Goal: Task Accomplishment & Management: Manage account settings

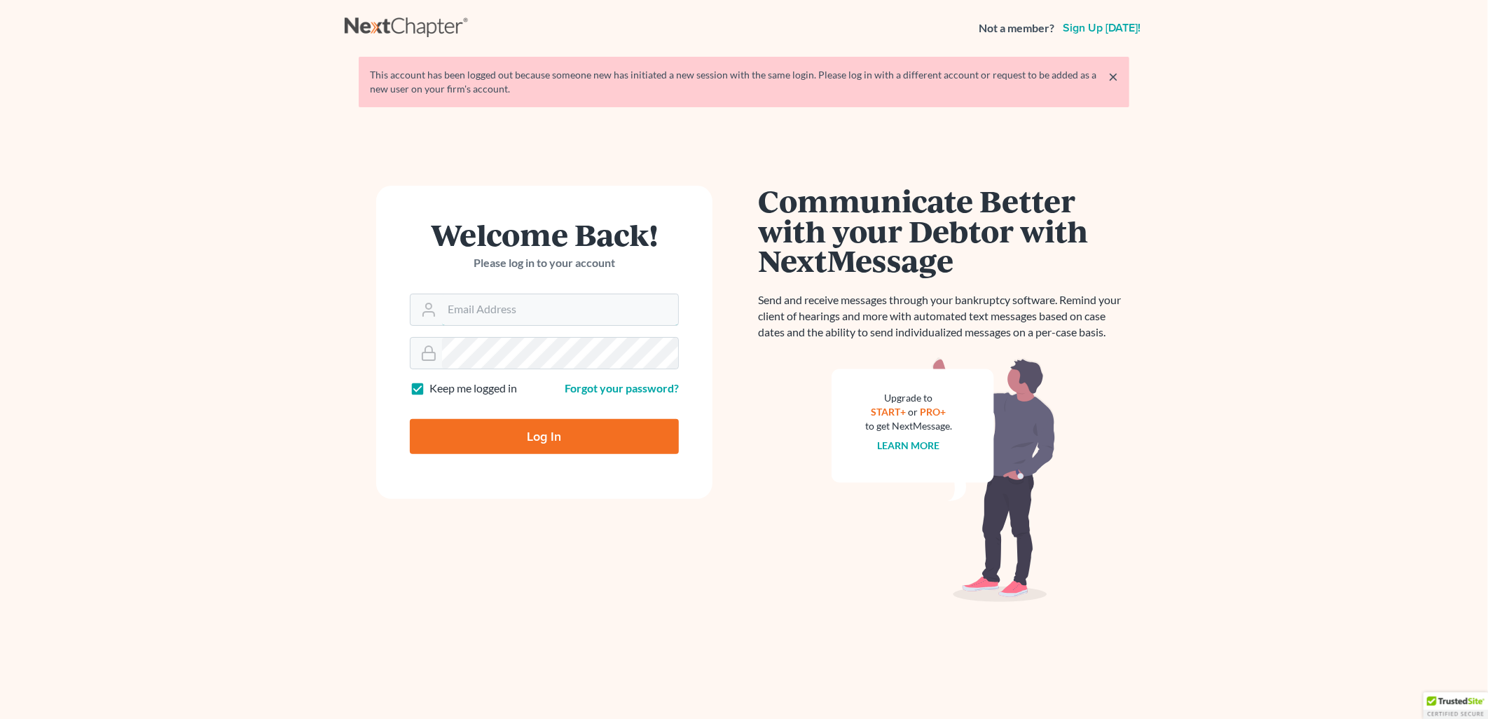
type input "[EMAIL_ADDRESS][DOMAIN_NAME]"
click at [575, 441] on input "Log In" at bounding box center [544, 436] width 269 height 35
type input "Thinking..."
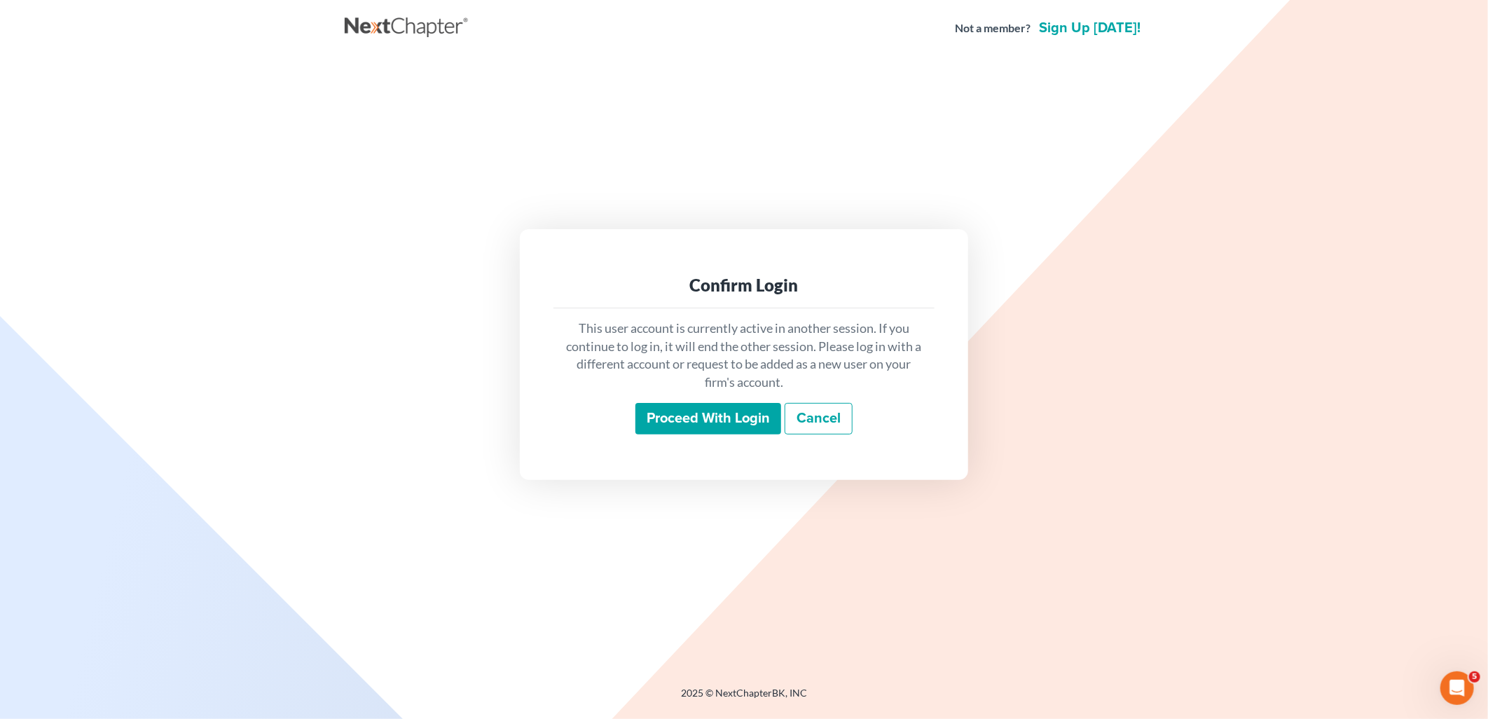
click at [687, 416] on input "Proceed with login" at bounding box center [709, 419] width 146 height 32
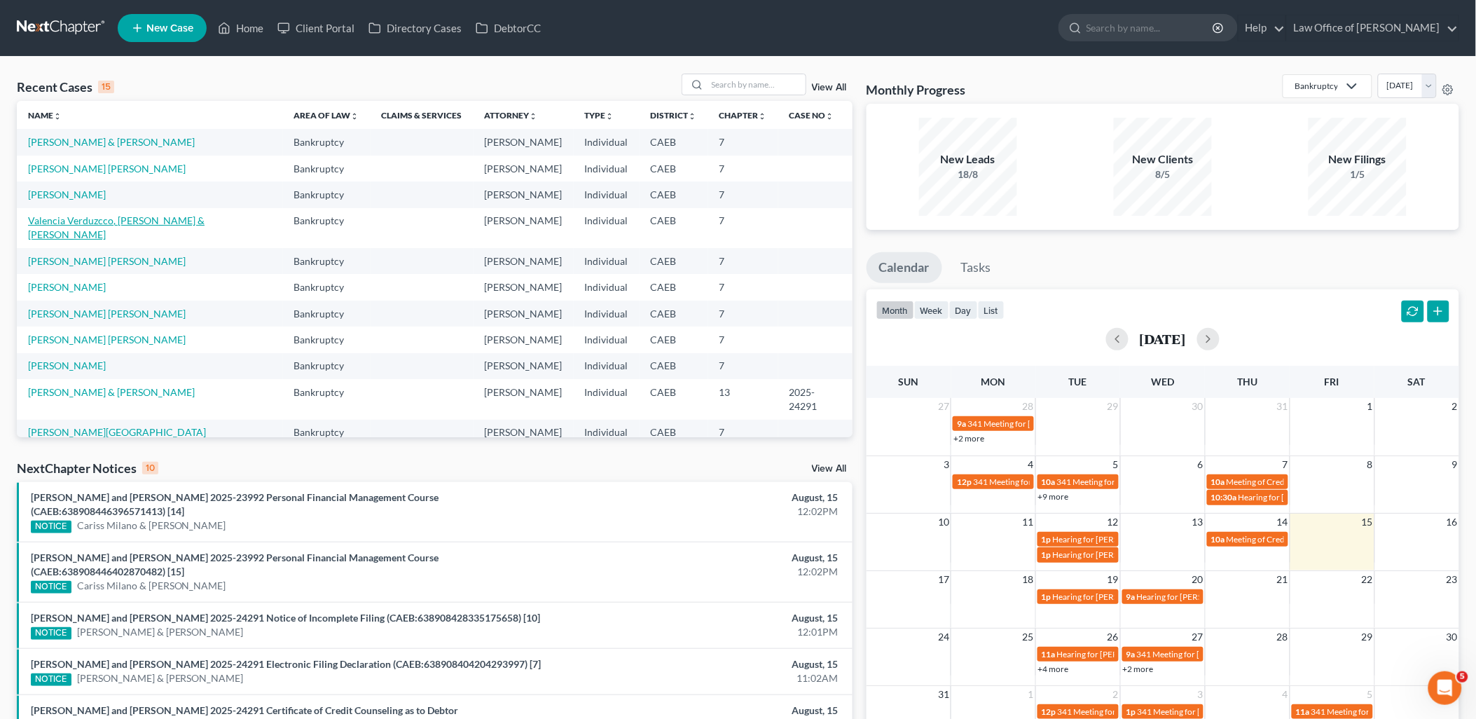
drag, startPoint x: 147, startPoint y: 218, endPoint x: 184, endPoint y: 220, distance: 36.5
click at [147, 218] on link "Valencia Verduzcco, Crispin & Barajas, Amelia" at bounding box center [116, 227] width 177 height 26
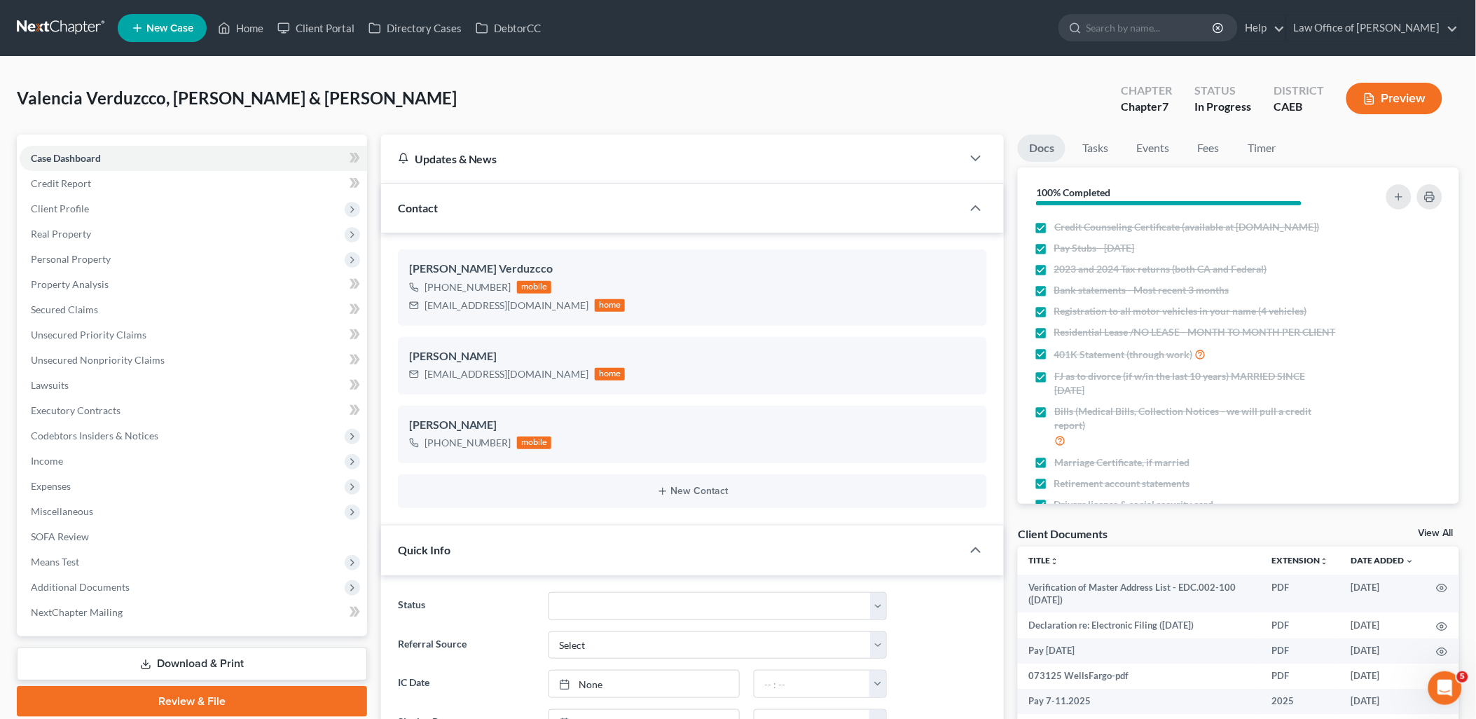
scroll to position [1802, 0]
click at [1424, 528] on link "View All" at bounding box center [1436, 533] width 35 height 10
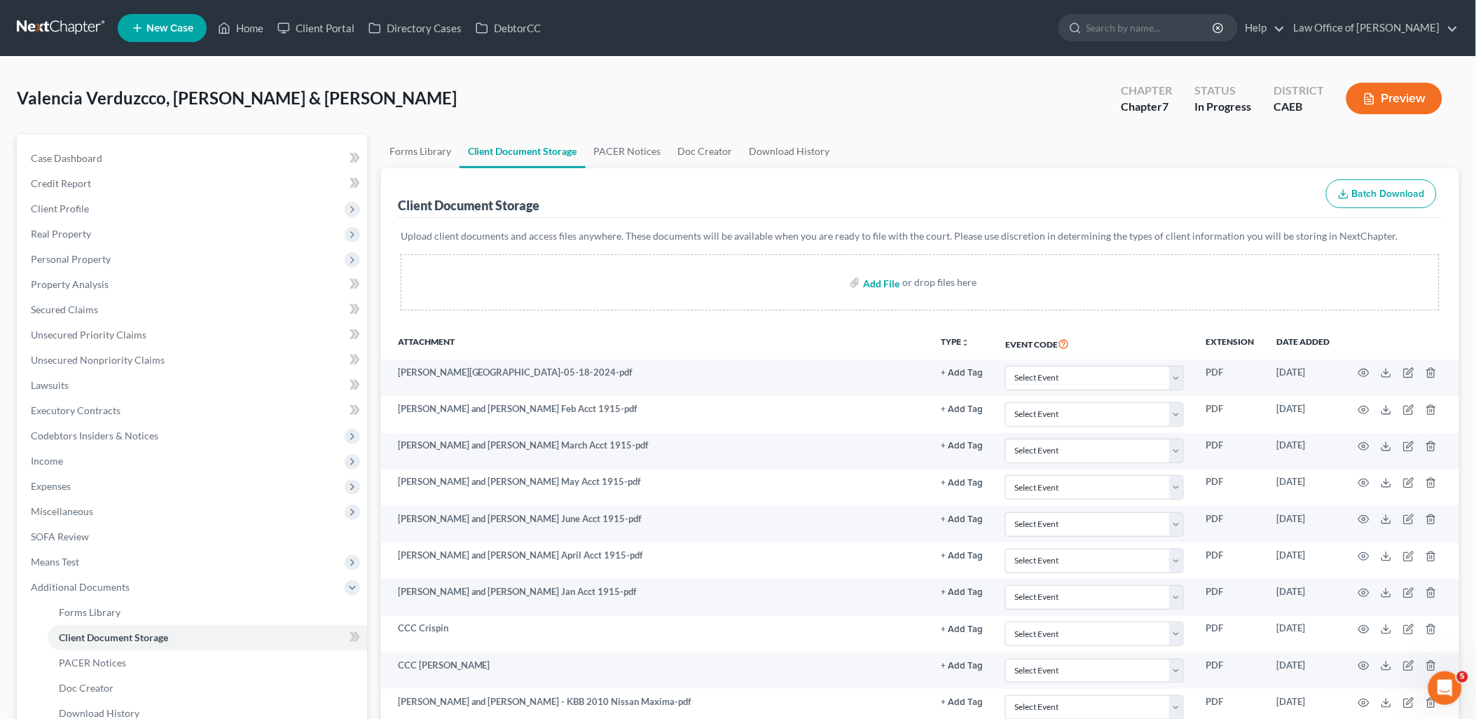
click at [880, 283] on input "file" at bounding box center [880, 282] width 34 height 25
type input "C:\fakepath\Valencia Barajas (10).pdf"
click at [238, 25] on link "Home" at bounding box center [241, 27] width 60 height 25
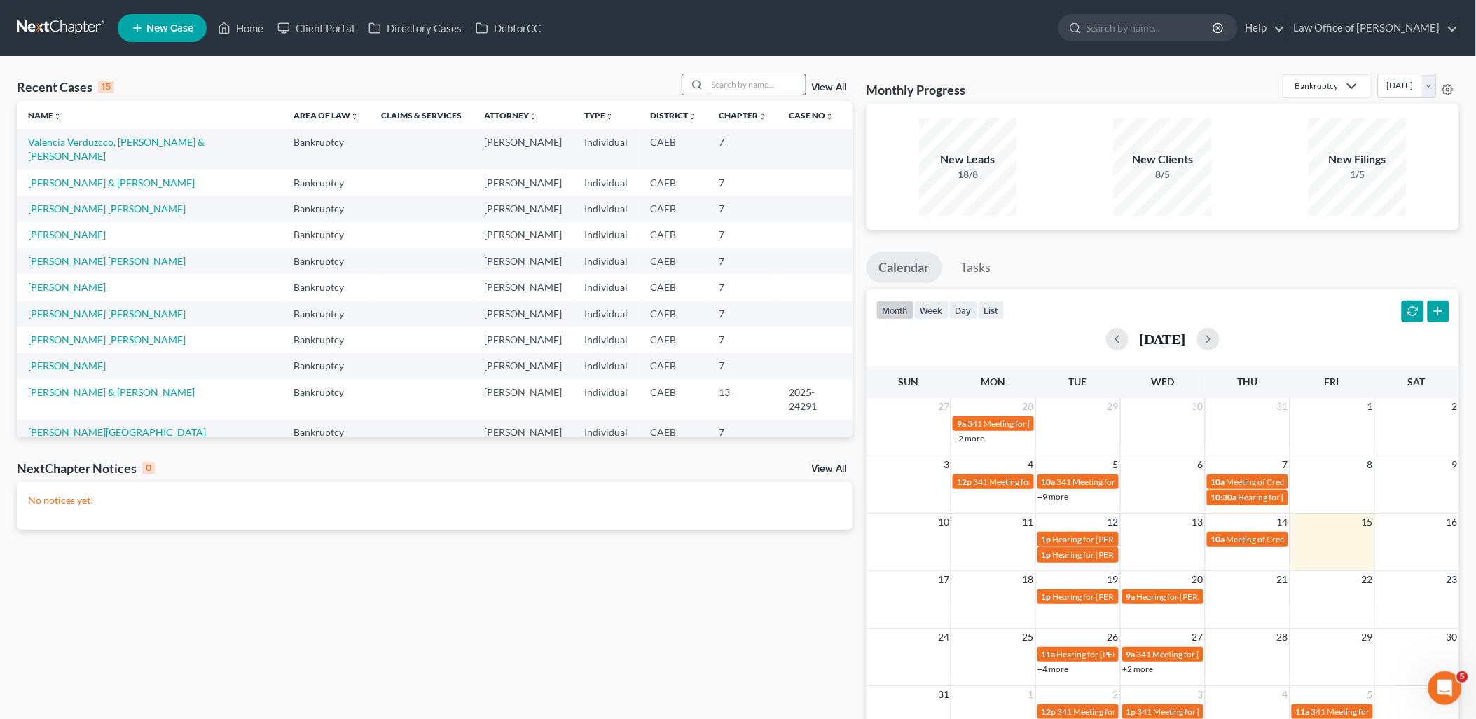
click at [765, 91] on input "search" at bounding box center [757, 84] width 98 height 20
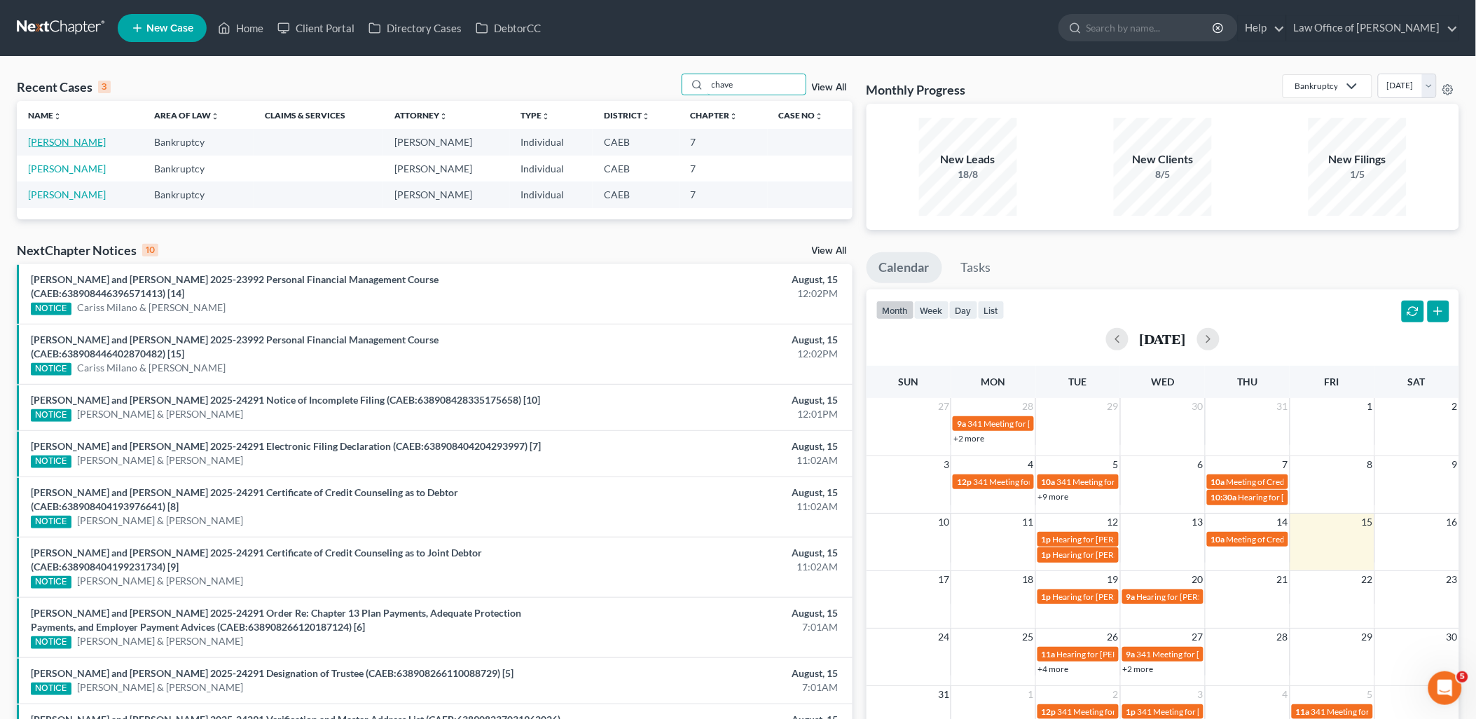
type input "chave"
click at [58, 137] on link "[PERSON_NAME]" at bounding box center [67, 142] width 78 height 12
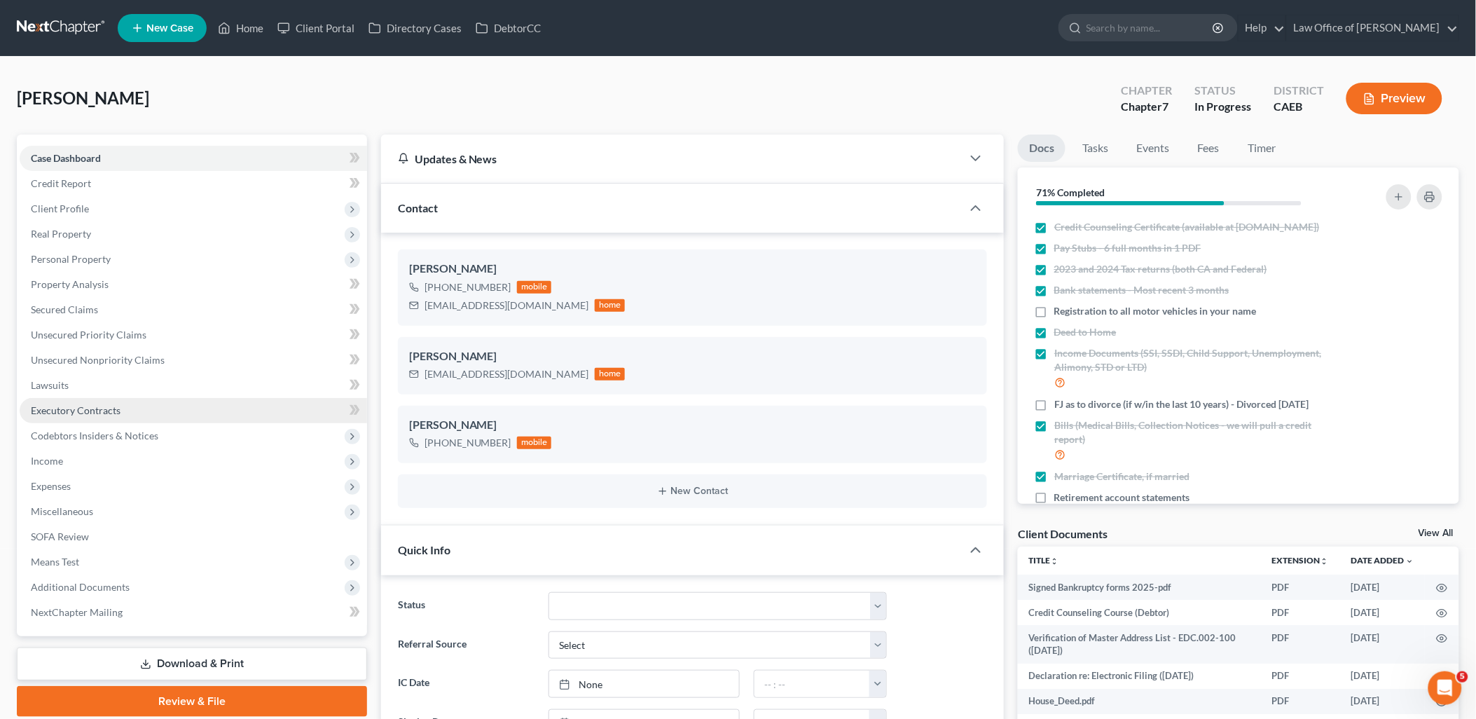
scroll to position [1048, 0]
click at [54, 581] on span "Additional Documents" at bounding box center [80, 587] width 99 height 12
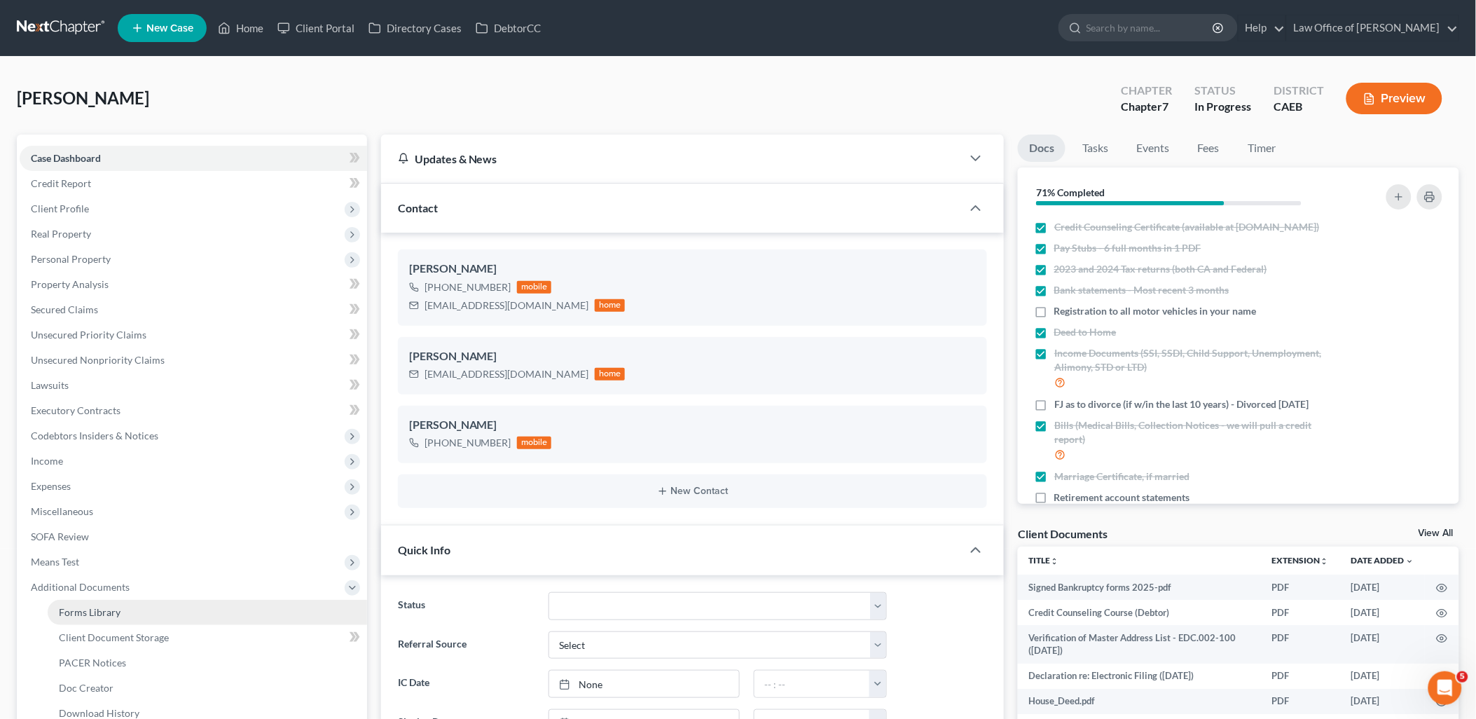
click at [91, 608] on span "Forms Library" at bounding box center [90, 612] width 62 height 12
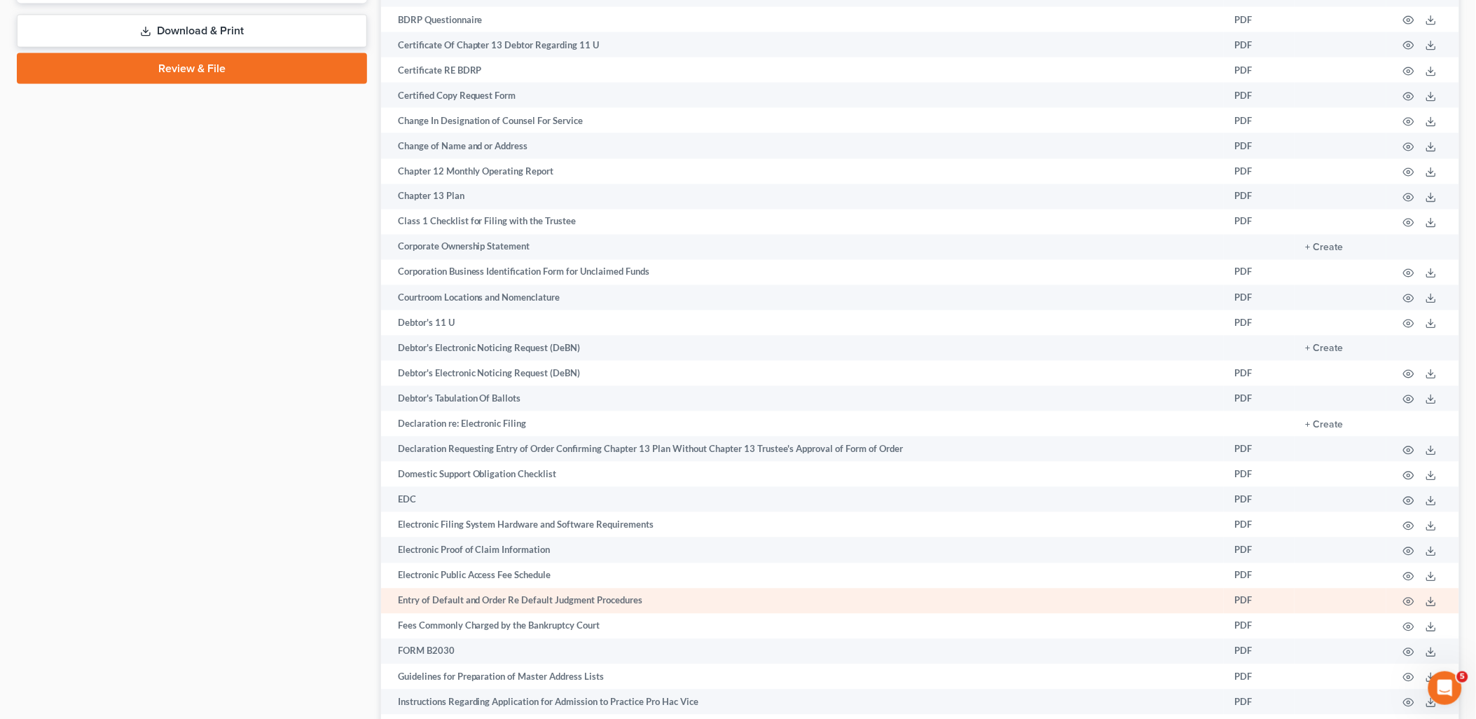
scroll to position [778, 0]
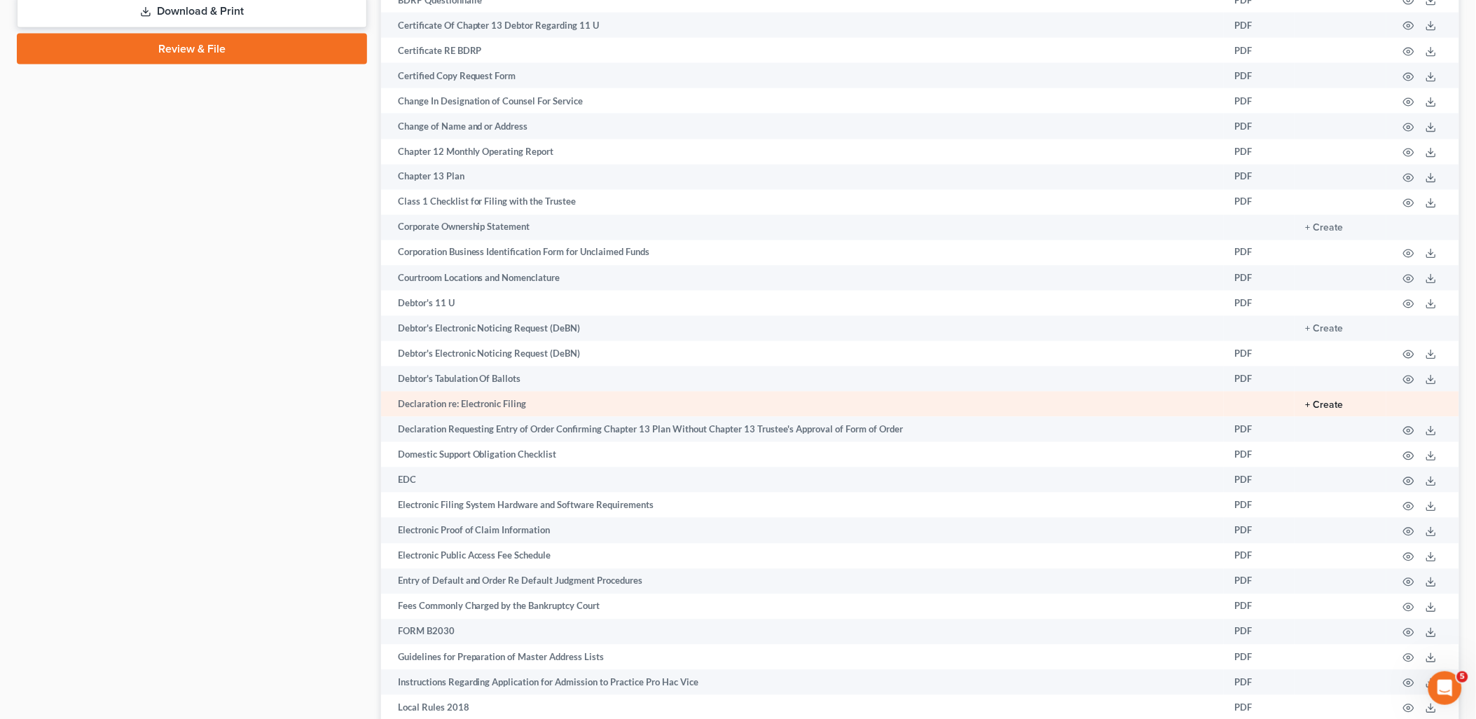
click at [1326, 411] on button "+ Create" at bounding box center [1325, 406] width 38 height 10
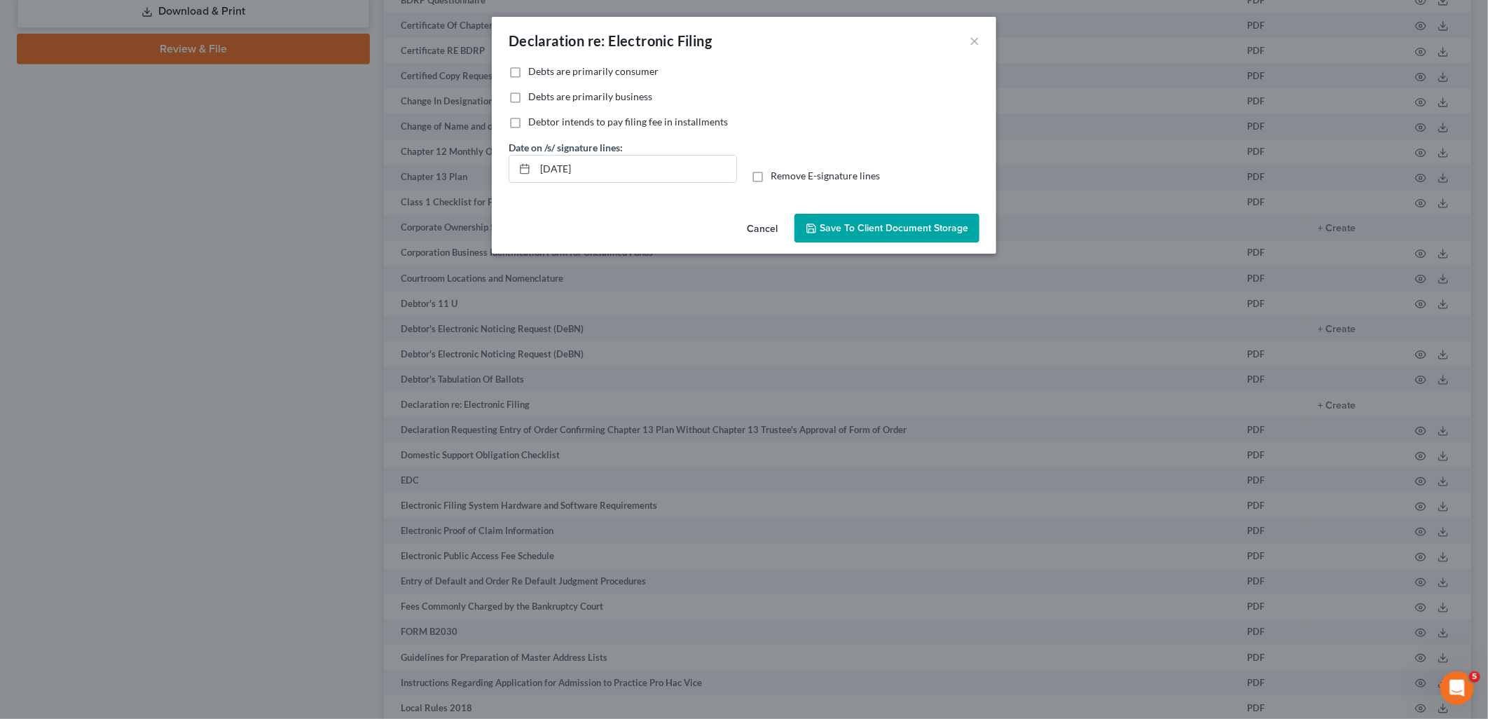
click at [551, 73] on span "Debts are primarily consumer" at bounding box center [593, 71] width 130 height 12
click at [543, 73] on input "Debts are primarily consumer" at bounding box center [538, 68] width 9 height 9
checkbox input "true"
click at [846, 227] on span "Save to Client Document Storage" at bounding box center [894, 228] width 149 height 12
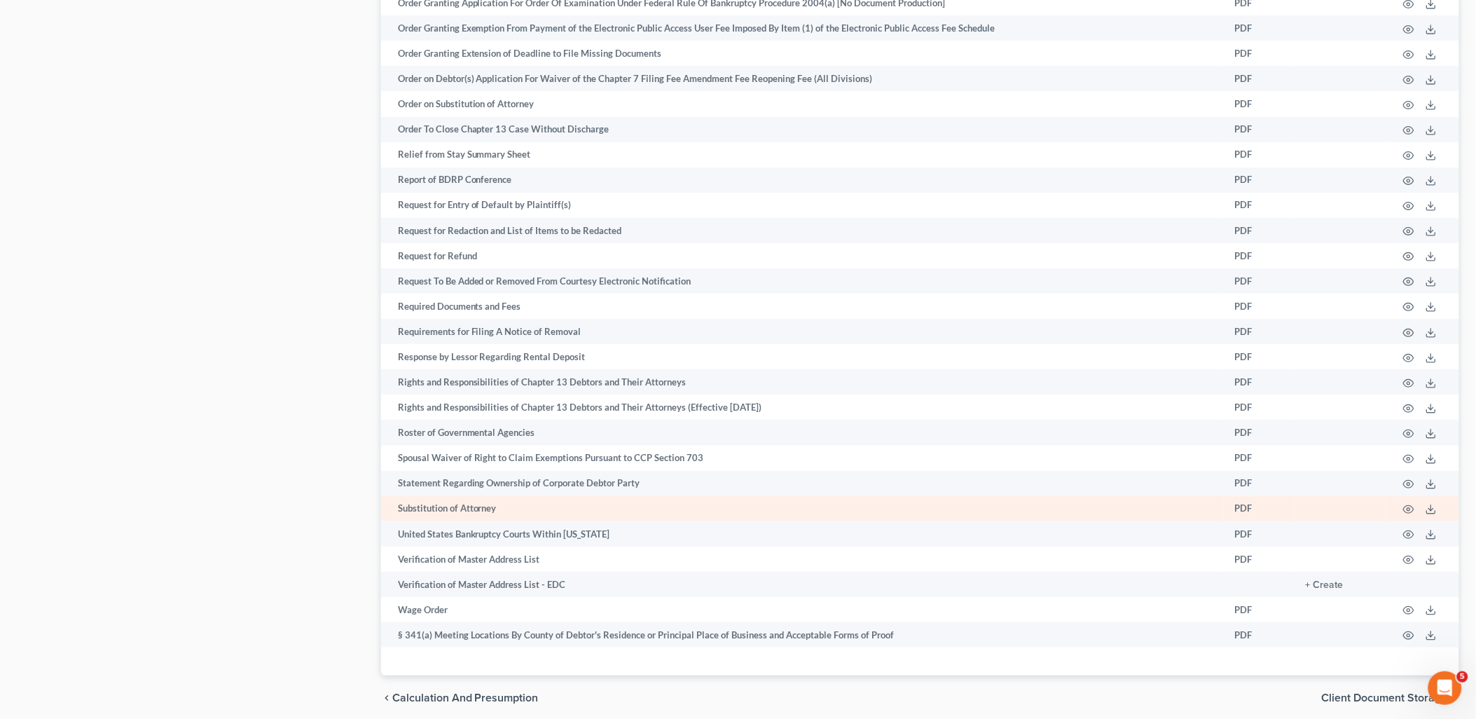
scroll to position [1965, 0]
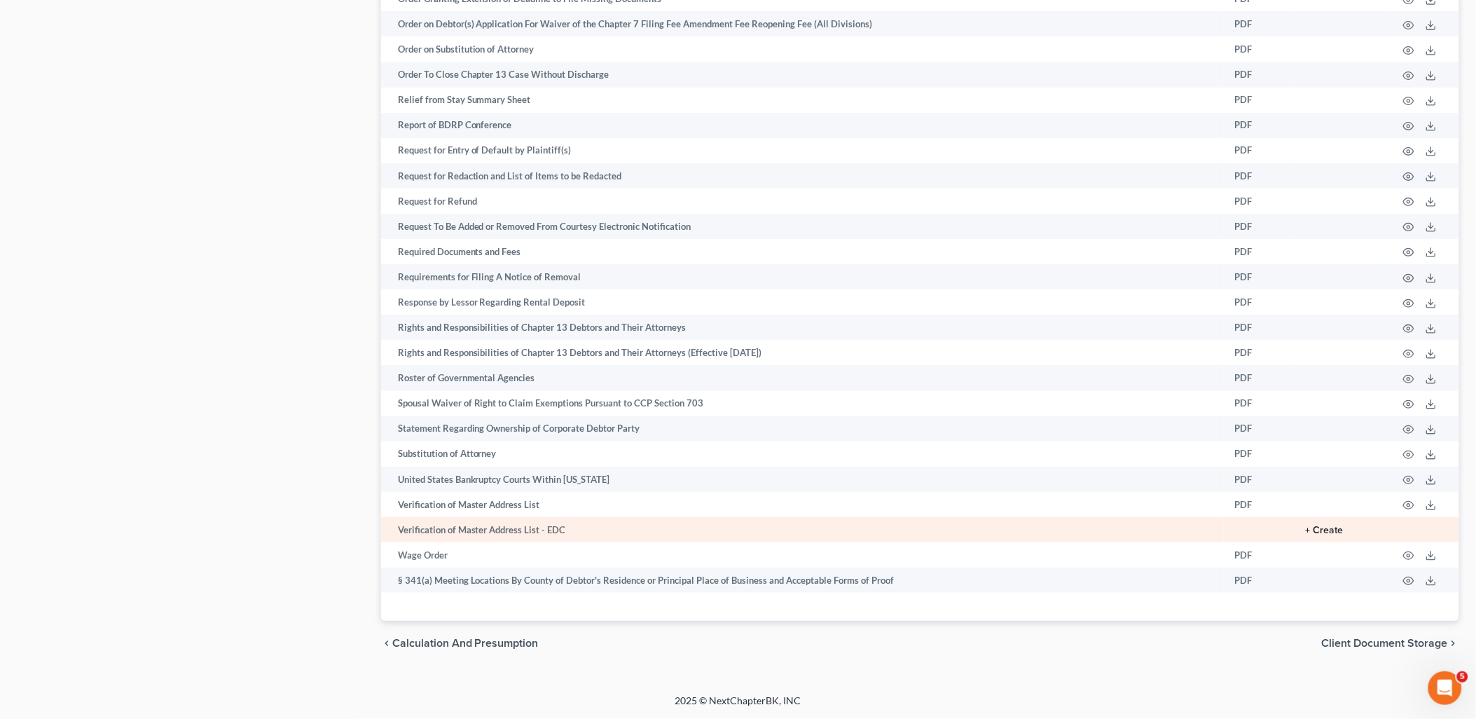
click at [1335, 528] on button "+ Create" at bounding box center [1325, 531] width 38 height 10
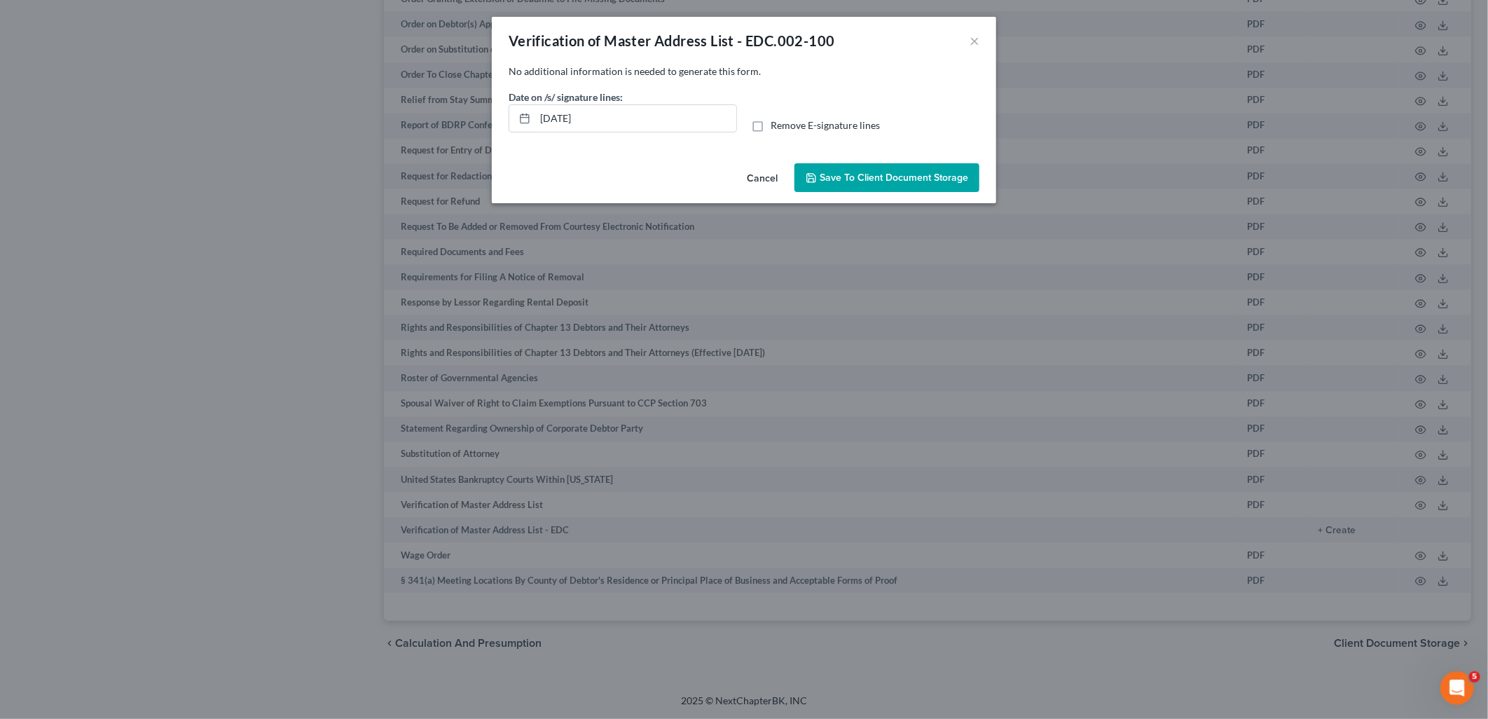
click at [876, 178] on span "Save to Client Document Storage" at bounding box center [894, 178] width 149 height 12
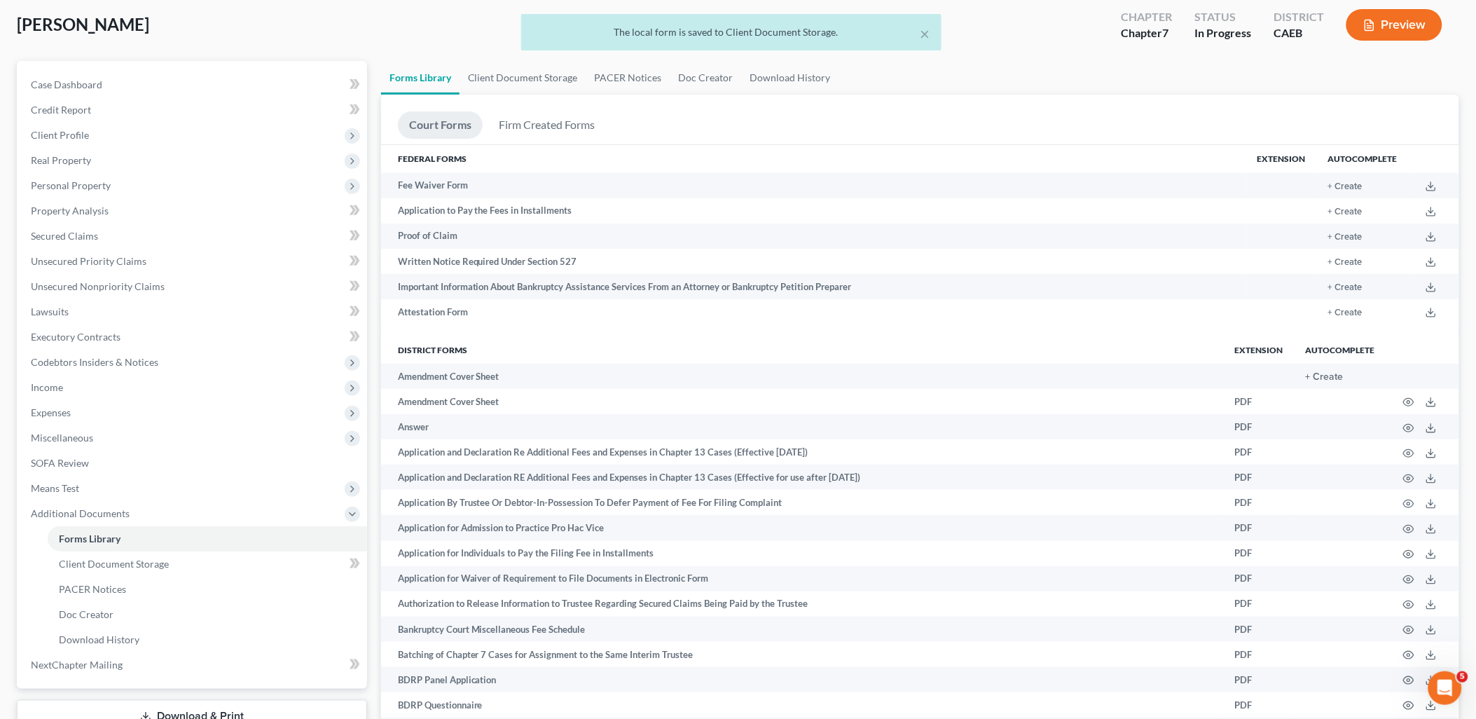
scroll to position [0, 0]
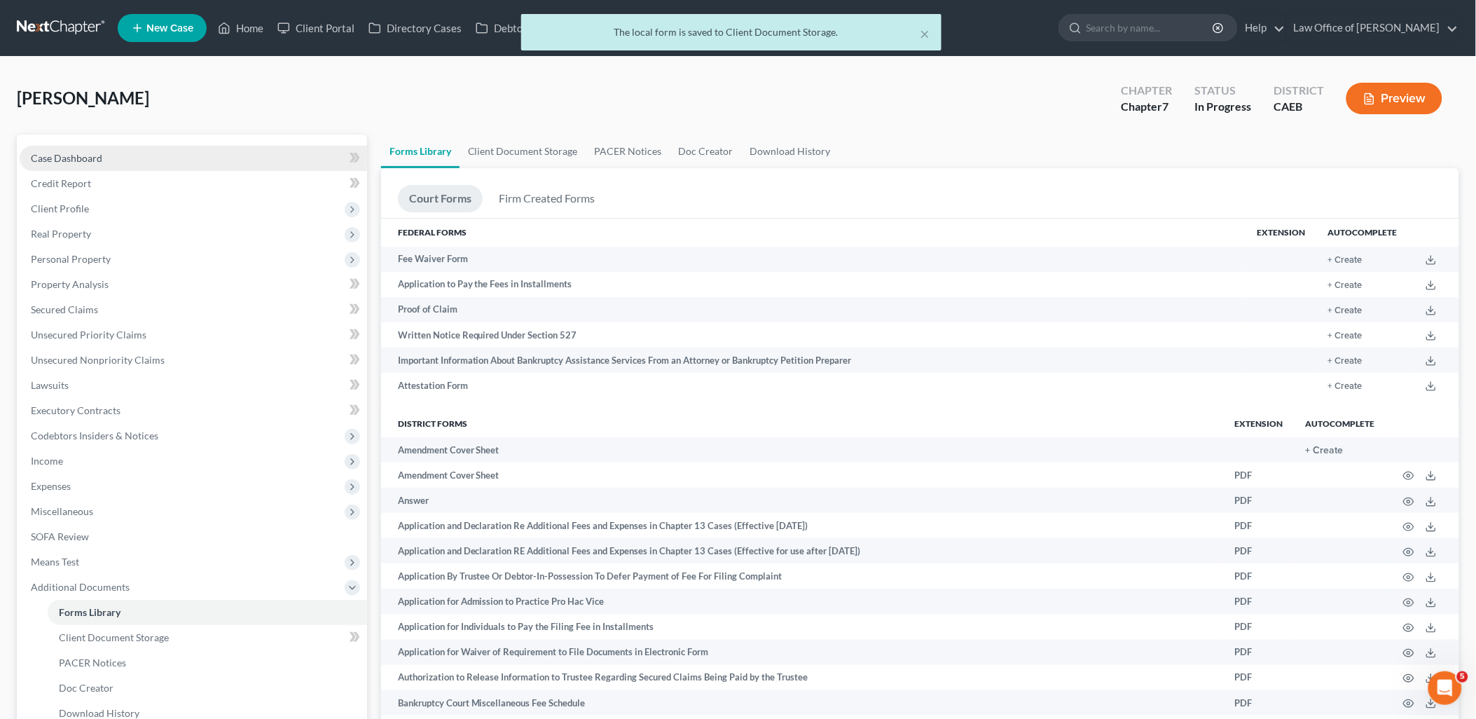
click at [79, 152] on span "Case Dashboard" at bounding box center [66, 158] width 71 height 12
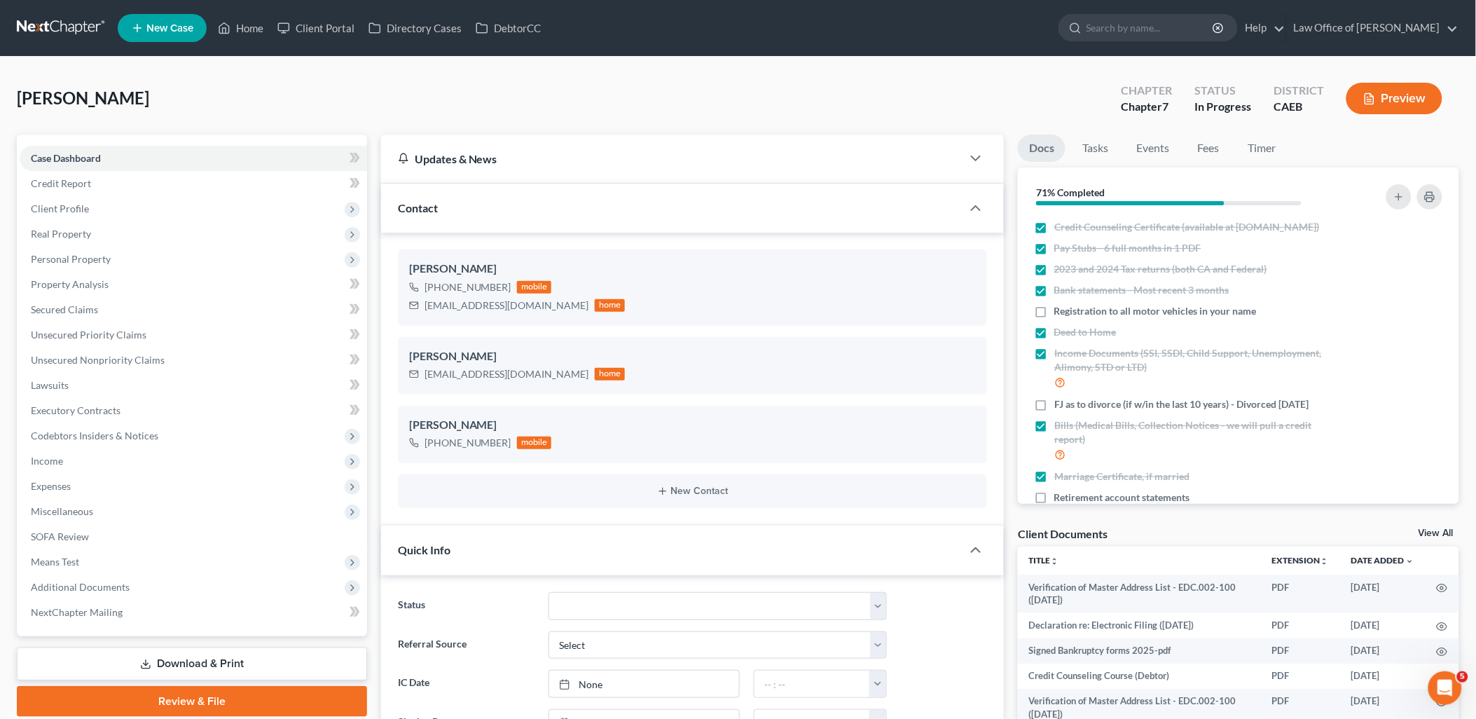
scroll to position [1048, 0]
click at [1427, 530] on link "View All" at bounding box center [1436, 533] width 35 height 10
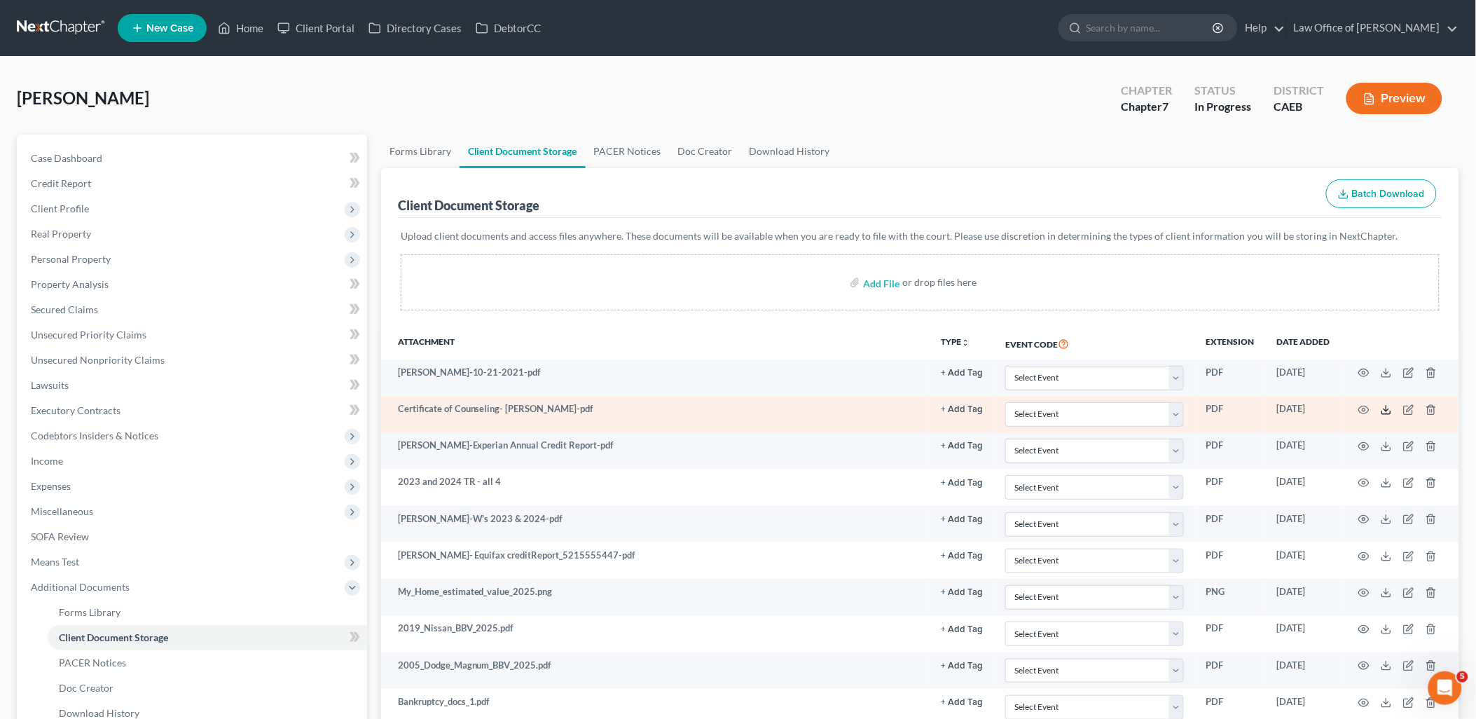
click at [1391, 409] on icon at bounding box center [1386, 409] width 11 height 11
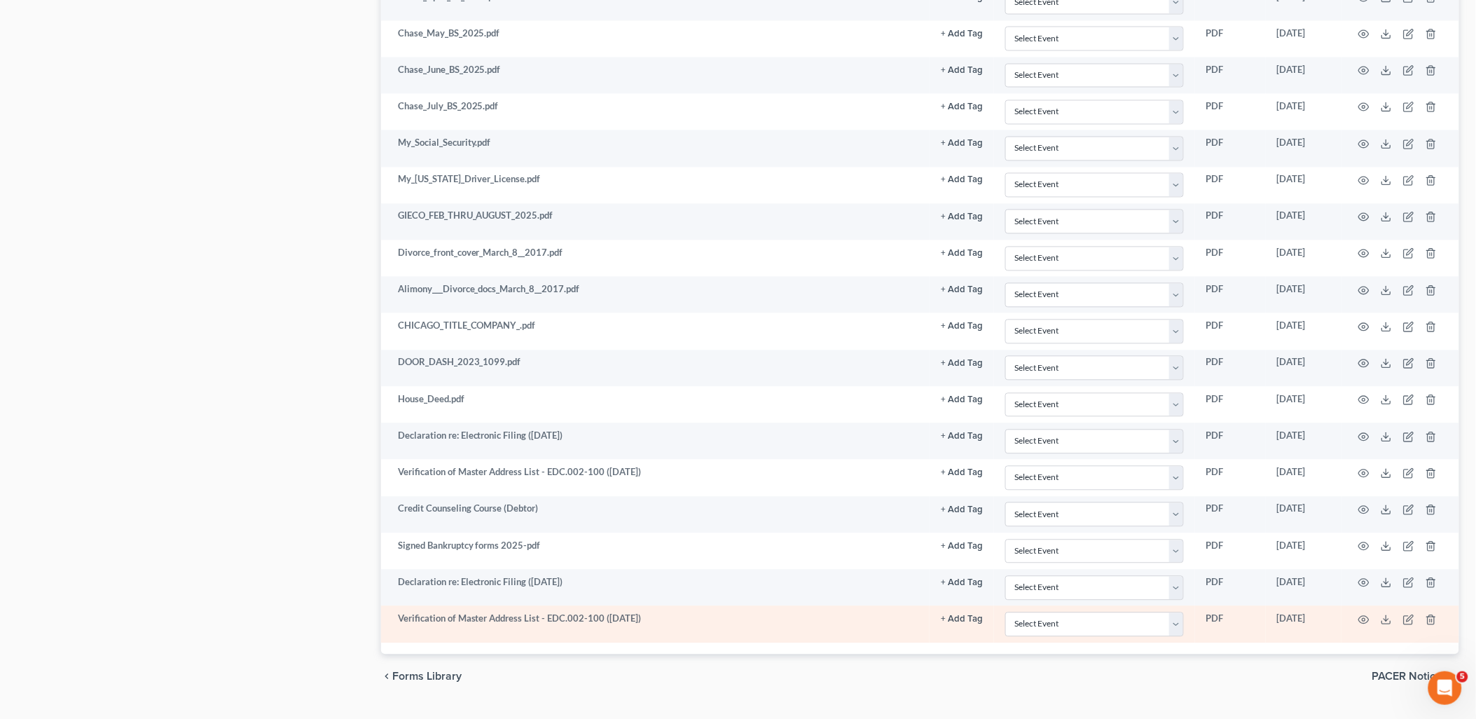
scroll to position [925, 0]
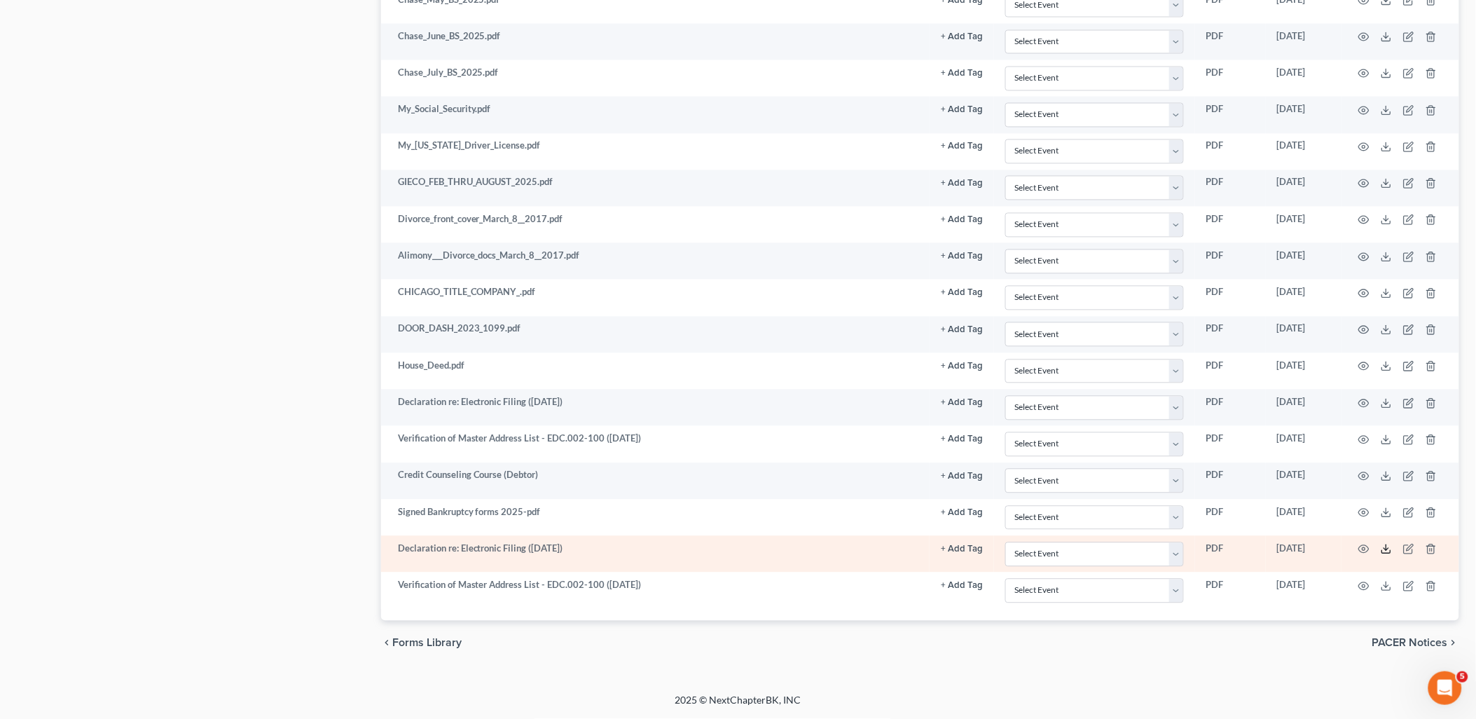
click at [1387, 549] on line at bounding box center [1387, 548] width 0 height 6
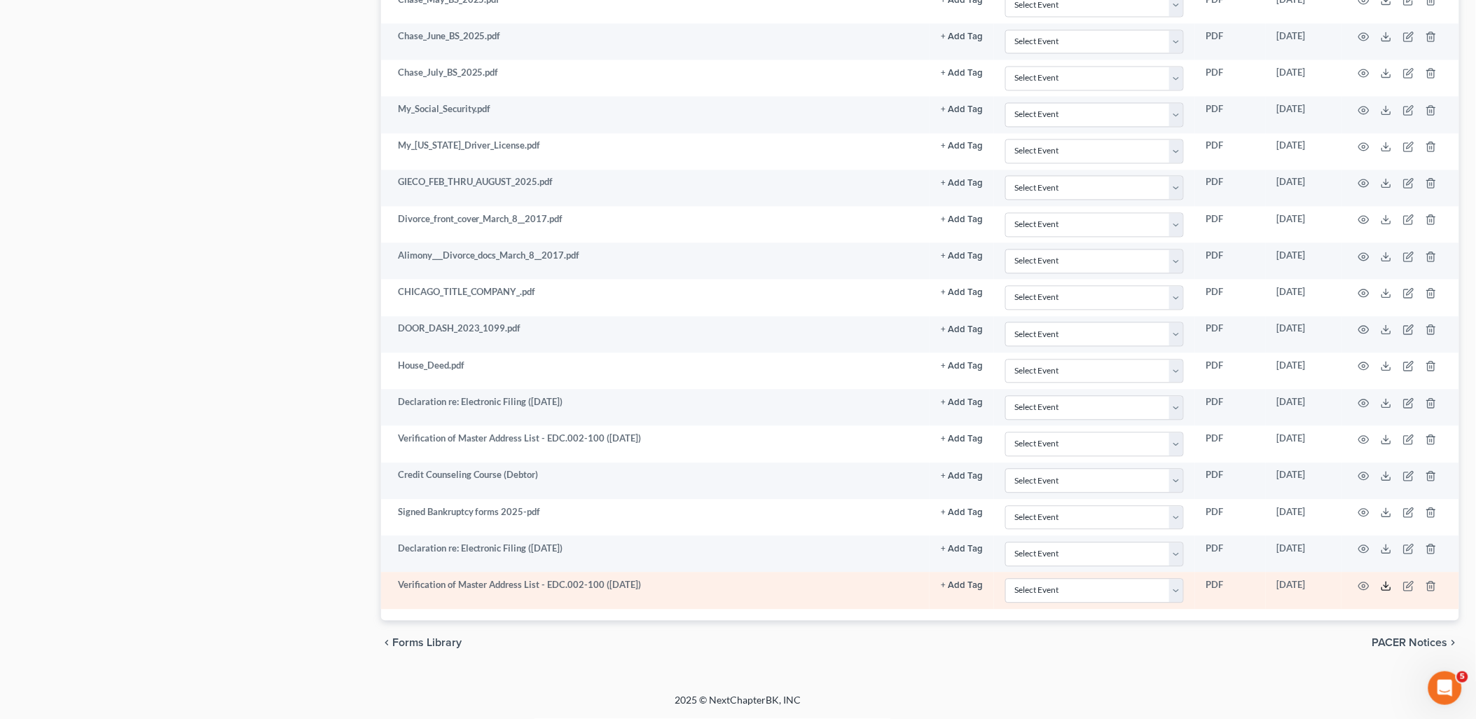
click at [1392, 589] on icon at bounding box center [1386, 586] width 11 height 11
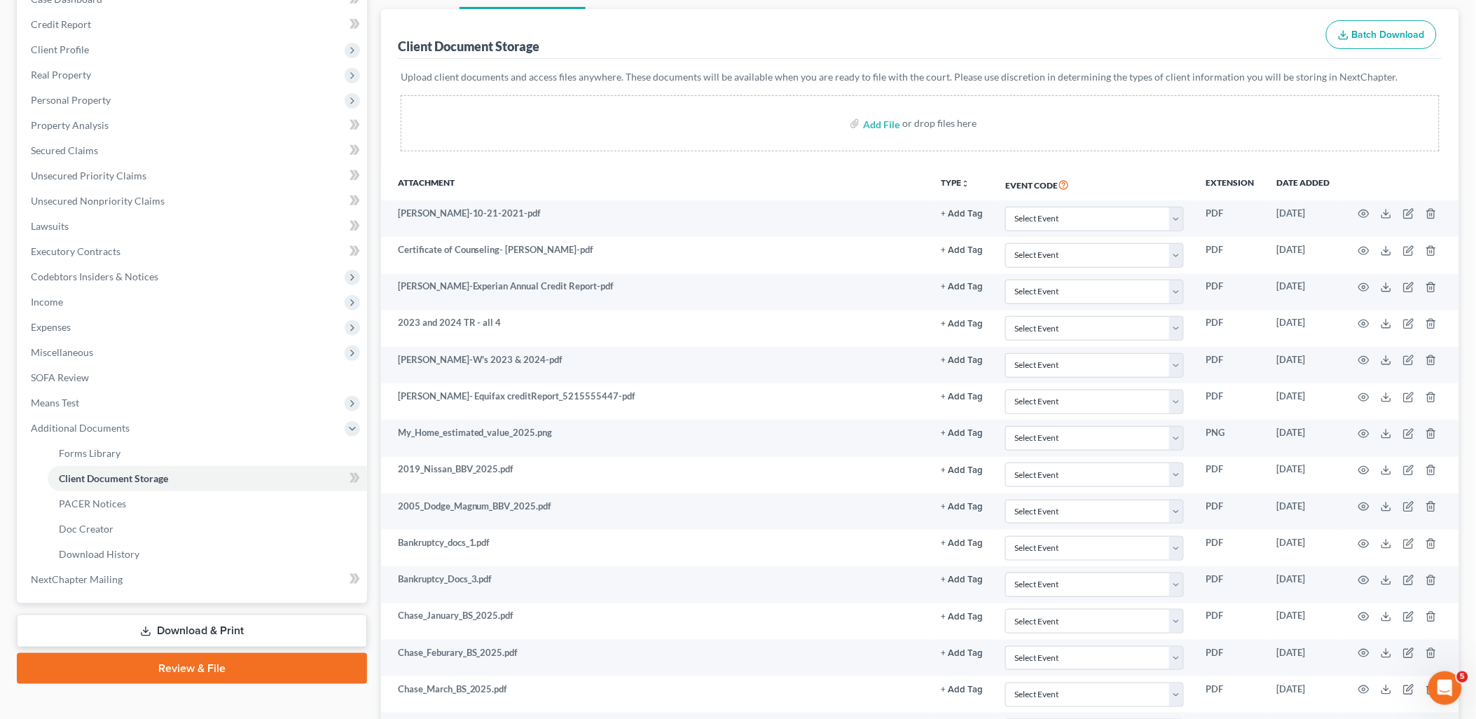
scroll to position [146, 0]
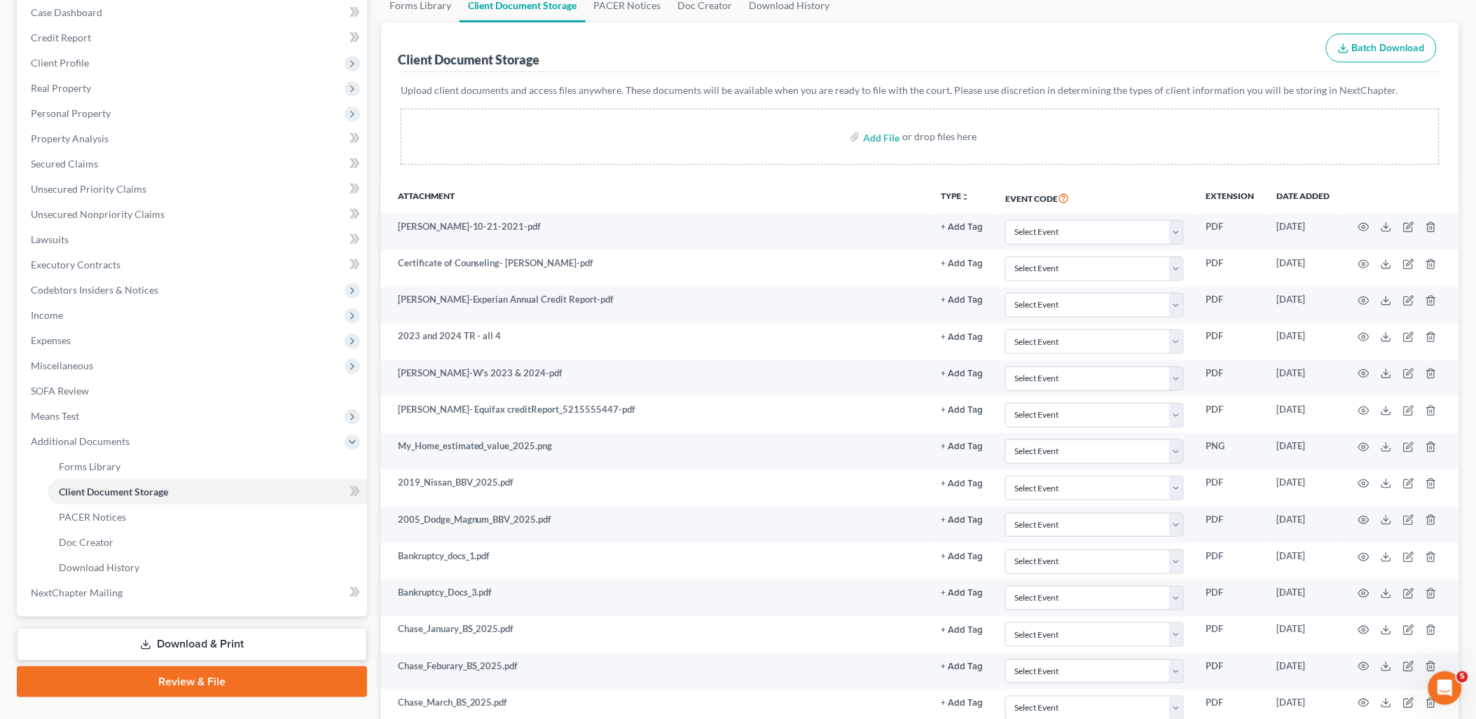
drag, startPoint x: 184, startPoint y: 638, endPoint x: 226, endPoint y: 614, distance: 48.3
click at [184, 639] on link "Download & Print" at bounding box center [192, 644] width 350 height 33
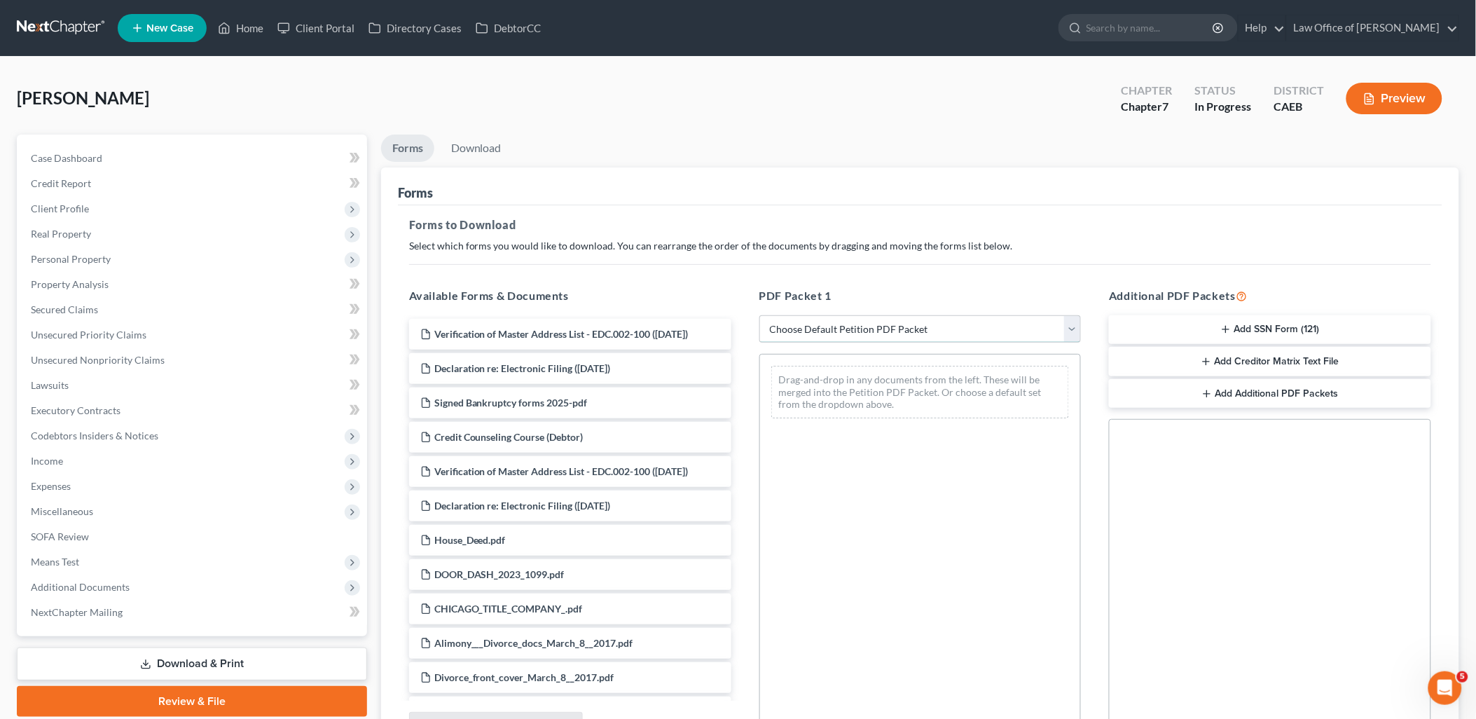
drag, startPoint x: 867, startPoint y: 325, endPoint x: 865, endPoint y: 335, distance: 10.0
click at [867, 325] on select "Choose Default Petition PDF Packet Complete Bankruptcy Petition (all forms and …" at bounding box center [921, 329] width 322 height 28
select select "0"
click at [760, 315] on select "Choose Default Petition PDF Packet Complete Bankruptcy Petition (all forms and …" at bounding box center [921, 329] width 322 height 28
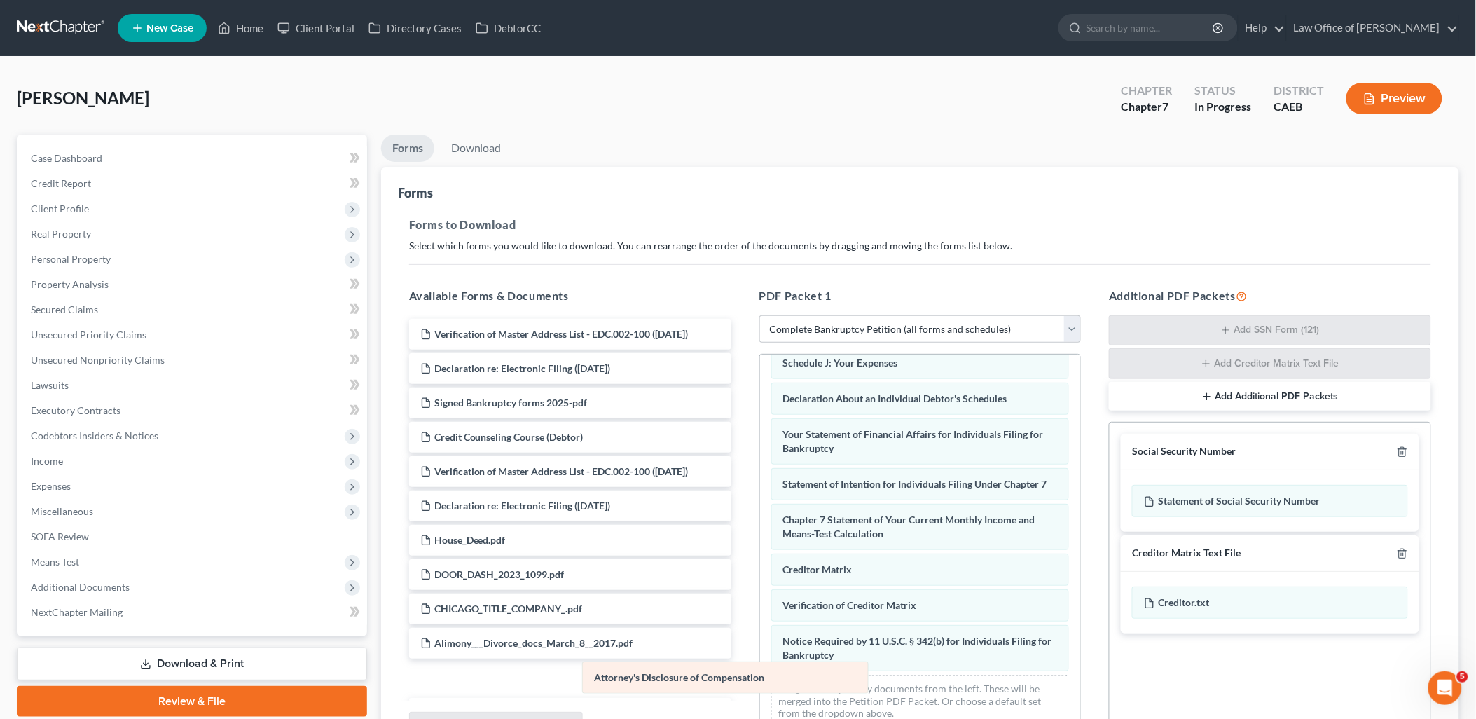
scroll to position [370, 0]
drag, startPoint x: 881, startPoint y: 656, endPoint x: 647, endPoint y: 678, distance: 235.0
click at [760, 678] on div "Attorney's Disclosure of Compensation Voluntary Petition for Individuals Filing…" at bounding box center [920, 376] width 321 height 725
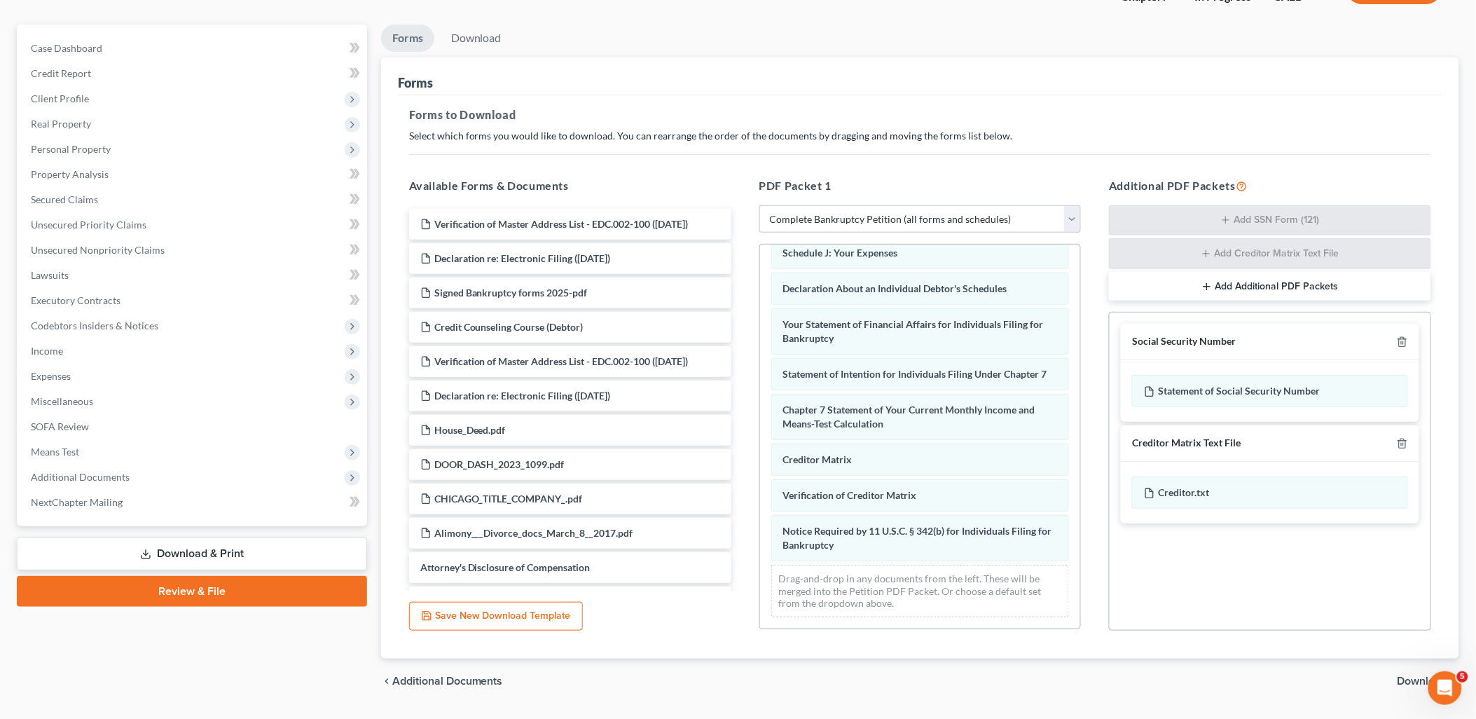
scroll to position [148, 0]
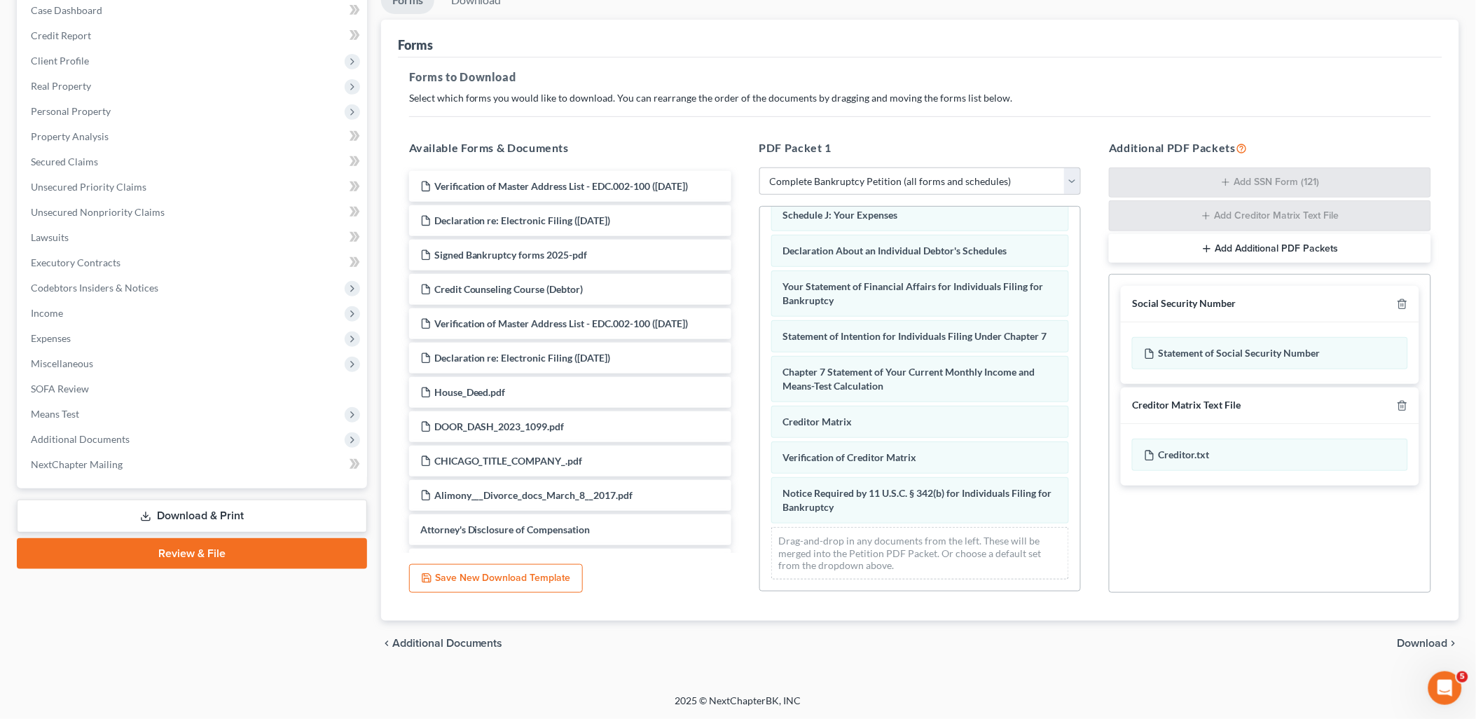
click at [1421, 640] on span "Download" at bounding box center [1423, 643] width 50 height 11
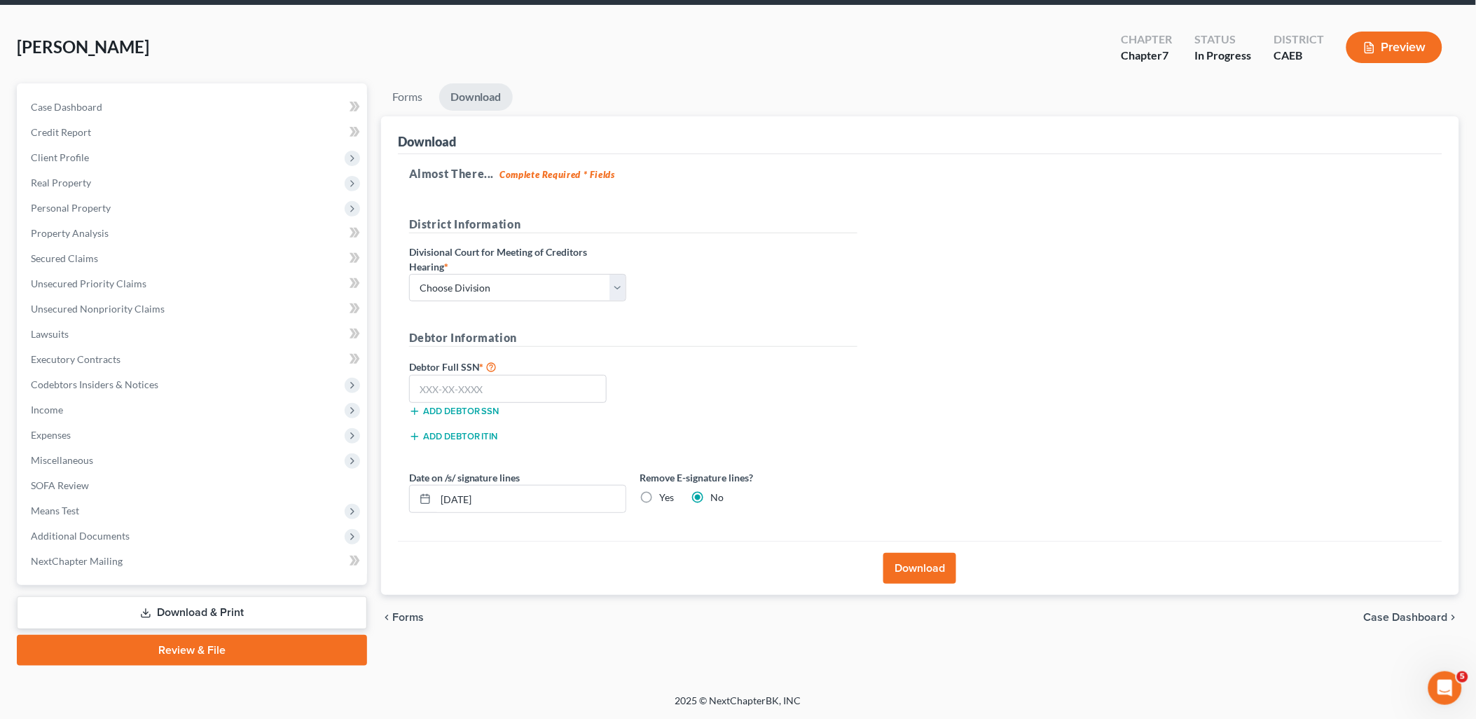
scroll to position [49, 0]
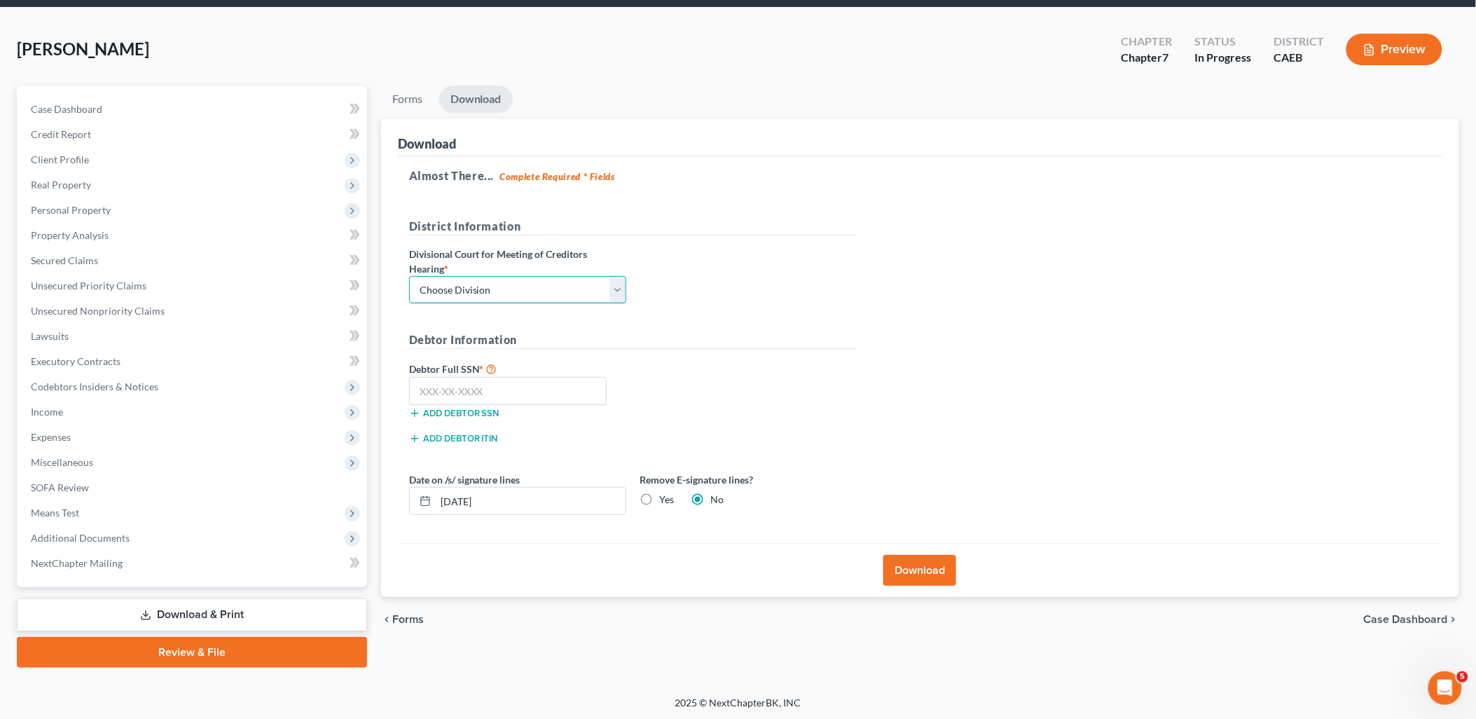
click at [499, 282] on select "Choose Division Fresno Modesto [GEOGRAPHIC_DATA]" at bounding box center [517, 290] width 217 height 28
select select "1"
click at [409, 276] on select "Choose Division Fresno Modesto [GEOGRAPHIC_DATA]" at bounding box center [517, 290] width 217 height 28
click at [488, 389] on input "text" at bounding box center [508, 391] width 198 height 28
type input "557-79-0726"
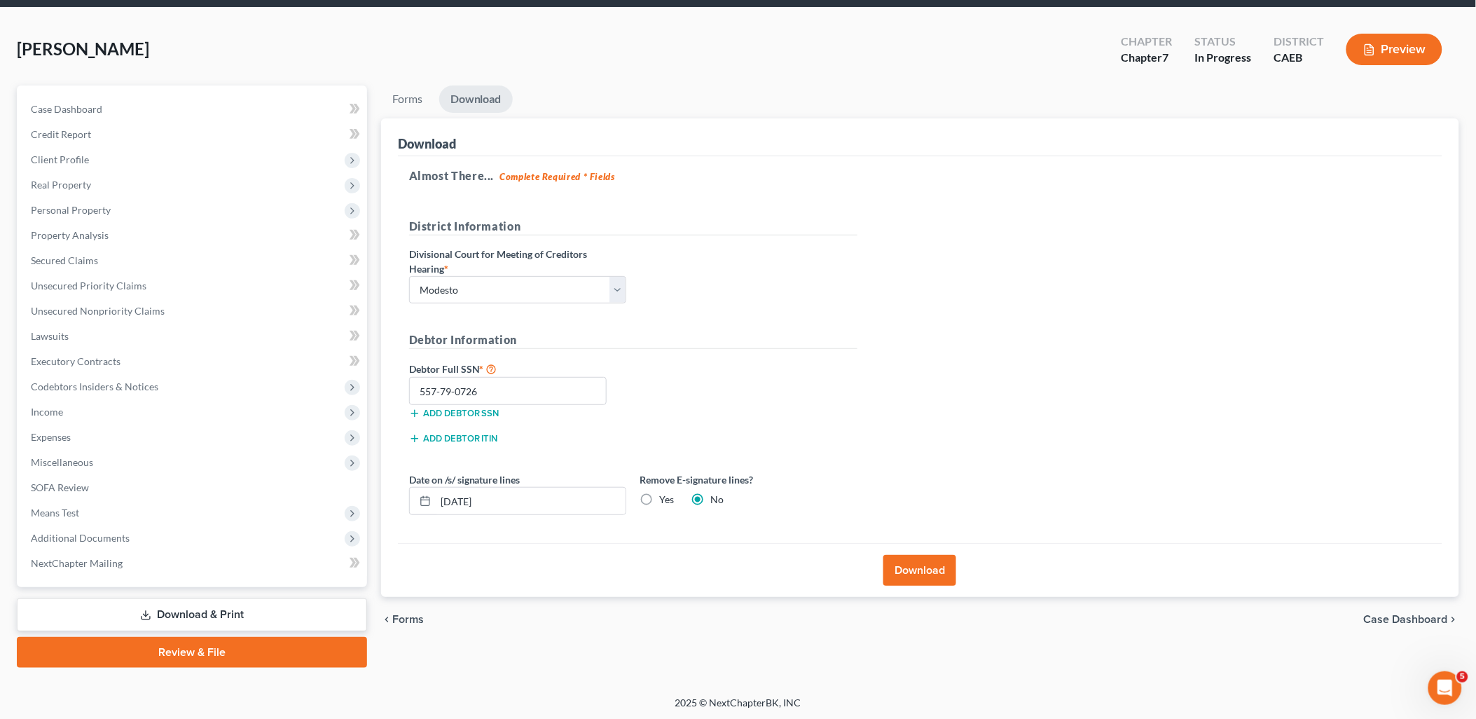
click at [938, 575] on button "Download" at bounding box center [920, 570] width 73 height 31
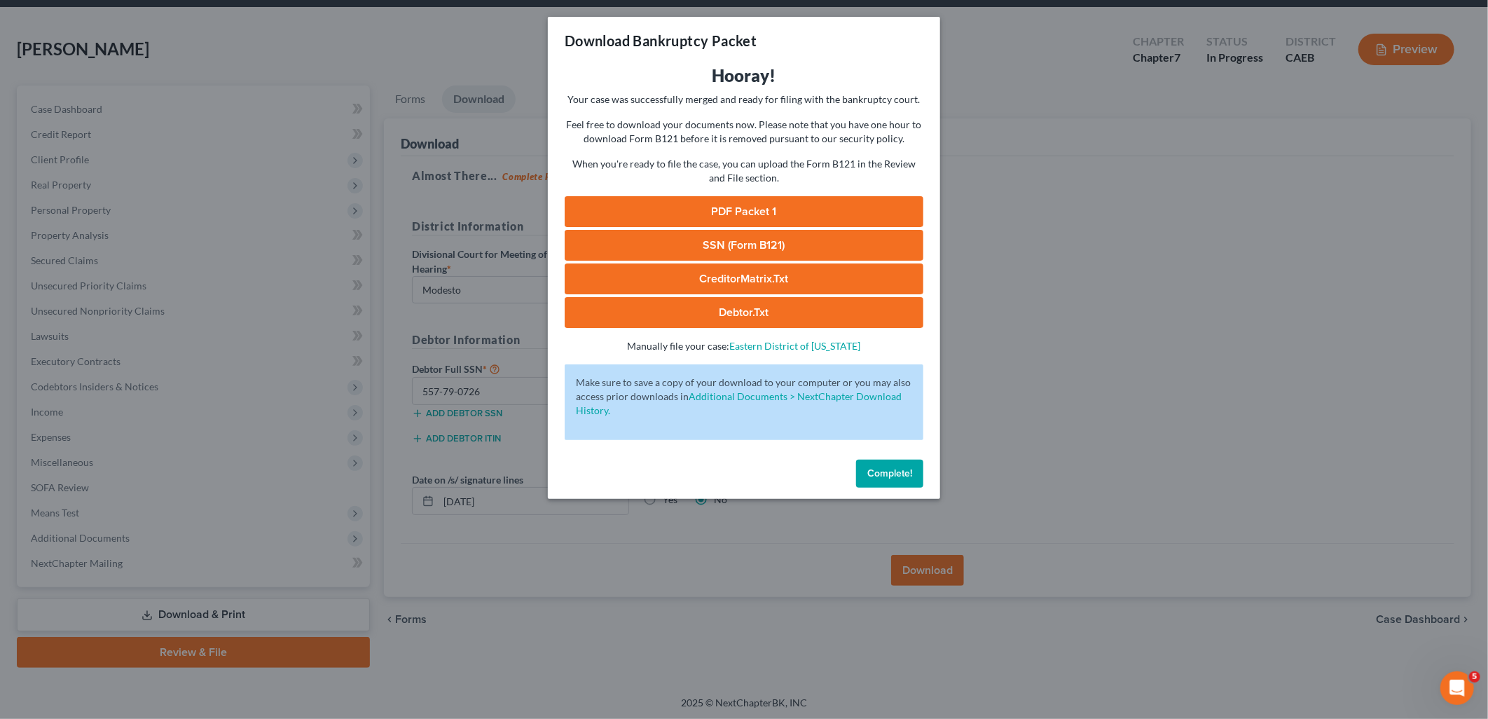
click at [762, 216] on link "PDF Packet 1" at bounding box center [744, 211] width 359 height 31
click at [737, 250] on link "SSN (Form B121)" at bounding box center [744, 245] width 359 height 31
click at [757, 278] on link "CreditorMatrix.txt" at bounding box center [744, 278] width 359 height 31
click at [739, 306] on link "Debtor.txt" at bounding box center [744, 312] width 359 height 31
click at [892, 481] on button "Complete!" at bounding box center [889, 474] width 67 height 28
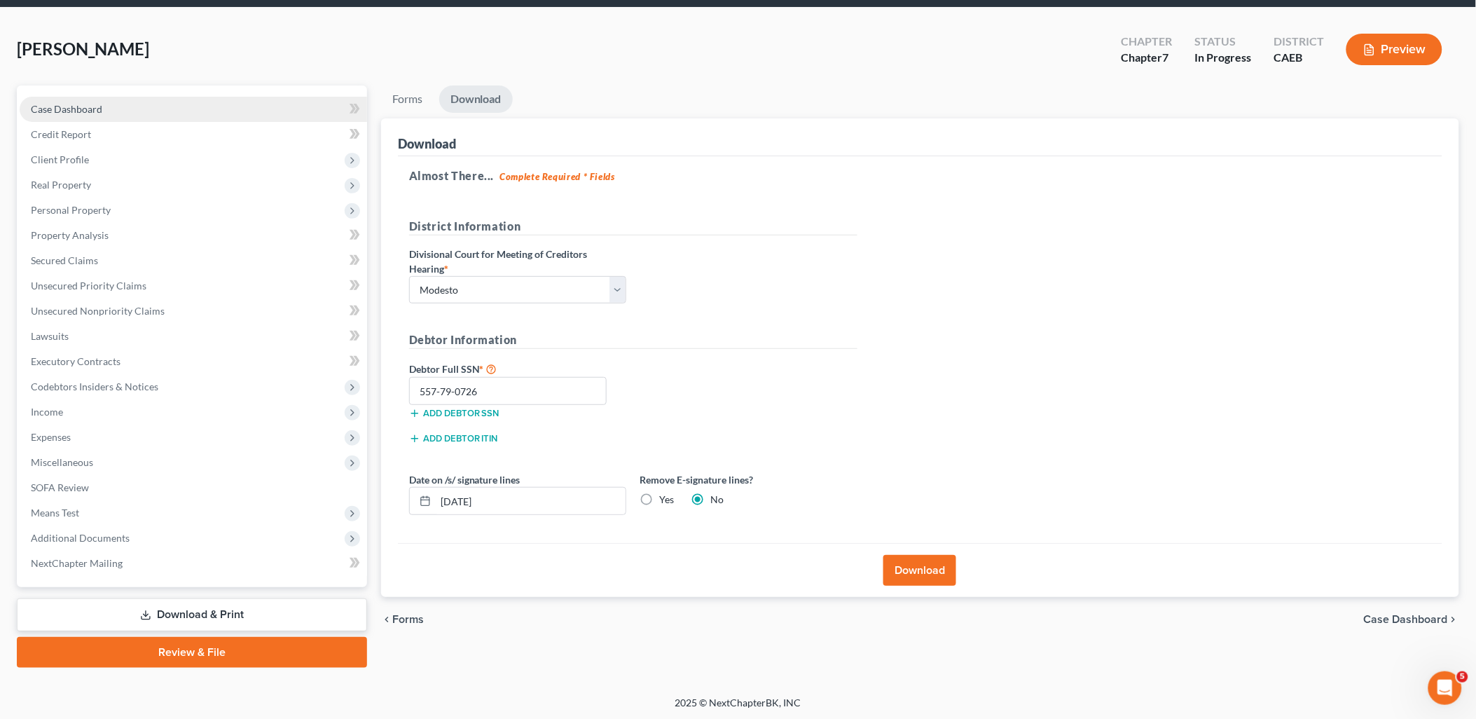
click at [54, 107] on span "Case Dashboard" at bounding box center [66, 109] width 71 height 12
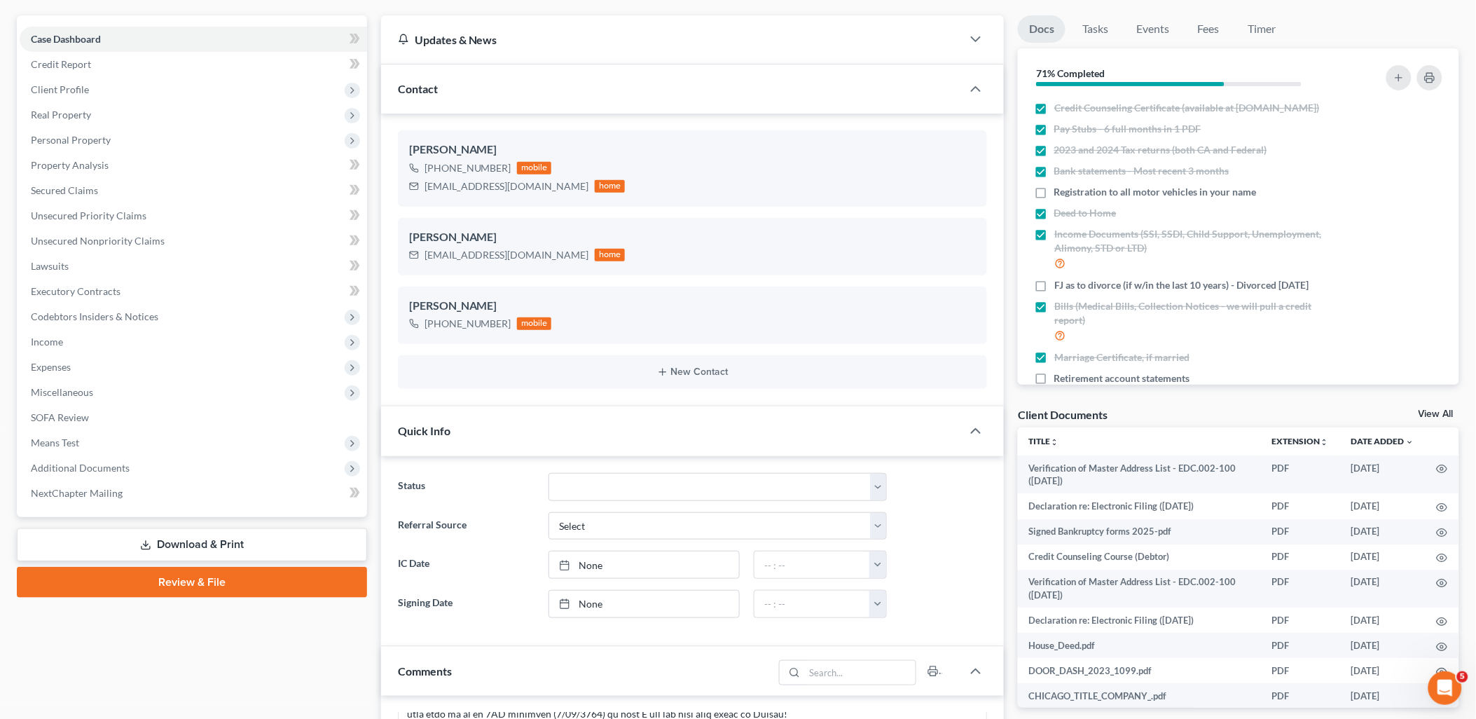
scroll to position [311, 0]
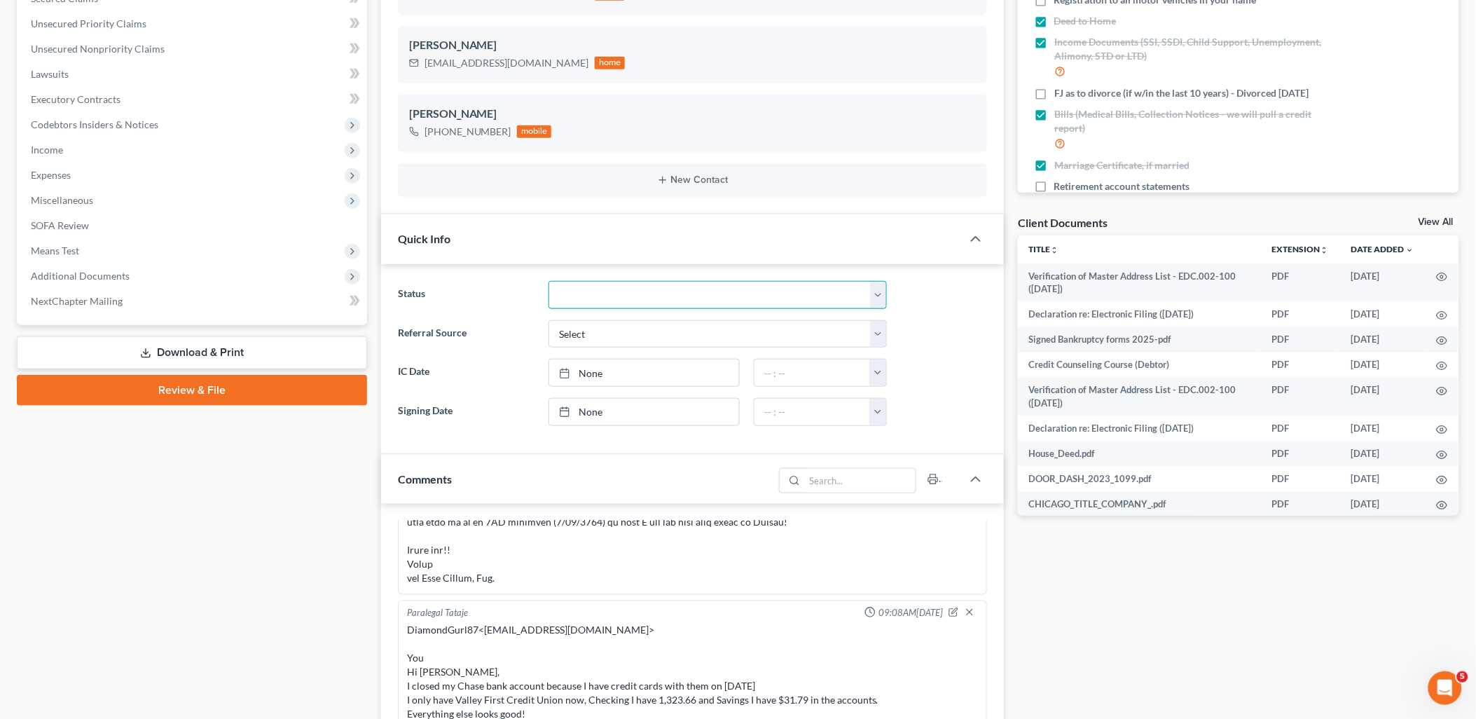
drag, startPoint x: 566, startPoint y: 284, endPoint x: 599, endPoint y: 305, distance: 38.7
click at [566, 284] on select "Discharged Discharged & Reported Discharge Litigation Dismissal Notice Dismisse…" at bounding box center [718, 295] width 338 height 28
select select "6"
click at [549, 281] on select "Discharged Discharged & Reported Discharge Litigation Dismissal Notice Dismisse…" at bounding box center [718, 295] width 338 height 28
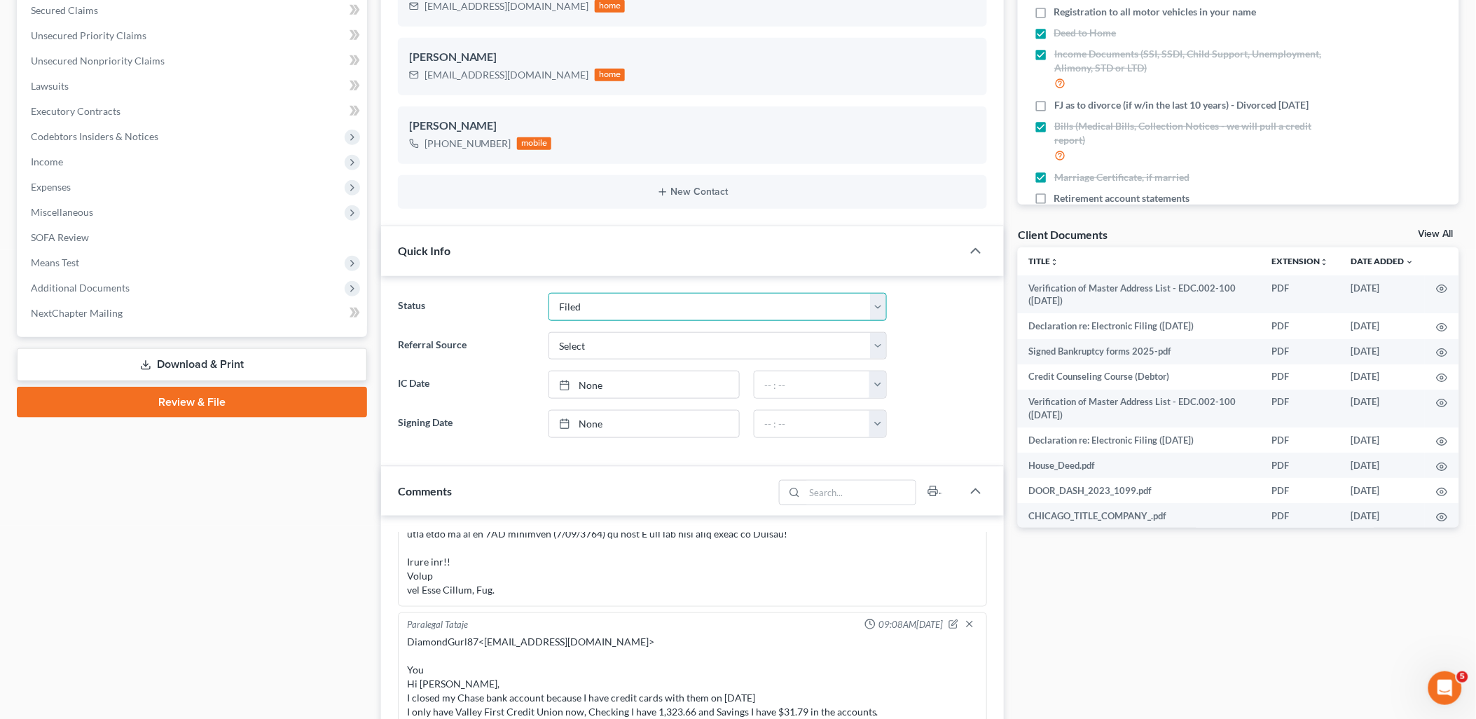
scroll to position [0, 0]
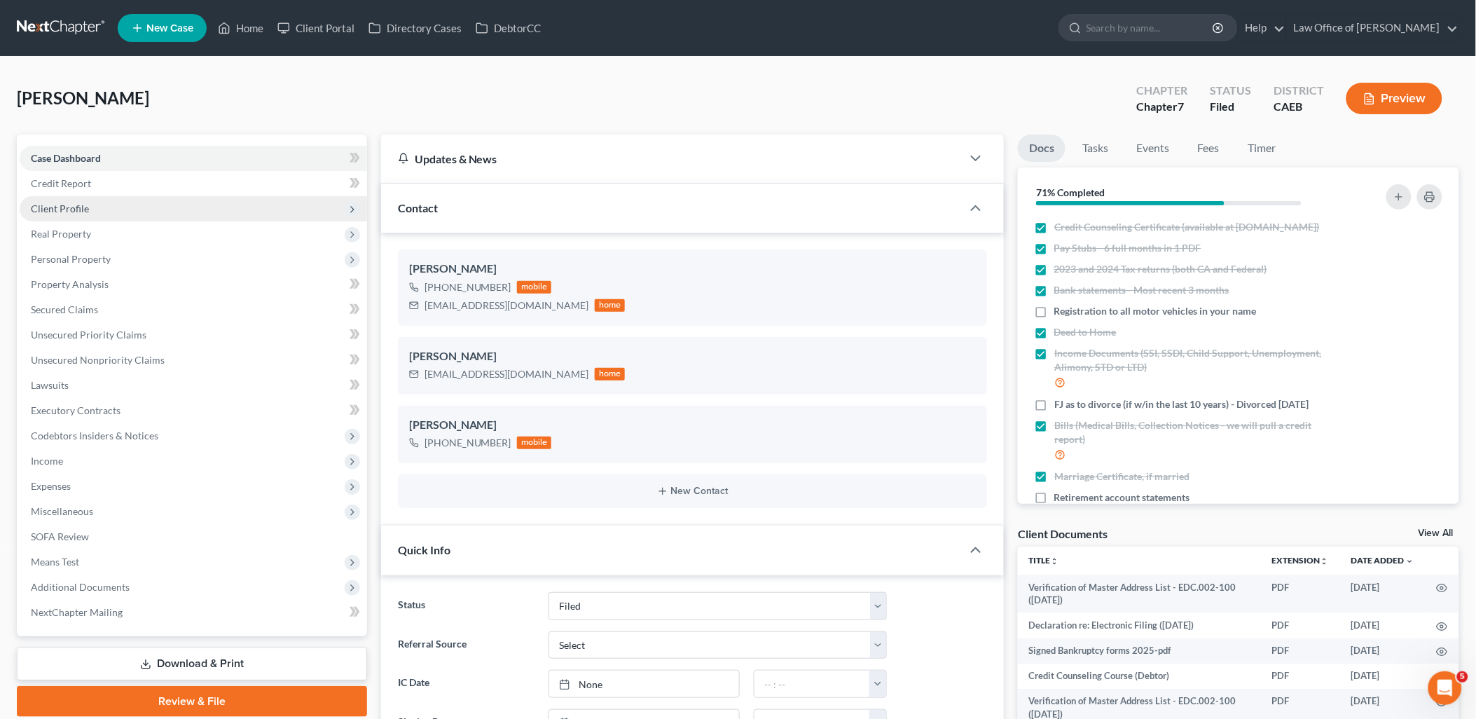
click at [52, 210] on span "Client Profile" at bounding box center [60, 208] width 58 height 12
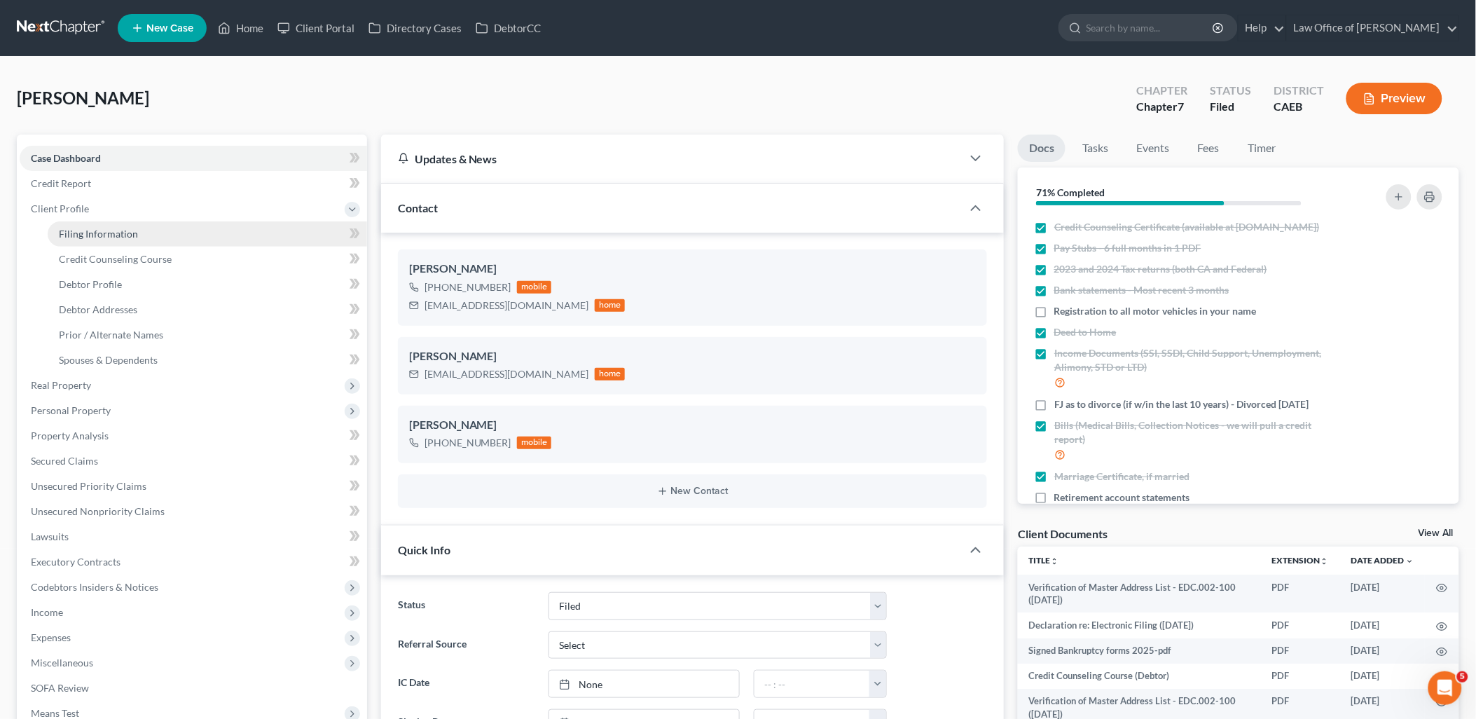
click at [113, 228] on span "Filing Information" at bounding box center [98, 234] width 79 height 12
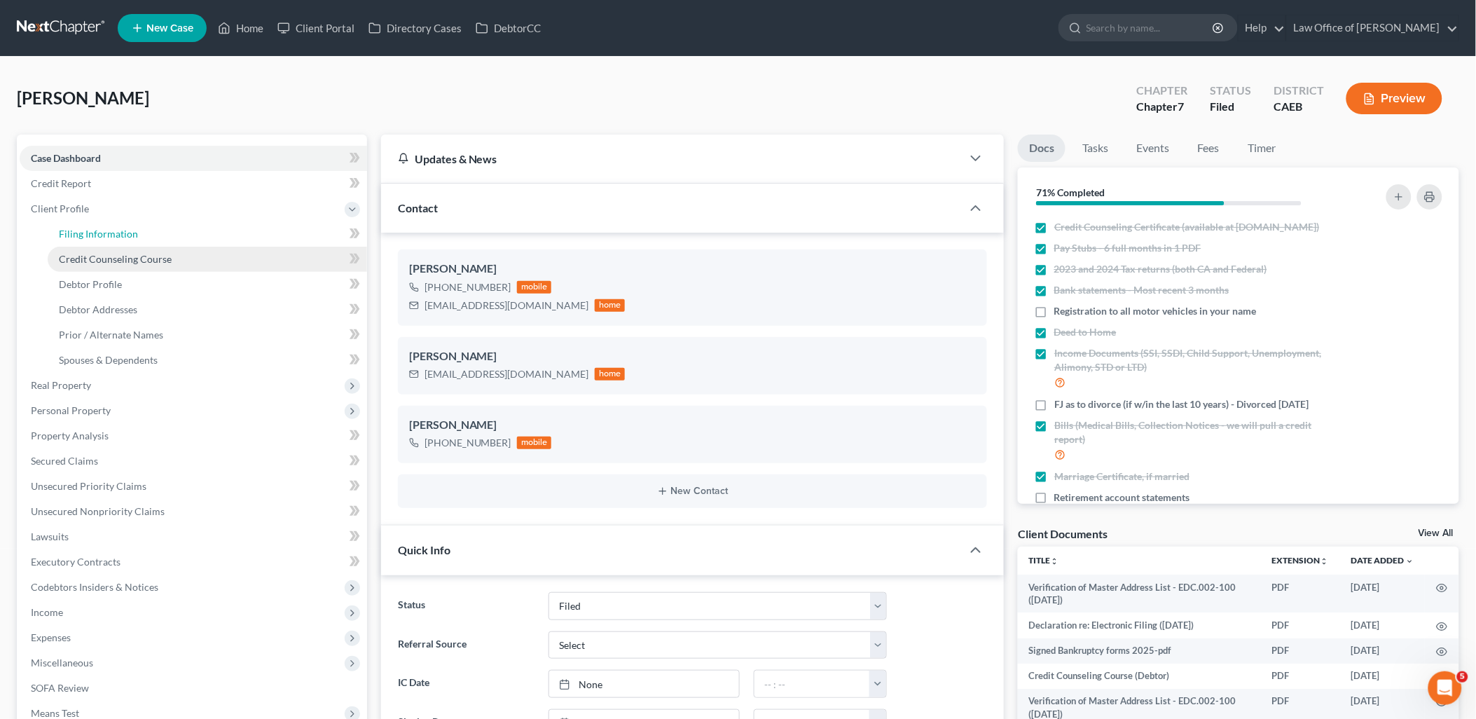
select select "1"
select select "0"
select select "4"
select select "1"
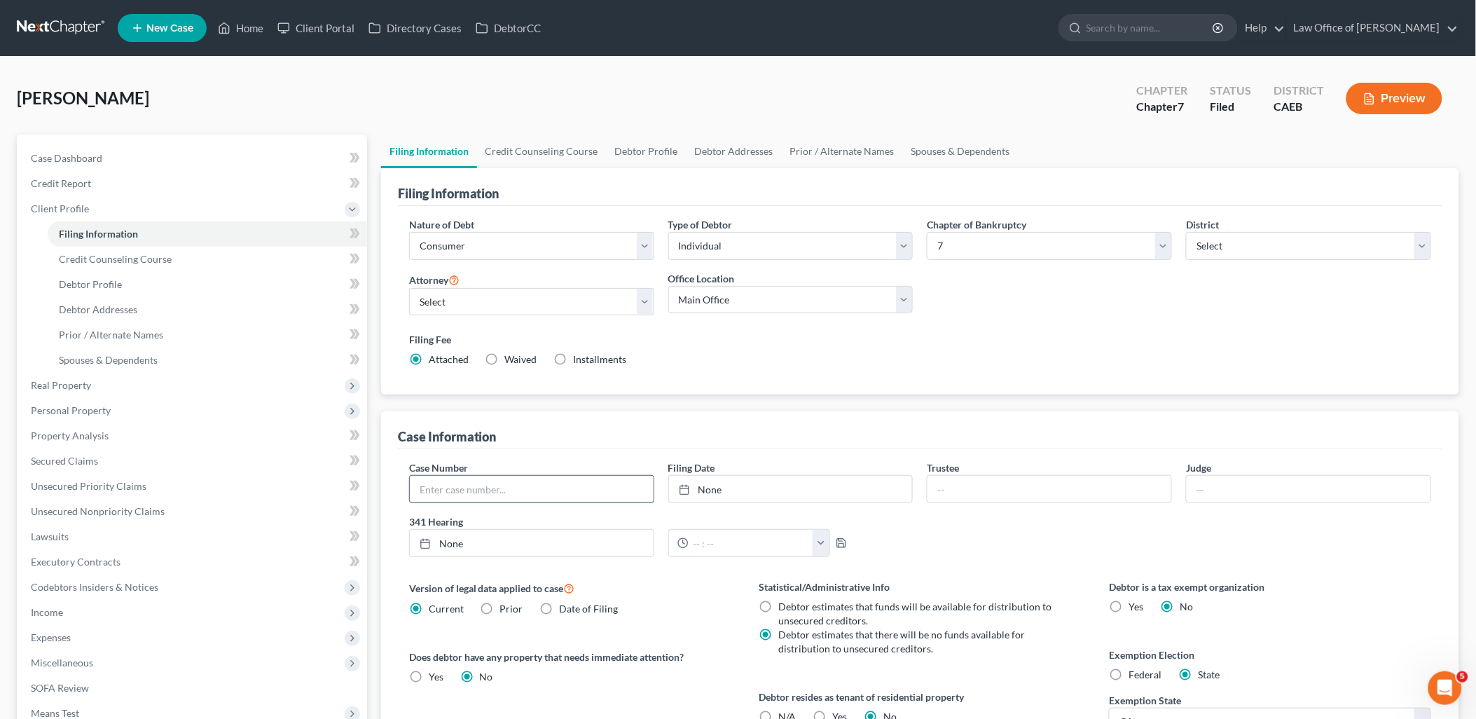
click at [576, 488] on input "text" at bounding box center [532, 489] width 244 height 27
click at [535, 497] on input "text" at bounding box center [532, 489] width 244 height 27
click at [460, 488] on input "2025-204301" at bounding box center [532, 489] width 244 height 27
type input "2025-24301"
click at [725, 482] on link "None" at bounding box center [791, 489] width 244 height 27
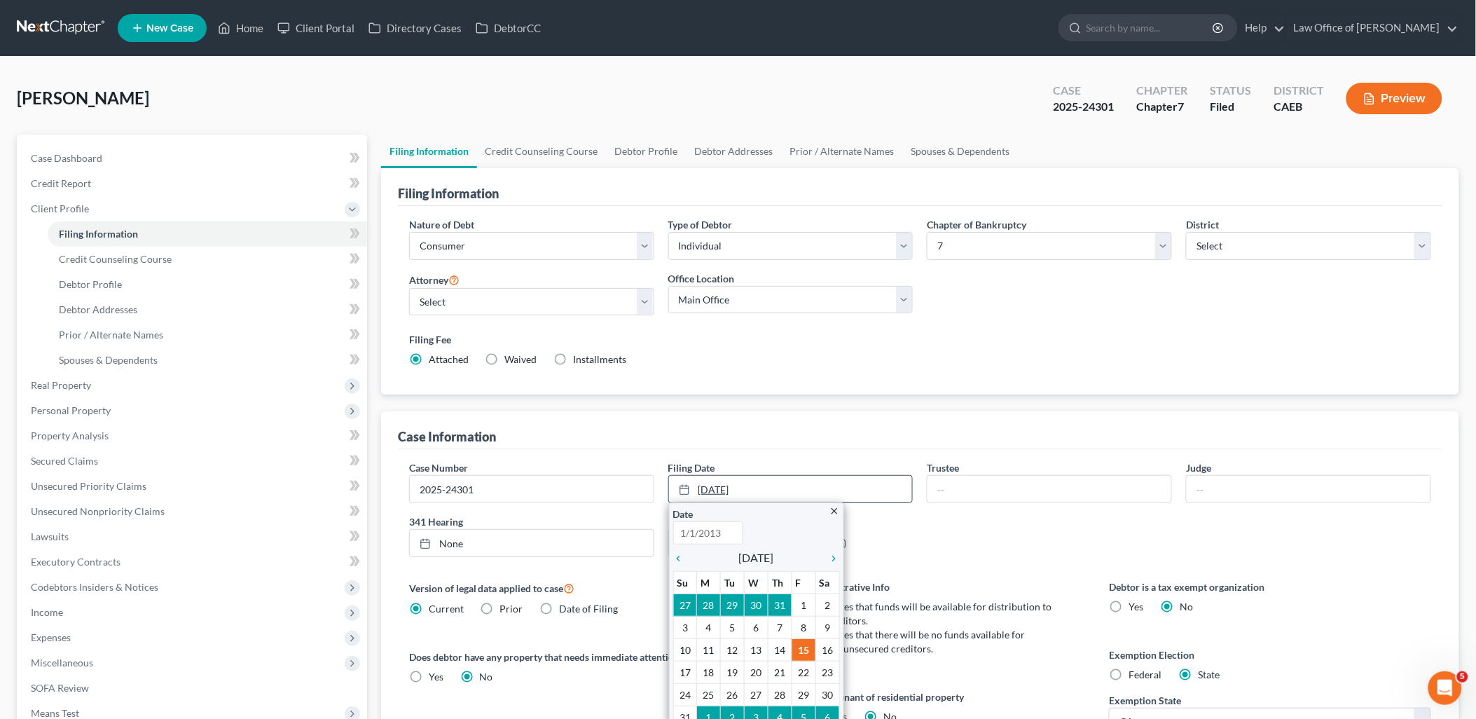
type input "[DATE]"
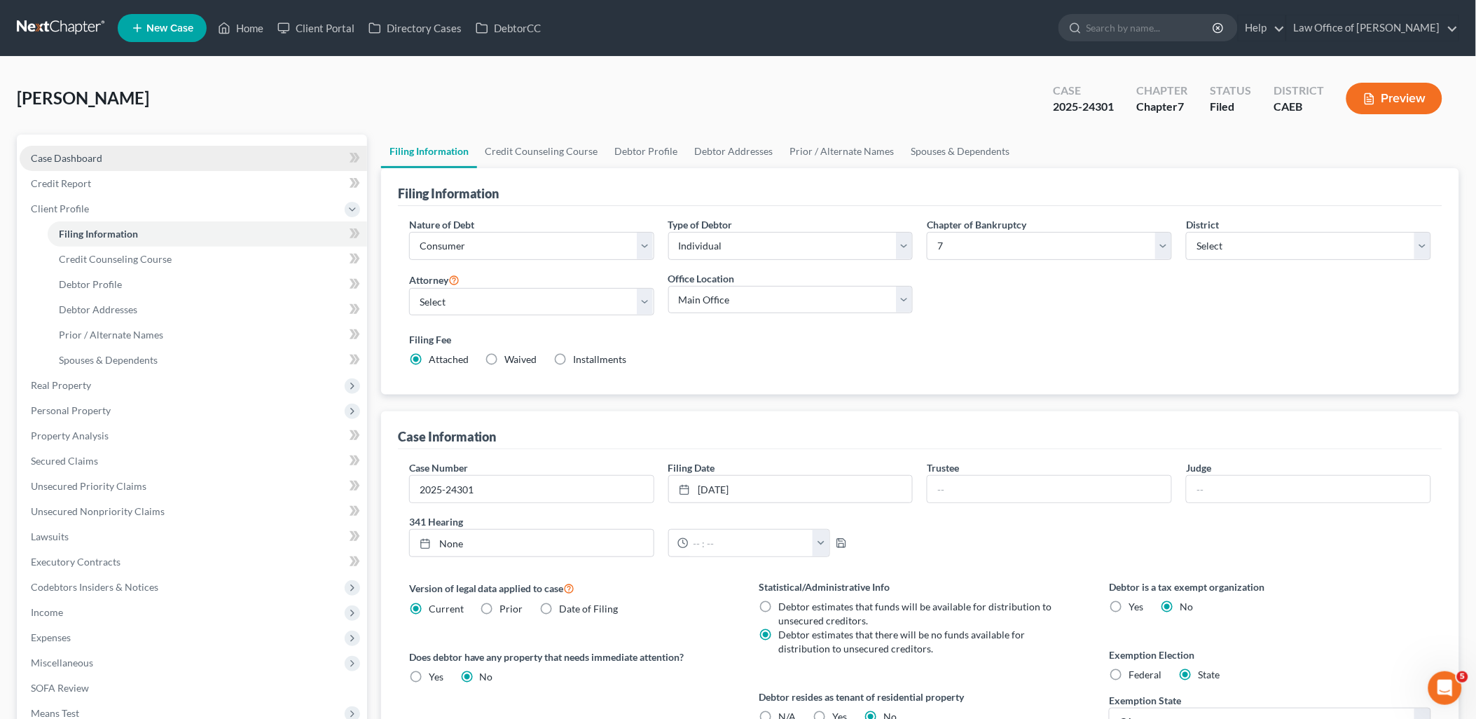
click at [74, 156] on span "Case Dashboard" at bounding box center [66, 158] width 71 height 12
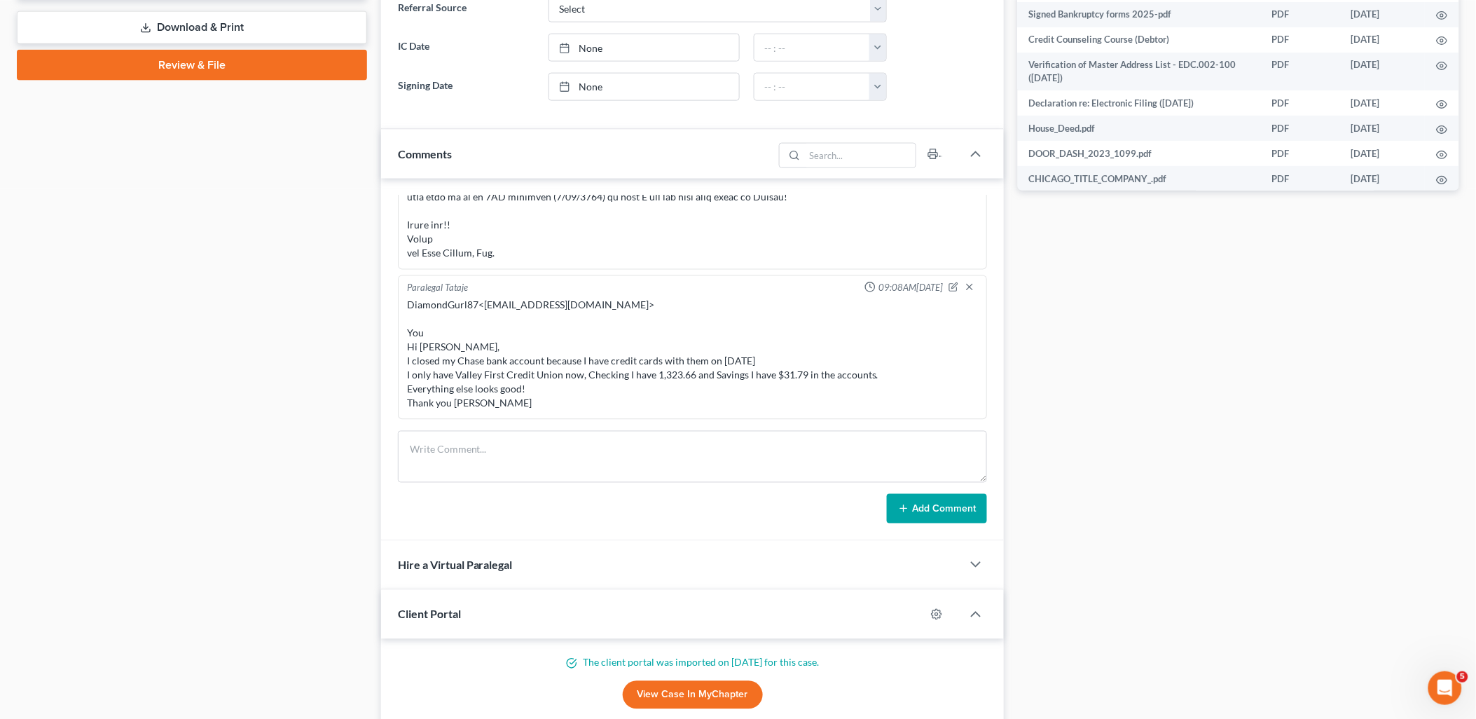
scroll to position [778, 0]
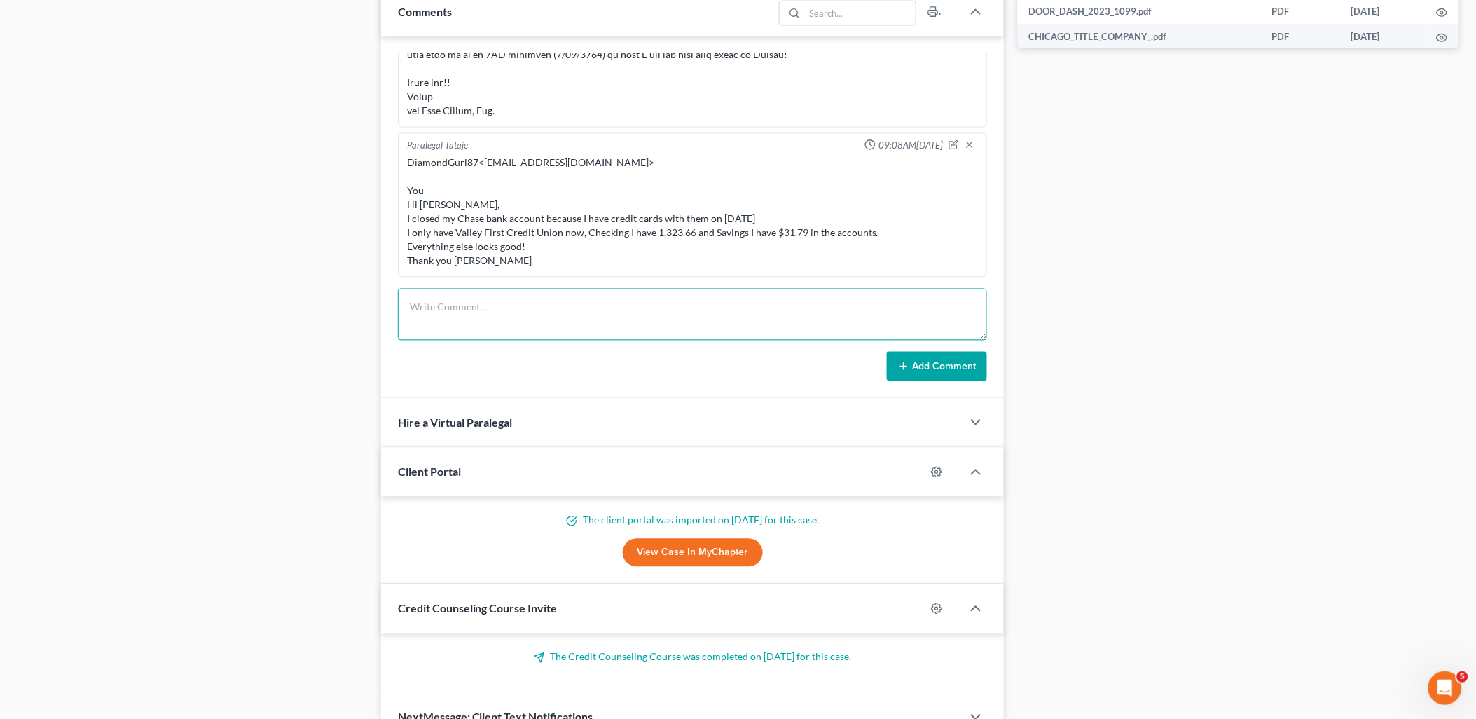
drag, startPoint x: 493, startPoint y: 312, endPoint x: 552, endPoint y: 315, distance: 59.7
click at [493, 312] on textarea at bounding box center [693, 315] width 590 height 52
paste textarea "Search Criteria: Party Search; SSN: [*****0726] Result Count: 1 Icon Legend Par…"
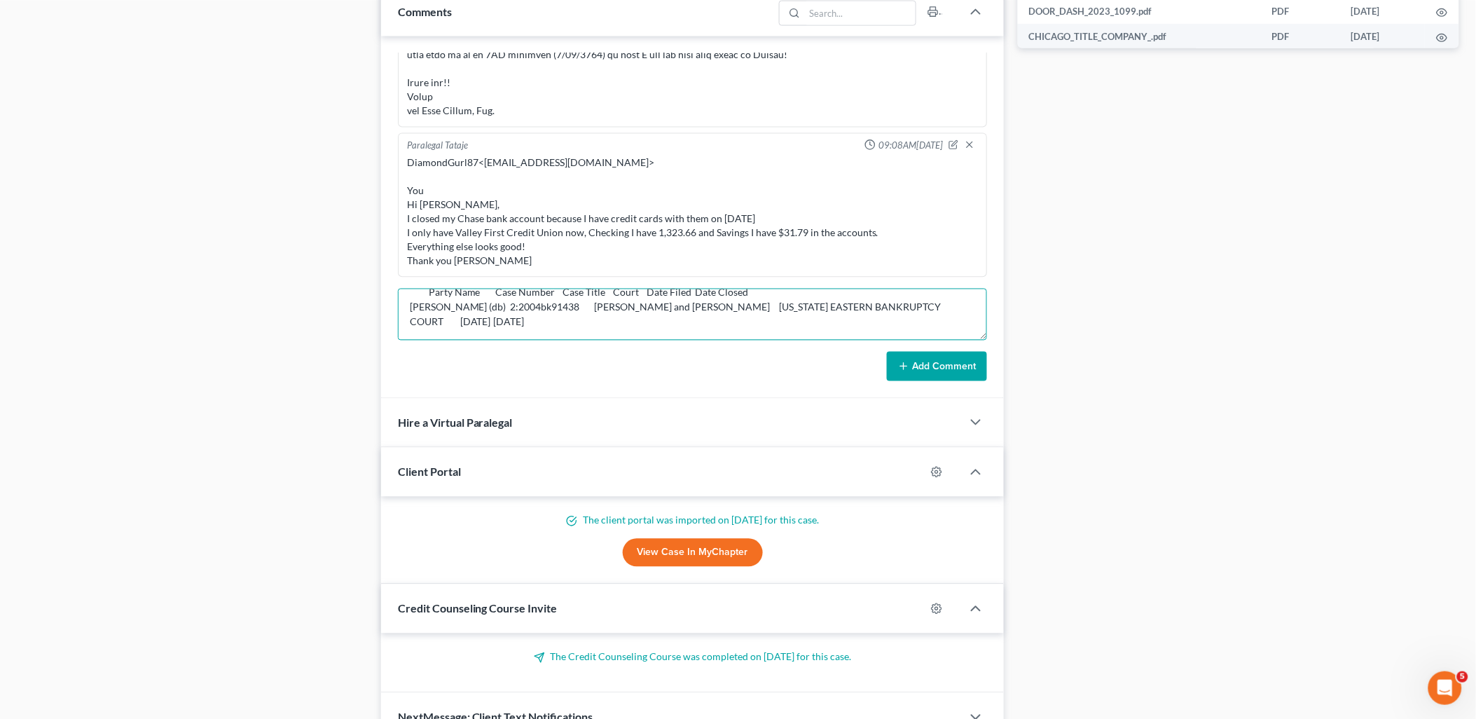
type textarea "Search Criteria: Party Search; SSN: [*****0726] Result Count: 1 Icon Legend Par…"
click at [925, 372] on button "Add Comment" at bounding box center [937, 366] width 100 height 29
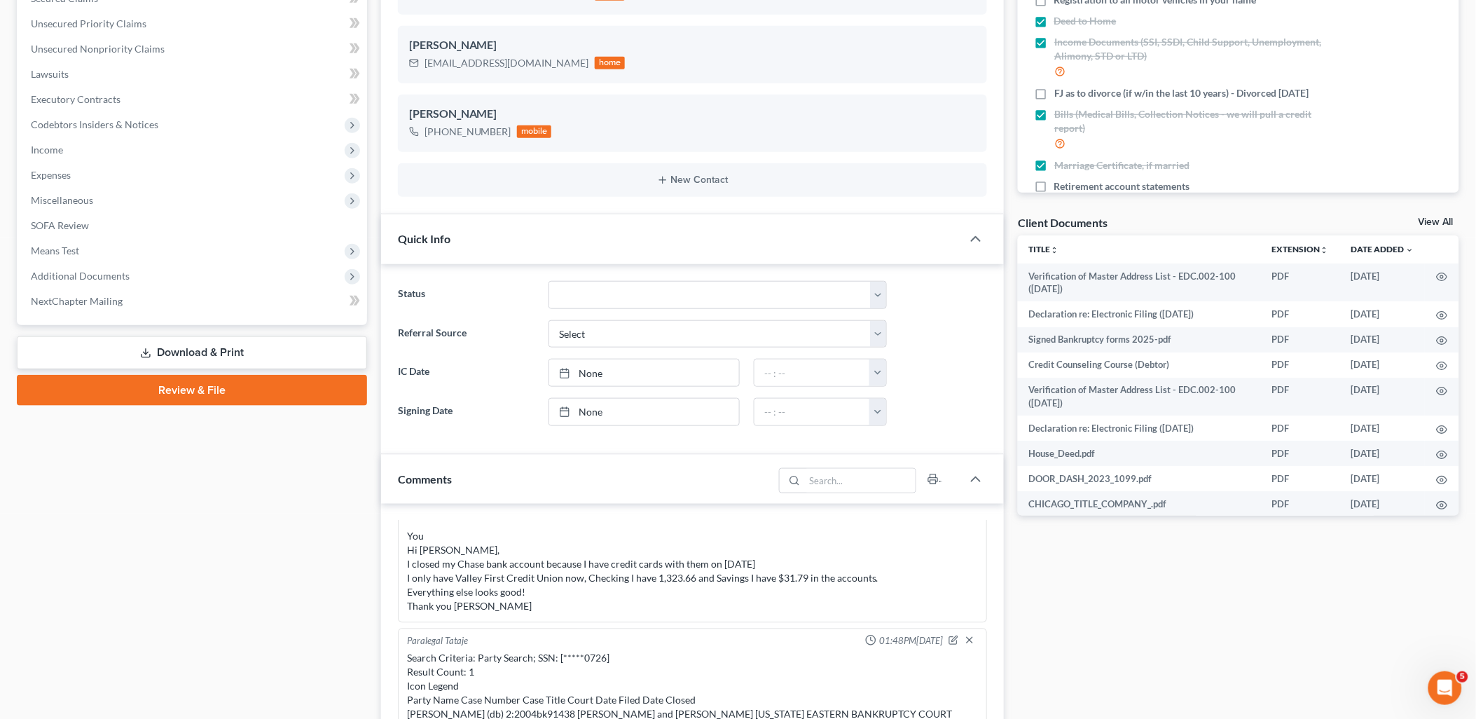
scroll to position [0, 0]
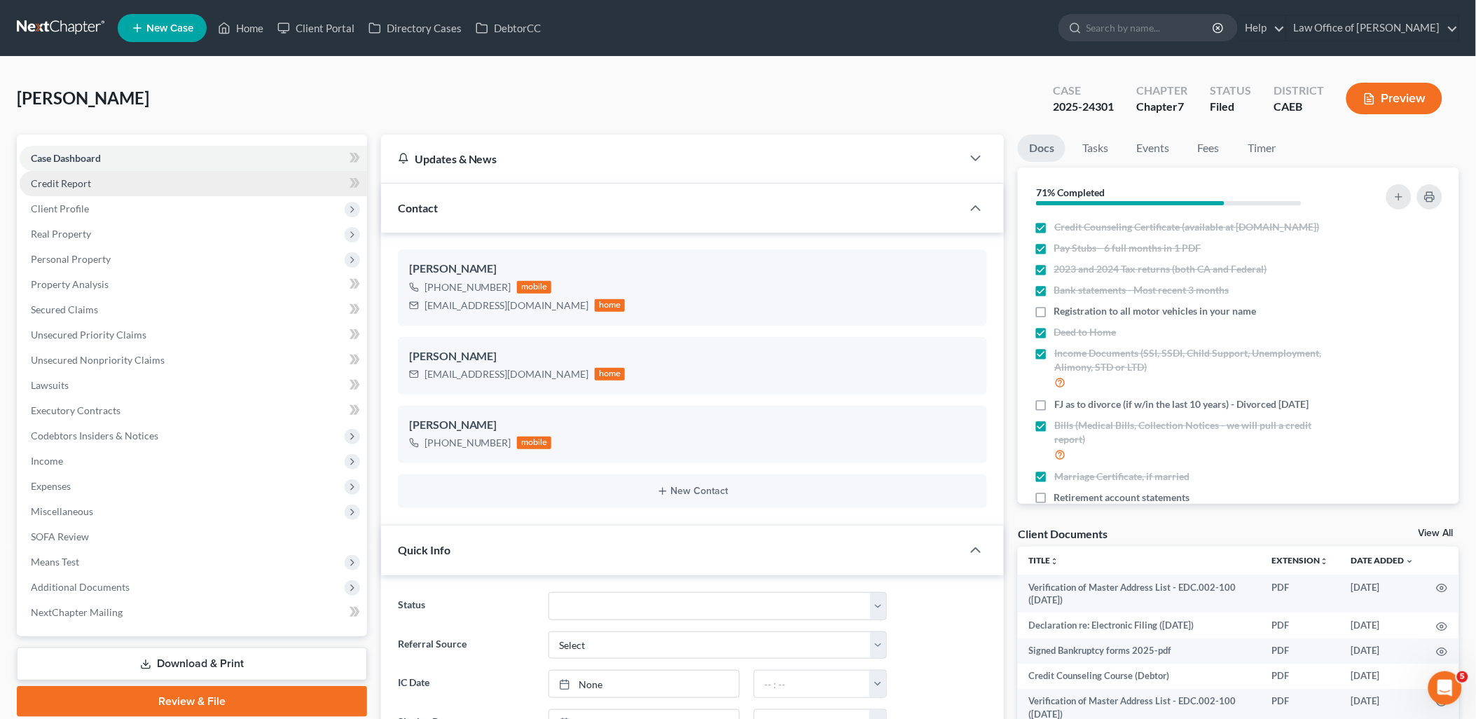
click at [57, 183] on span "Credit Report" at bounding box center [61, 183] width 60 height 12
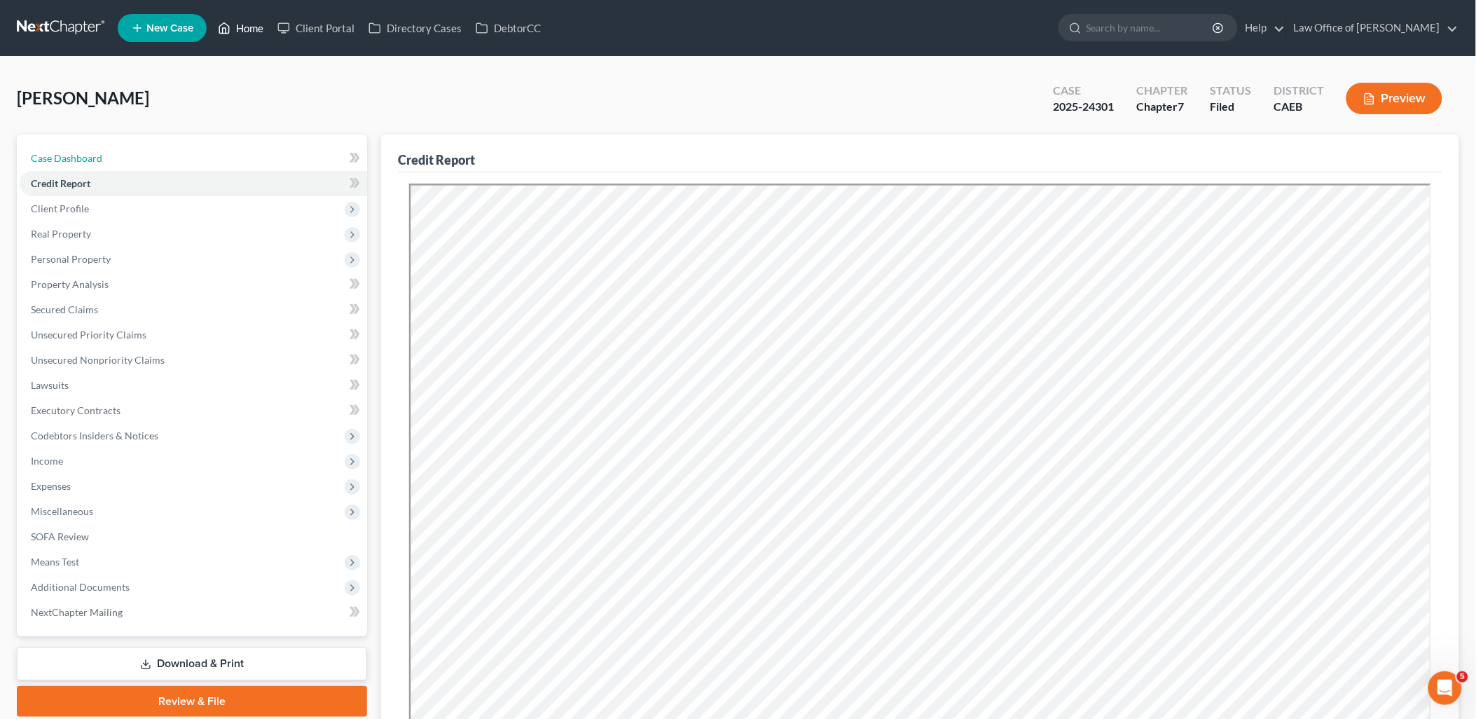
drag, startPoint x: 80, startPoint y: 154, endPoint x: 267, endPoint y: 40, distance: 219.2
click at [80, 154] on span "Case Dashboard" at bounding box center [66, 158] width 71 height 12
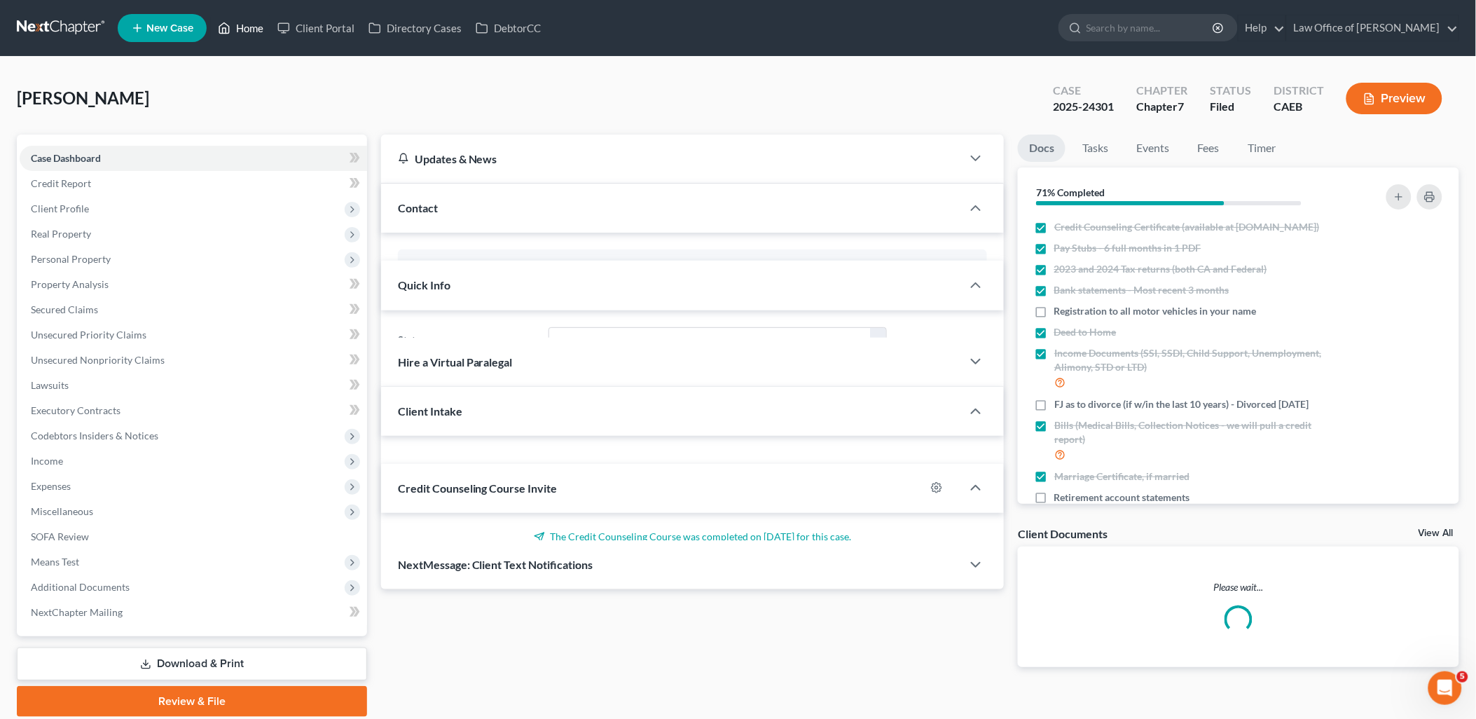
click at [253, 31] on link "Home" at bounding box center [241, 27] width 60 height 25
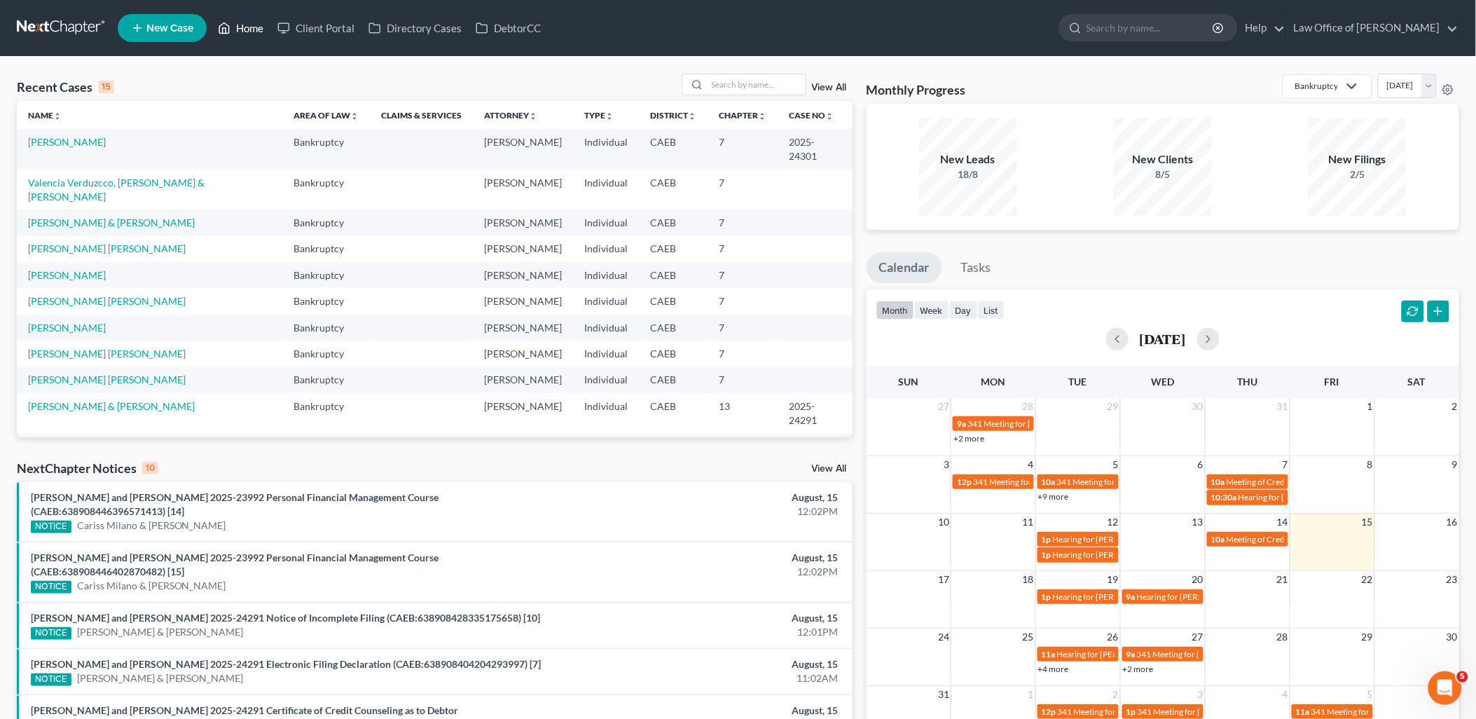
click at [247, 25] on link "Home" at bounding box center [241, 27] width 60 height 25
click at [67, 440] on link "[PERSON_NAME][GEOGRAPHIC_DATA]" at bounding box center [117, 446] width 178 height 12
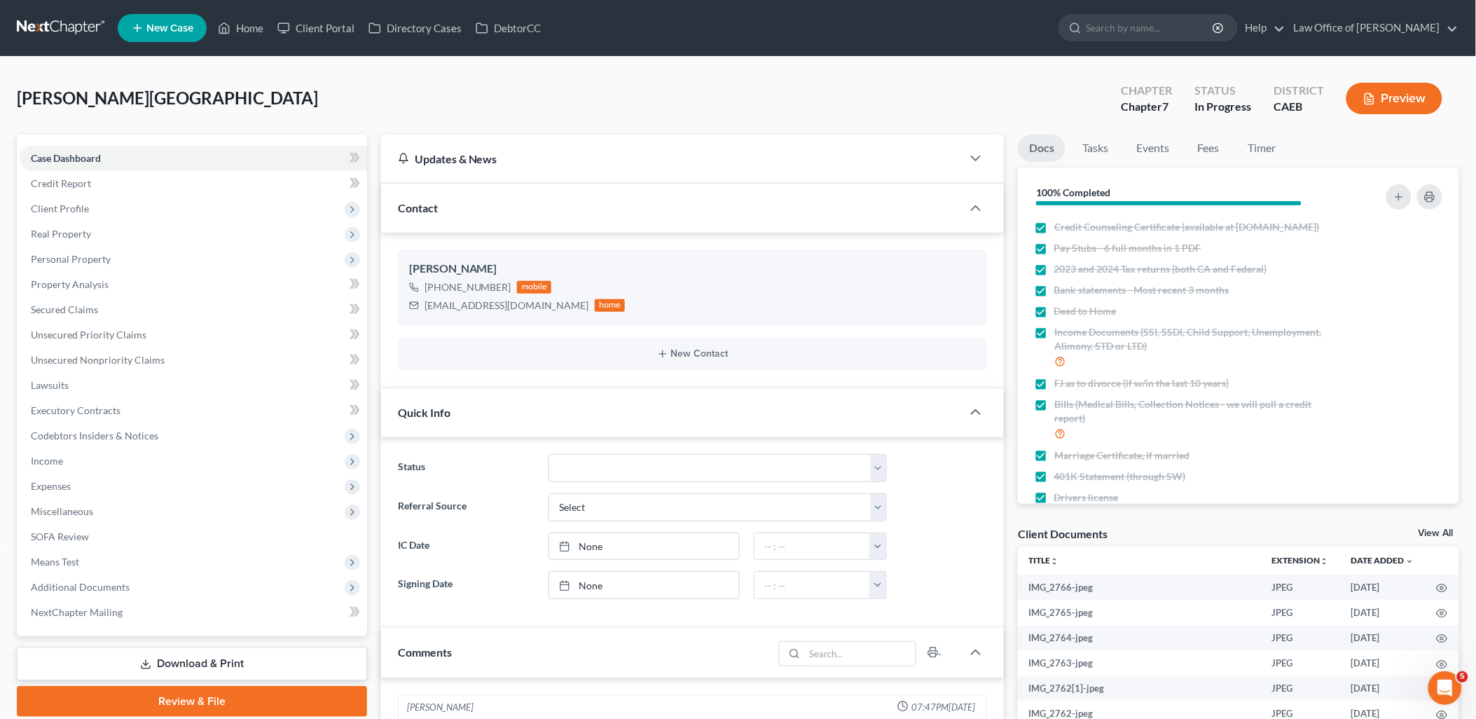
scroll to position [1385, 0]
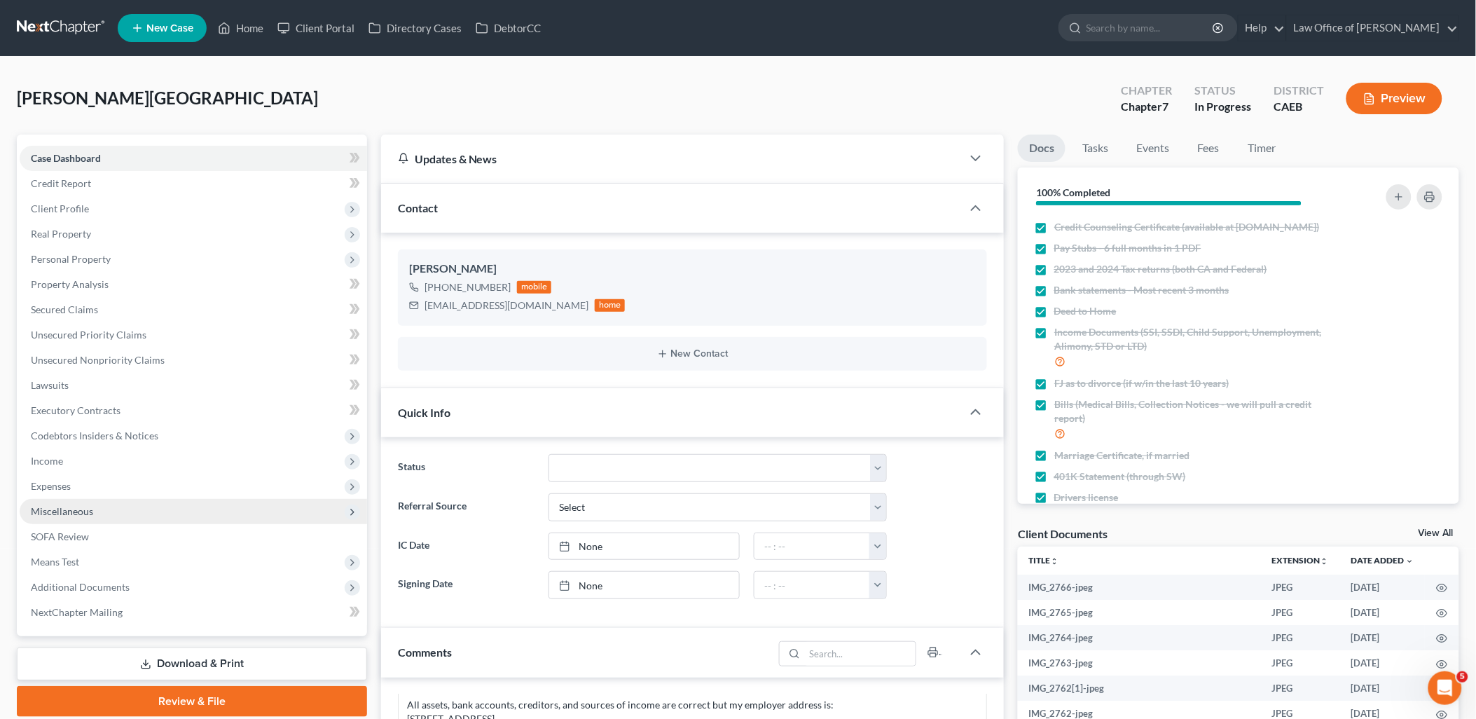
drag, startPoint x: 60, startPoint y: 506, endPoint x: 296, endPoint y: 509, distance: 236.2
click at [60, 506] on span "Miscellaneous" at bounding box center [62, 511] width 62 height 12
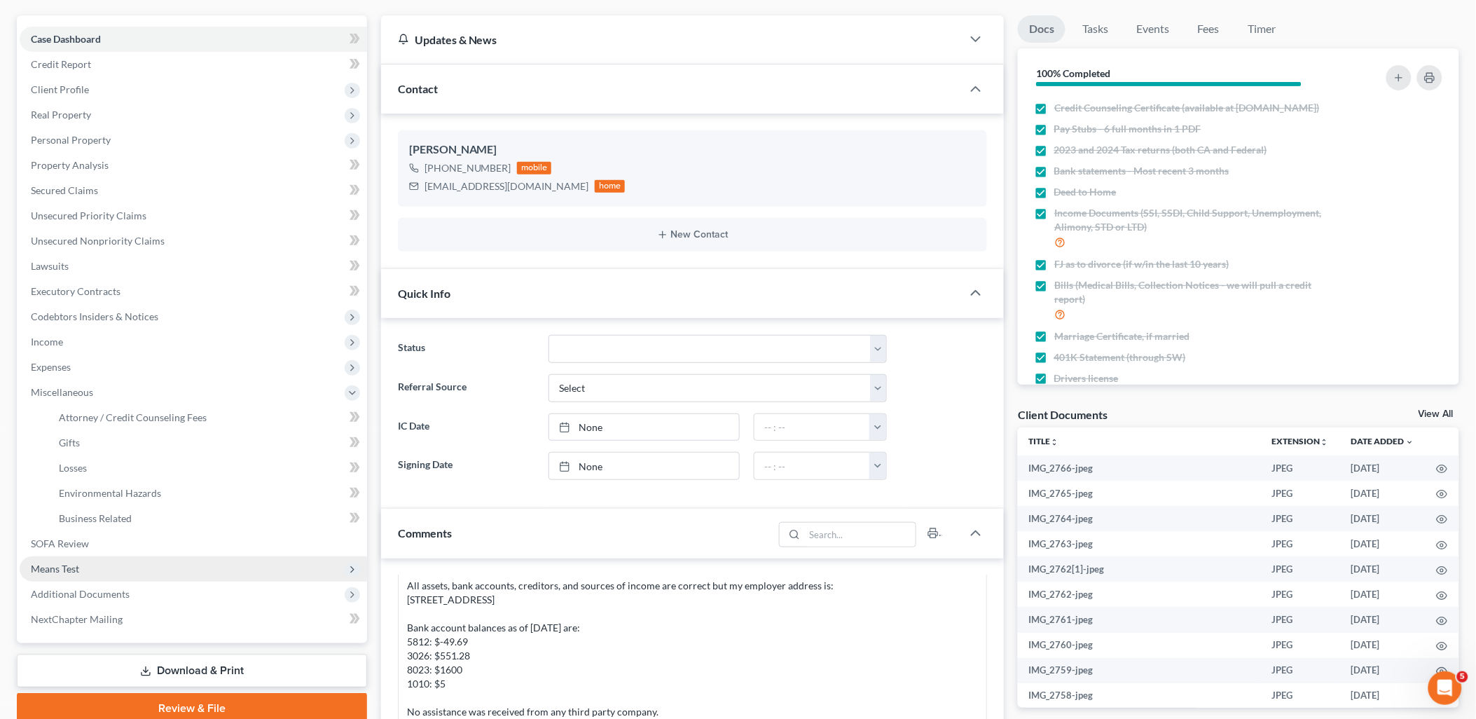
scroll to position [156, 0]
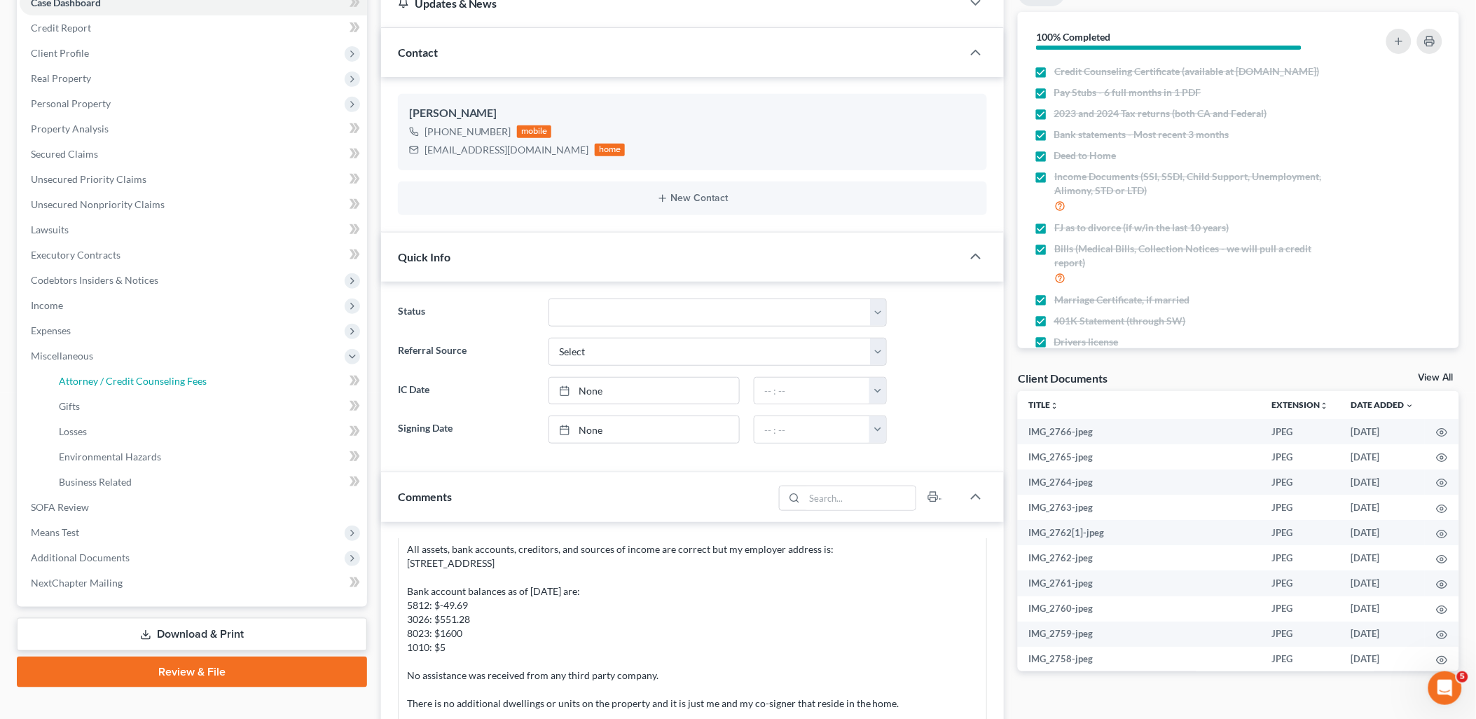
drag, startPoint x: 80, startPoint y: 378, endPoint x: 369, endPoint y: 379, distance: 289.4
click at [80, 378] on span "Attorney / Credit Counseling Fees" at bounding box center [133, 381] width 148 height 12
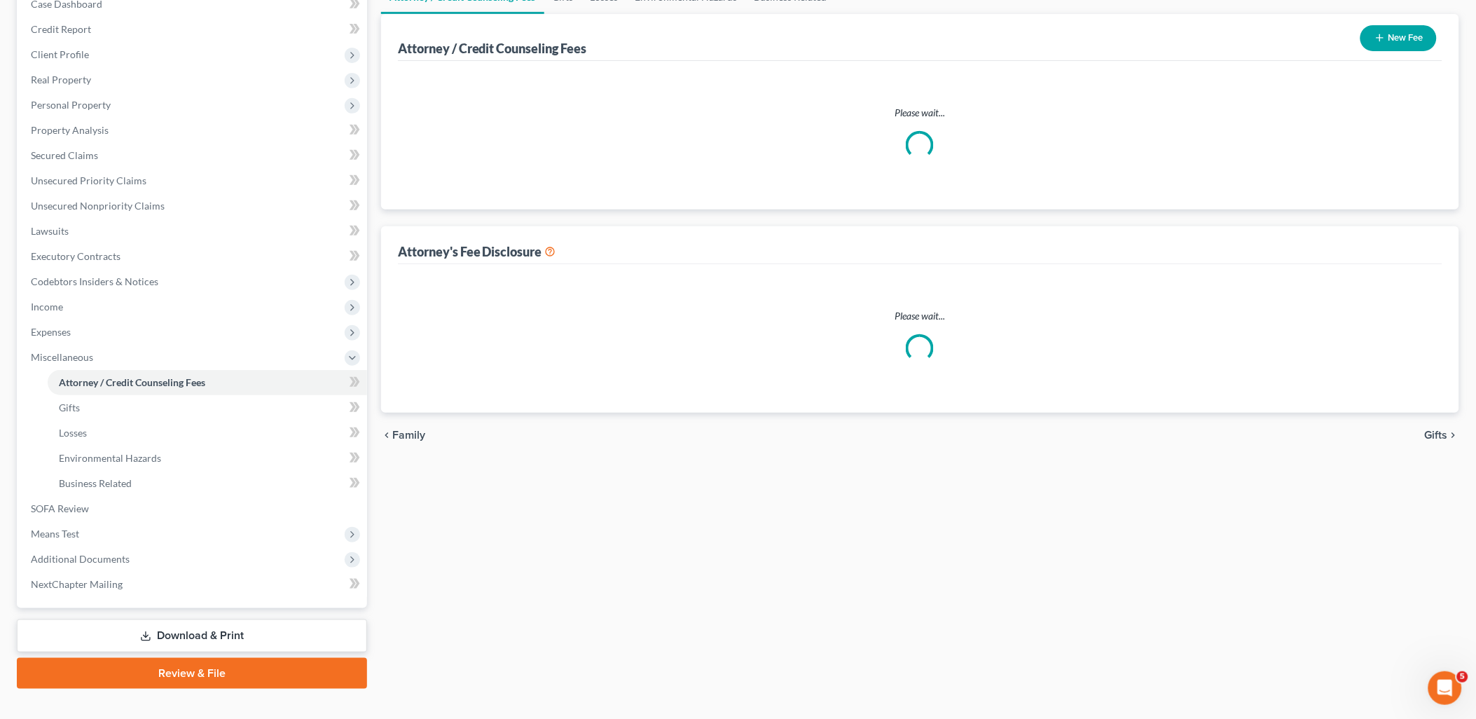
select select "0"
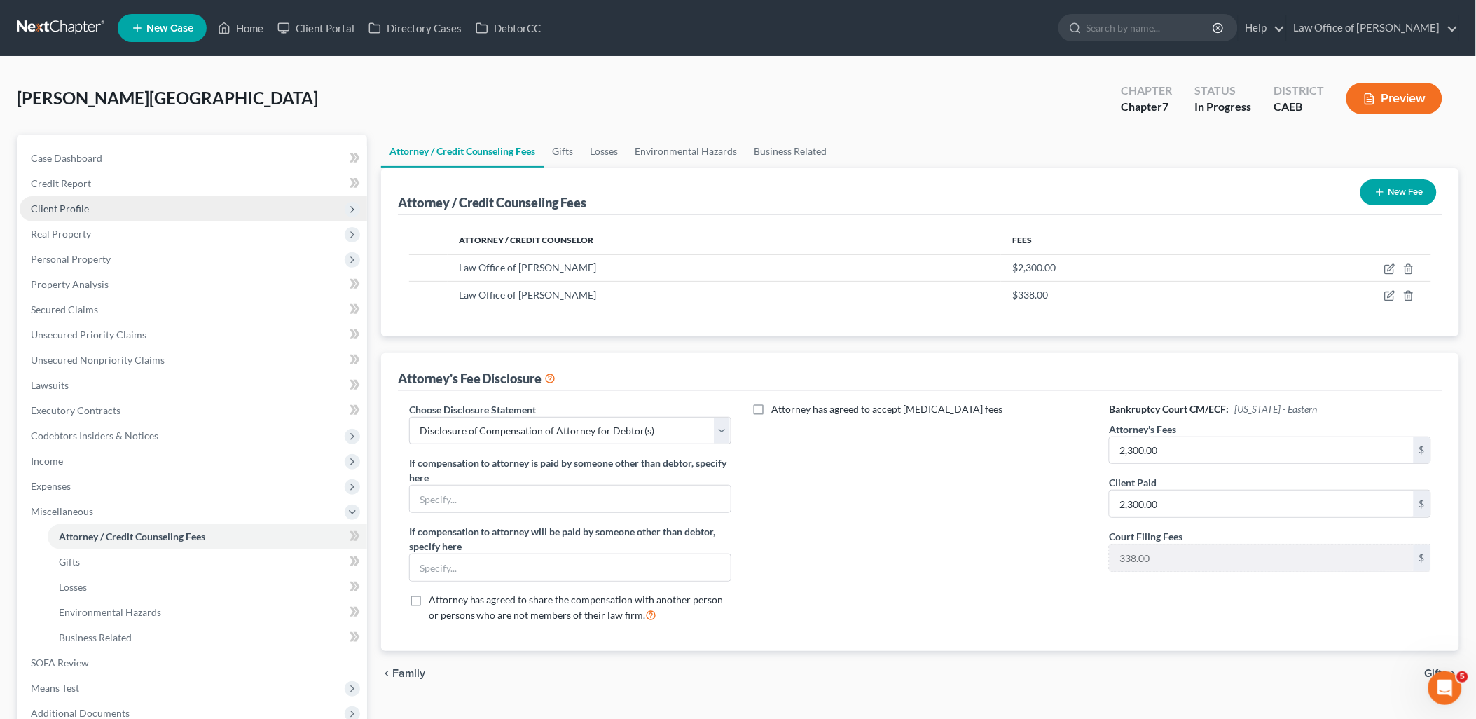
click at [81, 209] on span "Client Profile" at bounding box center [60, 208] width 58 height 12
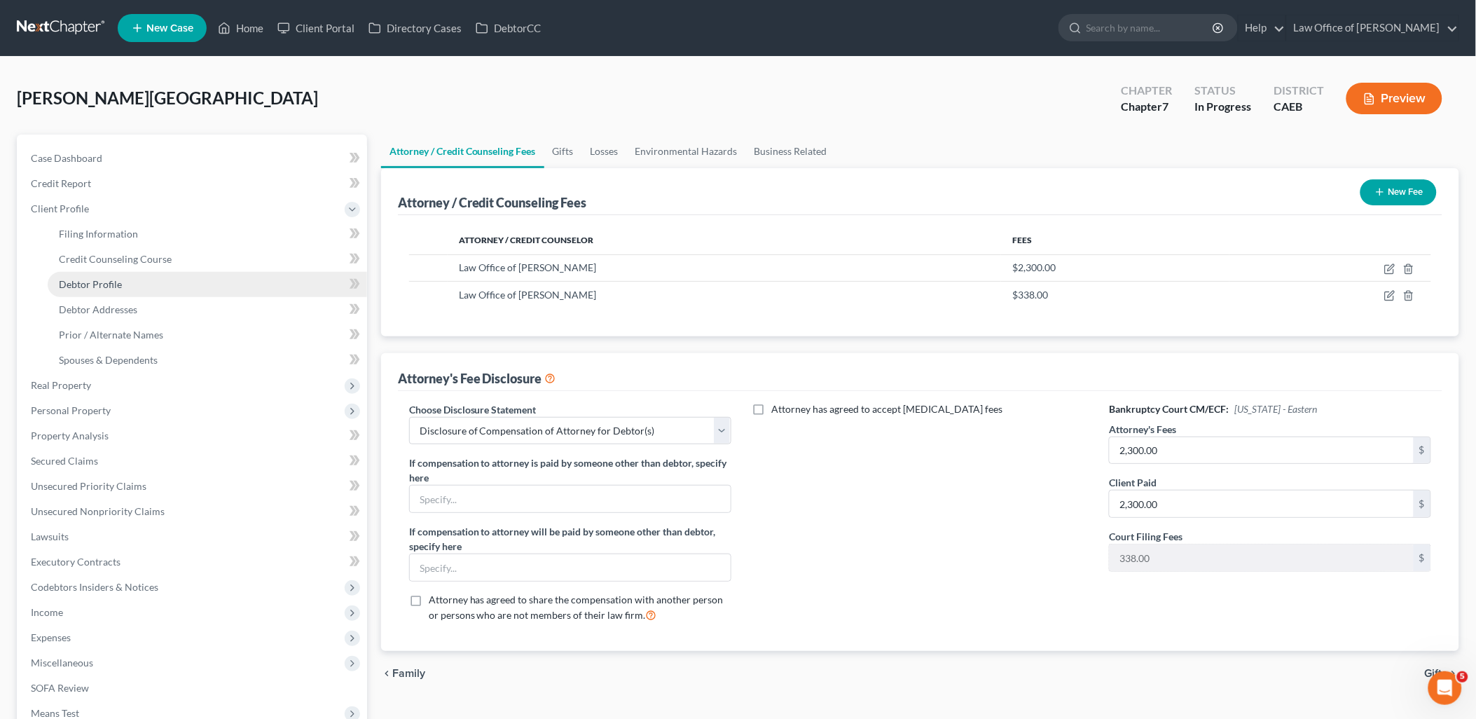
click at [107, 284] on span "Debtor Profile" at bounding box center [90, 284] width 63 height 12
select select "0"
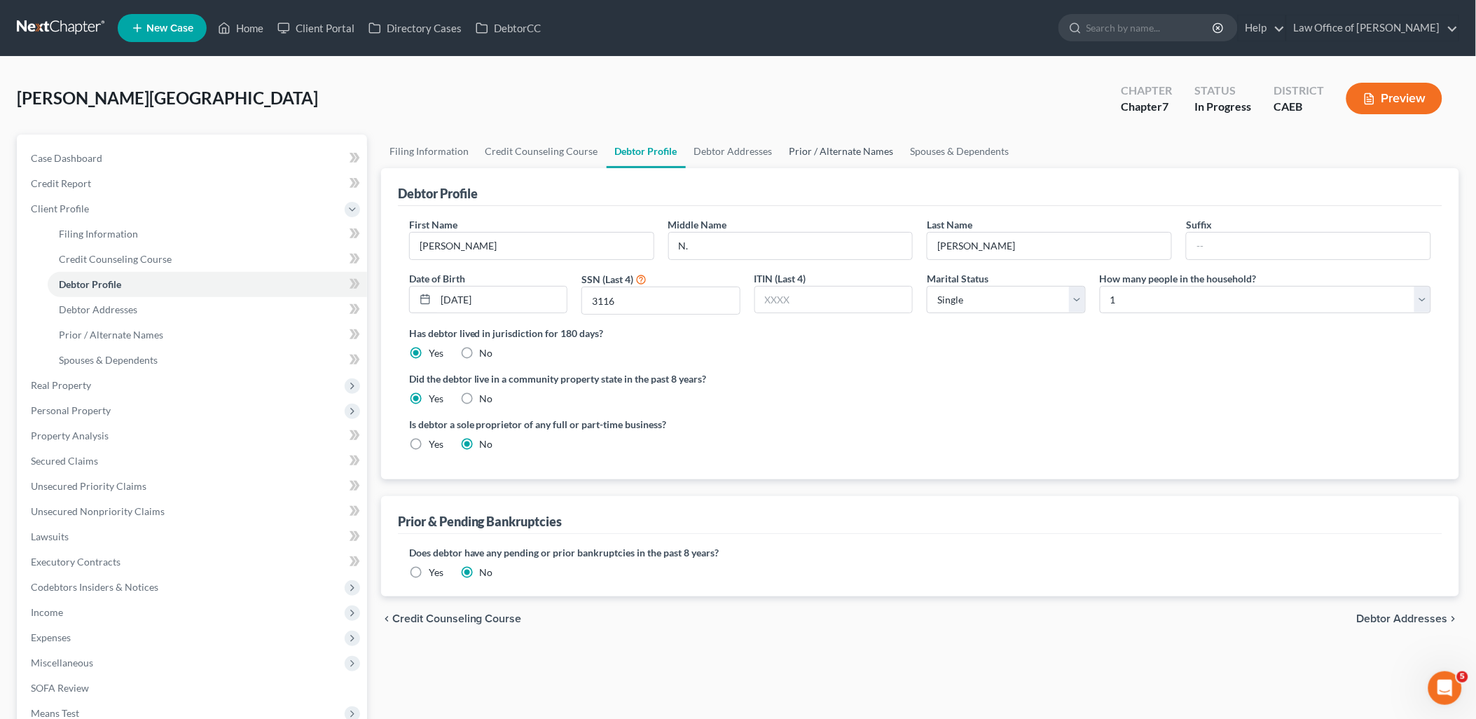
click at [853, 151] on link "Prior / Alternate Names" at bounding box center [841, 152] width 121 height 34
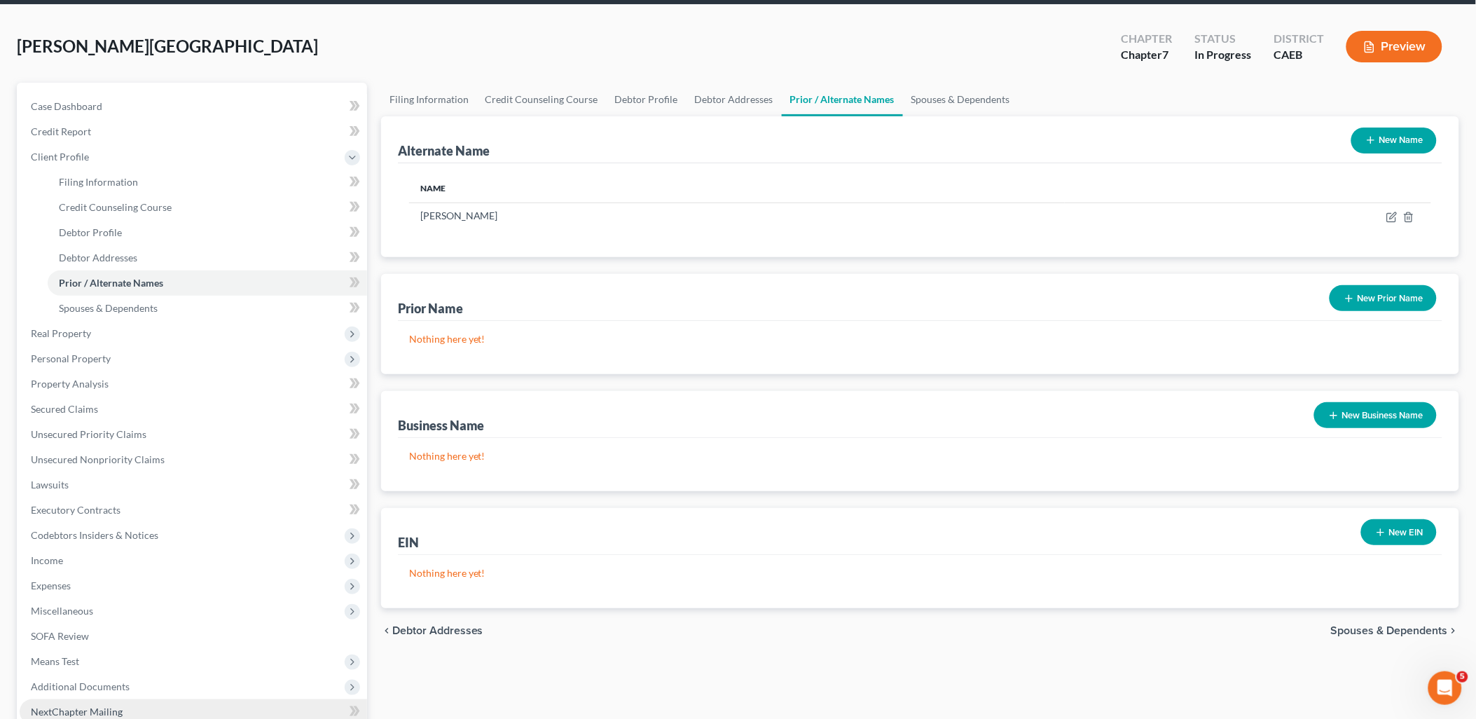
scroll to position [200, 0]
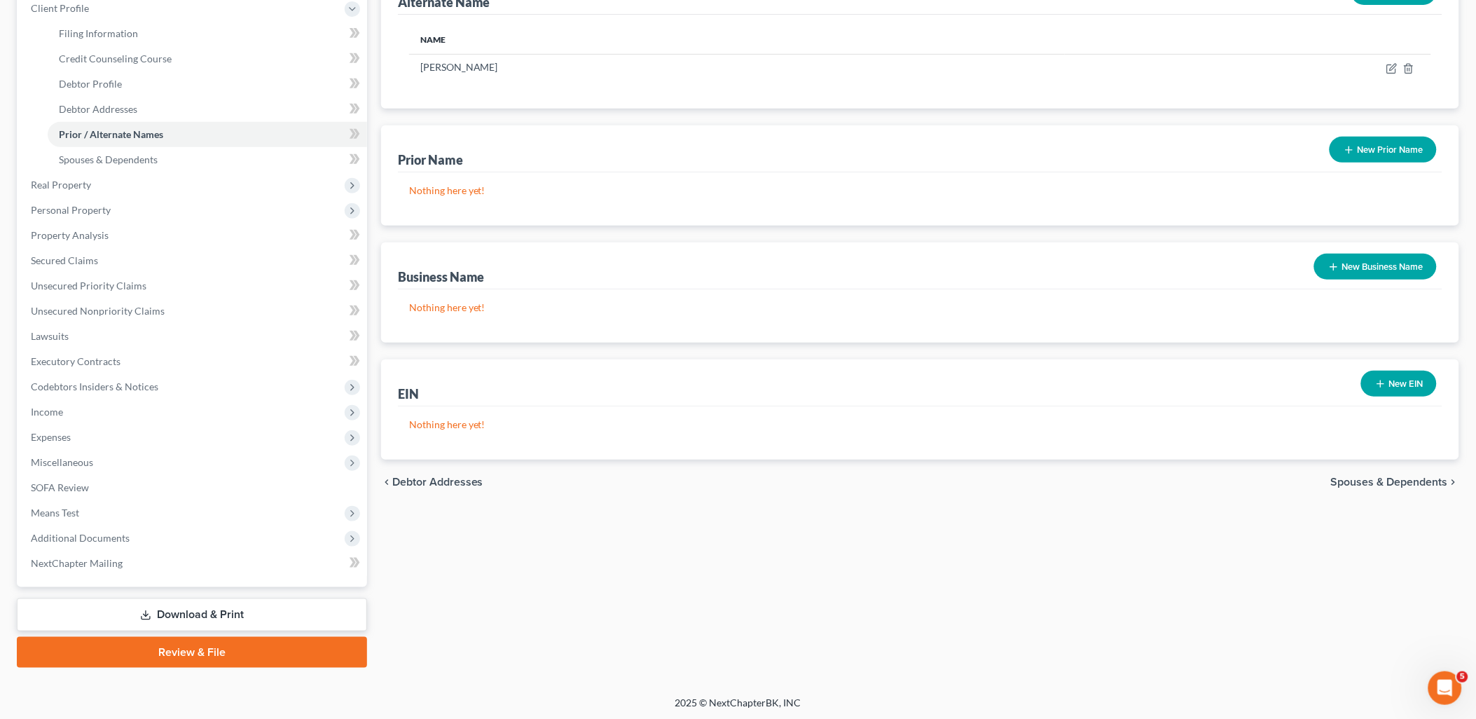
click at [198, 613] on link "Download & Print" at bounding box center [192, 614] width 350 height 33
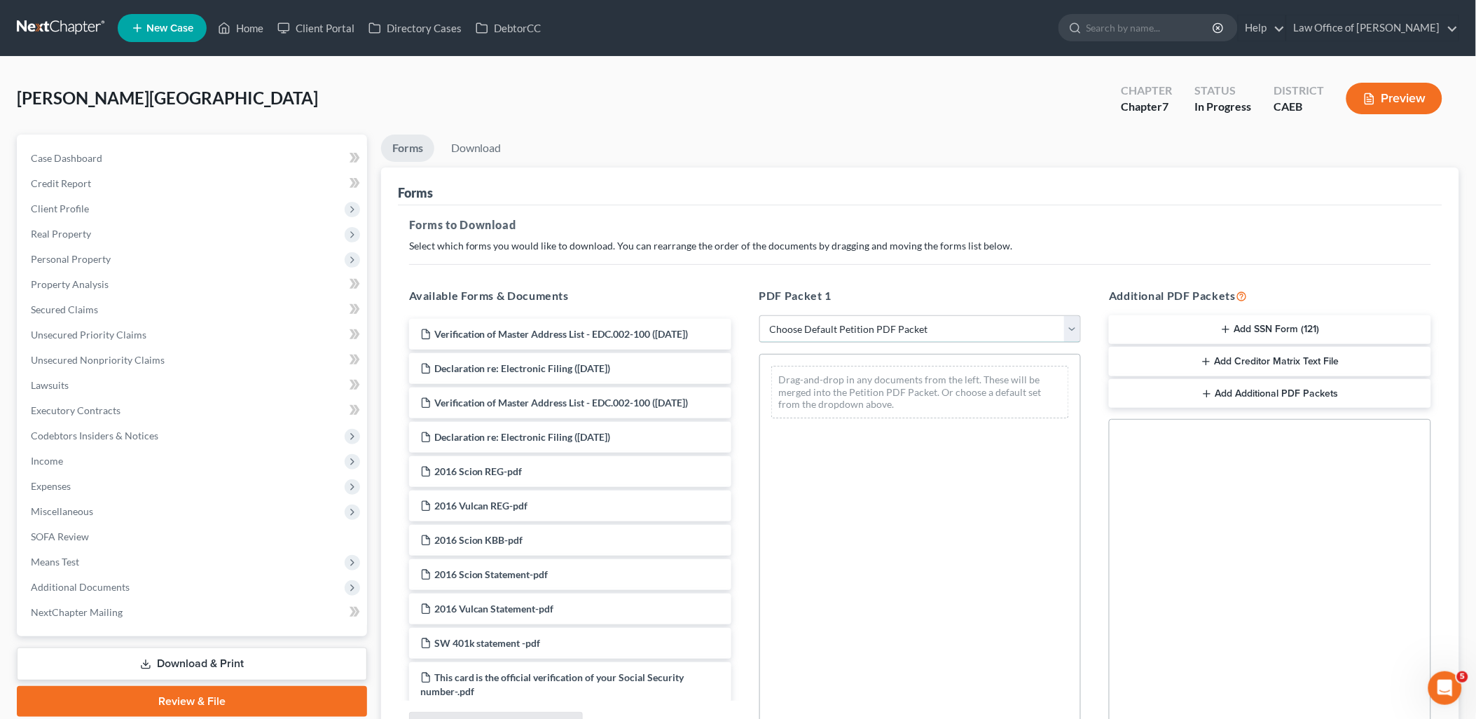
click at [933, 324] on select "Choose Default Petition PDF Packet Complete Bankruptcy Petition (all forms and …" at bounding box center [921, 329] width 322 height 28
select select "0"
click at [760, 315] on select "Choose Default Petition PDF Packet Complete Bankruptcy Petition (all forms and …" at bounding box center [921, 329] width 322 height 28
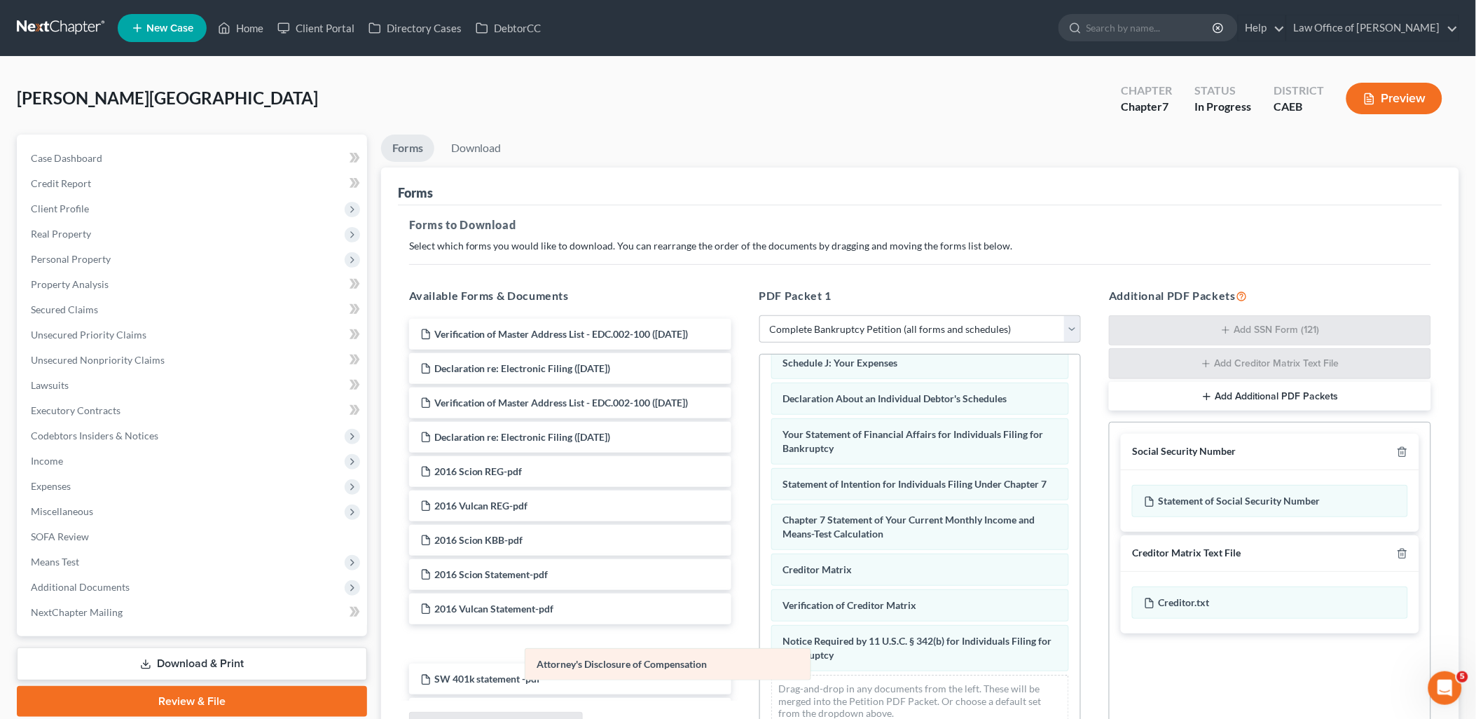
scroll to position [370, 0]
drag, startPoint x: 874, startPoint y: 652, endPoint x: 591, endPoint y: 661, distance: 283.2
click at [760, 661] on div "Attorney's Disclosure of Compensation Voluntary Petition for Individuals Filing…" at bounding box center [920, 376] width 321 height 725
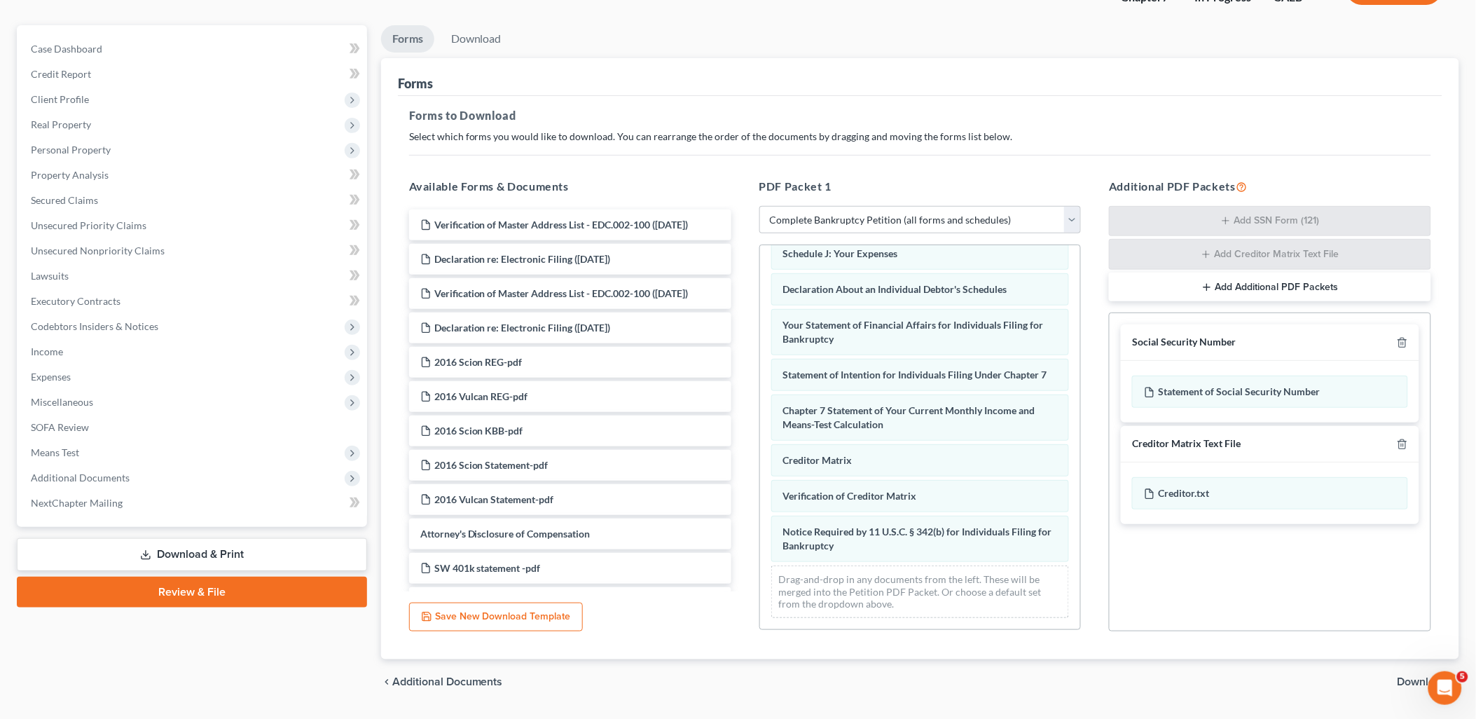
scroll to position [148, 0]
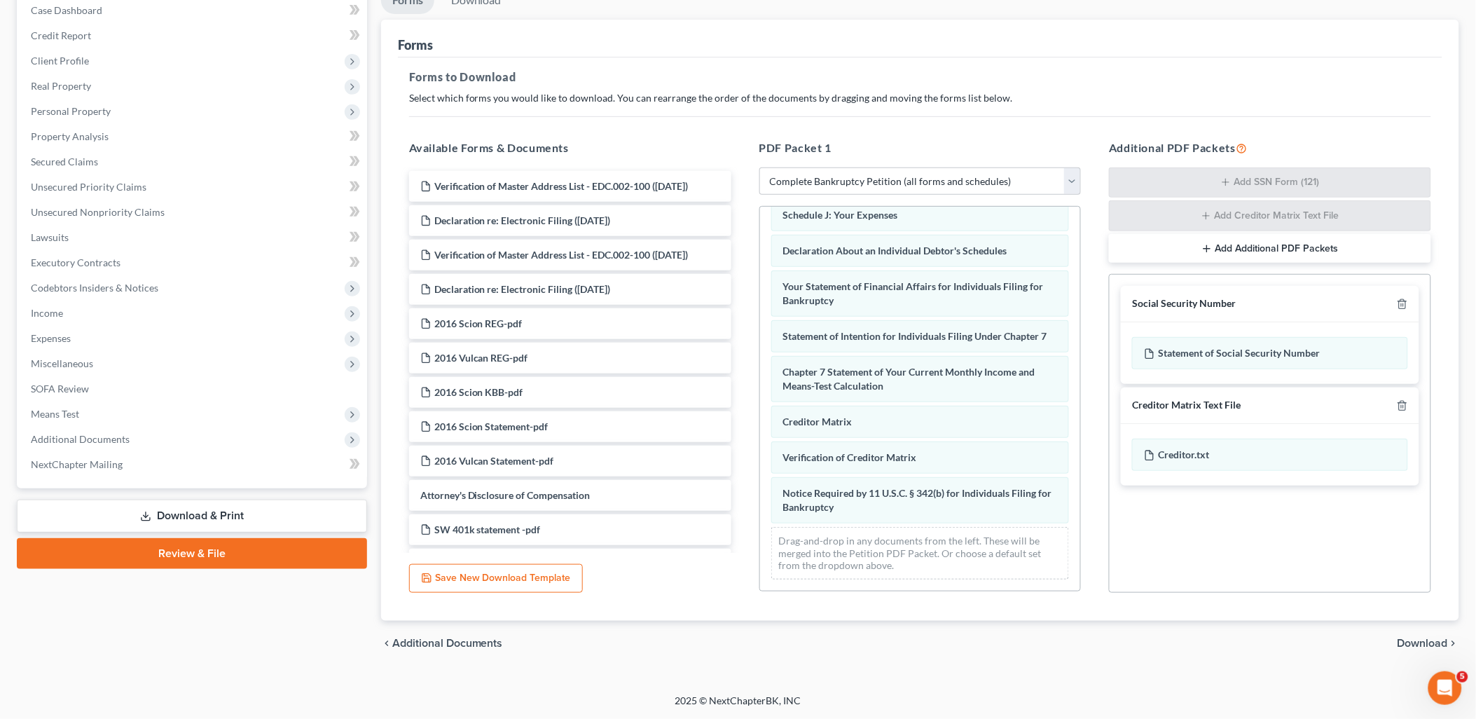
click at [1423, 646] on span "Download" at bounding box center [1423, 643] width 50 height 11
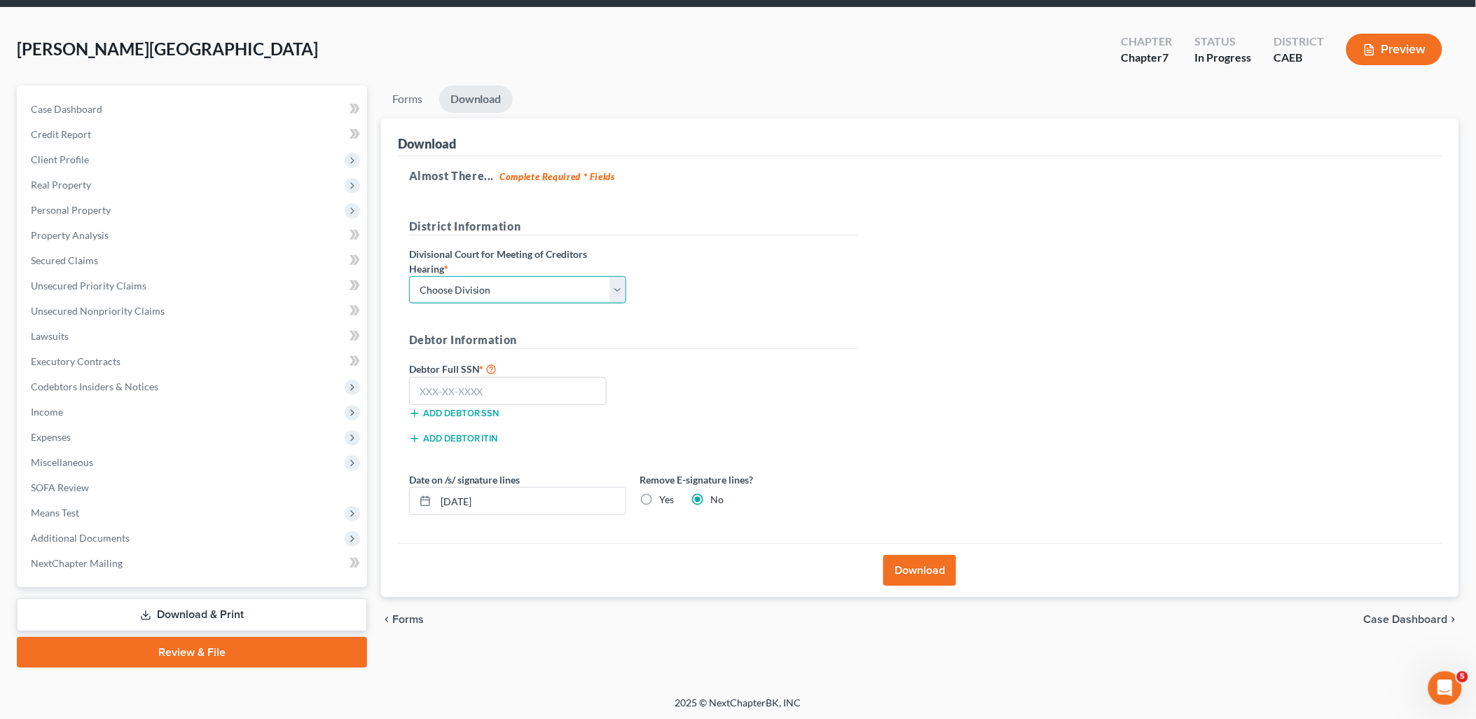
click at [448, 281] on select "Choose Division Fresno Modesto [GEOGRAPHIC_DATA]" at bounding box center [517, 290] width 217 height 28
select select "1"
click at [409, 276] on select "Choose Division Fresno Modesto [GEOGRAPHIC_DATA]" at bounding box center [517, 290] width 217 height 28
click at [502, 389] on input "text" at bounding box center [508, 391] width 198 height 28
type input "623-98-3116"
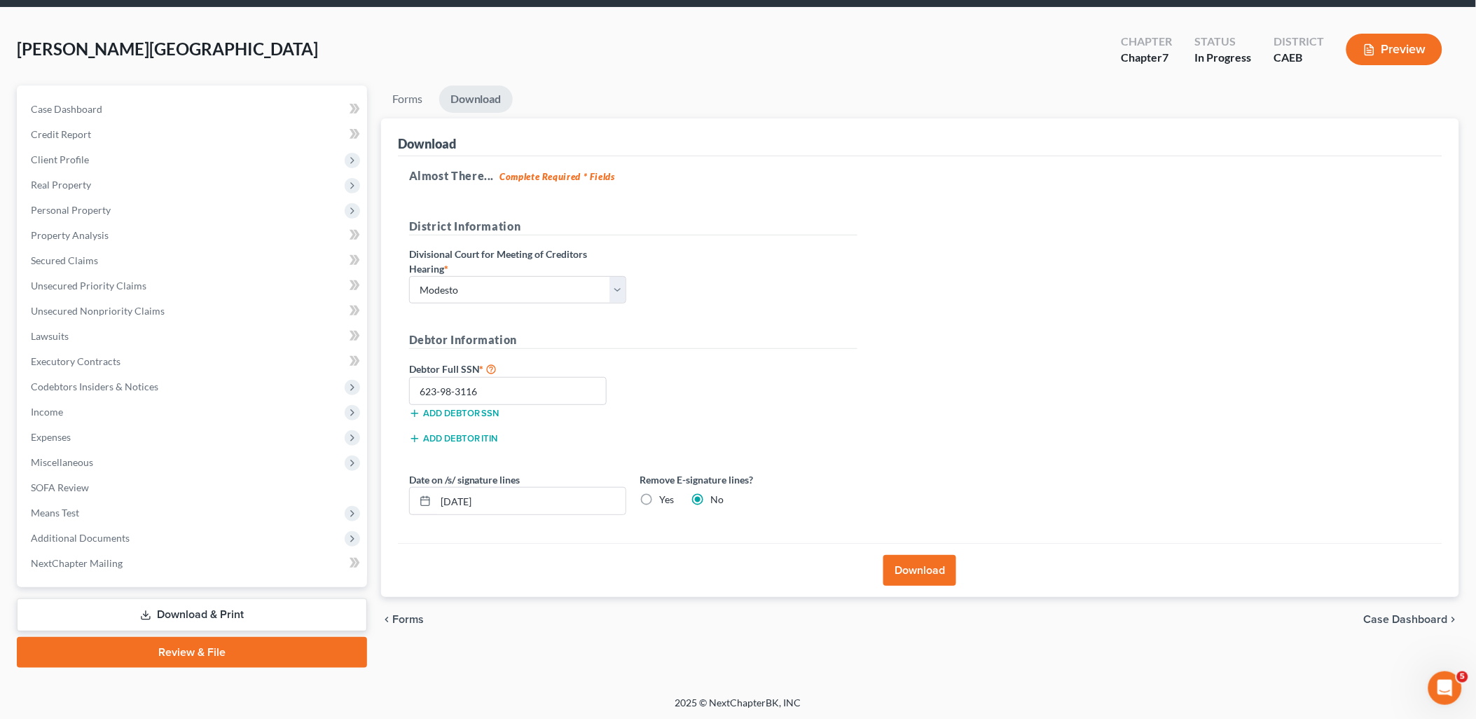
click at [921, 572] on button "Download" at bounding box center [920, 570] width 73 height 31
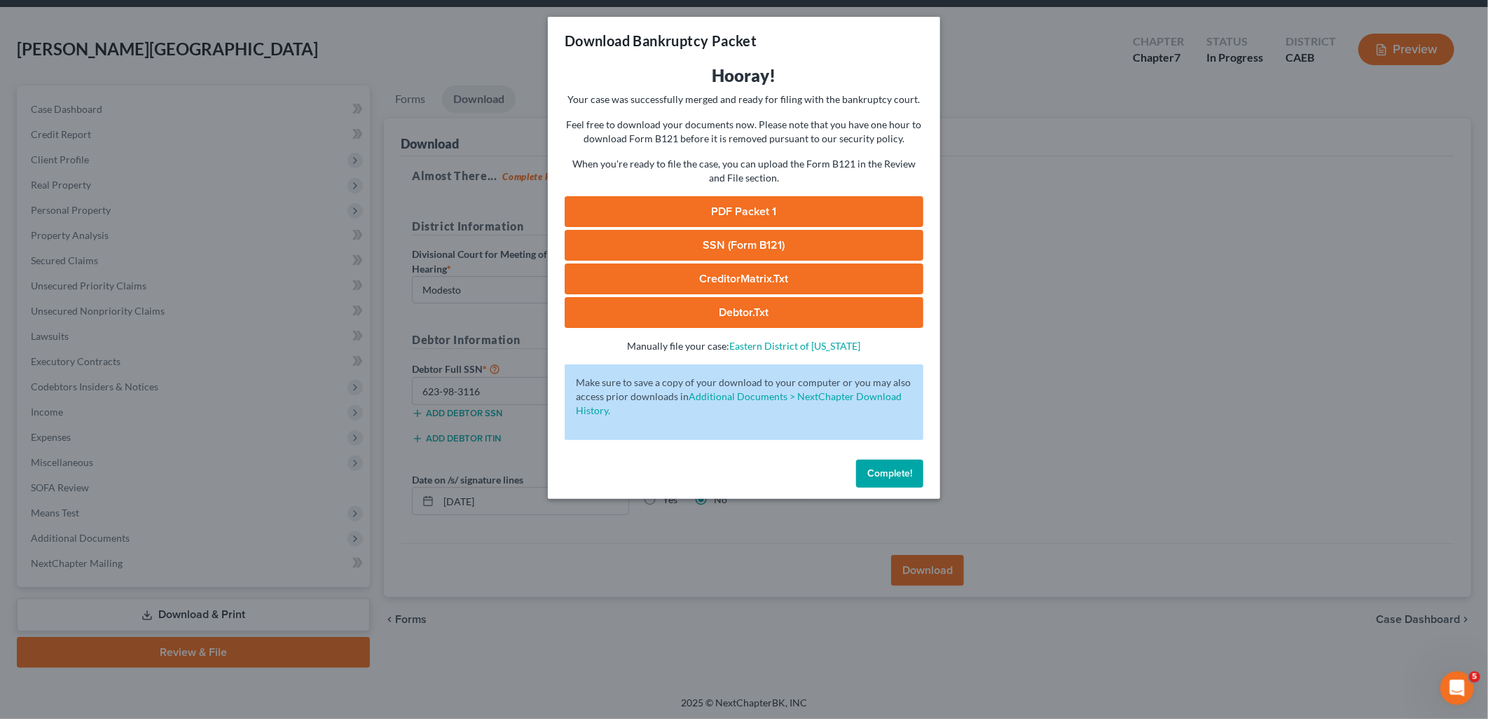
click at [736, 205] on link "PDF Packet 1" at bounding box center [744, 211] width 359 height 31
click at [705, 241] on link "SSN (Form B121)" at bounding box center [744, 245] width 359 height 31
click at [772, 270] on link "CreditorMatrix.txt" at bounding box center [744, 278] width 359 height 31
click at [753, 314] on link "Debtor.txt" at bounding box center [744, 312] width 359 height 31
click at [893, 470] on span "Complete!" at bounding box center [889, 473] width 45 height 12
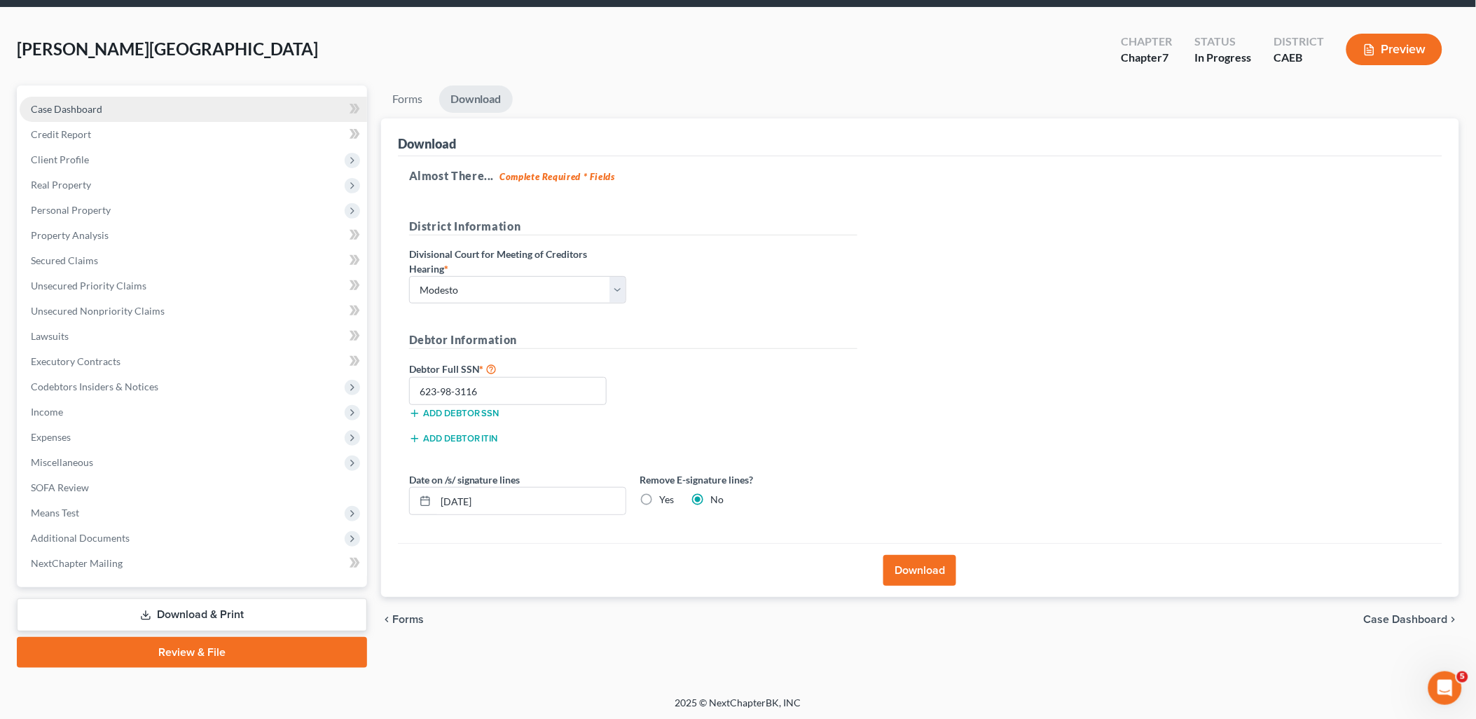
click at [90, 114] on span "Case Dashboard" at bounding box center [66, 109] width 71 height 12
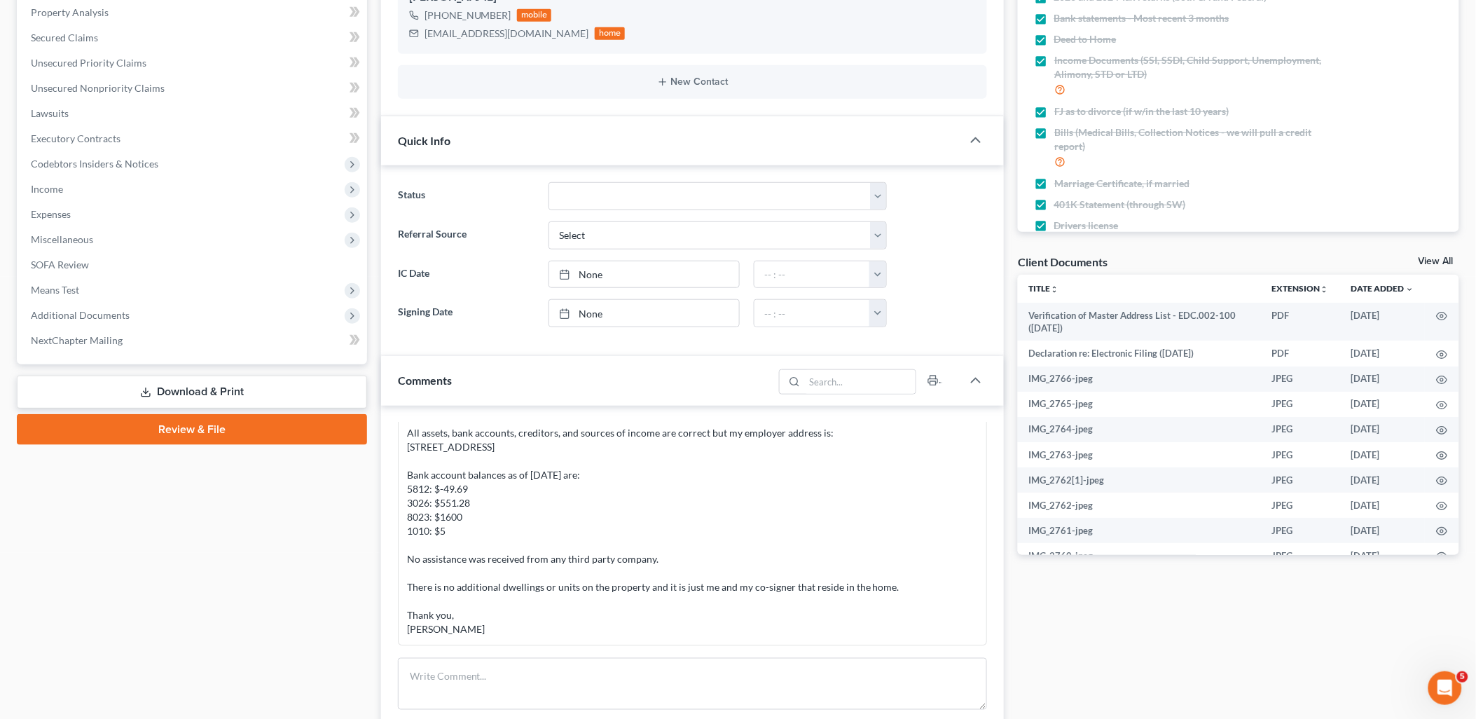
scroll to position [467, 0]
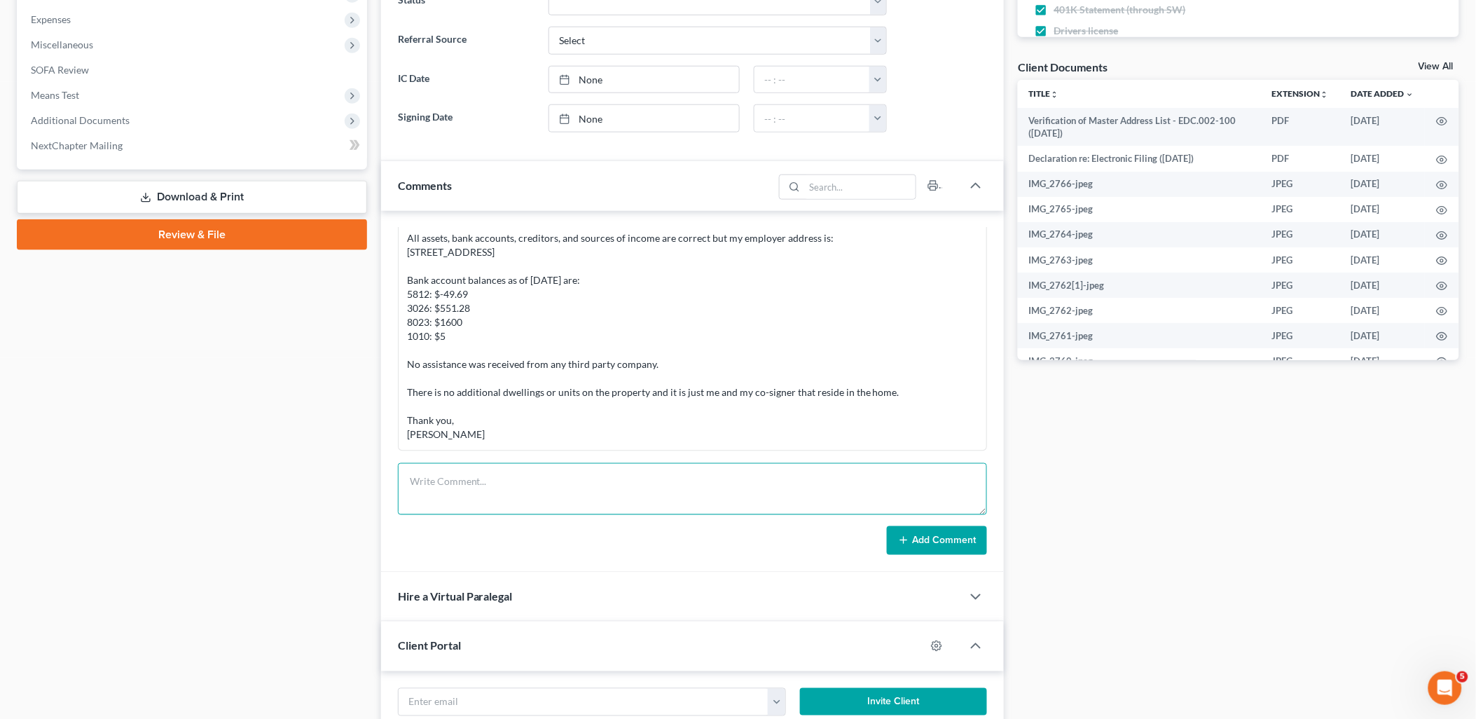
click at [505, 485] on textarea at bounding box center [693, 489] width 590 height 52
click at [639, 480] on textarea at bounding box center [693, 489] width 590 height 52
paste textarea "PACER Service Center08/15/2025 12:55:58 User cmgalloway Client Code Description…"
click at [472, 507] on textarea "PACER Service Center08/15/2025 12:55:58 User cmgalloway Client Code Description…" at bounding box center [693, 489] width 590 height 52
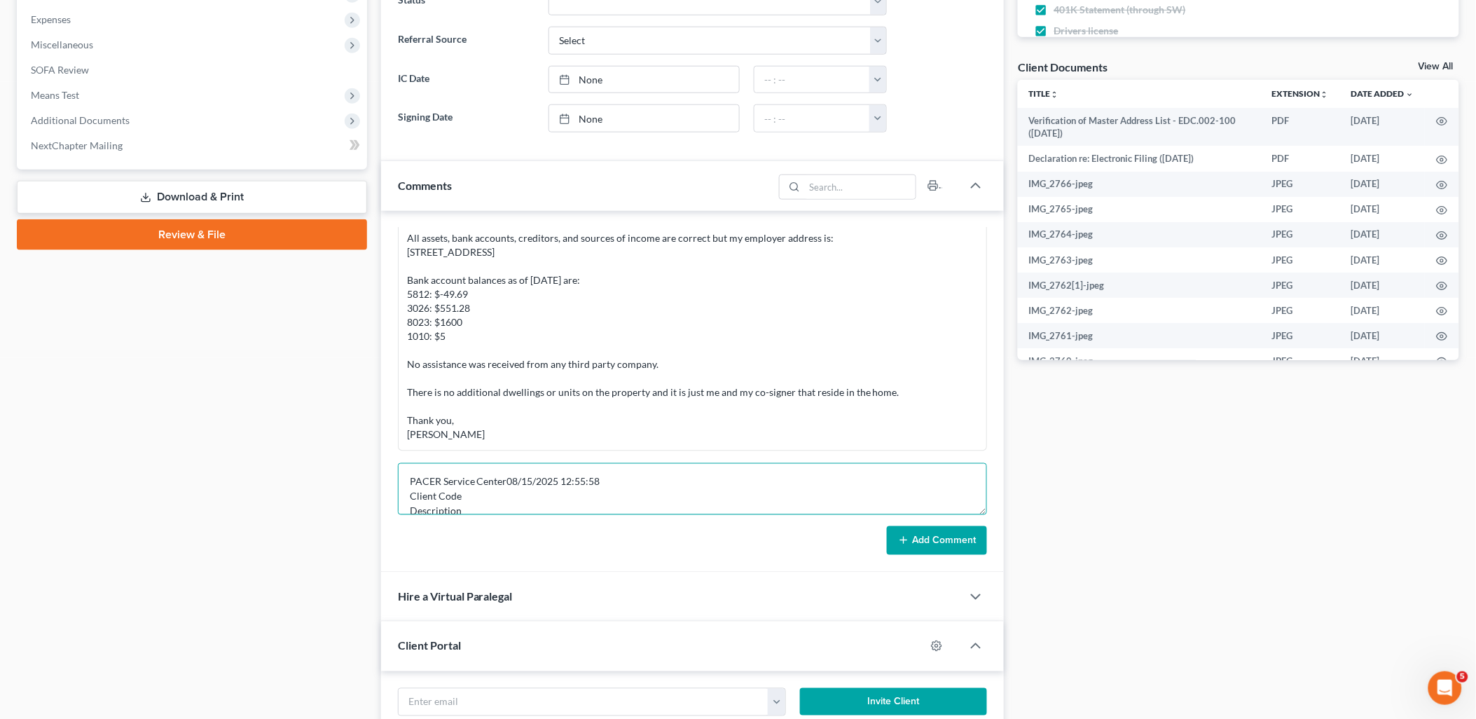
type textarea "PACER Service Center08/15/2025 12:55:58 Client Code Description All Court Types…"
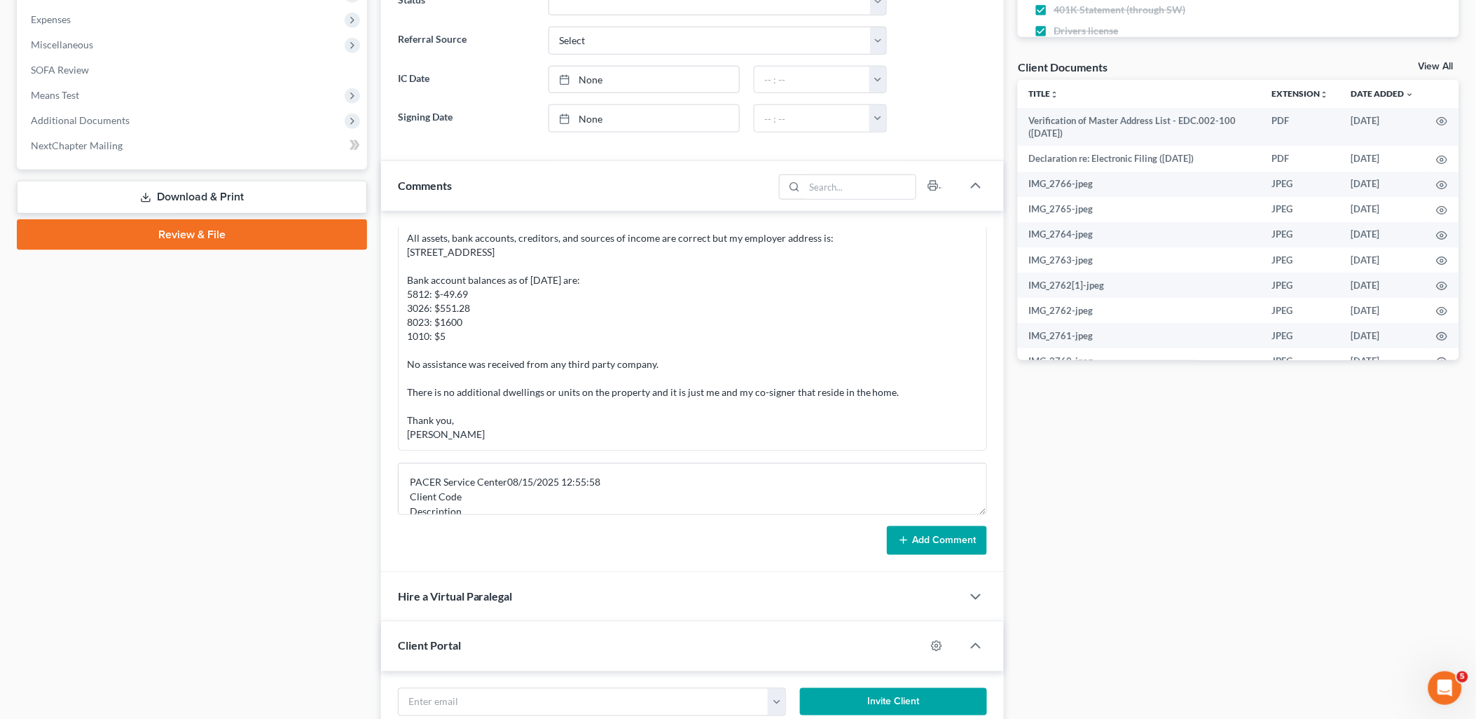
click at [944, 544] on button "Add Comment" at bounding box center [937, 540] width 100 height 29
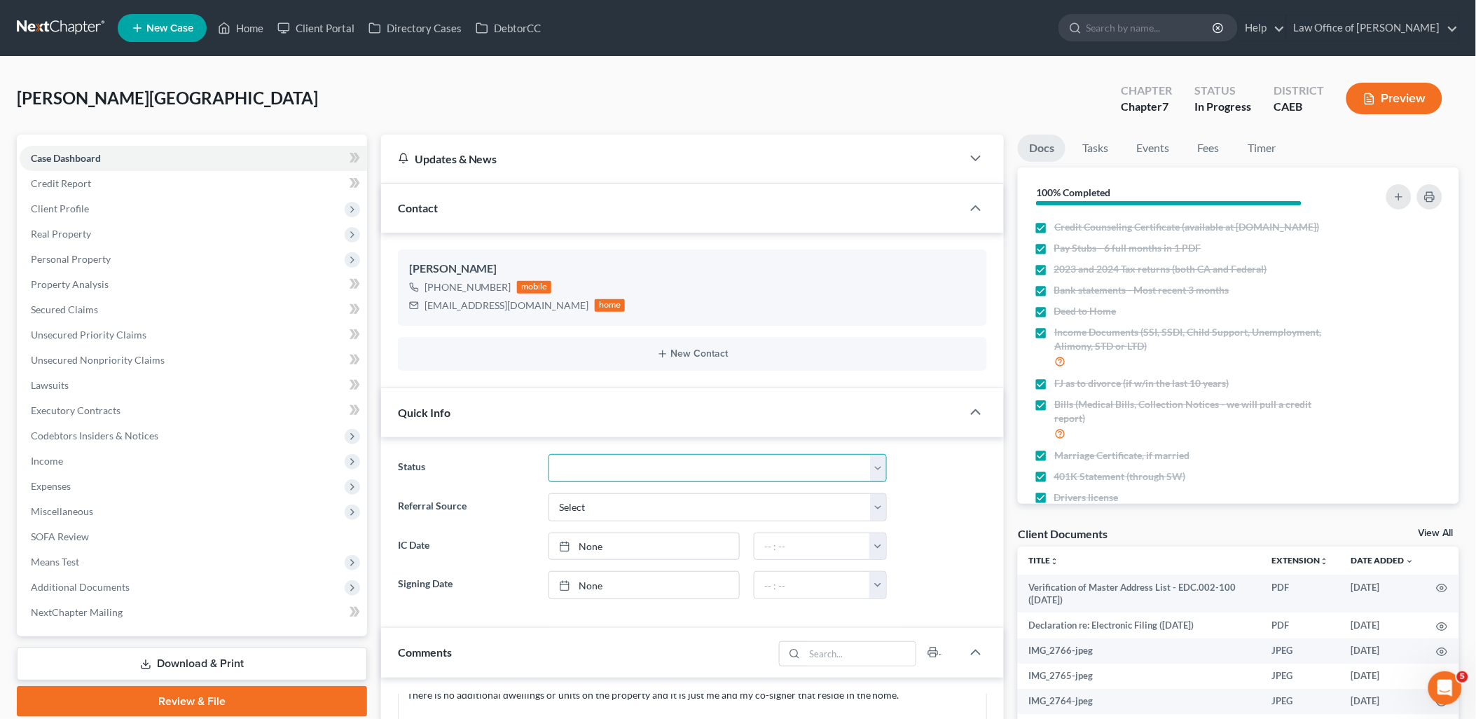
click at [612, 463] on select "Discharged Discharged & Reported Discharge Litigation Dismissal Notice Dismisse…" at bounding box center [718, 468] width 338 height 28
select select "6"
click at [549, 454] on select "Discharged Discharged & Reported Discharge Litigation Dismissal Notice Dismisse…" at bounding box center [718, 468] width 338 height 28
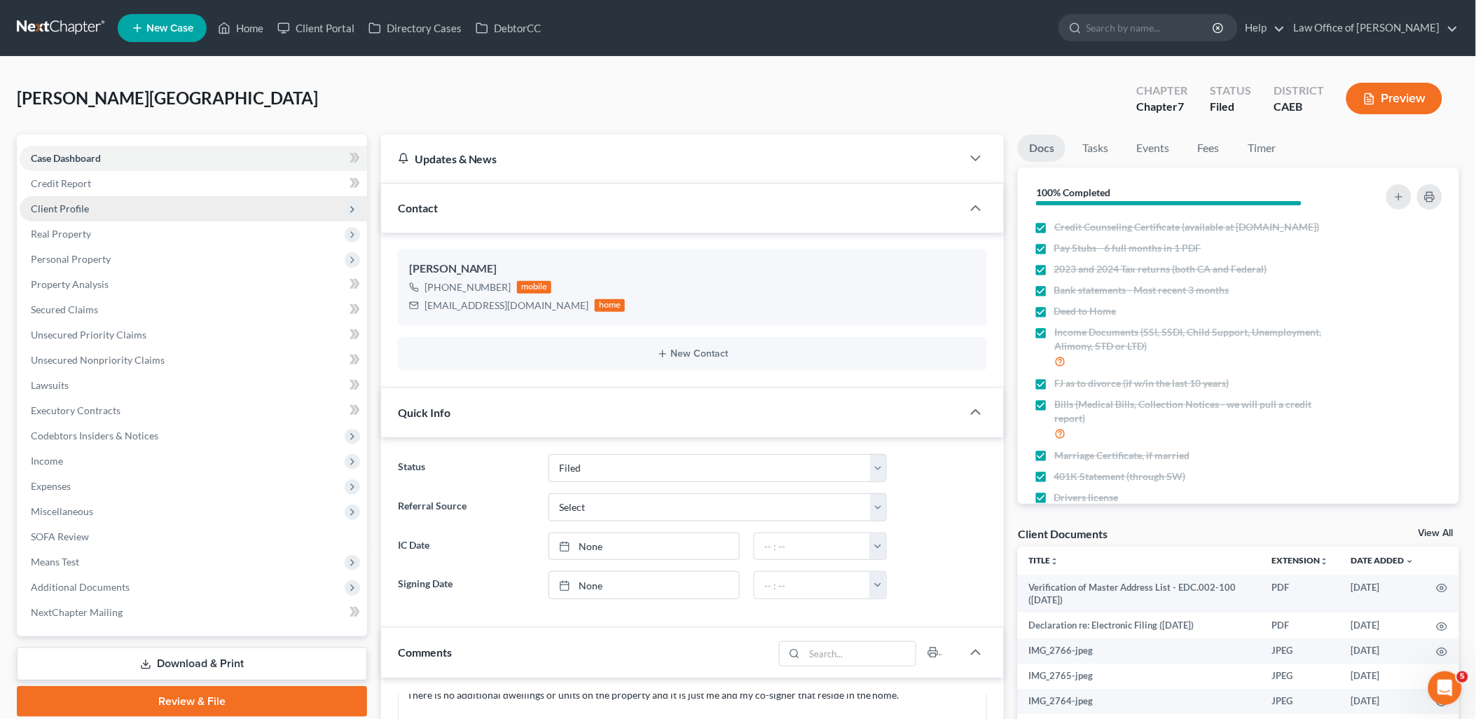
click at [58, 203] on span "Client Profile" at bounding box center [60, 208] width 58 height 12
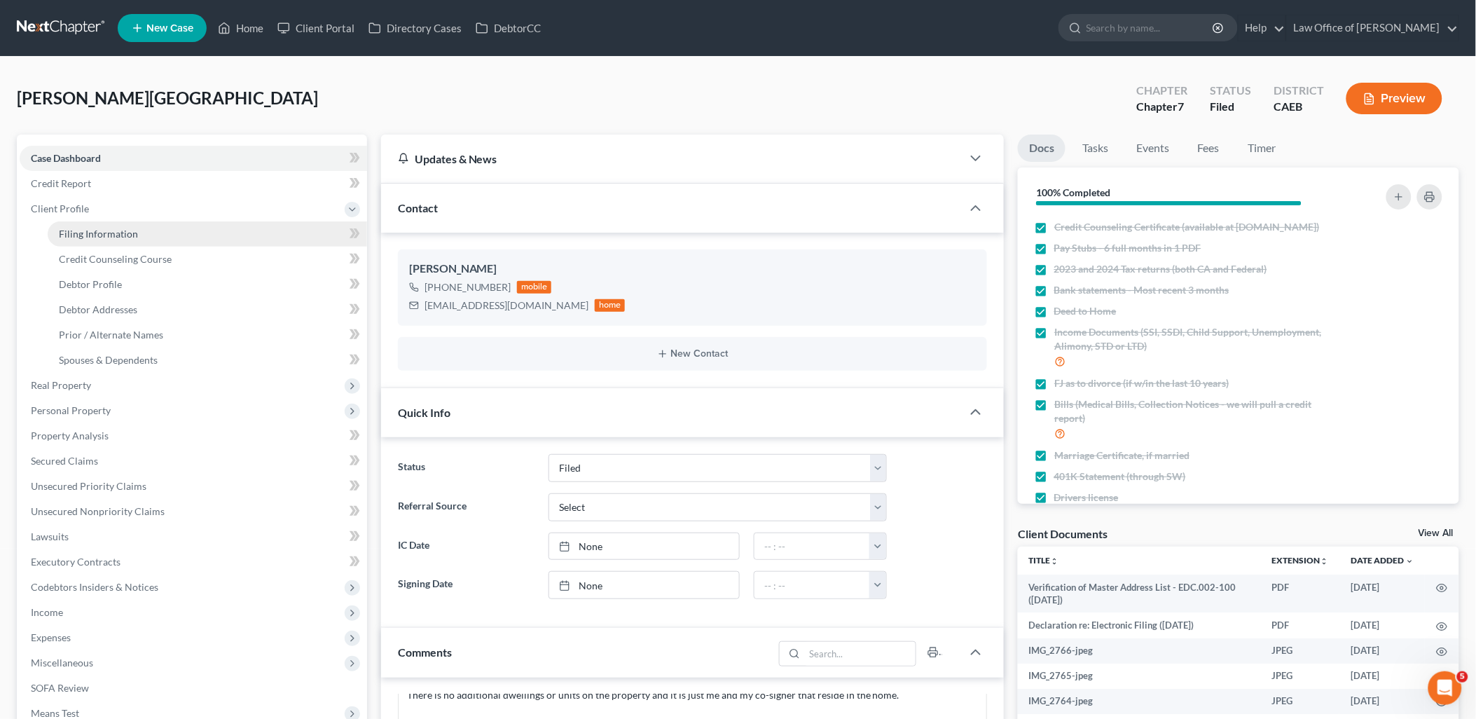
click at [88, 228] on span "Filing Information" at bounding box center [98, 234] width 79 height 12
select select "1"
select select "0"
select select "8"
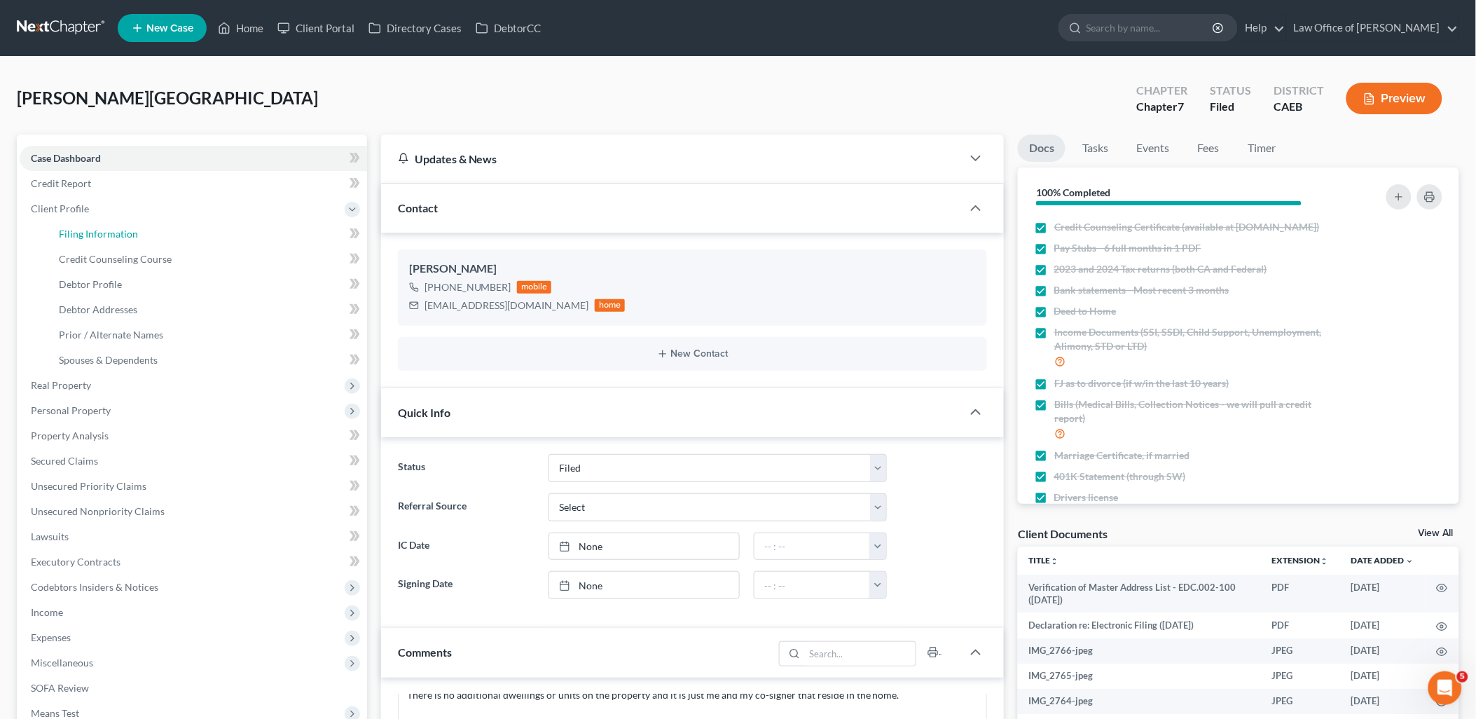
select select "0"
select select "4"
select select "1"
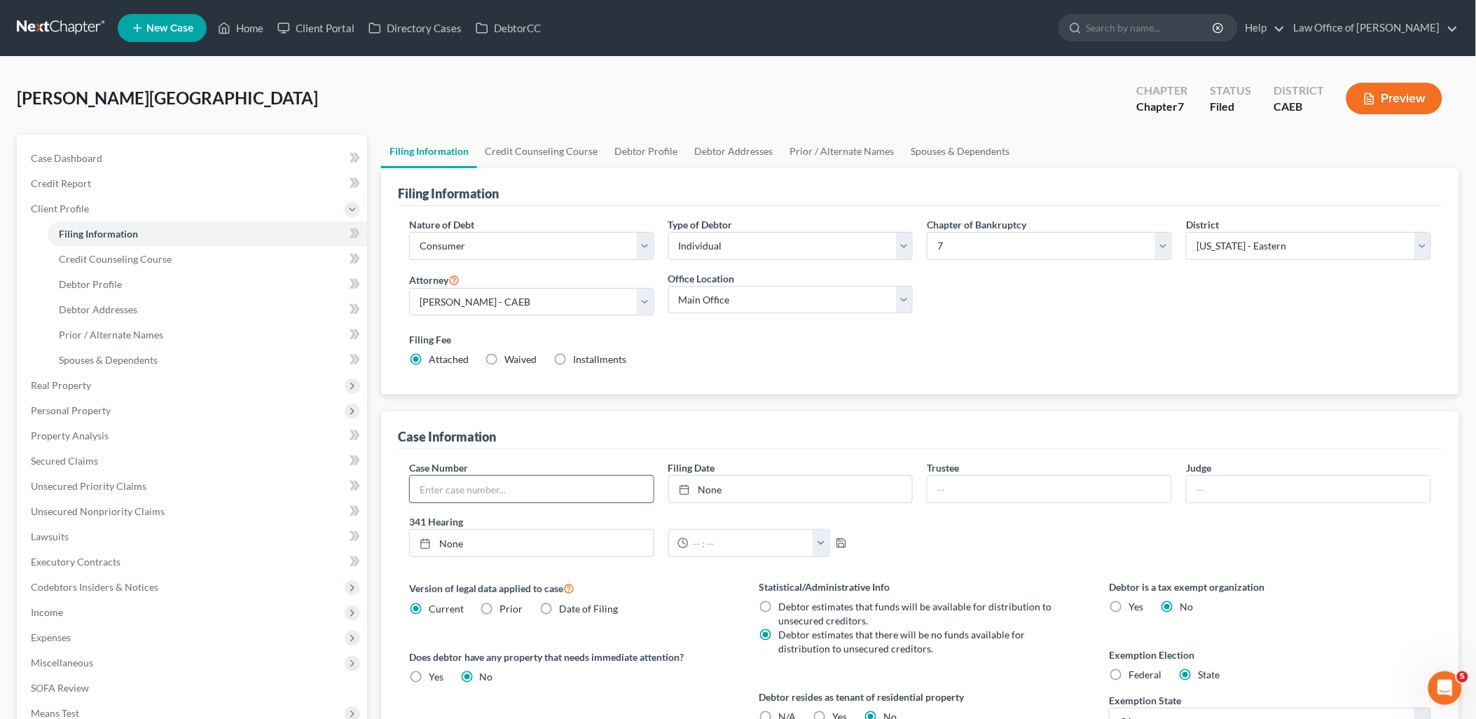
click at [575, 498] on input "text" at bounding box center [532, 489] width 244 height 27
type input "2025-12755"
click at [715, 491] on link "None" at bounding box center [791, 489] width 244 height 27
type input "[DATE]"
click at [67, 161] on span "Case Dashboard" at bounding box center [66, 158] width 71 height 12
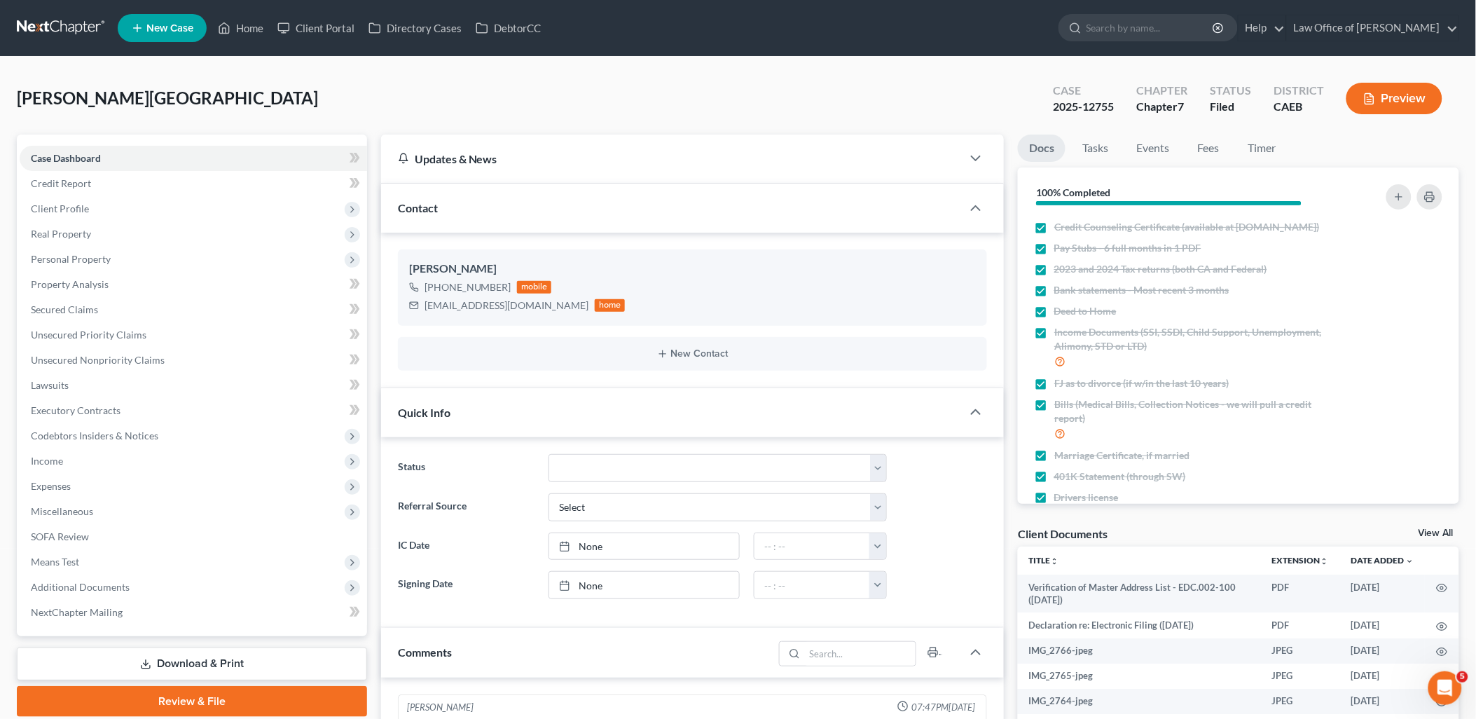
scroll to position [1549, 0]
click at [1444, 536] on link "View All" at bounding box center [1436, 533] width 35 height 10
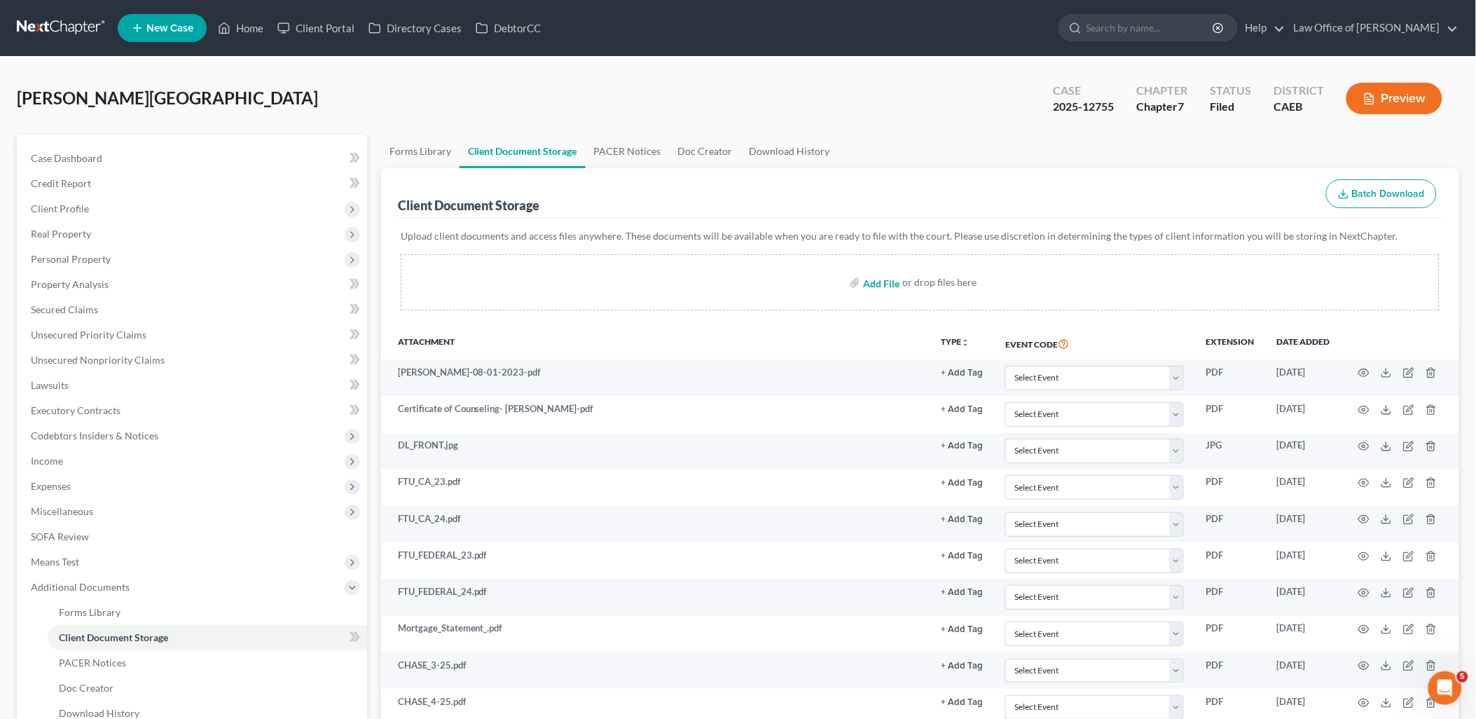
click at [879, 272] on input "file" at bounding box center [880, 282] width 34 height 25
type input "C:\fakepath\SubmissionConfirmation (12).pdf"
click at [256, 32] on link "Home" at bounding box center [241, 27] width 60 height 25
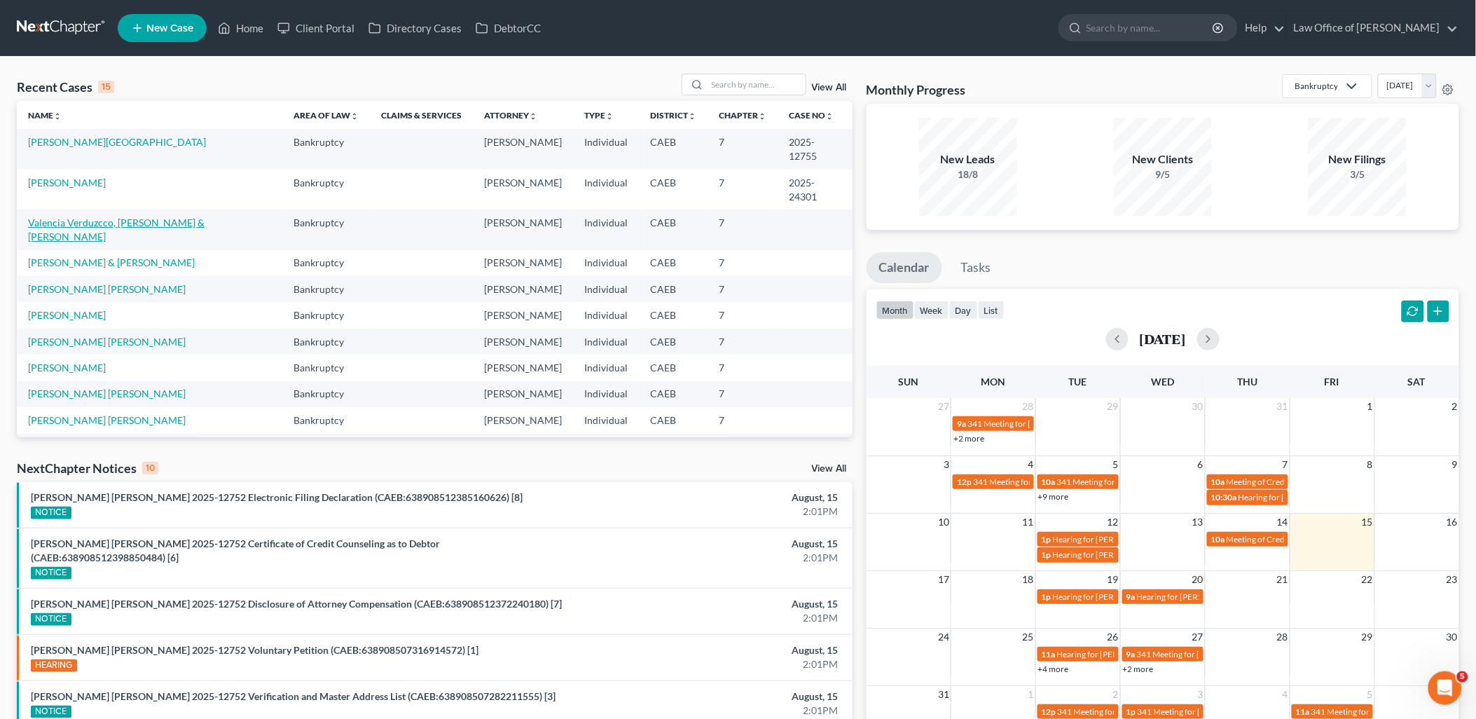
click at [133, 217] on link "Valencia Verduzcco, [PERSON_NAME] & [PERSON_NAME]" at bounding box center [116, 230] width 177 height 26
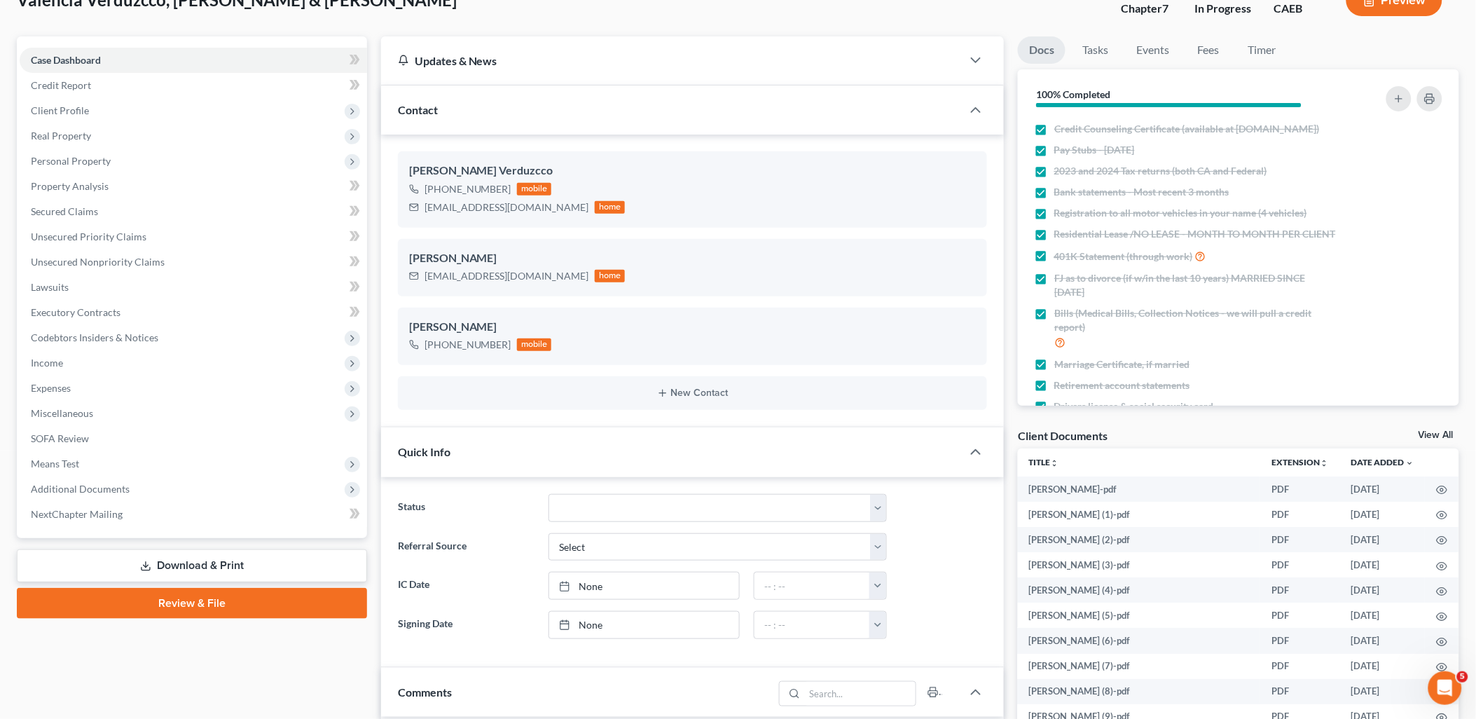
scroll to position [156, 0]
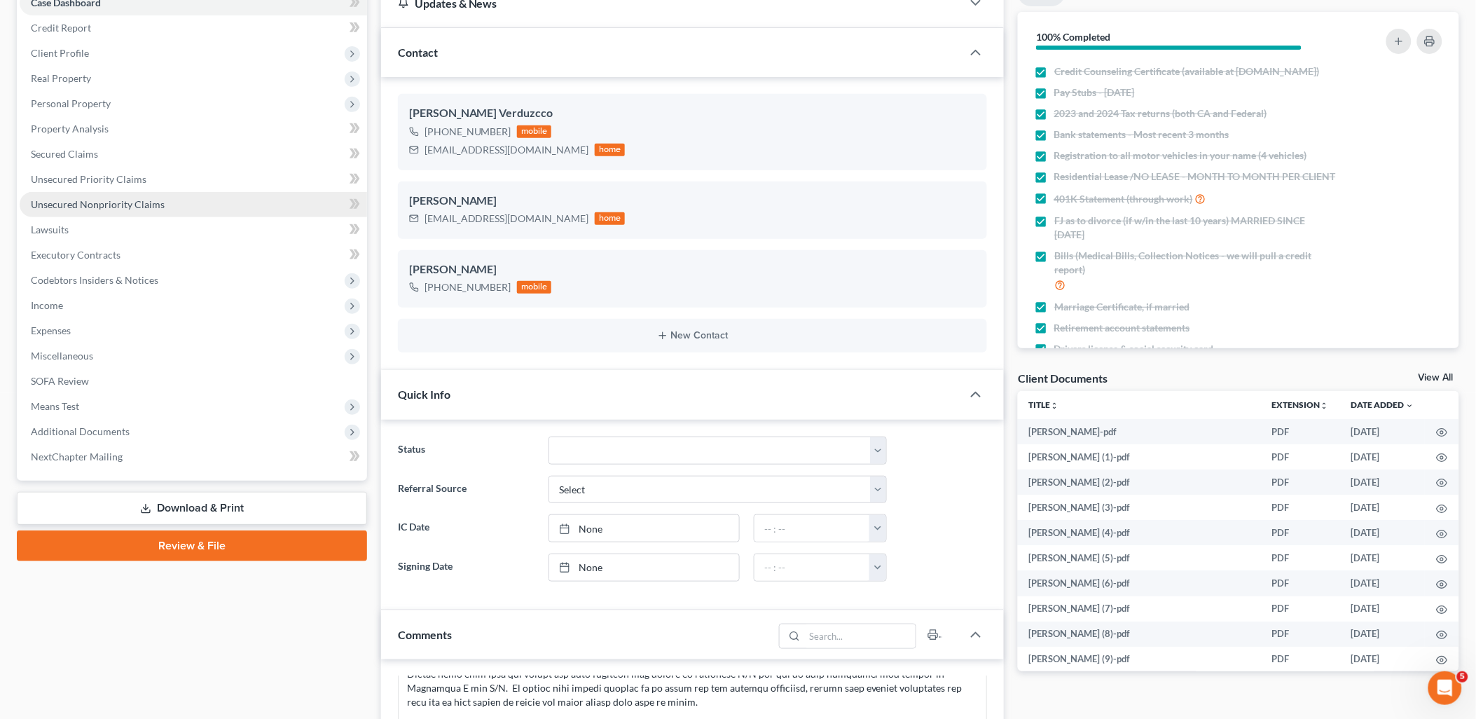
click at [59, 199] on span "Unsecured Nonpriority Claims" at bounding box center [98, 204] width 134 height 12
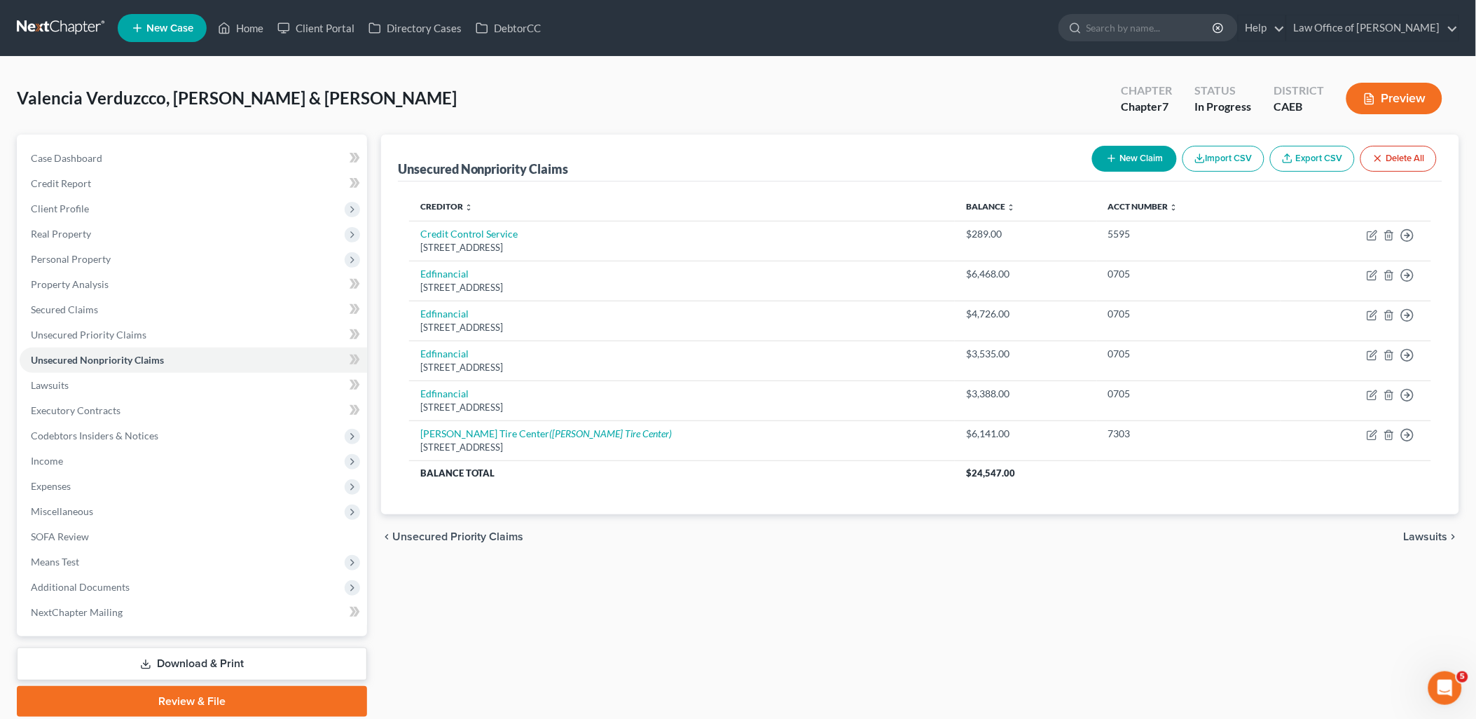
click at [1143, 155] on button "New Claim" at bounding box center [1134, 159] width 85 height 26
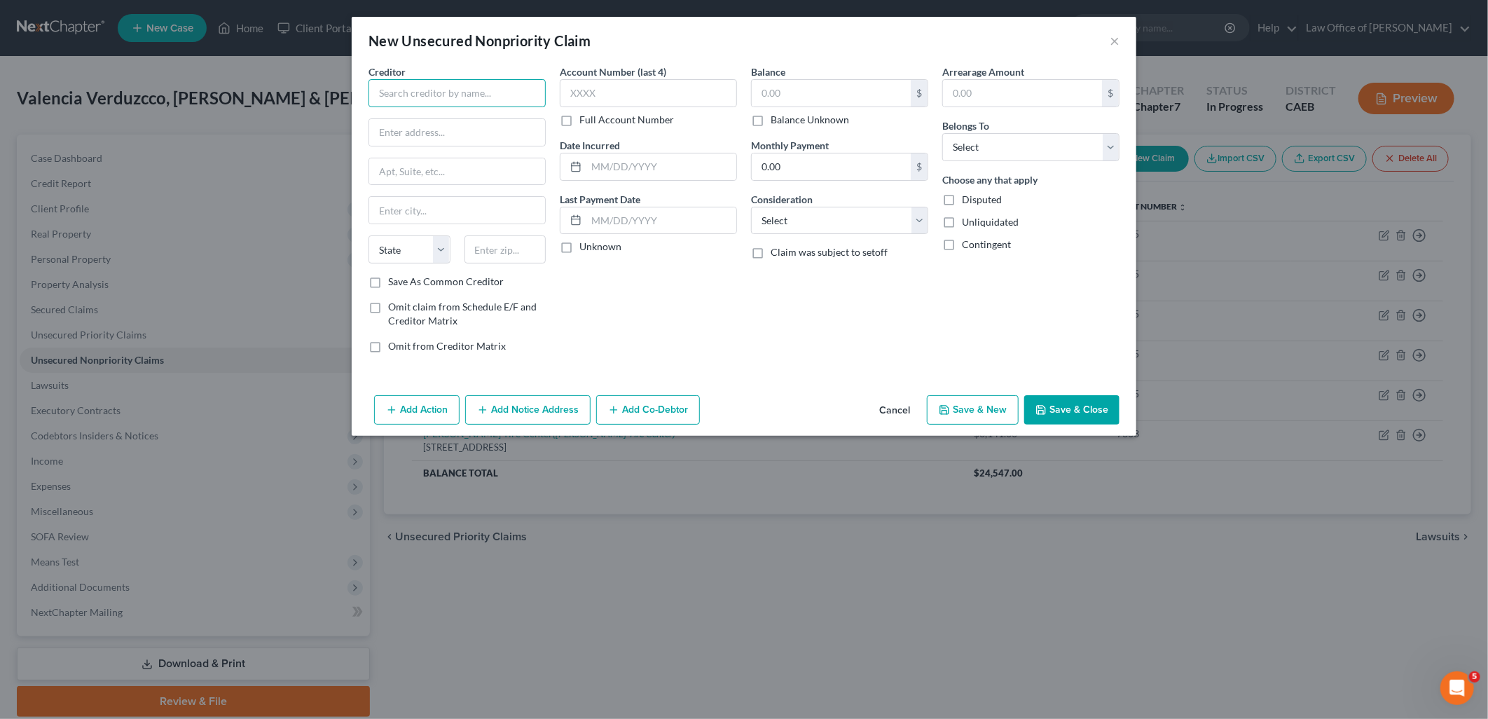
click at [441, 95] on input "text" at bounding box center [457, 93] width 177 height 28
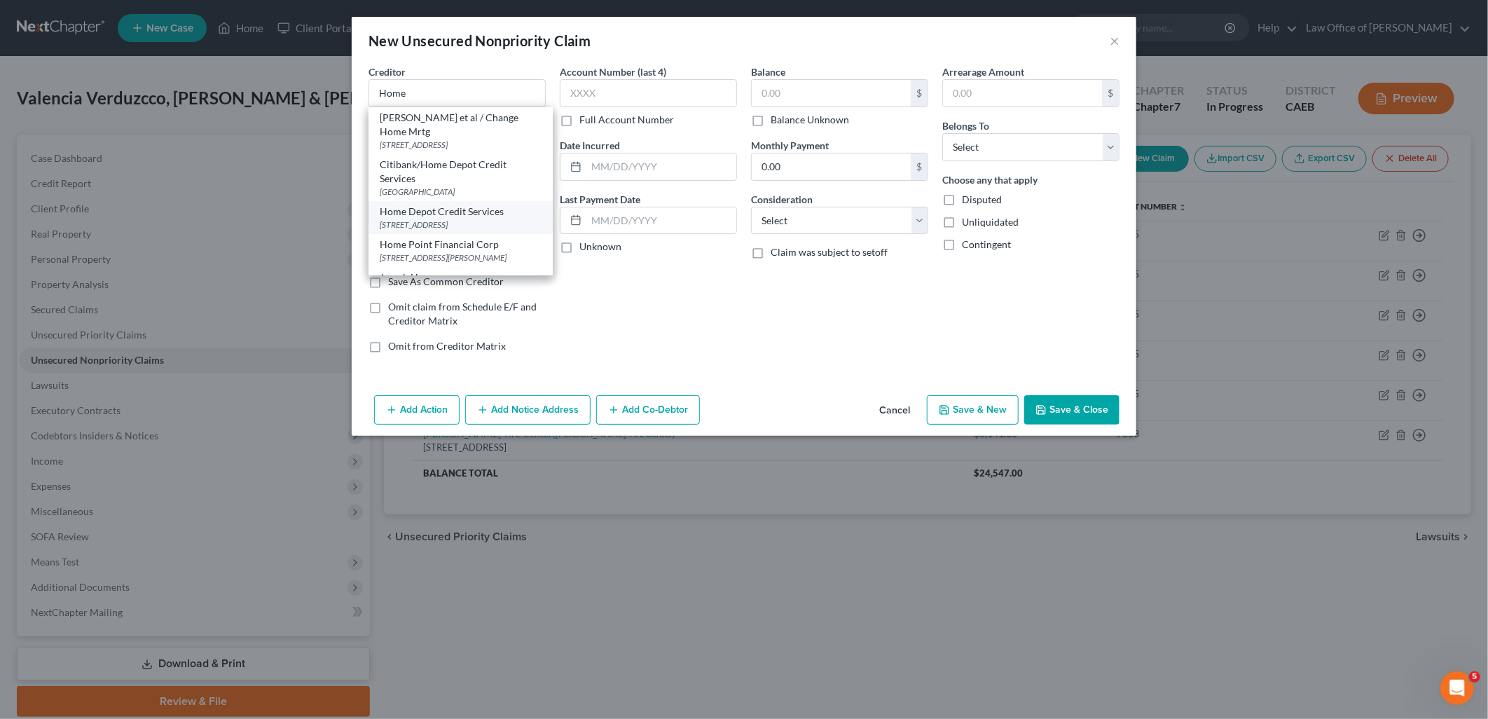
click at [461, 207] on div "Home Depot Credit Services" at bounding box center [461, 212] width 162 height 14
type input "Home Depot Credit Services"
type input "PO Box 6764"
type input "Sioux Falls"
select select "43"
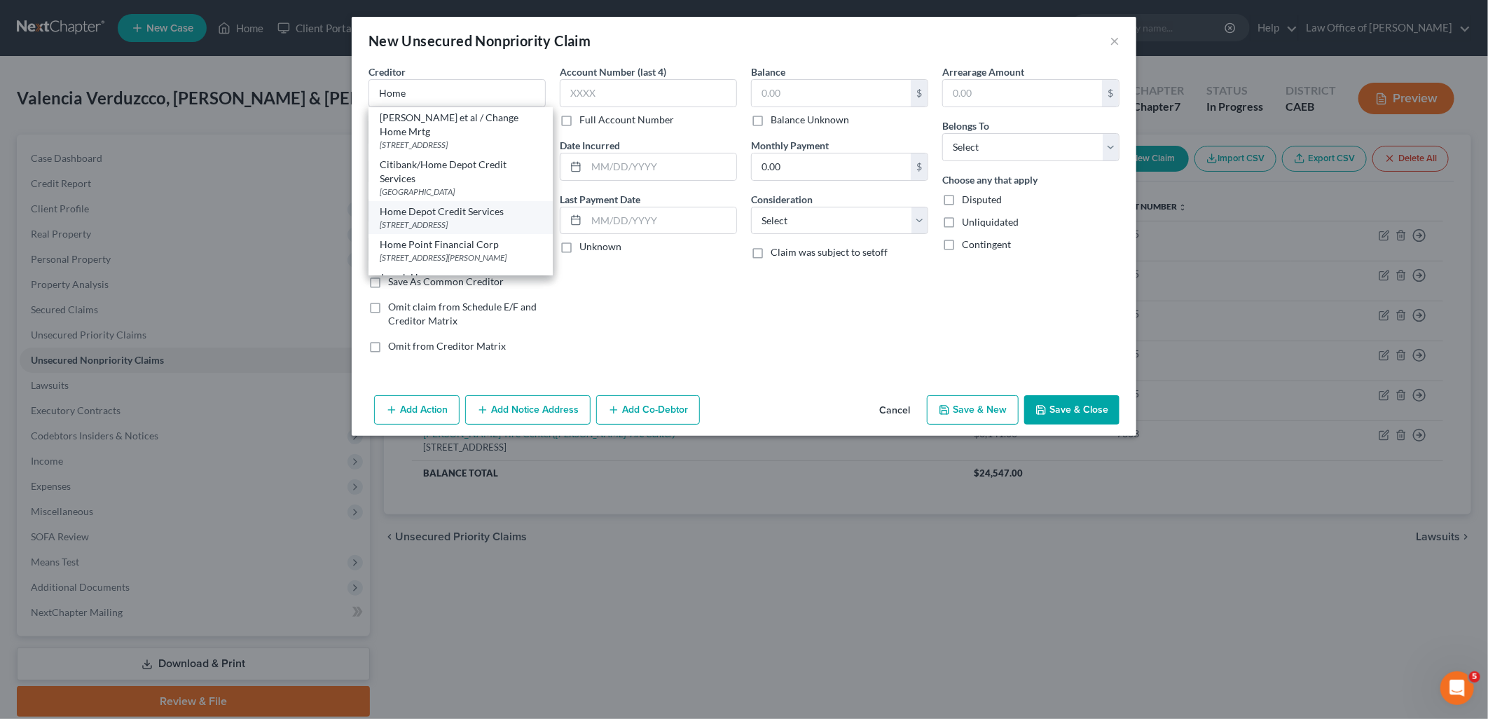
type input "57117"
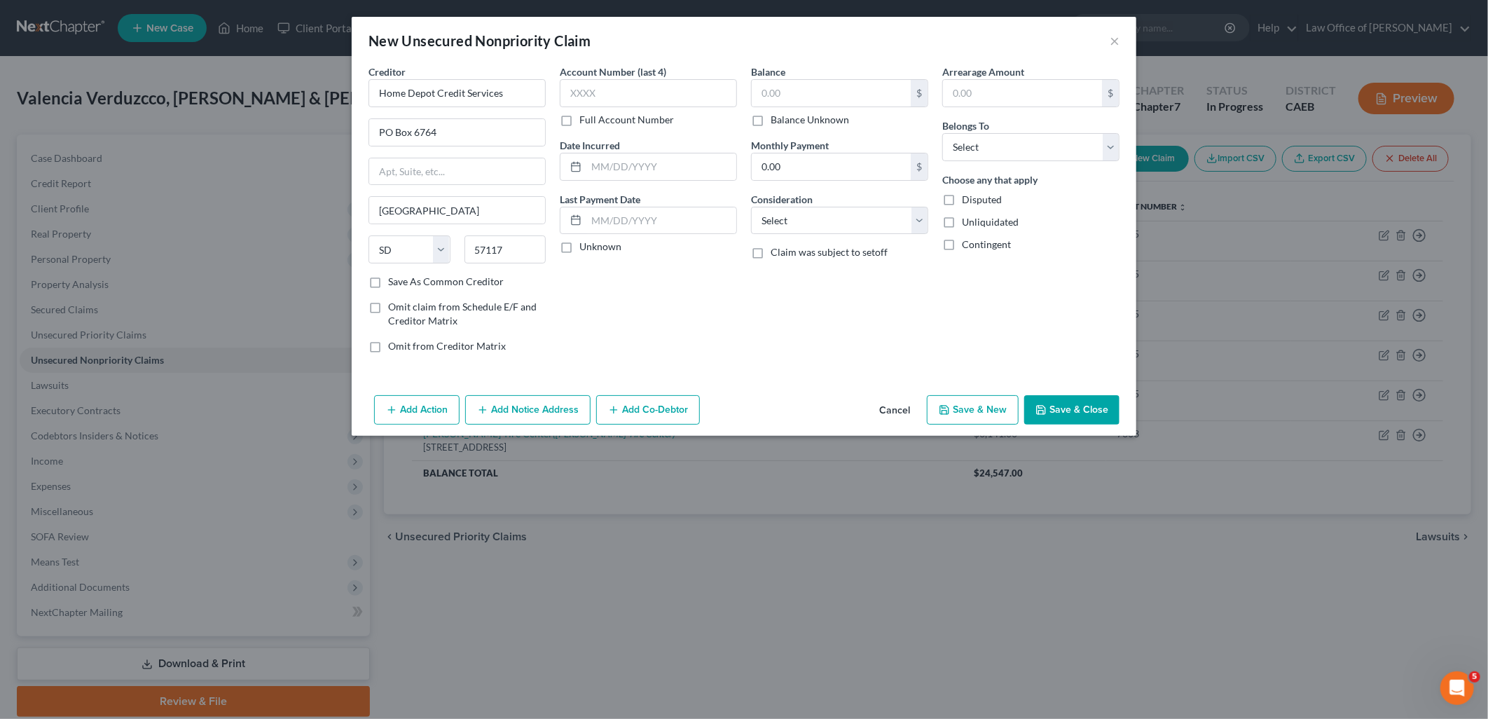
click at [771, 121] on label "Balance Unknown" at bounding box center [810, 120] width 78 height 14
click at [776, 121] on input "Balance Unknown" at bounding box center [780, 117] width 9 height 9
checkbox input "true"
type input "0.00"
click at [787, 219] on select "Select Cable / Satellite Services Collection Agency Credit Card Debt Debt Couns…" at bounding box center [839, 221] width 177 height 28
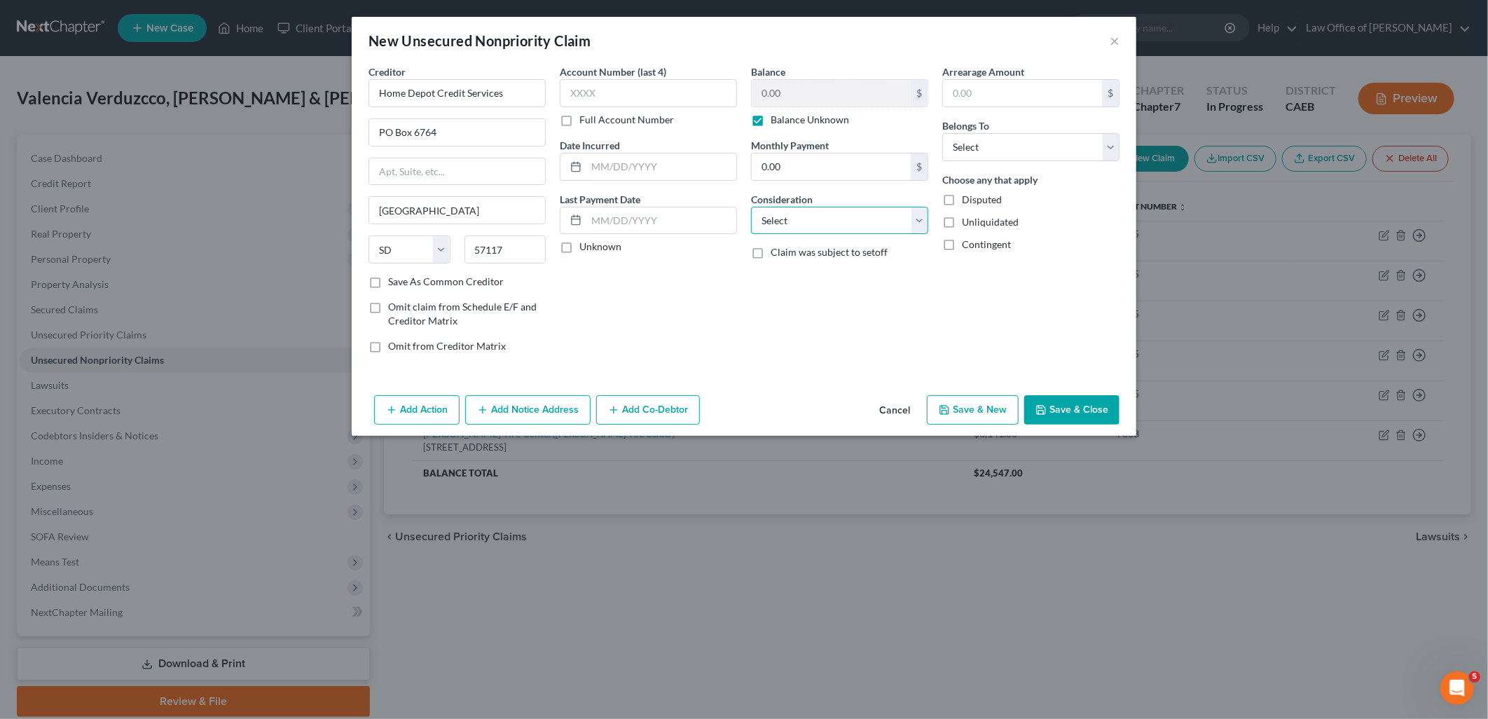
select select "2"
click at [751, 207] on select "Select Cable / Satellite Services Collection Agency Credit Card Debt Debt Couns…" at bounding box center [839, 221] width 177 height 28
click at [989, 144] on select "Select Debtor 1 Only Debtor 2 Only Debtor 1 And Debtor 2 Only At Least One Of T…" at bounding box center [1030, 147] width 177 height 28
select select "4"
click at [942, 133] on select "Select Debtor 1 Only Debtor 2 Only Debtor 1 And Debtor 2 Only At Least One Of T…" at bounding box center [1030, 147] width 177 height 28
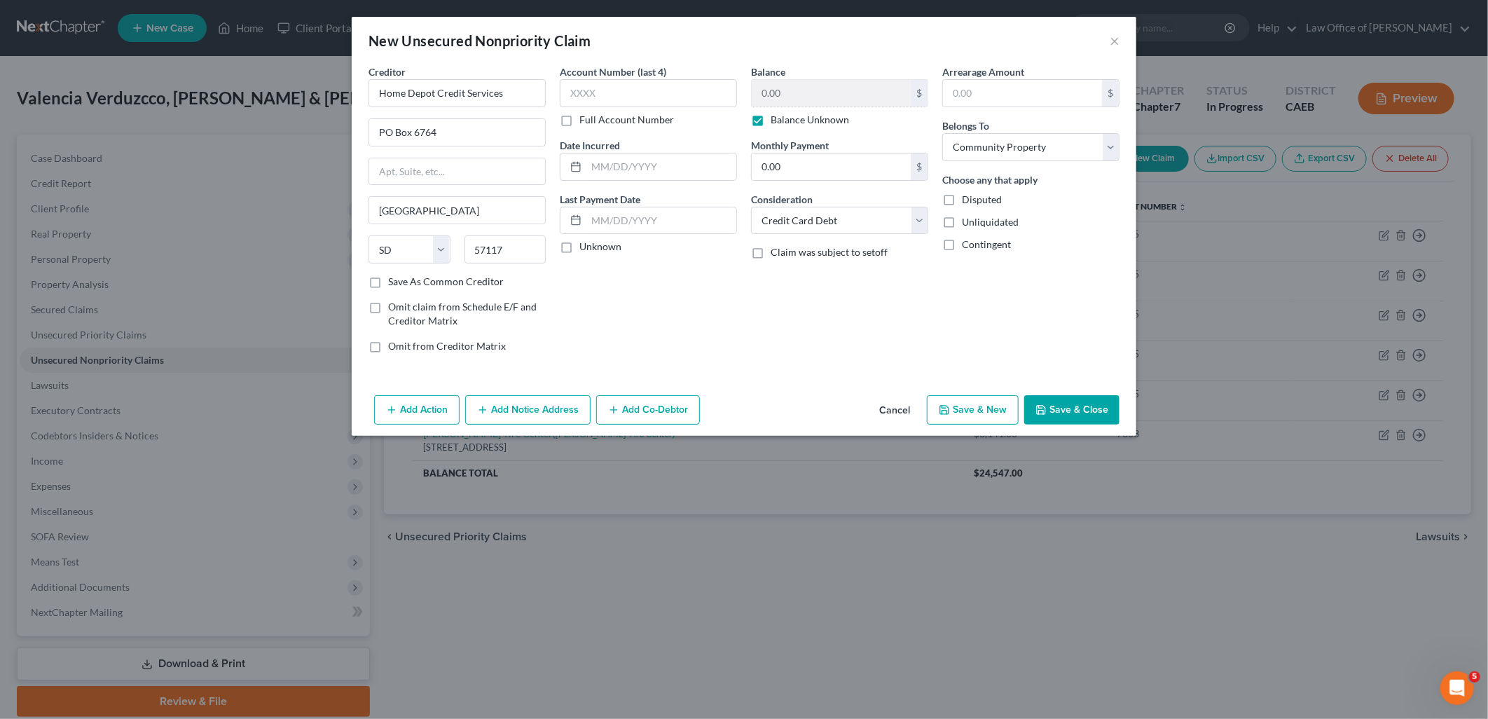
click at [959, 411] on button "Save & New" at bounding box center [973, 409] width 92 height 29
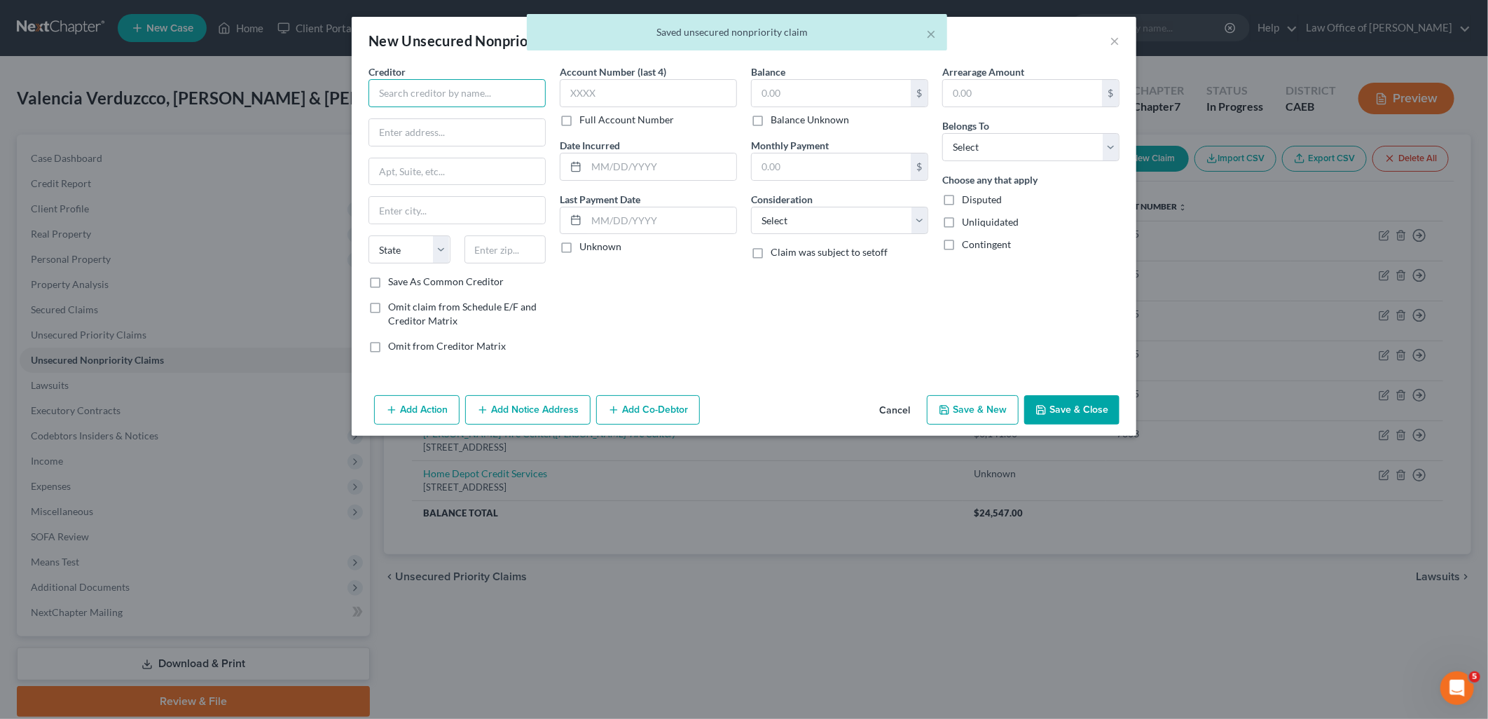
click at [480, 101] on input "text" at bounding box center [457, 93] width 177 height 28
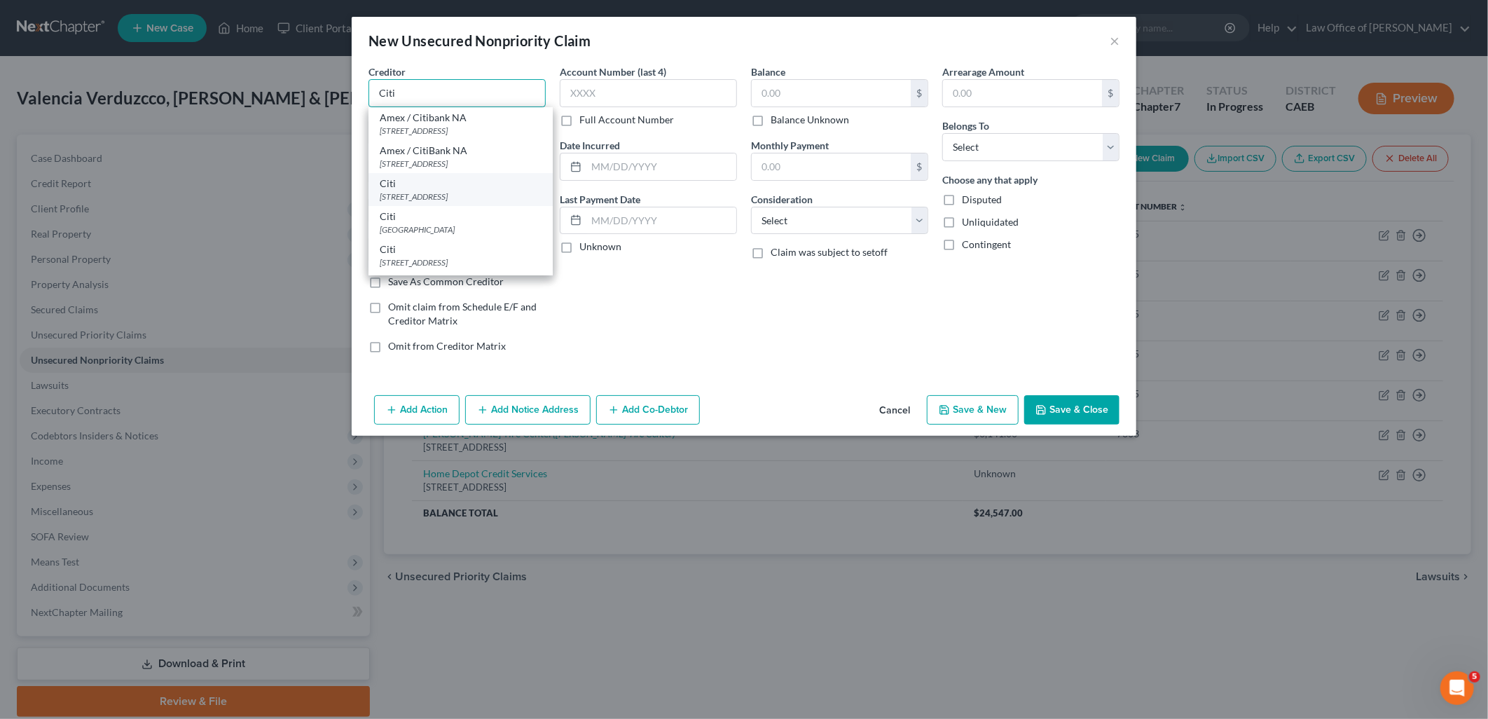
type input "Citi"
click at [417, 189] on div "Citi" at bounding box center [461, 184] width 162 height 14
type input "PO Box 6500"
type input "Sioux Falls"
select select "43"
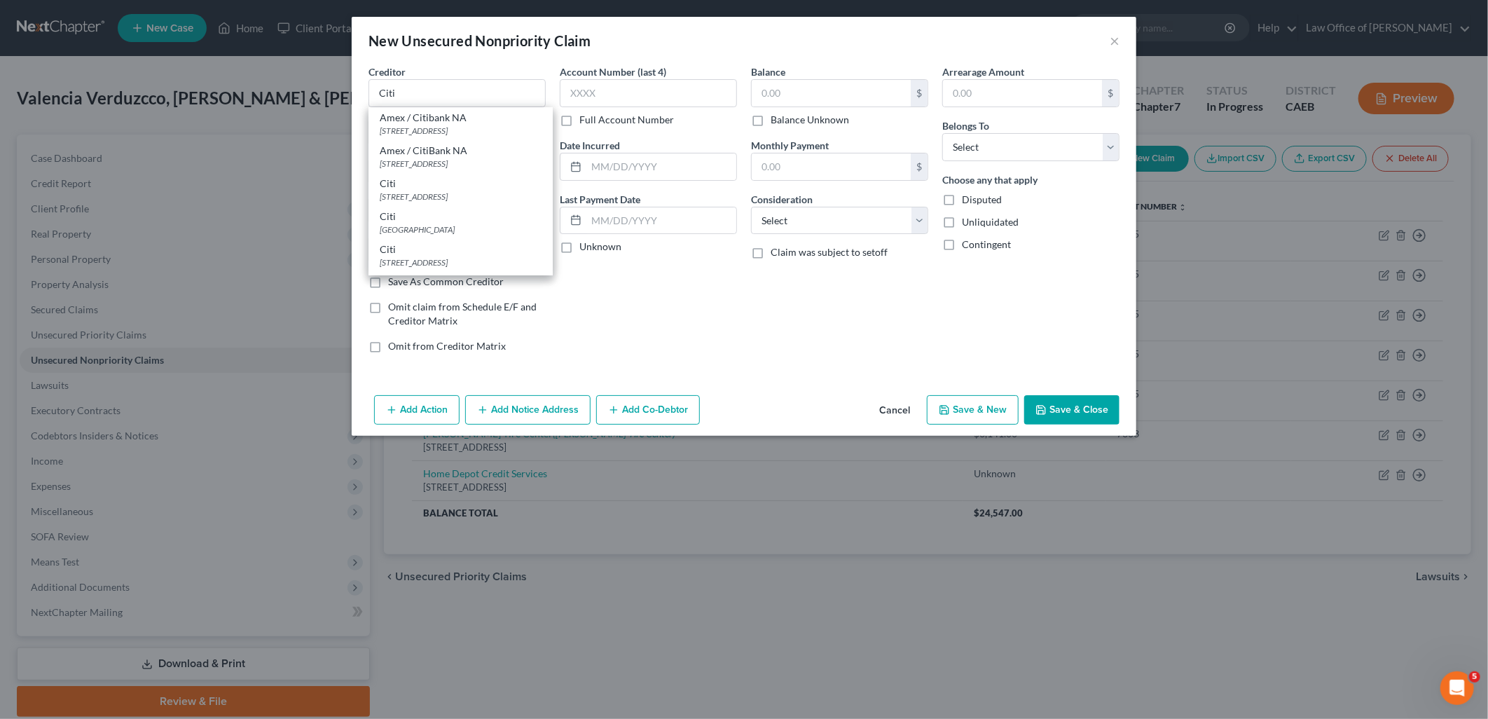
type input "57117"
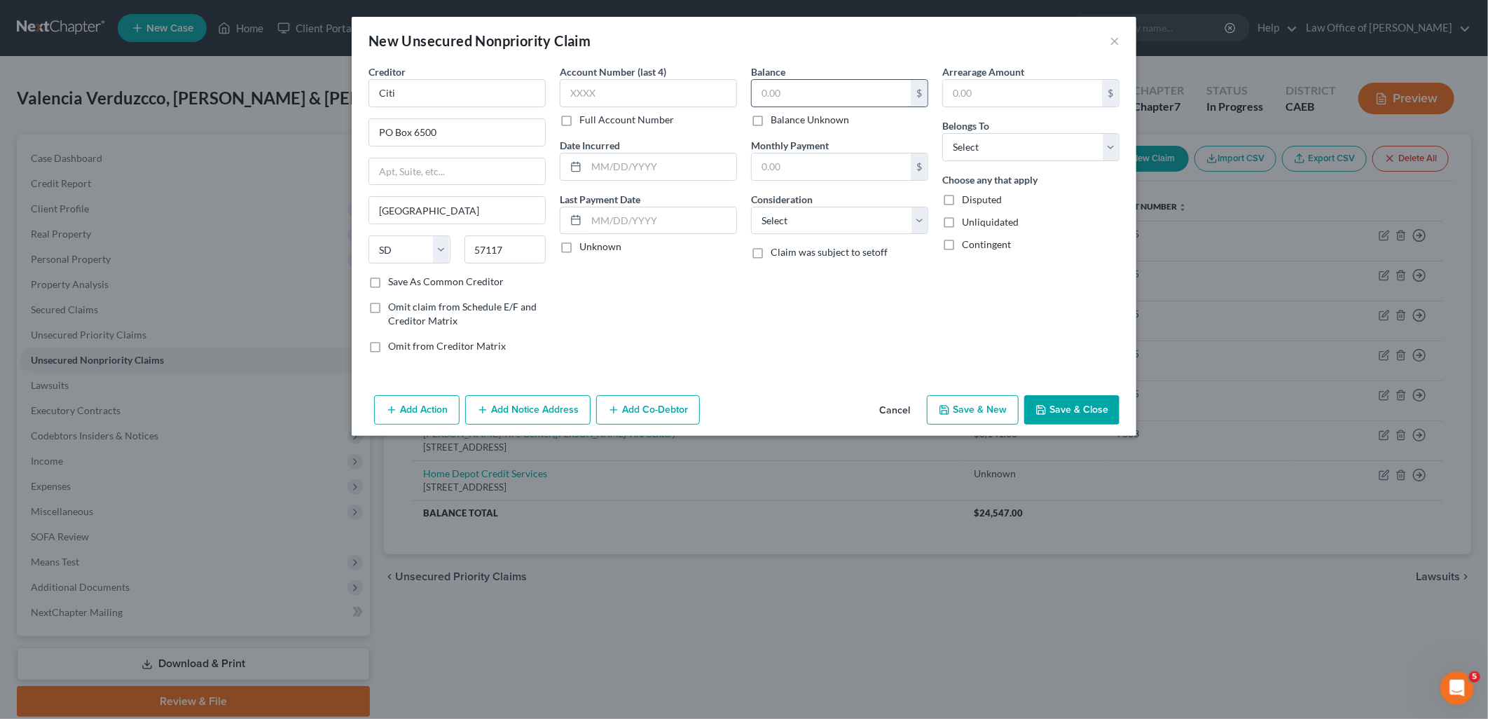
click at [827, 92] on input "text" at bounding box center [831, 93] width 159 height 27
click at [771, 123] on label "Balance Unknown" at bounding box center [810, 120] width 78 height 14
click at [776, 122] on input "Balance Unknown" at bounding box center [780, 117] width 9 height 9
checkbox input "true"
type input "0.00"
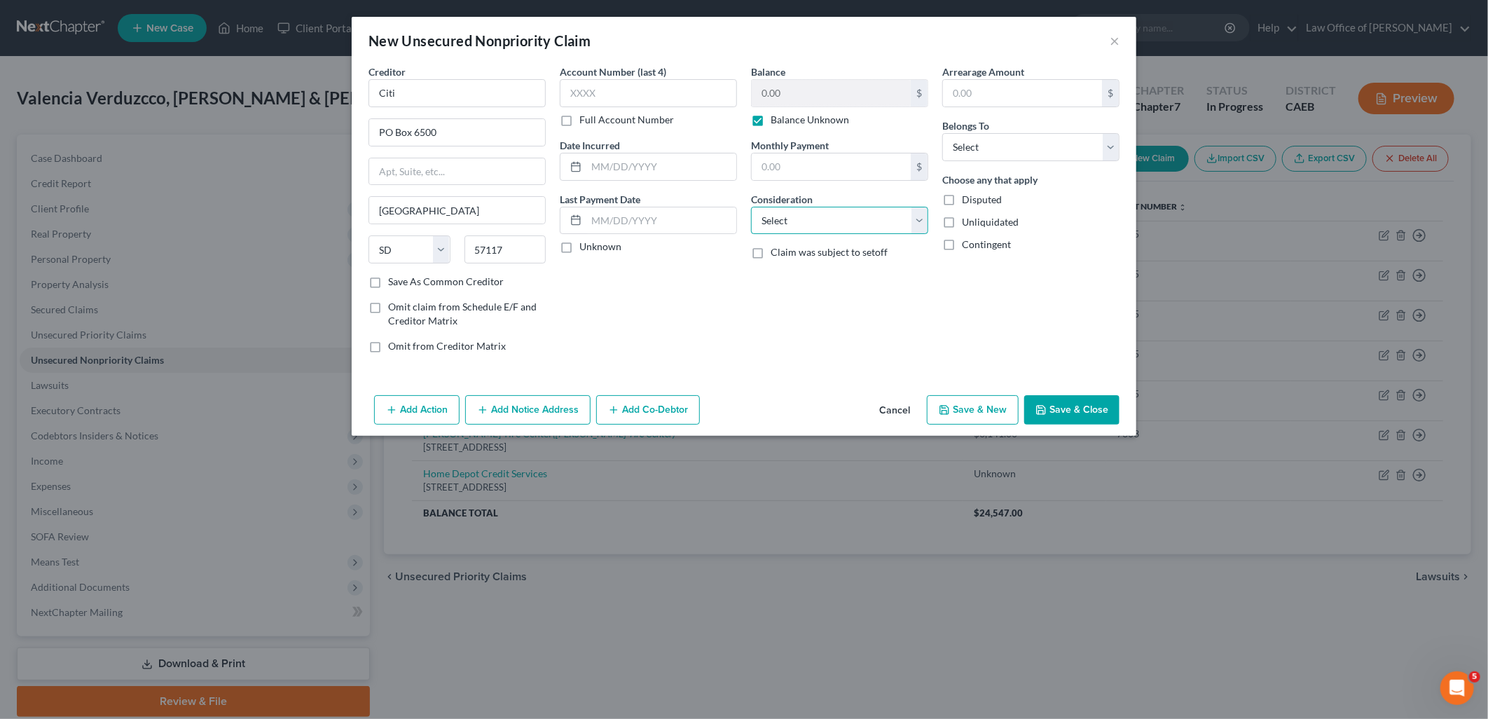
click at [813, 220] on select "Select Cable / Satellite Services Collection Agency Credit Card Debt Debt Couns…" at bounding box center [839, 221] width 177 height 28
select select "2"
click at [751, 207] on select "Select Cable / Satellite Services Collection Agency Credit Card Debt Debt Couns…" at bounding box center [839, 221] width 177 height 28
drag, startPoint x: 977, startPoint y: 144, endPoint x: 992, endPoint y: 161, distance: 23.3
click at [977, 144] on select "Select Debtor 1 Only Debtor 2 Only Debtor 1 And Debtor 2 Only At Least One Of T…" at bounding box center [1030, 147] width 177 height 28
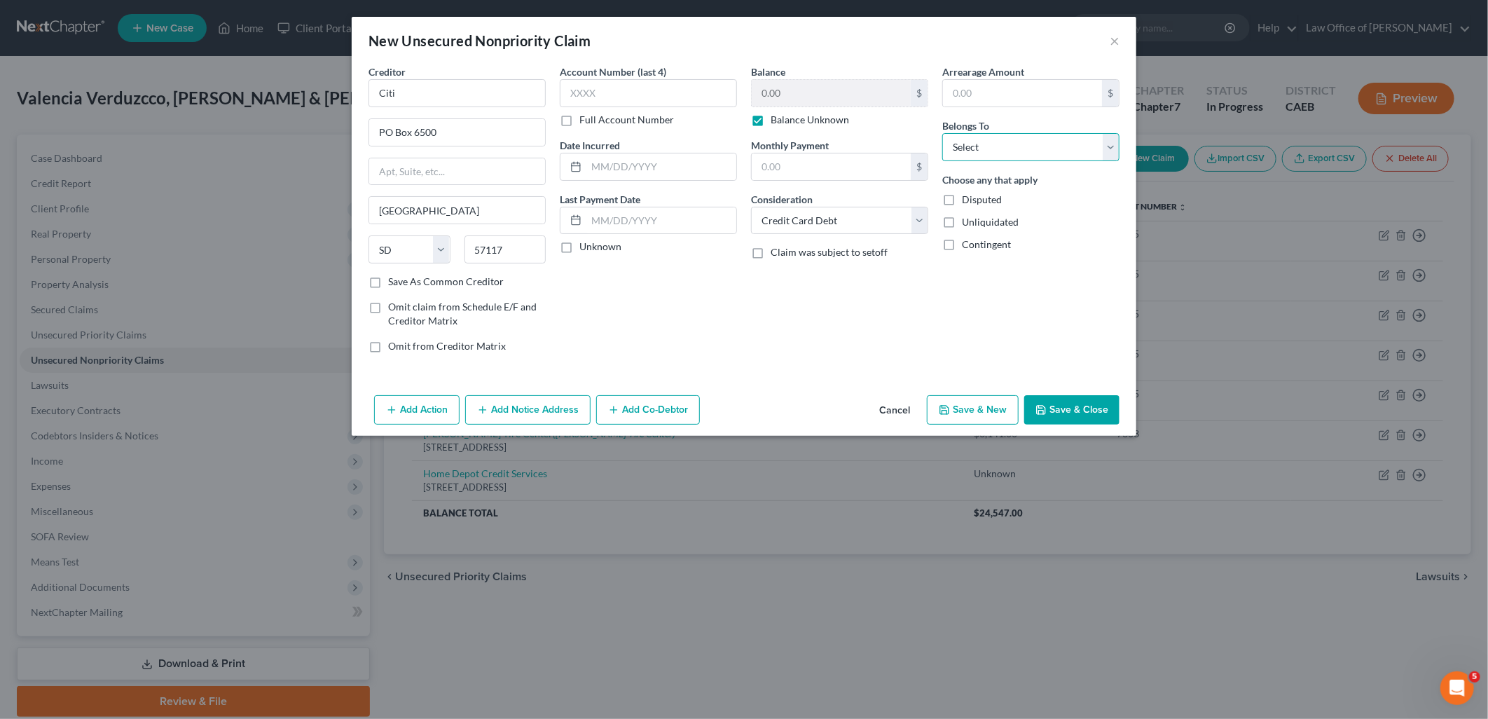
select select "4"
click at [942, 133] on select "Select Debtor 1 Only Debtor 2 Only Debtor 1 And Debtor 2 Only At Least One Of T…" at bounding box center [1030, 147] width 177 height 28
click at [967, 417] on button "Save & New" at bounding box center [973, 409] width 92 height 29
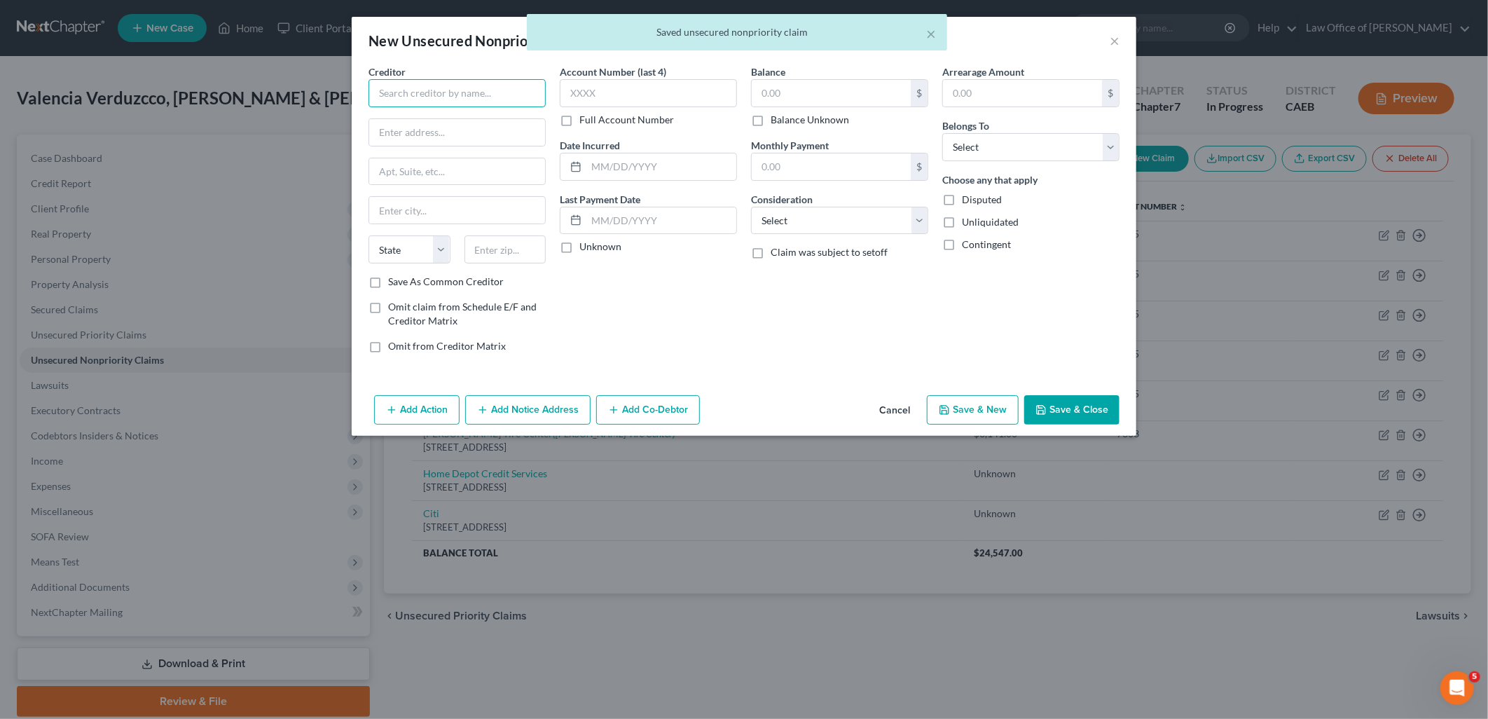
click at [453, 99] on input "text" at bounding box center [457, 93] width 177 height 28
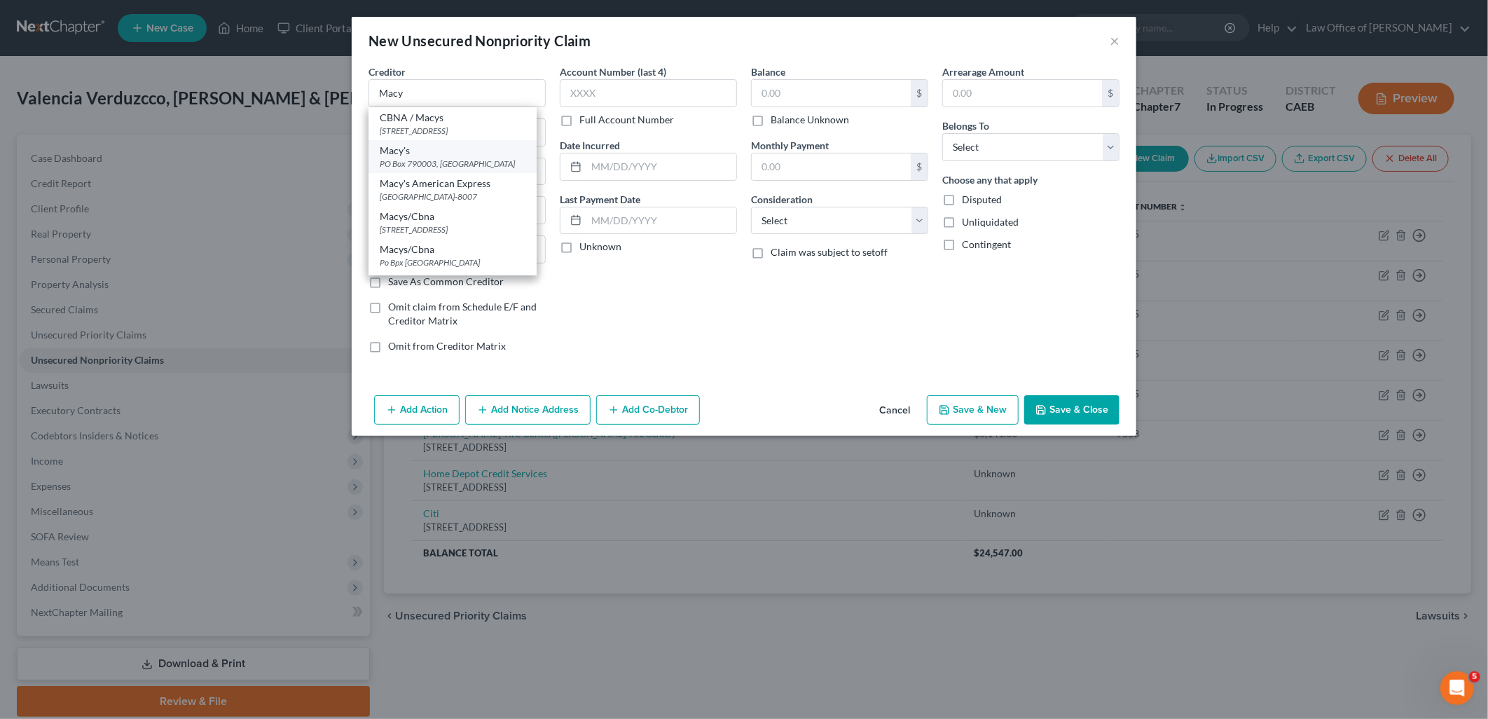
click at [428, 162] on div "PO Box 790003, Saint Louis, MO 63179" at bounding box center [453, 164] width 146 height 12
type input "Macy's"
type input "PO Box 790003"
type input "Saint Louis"
select select "26"
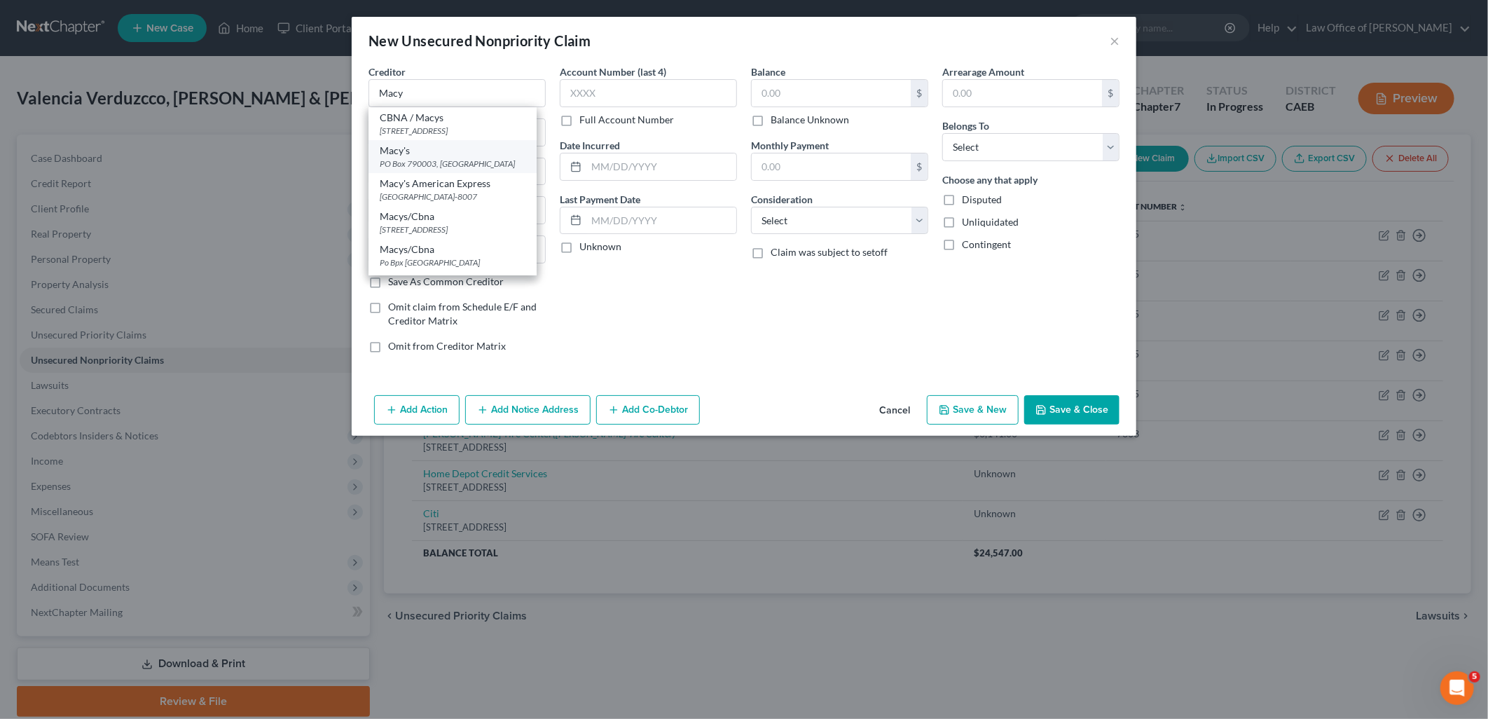
type input "63179"
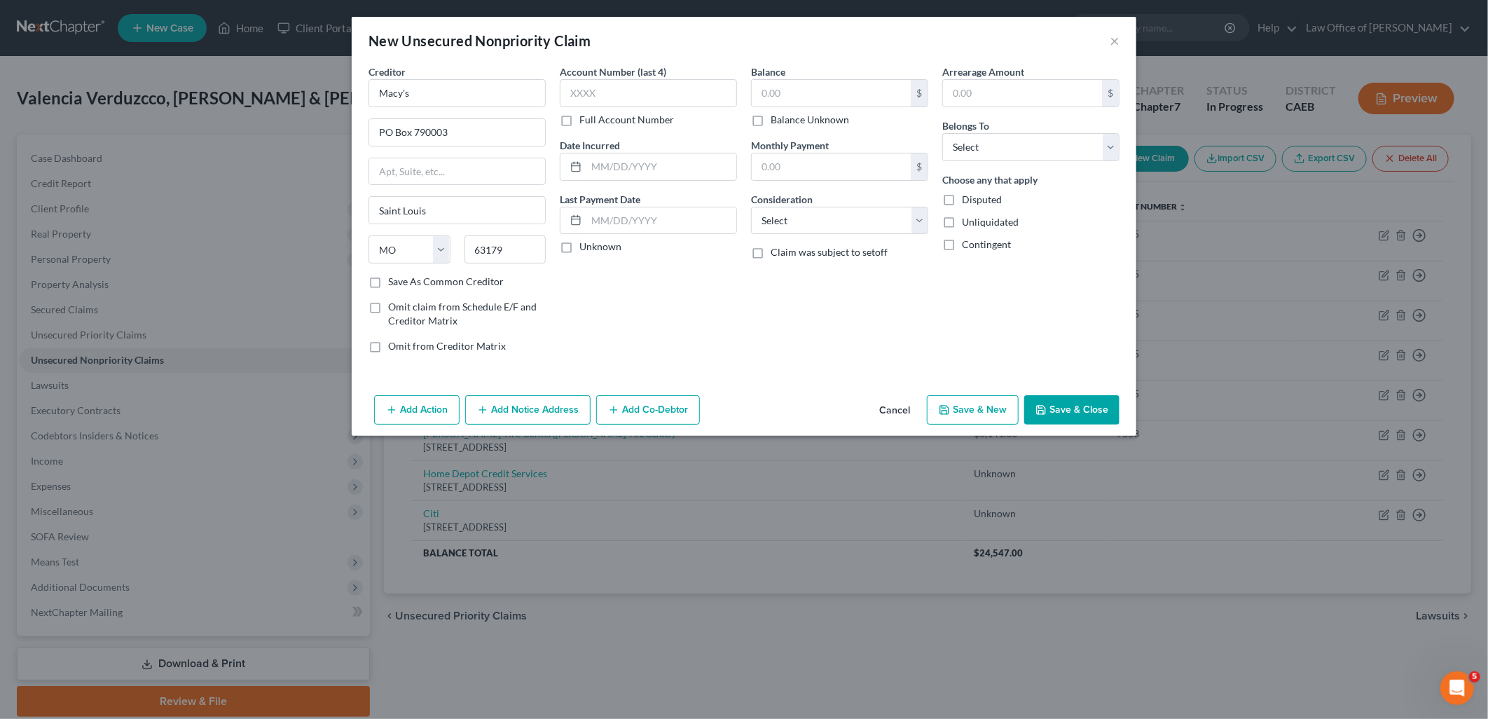
click at [771, 116] on label "Balance Unknown" at bounding box center [810, 120] width 78 height 14
click at [776, 116] on input "Balance Unknown" at bounding box center [780, 117] width 9 height 9
checkbox input "true"
type input "0.00"
click at [818, 223] on select "Select Cable / Satellite Services Collection Agency Credit Card Debt Debt Couns…" at bounding box center [839, 221] width 177 height 28
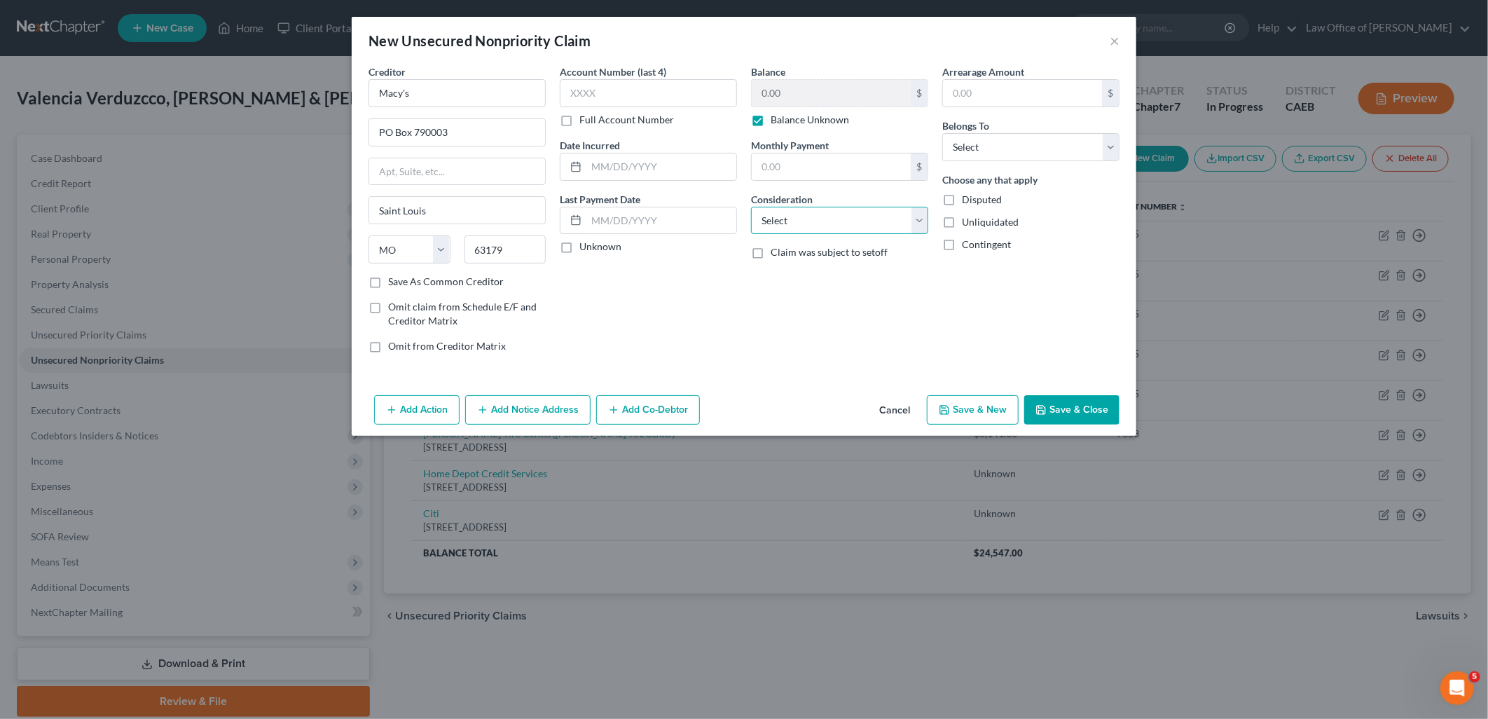
select select "2"
click at [751, 207] on select "Select Cable / Satellite Services Collection Agency Credit Card Debt Debt Couns…" at bounding box center [839, 221] width 177 height 28
drag, startPoint x: 1017, startPoint y: 150, endPoint x: 1017, endPoint y: 163, distance: 13.3
click at [1017, 150] on select "Select Debtor 1 Only Debtor 2 Only Debtor 1 And Debtor 2 Only At Least One Of T…" at bounding box center [1030, 147] width 177 height 28
select select "4"
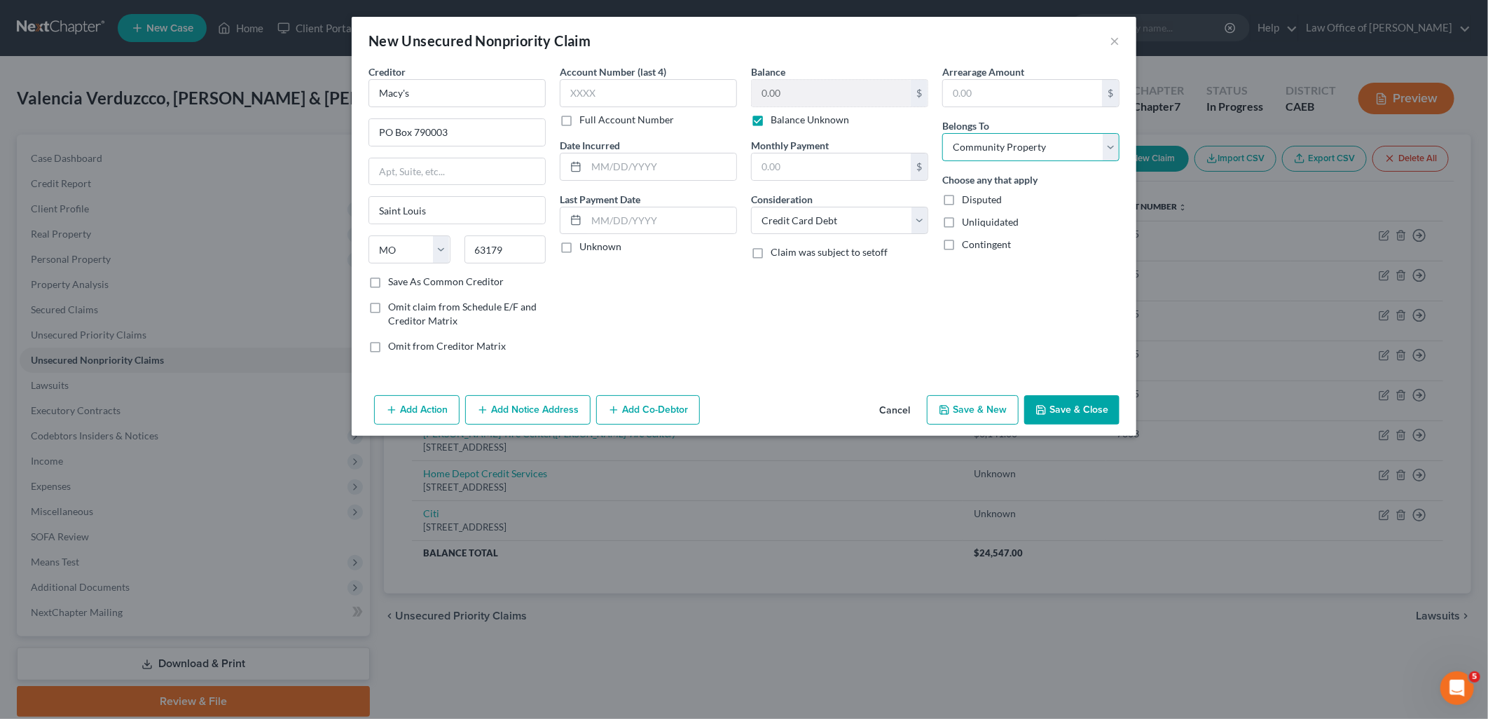
click at [942, 133] on select "Select Debtor 1 Only Debtor 2 Only Debtor 1 And Debtor 2 Only At Least One Of T…" at bounding box center [1030, 147] width 177 height 28
click at [977, 407] on button "Save & New" at bounding box center [973, 409] width 92 height 29
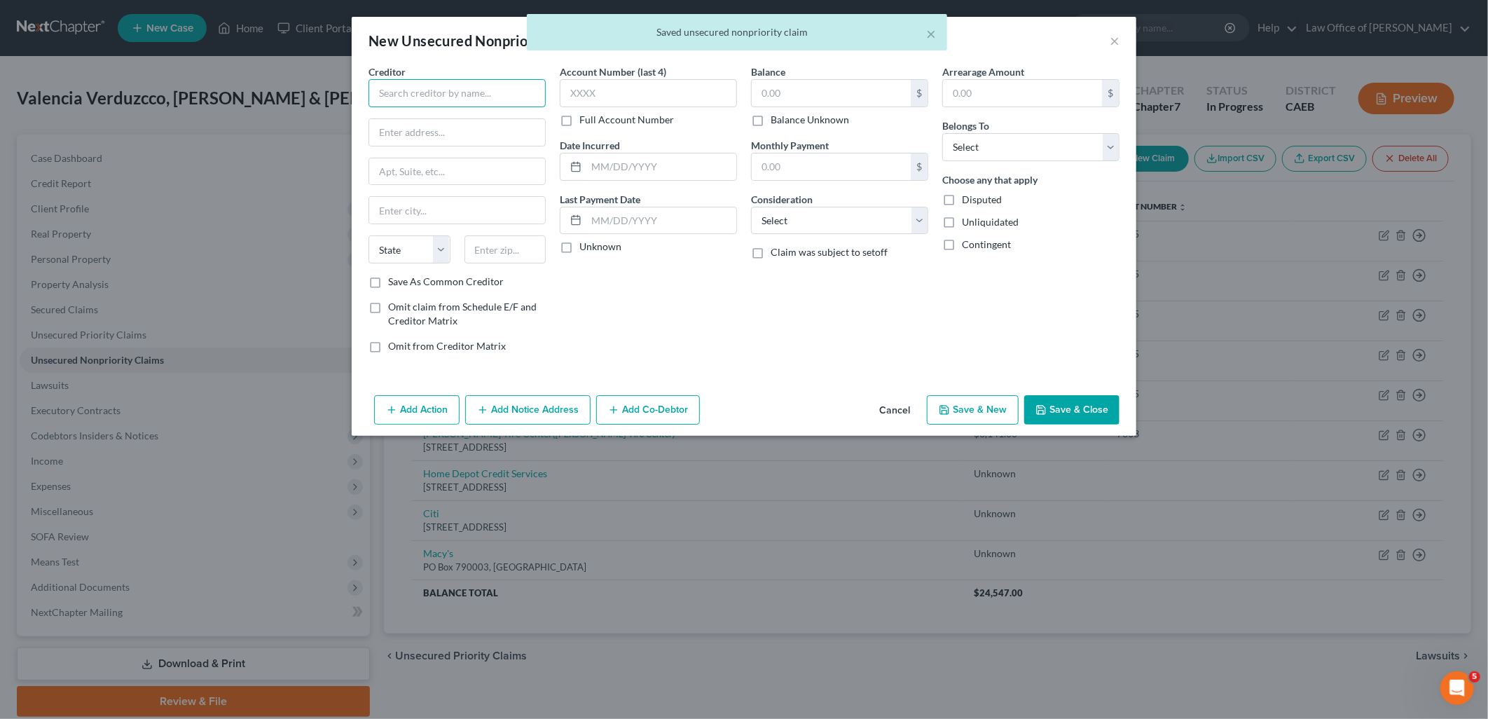
drag, startPoint x: 410, startPoint y: 86, endPoint x: 425, endPoint y: 85, distance: 15.5
click at [419, 85] on input "text" at bounding box center [457, 93] width 177 height 28
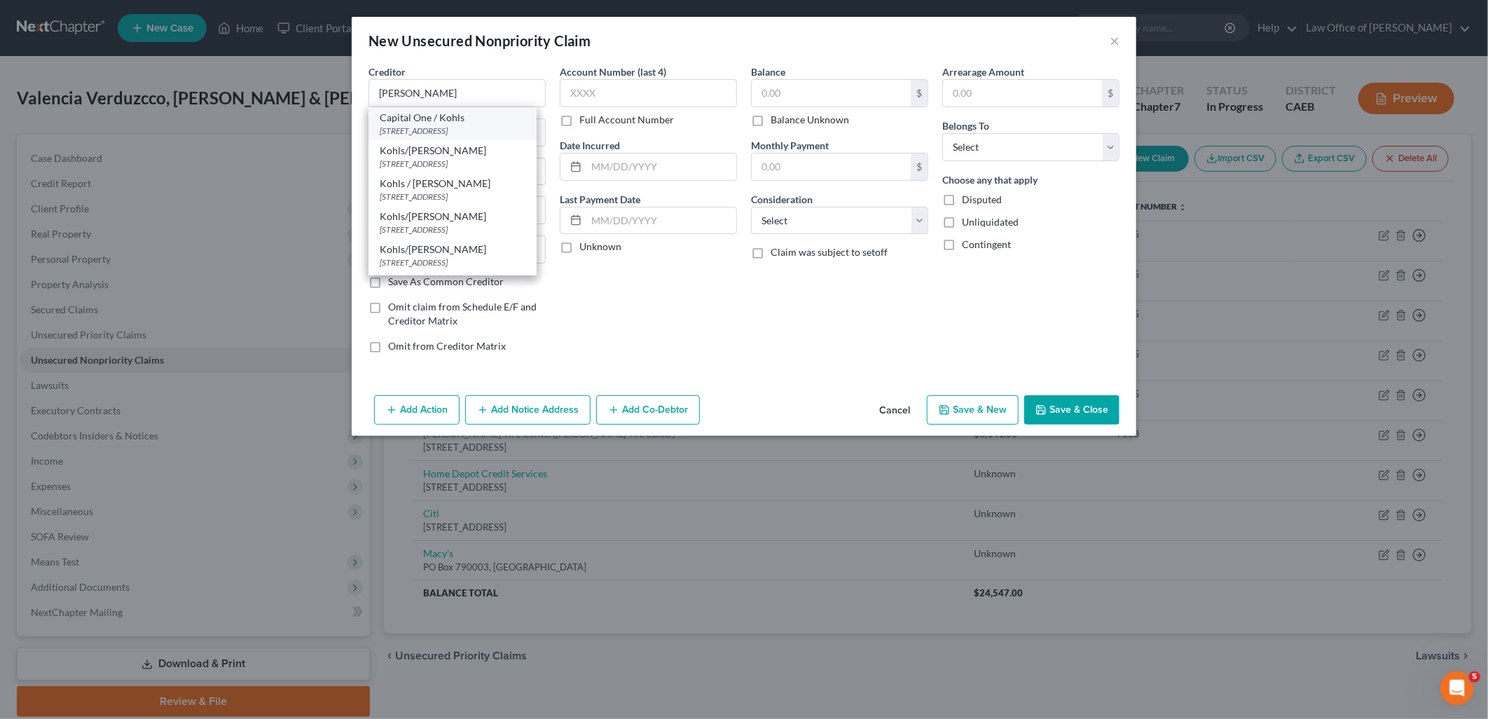
click at [414, 123] on div "Capital One / Kohls" at bounding box center [453, 118] width 146 height 14
type input "Capital One / Kohls"
type input "PO Box 3115"
type input "Milwaukee"
select select "52"
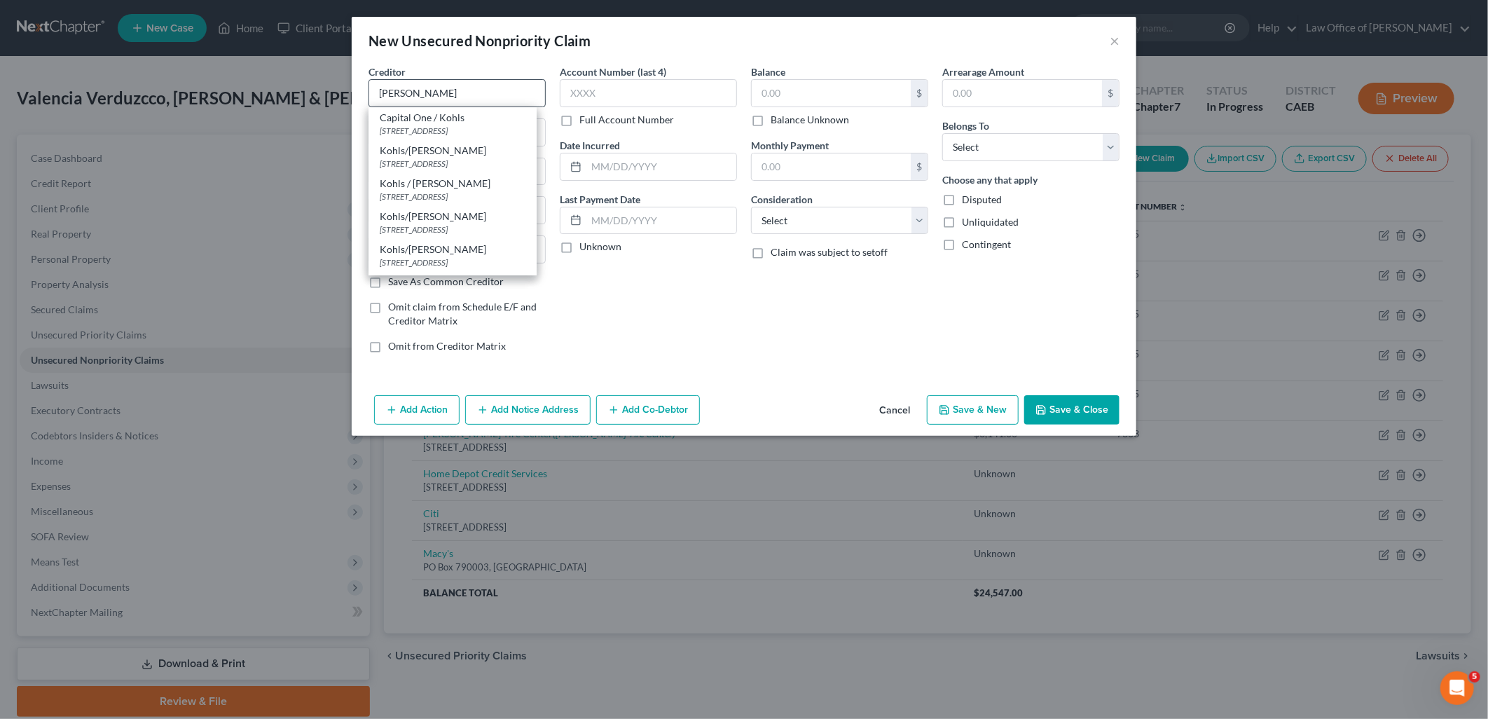
type input "53201"
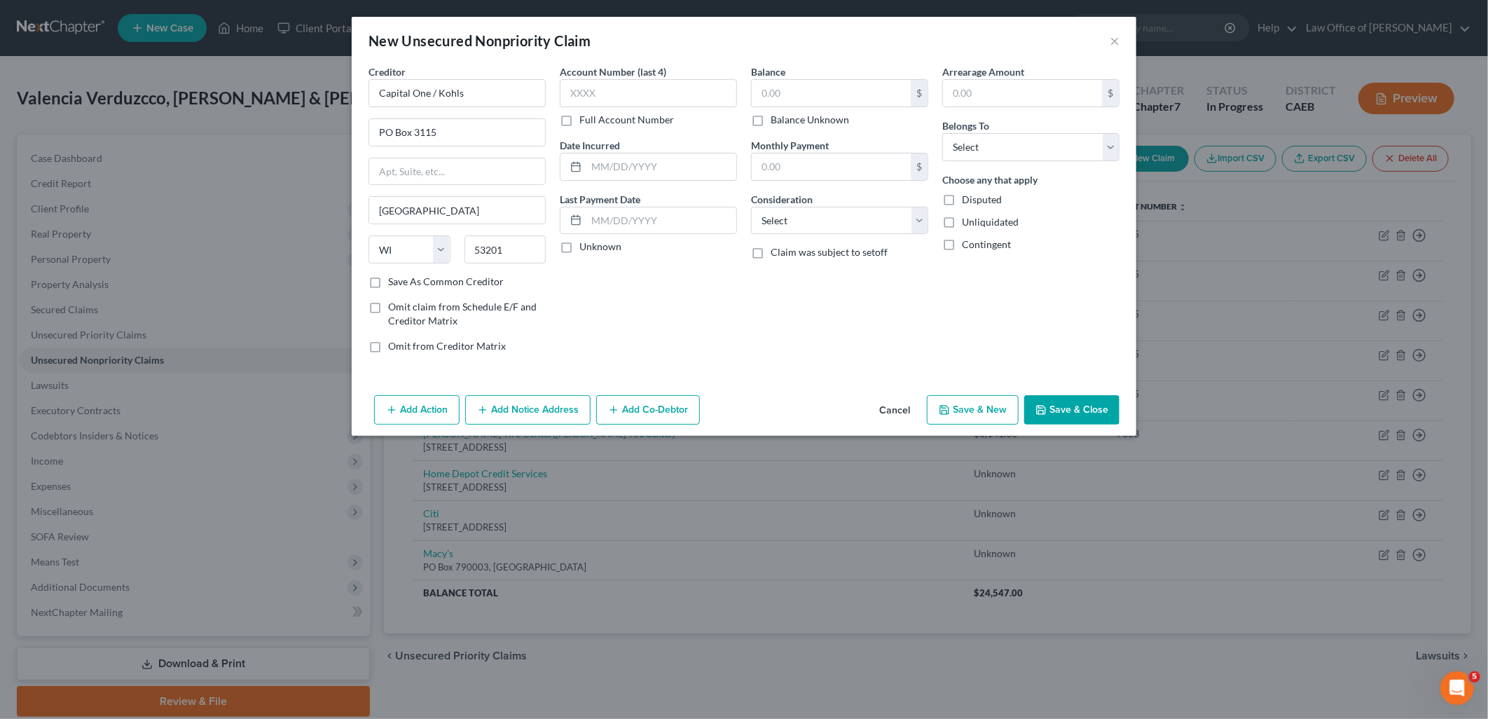
click at [771, 121] on label "Balance Unknown" at bounding box center [810, 120] width 78 height 14
click at [776, 121] on input "Balance Unknown" at bounding box center [780, 117] width 9 height 9
checkbox input "true"
type input "0.00"
drag, startPoint x: 793, startPoint y: 215, endPoint x: 802, endPoint y: 236, distance: 22.6
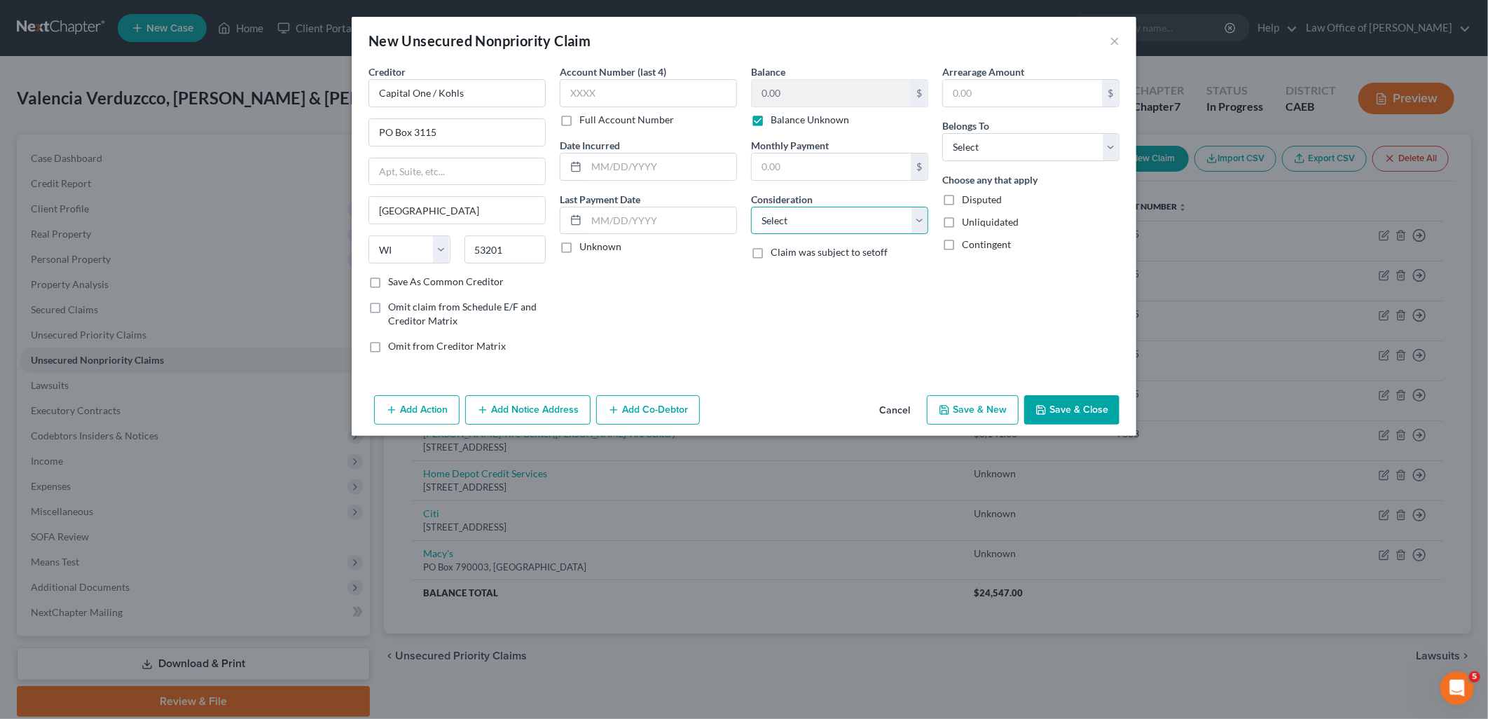
click at [793, 215] on select "Select Cable / Satellite Services Collection Agency Credit Card Debt Debt Couns…" at bounding box center [839, 221] width 177 height 28
select select "2"
click at [751, 207] on select "Select Cable / Satellite Services Collection Agency Credit Card Debt Debt Couns…" at bounding box center [839, 221] width 177 height 28
drag, startPoint x: 954, startPoint y: 144, endPoint x: 1017, endPoint y: 156, distance: 64.3
click at [954, 142] on select "Select Debtor 1 Only Debtor 2 Only Debtor 1 And Debtor 2 Only At Least One Of T…" at bounding box center [1030, 147] width 177 height 28
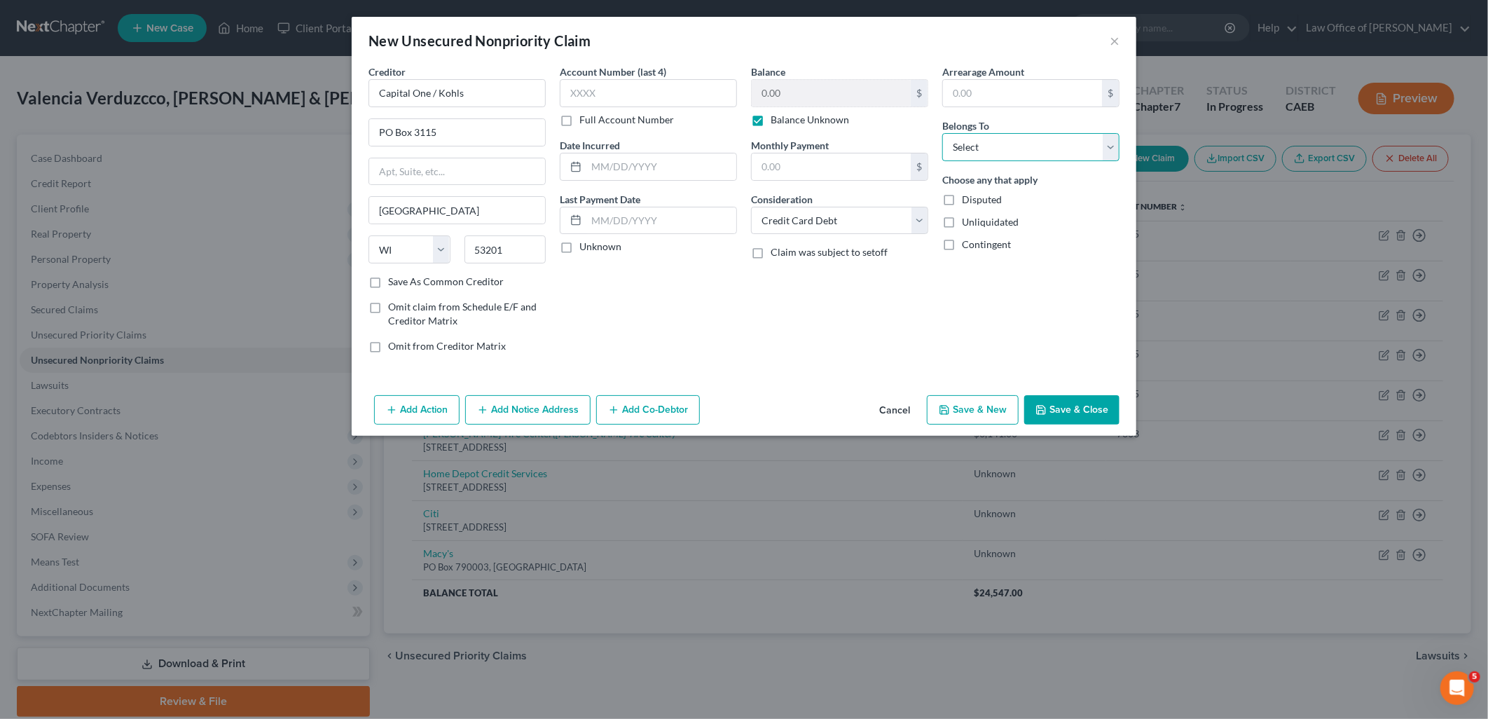
select select "4"
click at [942, 133] on select "Select Debtor 1 Only Debtor 2 Only Debtor 1 And Debtor 2 Only At Least One Of T…" at bounding box center [1030, 147] width 177 height 28
click at [967, 407] on button "Save & New" at bounding box center [973, 409] width 92 height 29
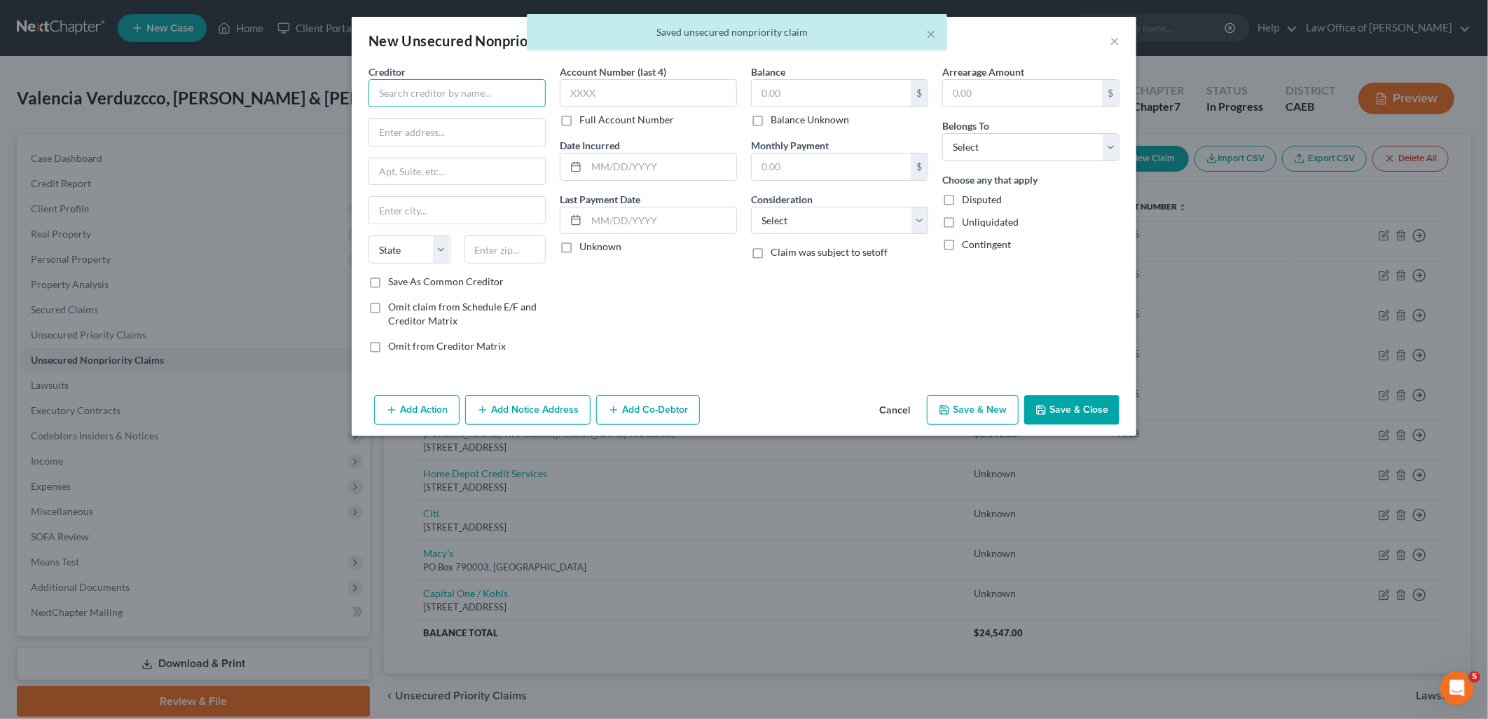
click at [438, 90] on input "text" at bounding box center [457, 93] width 177 height 28
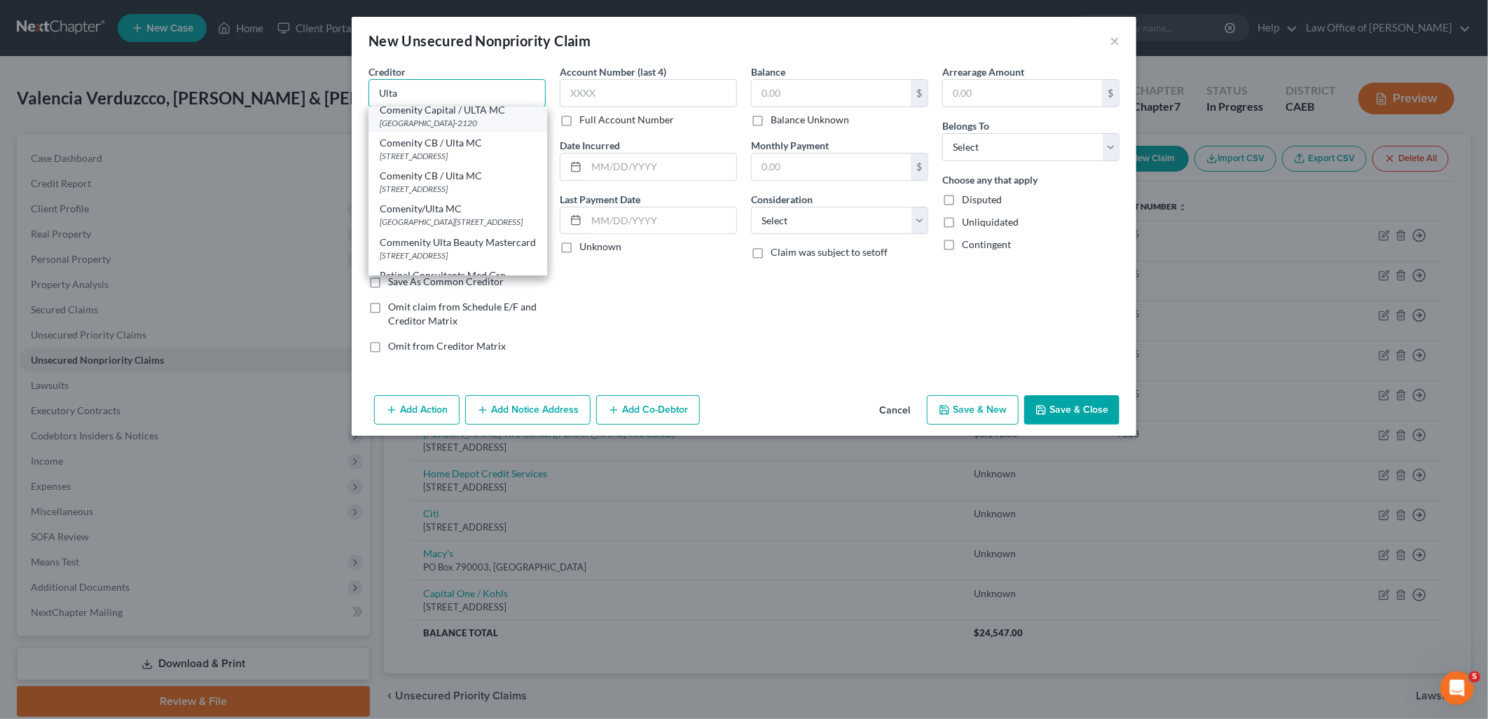
scroll to position [121, 0]
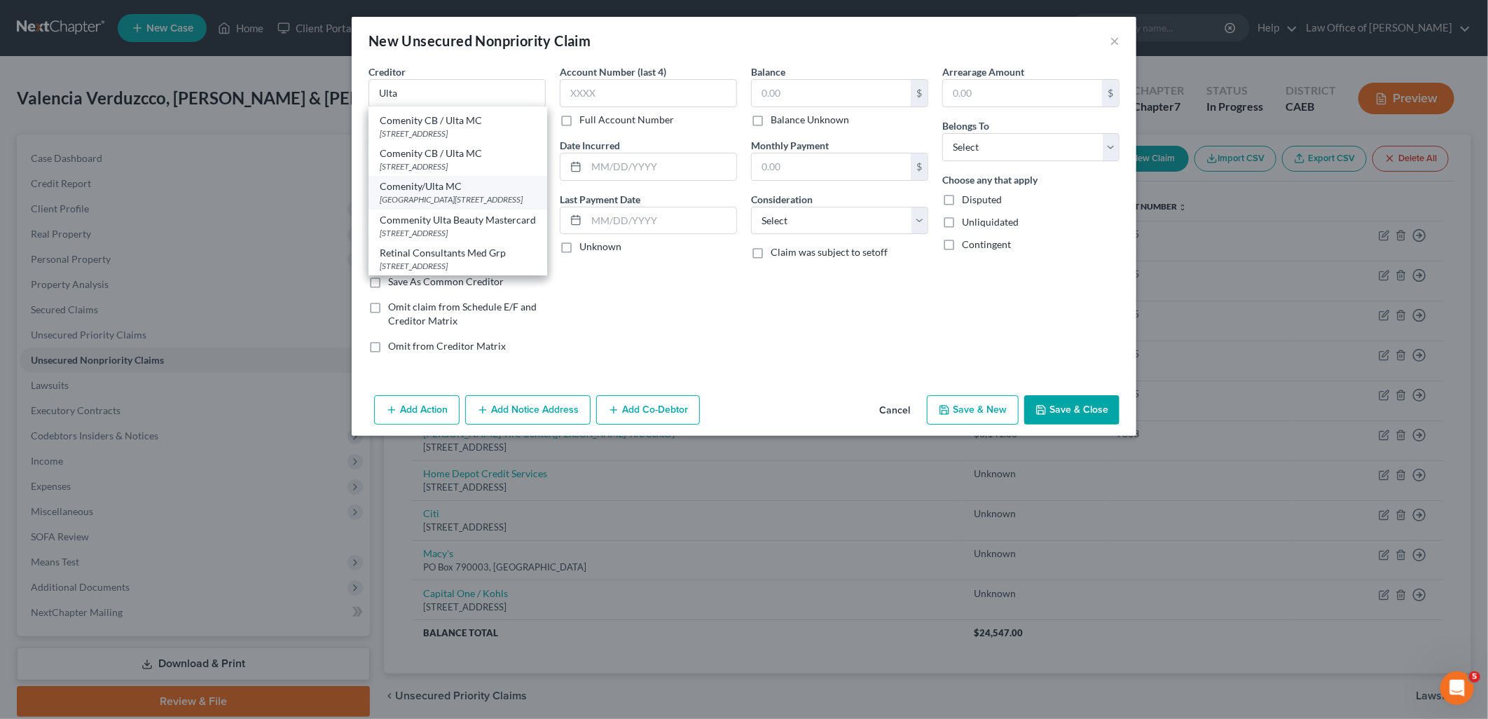
click at [437, 193] on div "PO Box 18210, Columbus, OH 43218" at bounding box center [458, 199] width 156 height 12
type input "Comenity/Ulta MC"
type input "PO Box 18210"
type input "Columbus"
select select "36"
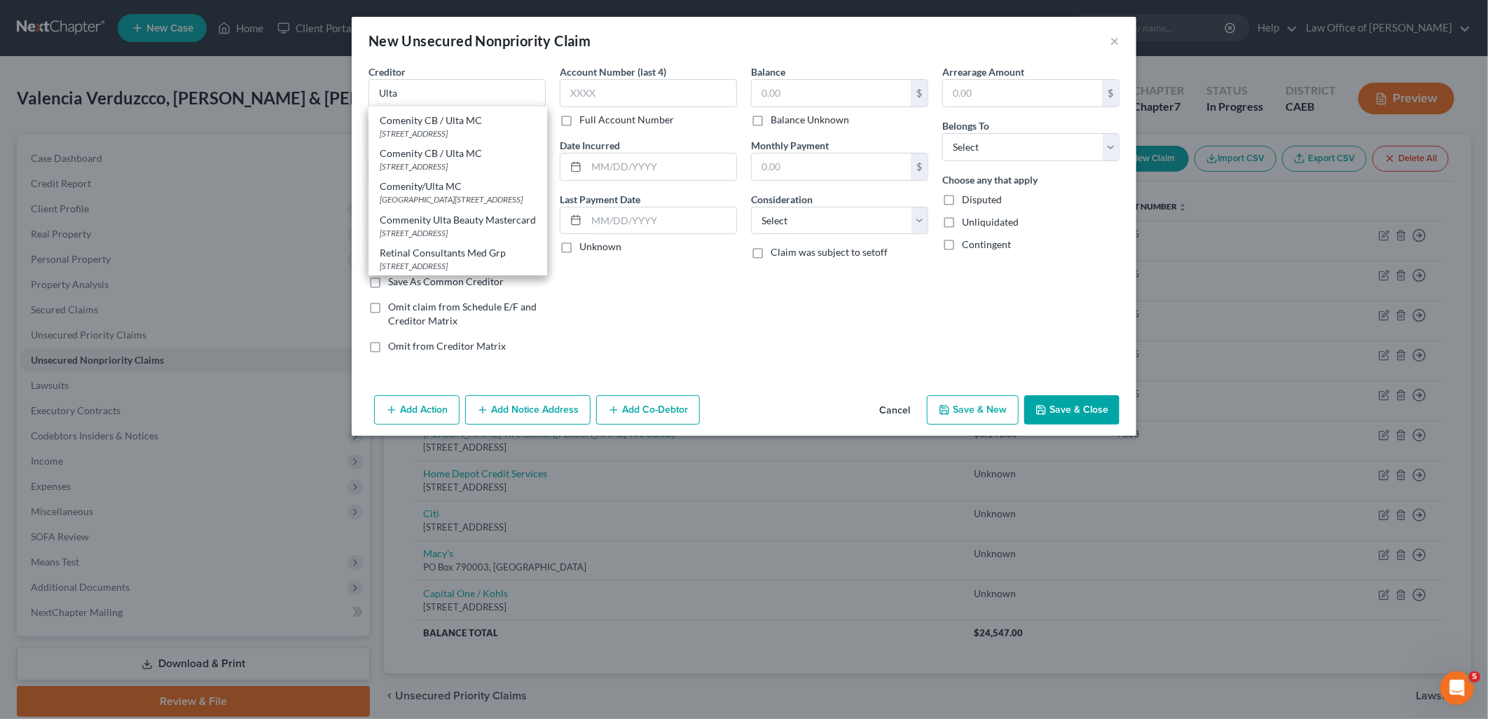
type input "43218"
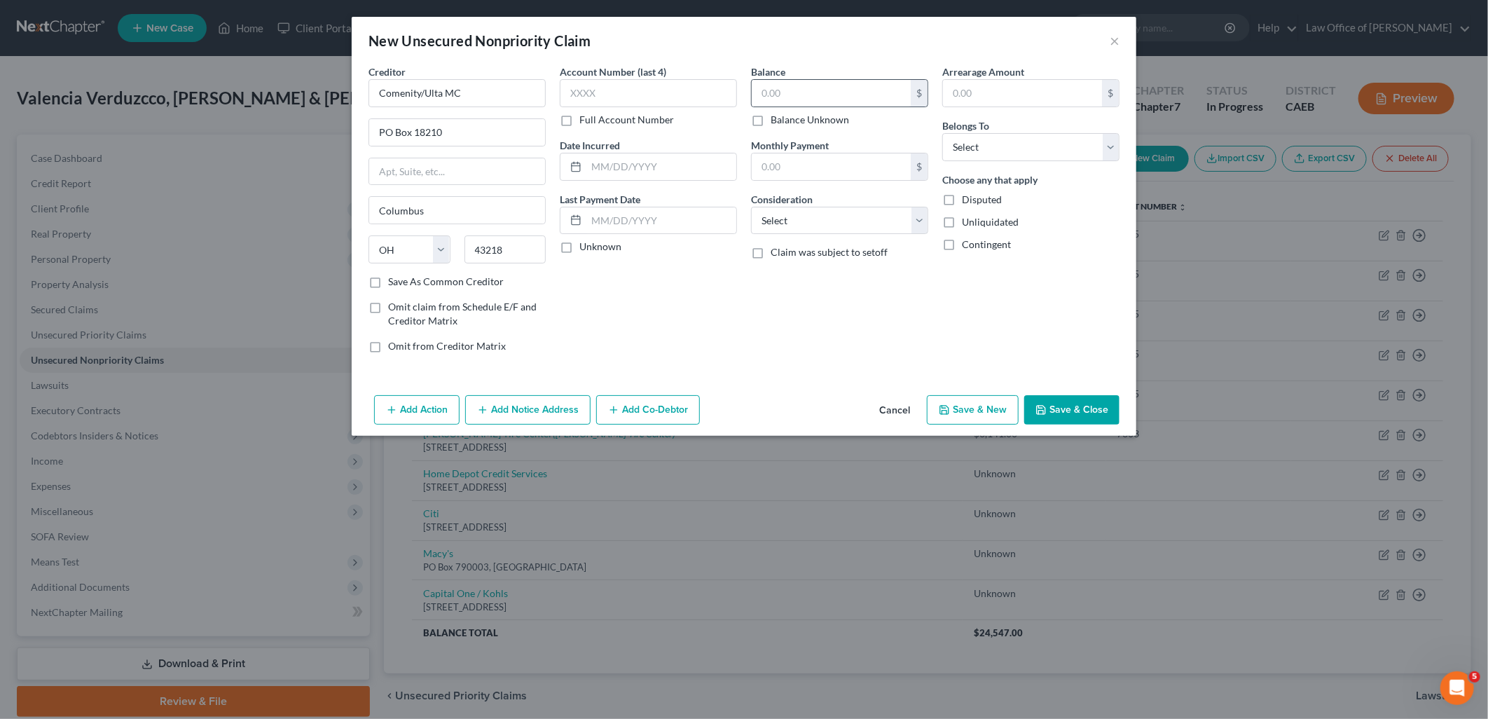
scroll to position [0, 0]
click at [771, 120] on label "Balance Unknown" at bounding box center [810, 120] width 78 height 14
click at [776, 120] on input "Balance Unknown" at bounding box center [780, 117] width 9 height 9
checkbox input "true"
type input "0.00"
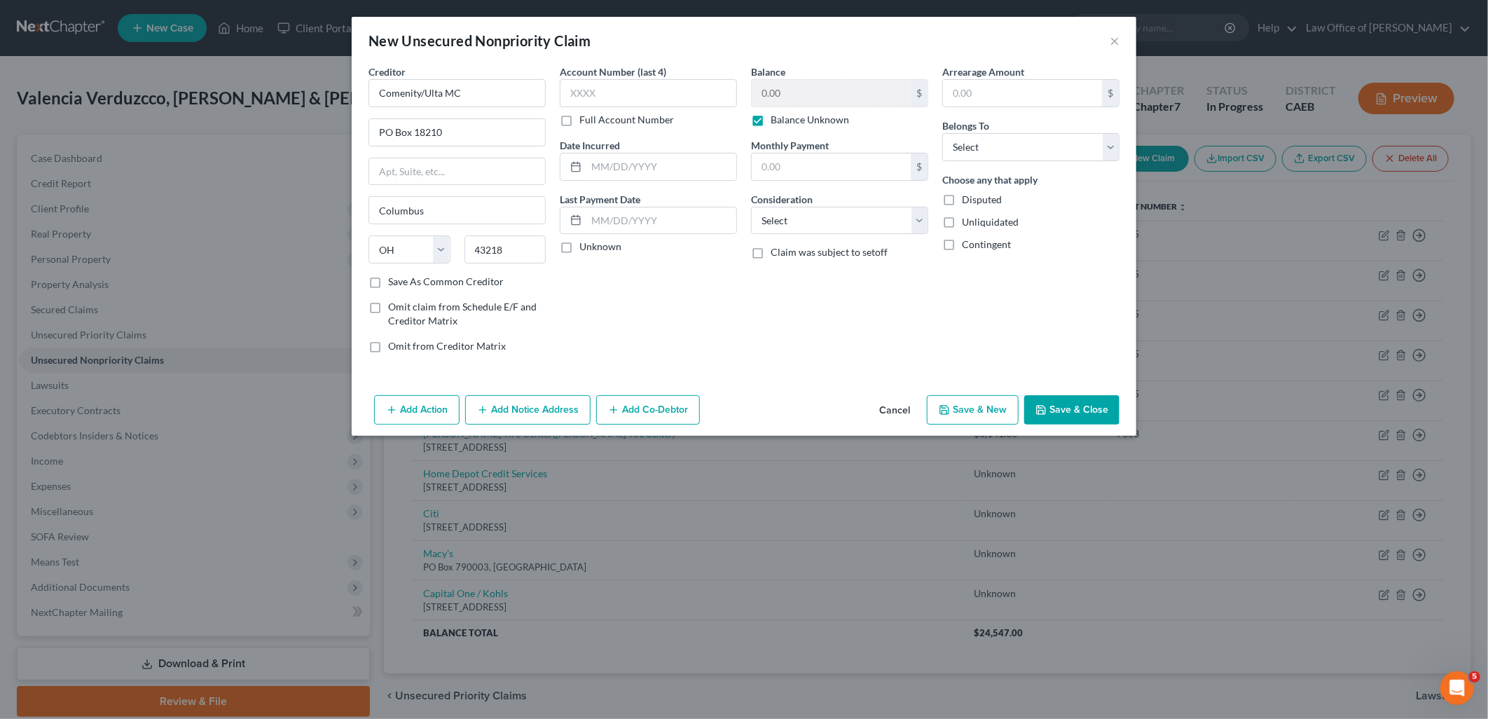
drag, startPoint x: 775, startPoint y: 205, endPoint x: 781, endPoint y: 239, distance: 34.1
click at [776, 216] on div "Consideration Select Cable / Satellite Services Collection Agency Credit Card D…" at bounding box center [839, 213] width 177 height 43
click at [783, 222] on select "Select Cable / Satellite Services Collection Agency Credit Card Debt Debt Couns…" at bounding box center [839, 221] width 177 height 28
select select "2"
click at [751, 207] on select "Select Cable / Satellite Services Collection Agency Credit Card Debt Debt Couns…" at bounding box center [839, 221] width 177 height 28
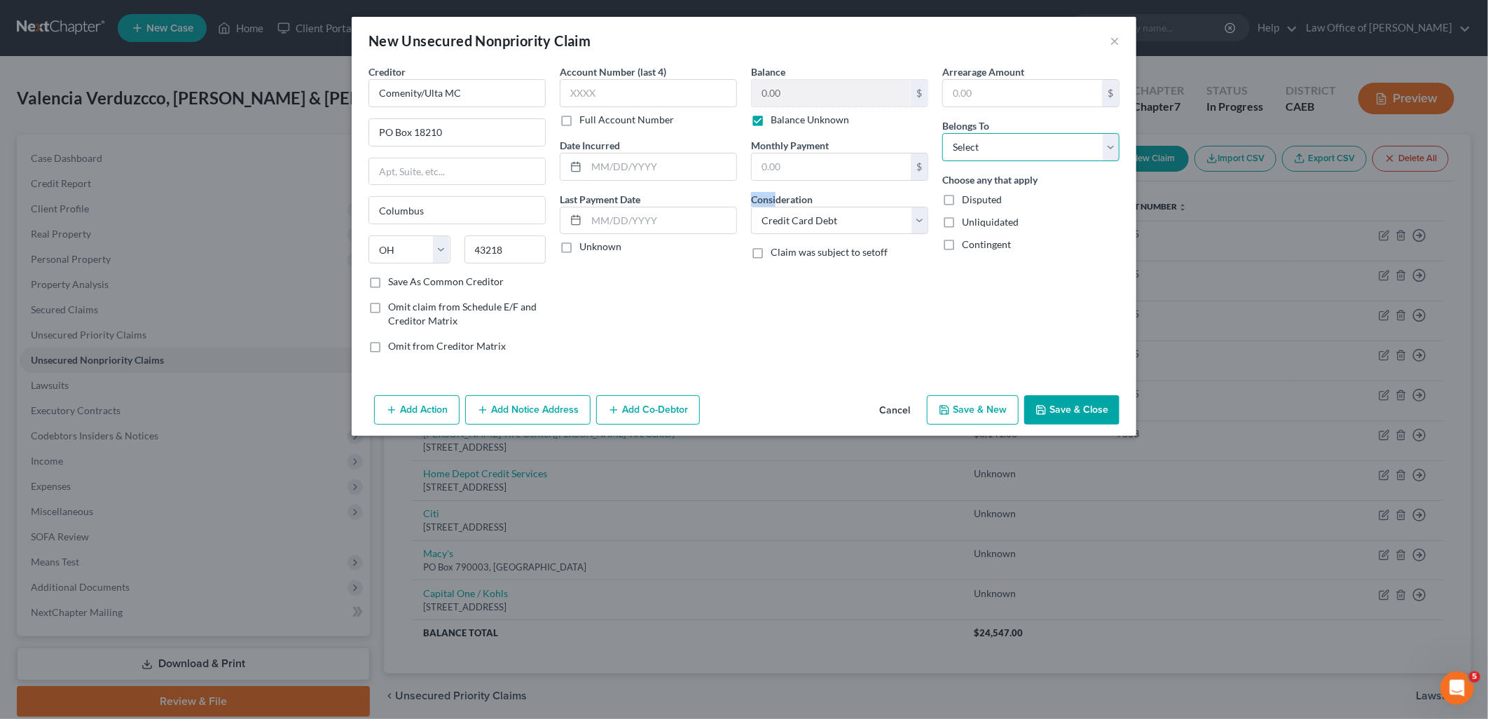
drag, startPoint x: 994, startPoint y: 138, endPoint x: 994, endPoint y: 156, distance: 17.5
click at [994, 138] on select "Select Debtor 1 Only Debtor 2 Only Debtor 1 And Debtor 2 Only At Least One Of T…" at bounding box center [1030, 147] width 177 height 28
select select "4"
click at [942, 133] on select "Select Debtor 1 Only Debtor 2 Only Debtor 1 And Debtor 2 Only At Least One Of T…" at bounding box center [1030, 147] width 177 height 28
click at [998, 411] on button "Save & New" at bounding box center [973, 409] width 92 height 29
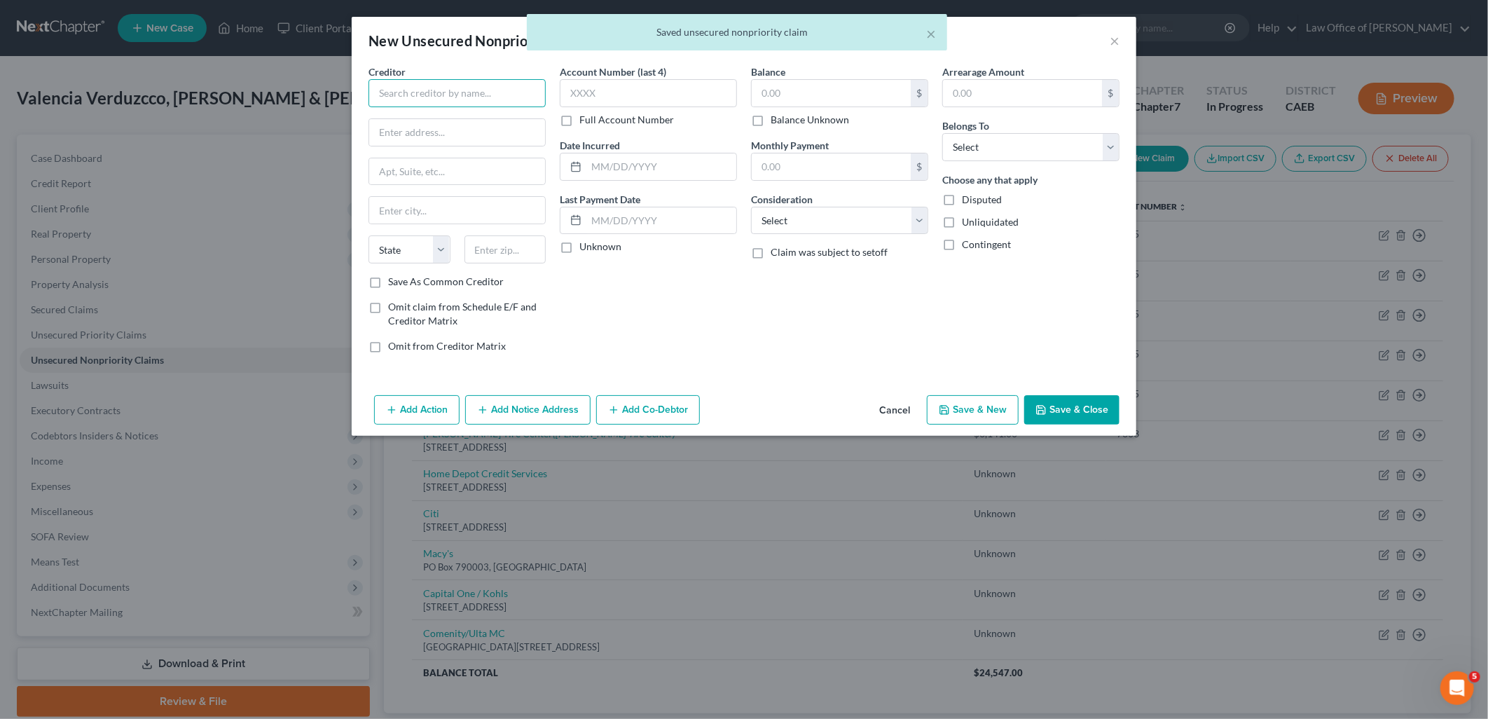
drag, startPoint x: 479, startPoint y: 94, endPoint x: 517, endPoint y: 76, distance: 42.0
click at [479, 95] on input "text" at bounding box center [457, 93] width 177 height 28
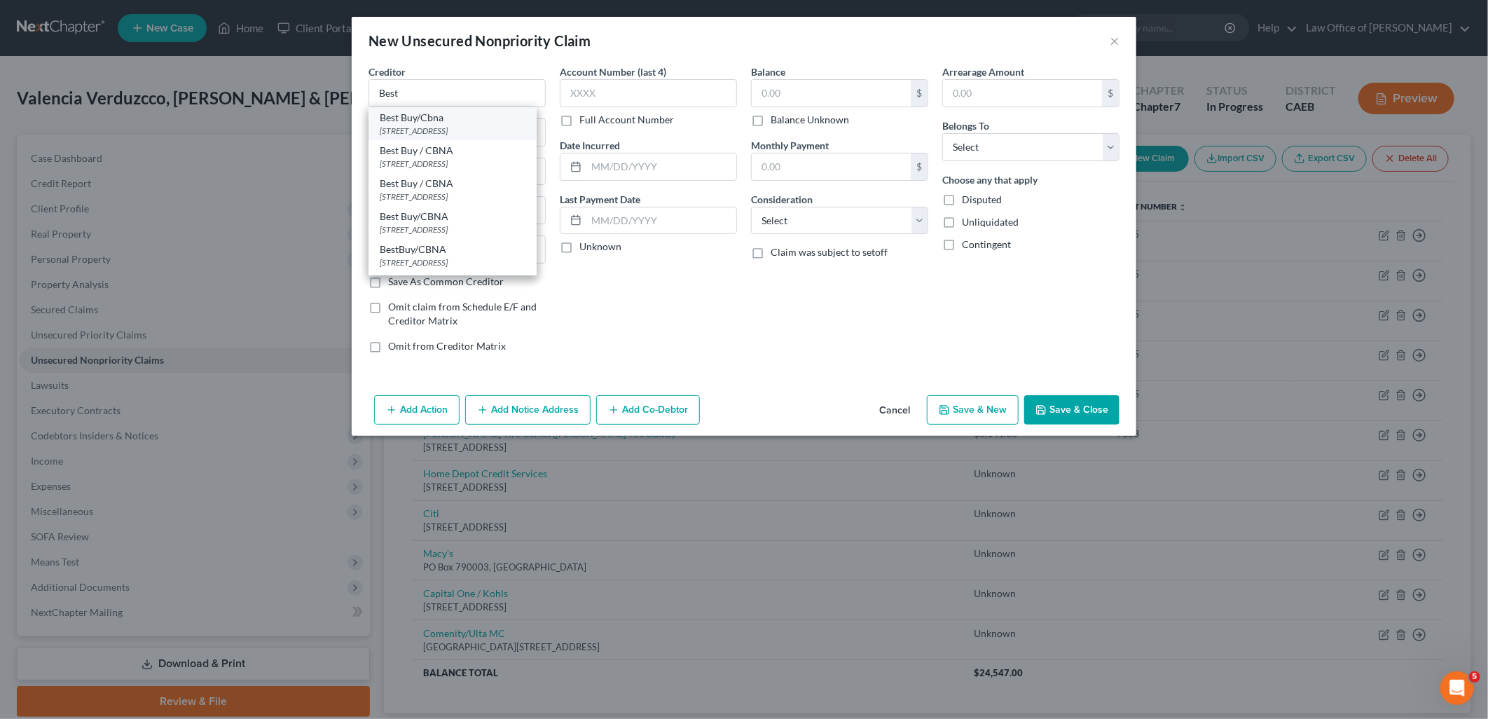
click at [446, 123] on div "Best Buy/Cbna" at bounding box center [453, 118] width 146 height 14
type input "Best Buy/Cbna"
type input "50 Northwest Point Road"
type input "Elk Grove Village"
select select "14"
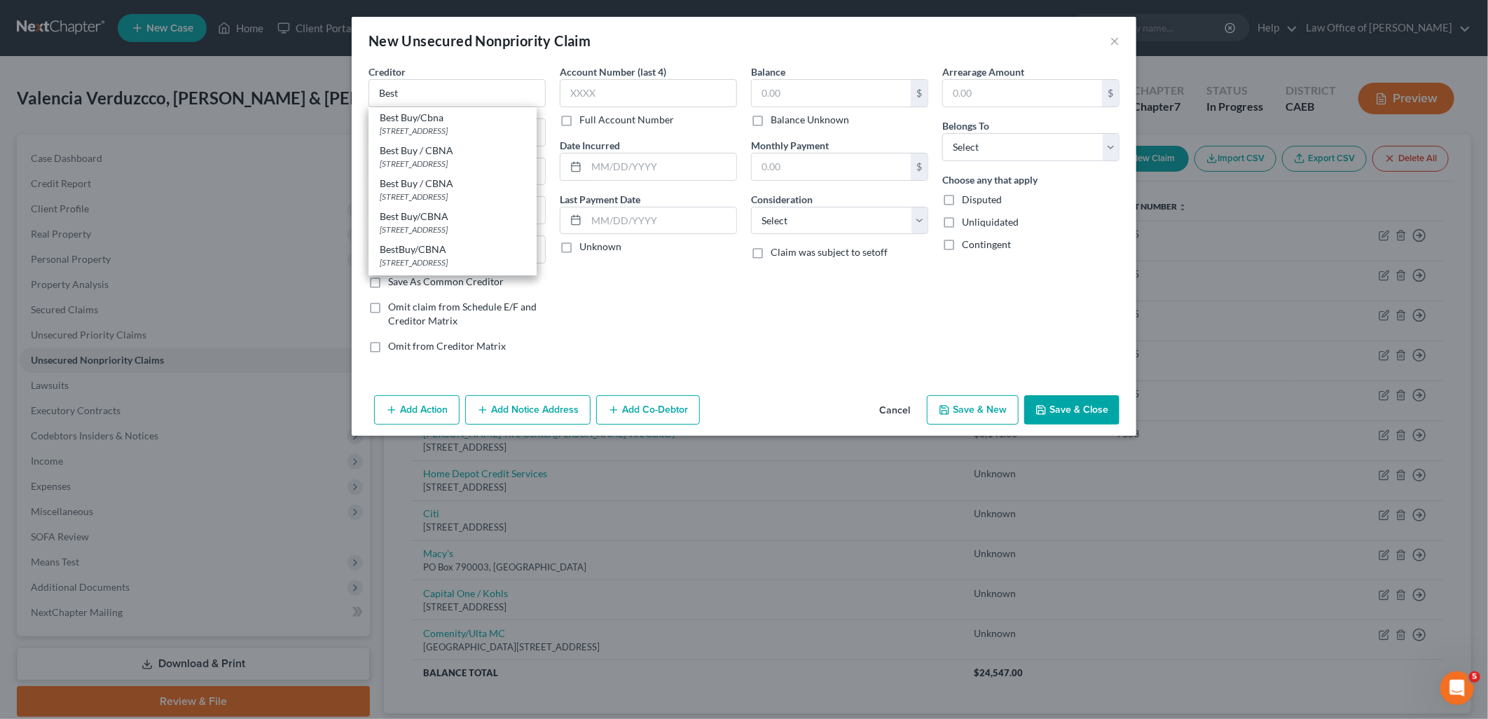
type input "60007"
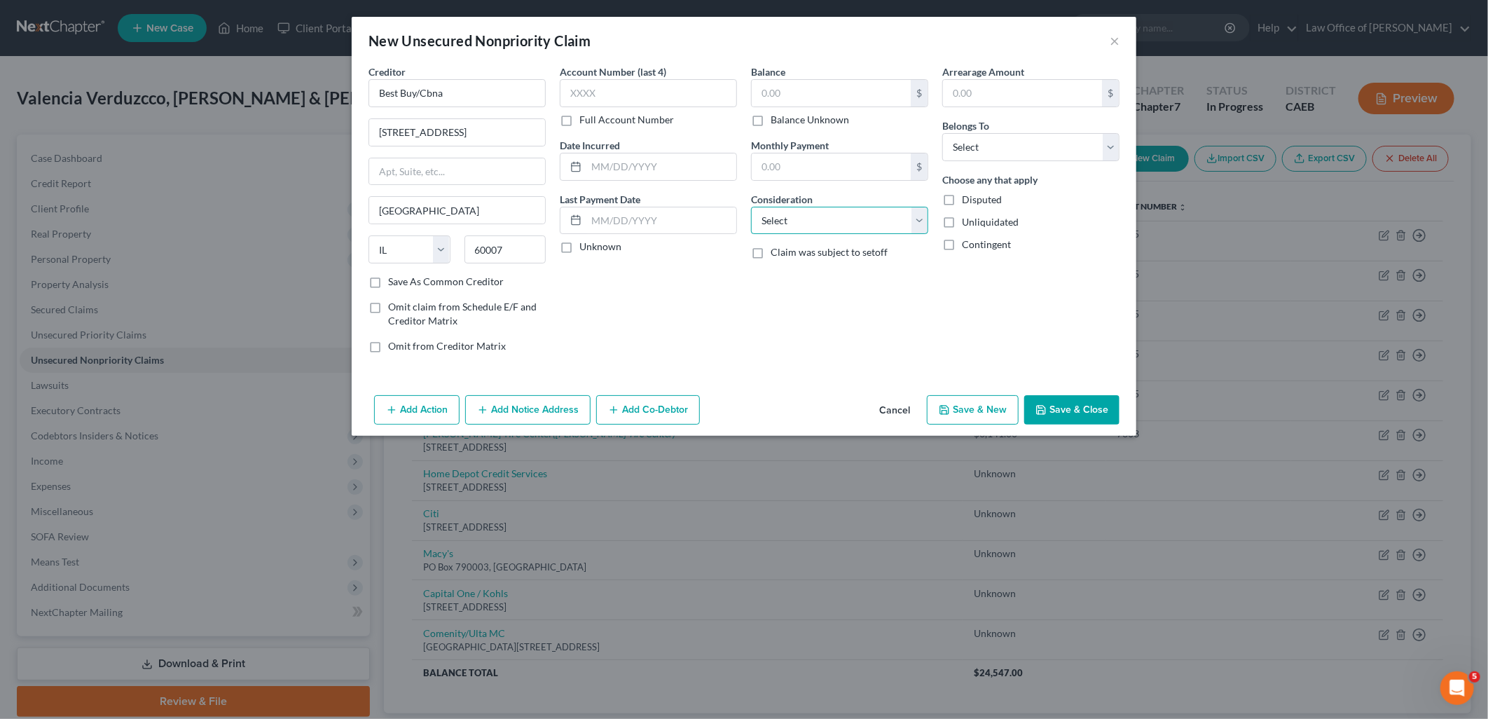
drag, startPoint x: 795, startPoint y: 226, endPoint x: 802, endPoint y: 235, distance: 11.9
click at [795, 226] on select "Select Cable / Satellite Services Collection Agency Credit Card Debt Debt Couns…" at bounding box center [839, 221] width 177 height 28
select select "2"
click at [751, 207] on select "Select Cable / Satellite Services Collection Agency Credit Card Debt Debt Couns…" at bounding box center [839, 221] width 177 height 28
drag, startPoint x: 989, startPoint y: 150, endPoint x: 1005, endPoint y: 163, distance: 20.9
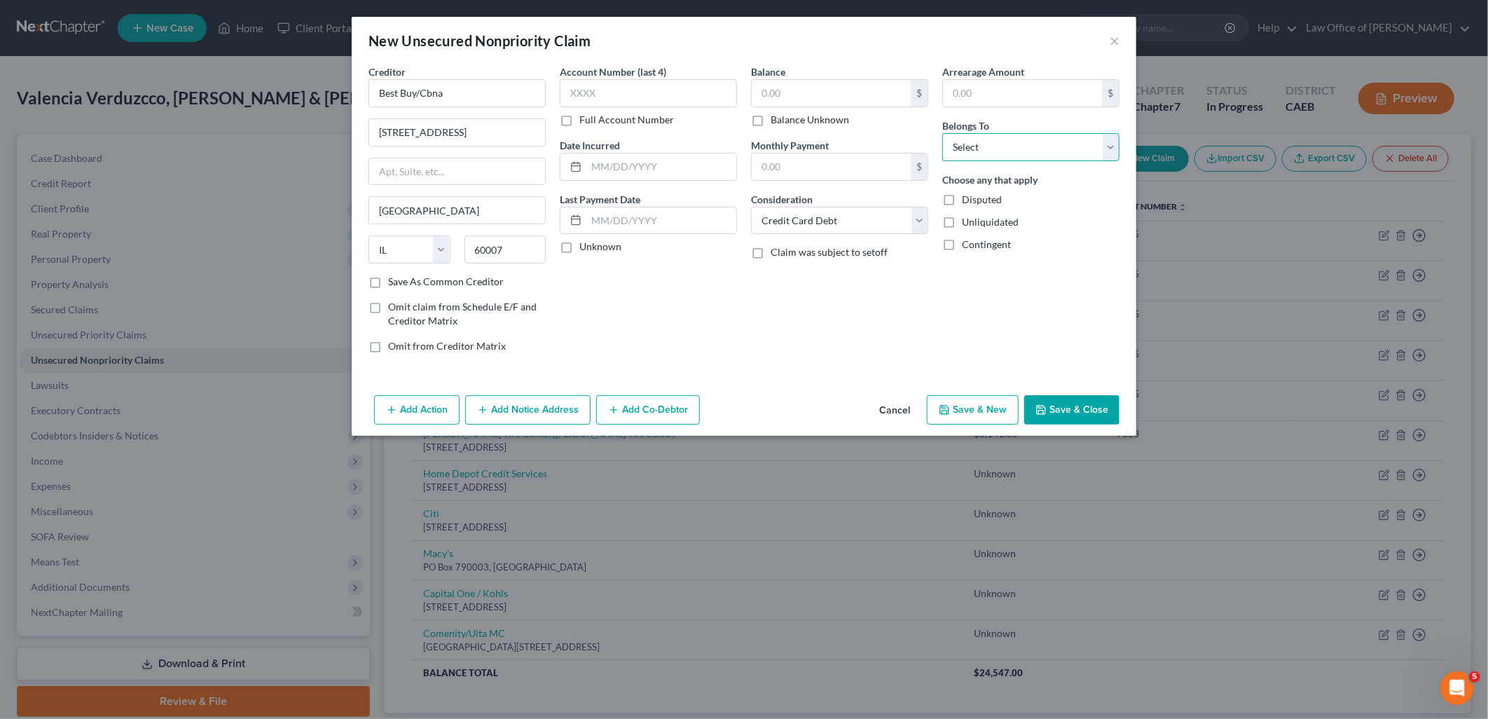
click at [989, 150] on select "Select Debtor 1 Only Debtor 2 Only Debtor 1 And Debtor 2 Only At Least One Of T…" at bounding box center [1030, 147] width 177 height 28
select select "4"
click at [942, 133] on select "Select Debtor 1 Only Debtor 2 Only Debtor 1 And Debtor 2 Only At Least One Of T…" at bounding box center [1030, 147] width 177 height 28
click at [984, 418] on button "Save & New" at bounding box center [973, 409] width 92 height 29
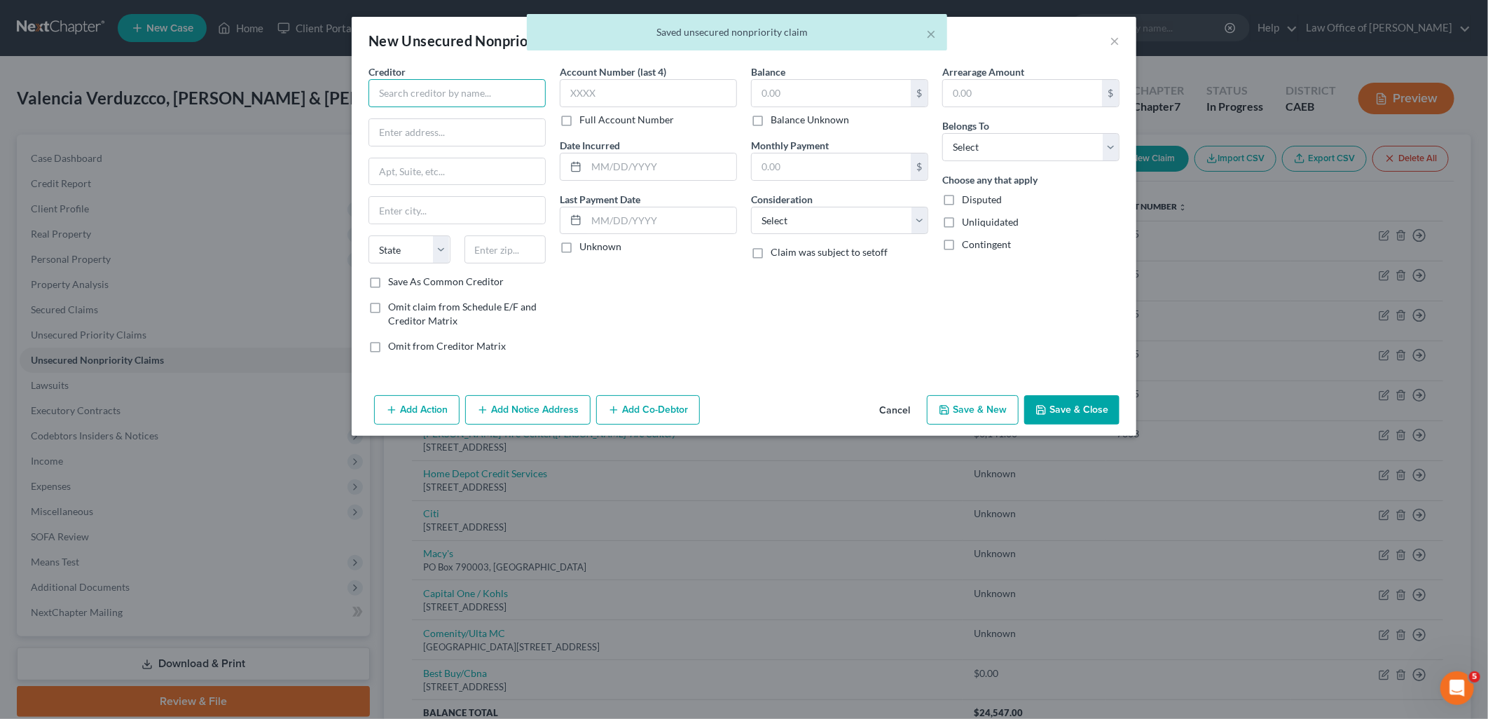
click at [488, 102] on input "text" at bounding box center [457, 93] width 177 height 28
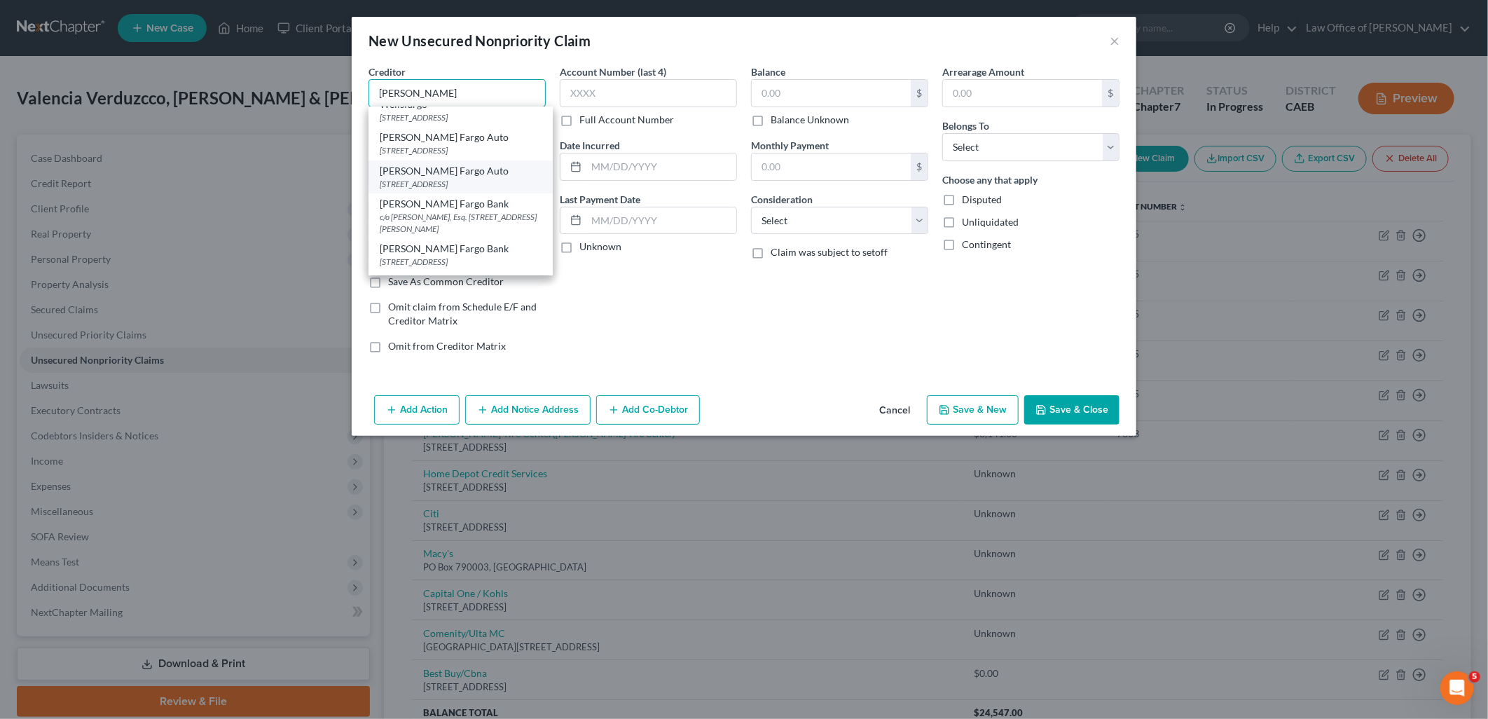
scroll to position [156, 0]
click at [453, 190] on div "Wells Fargo Bank" at bounding box center [461, 196] width 162 height 14
type input "Wells Fargo Bank"
type input "PO Box 10335"
type input "Des Moines"
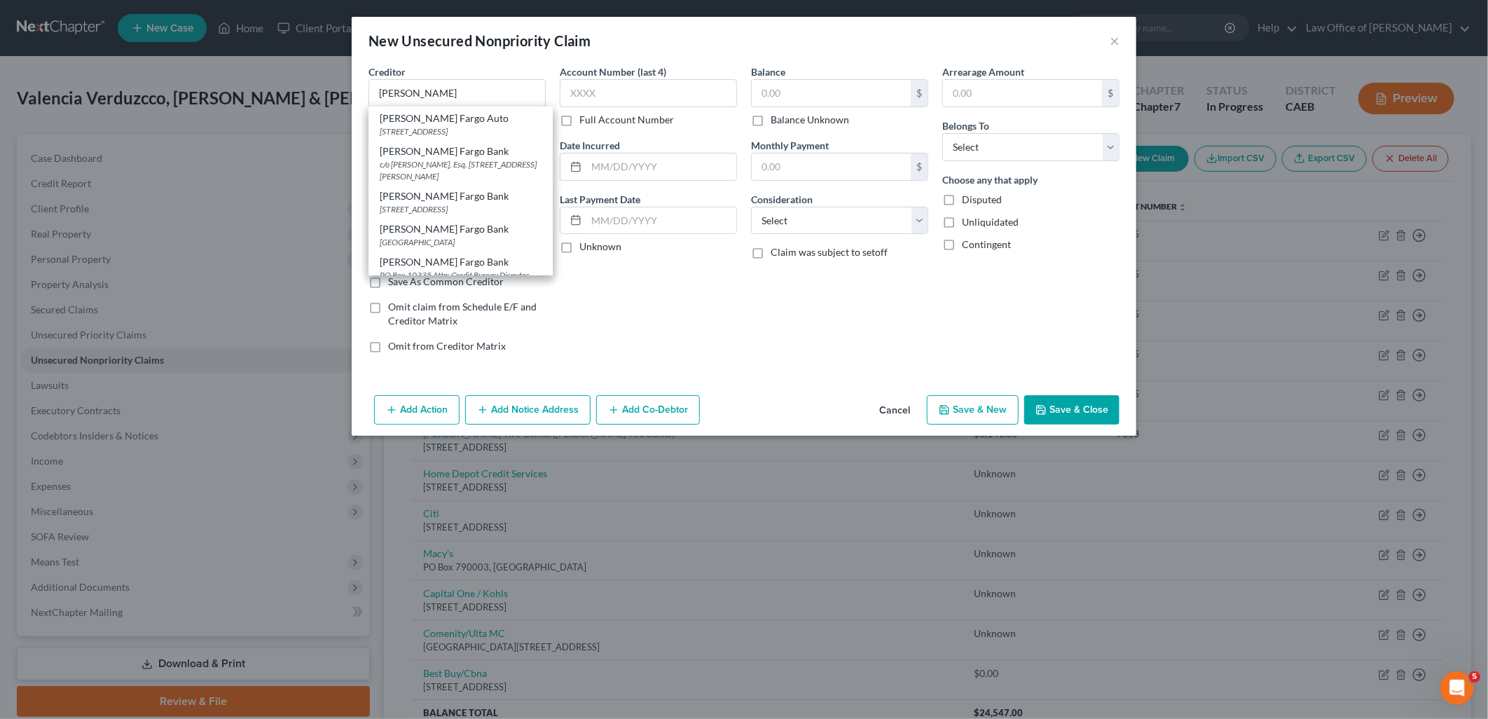
select select "16"
type input "50306"
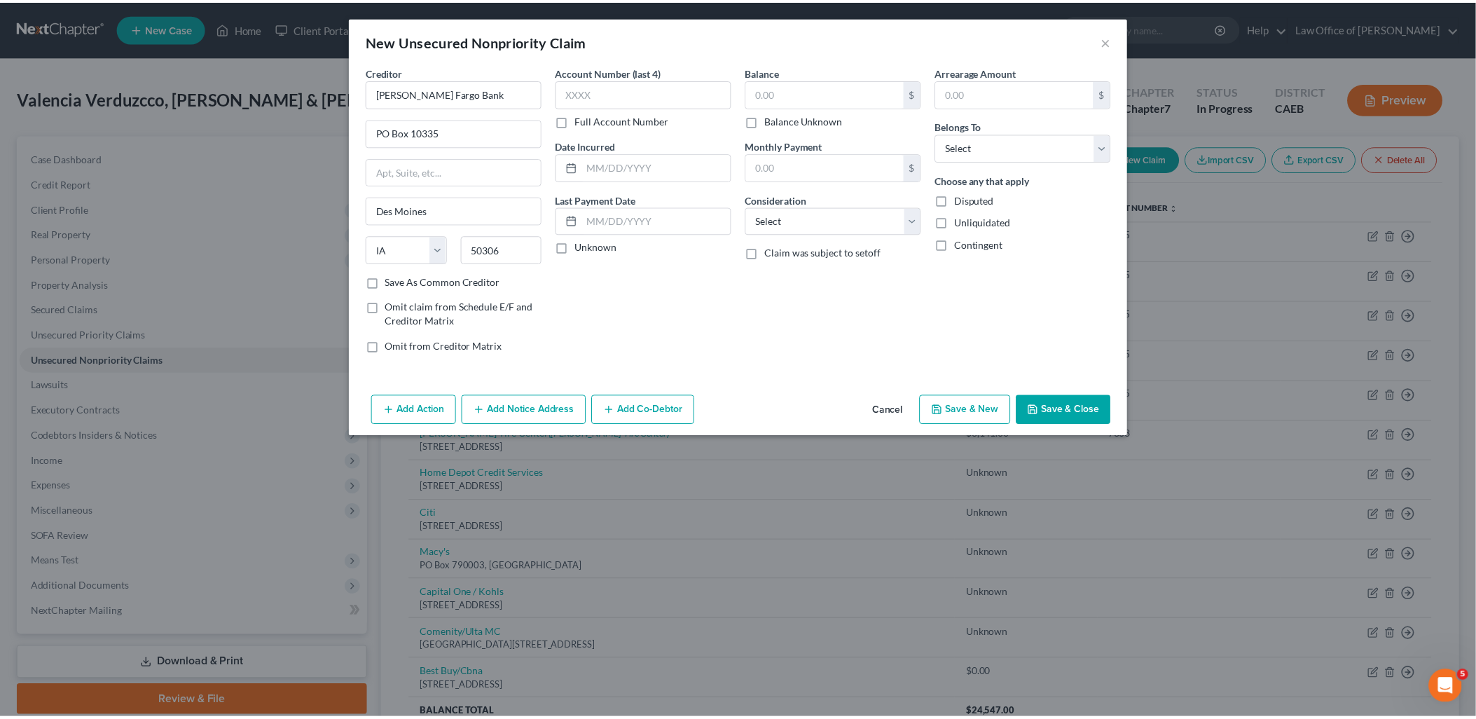
scroll to position [0, 0]
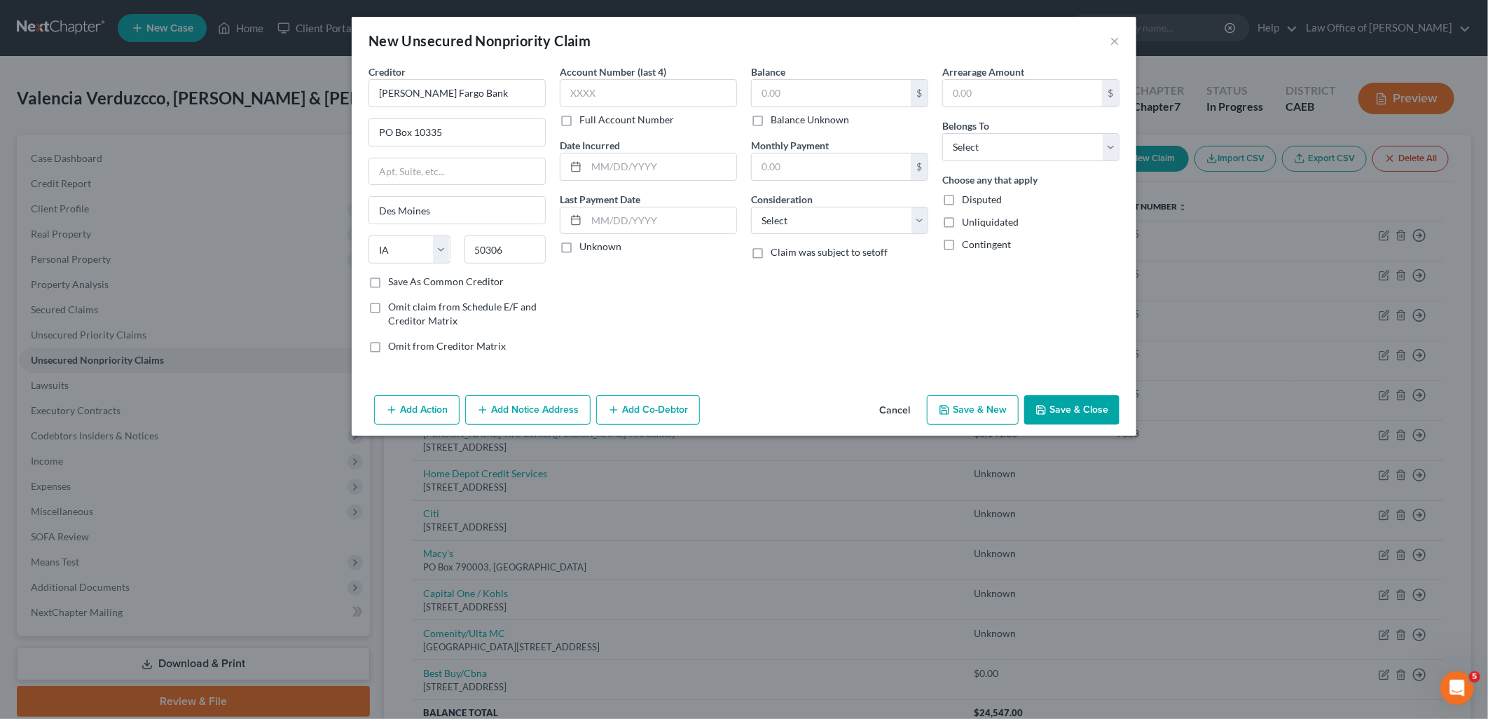
drag, startPoint x: 759, startPoint y: 114, endPoint x: 765, endPoint y: 129, distance: 16.7
click at [771, 116] on label "Balance Unknown" at bounding box center [810, 120] width 78 height 14
click at [776, 116] on input "Balance Unknown" at bounding box center [780, 117] width 9 height 9
checkbox input "true"
type input "0.00"
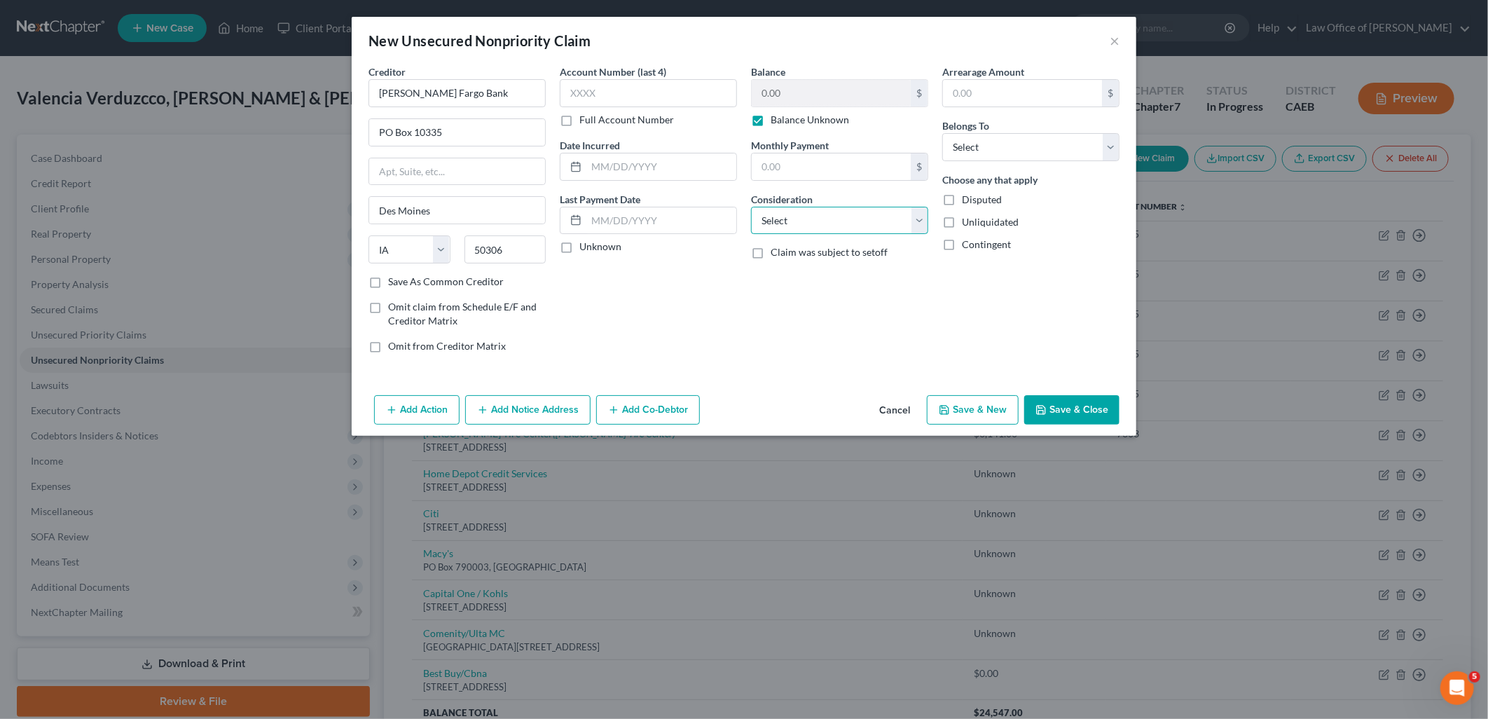
drag, startPoint x: 820, startPoint y: 226, endPoint x: 820, endPoint y: 235, distance: 8.4
click at [820, 226] on select "Select Cable / Satellite Services Collection Agency Credit Card Debt Debt Couns…" at bounding box center [839, 221] width 177 height 28
select select "2"
click at [751, 207] on select "Select Cable / Satellite Services Collection Agency Credit Card Debt Debt Couns…" at bounding box center [839, 221] width 177 height 28
drag, startPoint x: 989, startPoint y: 144, endPoint x: 996, endPoint y: 162, distance: 18.9
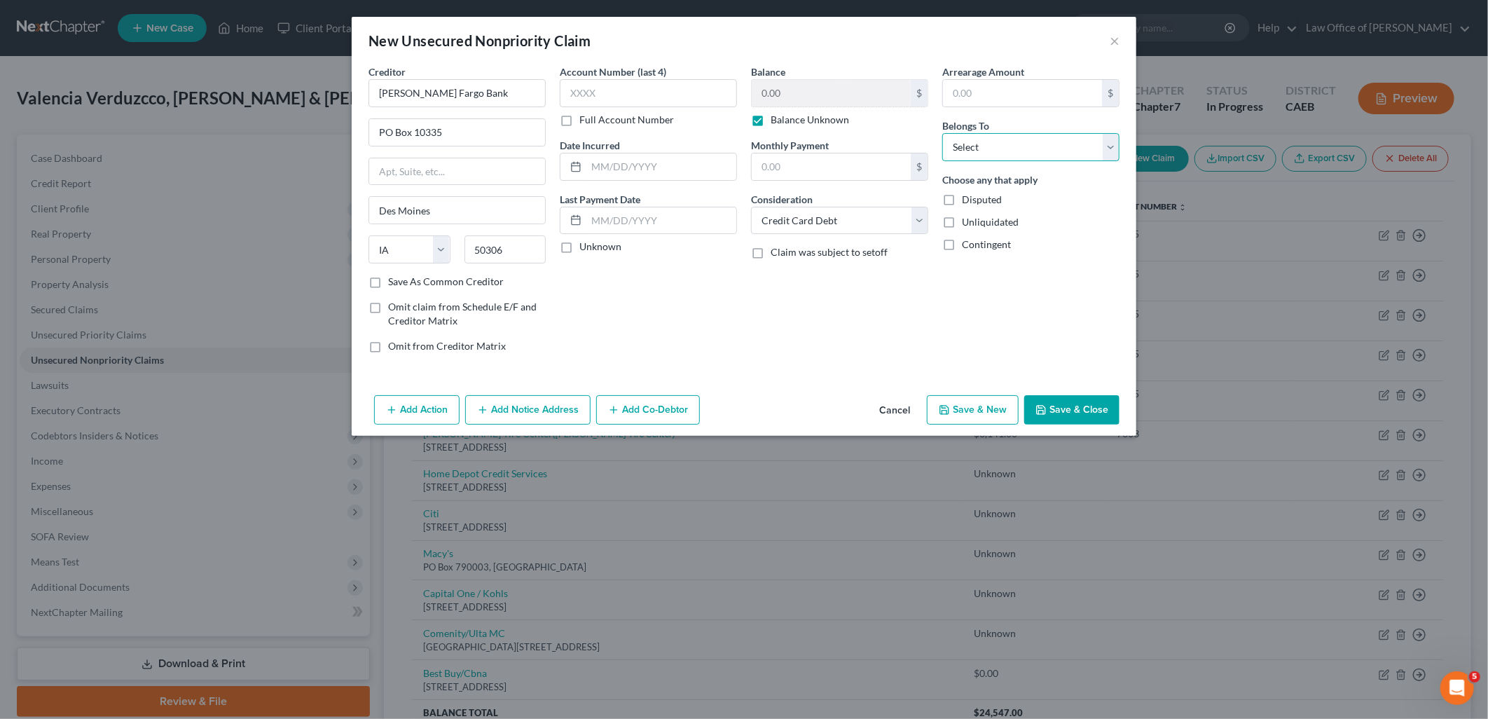
click at [989, 144] on select "Select Debtor 1 Only Debtor 2 Only Debtor 1 And Debtor 2 Only At Least One Of T…" at bounding box center [1030, 147] width 177 height 28
select select "4"
click at [942, 133] on select "Select Debtor 1 Only Debtor 2 Only Debtor 1 And Debtor 2 Only At Least One Of T…" at bounding box center [1030, 147] width 177 height 28
click at [1073, 416] on button "Save & Close" at bounding box center [1071, 409] width 95 height 29
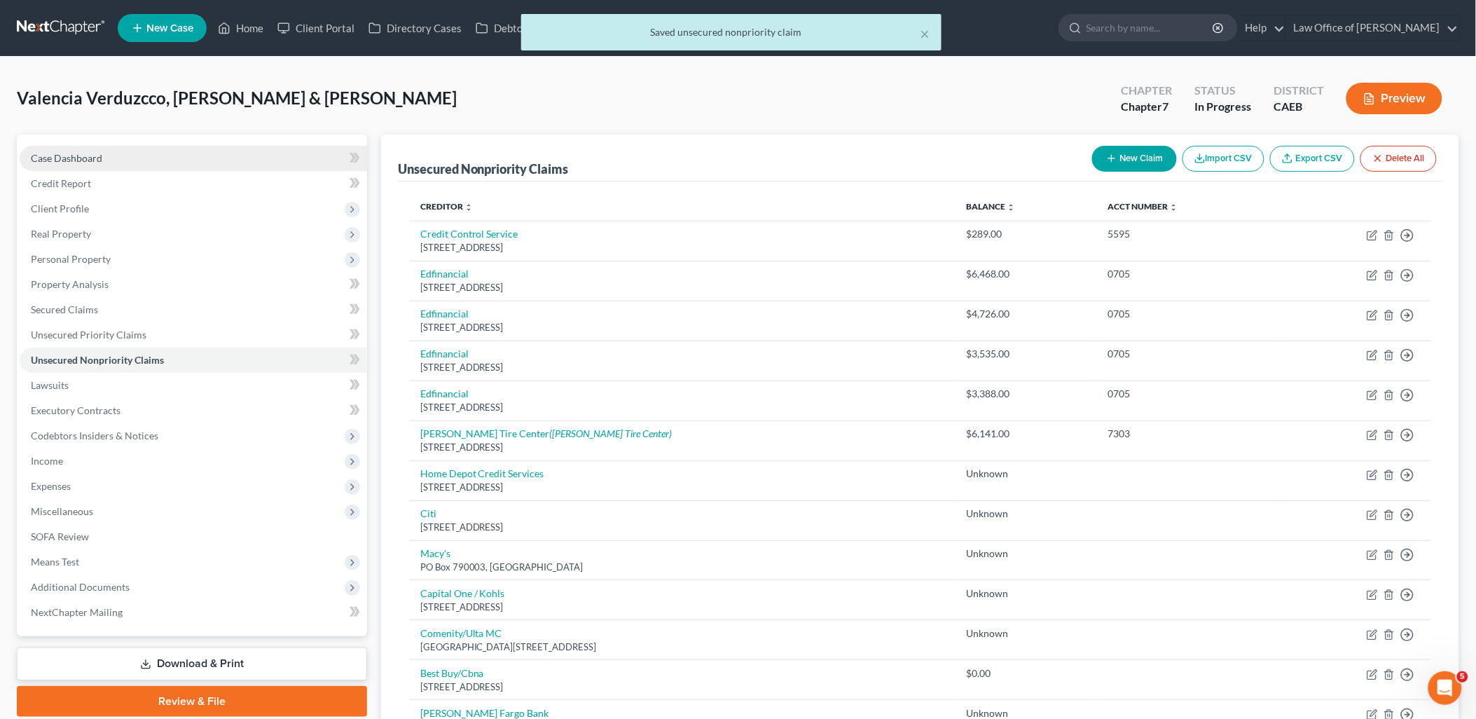
drag, startPoint x: 88, startPoint y: 151, endPoint x: 207, endPoint y: 161, distance: 120.2
click at [88, 152] on span "Case Dashboard" at bounding box center [66, 158] width 71 height 12
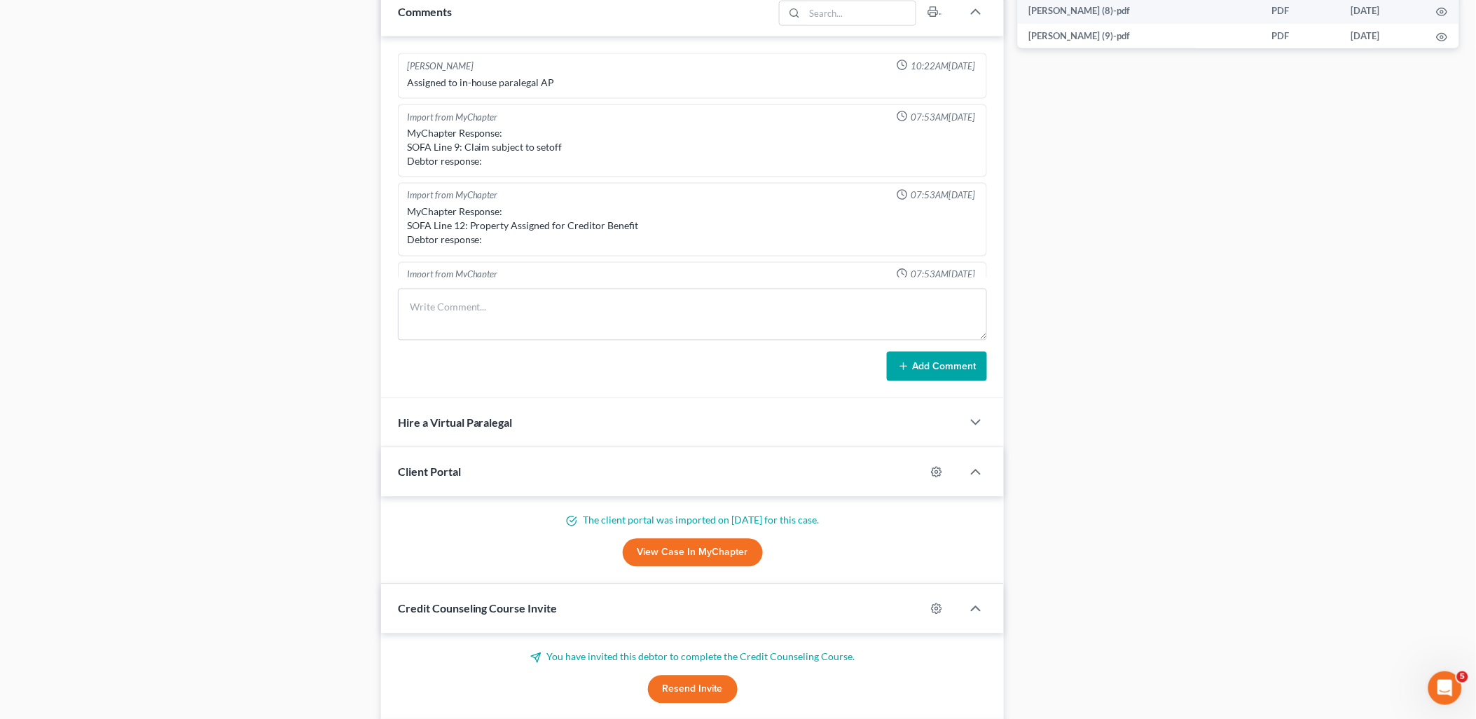
scroll to position [1802, 0]
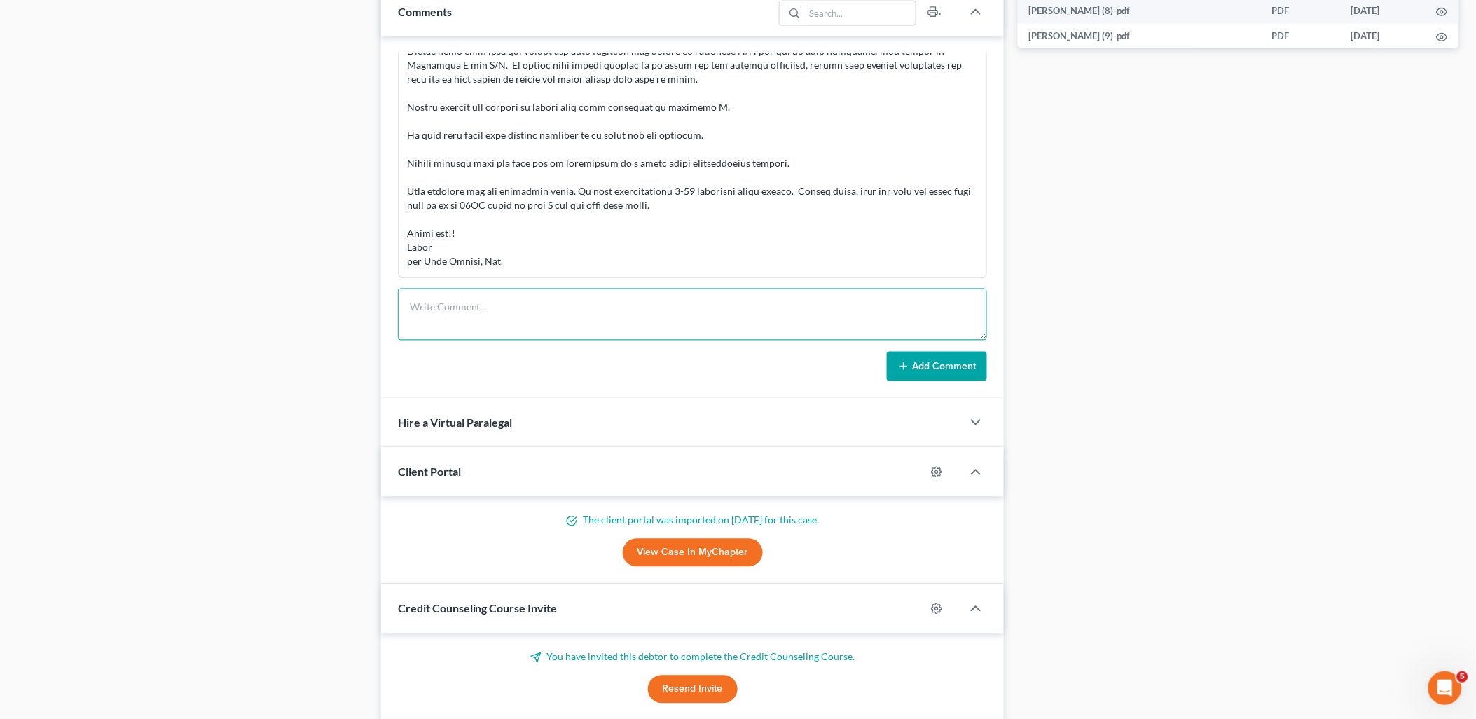
click at [563, 335] on textarea at bounding box center [693, 315] width 590 height 52
paste textarea "I know we had debt for Home Depot, Citi Bank, Macy's, target, kohls, [PERSON_NA…"
type textarea "I know we had debt for Home Depot, Citi Bank, Macy's, target, kohls, [PERSON_NA…"
click at [928, 368] on button "Add Comment" at bounding box center [937, 366] width 100 height 29
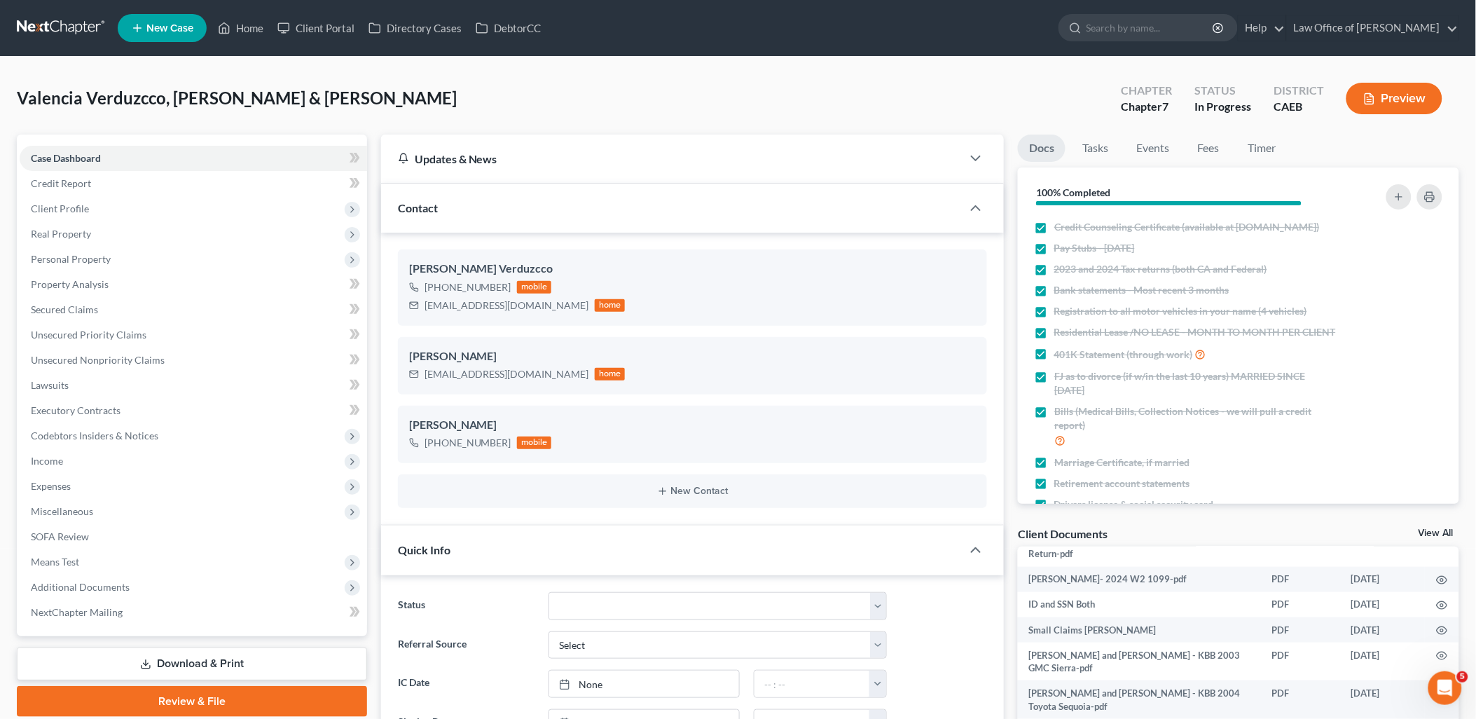
scroll to position [698, 0]
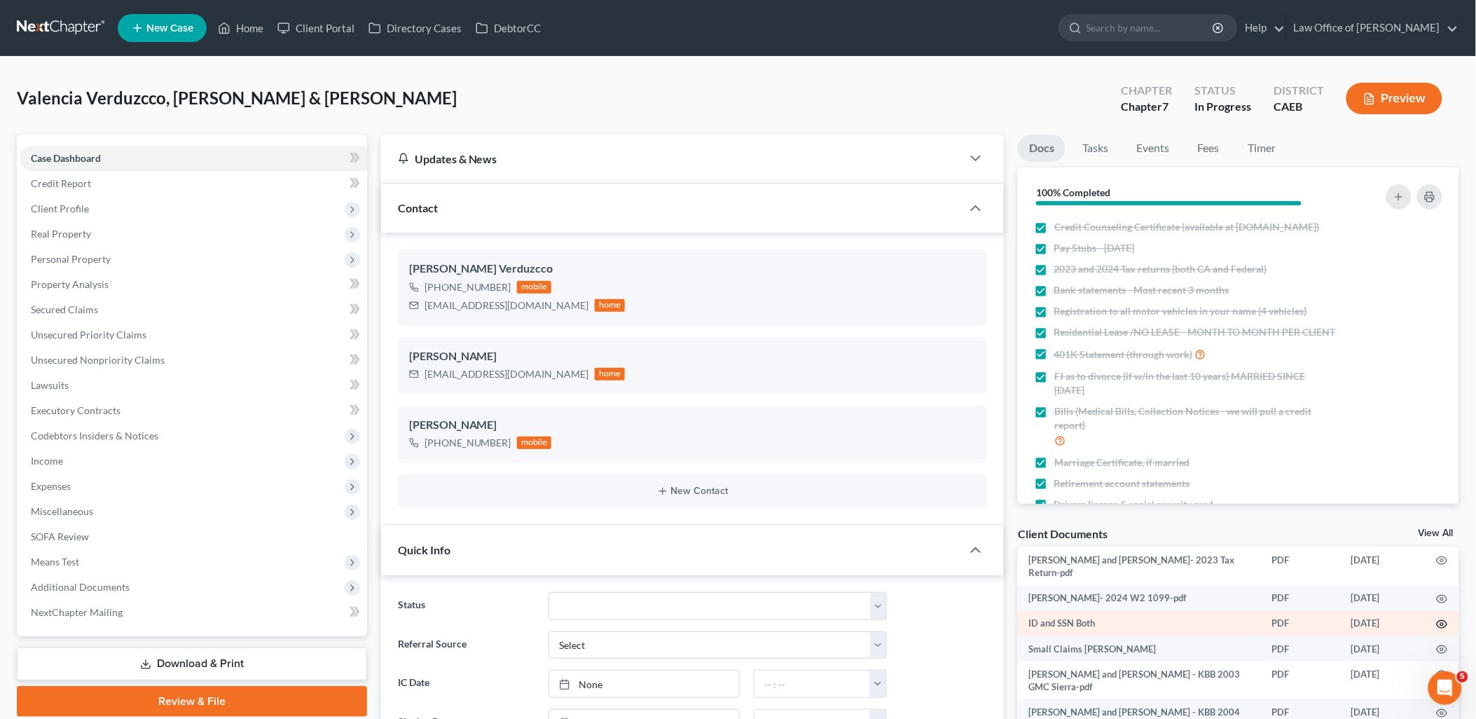
click at [1437, 627] on icon "button" at bounding box center [1442, 624] width 11 height 11
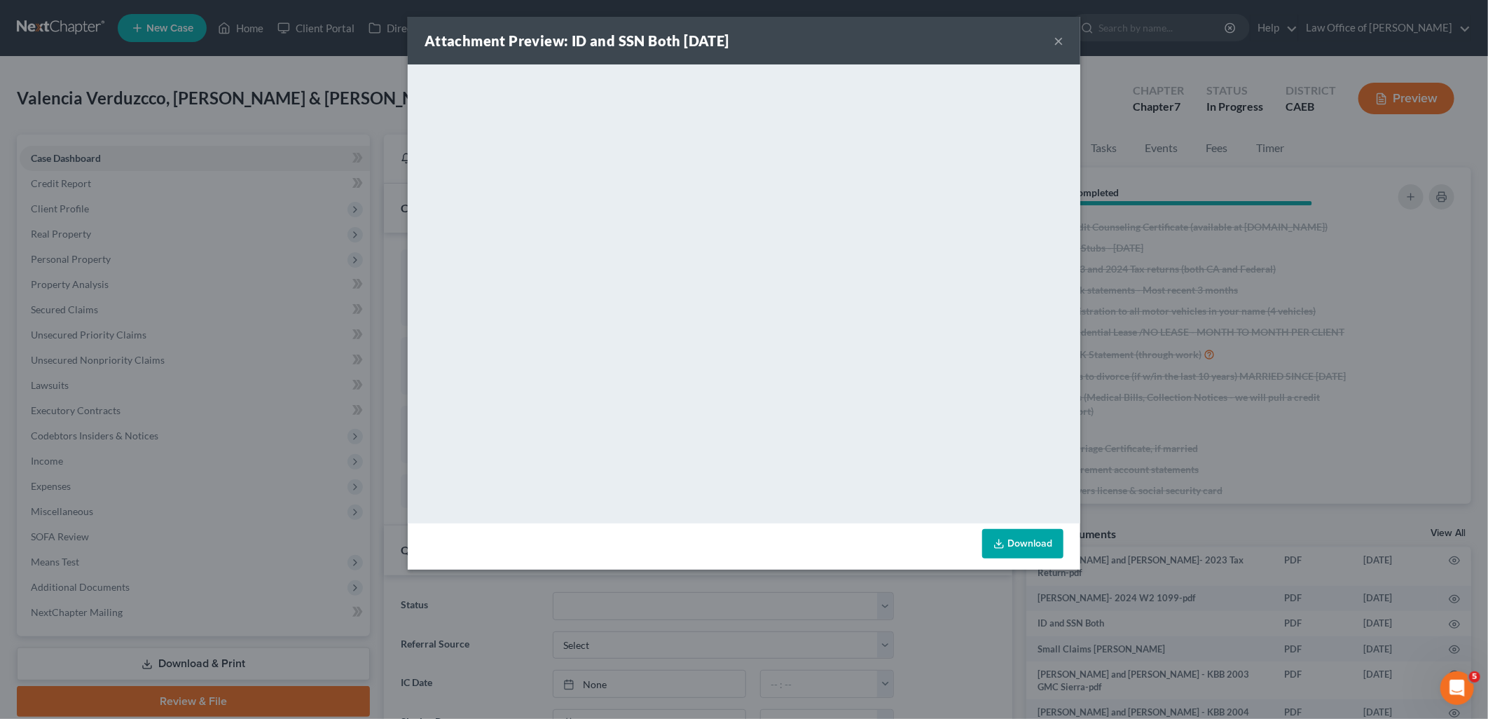
click at [1059, 39] on button "×" at bounding box center [1059, 40] width 10 height 17
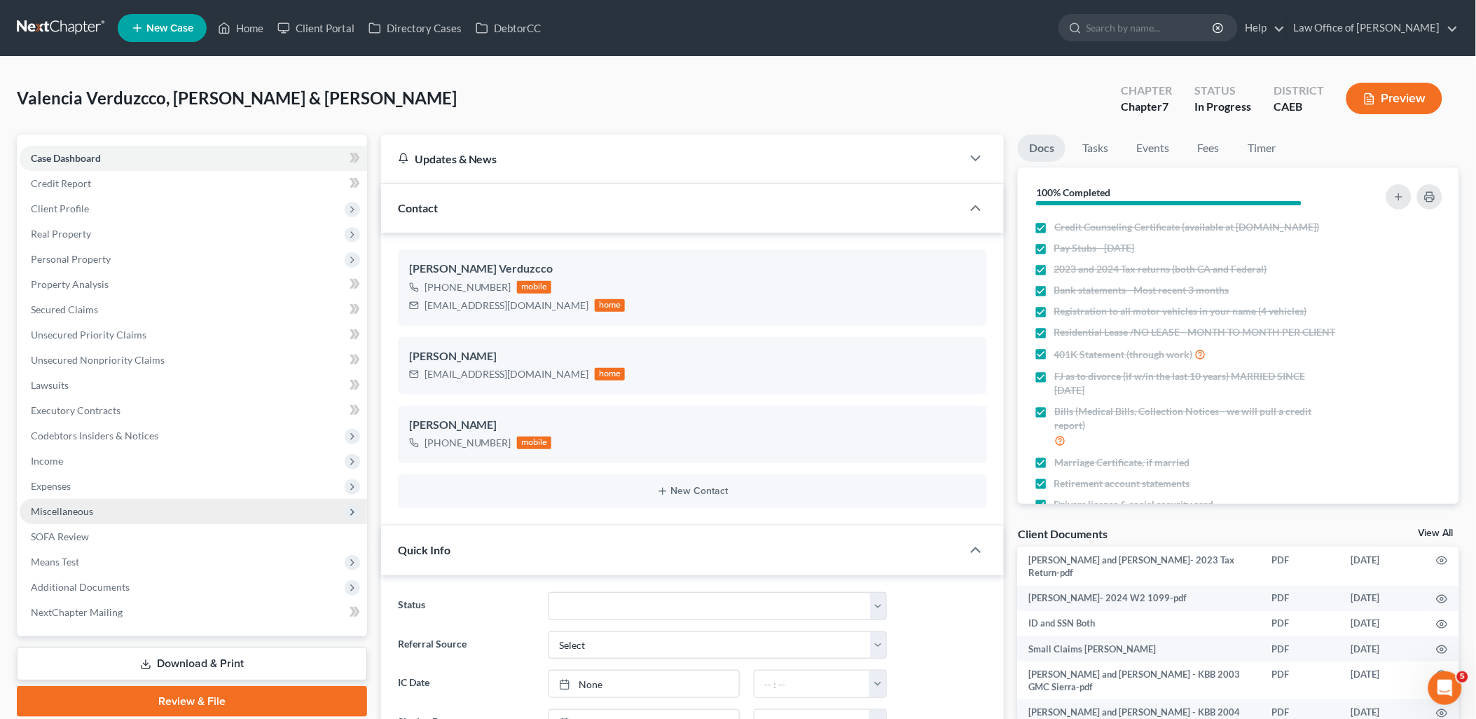
click at [61, 514] on span "Miscellaneous" at bounding box center [62, 511] width 62 height 12
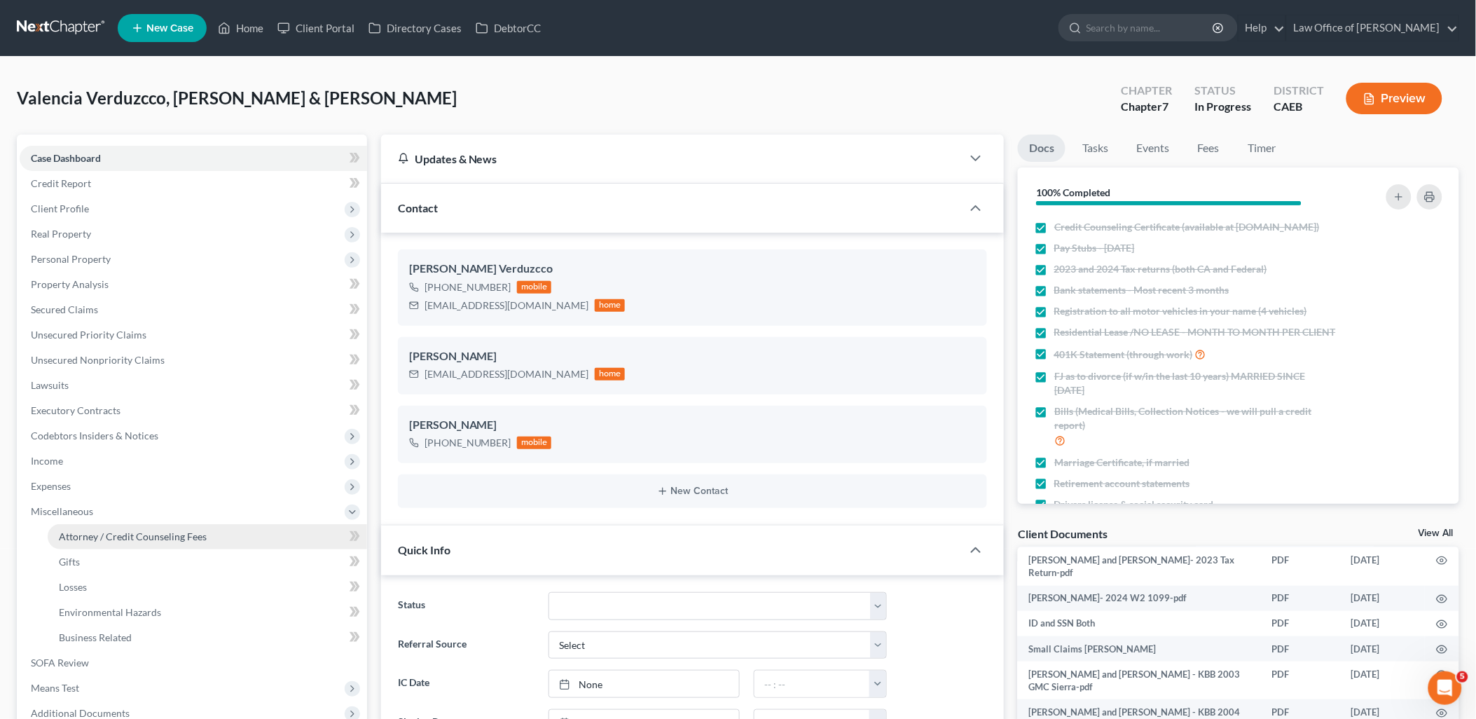
click at [76, 541] on span "Attorney / Credit Counseling Fees" at bounding box center [133, 536] width 148 height 12
select select "0"
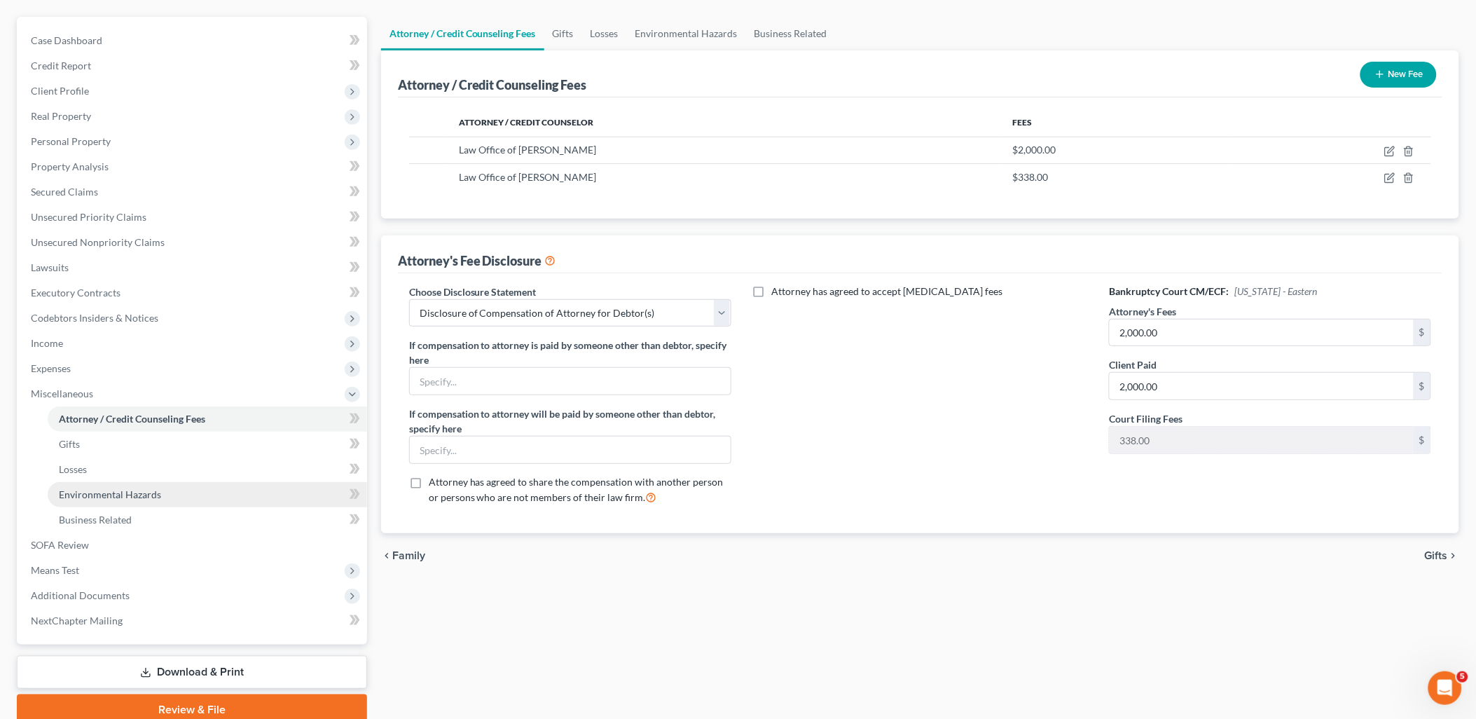
scroll to position [175, 0]
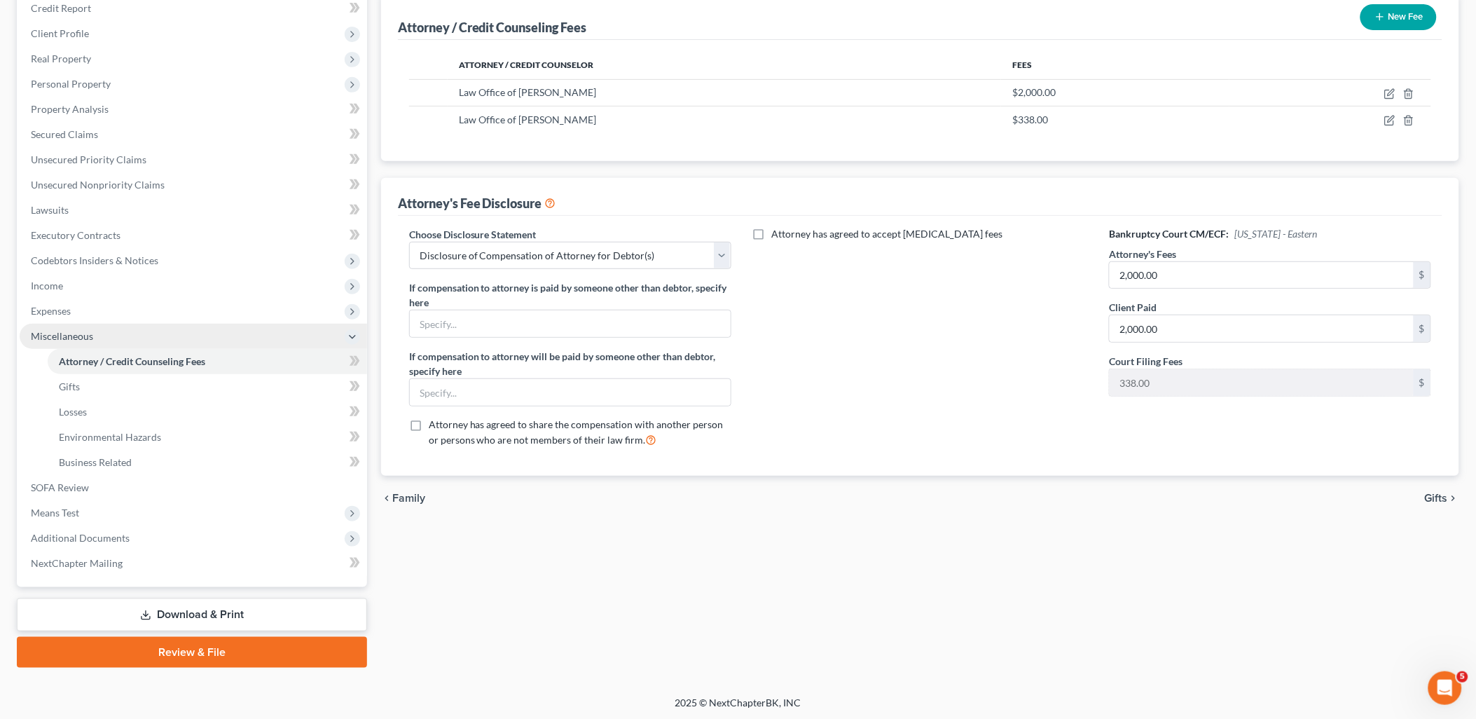
click at [50, 334] on span "Miscellaneous" at bounding box center [62, 336] width 62 height 12
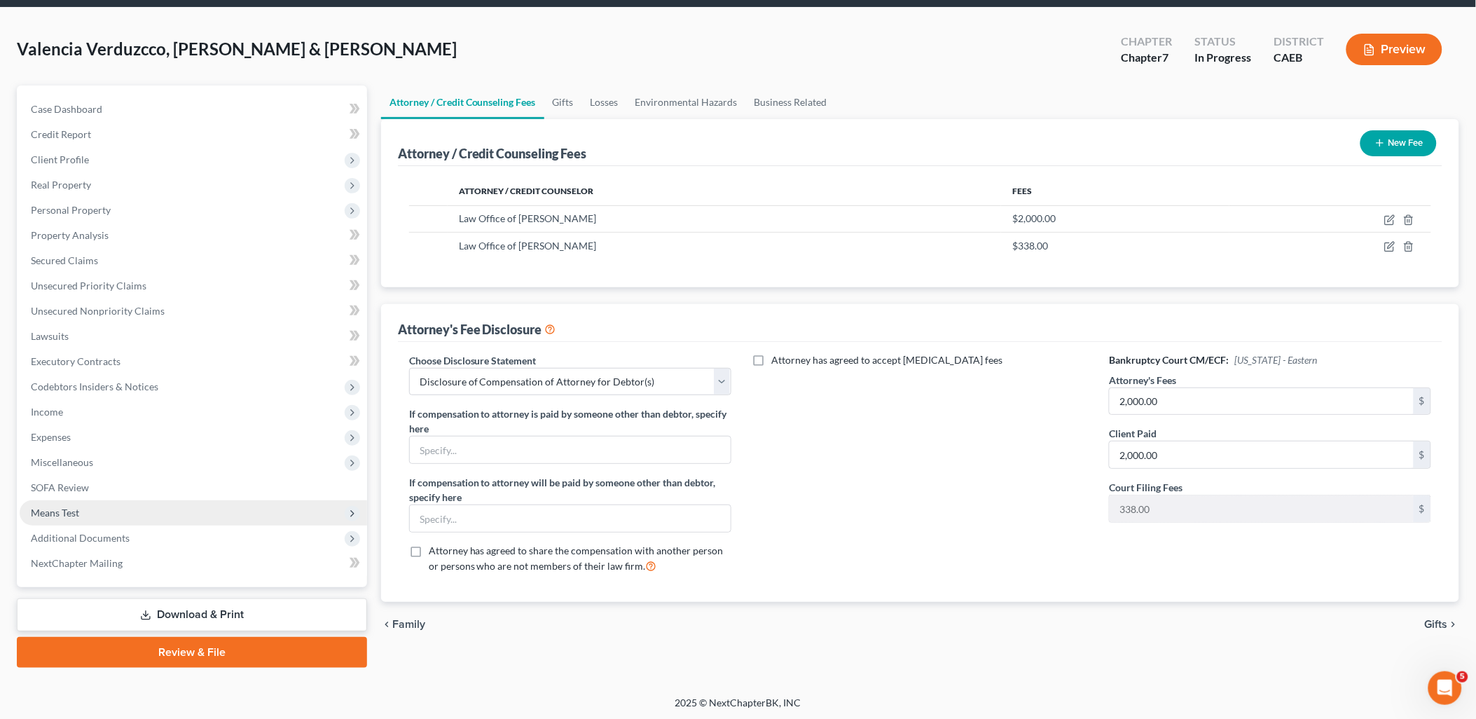
click at [58, 512] on span "Means Test" at bounding box center [55, 513] width 48 height 12
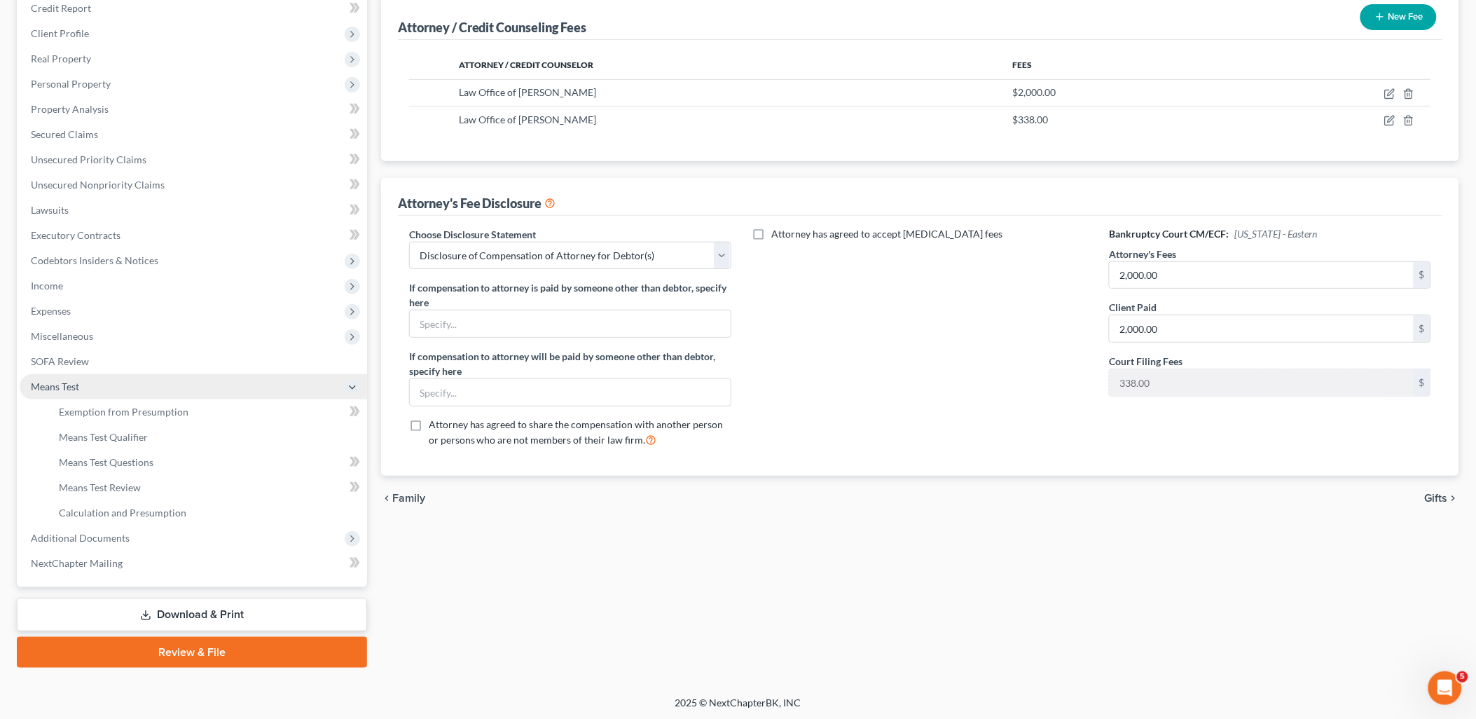
click at [62, 387] on span "Means Test" at bounding box center [55, 386] width 48 height 12
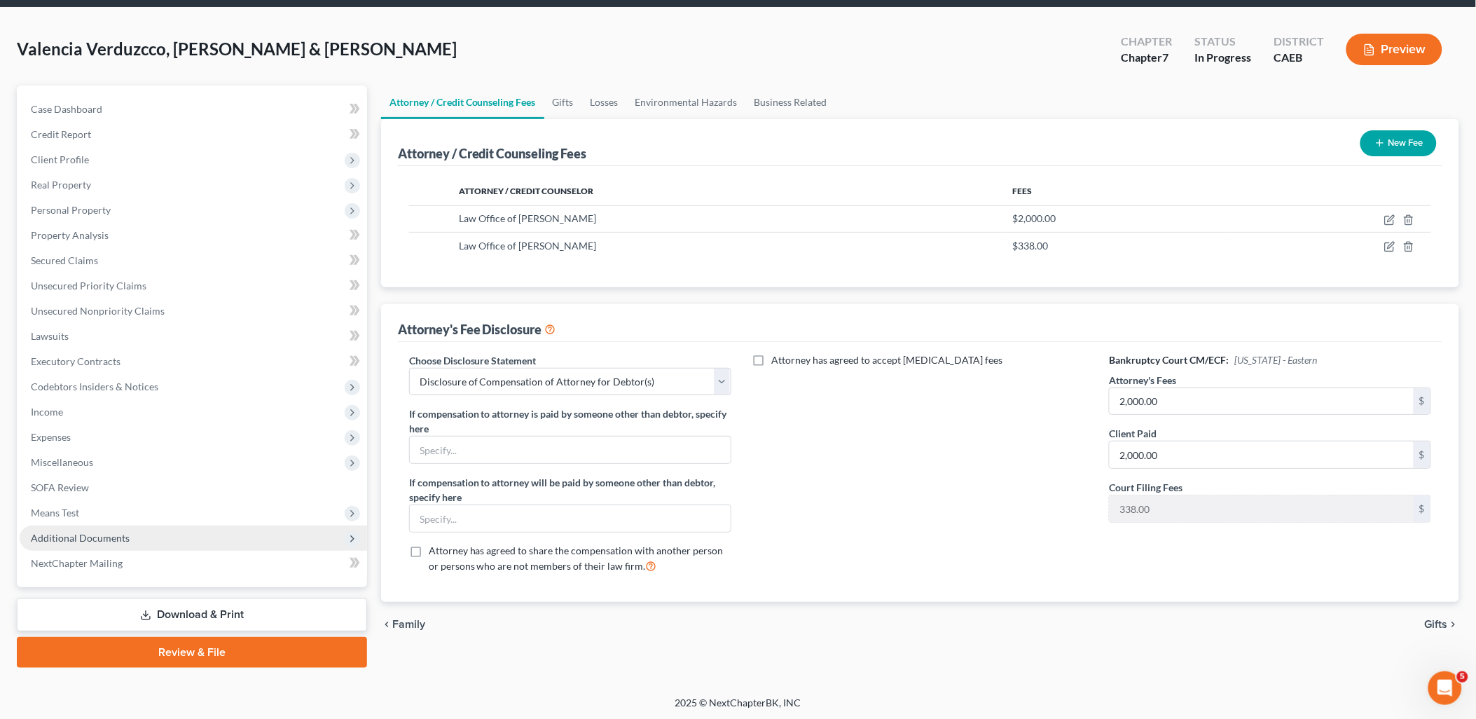
click at [107, 535] on span "Additional Documents" at bounding box center [80, 538] width 99 height 12
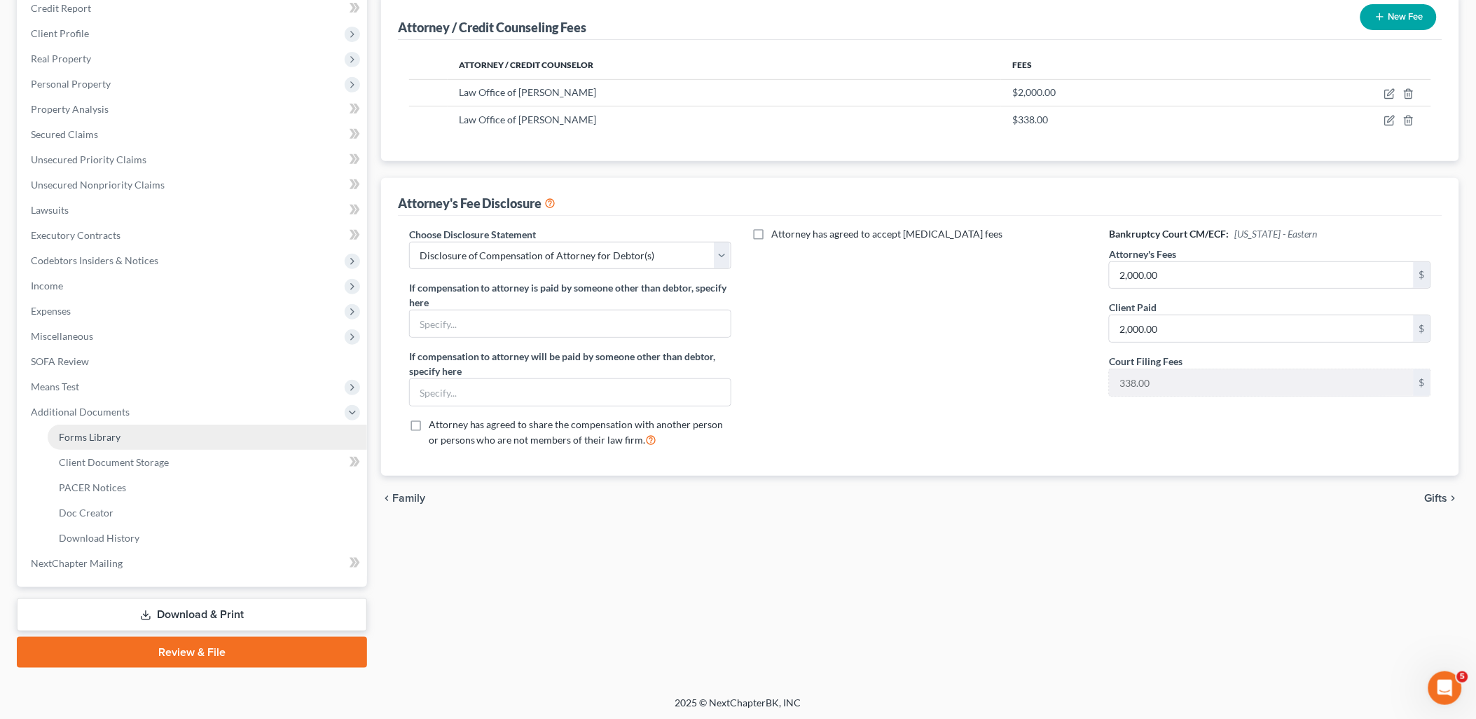
click at [81, 439] on span "Forms Library" at bounding box center [90, 437] width 62 height 12
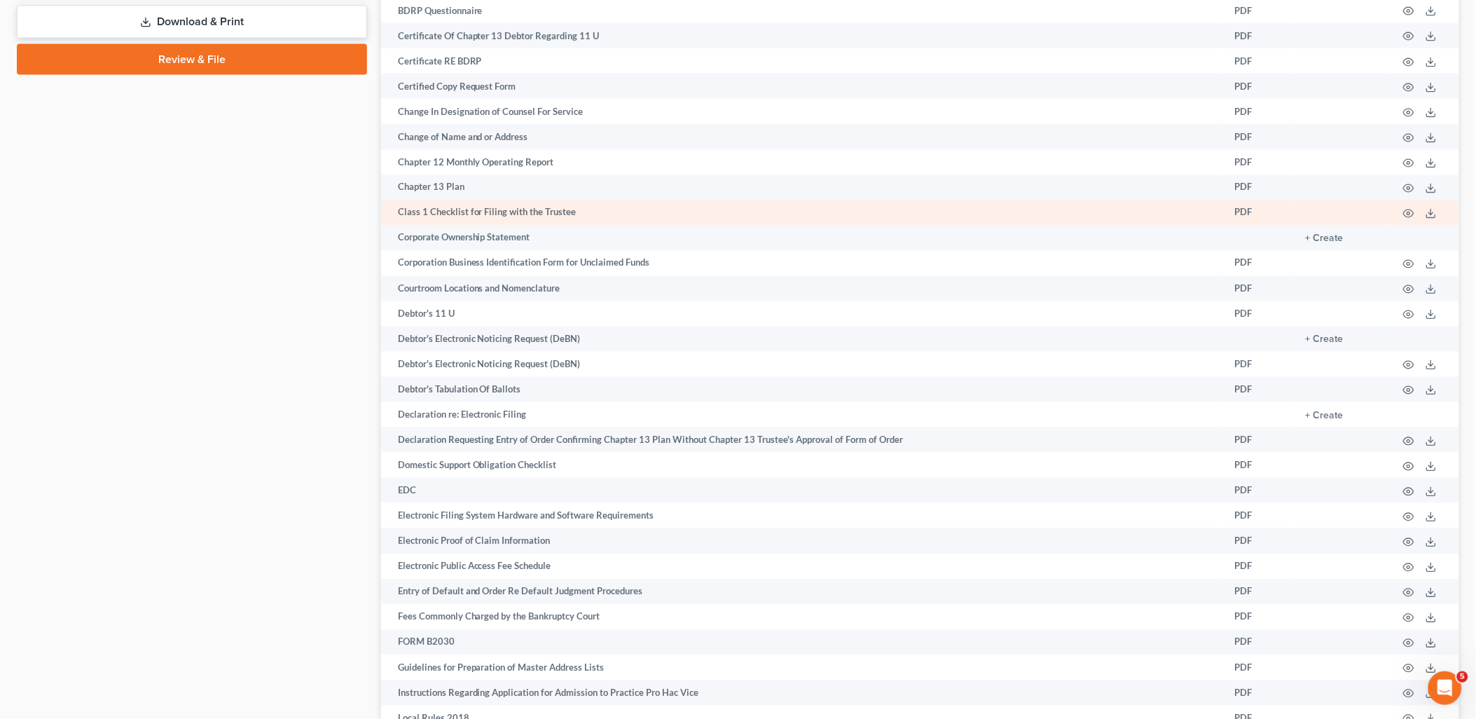
scroll to position [778, 0]
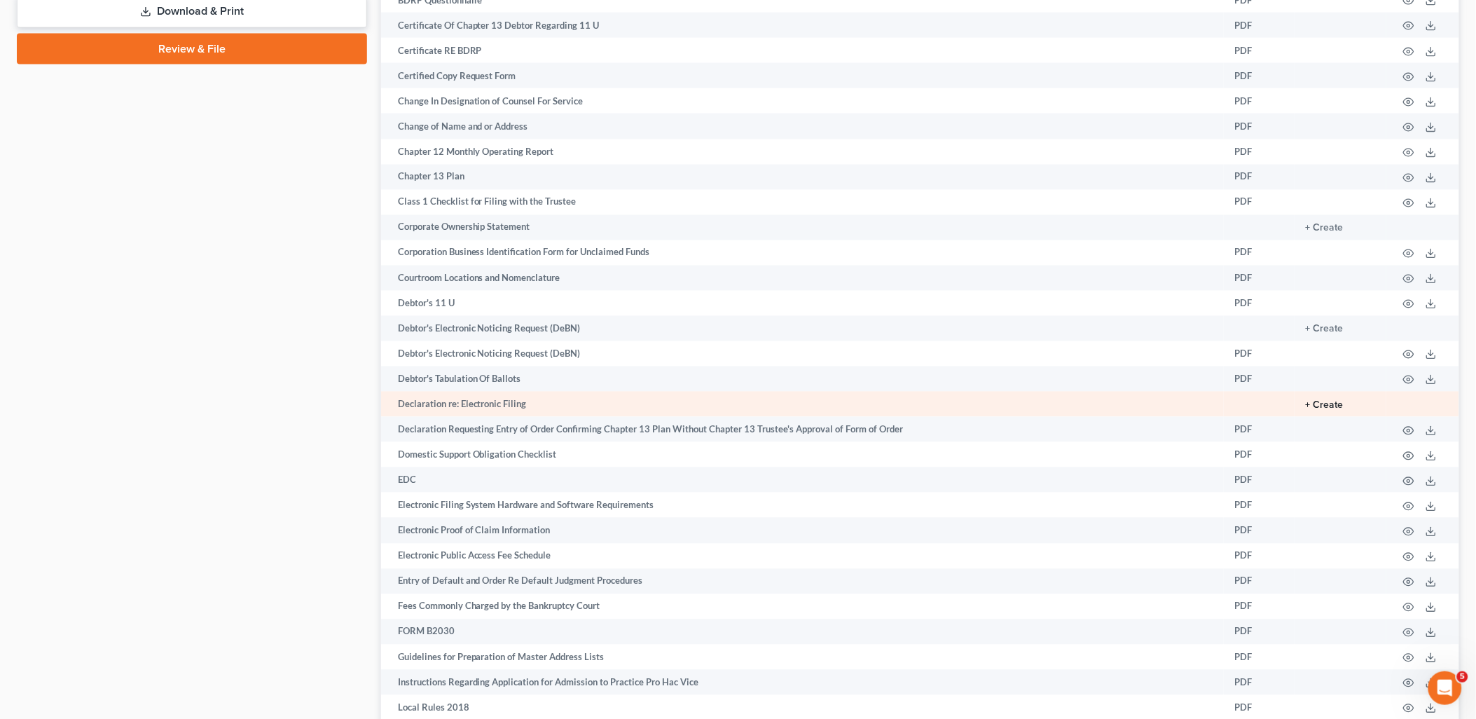
click at [1333, 408] on button "+ Create" at bounding box center [1325, 406] width 38 height 10
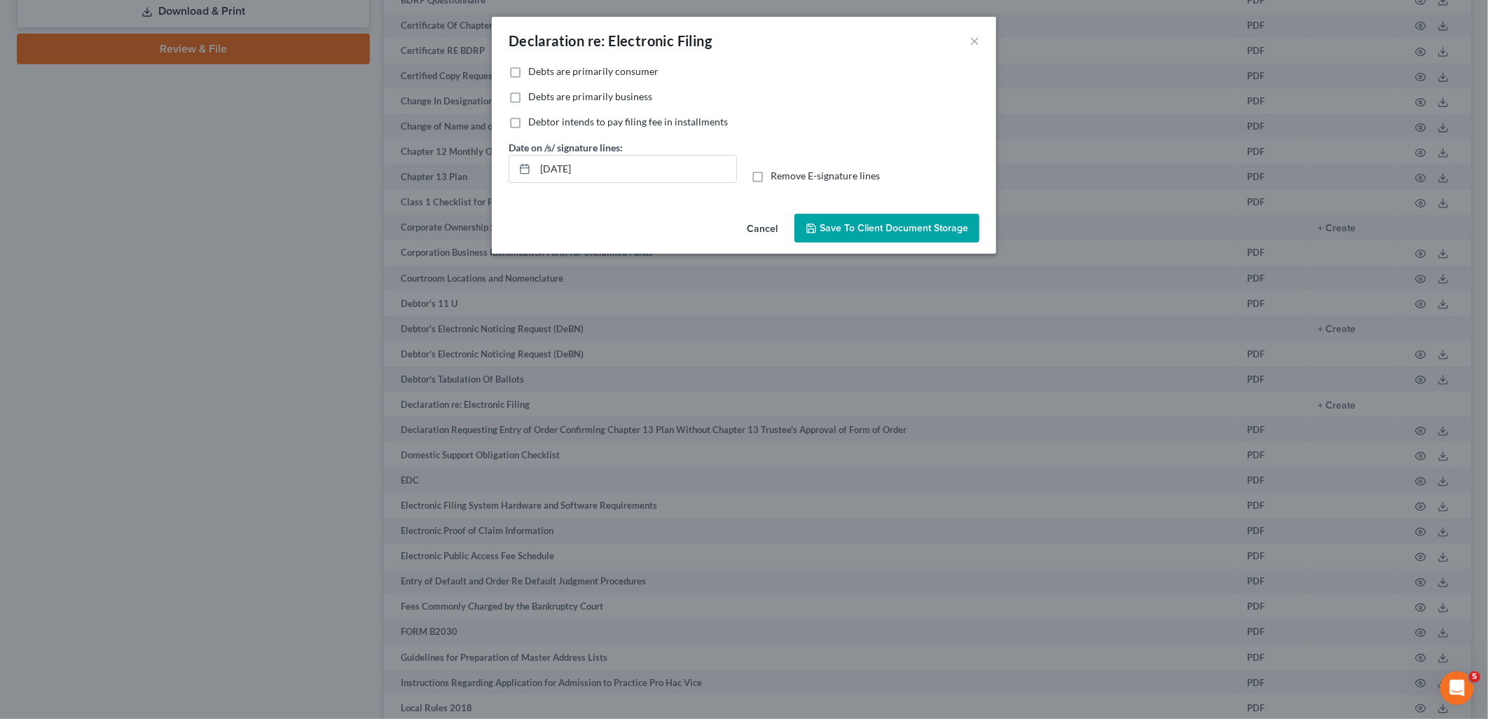
click at [550, 67] on span "Debts are primarily consumer" at bounding box center [593, 71] width 130 height 12
click at [543, 67] on input "Debts are primarily consumer" at bounding box center [538, 68] width 9 height 9
checkbox input "true"
click at [846, 229] on span "Save to Client Document Storage" at bounding box center [894, 228] width 149 height 12
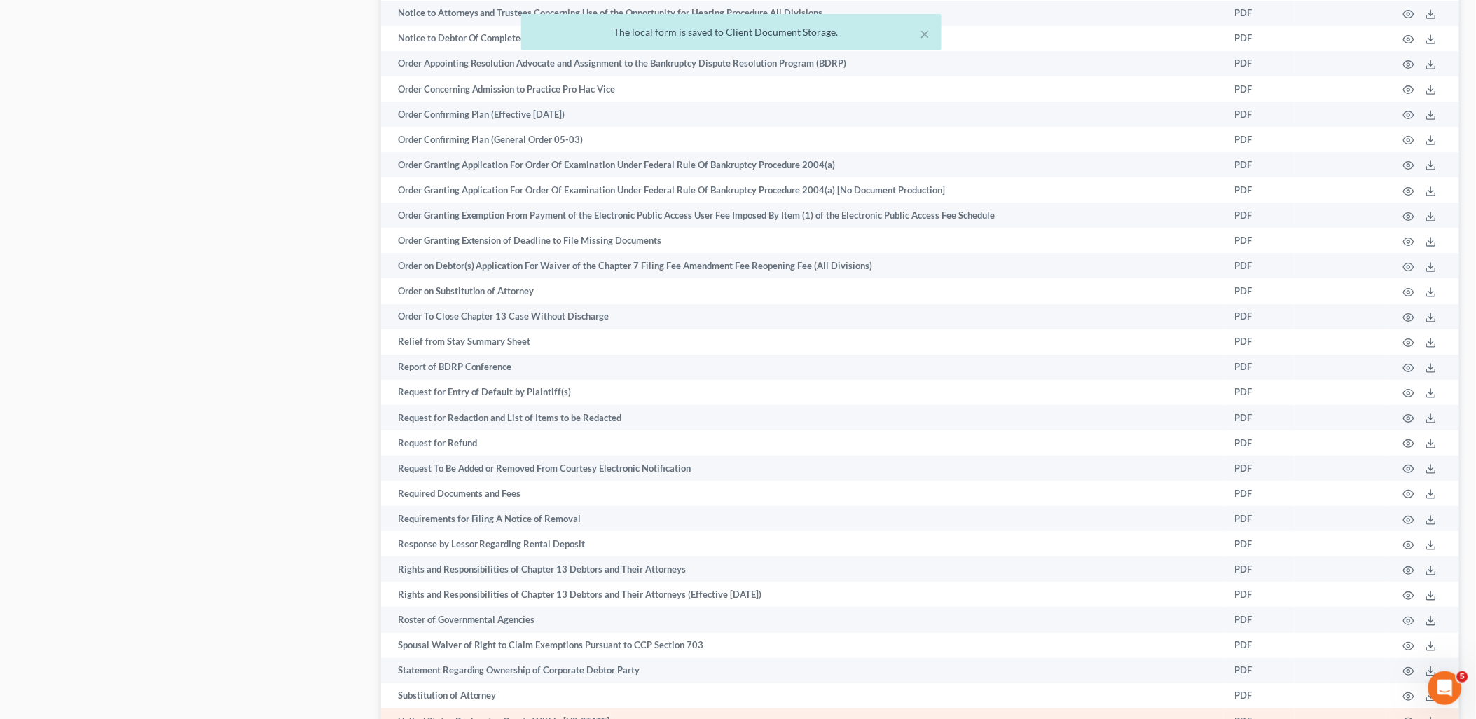
scroll to position [1965, 0]
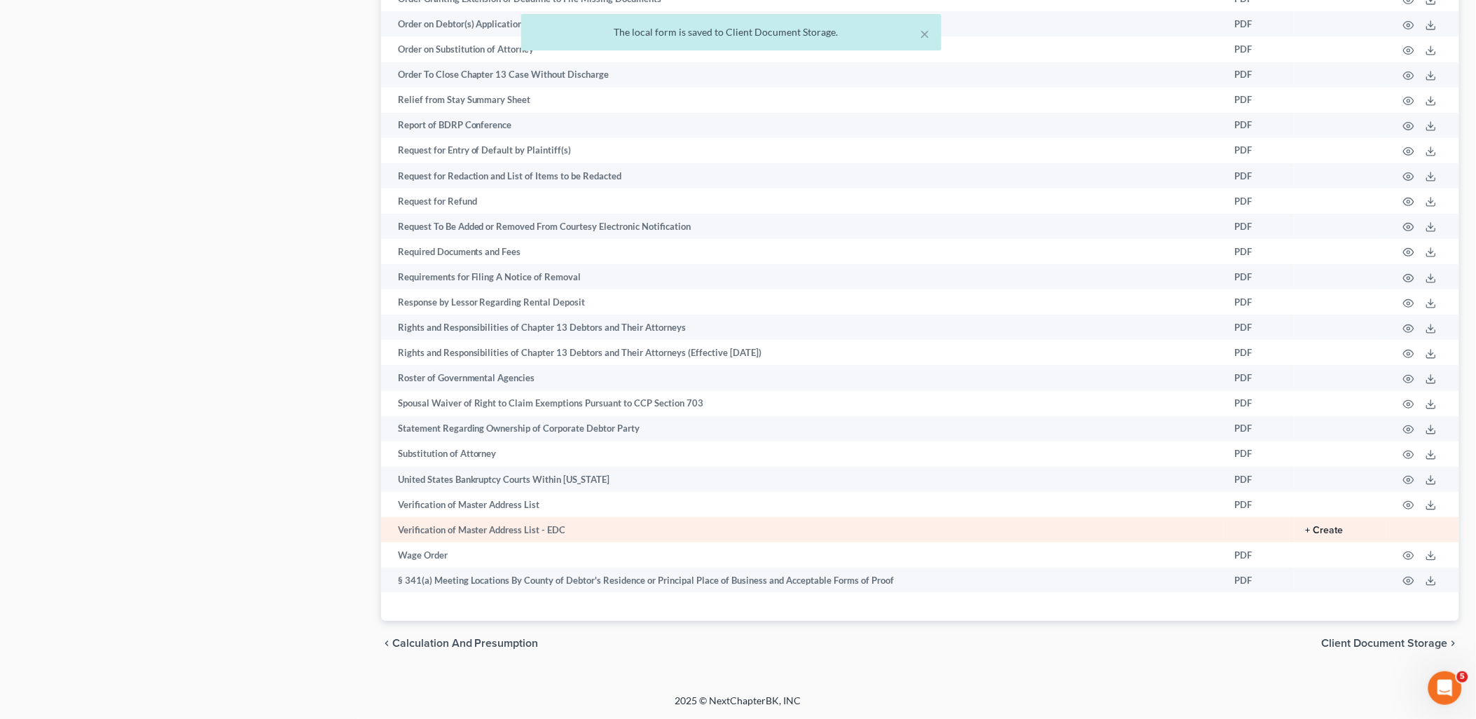
click at [1332, 527] on button "+ Create" at bounding box center [1325, 531] width 38 height 10
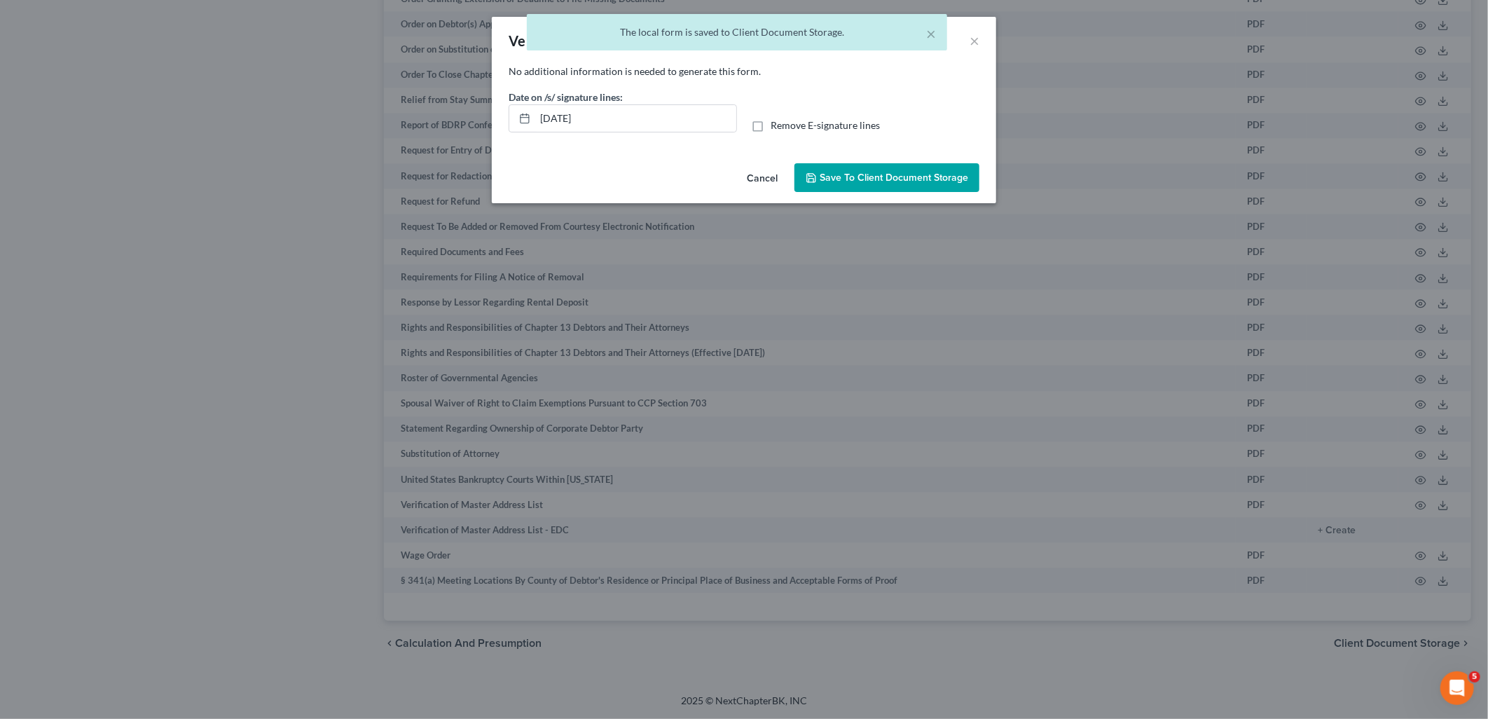
click at [885, 183] on span "Save to Client Document Storage" at bounding box center [894, 178] width 149 height 12
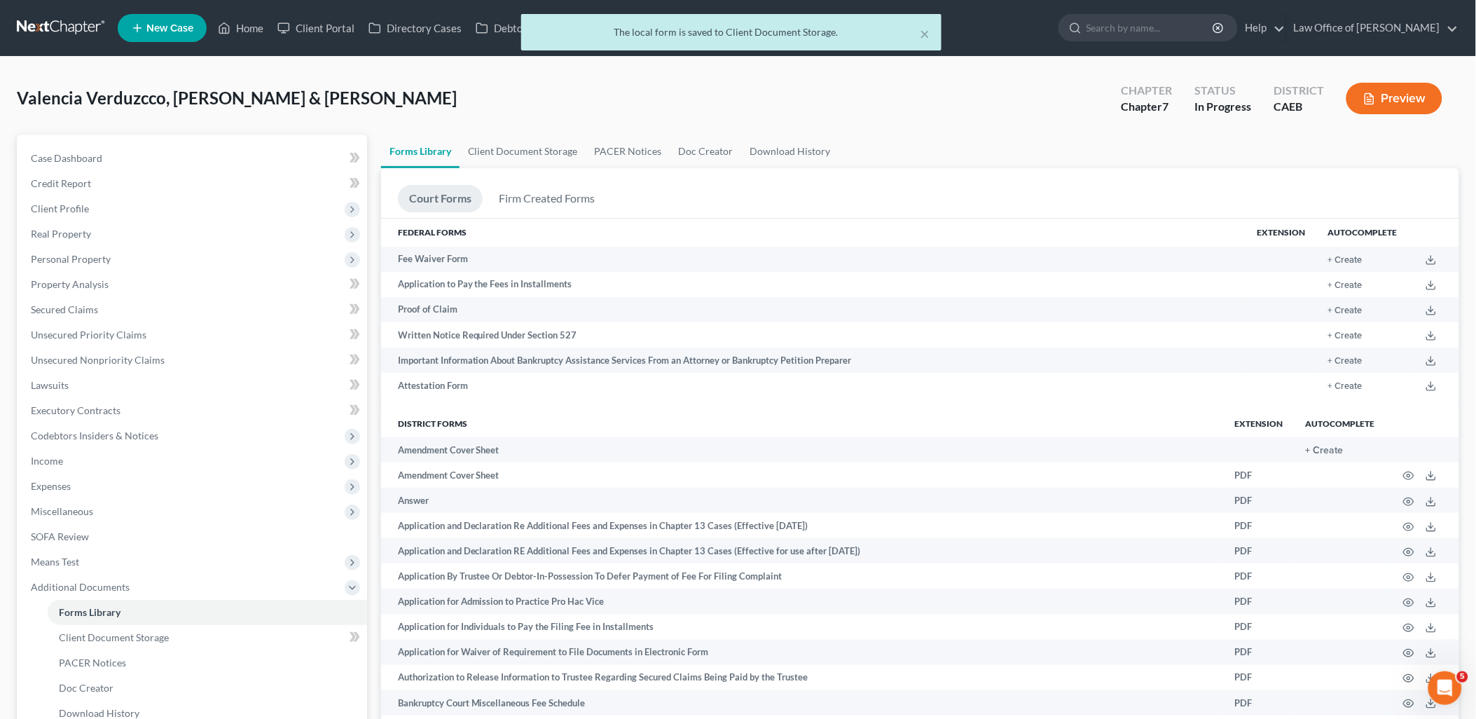
scroll to position [311, 0]
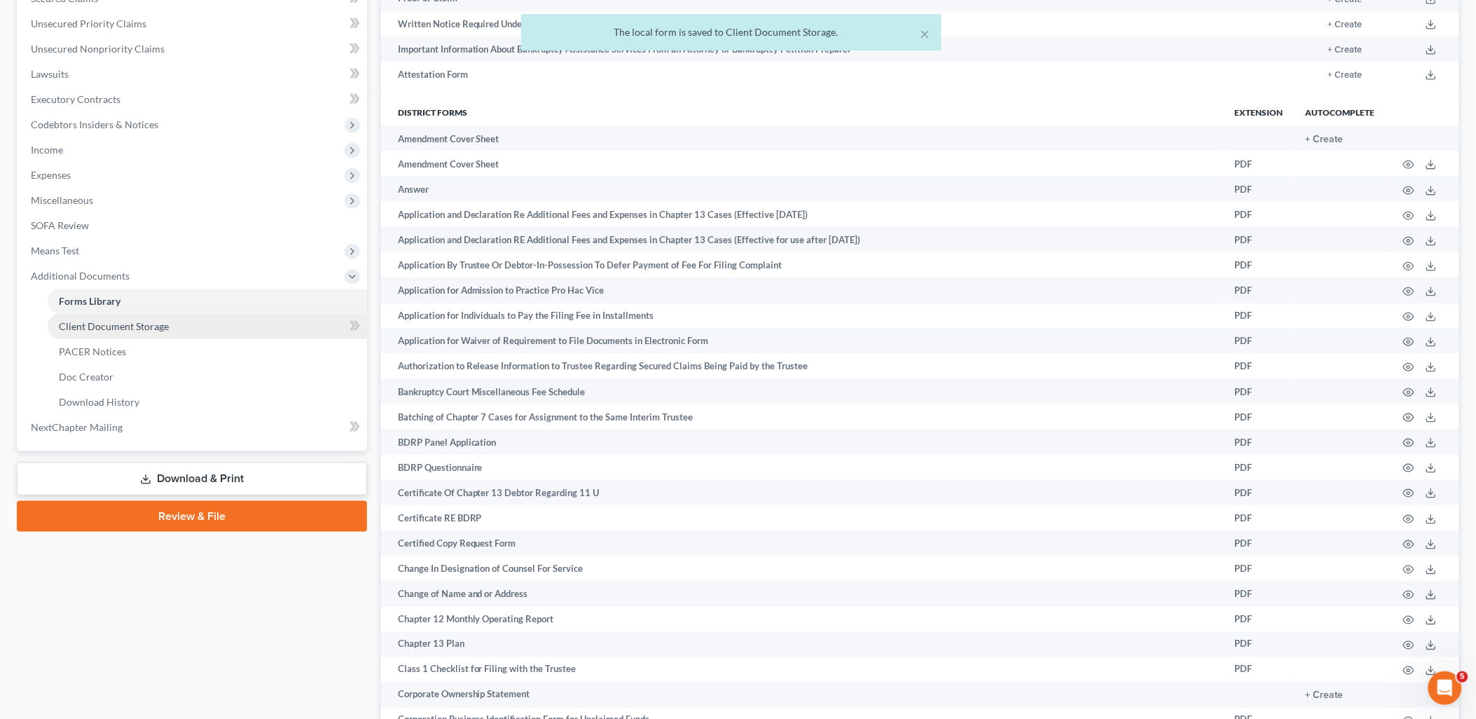
click at [78, 326] on span "Client Document Storage" at bounding box center [114, 326] width 110 height 12
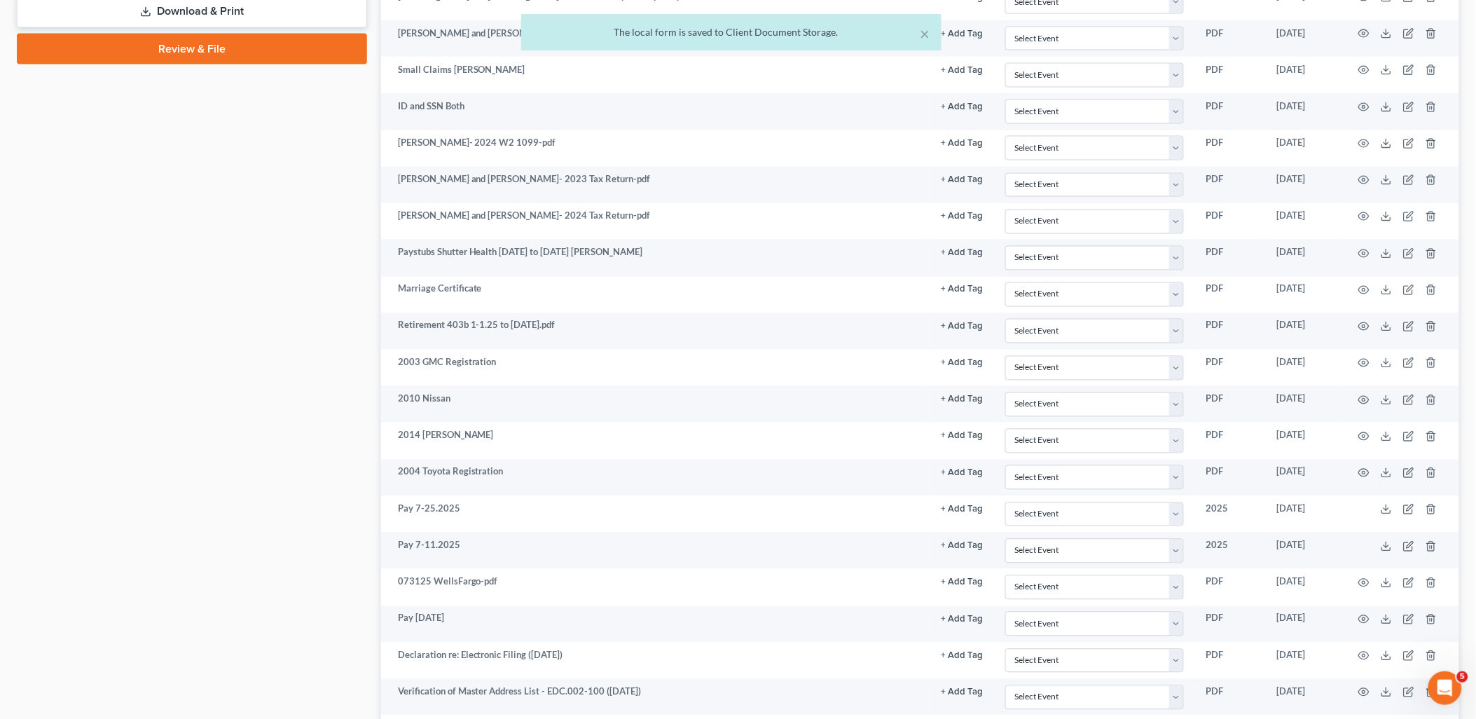
scroll to position [1366, 0]
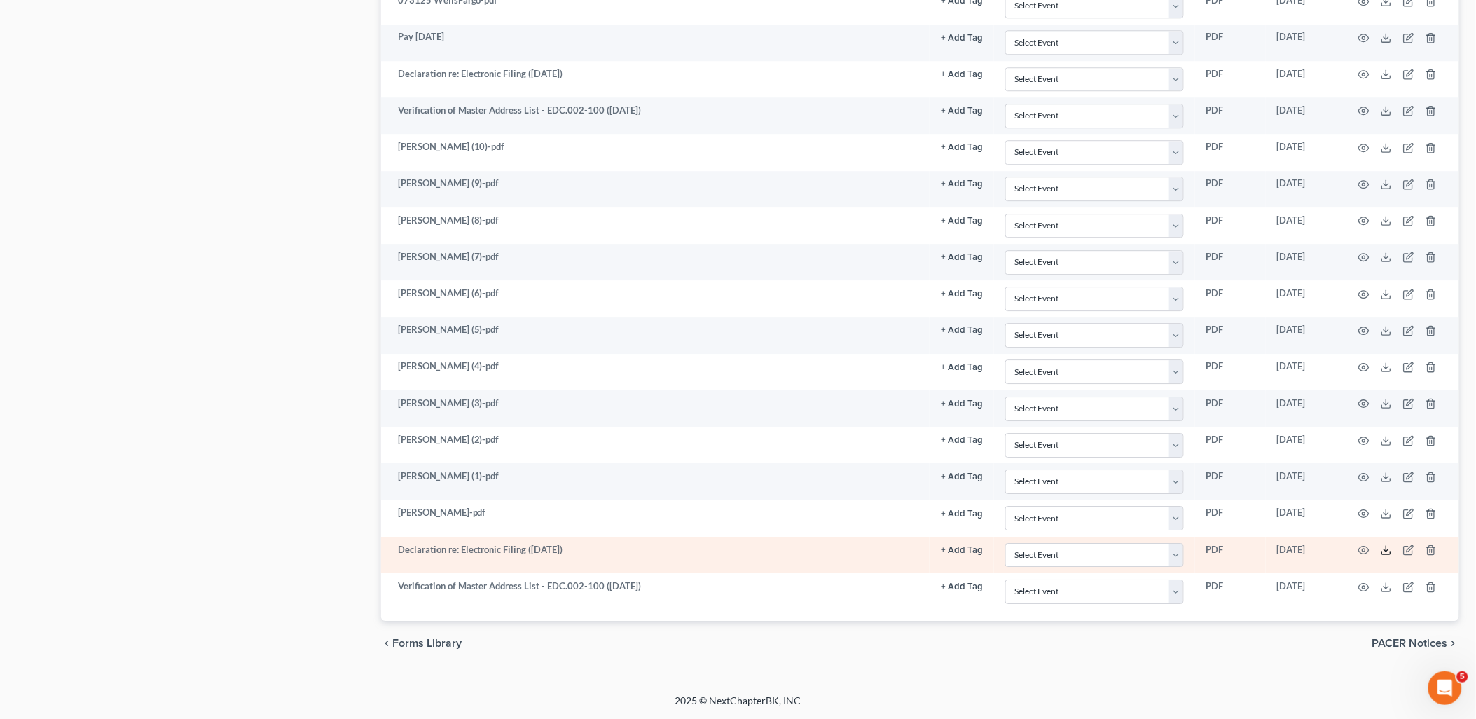
click at [1389, 551] on icon at bounding box center [1386, 549] width 11 height 11
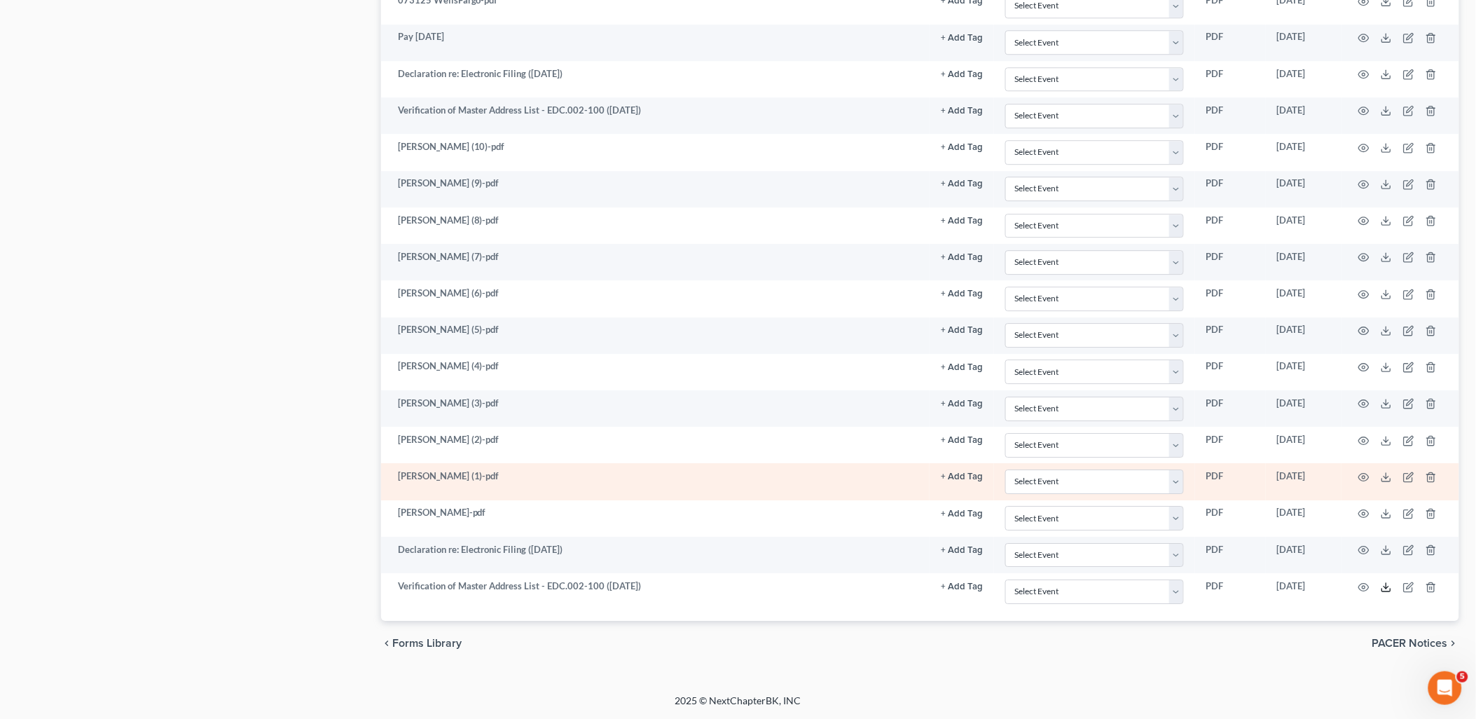
drag, startPoint x: 1385, startPoint y: 589, endPoint x: 1234, endPoint y: 493, distance: 179.2
click at [1385, 589] on icon at bounding box center [1386, 587] width 11 height 11
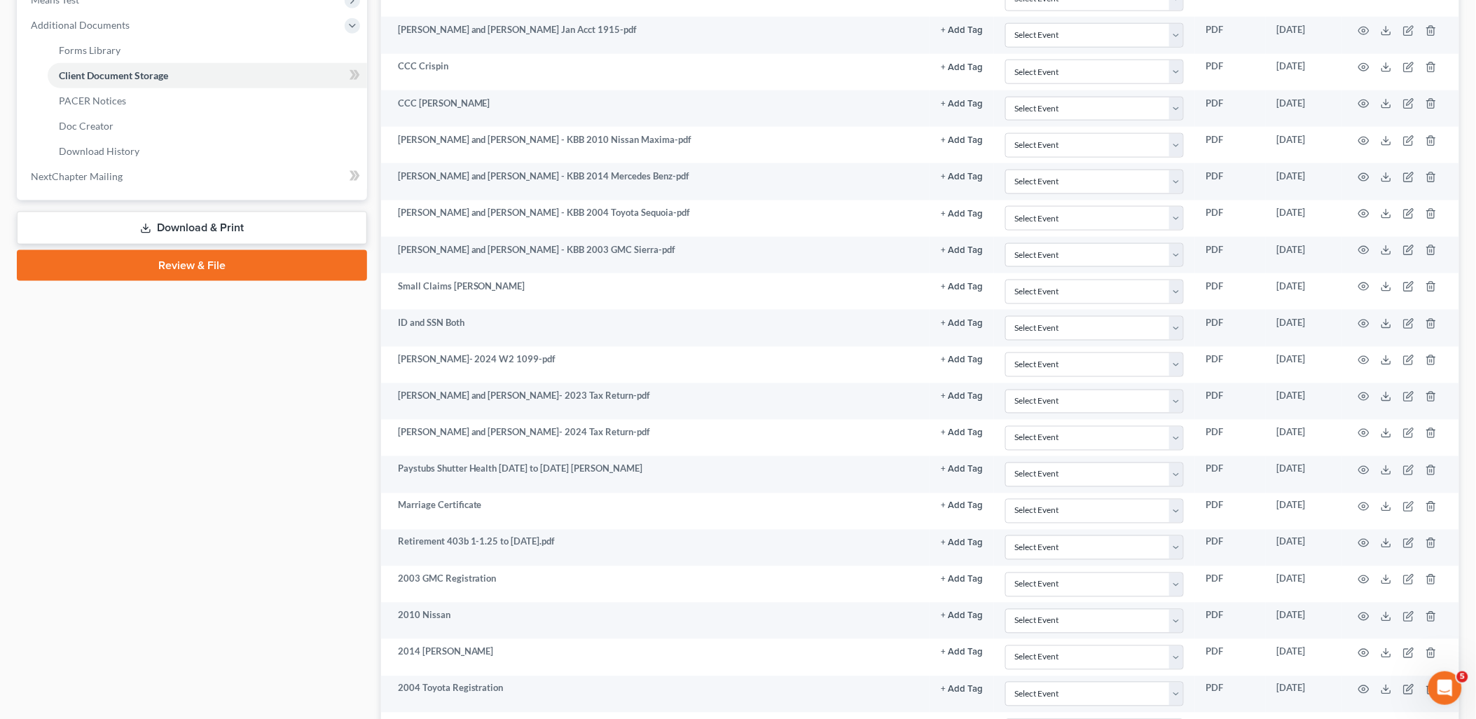
scroll to position [276, 0]
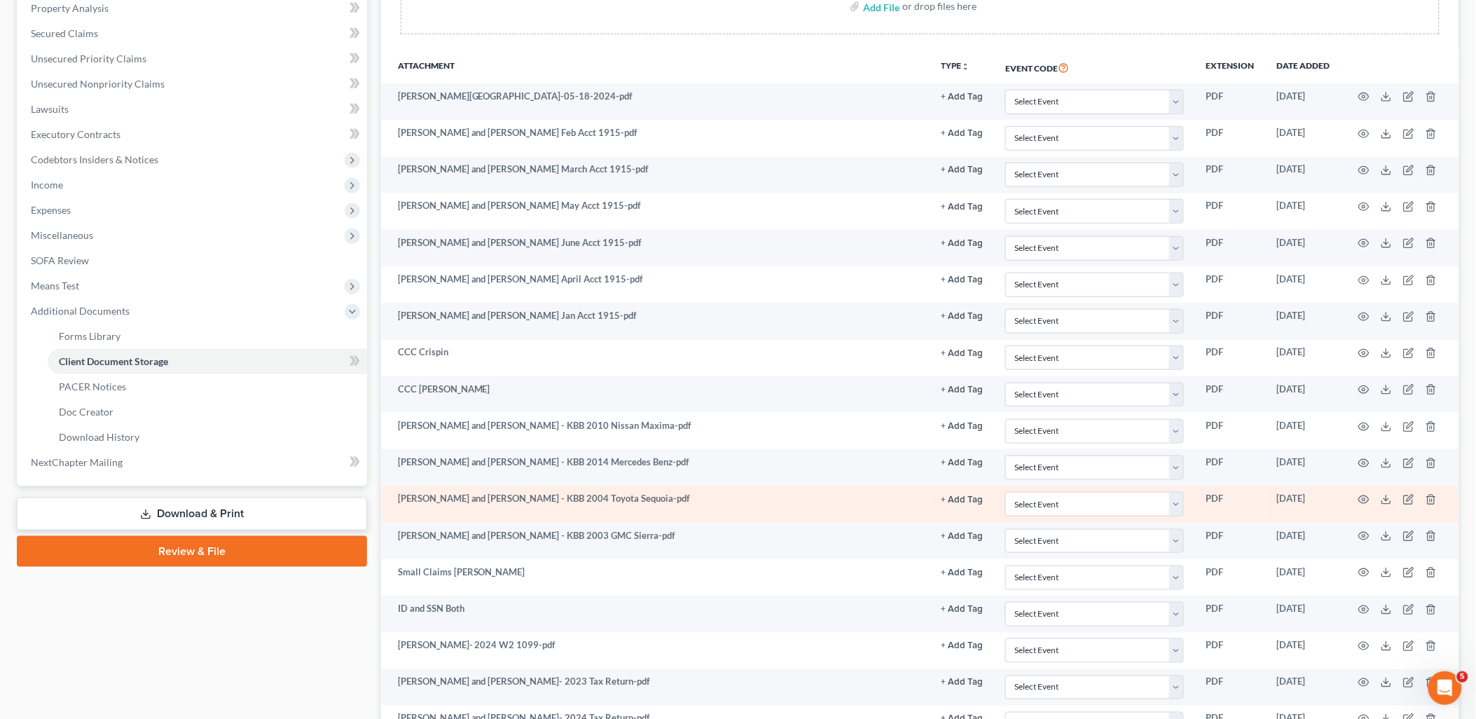
drag, startPoint x: 190, startPoint y: 517, endPoint x: 389, endPoint y: 496, distance: 200.1
click at [190, 517] on link "Download & Print" at bounding box center [192, 513] width 350 height 33
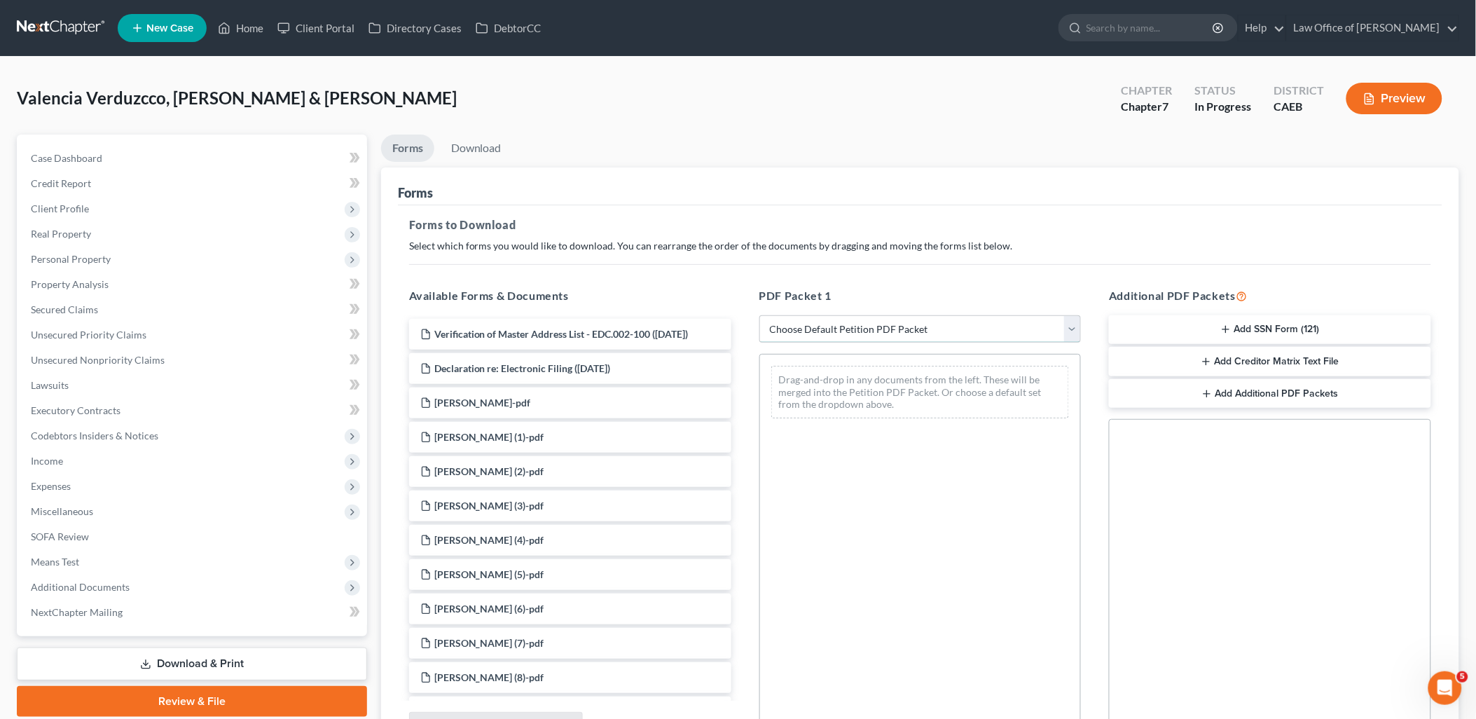
click at [864, 329] on select "Choose Default Petition PDF Packet Complete Bankruptcy Petition (all forms and …" at bounding box center [921, 329] width 322 height 28
select select "0"
click at [760, 315] on select "Choose Default Petition PDF Packet Complete Bankruptcy Petition (all forms and …" at bounding box center [921, 329] width 322 height 28
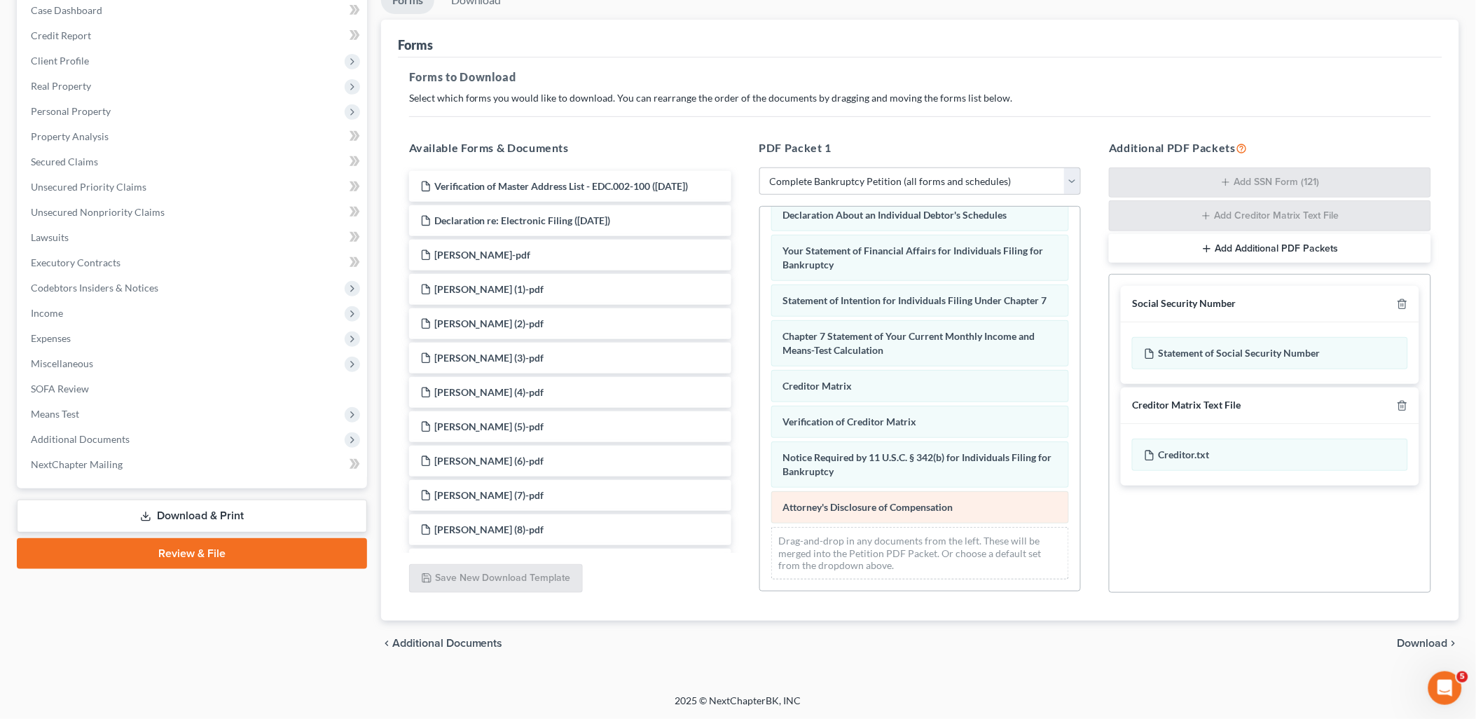
scroll to position [370, 0]
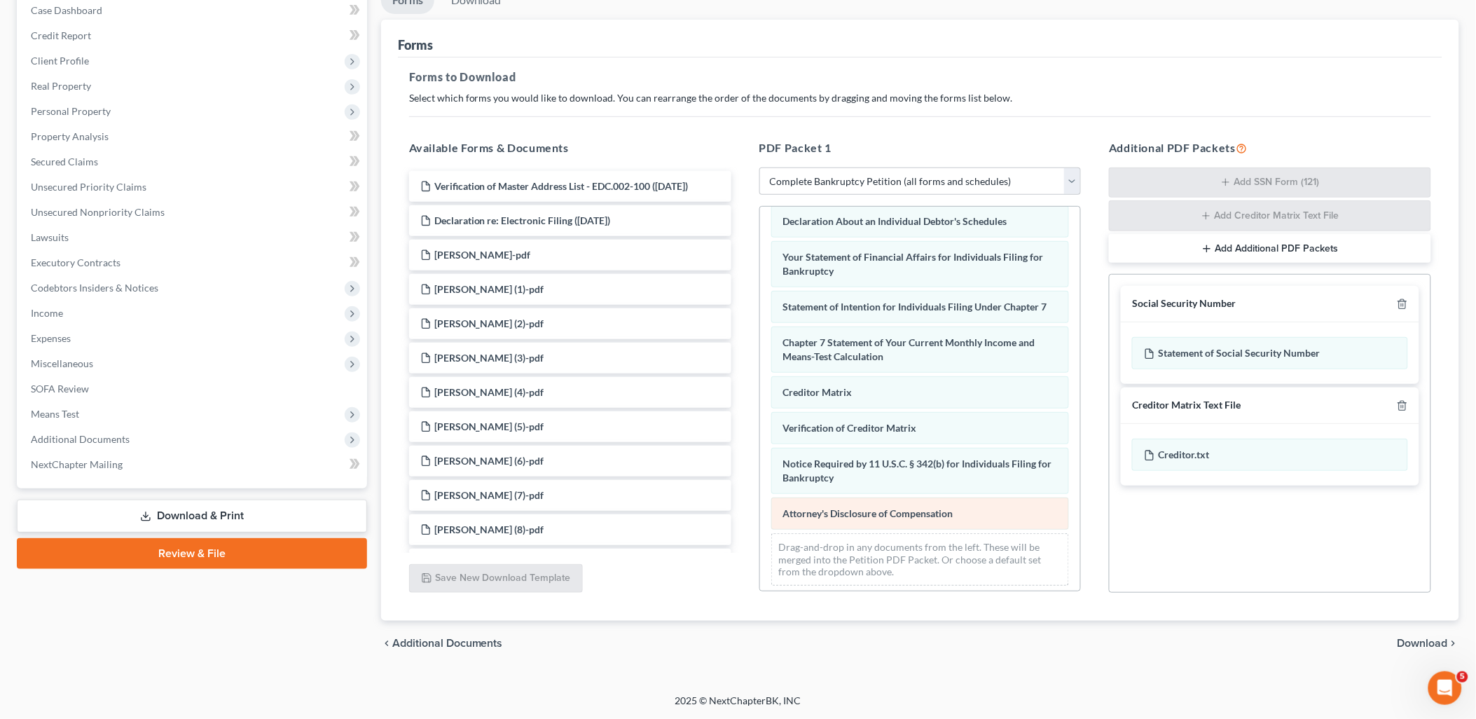
click at [760, 488] on div "Voluntary Petition for Individuals Filing for Bankruptcy Summary of Your Assets…" at bounding box center [920, 217] width 321 height 760
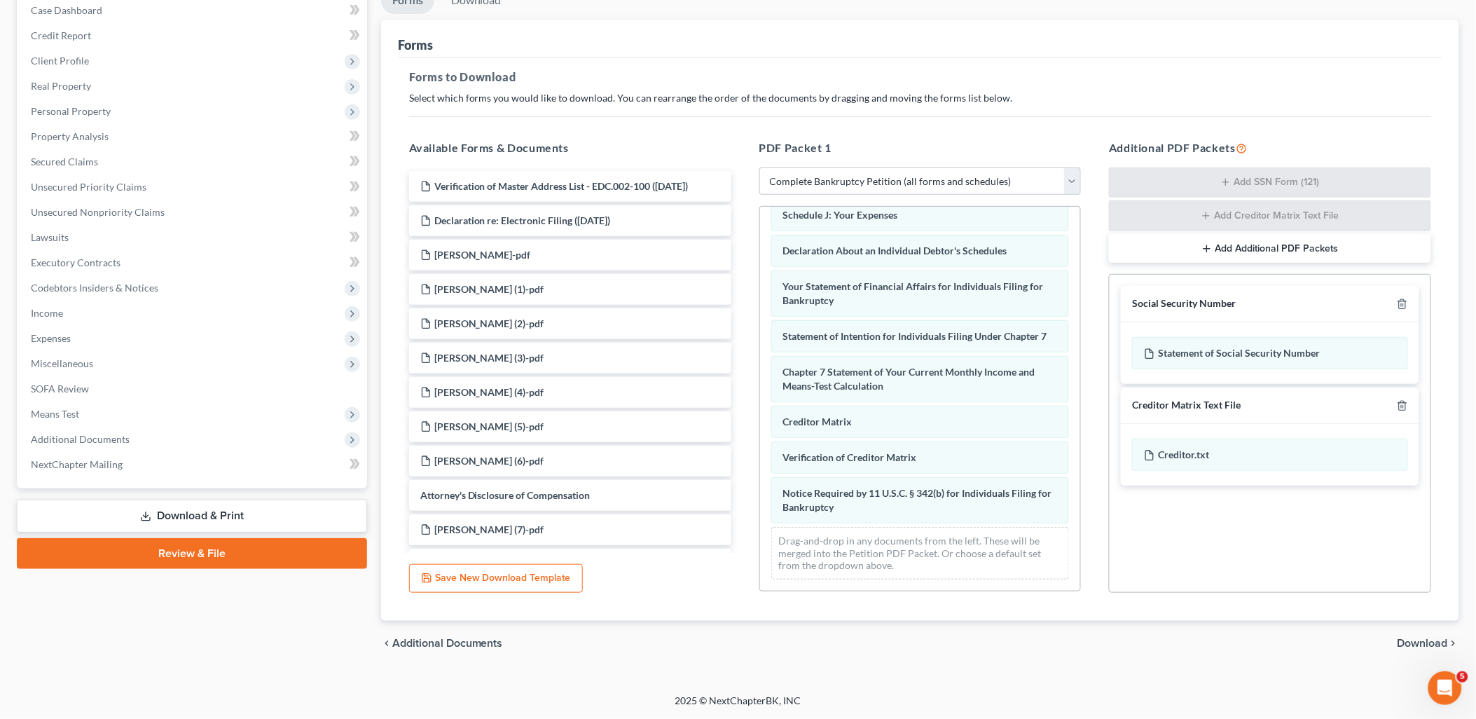
click at [1437, 643] on span "Download" at bounding box center [1423, 643] width 50 height 11
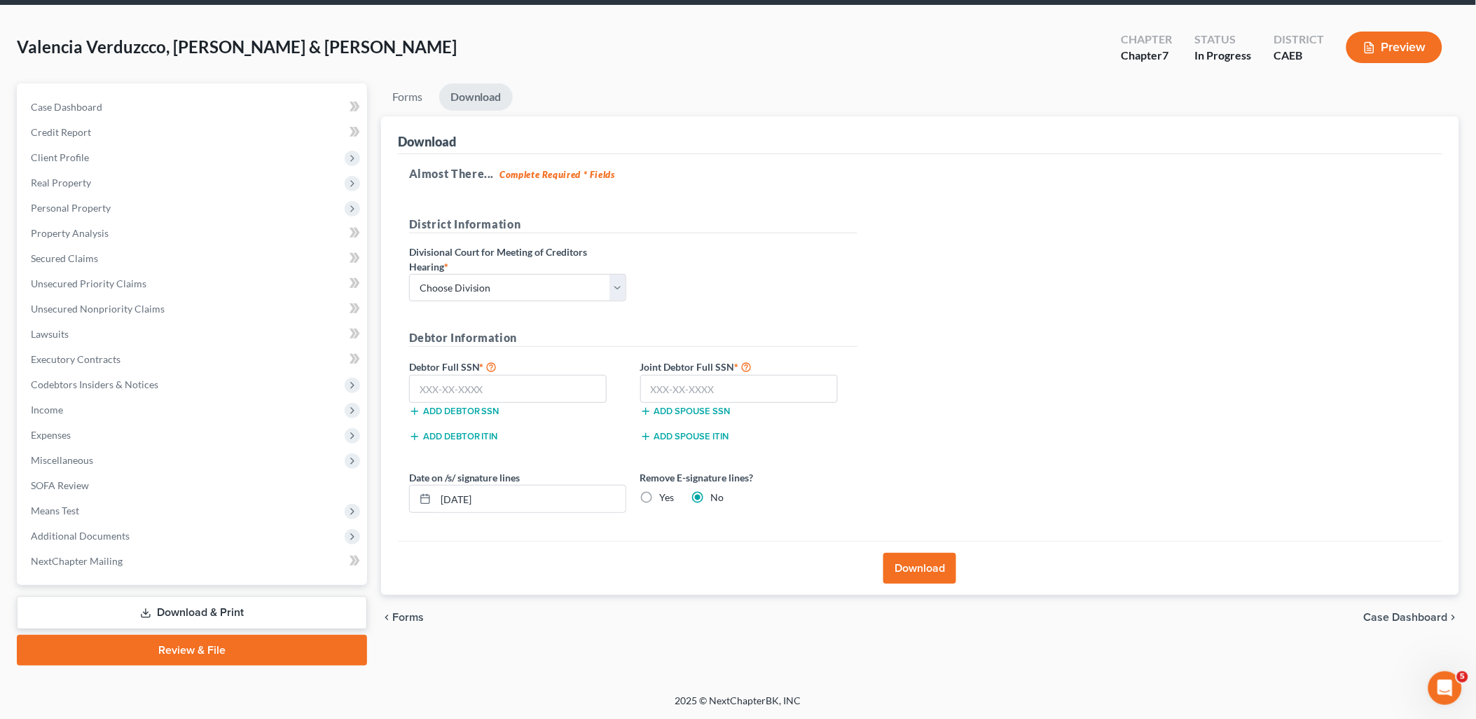
scroll to position [49, 0]
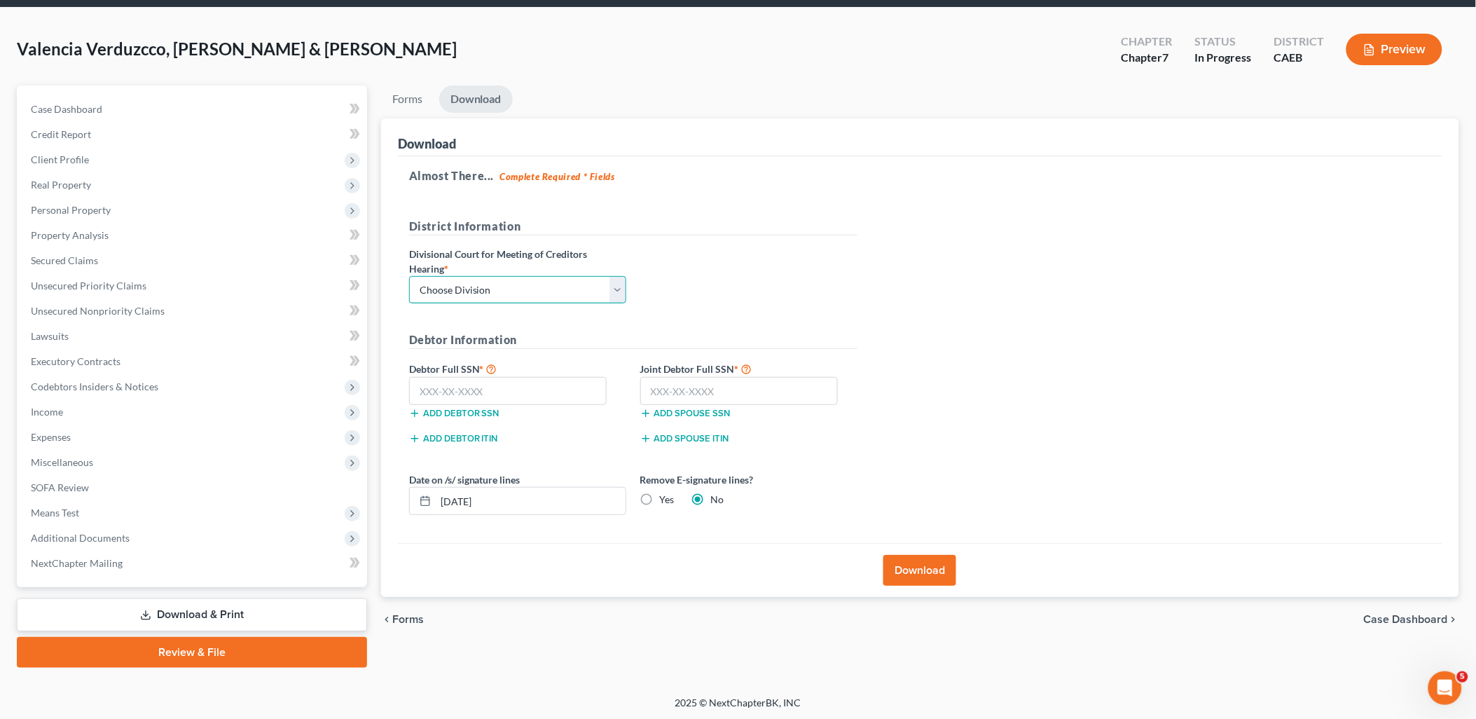
click at [504, 284] on select "Choose Division Fresno Modesto [GEOGRAPHIC_DATA]" at bounding box center [517, 290] width 217 height 28
select select "1"
click at [409, 276] on select "Choose Division Fresno Modesto [GEOGRAPHIC_DATA]" at bounding box center [517, 290] width 217 height 28
click at [481, 395] on input "text" at bounding box center [508, 391] width 198 height 28
type input "605-25-9867"
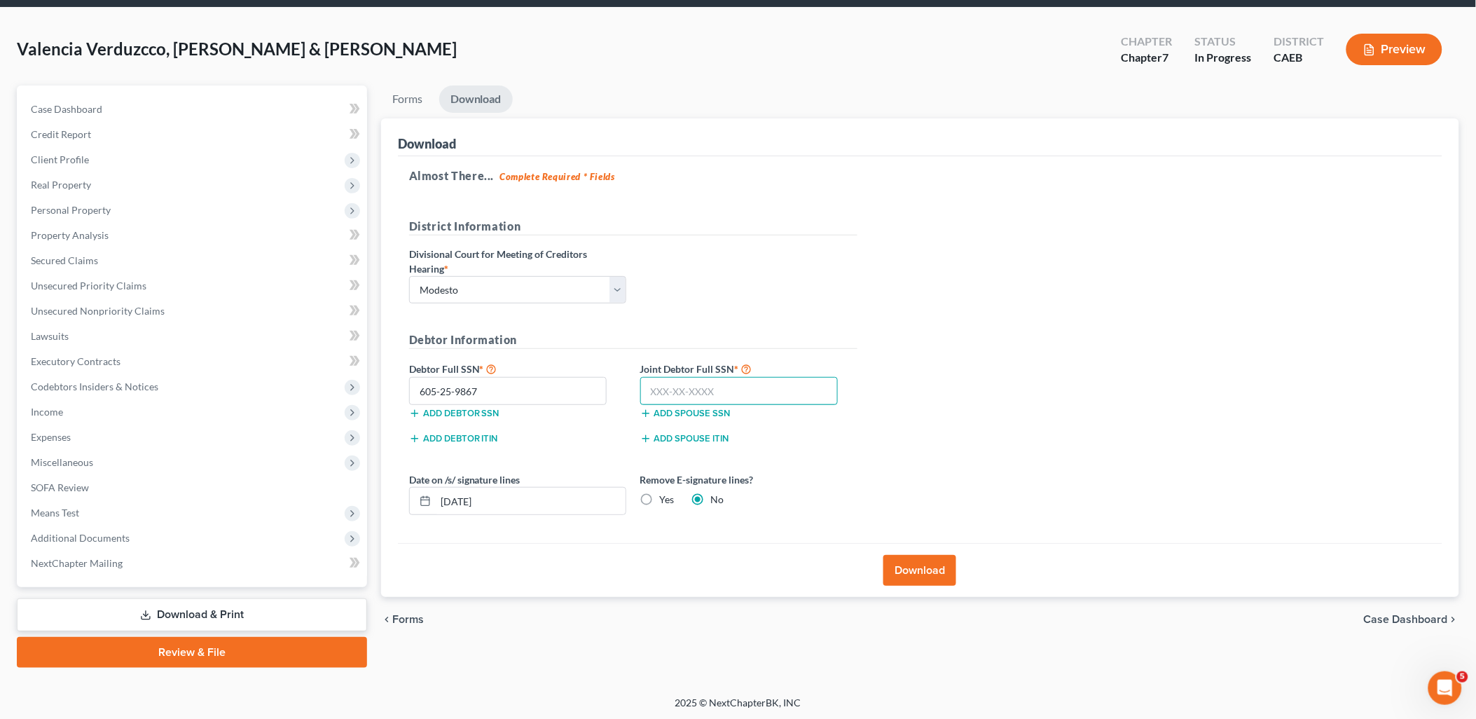
click at [706, 383] on input "text" at bounding box center [739, 391] width 198 height 28
type input "547-55-9260"
click at [926, 577] on button "Download" at bounding box center [920, 570] width 73 height 31
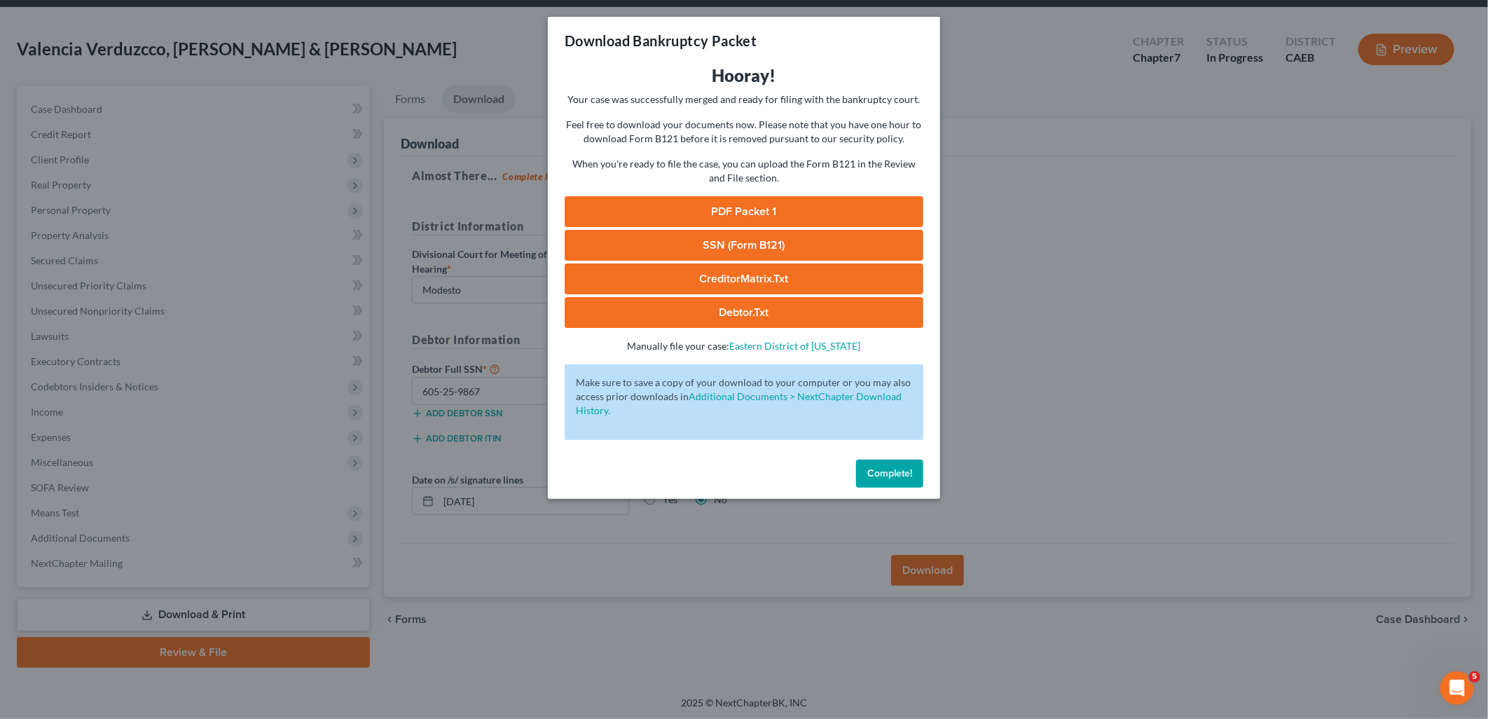
click at [752, 213] on link "PDF Packet 1" at bounding box center [744, 211] width 359 height 31
click at [710, 242] on link "SSN (Form B121)" at bounding box center [744, 245] width 359 height 31
click at [767, 274] on link "CreditorMatrix.txt" at bounding box center [744, 278] width 359 height 31
click at [759, 314] on link "Debtor.txt" at bounding box center [744, 312] width 359 height 31
click at [718, 211] on link "PDF Packet 1" at bounding box center [744, 211] width 359 height 31
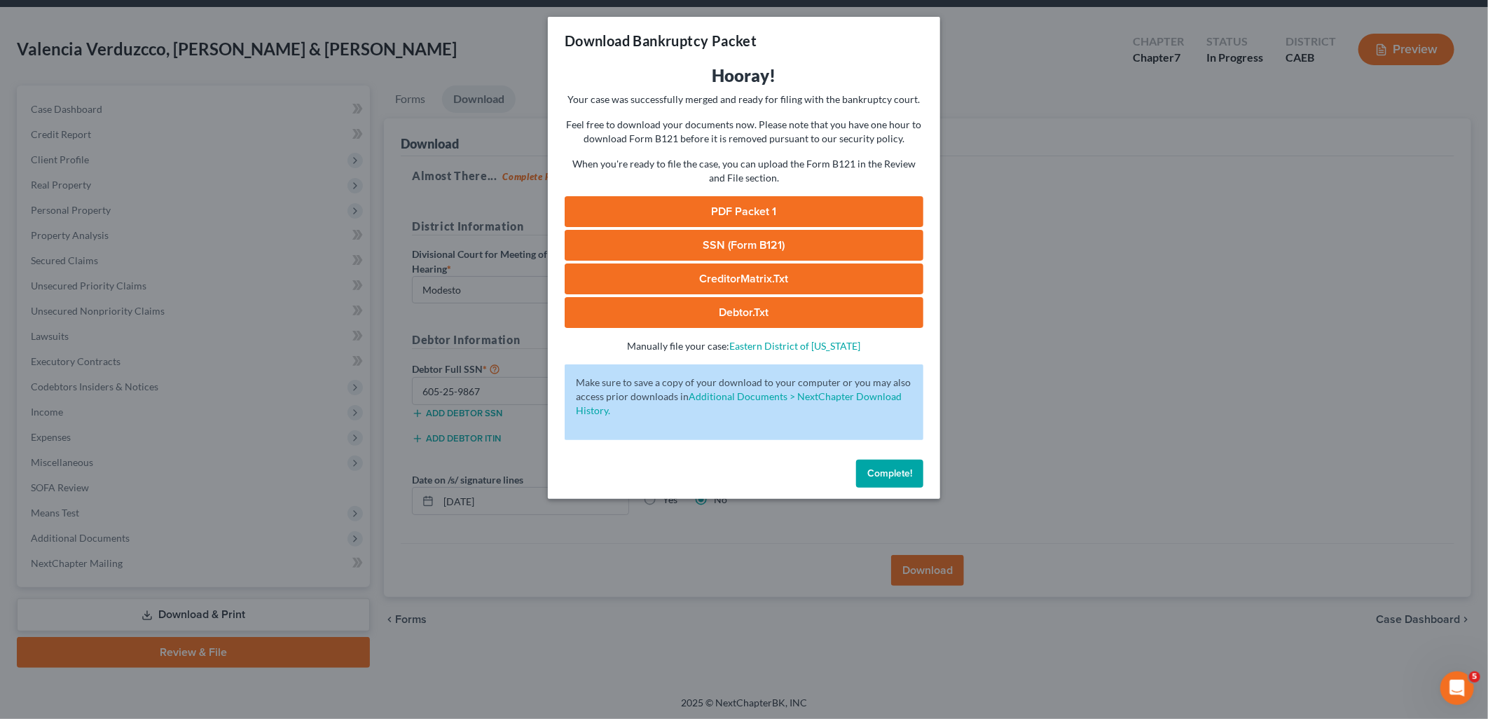
click at [732, 211] on link "PDF Packet 1" at bounding box center [744, 211] width 359 height 31
click at [879, 471] on span "Complete!" at bounding box center [889, 473] width 45 height 12
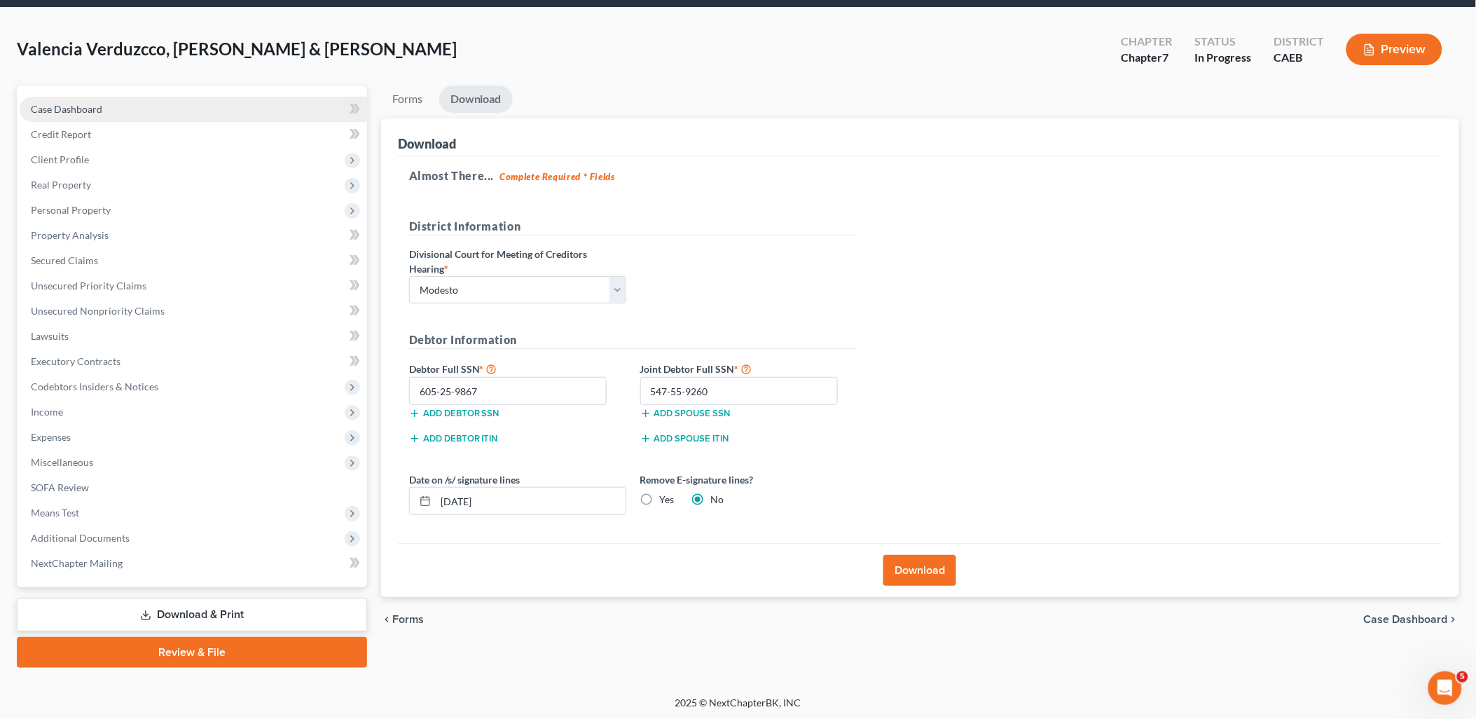
click at [67, 107] on span "Case Dashboard" at bounding box center [66, 109] width 71 height 12
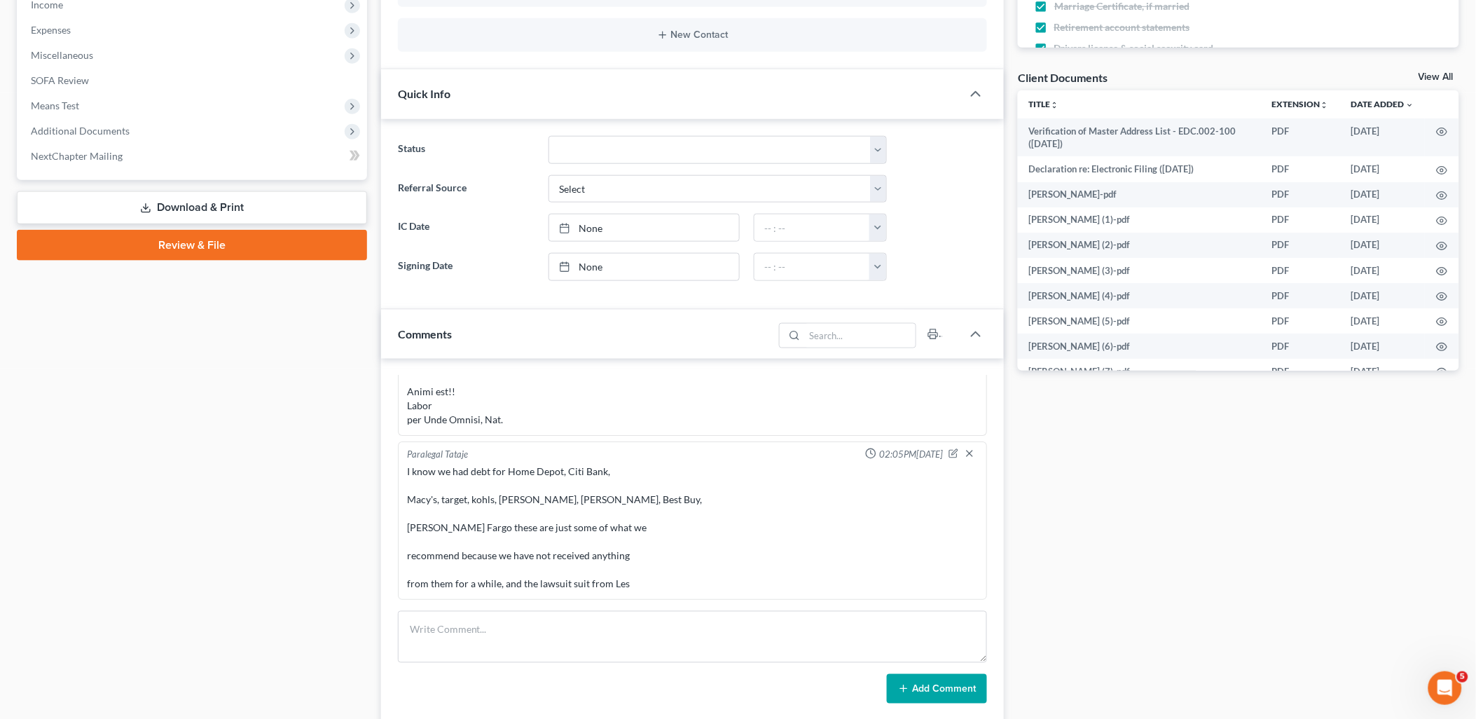
scroll to position [467, 0]
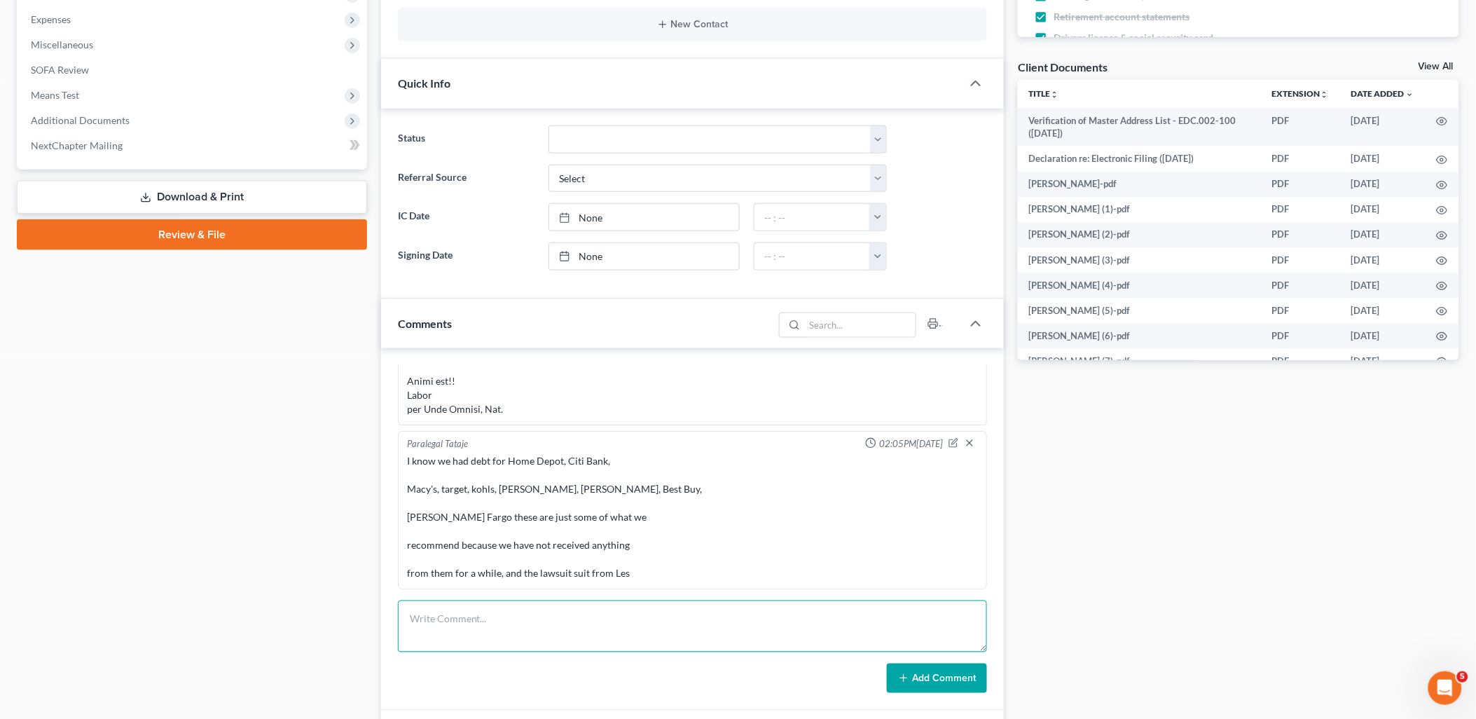
drag, startPoint x: 548, startPoint y: 622, endPoint x: 549, endPoint y: 598, distance: 24.6
click at [548, 622] on textarea at bounding box center [693, 626] width 590 height 52
type textarea "p"
type textarea "pacer search saved in docs."
click at [930, 671] on button "Add Comment" at bounding box center [937, 678] width 100 height 29
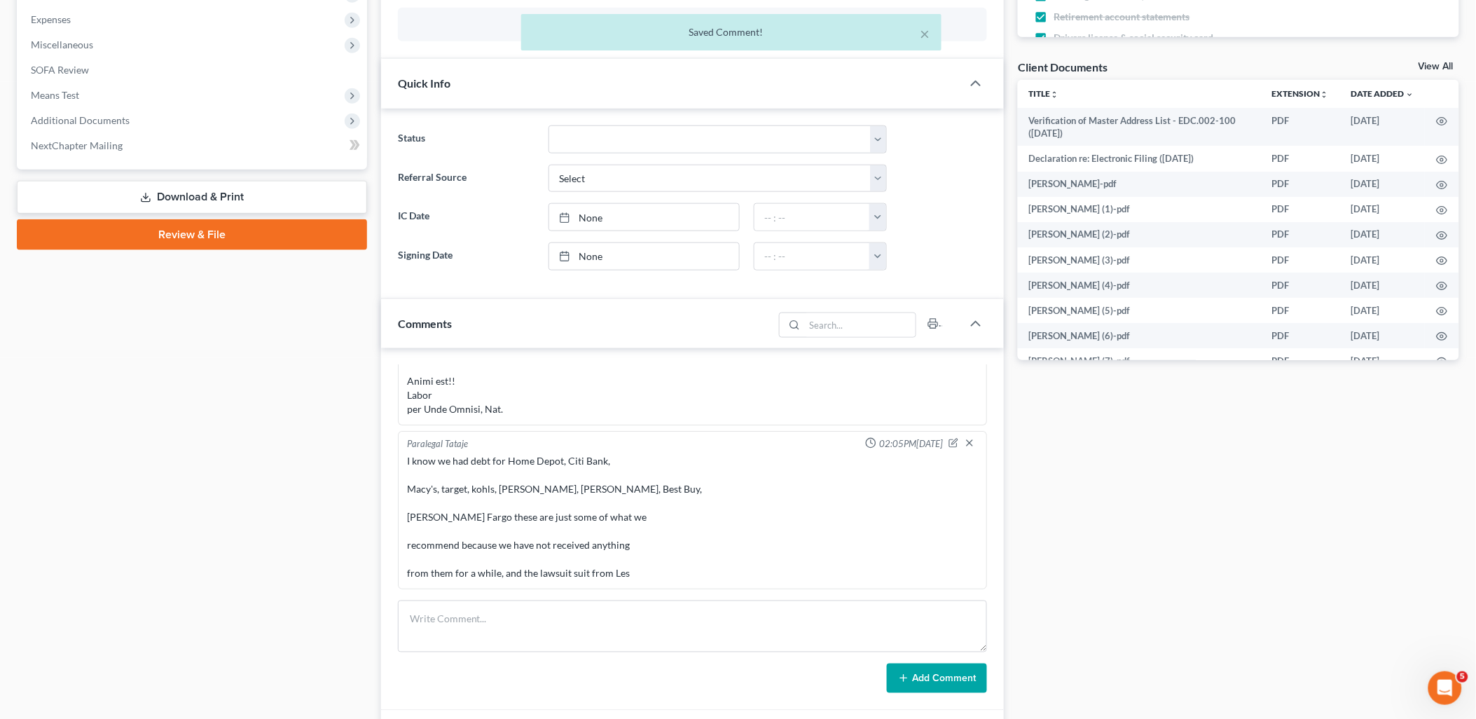
scroll to position [2019, 0]
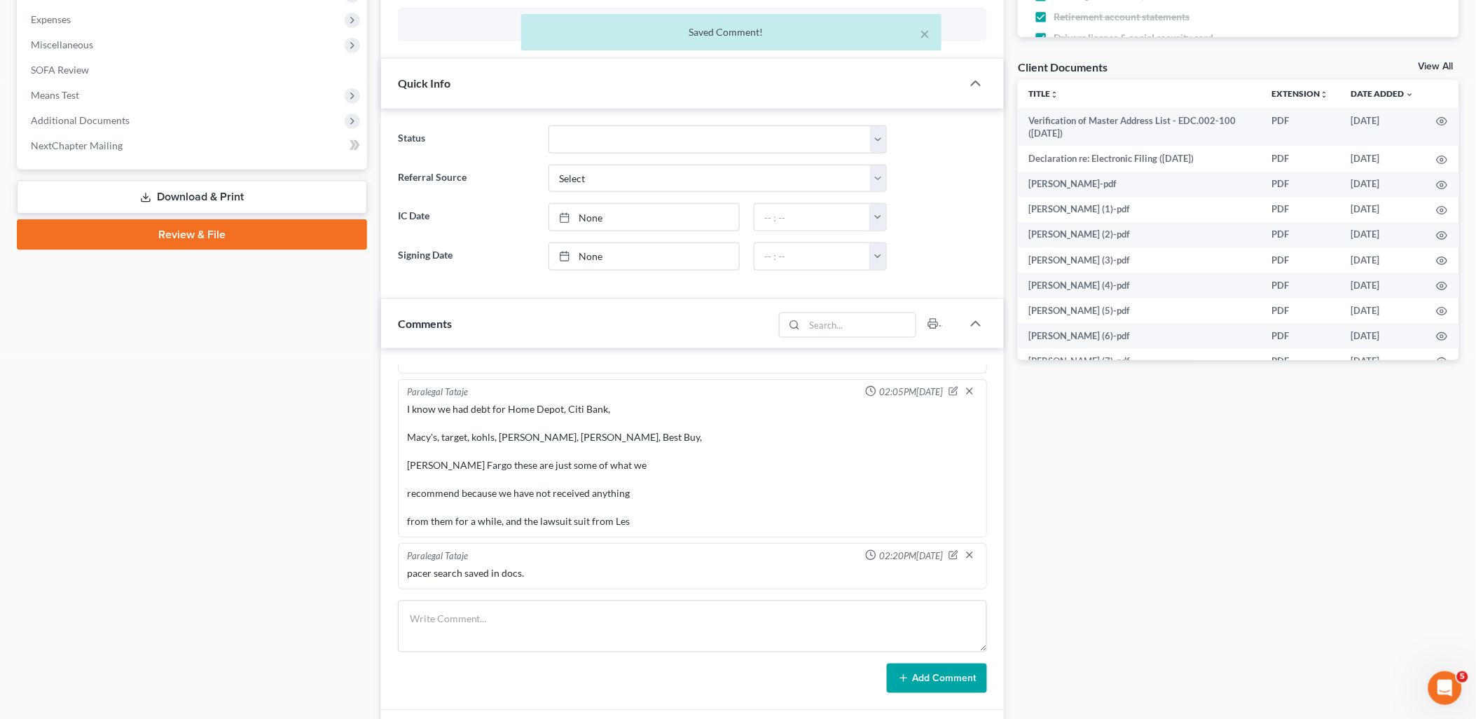
click at [1436, 64] on link "View All" at bounding box center [1436, 67] width 35 height 10
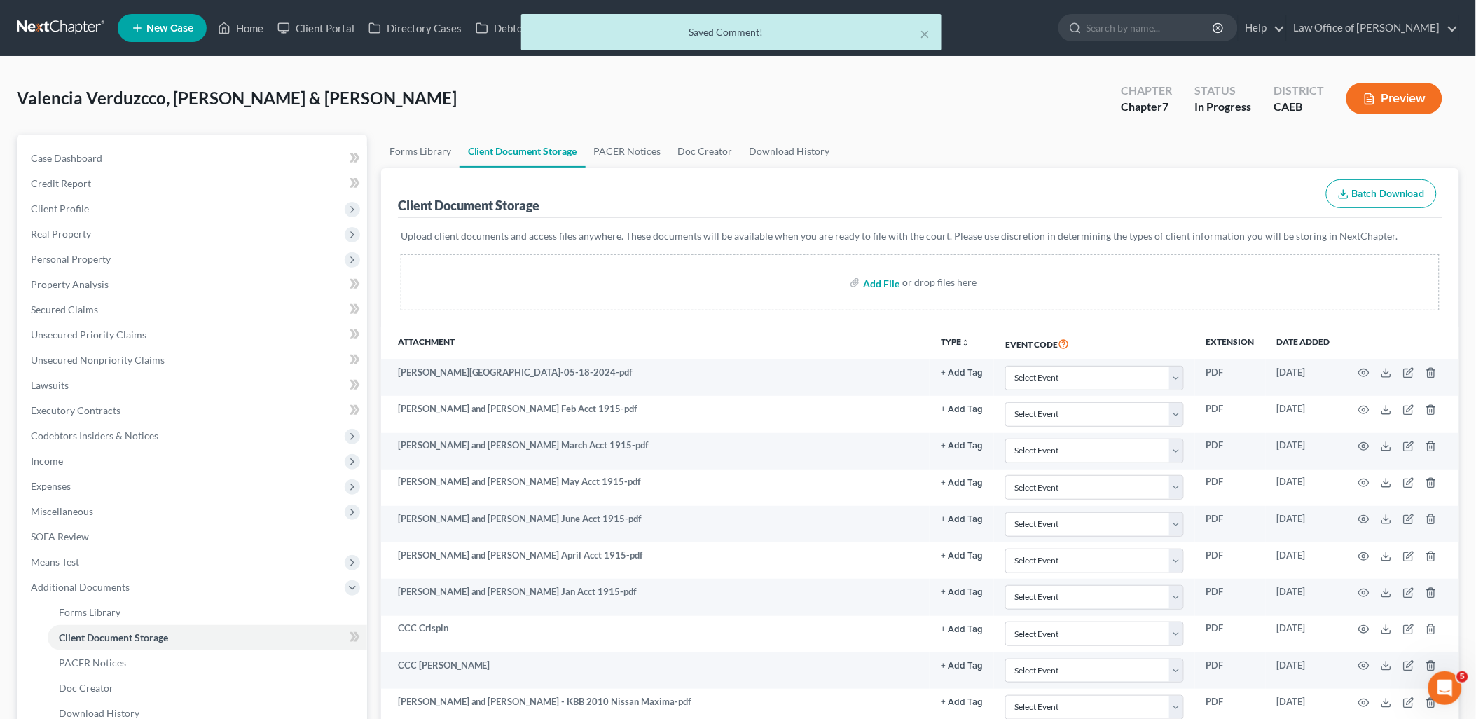
click at [887, 277] on input "file" at bounding box center [880, 282] width 34 height 25
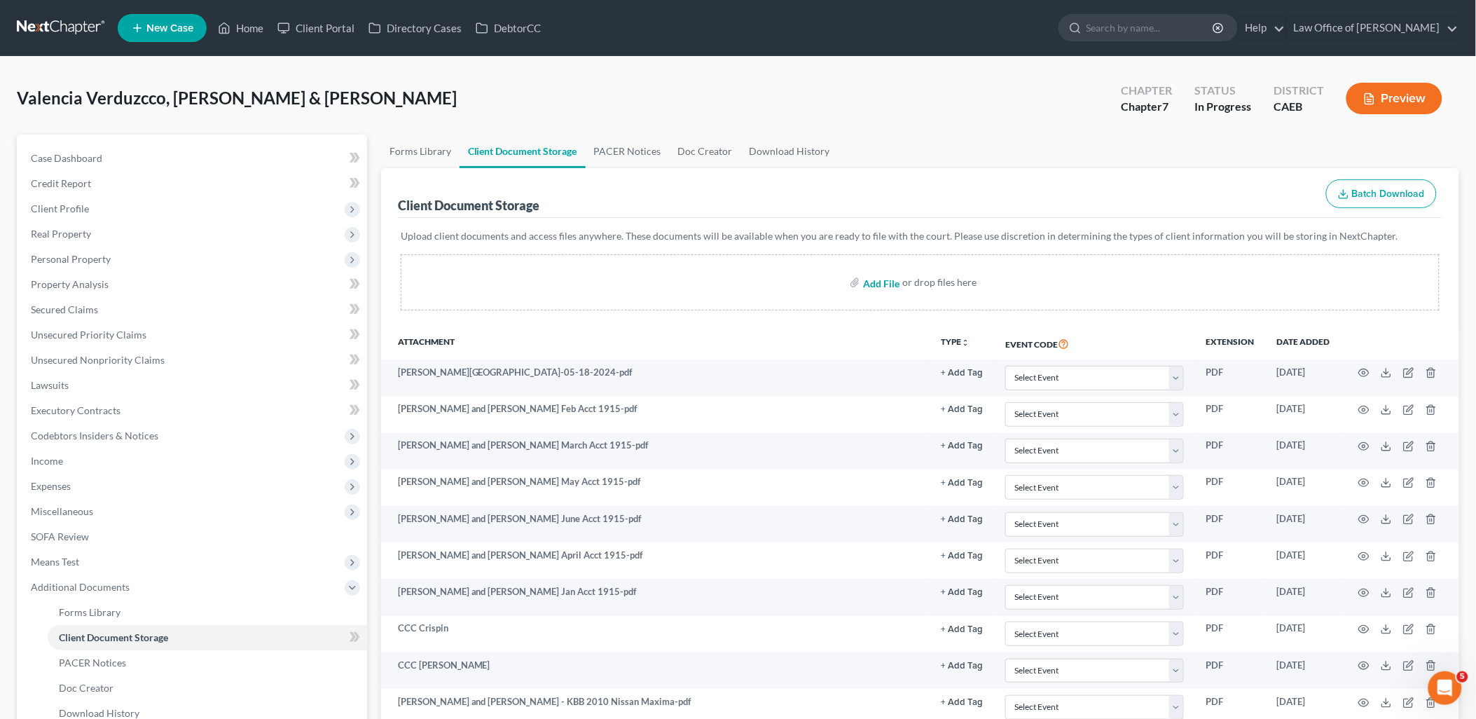
type input "C:\fakepath\SubmissionConfirmation (13).pdf"
drag, startPoint x: 255, startPoint y: 33, endPoint x: 901, endPoint y: 50, distance: 646.3
click at [255, 33] on link "Home" at bounding box center [241, 27] width 60 height 25
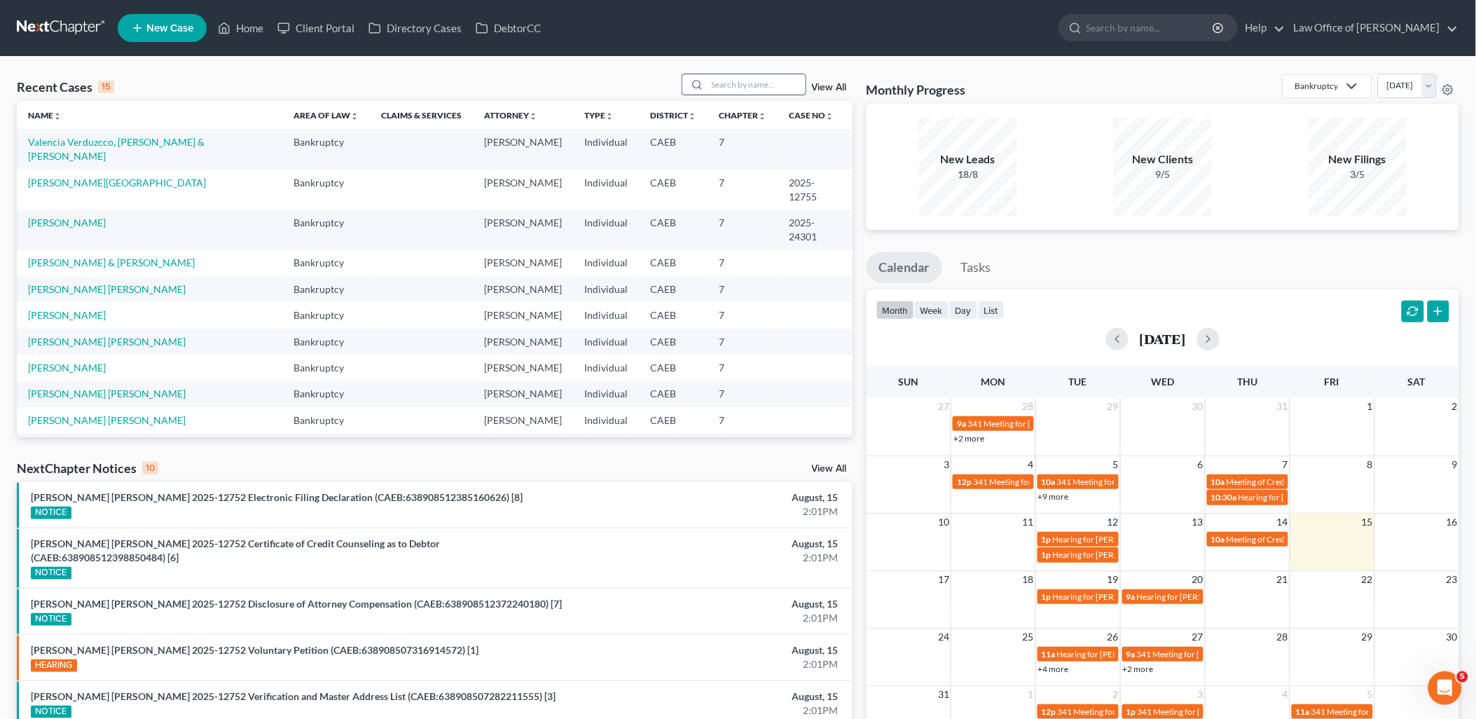
click at [769, 87] on input "search" at bounding box center [757, 84] width 98 height 20
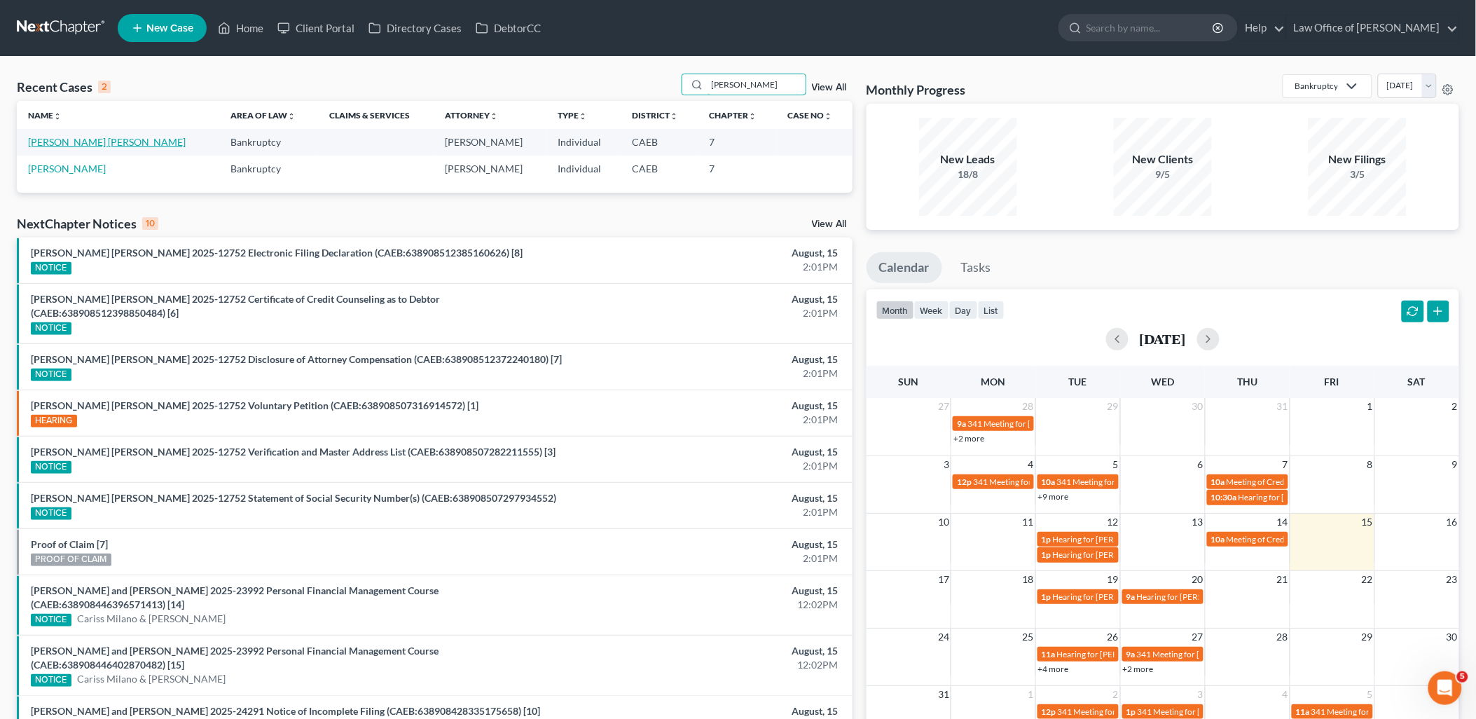
type input "rubio"
click at [73, 142] on link "[PERSON_NAME] [PERSON_NAME]" at bounding box center [107, 142] width 158 height 12
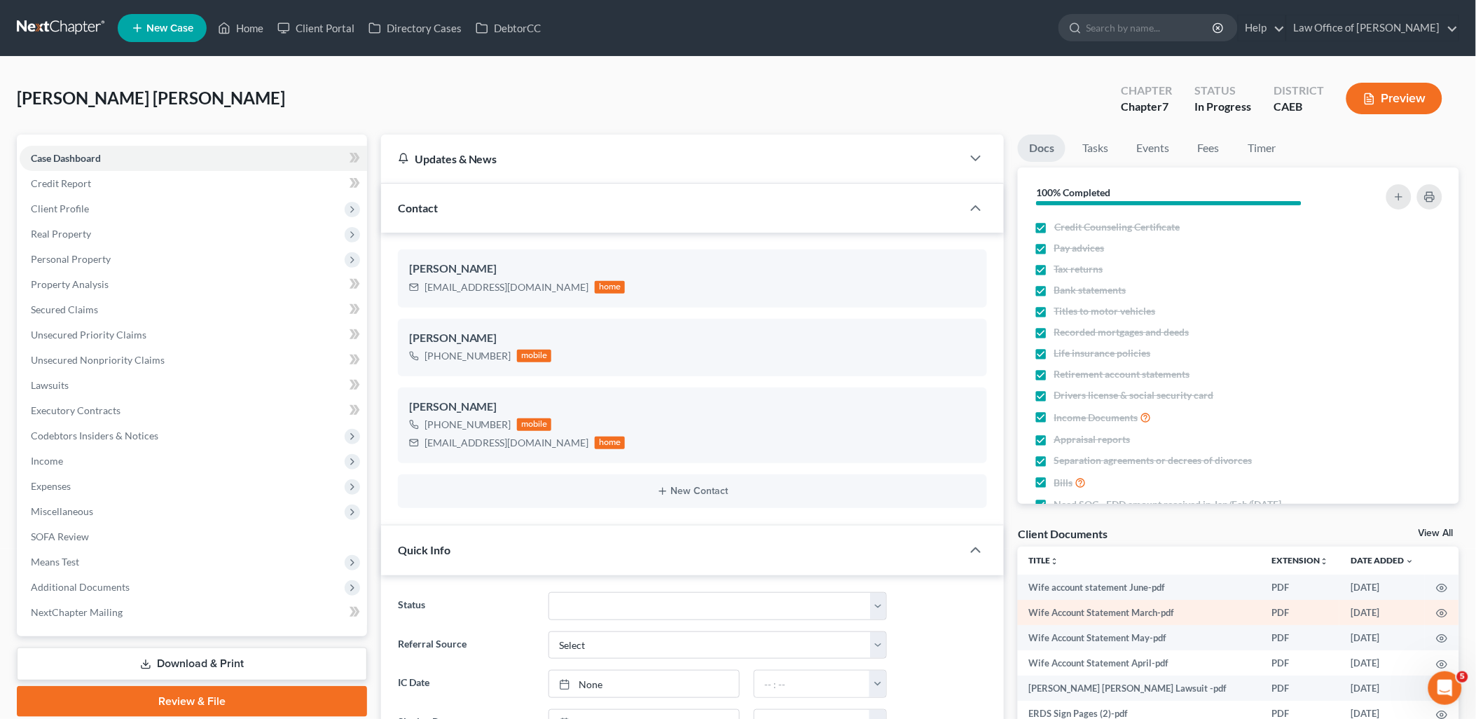
scroll to position [1839, 0]
click at [1439, 531] on link "View All" at bounding box center [1436, 533] width 35 height 10
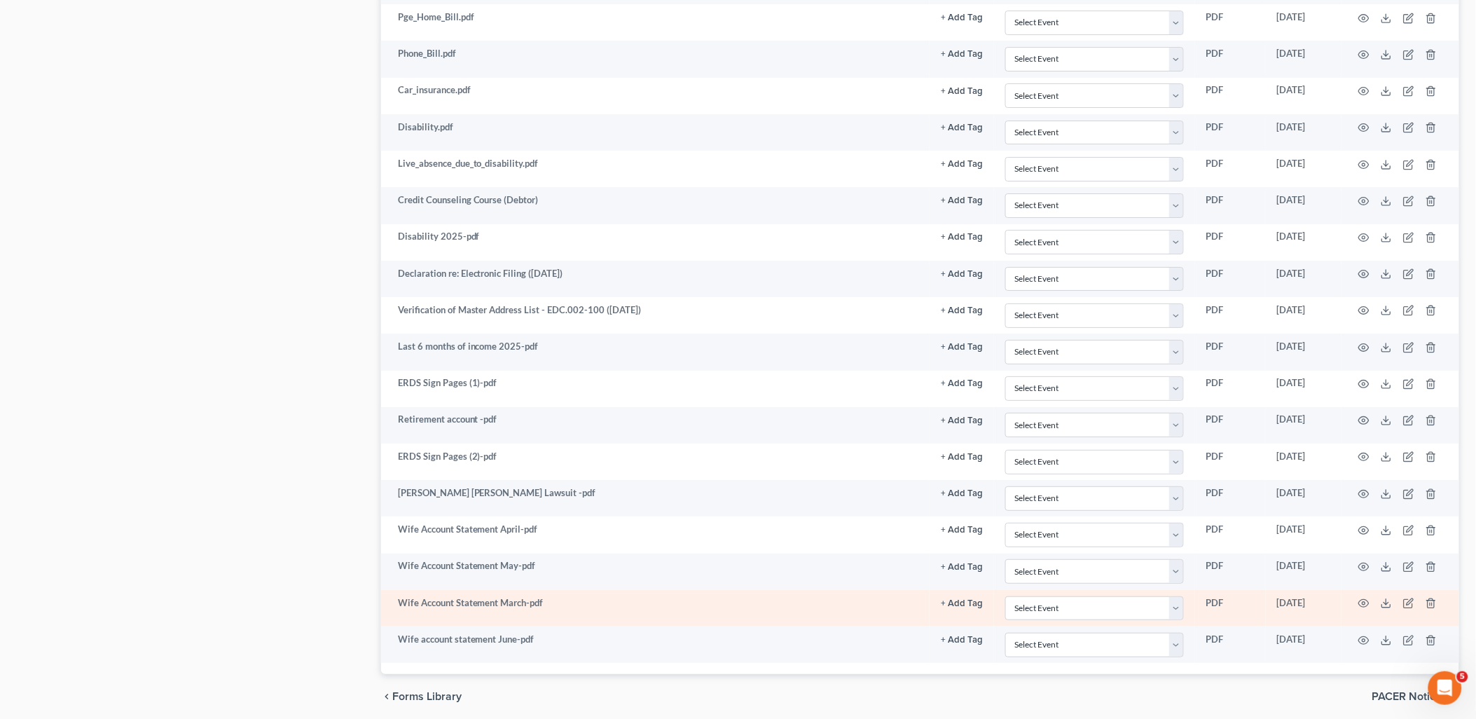
scroll to position [1843, 0]
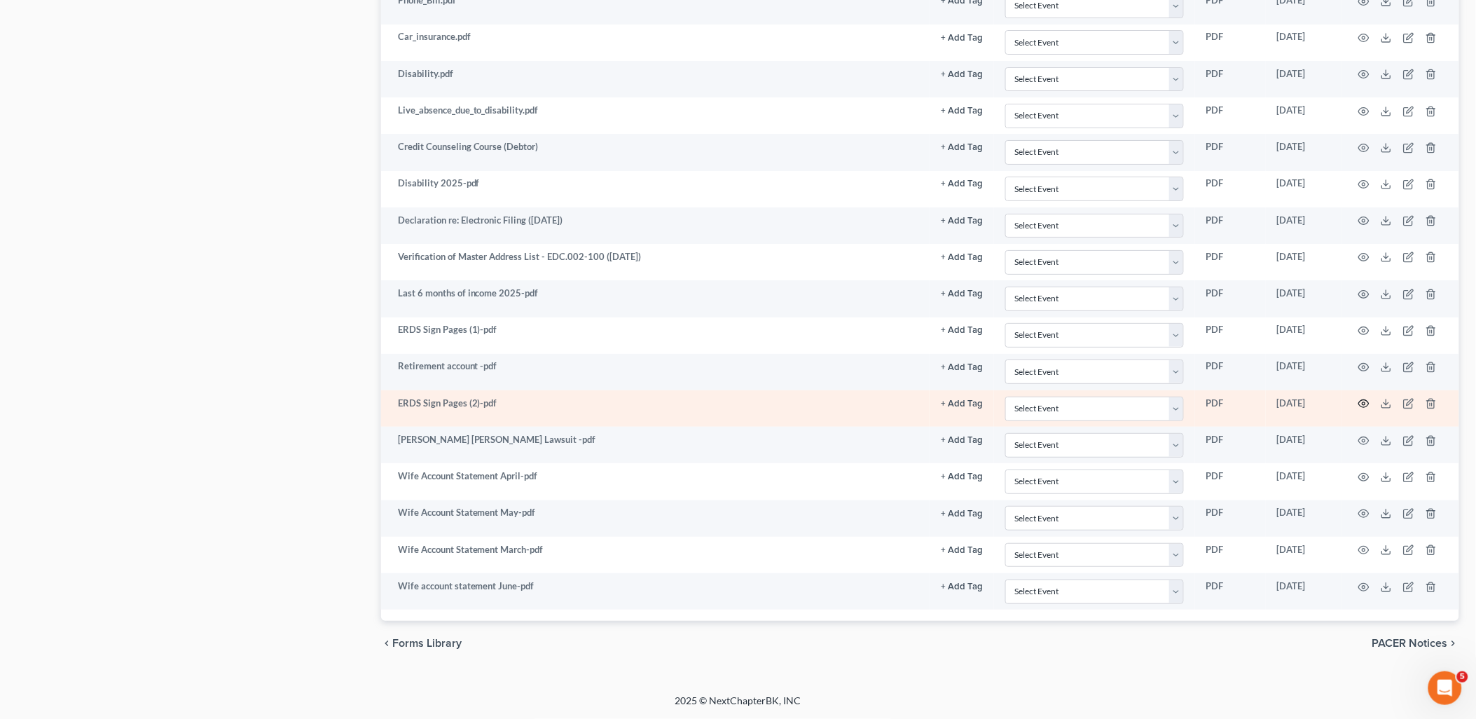
click at [1364, 404] on circle "button" at bounding box center [1364, 403] width 3 height 3
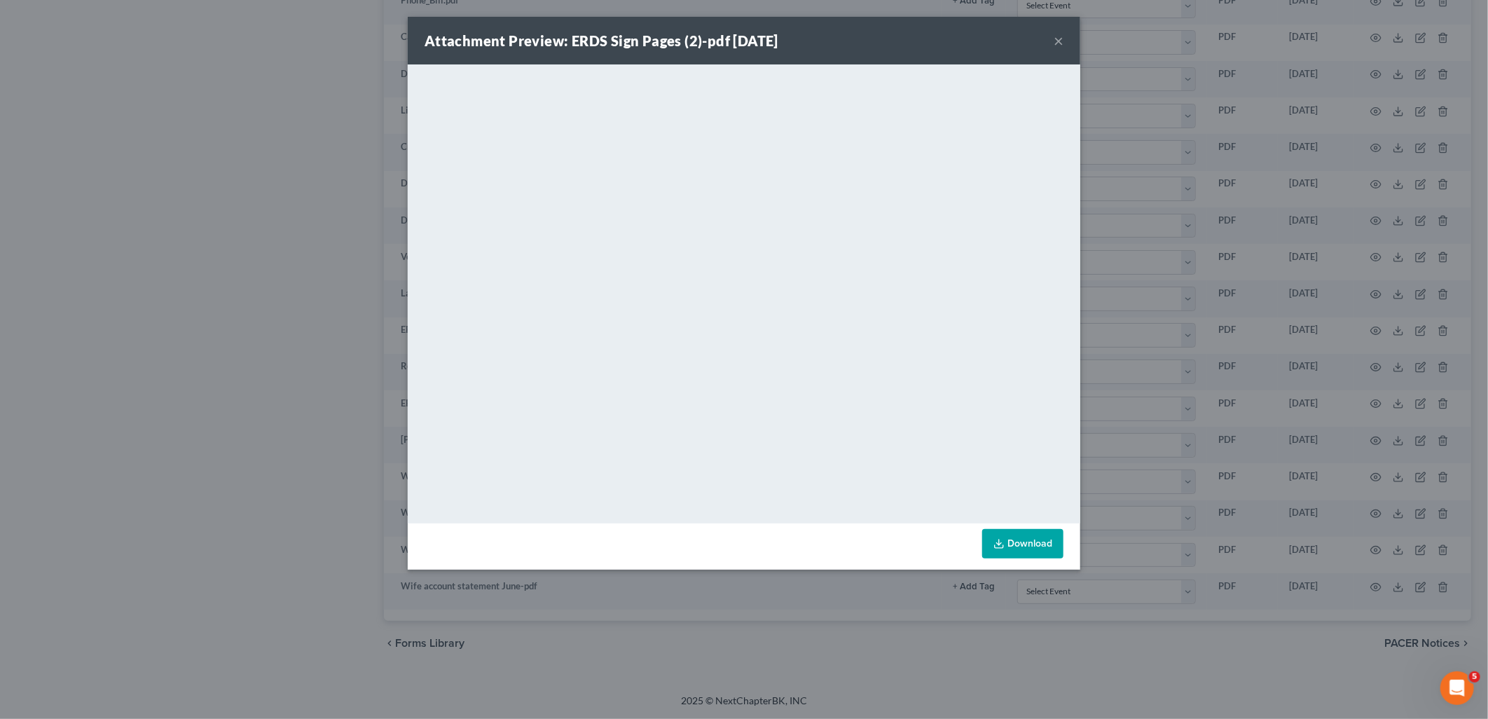
click at [1057, 39] on button "×" at bounding box center [1059, 40] width 10 height 17
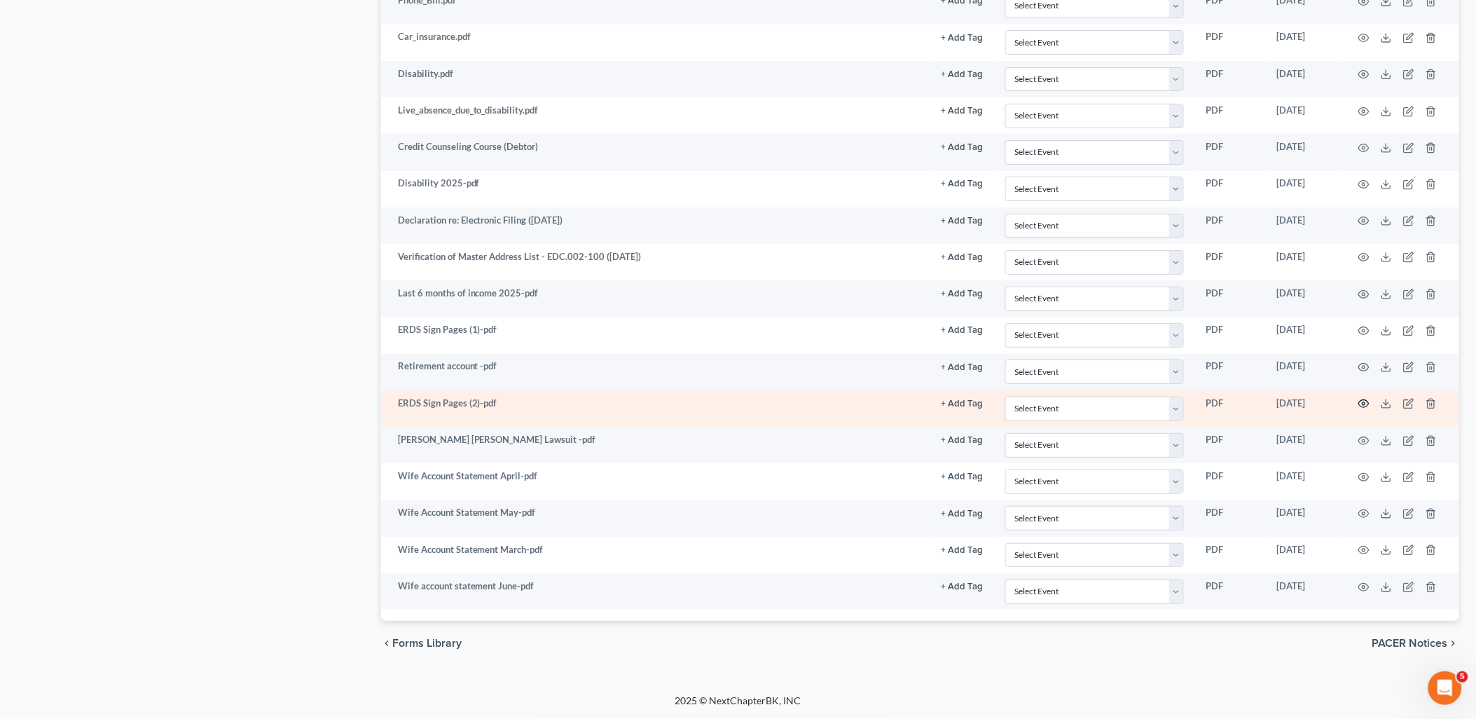
click at [1366, 405] on icon "button" at bounding box center [1364, 403] width 11 height 11
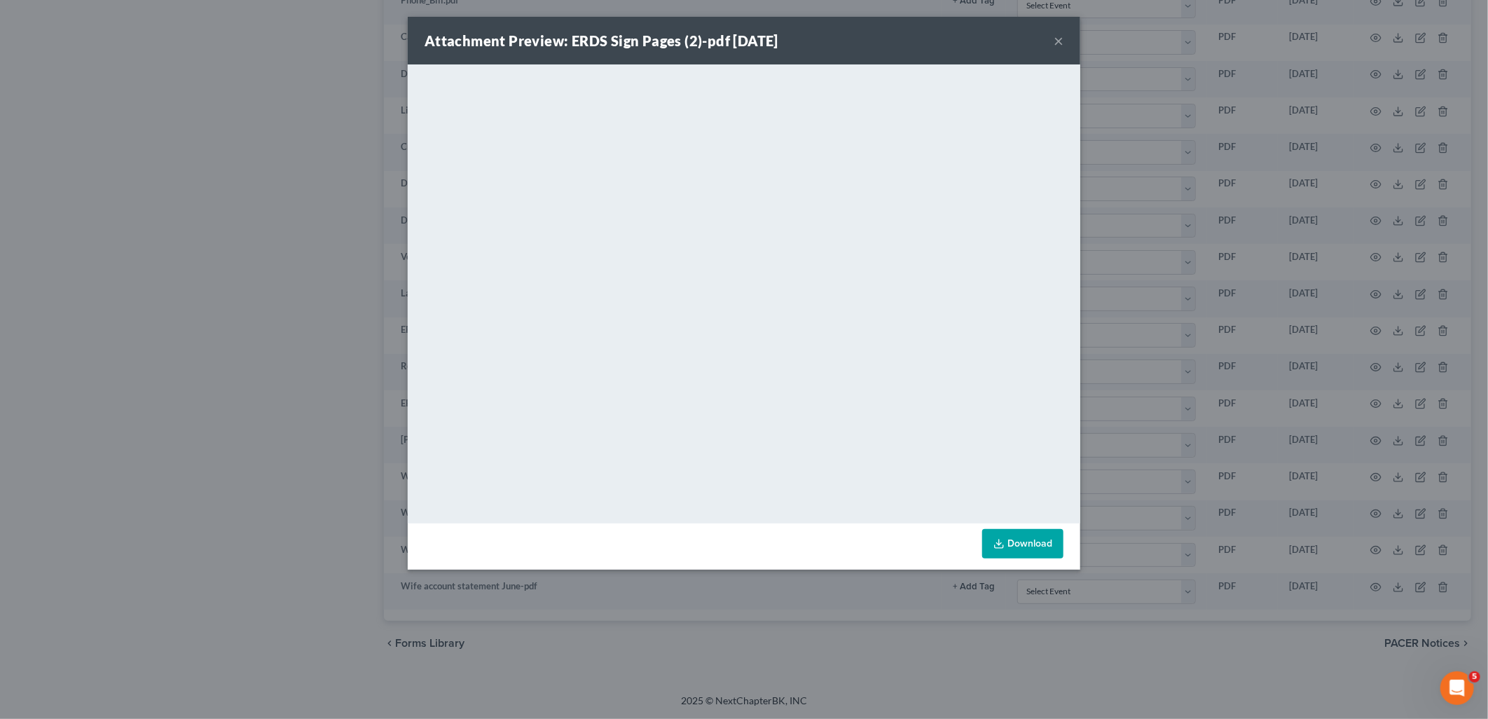
click at [1061, 39] on button "×" at bounding box center [1059, 40] width 10 height 17
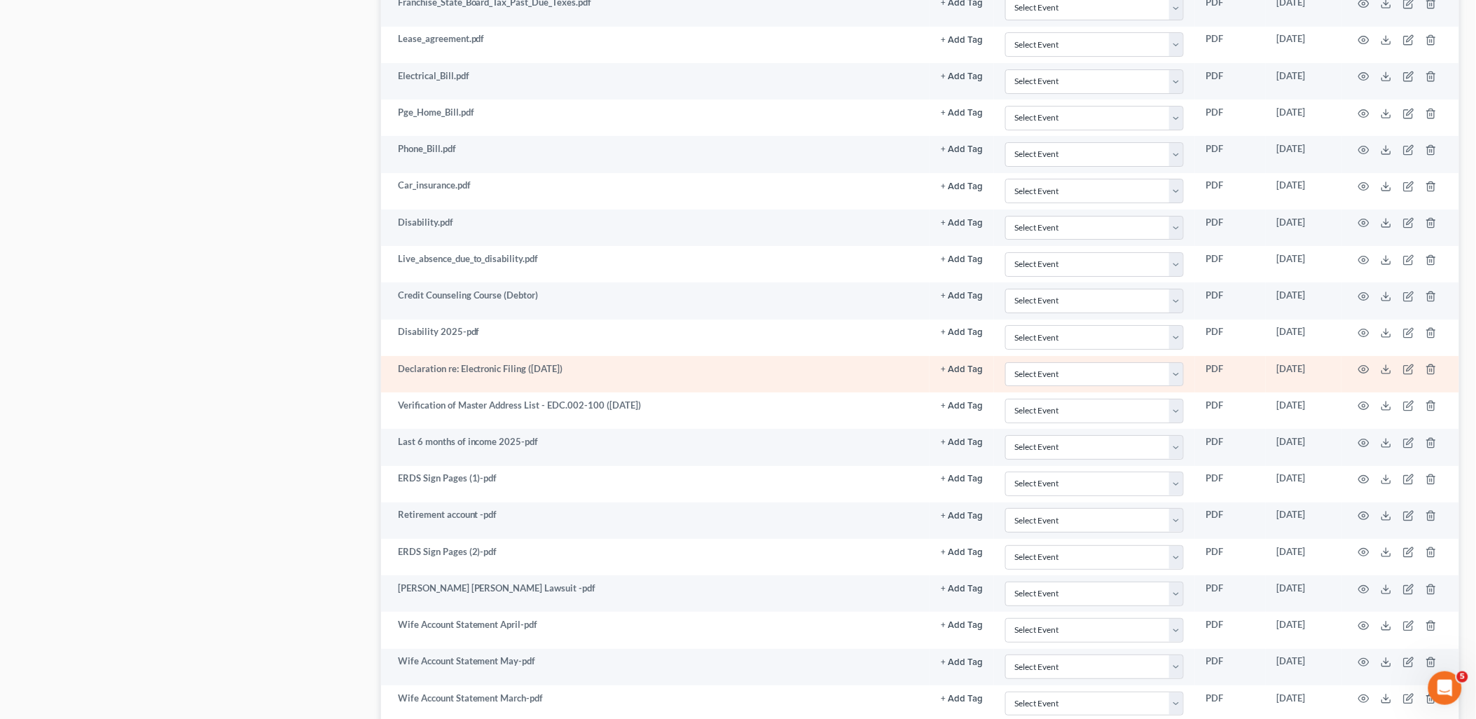
scroll to position [1532, 0]
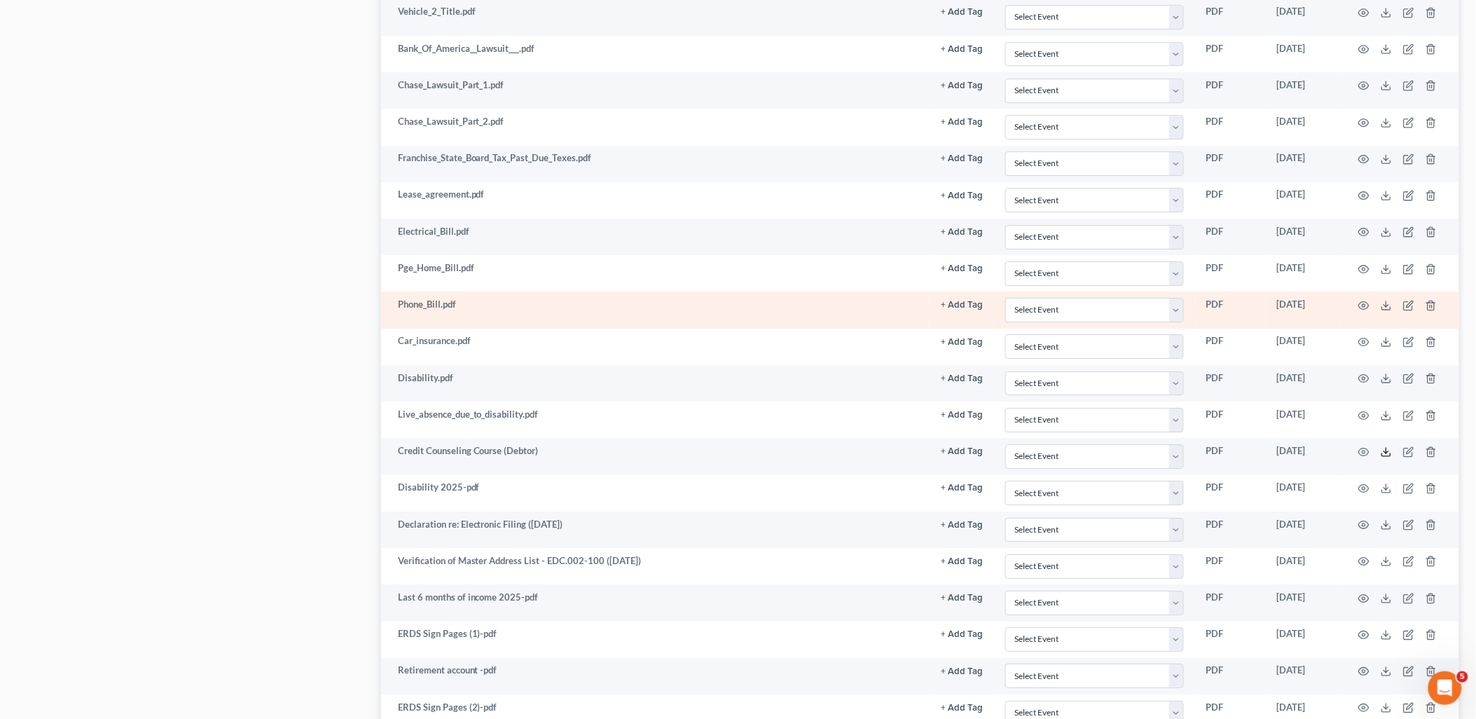
drag, startPoint x: 1389, startPoint y: 456, endPoint x: 1354, endPoint y: 310, distance: 149.9
click at [1389, 456] on icon at bounding box center [1386, 451] width 11 height 11
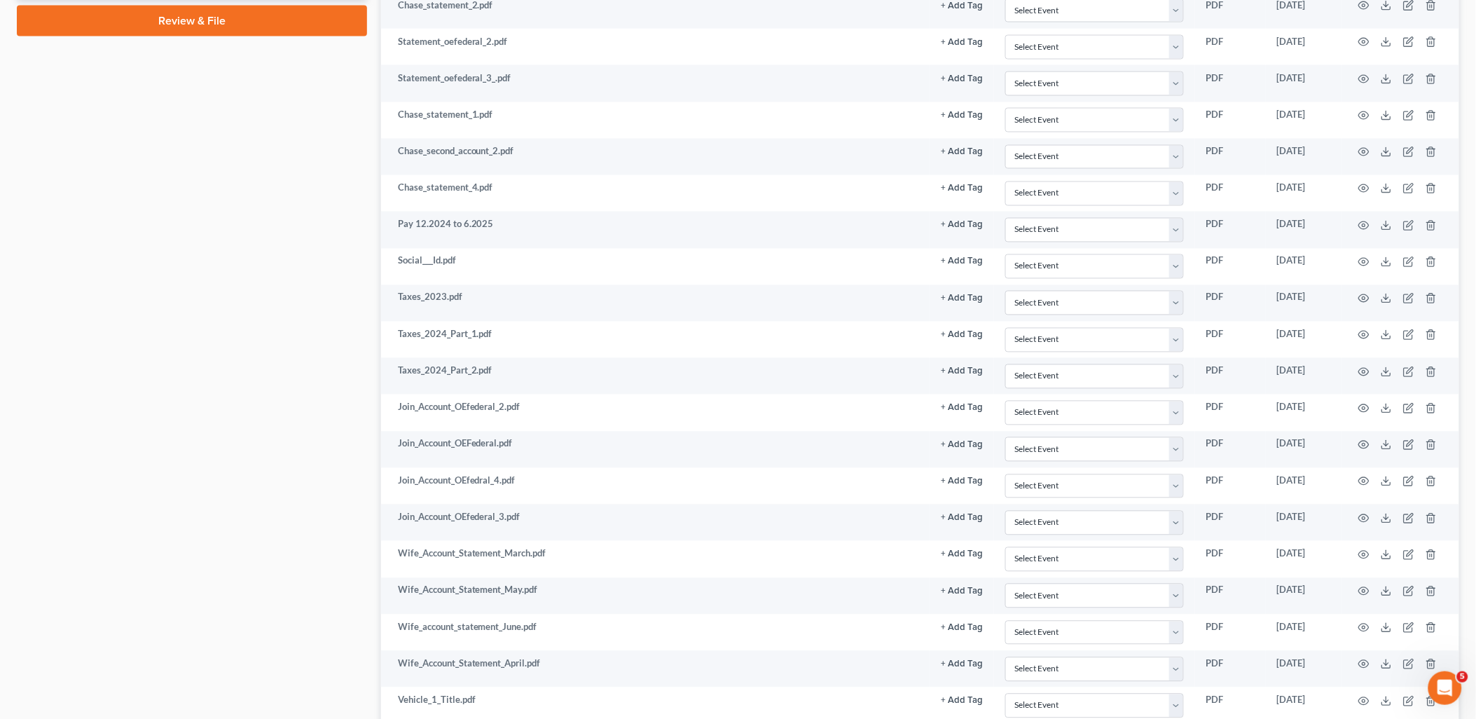
scroll to position [753, 0]
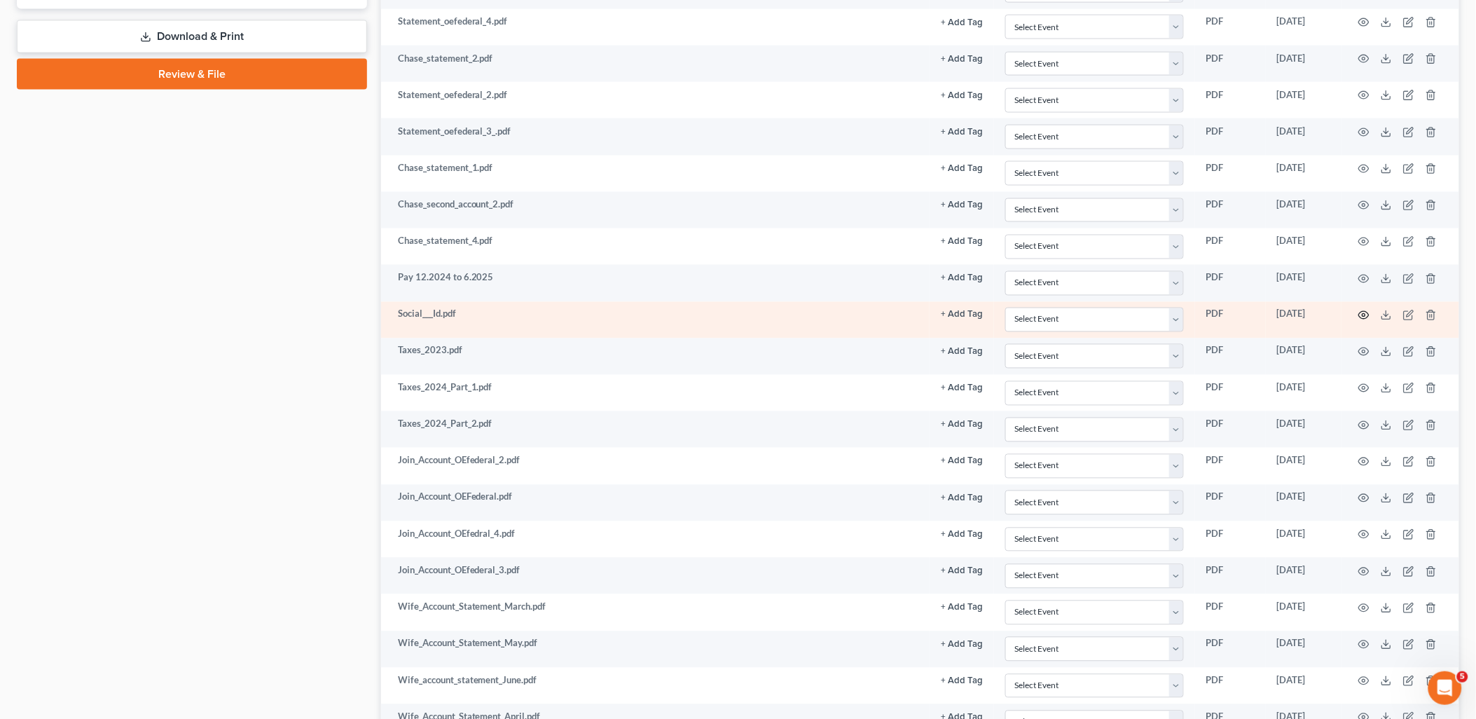
click at [1359, 319] on icon "button" at bounding box center [1364, 315] width 11 height 11
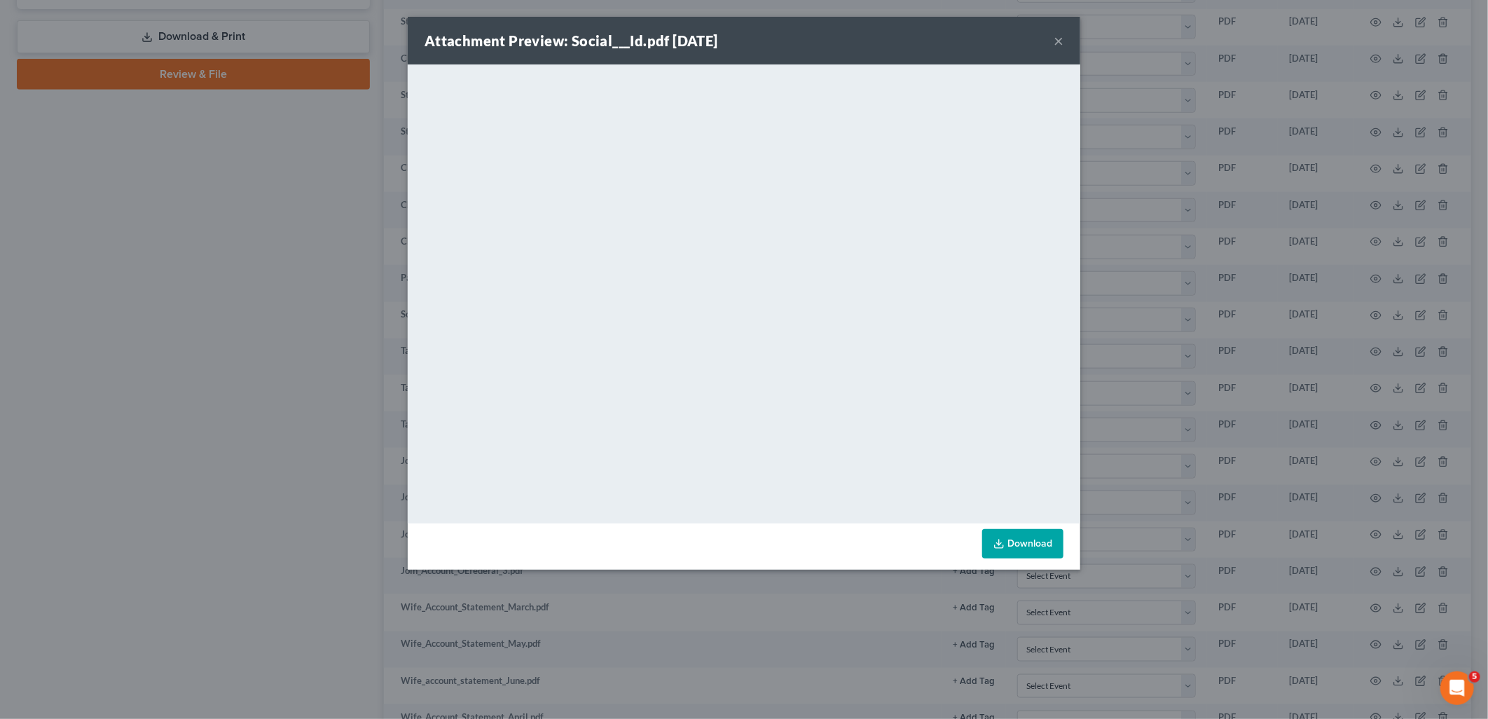
drag, startPoint x: 1062, startPoint y: 40, endPoint x: 340, endPoint y: 184, distance: 735.9
click at [1062, 40] on button "×" at bounding box center [1059, 40] width 10 height 17
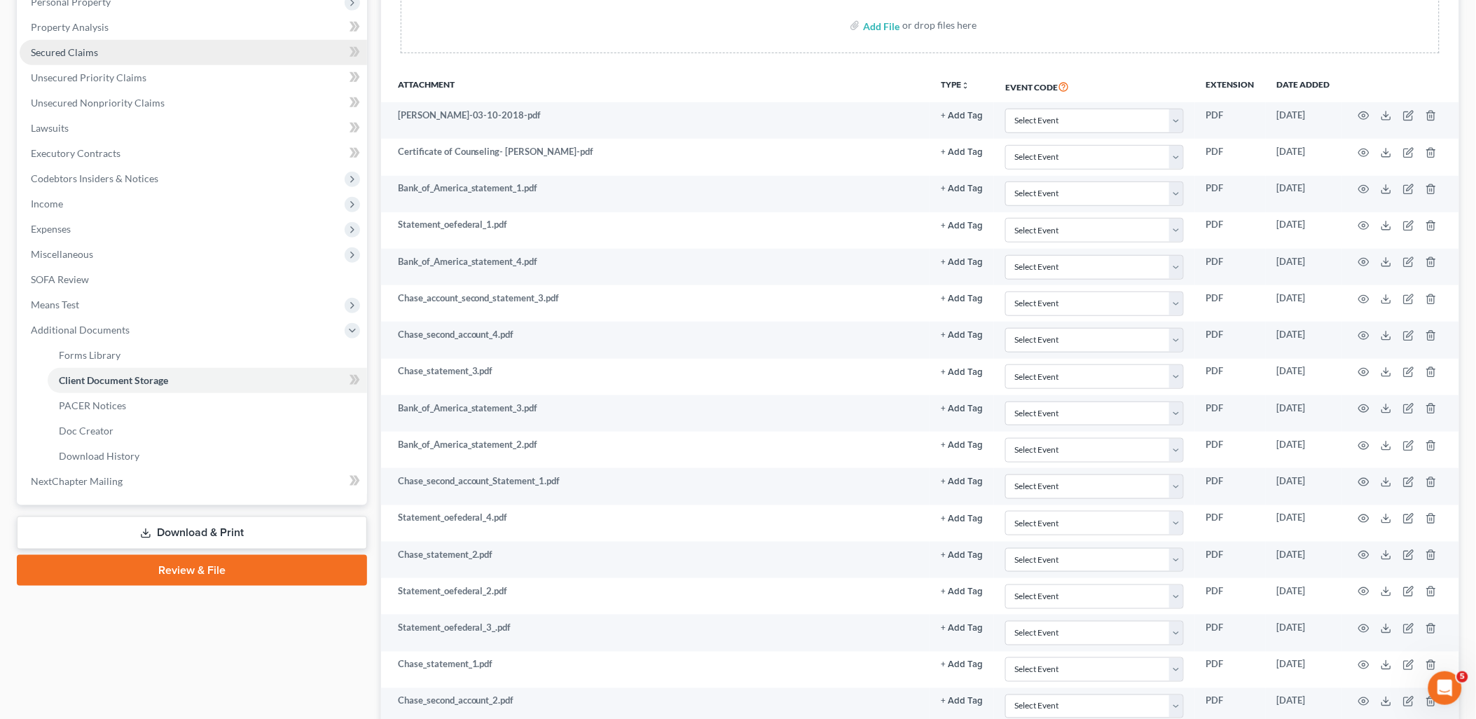
scroll to position [0, 0]
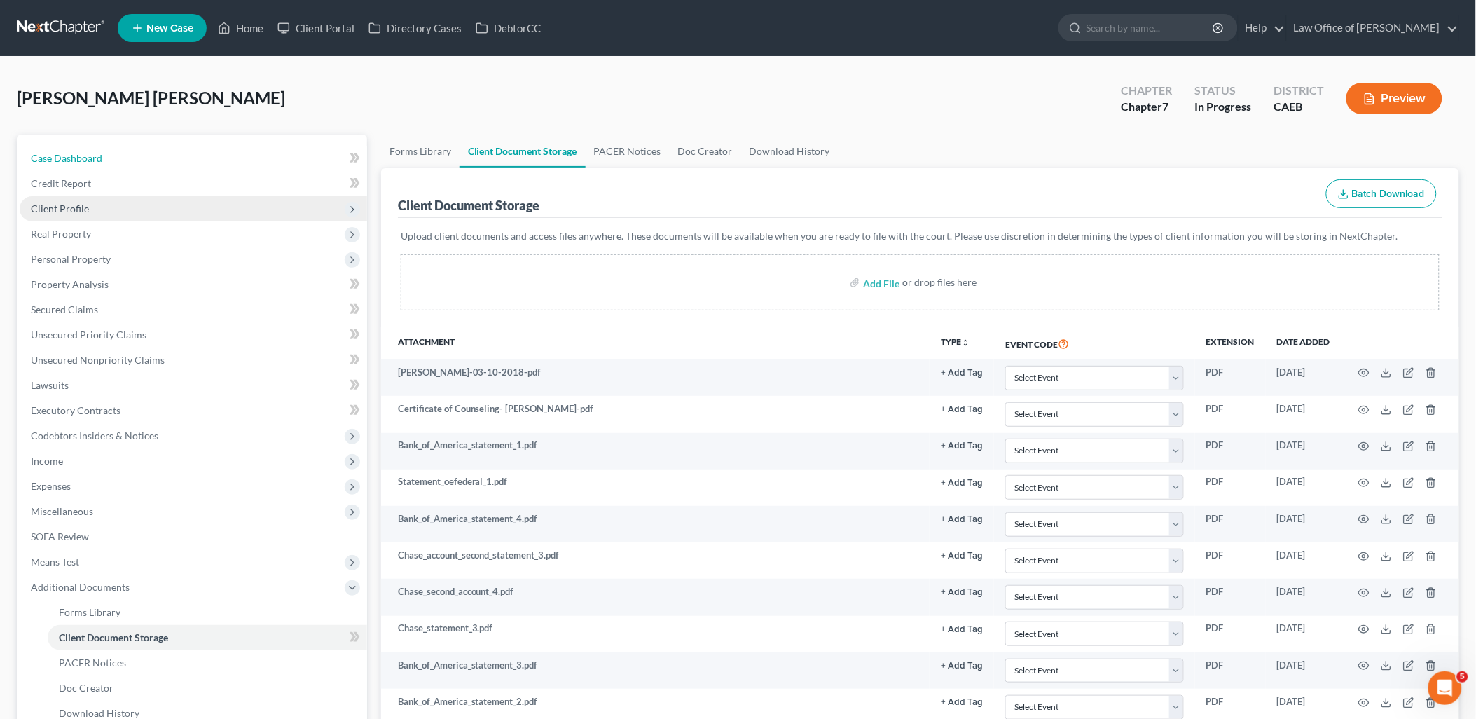
drag, startPoint x: 61, startPoint y: 155, endPoint x: 322, endPoint y: 203, distance: 265.8
click at [62, 154] on span "Case Dashboard" at bounding box center [66, 158] width 71 height 12
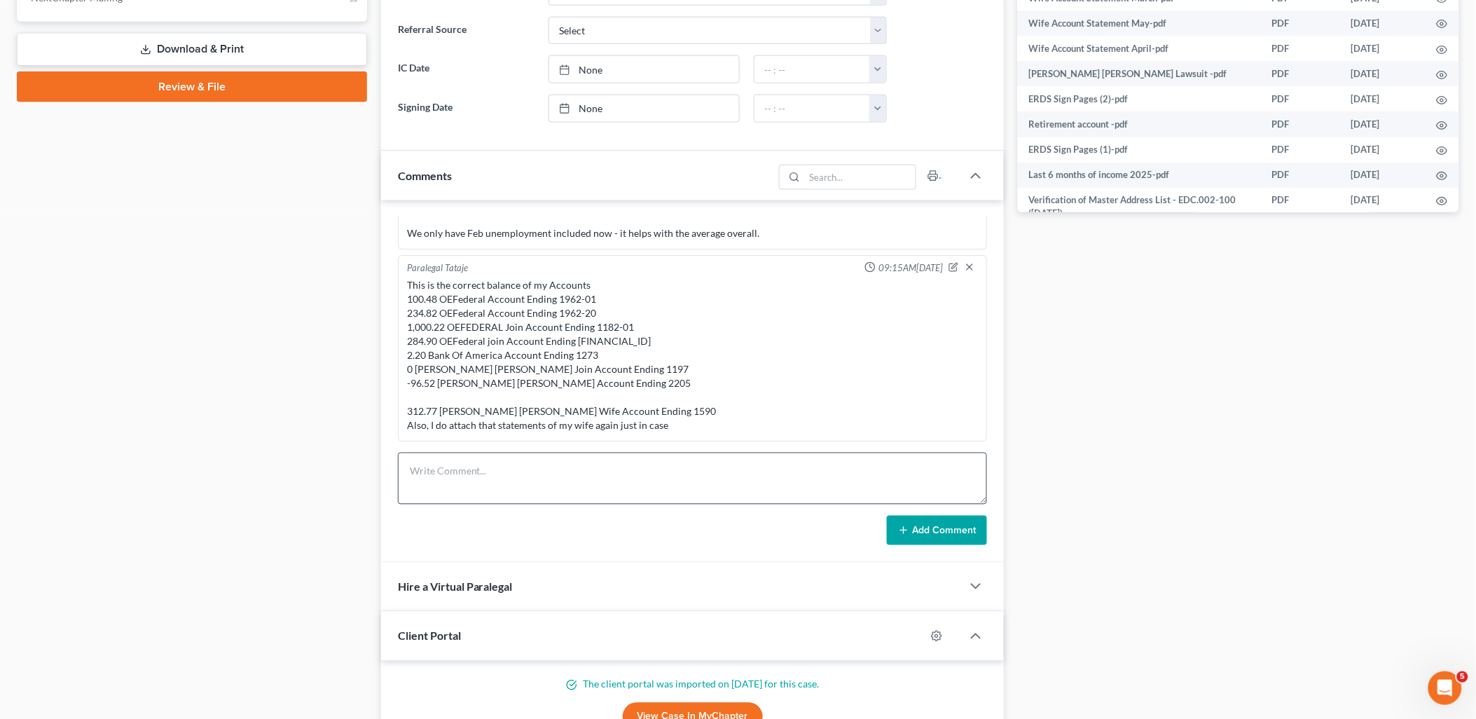
scroll to position [622, 0]
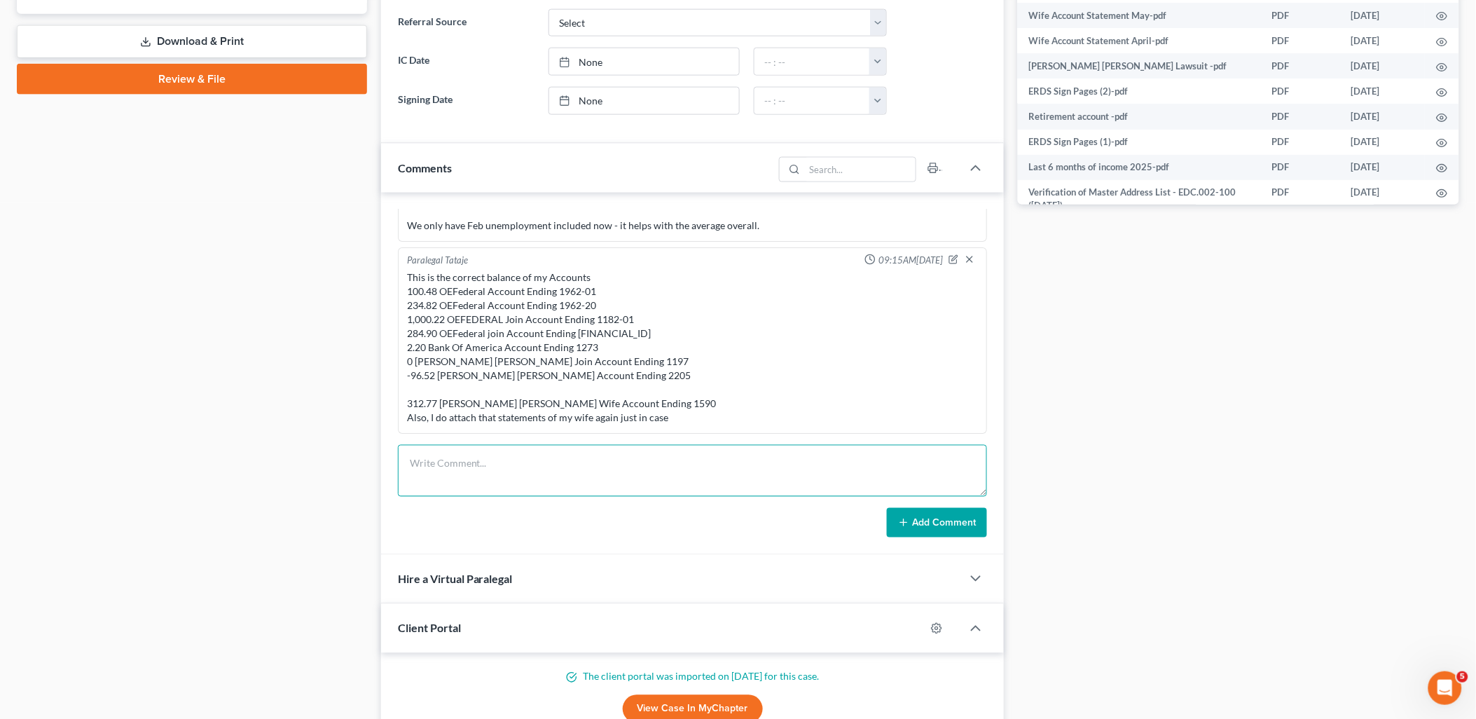
click at [517, 473] on textarea at bounding box center [693, 471] width 590 height 52
paste textarea "The search returned no results. PACER Service Center08/15/2025 13:30:56 User cm…"
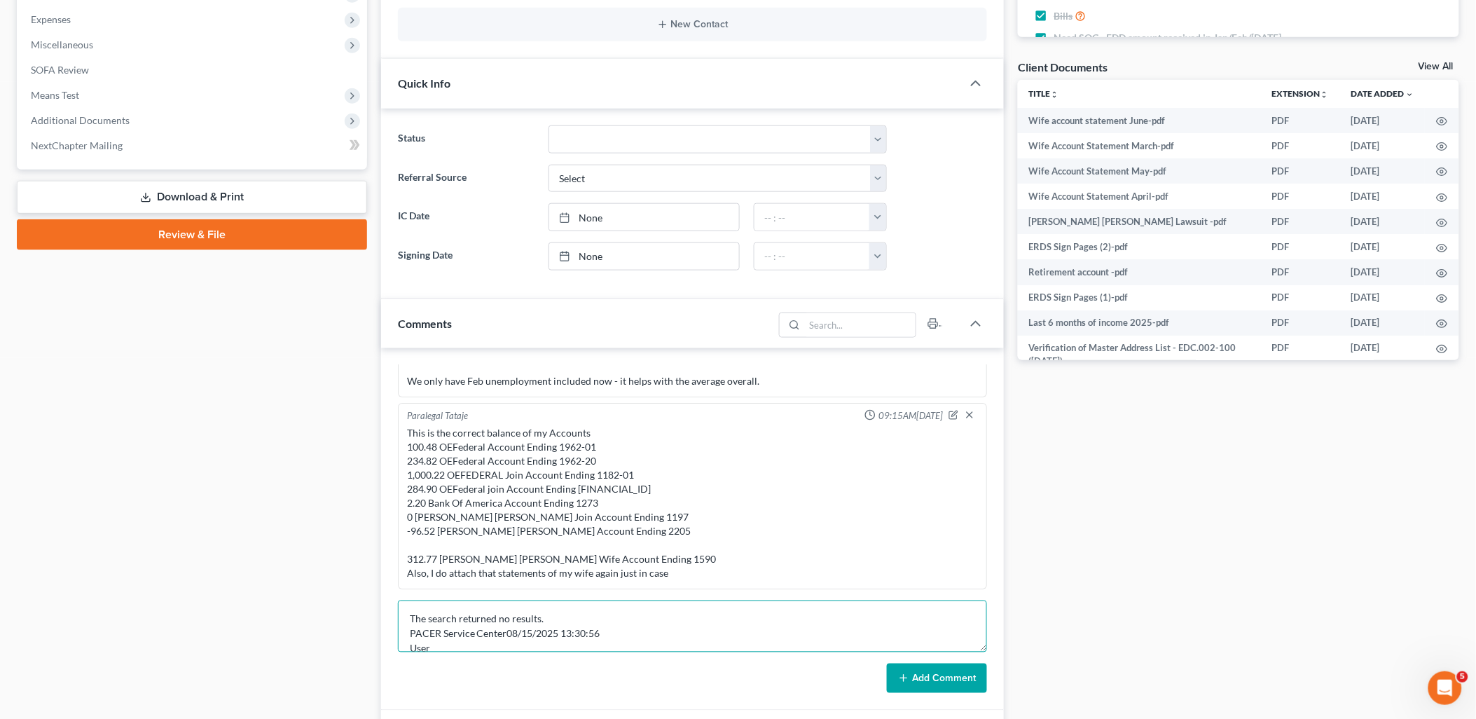
scroll to position [147, 0]
drag, startPoint x: 496, startPoint y: 627, endPoint x: 499, endPoint y: 605, distance: 22.6
click at [495, 627] on textarea "The search returned no results. PACER Service Center08/15/2025 13:30:56 User cm…" at bounding box center [693, 626] width 590 height 52
drag, startPoint x: 414, startPoint y: 615, endPoint x: 498, endPoint y: 584, distance: 89.8
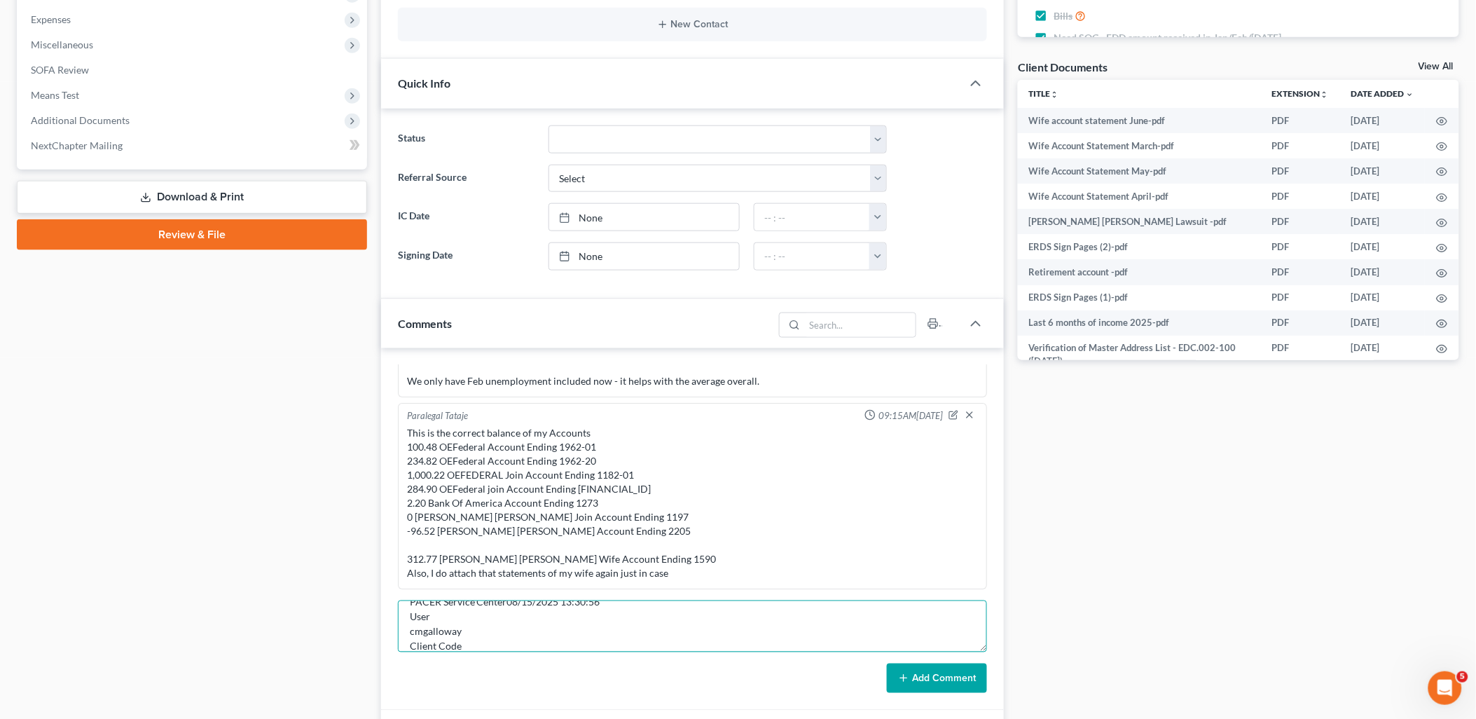
click at [465, 628] on textarea "The search returned no results. PACER Service Center08/15/2025 13:30:56 User cm…" at bounding box center [693, 626] width 590 height 52
type textarea "The search returned no results. PACER Service Center08/15/2025 13:30:56 Client …"
click at [949, 682] on button "Add Comment" at bounding box center [937, 678] width 100 height 29
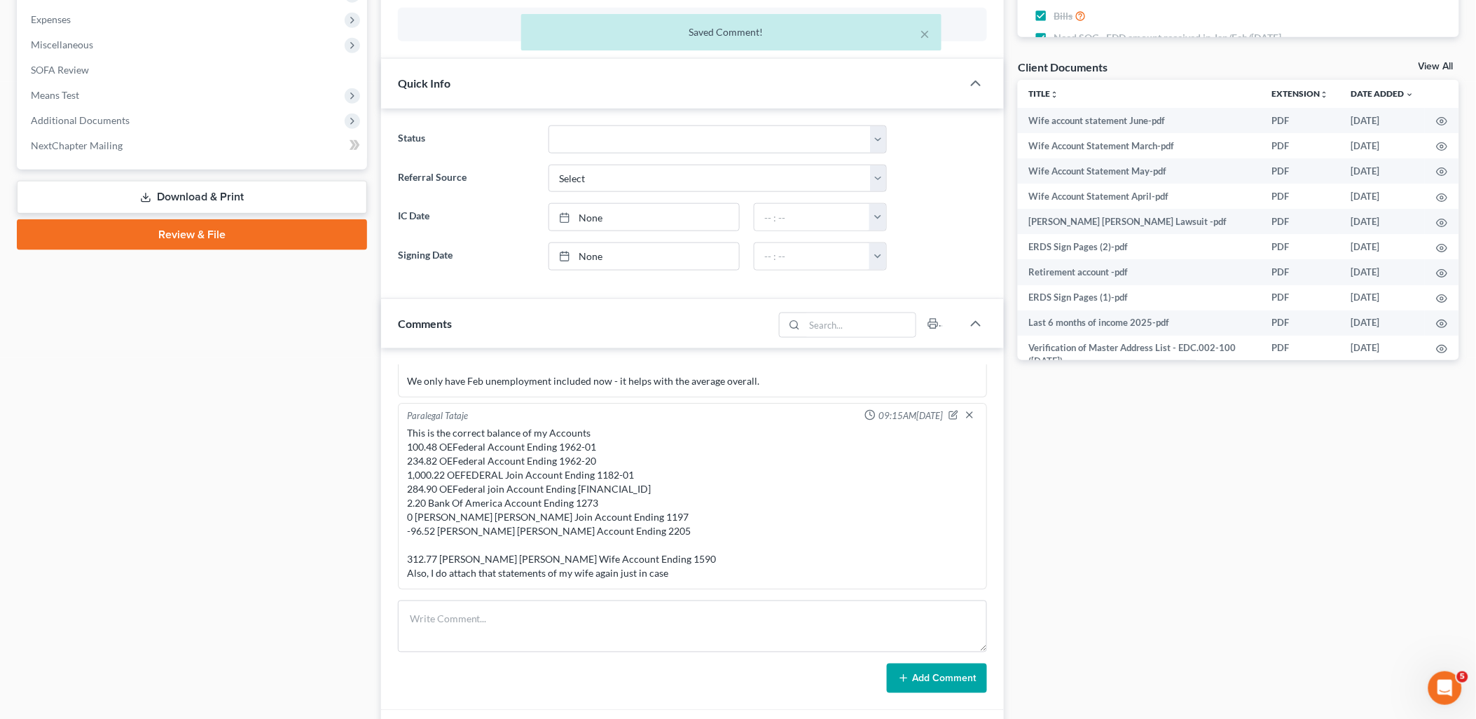
scroll to position [2016, 0]
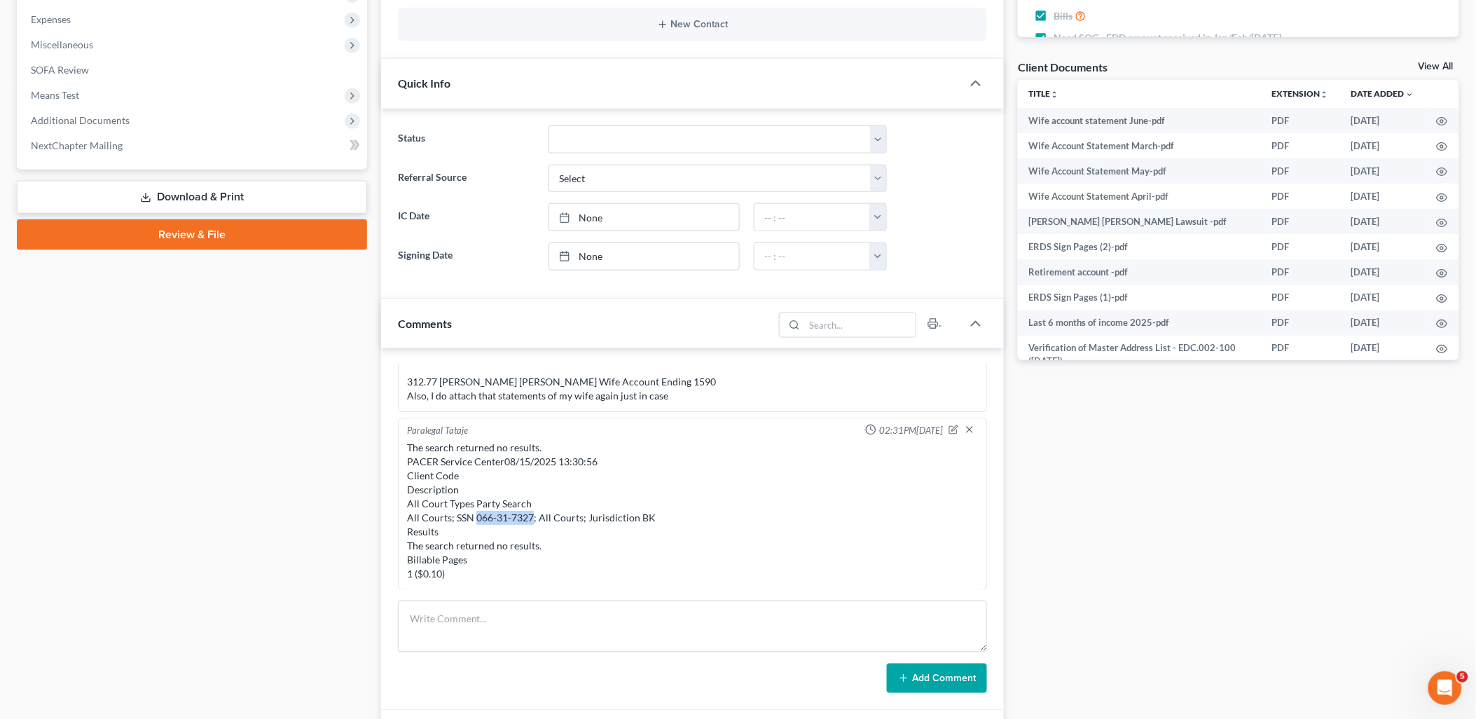
drag, startPoint x: 476, startPoint y: 516, endPoint x: 891, endPoint y: 586, distance: 420.0
click at [531, 515] on div "The search returned no results. PACER Service Center08/15/2025 13:30:56 Client …" at bounding box center [693, 511] width 572 height 140
copy div "066-31-7327"
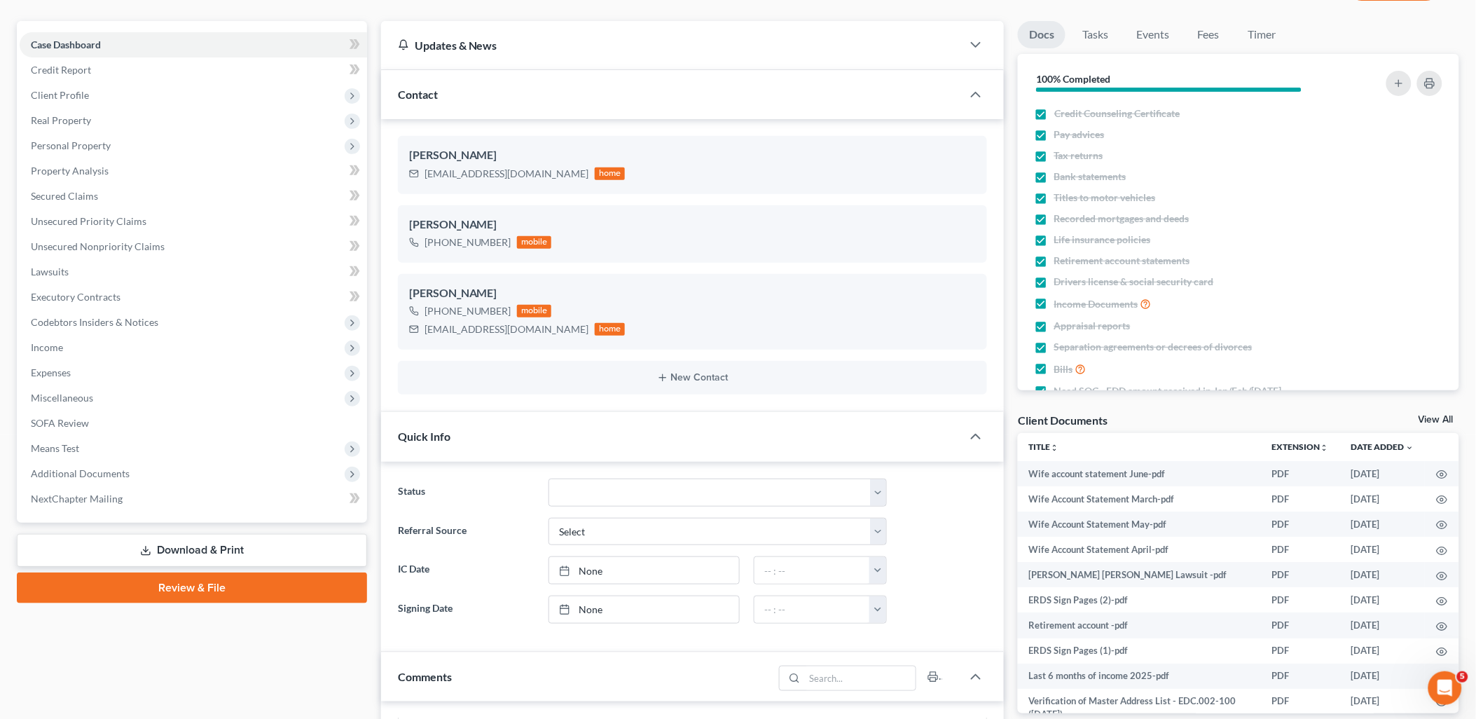
scroll to position [311, 0]
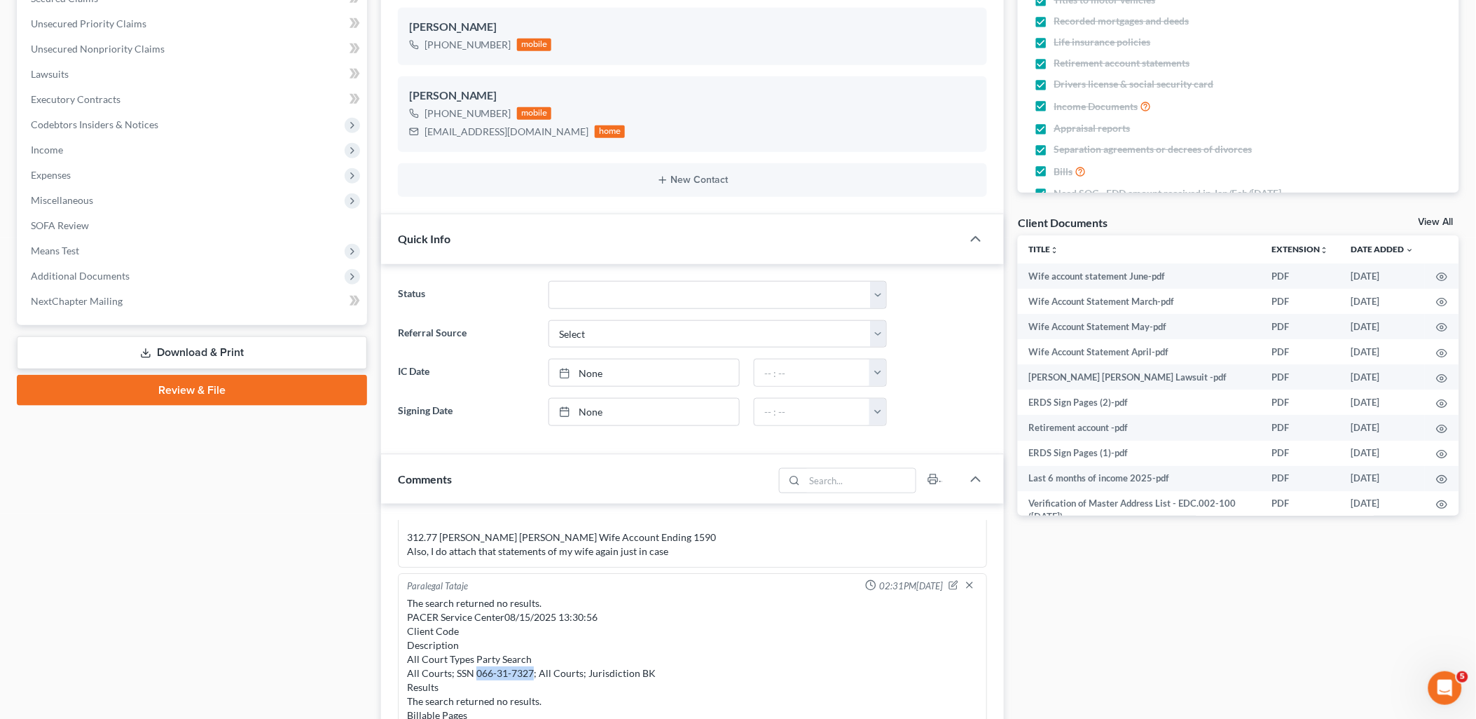
click at [183, 352] on link "Download & Print" at bounding box center [192, 352] width 350 height 33
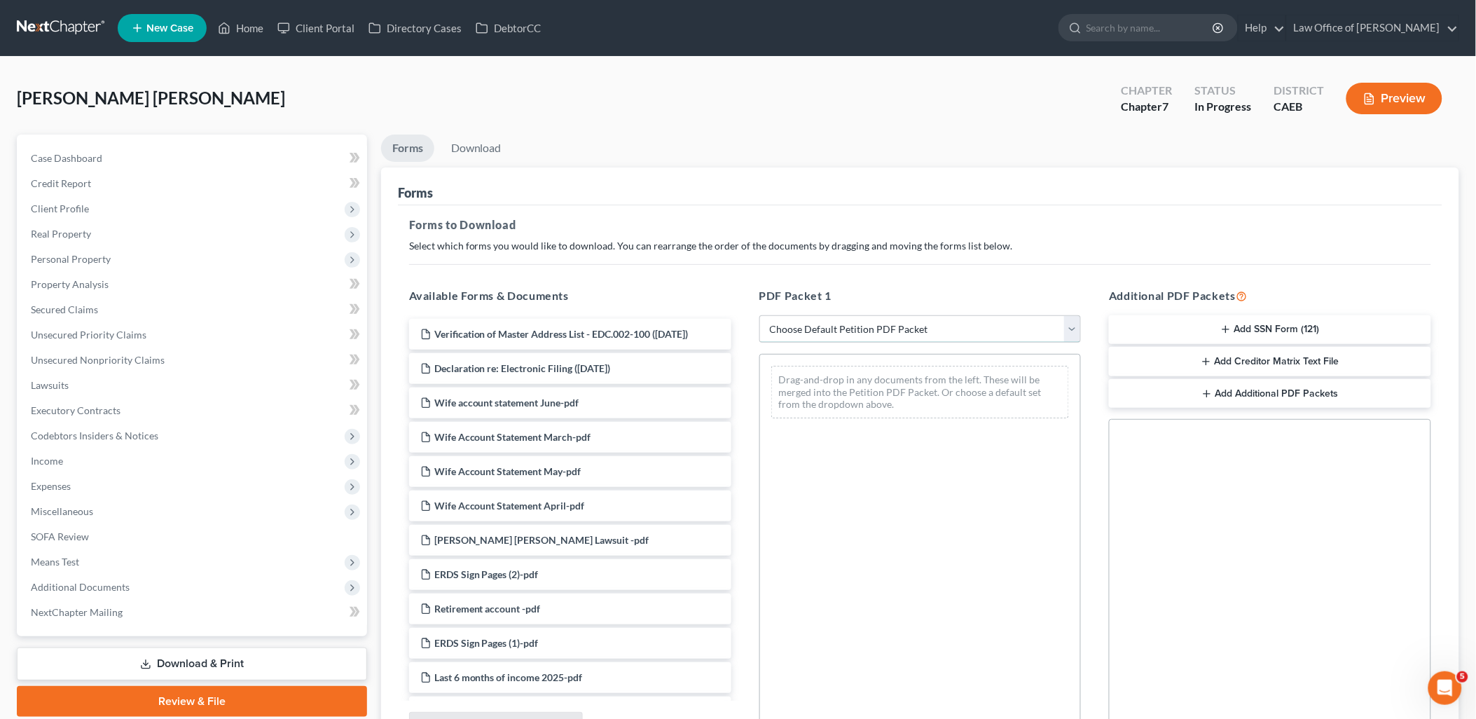
click at [837, 334] on select "Choose Default Petition PDF Packet Complete Bankruptcy Petition (all forms and …" at bounding box center [921, 329] width 322 height 28
select select "0"
click at [760, 315] on select "Choose Default Petition PDF Packet Complete Bankruptcy Petition (all forms and …" at bounding box center [921, 329] width 322 height 28
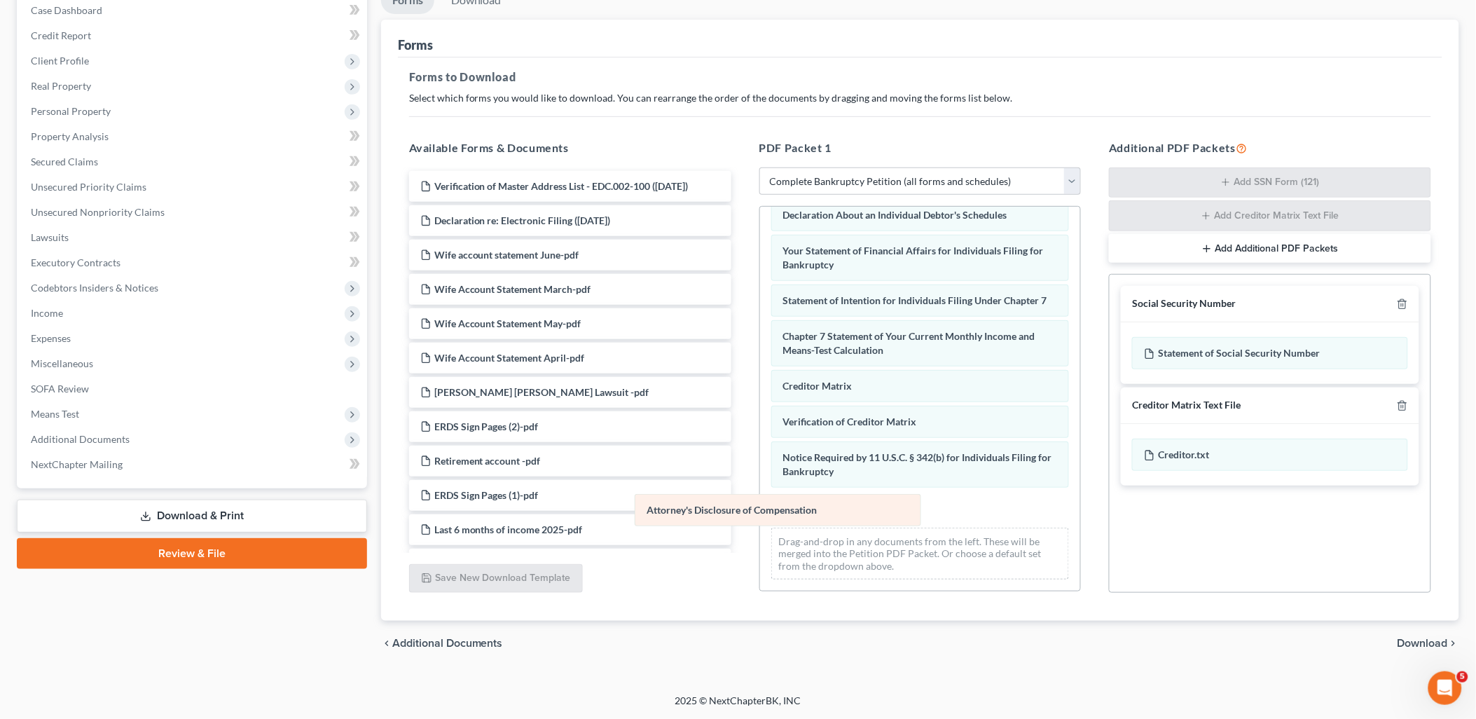
scroll to position [370, 0]
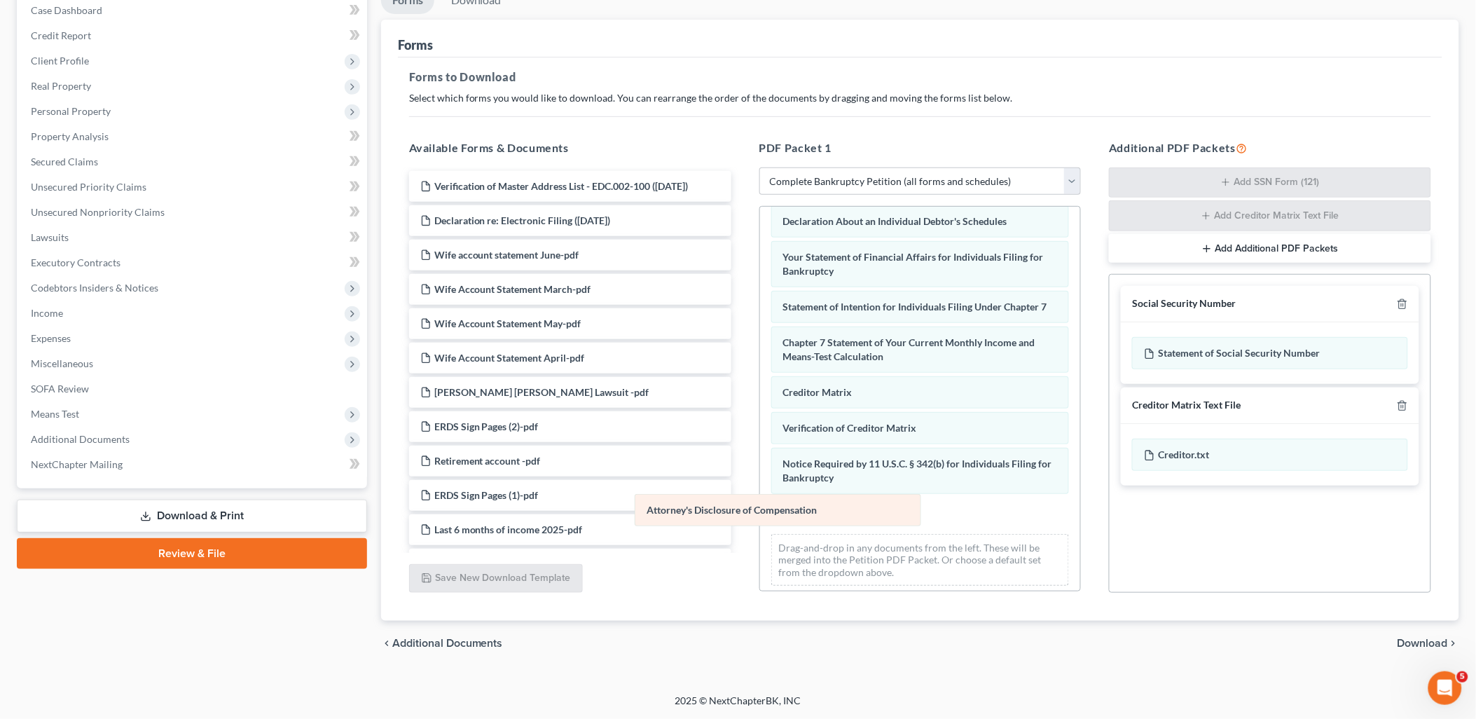
drag, startPoint x: 897, startPoint y: 500, endPoint x: 650, endPoint y: 508, distance: 246.8
click at [760, 507] on div "Attorney's Disclosure of Compensation Voluntary Petition for Individuals Filing…" at bounding box center [920, 217] width 321 height 760
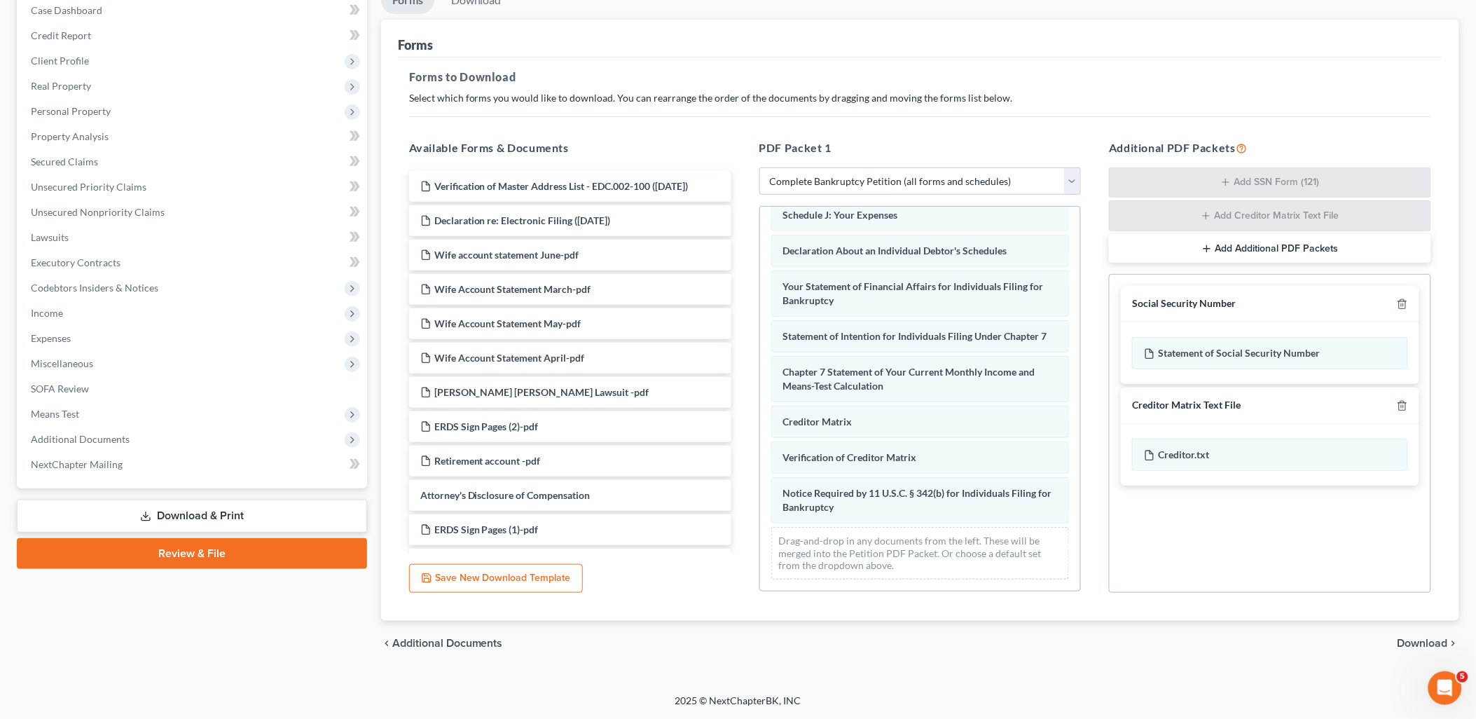
click at [1426, 645] on span "Download" at bounding box center [1423, 643] width 50 height 11
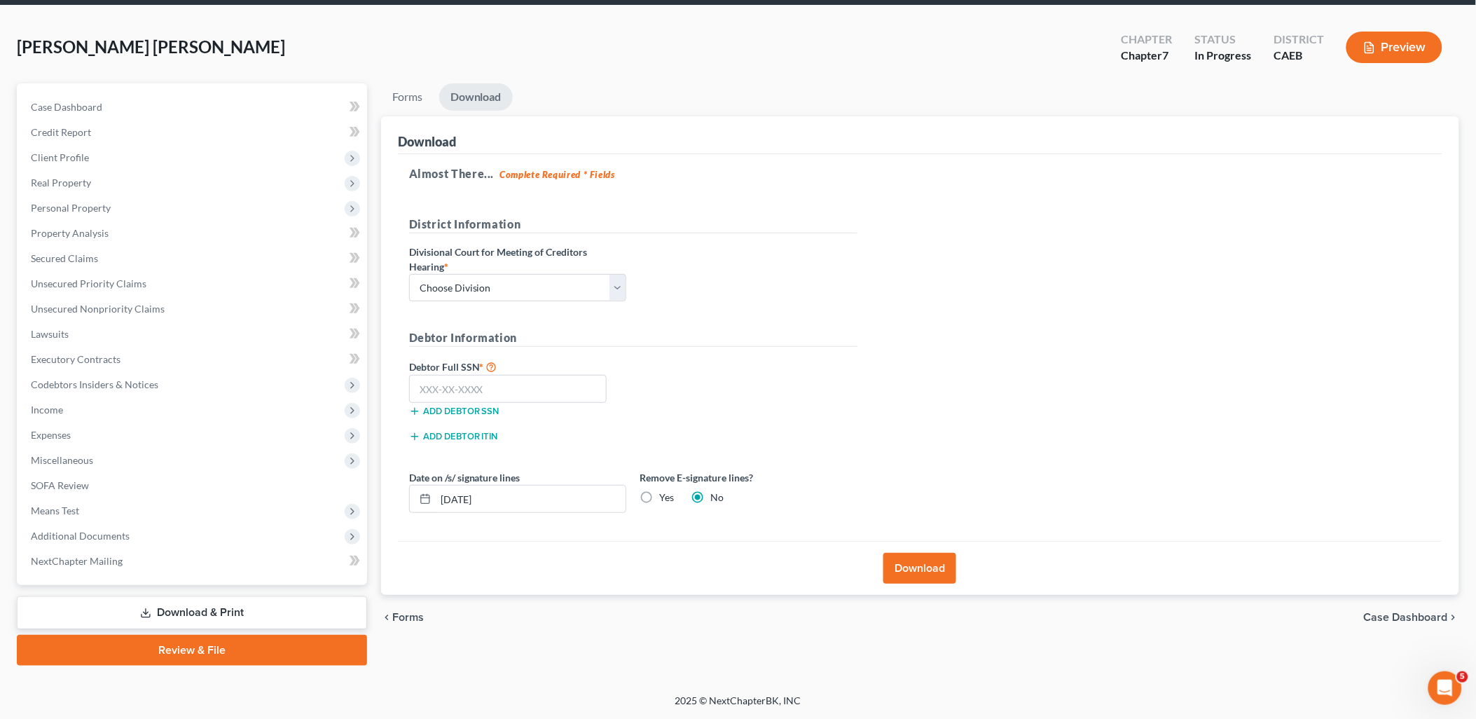
scroll to position [49, 0]
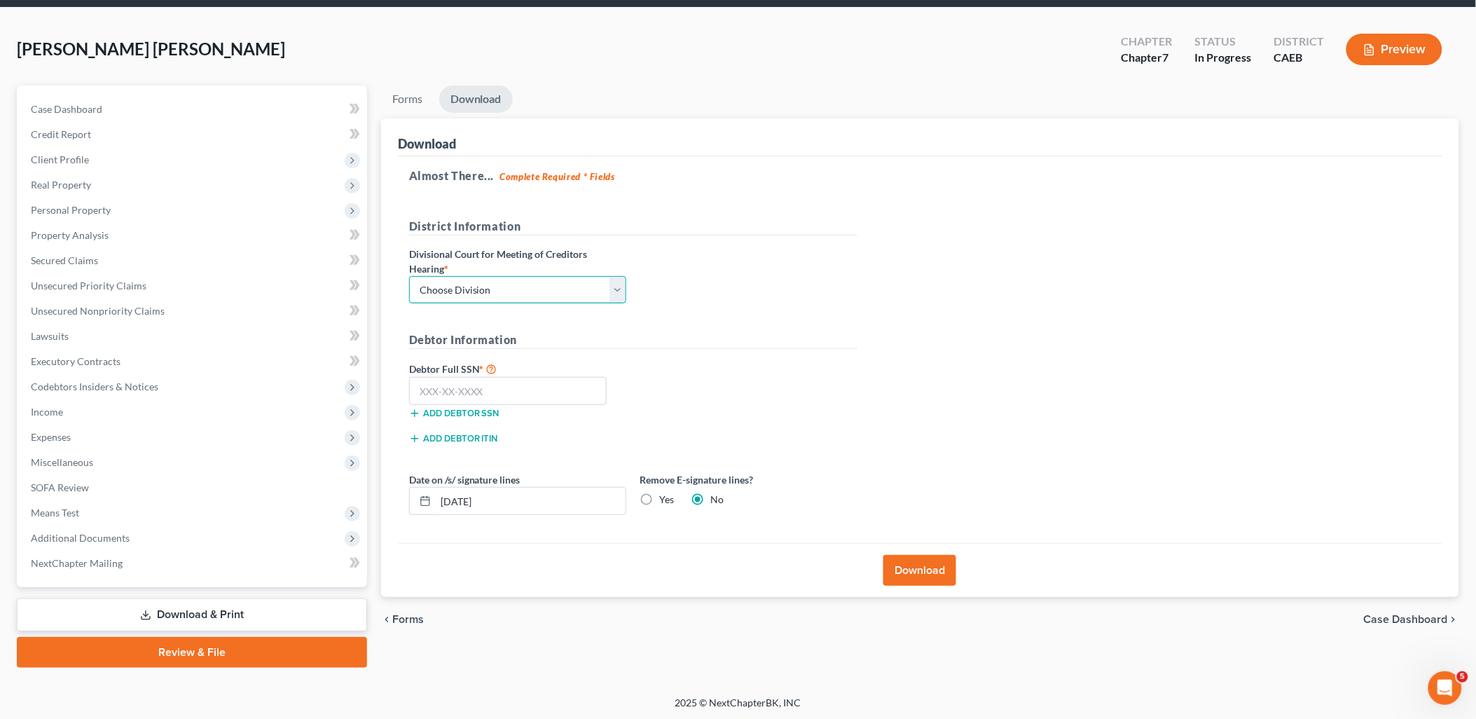
click at [500, 281] on select "Choose Division Fresno Modesto [GEOGRAPHIC_DATA]" at bounding box center [517, 290] width 217 height 28
select select "1"
click at [409, 276] on select "Choose Division Fresno Modesto [GEOGRAPHIC_DATA]" at bounding box center [517, 290] width 217 height 28
click at [488, 392] on input "text" at bounding box center [508, 391] width 198 height 28
drag, startPoint x: 502, startPoint y: 394, endPoint x: 462, endPoint y: 391, distance: 39.3
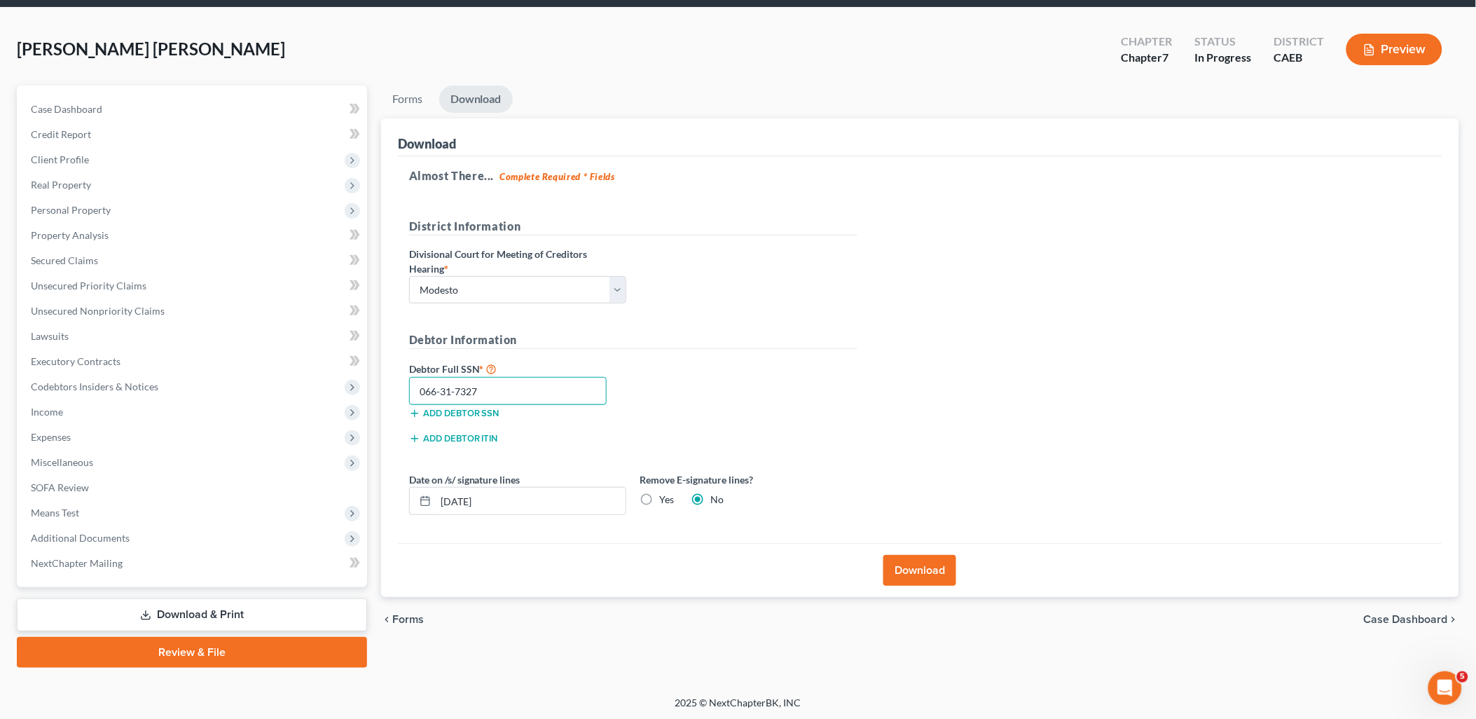
click at [401, 387] on div "Almost There... Complete Required * Fields District Information Divisional Cour…" at bounding box center [920, 349] width 1045 height 387
type input "066-31-7327"
click at [902, 579] on button "Download" at bounding box center [920, 570] width 73 height 31
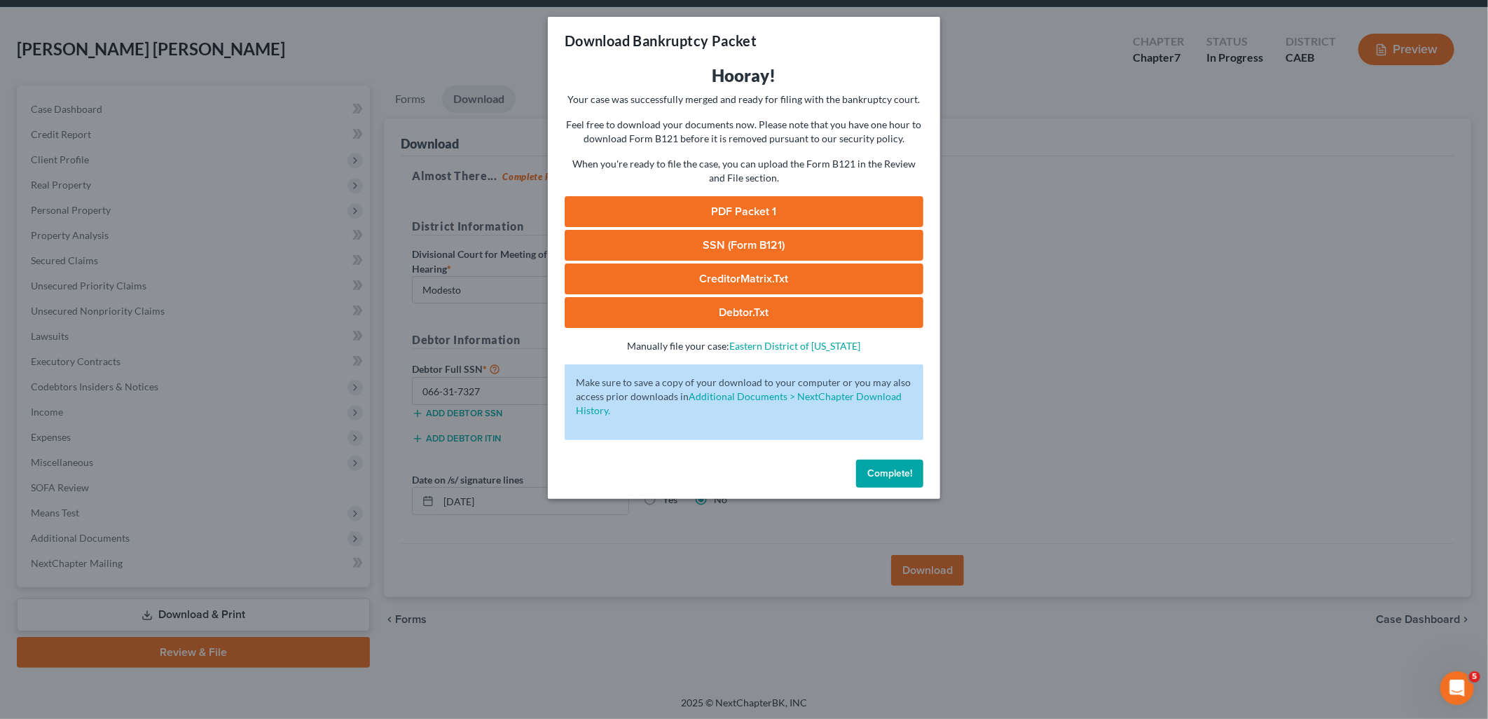
click at [764, 200] on link "PDF Packet 1" at bounding box center [744, 211] width 359 height 31
click at [725, 248] on link "SSN (Form B121)" at bounding box center [744, 245] width 359 height 31
click at [703, 291] on link "CreditorMatrix.txt" at bounding box center [744, 278] width 359 height 31
click at [696, 310] on link "Debtor.txt" at bounding box center [744, 312] width 359 height 31
drag, startPoint x: 902, startPoint y: 474, endPoint x: 778, endPoint y: 458, distance: 125.2
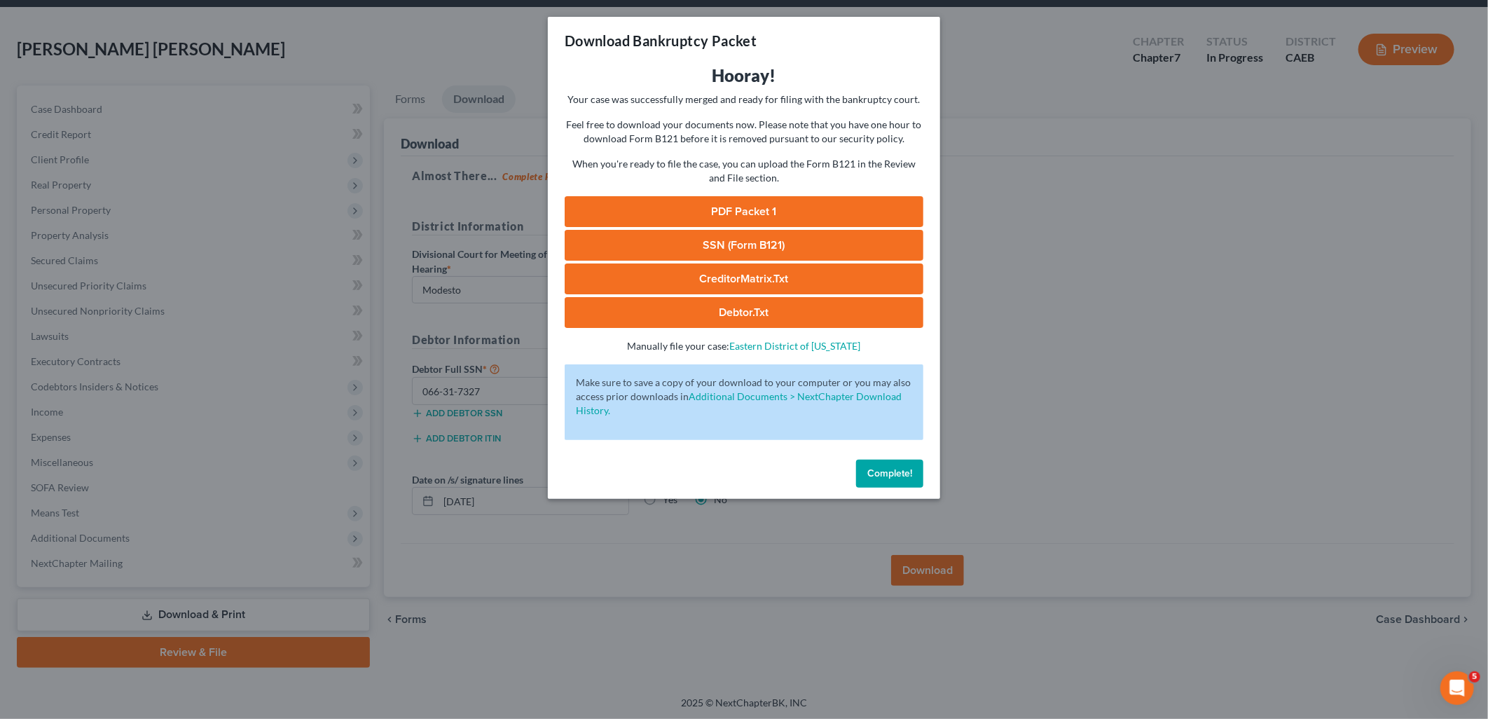
click at [902, 474] on span "Complete!" at bounding box center [889, 473] width 45 height 12
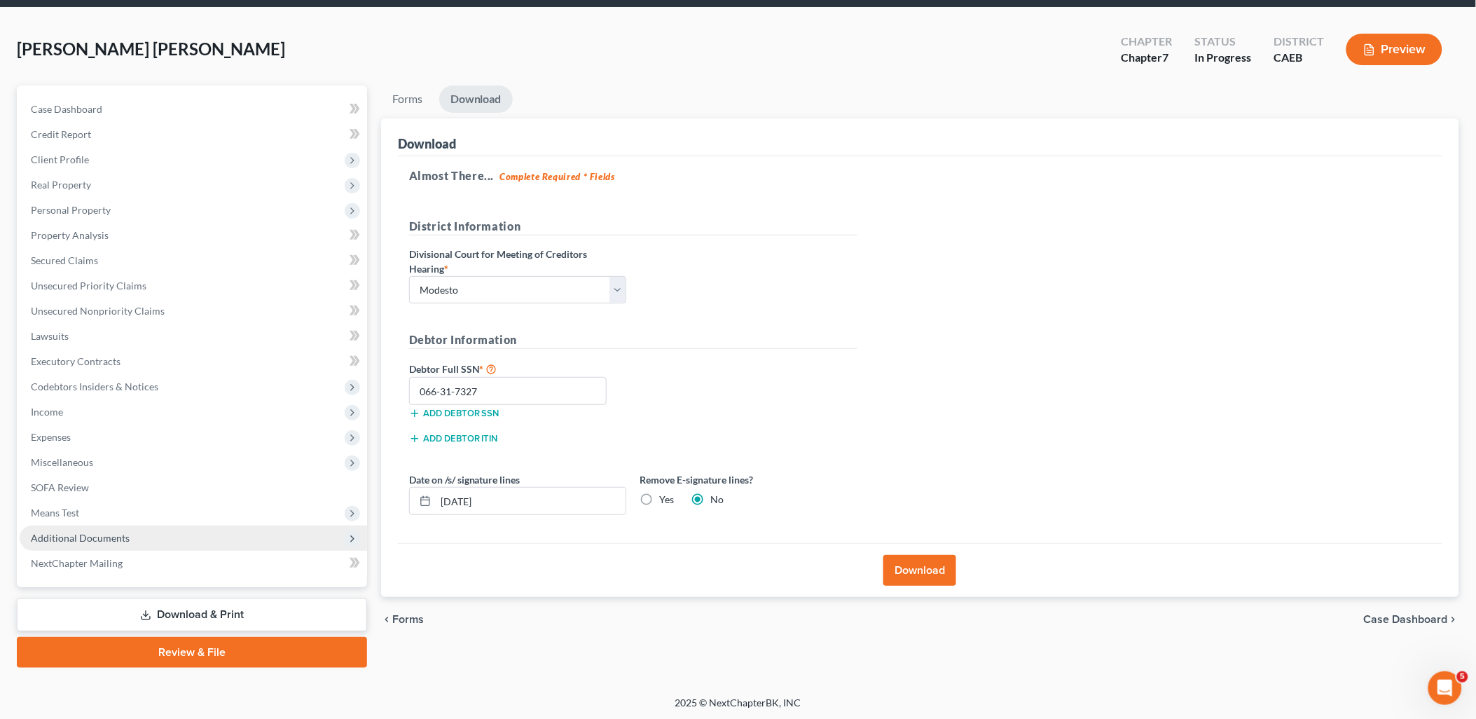
click at [75, 536] on span "Additional Documents" at bounding box center [80, 538] width 99 height 12
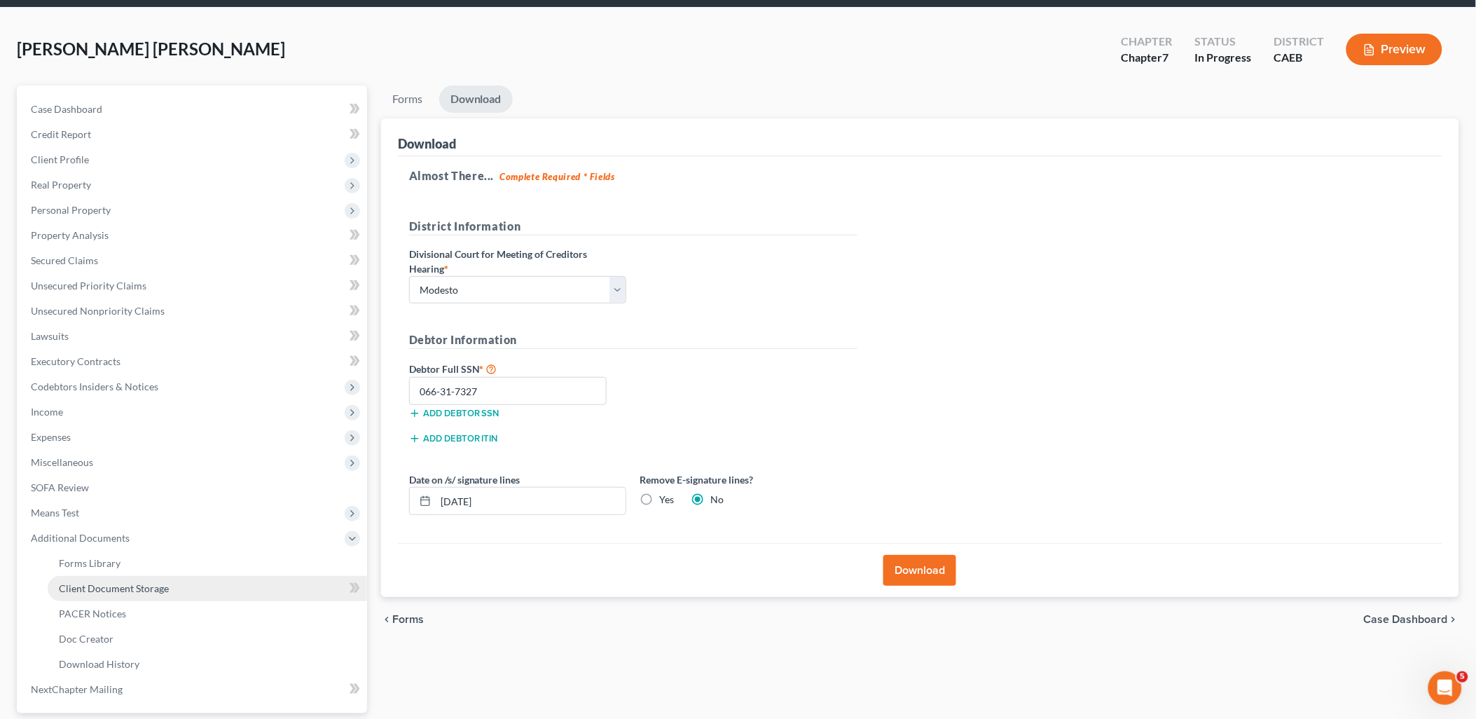
click at [85, 590] on span "Client Document Storage" at bounding box center [114, 588] width 110 height 12
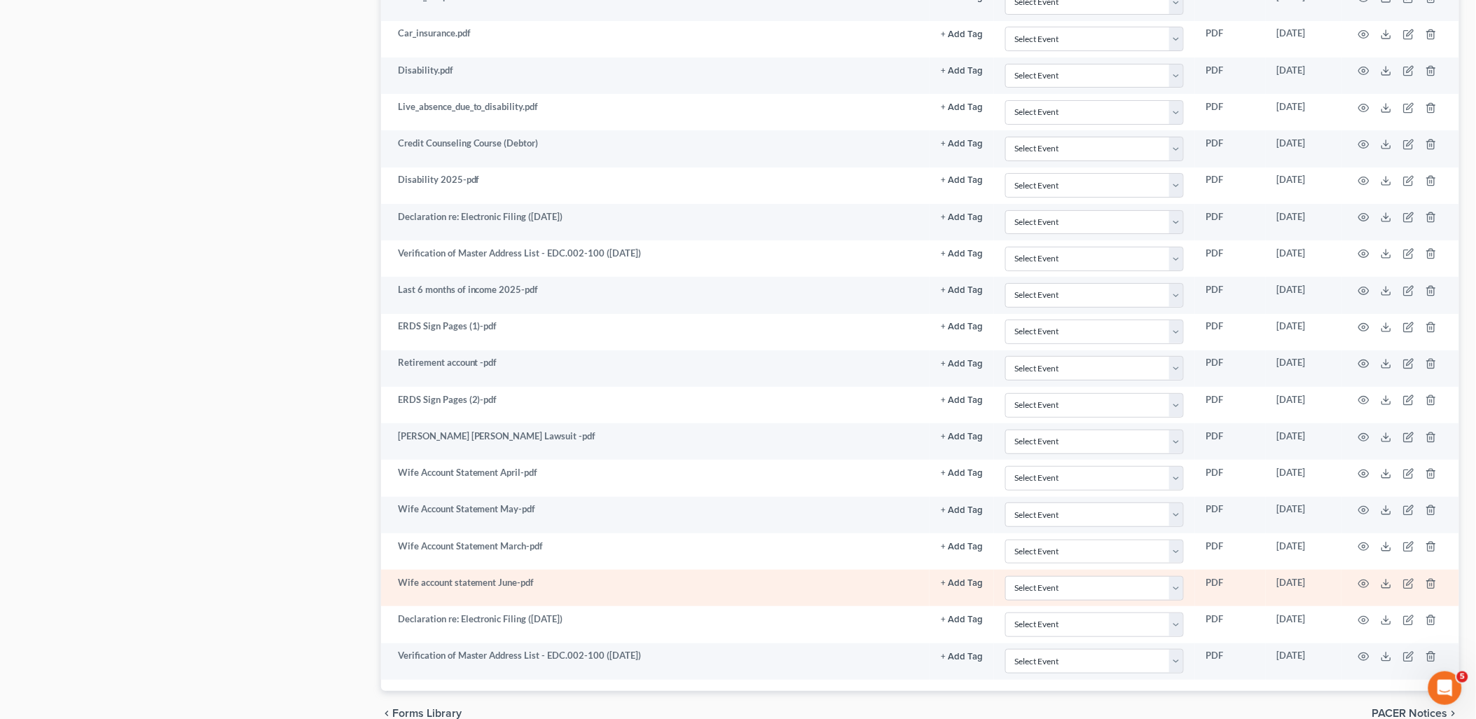
scroll to position [1917, 0]
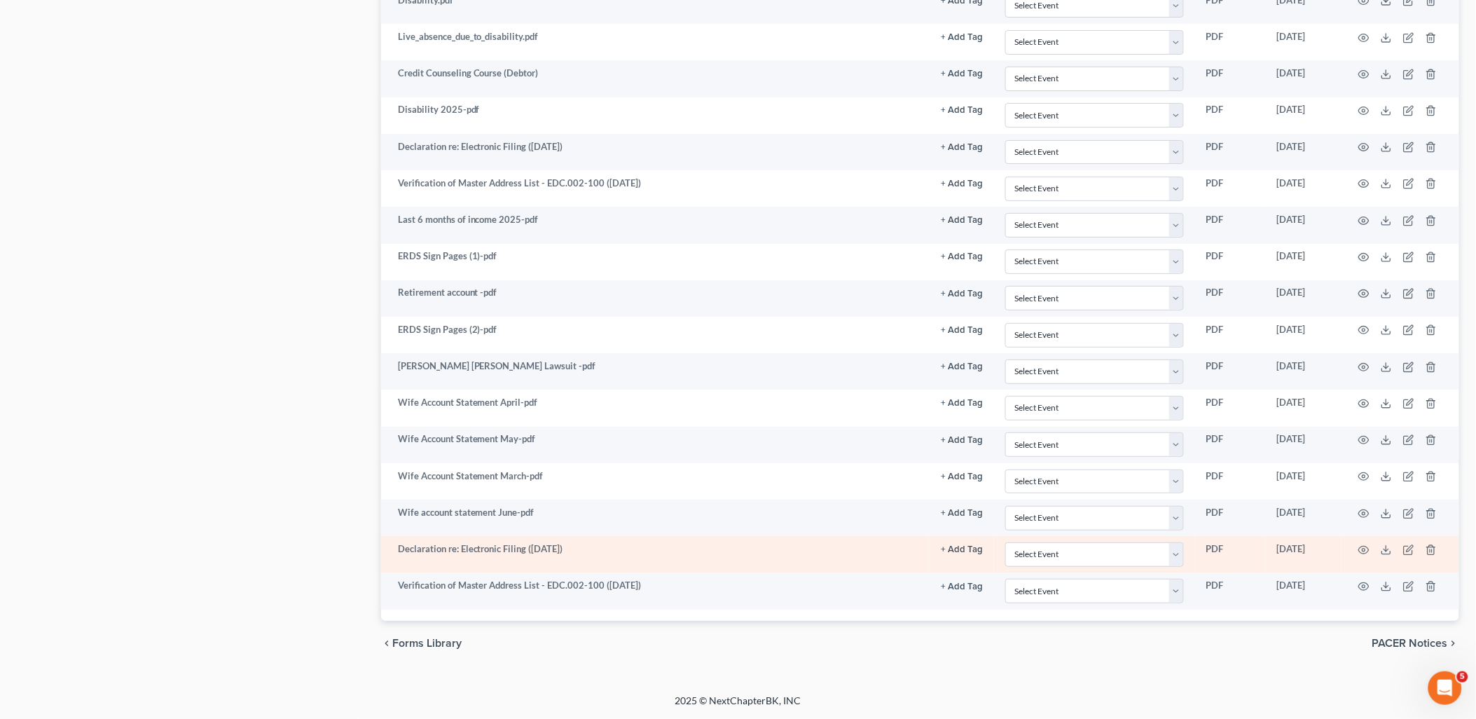
click at [1394, 549] on td at bounding box center [1401, 554] width 118 height 36
click at [1383, 549] on icon at bounding box center [1386, 549] width 11 height 11
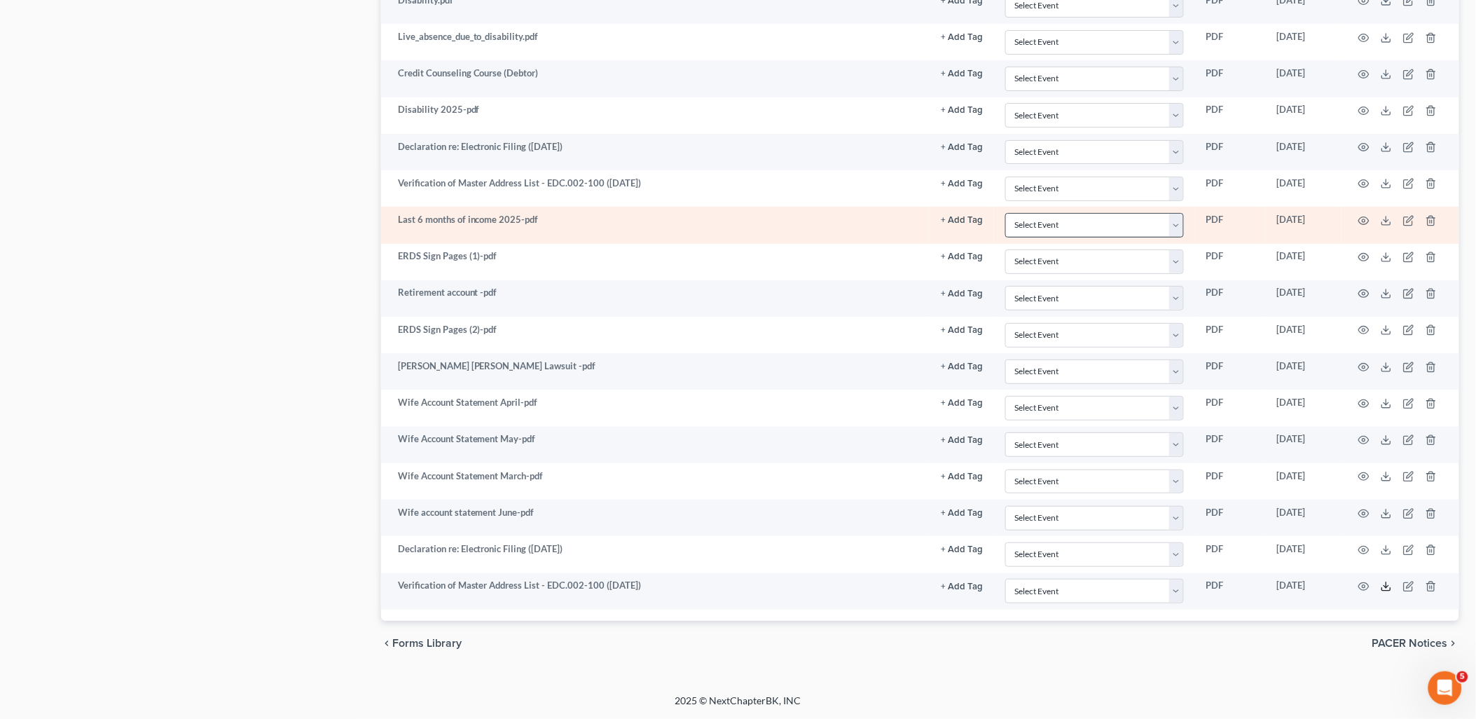
drag, startPoint x: 1389, startPoint y: 586, endPoint x: 1164, endPoint y: 221, distance: 428.8
click at [1389, 586] on polyline at bounding box center [1387, 587] width 5 height 2
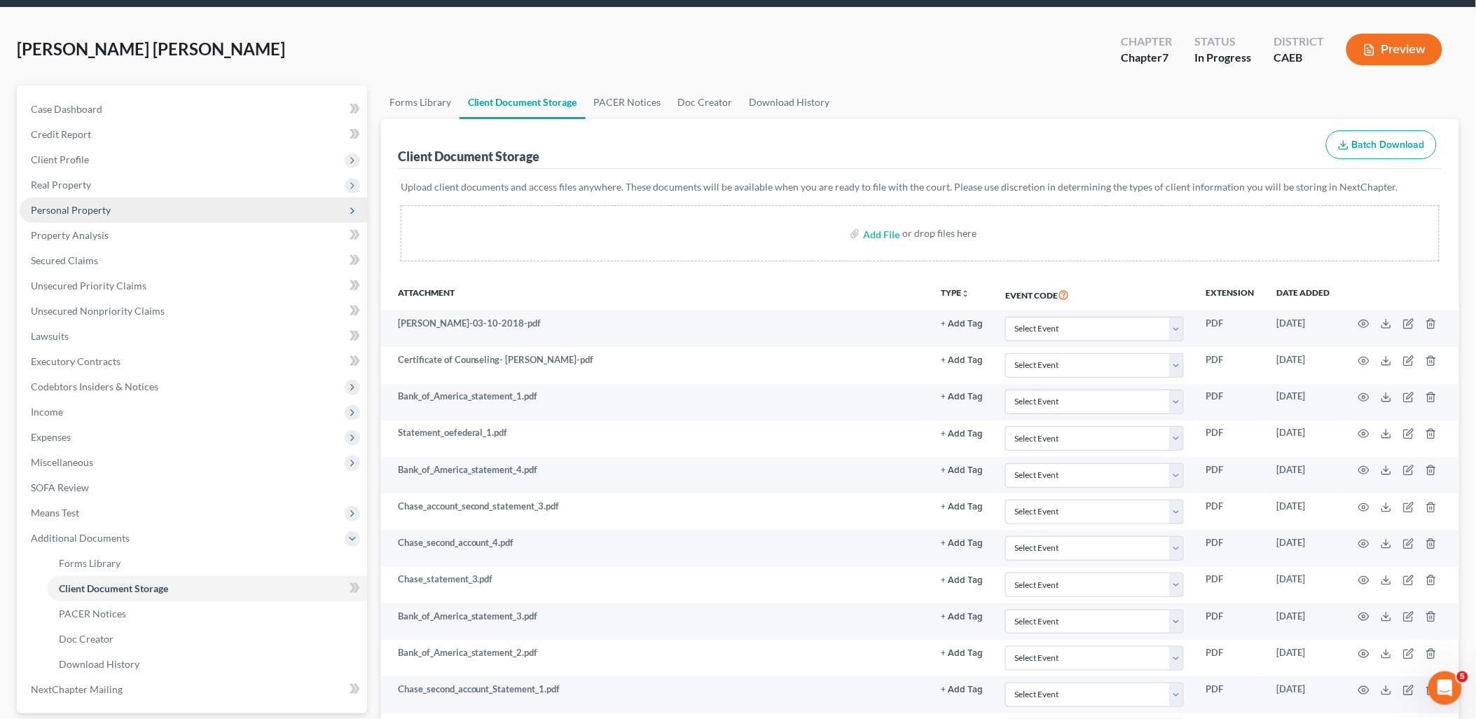
scroll to position [0, 0]
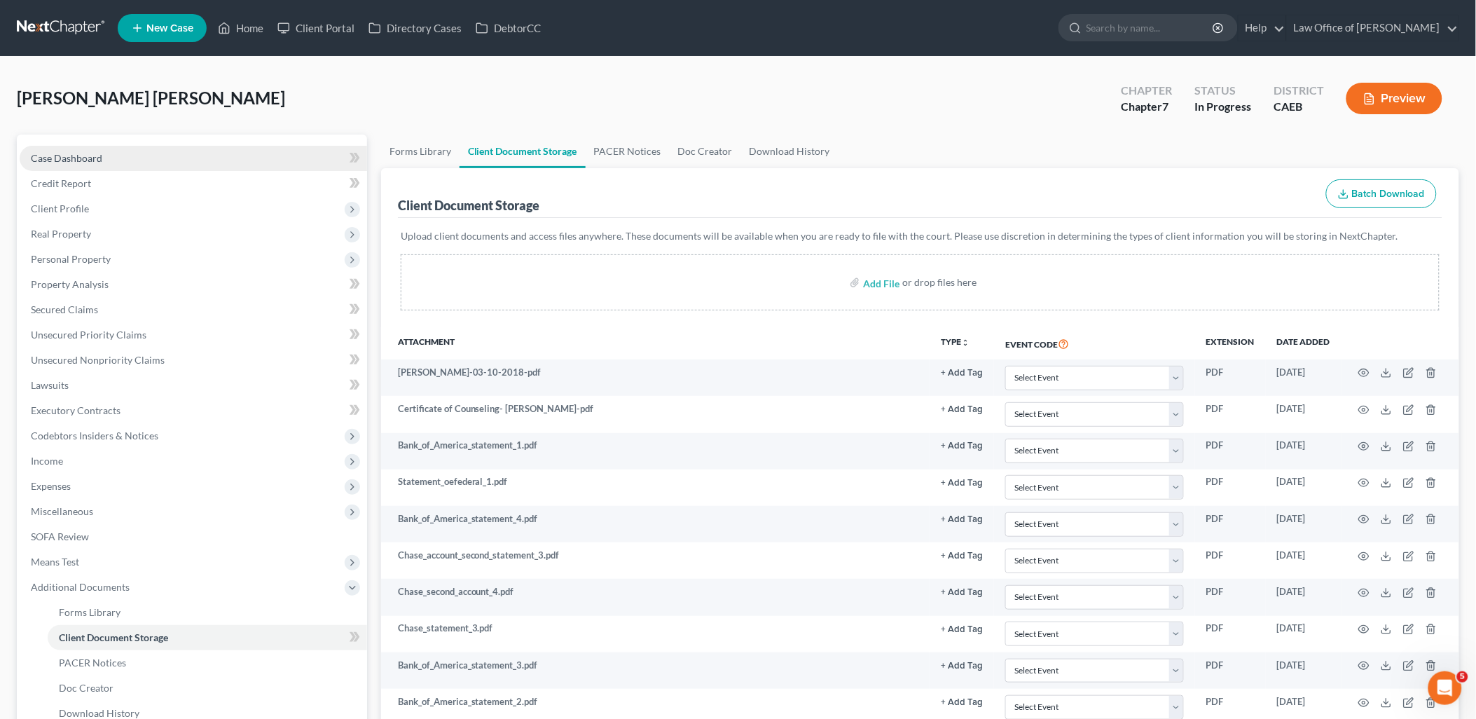
click at [70, 152] on span "Case Dashboard" at bounding box center [66, 158] width 71 height 12
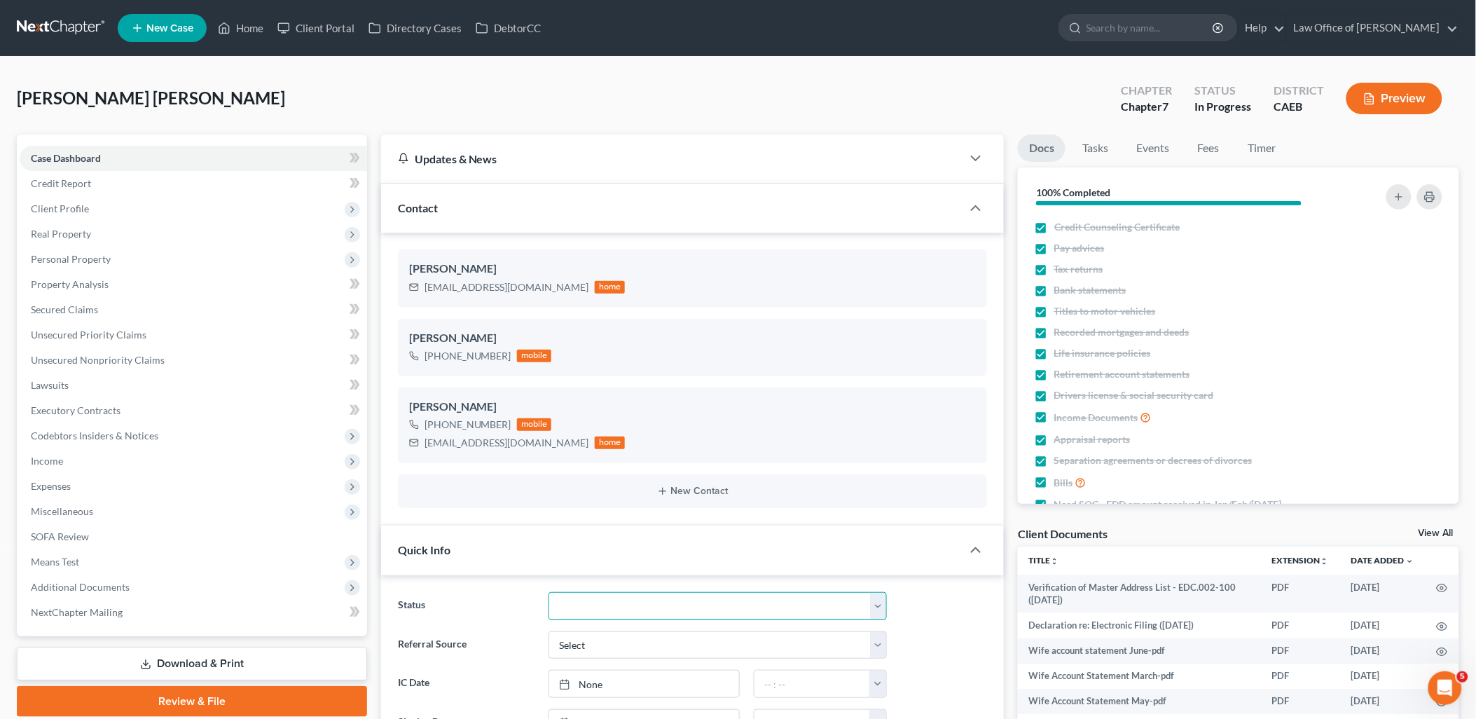
scroll to position [2016, 0]
click at [612, 600] on select "Discharged Discharged & Reported Discharge Litigation Dismissal Notice Dismisse…" at bounding box center [718, 606] width 338 height 28
select select "6"
click at [549, 592] on select "Discharged Discharged & Reported Discharge Litigation Dismissal Notice Dismisse…" at bounding box center [718, 606] width 338 height 28
click at [41, 207] on span "Client Profile" at bounding box center [60, 208] width 58 height 12
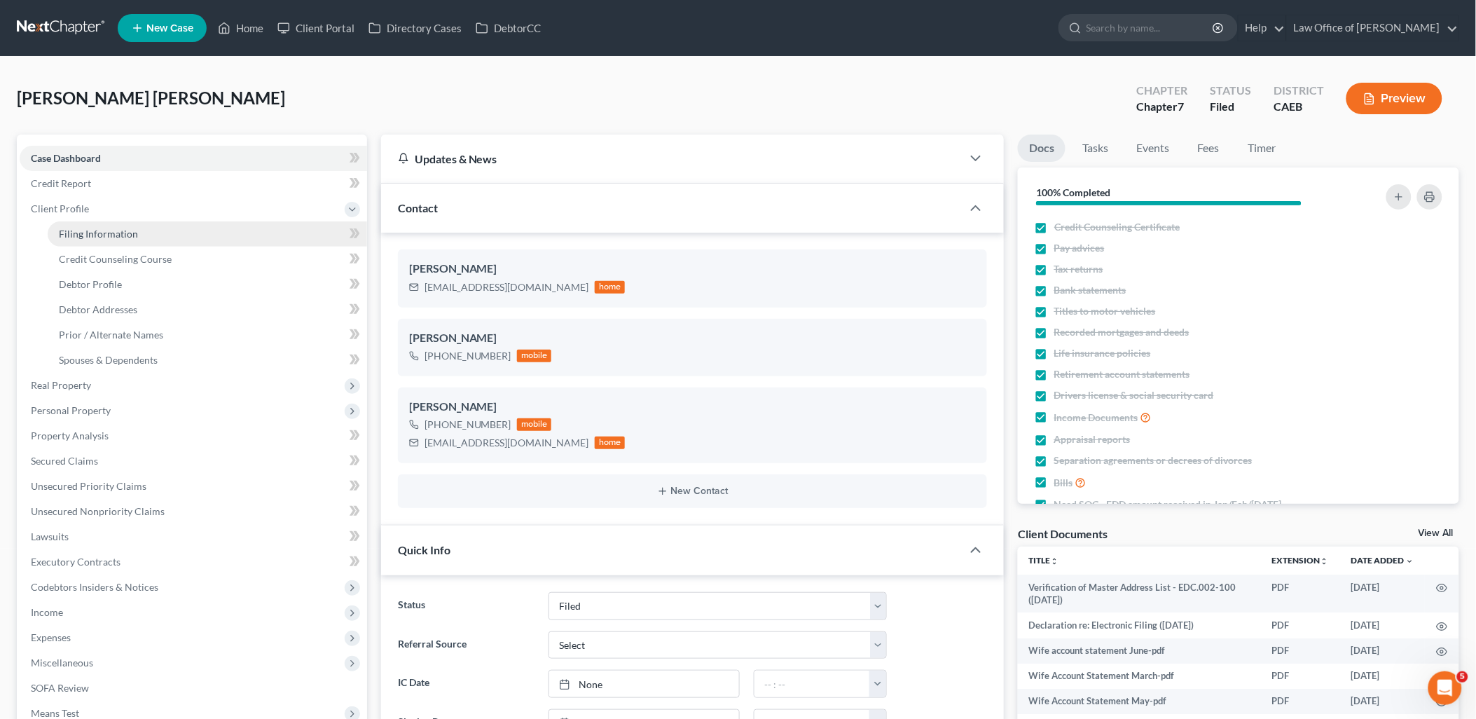
click at [92, 228] on span "Filing Information" at bounding box center [98, 234] width 79 height 12
select select "1"
select select "0"
select select "8"
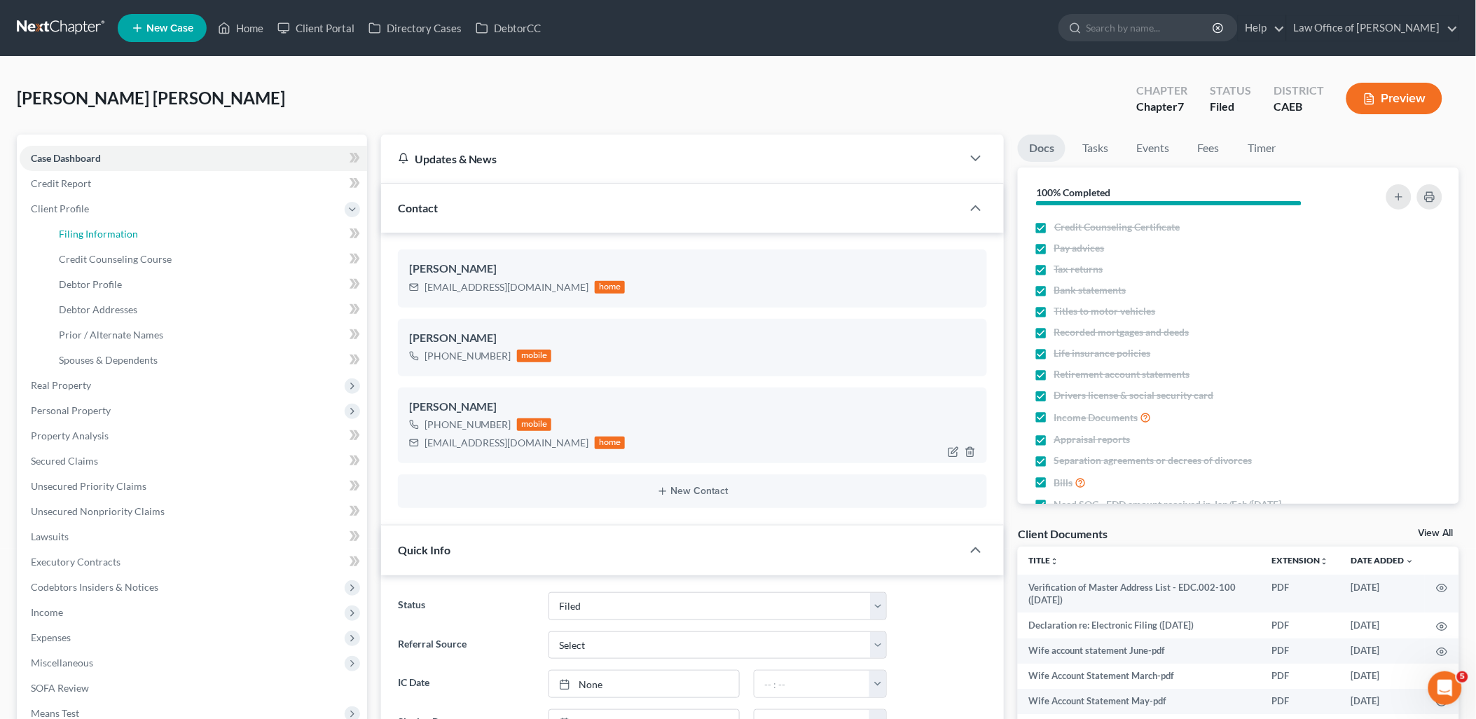
select select "0"
select select "4"
select select "0"
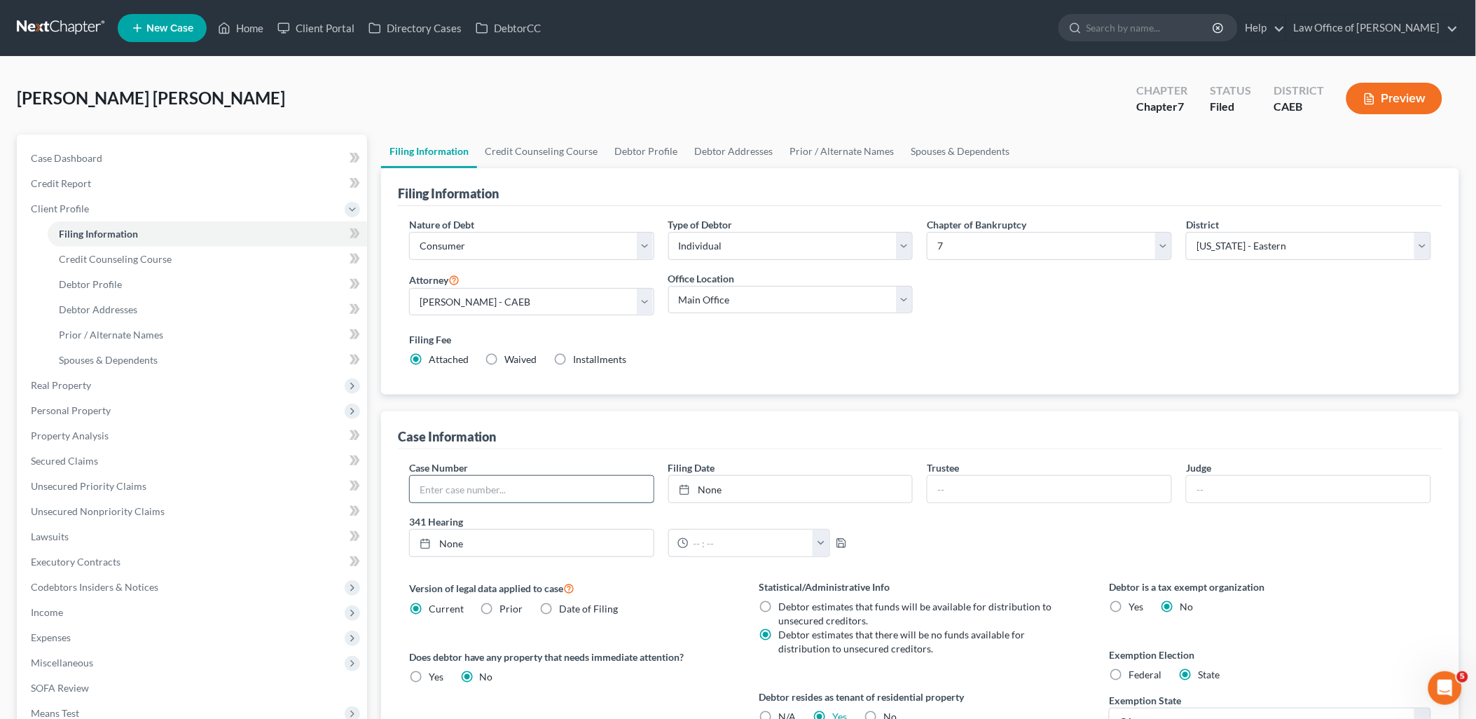
click at [479, 495] on input "text" at bounding box center [532, 489] width 244 height 27
type input "2025-24306"
click at [719, 486] on link "None" at bounding box center [791, 489] width 244 height 27
type input "[DATE]"
click at [78, 154] on span "Case Dashboard" at bounding box center [66, 158] width 71 height 12
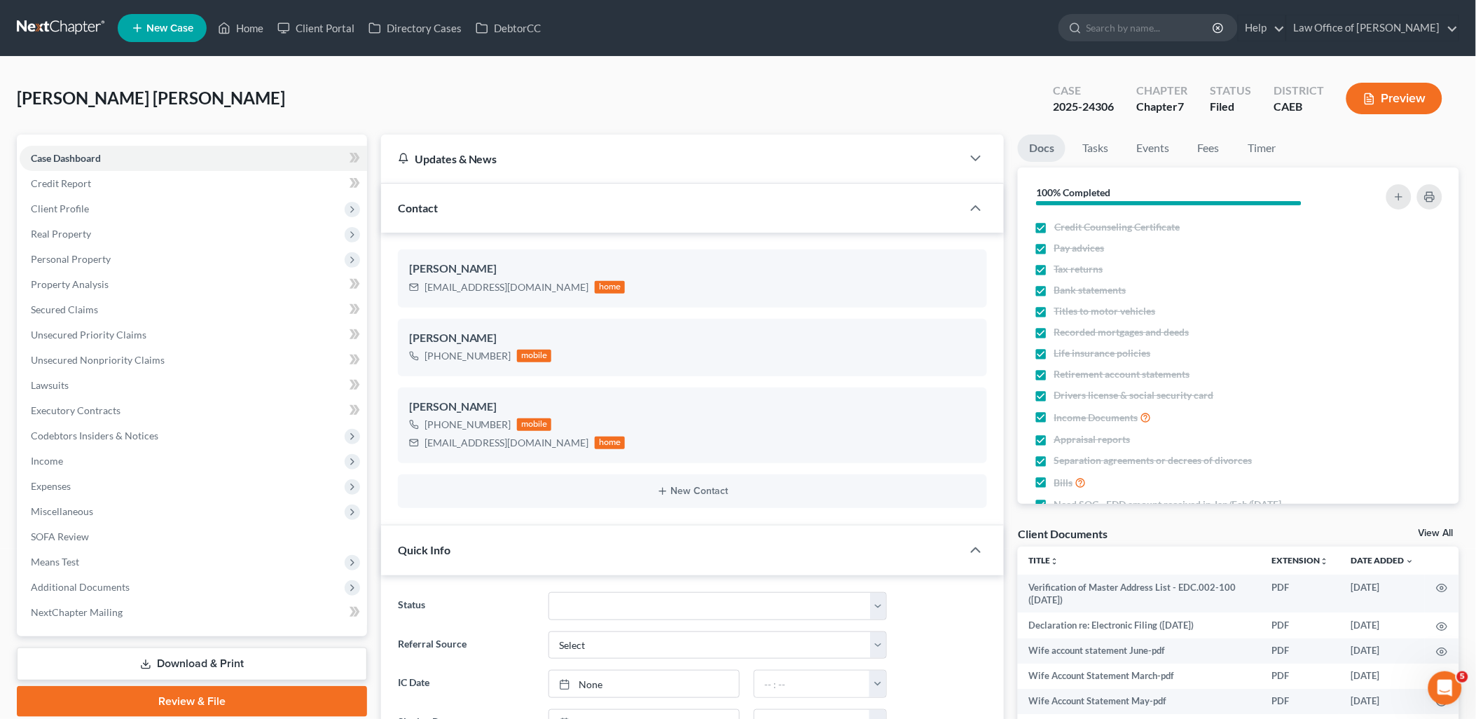
click at [1428, 528] on link "View All" at bounding box center [1436, 533] width 35 height 10
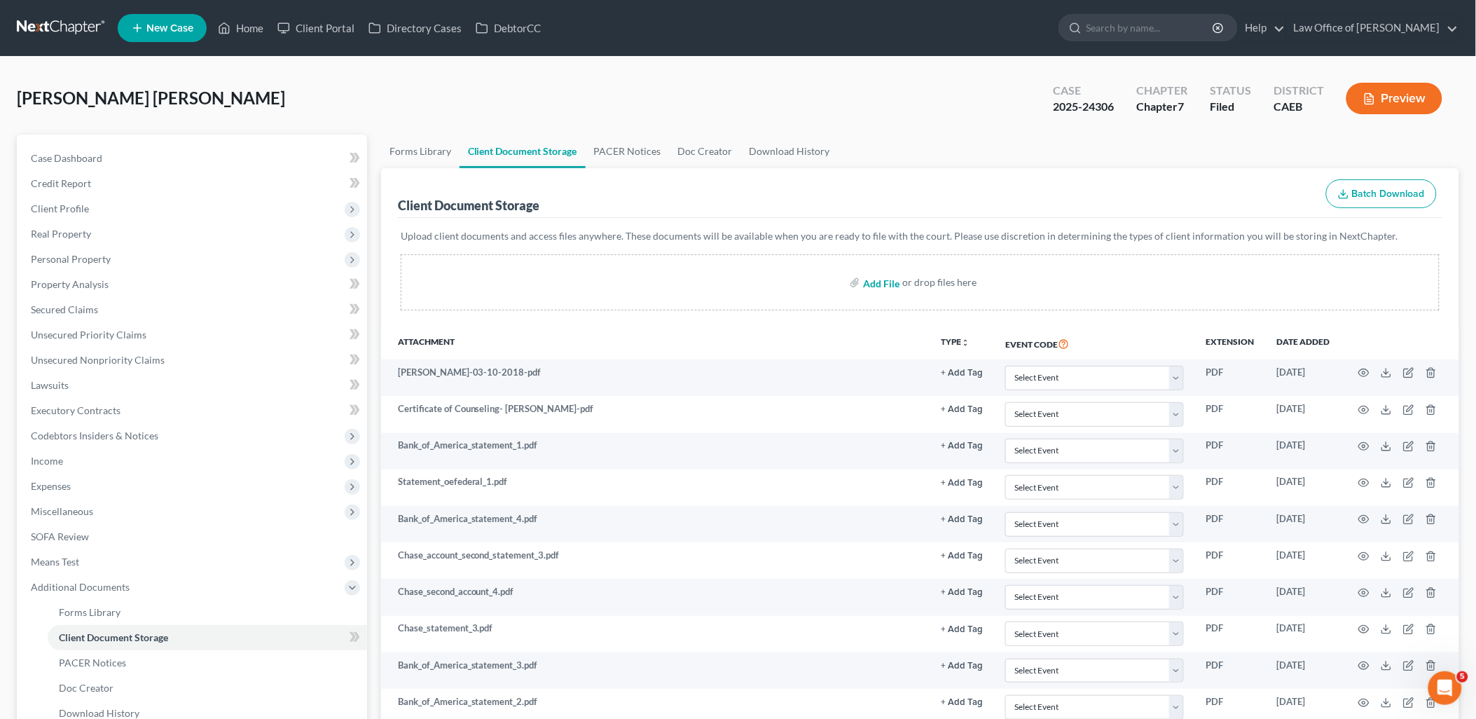
click at [886, 282] on input "file" at bounding box center [880, 282] width 34 height 25
type input "C:\fakepath\SubmissionConfirmation (14).pdf"
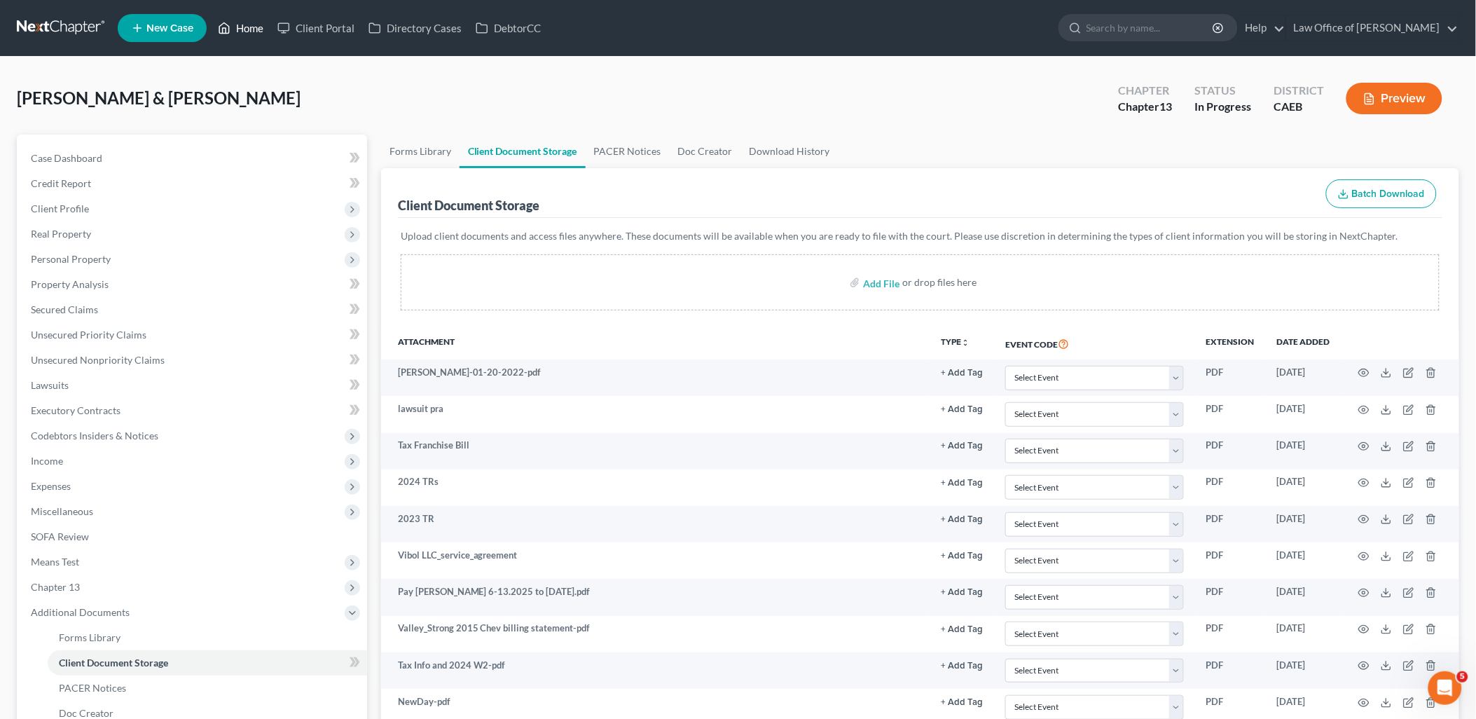
click at [255, 23] on link "Home" at bounding box center [241, 27] width 60 height 25
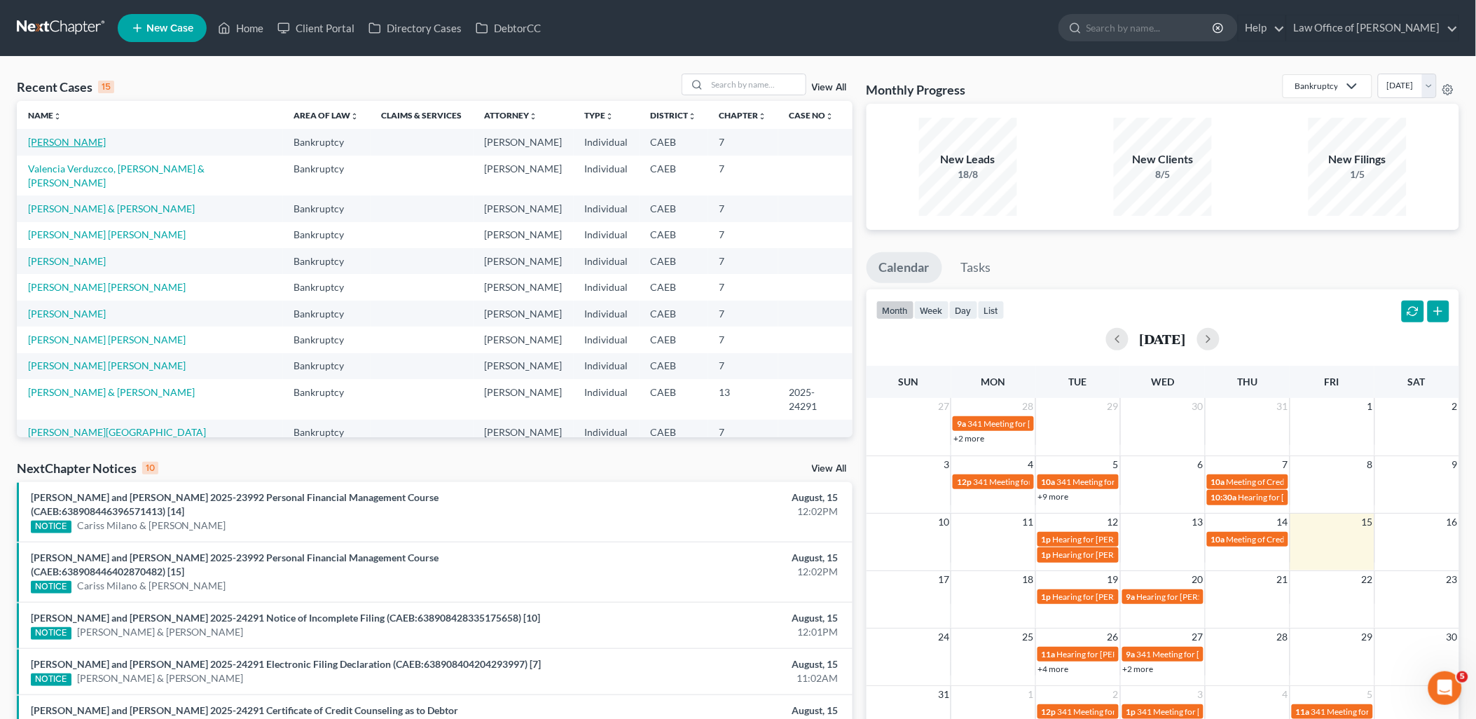
click at [41, 145] on link "[PERSON_NAME]" at bounding box center [67, 142] width 78 height 12
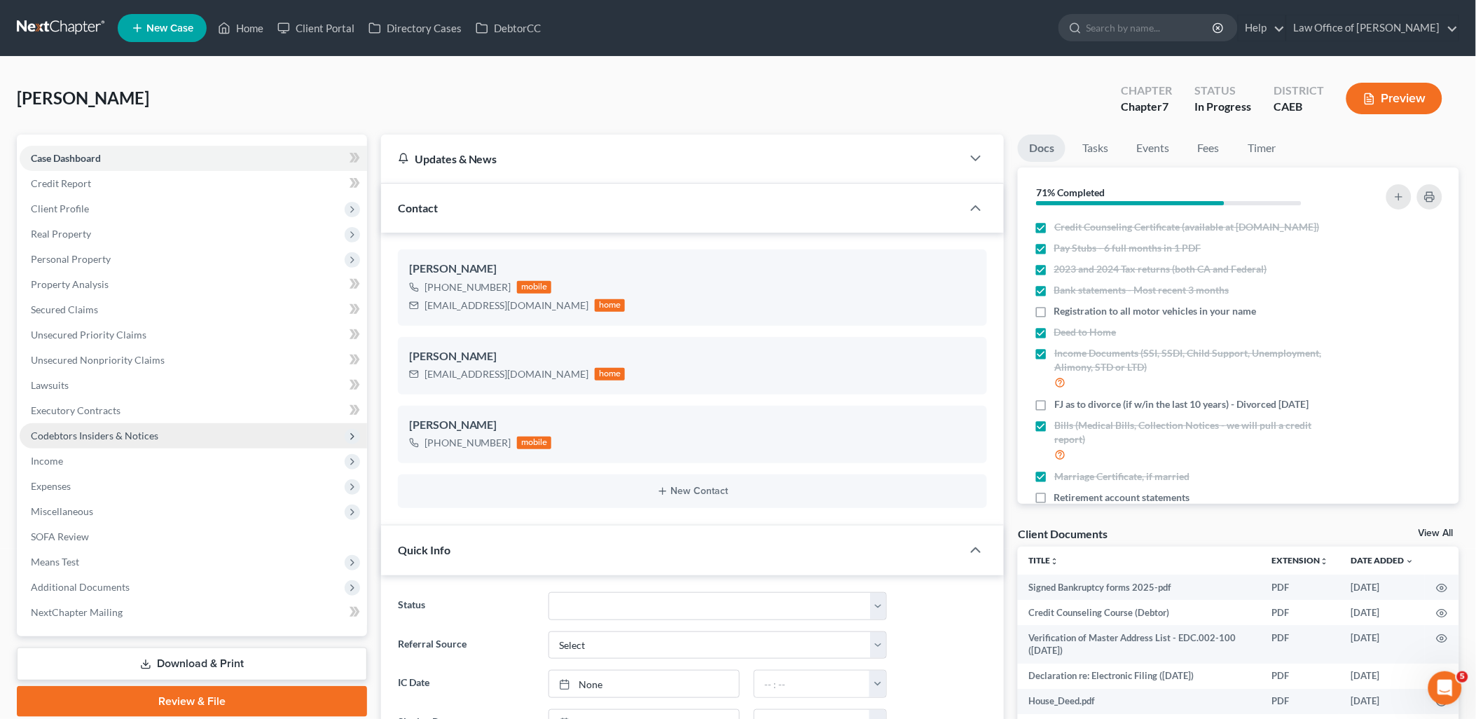
scroll to position [1048, 0]
click at [1437, 591] on icon "button" at bounding box center [1442, 587] width 11 height 11
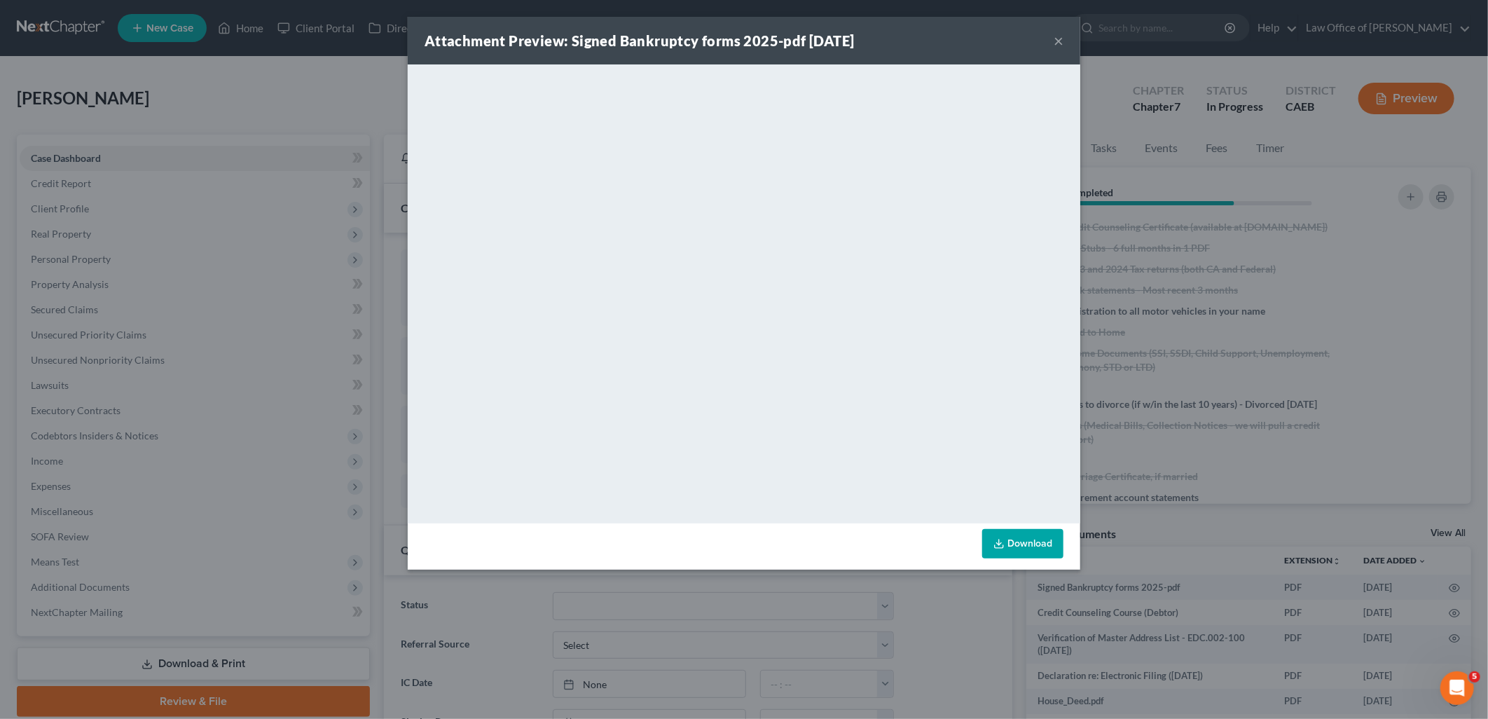
drag, startPoint x: 252, startPoint y: 274, endPoint x: 263, endPoint y: 269, distance: 12.2
click at [252, 274] on div "Attachment Preview: Signed Bankruptcy forms 2025-pdf 08/15/2025 × <object ng-at…" at bounding box center [744, 359] width 1488 height 719
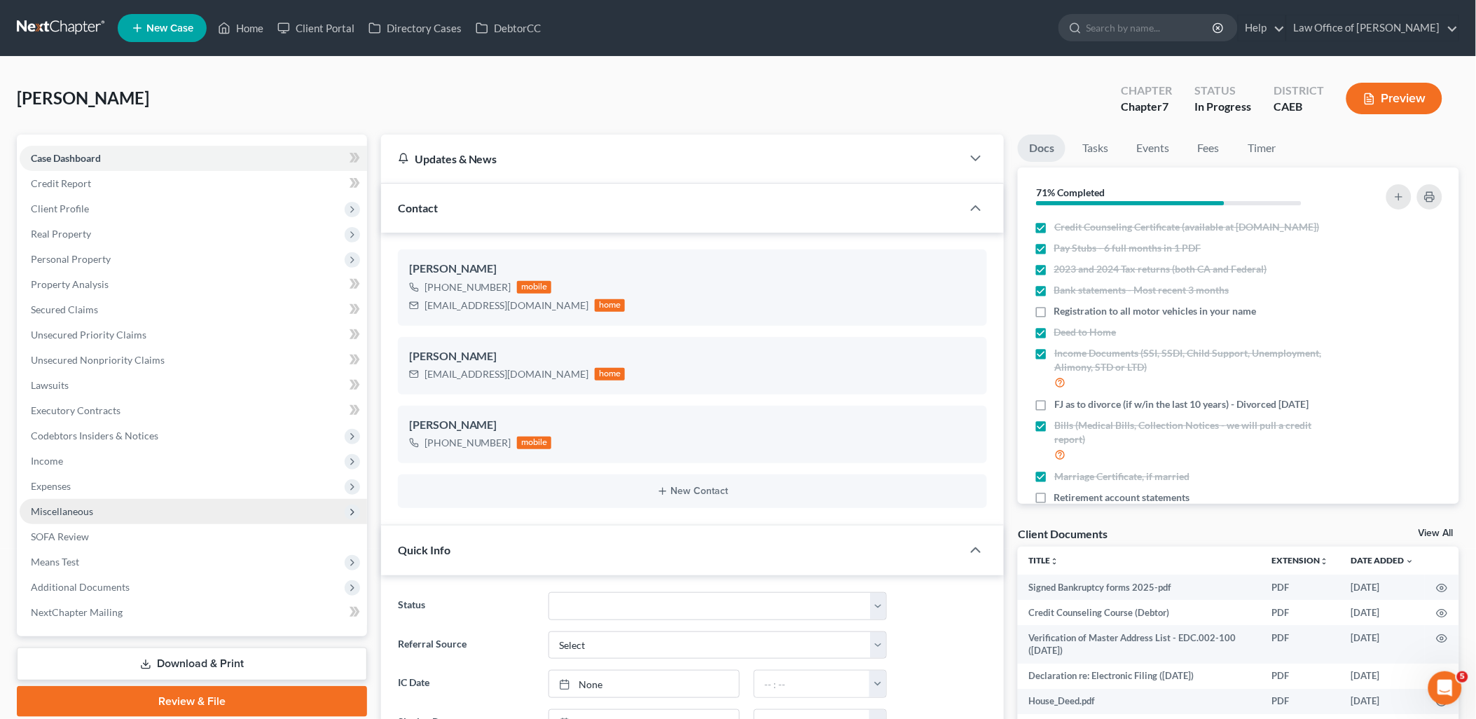
click at [56, 519] on span "Miscellaneous" at bounding box center [194, 511] width 348 height 25
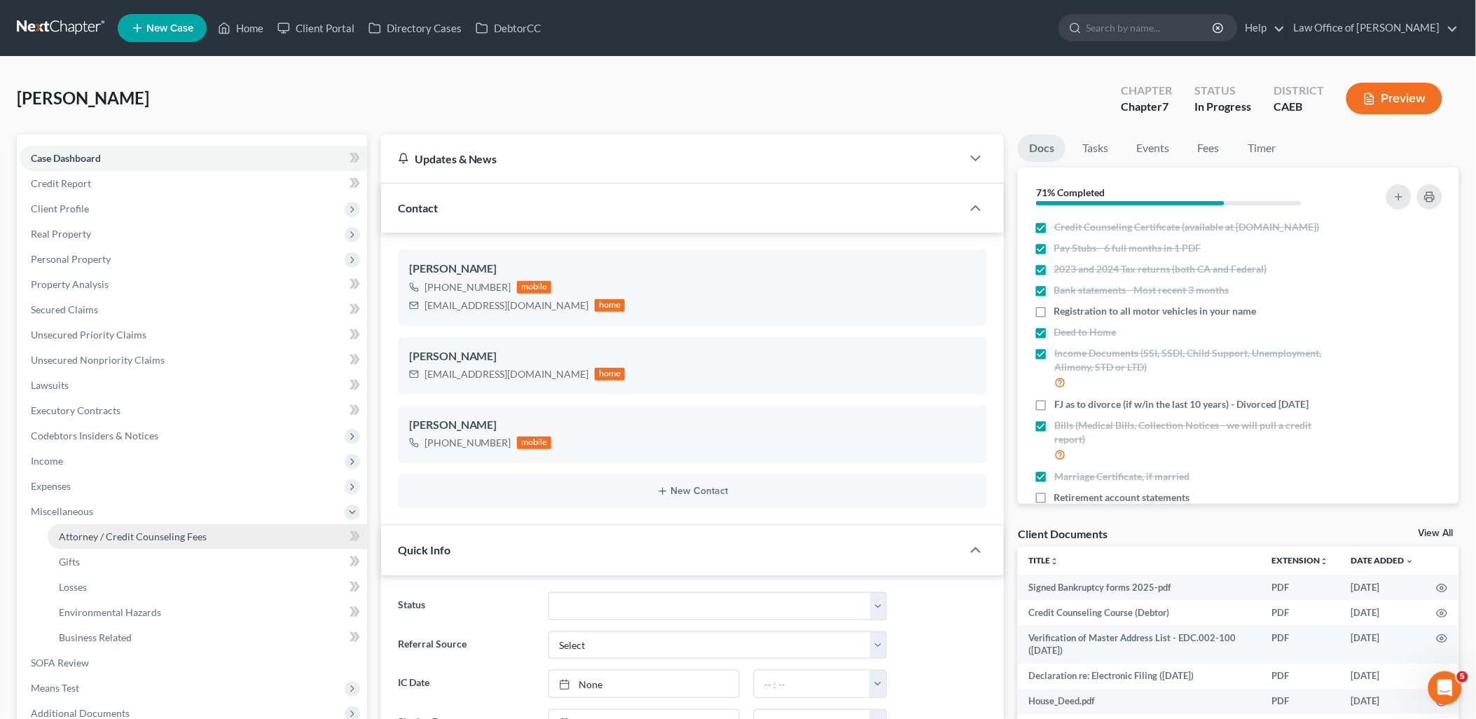
click at [109, 533] on span "Attorney / Credit Counseling Fees" at bounding box center [133, 536] width 148 height 12
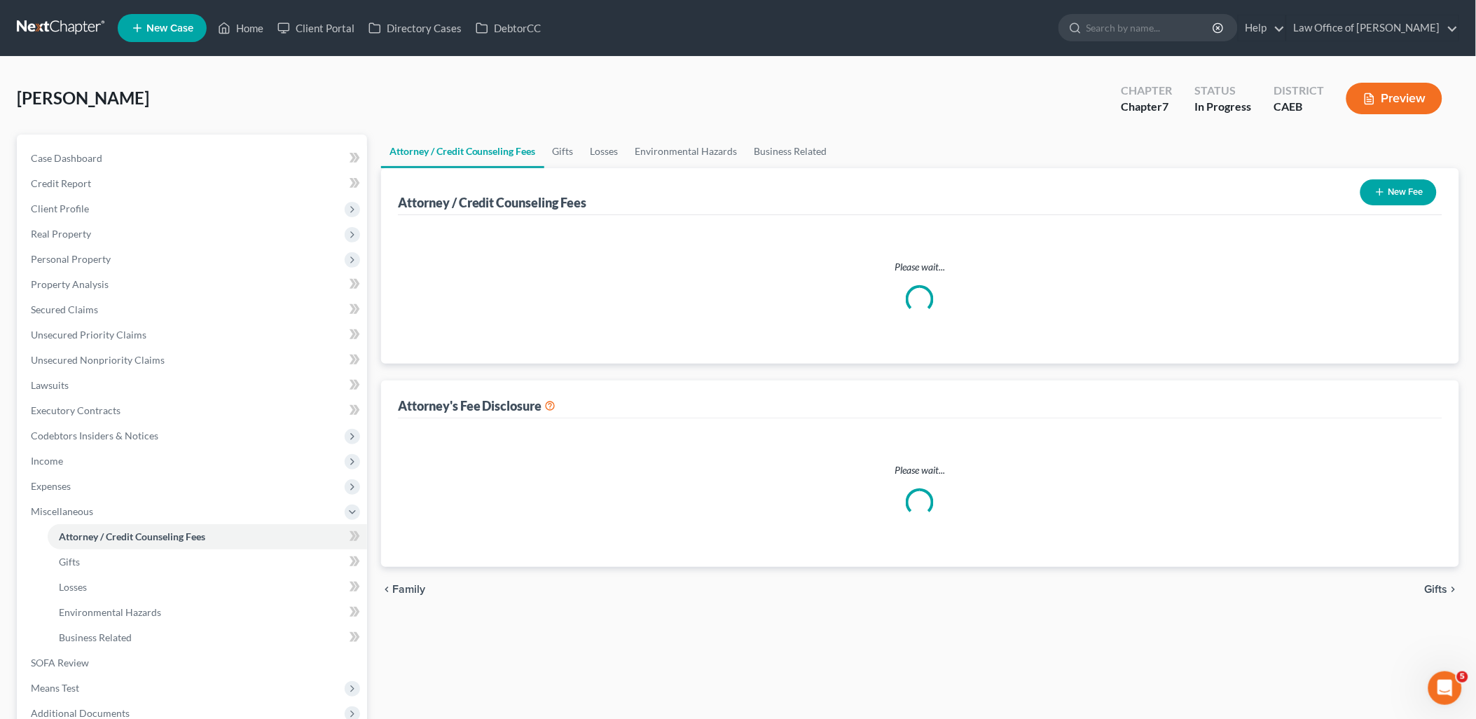
select select "0"
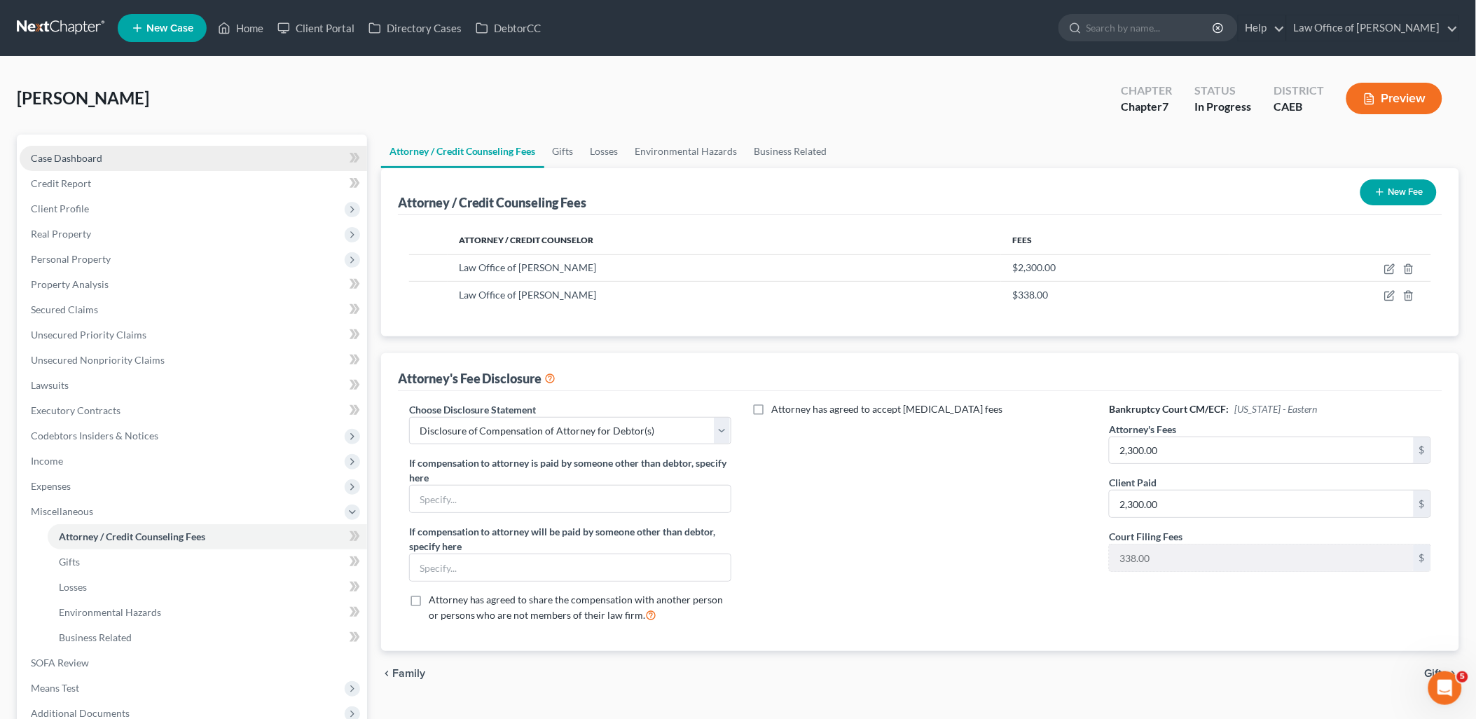
click at [95, 159] on span "Case Dashboard" at bounding box center [66, 158] width 71 height 12
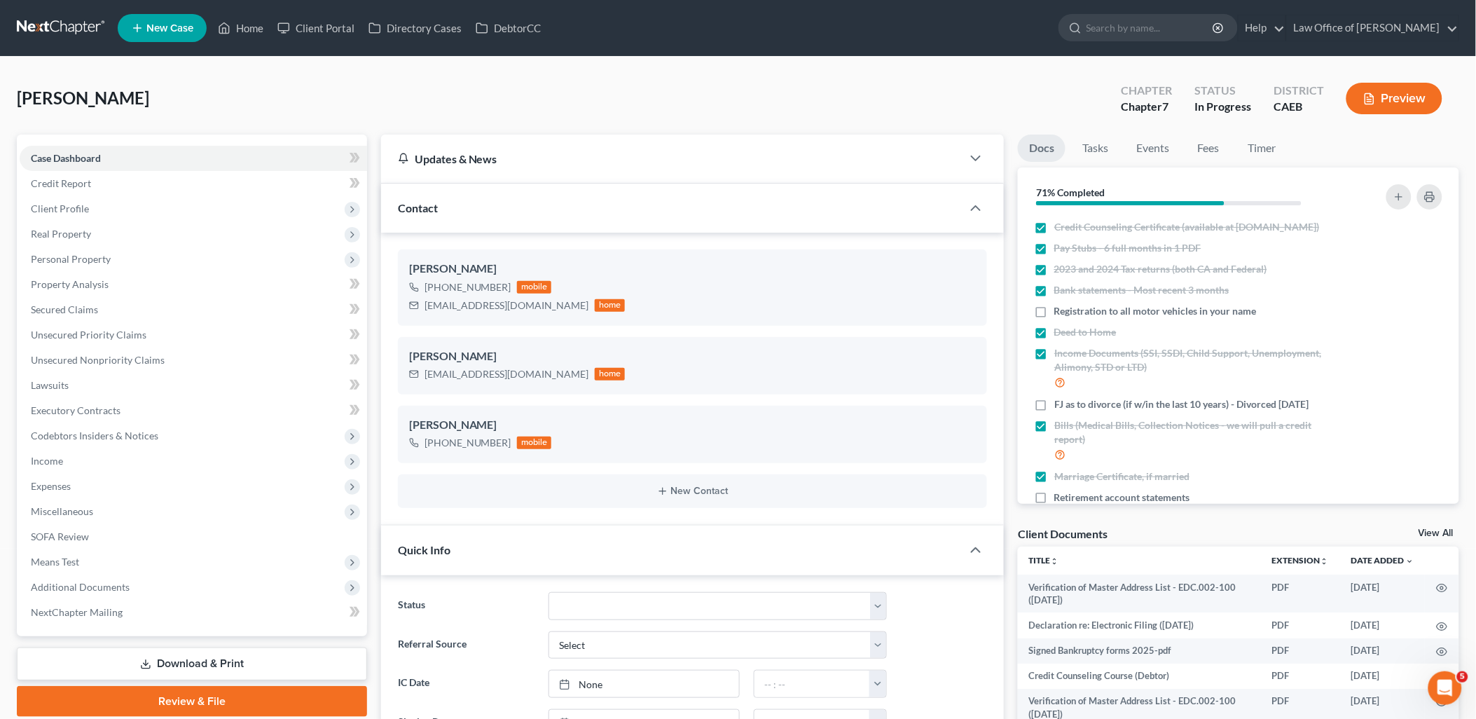
scroll to position [1048, 0]
click at [1436, 535] on link "View All" at bounding box center [1436, 533] width 35 height 10
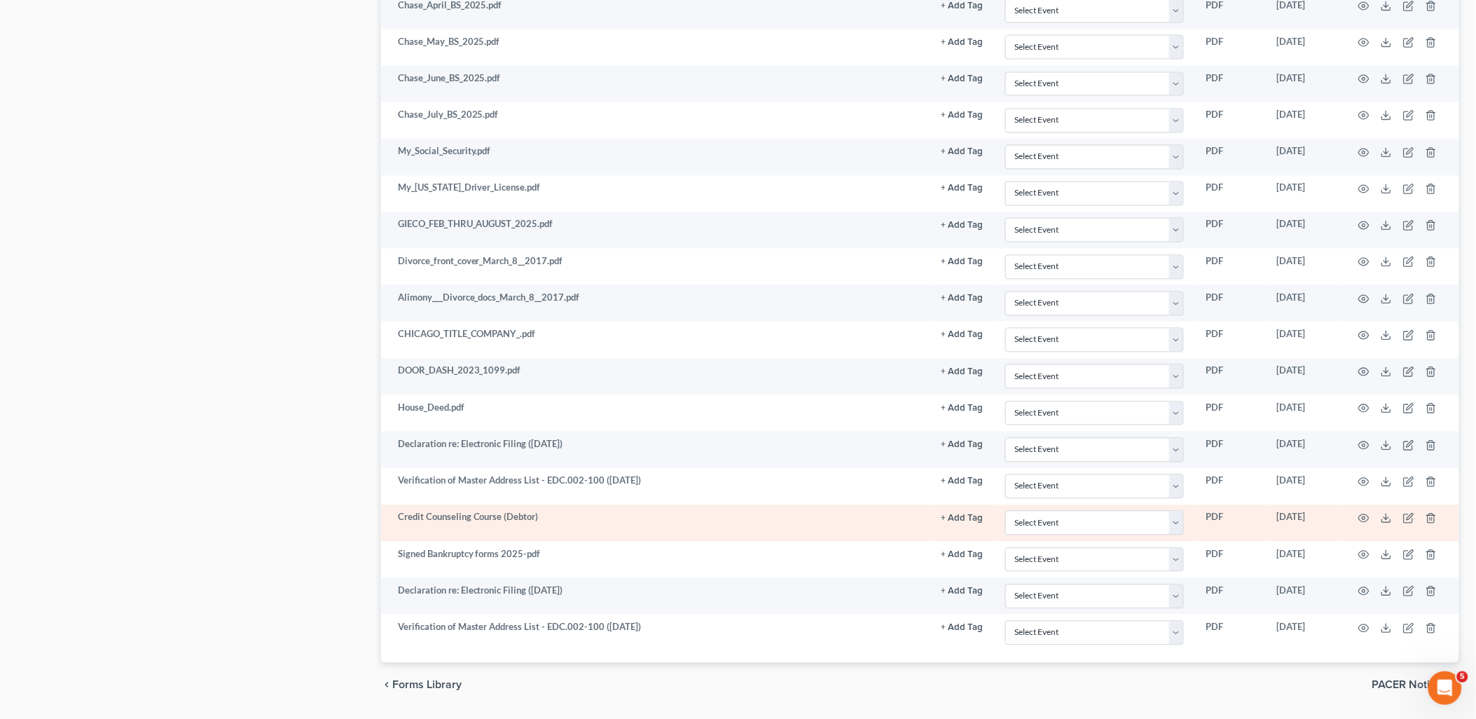
scroll to position [925, 0]
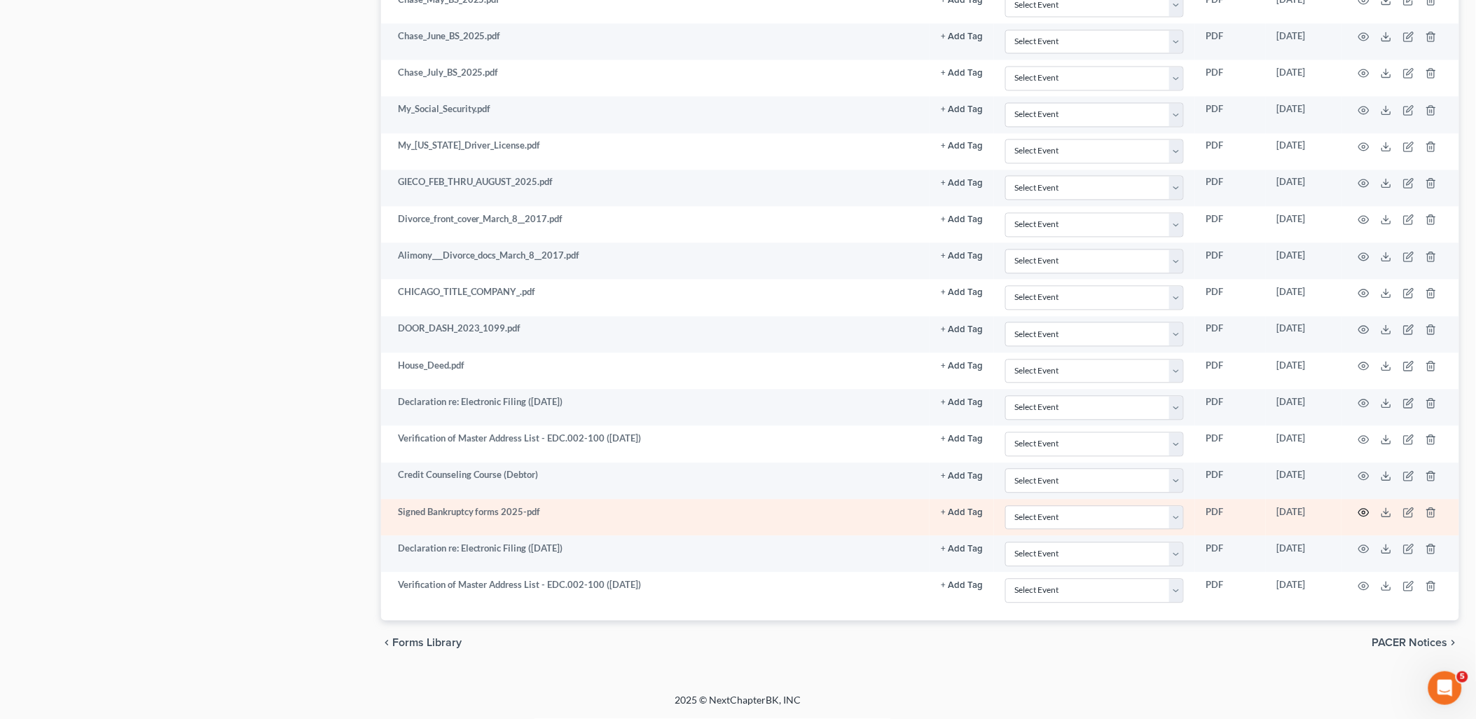
click at [1367, 510] on icon "button" at bounding box center [1364, 513] width 11 height 8
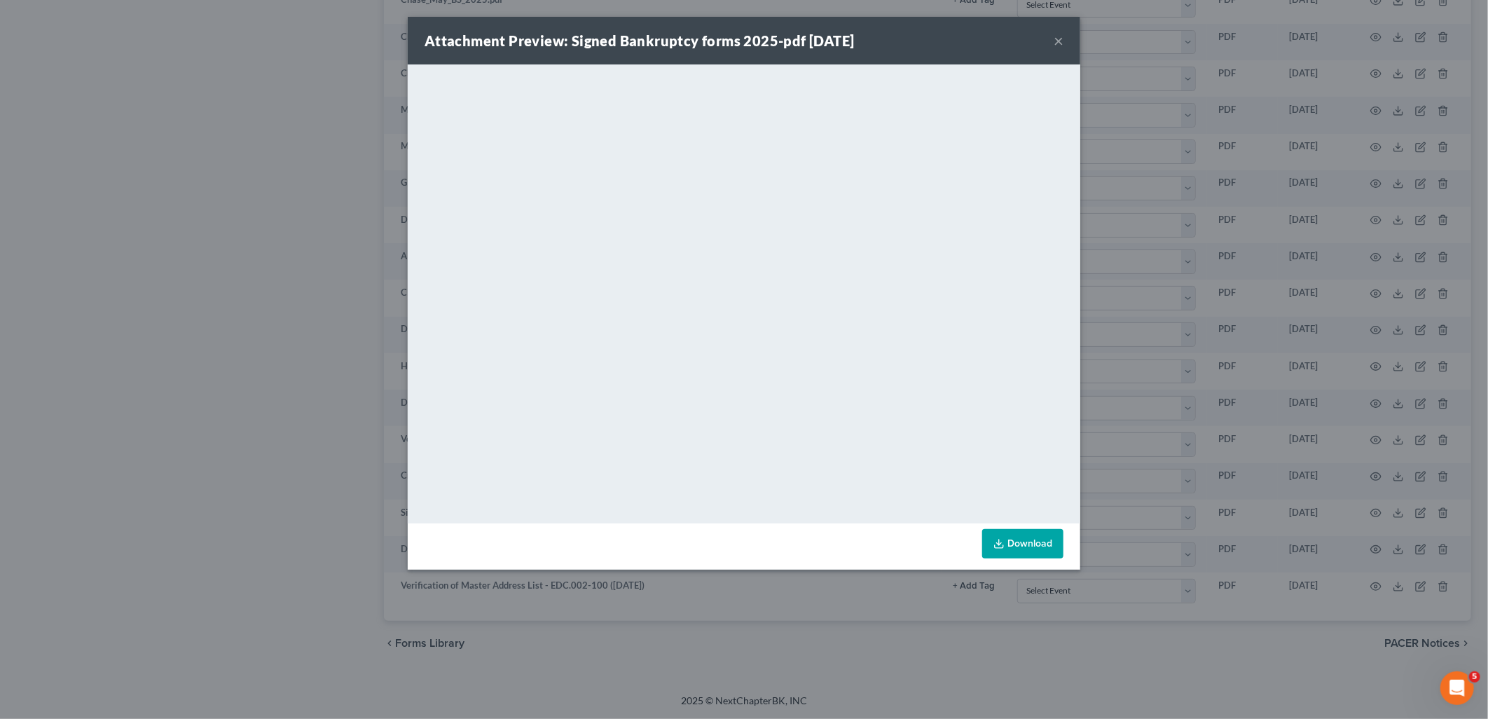
click at [1059, 45] on button "×" at bounding box center [1059, 40] width 10 height 17
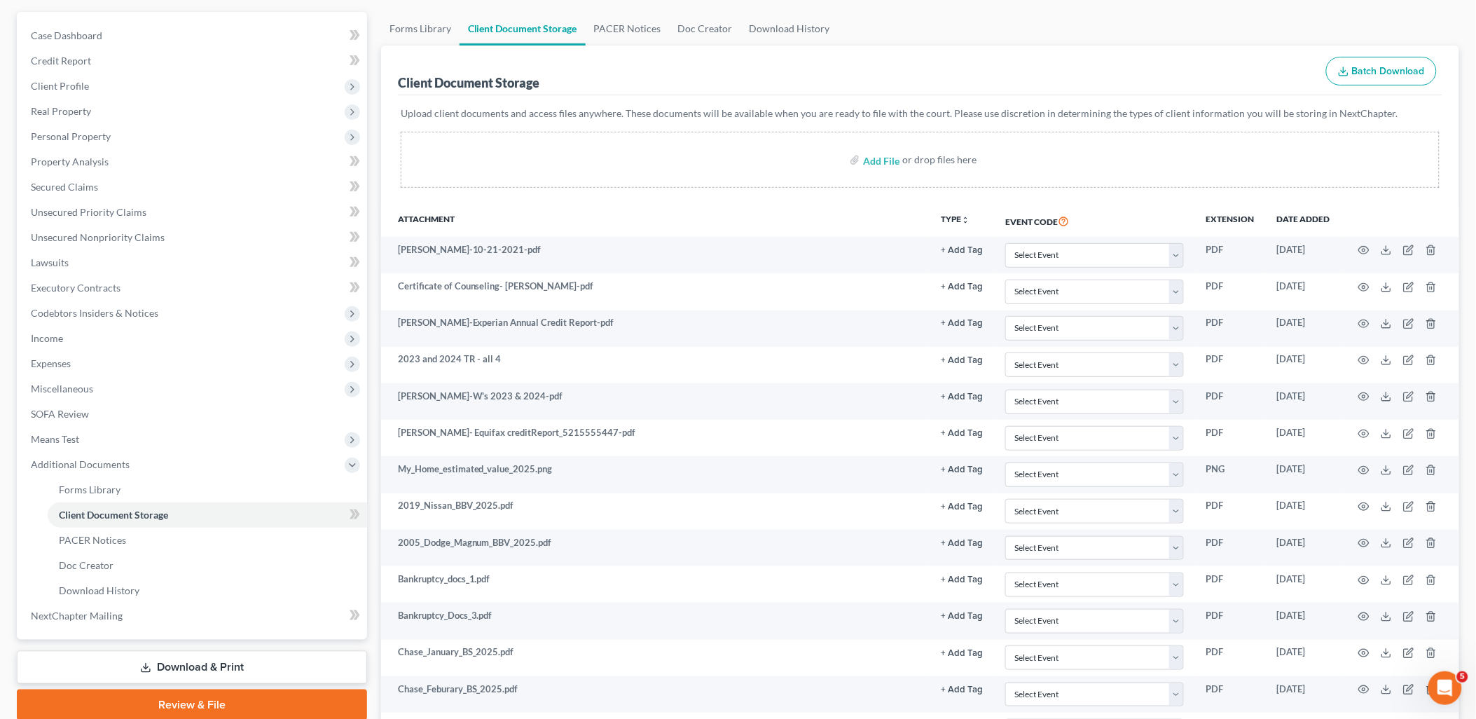
scroll to position [0, 0]
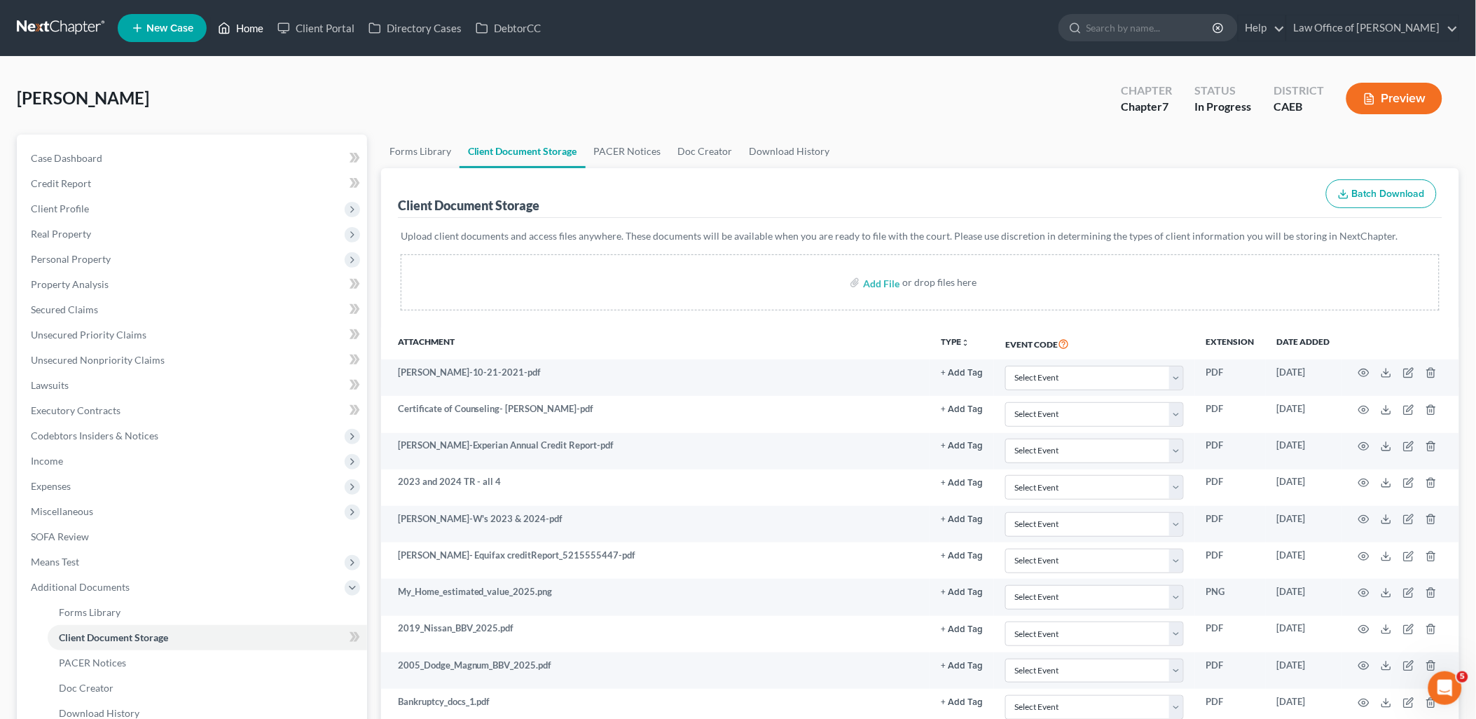
click at [263, 23] on link "Home" at bounding box center [241, 27] width 60 height 25
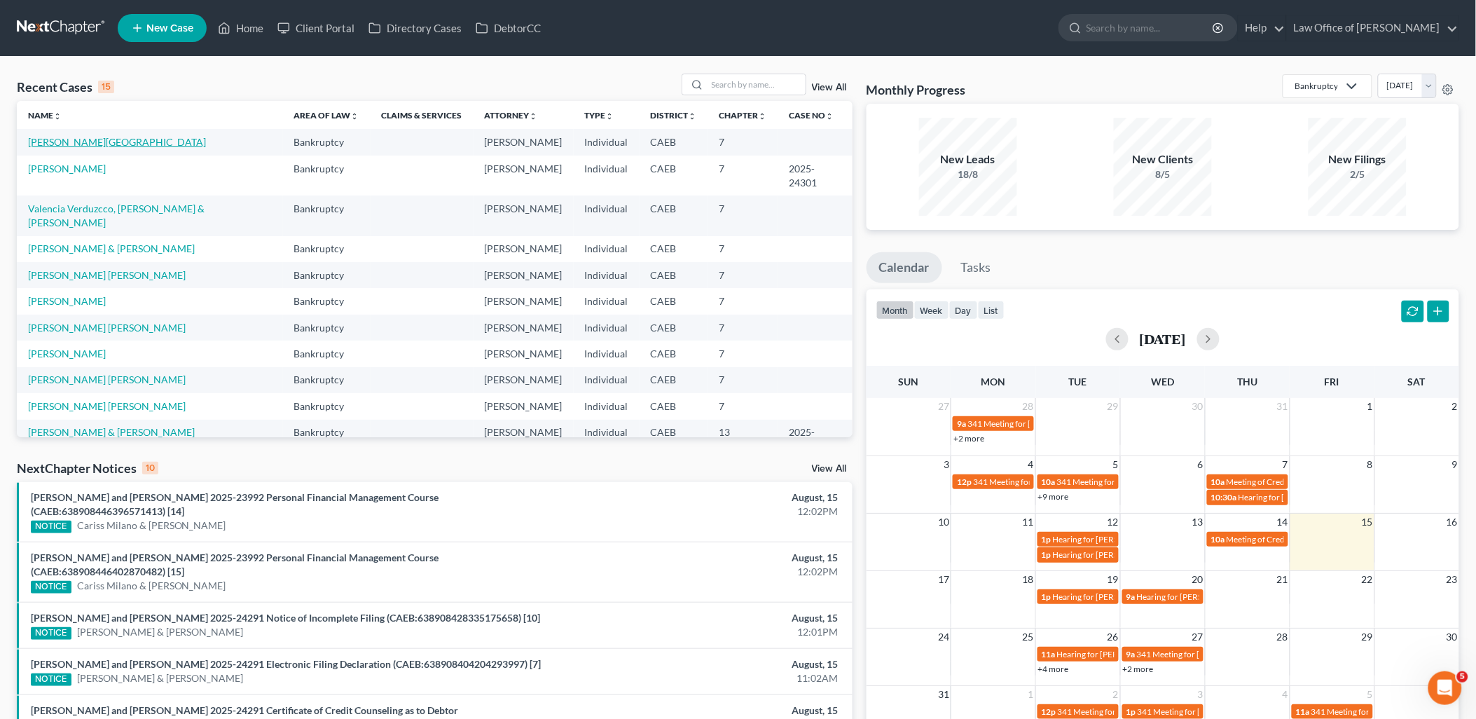
click at [71, 141] on link "[PERSON_NAME][GEOGRAPHIC_DATA]" at bounding box center [117, 142] width 178 height 12
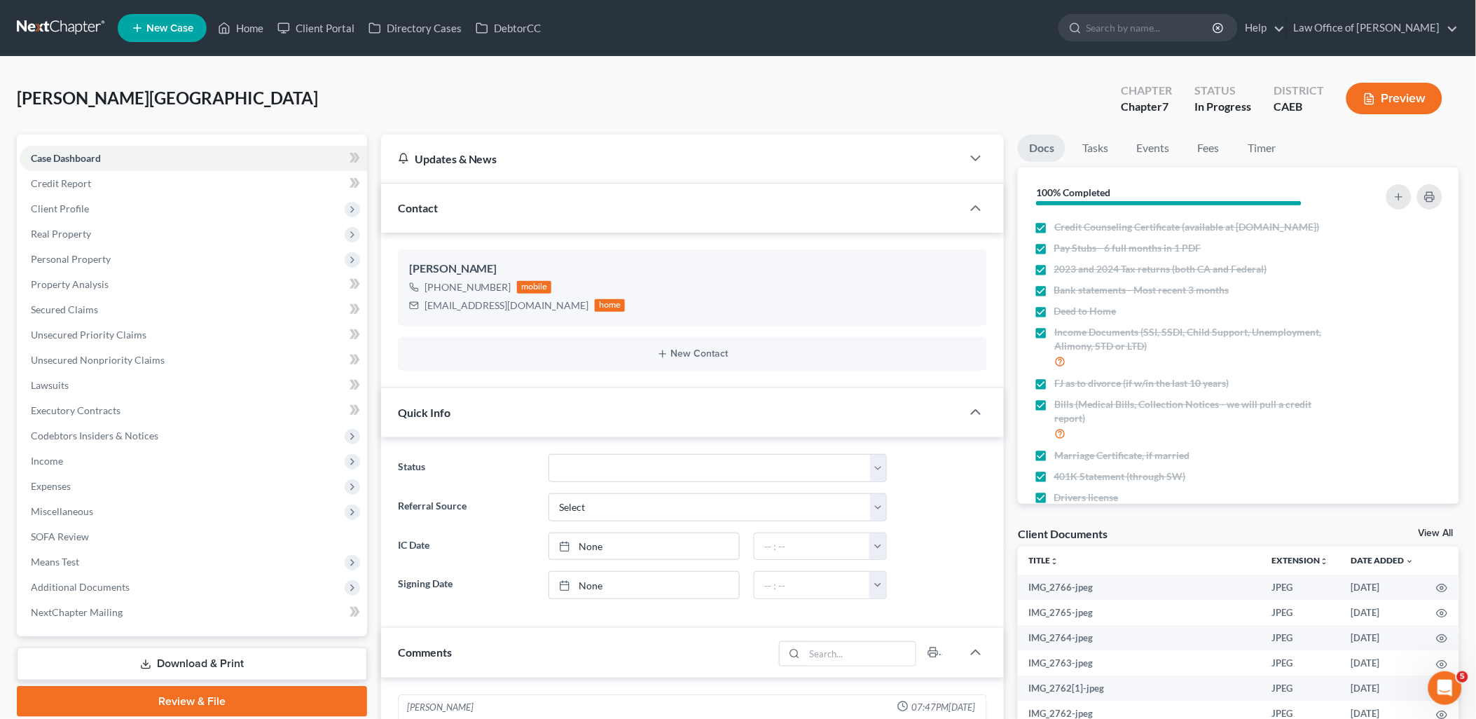
scroll to position [1385, 0]
click at [1433, 534] on link "View All" at bounding box center [1436, 533] width 35 height 10
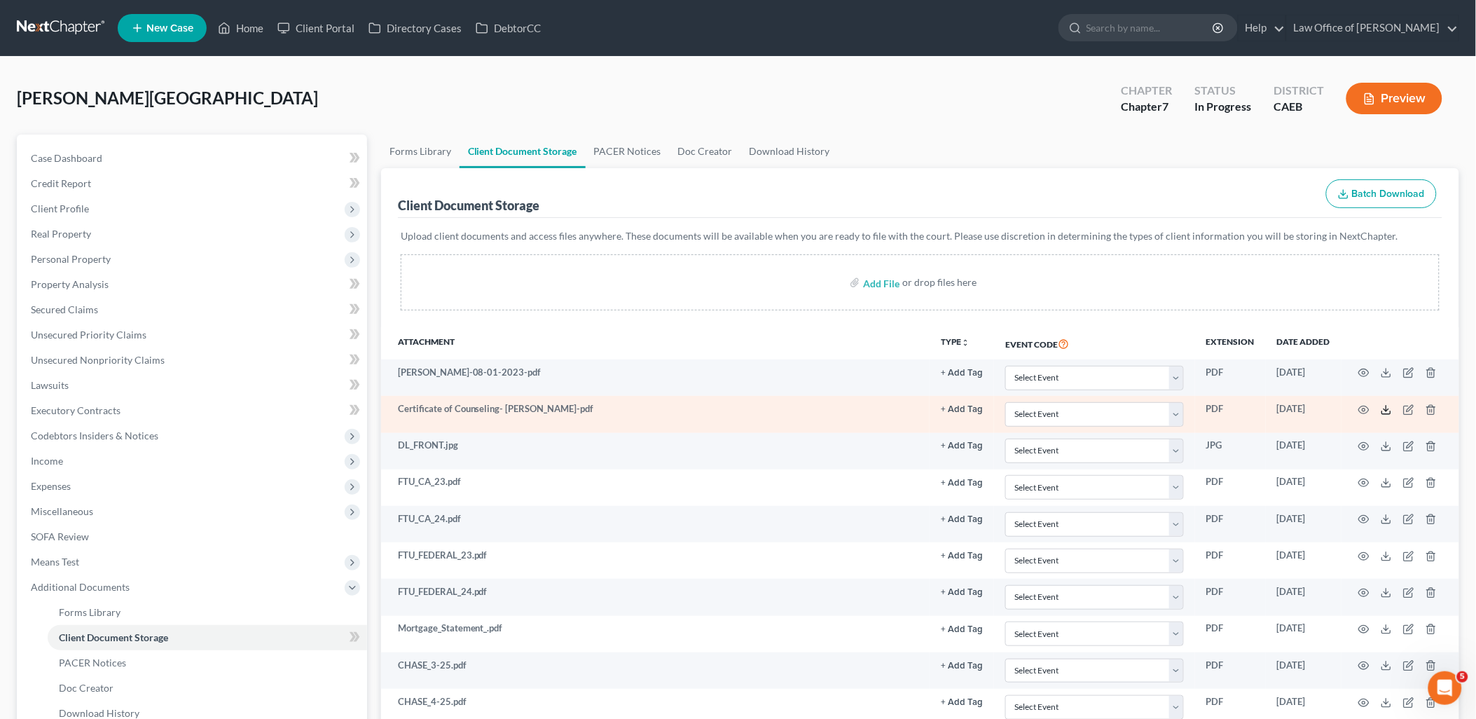
click at [1388, 408] on icon at bounding box center [1386, 409] width 11 height 11
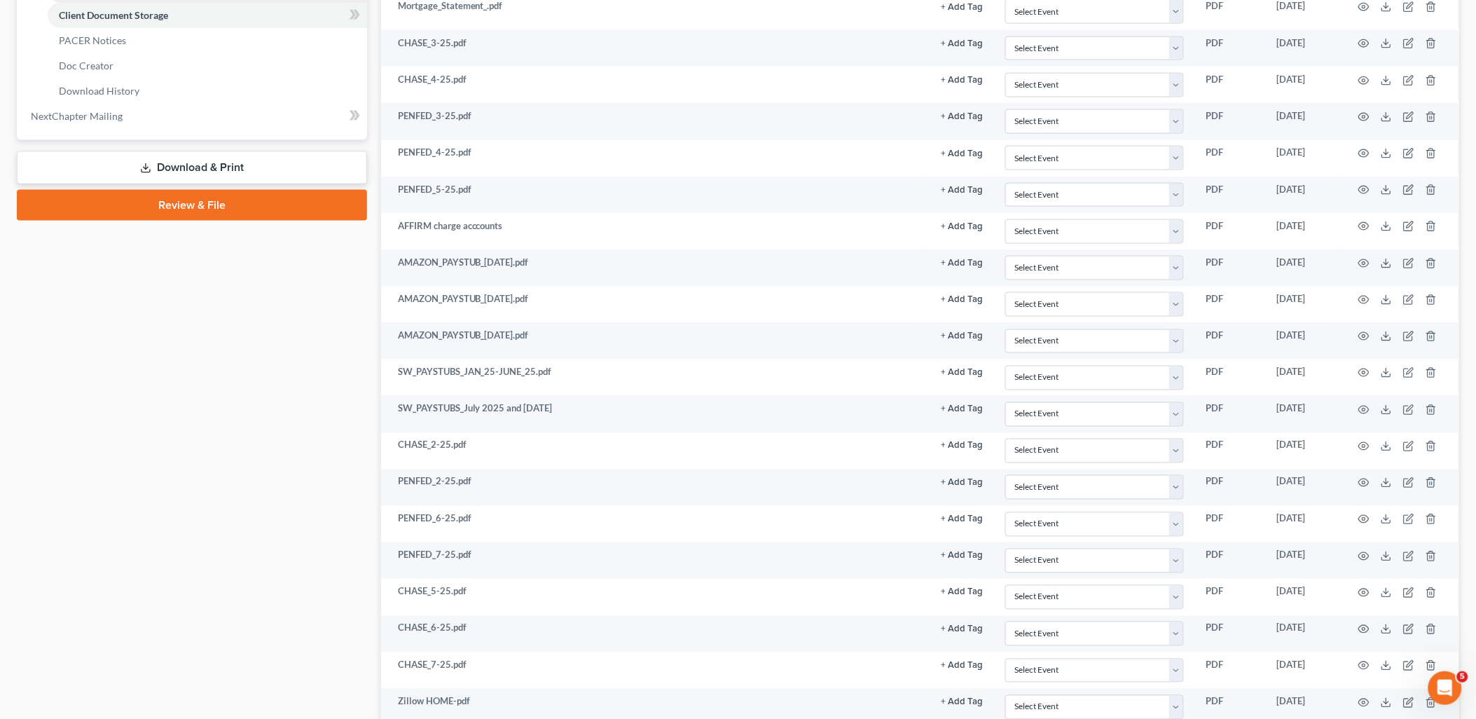
scroll to position [467, 0]
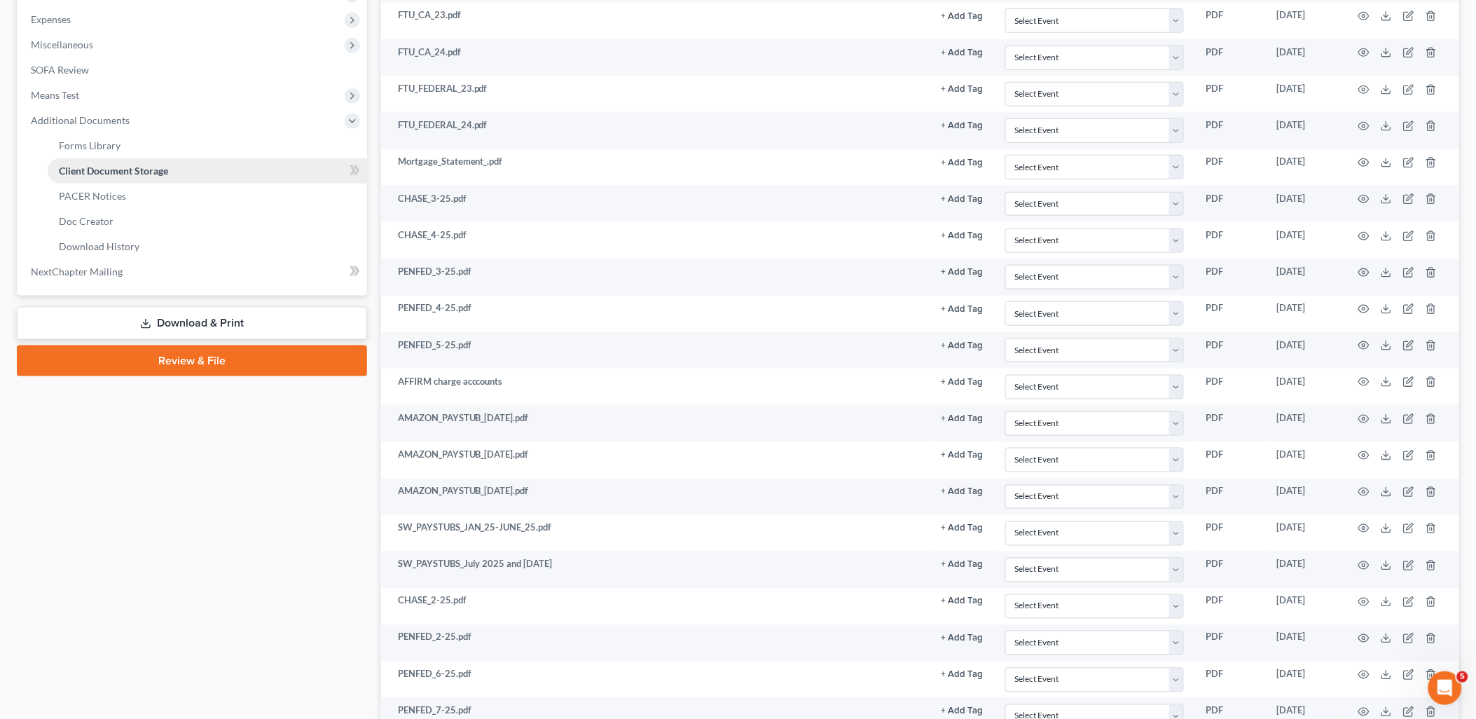
click at [116, 173] on span "Client Document Storage" at bounding box center [113, 171] width 109 height 12
click at [81, 142] on span "Forms Library" at bounding box center [90, 145] width 62 height 12
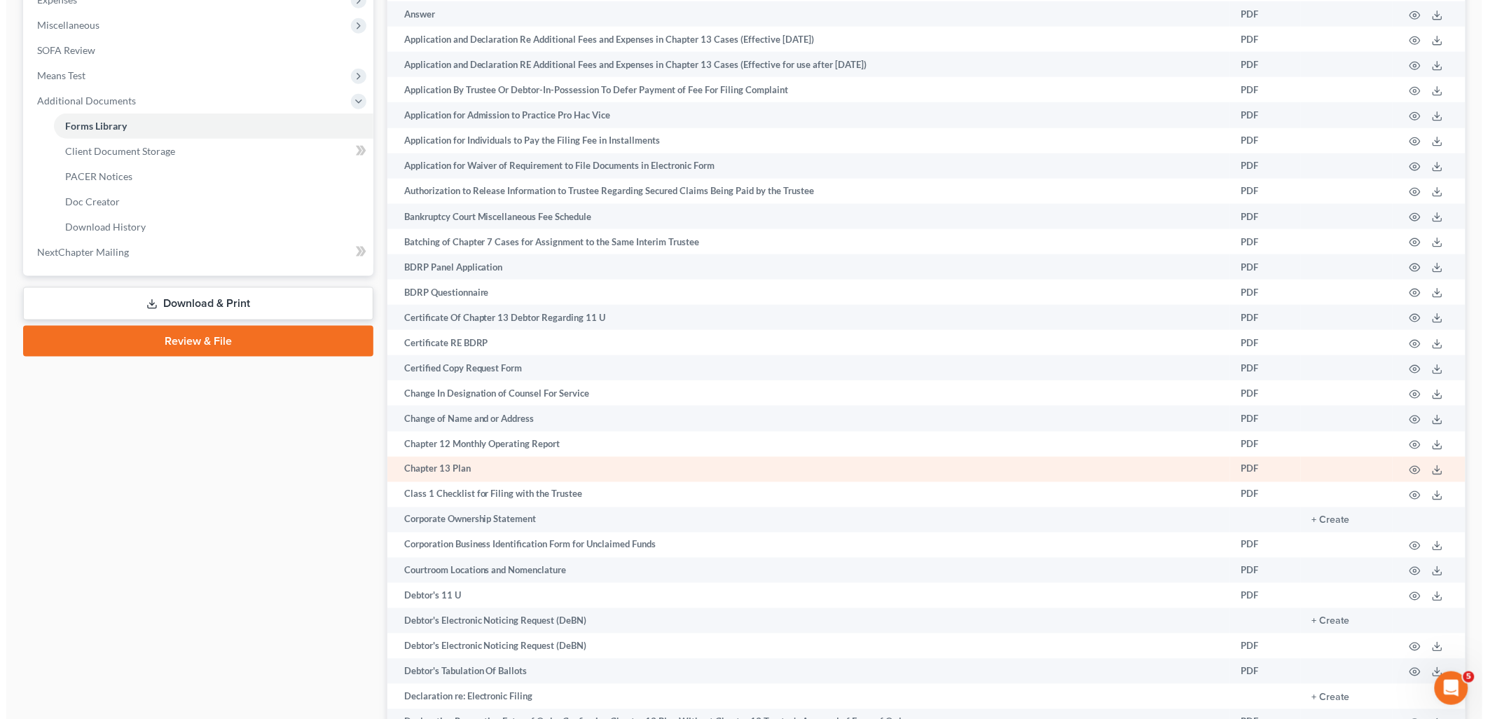
scroll to position [642, 0]
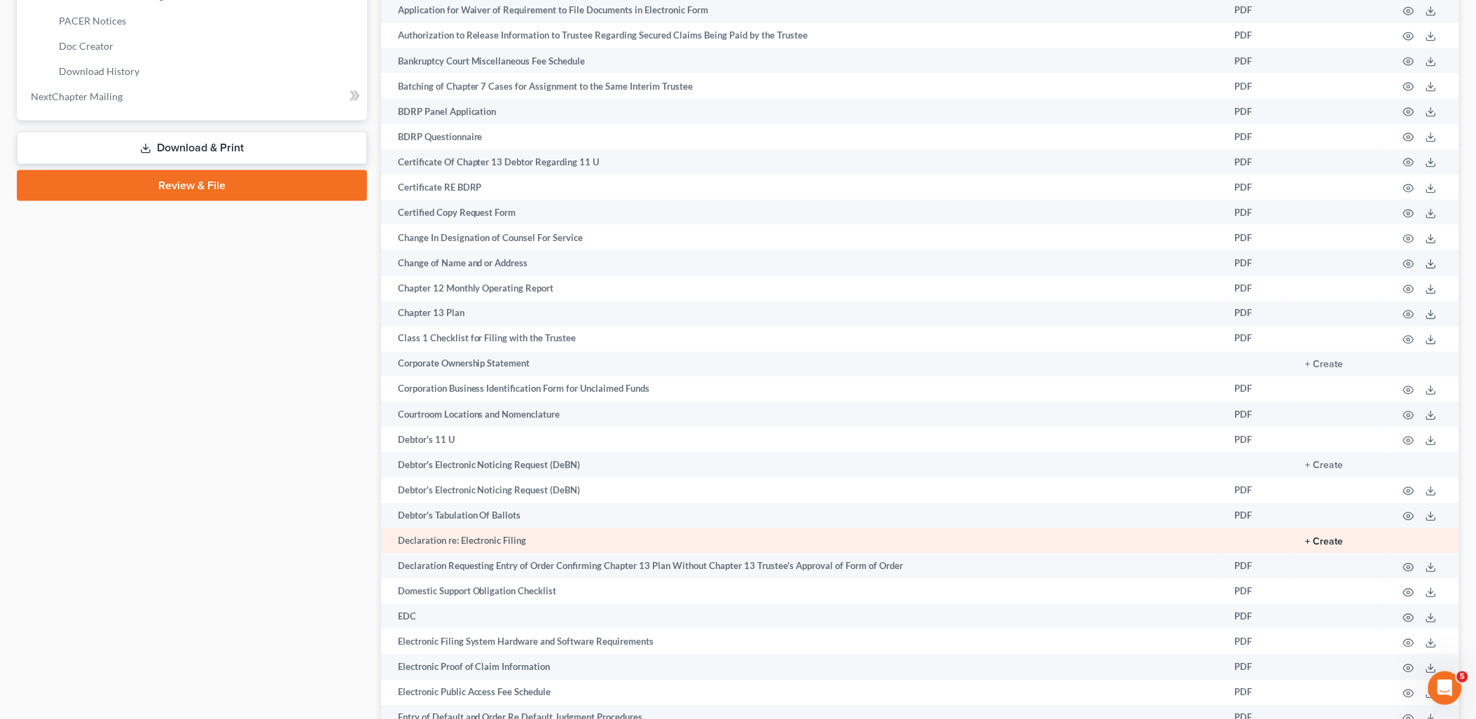
click at [1327, 547] on button "+ Create" at bounding box center [1325, 542] width 38 height 10
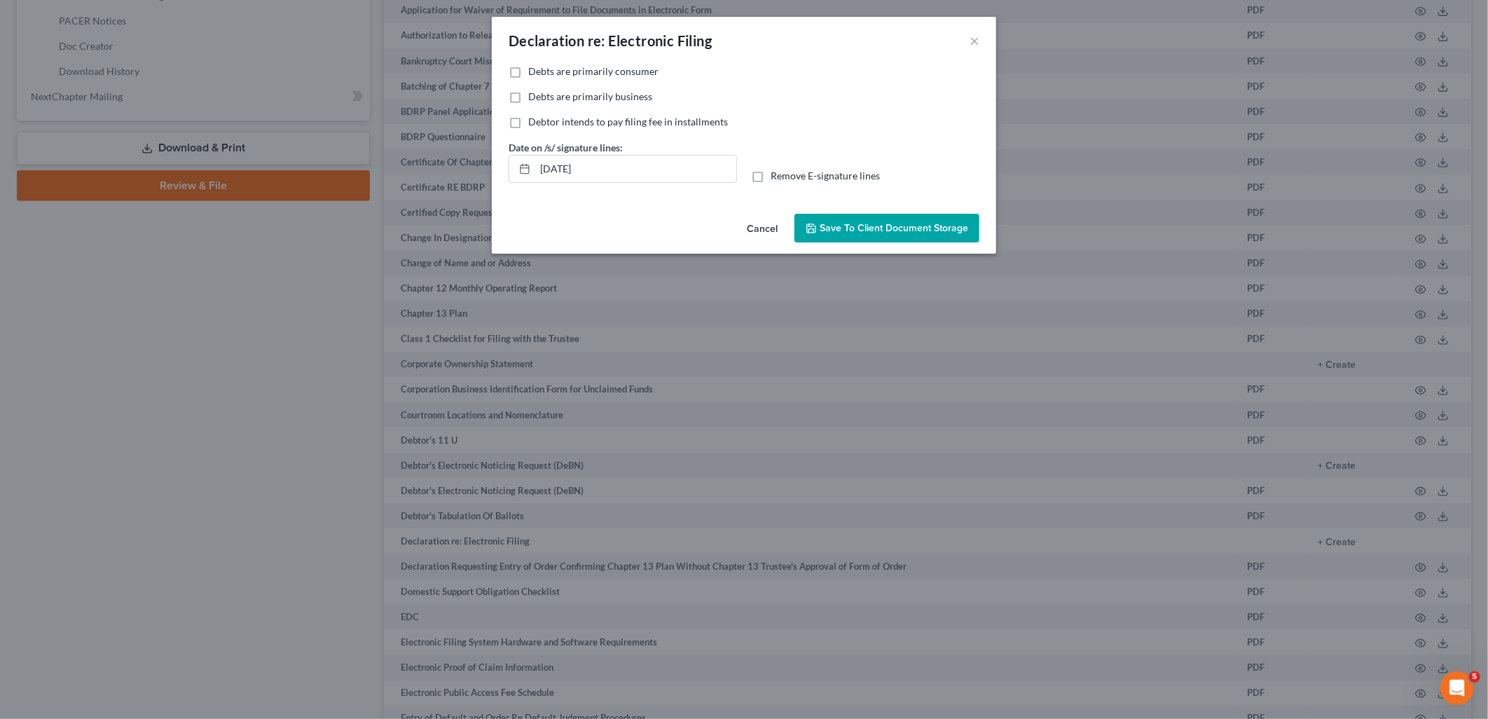
click at [550, 68] on span "Debts are primarily consumer" at bounding box center [593, 71] width 130 height 12
click at [543, 68] on input "Debts are primarily consumer" at bounding box center [538, 68] width 9 height 9
checkbox input "true"
click at [907, 229] on span "Save to Client Document Storage" at bounding box center [894, 228] width 149 height 12
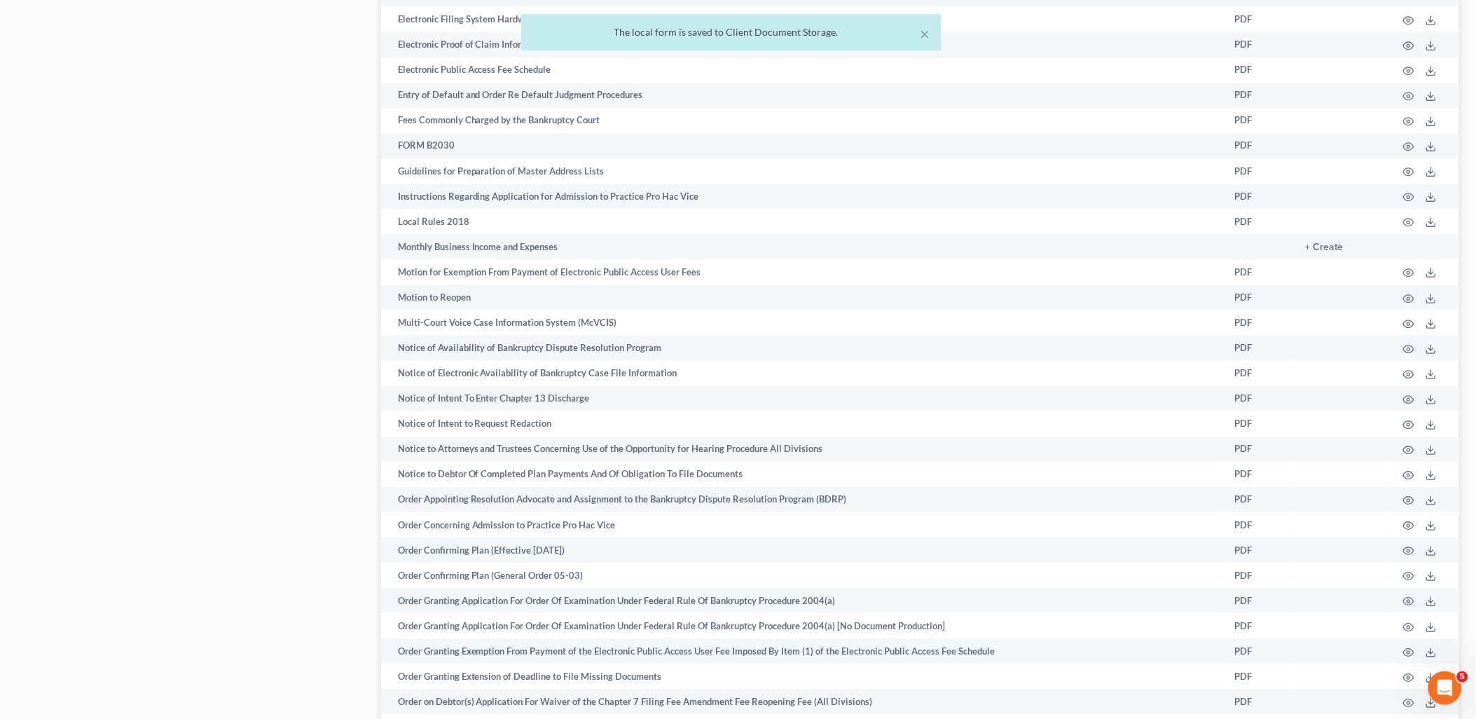
scroll to position [1965, 0]
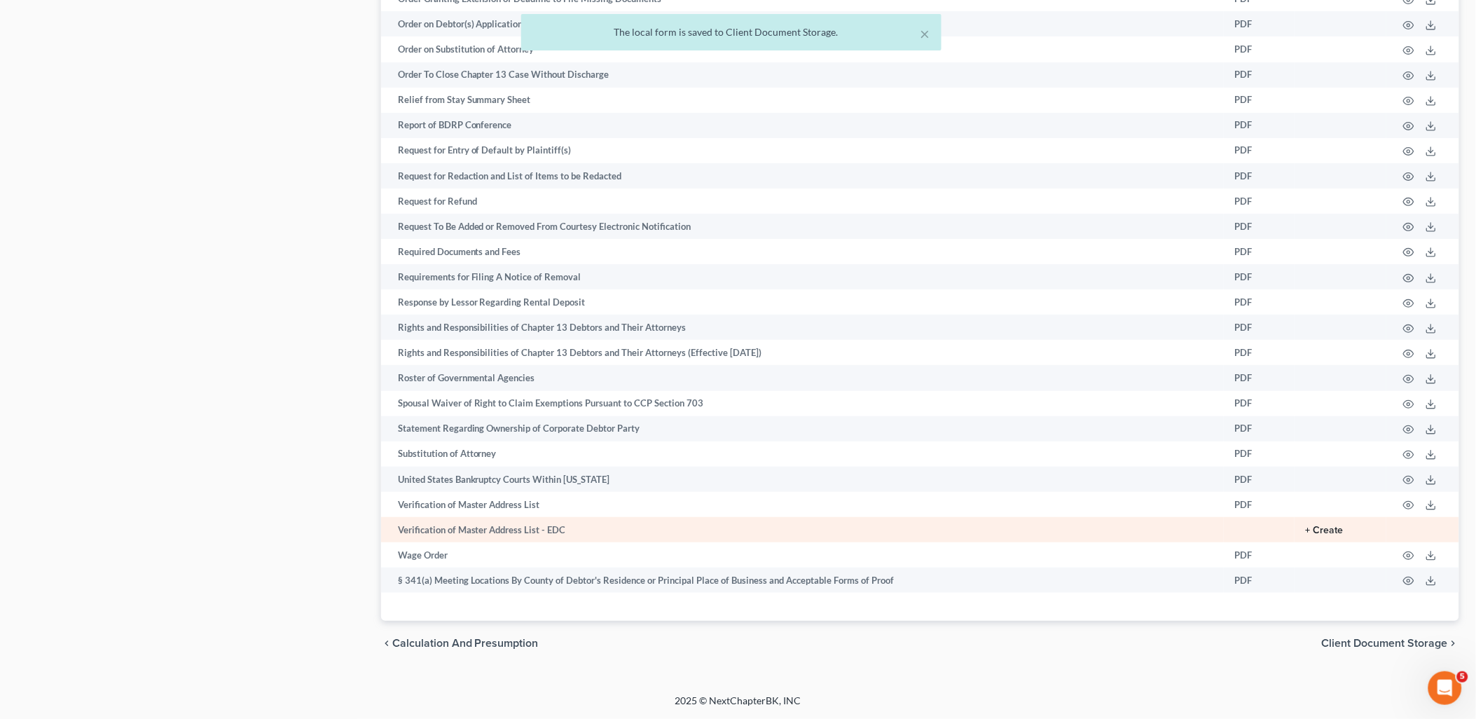
click at [1329, 526] on button "+ Create" at bounding box center [1325, 531] width 38 height 10
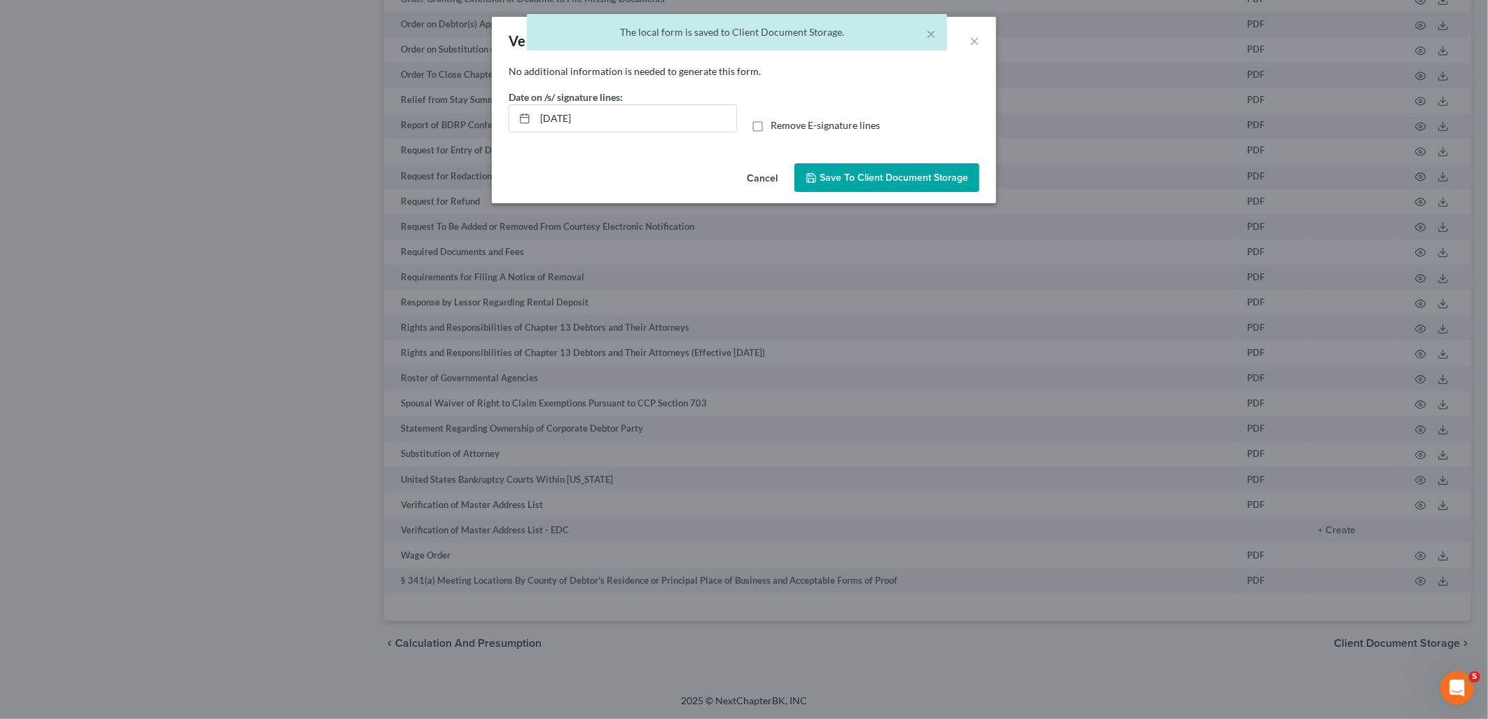
click at [869, 172] on span "Save to Client Document Storage" at bounding box center [894, 178] width 149 height 12
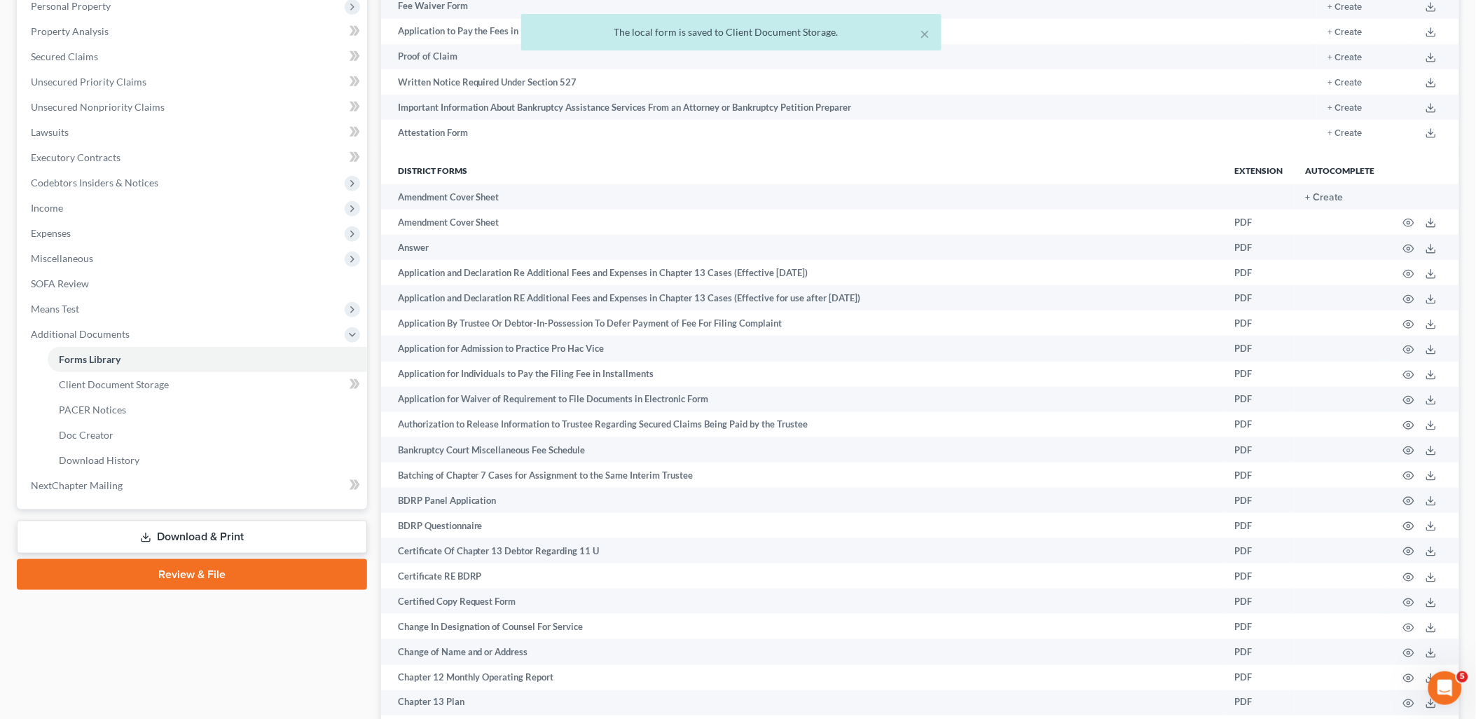
scroll to position [0, 0]
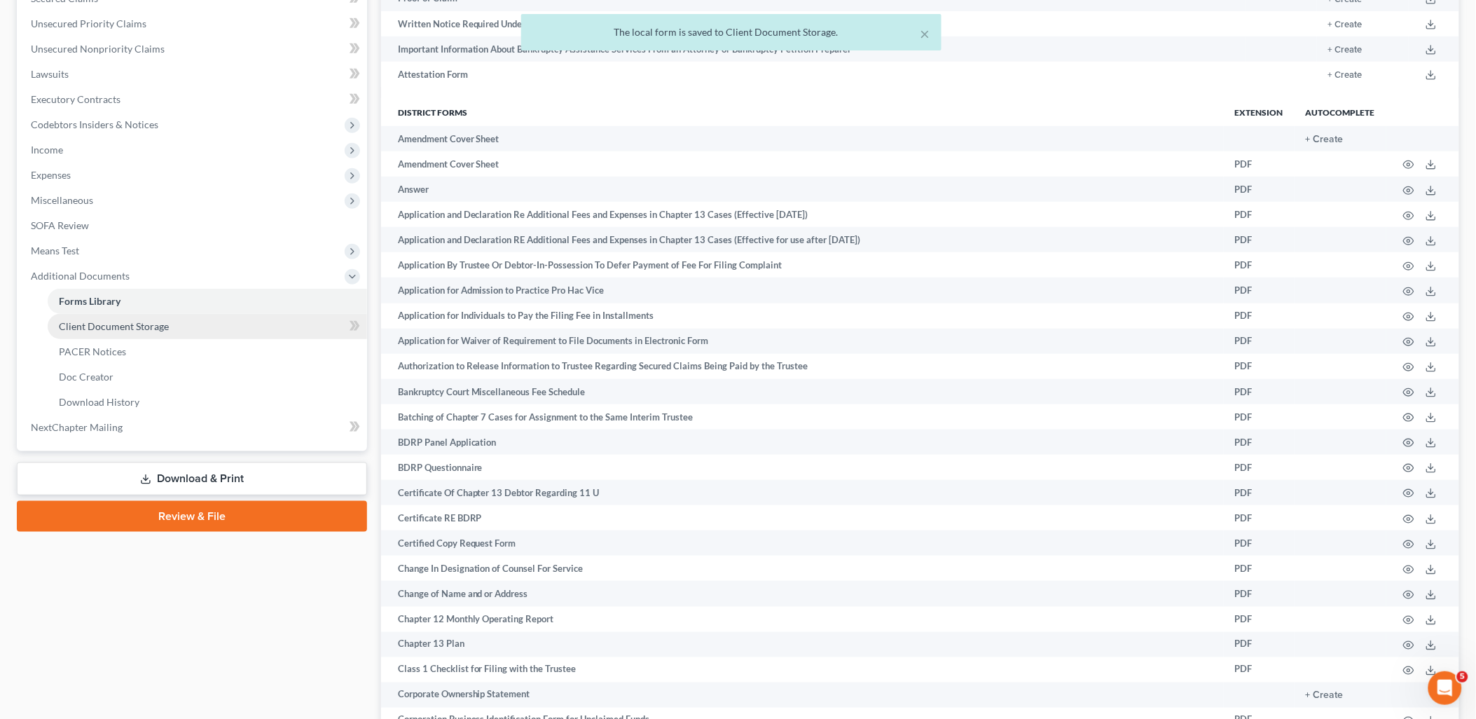
click at [114, 324] on span "Client Document Storage" at bounding box center [114, 326] width 110 height 12
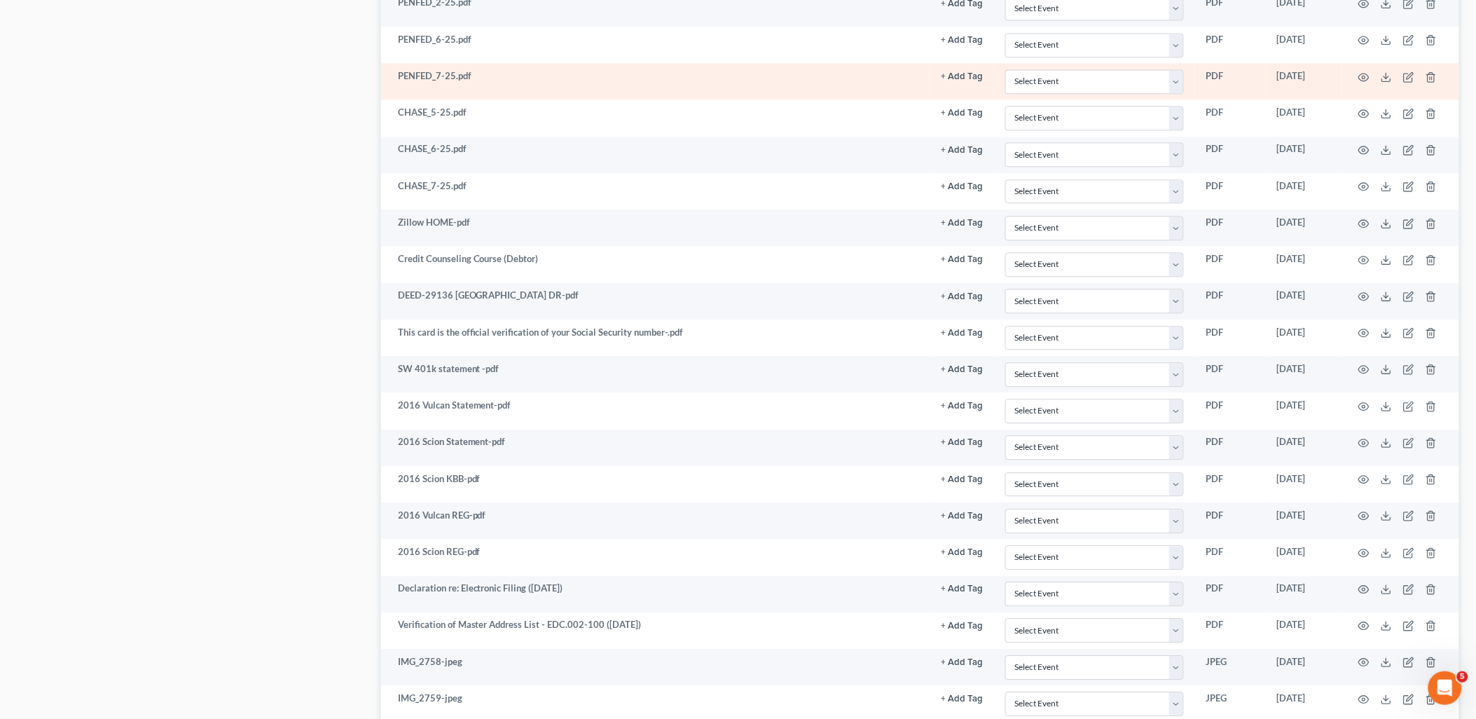
scroll to position [1586, 0]
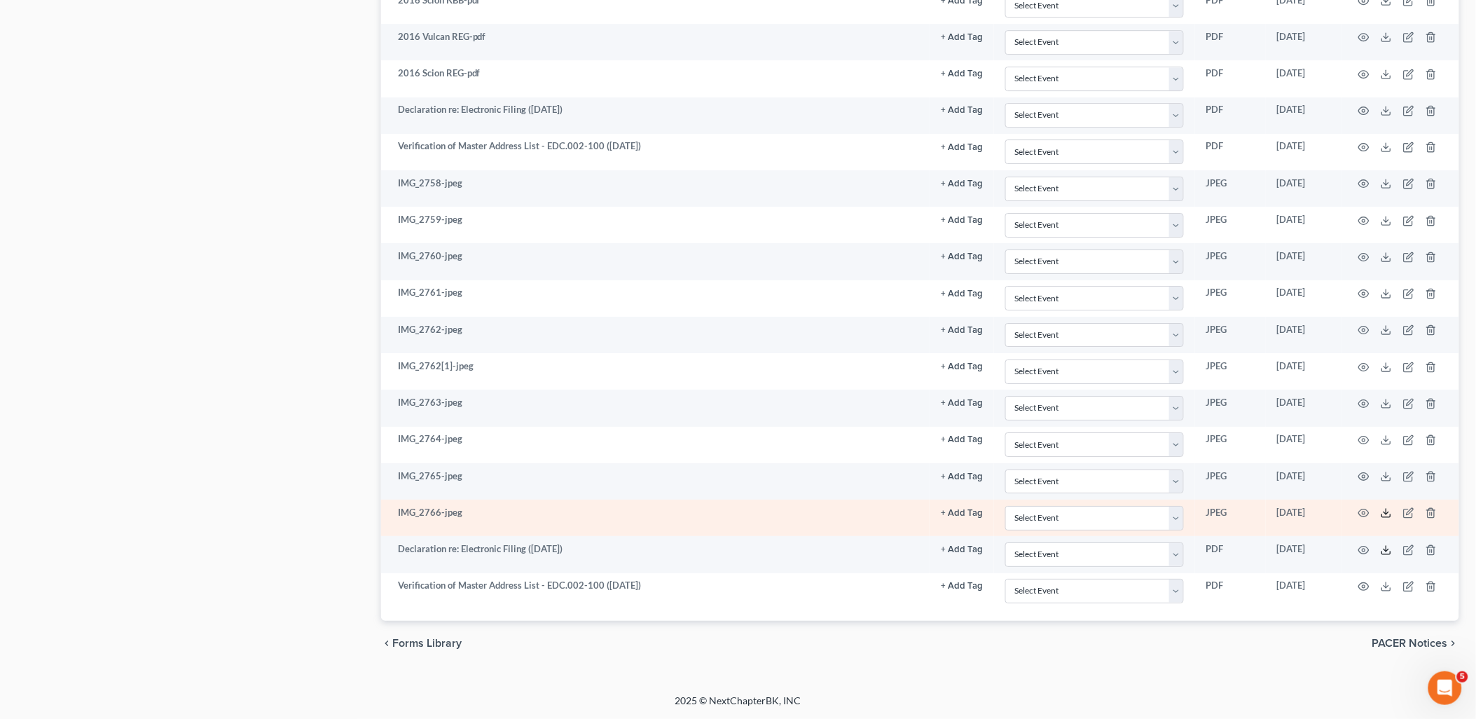
click at [1390, 549] on icon at bounding box center [1386, 549] width 11 height 11
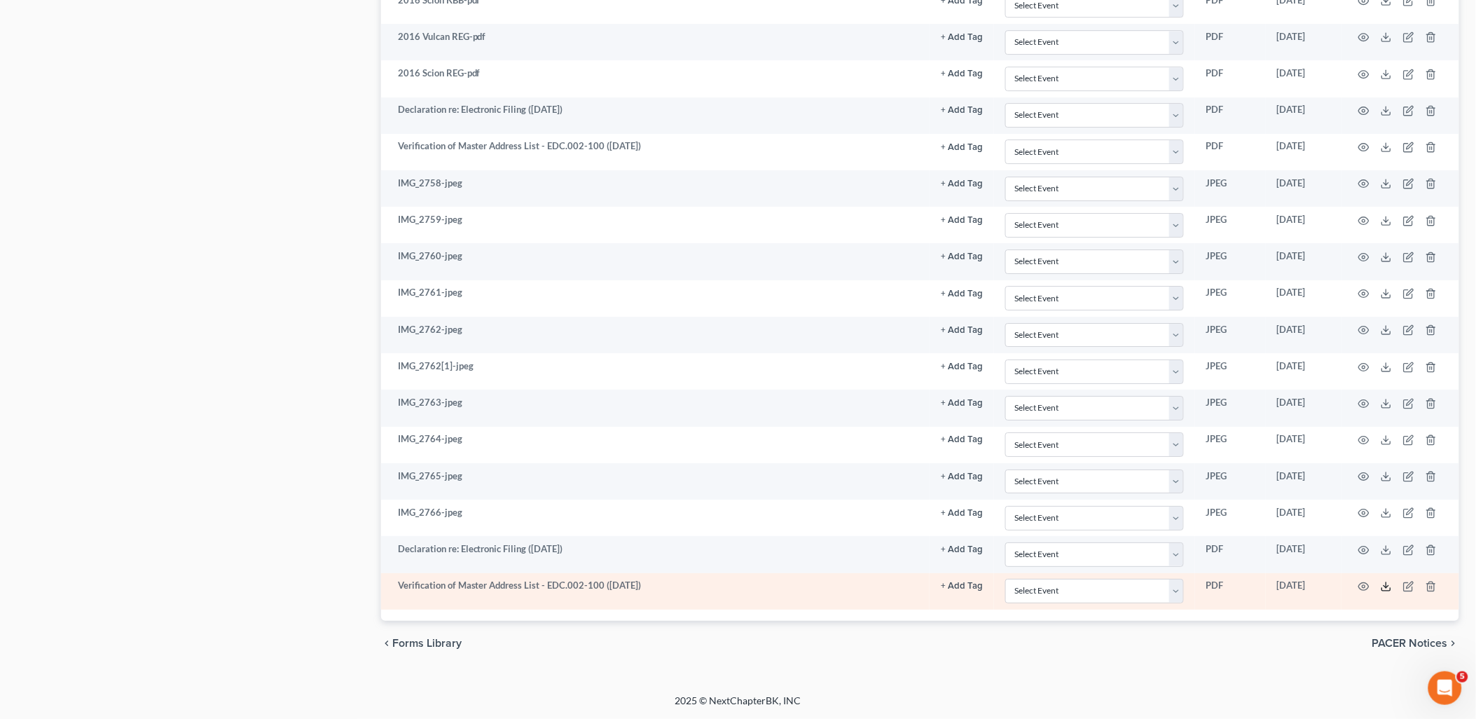
click at [1387, 585] on line at bounding box center [1387, 585] width 0 height 6
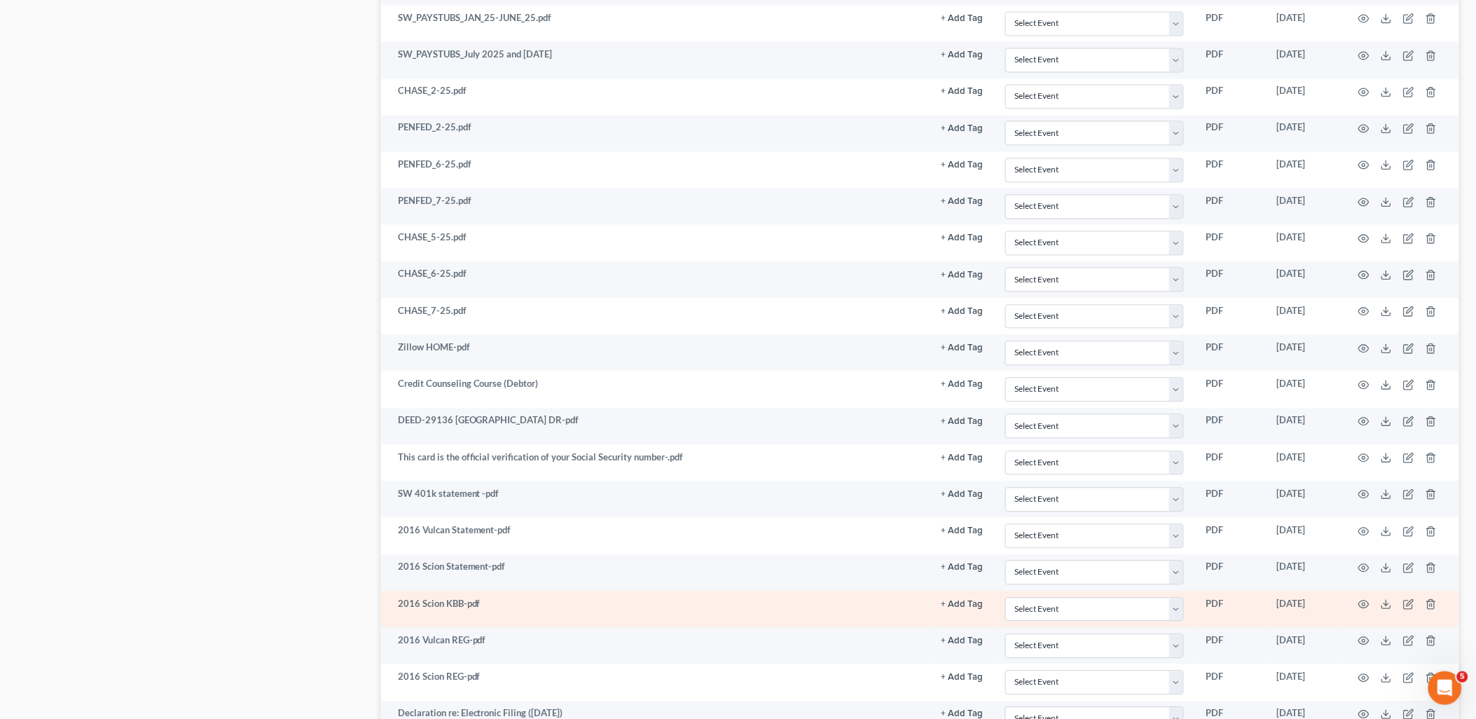
scroll to position [963, 0]
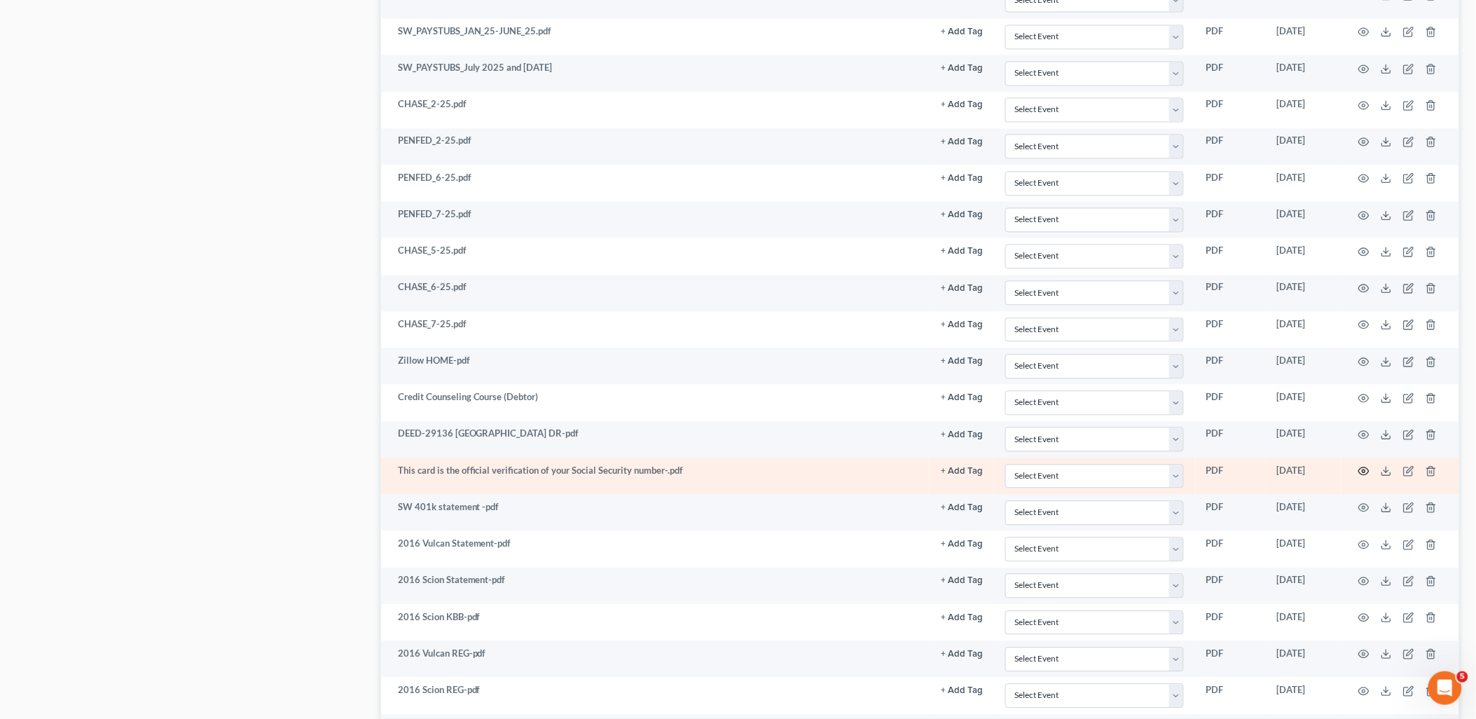
click at [1366, 469] on icon "button" at bounding box center [1364, 470] width 11 height 11
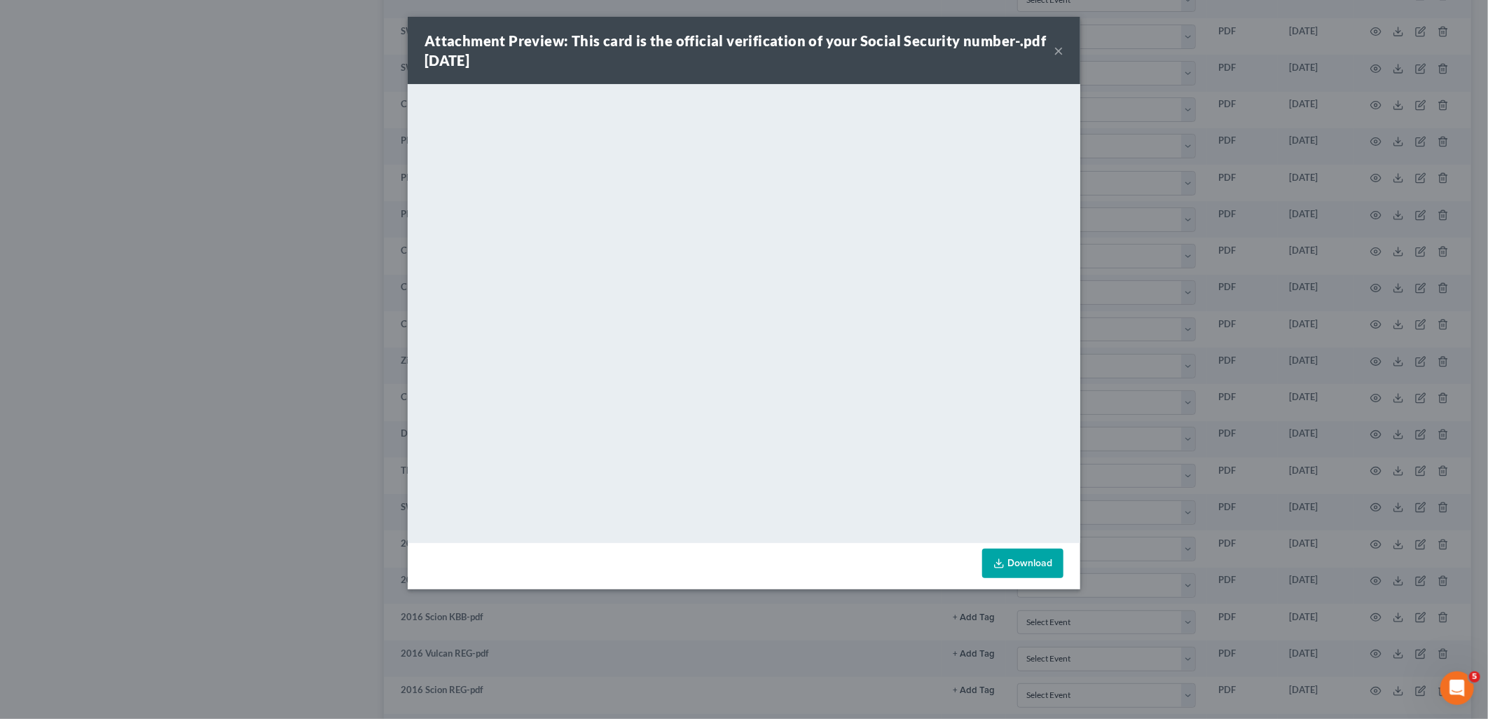
drag, startPoint x: 1061, startPoint y: 49, endPoint x: 1054, endPoint y: 59, distance: 12.1
click at [1061, 49] on button "×" at bounding box center [1059, 50] width 10 height 17
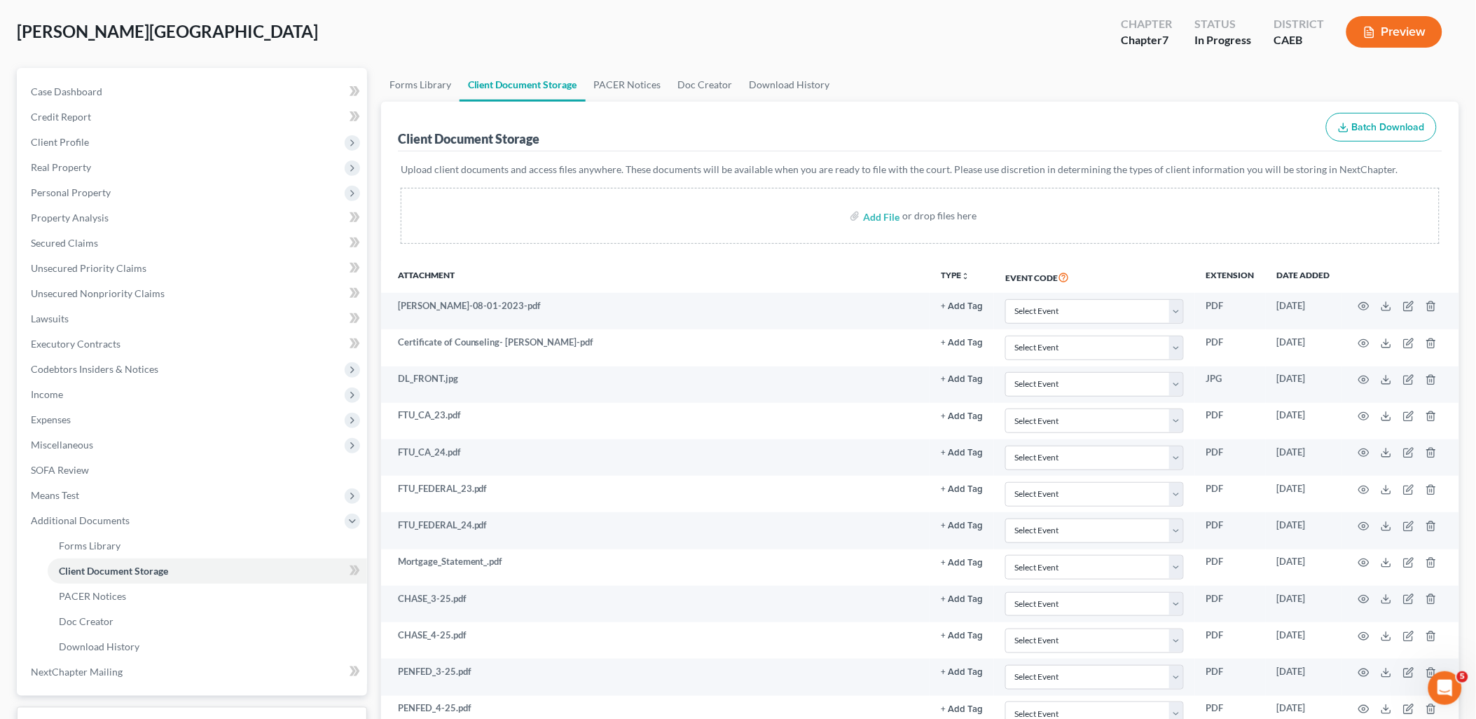
scroll to position [0, 0]
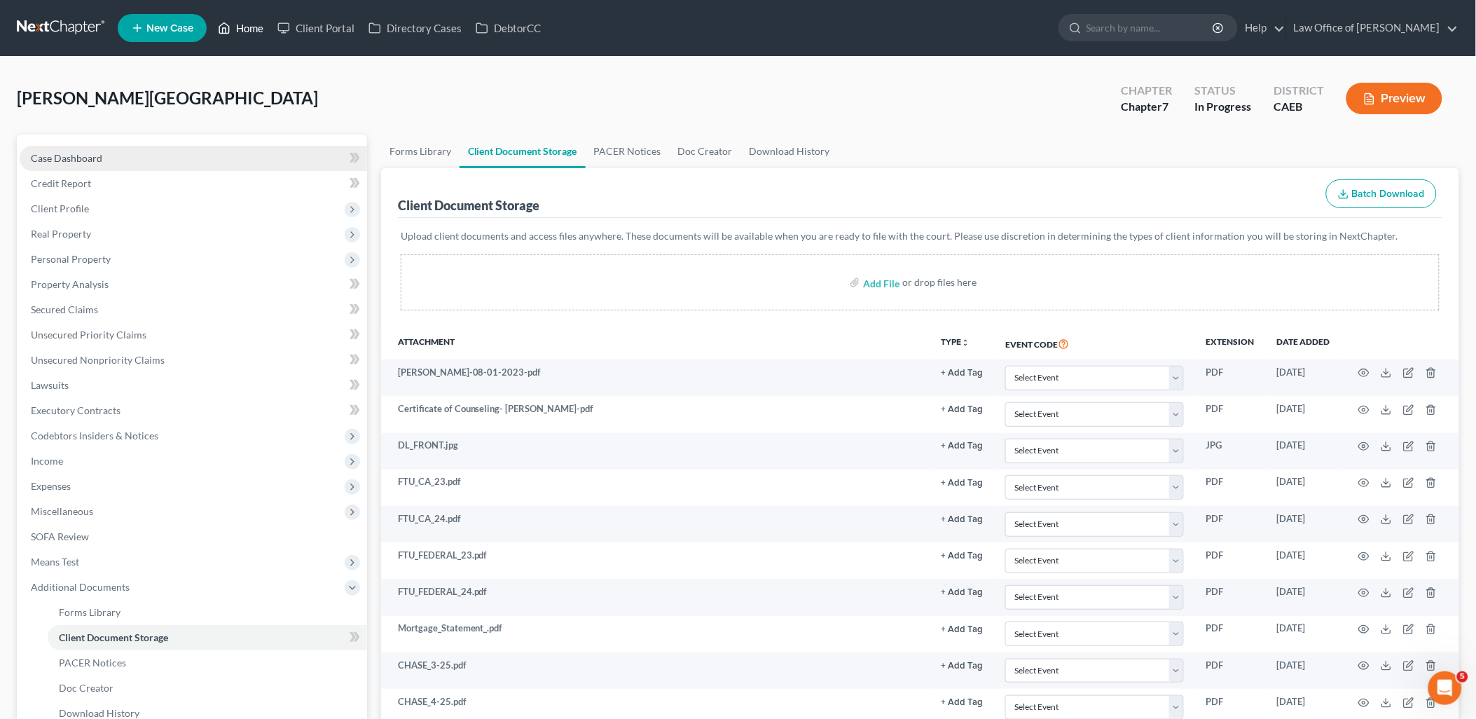
drag, startPoint x: 246, startPoint y: 25, endPoint x: 350, endPoint y: 148, distance: 161.0
click at [247, 25] on link "Home" at bounding box center [241, 27] width 60 height 25
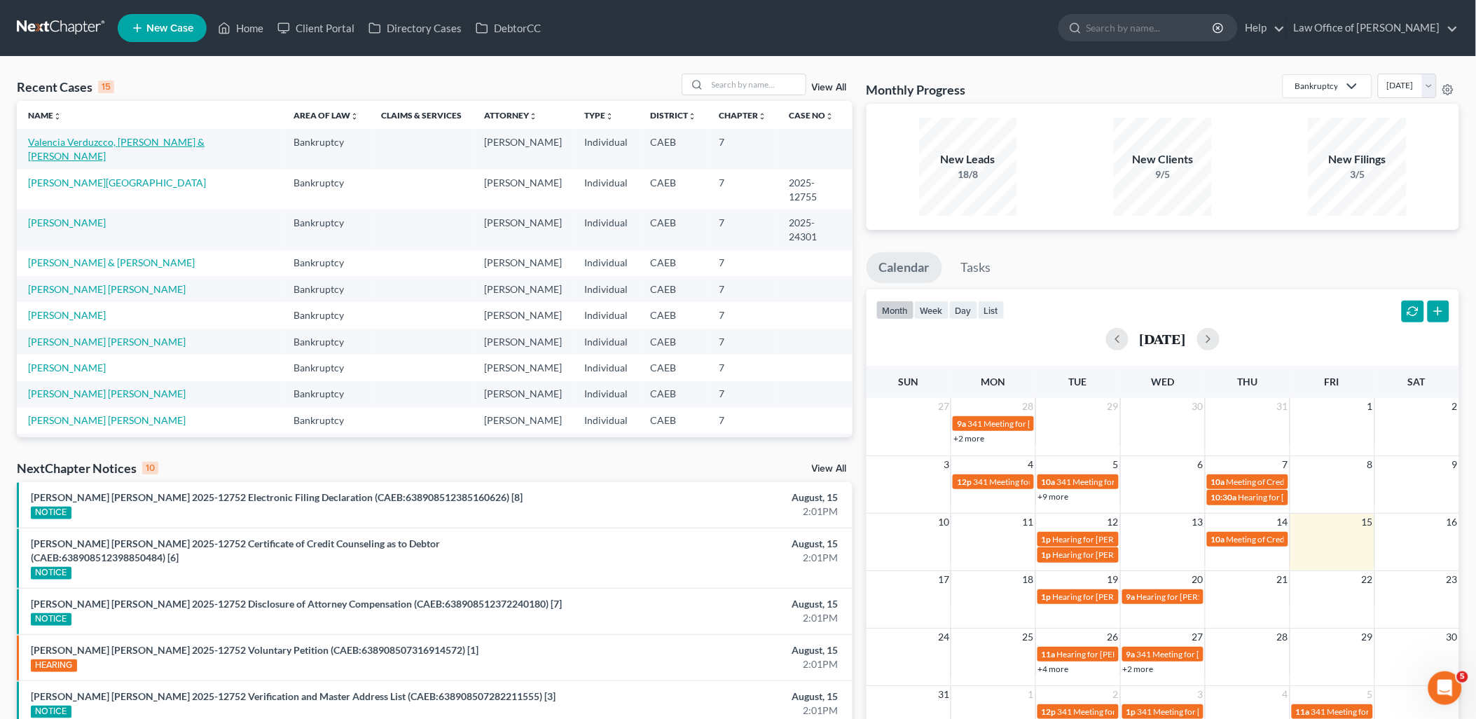
click at [102, 139] on link "Valencia Verduzcco, [PERSON_NAME] & [PERSON_NAME]" at bounding box center [116, 149] width 177 height 26
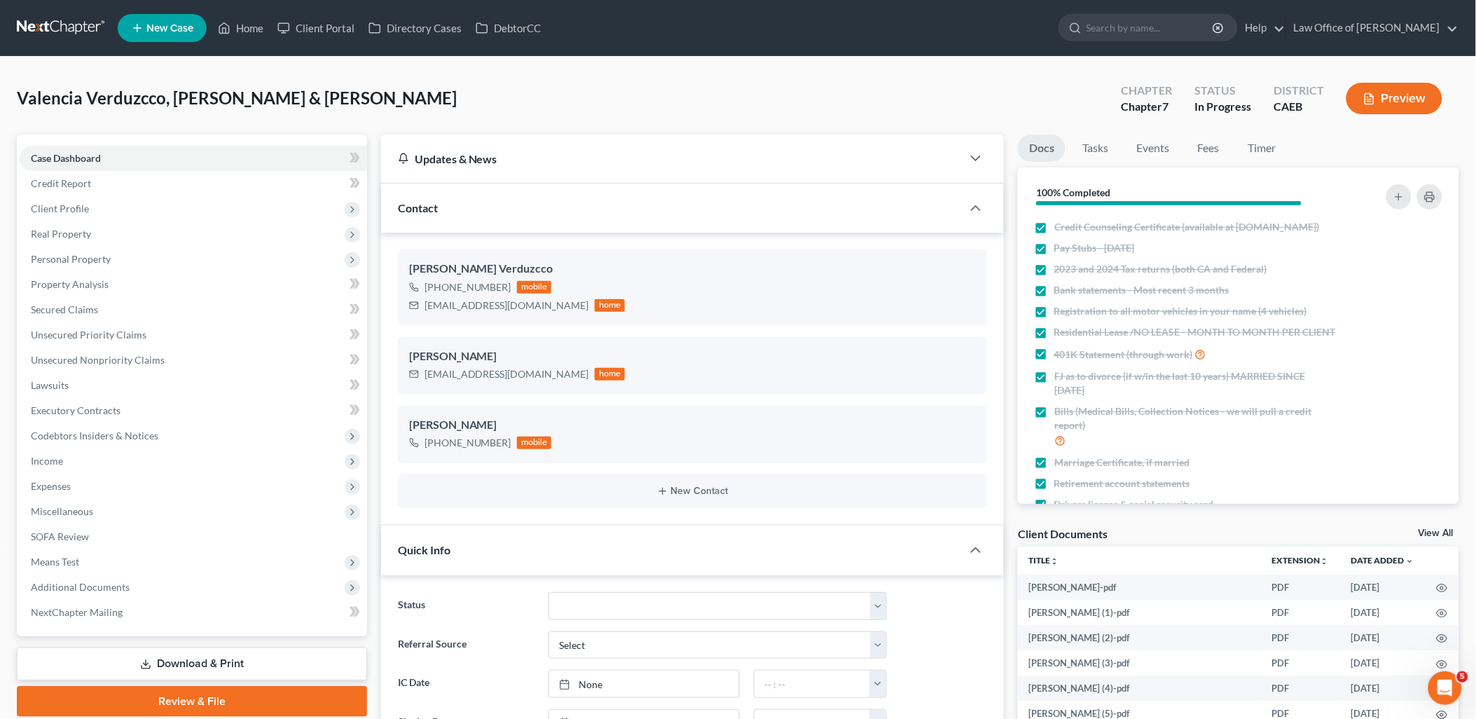
scroll to position [98, 0]
click at [1435, 530] on link "View All" at bounding box center [1436, 533] width 35 height 10
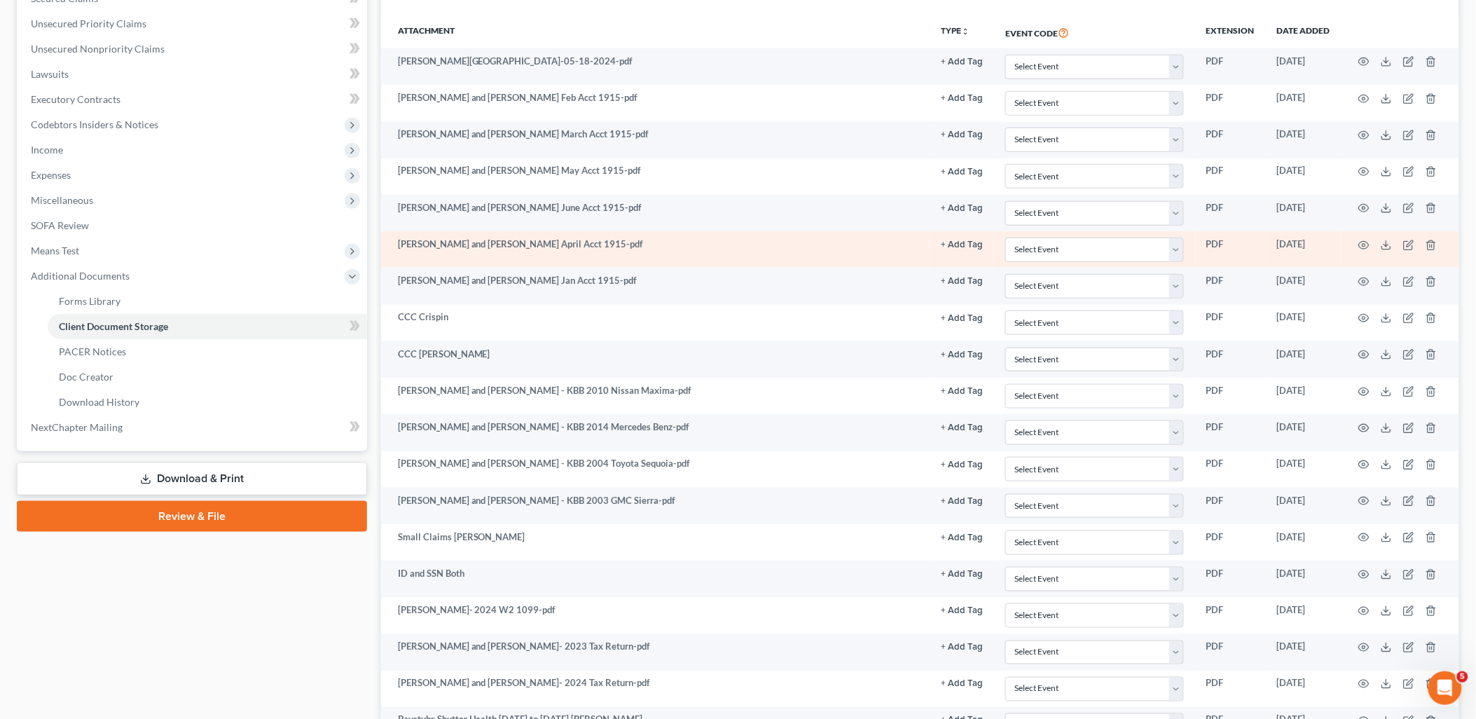
scroll to position [467, 0]
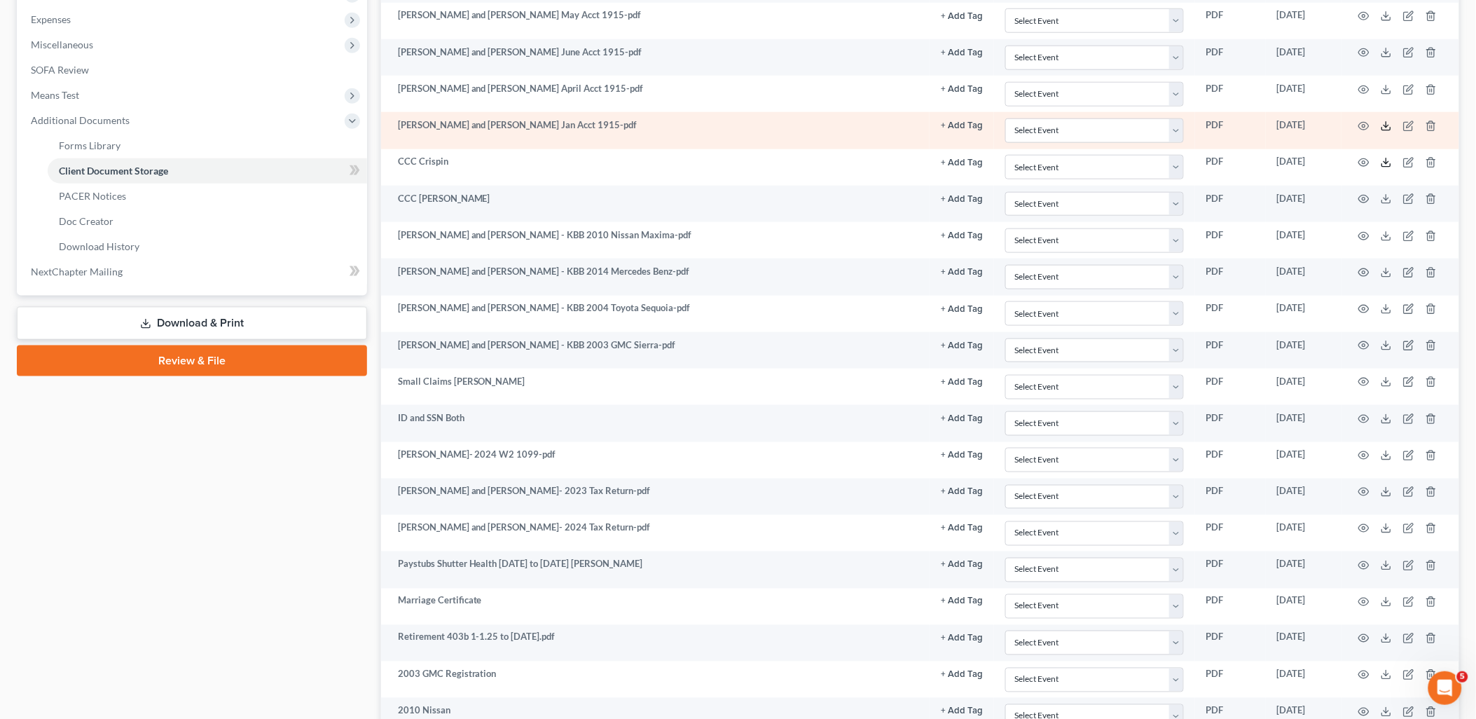
drag, startPoint x: 1389, startPoint y: 163, endPoint x: 1389, endPoint y: 125, distance: 37.8
click at [1389, 163] on polyline at bounding box center [1387, 163] width 5 height 2
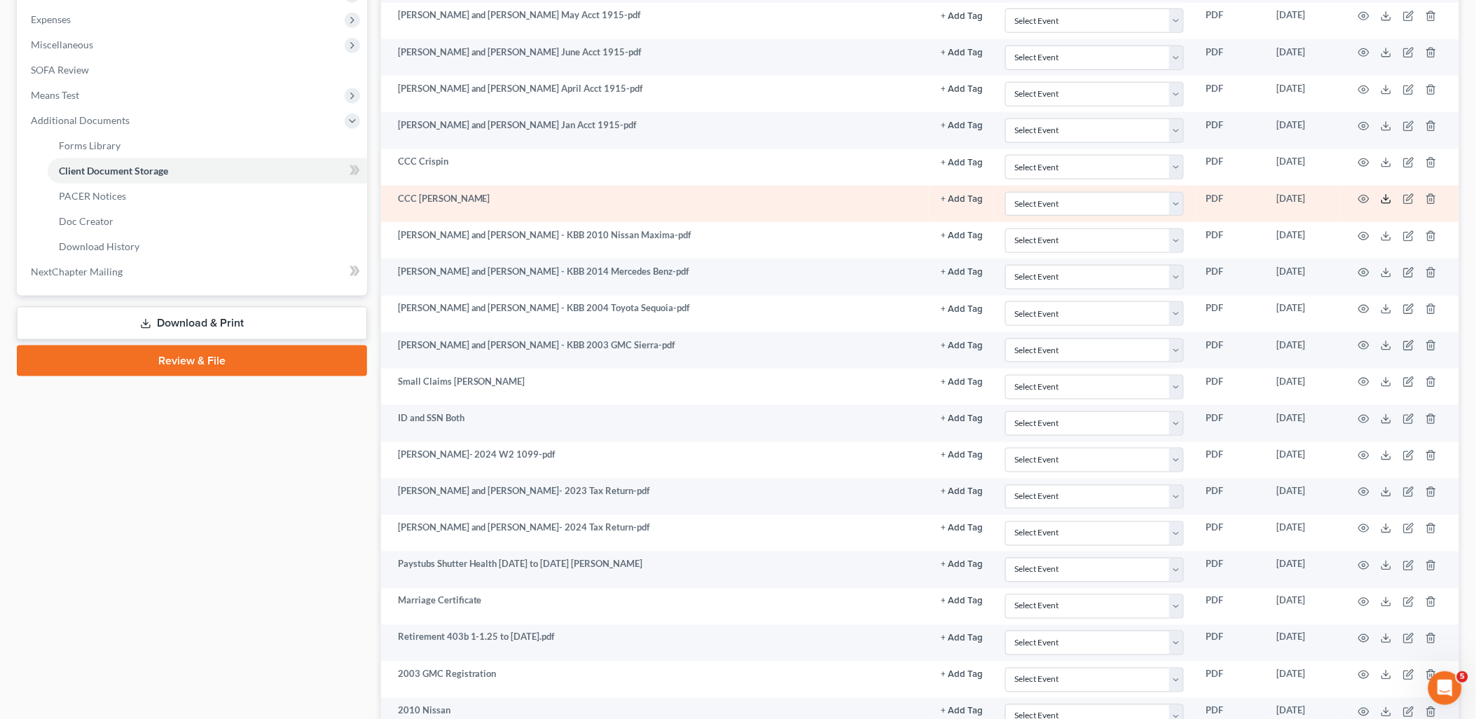
click at [1391, 200] on icon at bounding box center [1386, 198] width 11 height 11
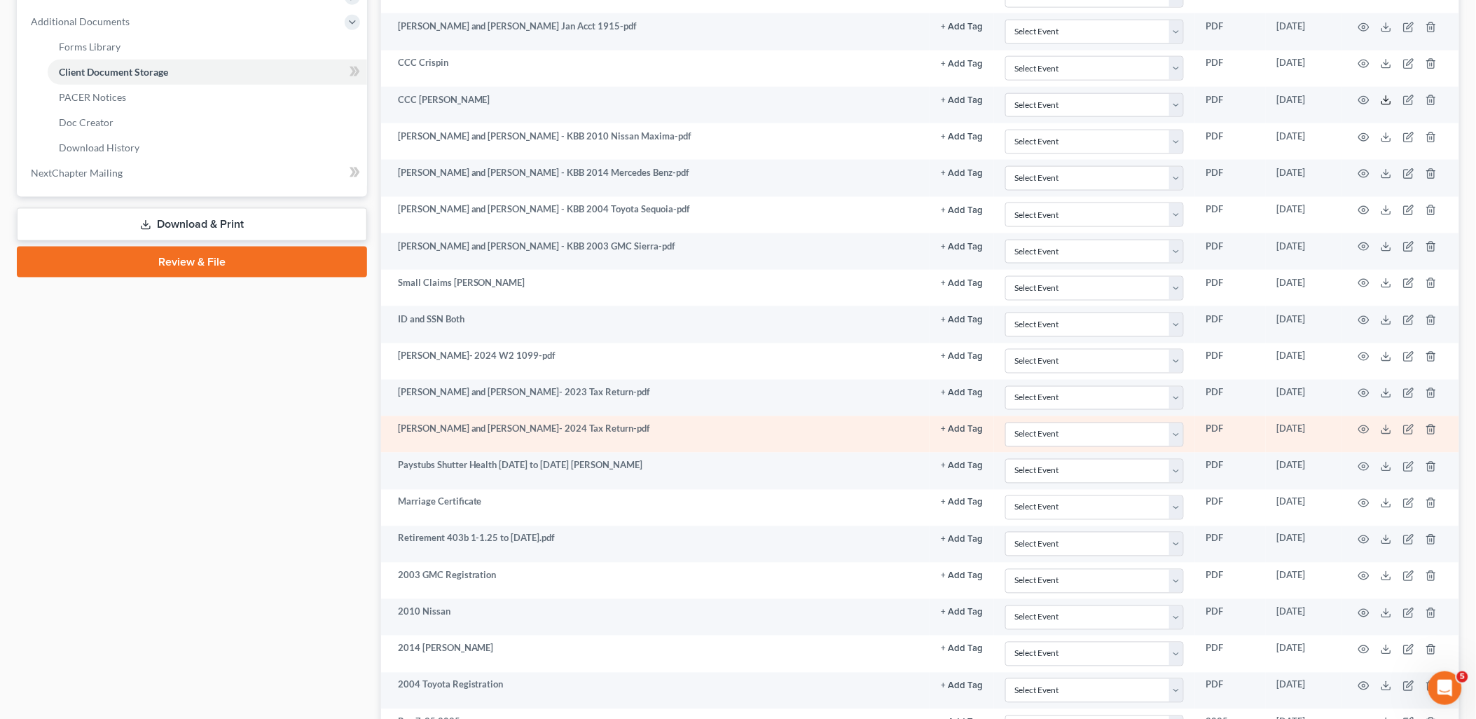
scroll to position [622, 0]
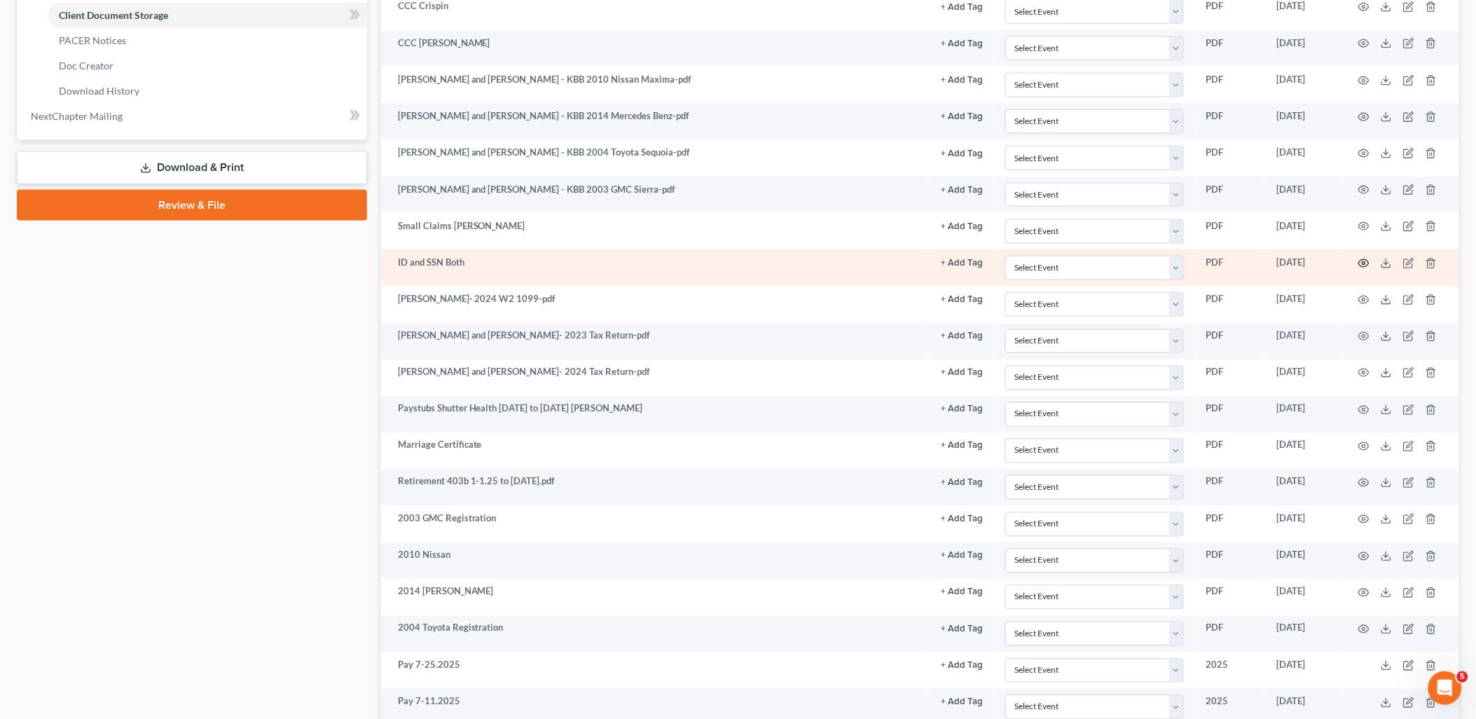
click at [1360, 267] on icon "button" at bounding box center [1364, 263] width 11 height 11
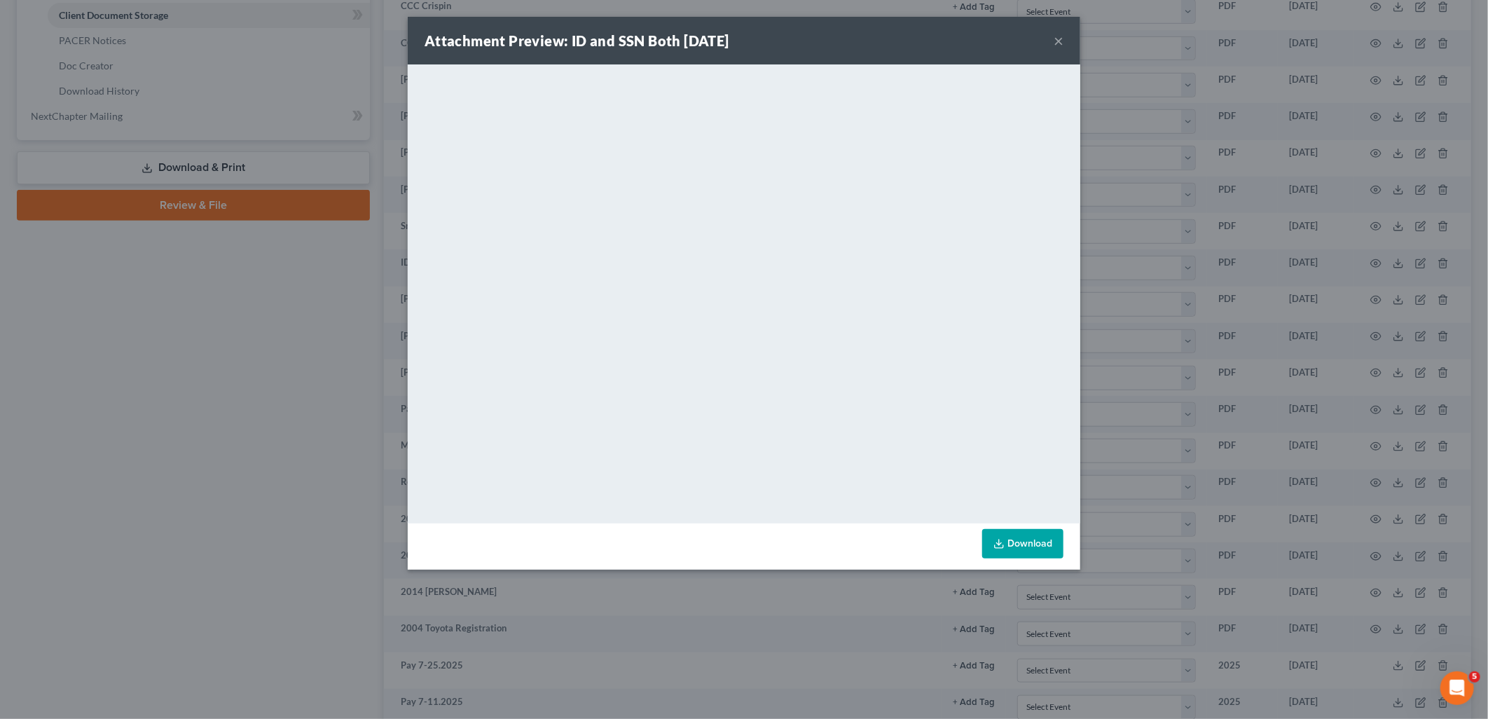
click at [1062, 38] on button "×" at bounding box center [1059, 40] width 10 height 17
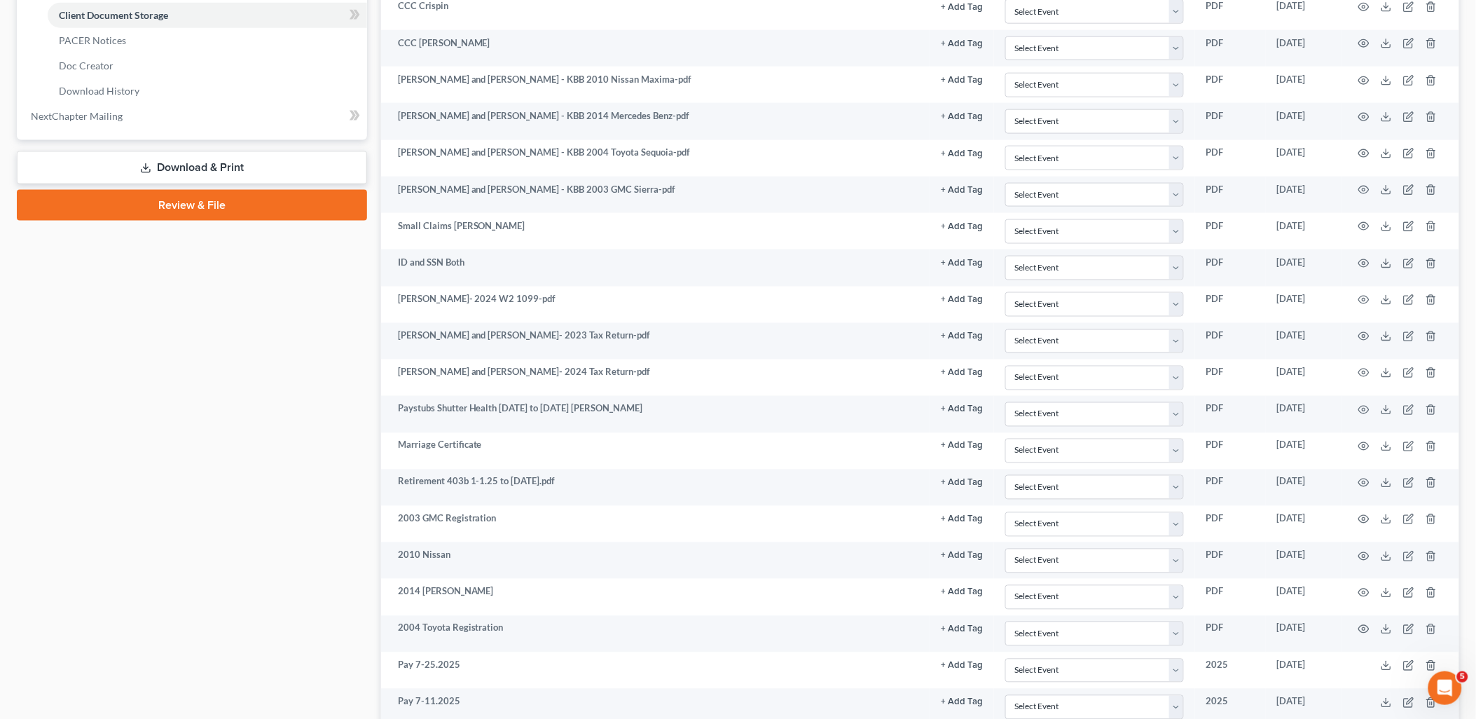
click at [177, 319] on div "Case Dashboard Payments Invoices Payments Payments Credit Report Client Profile" at bounding box center [192, 421] width 364 height 1818
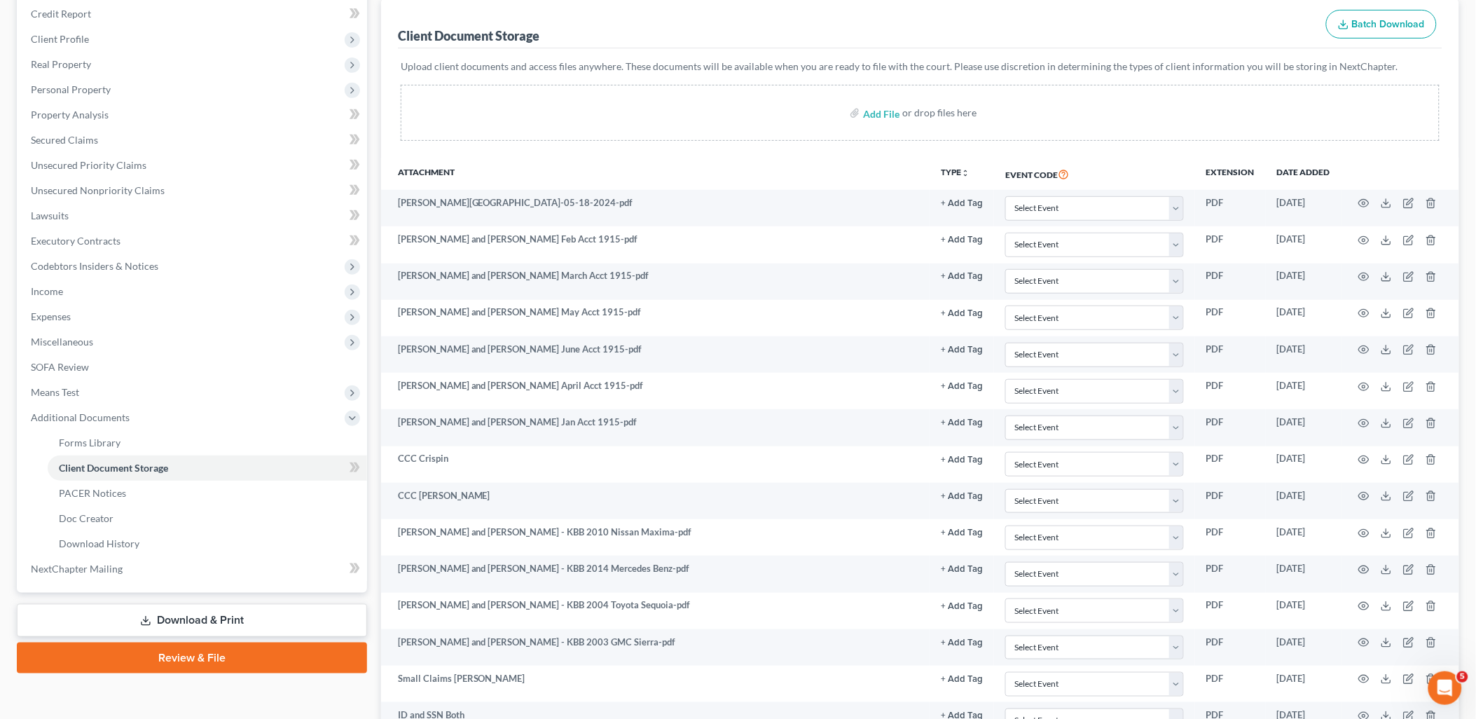
scroll to position [311, 0]
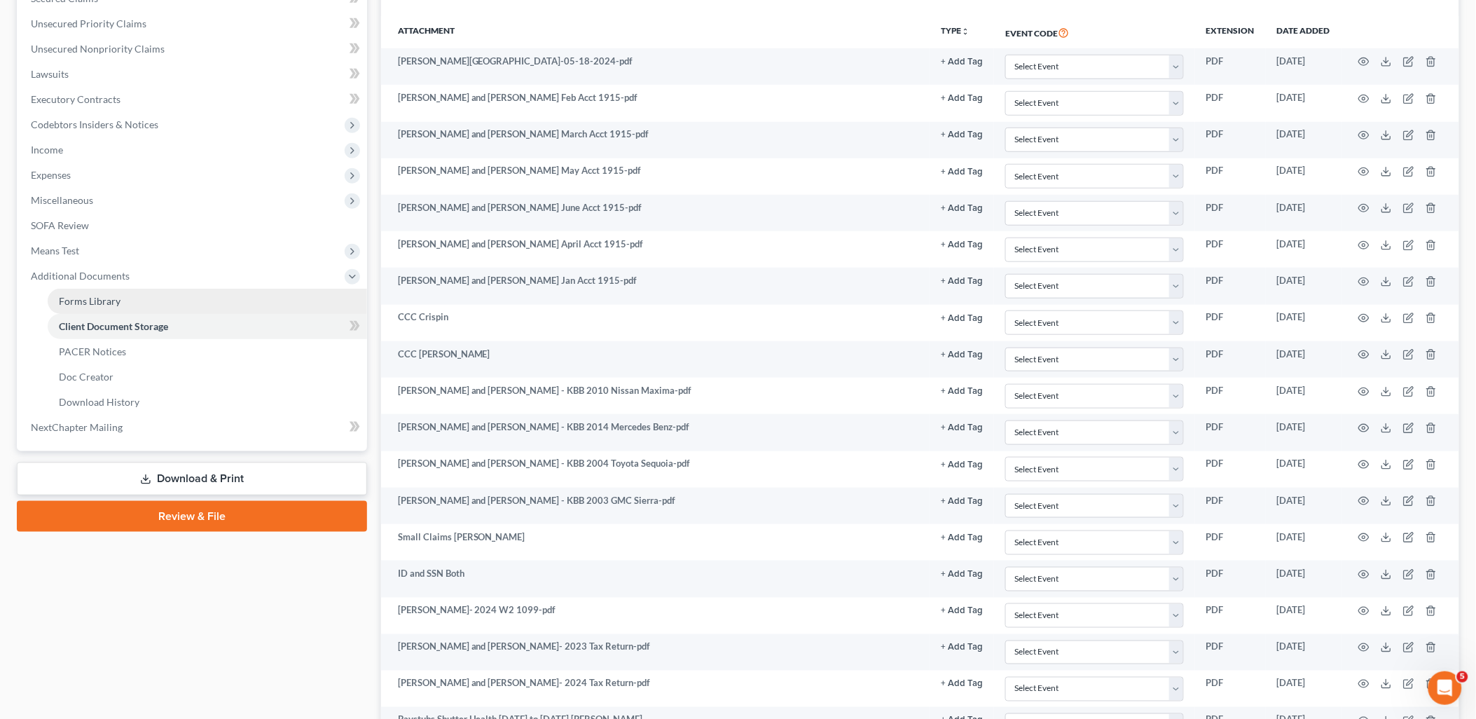
click at [92, 302] on span "Forms Library" at bounding box center [90, 301] width 62 height 12
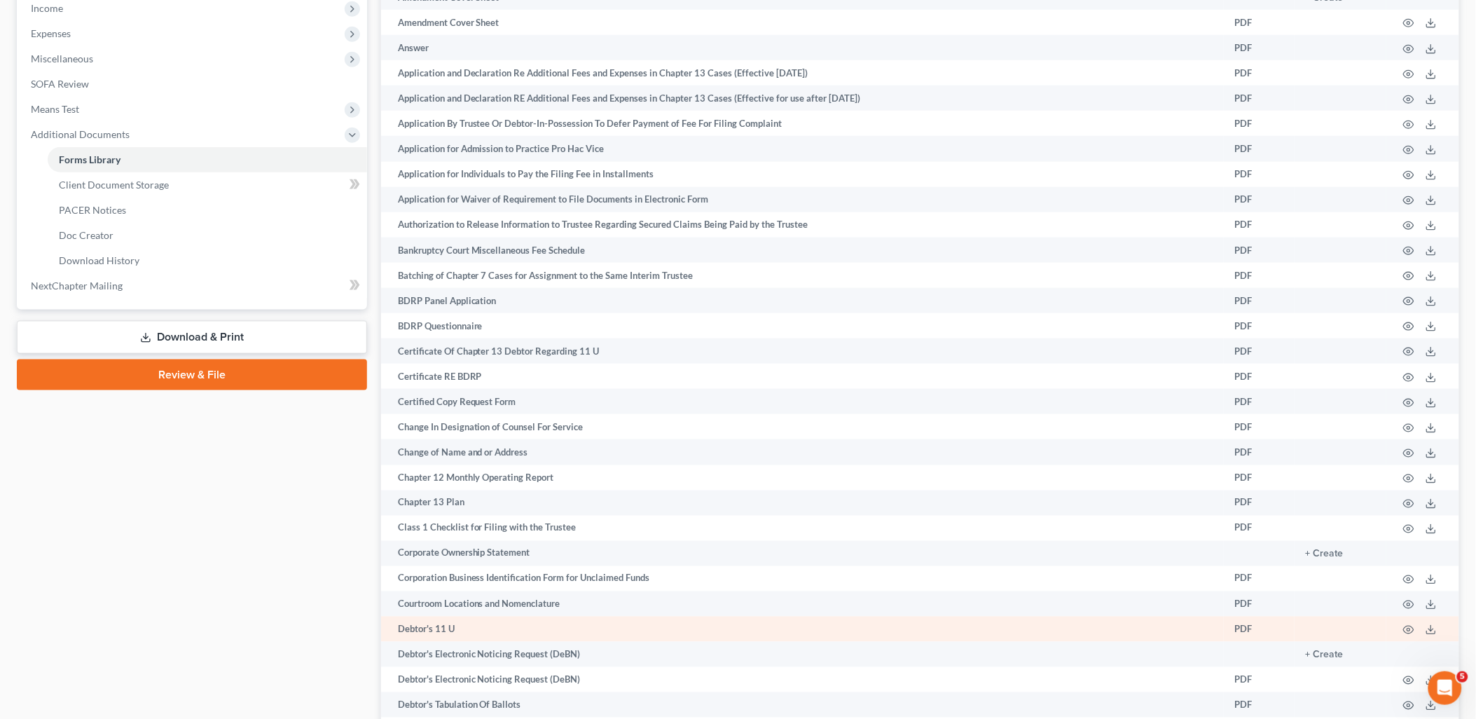
scroll to position [642, 0]
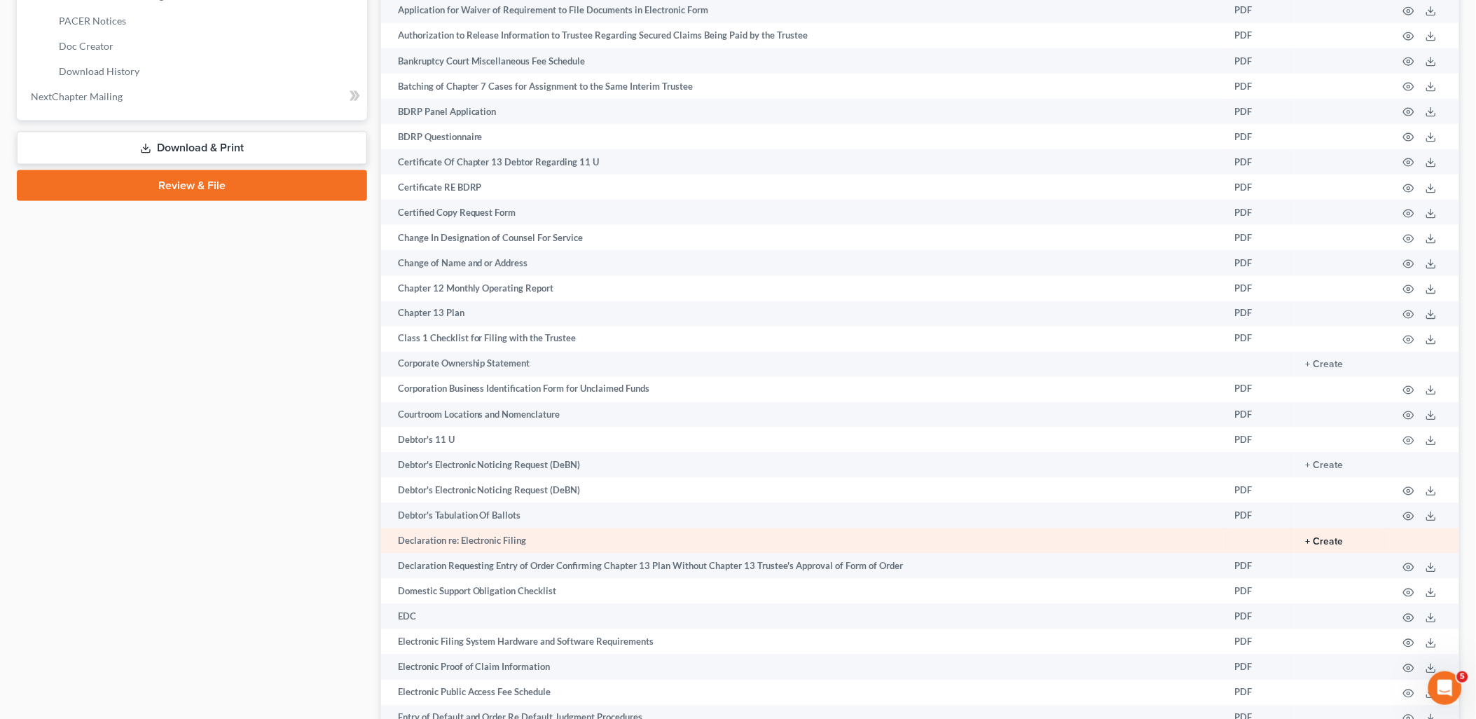
click at [1331, 547] on button "+ Create" at bounding box center [1325, 542] width 38 height 10
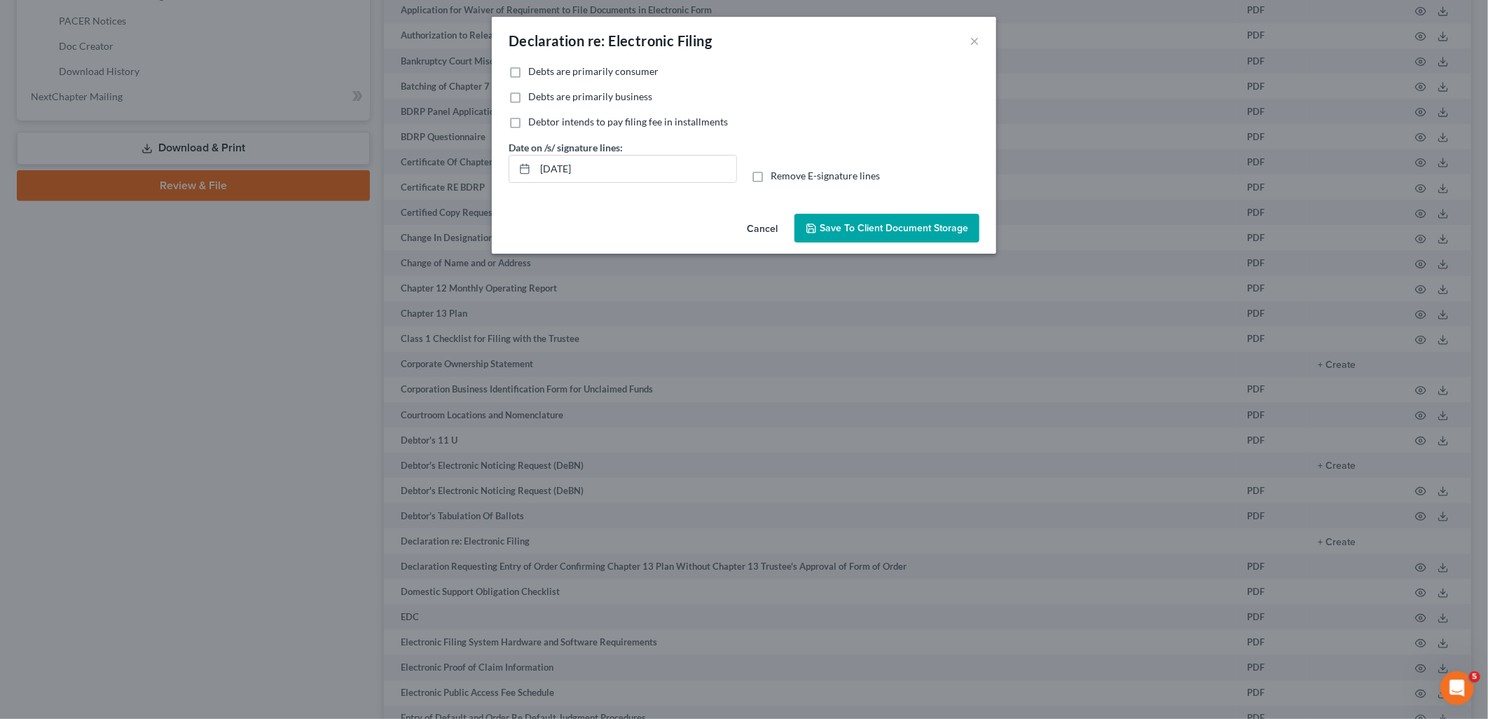
click at [584, 73] on span "Debts are primarily consumer" at bounding box center [593, 71] width 130 height 12
click at [543, 73] on input "Debts are primarily consumer" at bounding box center [538, 68] width 9 height 9
checkbox input "true"
click at [851, 228] on span "Save to Client Document Storage" at bounding box center [894, 228] width 149 height 12
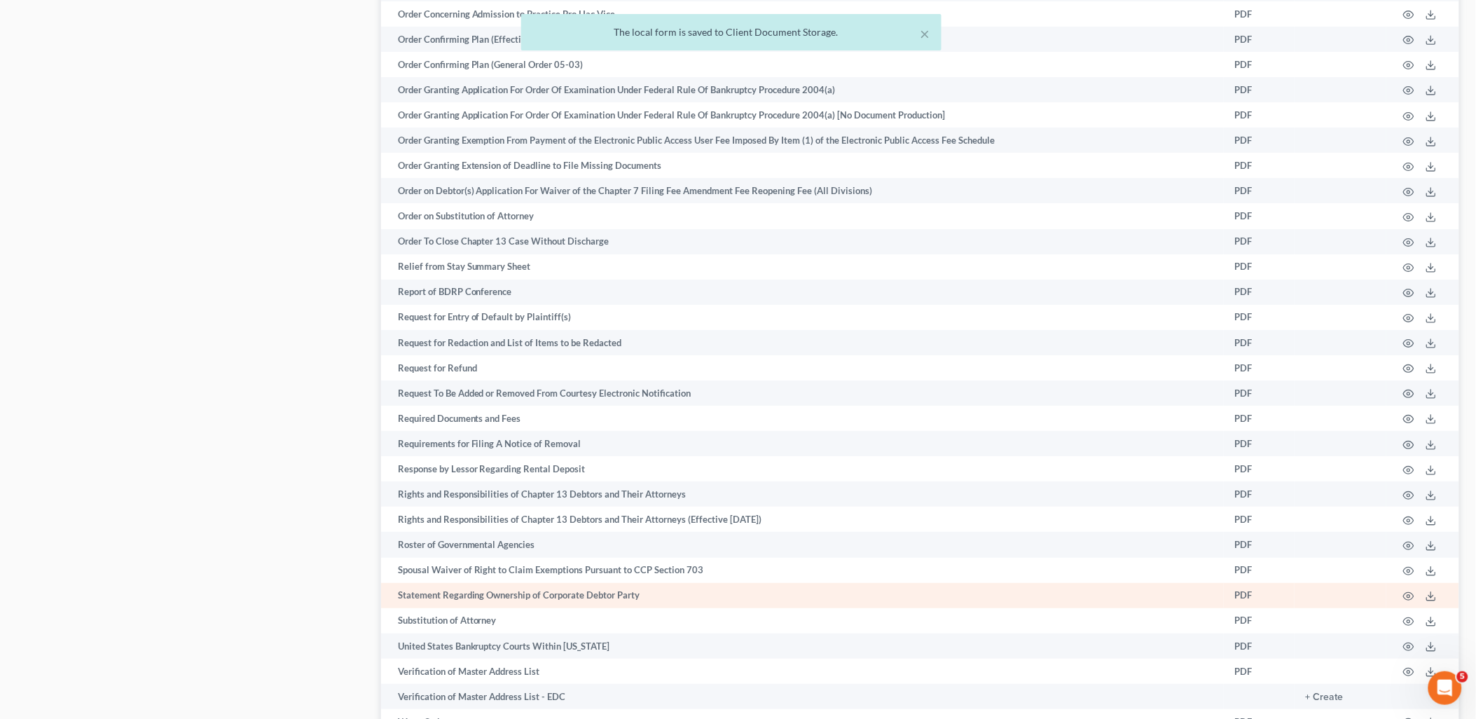
scroll to position [1965, 0]
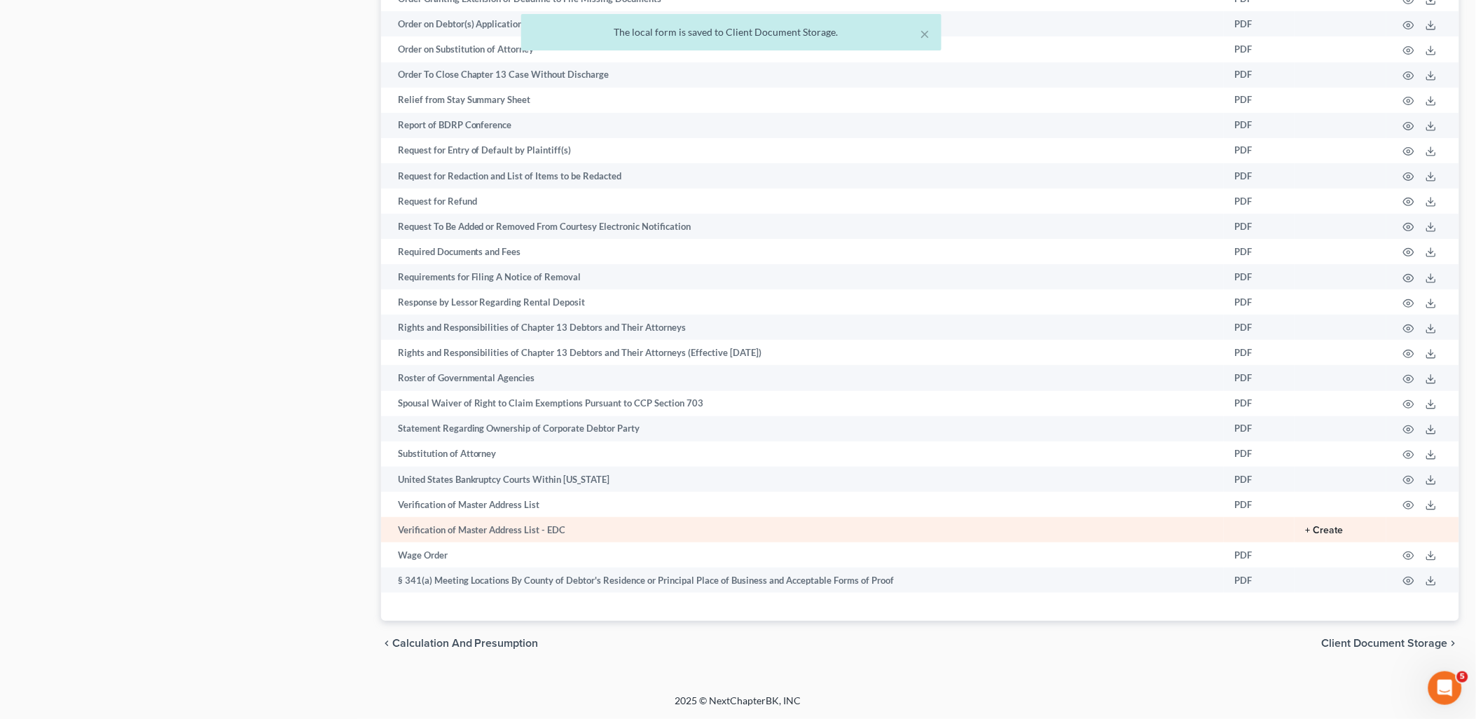
click at [1342, 531] on button "+ Create" at bounding box center [1325, 531] width 38 height 10
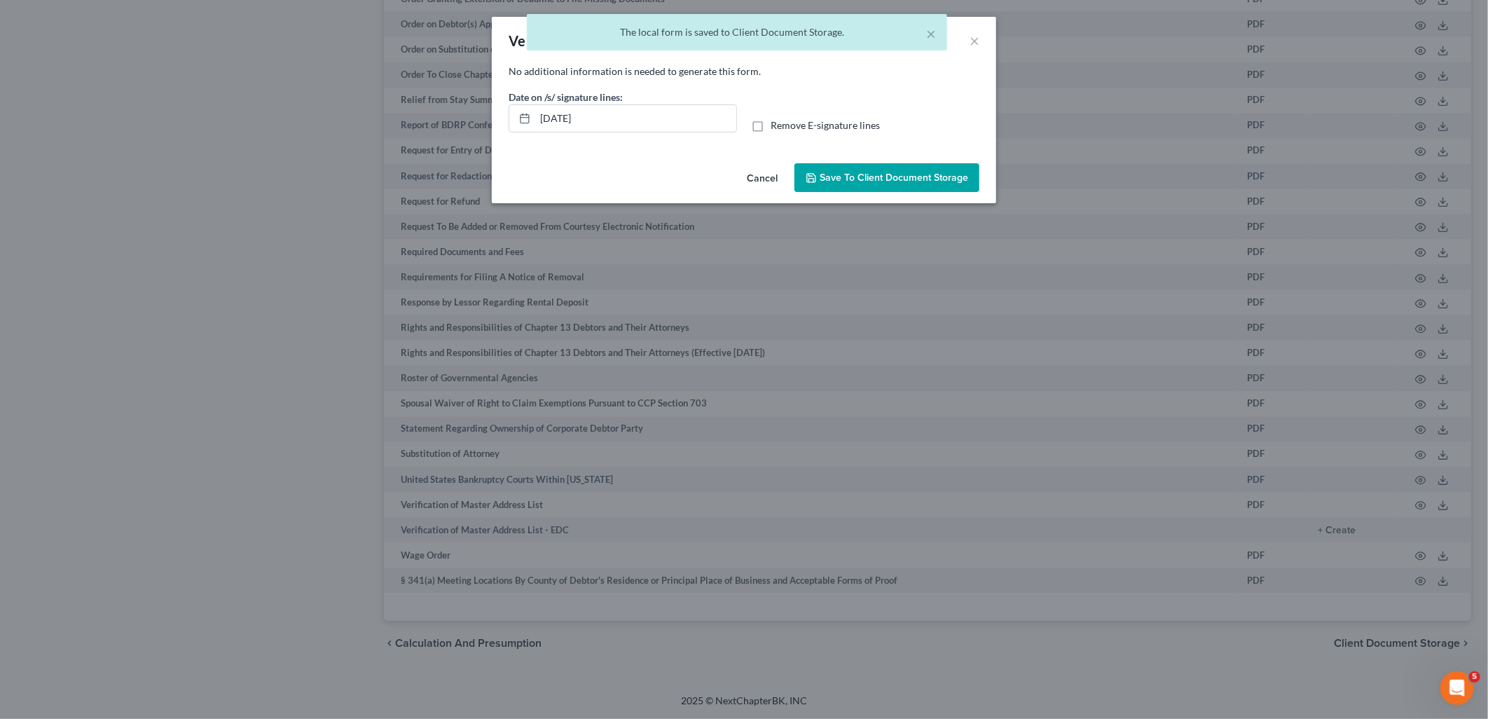
click at [873, 174] on span "Save to Client Document Storage" at bounding box center [894, 178] width 149 height 12
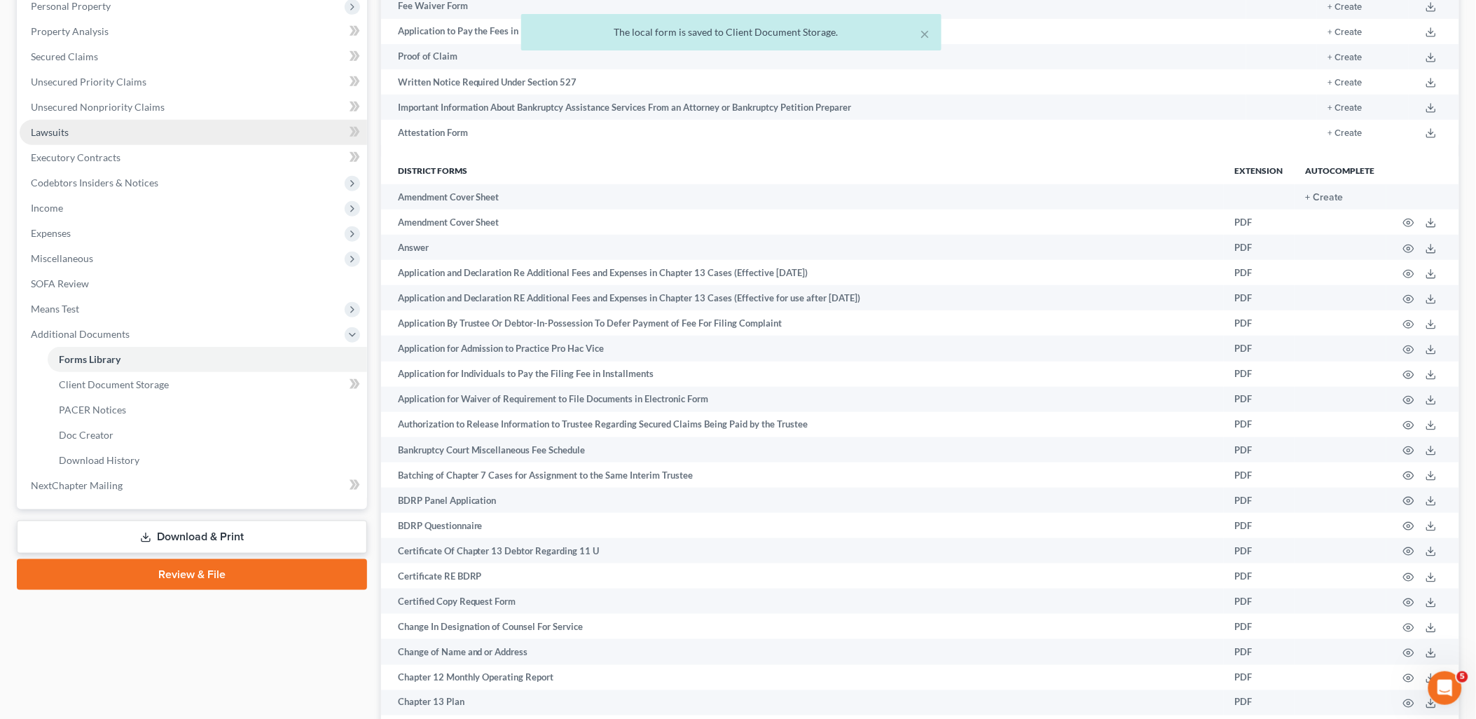
scroll to position [0, 0]
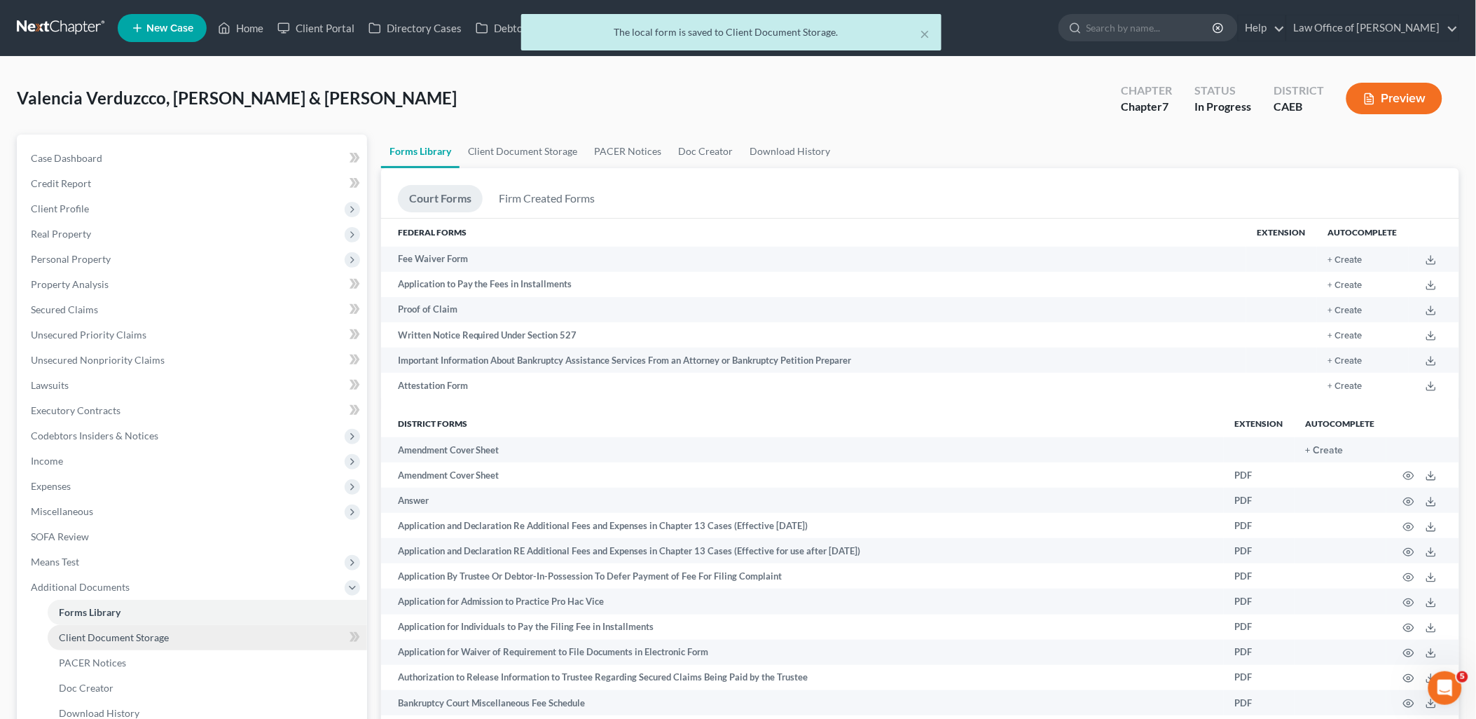
click at [85, 640] on span "Client Document Storage" at bounding box center [114, 637] width 110 height 12
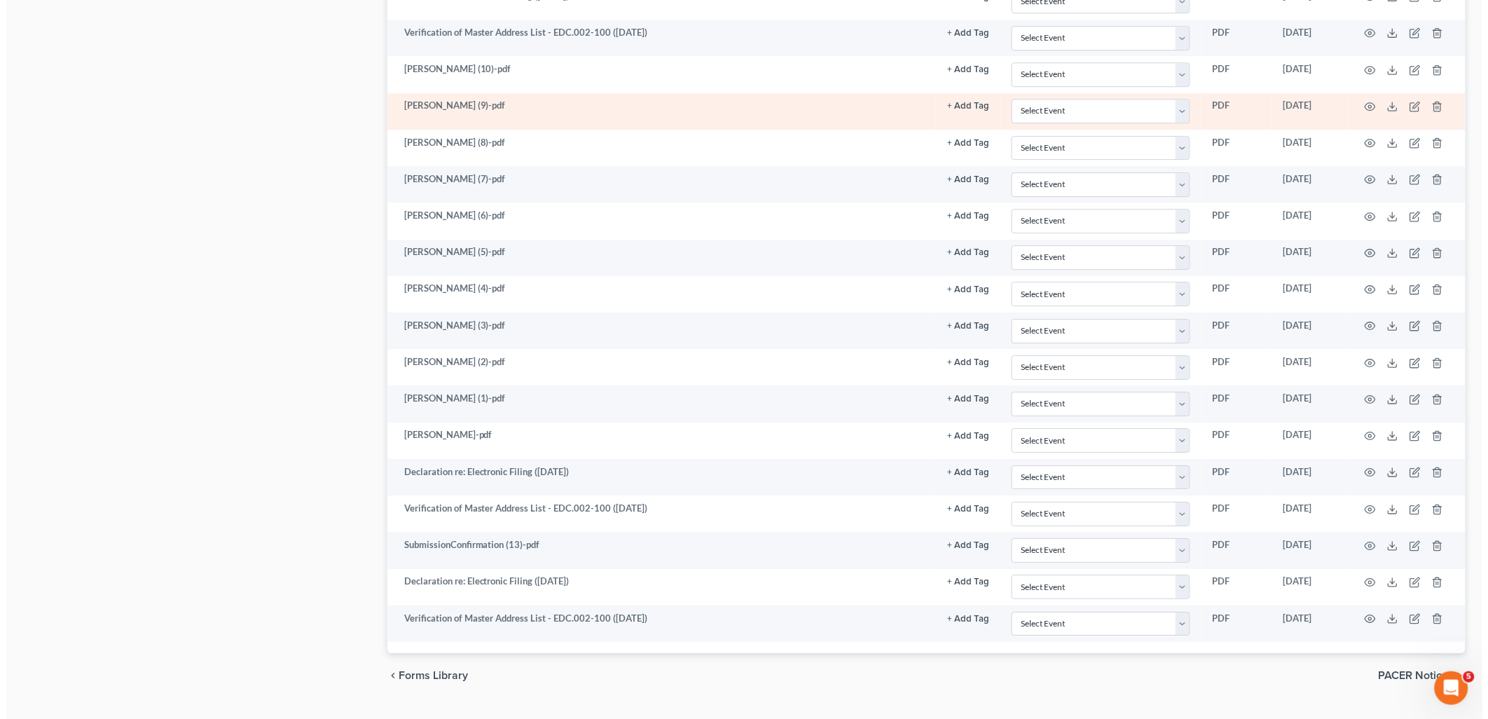
scroll to position [1476, 0]
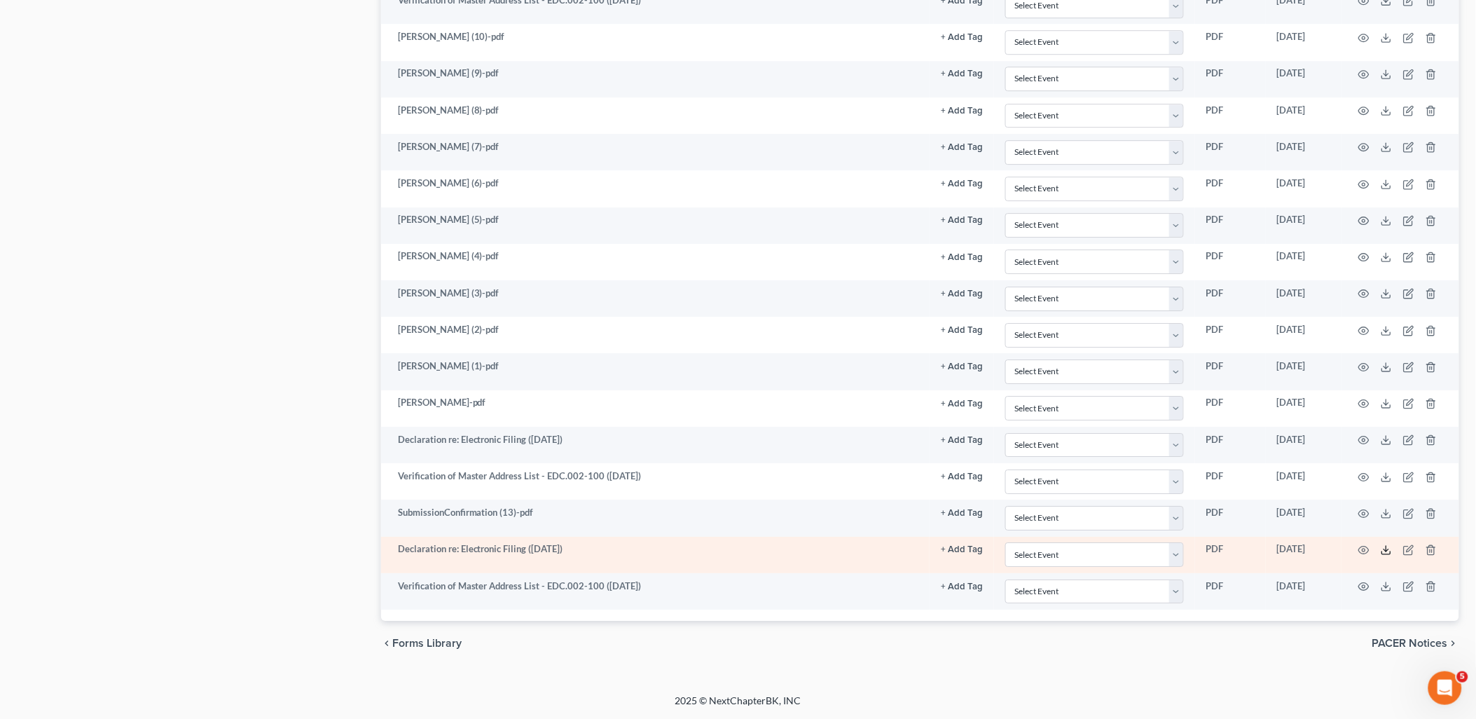
click at [1392, 551] on icon at bounding box center [1386, 549] width 11 height 11
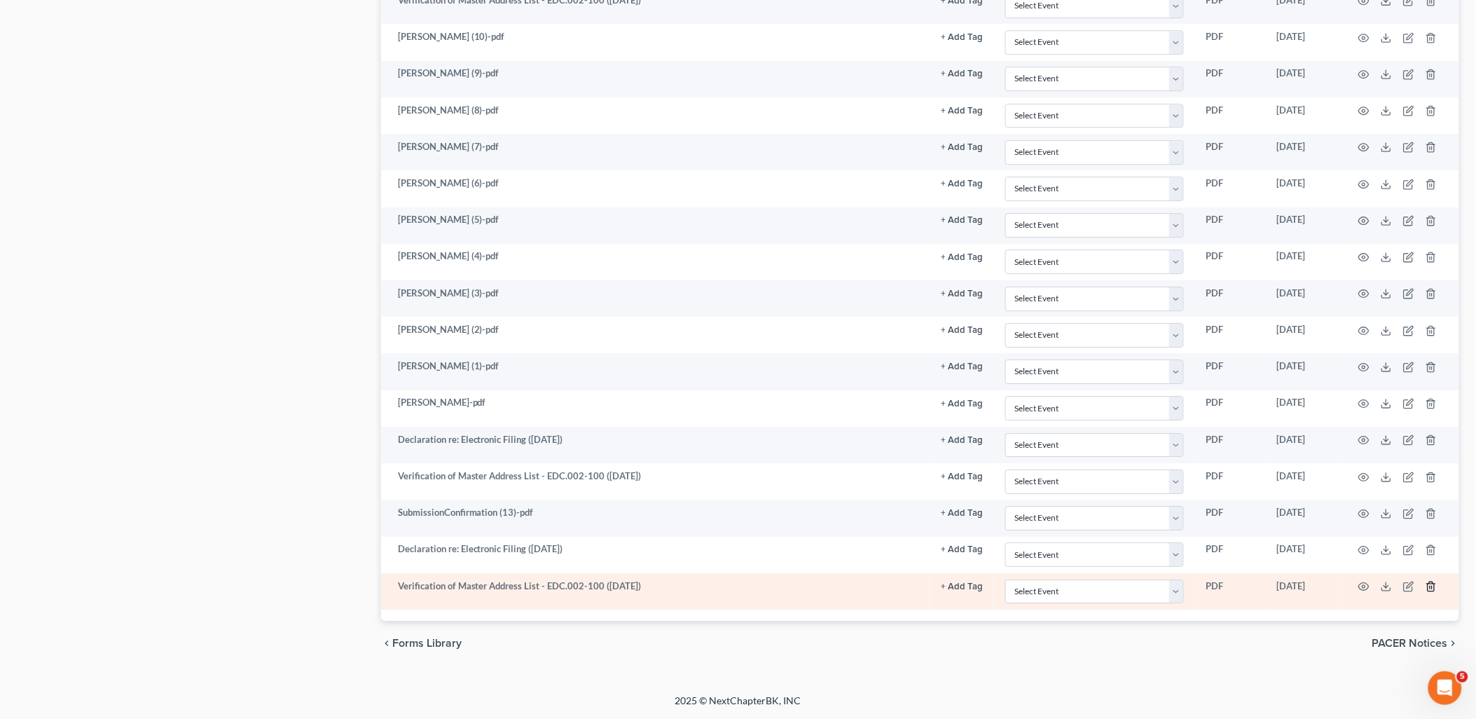
click at [1427, 589] on icon "button" at bounding box center [1431, 586] width 11 height 11
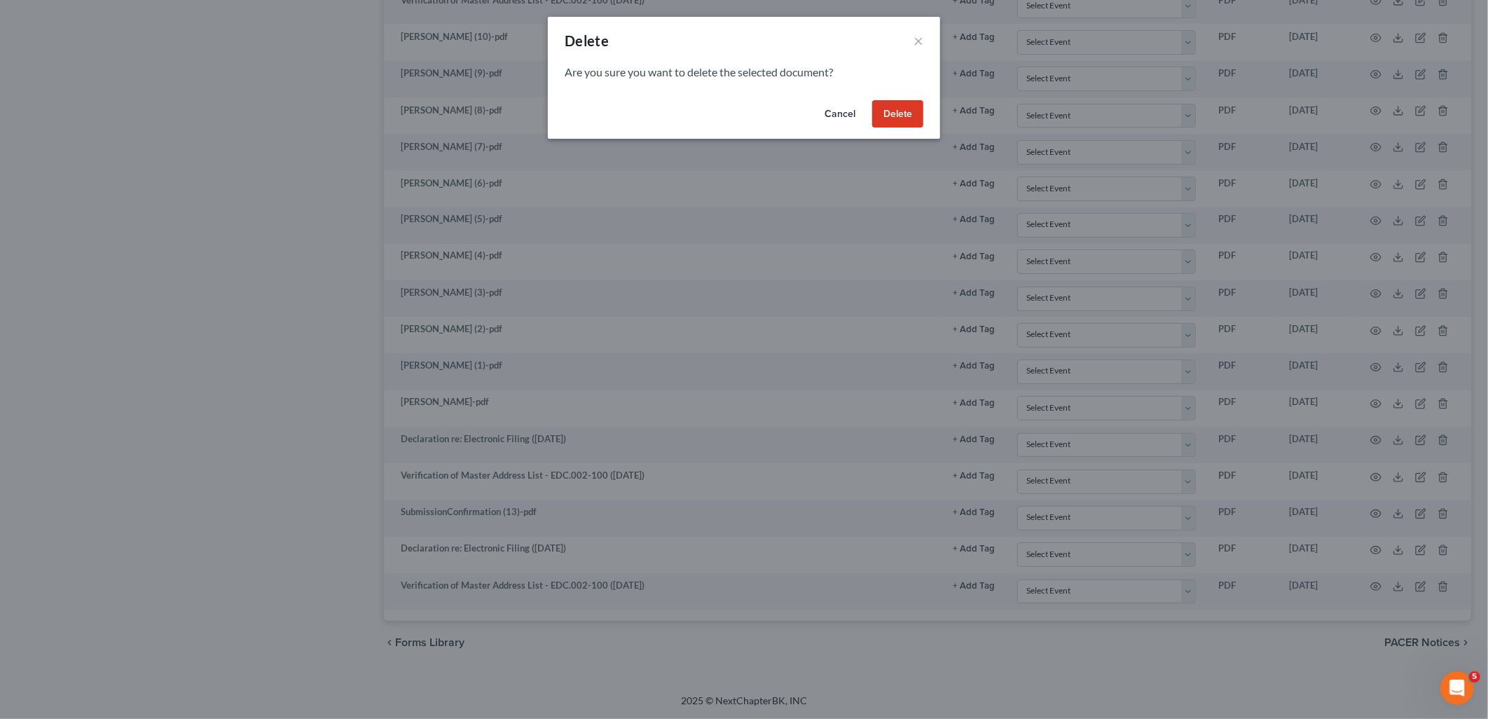
click at [905, 111] on button "Delete" at bounding box center [897, 114] width 51 height 28
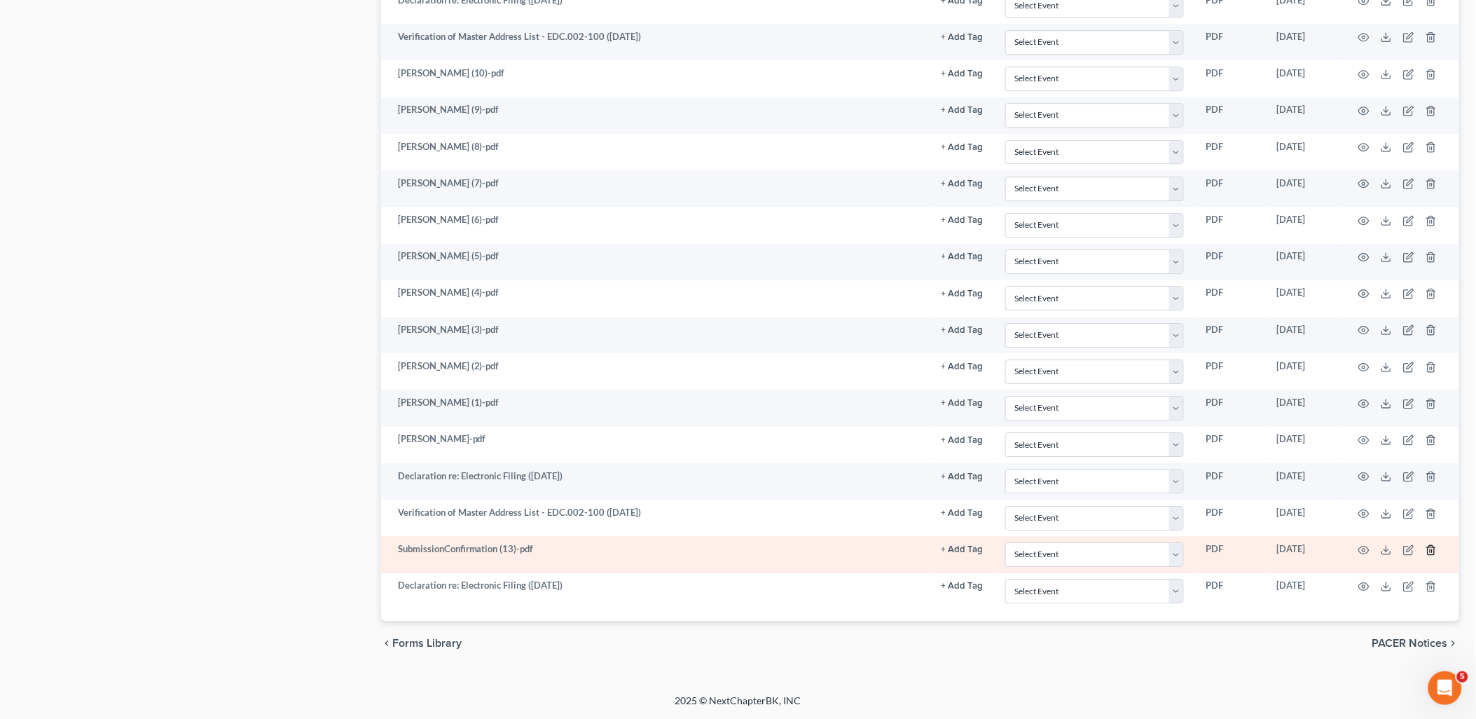
click at [1429, 547] on icon "button" at bounding box center [1431, 549] width 11 height 11
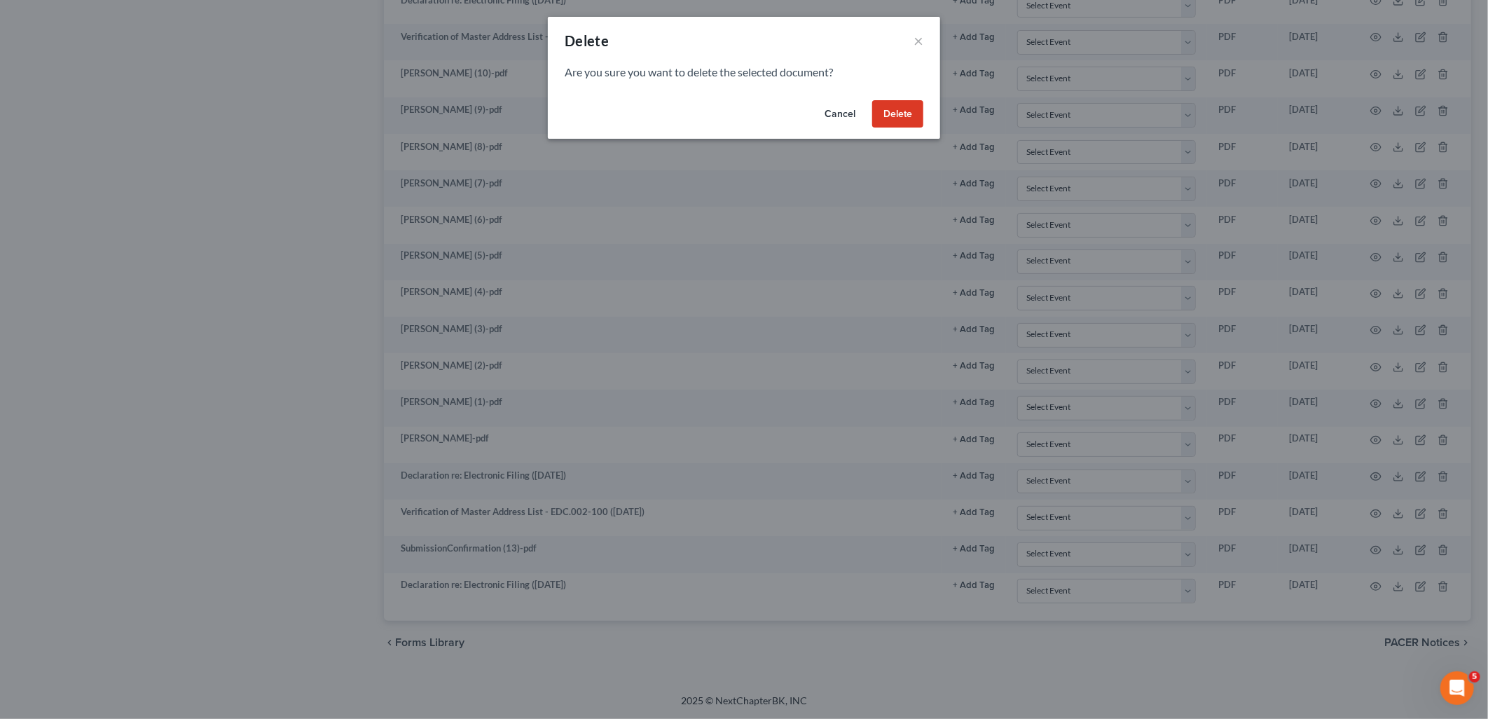
drag, startPoint x: 835, startPoint y: 106, endPoint x: 1272, endPoint y: 349, distance: 500.3
click at [836, 108] on button "Cancel" at bounding box center [839, 114] width 53 height 28
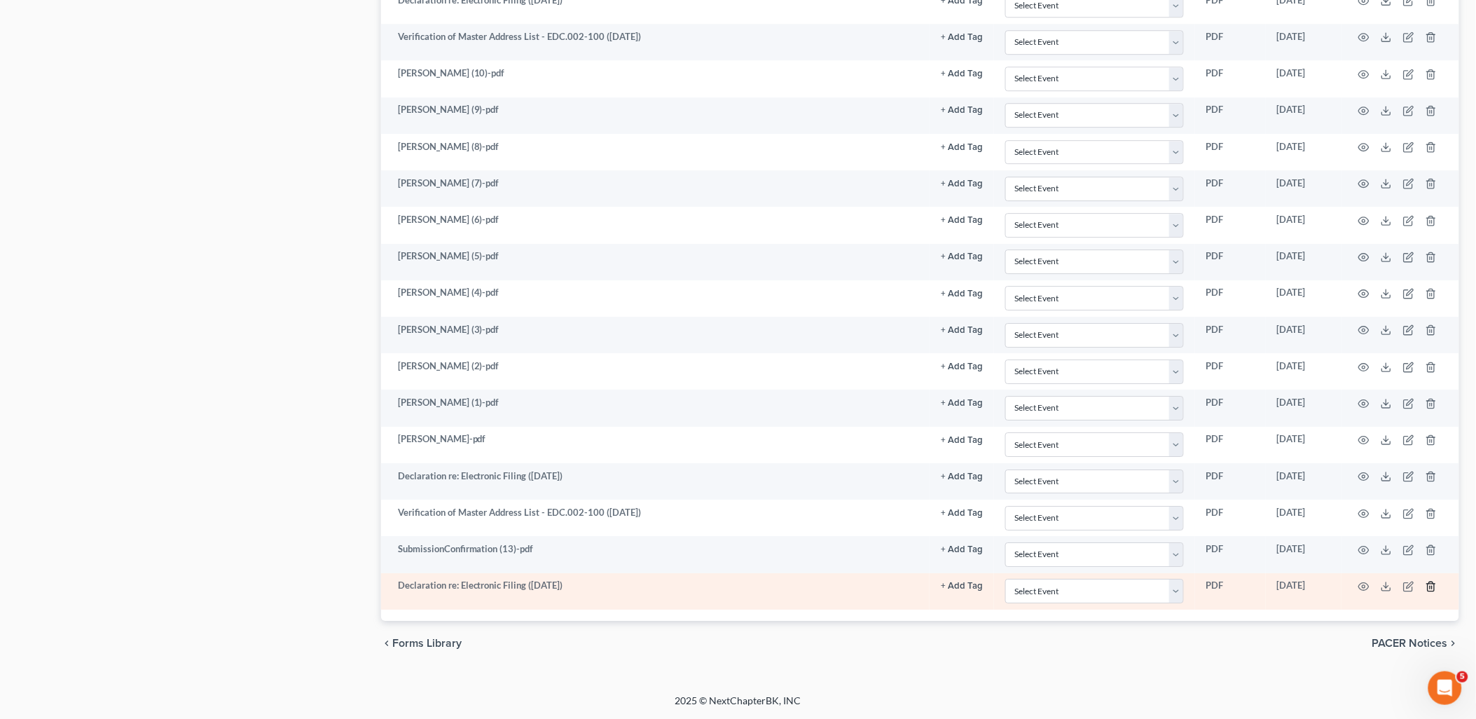
click at [1428, 585] on icon "button" at bounding box center [1431, 586] width 6 height 9
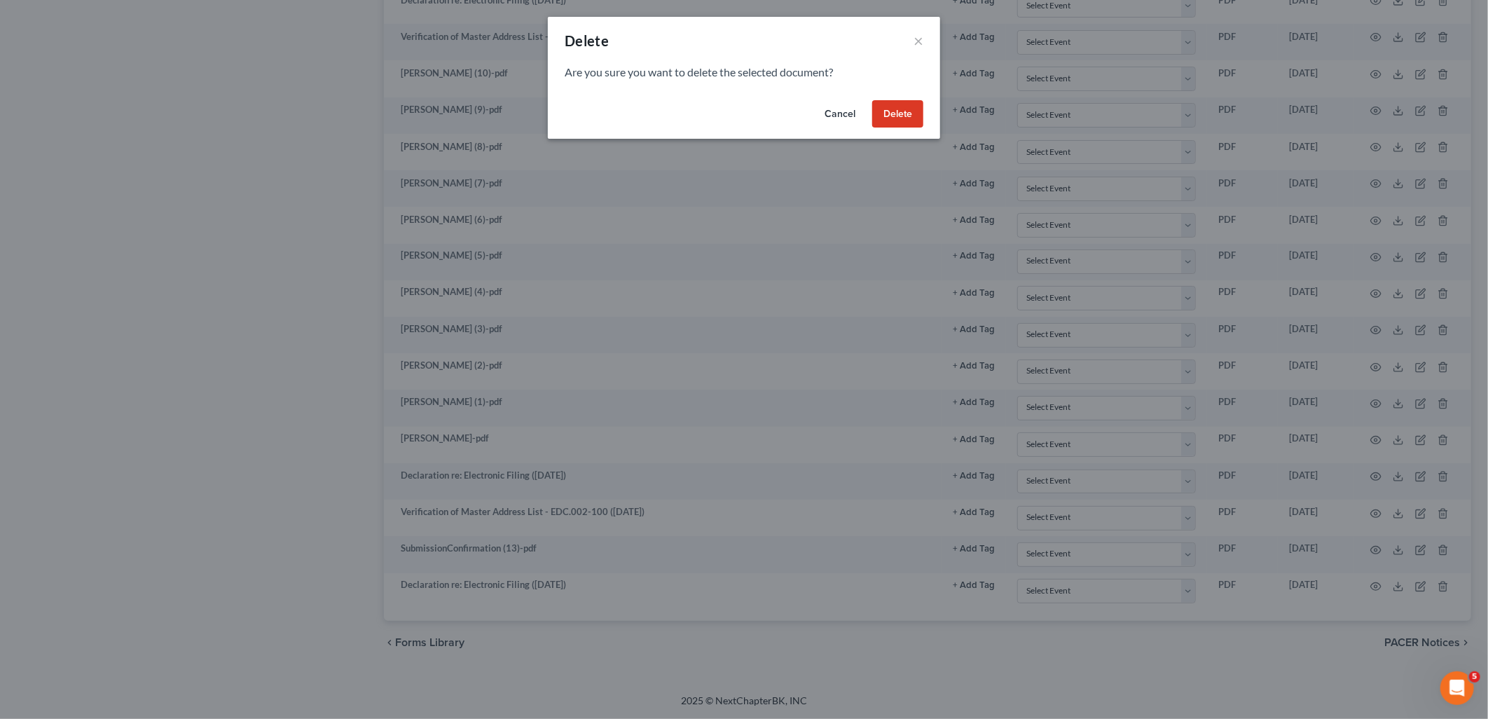
click at [905, 118] on button "Delete" at bounding box center [897, 114] width 51 height 28
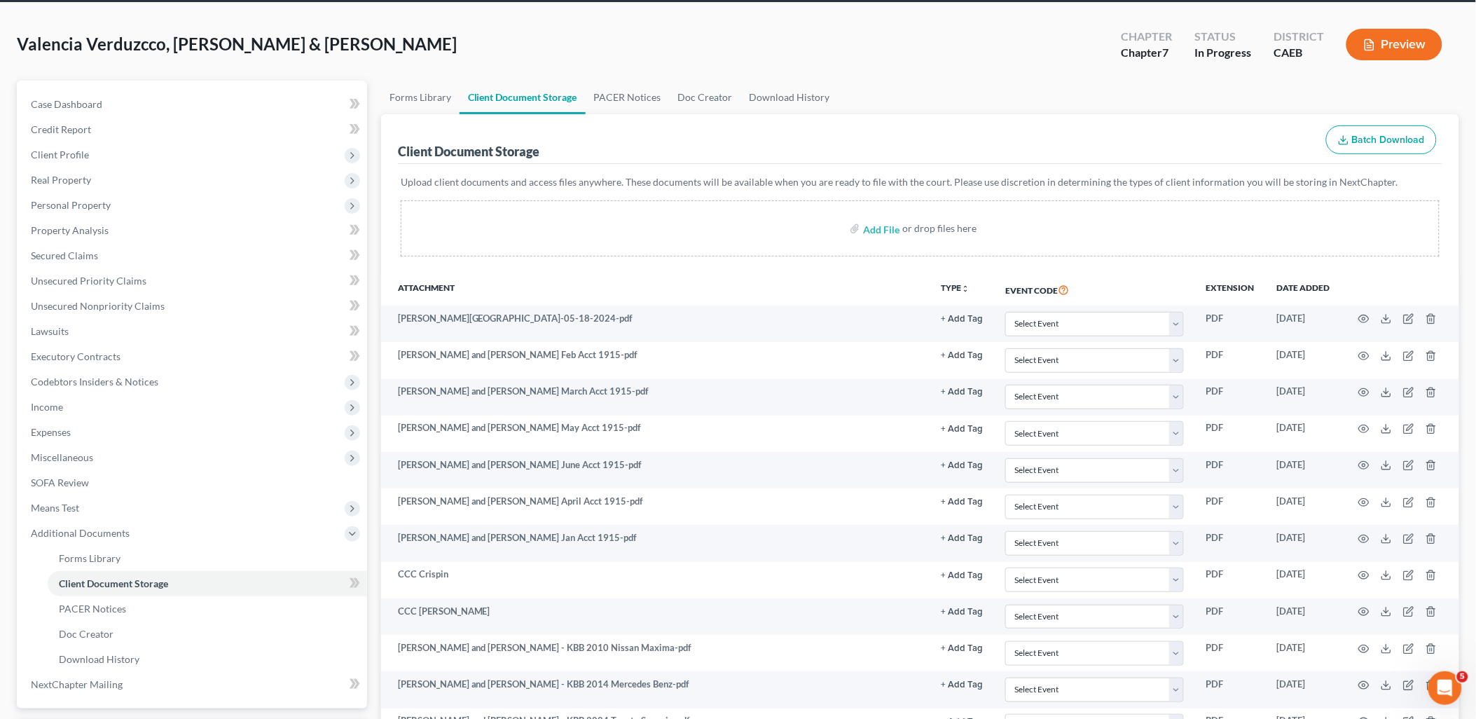
scroll to position [0, 0]
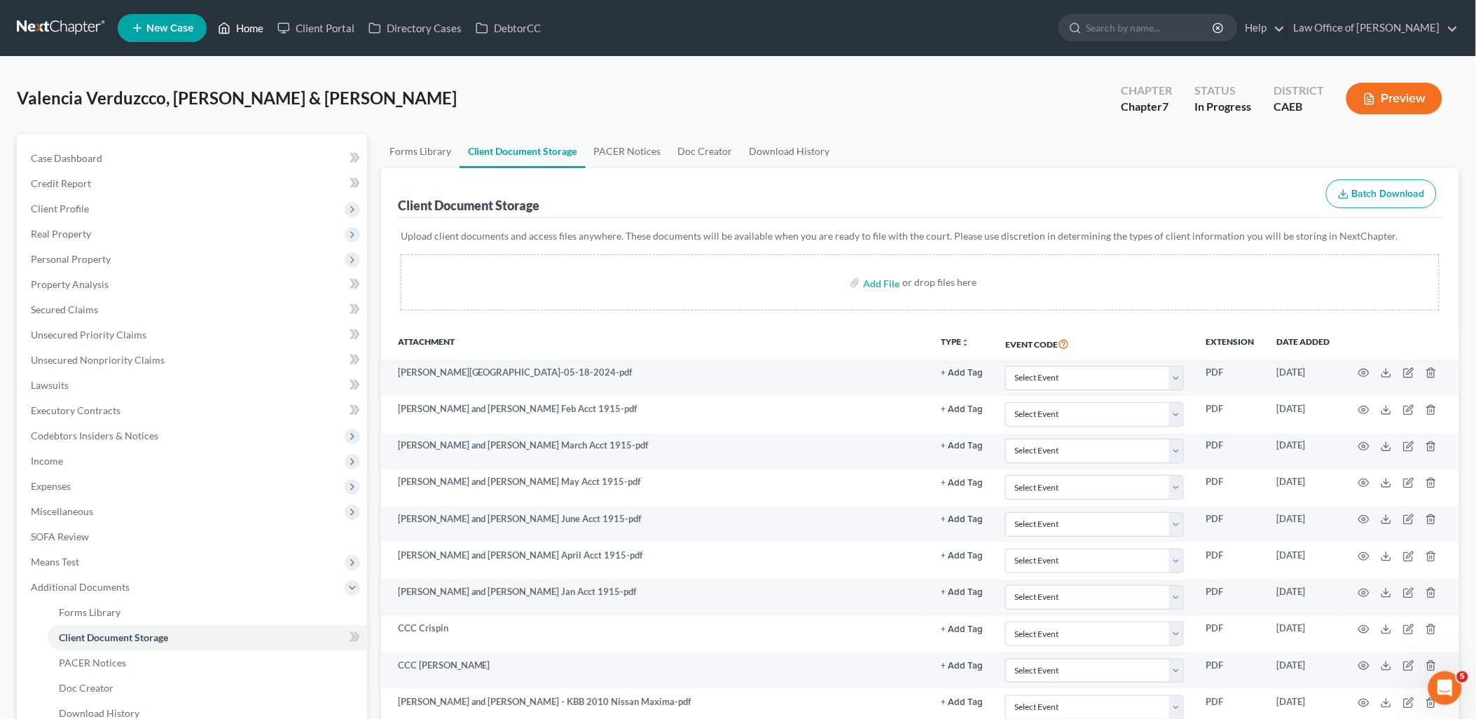
click at [261, 25] on link "Home" at bounding box center [241, 27] width 60 height 25
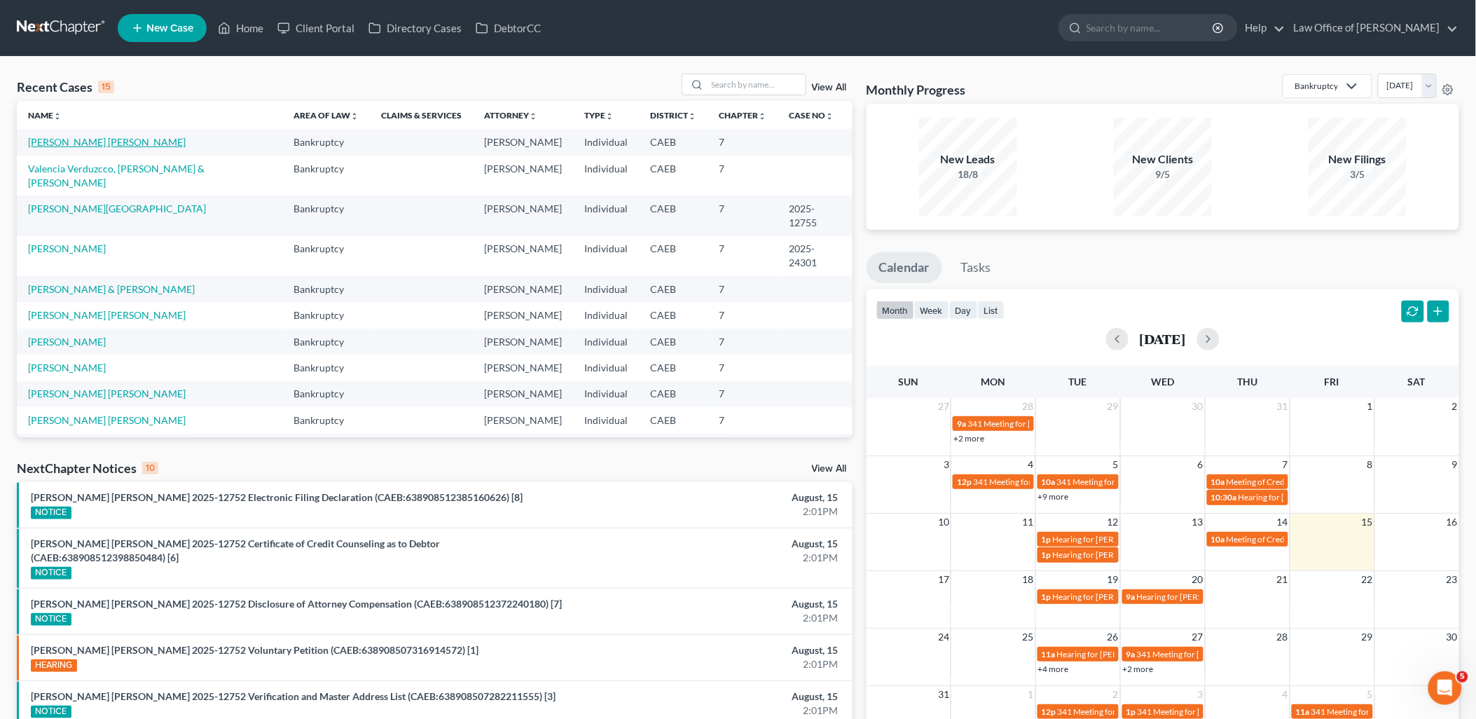
click at [81, 136] on link "[PERSON_NAME] [PERSON_NAME]" at bounding box center [107, 142] width 158 height 12
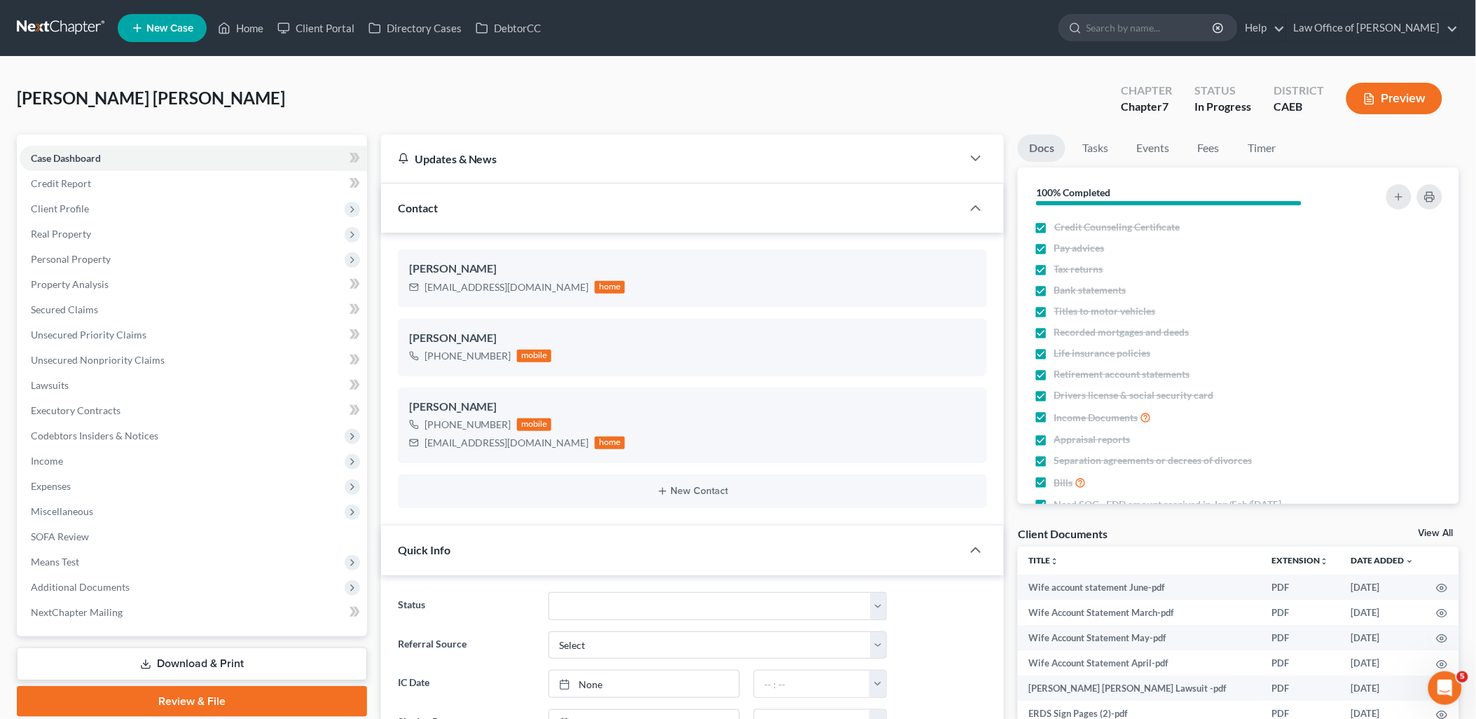
scroll to position [2016, 0]
click at [1434, 535] on link "View All" at bounding box center [1436, 533] width 35 height 10
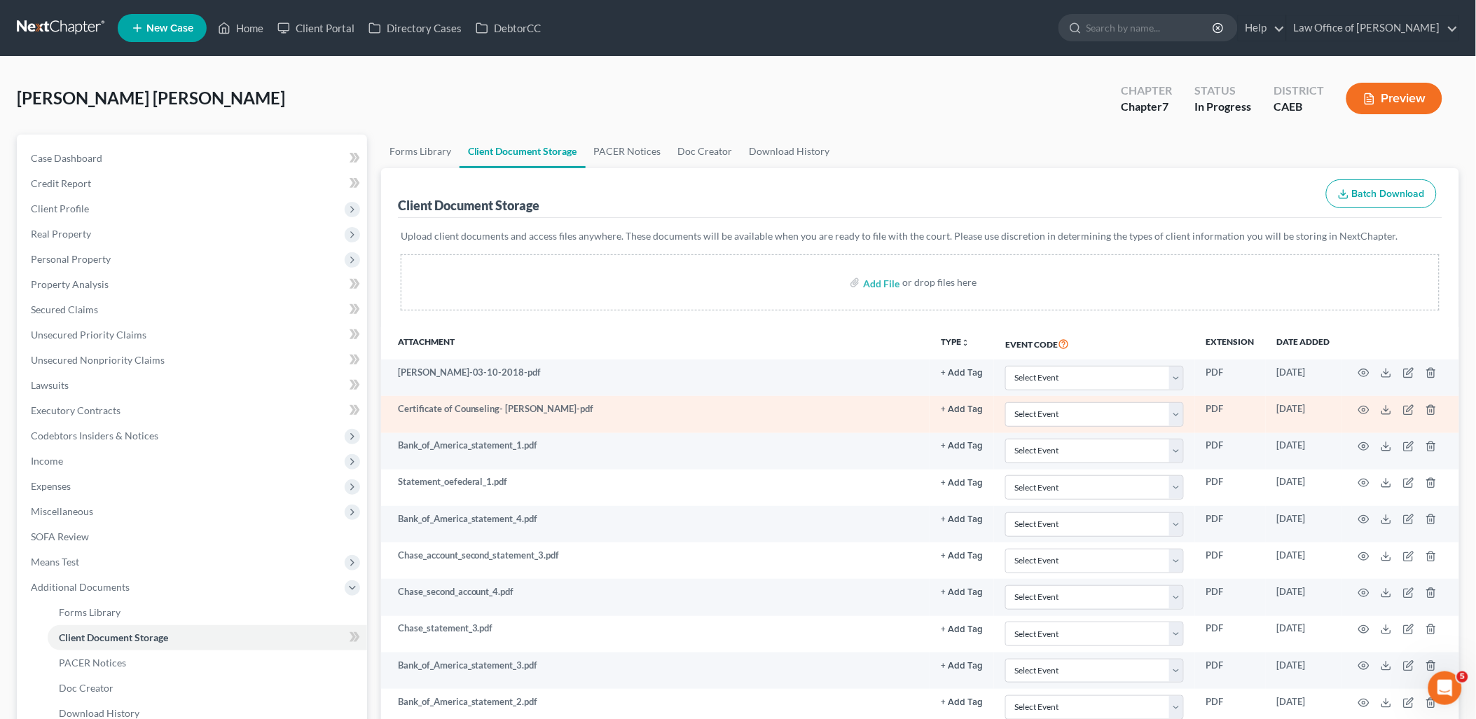
scroll to position [156, 0]
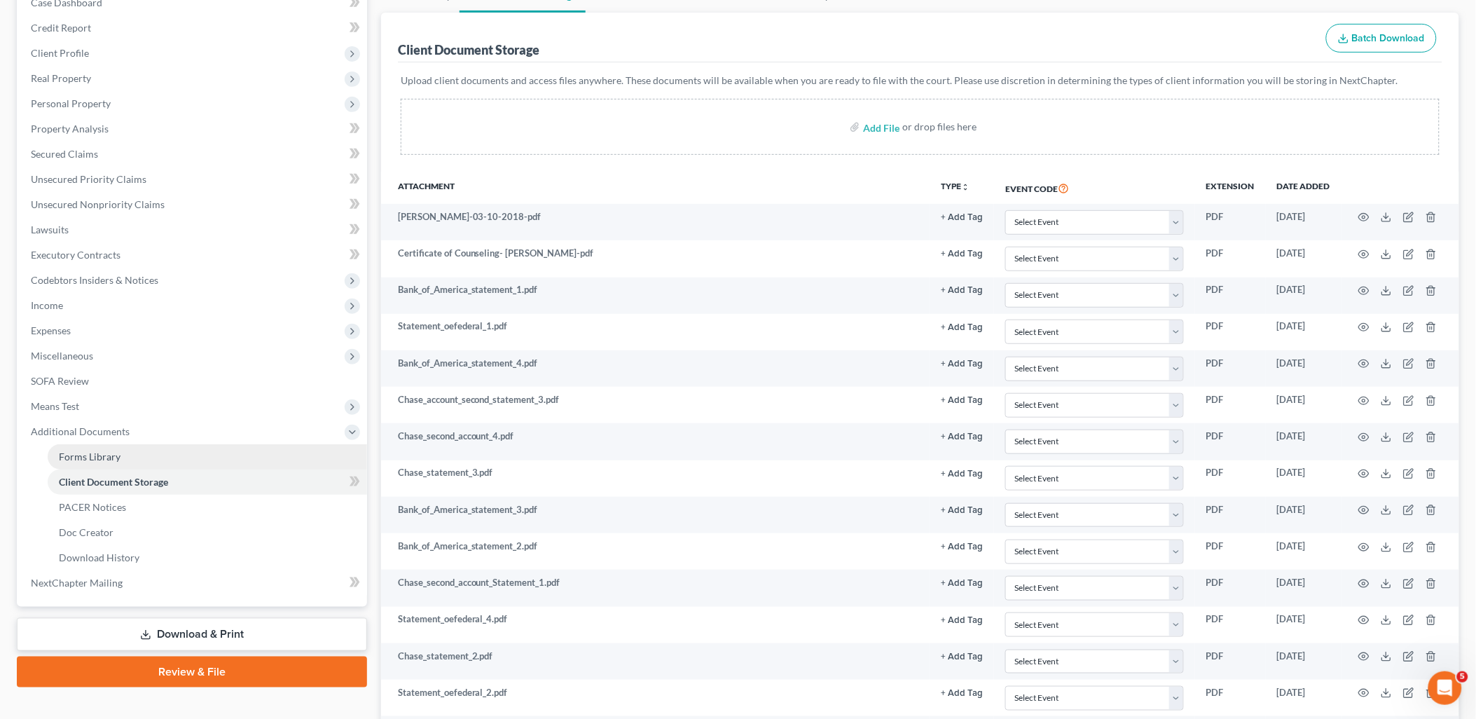
click at [85, 459] on span "Forms Library" at bounding box center [90, 457] width 62 height 12
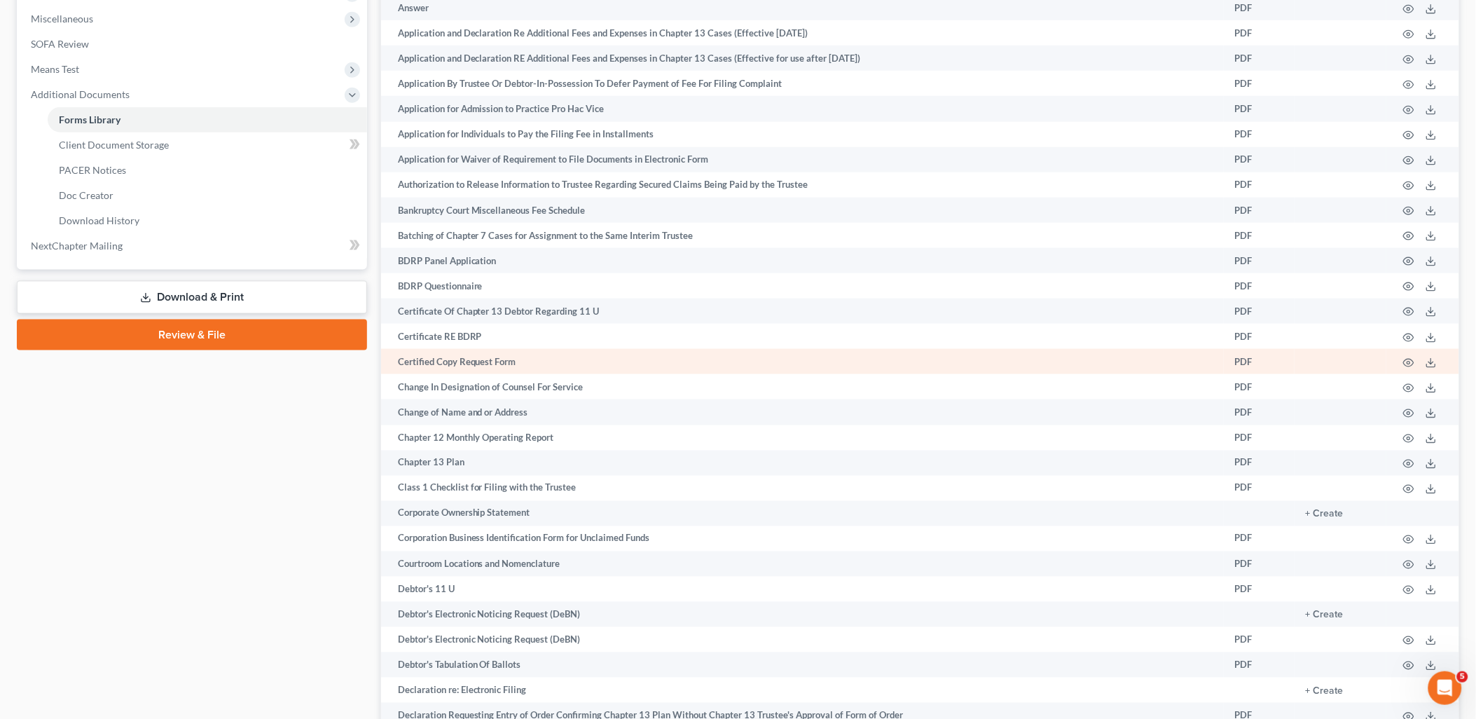
scroll to position [642, 0]
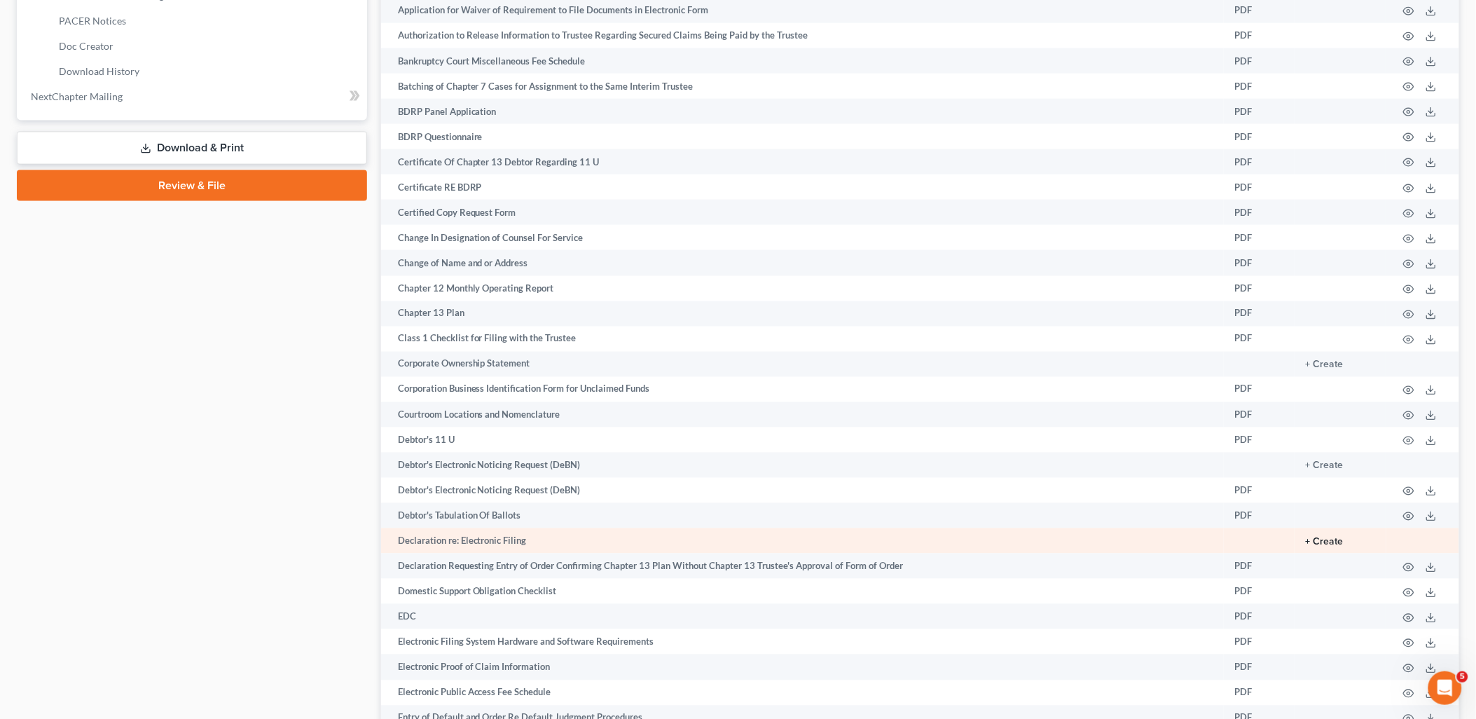
click at [1331, 547] on button "+ Create" at bounding box center [1325, 542] width 38 height 10
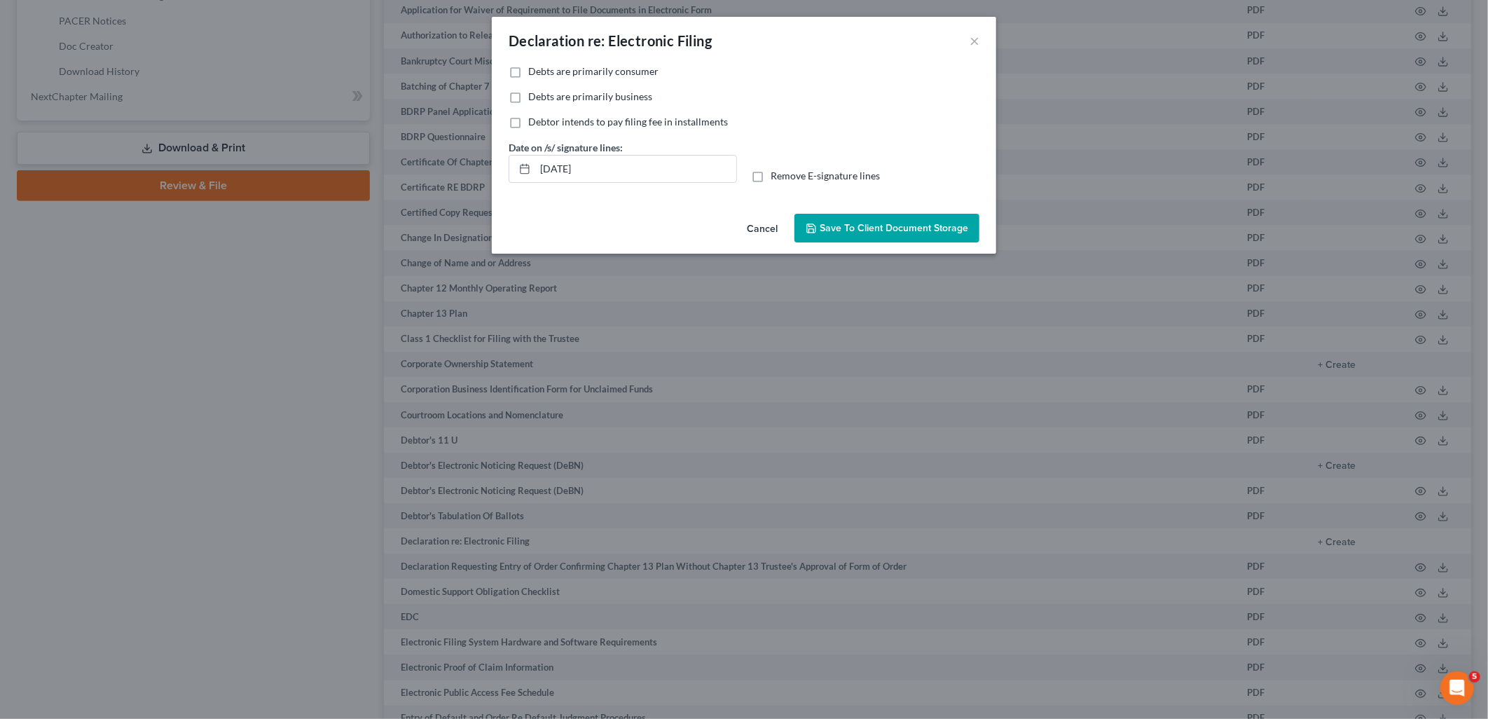
click at [534, 72] on span "Debts are primarily consumer" at bounding box center [593, 71] width 130 height 12
click at [534, 72] on input "Debts are primarily consumer" at bounding box center [538, 68] width 9 height 9
checkbox input "true"
click at [888, 228] on span "Save to Client Document Storage" at bounding box center [894, 228] width 149 height 12
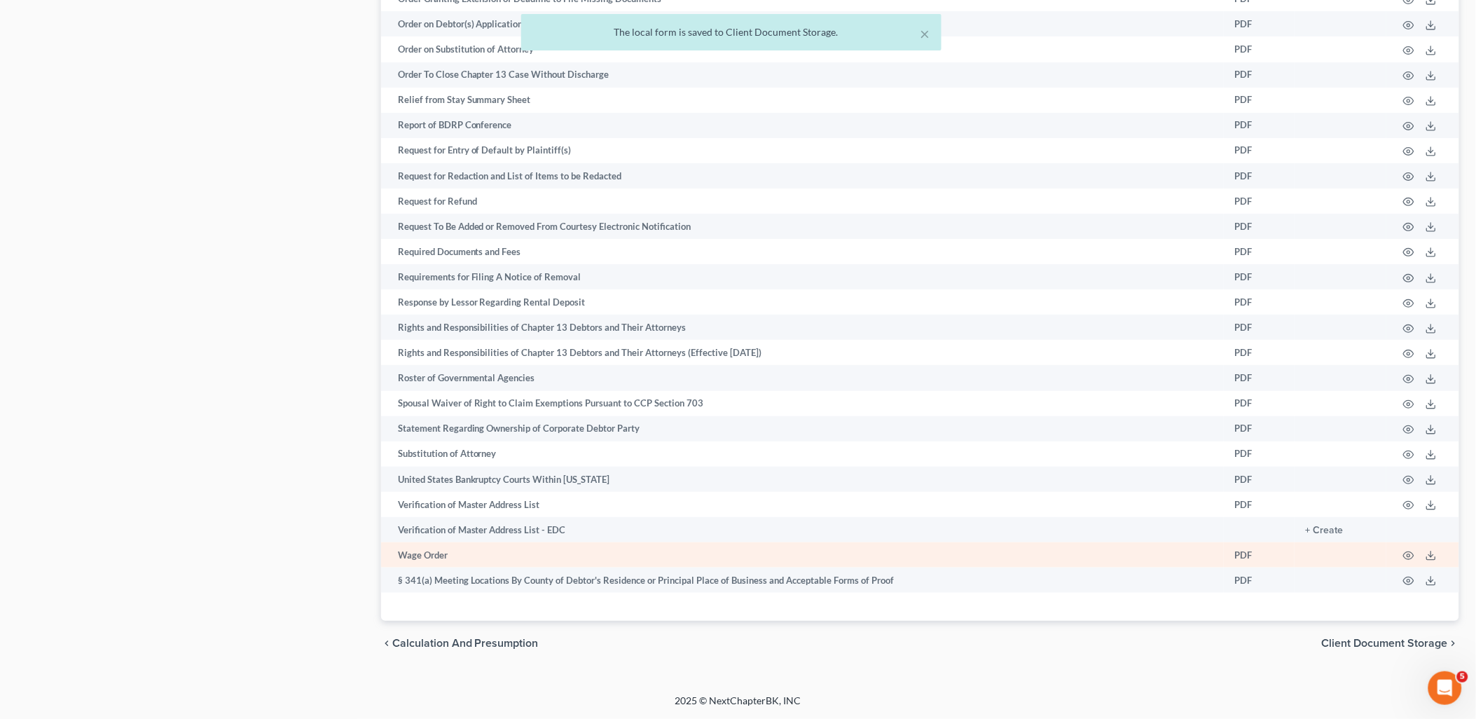
scroll to position [1965, 0]
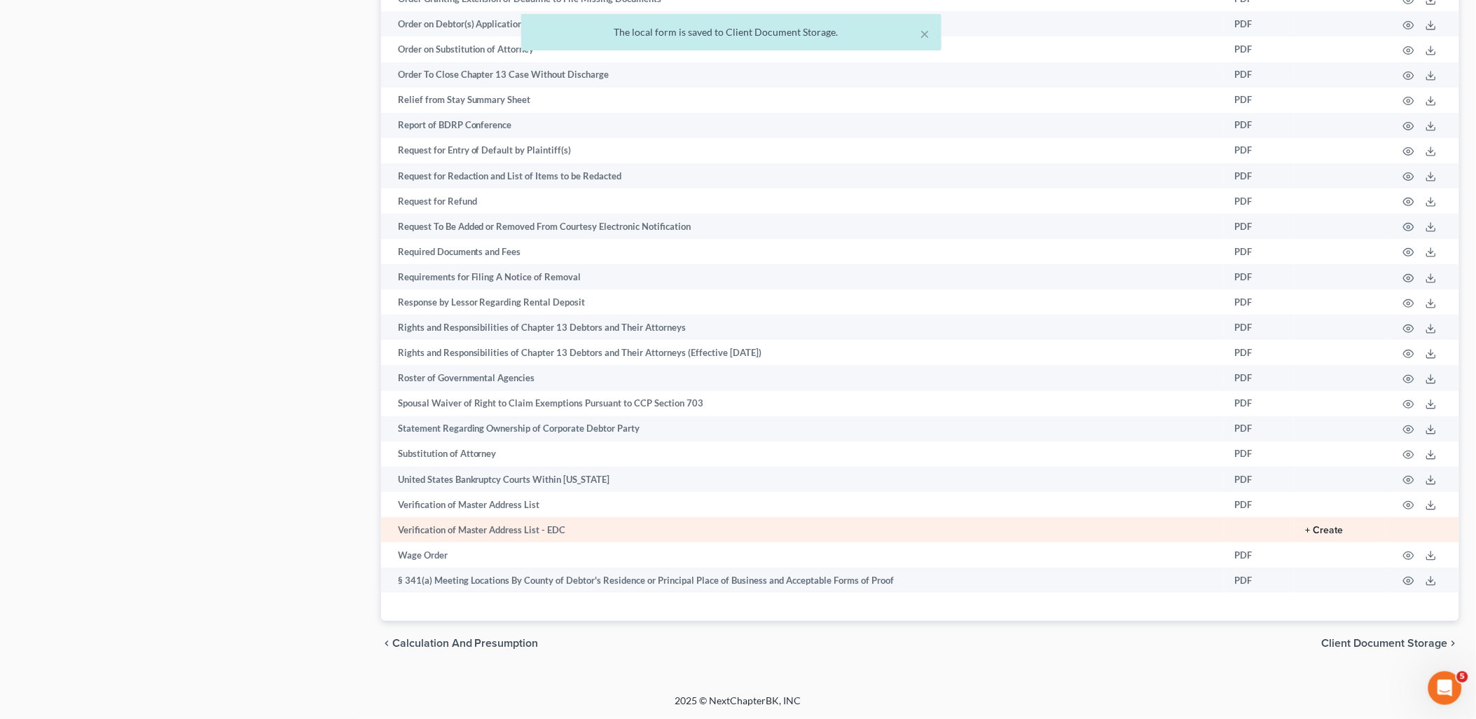
drag, startPoint x: 1330, startPoint y: 521, endPoint x: 1330, endPoint y: 535, distance: 14.0
click at [1330, 521] on td "+ Create" at bounding box center [1341, 529] width 92 height 25
click at [1327, 528] on button "+ Create" at bounding box center [1325, 531] width 38 height 10
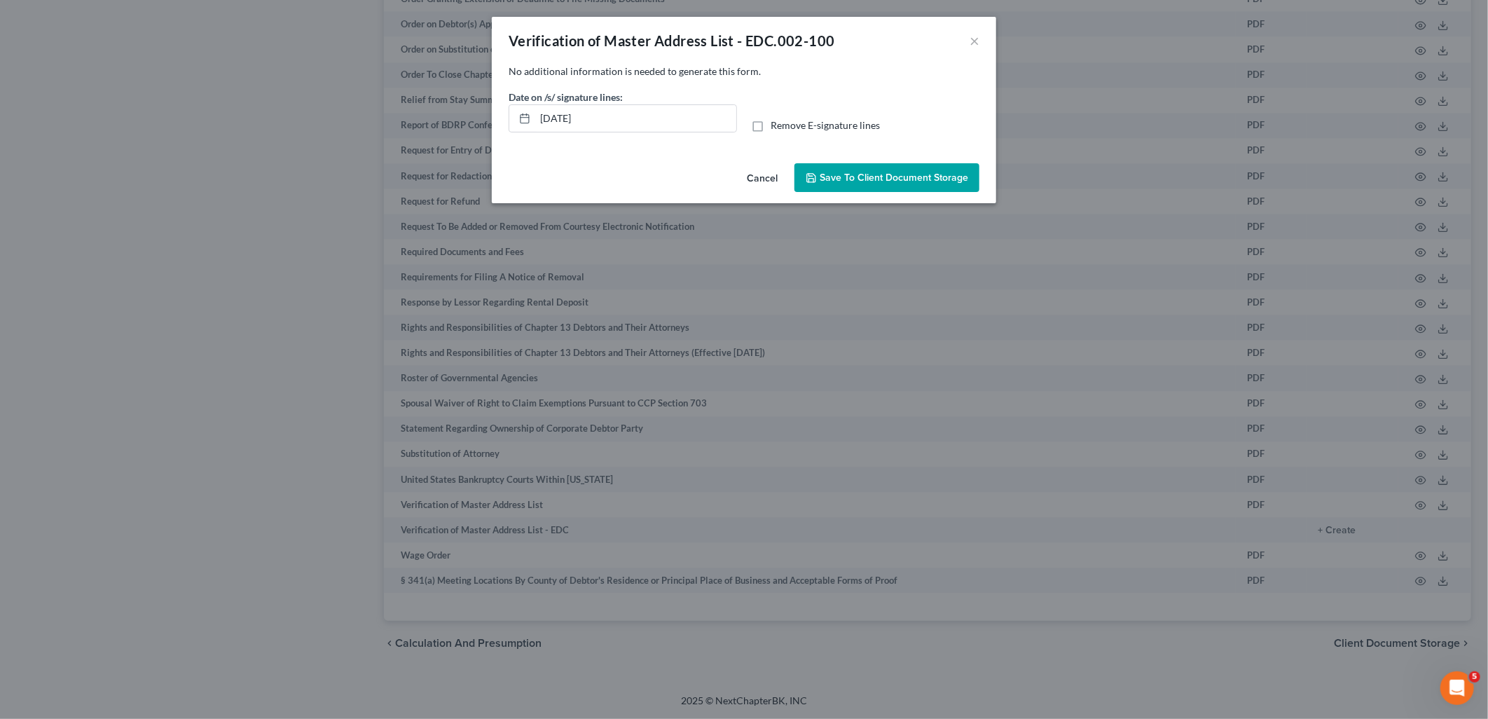
click at [869, 184] on button "Save to Client Document Storage" at bounding box center [887, 177] width 185 height 29
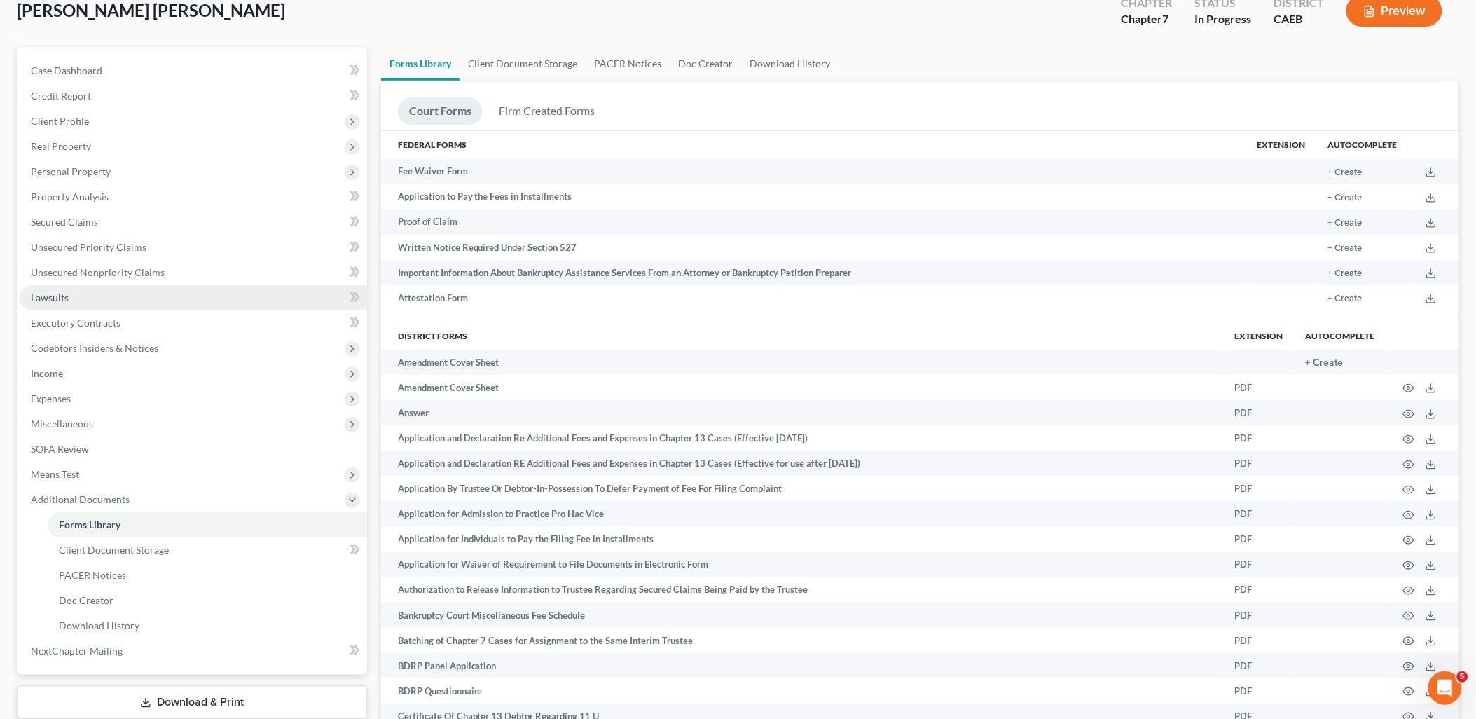
scroll to position [0, 0]
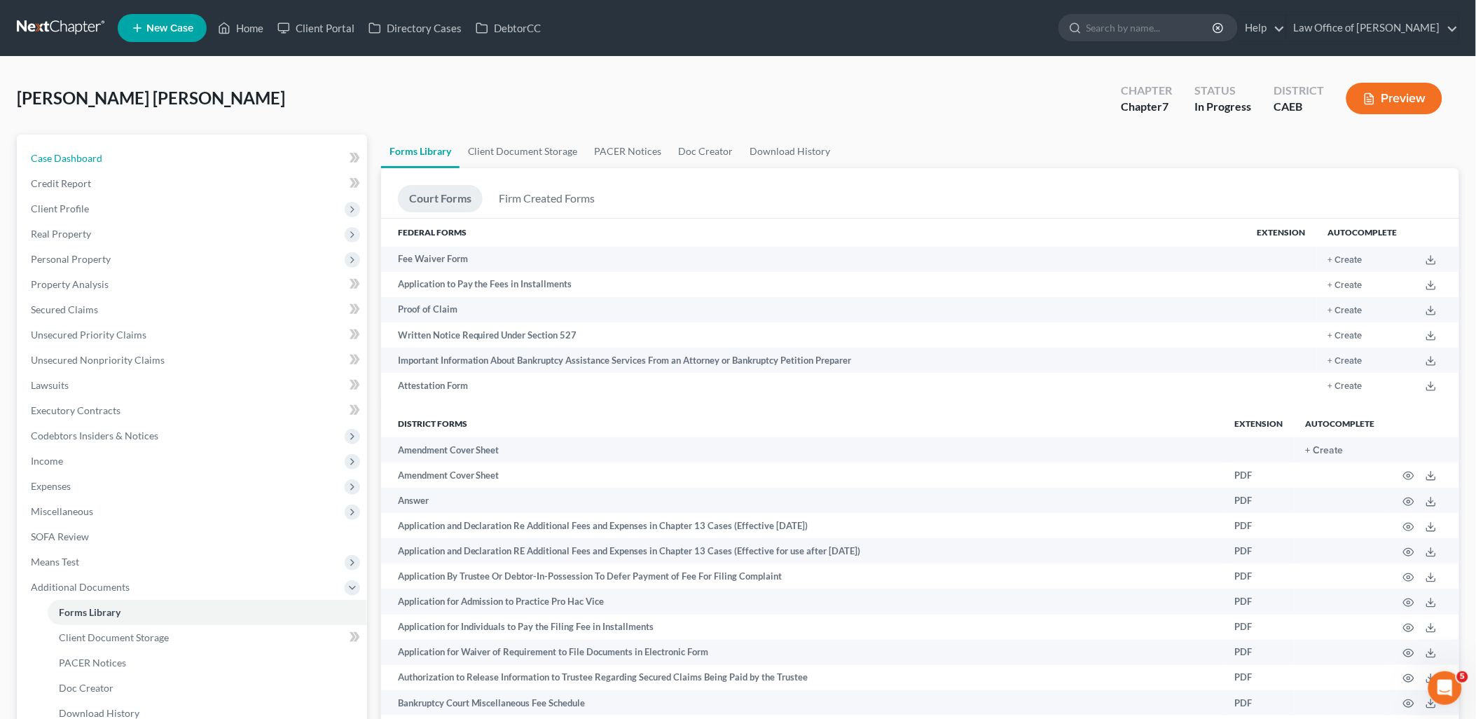
drag, startPoint x: 78, startPoint y: 155, endPoint x: 349, endPoint y: 161, distance: 270.5
click at [78, 155] on span "Case Dashboard" at bounding box center [66, 158] width 71 height 12
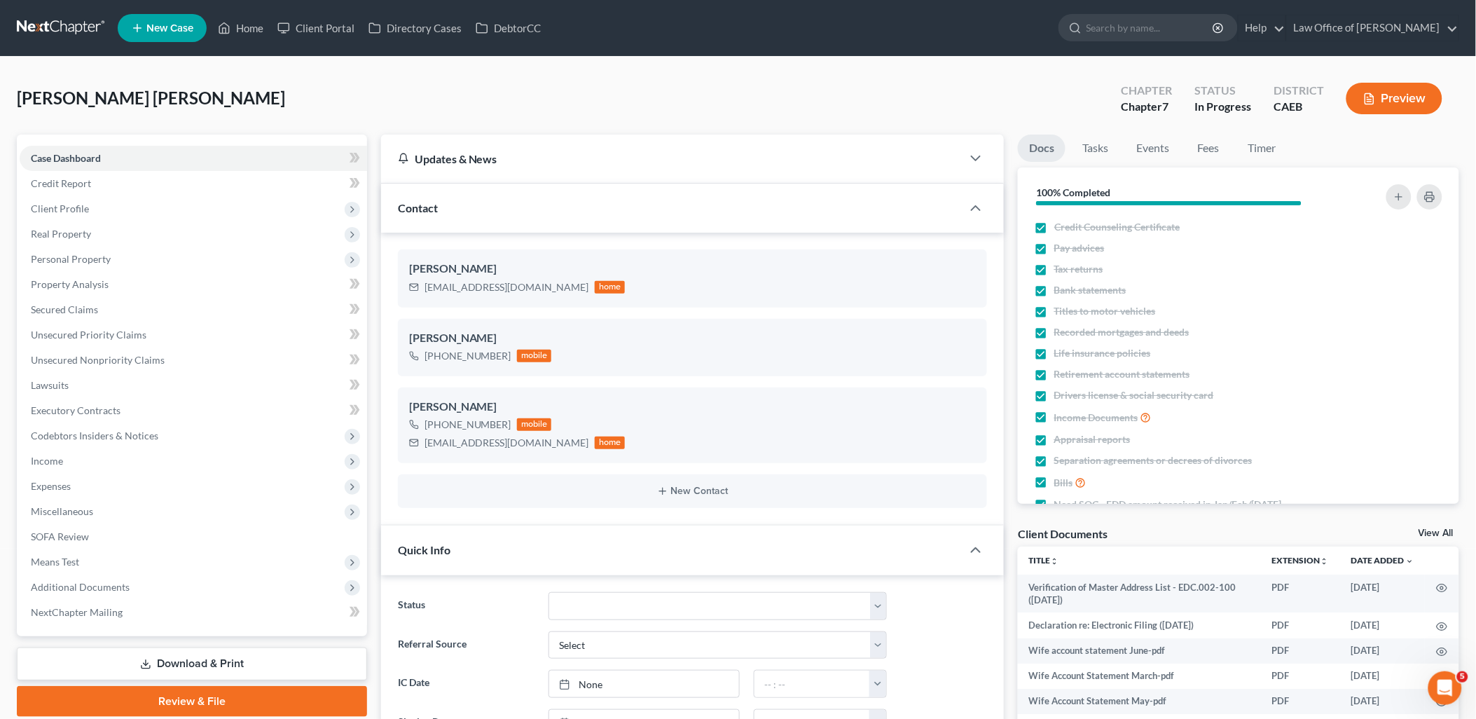
scroll to position [2016, 0]
click at [1441, 534] on link "View All" at bounding box center [1436, 533] width 35 height 10
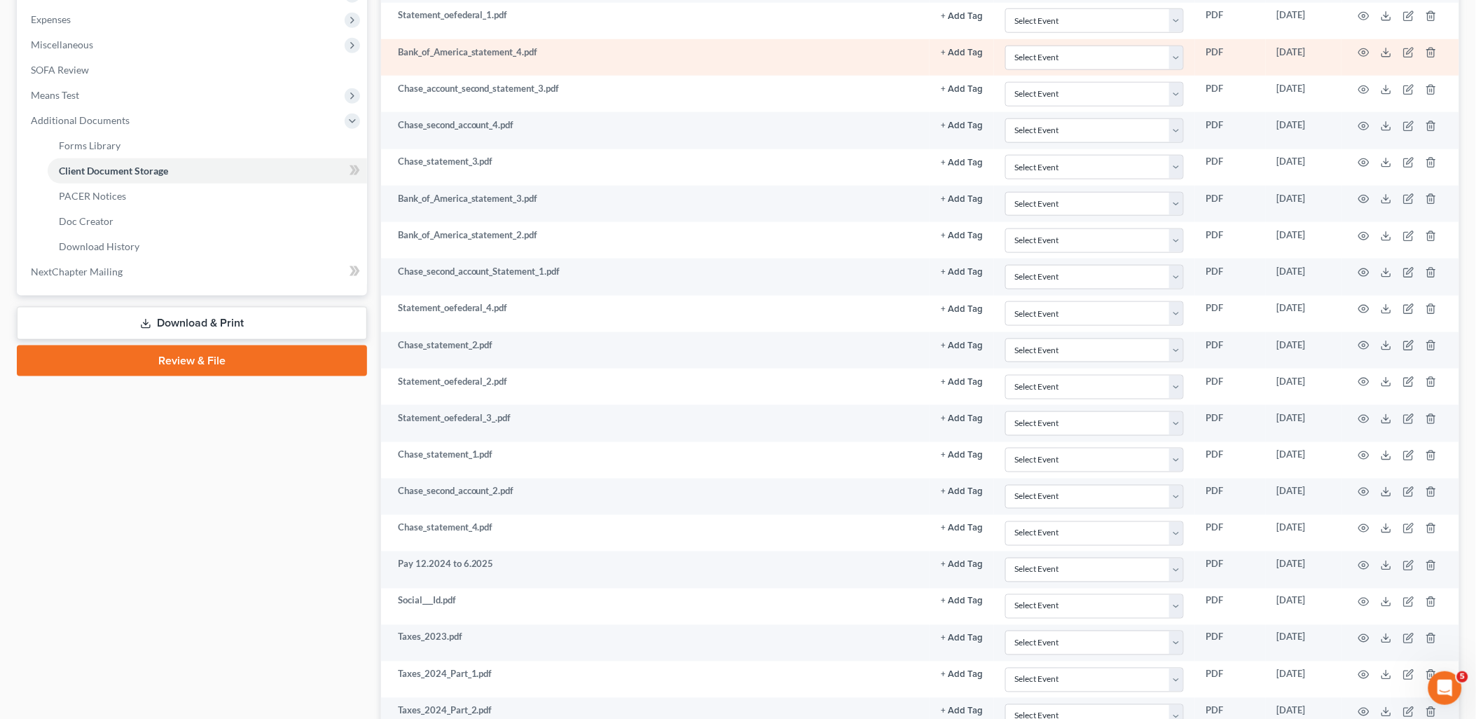
scroll to position [622, 0]
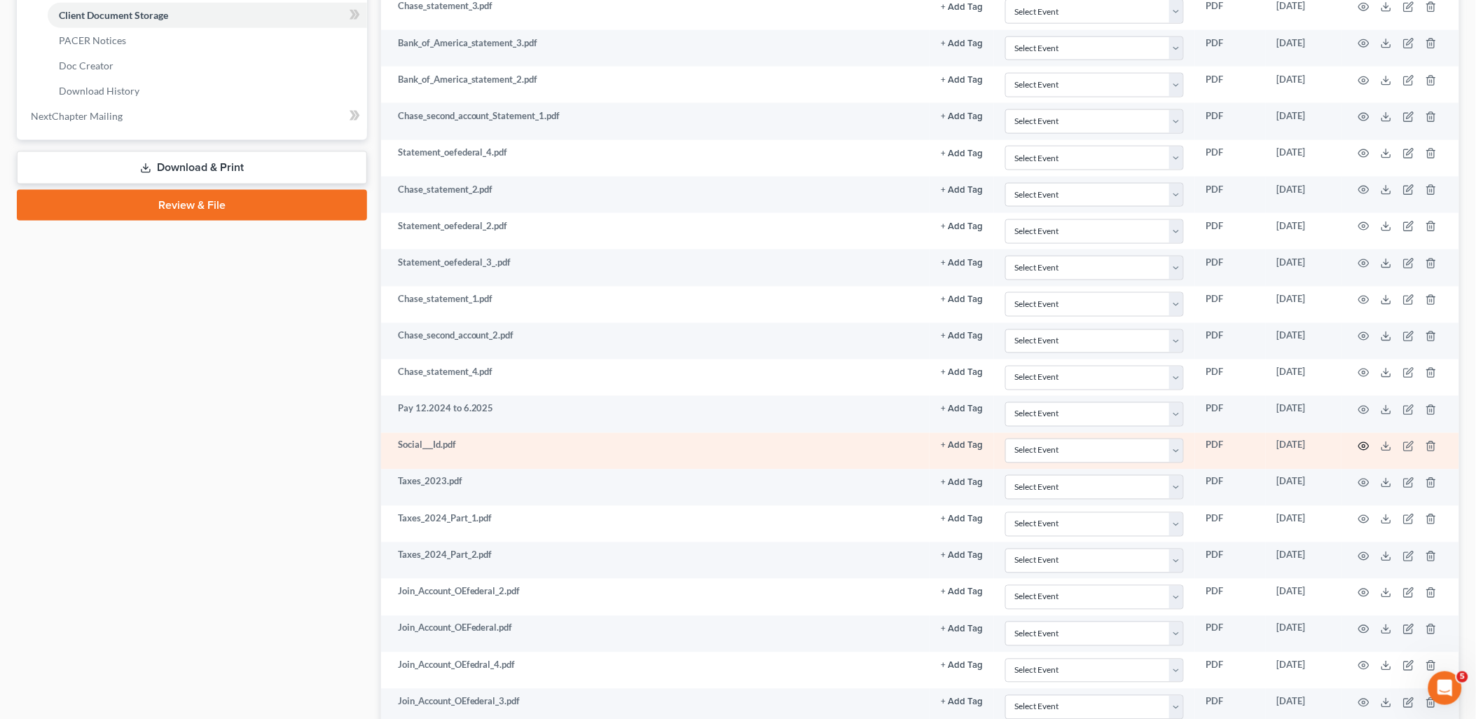
click at [1364, 448] on icon "button" at bounding box center [1364, 446] width 11 height 11
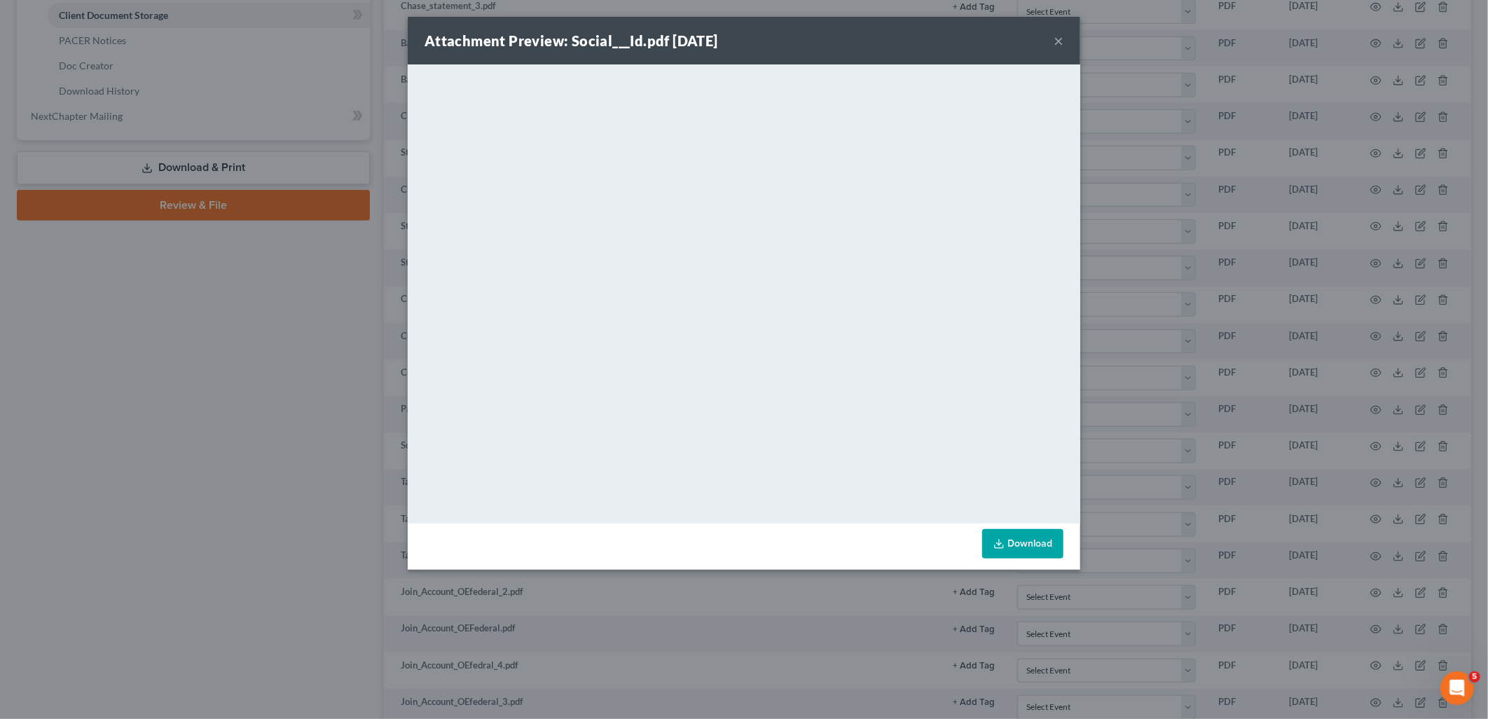
drag, startPoint x: 1061, startPoint y: 41, endPoint x: 994, endPoint y: 66, distance: 71.8
click at [1061, 41] on button "×" at bounding box center [1059, 40] width 10 height 17
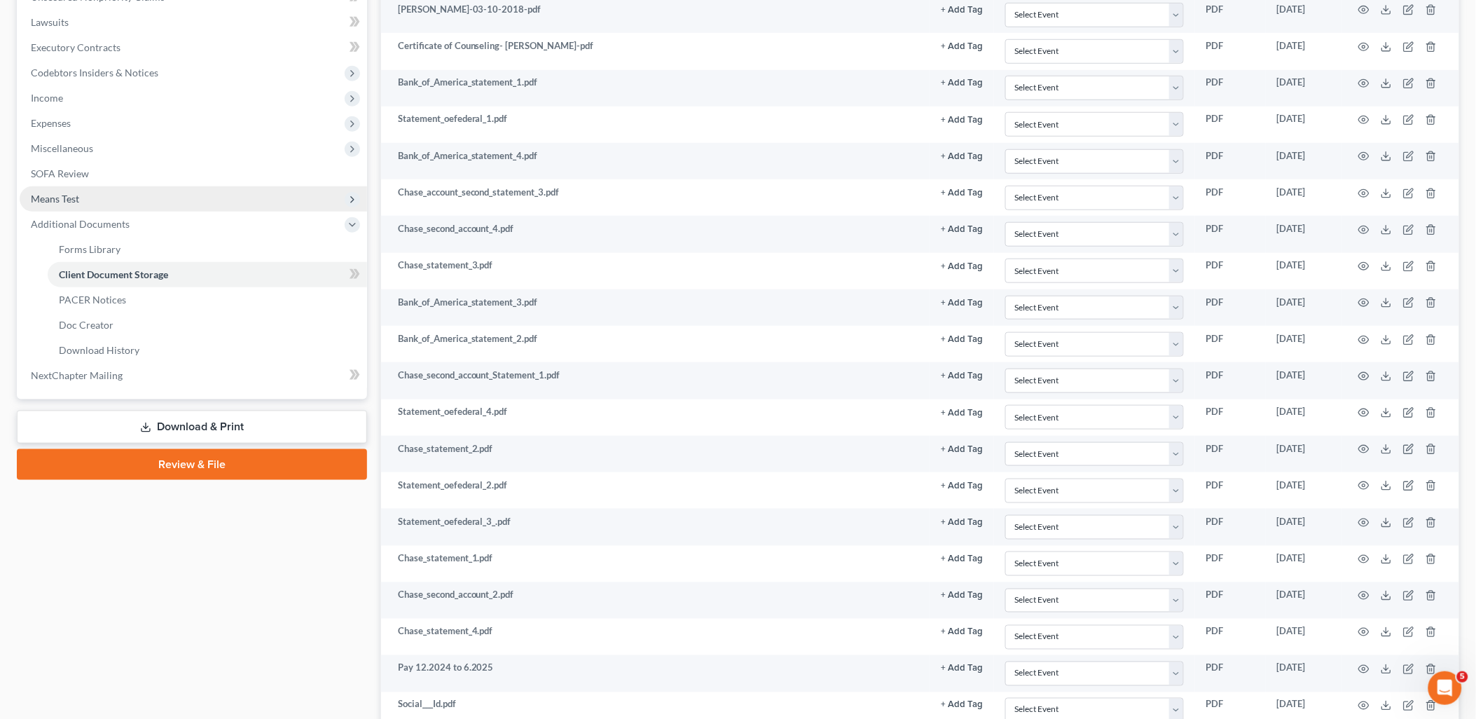
scroll to position [311, 0]
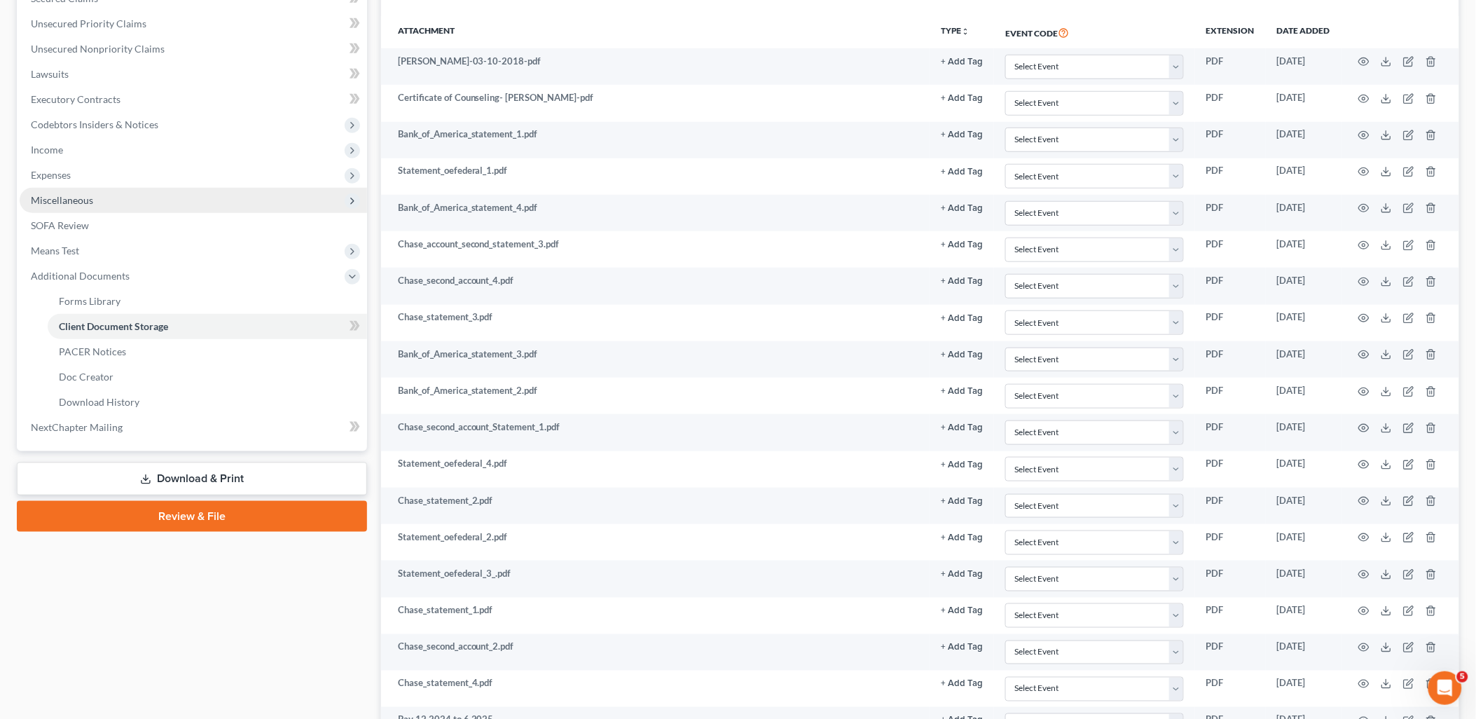
drag, startPoint x: 54, startPoint y: 198, endPoint x: 104, endPoint y: 209, distance: 50.8
click at [54, 198] on span "Miscellaneous" at bounding box center [62, 200] width 62 height 12
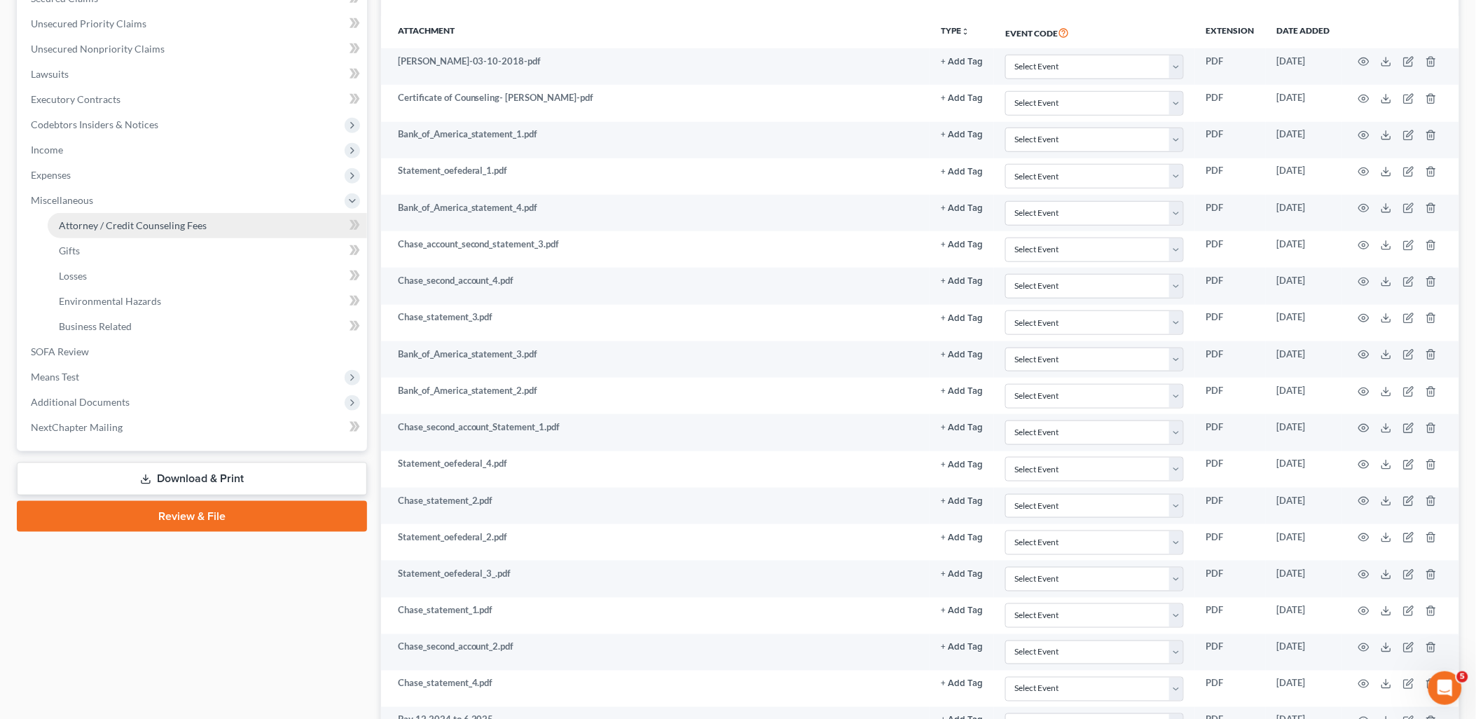
click at [121, 219] on span "Attorney / Credit Counseling Fees" at bounding box center [133, 225] width 148 height 12
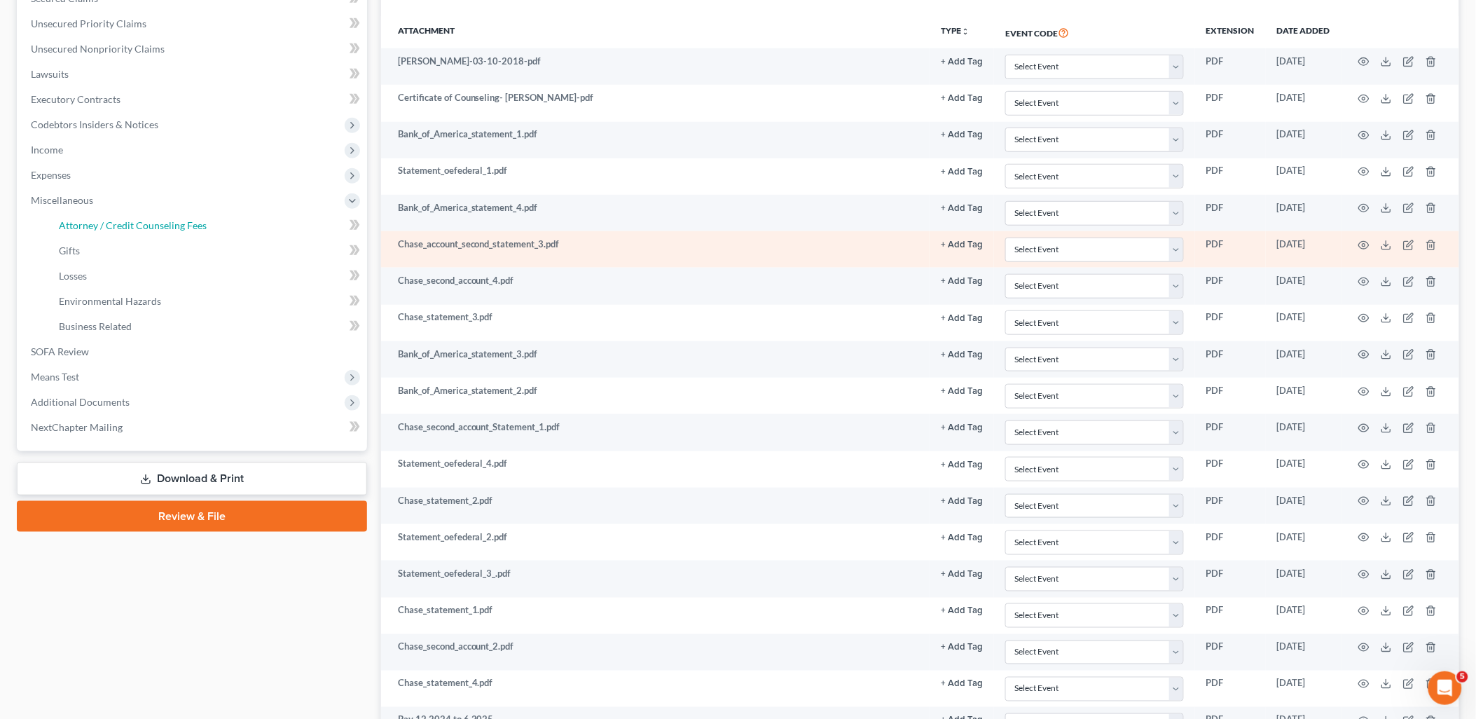
select select "0"
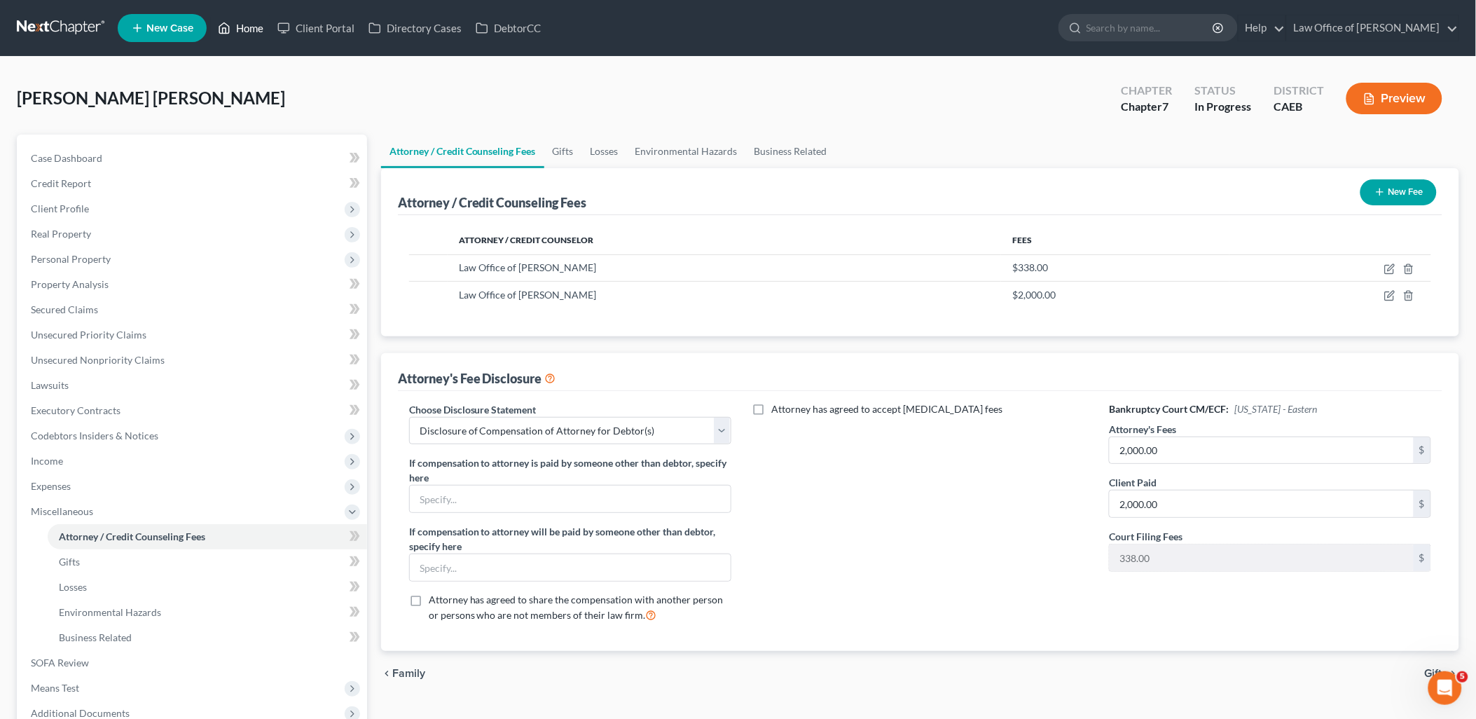
click at [246, 36] on link "Home" at bounding box center [241, 27] width 60 height 25
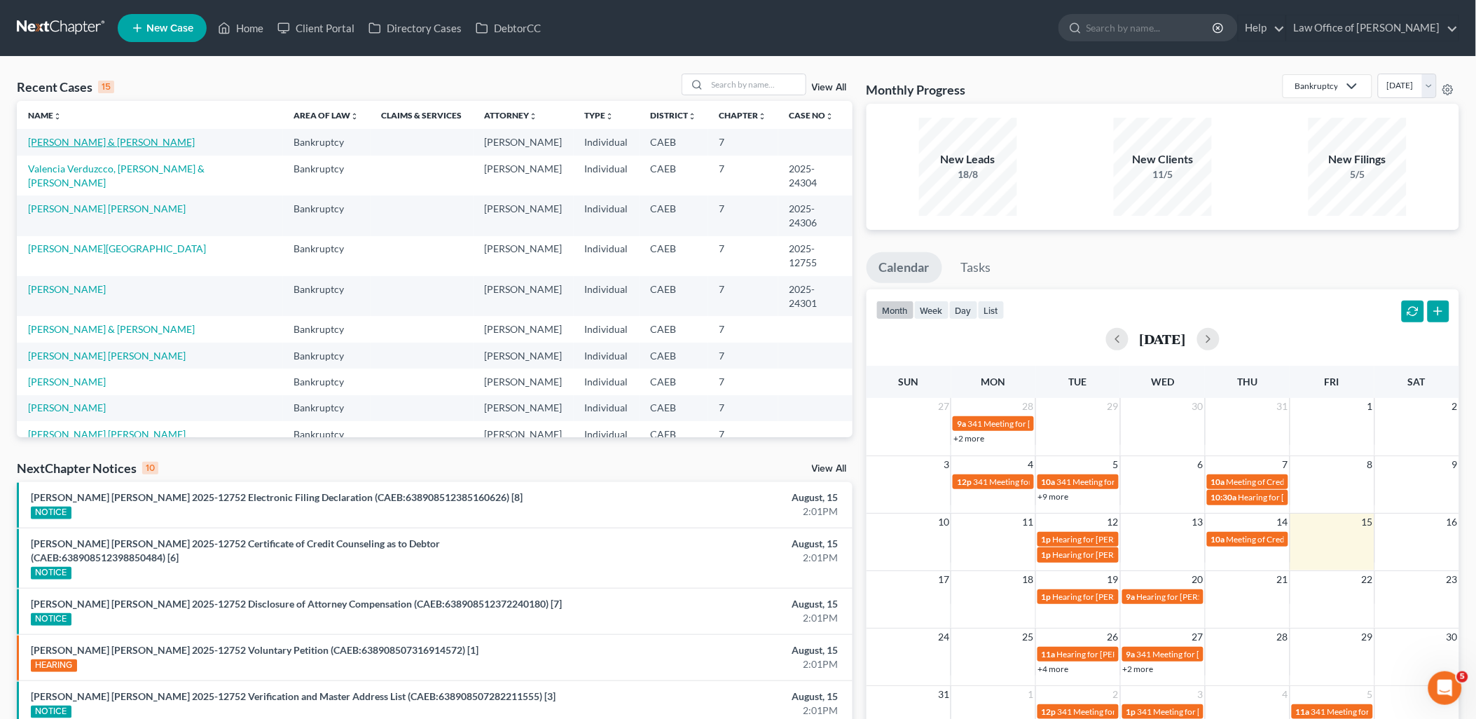
click at [64, 143] on link "[PERSON_NAME] & [PERSON_NAME]" at bounding box center [111, 142] width 167 height 12
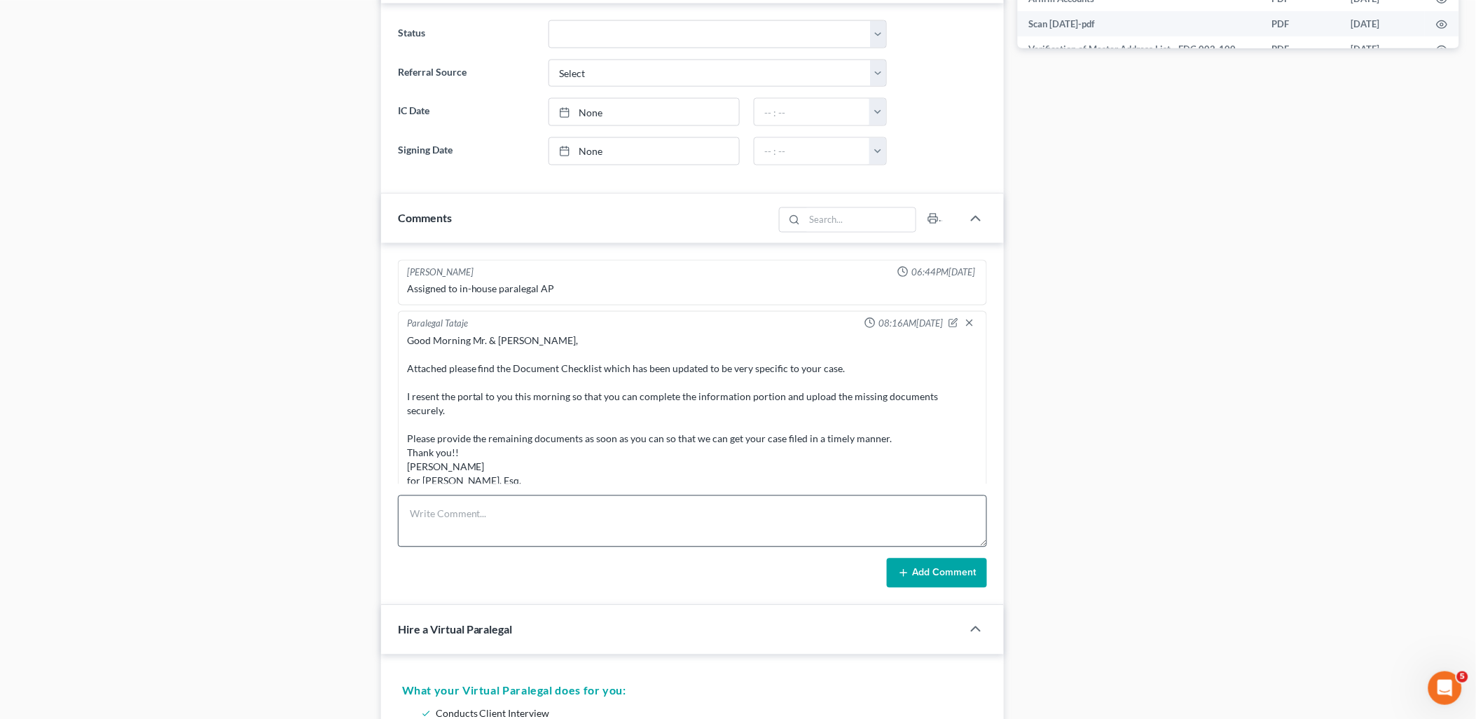
scroll to position [3973, 0]
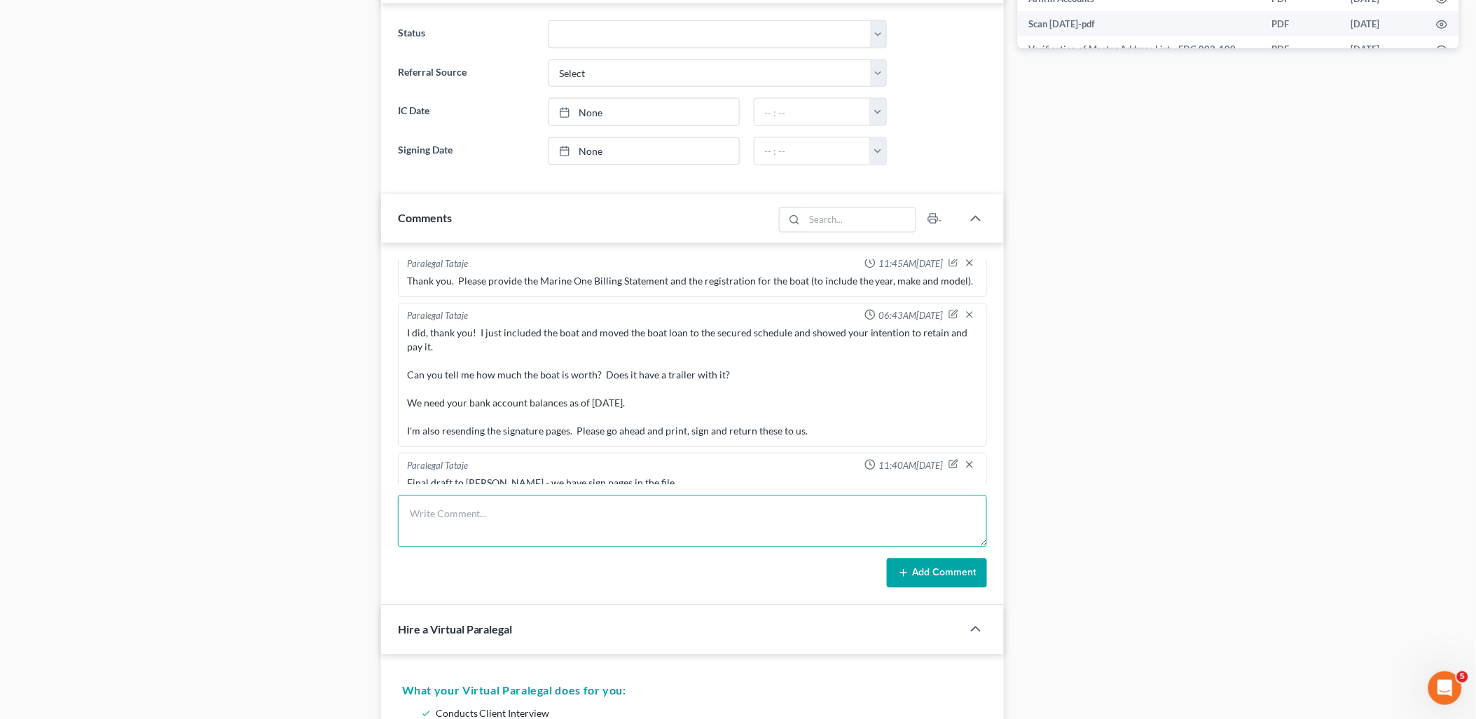
click at [536, 516] on textarea at bounding box center [693, 521] width 590 height 52
paste textarea "PACER Service Center08/15/2025 13:42:57 User cmgalloway Client Code Description…"
click at [482, 533] on textarea "PACER Service Center08/15/2025 13:42:57 User cmgalloway Client Code Description…" at bounding box center [693, 521] width 590 height 52
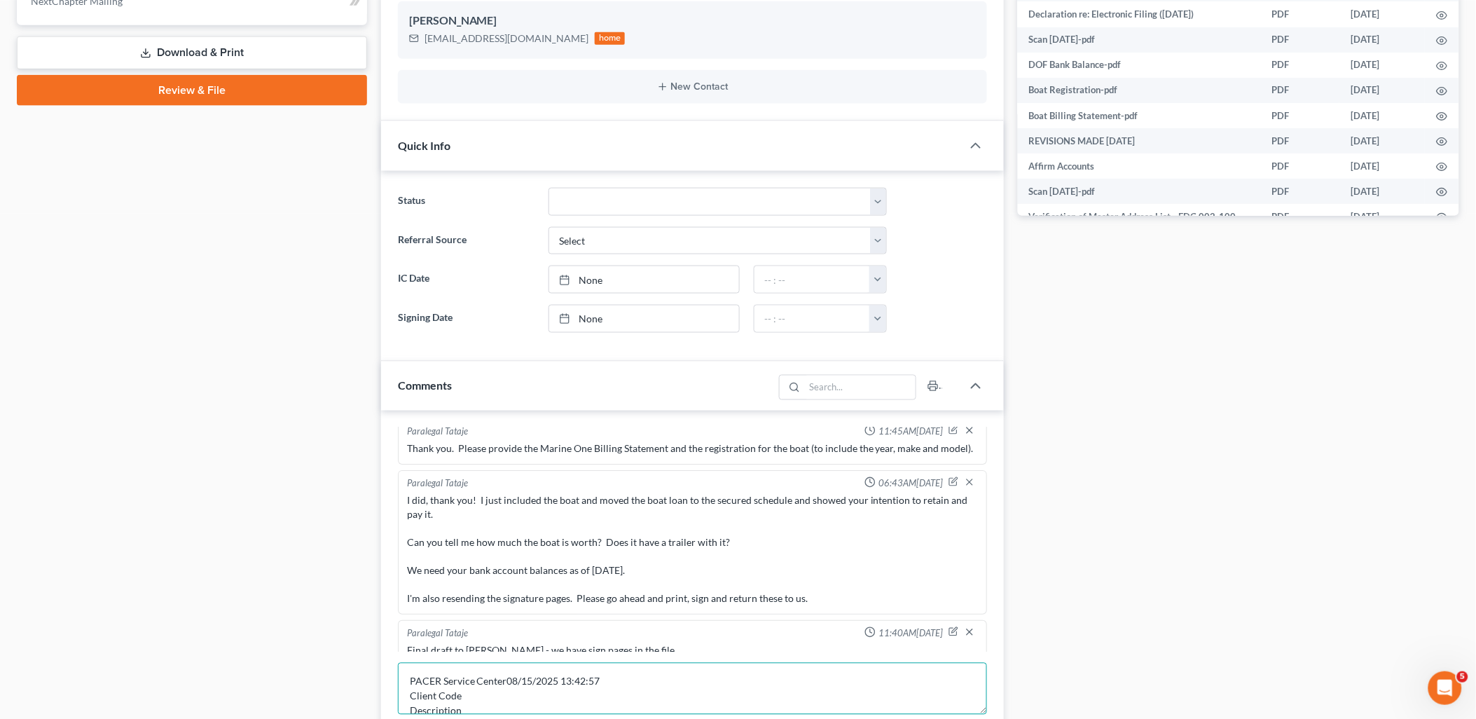
scroll to position [778, 0]
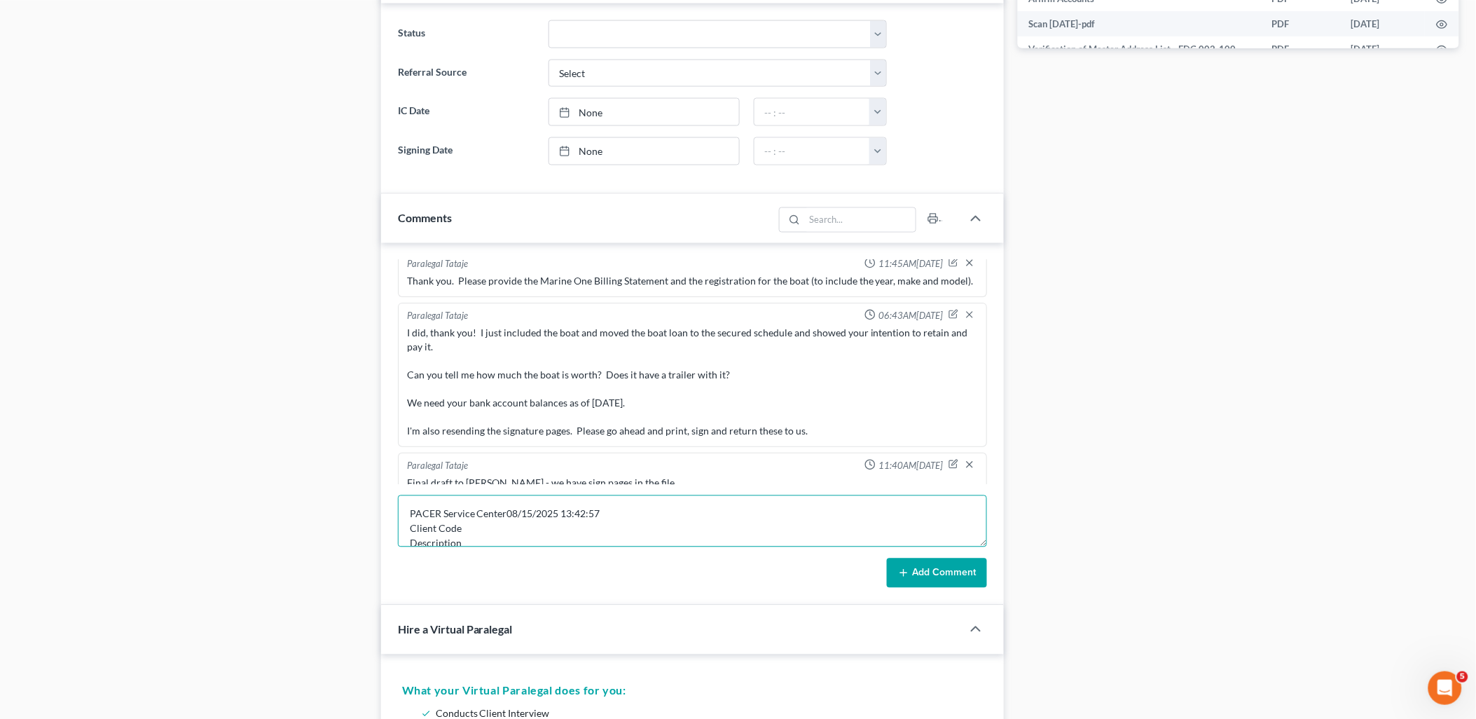
type textarea "PACER Service Center08/15/2025 13:42:57 Client Code Description All Court Types…"
click at [914, 576] on button "Add Comment" at bounding box center [937, 572] width 100 height 29
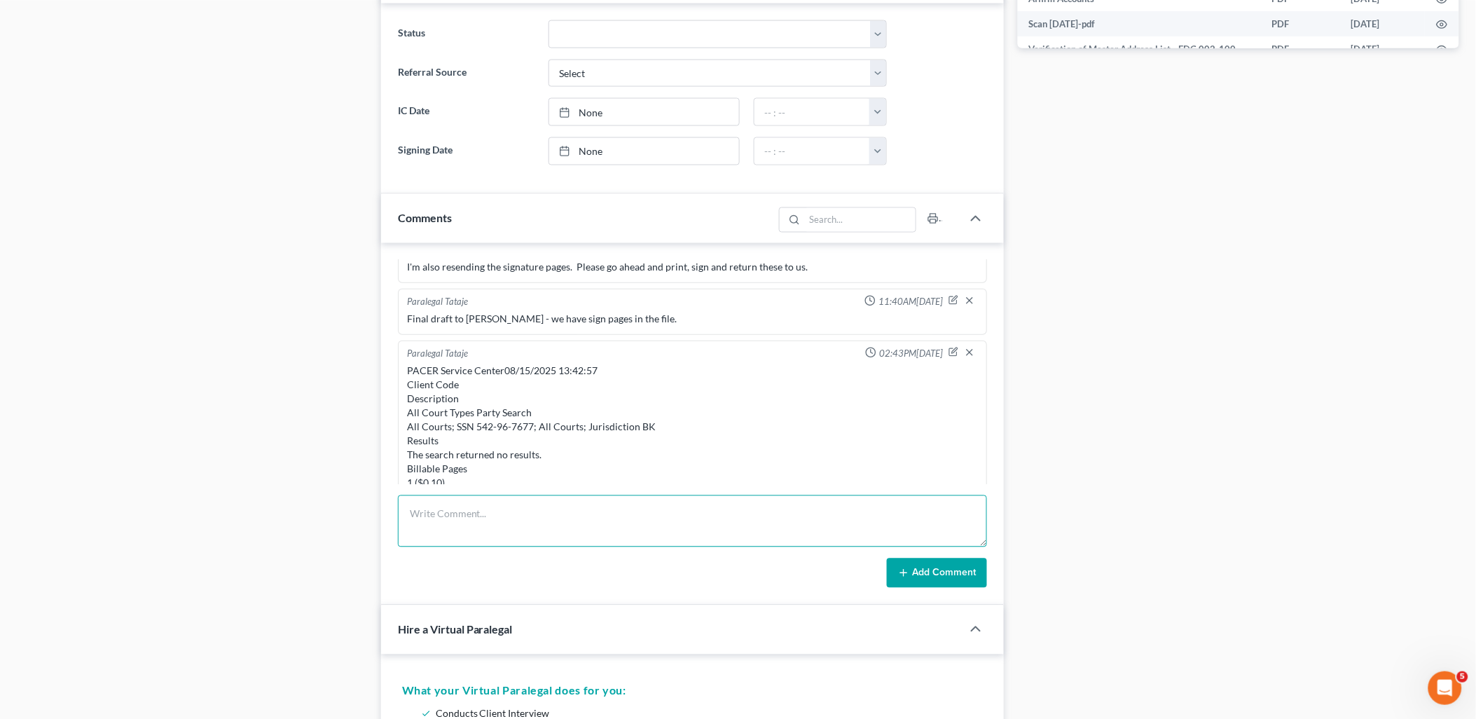
click at [442, 516] on textarea at bounding box center [693, 521] width 590 height 52
paste textarea "Search Criteria: Party Search; Jurisdiction Type: [Bankruptcy]; SSN: [*****7640…"
click at [507, 528] on textarea "Search Criteria: Party Search; Jurisdiction Type: [Bankruptcy]; SSN: [*****7640…" at bounding box center [693, 521] width 590 height 52
type textarea "Search Criteria: Party Search; Jurisdiction Type: [Bankruptcy]; SSN: [*****7640…"
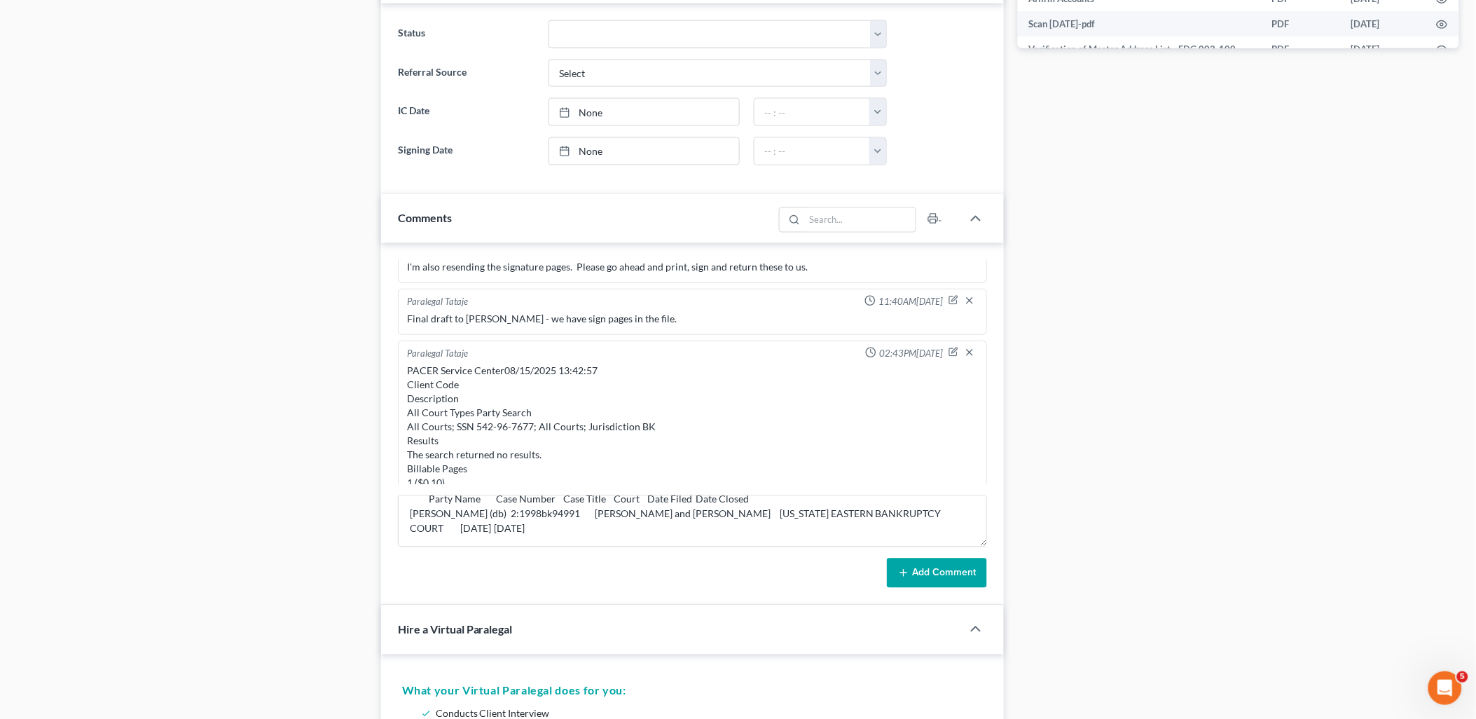
click at [949, 571] on button "Add Comment" at bounding box center [937, 572] width 100 height 29
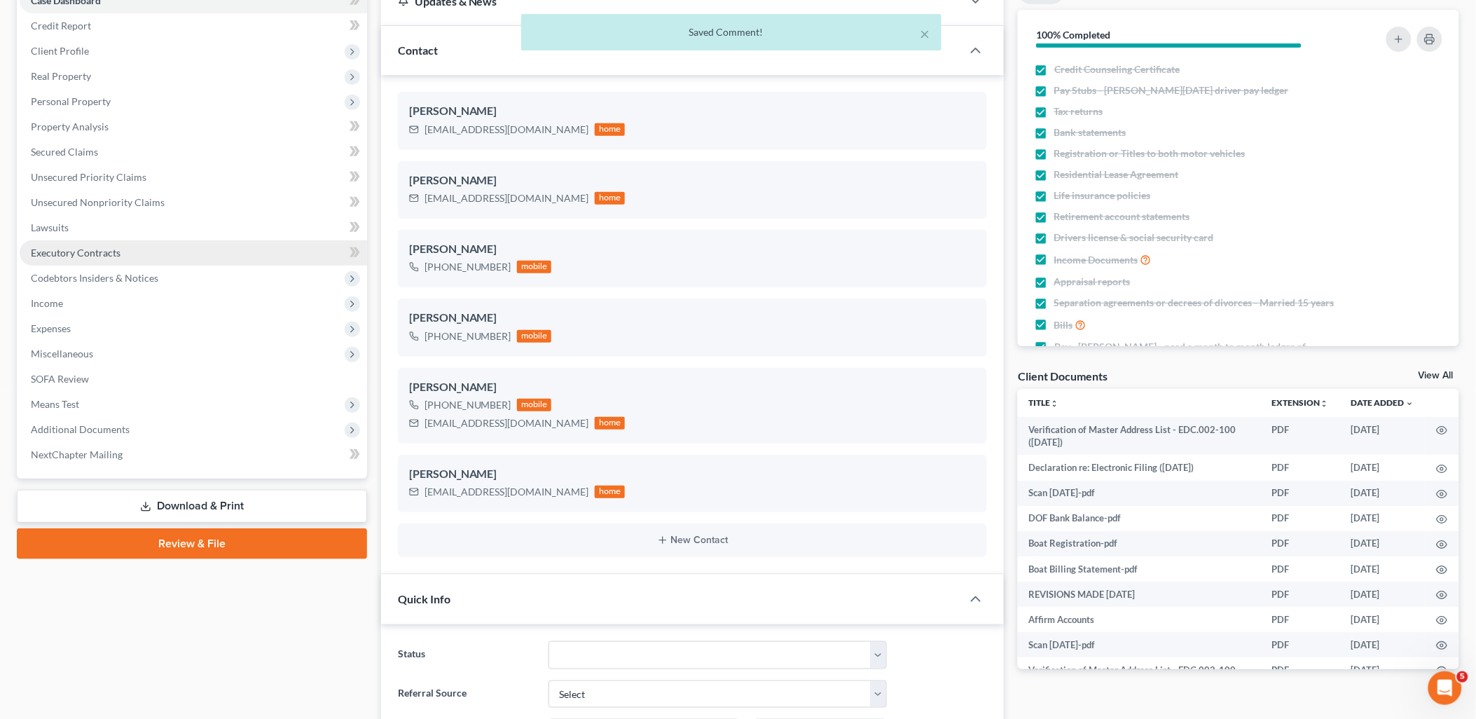
scroll to position [156, 0]
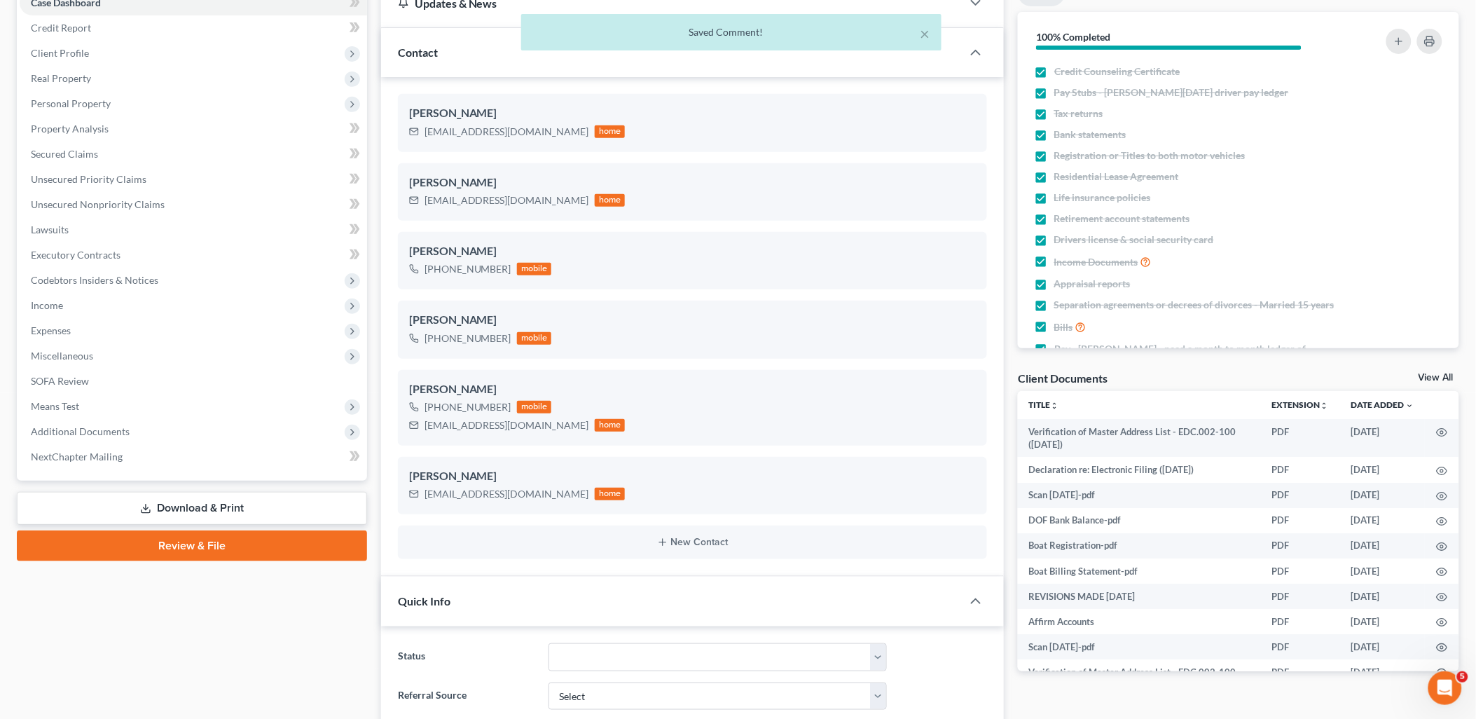
click at [205, 509] on link "Download & Print" at bounding box center [192, 508] width 350 height 33
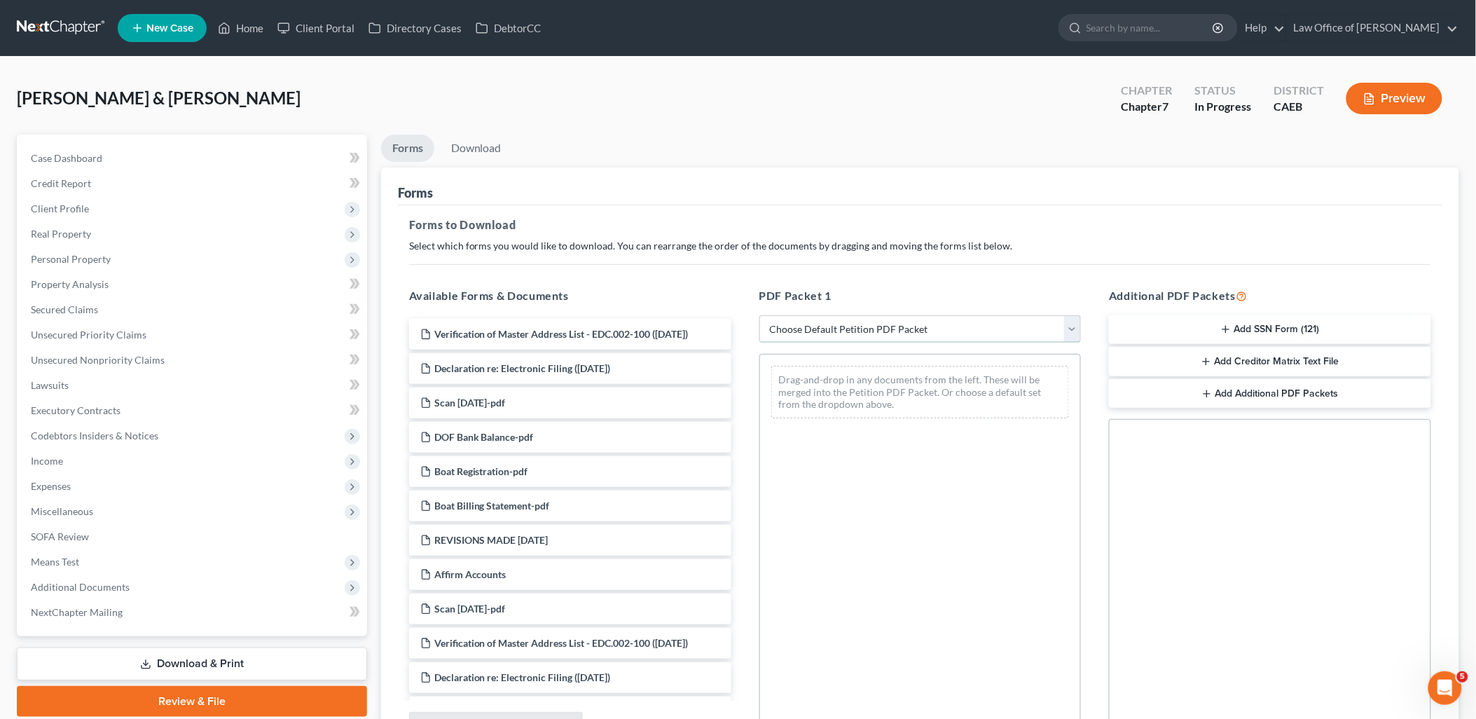
click at [844, 325] on select "Choose Default Petition PDF Packet Complete Bankruptcy Petition (all forms and …" at bounding box center [921, 329] width 322 height 28
select select "0"
click at [760, 315] on select "Choose Default Petition PDF Packet Complete Bankruptcy Petition (all forms and …" at bounding box center [921, 329] width 322 height 28
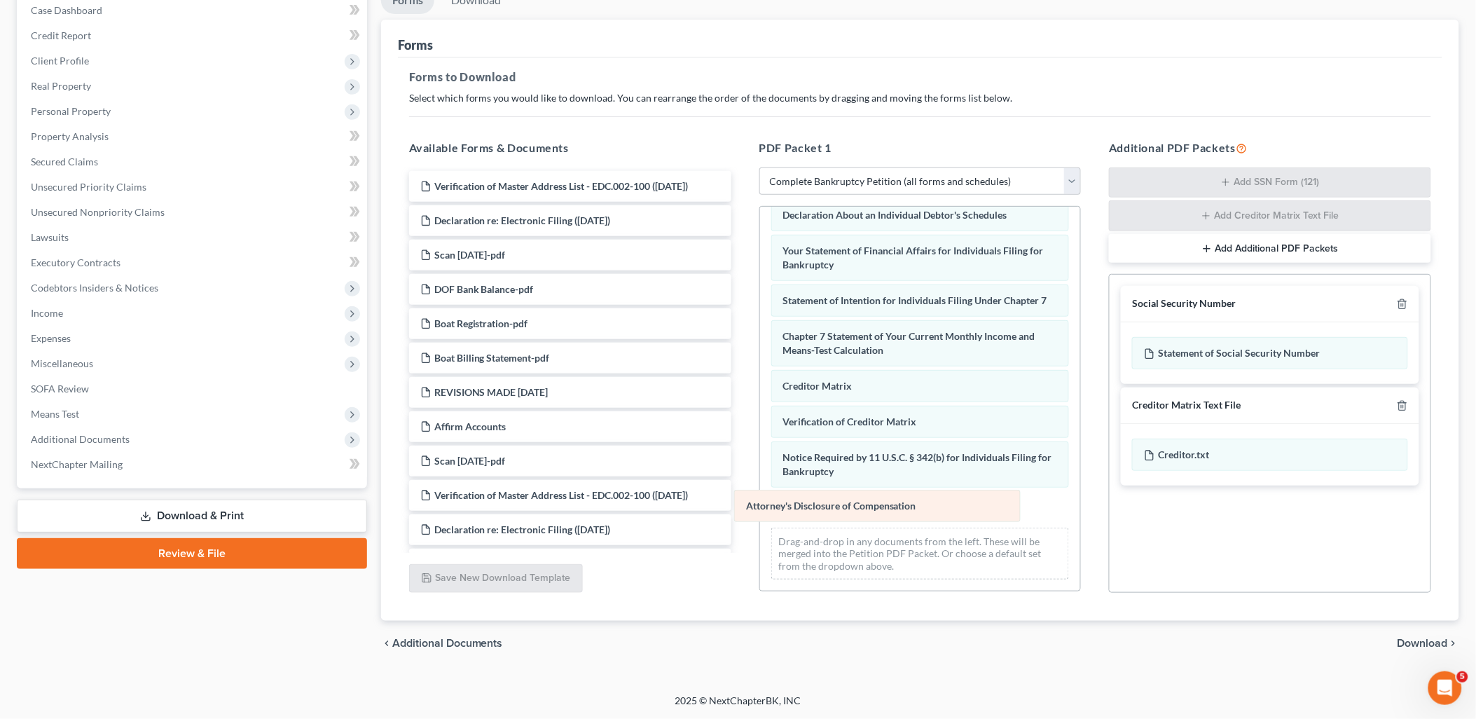
scroll to position [370, 0]
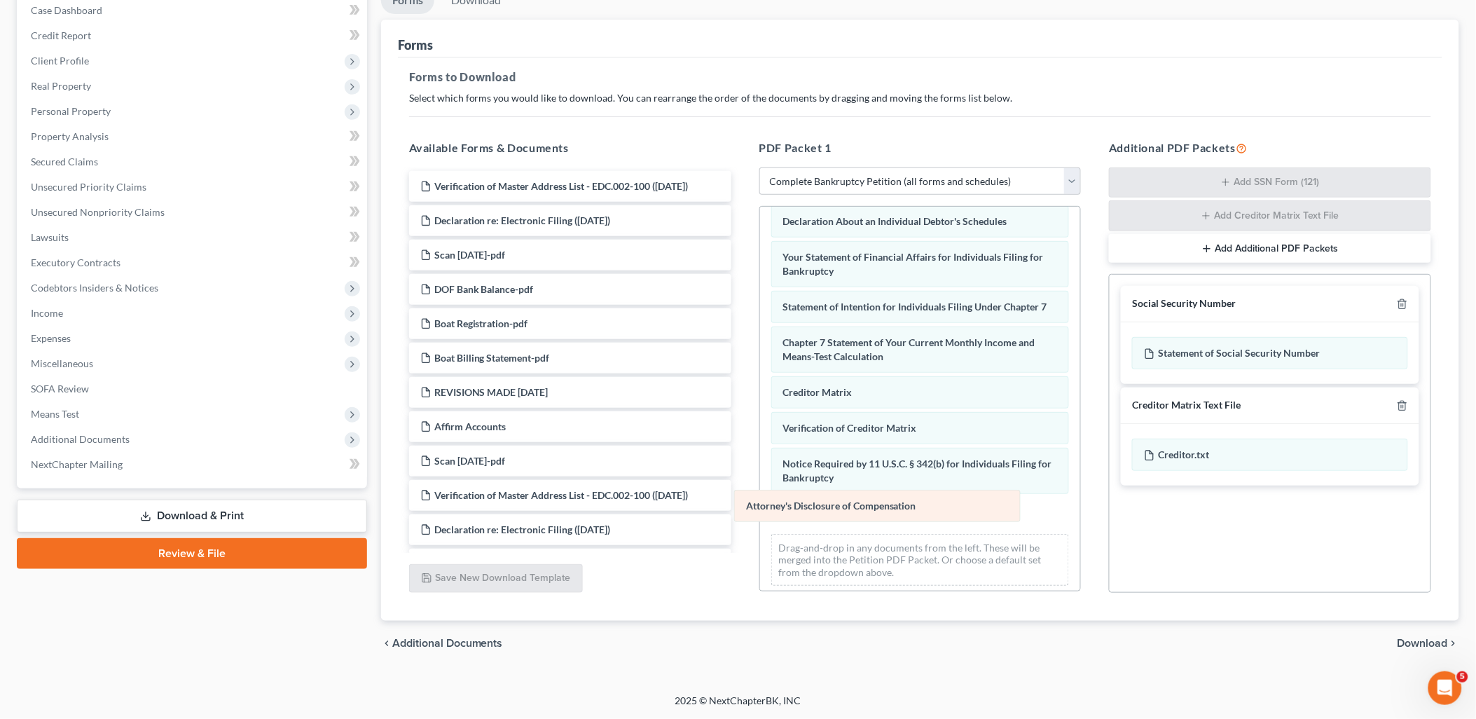
drag, startPoint x: 925, startPoint y: 509, endPoint x: 586, endPoint y: 528, distance: 338.9
click at [760, 515] on div "Attorney's Disclosure of Compensation Voluntary Petition for Individuals Filing…" at bounding box center [920, 217] width 321 height 760
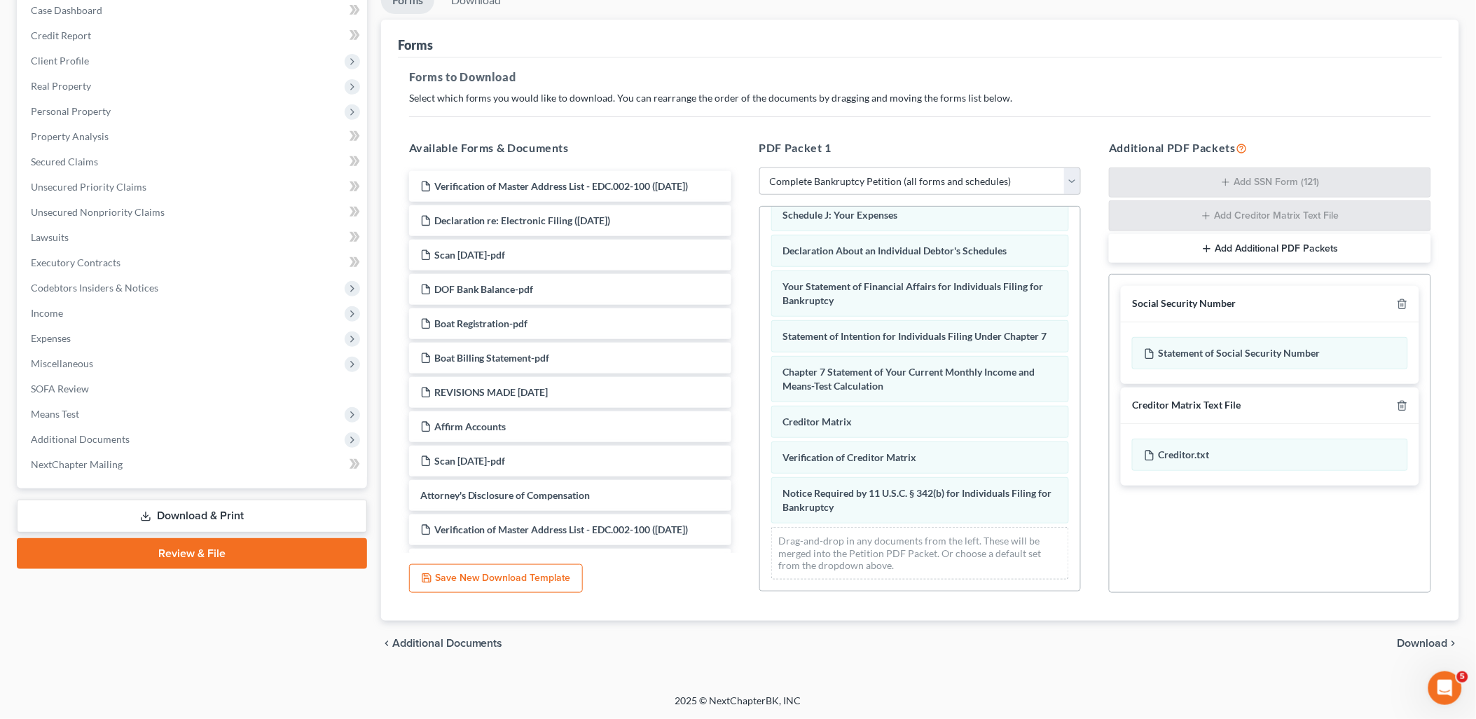
click at [1431, 641] on span "Download" at bounding box center [1423, 643] width 50 height 11
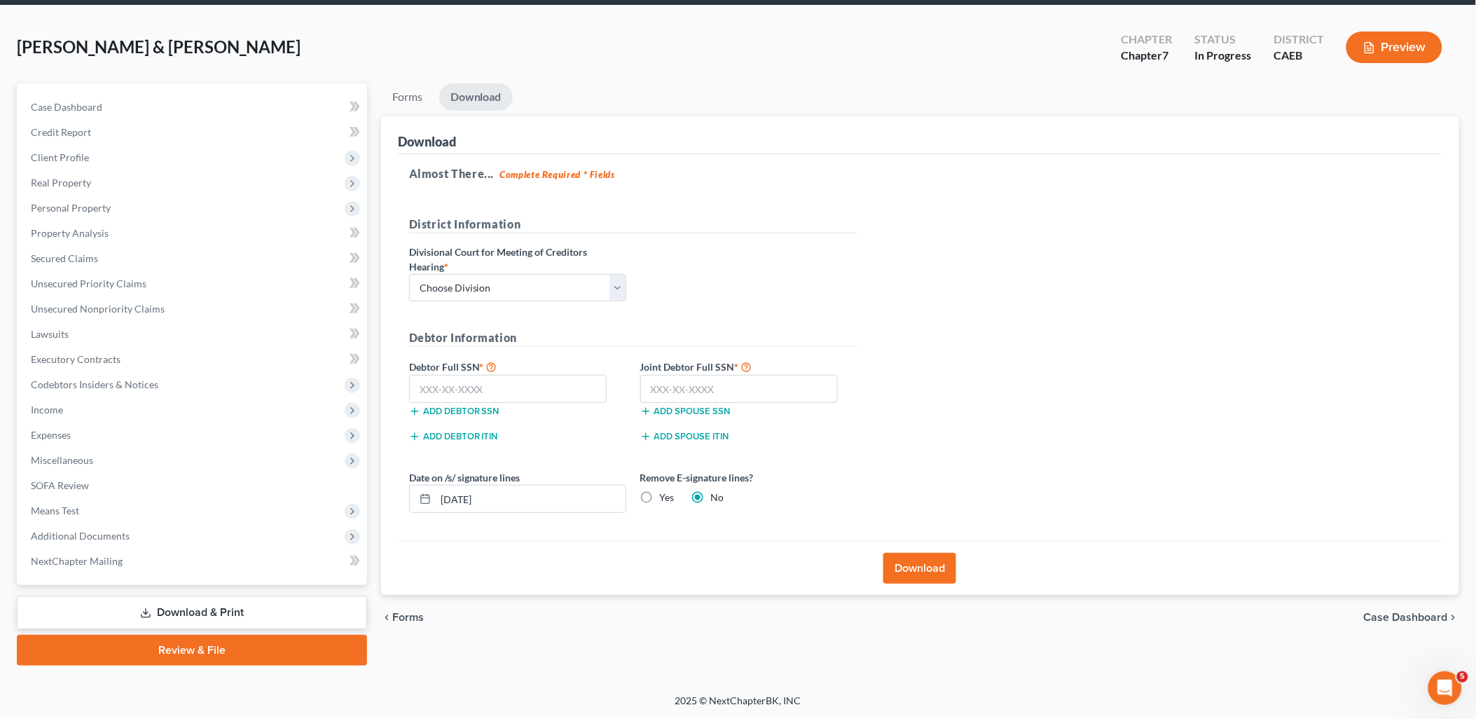
scroll to position [49, 0]
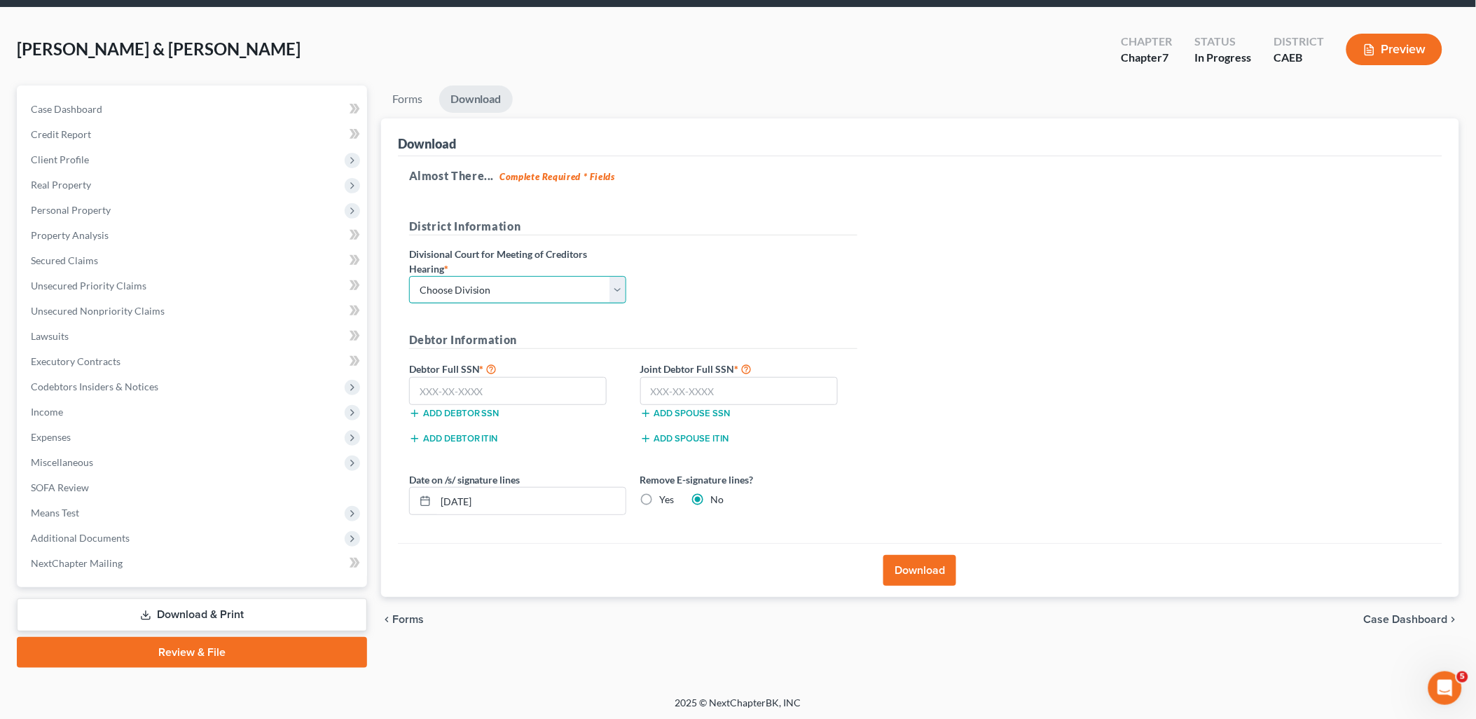
click at [491, 296] on select "Choose Division Fresno Modesto [GEOGRAPHIC_DATA]" at bounding box center [517, 290] width 217 height 28
select select "1"
click at [409, 276] on select "Choose Division Fresno Modesto [GEOGRAPHIC_DATA]" at bounding box center [517, 290] width 217 height 28
click at [456, 395] on input "text" at bounding box center [508, 391] width 198 height 28
type input "542-96-7677"
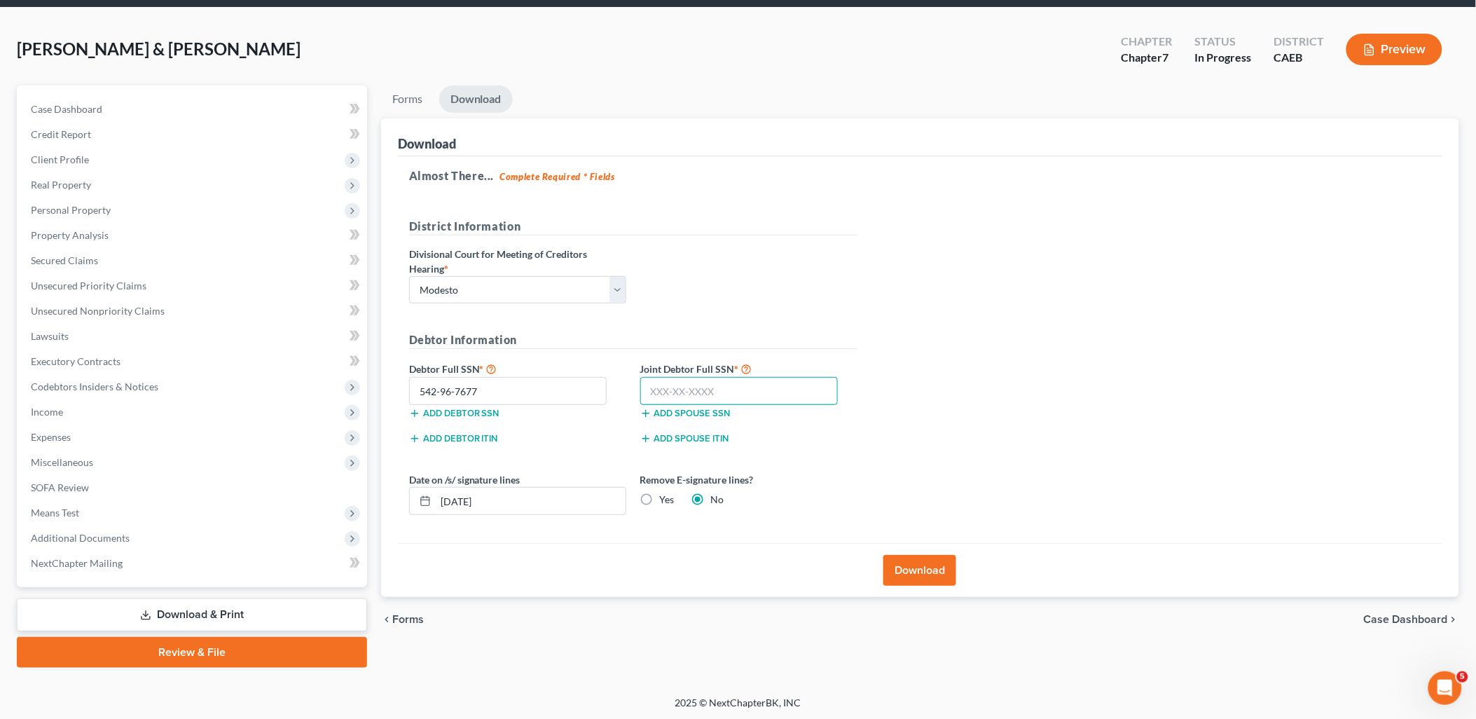
click at [753, 396] on input "text" at bounding box center [739, 391] width 198 height 28
drag, startPoint x: 687, startPoint y: 390, endPoint x: 759, endPoint y: 391, distance: 72.2
click at [759, 391] on input "554-22-4734" at bounding box center [739, 391] width 198 height 28
drag, startPoint x: 945, startPoint y: 570, endPoint x: 991, endPoint y: 547, distance: 51.4
click at [945, 570] on button "Download" at bounding box center [920, 570] width 73 height 31
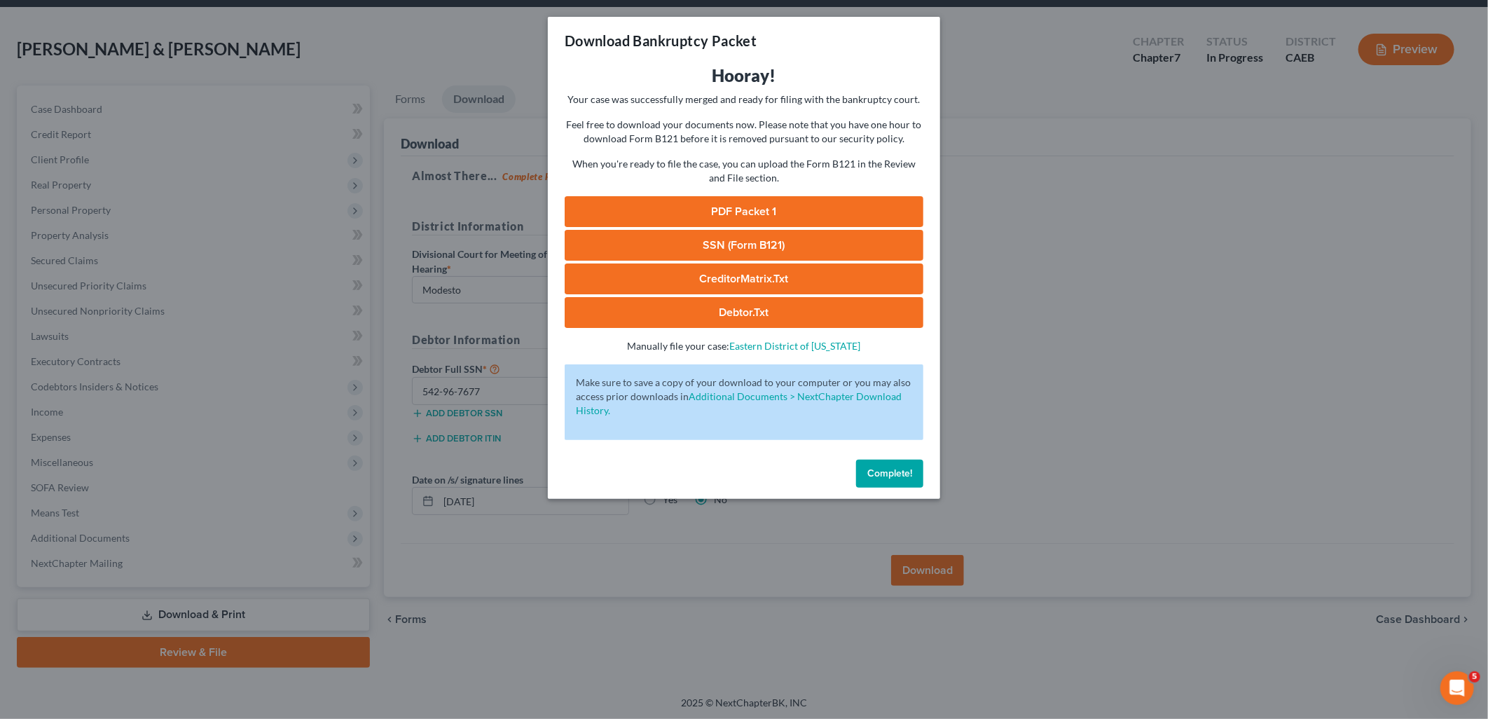
click at [776, 215] on link "PDF Packet 1" at bounding box center [744, 211] width 359 height 31
click at [710, 240] on link "SSN (Form B121)" at bounding box center [744, 245] width 359 height 31
click at [752, 277] on link "CreditorMatrix.txt" at bounding box center [744, 278] width 359 height 31
click at [680, 317] on link "Debtor.txt" at bounding box center [744, 312] width 359 height 31
click at [904, 475] on span "Complete!" at bounding box center [889, 473] width 45 height 12
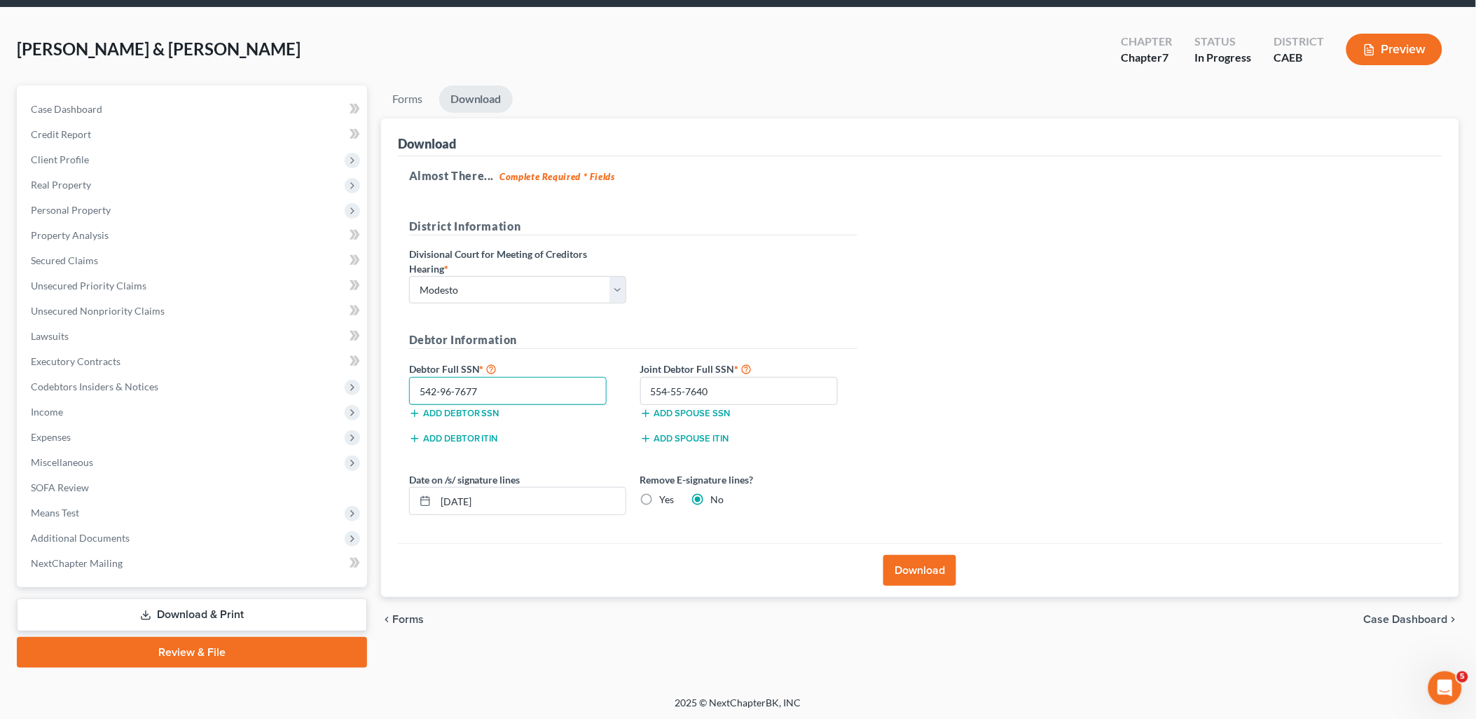
drag, startPoint x: 488, startPoint y: 387, endPoint x: 370, endPoint y: 374, distance: 119.2
click at [370, 374] on div "Petition Navigation Case Dashboard Payments Invoices Payments Payments Credit R…" at bounding box center [738, 376] width 1457 height 582
drag, startPoint x: 755, startPoint y: 387, endPoint x: 604, endPoint y: 391, distance: 150.7
click at [608, 390] on div "Debtor Full SSN * 542-96-7677 Add debtor SSN Joint Debtor Full SSN * 554-55-764…" at bounding box center [633, 395] width 462 height 70
paste input "42-96-7677"
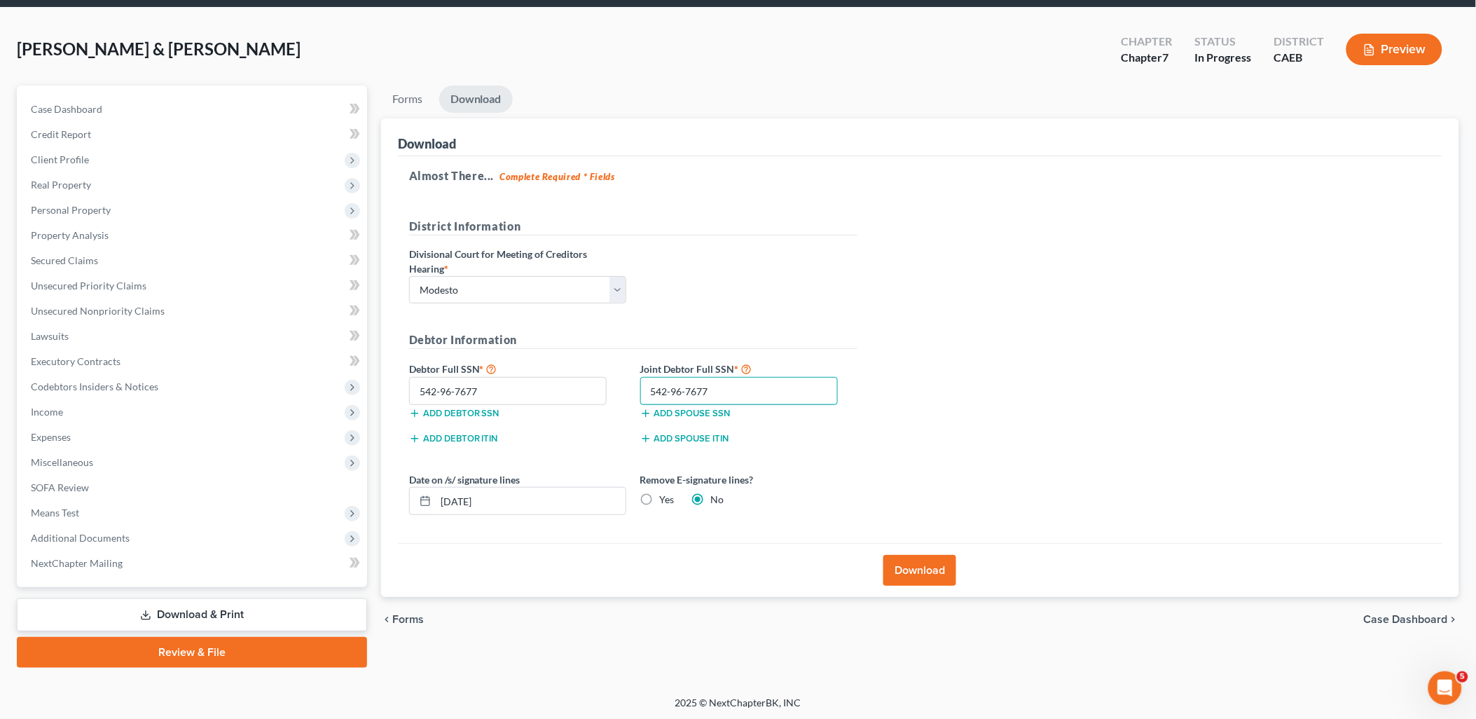
type input "542-96-7677"
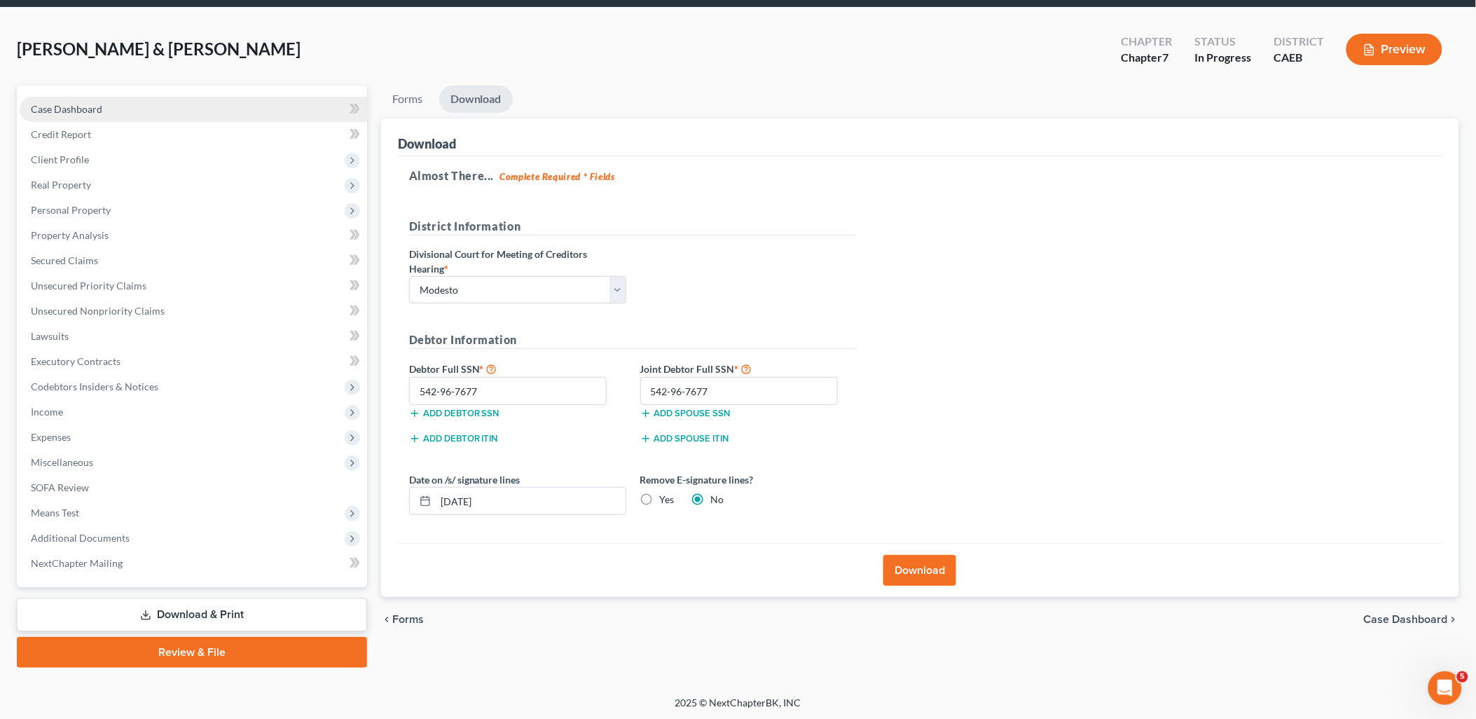
click at [71, 104] on span "Case Dashboard" at bounding box center [66, 109] width 71 height 12
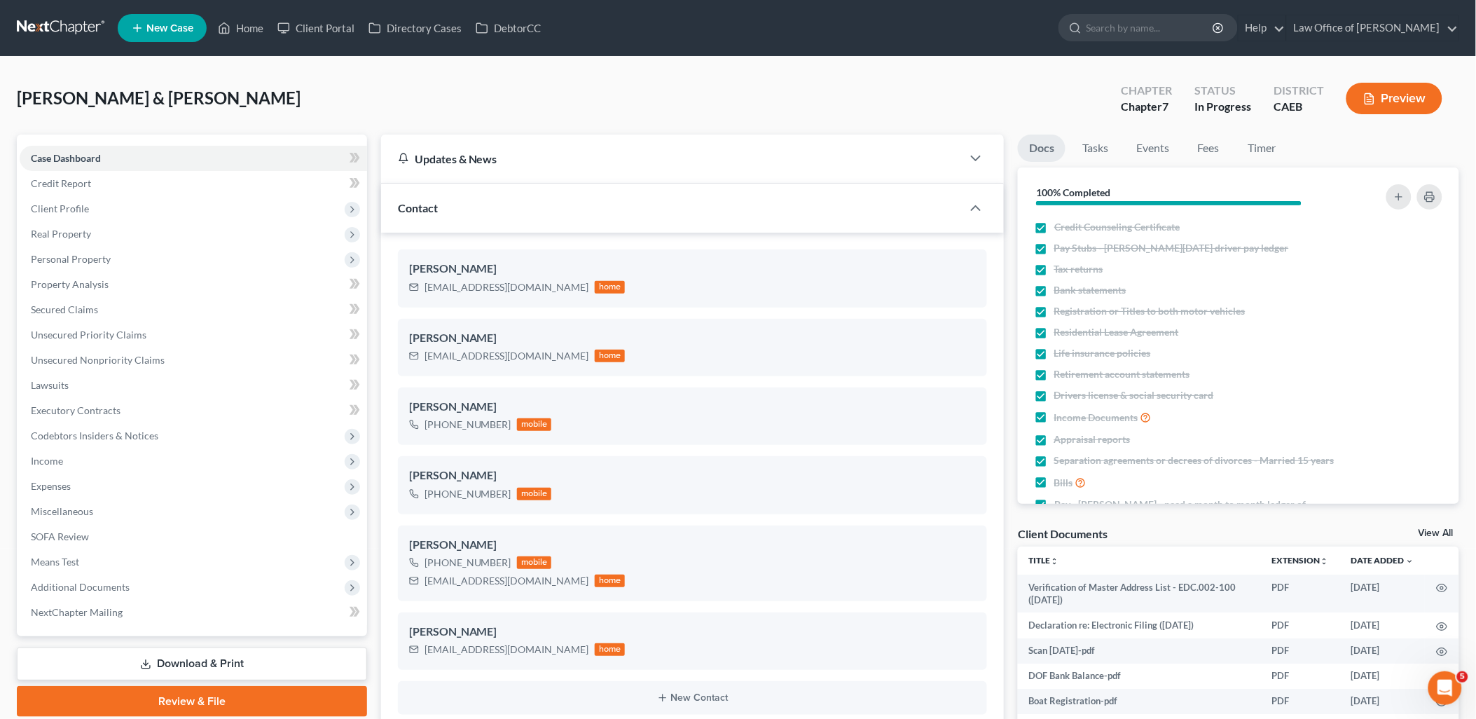
scroll to position [4259, 0]
click at [1449, 531] on link "View All" at bounding box center [1436, 533] width 35 height 10
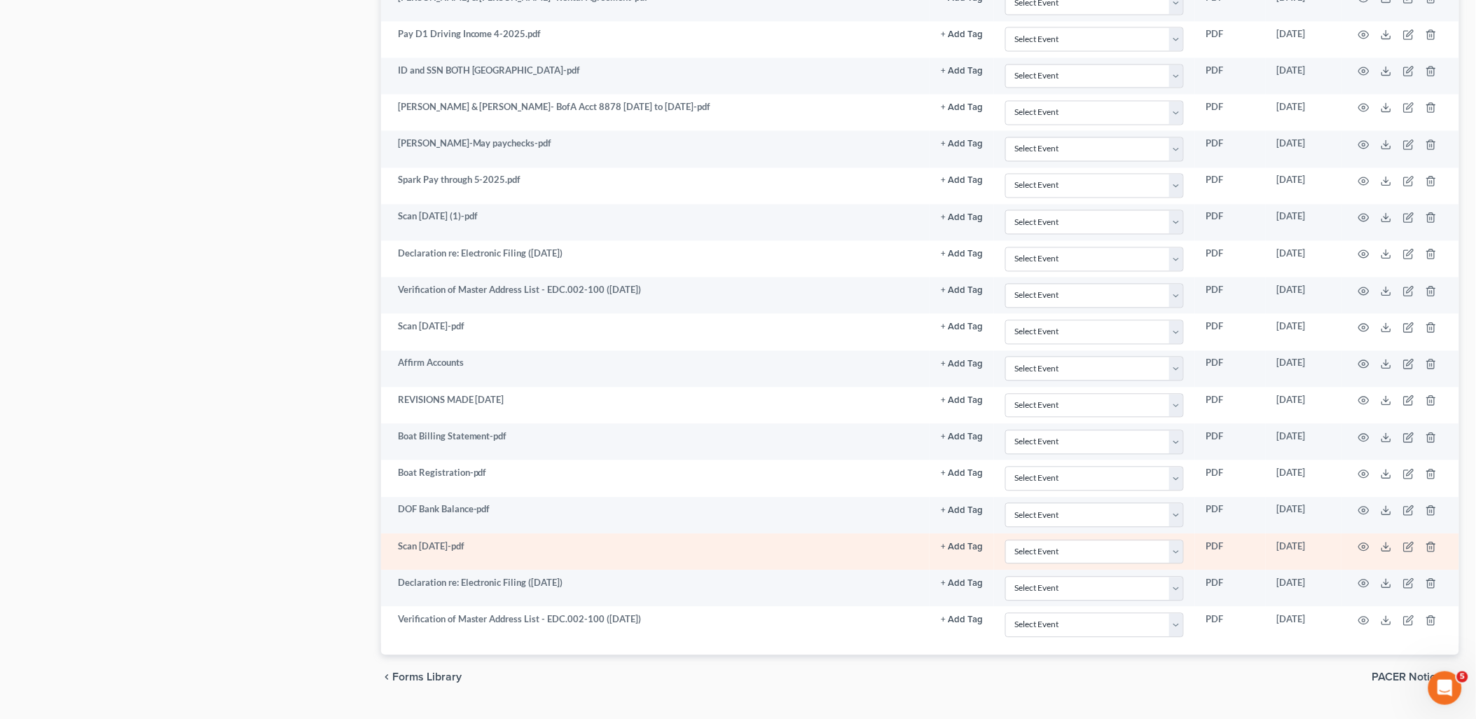
scroll to position [925, 0]
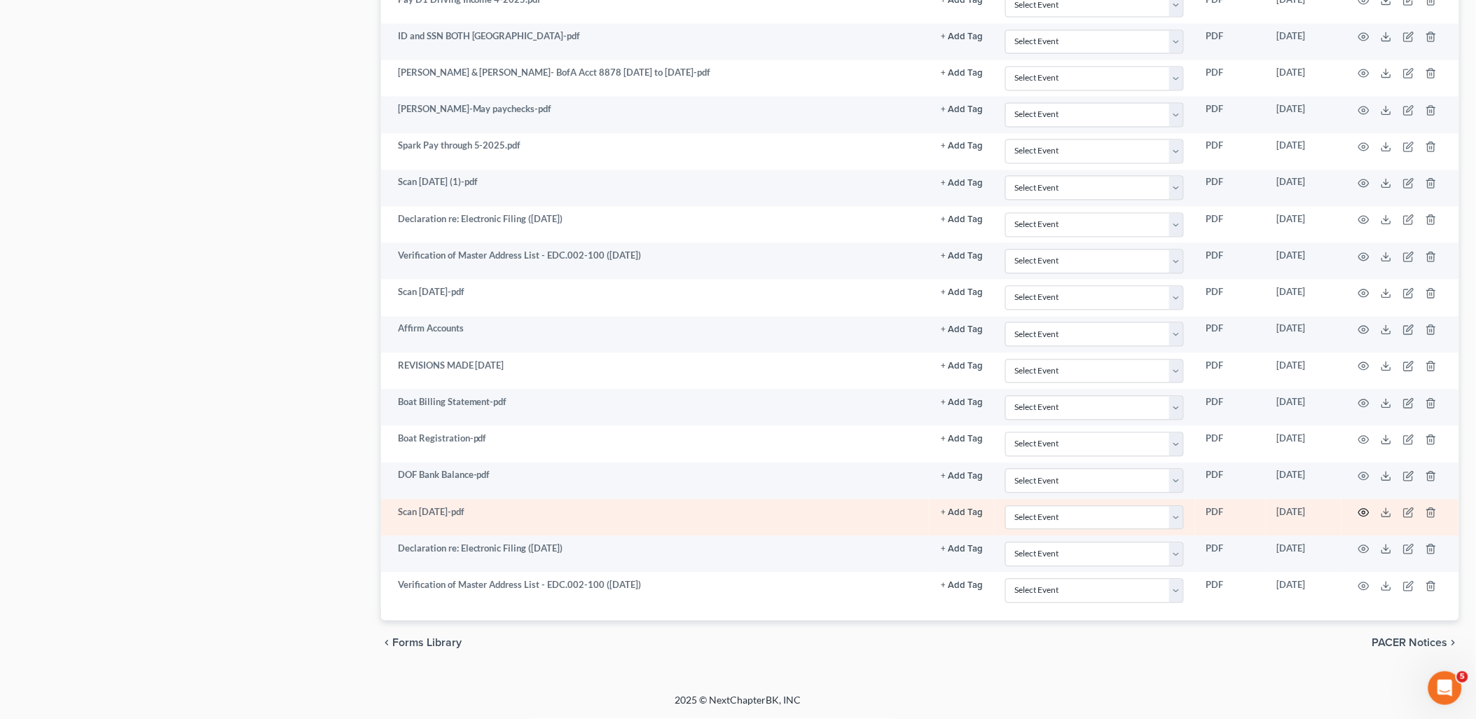
click at [1366, 514] on circle "button" at bounding box center [1364, 512] width 3 height 3
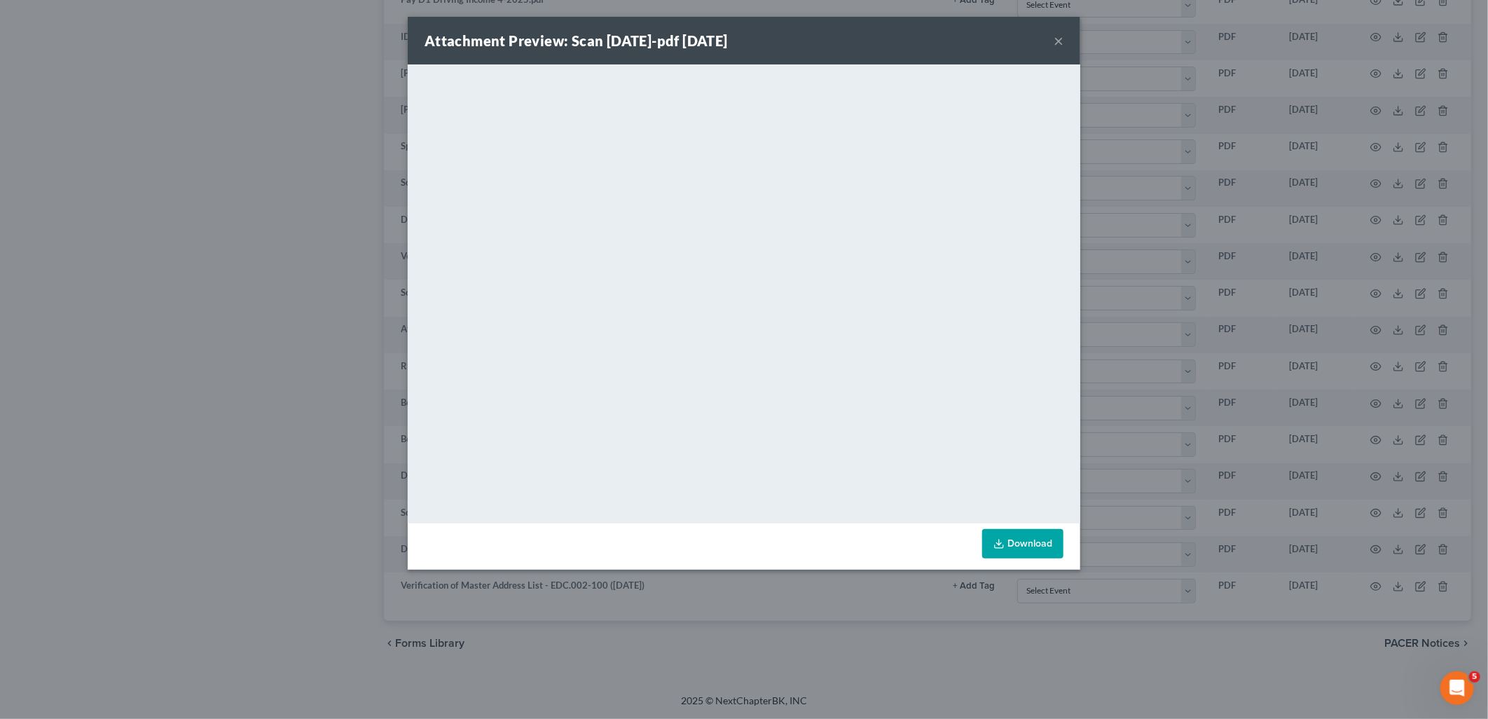
click at [1059, 41] on button "×" at bounding box center [1059, 40] width 10 height 17
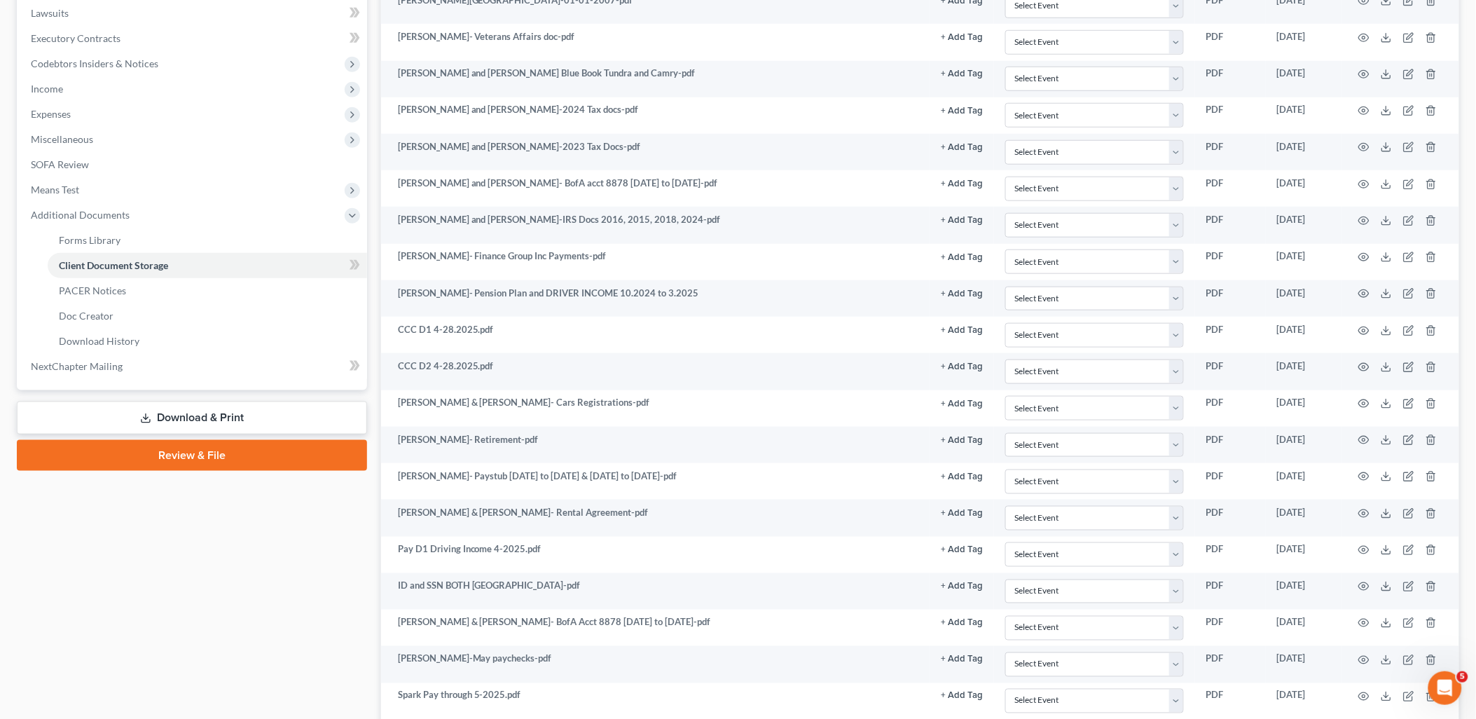
scroll to position [0, 0]
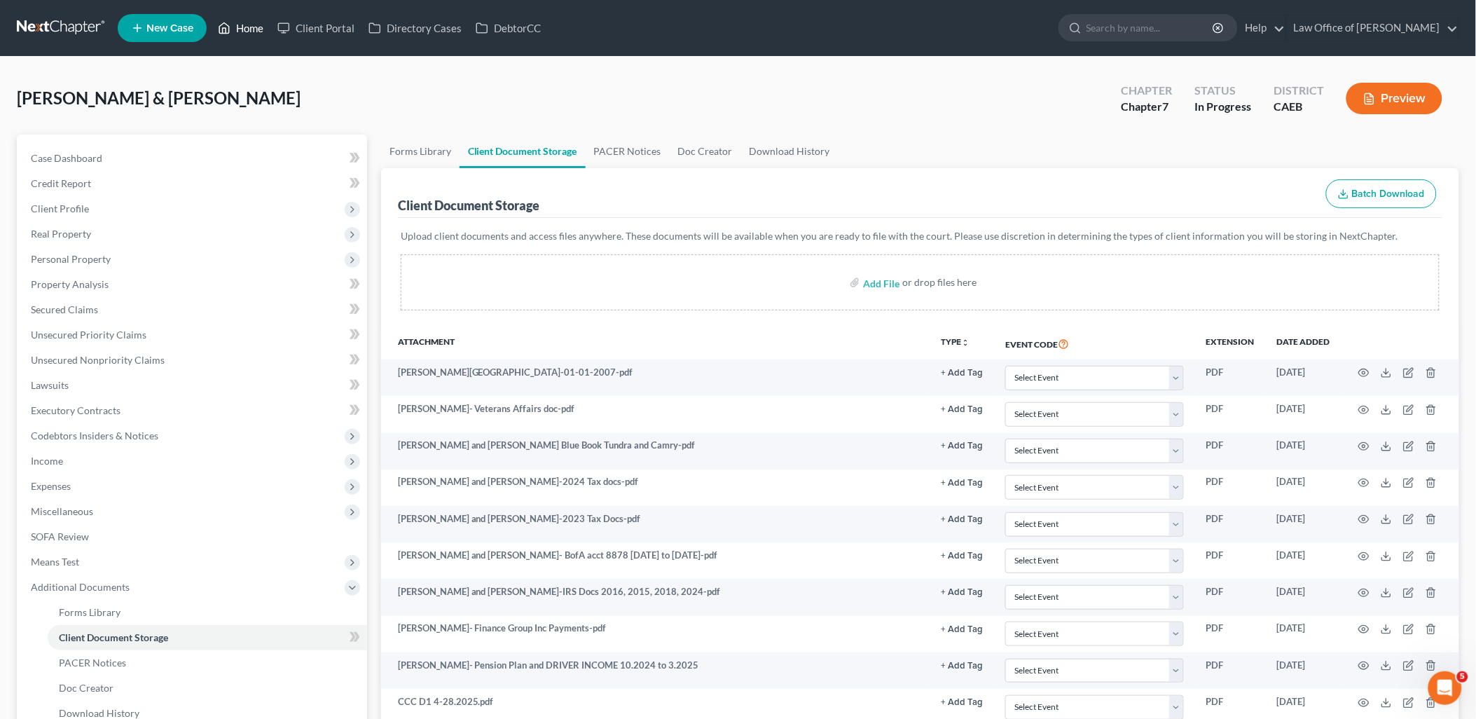
drag, startPoint x: 252, startPoint y: 22, endPoint x: 1, endPoint y: 77, distance: 257.4
click at [250, 22] on link "Home" at bounding box center [241, 27] width 60 height 25
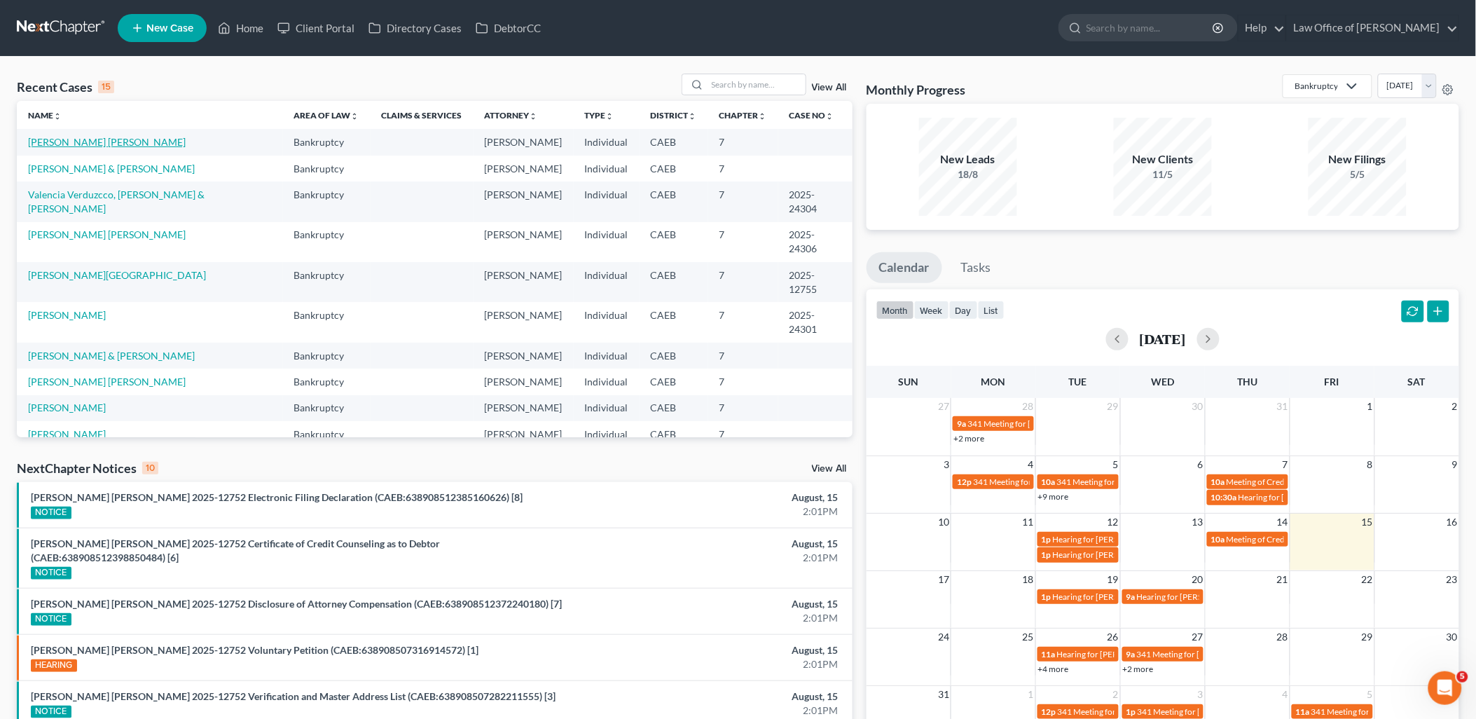
click at [60, 137] on link "[PERSON_NAME] [PERSON_NAME]" at bounding box center [107, 142] width 158 height 12
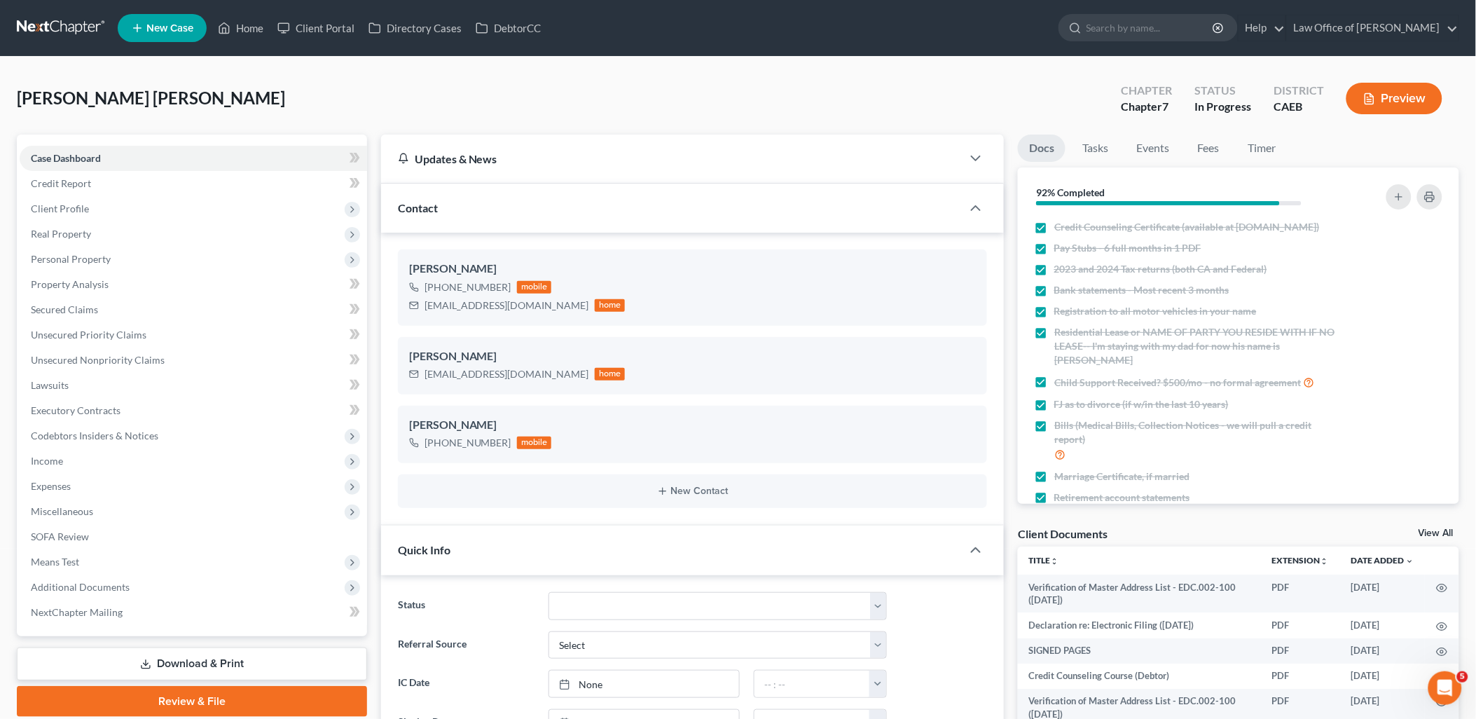
scroll to position [1516, 0]
click at [1432, 534] on link "View All" at bounding box center [1436, 533] width 35 height 10
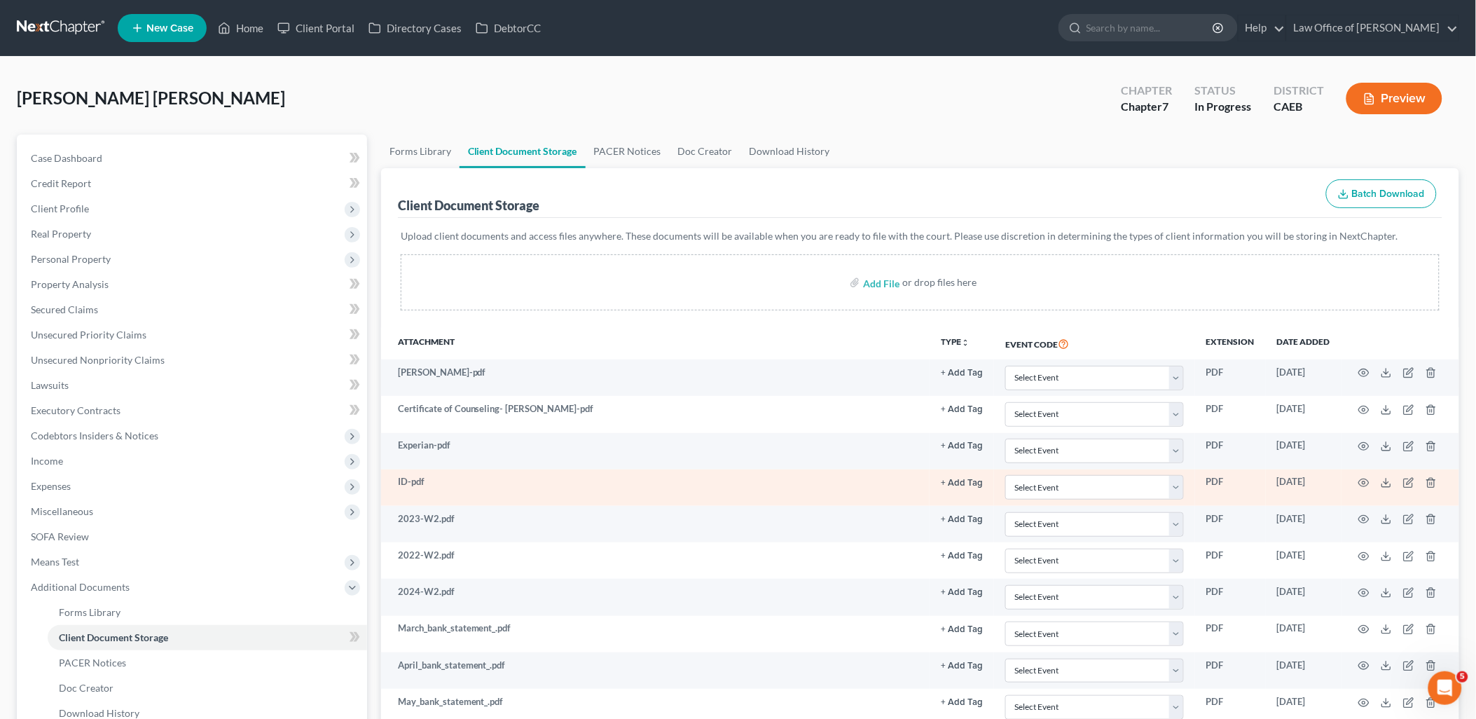
click at [717, 481] on td "ID-pdf" at bounding box center [655, 487] width 549 height 36
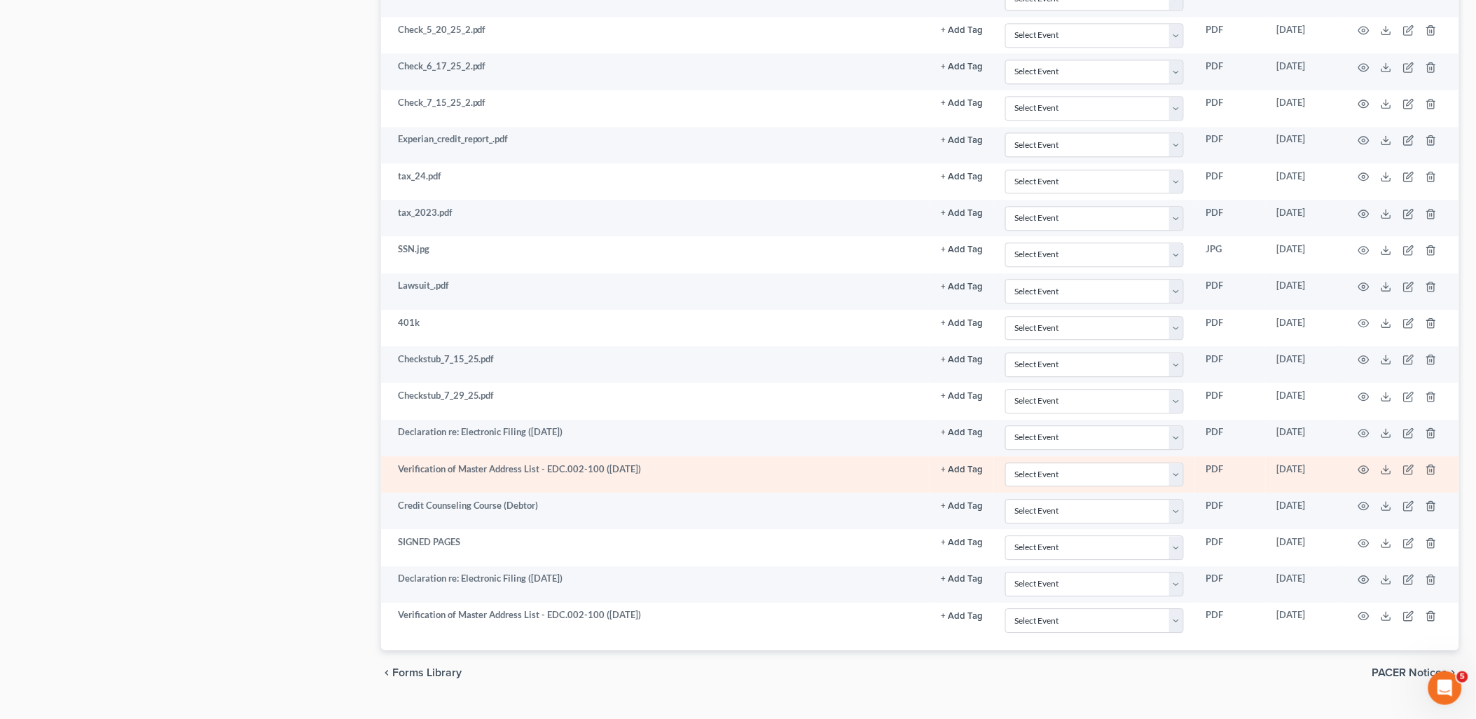
scroll to position [1146, 0]
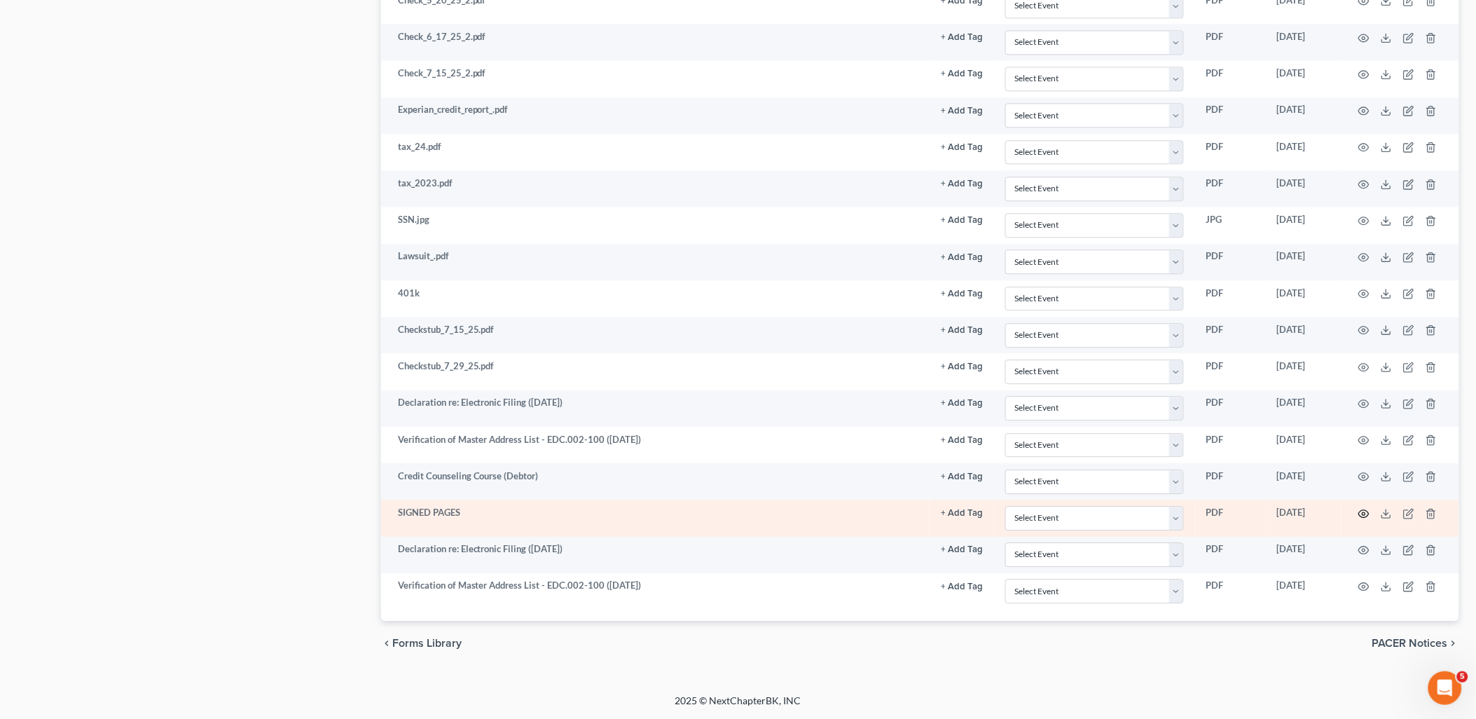
click at [1363, 512] on icon "button" at bounding box center [1364, 513] width 11 height 11
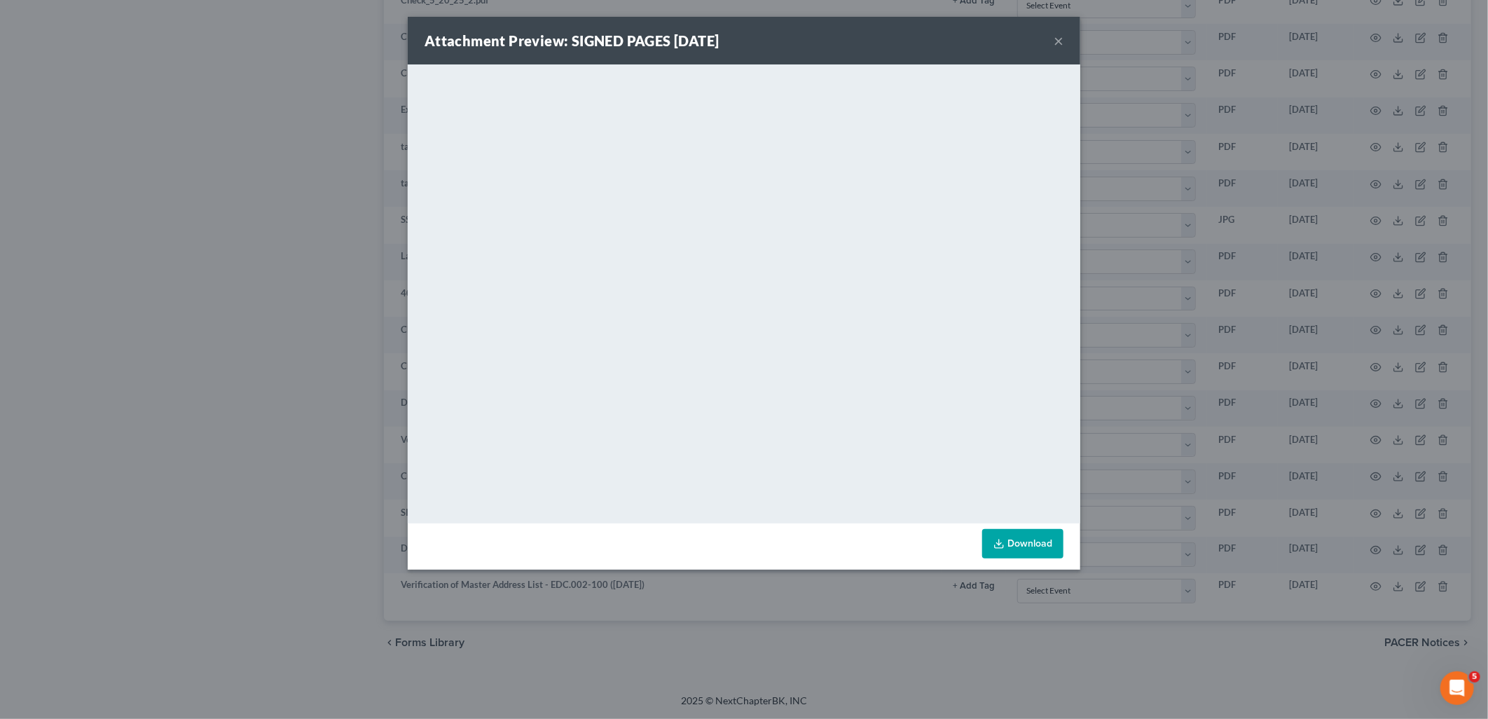
click at [1059, 44] on button "×" at bounding box center [1059, 40] width 10 height 17
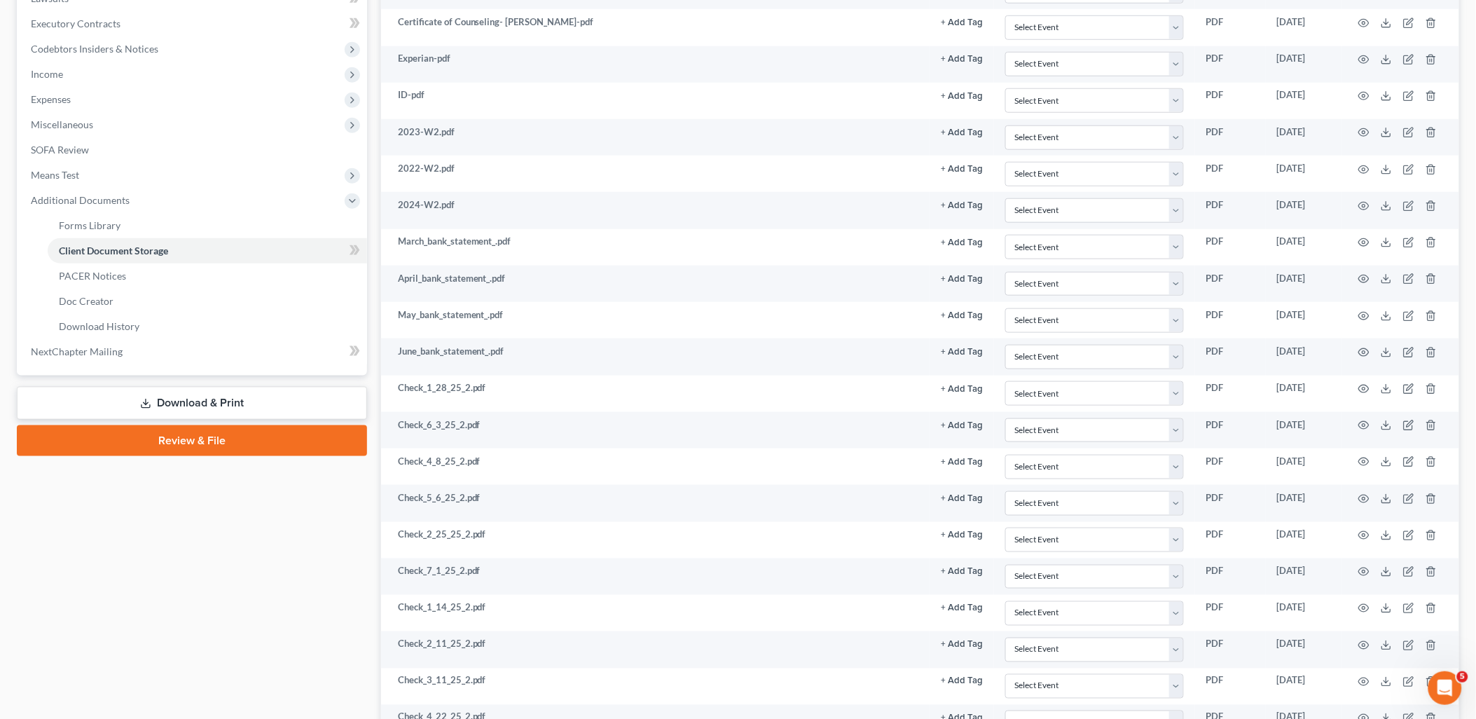
scroll to position [367, 0]
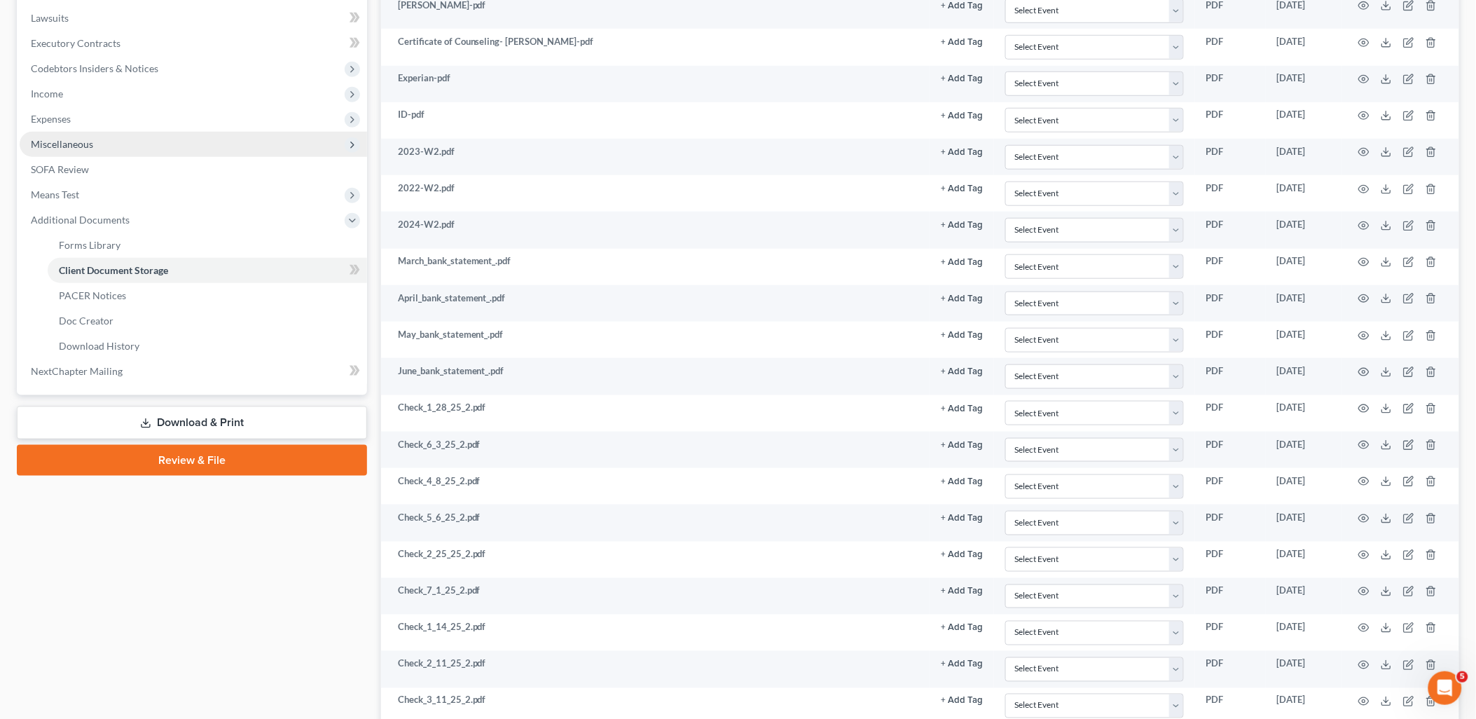
click at [58, 139] on span "Miscellaneous" at bounding box center [62, 144] width 62 height 12
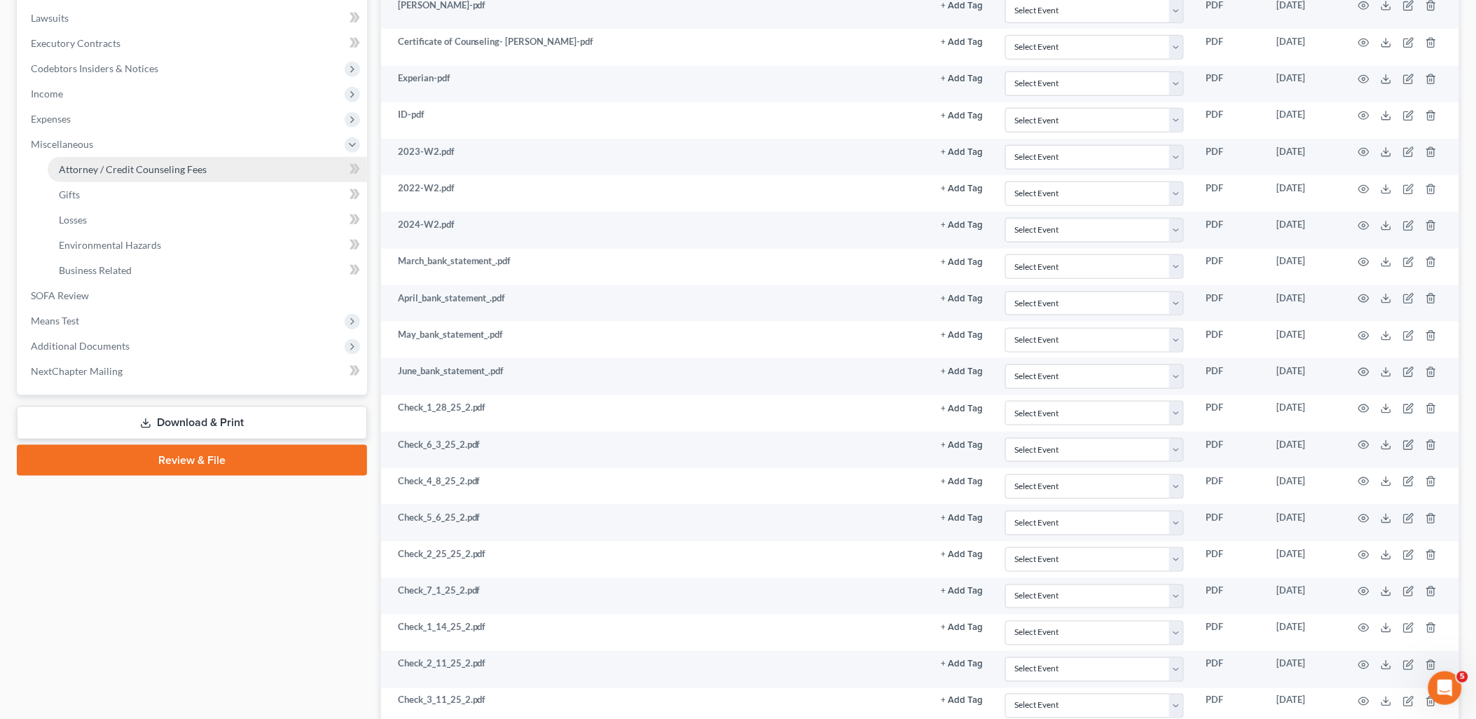
click at [100, 163] on span "Attorney / Credit Counseling Fees" at bounding box center [133, 169] width 148 height 12
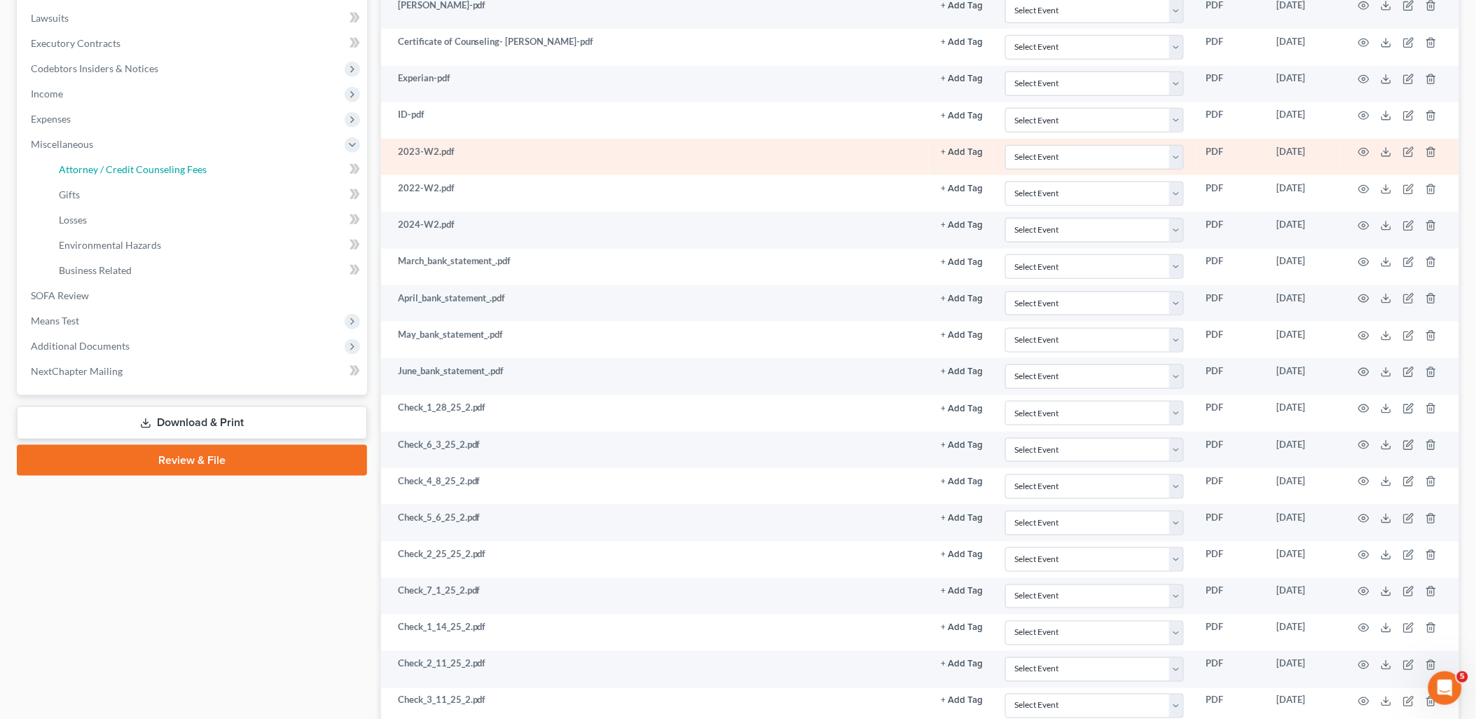
select select "0"
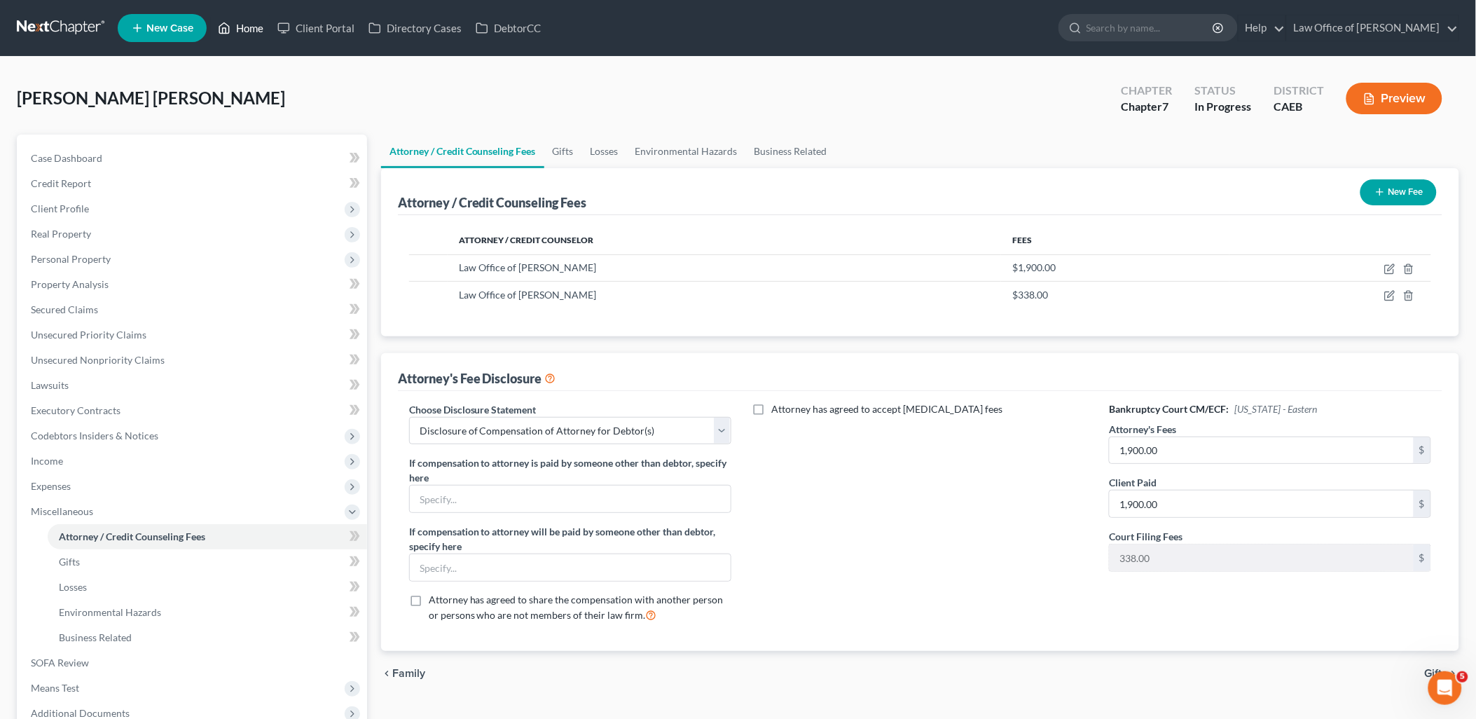
click at [247, 34] on link "Home" at bounding box center [241, 27] width 60 height 25
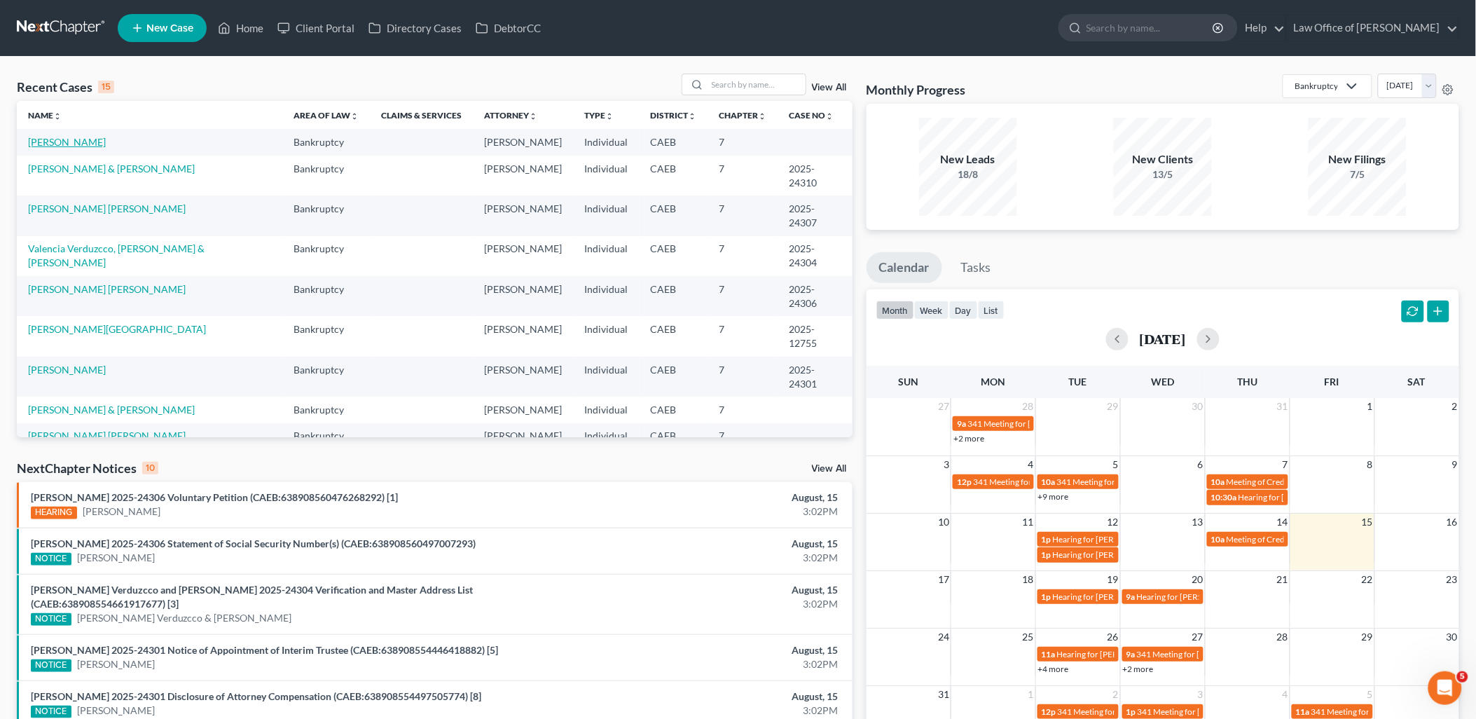
click at [64, 142] on link "[PERSON_NAME]" at bounding box center [67, 142] width 78 height 12
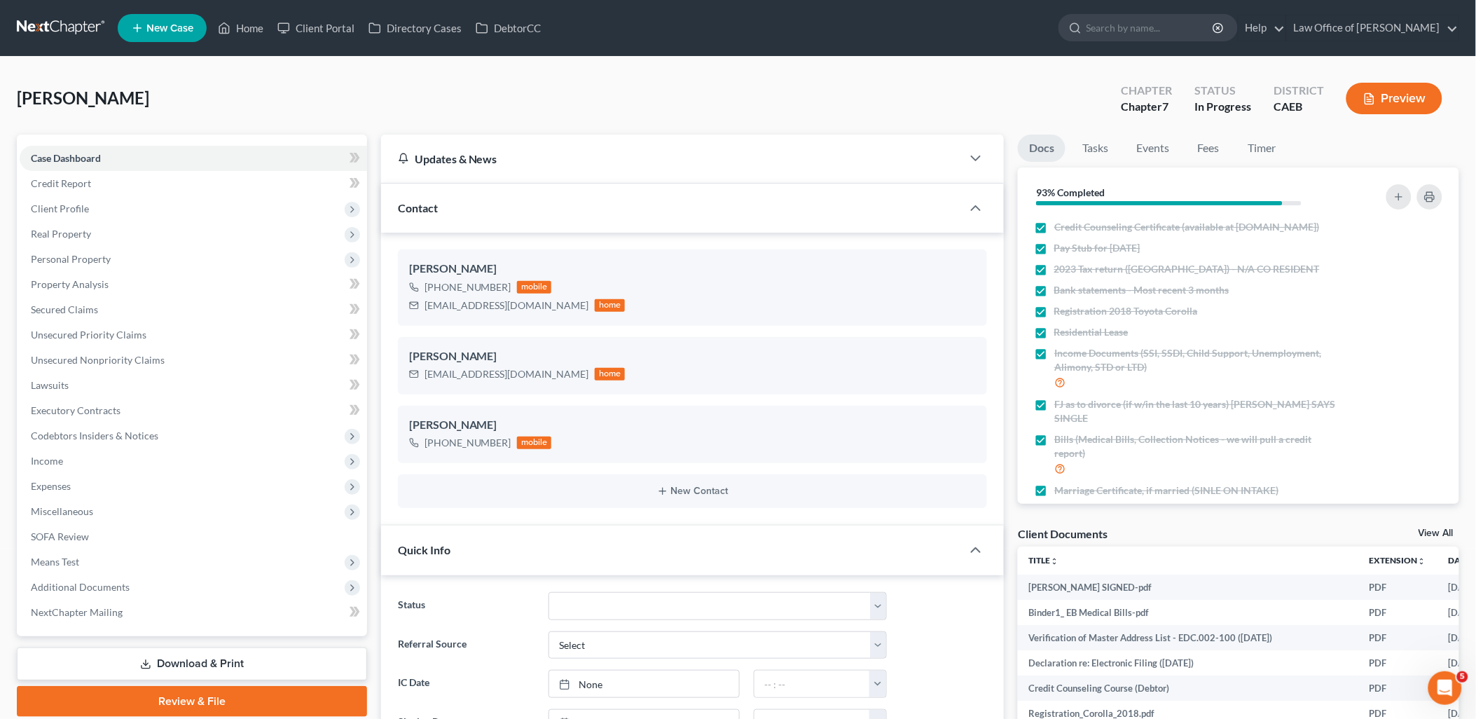
scroll to position [1389, 0]
click at [1444, 529] on link "View All" at bounding box center [1436, 533] width 35 height 10
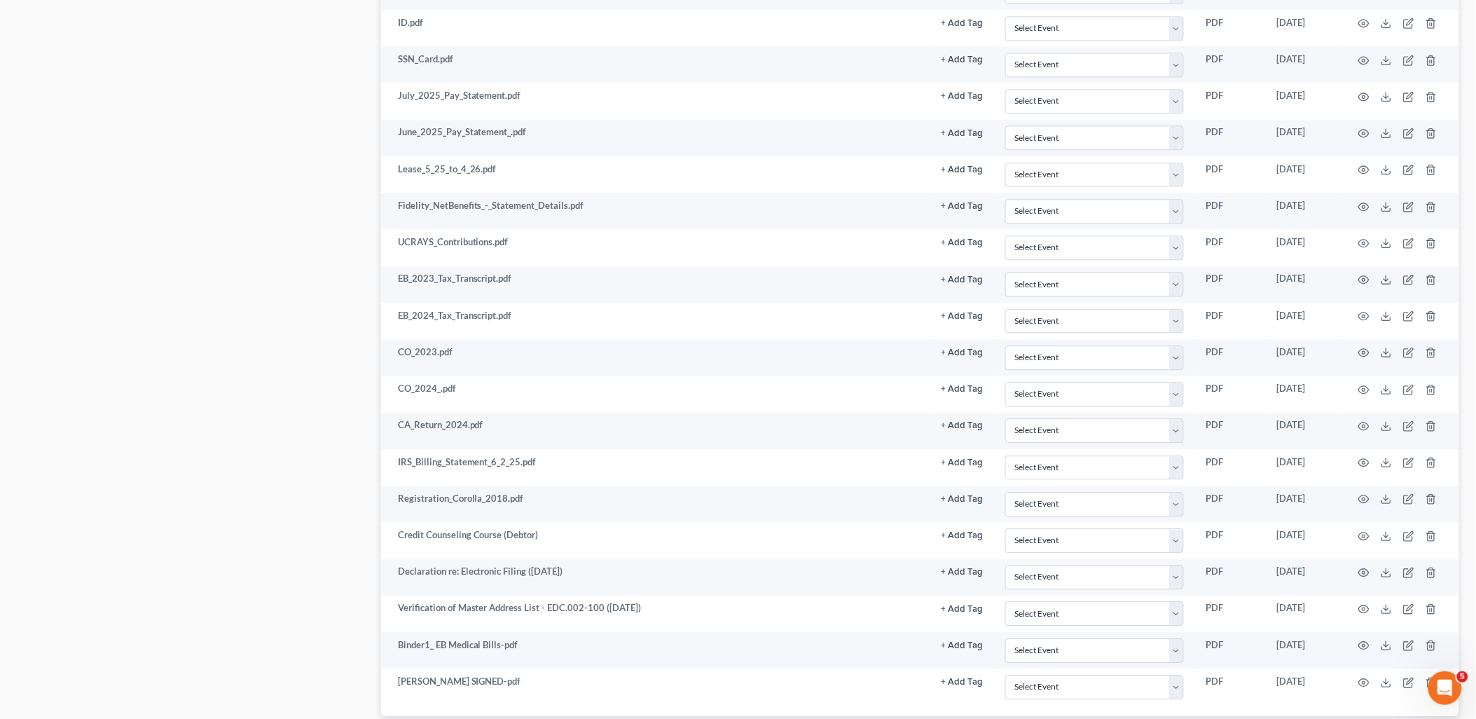
scroll to position [1219, 0]
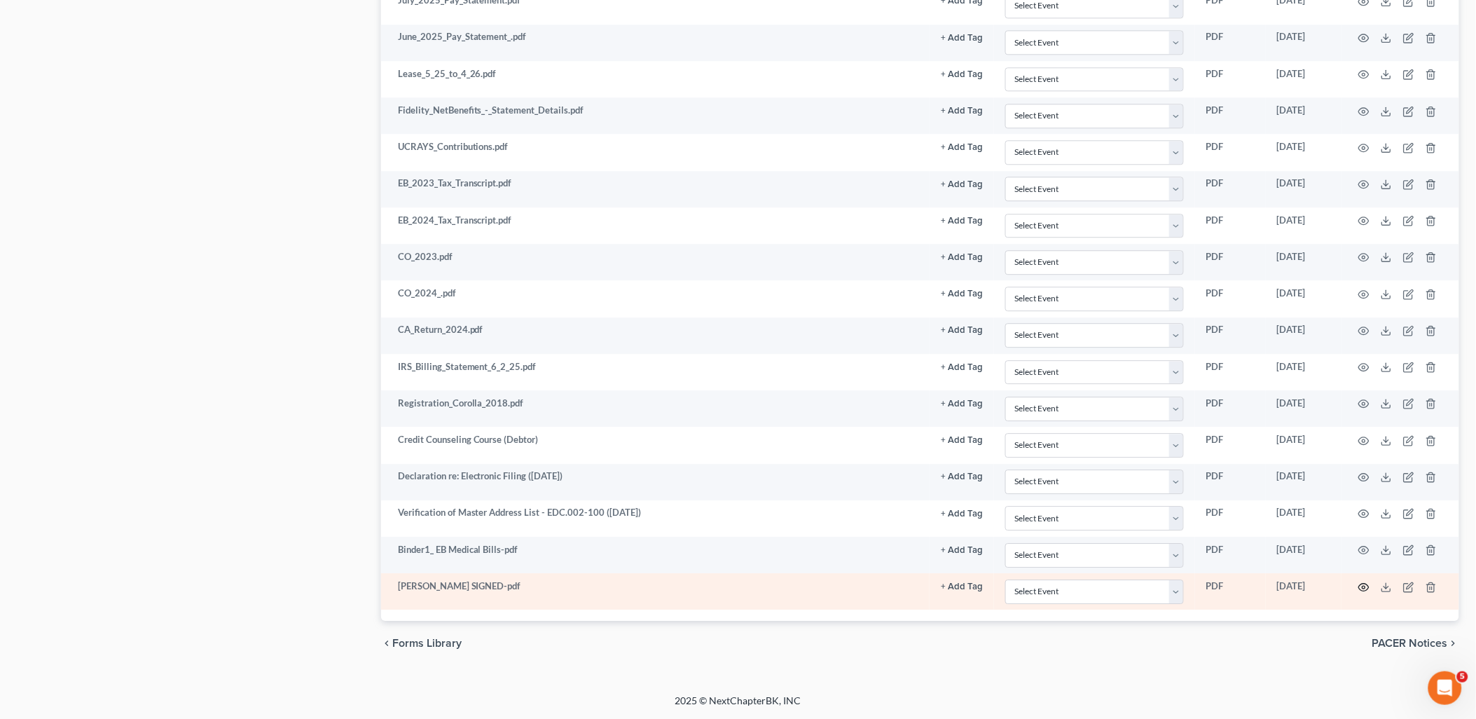
click at [1366, 584] on icon "button" at bounding box center [1364, 587] width 11 height 8
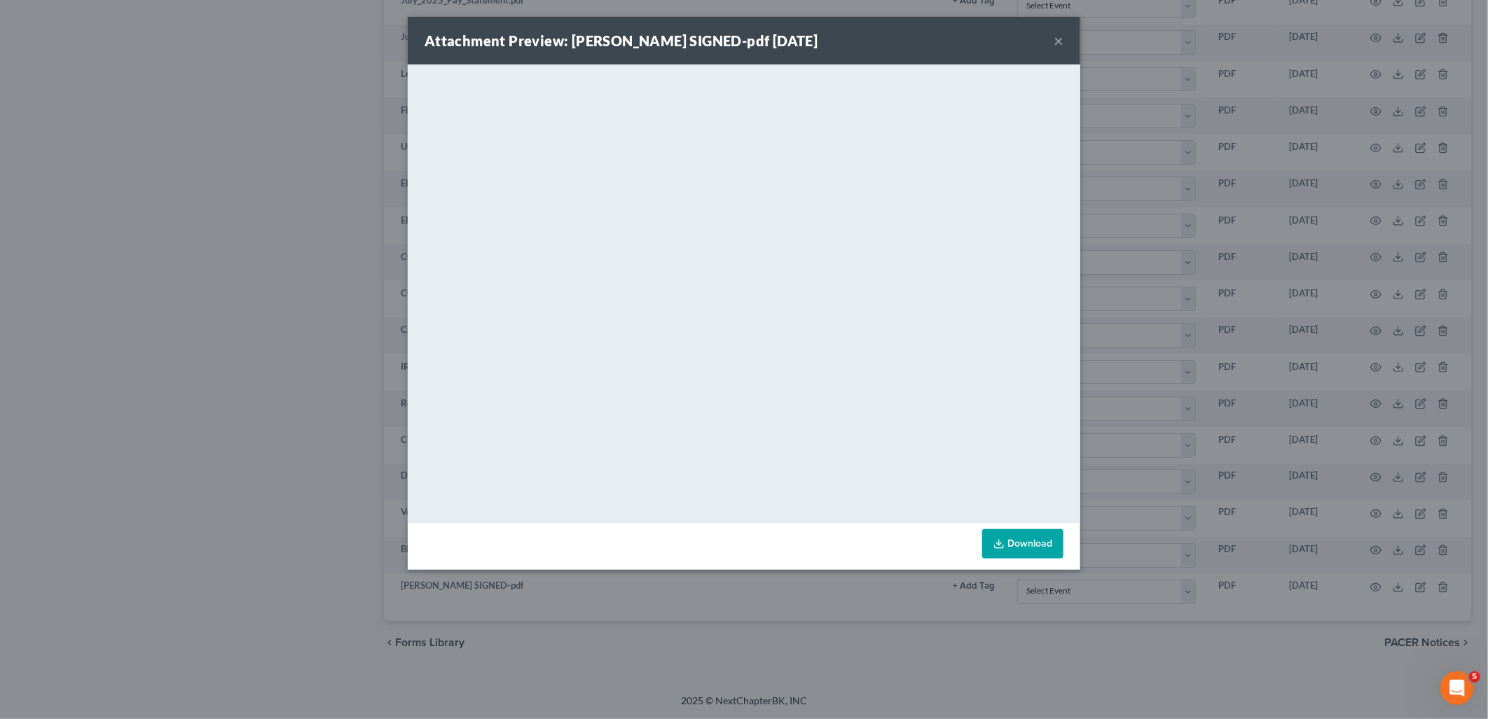
click at [1058, 39] on button "×" at bounding box center [1059, 40] width 10 height 17
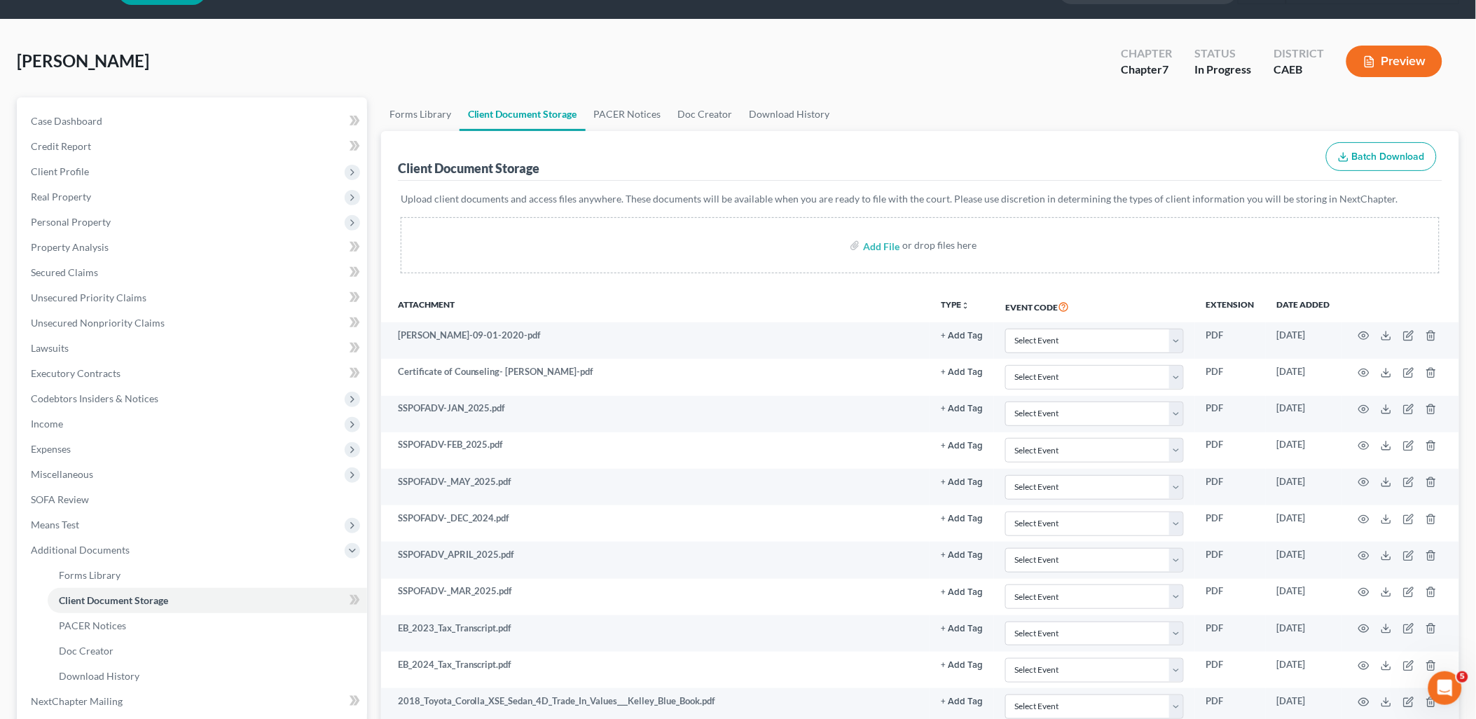
scroll to position [0, 0]
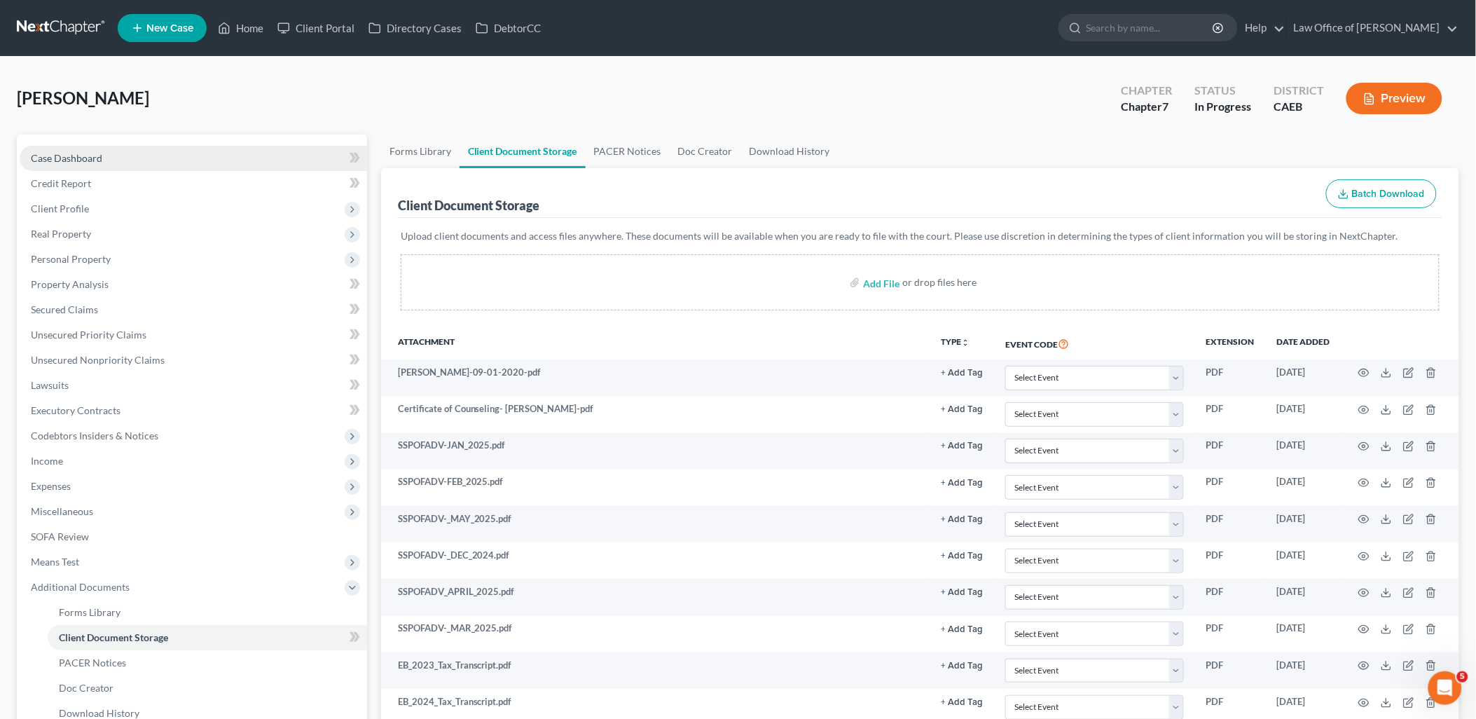
click at [79, 153] on span "Case Dashboard" at bounding box center [66, 158] width 71 height 12
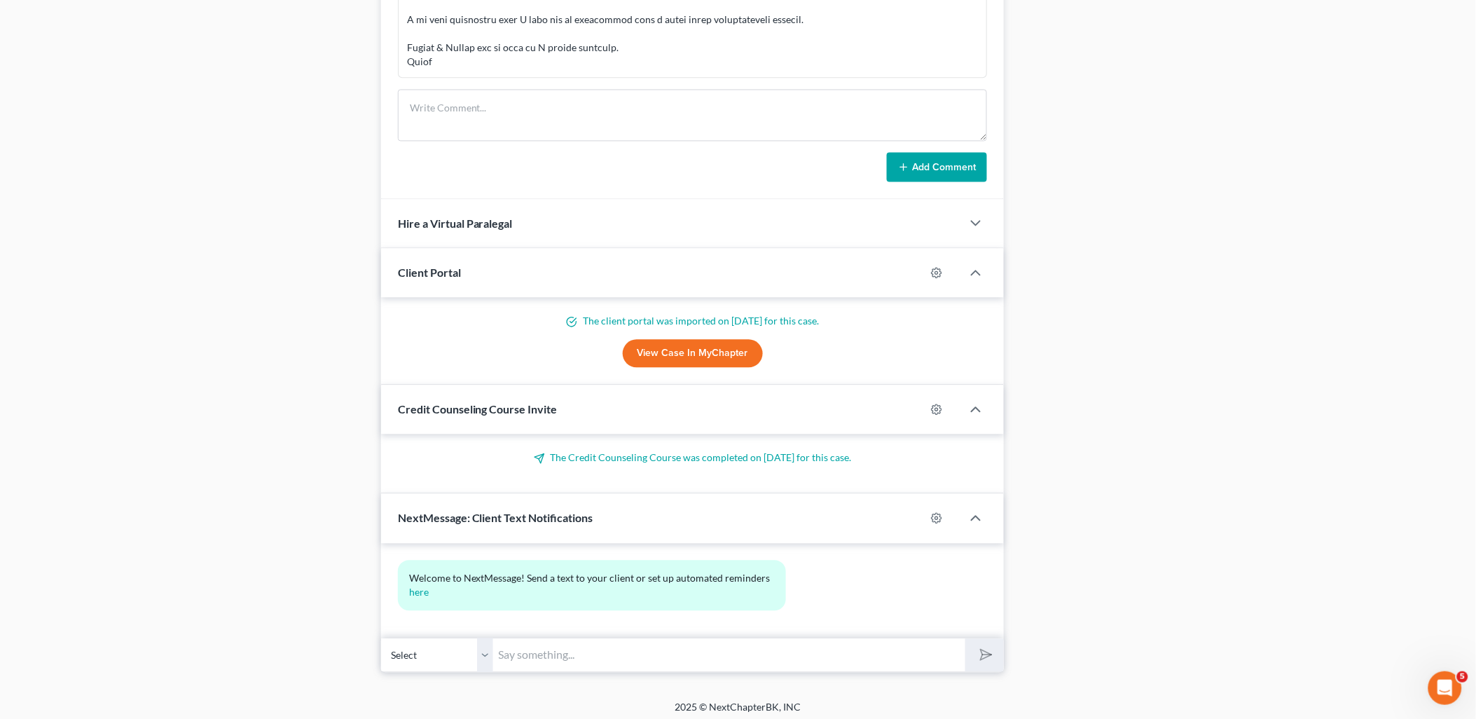
scroll to position [984, 0]
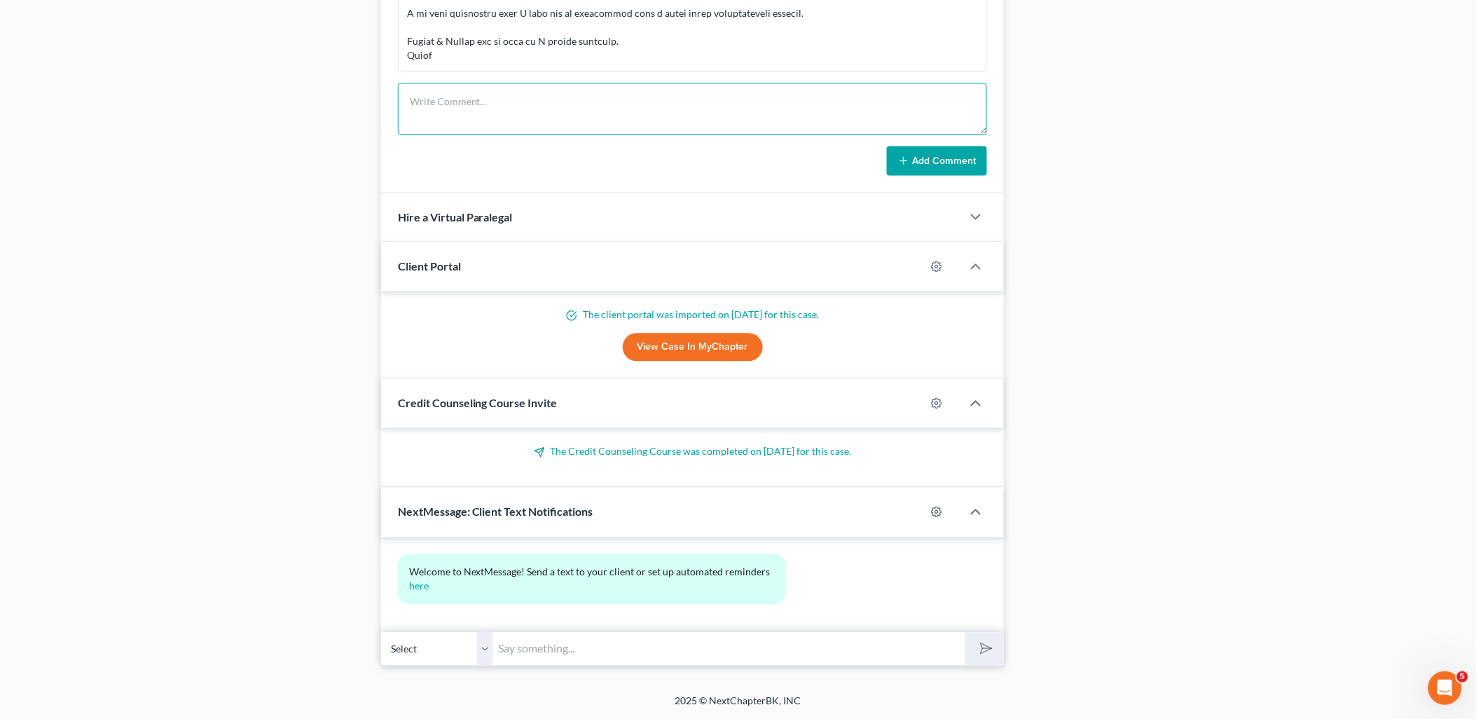
click at [534, 109] on textarea at bounding box center [693, 109] width 590 height 52
paste textarea "The search returned no results. PACER Service Center08/15/2025 14:21:40 User cm…"
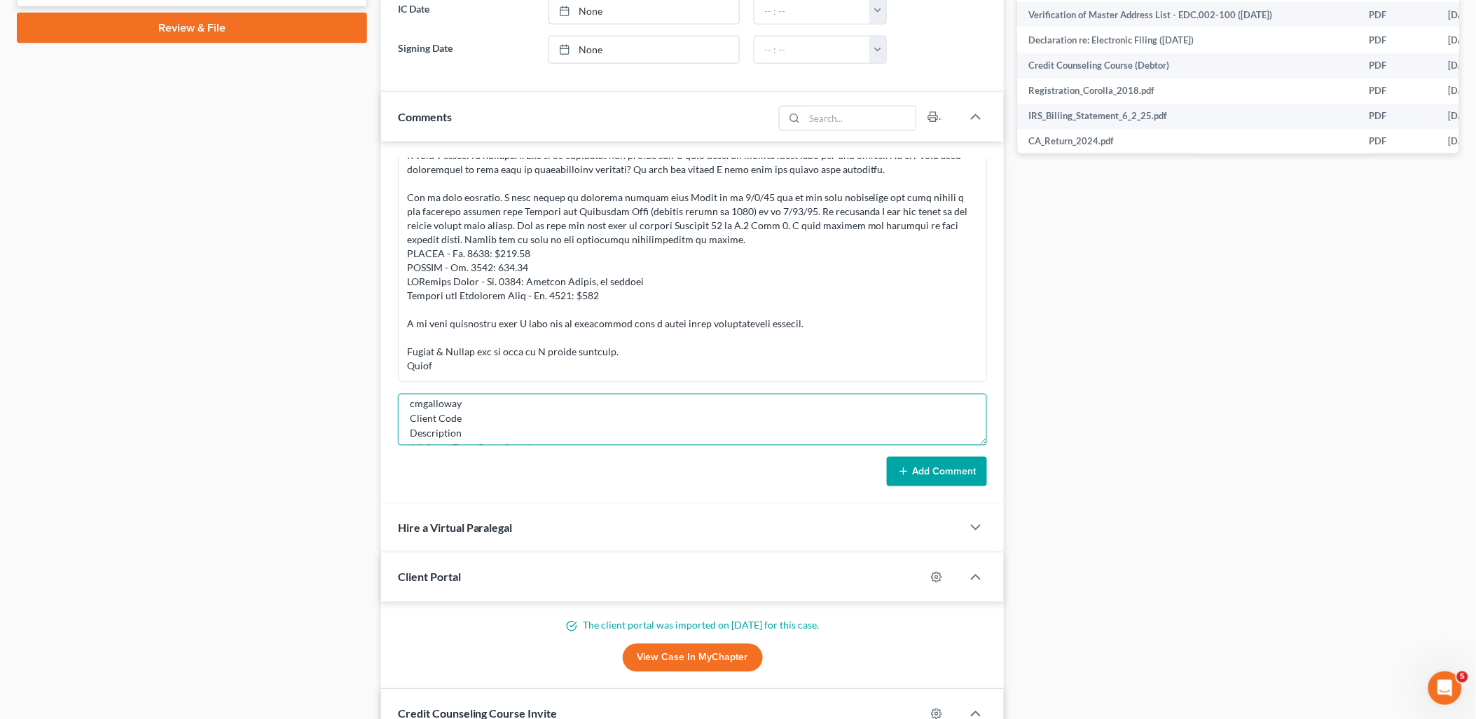
scroll to position [0, 0]
click at [479, 432] on textarea "The search returned no results. PACER Service Center08/15/2025 14:21:40 User cm…" at bounding box center [693, 420] width 590 height 52
type textarea "The search returned no results. PACER Service Center08/15/2025 14:21:40 Client …"
click at [964, 466] on button "Add Comment" at bounding box center [937, 471] width 100 height 29
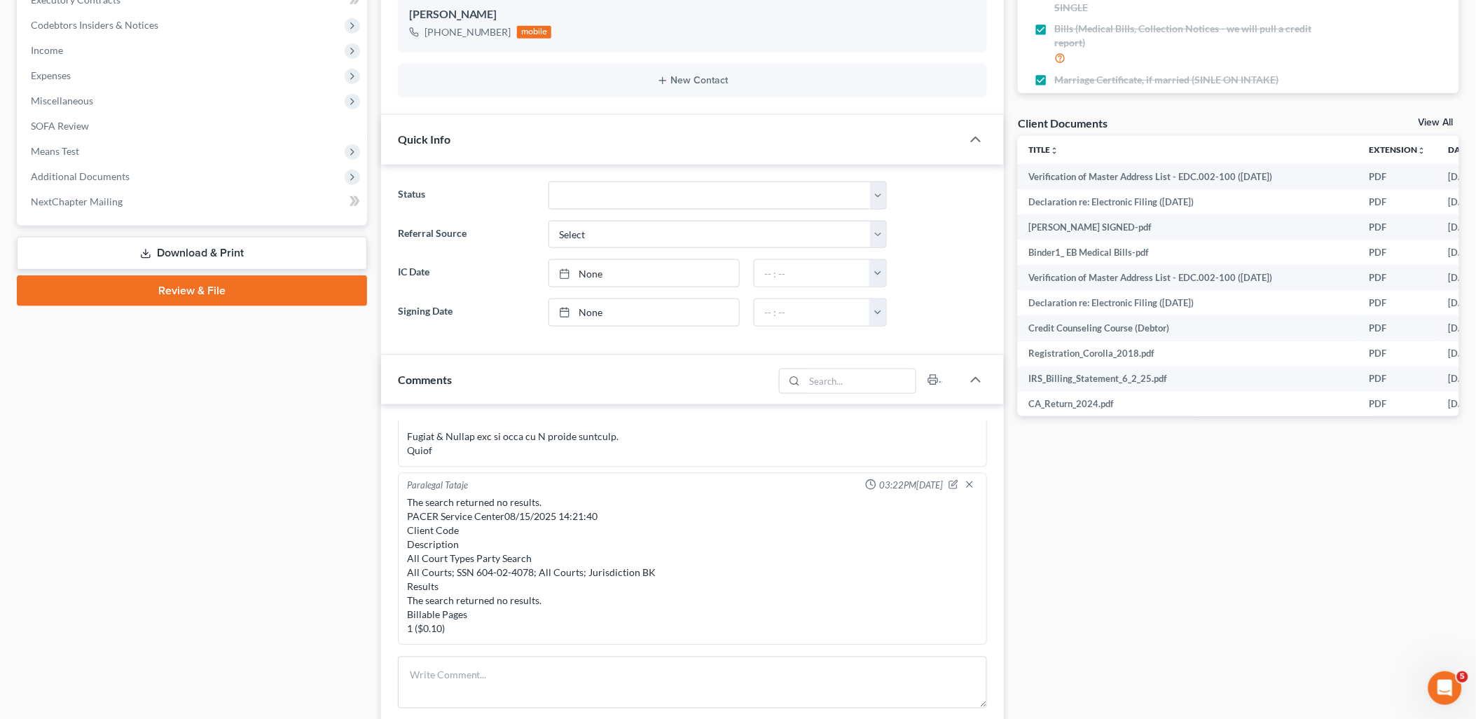
scroll to position [467, 0]
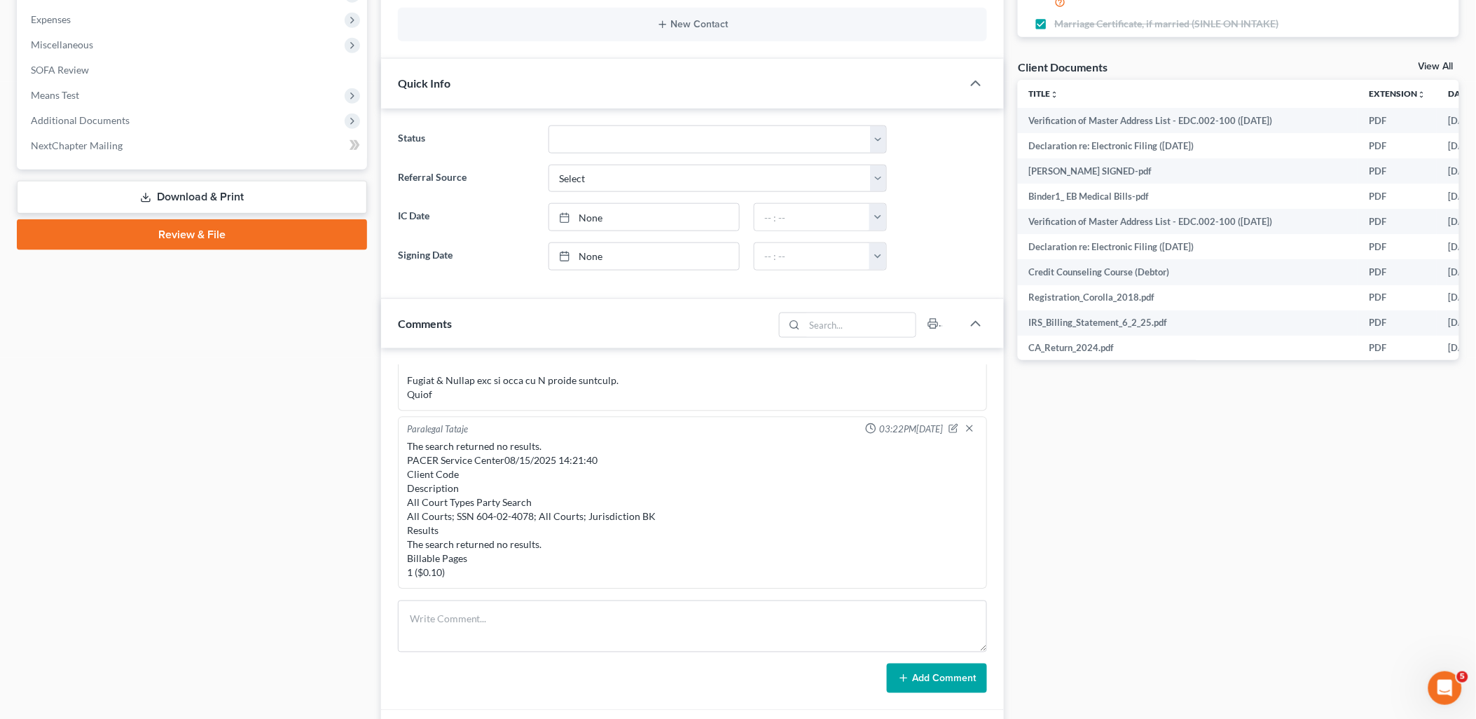
click at [1439, 58] on div "Docs Tasks Events Fees Timer 93% Completed Nothing here yet! Credit Counseling …" at bounding box center [1238, 426] width 455 height 1516
click at [1434, 62] on link "View All" at bounding box center [1436, 67] width 35 height 10
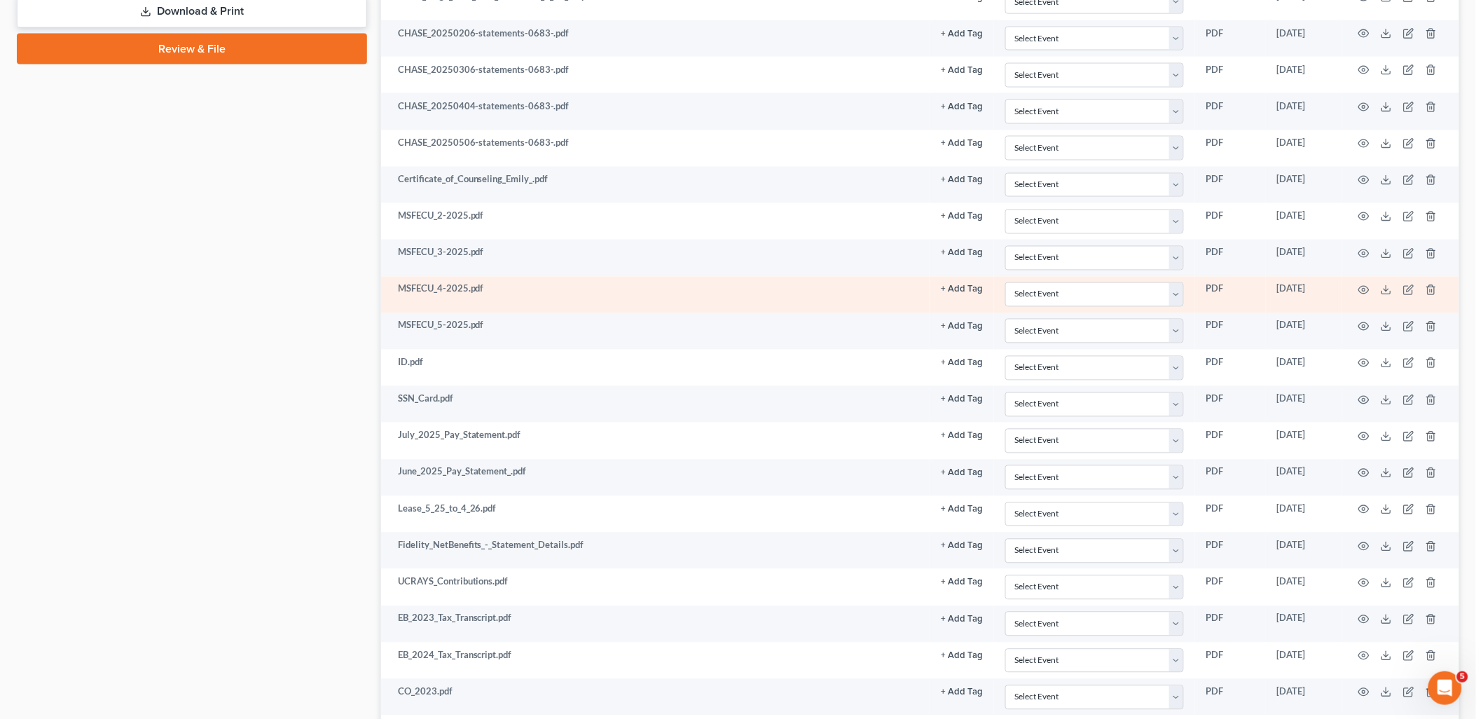
scroll to position [934, 0]
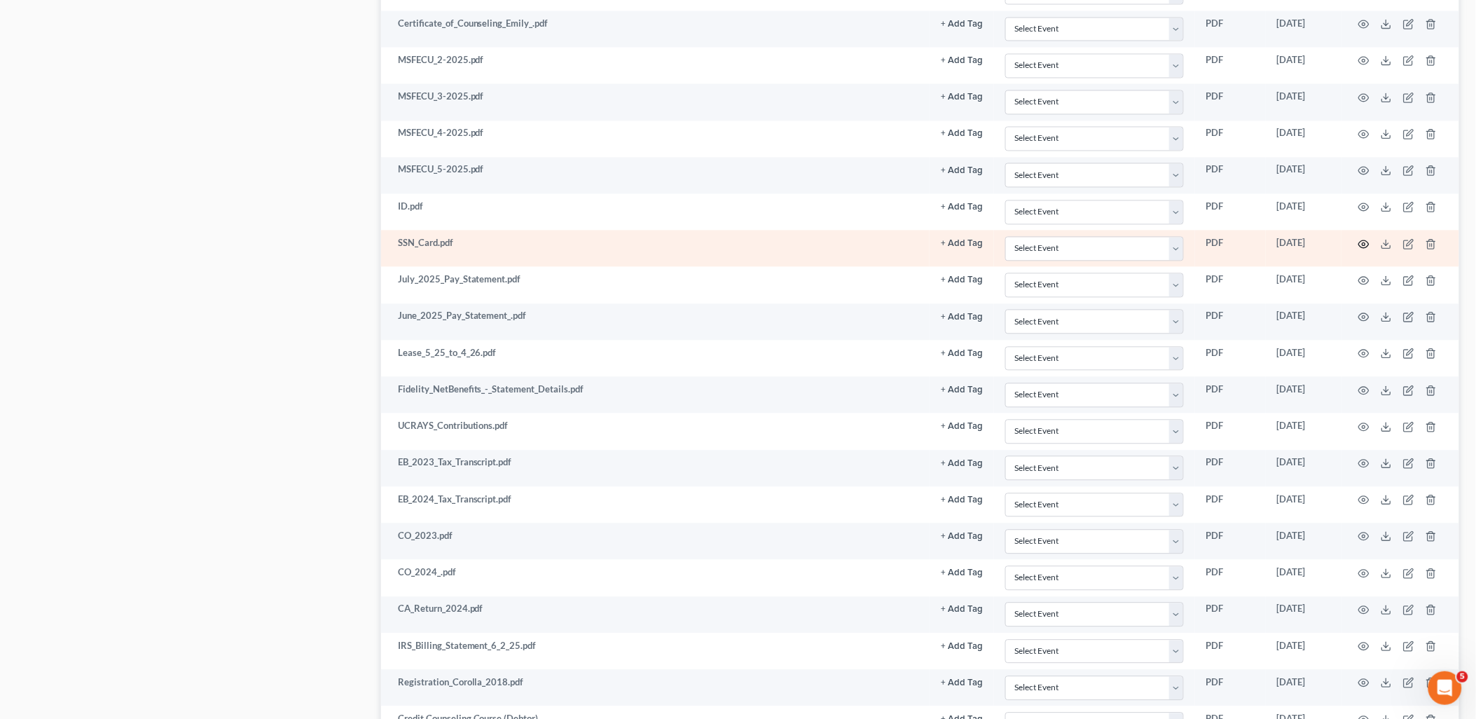
click at [1364, 243] on icon "button" at bounding box center [1364, 244] width 11 height 8
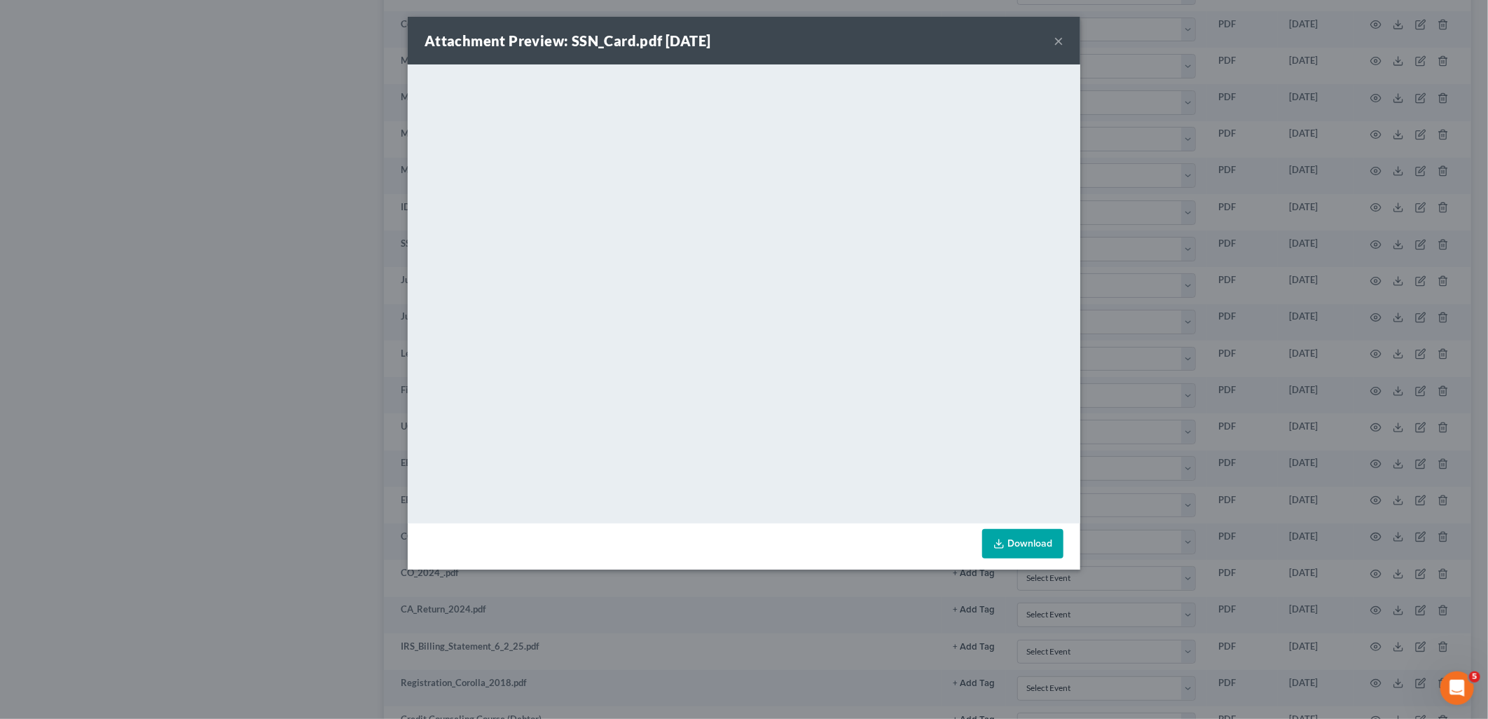
drag, startPoint x: 1042, startPoint y: 535, endPoint x: 17, endPoint y: 303, distance: 1051.2
click at [1042, 535] on link "Download" at bounding box center [1022, 543] width 81 height 29
click at [1055, 44] on button "×" at bounding box center [1059, 40] width 10 height 17
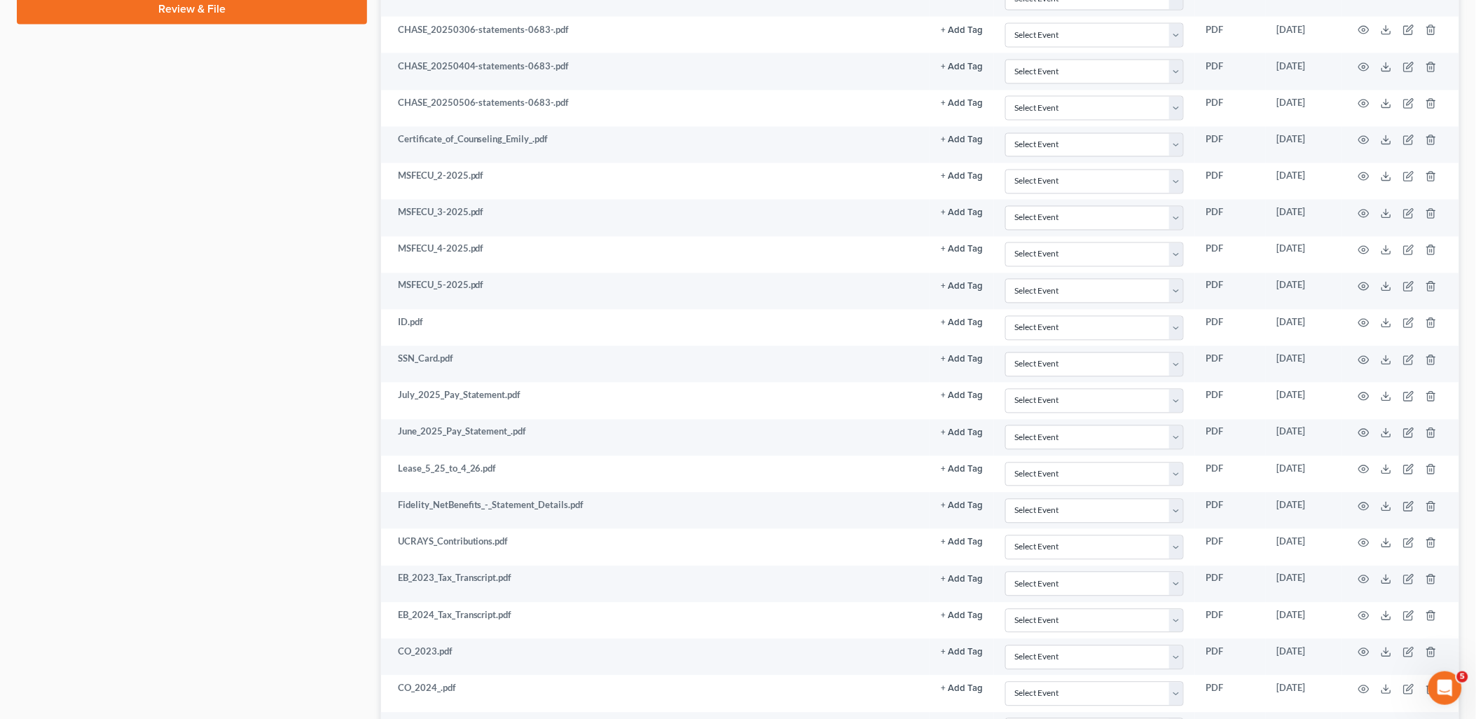
scroll to position [0, 0]
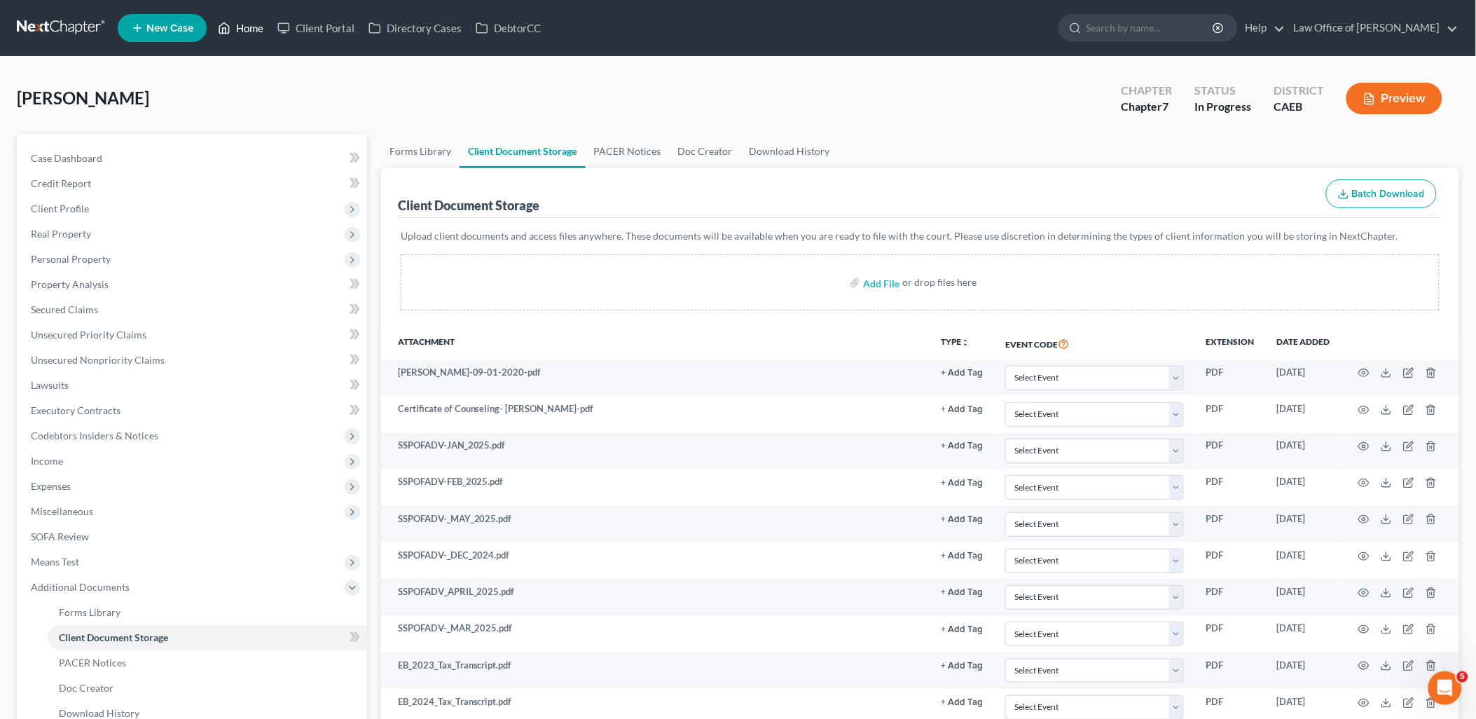
drag, startPoint x: 245, startPoint y: 33, endPoint x: 4, endPoint y: 60, distance: 242.5
click at [245, 33] on link "Home" at bounding box center [241, 27] width 60 height 25
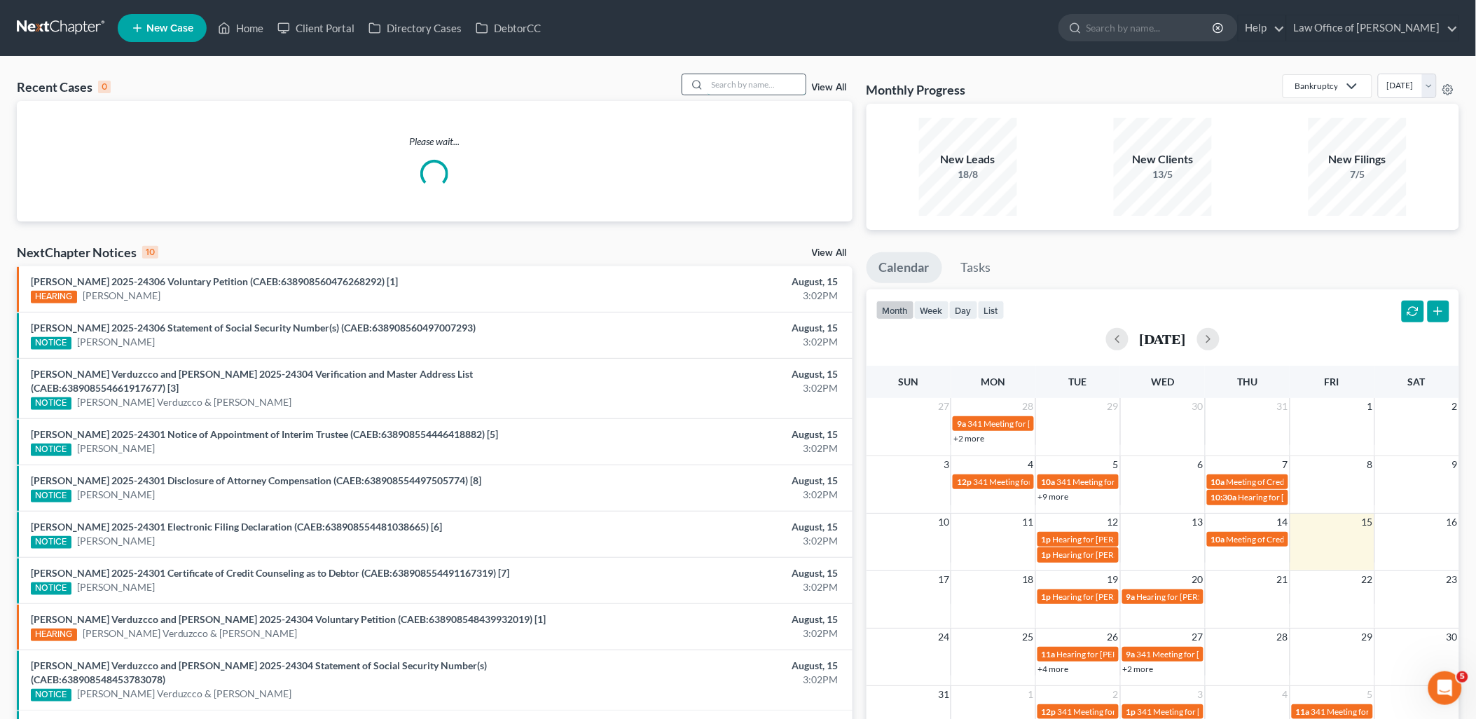
click at [781, 90] on input "search" at bounding box center [757, 84] width 98 height 20
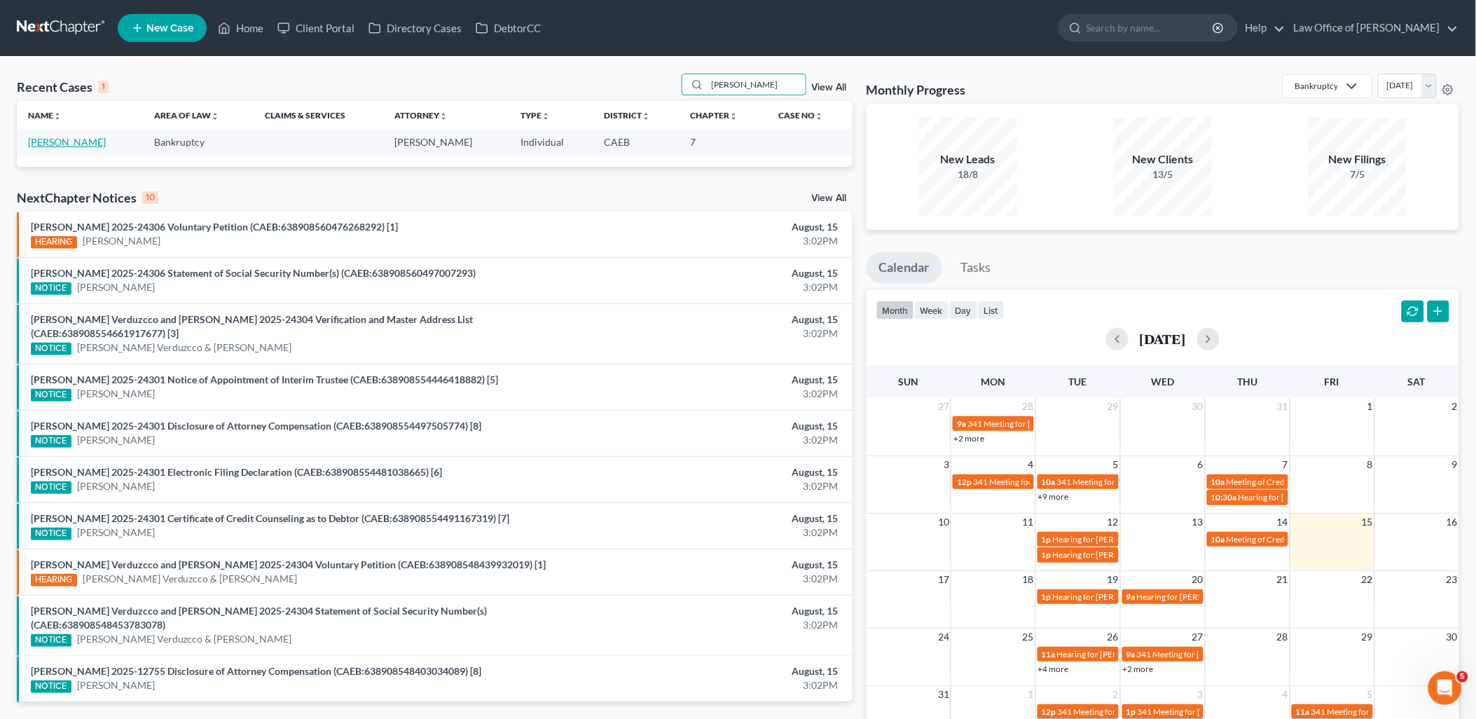
type input "[PERSON_NAME]"
click at [69, 142] on link "[PERSON_NAME]" at bounding box center [67, 142] width 78 height 12
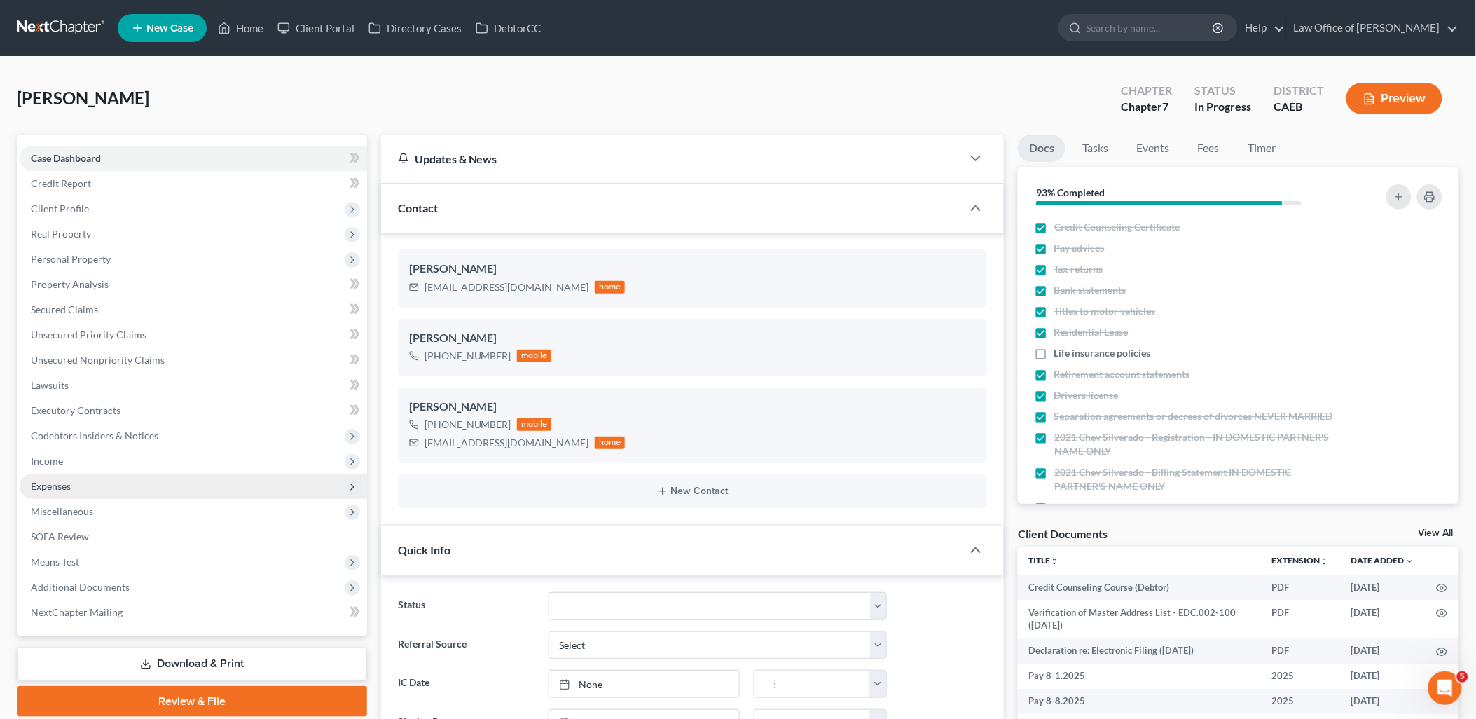
drag, startPoint x: 1443, startPoint y: 531, endPoint x: 21, endPoint y: 482, distance: 1423.2
click at [1443, 531] on link "View All" at bounding box center [1436, 533] width 35 height 10
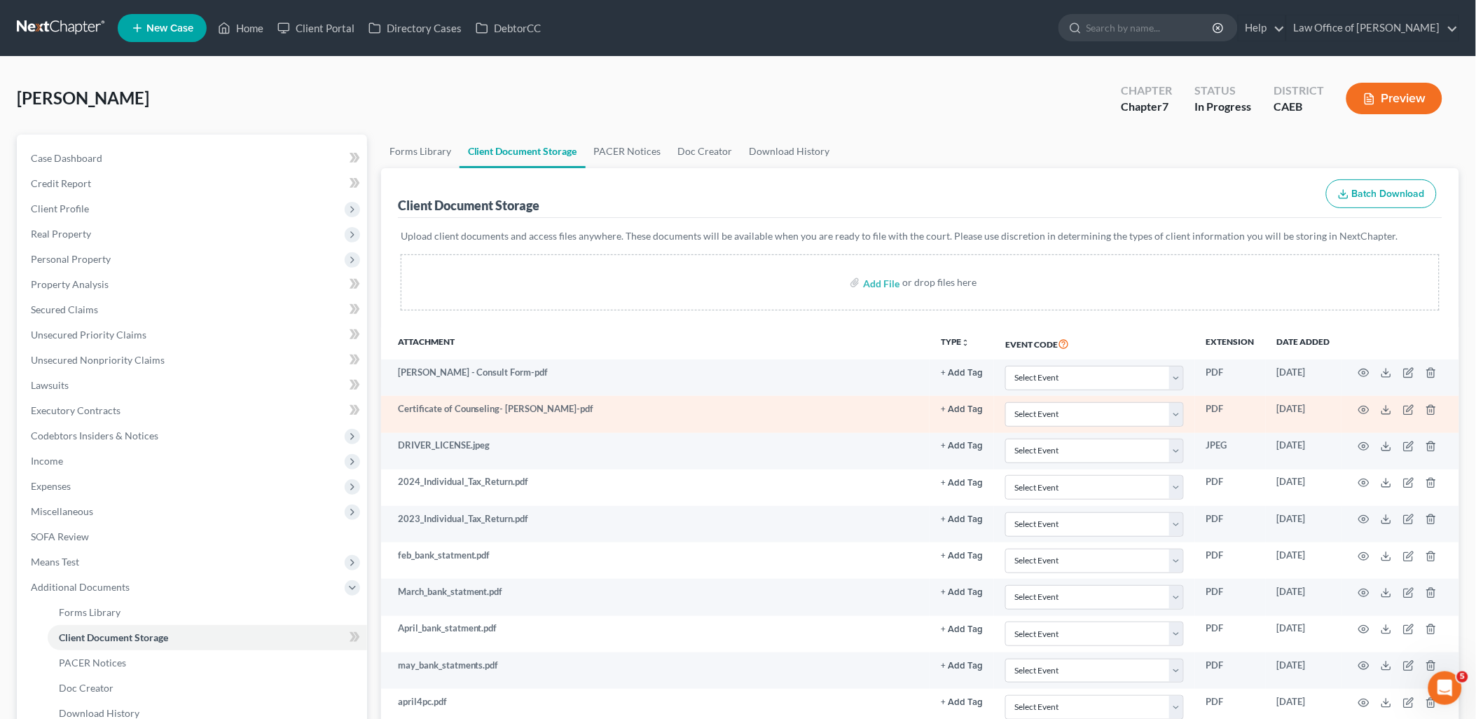
click at [1388, 403] on td at bounding box center [1401, 414] width 118 height 36
click at [1384, 409] on icon at bounding box center [1386, 409] width 11 height 11
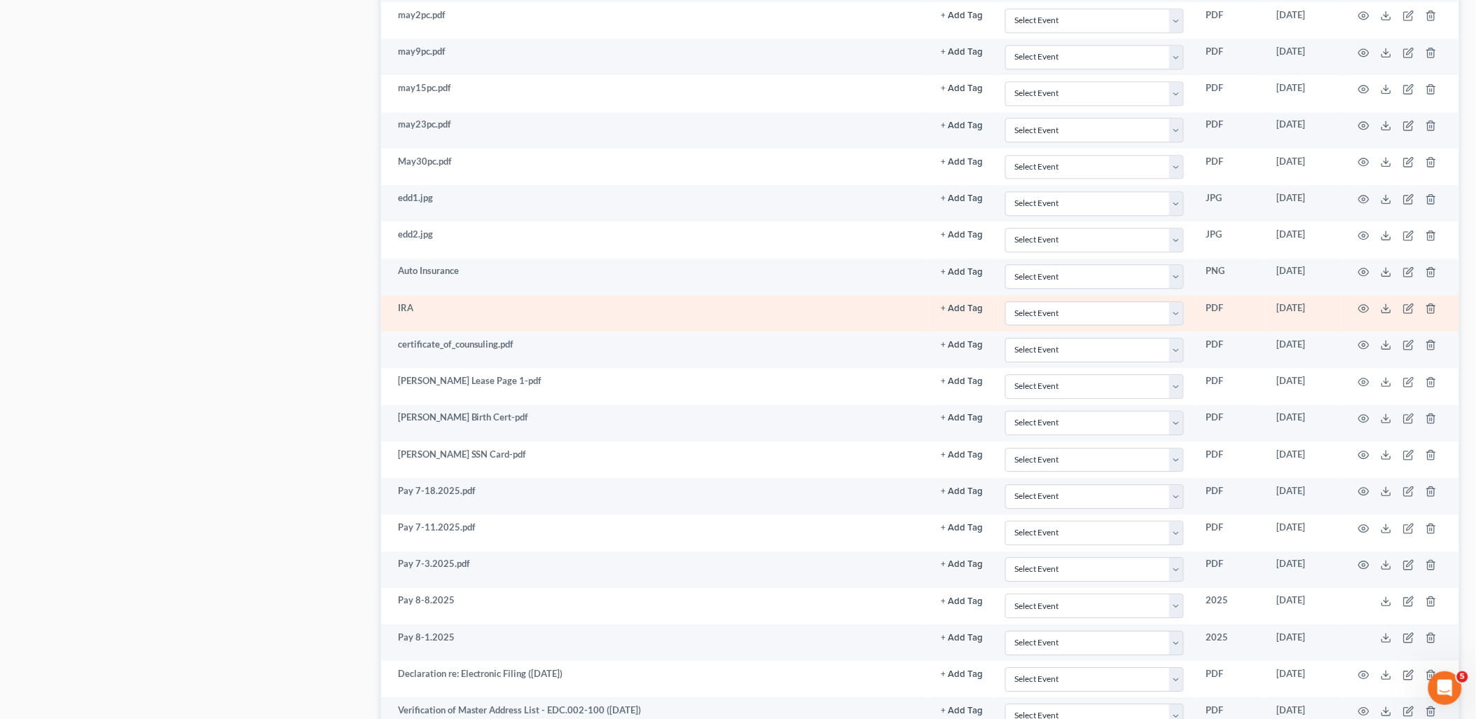
scroll to position [1245, 0]
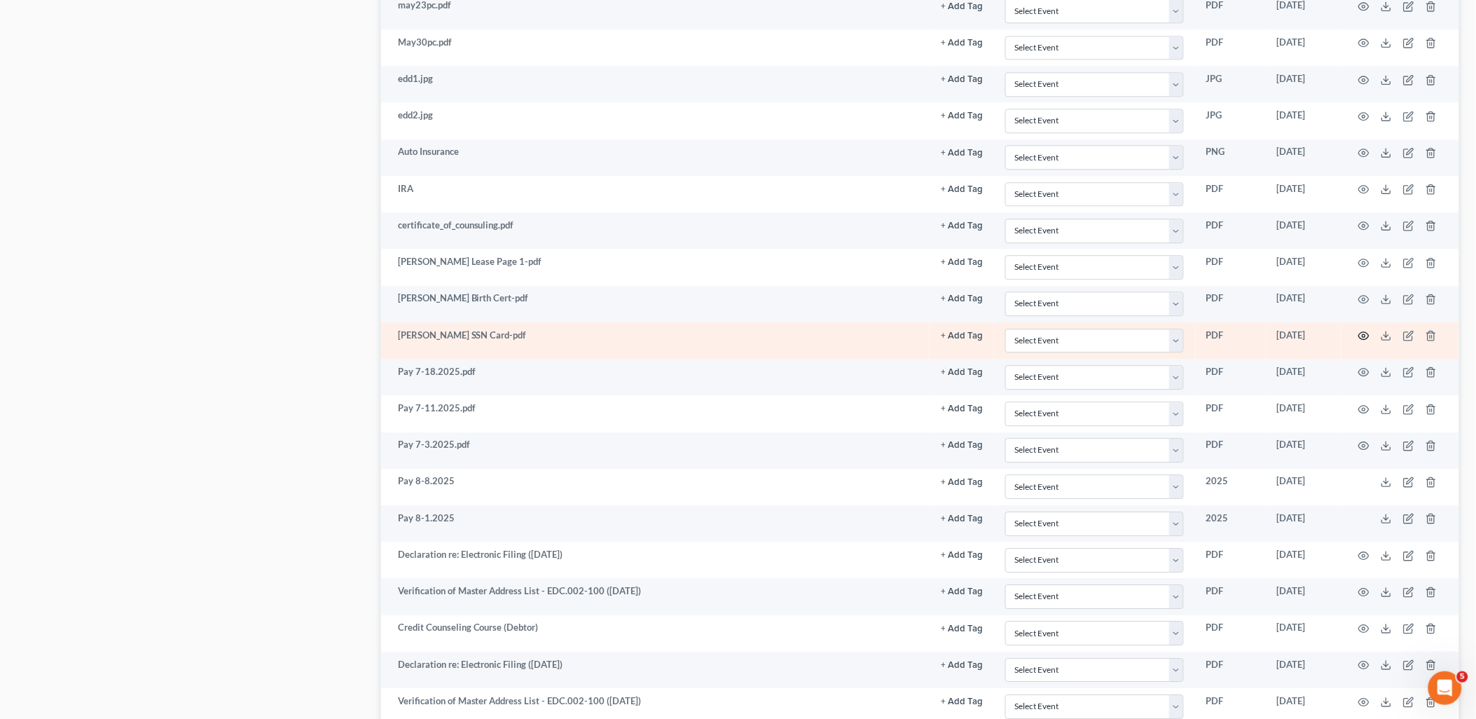
click at [1361, 337] on icon "button" at bounding box center [1364, 336] width 11 height 8
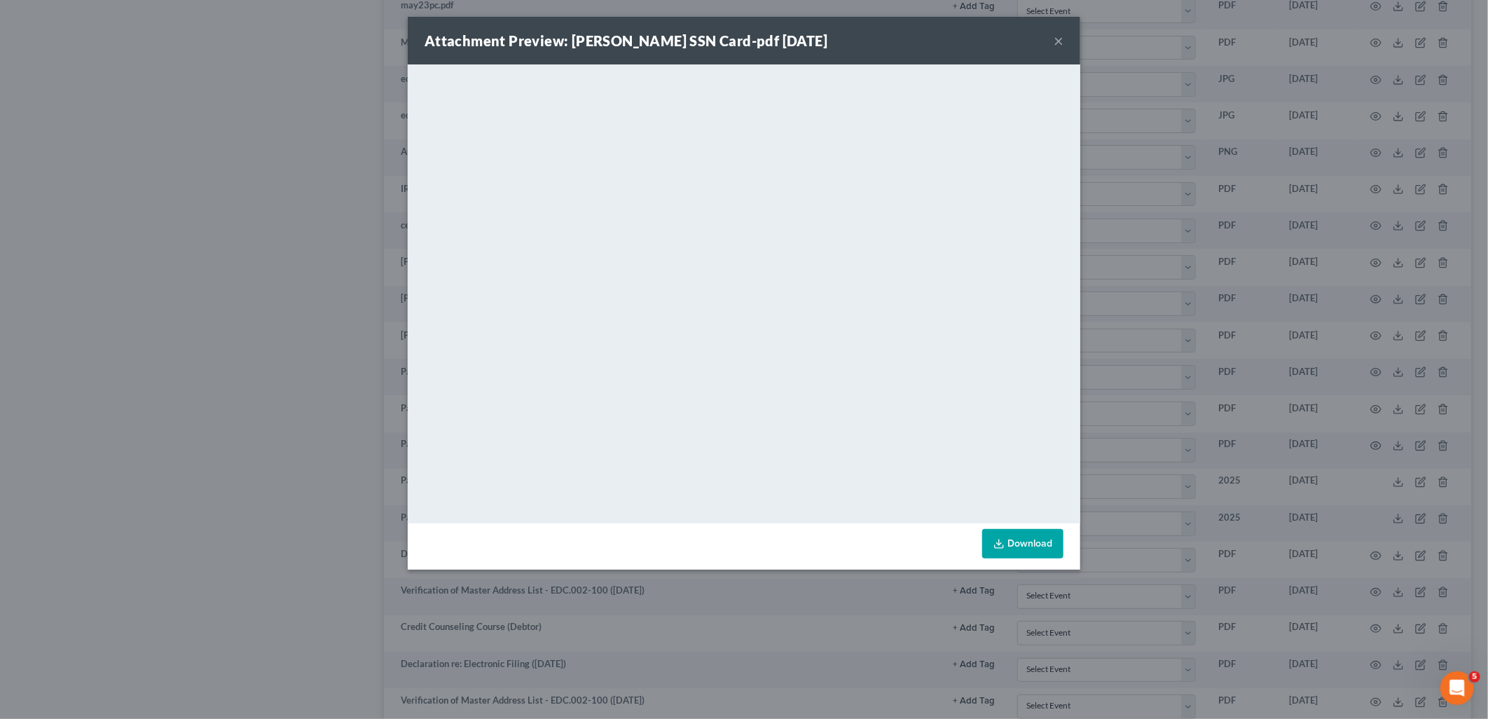
click at [1059, 43] on button "×" at bounding box center [1059, 40] width 10 height 17
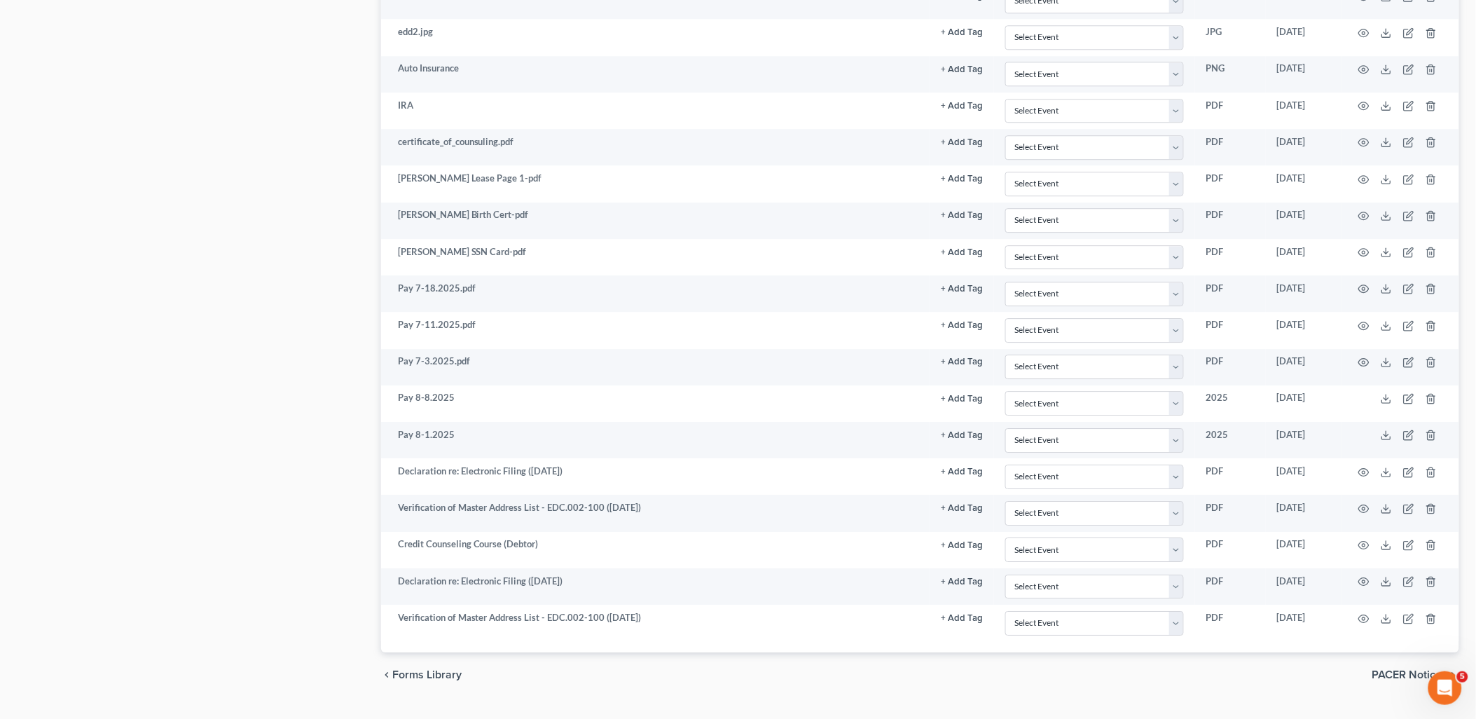
scroll to position [1366, 0]
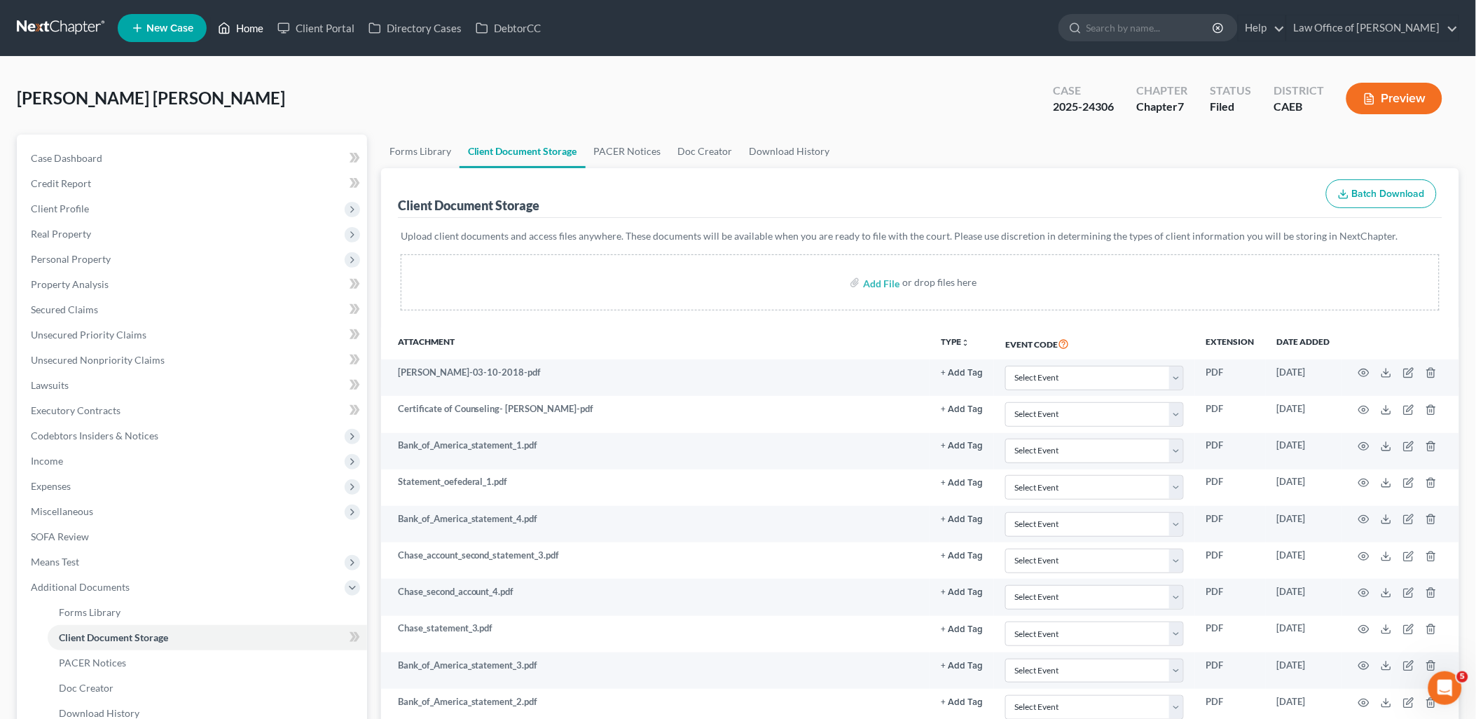
click at [259, 26] on link "Home" at bounding box center [241, 27] width 60 height 25
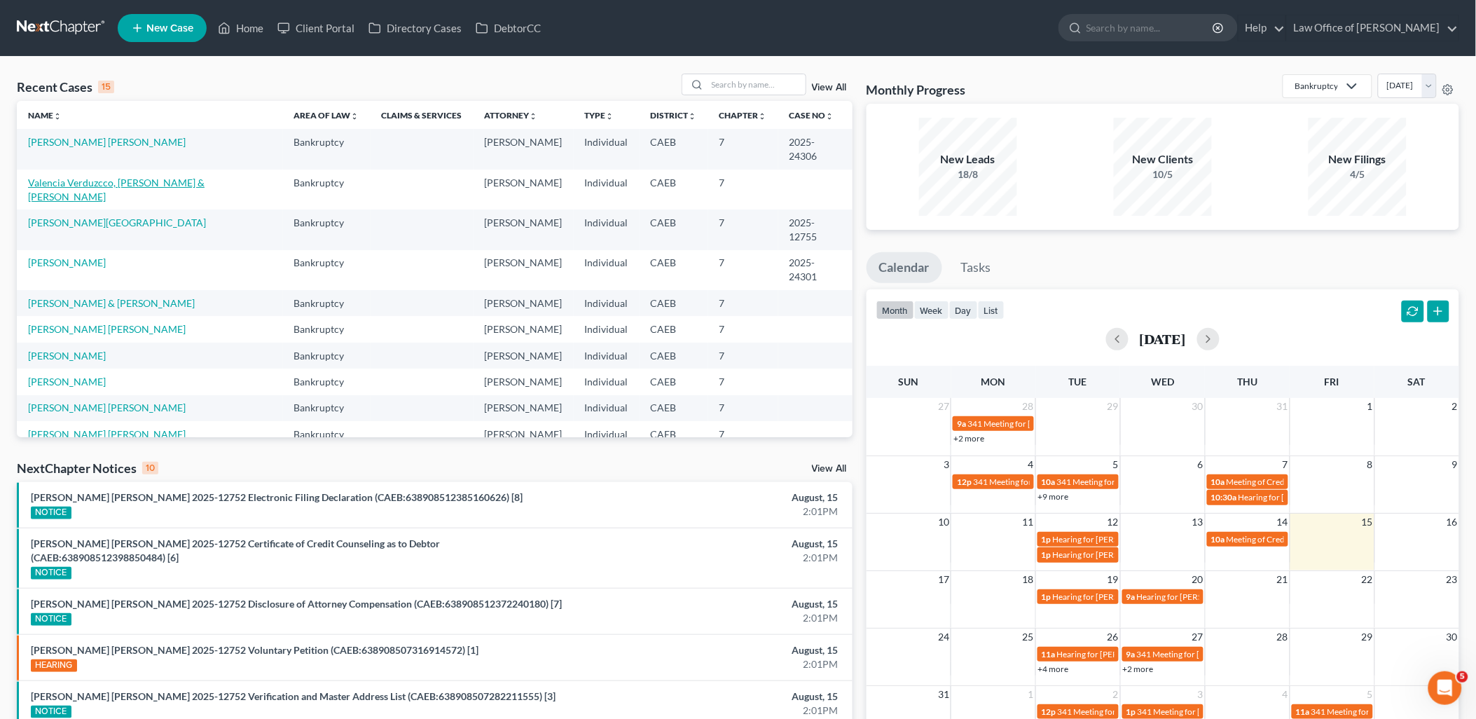
click at [81, 177] on link "Valencia Verduzcco, [PERSON_NAME] & [PERSON_NAME]" at bounding box center [116, 190] width 177 height 26
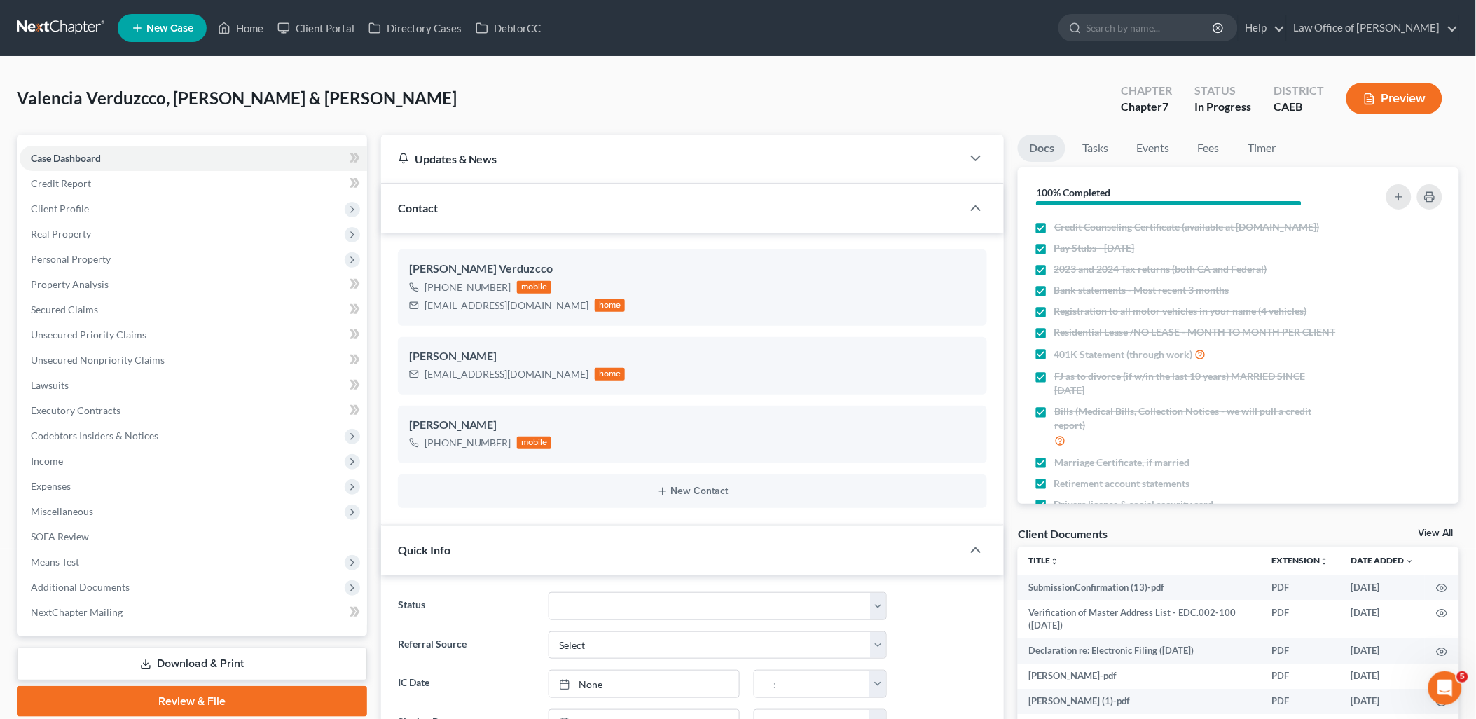
scroll to position [98, 0]
drag, startPoint x: 565, startPoint y: 610, endPoint x: 589, endPoint y: 589, distance: 31.8
click at [565, 608] on select "Discharged Discharged & Reported Discharge Litigation Dismissal Notice Dismisse…" at bounding box center [718, 606] width 338 height 28
select select "6"
click at [549, 592] on select "Discharged Discharged & Reported Discharge Litigation Dismissal Notice Dismisse…" at bounding box center [718, 606] width 338 height 28
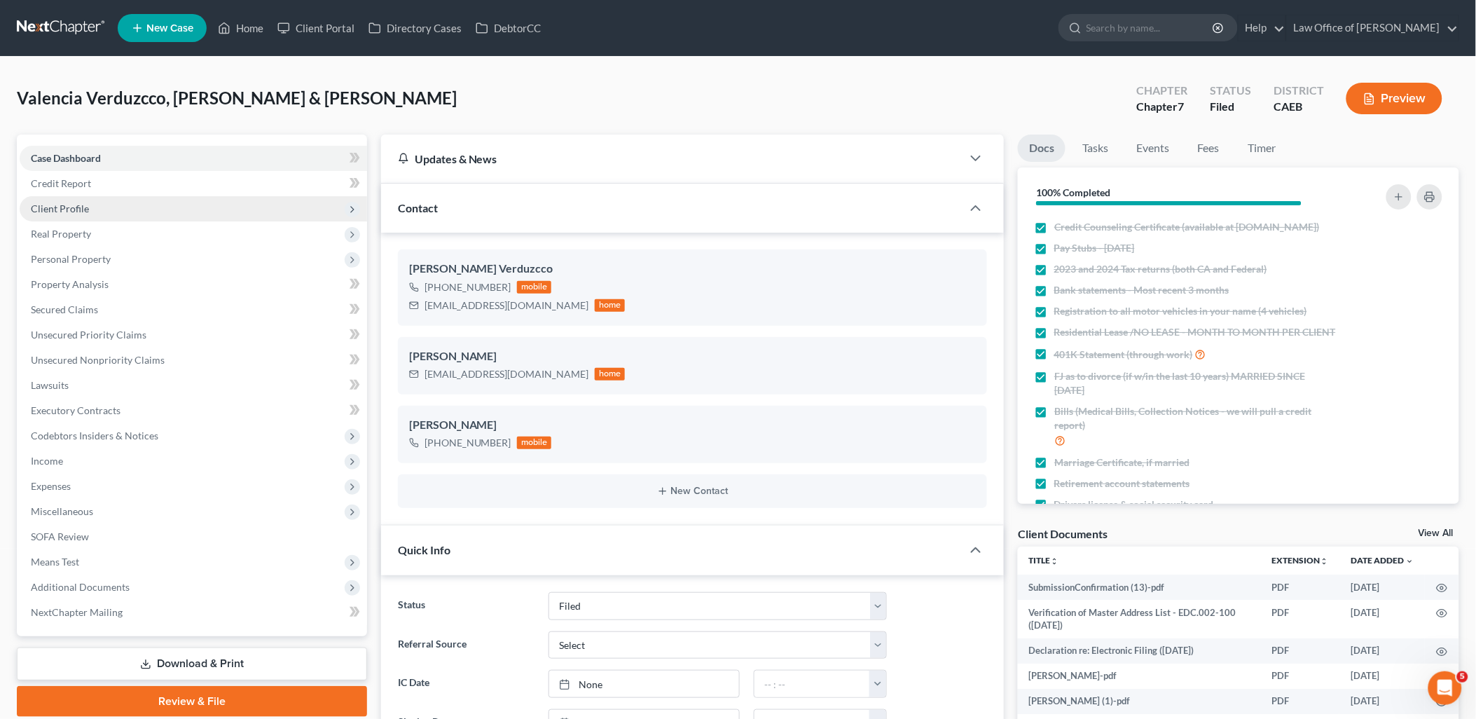
click at [53, 207] on span "Client Profile" at bounding box center [60, 208] width 58 height 12
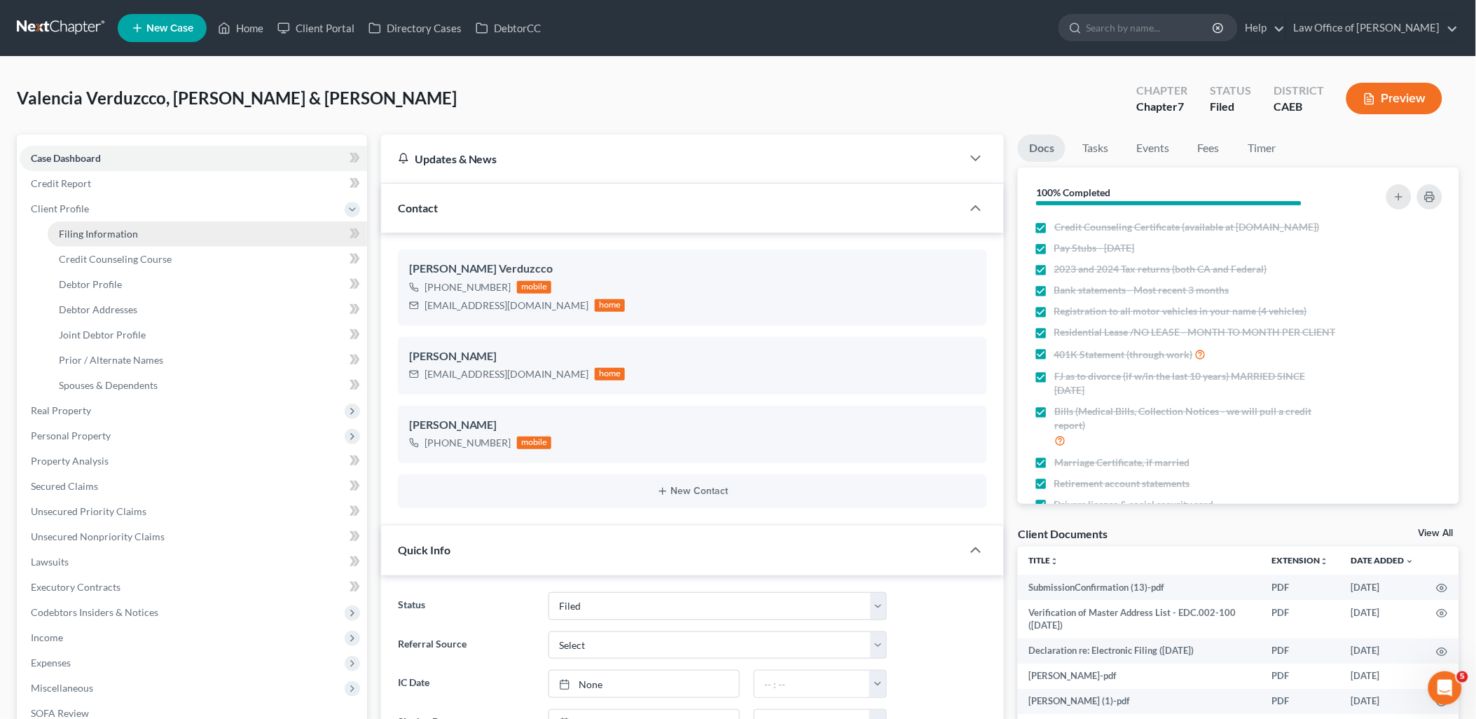
click at [88, 237] on span "Filing Information" at bounding box center [98, 234] width 79 height 12
select select "1"
select select "0"
select select "8"
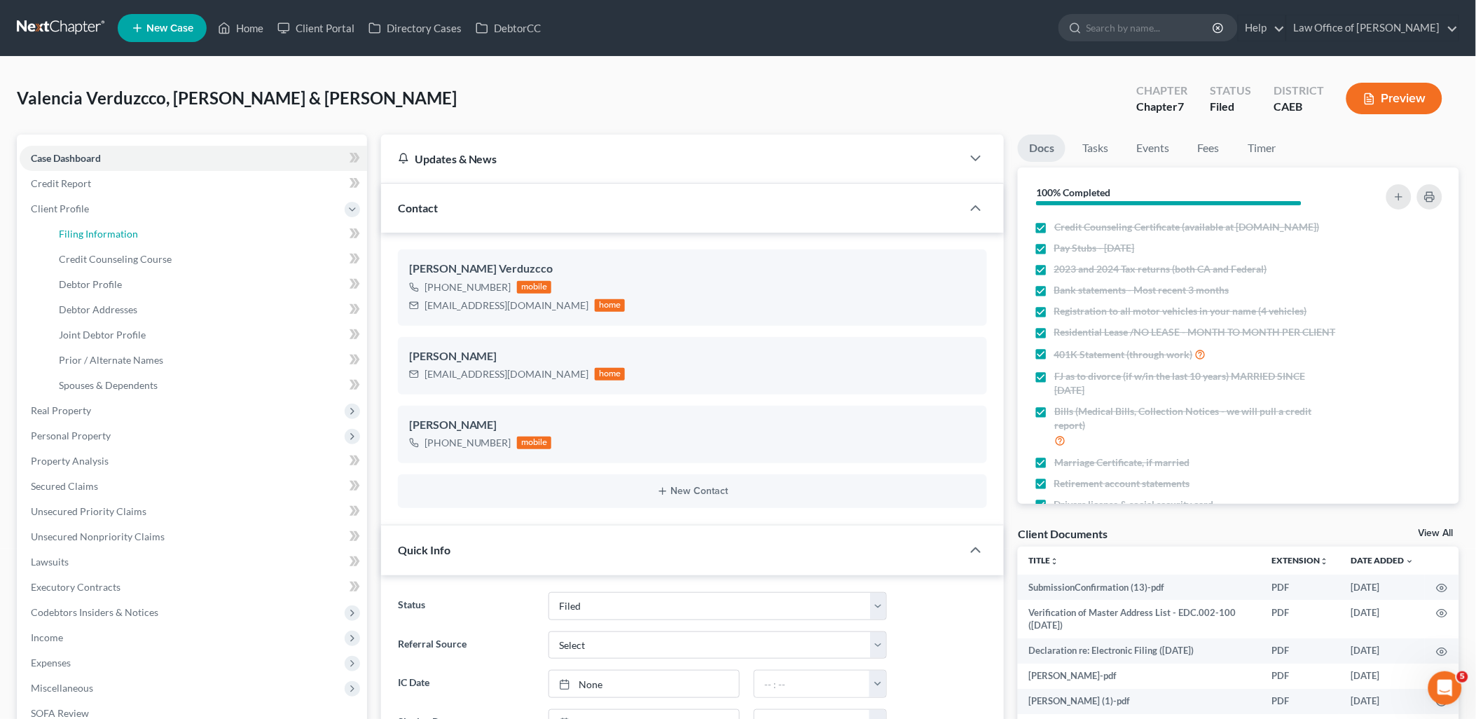
select select "0"
select select "4"
select select "0"
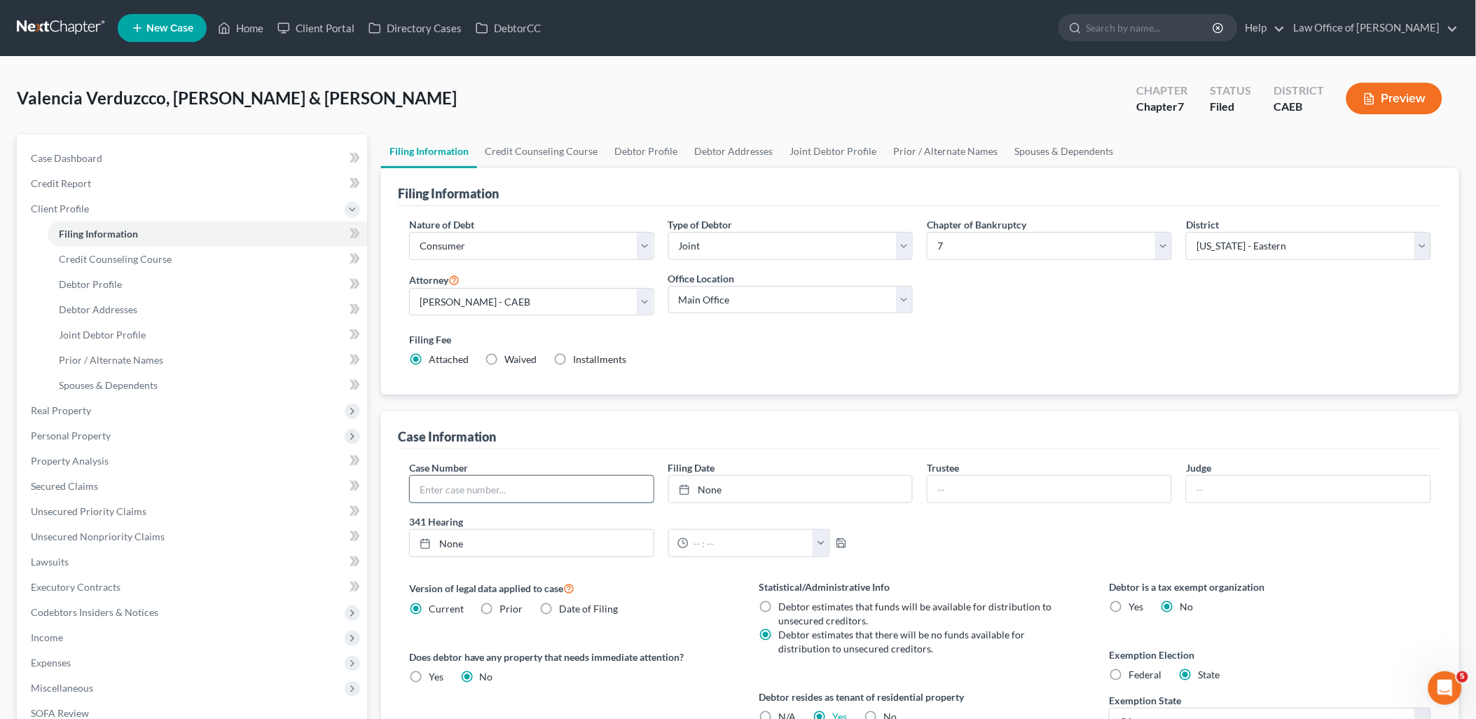
click at [533, 481] on input "text" at bounding box center [532, 489] width 244 height 27
type input "2025-24304"
type input "[DATE]"
click at [711, 486] on link "None" at bounding box center [791, 489] width 244 height 27
click at [63, 157] on span "Case Dashboard" at bounding box center [66, 158] width 71 height 12
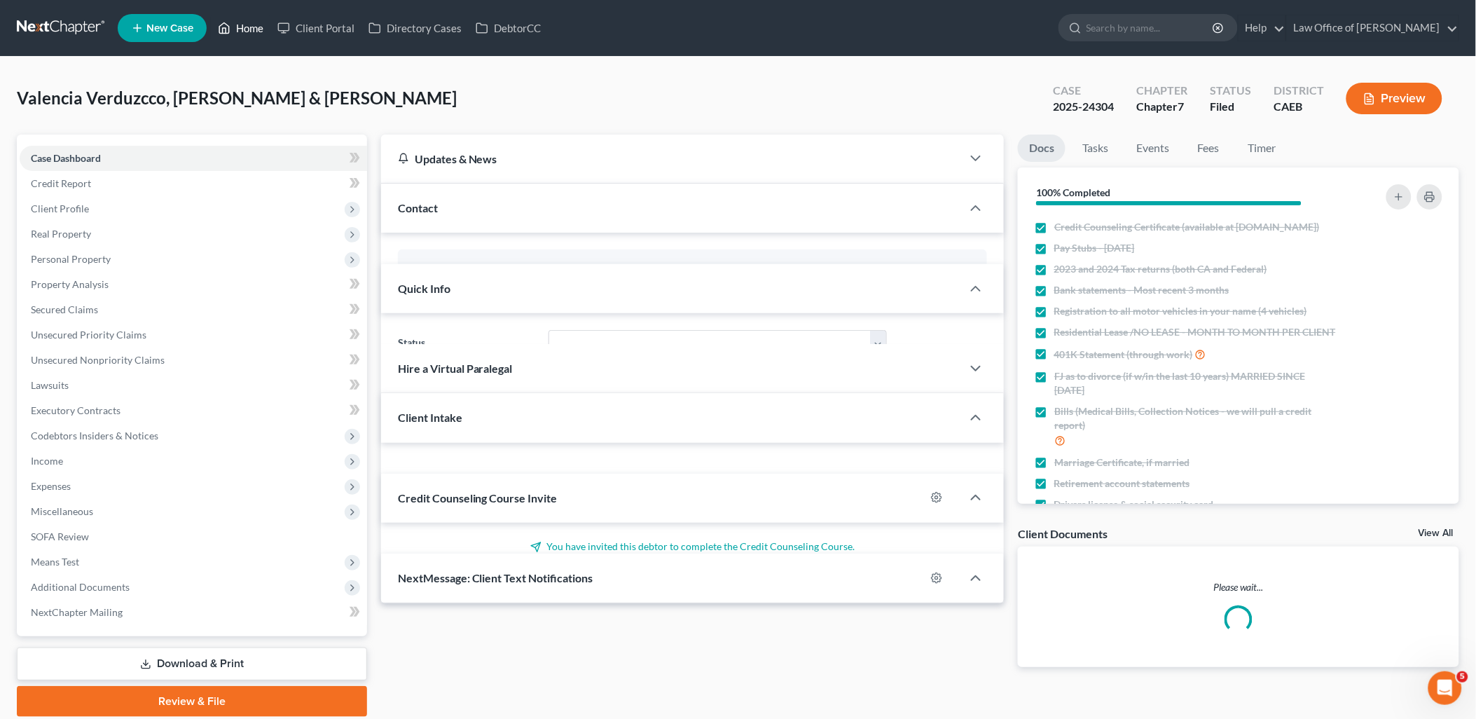
drag, startPoint x: 253, startPoint y: 22, endPoint x: 1467, endPoint y: 198, distance: 1226.9
click at [253, 22] on link "Home" at bounding box center [241, 27] width 60 height 25
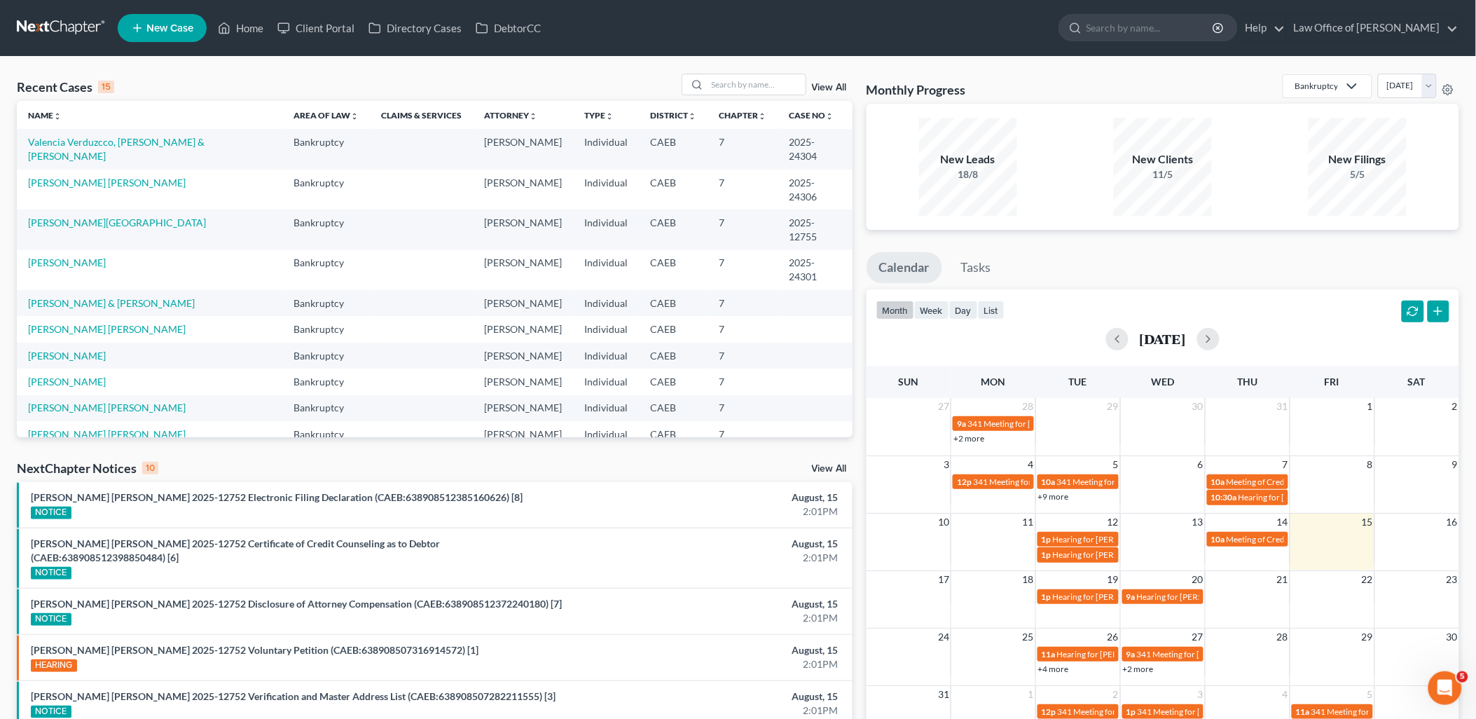
click at [81, 488] on td "[PERSON_NAME][GEOGRAPHIC_DATA], [GEOGRAPHIC_DATA]" at bounding box center [150, 508] width 266 height 40
click at [737, 82] on input "search" at bounding box center [757, 84] width 98 height 20
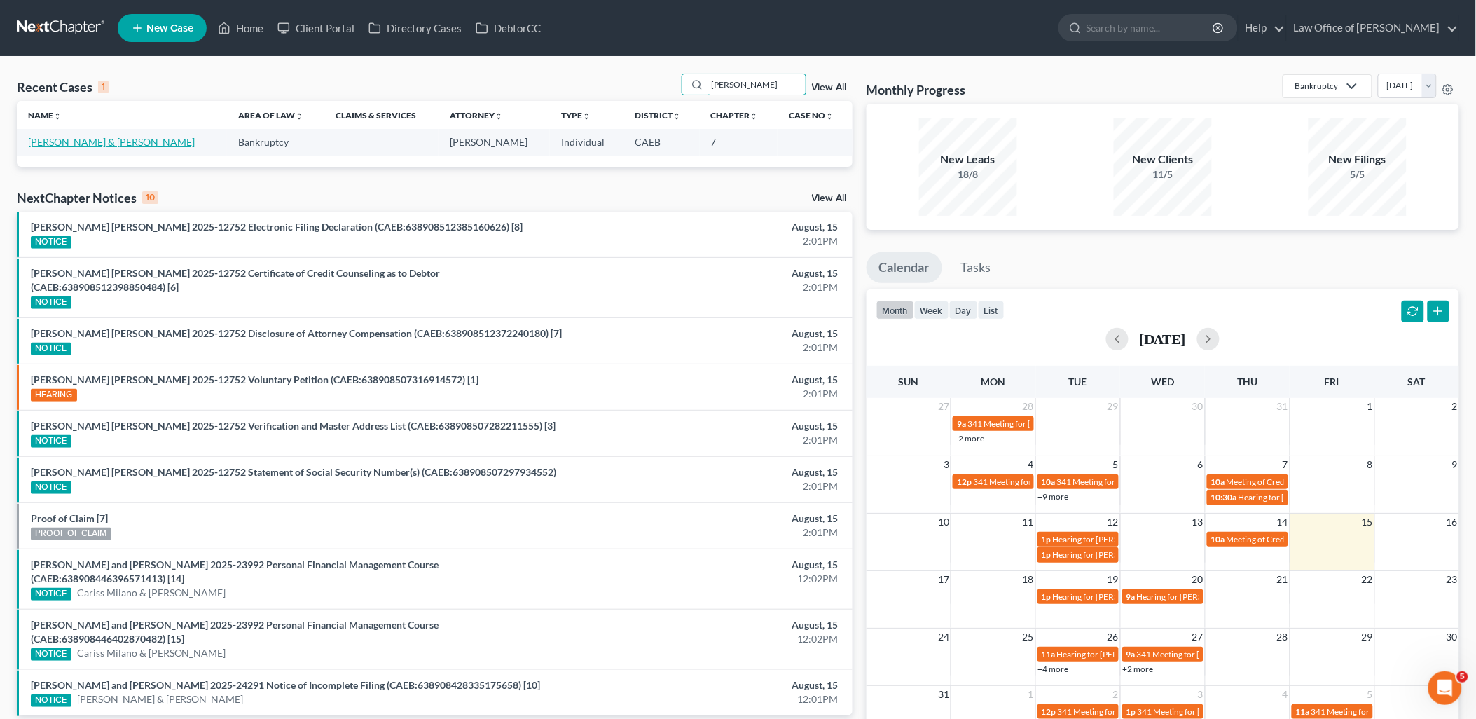
type input "[PERSON_NAME]"
click at [97, 142] on link "[PERSON_NAME] & [PERSON_NAME]" at bounding box center [111, 142] width 167 height 12
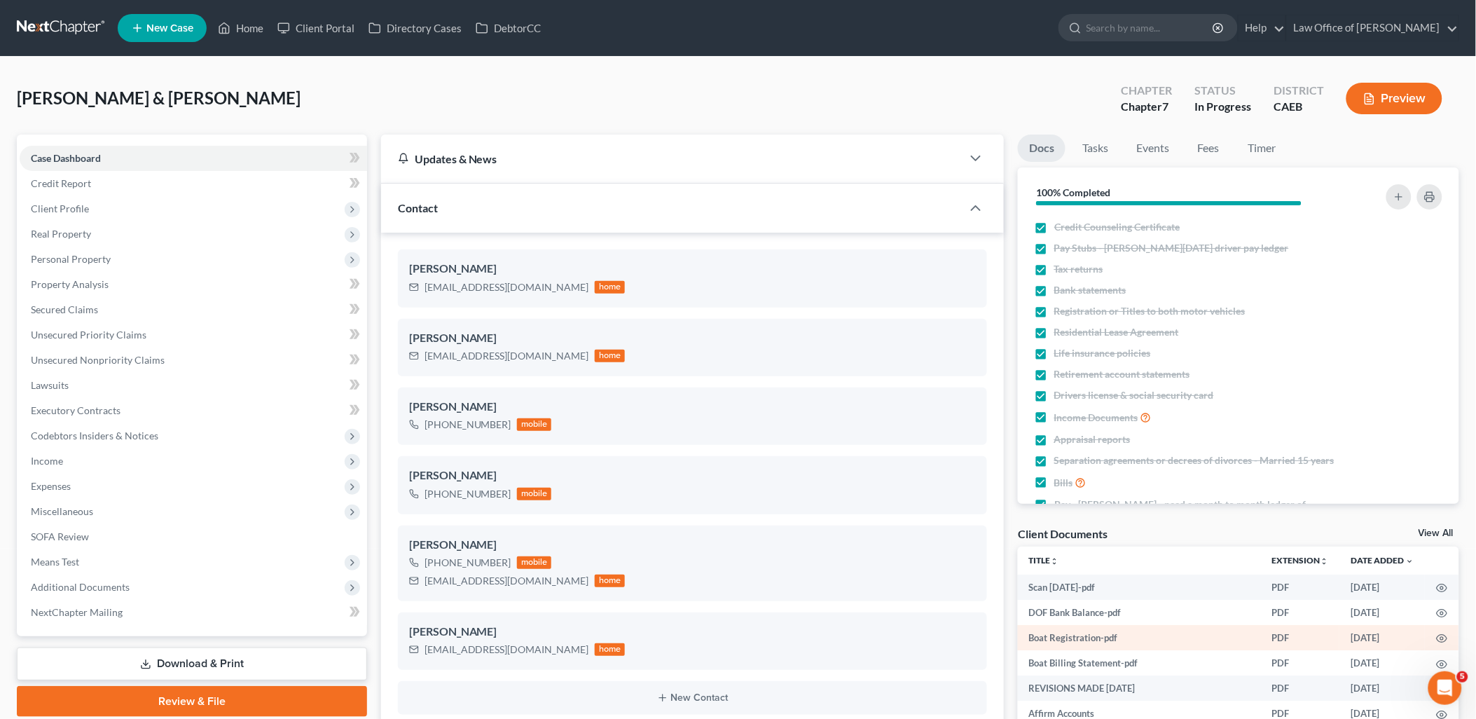
scroll to position [3973, 0]
click at [63, 590] on span "Additional Documents" at bounding box center [80, 587] width 99 height 12
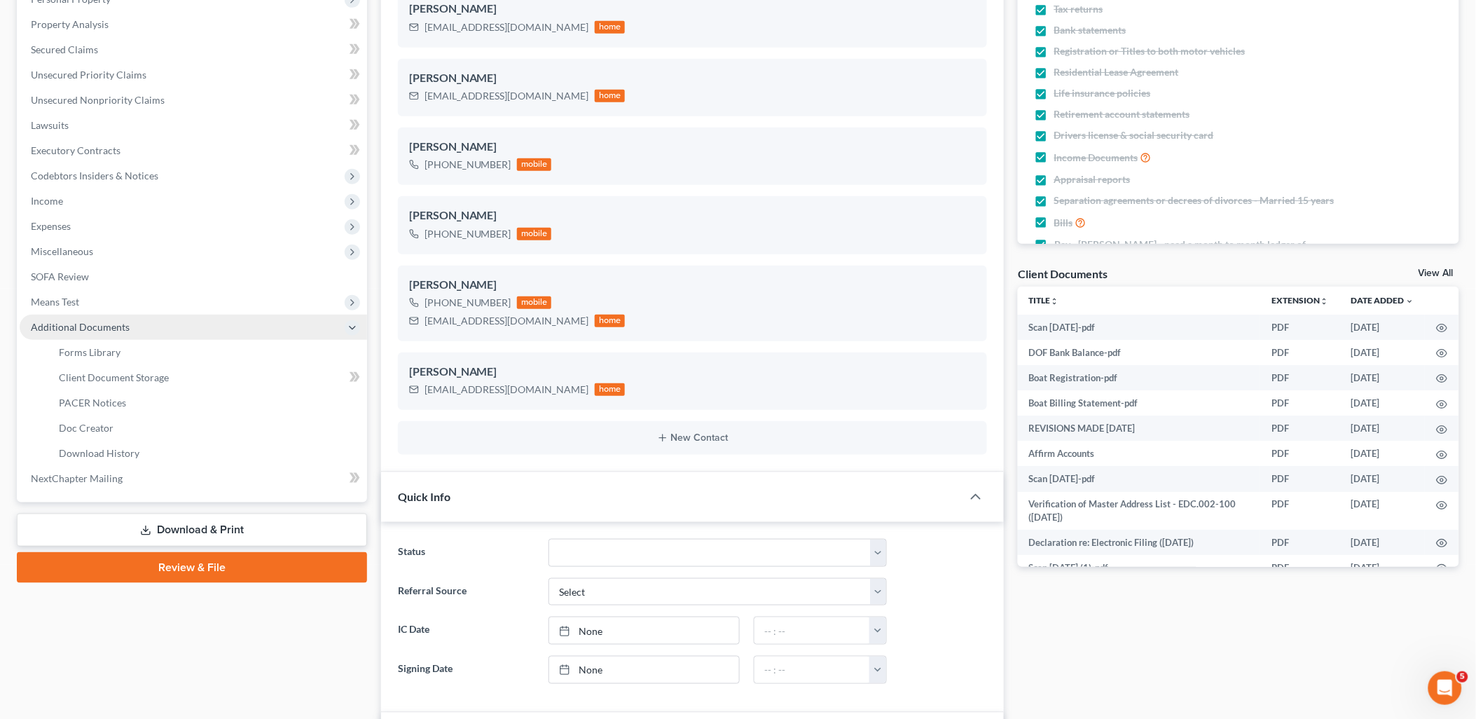
scroll to position [311, 0]
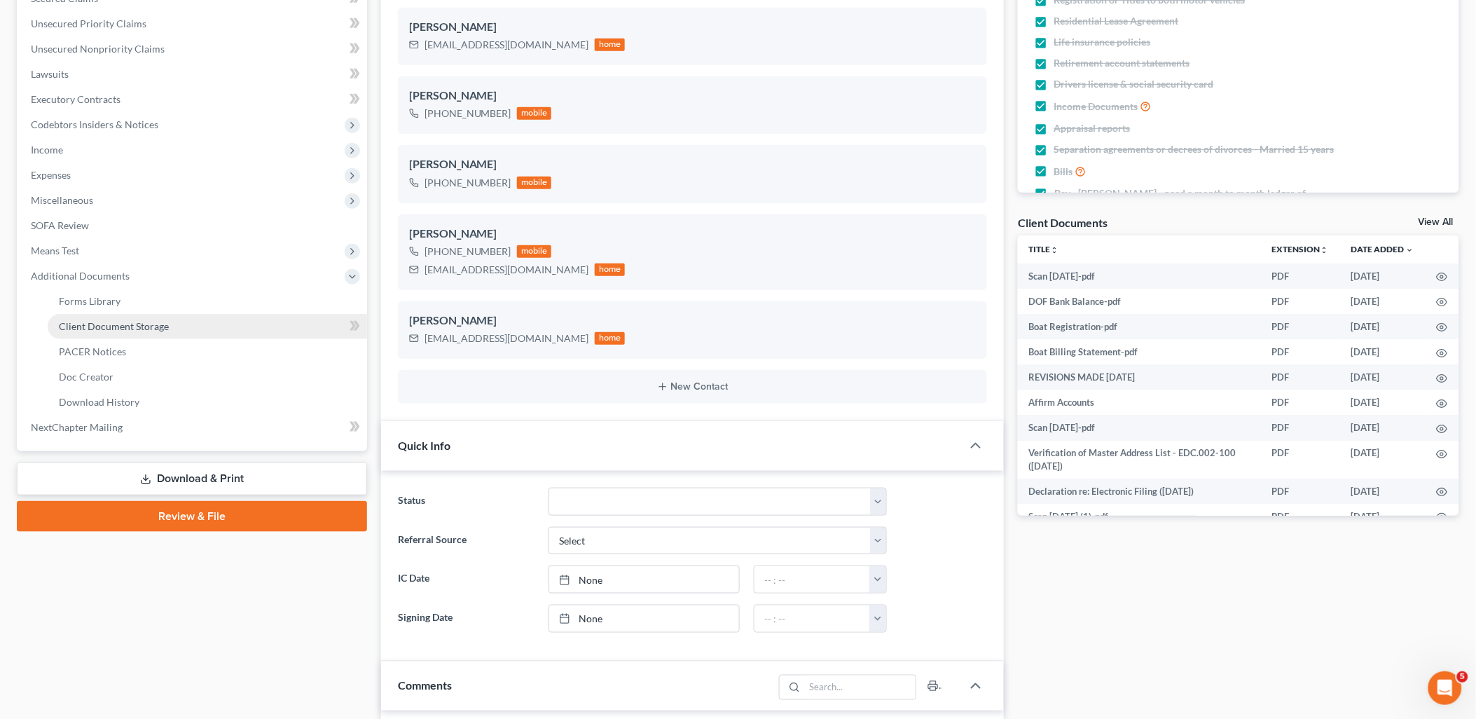
click at [86, 323] on span "Client Document Storage" at bounding box center [114, 326] width 110 height 12
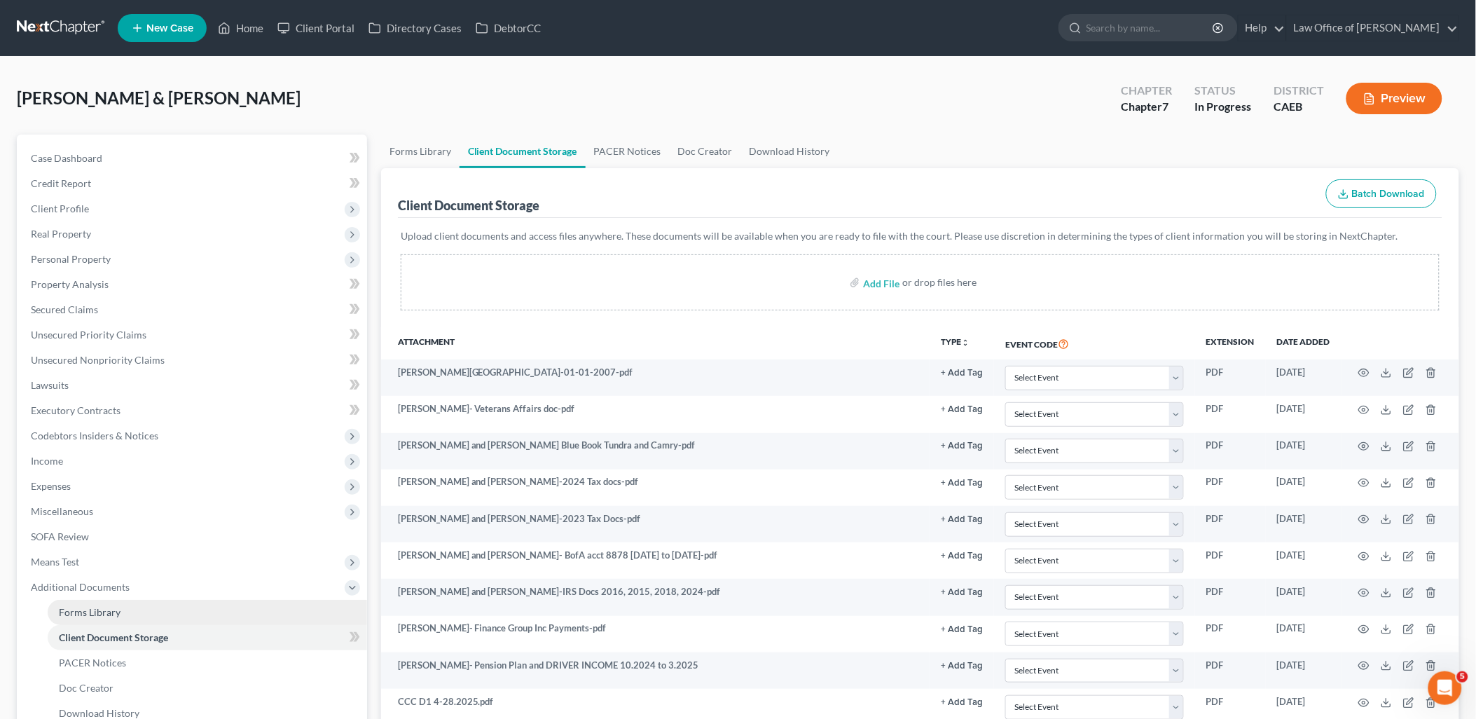
click at [72, 612] on span "Forms Library" at bounding box center [90, 612] width 62 height 12
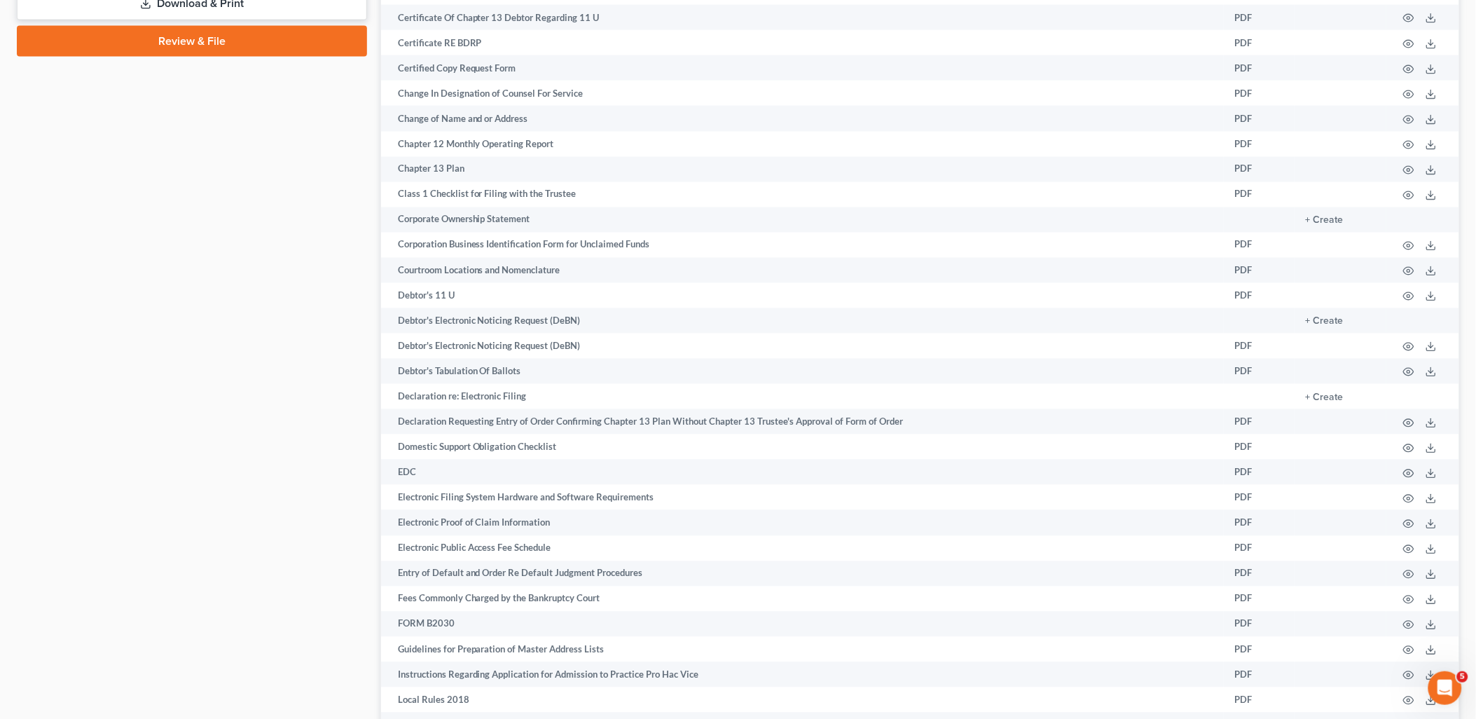
scroll to position [797, 0]
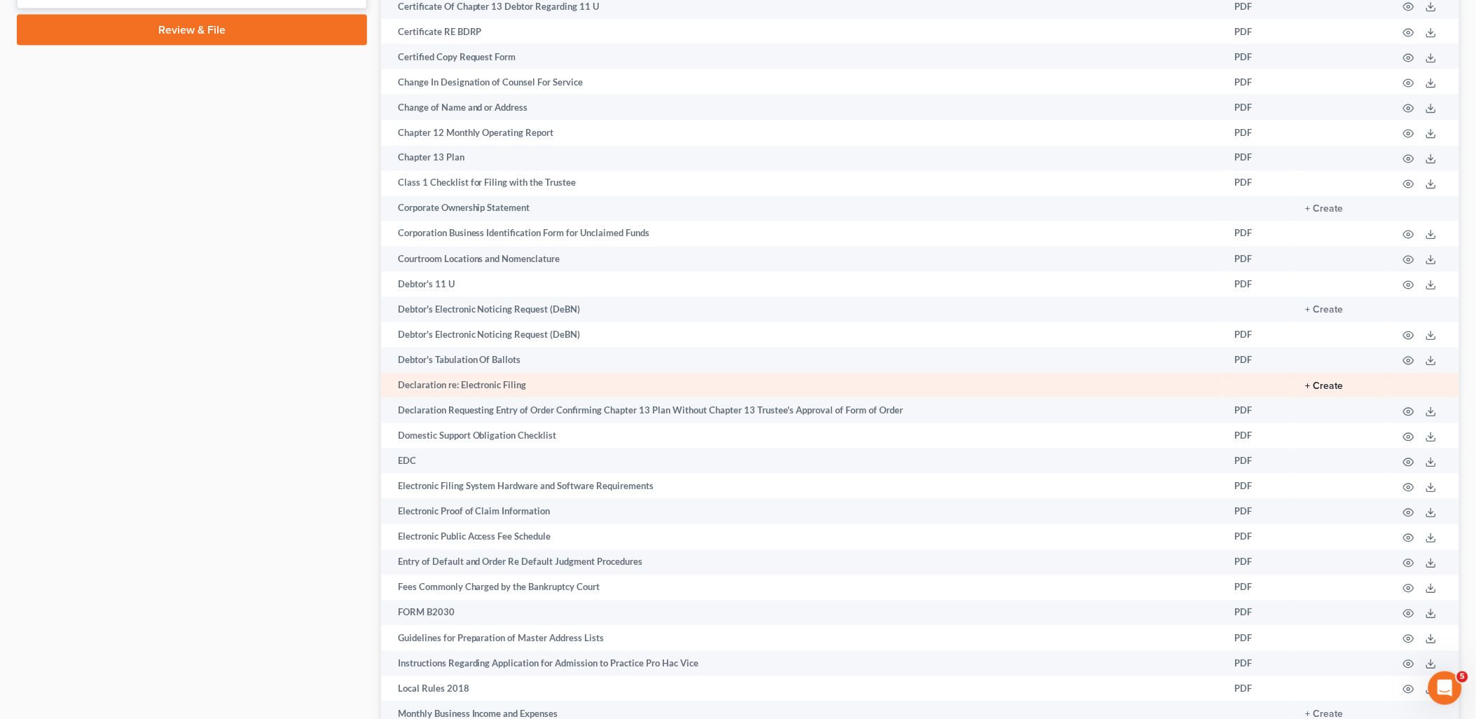
click at [1328, 392] on button "+ Create" at bounding box center [1325, 387] width 38 height 10
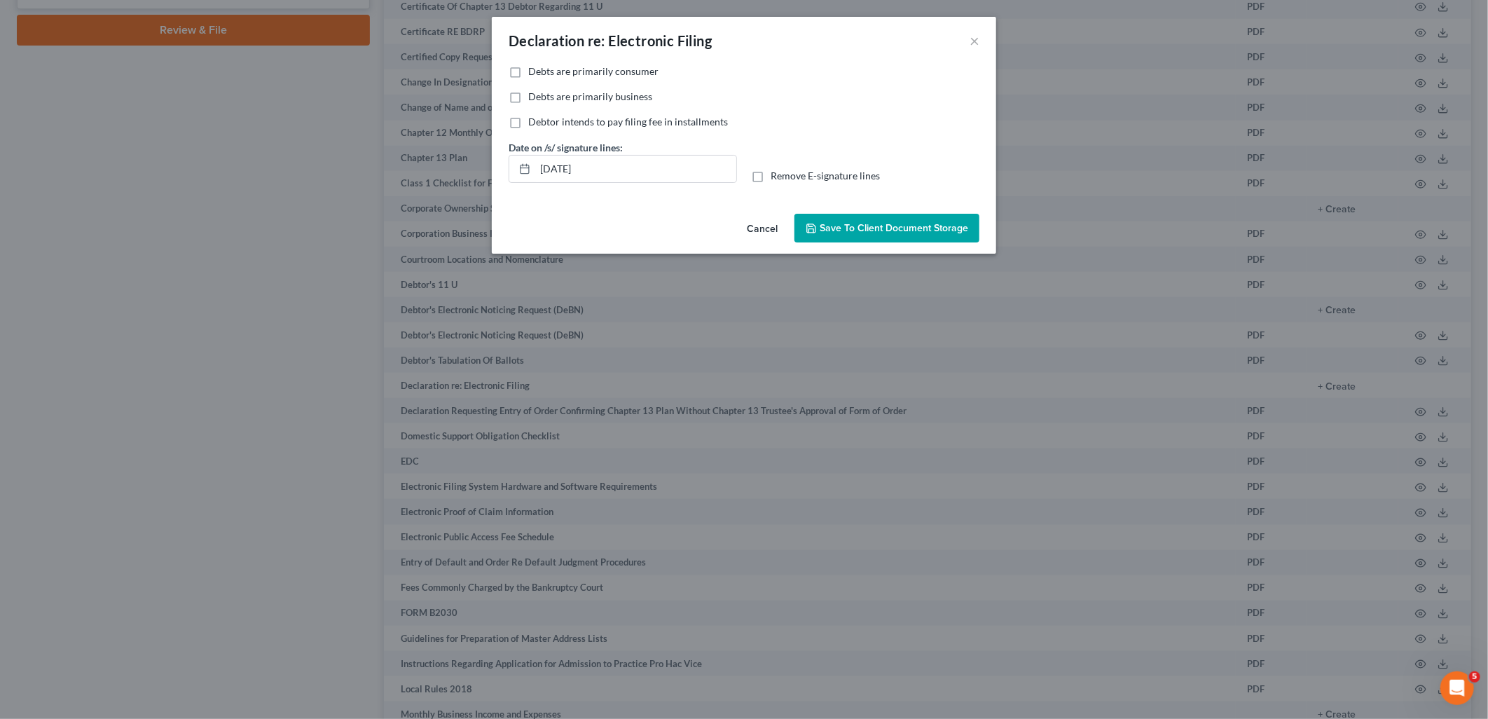
click at [571, 73] on span "Debts are primarily consumer" at bounding box center [593, 71] width 130 height 12
click at [543, 73] on input "Debts are primarily consumer" at bounding box center [538, 68] width 9 height 9
checkbox input "true"
click at [866, 241] on button "Save to Client Document Storage" at bounding box center [887, 228] width 185 height 29
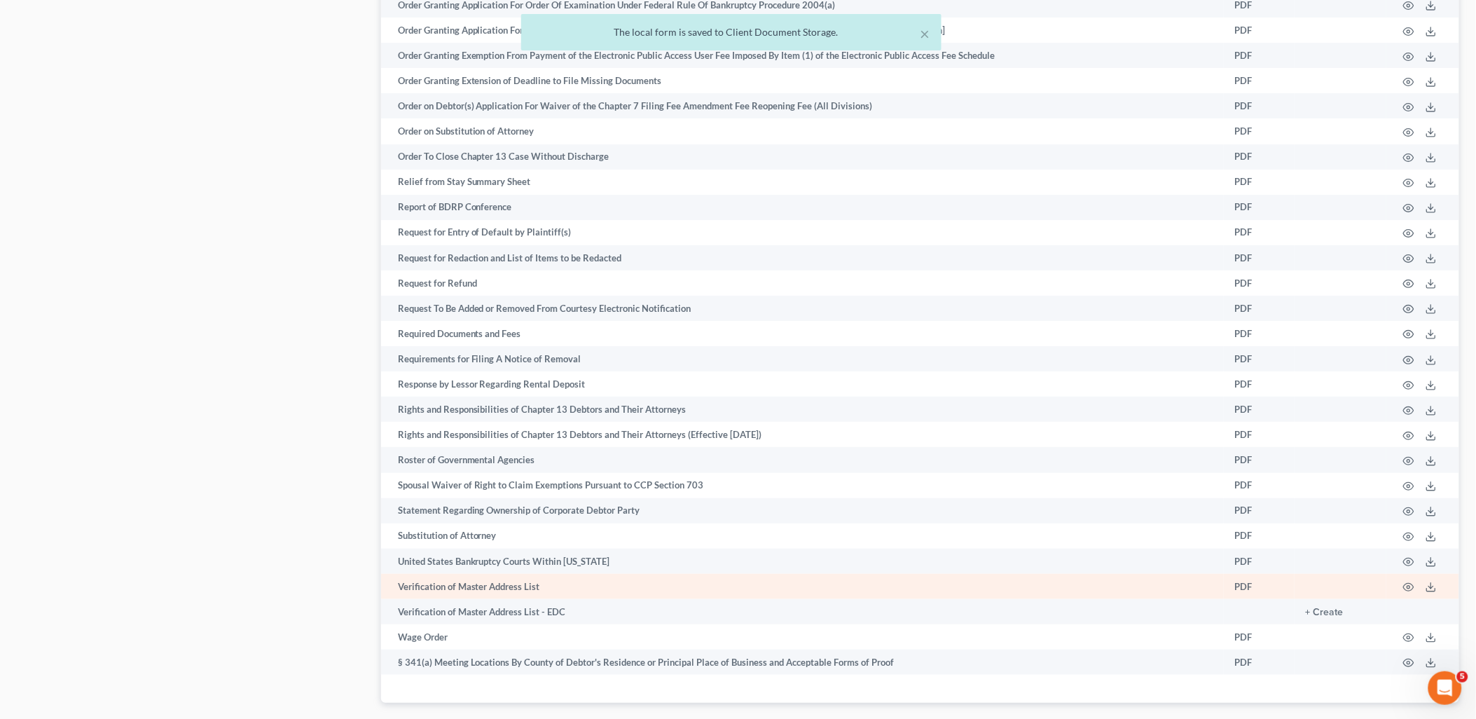
scroll to position [1965, 0]
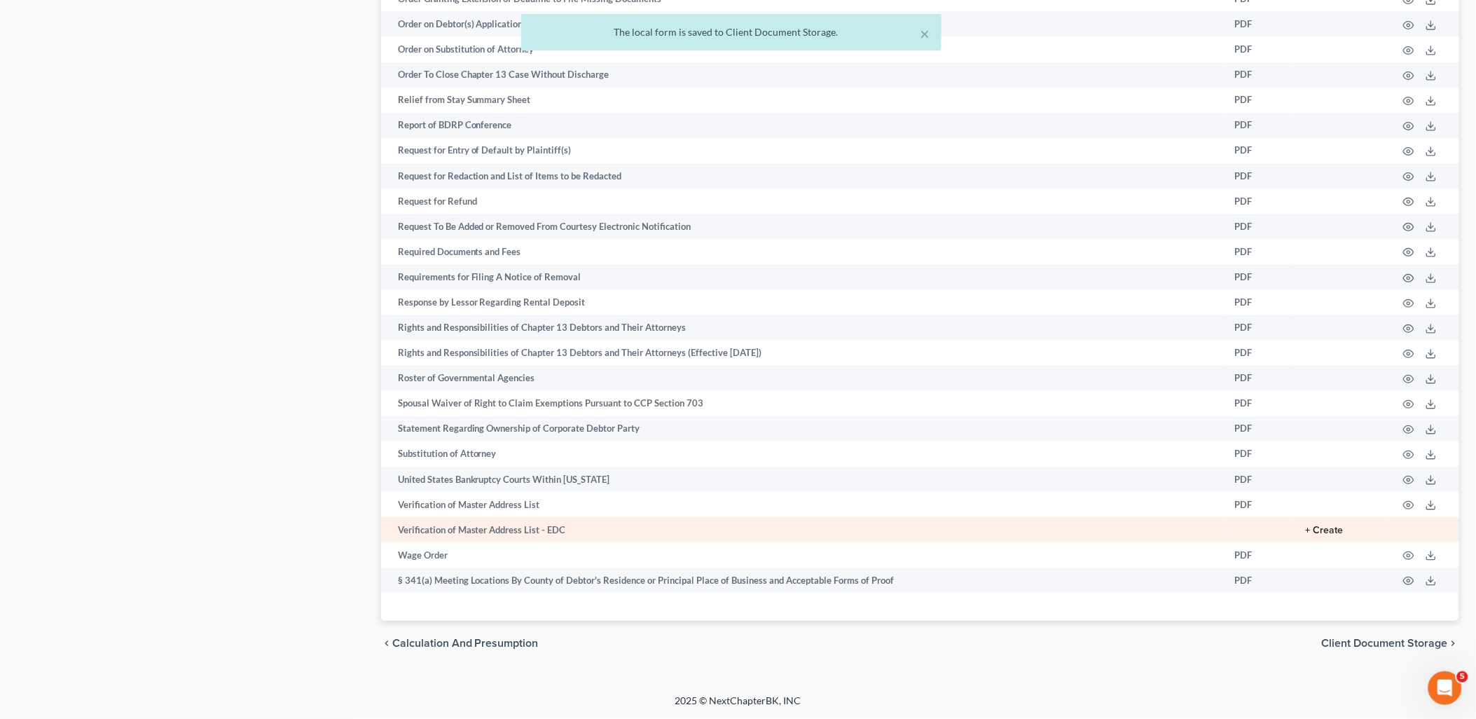
click at [1331, 529] on button "+ Create" at bounding box center [1325, 531] width 38 height 10
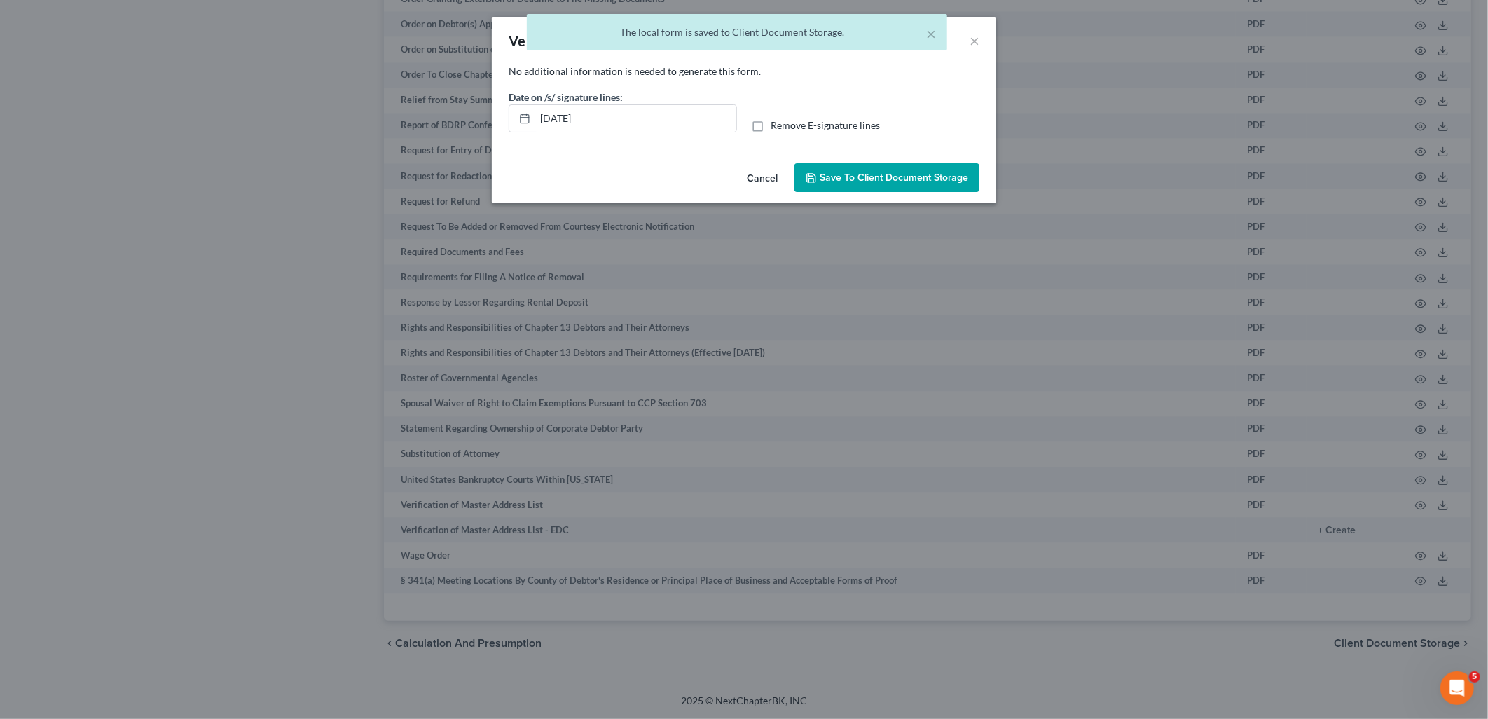
click at [871, 172] on span "Save to Client Document Storage" at bounding box center [894, 178] width 149 height 12
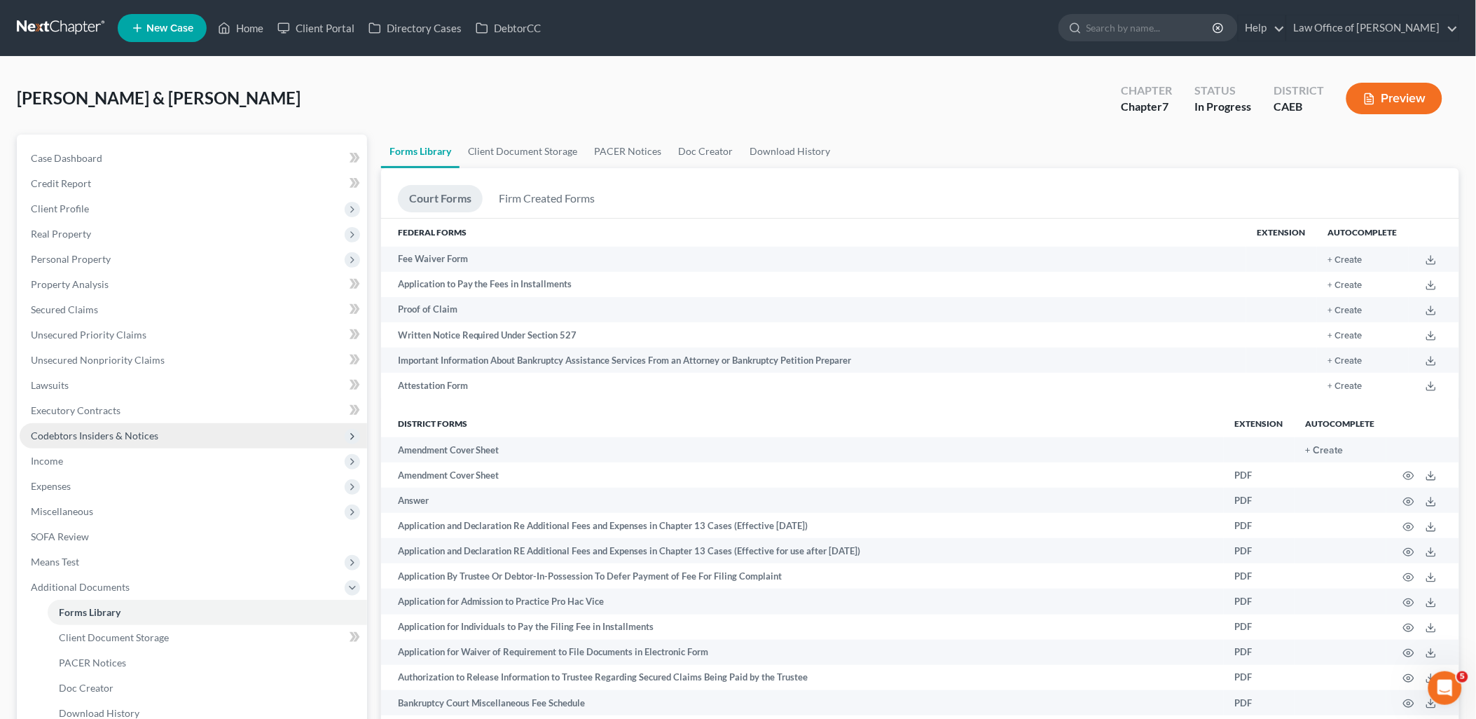
scroll to position [467, 0]
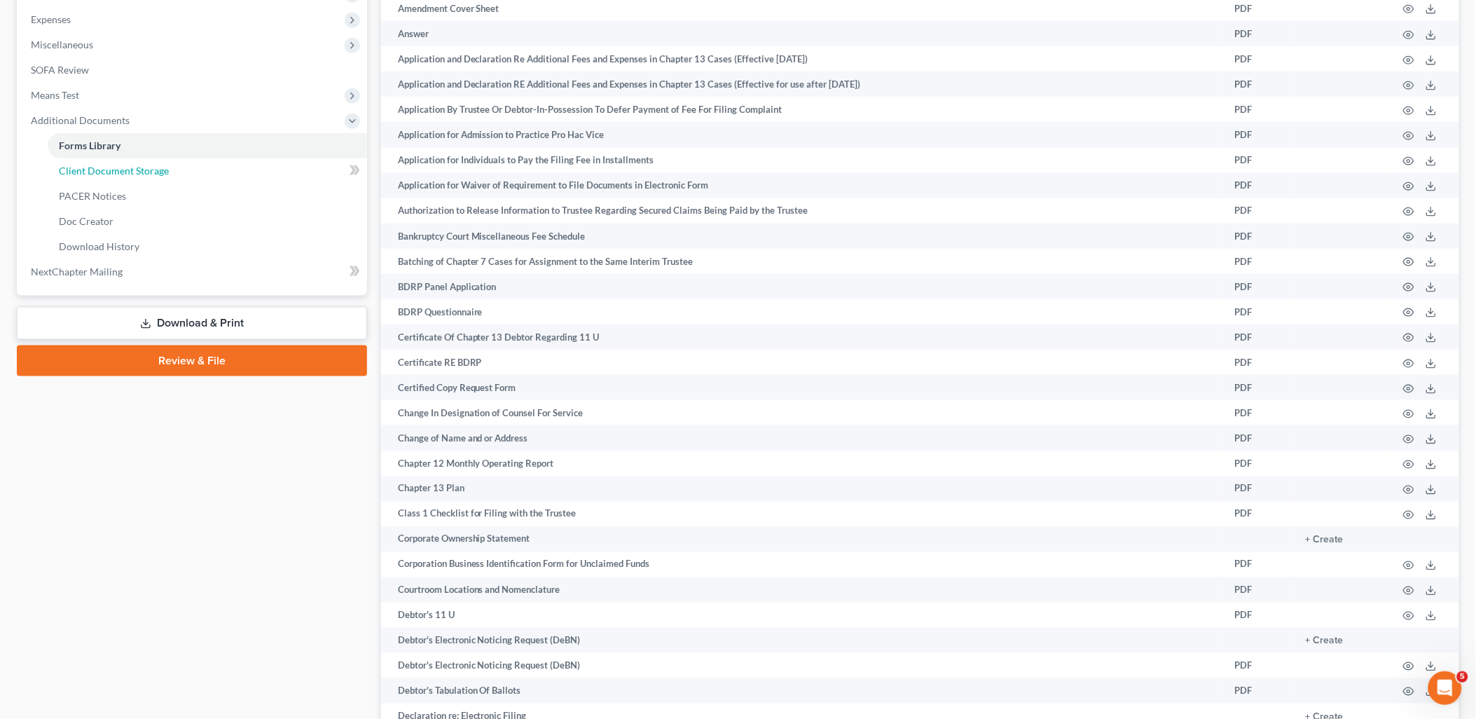
drag, startPoint x: 103, startPoint y: 177, endPoint x: 796, endPoint y: 226, distance: 694.7
click at [103, 177] on link "Client Document Storage" at bounding box center [208, 170] width 320 height 25
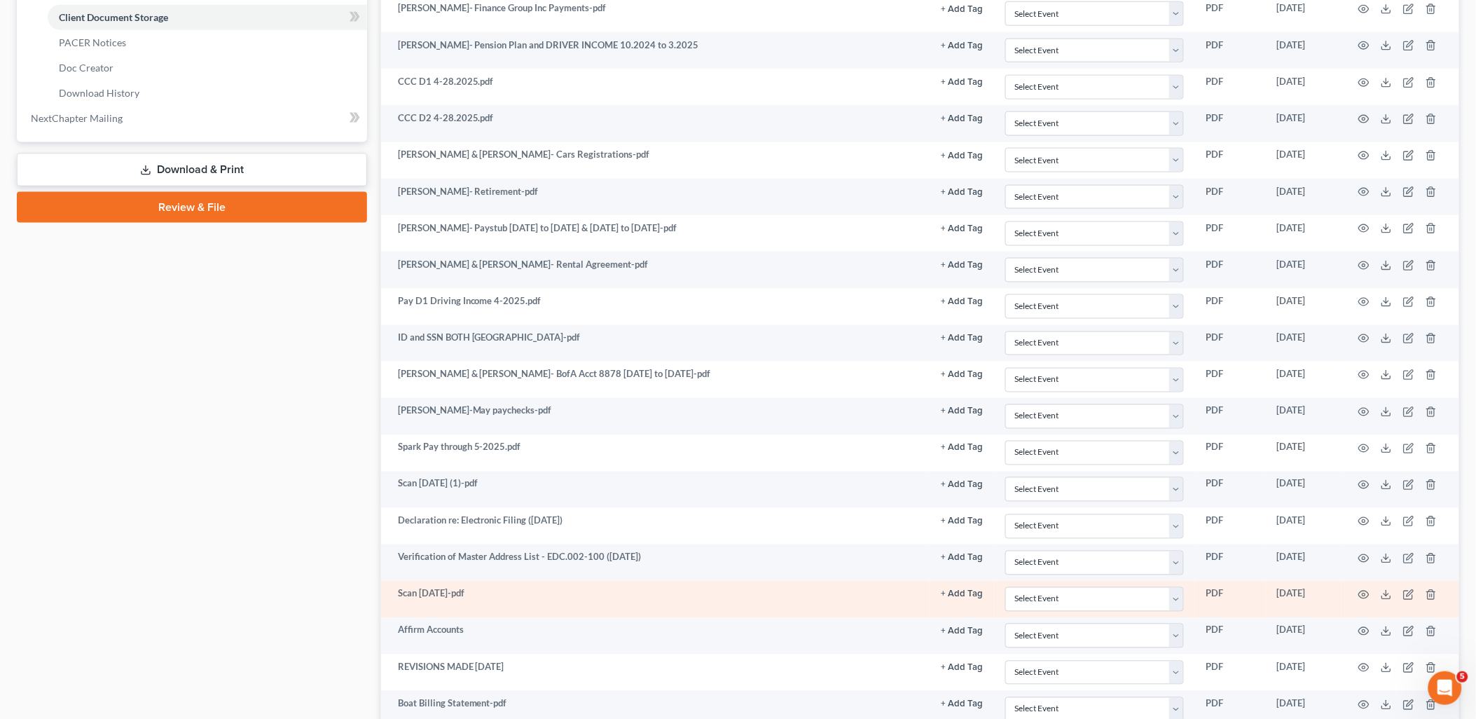
scroll to position [925, 0]
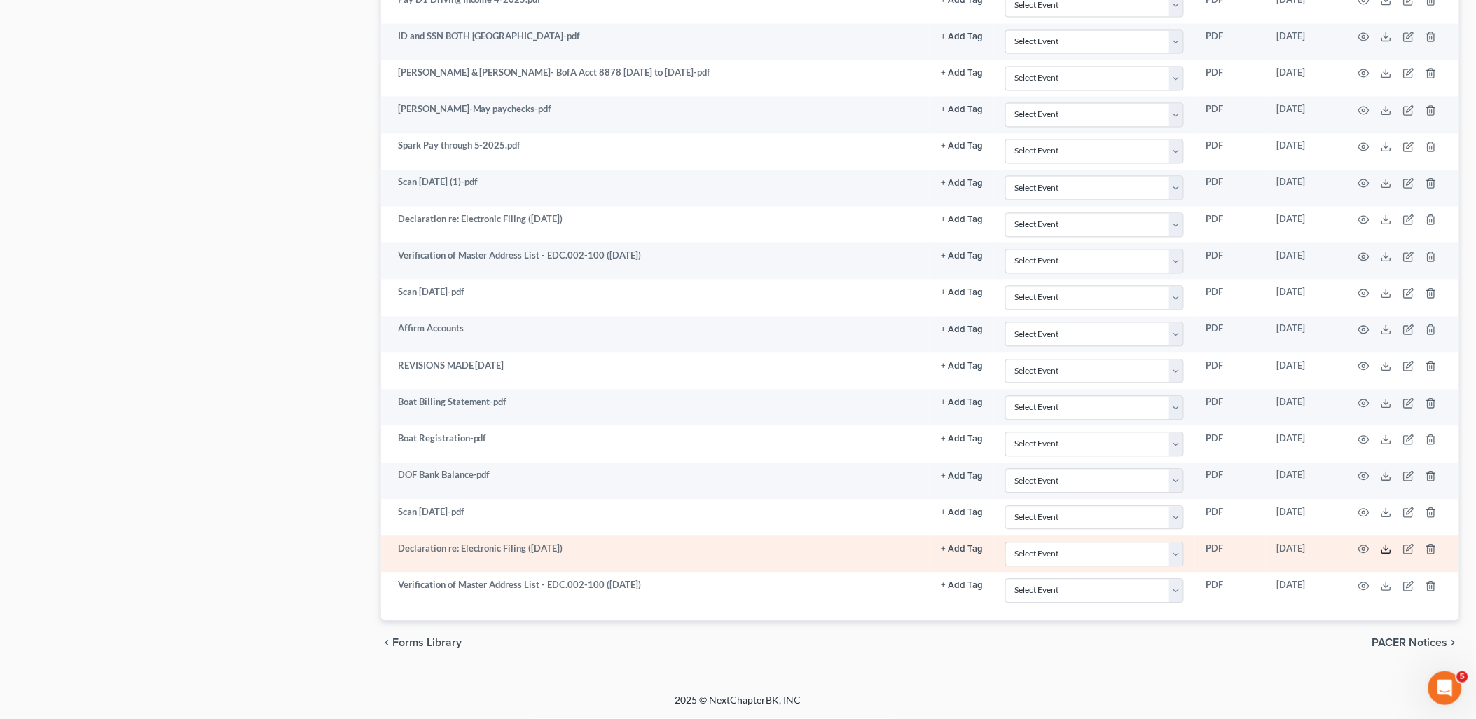
click at [1388, 549] on icon at bounding box center [1386, 549] width 11 height 11
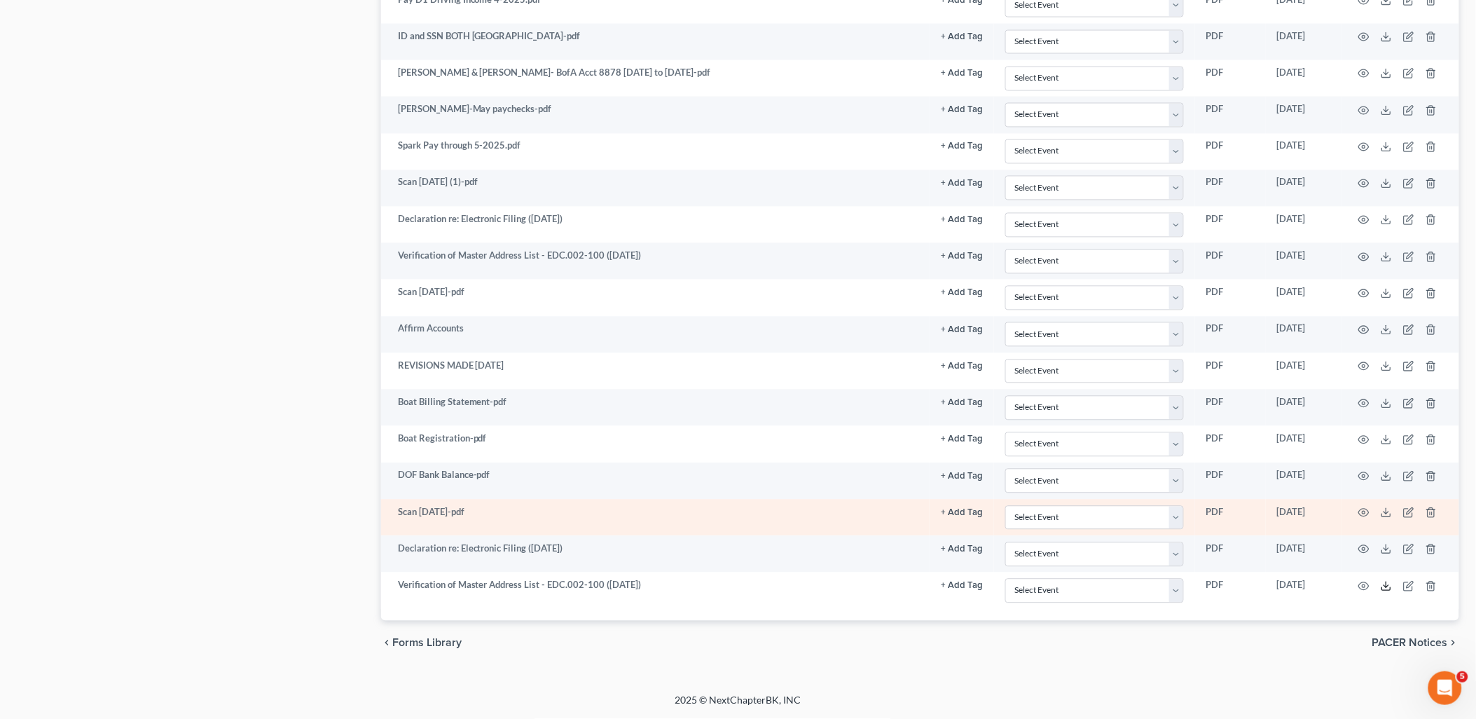
drag, startPoint x: 1382, startPoint y: 585, endPoint x: 1364, endPoint y: 528, distance: 60.1
click at [1382, 585] on icon at bounding box center [1386, 586] width 11 height 11
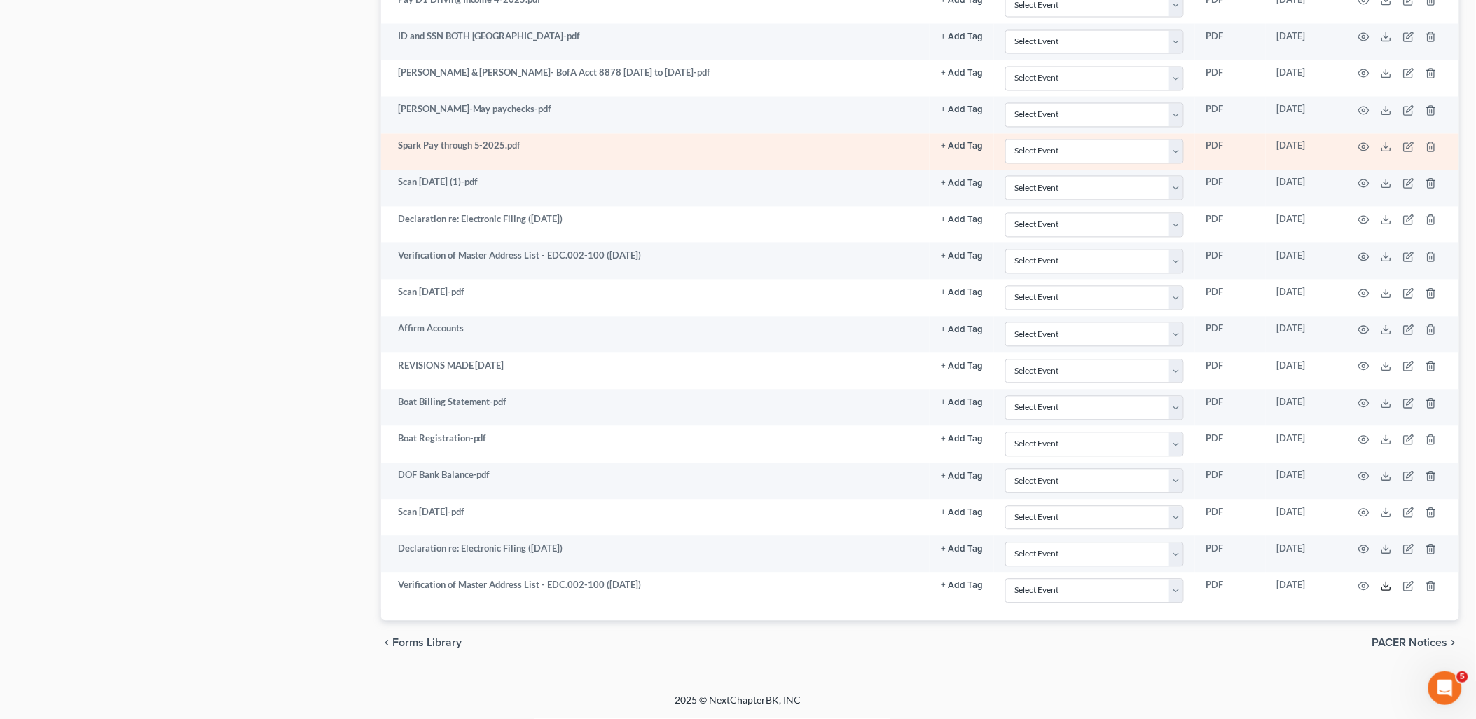
scroll to position [769, 0]
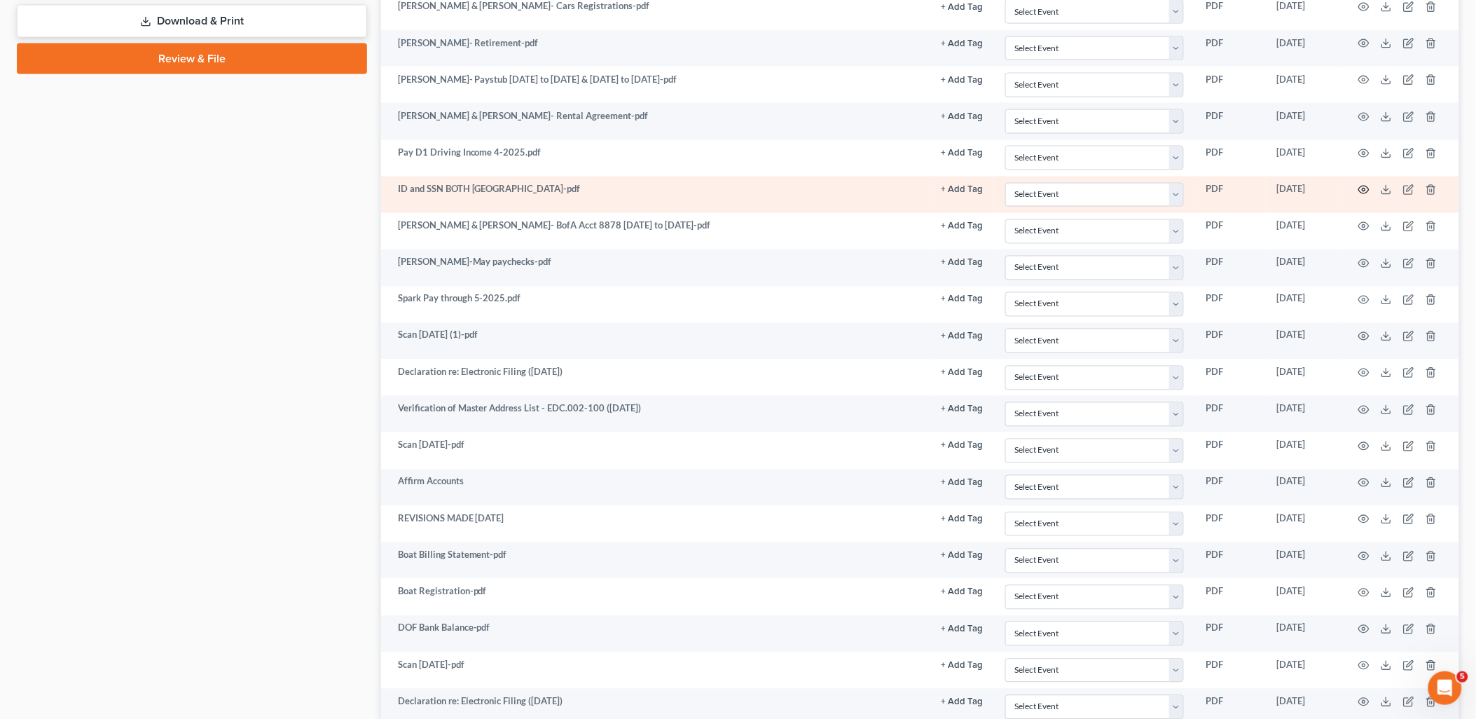
click at [1367, 191] on icon "button" at bounding box center [1364, 189] width 11 height 11
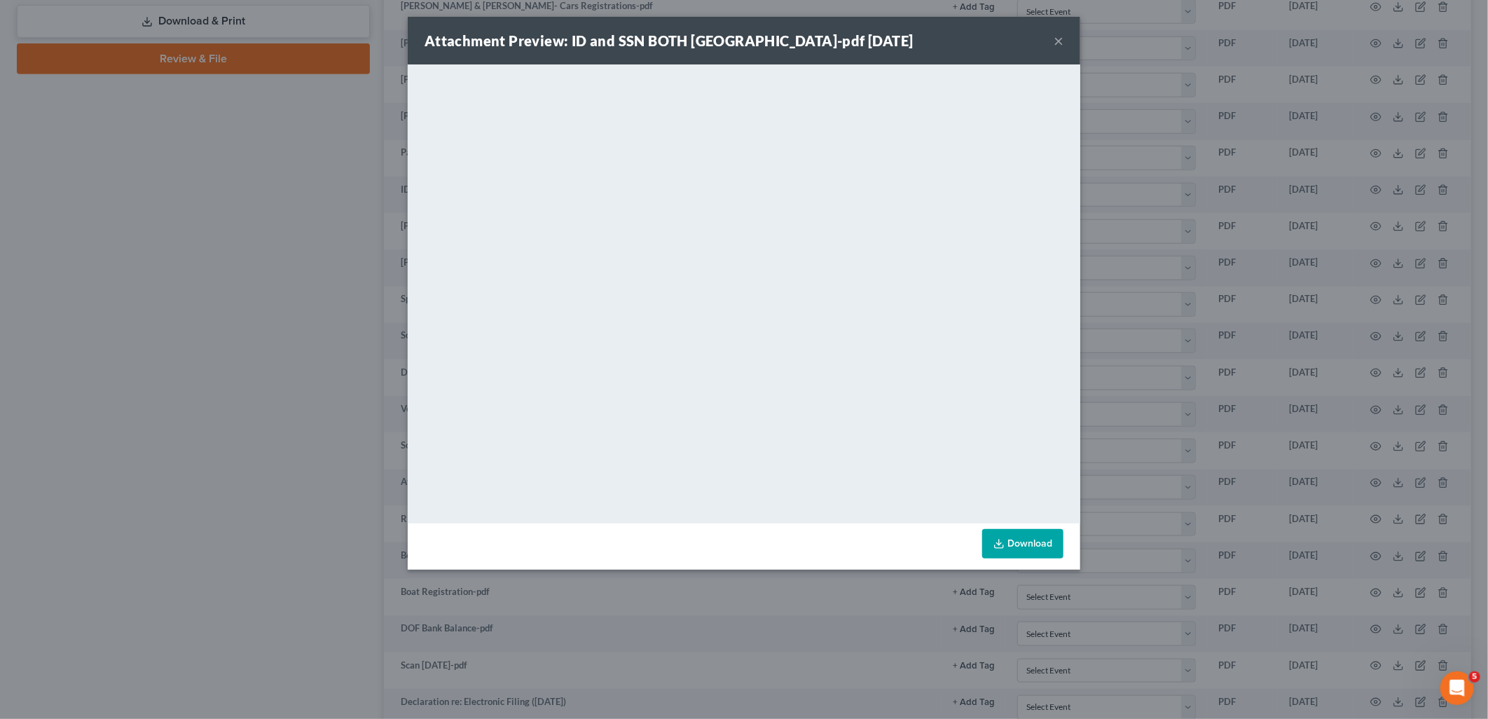
click at [1063, 36] on button "×" at bounding box center [1059, 40] width 10 height 17
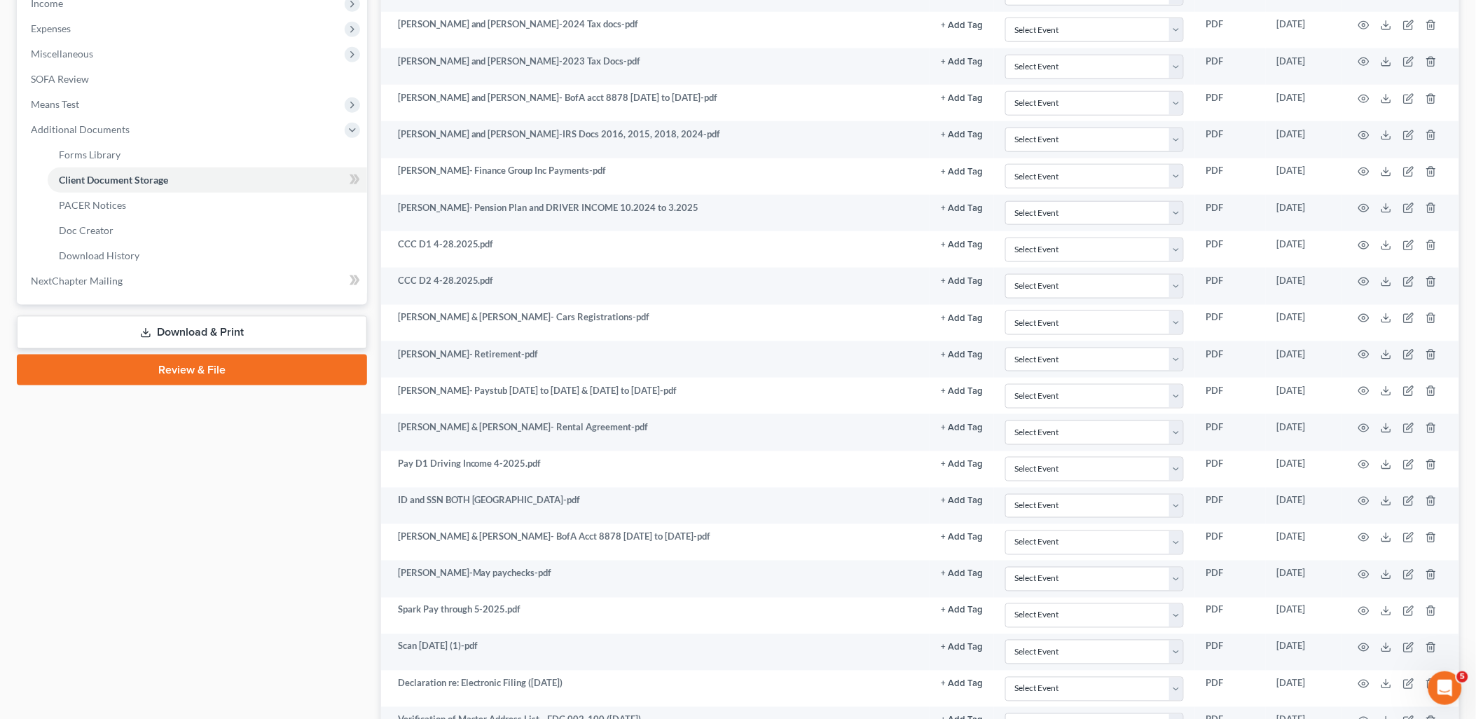
scroll to position [925, 0]
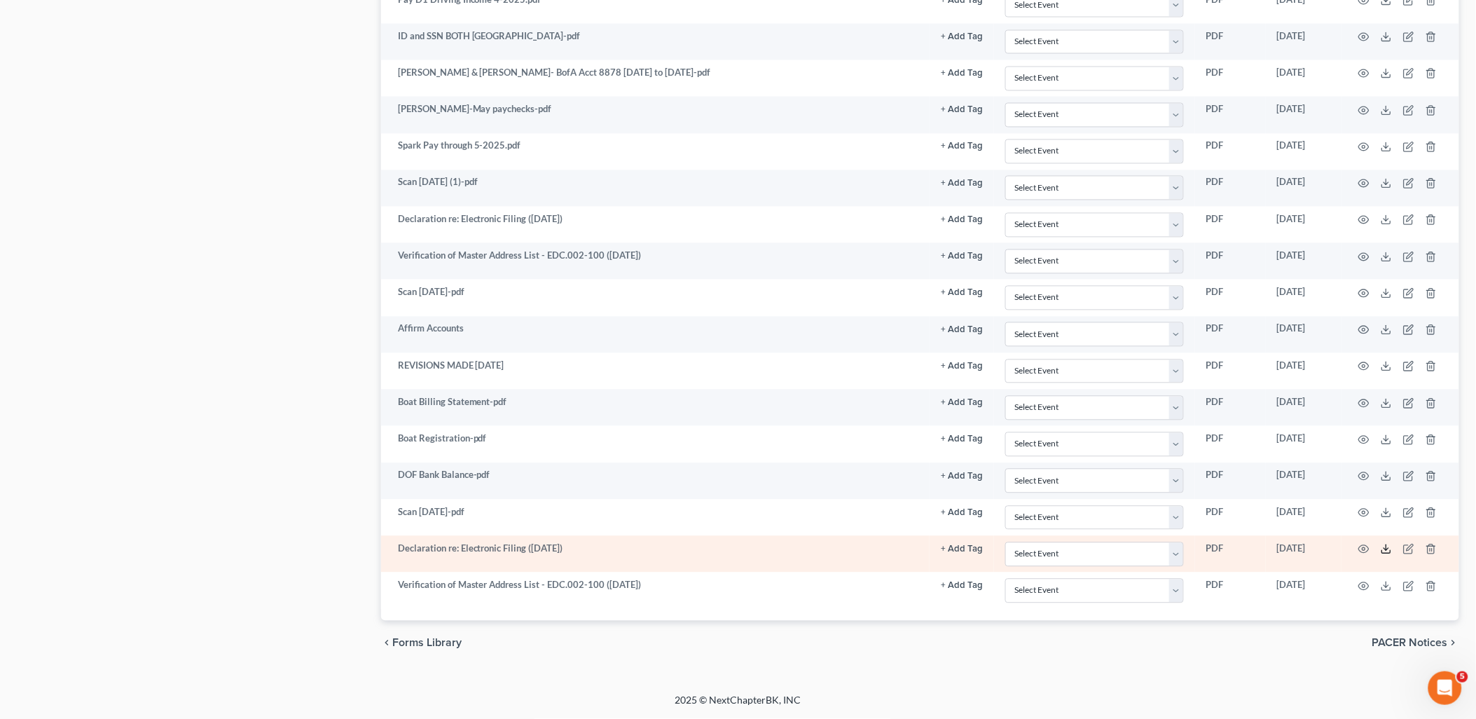
click at [1384, 551] on icon at bounding box center [1386, 549] width 11 height 11
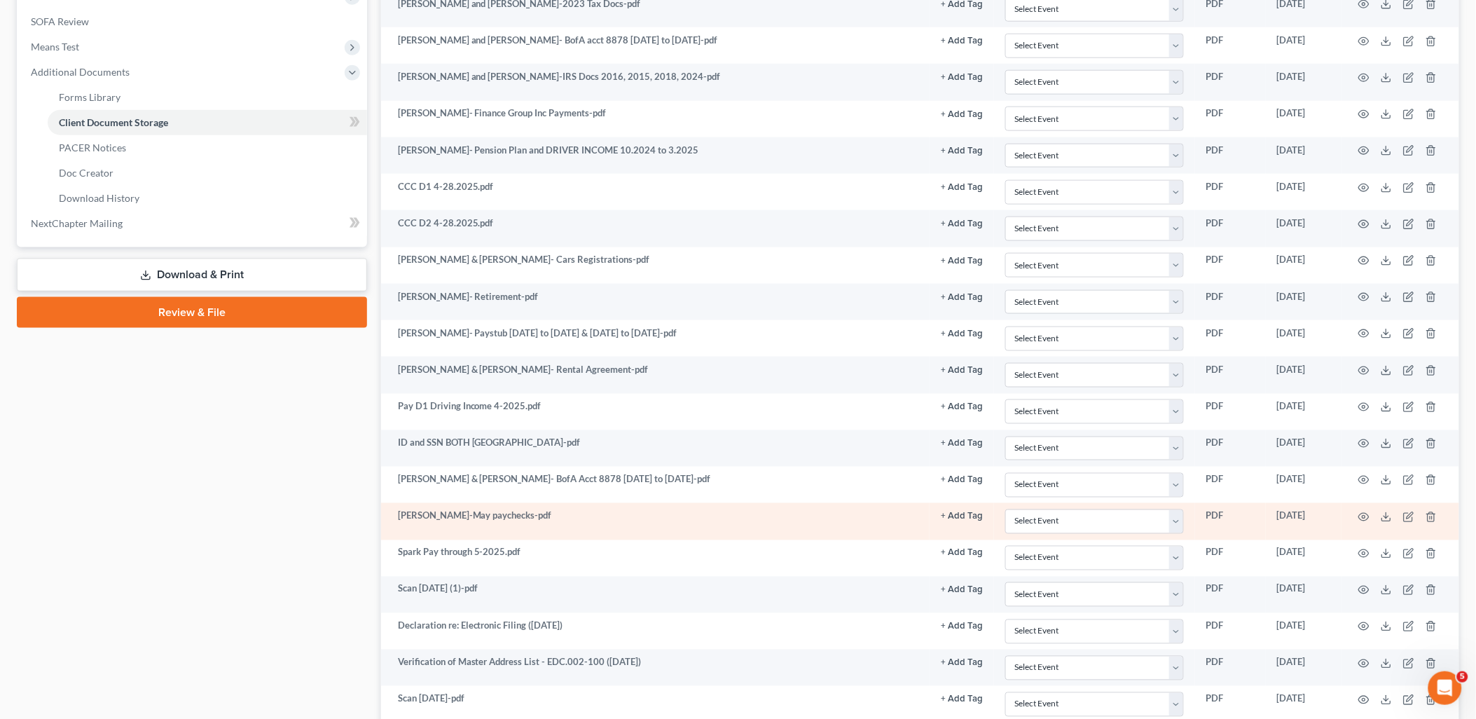
scroll to position [458, 0]
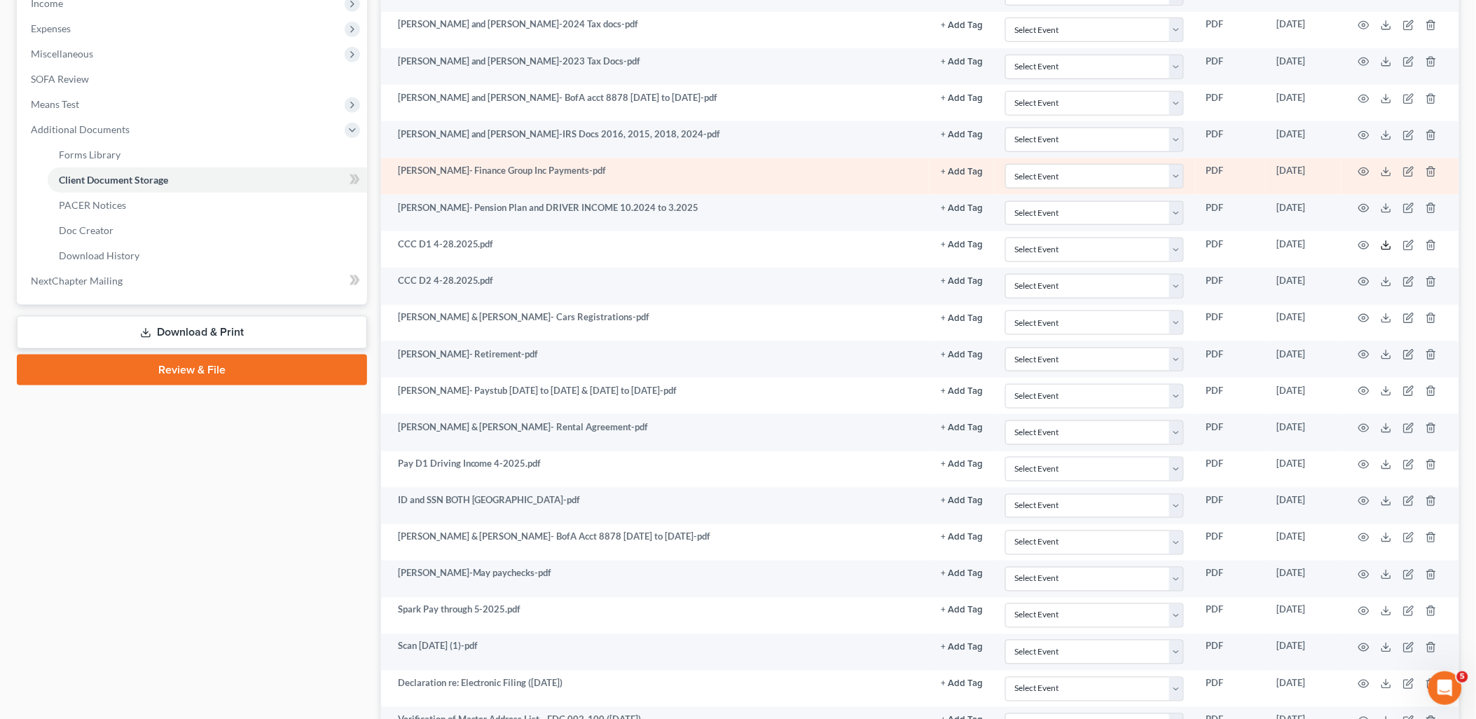
drag, startPoint x: 1392, startPoint y: 242, endPoint x: 1357, endPoint y: 158, distance: 91.7
click at [1392, 242] on icon at bounding box center [1386, 245] width 11 height 11
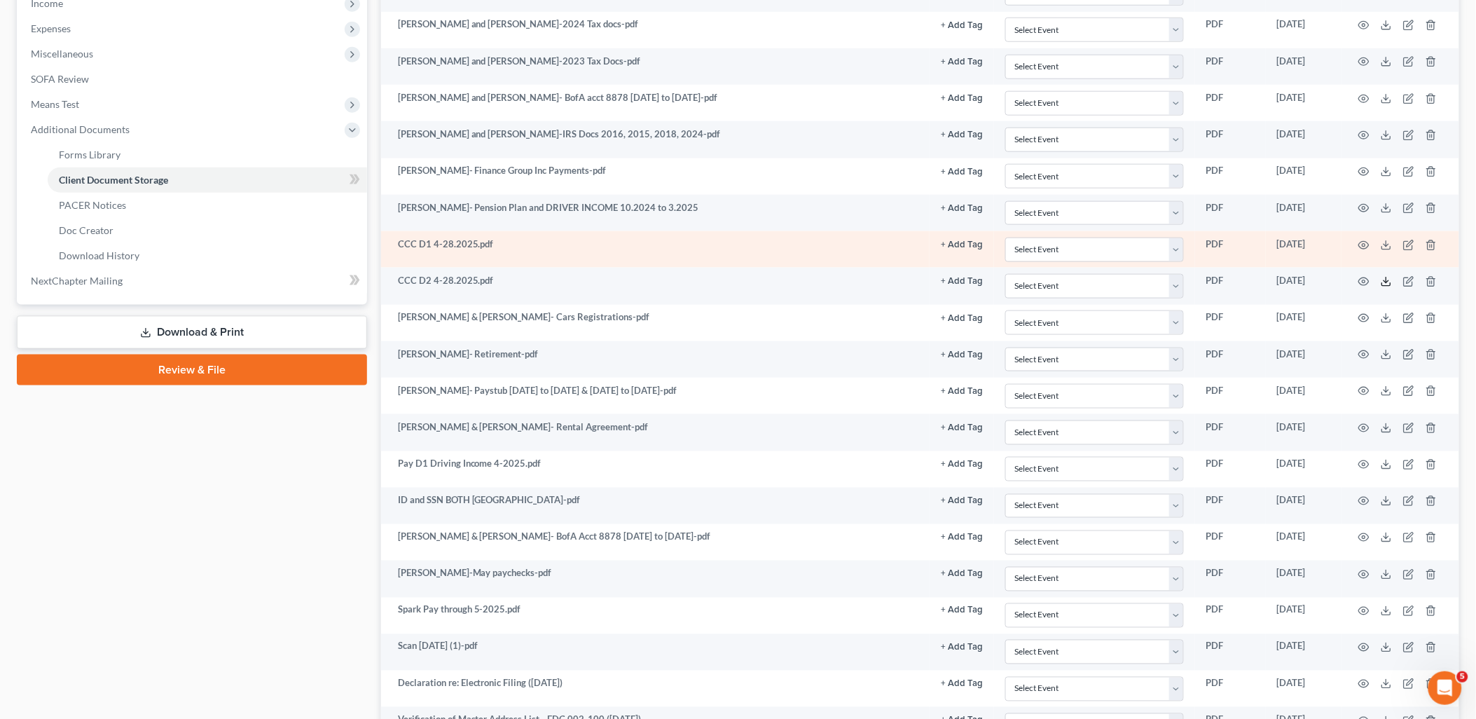
drag, startPoint x: 1388, startPoint y: 286, endPoint x: 1292, endPoint y: 267, distance: 97.8
click at [1388, 286] on icon at bounding box center [1386, 281] width 11 height 11
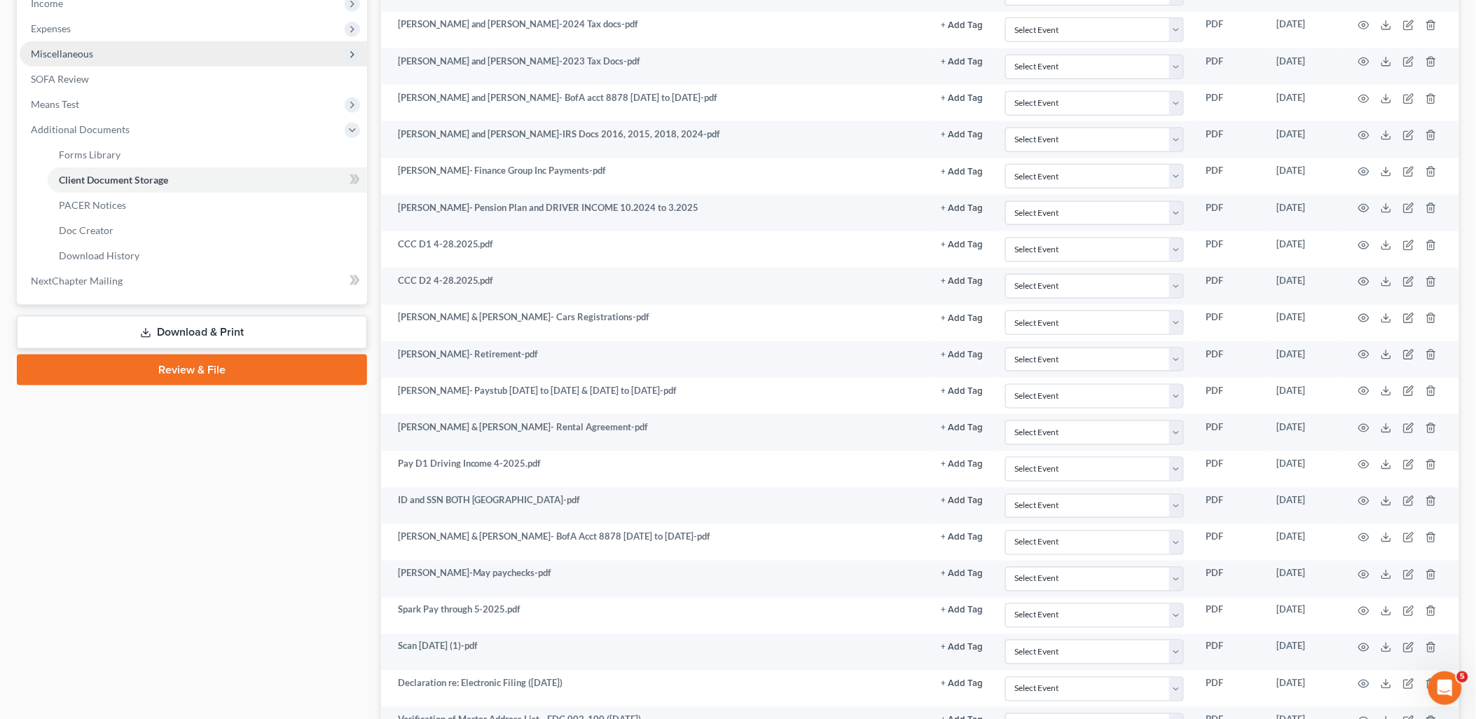
click at [62, 50] on span "Miscellaneous" at bounding box center [62, 54] width 62 height 12
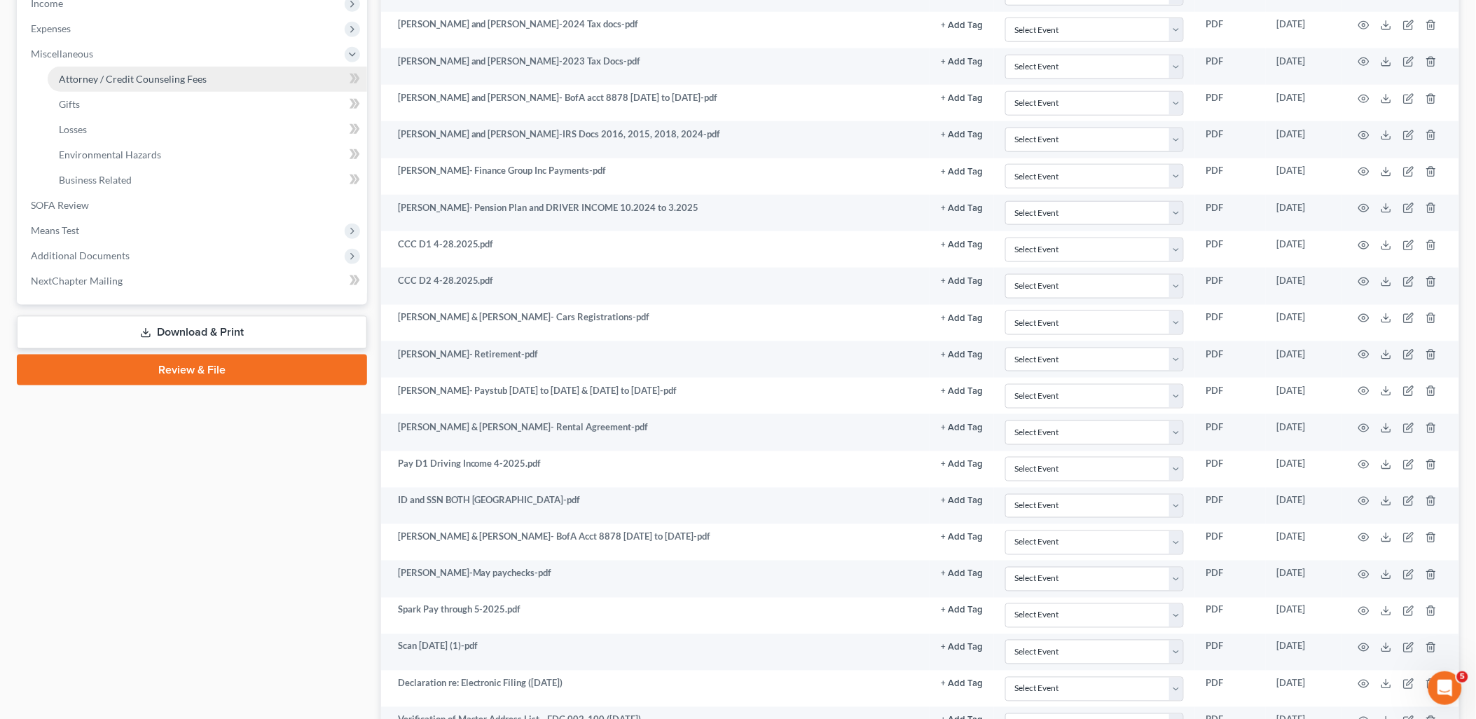
click at [81, 81] on span "Attorney / Credit Counseling Fees" at bounding box center [133, 79] width 148 height 12
select select "0"
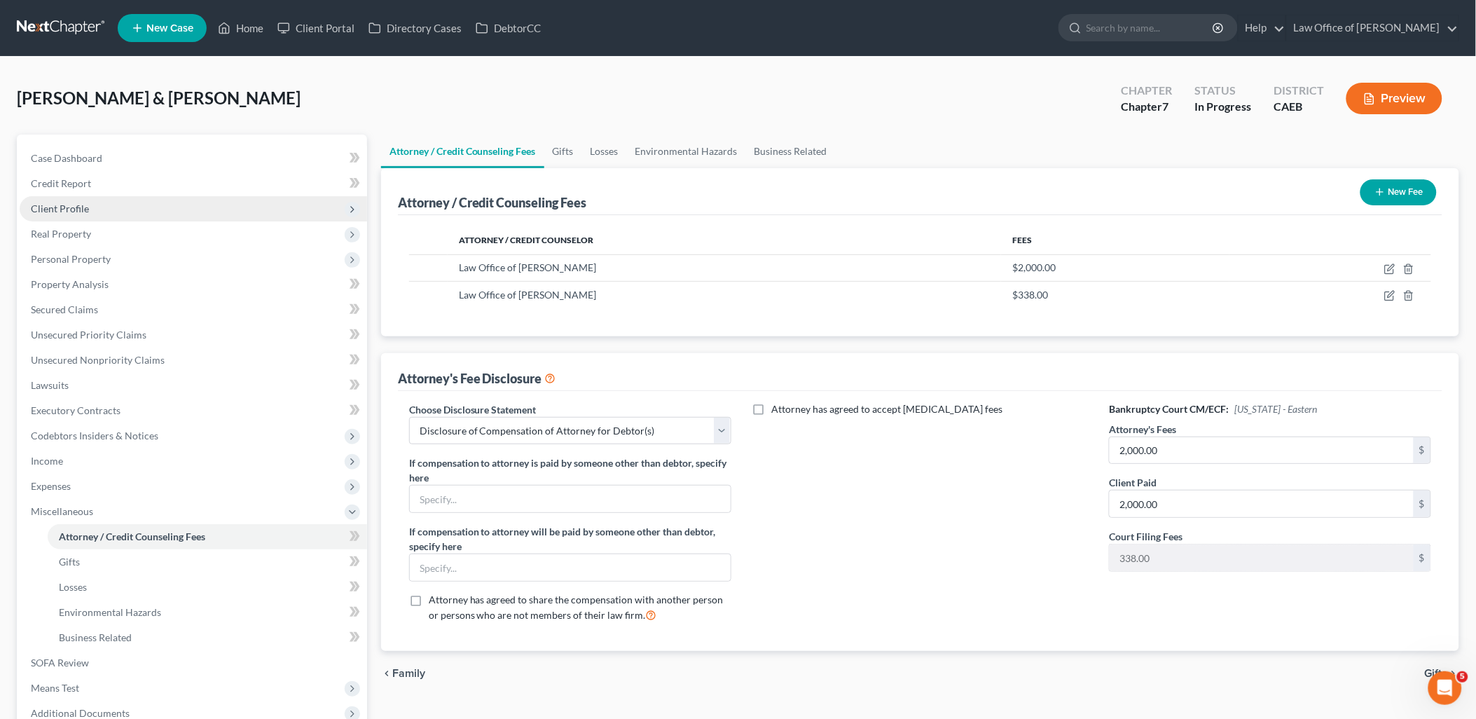
click at [45, 210] on span "Client Profile" at bounding box center [60, 208] width 58 height 12
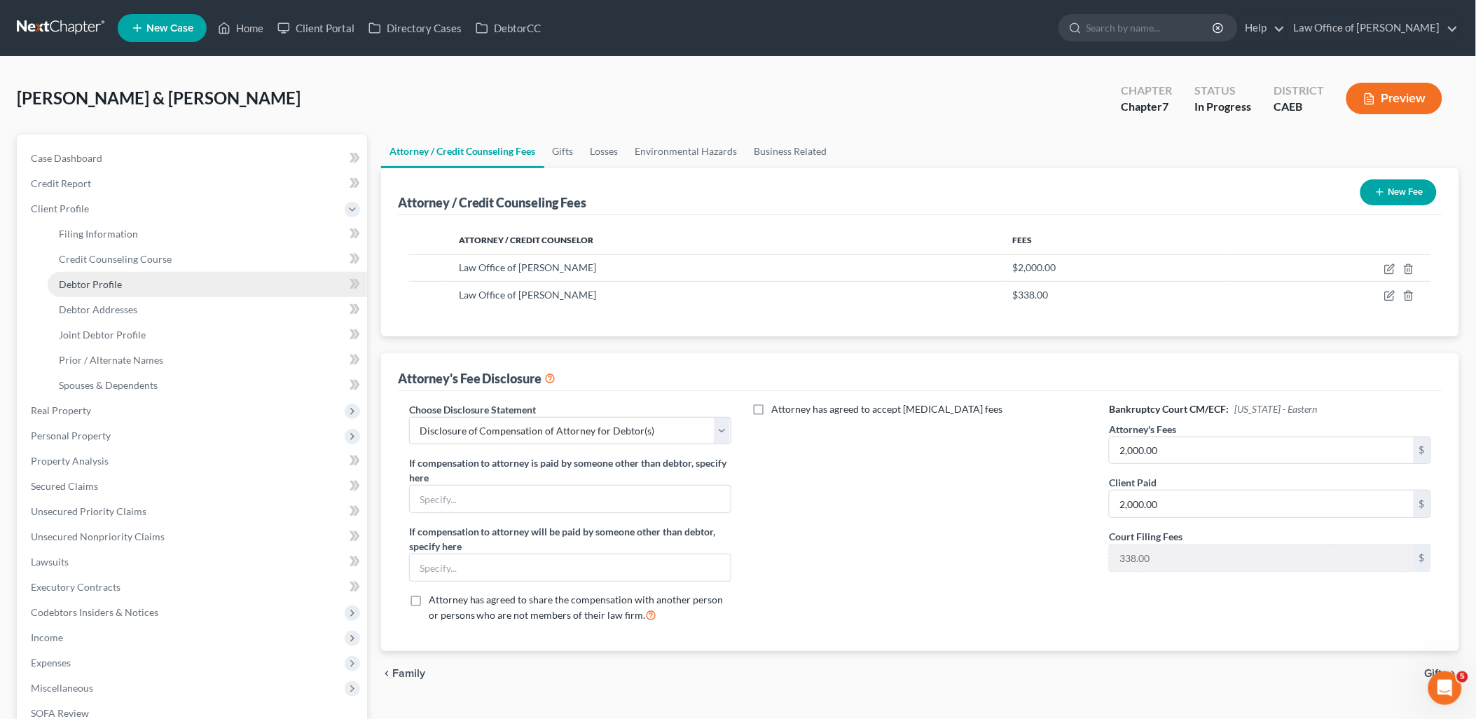
click at [92, 289] on link "Debtor Profile" at bounding box center [208, 284] width 320 height 25
select select "1"
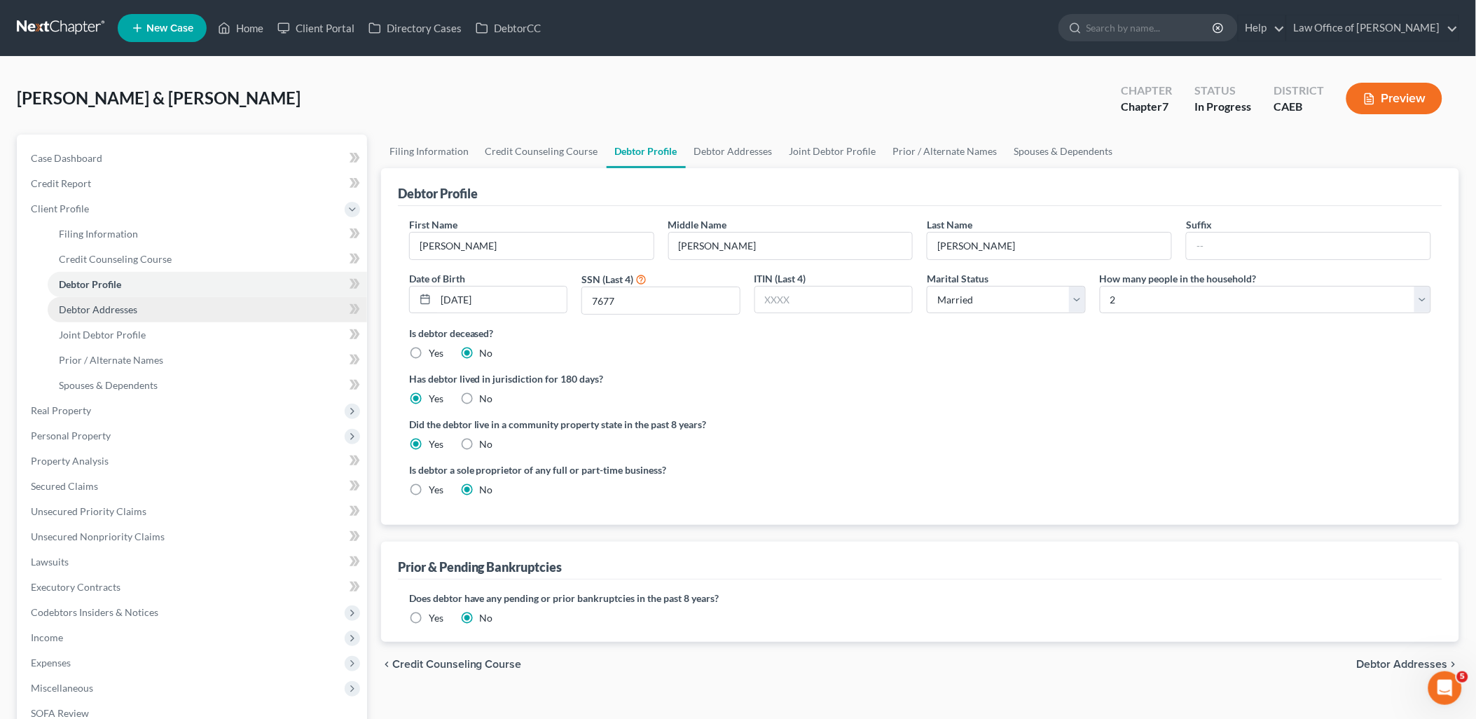
click at [92, 305] on span "Debtor Addresses" at bounding box center [98, 309] width 78 height 12
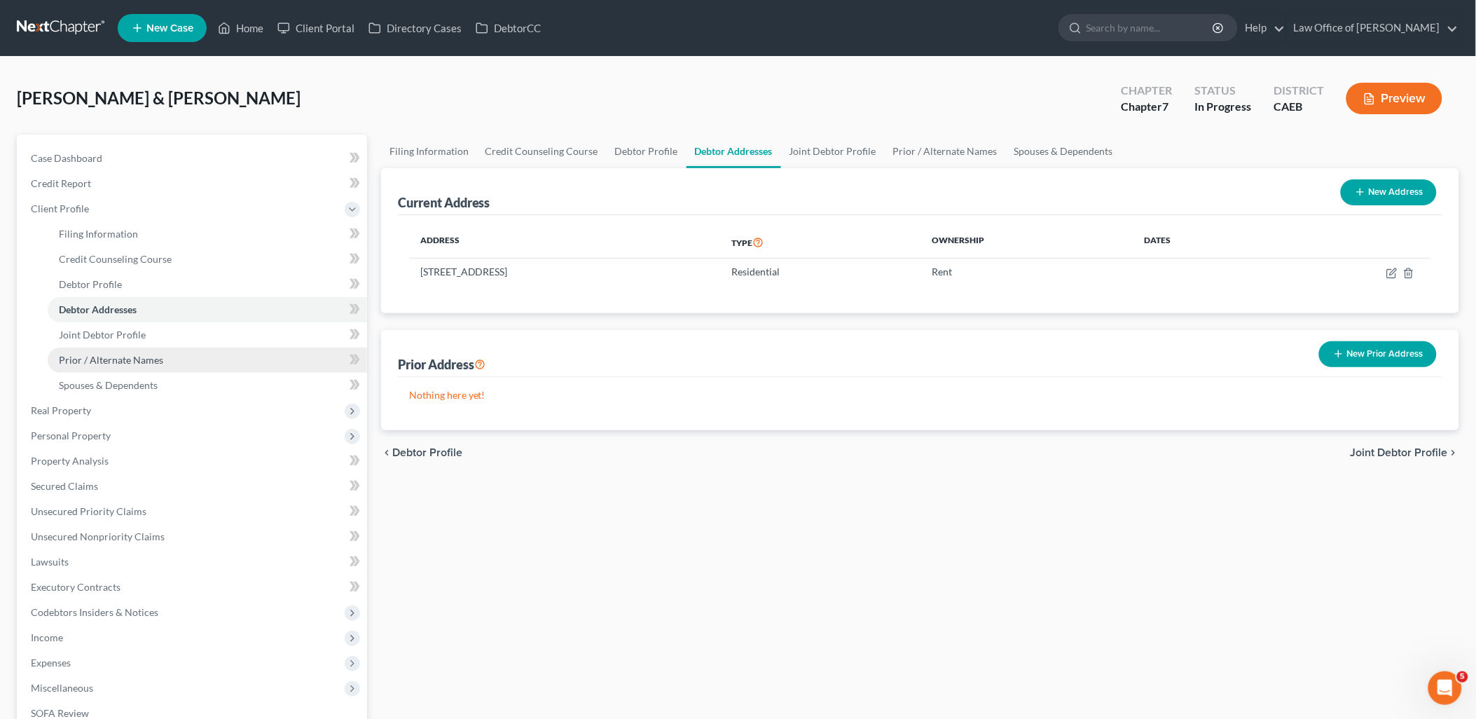
click at [89, 362] on span "Prior / Alternate Names" at bounding box center [111, 360] width 104 height 12
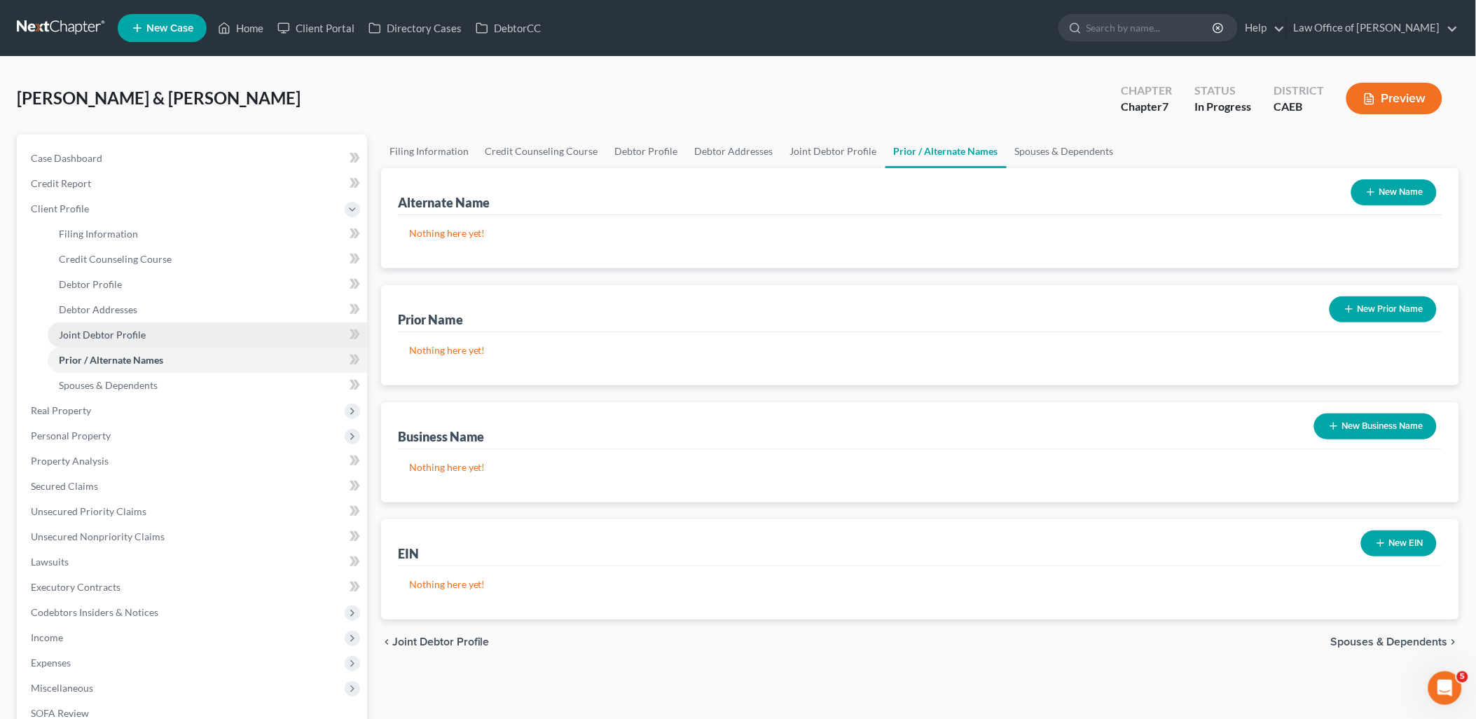
click at [97, 331] on span "Joint Debtor Profile" at bounding box center [102, 335] width 87 height 12
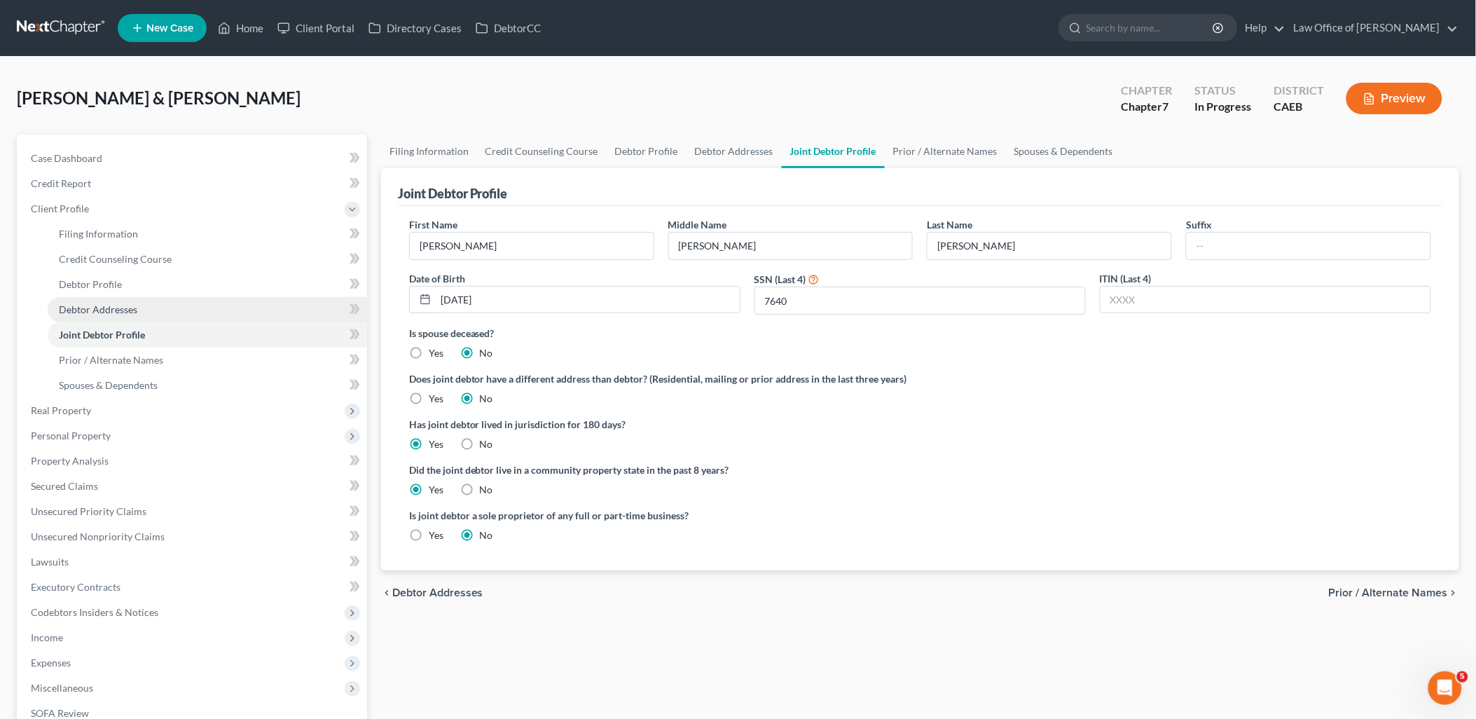
click at [94, 310] on span "Debtor Addresses" at bounding box center [98, 309] width 78 height 12
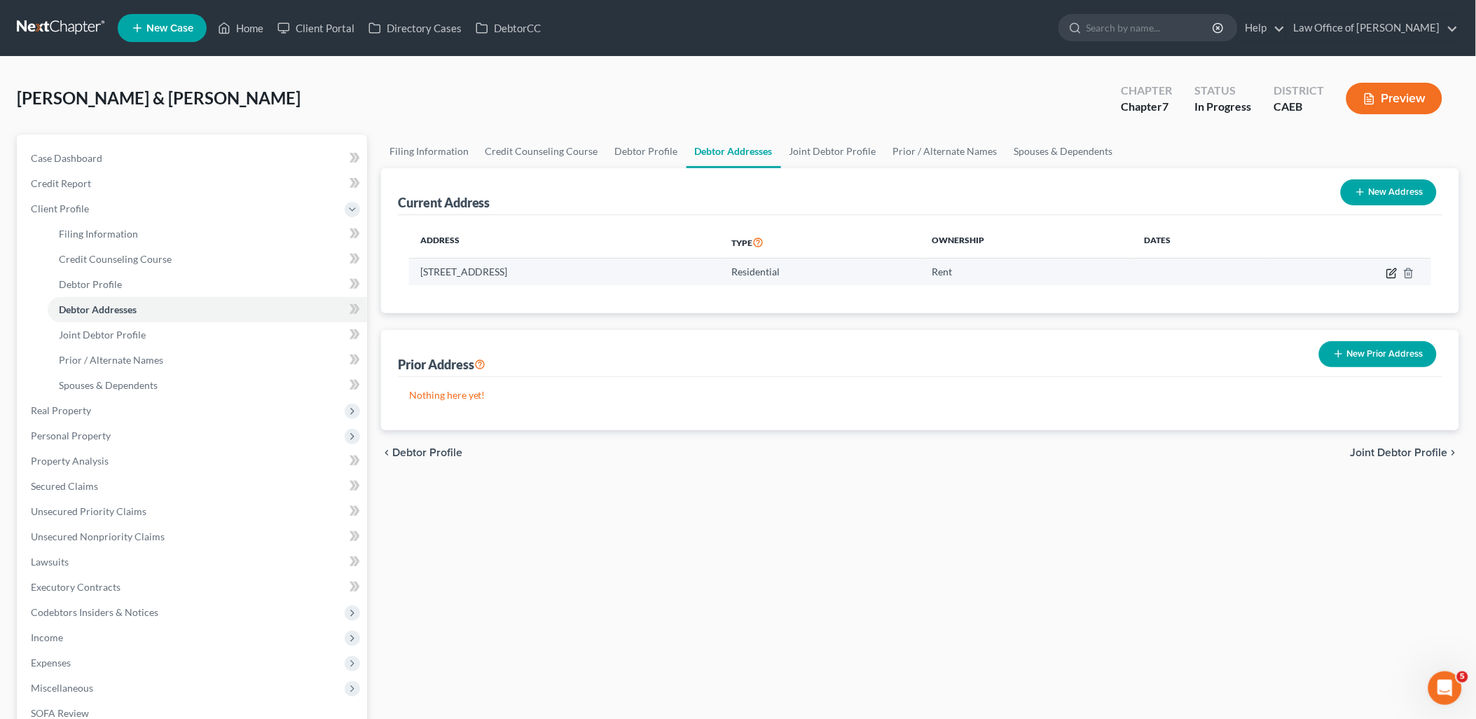
click at [1389, 275] on icon "button" at bounding box center [1392, 273] width 11 height 11
select select "4"
select select "0"
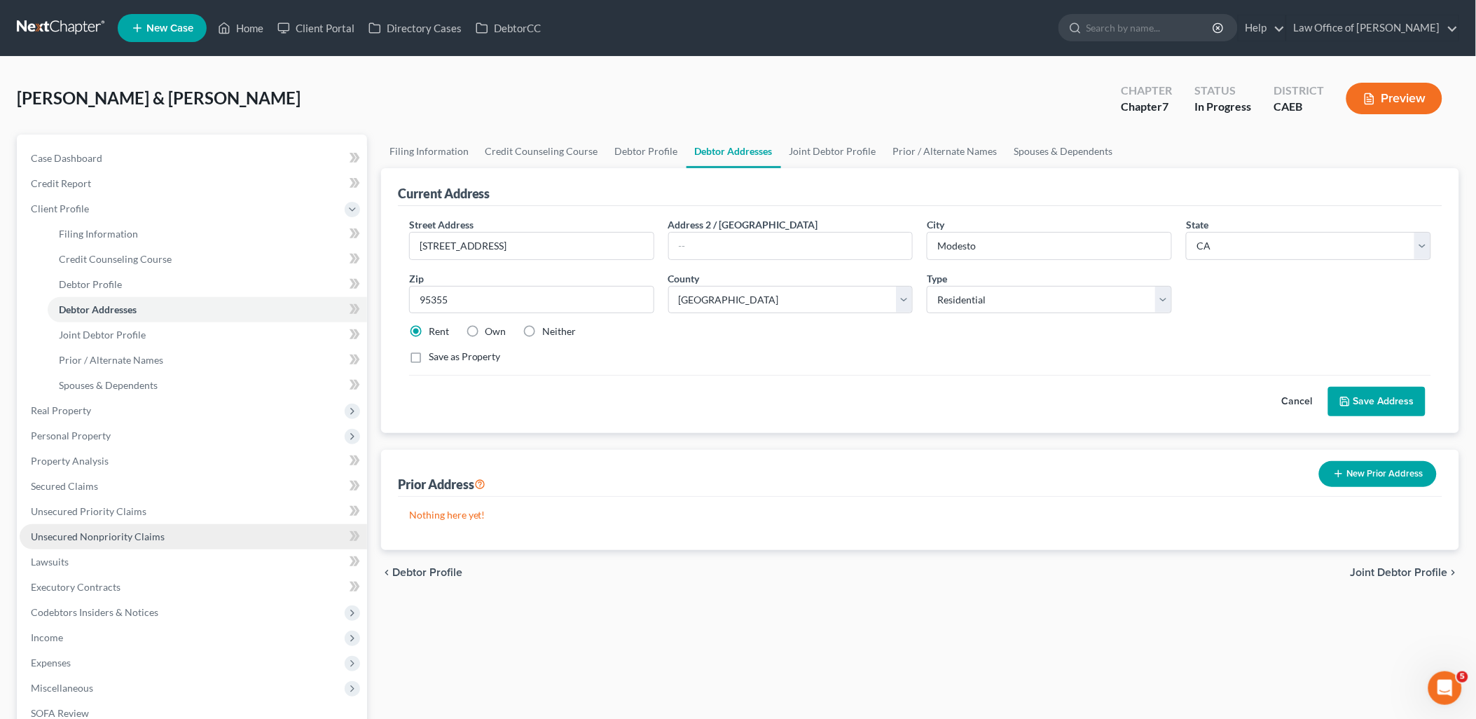
click at [75, 531] on span "Unsecured Nonpriority Claims" at bounding box center [98, 536] width 134 height 12
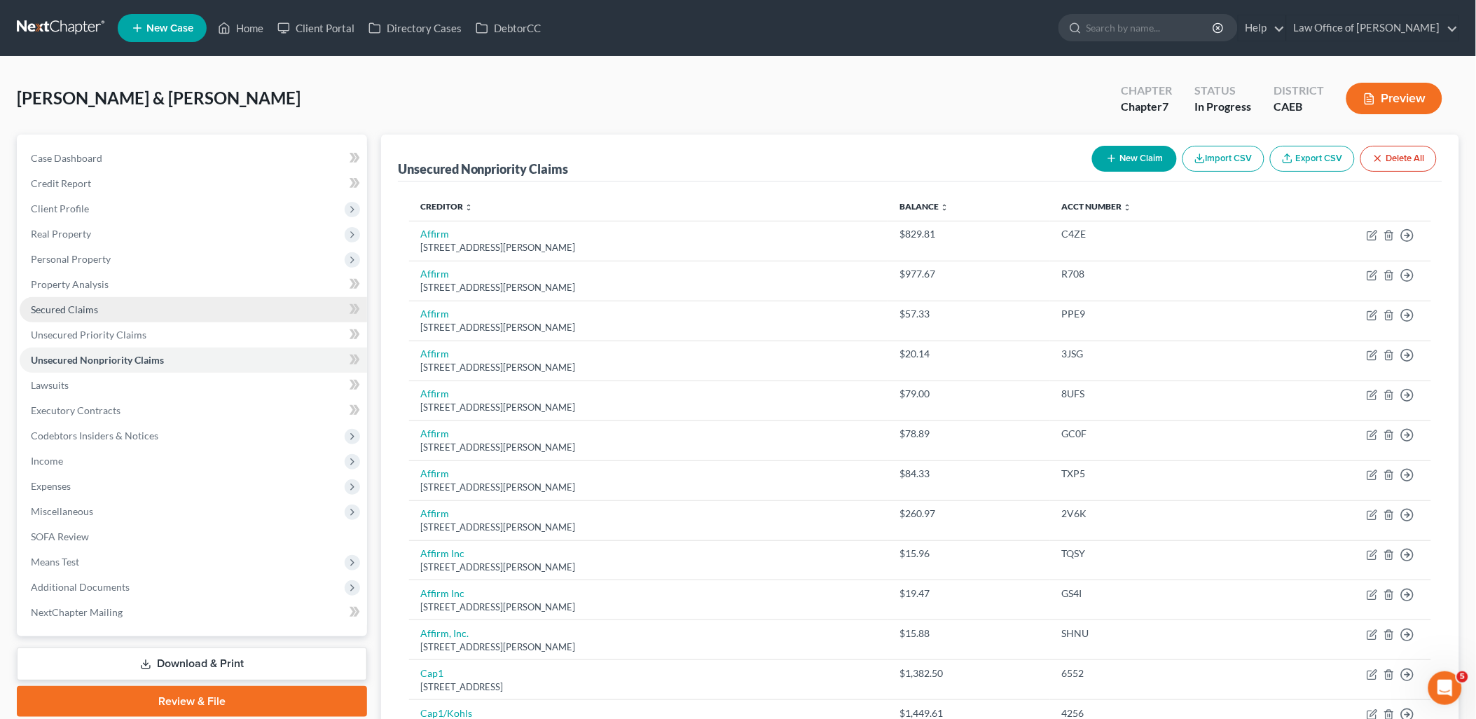
click at [73, 311] on span "Secured Claims" at bounding box center [64, 309] width 67 height 12
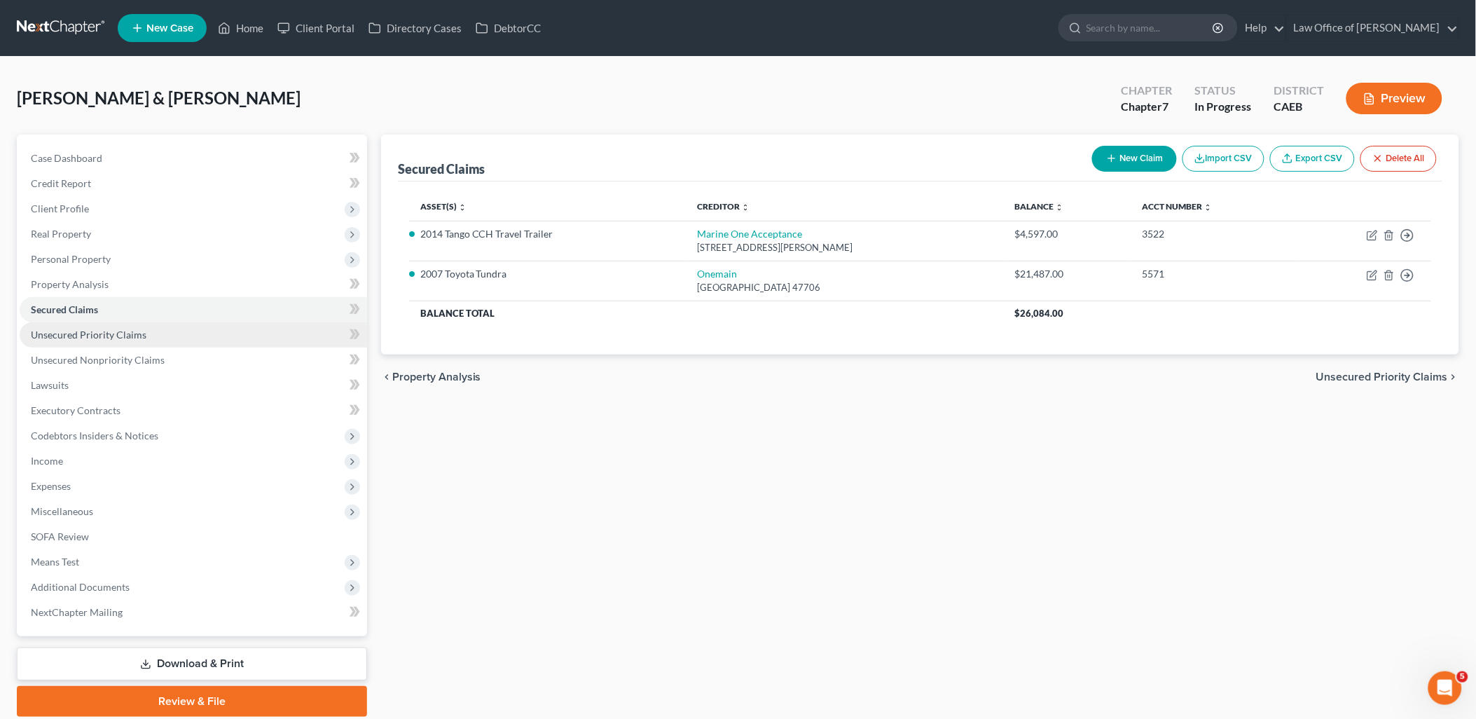
click at [101, 338] on span "Unsecured Priority Claims" at bounding box center [89, 335] width 116 height 12
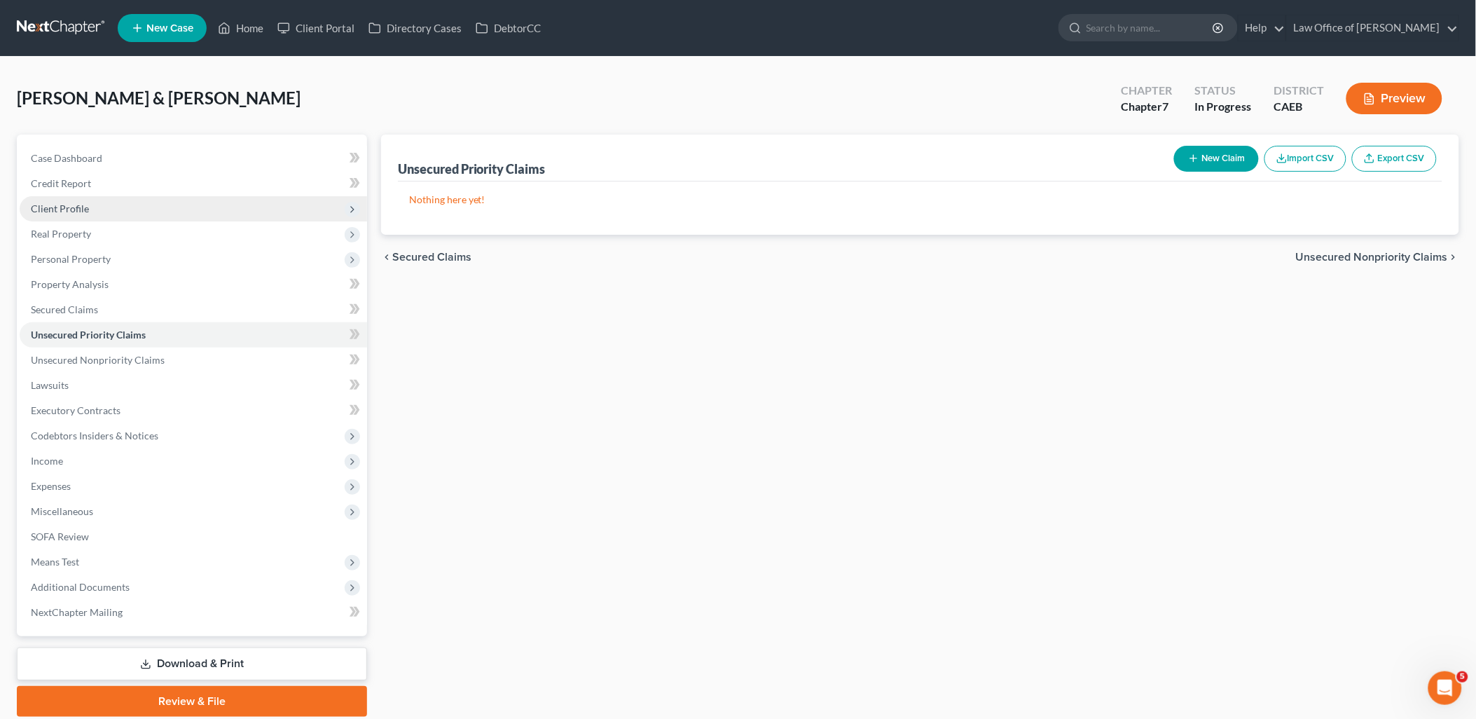
click at [58, 204] on span "Client Profile" at bounding box center [60, 208] width 58 height 12
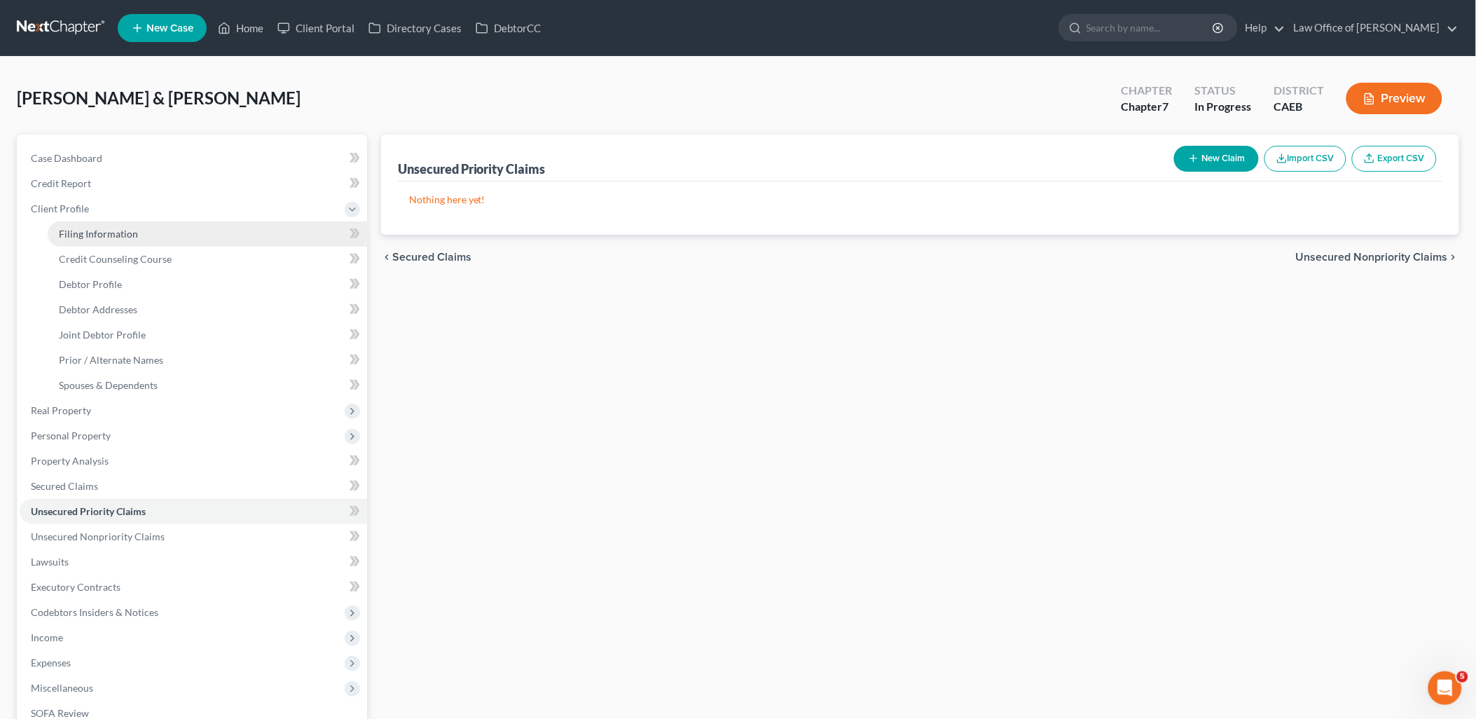
click at [73, 235] on span "Filing Information" at bounding box center [98, 234] width 79 height 12
select select "1"
select select "0"
select select "8"
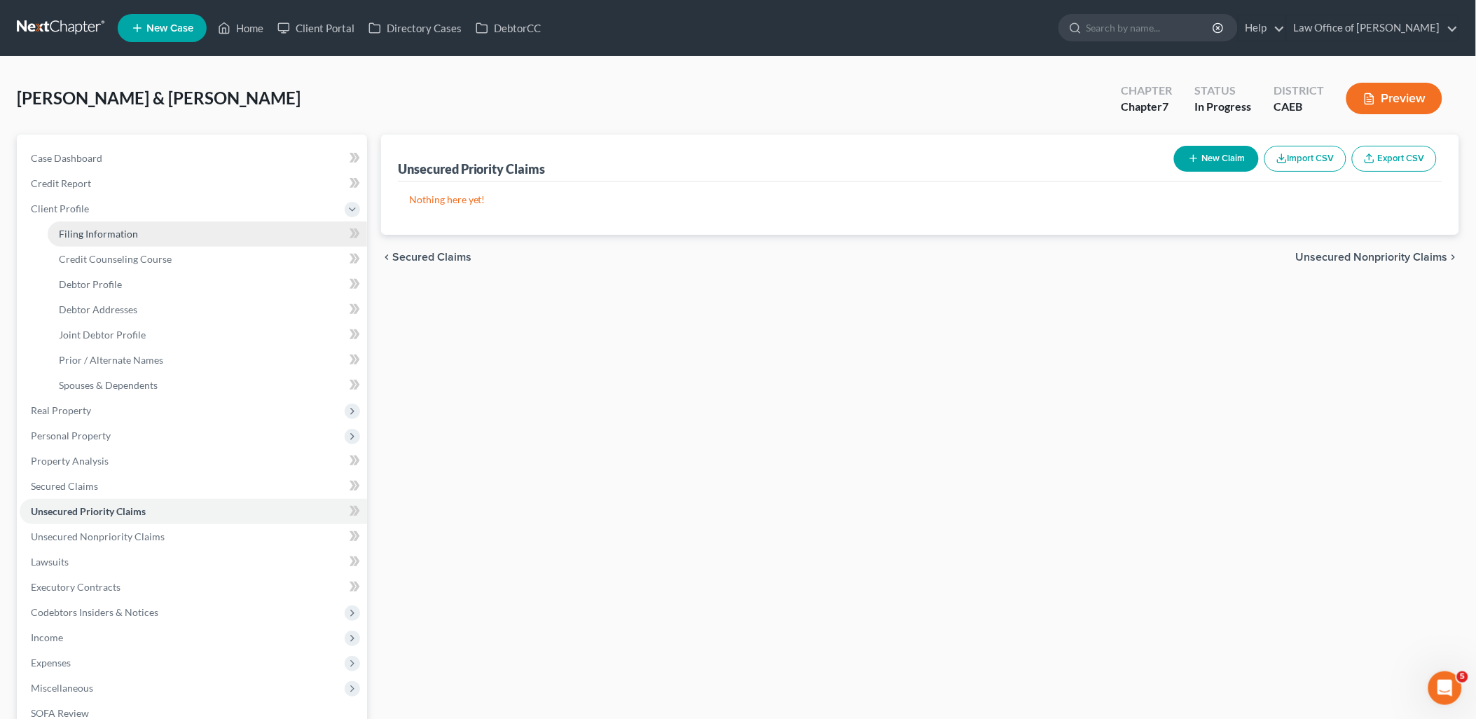
select select "0"
select select "4"
select select "0"
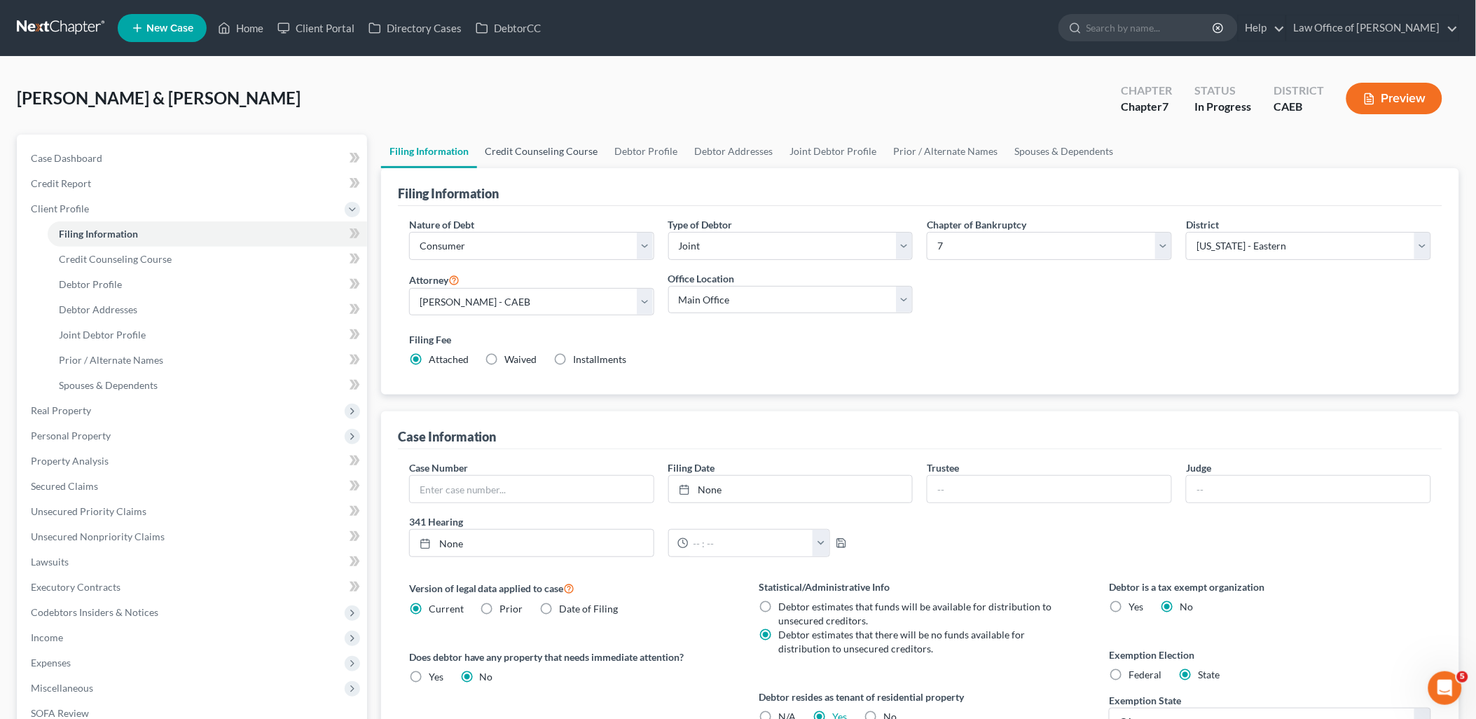
click at [538, 151] on link "Credit Counseling Course" at bounding box center [542, 152] width 130 height 34
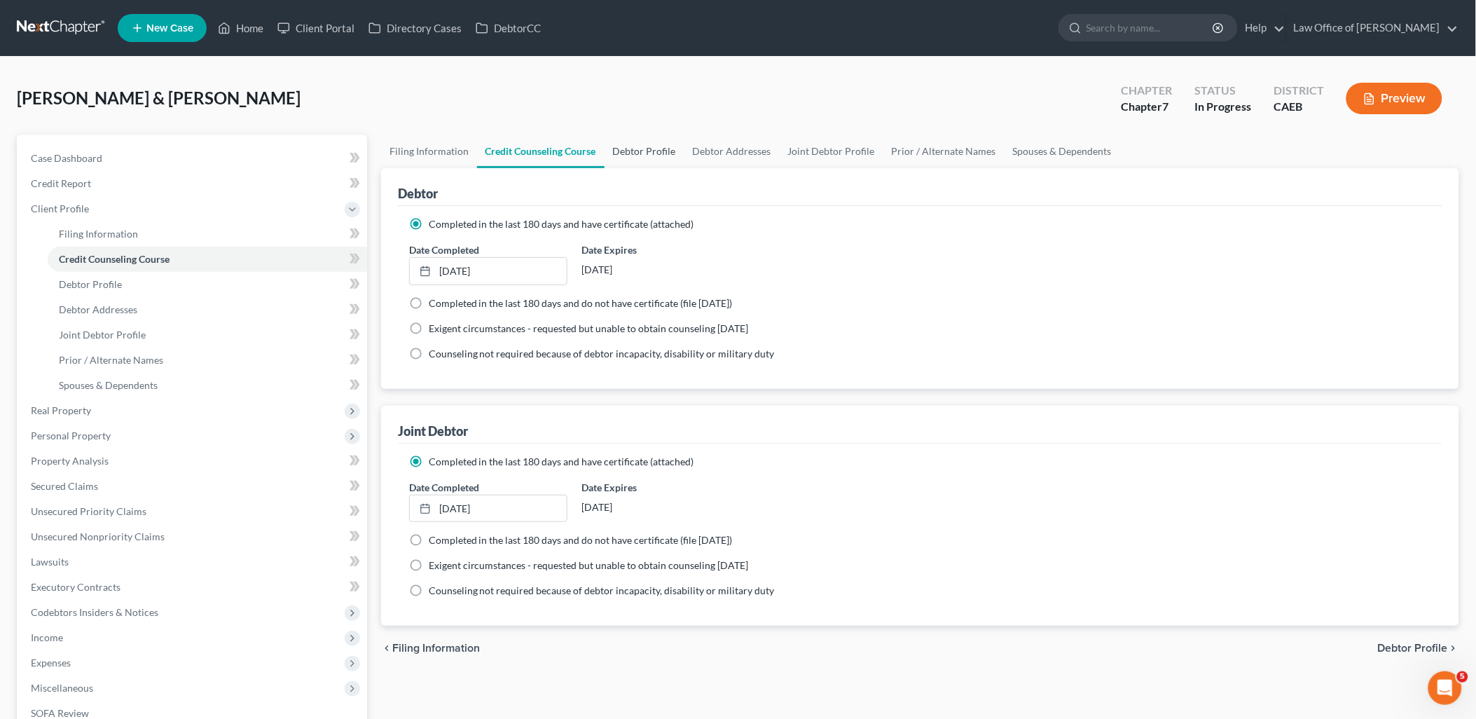
click at [640, 153] on link "Debtor Profile" at bounding box center [645, 152] width 80 height 34
select select "1"
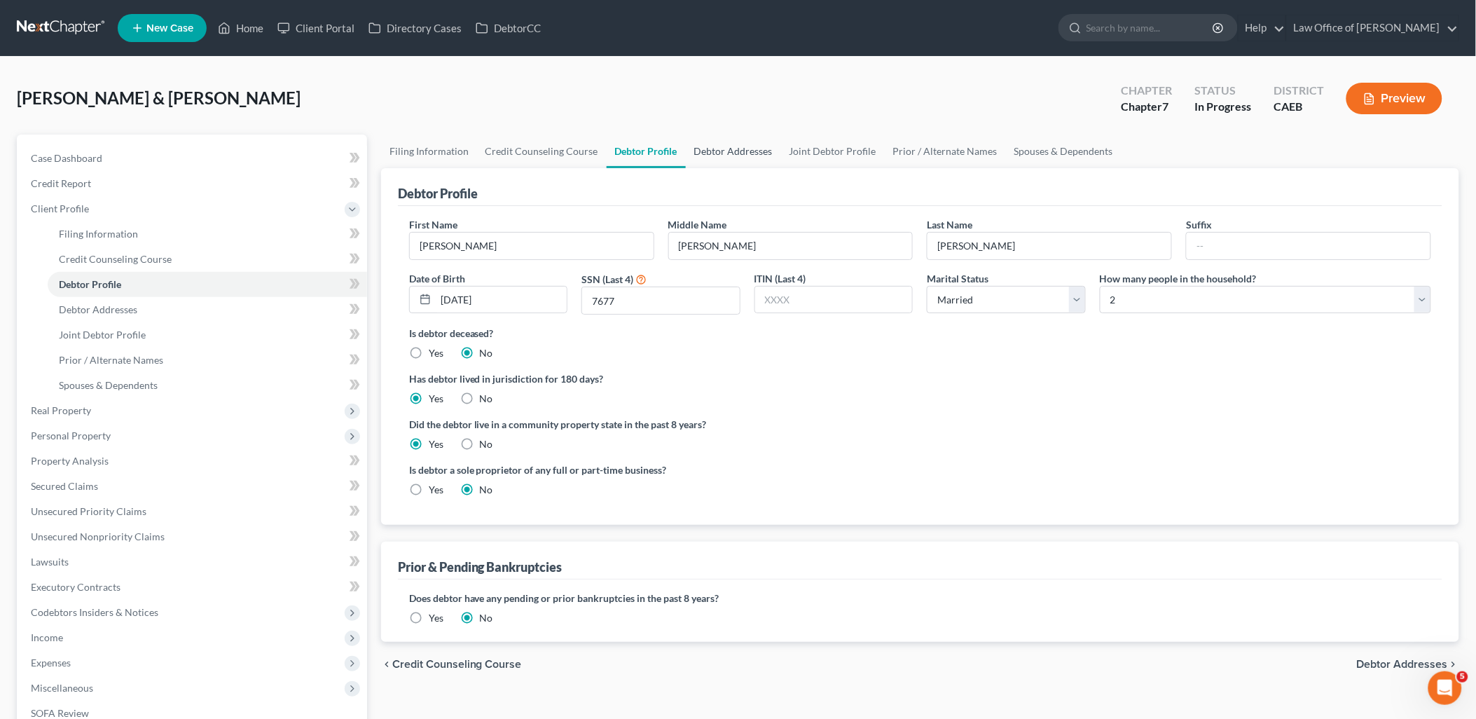
click at [718, 151] on link "Debtor Addresses" at bounding box center [733, 152] width 95 height 34
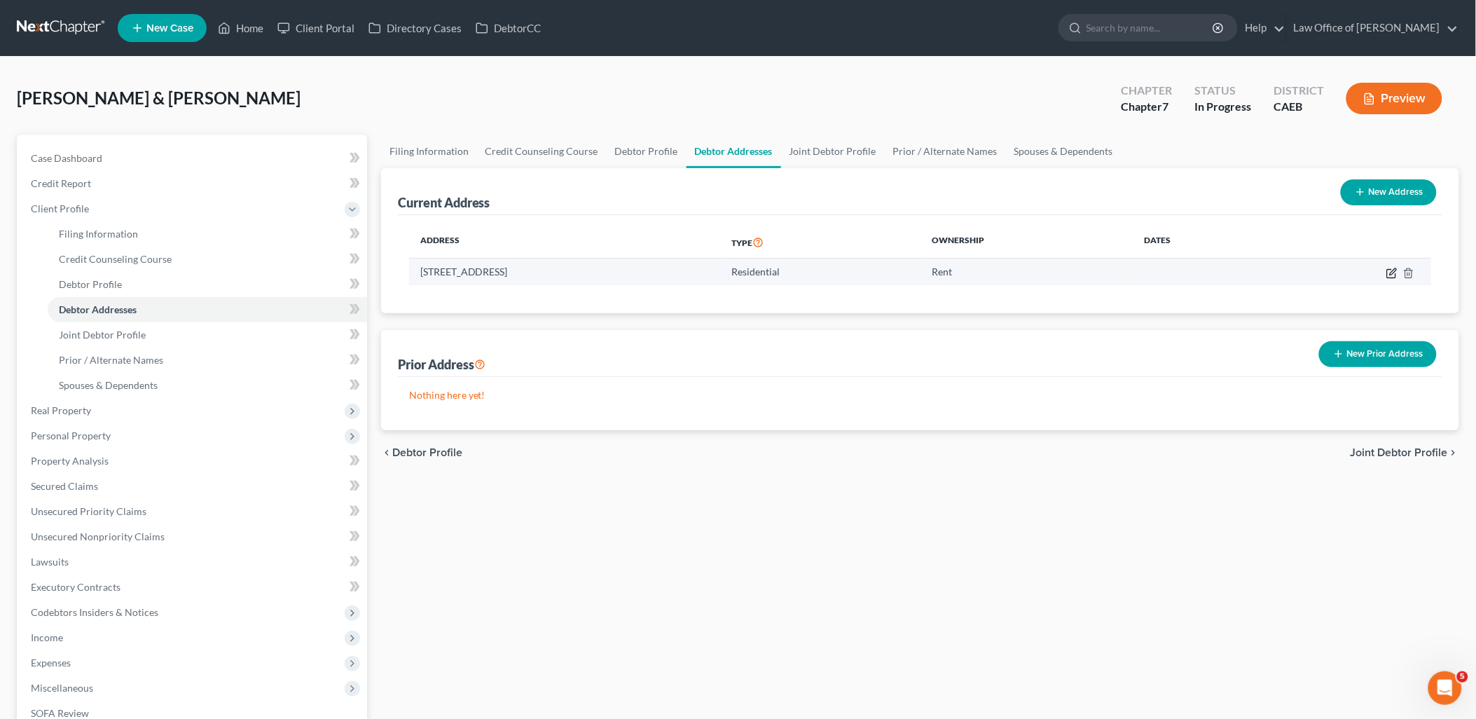
click at [1394, 270] on icon "button" at bounding box center [1392, 273] width 11 height 11
select select "4"
select select "0"
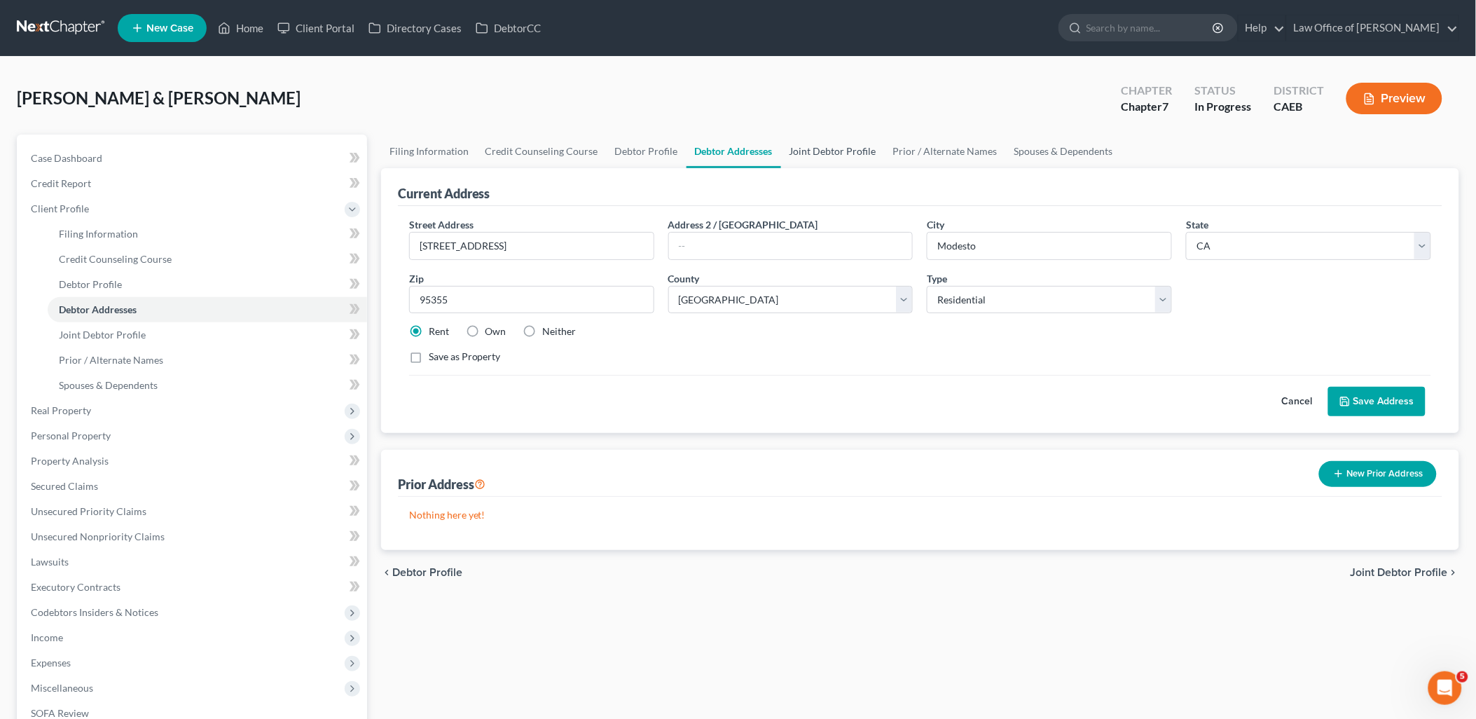
click at [823, 149] on link "Joint Debtor Profile" at bounding box center [833, 152] width 104 height 34
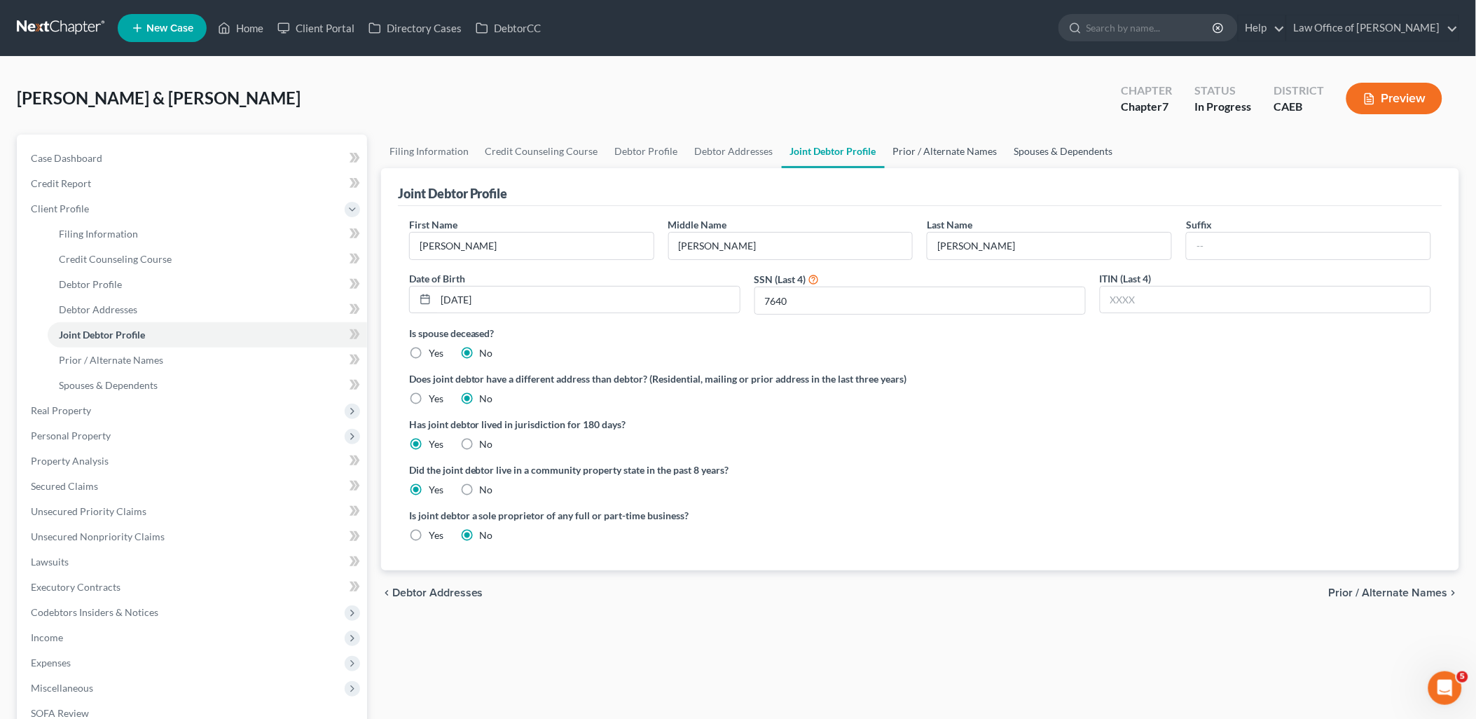
click at [919, 151] on link "Prior / Alternate Names" at bounding box center [945, 152] width 121 height 34
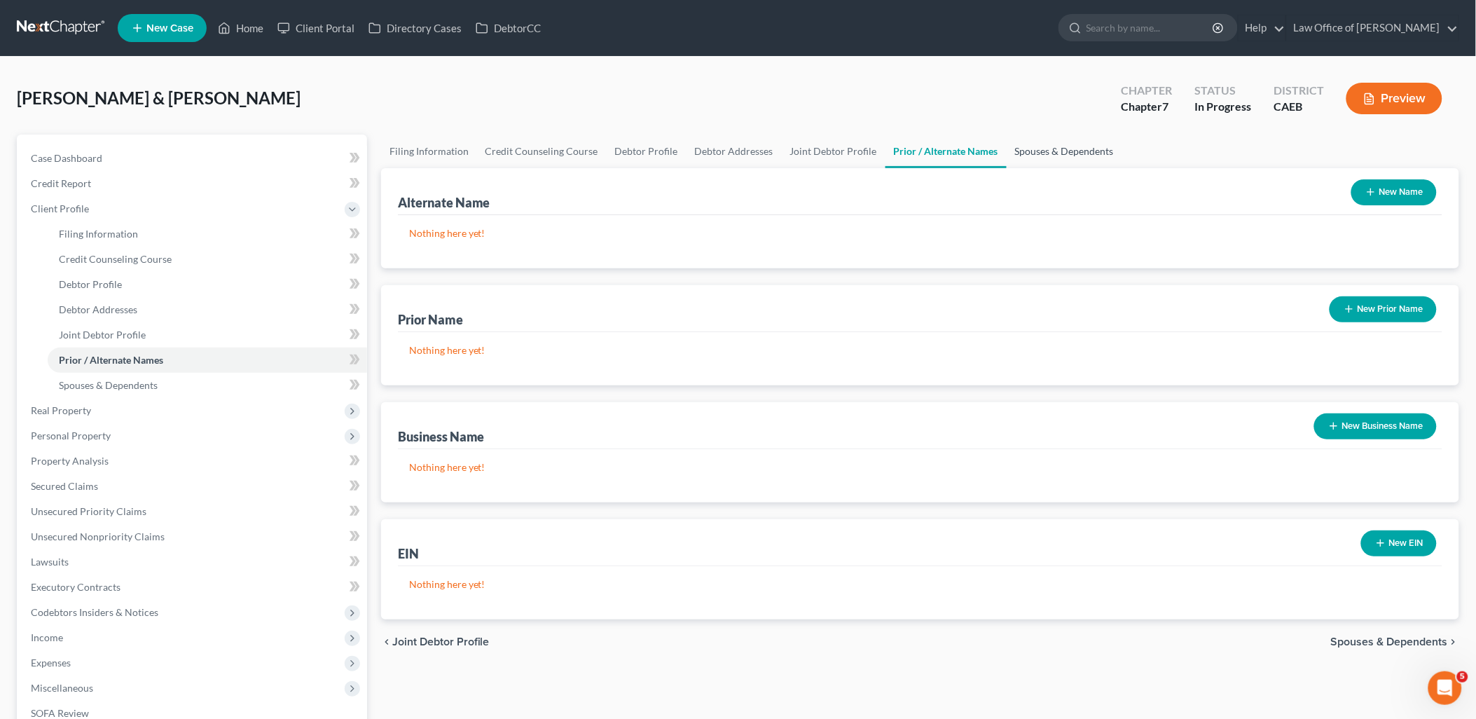
click at [1055, 148] on link "Spouses & Dependents" at bounding box center [1065, 152] width 116 height 34
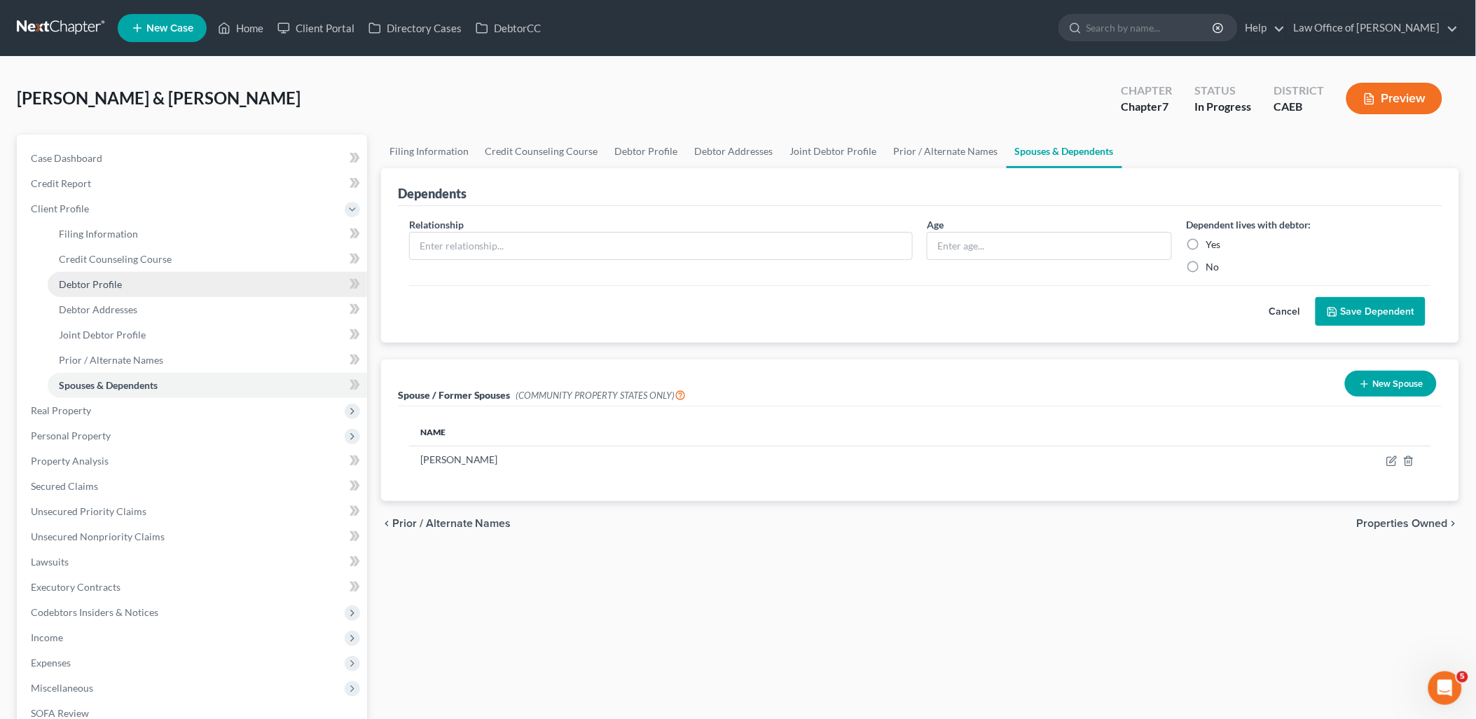
click at [107, 282] on span "Debtor Profile" at bounding box center [90, 284] width 63 height 12
select select "1"
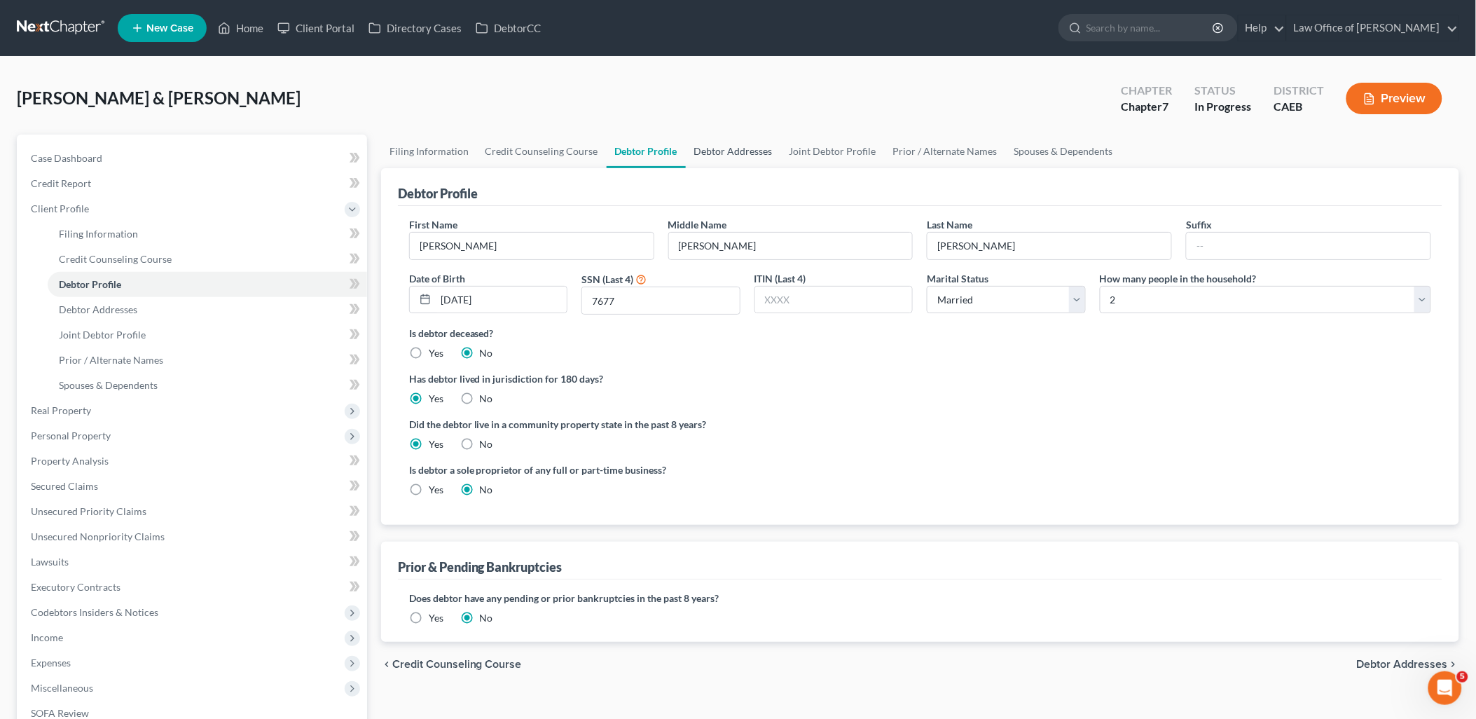
click at [720, 148] on link "Debtor Addresses" at bounding box center [733, 152] width 95 height 34
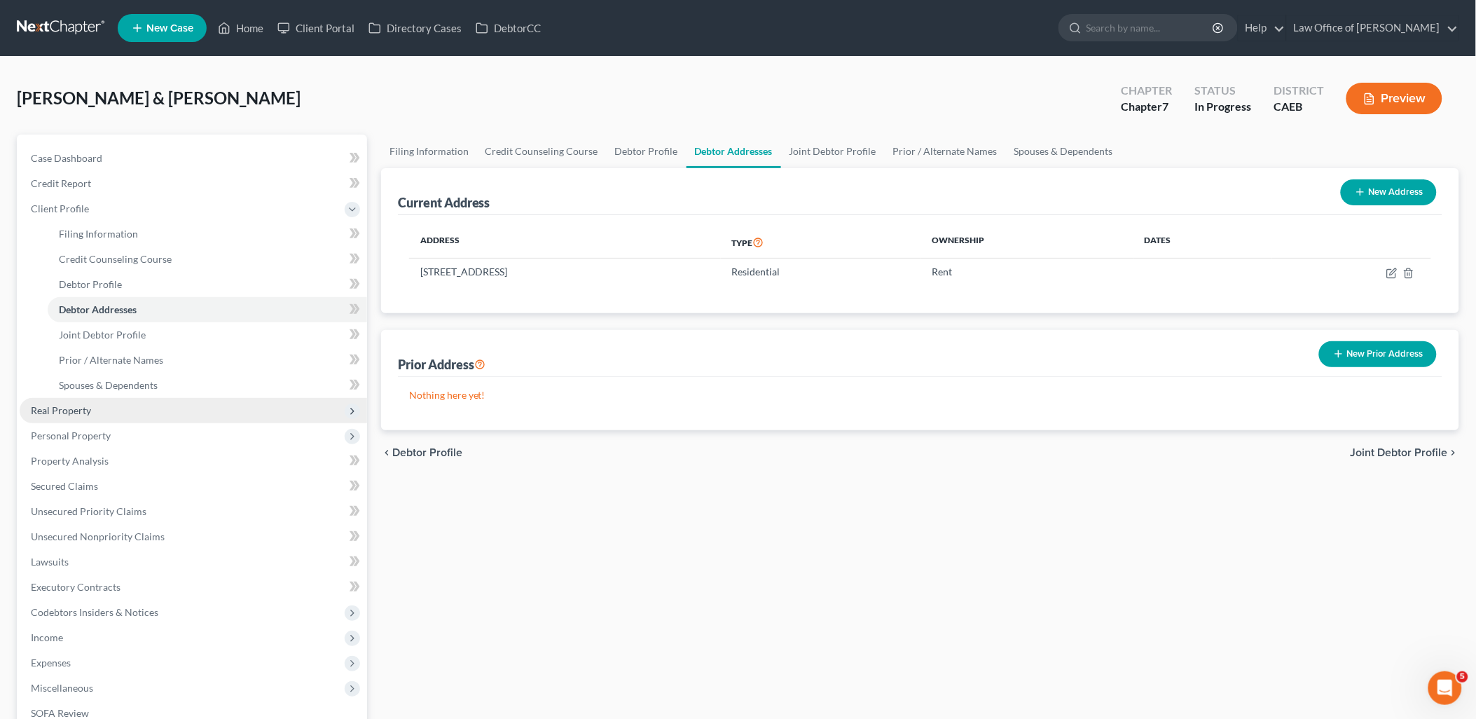
click at [68, 411] on span "Real Property" at bounding box center [61, 410] width 60 height 12
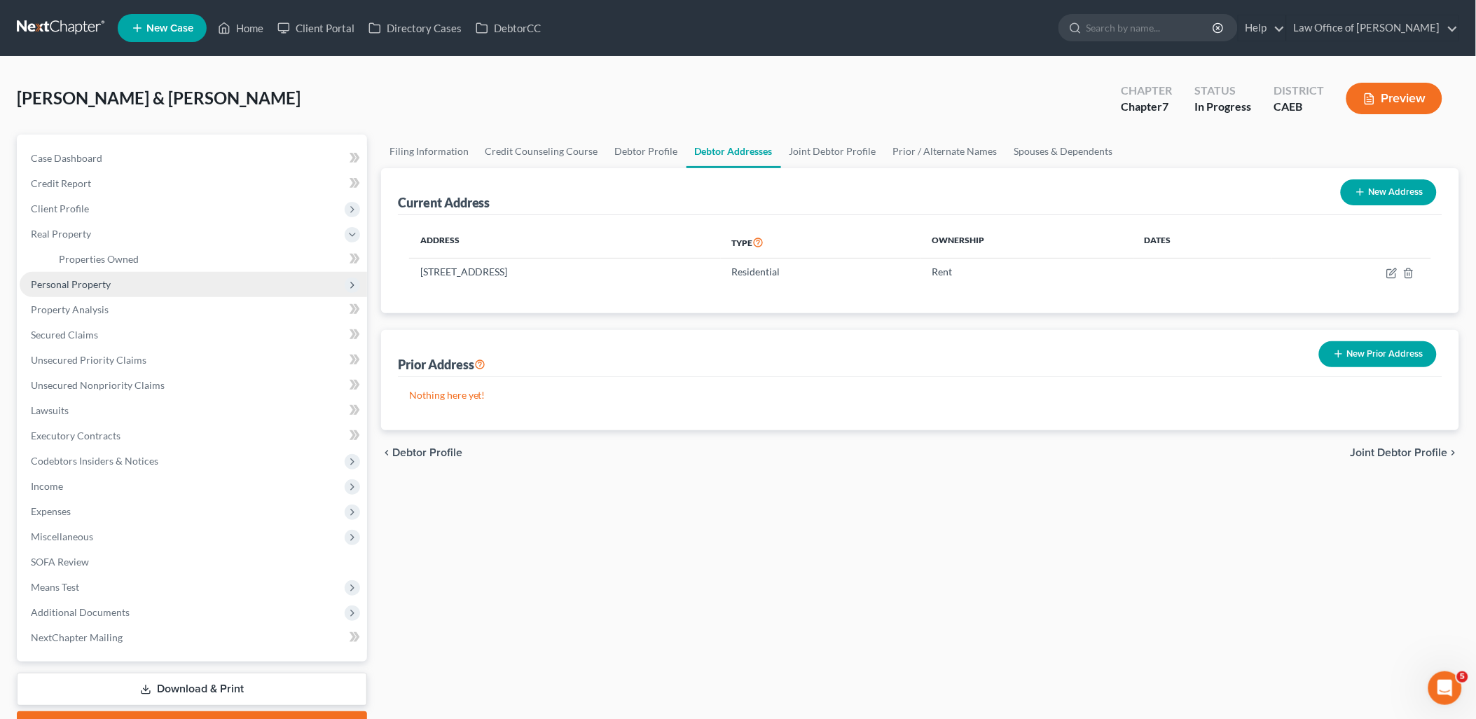
click at [78, 283] on span "Personal Property" at bounding box center [71, 284] width 80 height 12
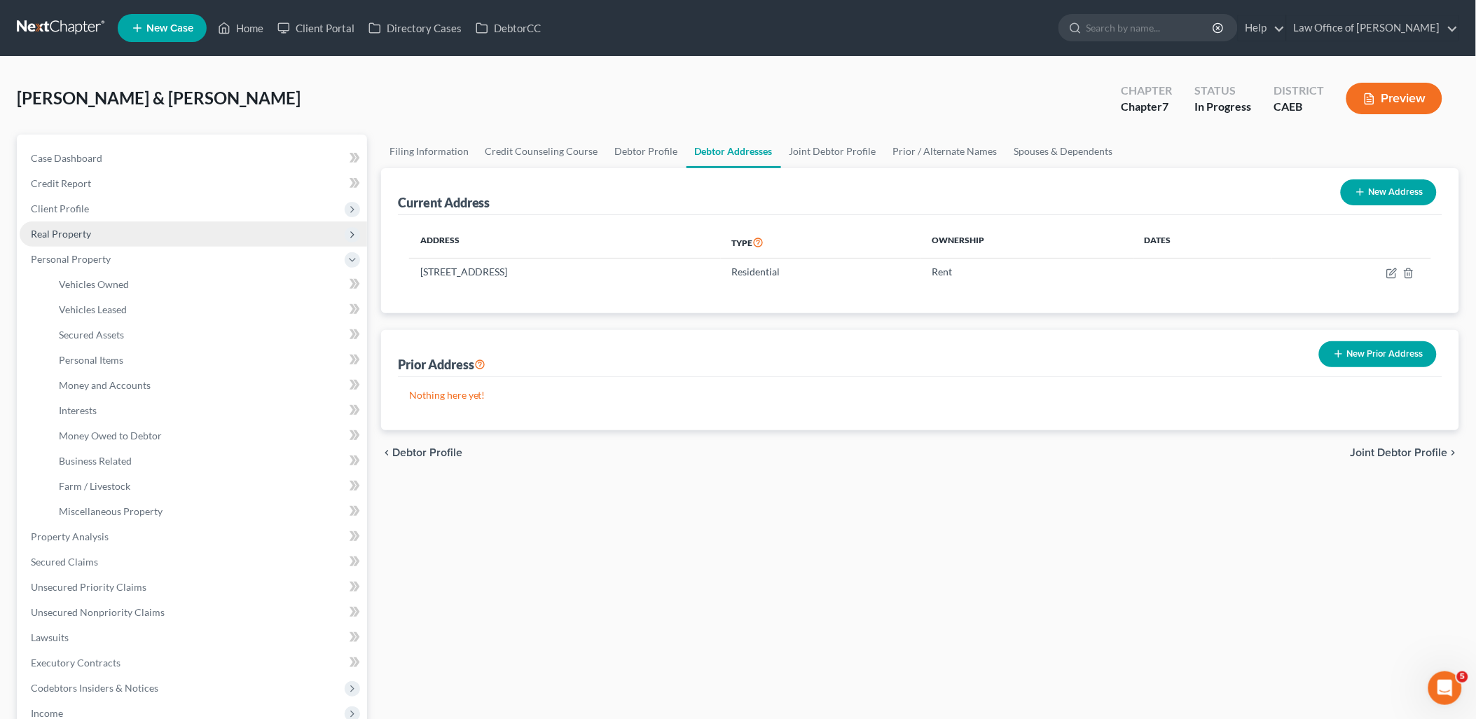
click at [74, 233] on span "Real Property" at bounding box center [61, 234] width 60 height 12
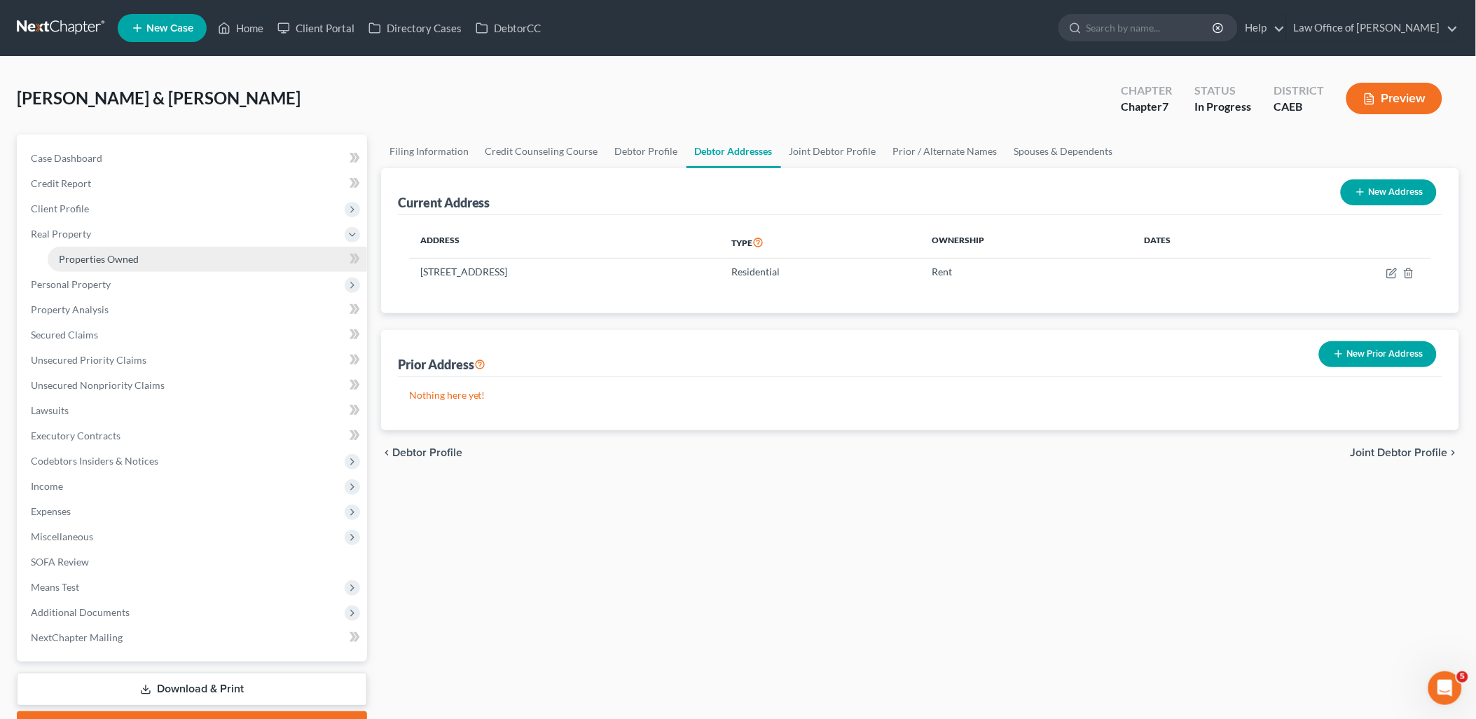
click at [85, 263] on span "Properties Owned" at bounding box center [99, 259] width 80 height 12
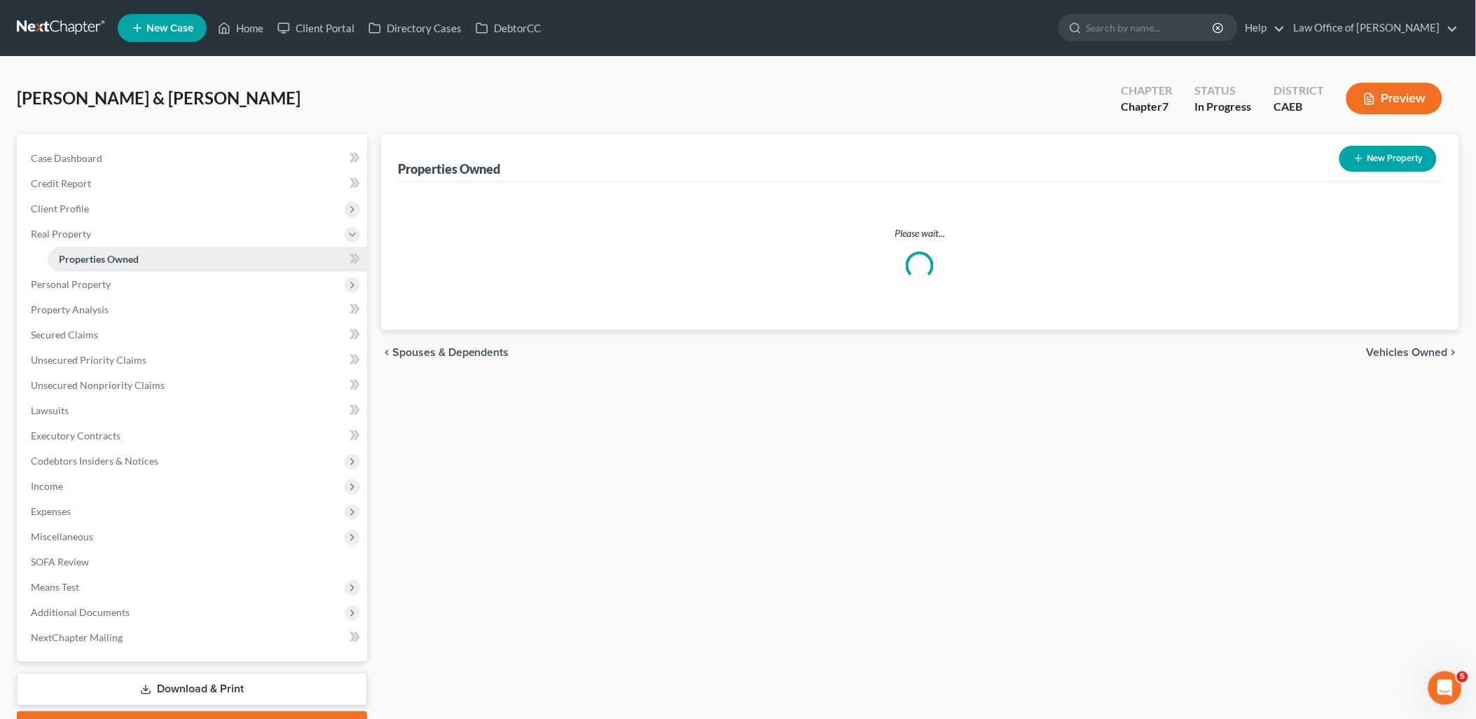
click at [85, 263] on span "Properties Owned" at bounding box center [99, 259] width 80 height 12
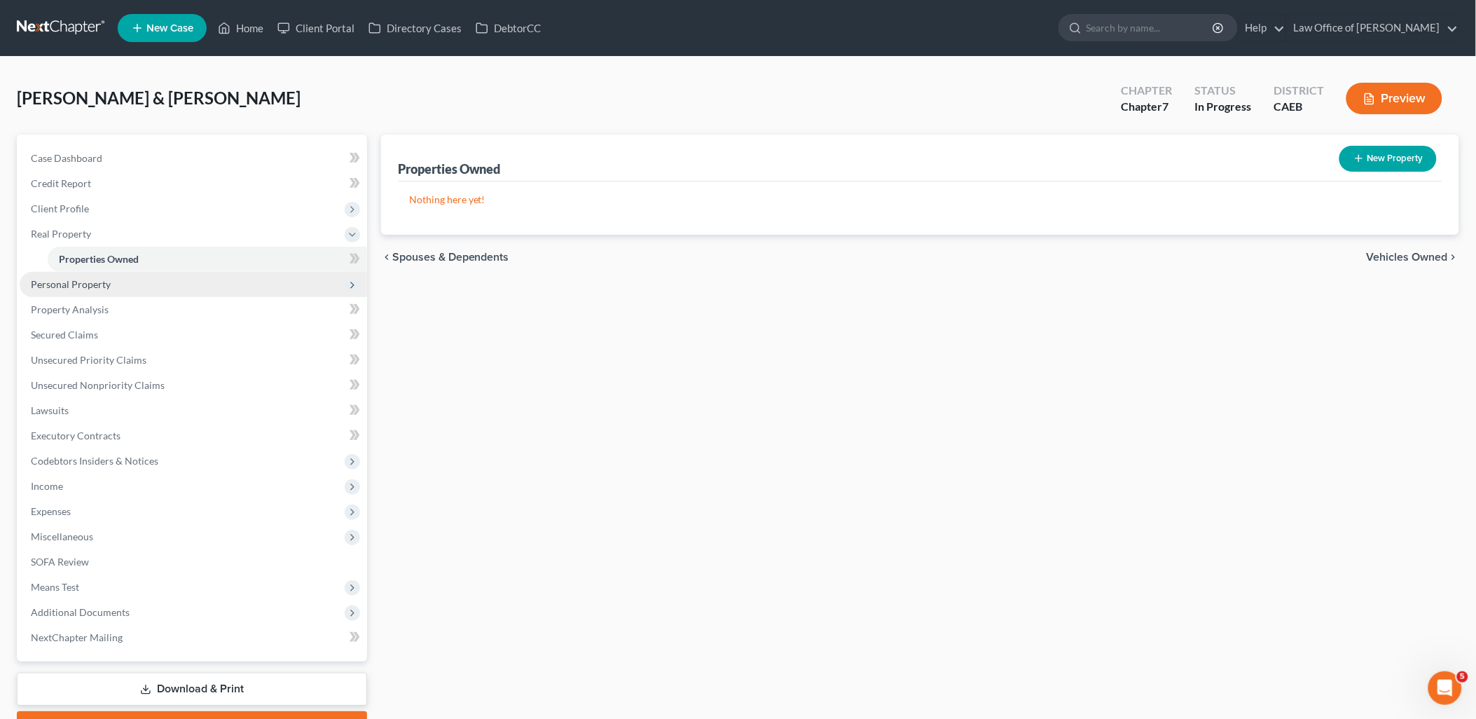
click at [85, 283] on span "Personal Property" at bounding box center [71, 284] width 80 height 12
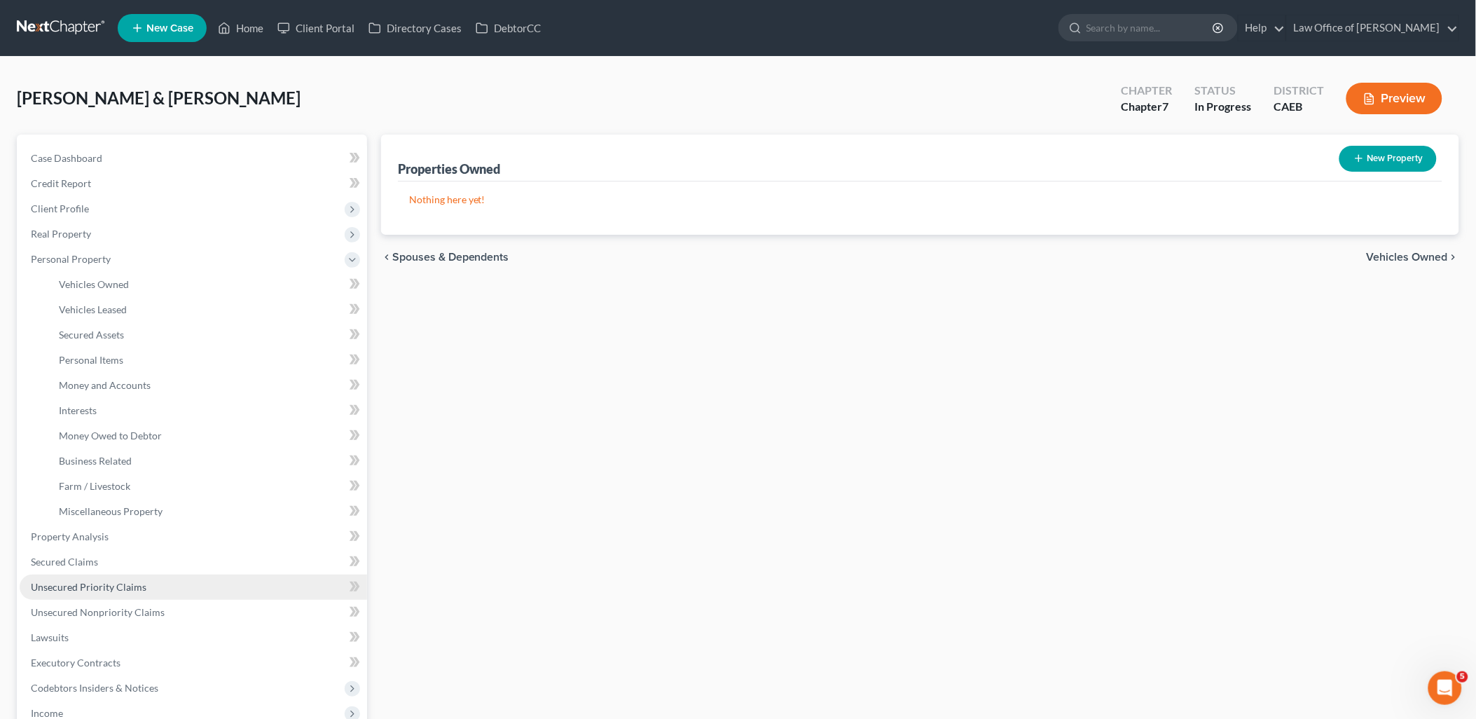
click at [66, 582] on span "Unsecured Priority Claims" at bounding box center [89, 587] width 116 height 12
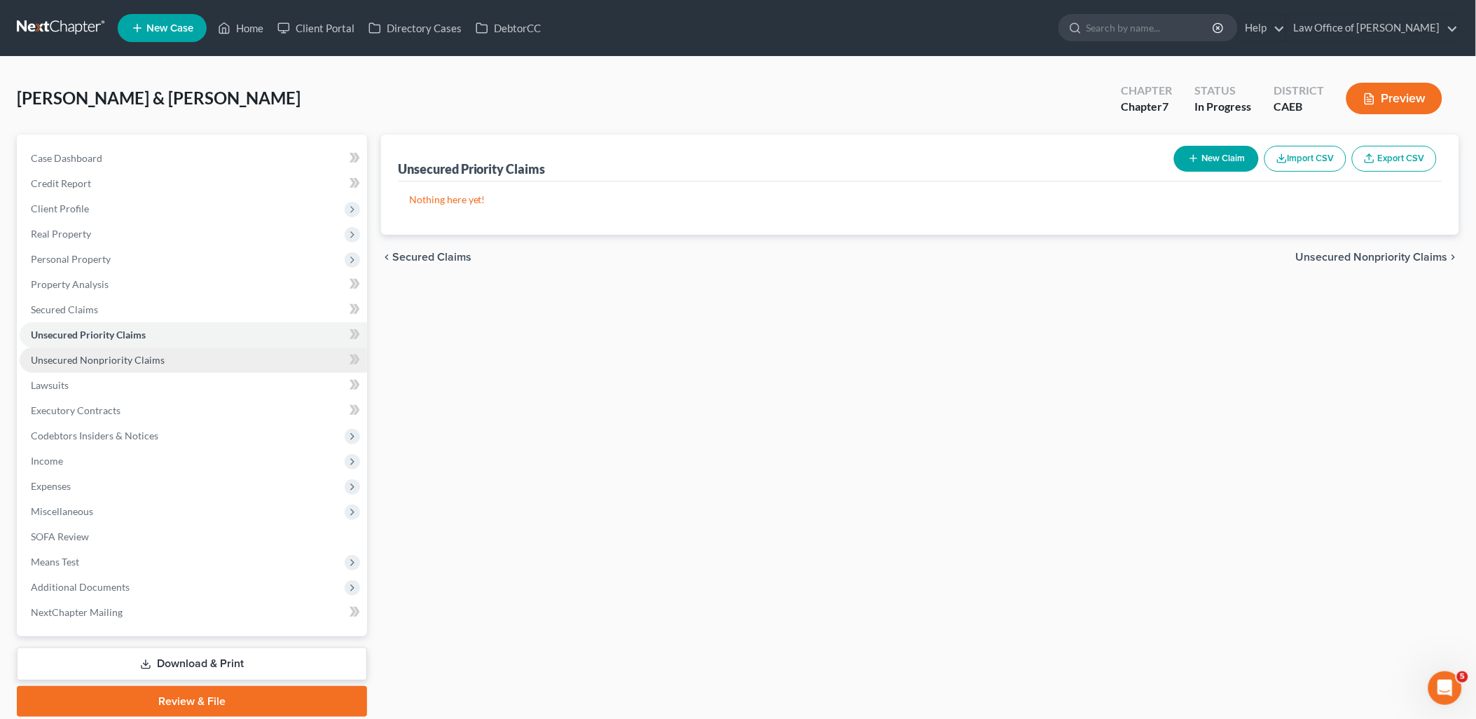
click at [91, 354] on span "Unsecured Nonpriority Claims" at bounding box center [98, 360] width 134 height 12
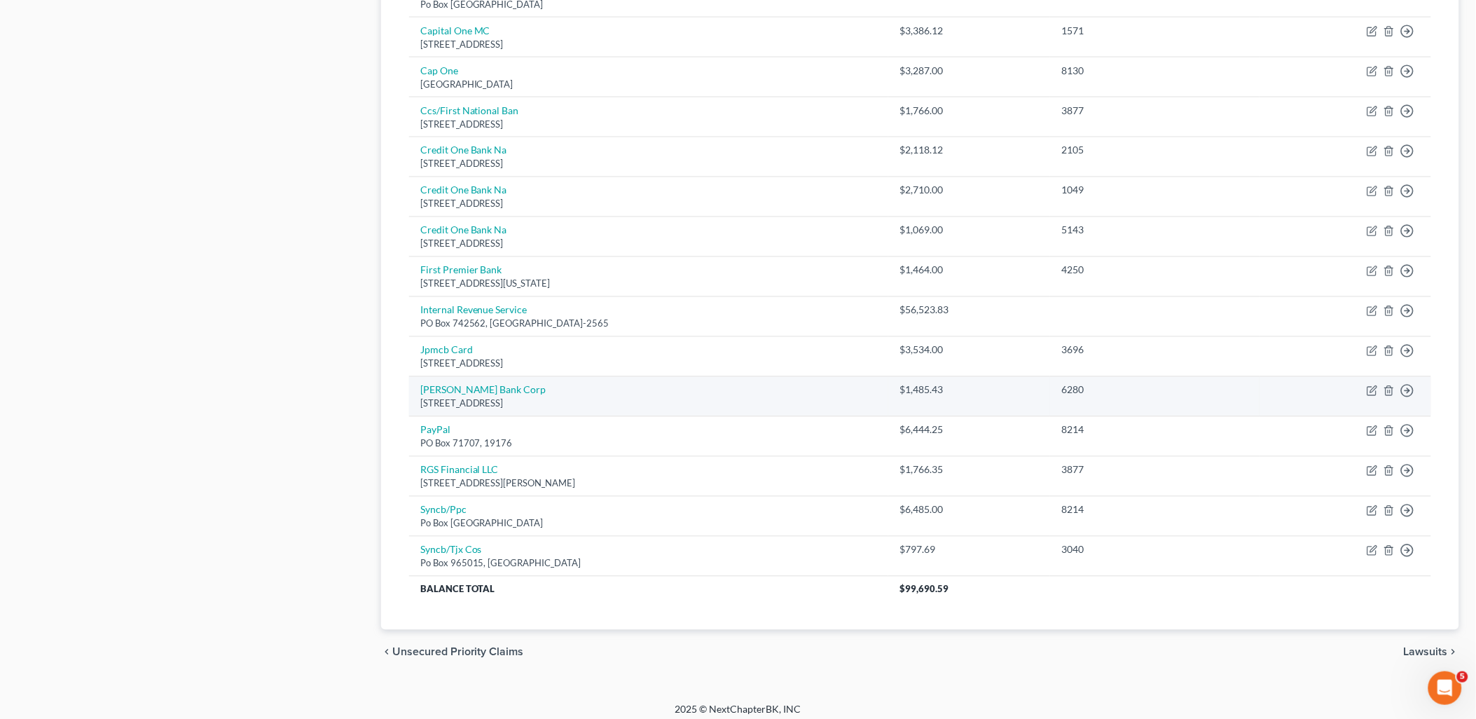
scroll to position [813, 0]
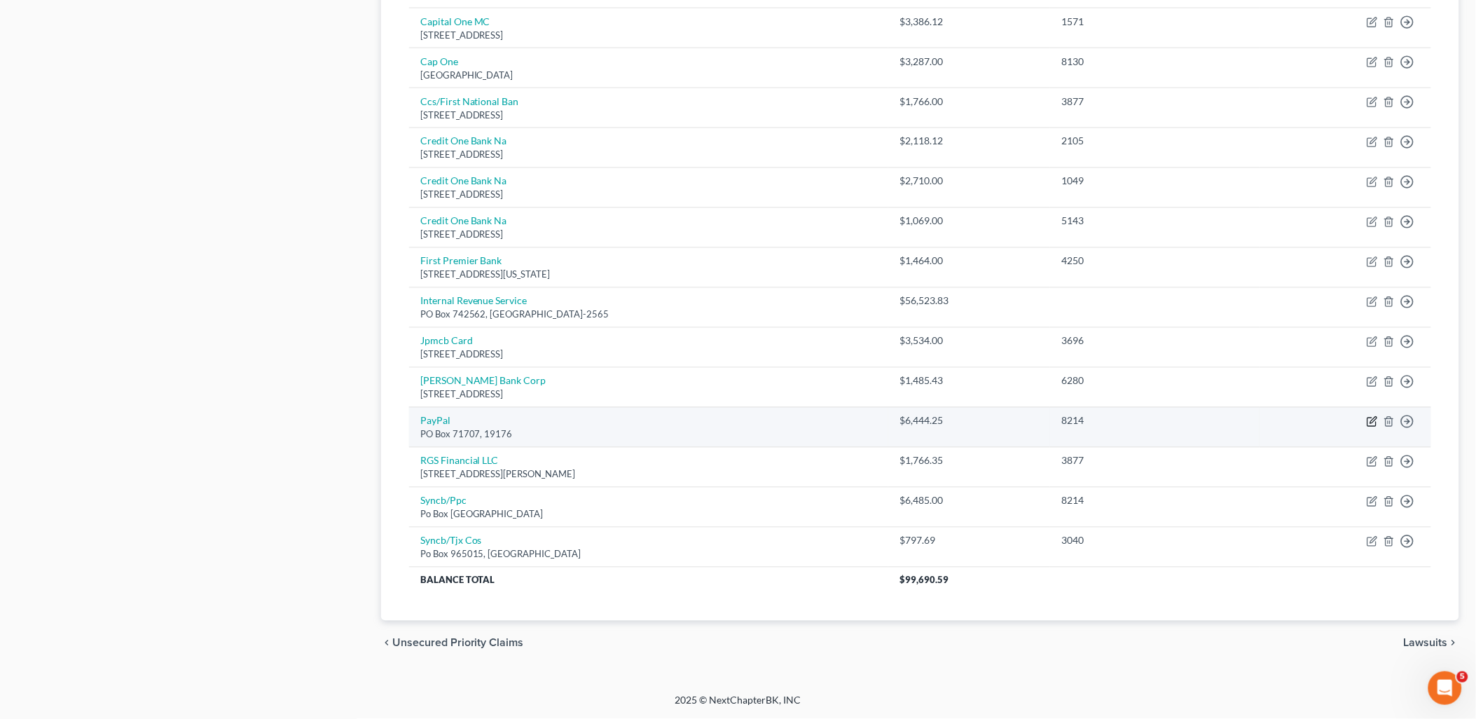
click at [1371, 418] on icon "button" at bounding box center [1372, 421] width 11 height 11
select select "2"
select select "4"
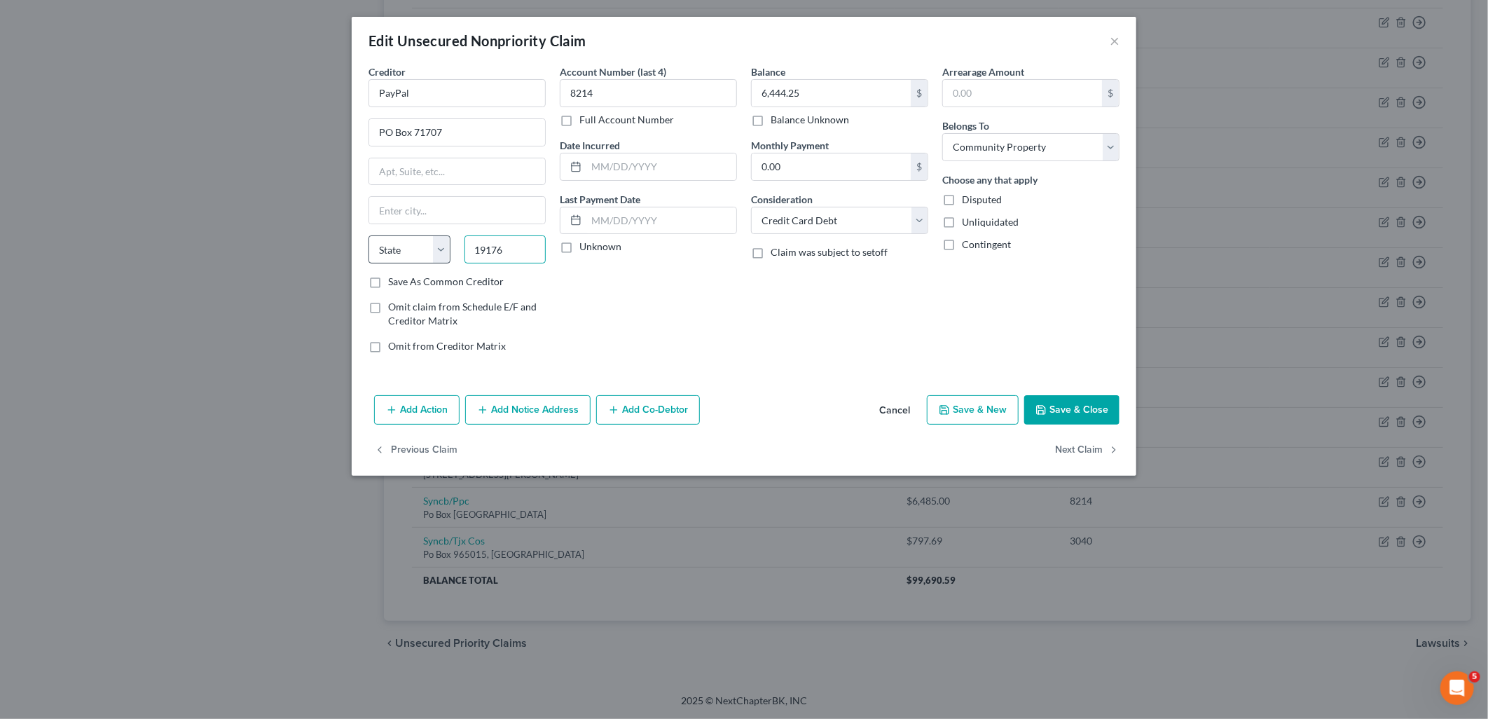
drag, startPoint x: 521, startPoint y: 249, endPoint x: 449, endPoint y: 247, distance: 72.2
click at [439, 247] on div "State [US_STATE] AK AR AZ CA CO CT DE DC [GEOGRAPHIC_DATA] [GEOGRAPHIC_DATA] GU…" at bounding box center [457, 254] width 191 height 39
type input "19176"
drag, startPoint x: 462, startPoint y: 92, endPoint x: 327, endPoint y: 107, distance: 136.7
click at [329, 107] on div "Edit Unsecured Nonpriority Claim × Creditor * PayPal PO Box 71707 State [US_STA…" at bounding box center [744, 359] width 1488 height 719
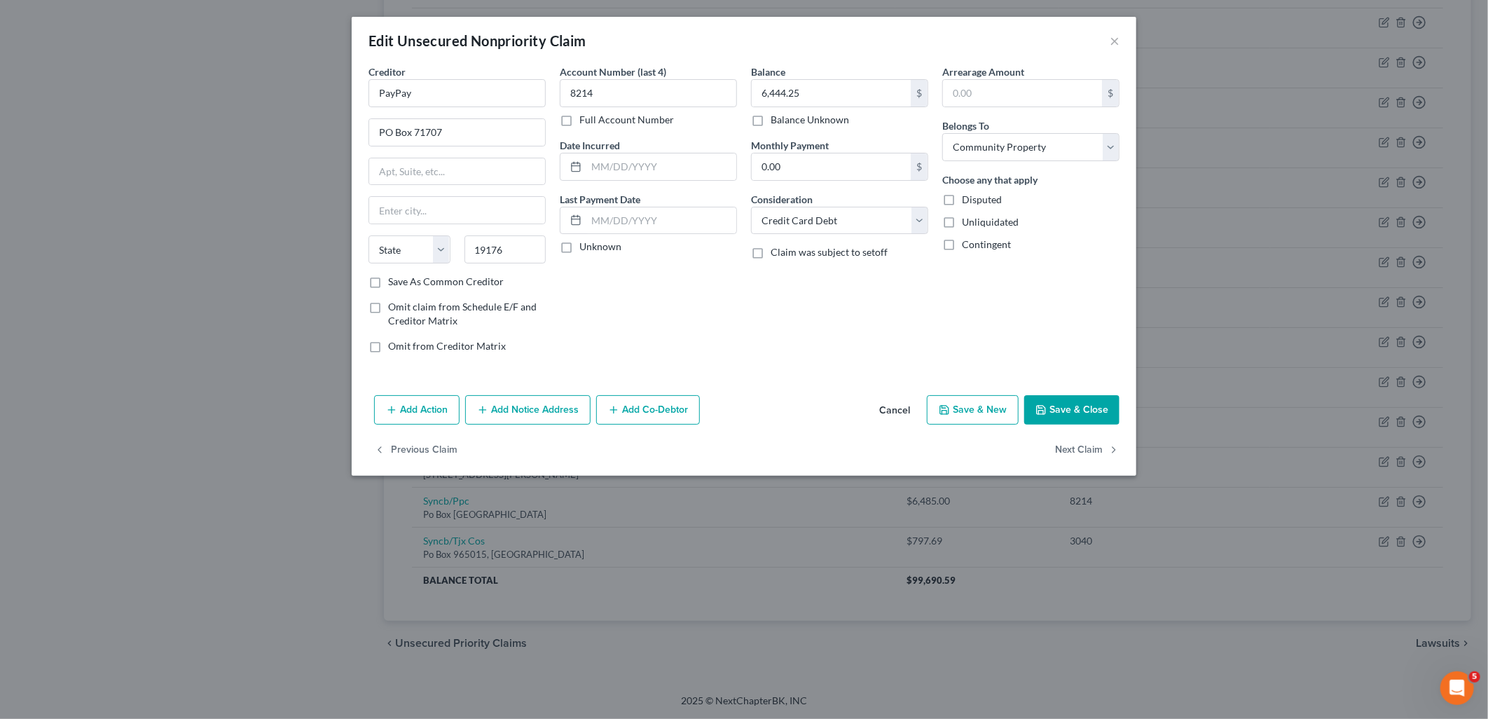
click at [455, 57] on div "Edit Unsecured Nonpriority Claim ×" at bounding box center [744, 41] width 785 height 48
click at [809, 309] on div "Balance 6,444.25 $ Balance Unknown Balance Undetermined 6,444.25 $ Balance Unkn…" at bounding box center [839, 214] width 191 height 300
click at [438, 95] on input "PayPay" at bounding box center [457, 93] width 177 height 28
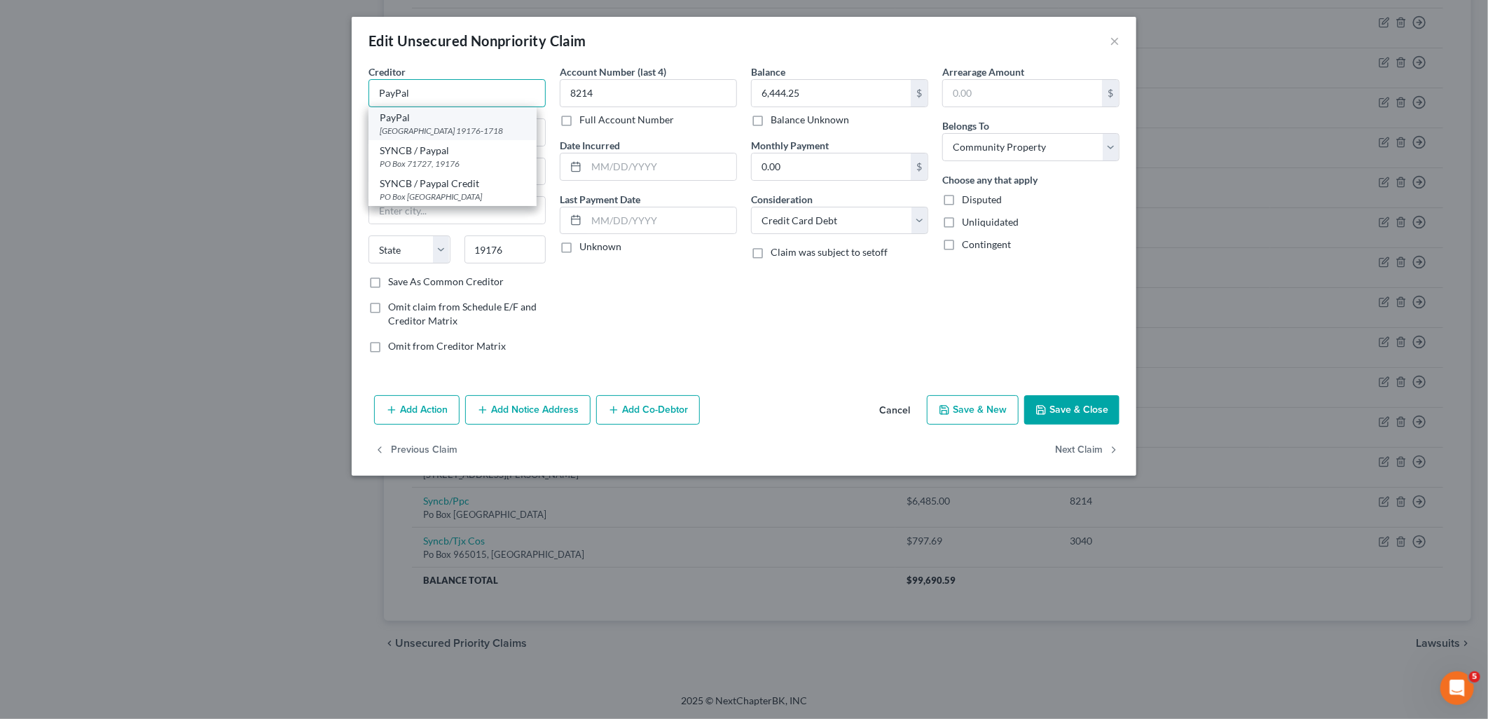
type input "PayPal"
click at [417, 128] on div "[GEOGRAPHIC_DATA] 19176-1718" at bounding box center [453, 131] width 146 height 12
type input "PO Box 71718"
type input "[GEOGRAPHIC_DATA]"
select select "39"
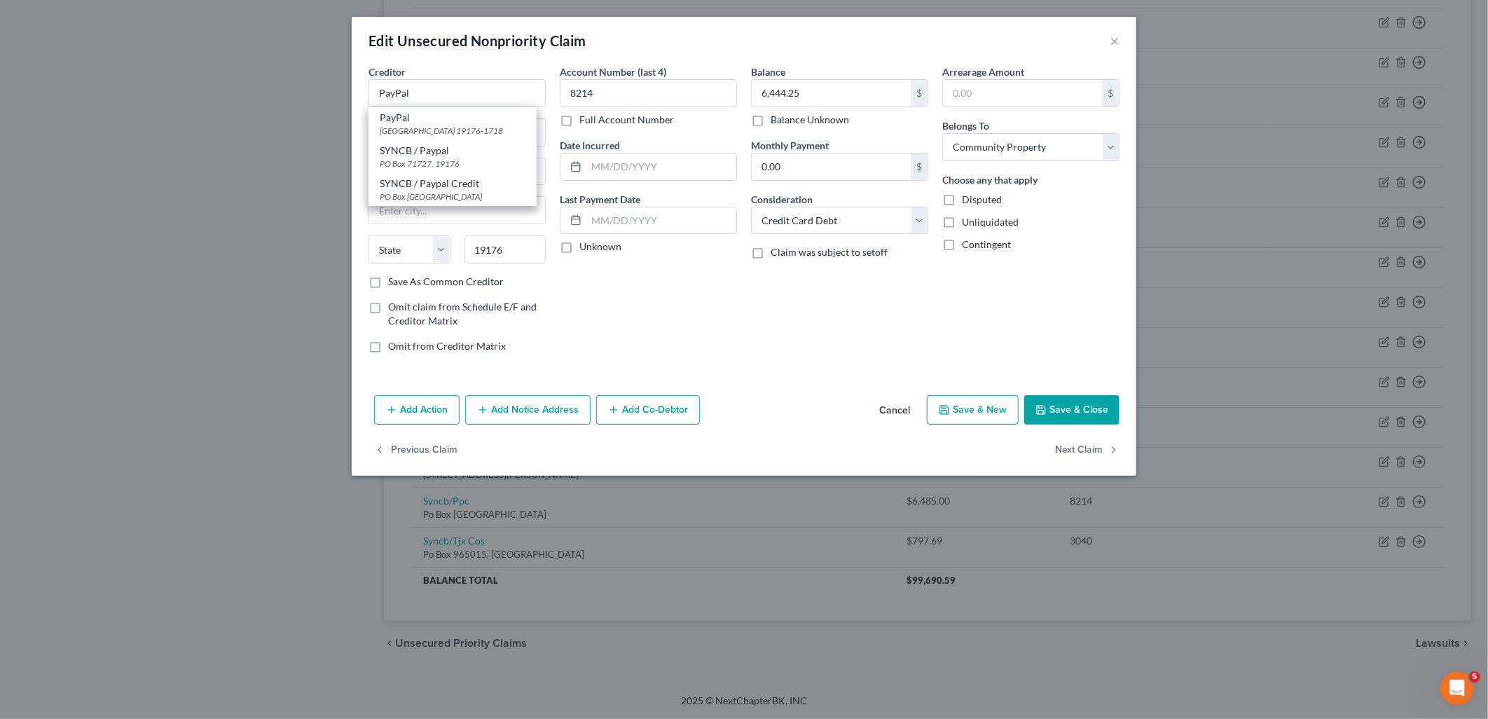
type input "19176-1718"
click at [1088, 409] on button "Save & Close" at bounding box center [1071, 409] width 95 height 29
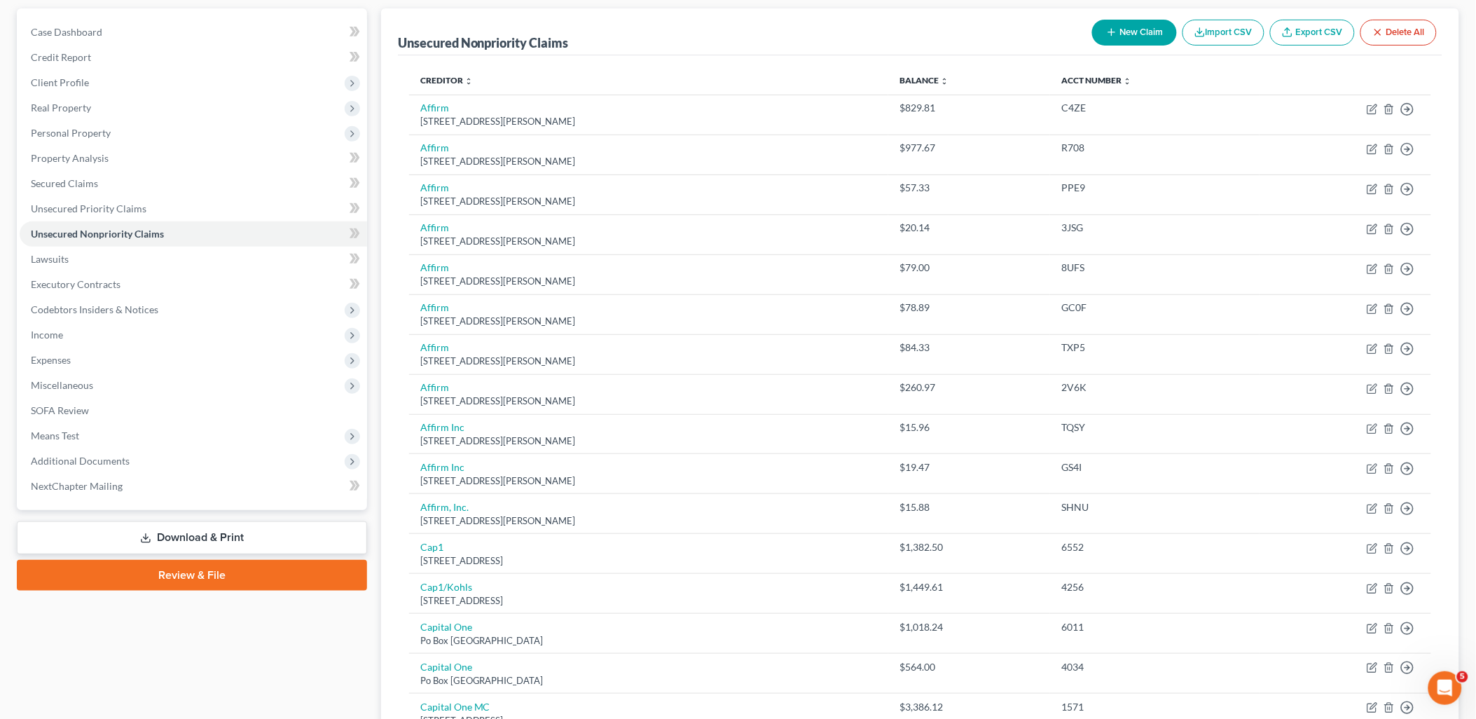
scroll to position [34, 0]
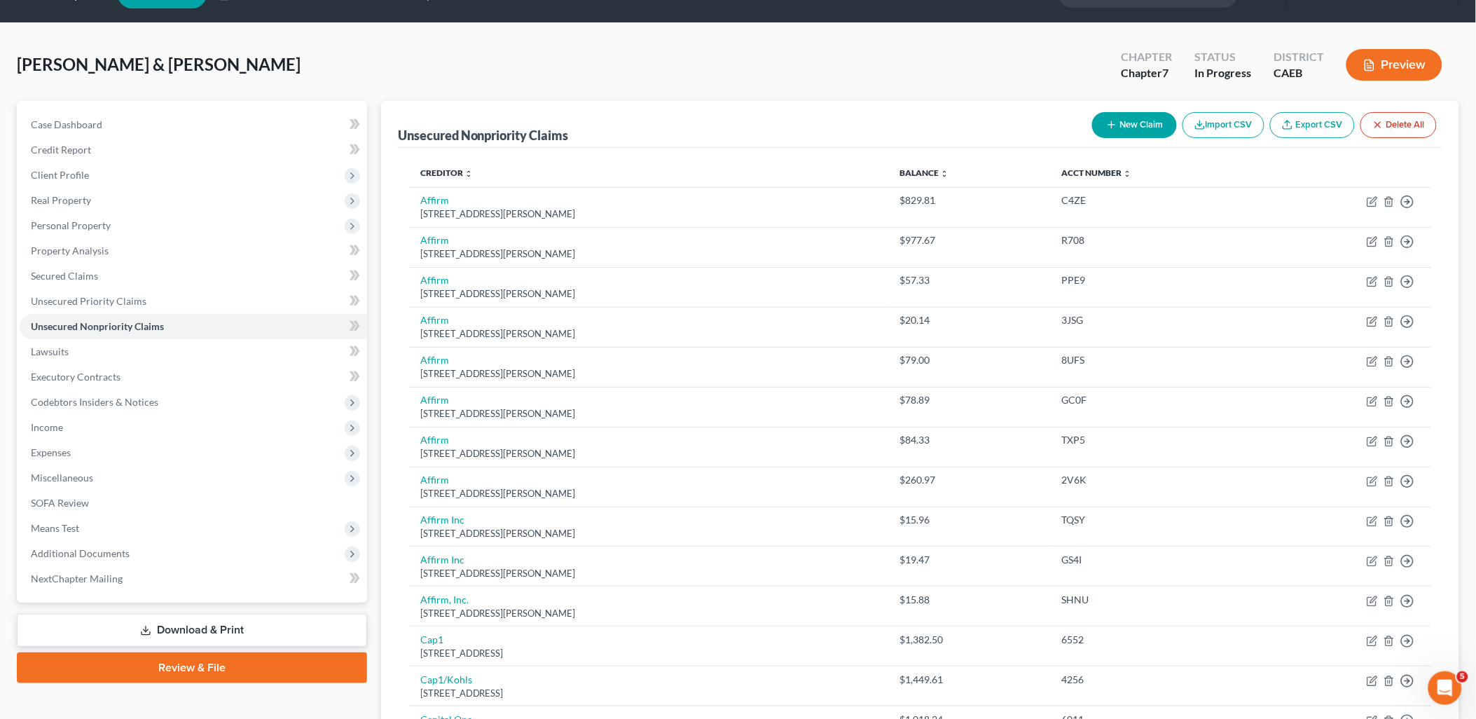
click at [221, 624] on link "Download & Print" at bounding box center [192, 630] width 350 height 33
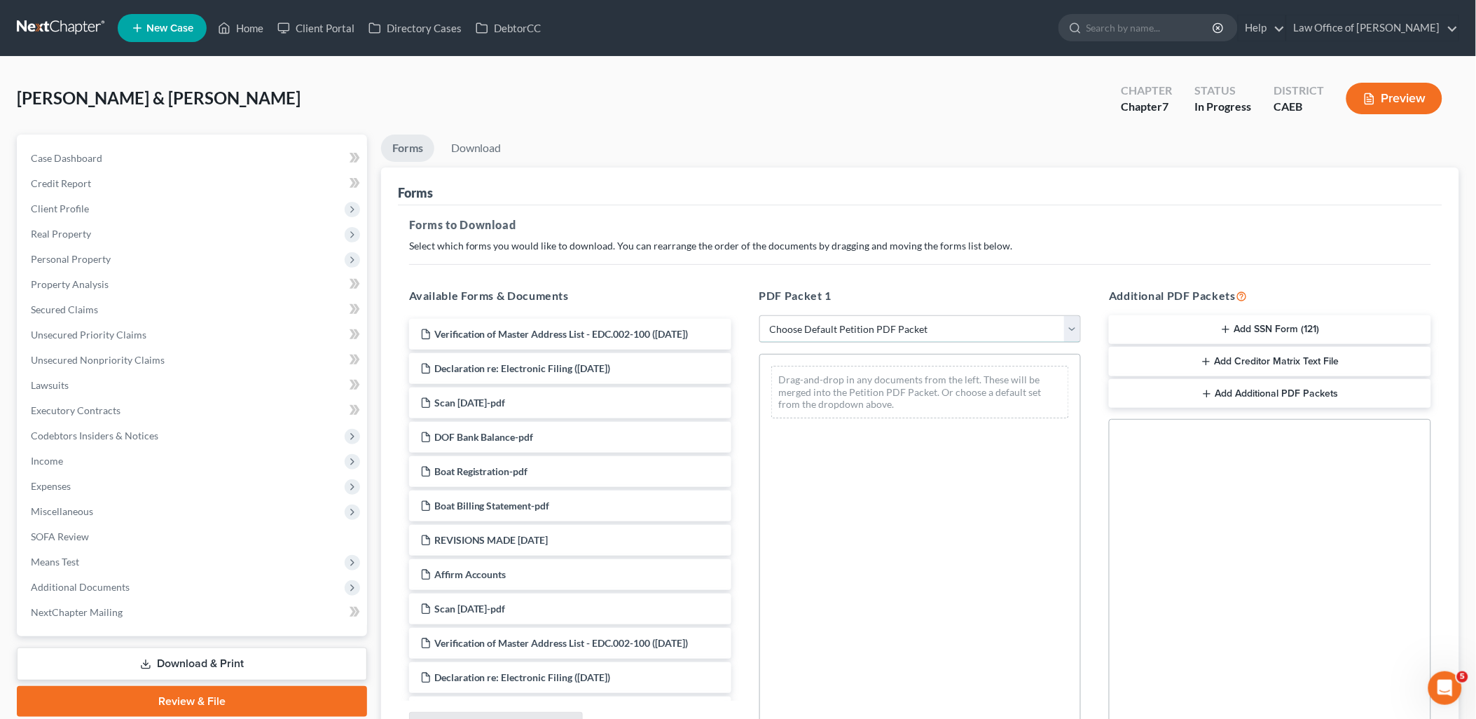
drag, startPoint x: 886, startPoint y: 325, endPoint x: 870, endPoint y: 343, distance: 24.3
click at [886, 325] on select "Choose Default Petition PDF Packet Complete Bankruptcy Petition (all forms and …" at bounding box center [921, 329] width 322 height 28
select select "0"
click at [760, 315] on select "Choose Default Petition PDF Packet Complete Bankruptcy Petition (all forms and …" at bounding box center [921, 329] width 322 height 28
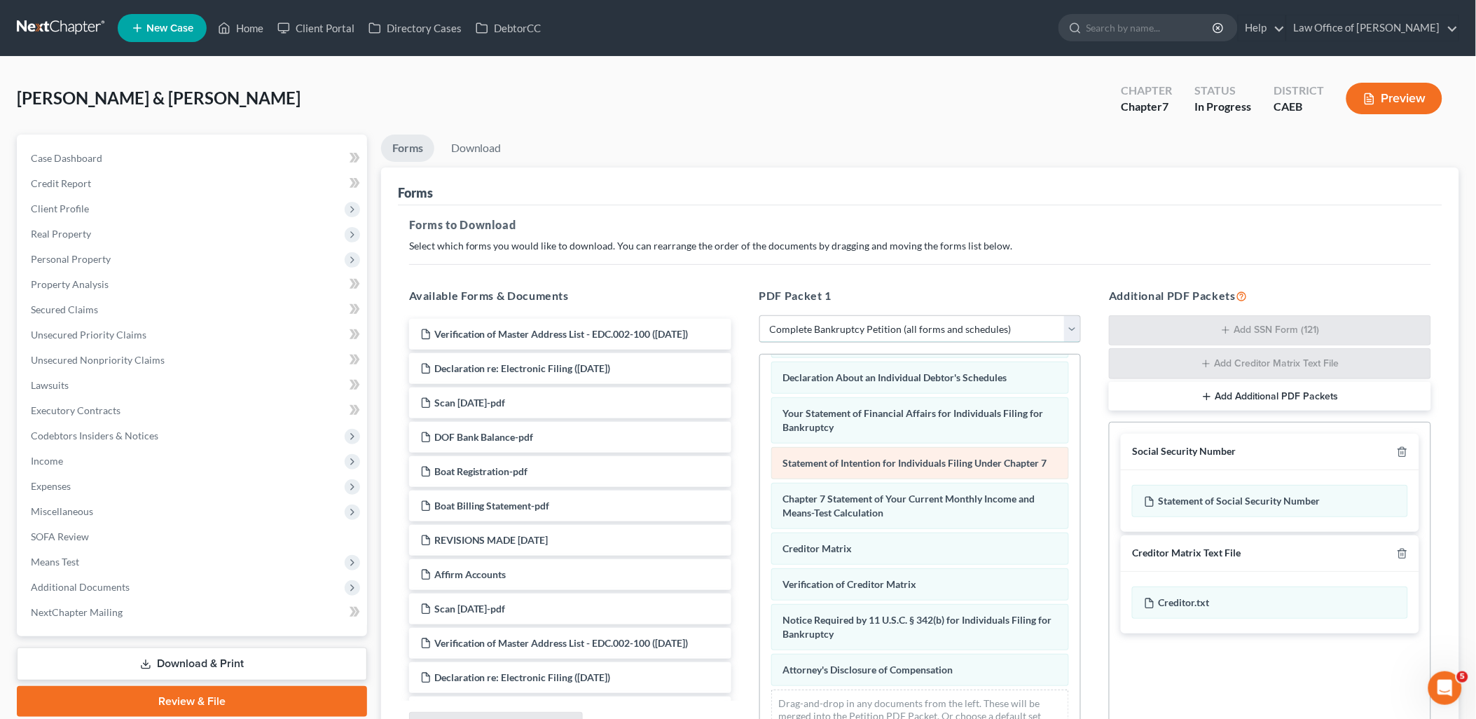
scroll to position [406, 0]
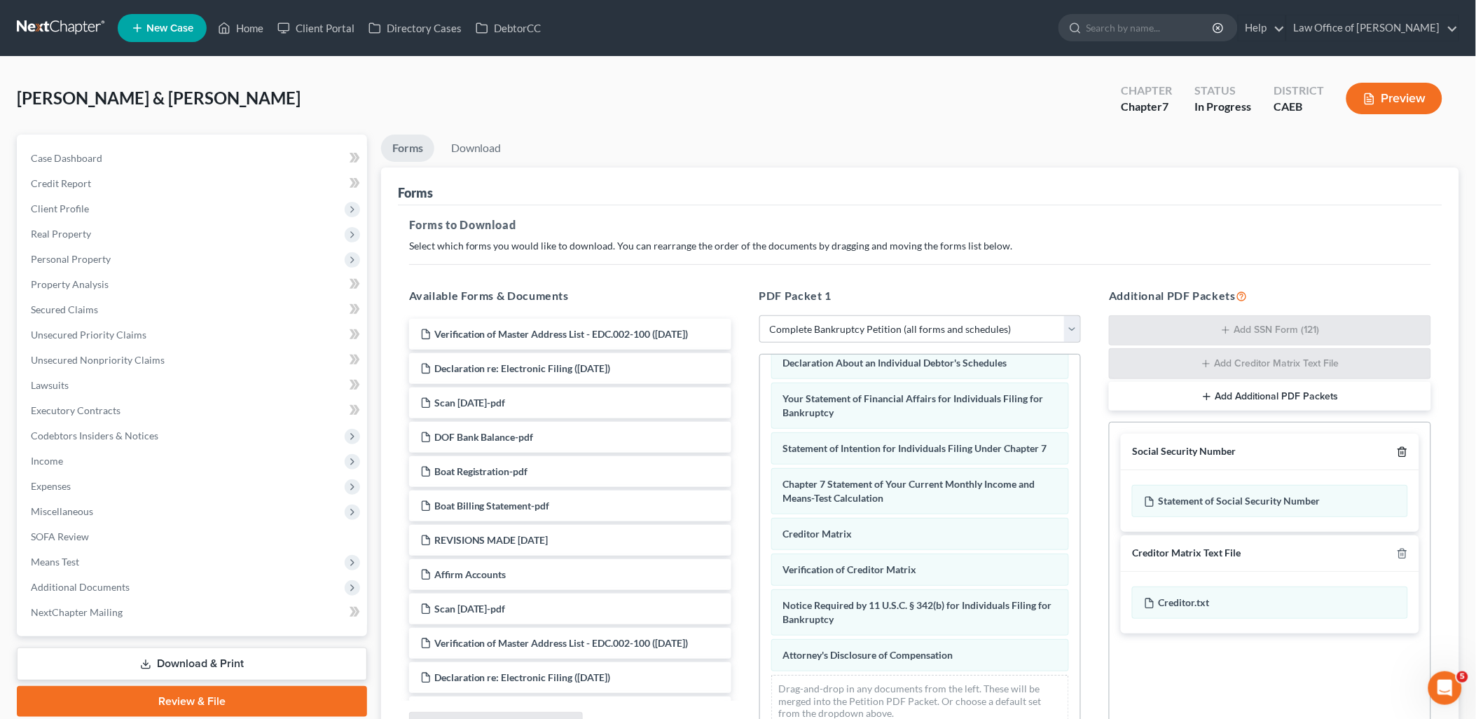
click at [1402, 450] on icon "button" at bounding box center [1402, 451] width 11 height 11
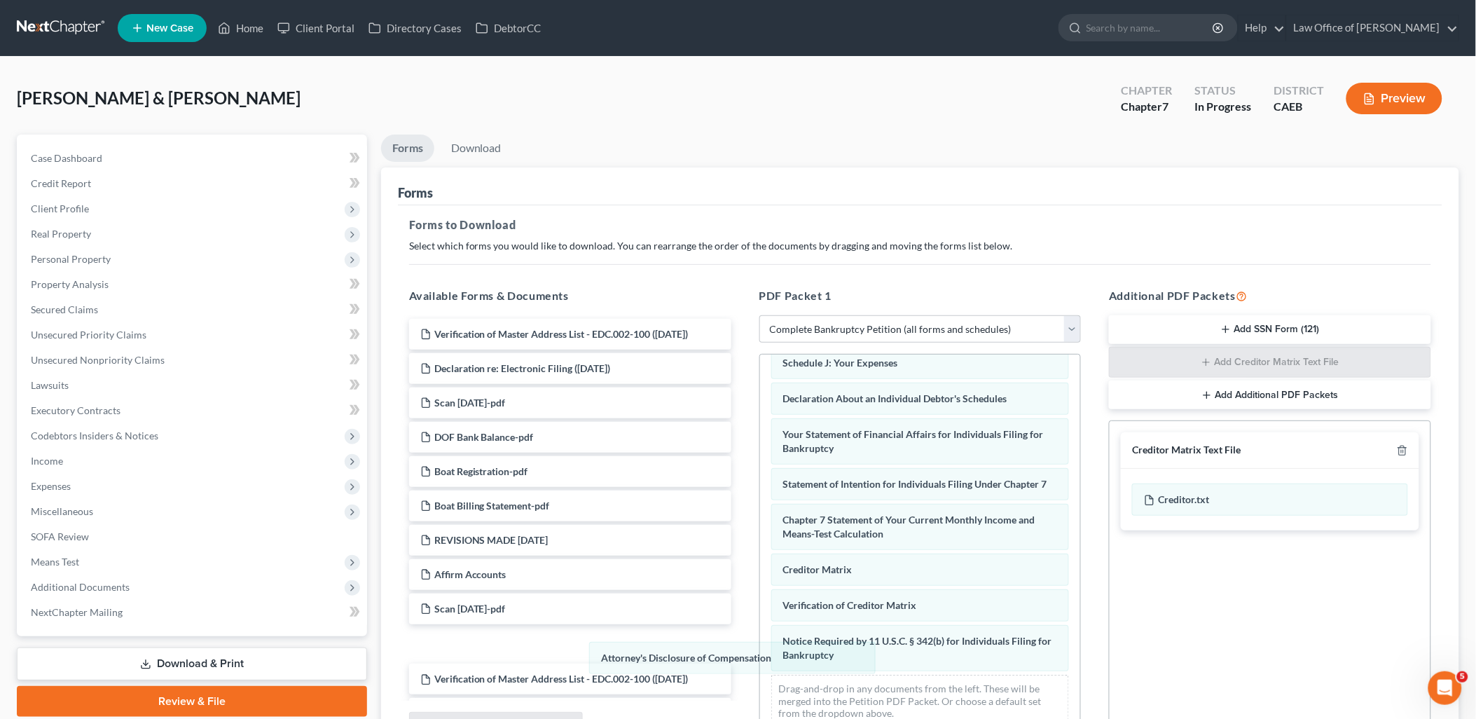
scroll to position [370, 0]
drag, startPoint x: 906, startPoint y: 650, endPoint x: 787, endPoint y: 718, distance: 137.5
click at [760, 656] on div "Attorney's Disclosure of Compensation Voluntary Petition for Individuals Filing…" at bounding box center [920, 376] width 321 height 725
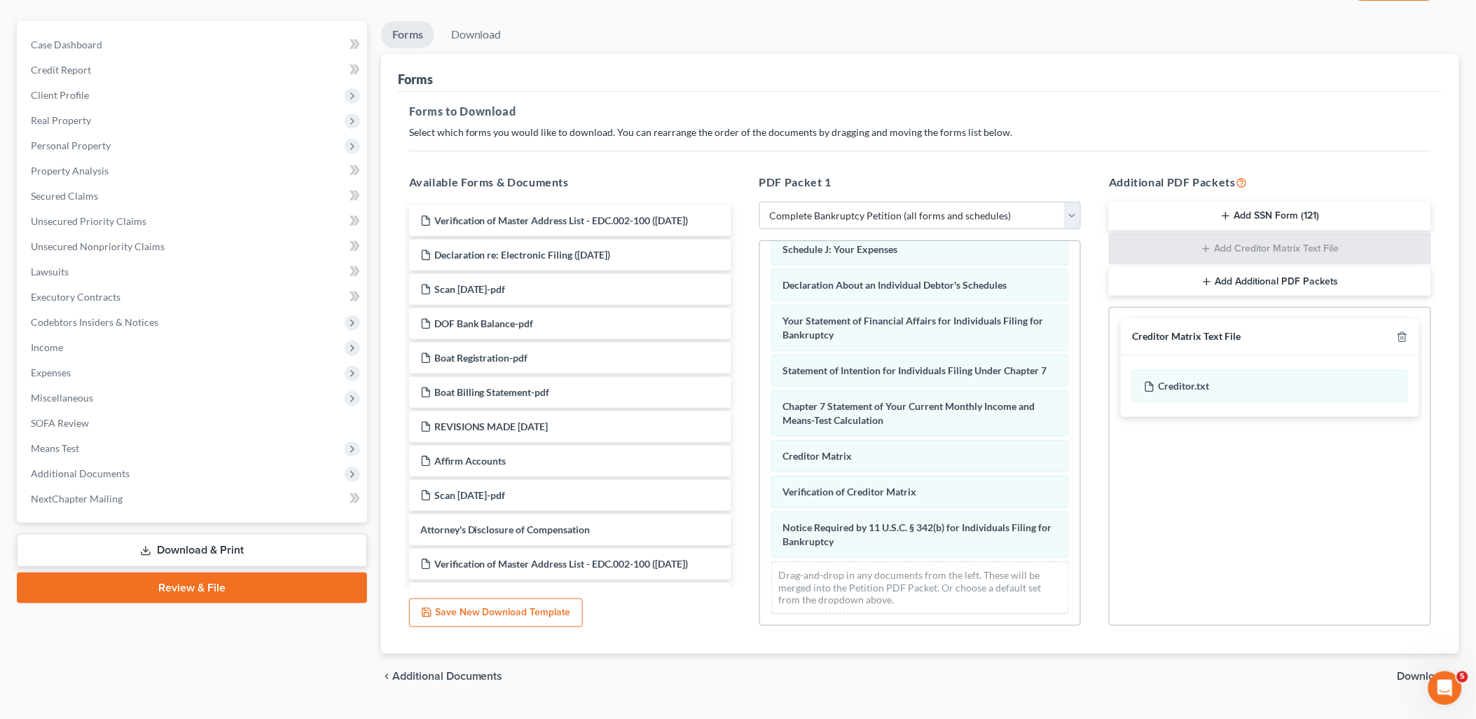
scroll to position [146, 0]
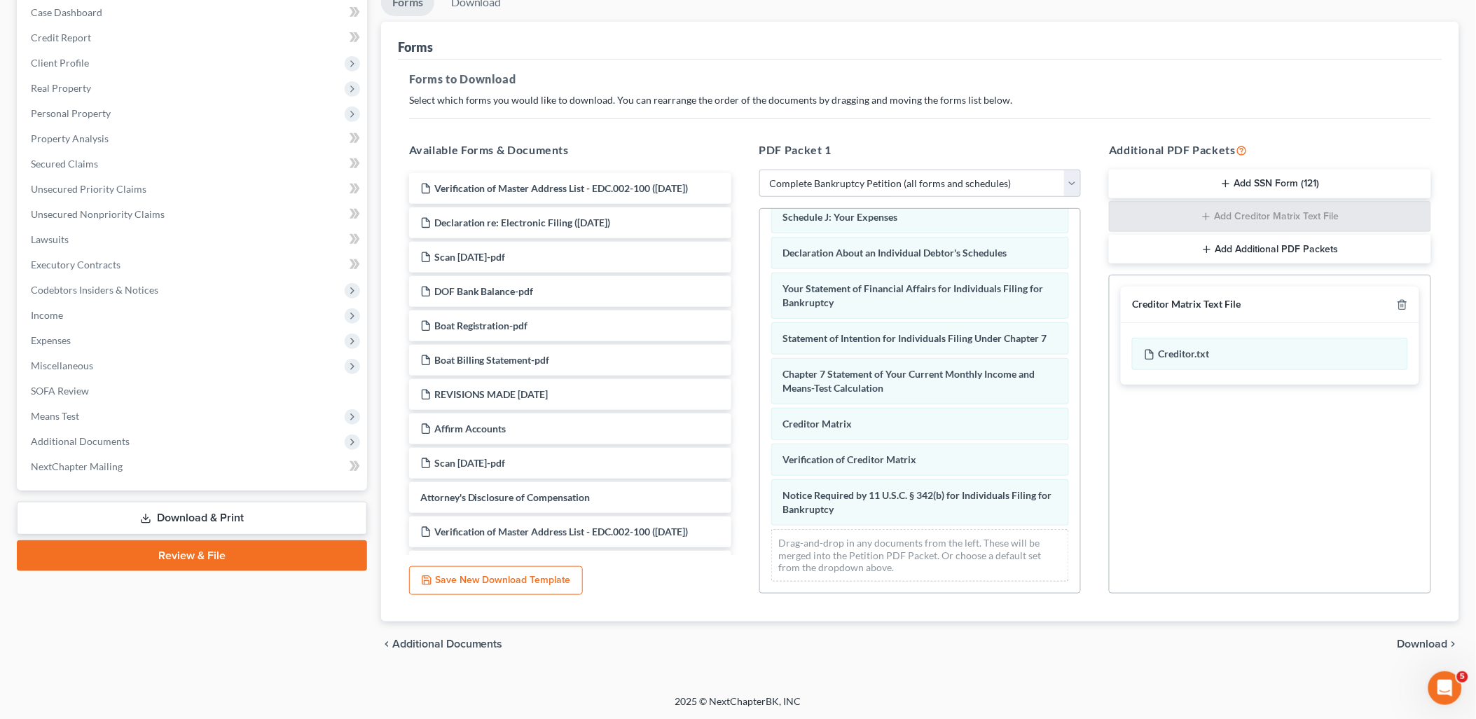
click at [1438, 643] on span "Download" at bounding box center [1423, 643] width 50 height 11
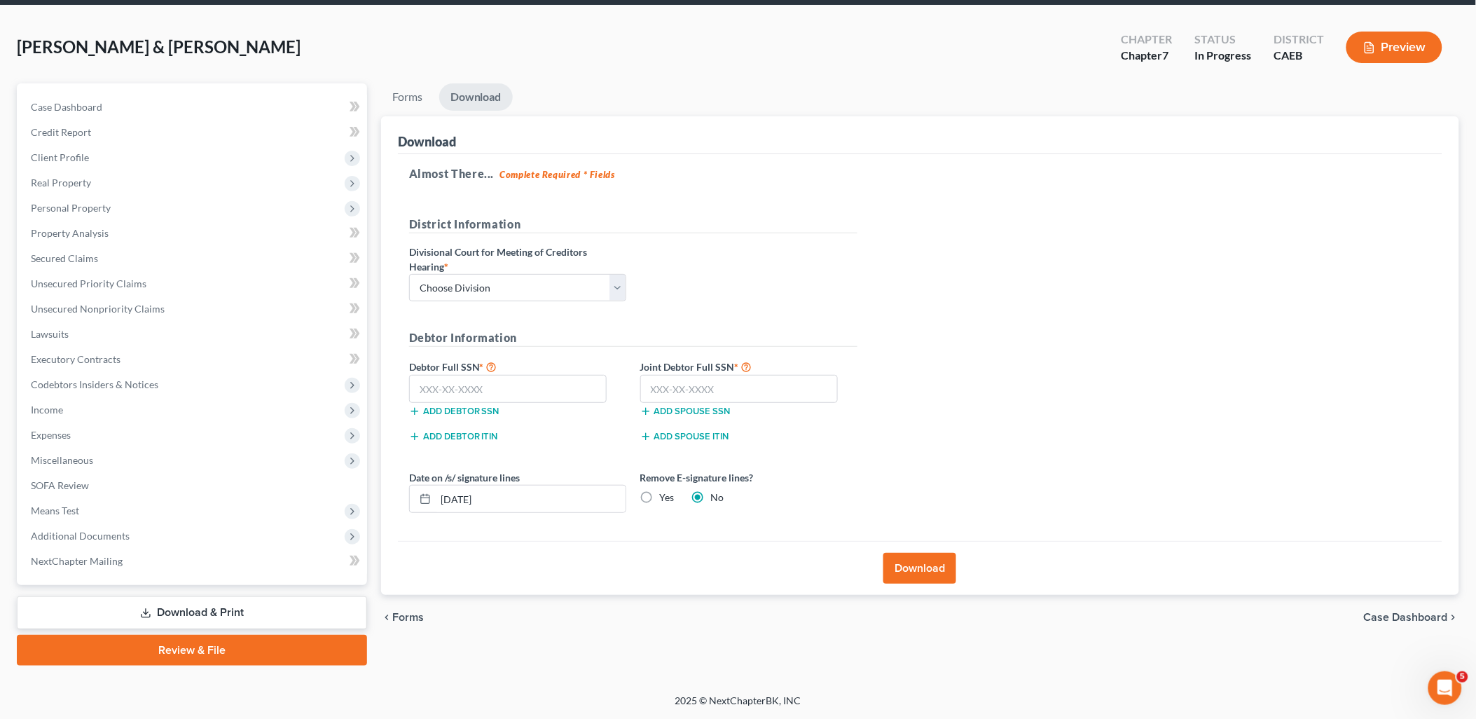
scroll to position [49, 0]
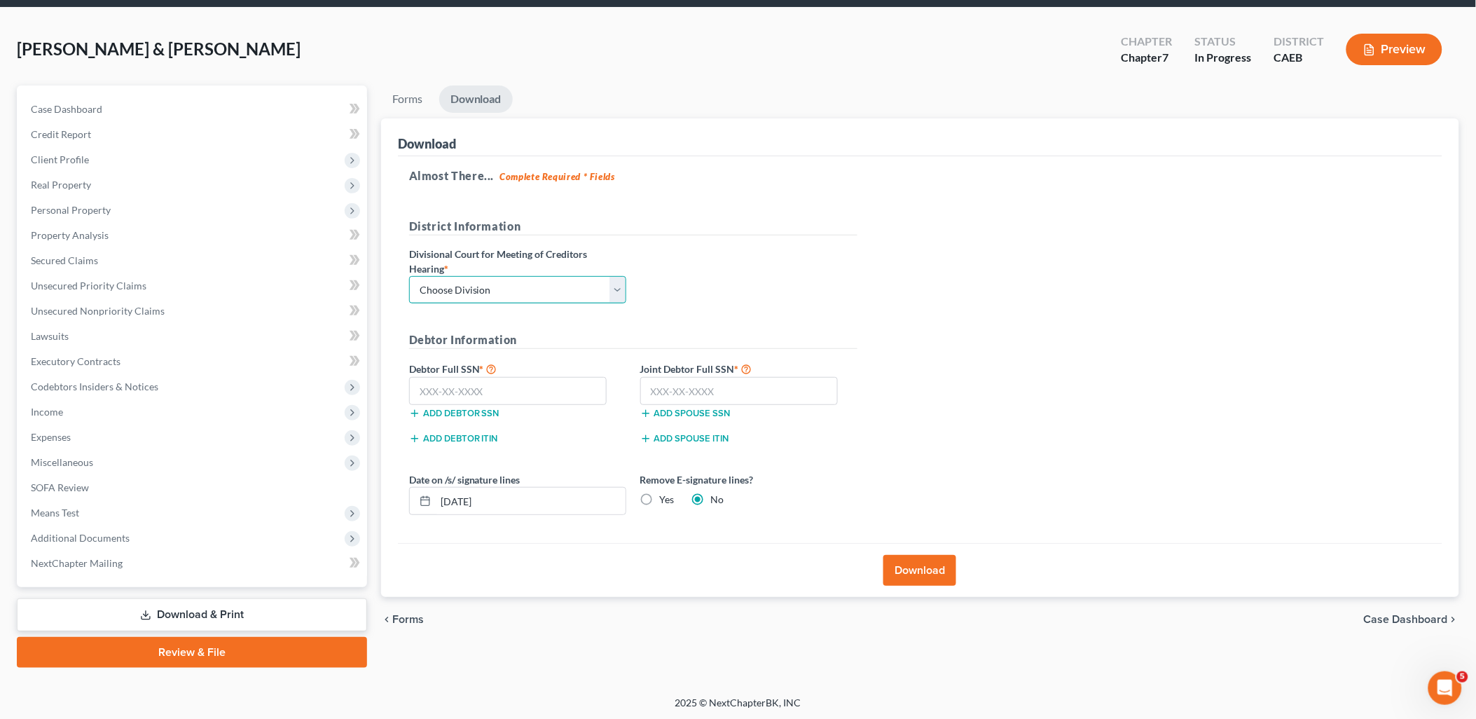
click at [456, 291] on select "Choose Division Fresno Modesto [GEOGRAPHIC_DATA]" at bounding box center [517, 290] width 217 height 28
select select "1"
click at [409, 276] on select "Choose Division Fresno Modesto [GEOGRAPHIC_DATA]" at bounding box center [517, 290] width 217 height 28
click at [489, 390] on input "text" at bounding box center [508, 391] width 198 height 28
click at [527, 390] on input "text" at bounding box center [508, 391] width 198 height 28
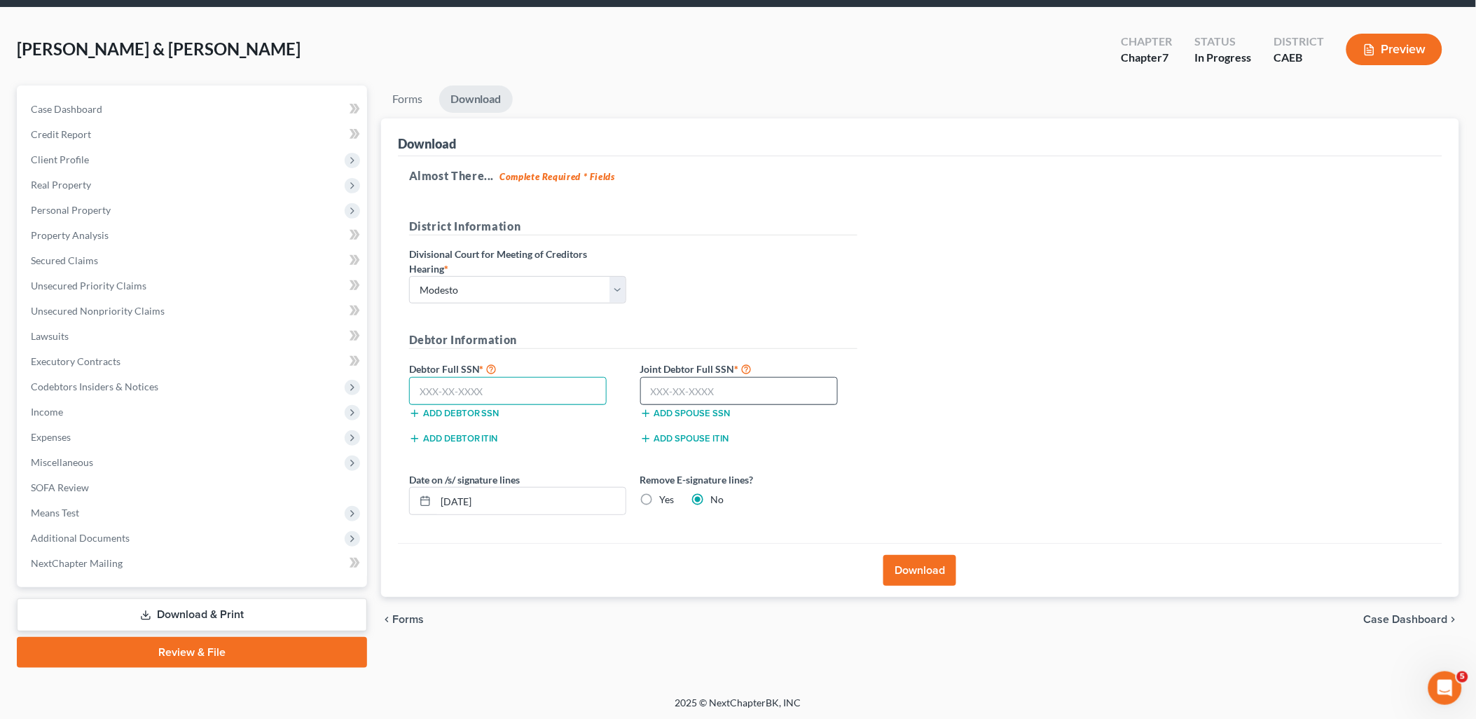
paste input "542-96-7677"
type input "542-96-7677"
click at [779, 394] on input "text" at bounding box center [739, 391] width 198 height 28
paste input "542-96-7677"
type input "542-96-7677"
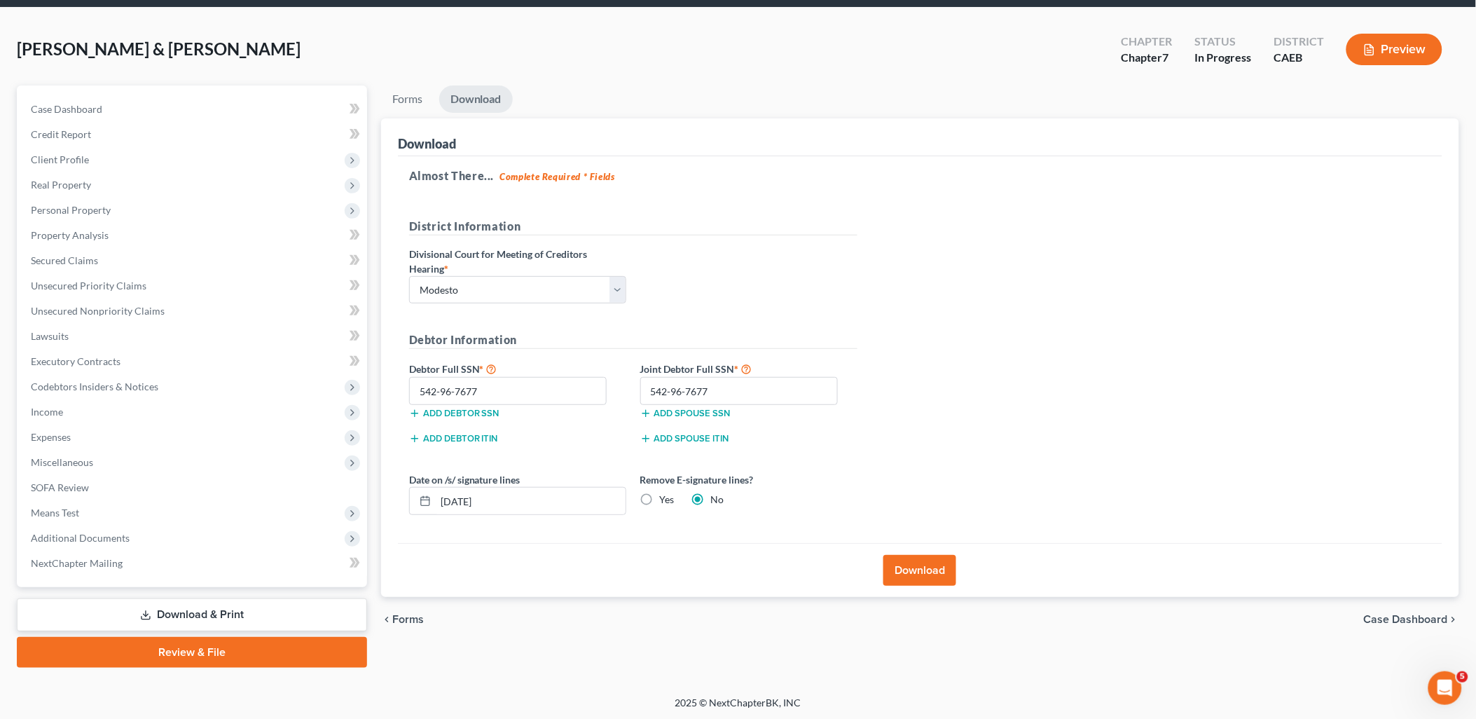
click at [921, 570] on button "Download" at bounding box center [920, 570] width 73 height 31
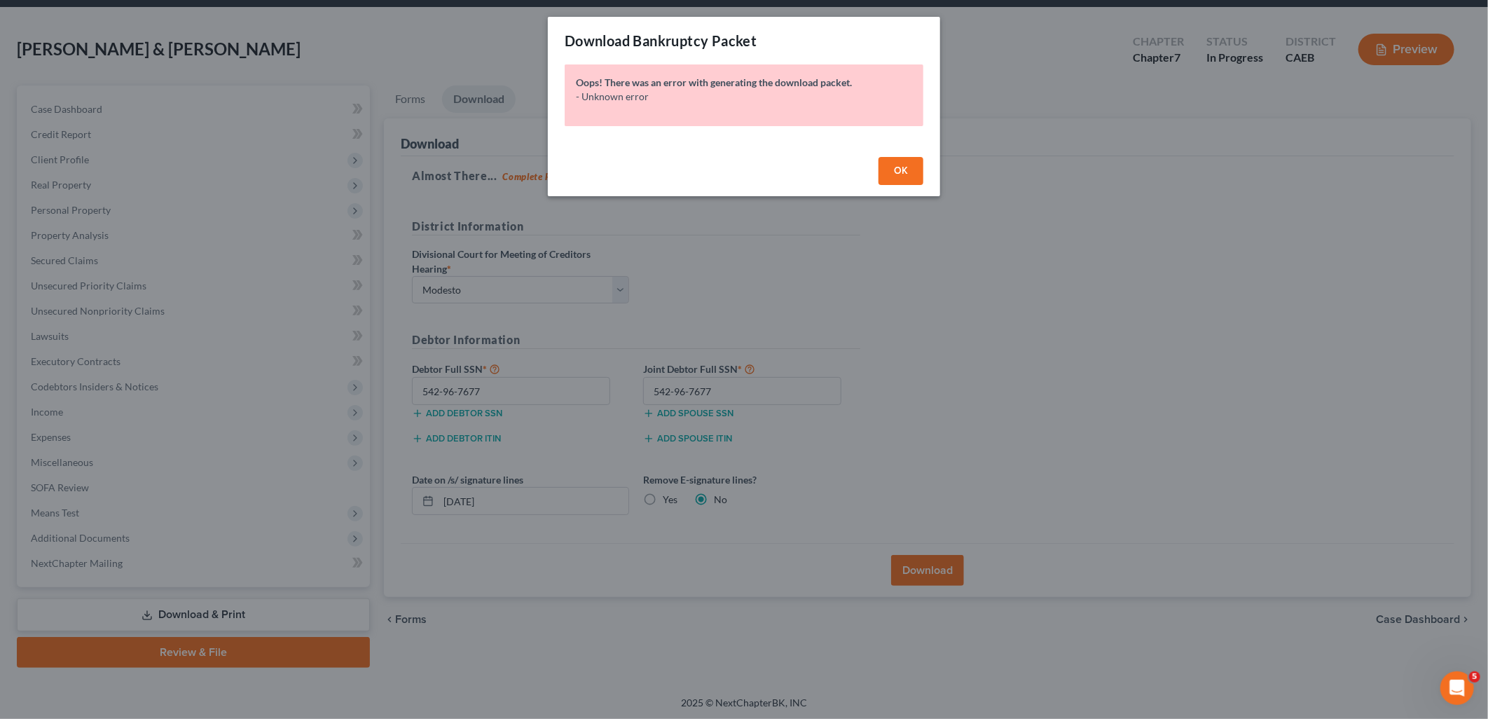
click at [893, 176] on button "OK" at bounding box center [901, 171] width 45 height 28
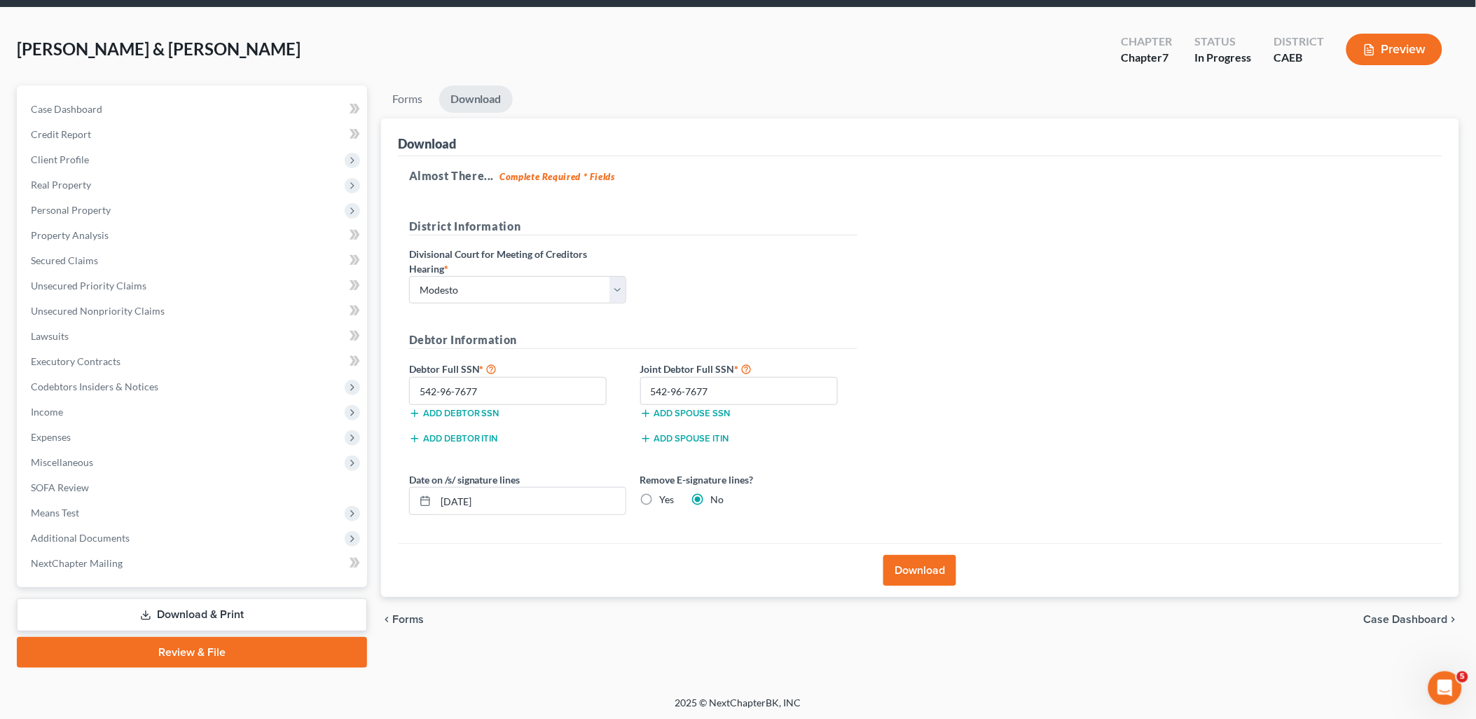
click at [912, 579] on button "Download" at bounding box center [920, 570] width 73 height 31
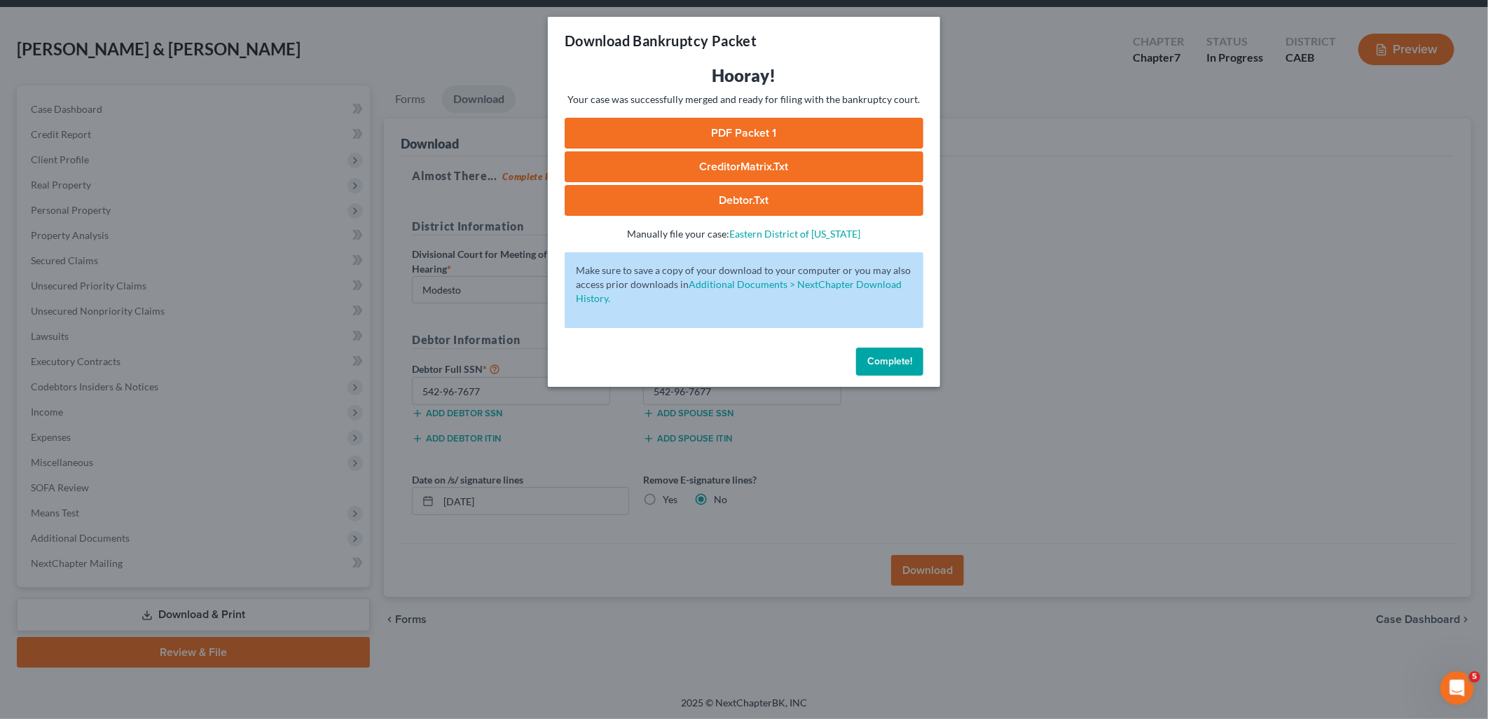
click at [754, 129] on link "PDF Packet 1" at bounding box center [744, 133] width 359 height 31
click at [734, 196] on link "Debtor.txt" at bounding box center [744, 200] width 359 height 31
drag, startPoint x: 899, startPoint y: 363, endPoint x: 902, endPoint y: 340, distance: 23.3
click at [899, 363] on span "Complete!" at bounding box center [889, 361] width 45 height 12
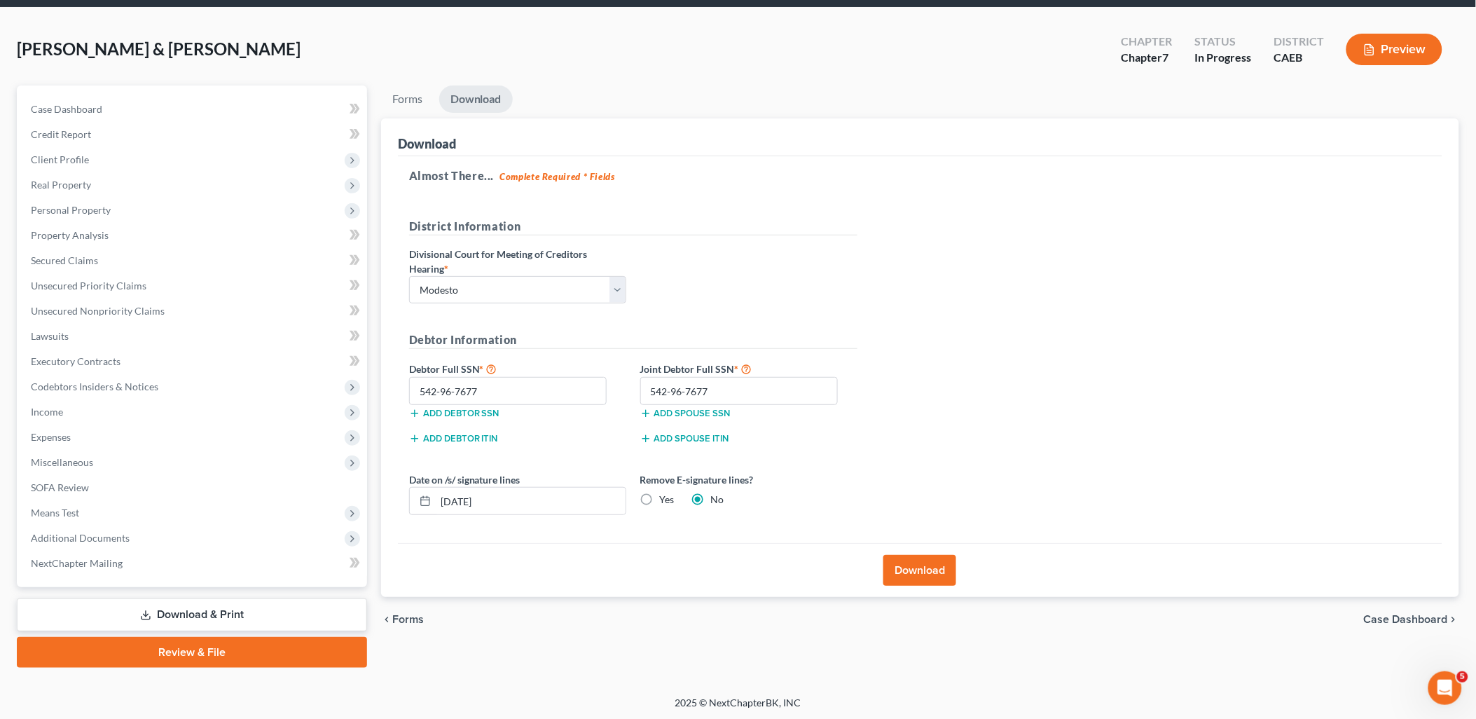
click at [1395, 60] on button "Preview" at bounding box center [1395, 50] width 96 height 32
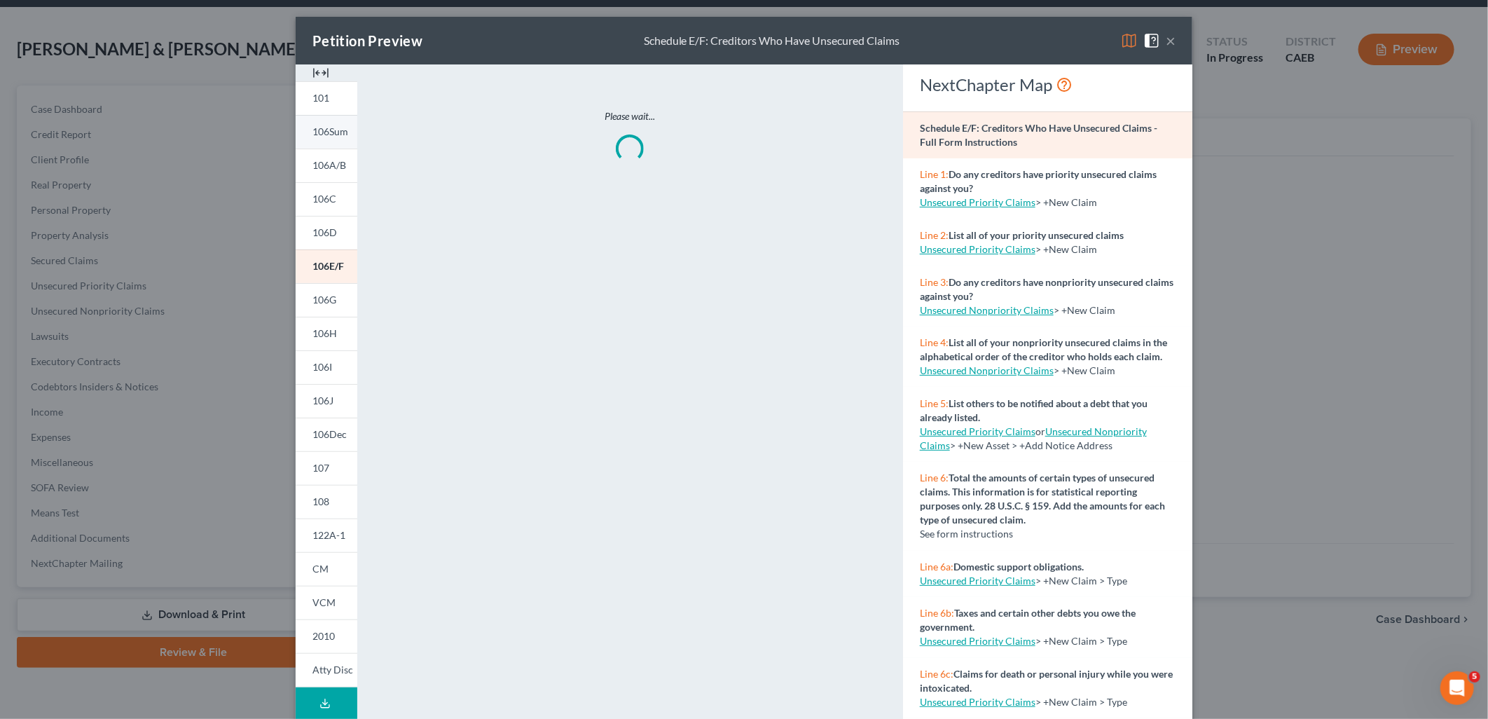
click at [325, 137] on span "106Sum" at bounding box center [331, 131] width 36 height 12
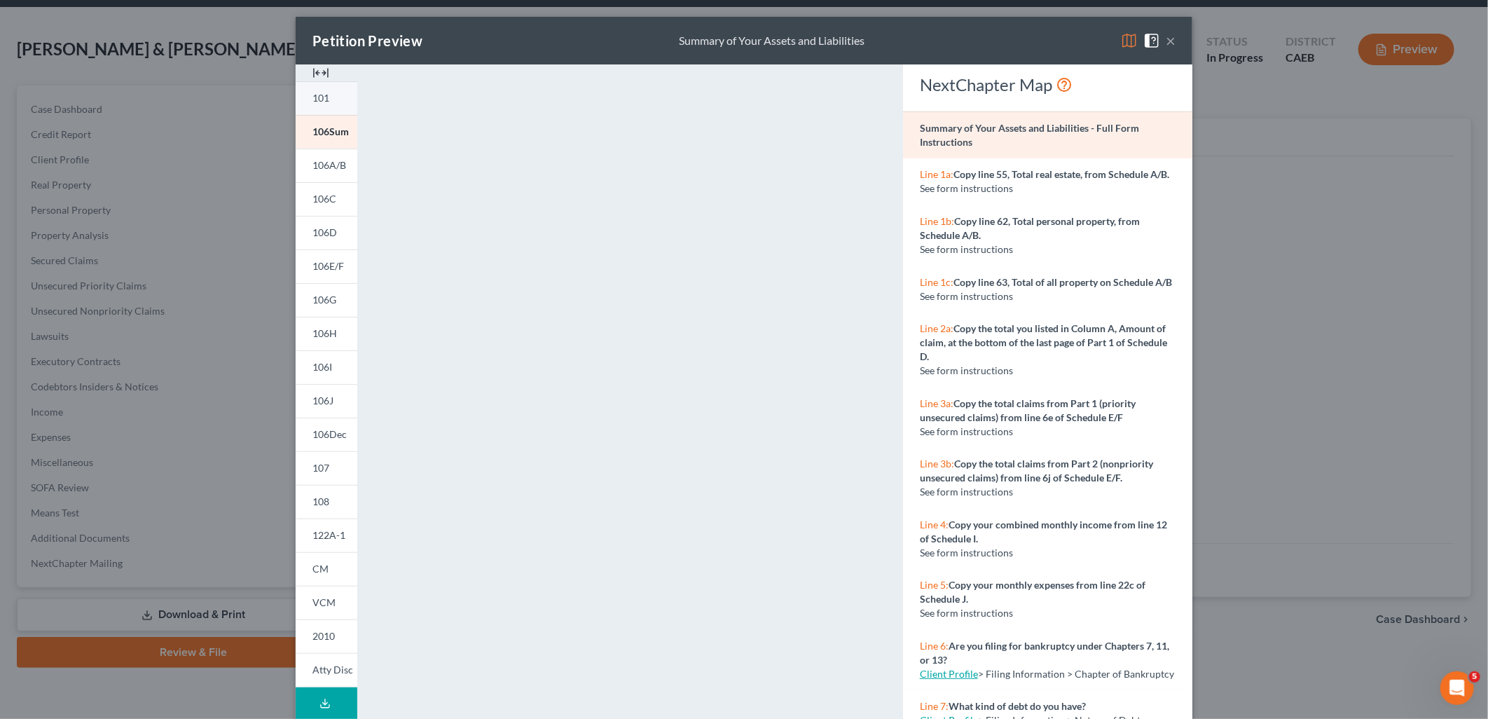
click at [321, 95] on span "101" at bounding box center [321, 98] width 17 height 12
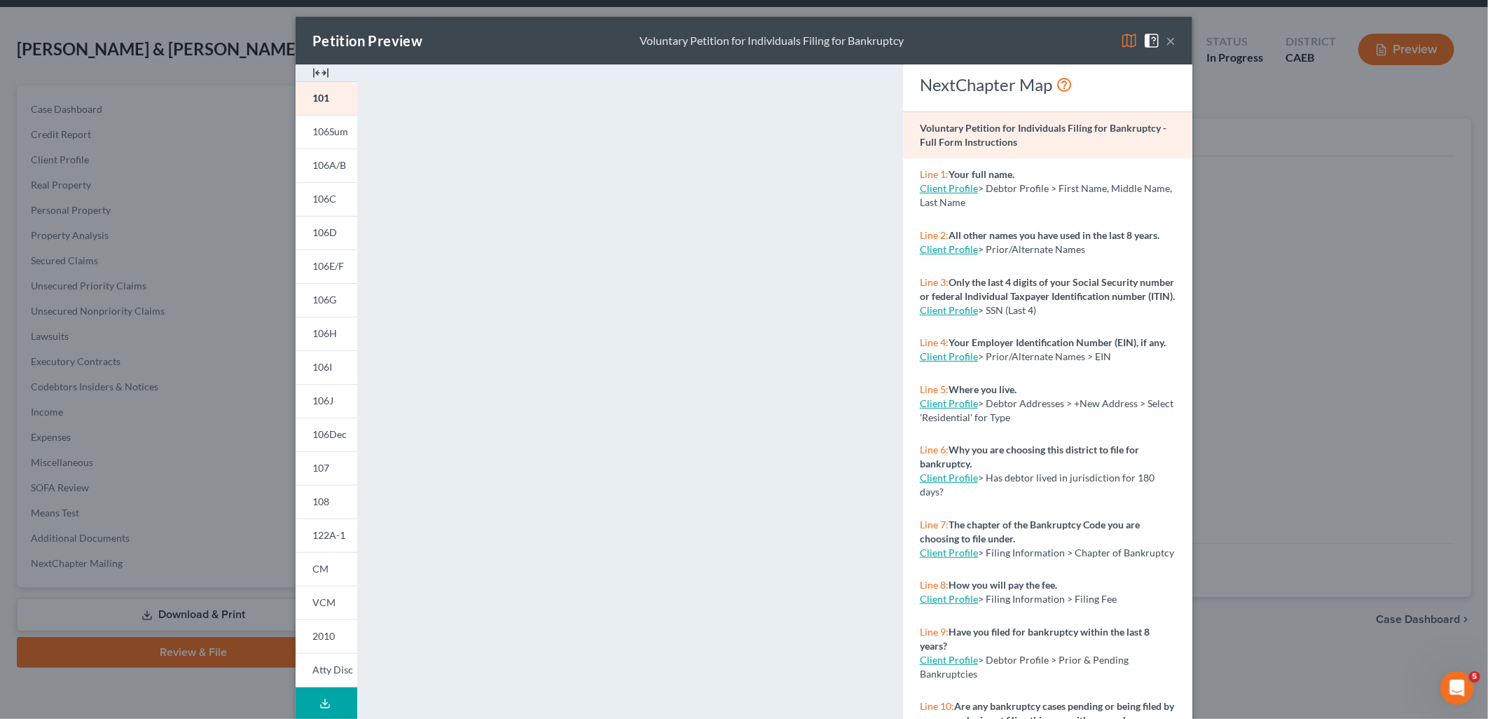
click at [1167, 39] on button "×" at bounding box center [1171, 40] width 10 height 17
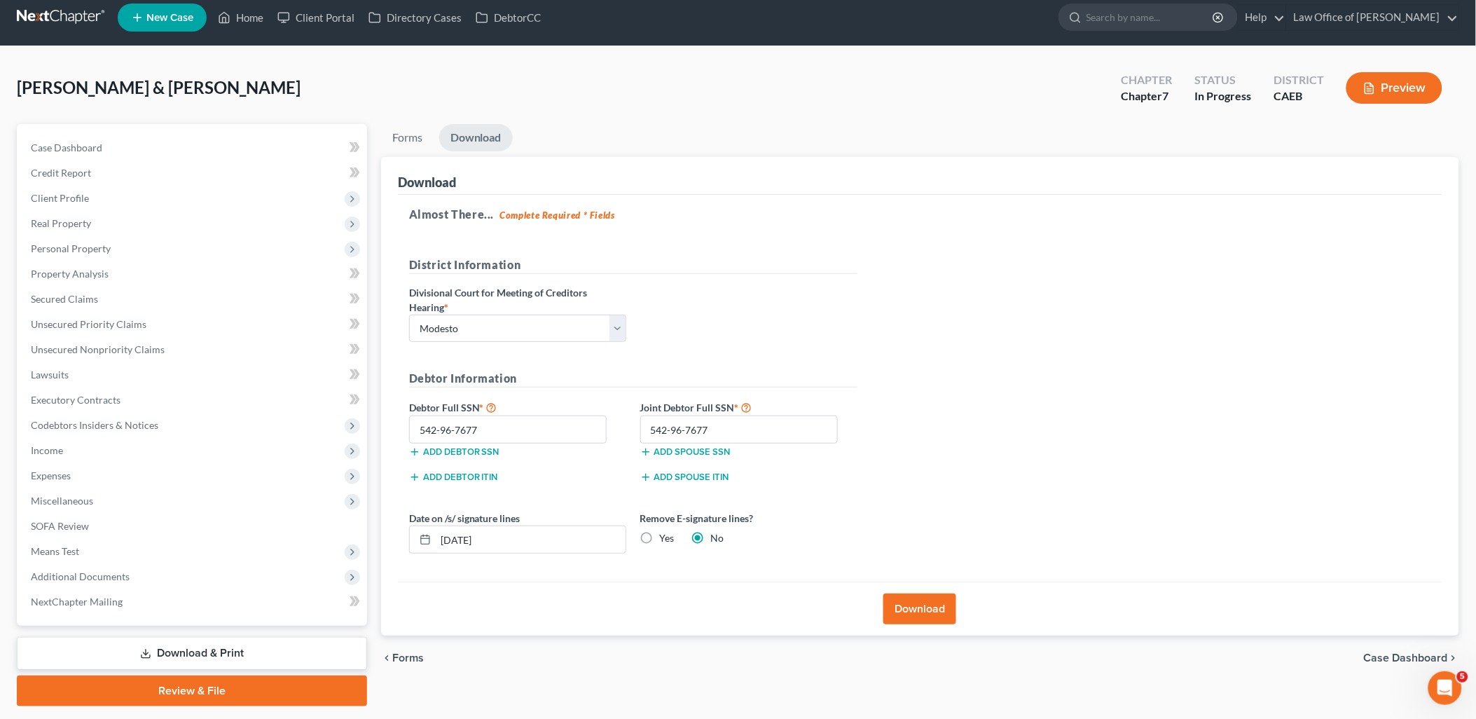
scroll to position [0, 0]
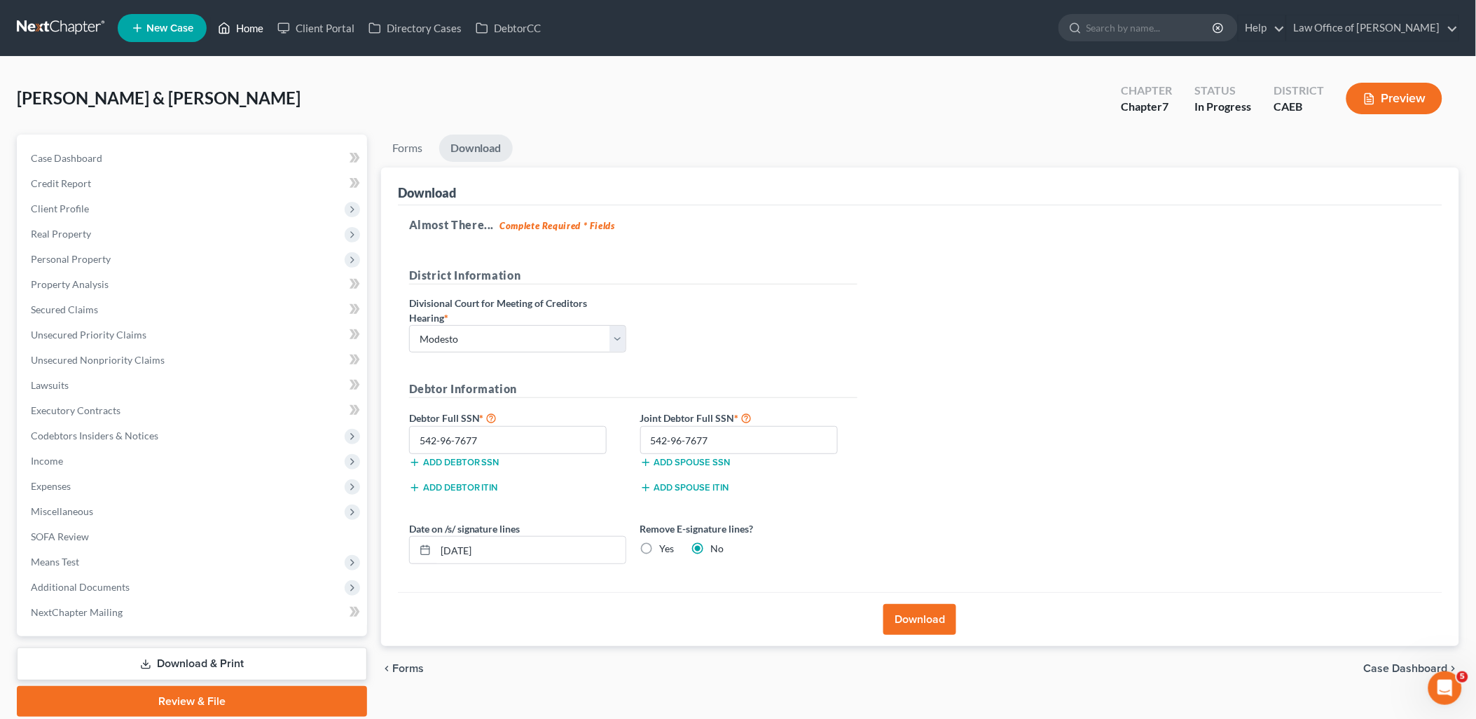
click at [253, 28] on link "Home" at bounding box center [241, 27] width 60 height 25
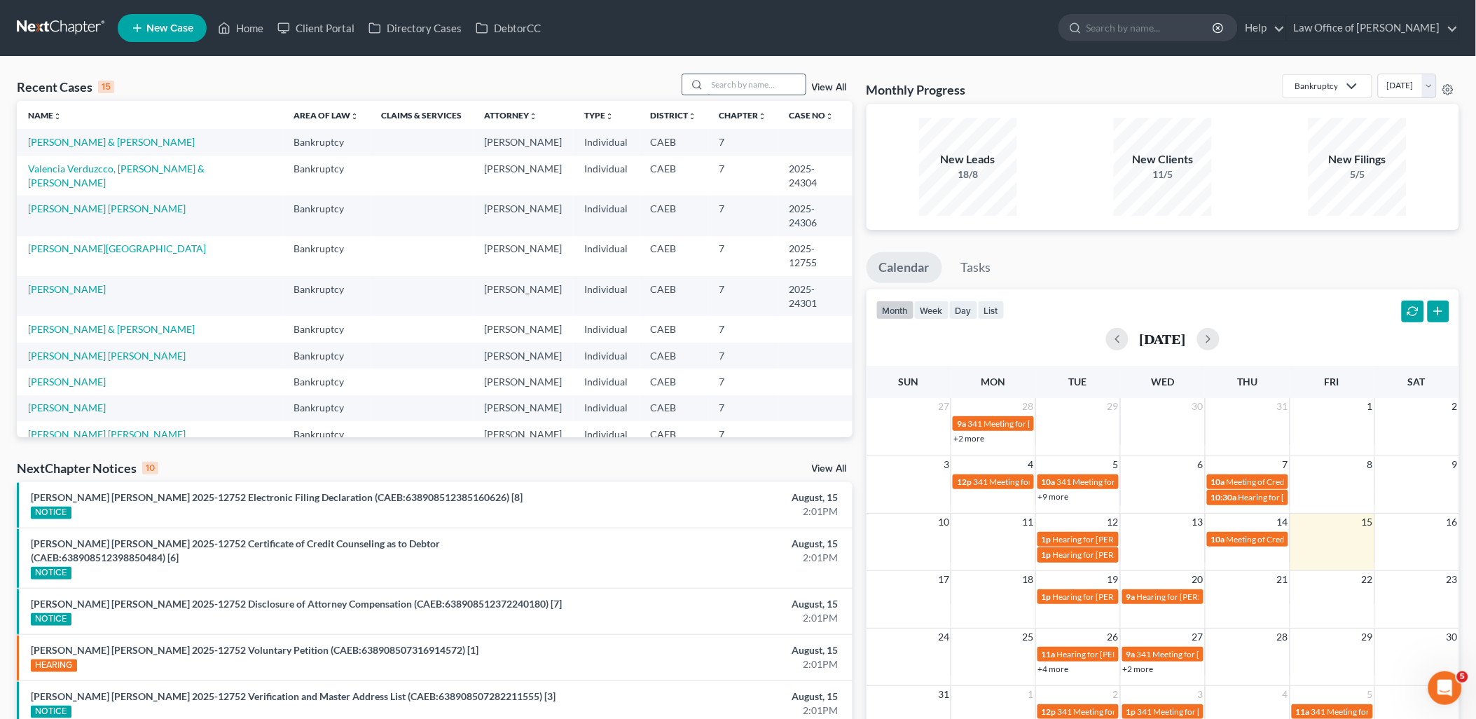
click at [776, 85] on input "search" at bounding box center [757, 84] width 98 height 20
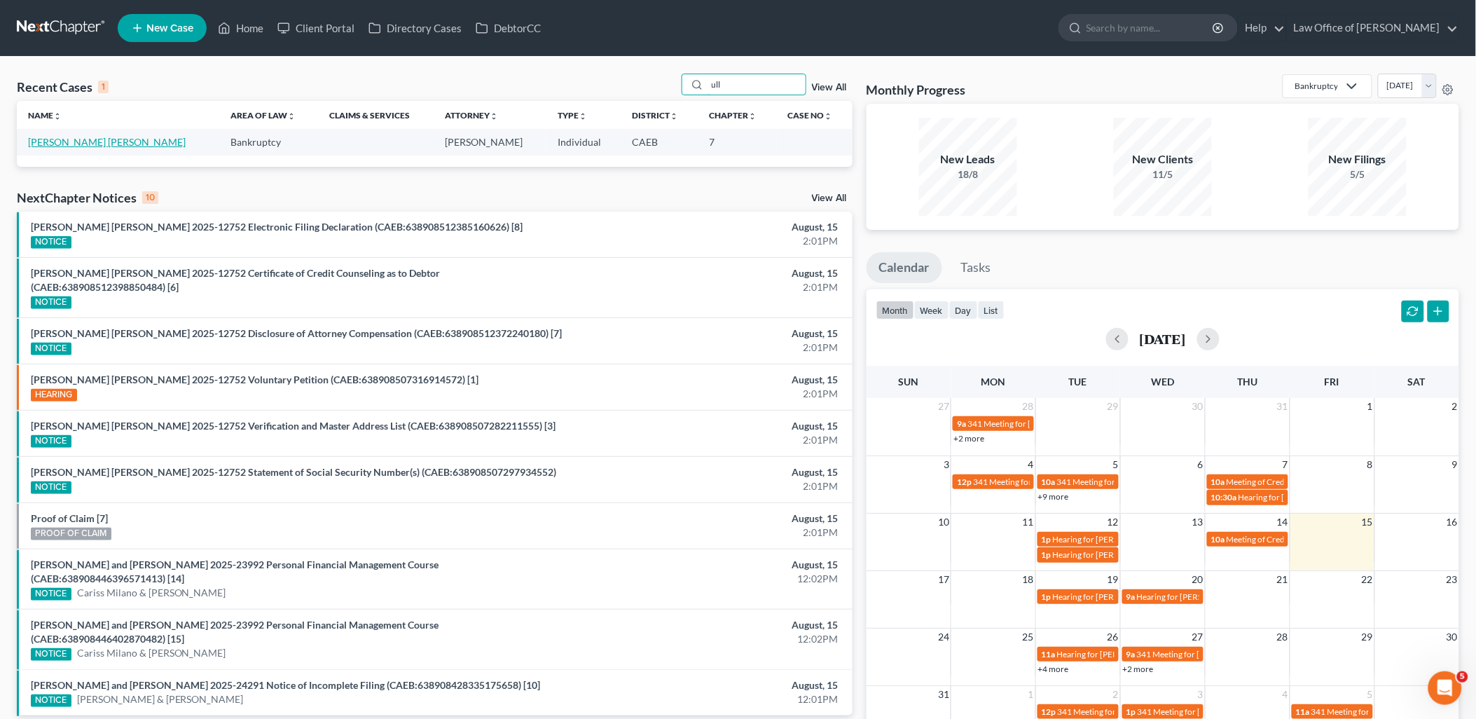
type input "ull"
click at [47, 139] on link "[PERSON_NAME] [PERSON_NAME]" at bounding box center [107, 142] width 158 height 12
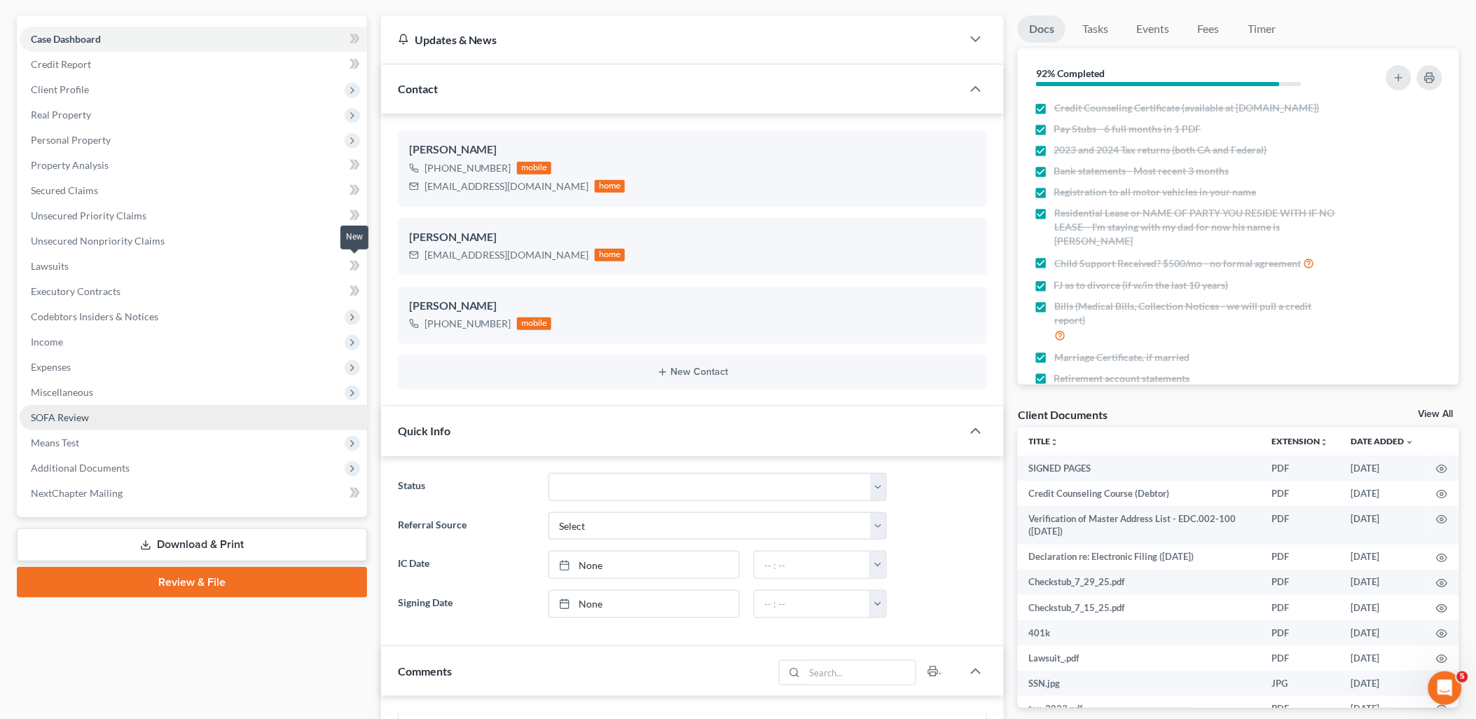
scroll to position [156, 0]
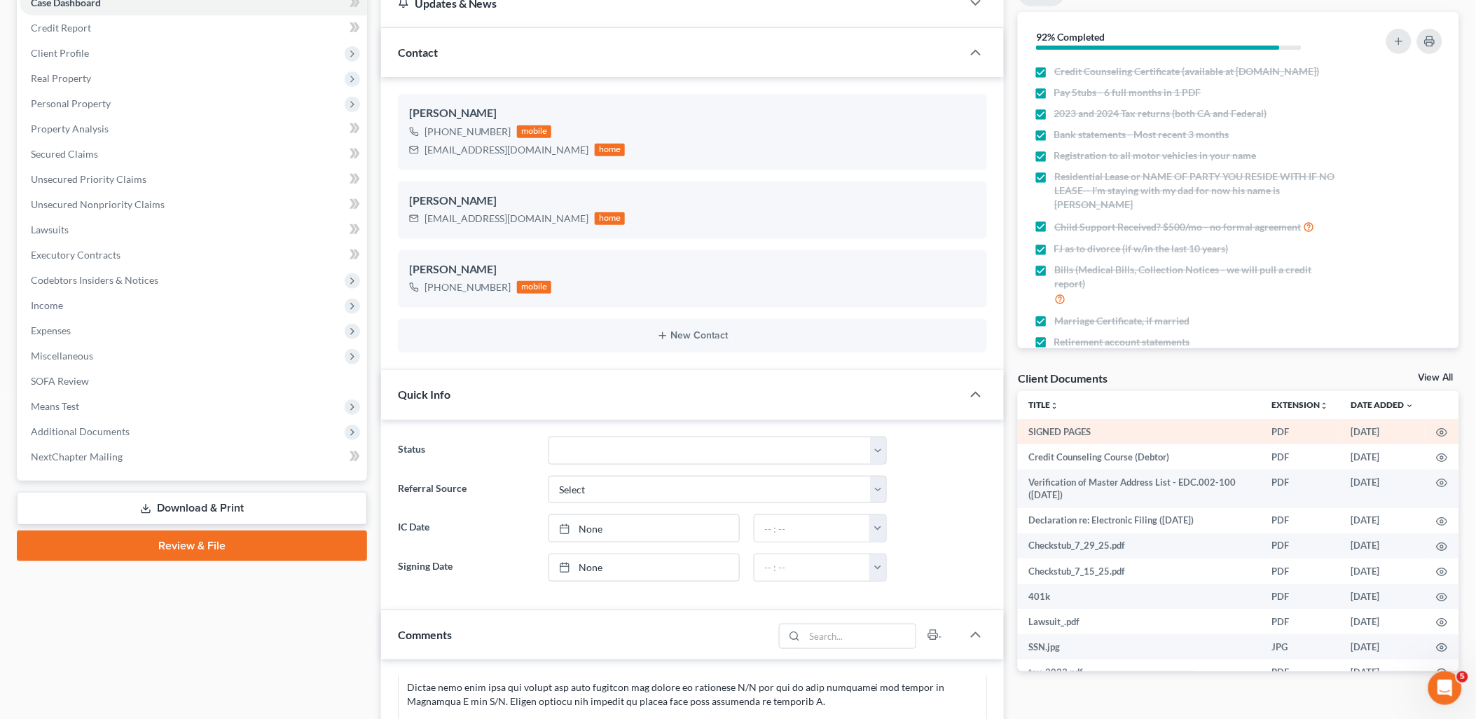
click at [1438, 432] on td at bounding box center [1443, 431] width 34 height 25
click at [1441, 431] on circle "button" at bounding box center [1442, 432] width 3 height 3
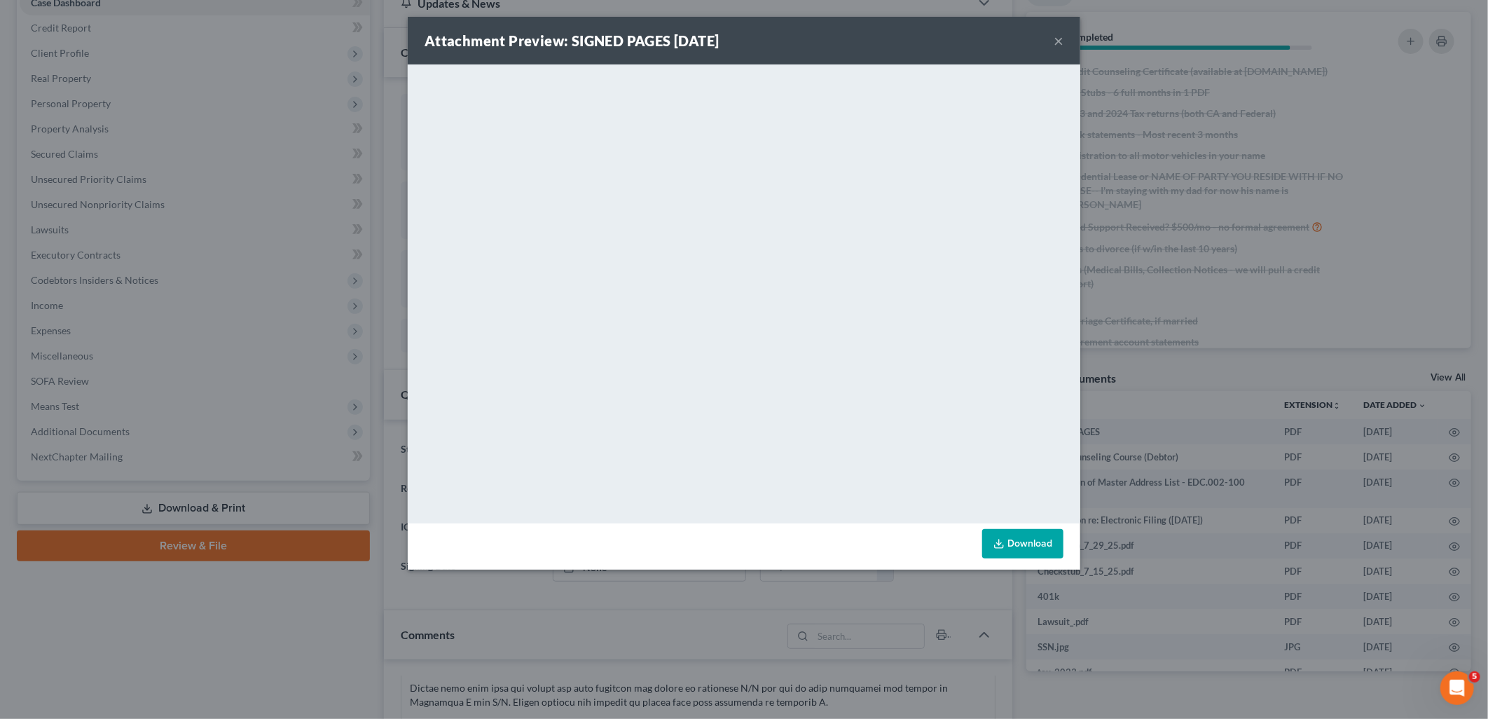
drag, startPoint x: 1059, startPoint y: 41, endPoint x: 60, endPoint y: 174, distance: 1008.0
click at [1059, 41] on button "×" at bounding box center [1059, 40] width 10 height 17
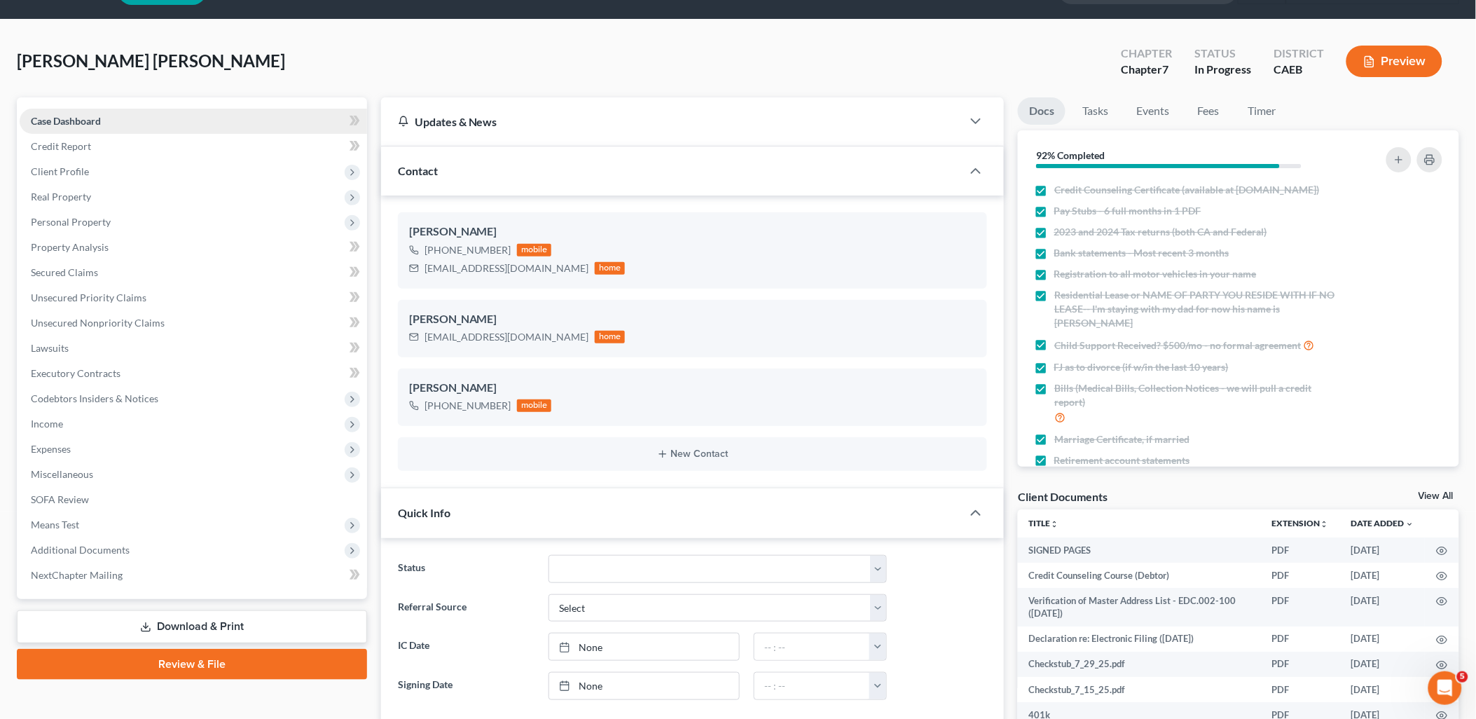
scroll to position [0, 0]
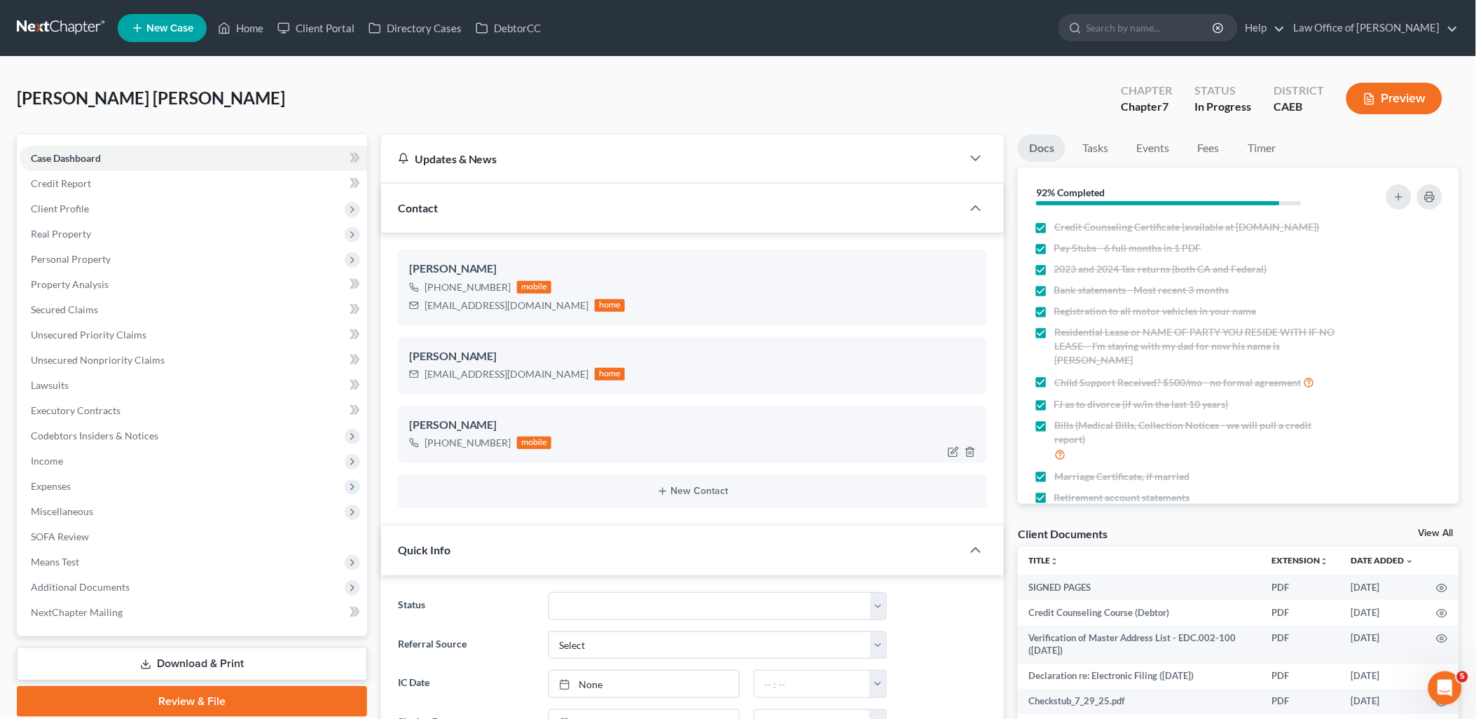
drag, startPoint x: 66, startPoint y: 156, endPoint x: 562, endPoint y: 451, distance: 577.2
click at [66, 156] on span "Case Dashboard" at bounding box center [66, 158] width 70 height 12
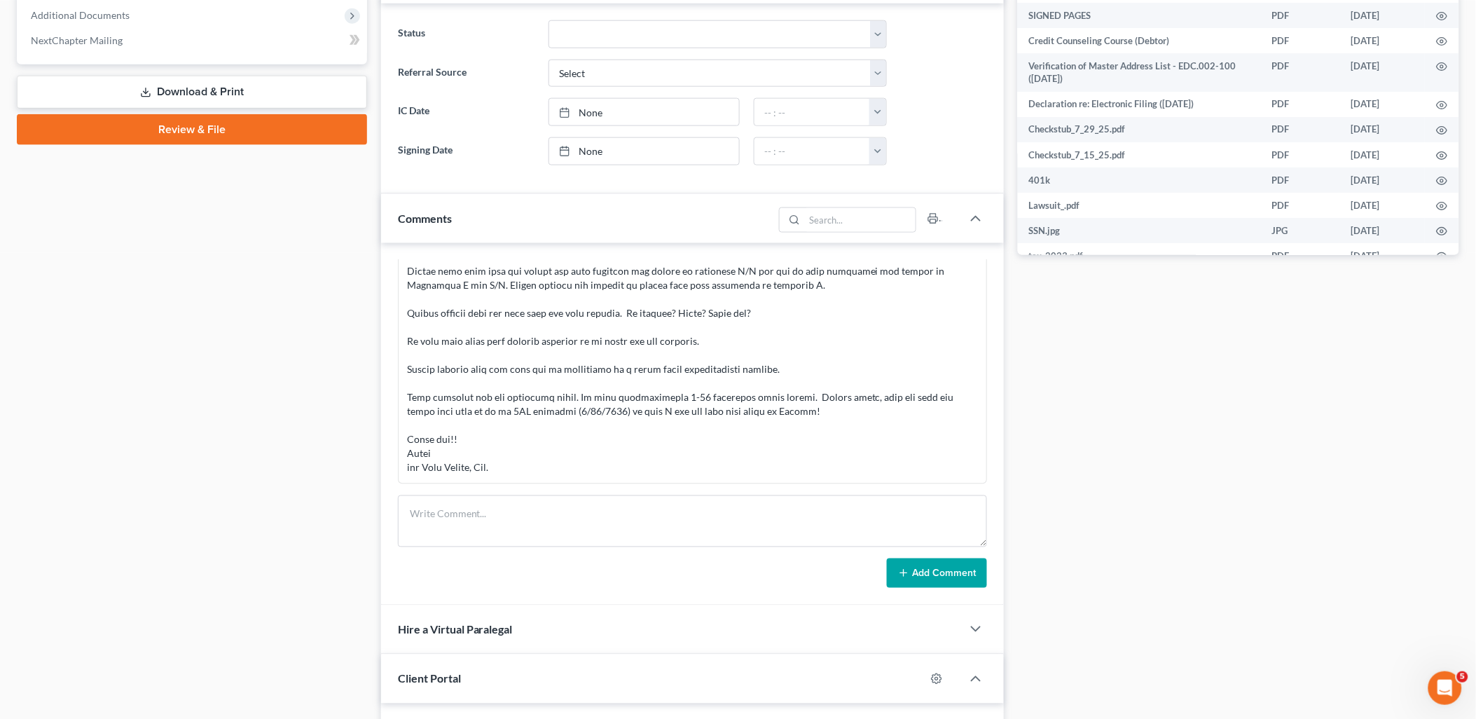
scroll to position [622, 0]
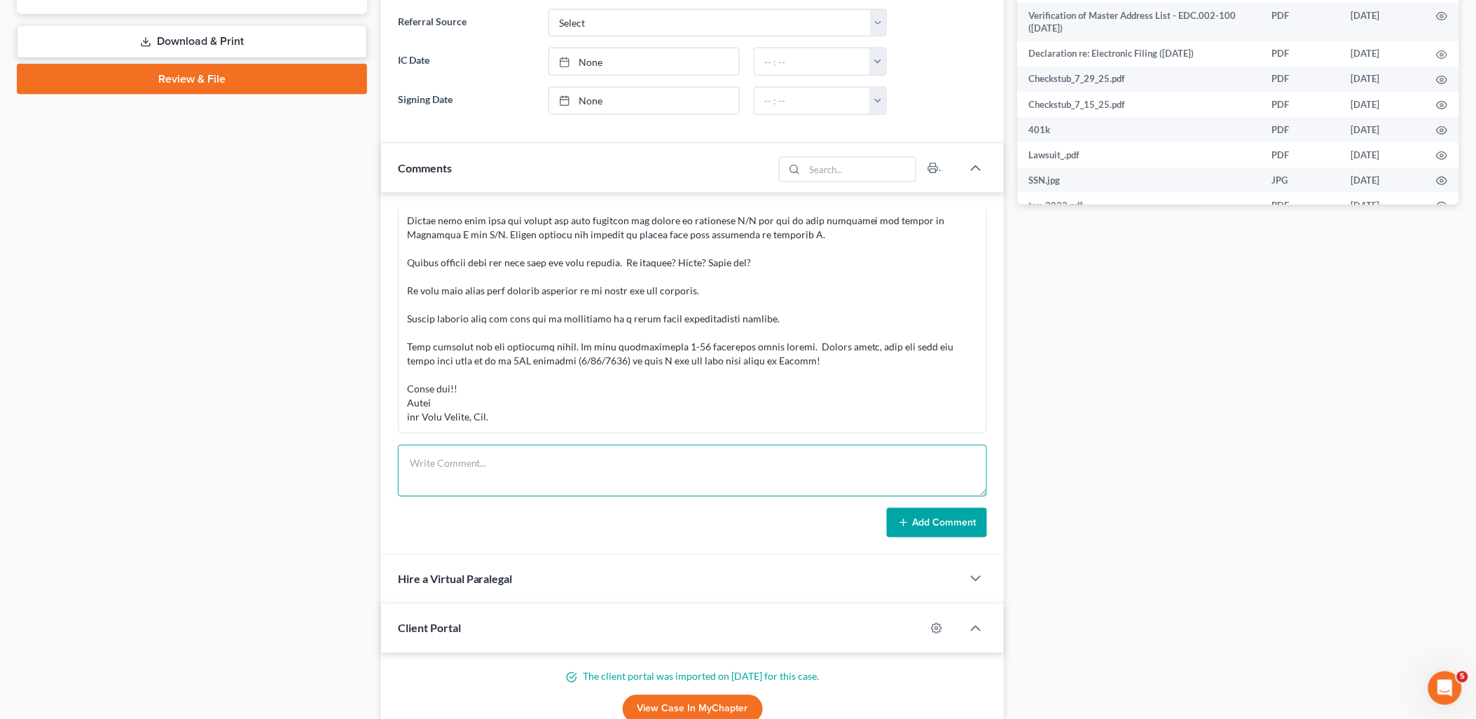
click at [536, 472] on textarea at bounding box center [693, 471] width 590 height 52
paste textarea "The search returned no results. PACER Service Center08/15/2025 13:57:42 User cm…"
click at [408, 491] on textarea "The search returned no results. PACER Service Center08/15/2025 13:57:42 User cm…" at bounding box center [693, 471] width 590 height 52
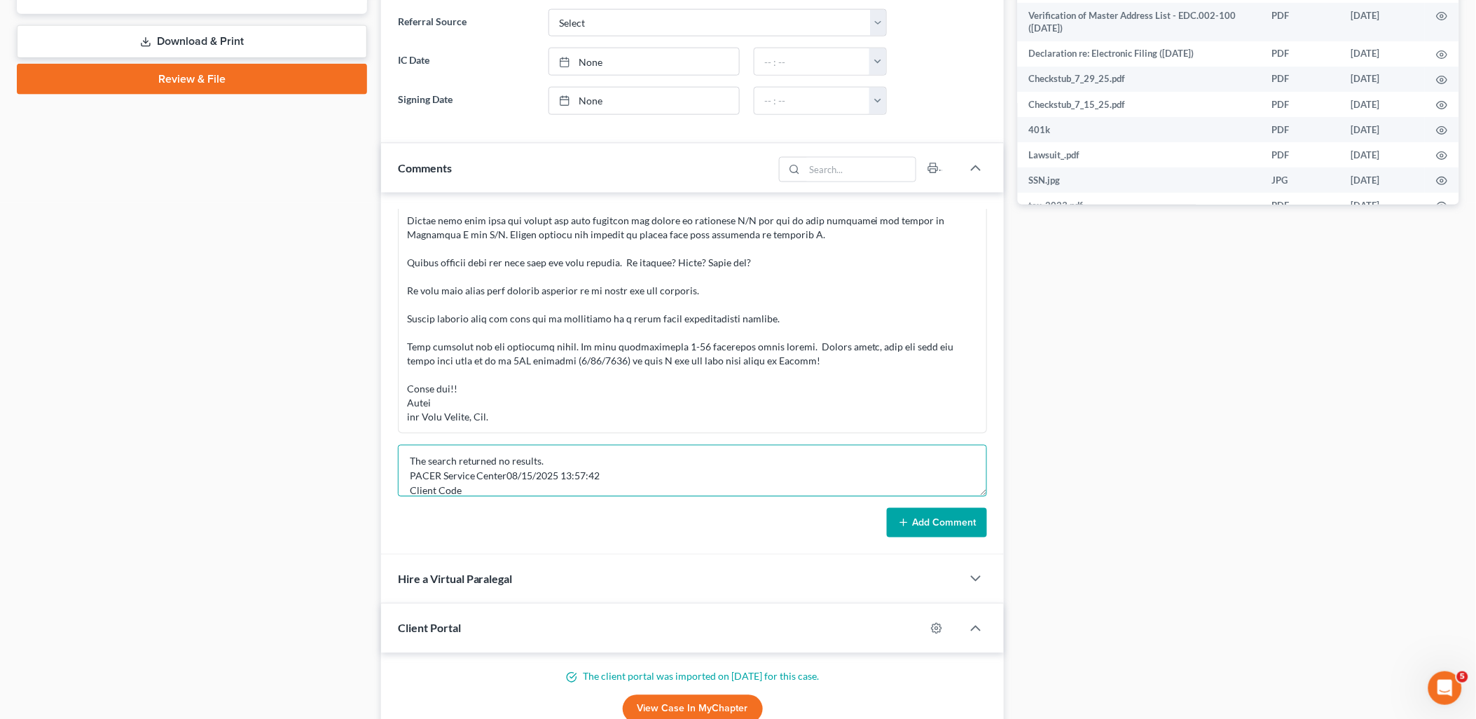
type textarea "The search returned no results. PACER Service Center08/15/2025 13:57:42 Client …"
click at [942, 529] on button "Add Comment" at bounding box center [937, 522] width 100 height 29
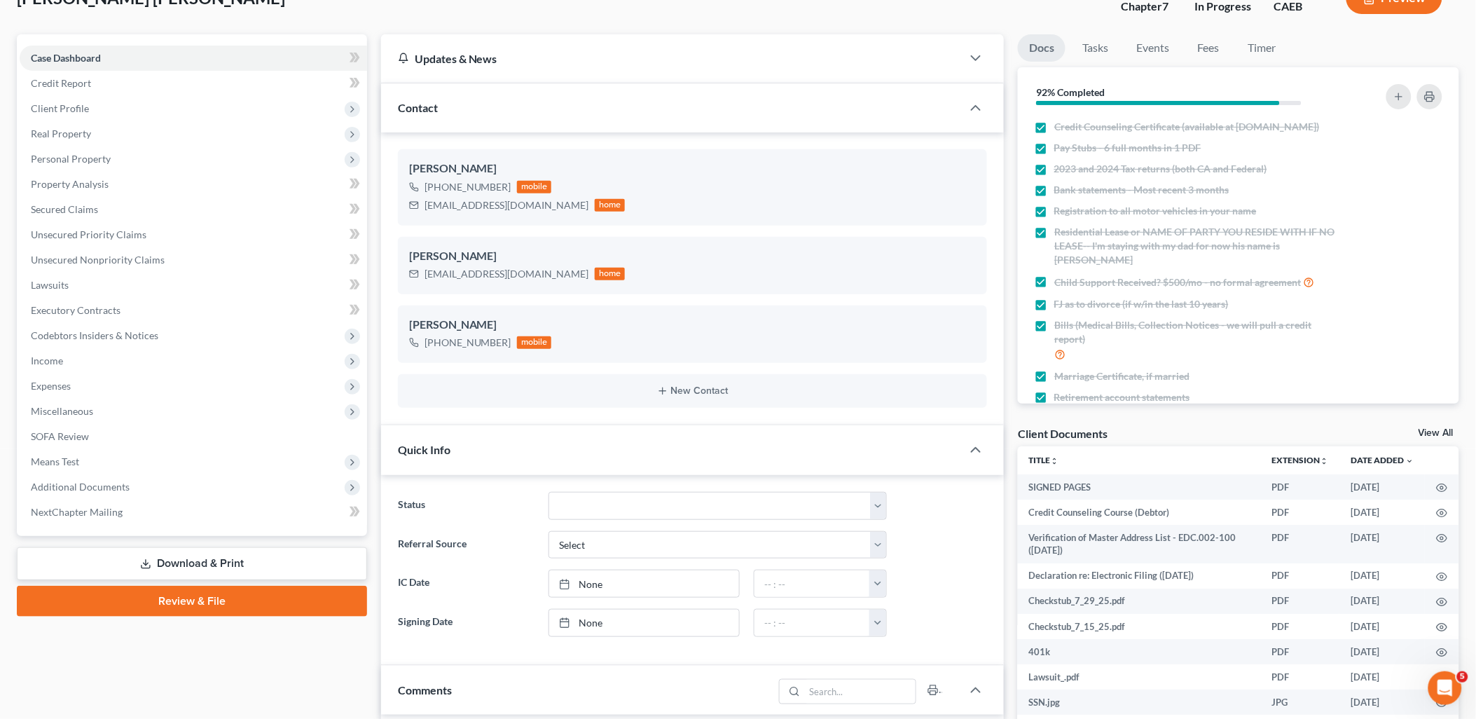
scroll to position [156, 0]
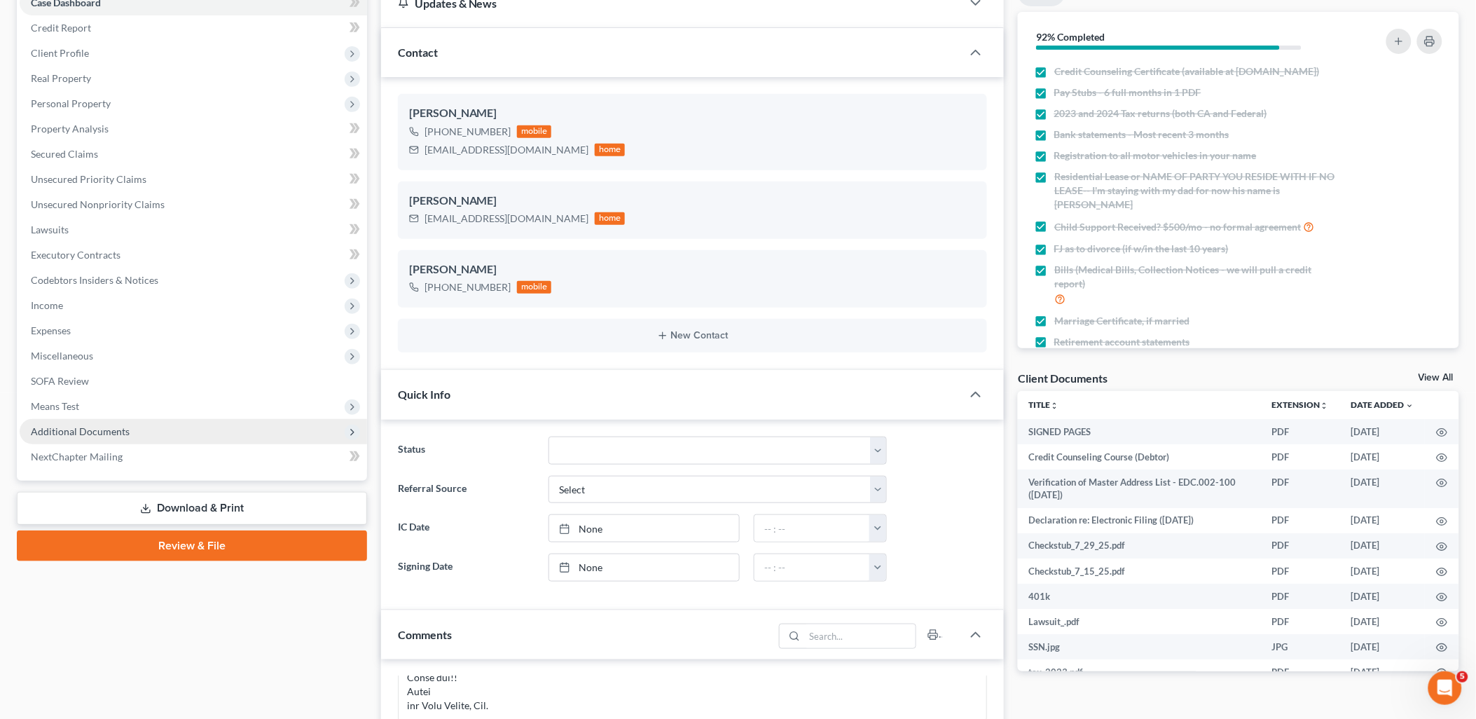
click at [64, 435] on span "Additional Documents" at bounding box center [80, 431] width 99 height 12
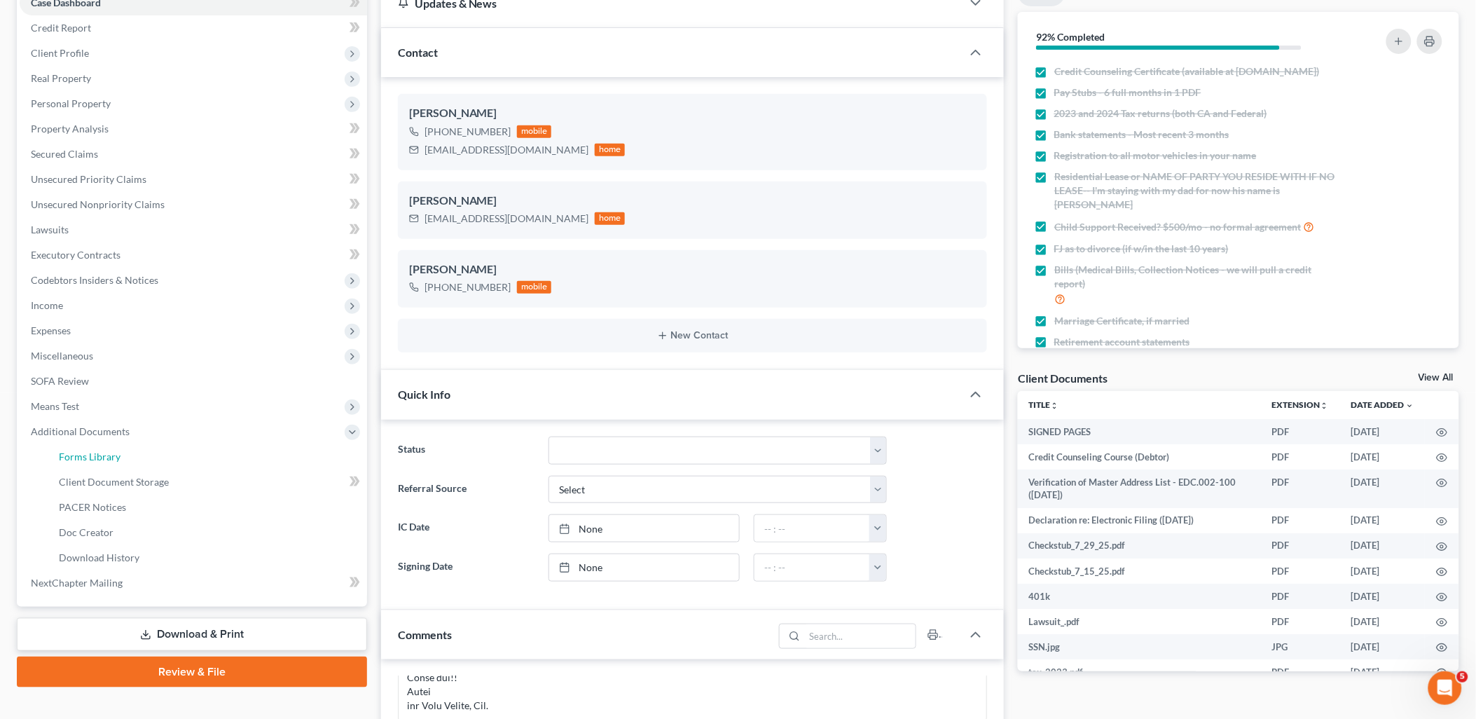
click at [85, 458] on span "Forms Library" at bounding box center [90, 457] width 62 height 12
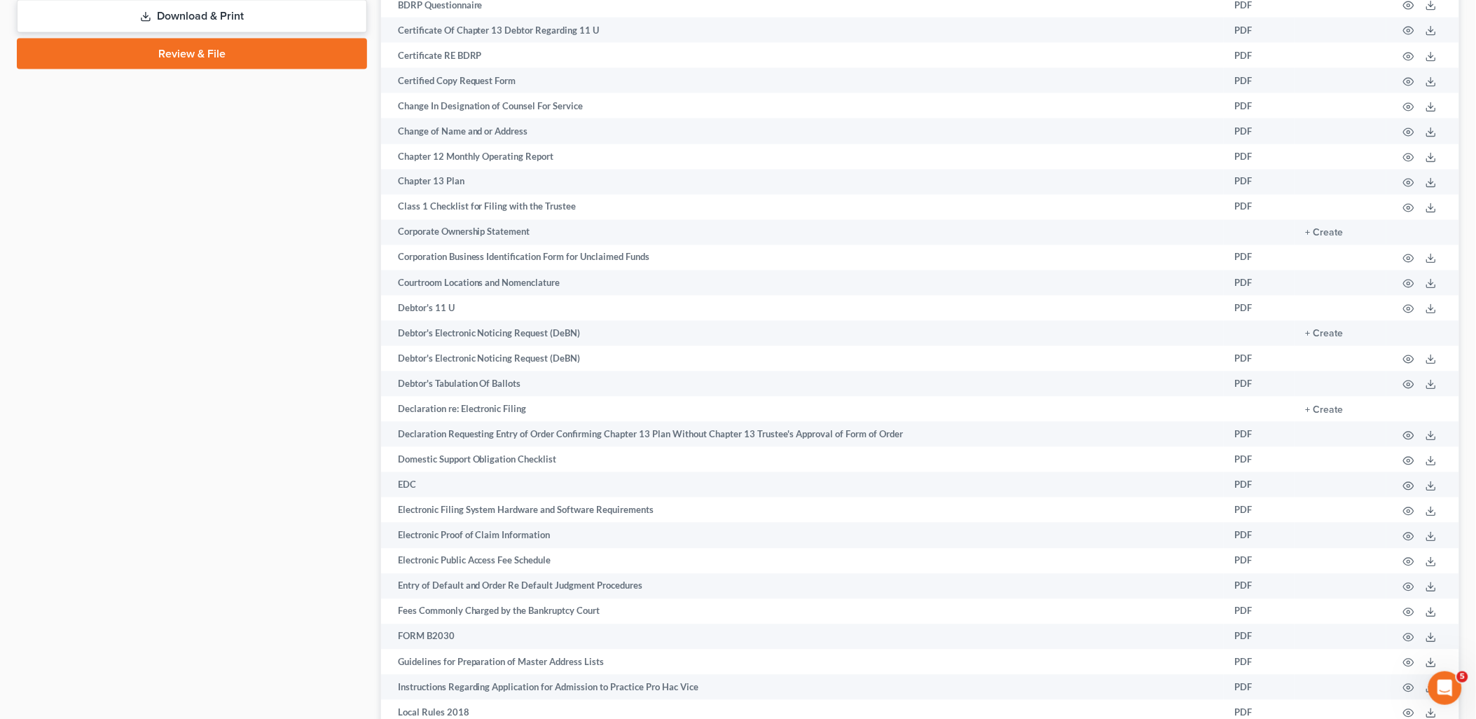
scroll to position [797, 0]
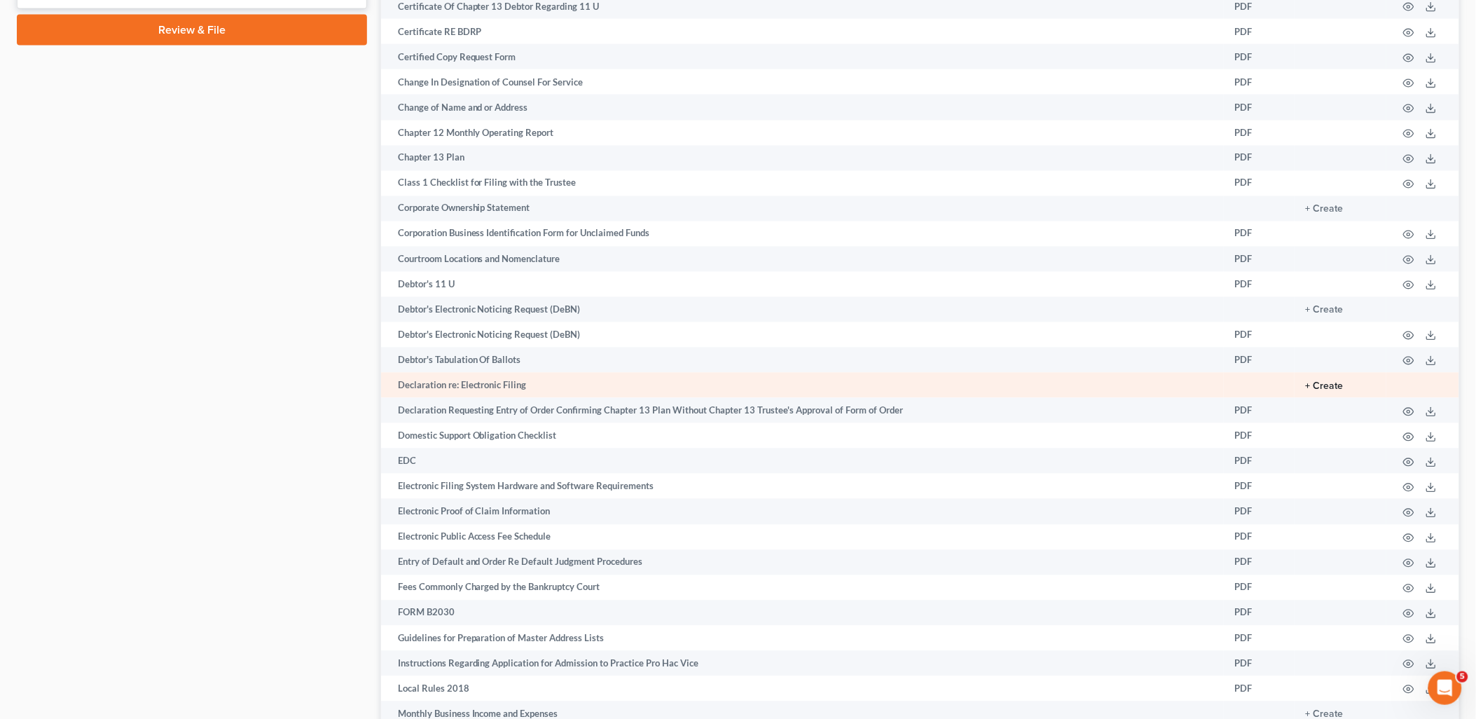
click at [1327, 392] on button "+ Create" at bounding box center [1325, 387] width 38 height 10
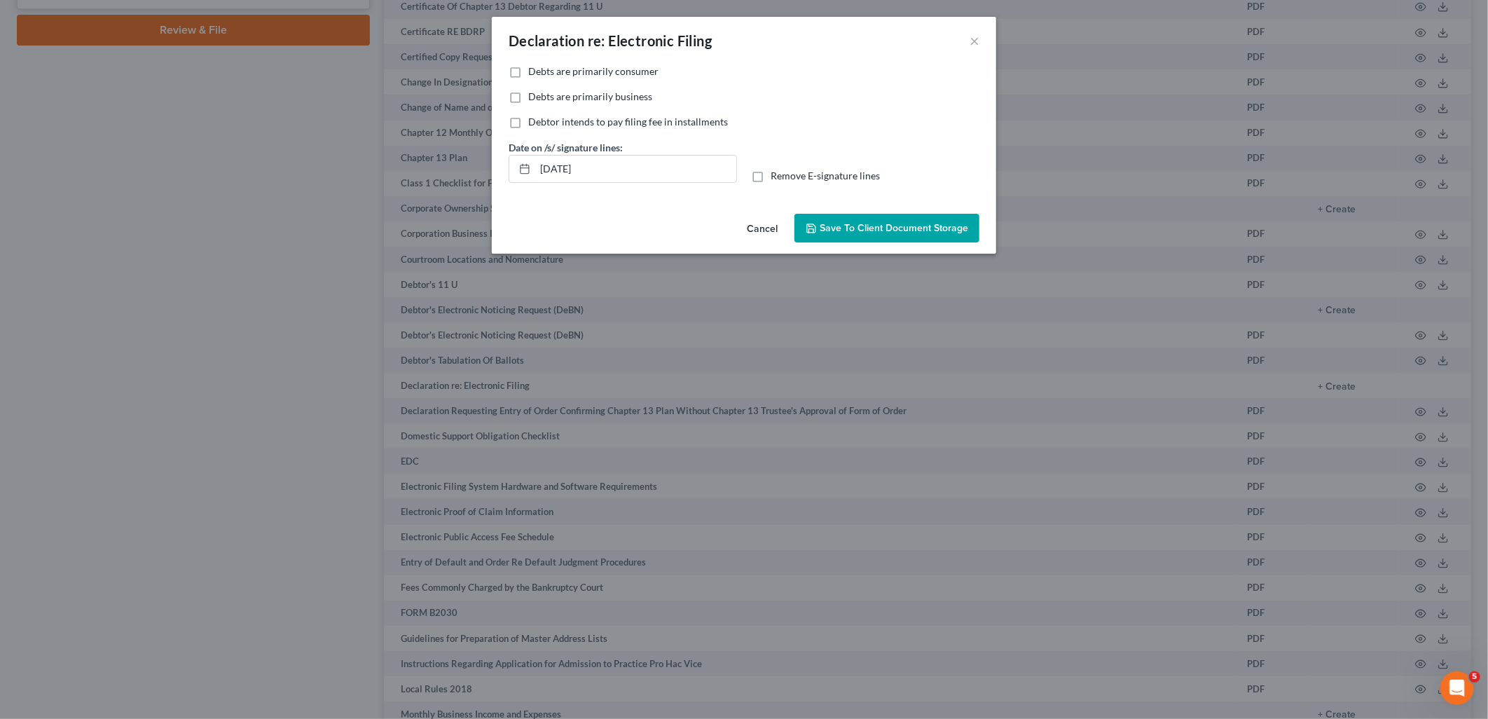
click at [577, 71] on span "Debts are primarily consumer" at bounding box center [593, 71] width 130 height 12
click at [543, 71] on input "Debts are primarily consumer" at bounding box center [538, 68] width 9 height 9
checkbox input "true"
click at [865, 229] on span "Save to Client Document Storage" at bounding box center [894, 228] width 149 height 12
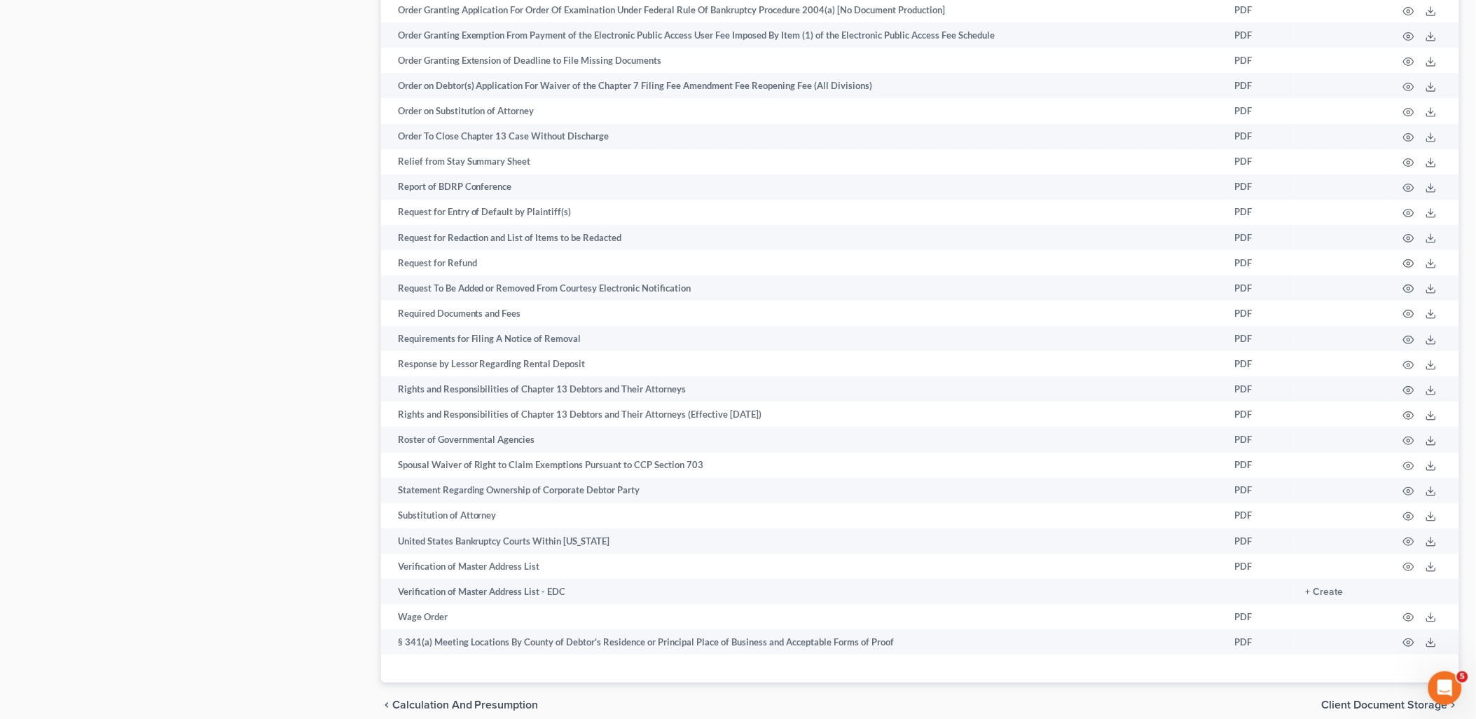
scroll to position [1965, 0]
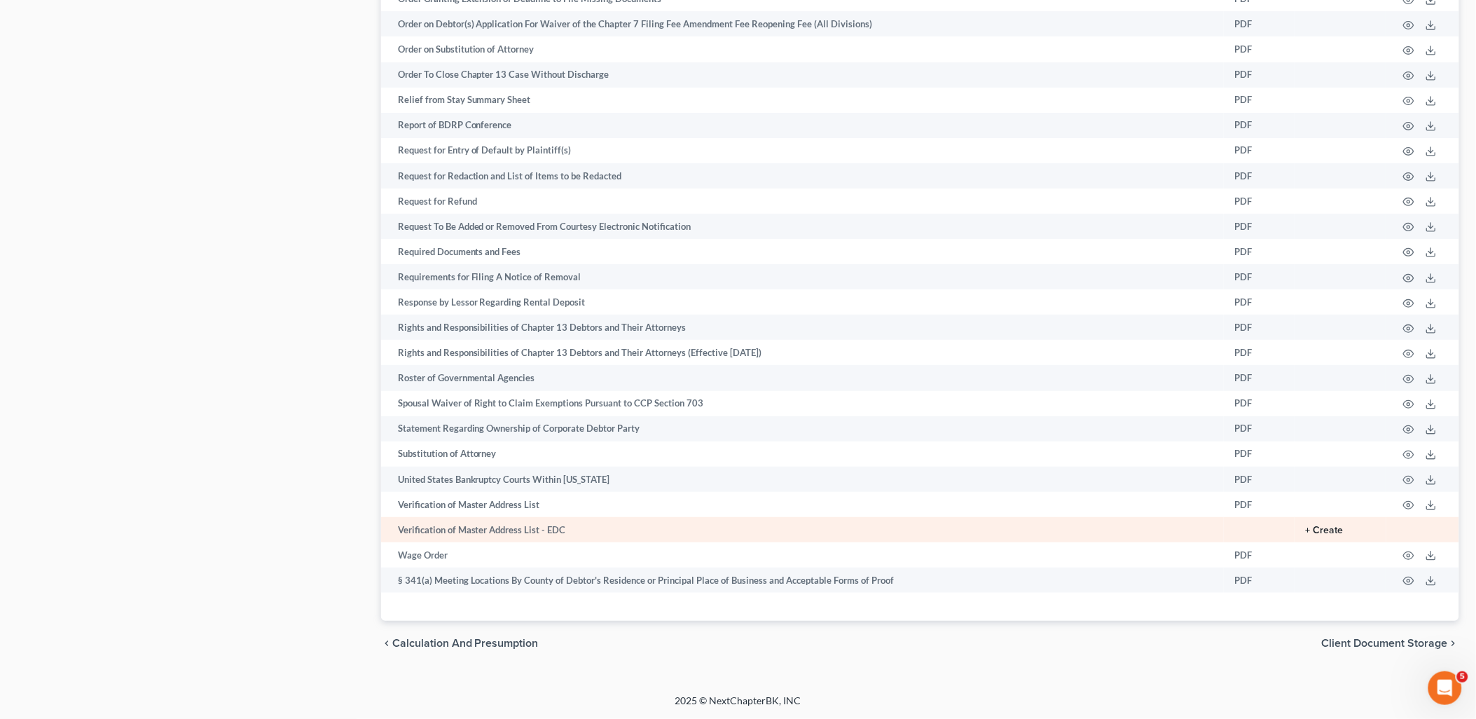
click at [1322, 527] on button "+ Create" at bounding box center [1325, 531] width 38 height 10
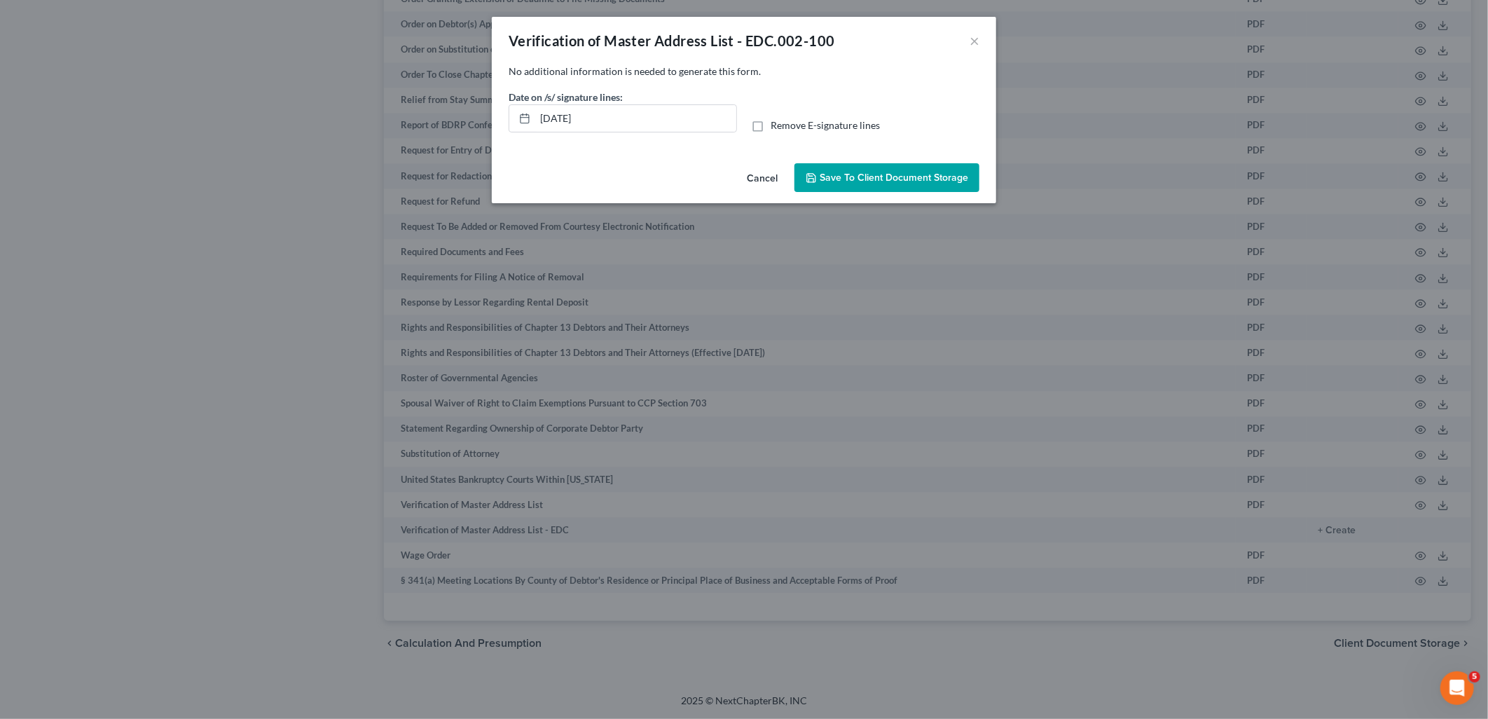
click at [870, 178] on span "Save to Client Document Storage" at bounding box center [894, 178] width 149 height 12
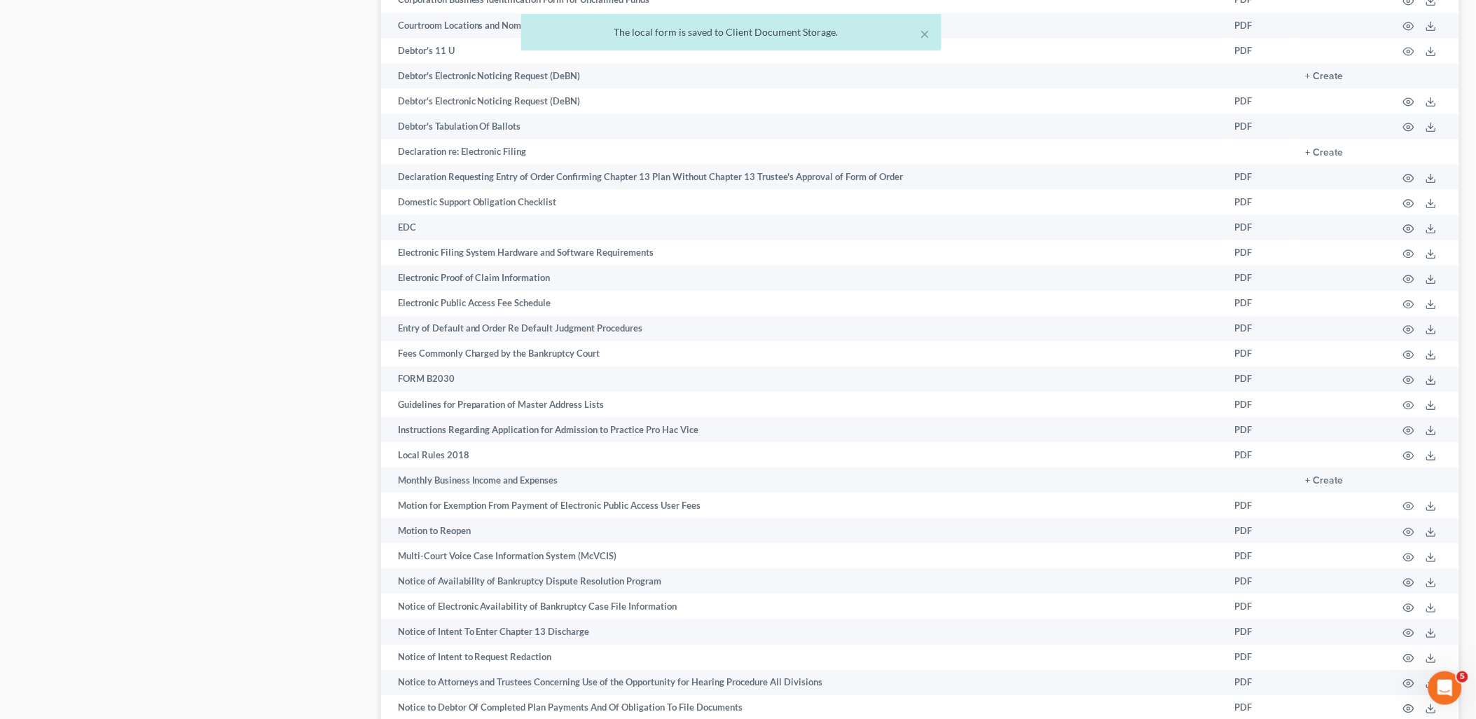
scroll to position [97, 0]
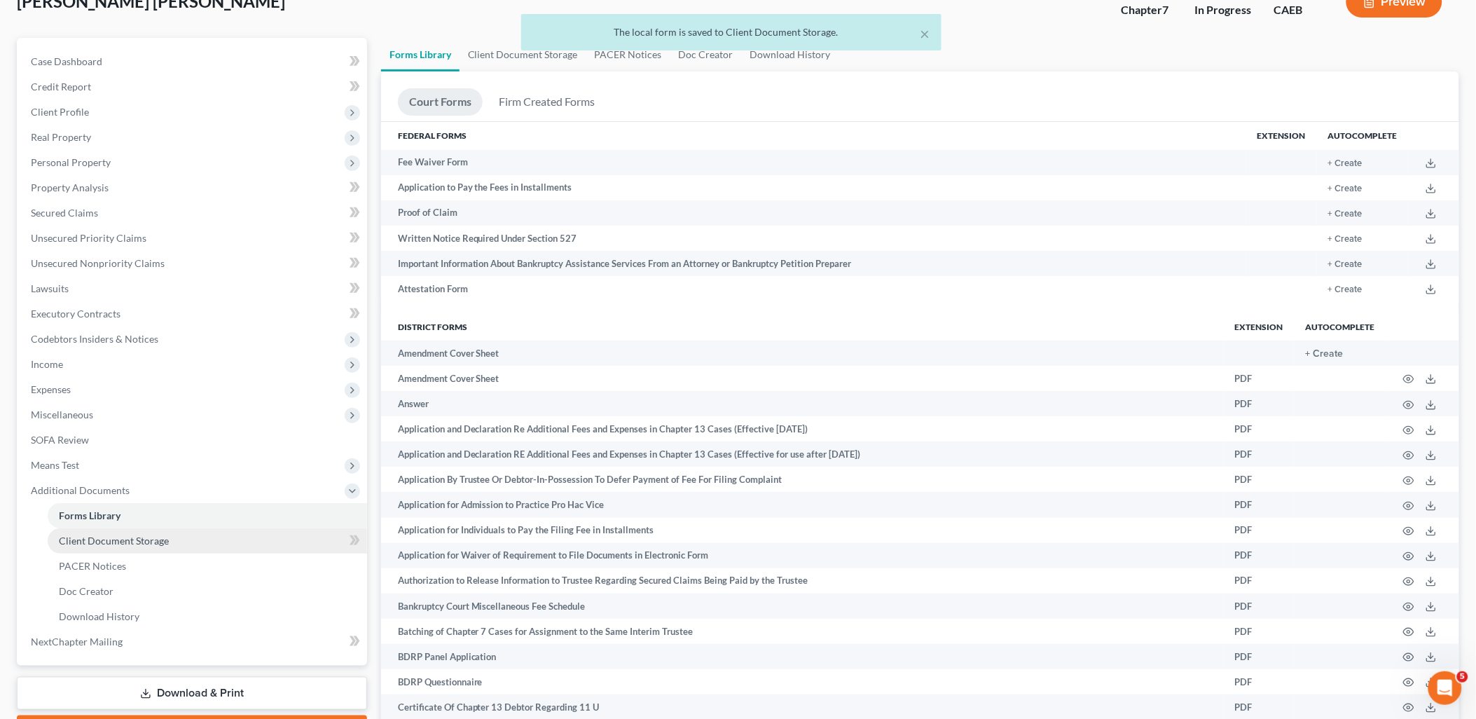
click at [77, 537] on span "Client Document Storage" at bounding box center [114, 541] width 110 height 12
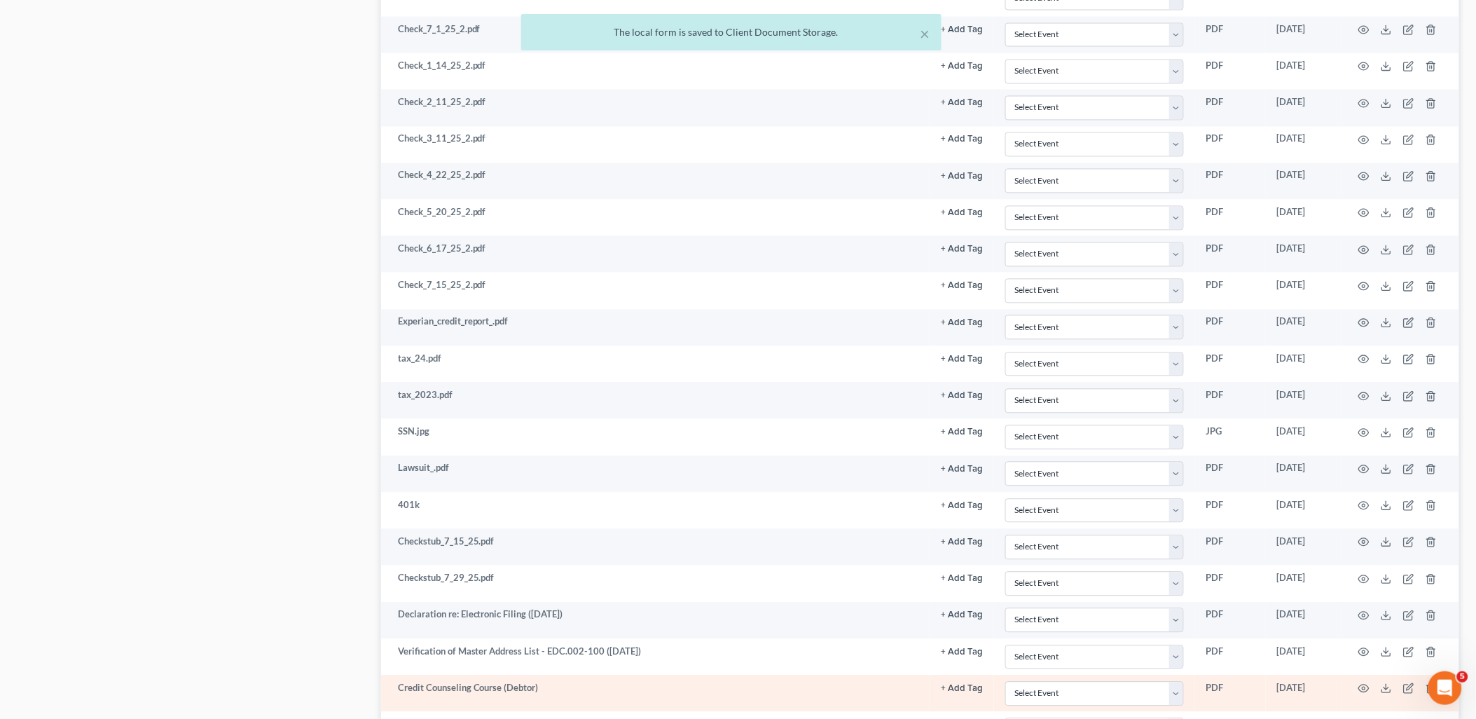
scroll to position [1146, 0]
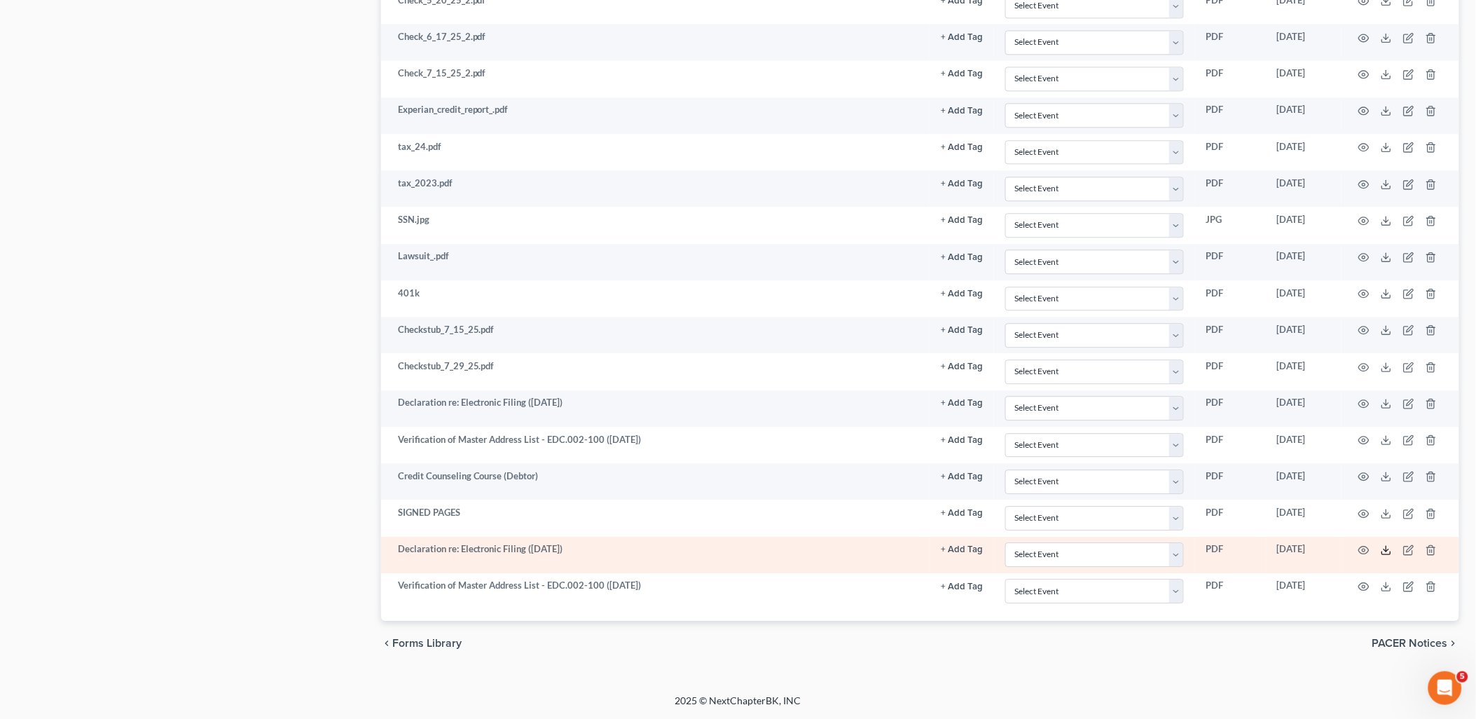
click at [1386, 549] on icon at bounding box center [1386, 549] width 11 height 11
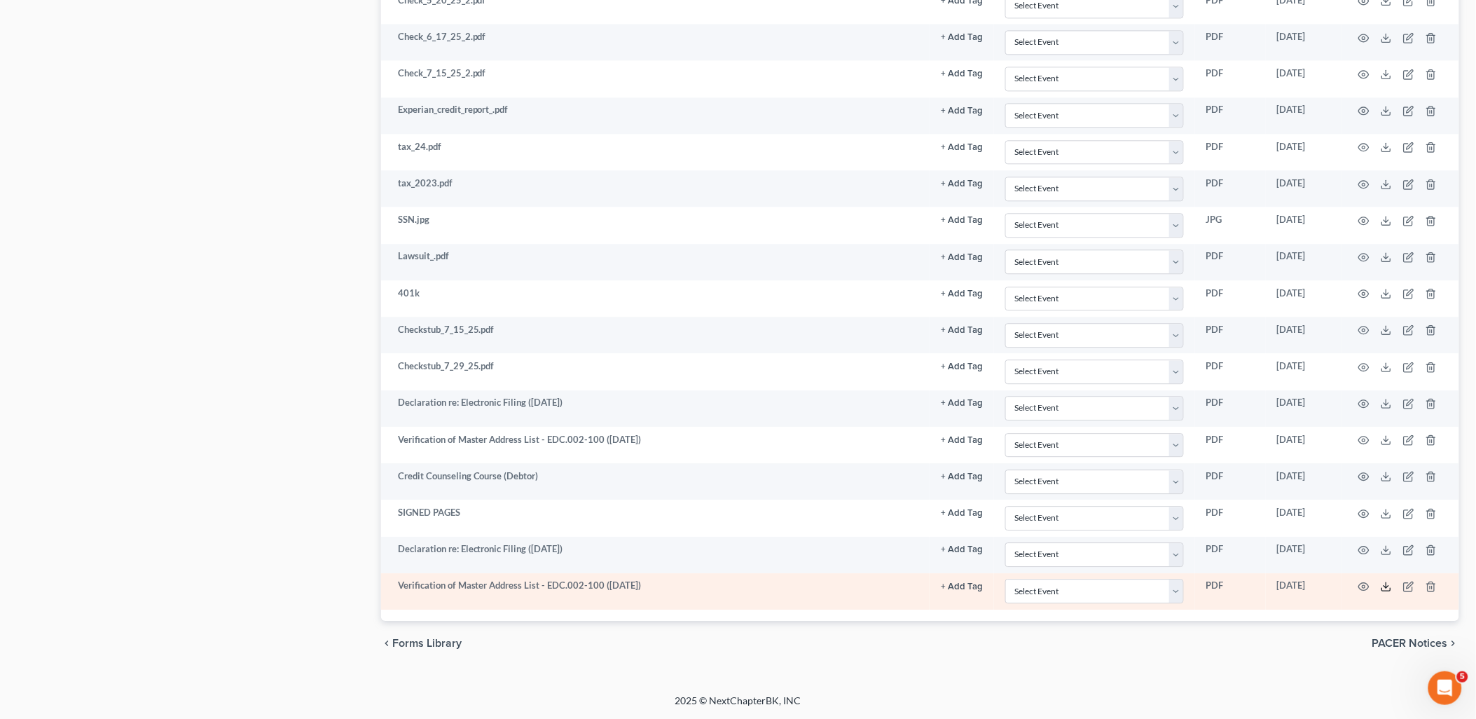
click at [1385, 584] on icon at bounding box center [1386, 586] width 11 height 11
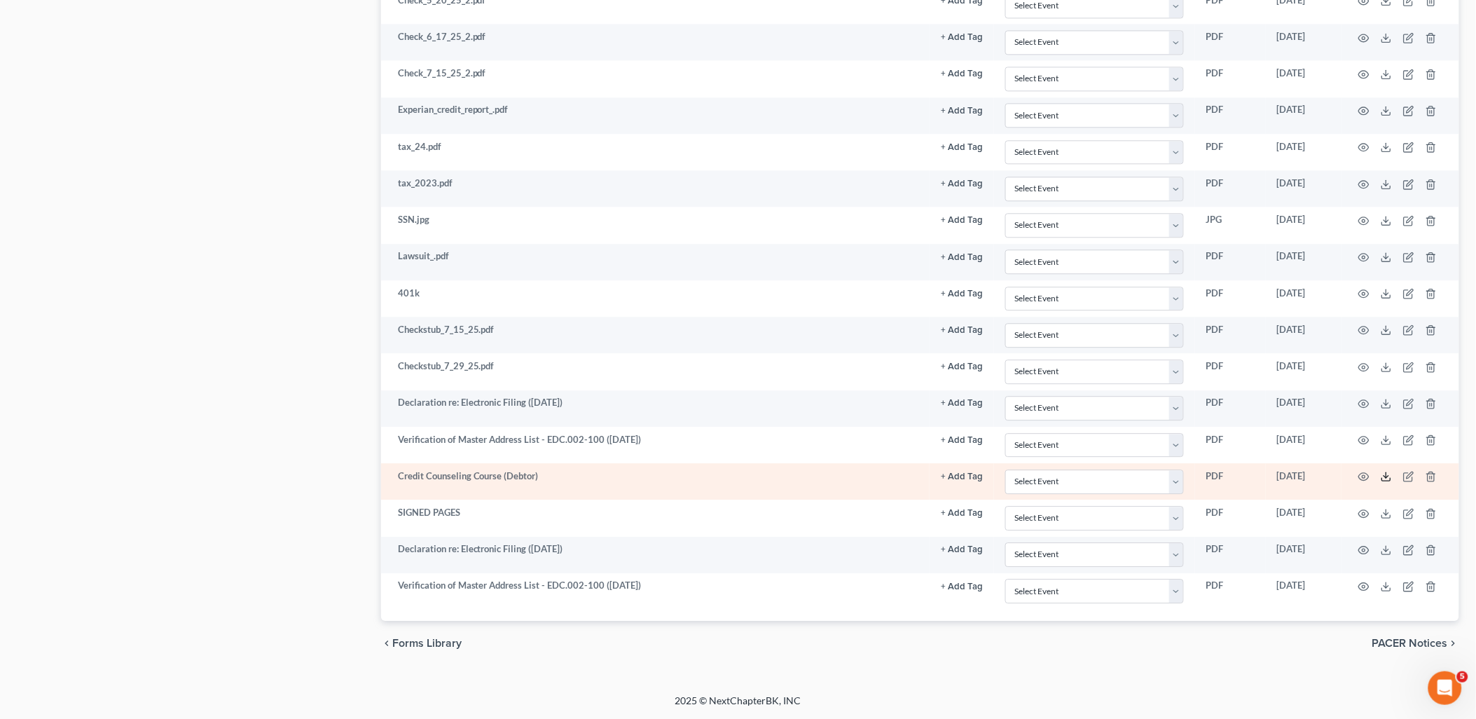
click at [1389, 471] on icon at bounding box center [1386, 476] width 11 height 11
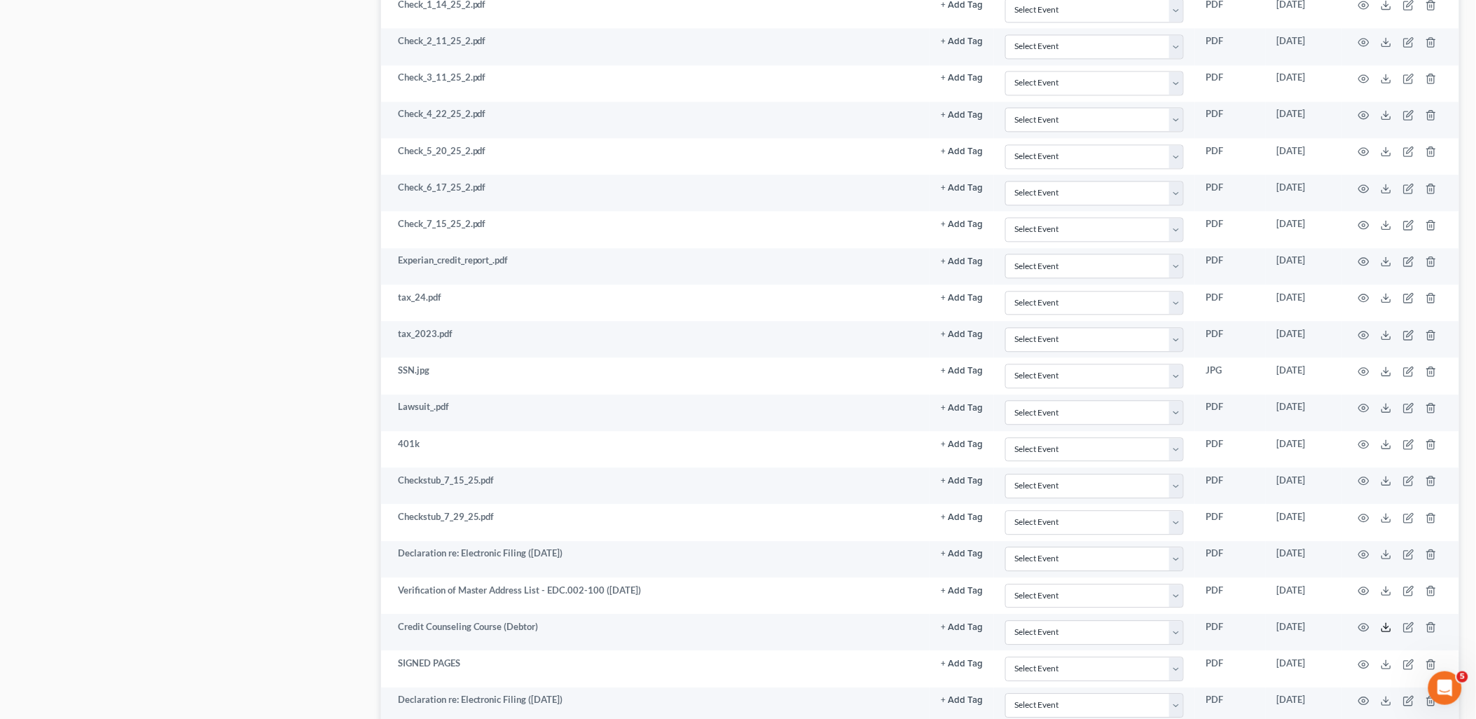
scroll to position [212, 0]
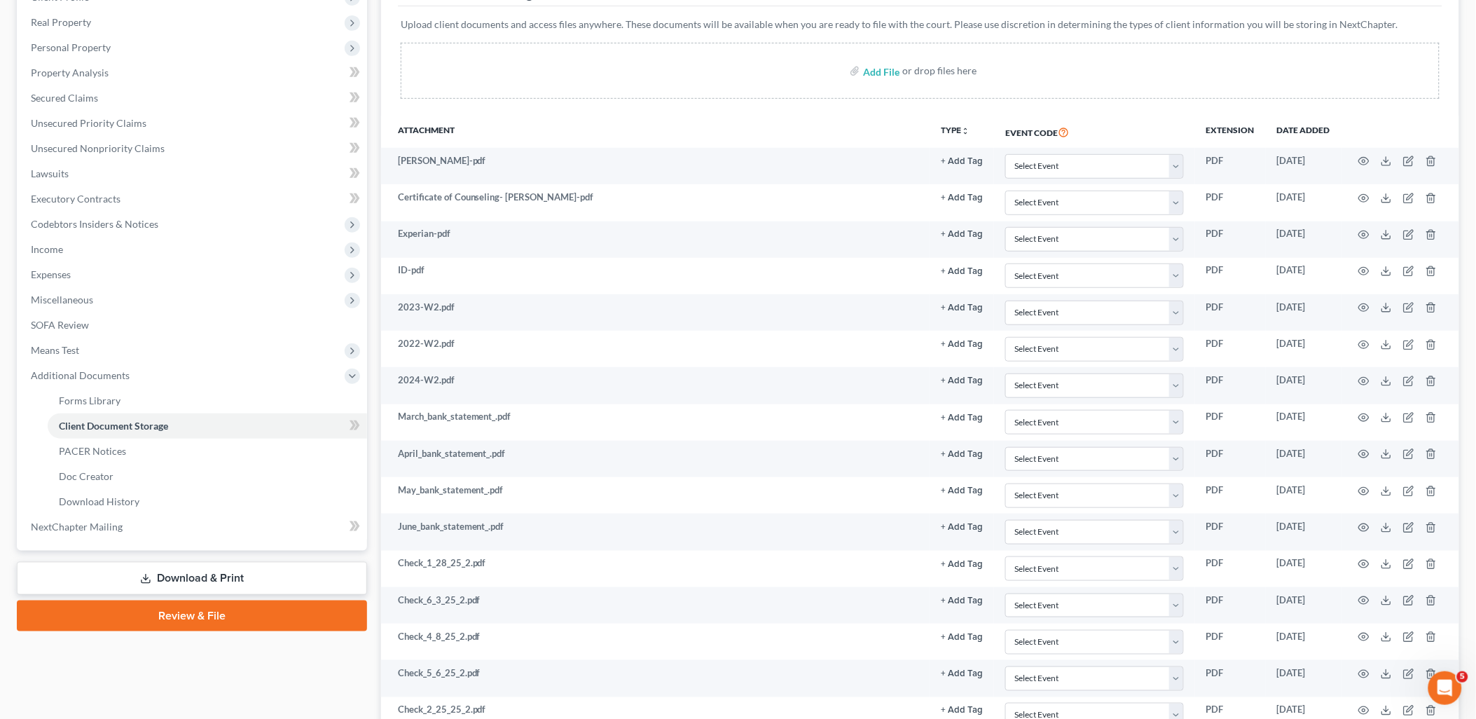
click at [199, 578] on link "Download & Print" at bounding box center [192, 578] width 350 height 33
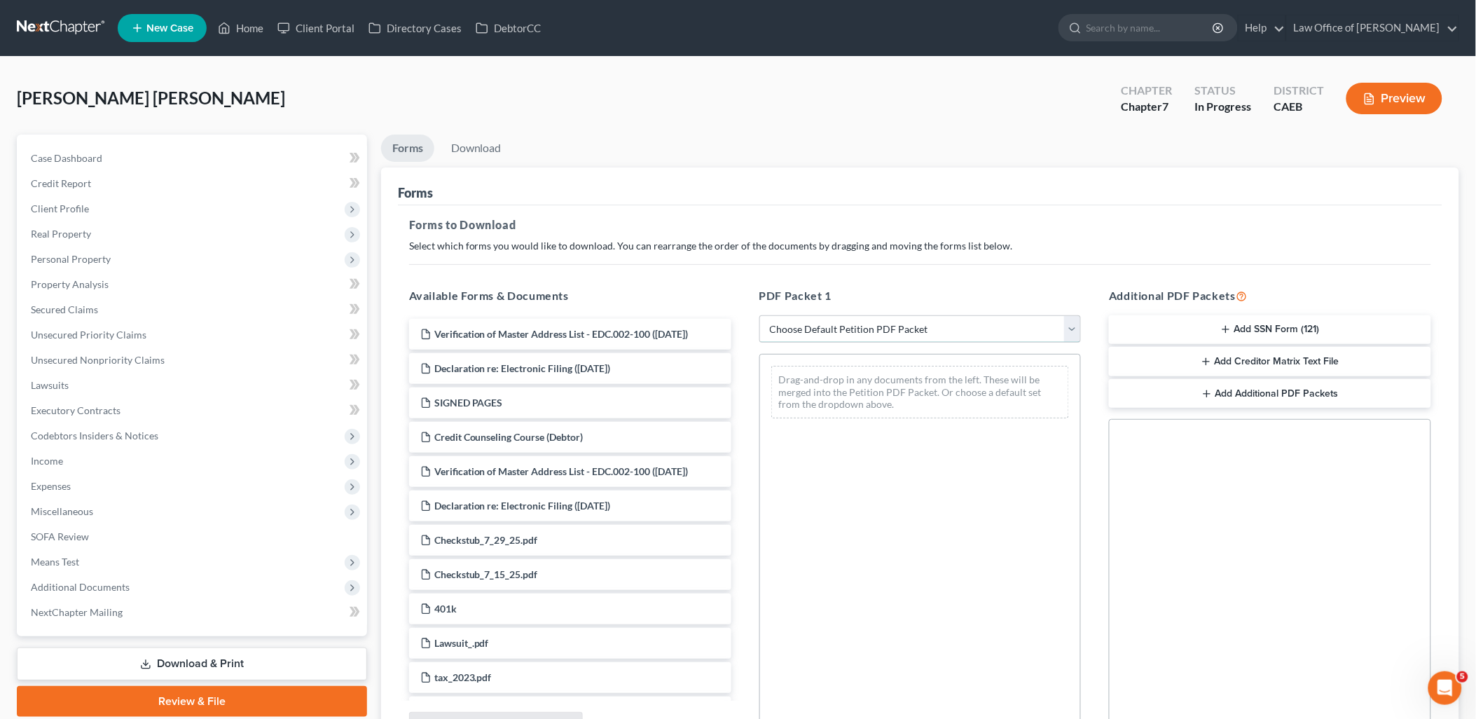
drag, startPoint x: 849, startPoint y: 333, endPoint x: 844, endPoint y: 344, distance: 12.0
click at [849, 333] on select "Choose Default Petition PDF Packet Complete Bankruptcy Petition (all forms and …" at bounding box center [921, 329] width 322 height 28
select select "0"
click at [760, 315] on select "Choose Default Petition PDF Packet Complete Bankruptcy Petition (all forms and …" at bounding box center [921, 329] width 322 height 28
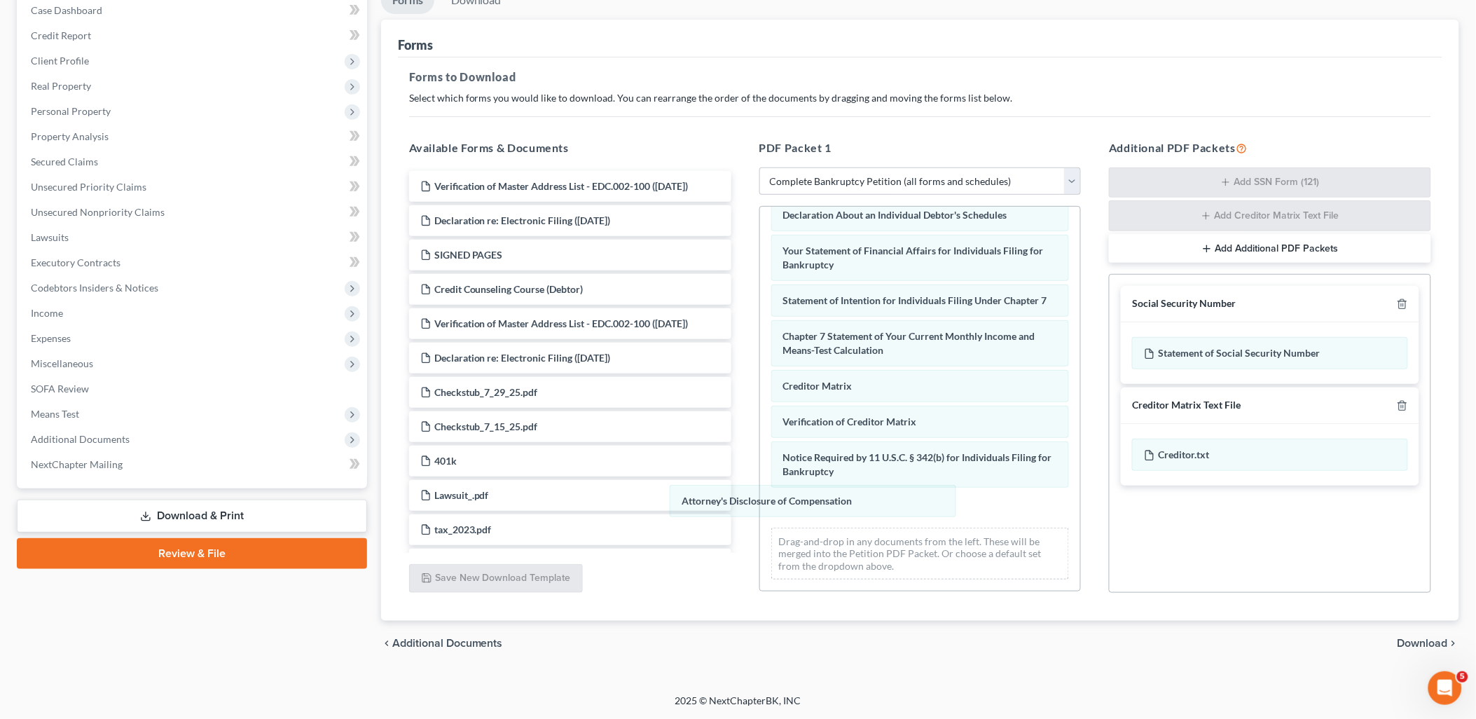
scroll to position [370, 0]
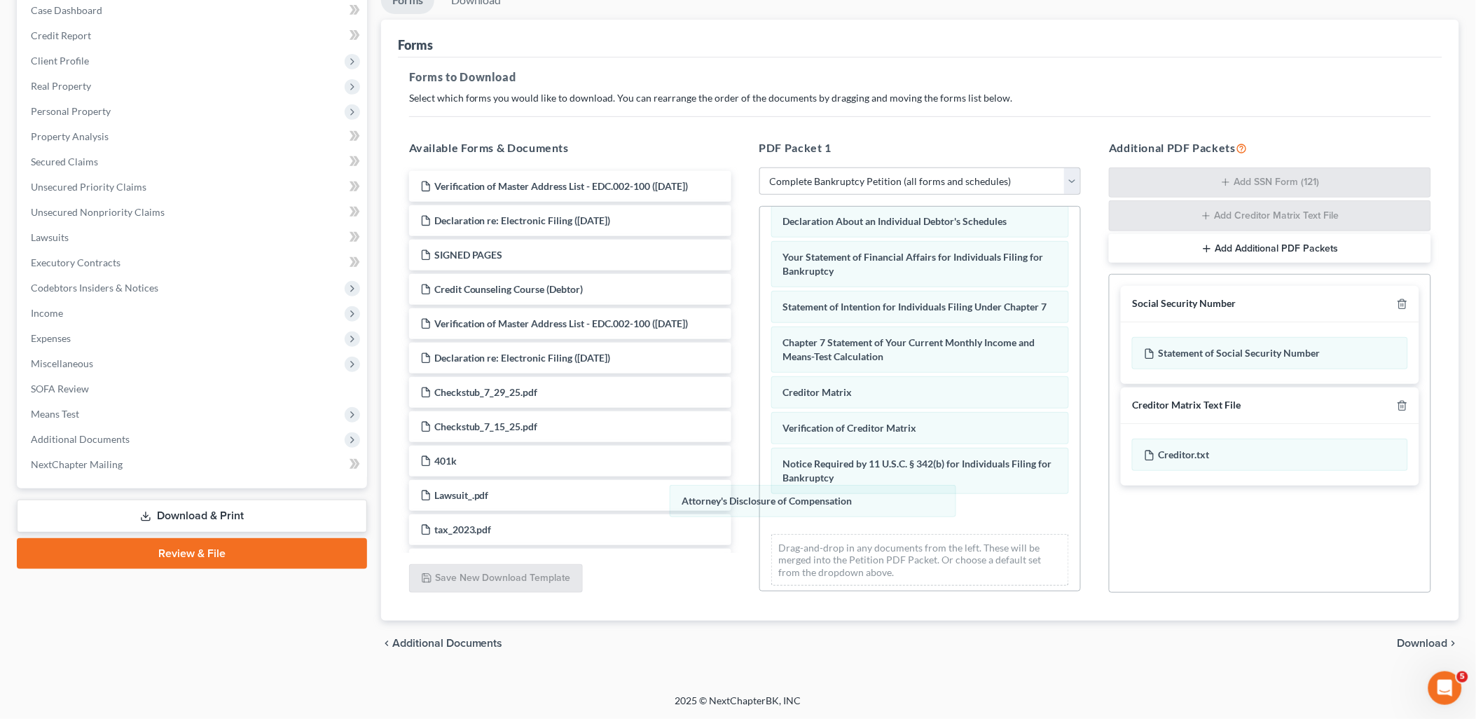
drag, startPoint x: 916, startPoint y: 507, endPoint x: 1482, endPoint y: 431, distance: 571.3
click at [760, 507] on div "Attorney's Disclosure of Compensation Voluntary Petition for Individuals Filing…" at bounding box center [920, 217] width 321 height 760
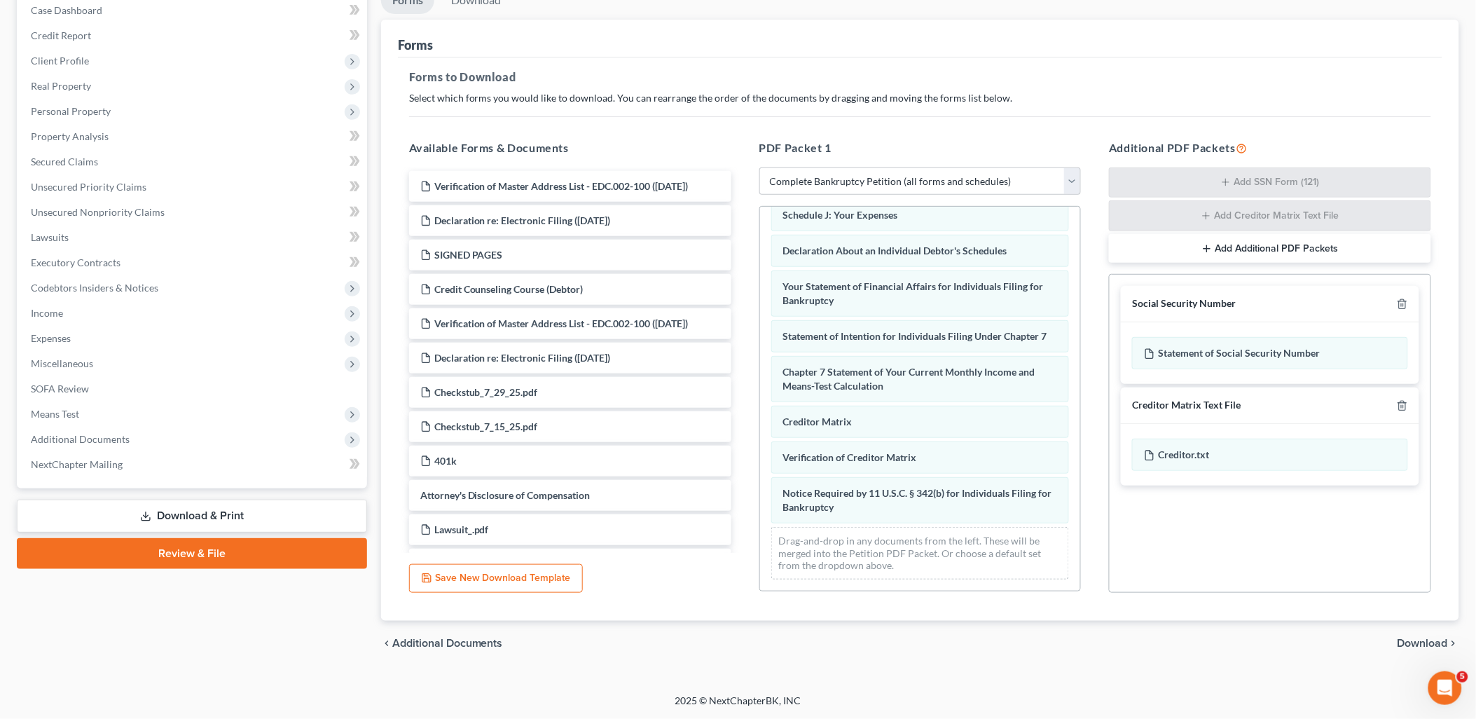
drag, startPoint x: 1436, startPoint y: 643, endPoint x: 1486, endPoint y: 629, distance: 51.5
click at [1436, 643] on span "Download" at bounding box center [1423, 643] width 50 height 11
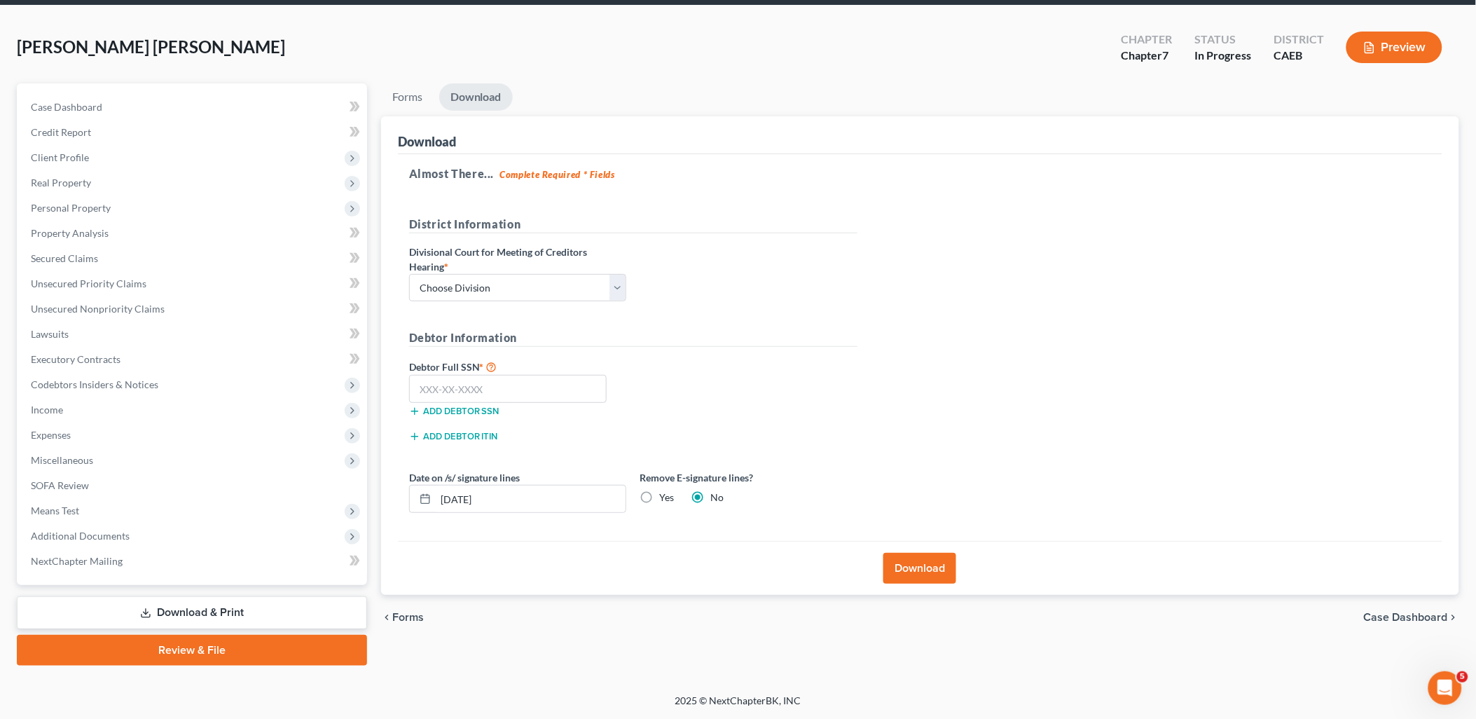
scroll to position [49, 0]
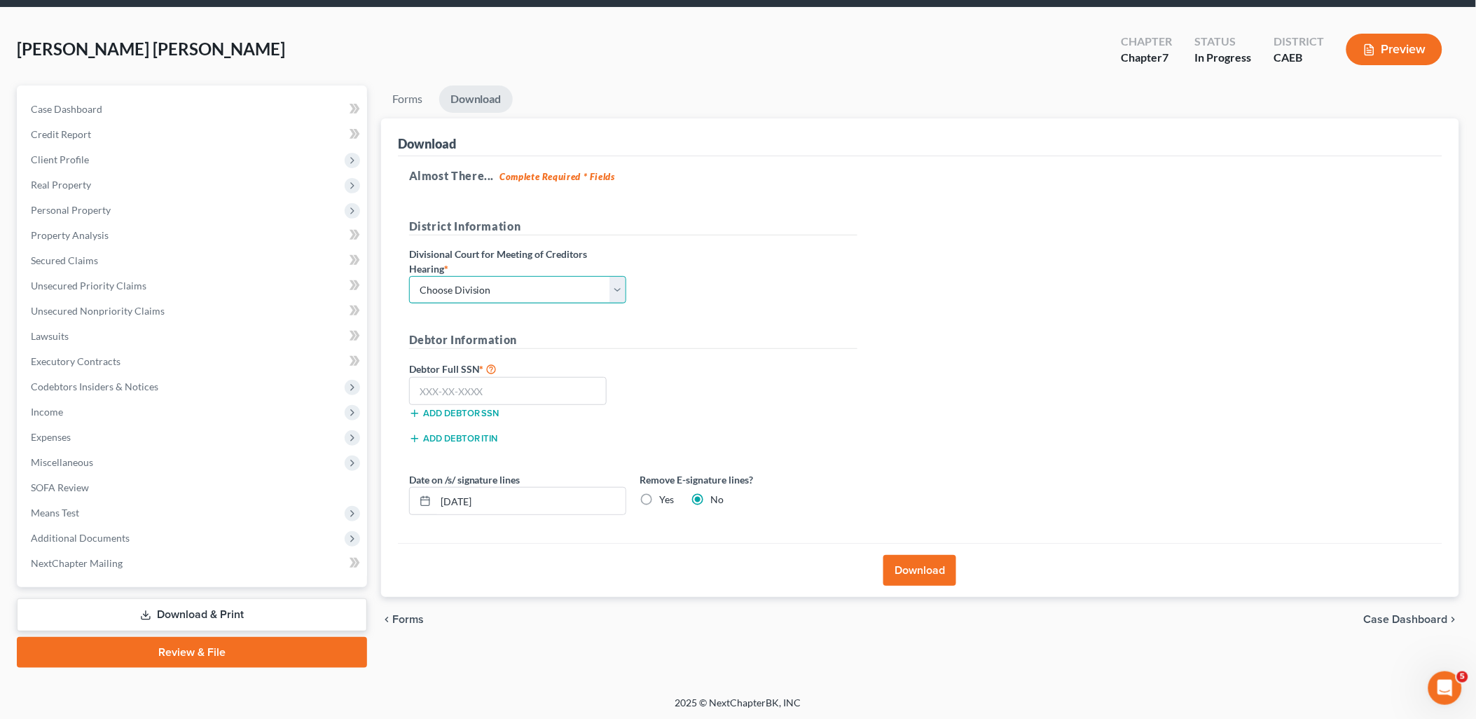
click at [430, 285] on select "Choose Division Fresno Modesto [GEOGRAPHIC_DATA]" at bounding box center [517, 290] width 217 height 28
select select "1"
click at [409, 276] on select "Choose Division Fresno Modesto [GEOGRAPHIC_DATA]" at bounding box center [517, 290] width 217 height 28
click at [472, 388] on input "text" at bounding box center [508, 391] width 198 height 28
paste input "081-52-0251"
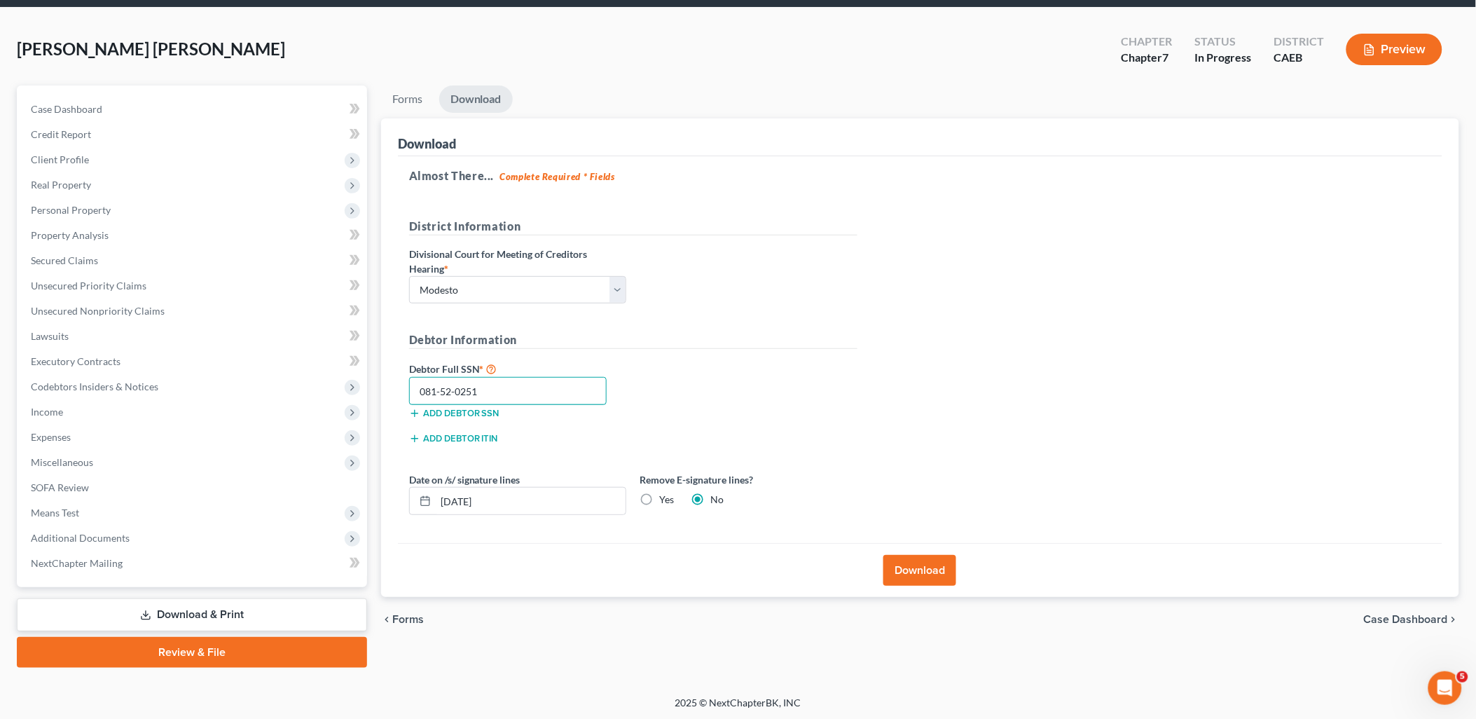
drag, startPoint x: 554, startPoint y: 381, endPoint x: 696, endPoint y: 380, distance: 142.2
click at [365, 380] on div "Petition Navigation Case Dashboard Payments Invoices Payments Payments Credit R…" at bounding box center [738, 376] width 1457 height 582
paste input "617-44-0467"
type input "617-44-0467"
drag, startPoint x: 943, startPoint y: 568, endPoint x: 946, endPoint y: 551, distance: 17.7
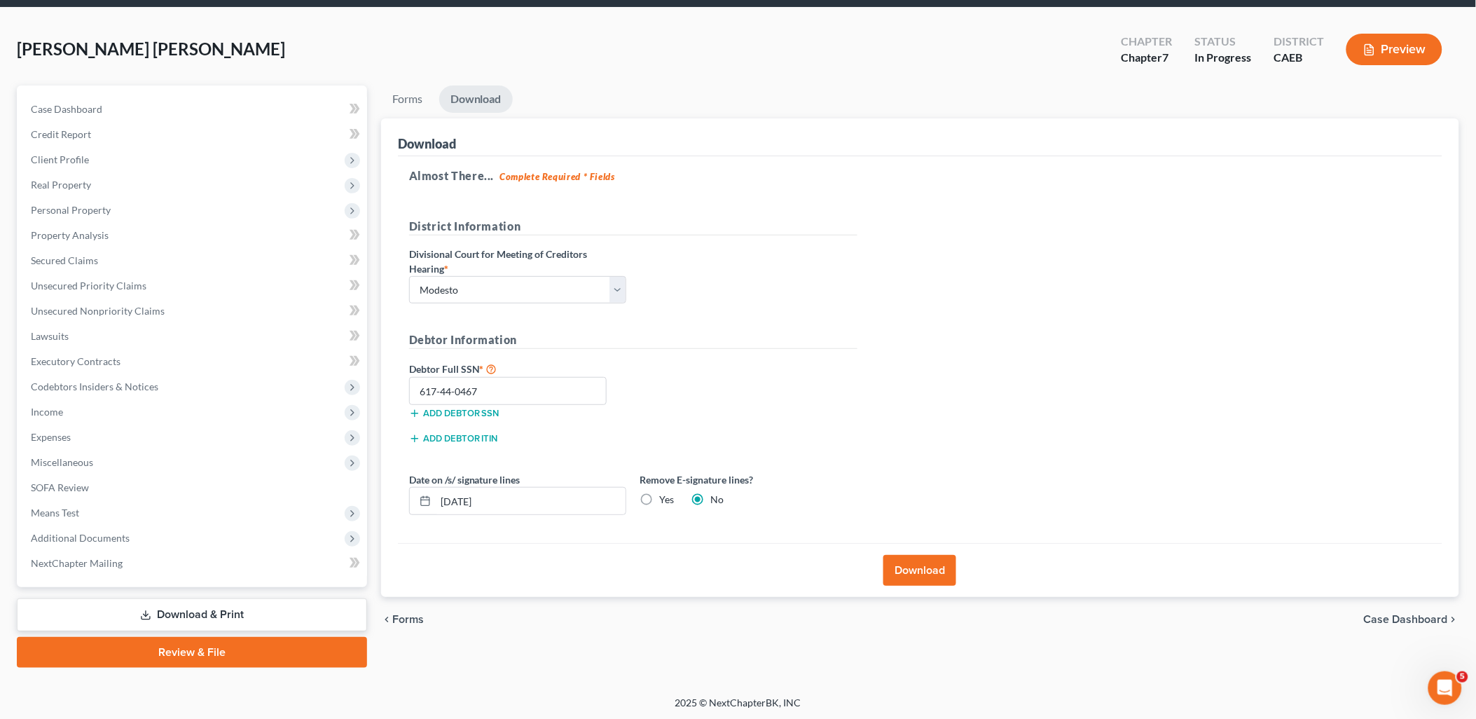
click at [943, 568] on button "Download" at bounding box center [920, 570] width 73 height 31
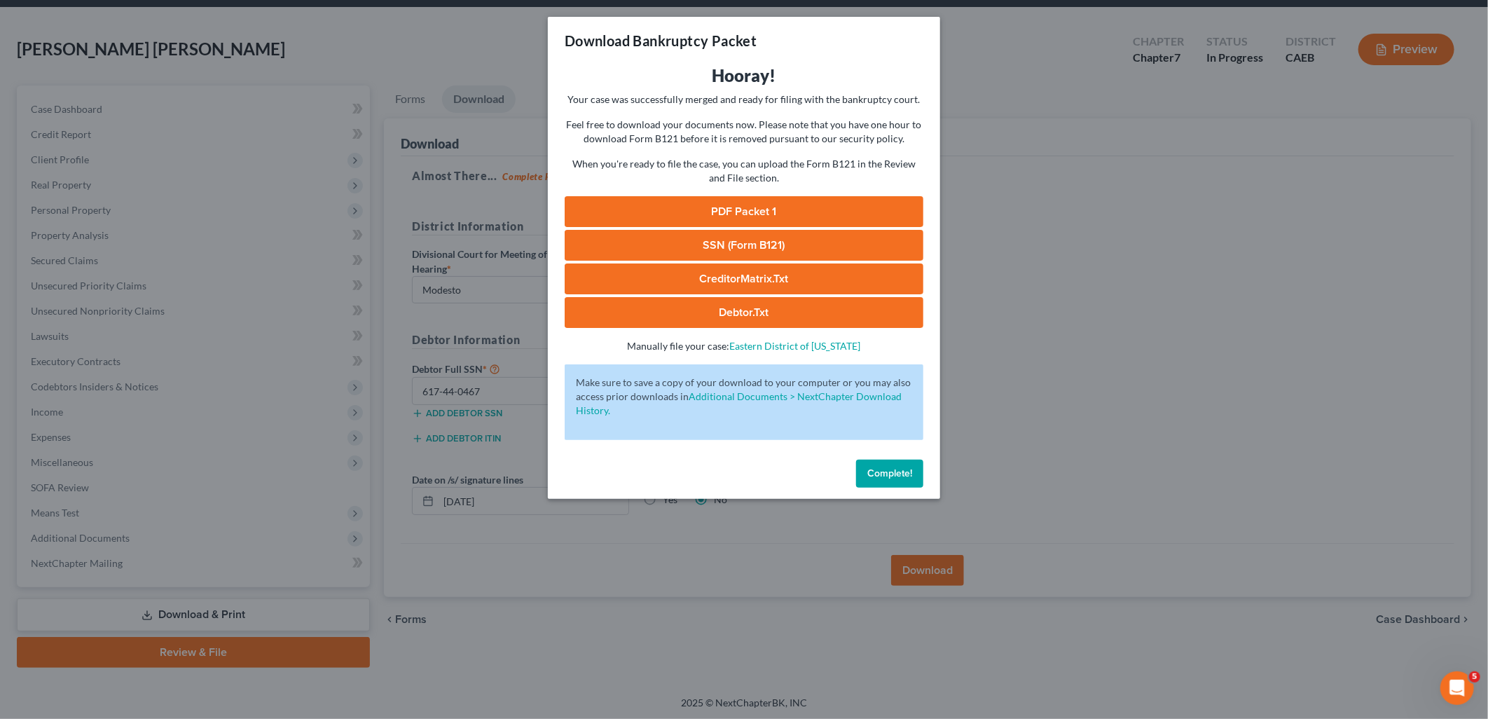
click at [753, 209] on link "PDF Packet 1" at bounding box center [744, 211] width 359 height 31
drag, startPoint x: 701, startPoint y: 251, endPoint x: 1132, endPoint y: 156, distance: 441.2
click at [701, 251] on link "SSN (Form B121)" at bounding box center [744, 245] width 359 height 31
click at [727, 285] on link "CreditorMatrix.txt" at bounding box center [744, 278] width 359 height 31
click at [739, 315] on link "Debtor.txt" at bounding box center [744, 312] width 359 height 31
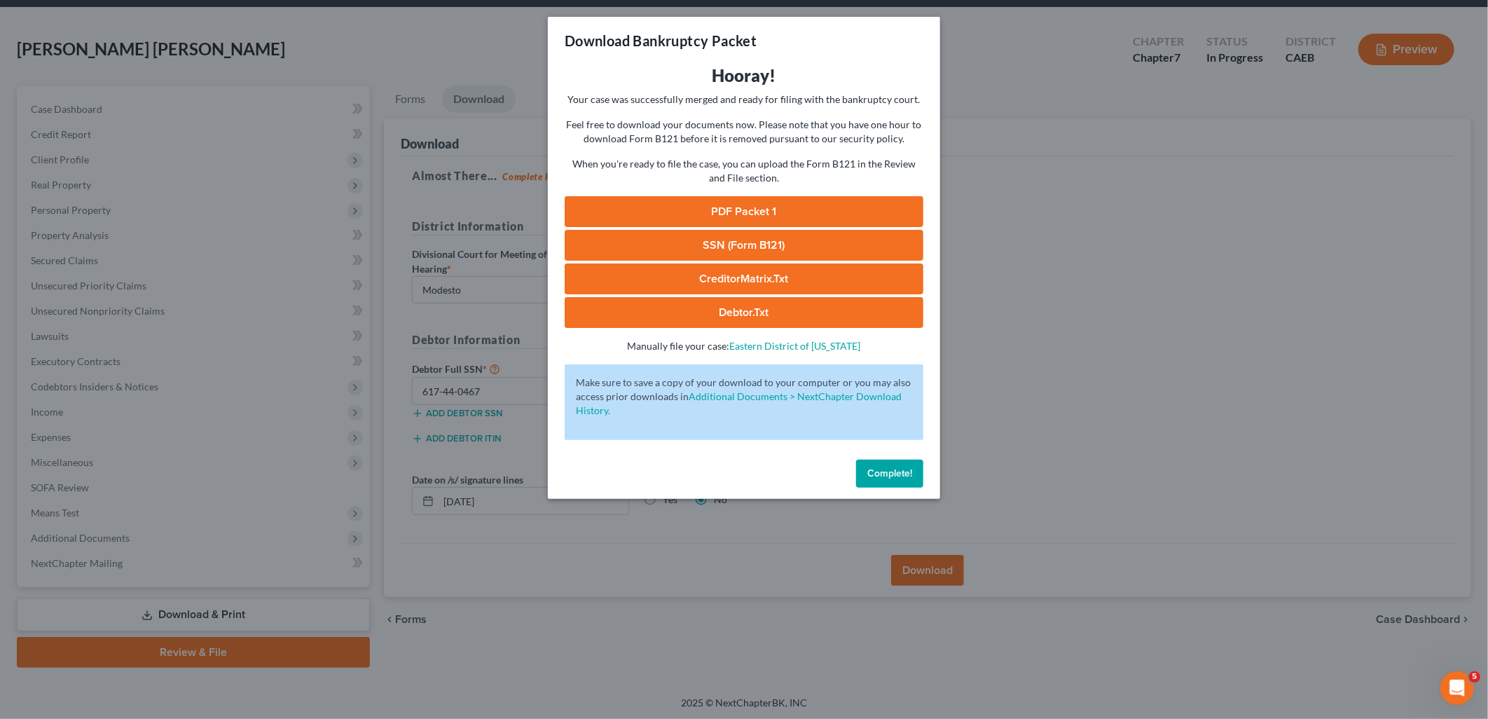
drag, startPoint x: 913, startPoint y: 475, endPoint x: 436, endPoint y: 368, distance: 489.1
click at [913, 475] on button "Complete!" at bounding box center [889, 474] width 67 height 28
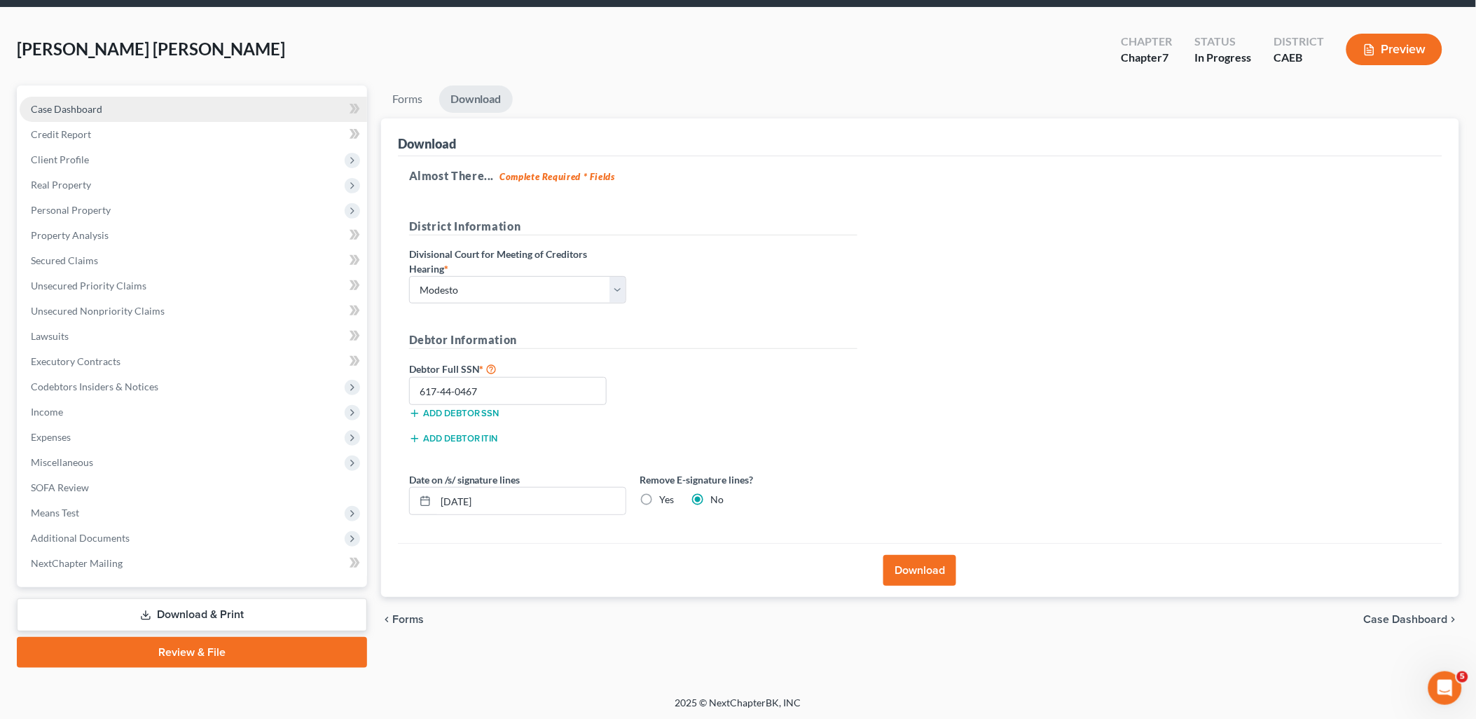
click at [59, 114] on span "Case Dashboard" at bounding box center [66, 109] width 71 height 12
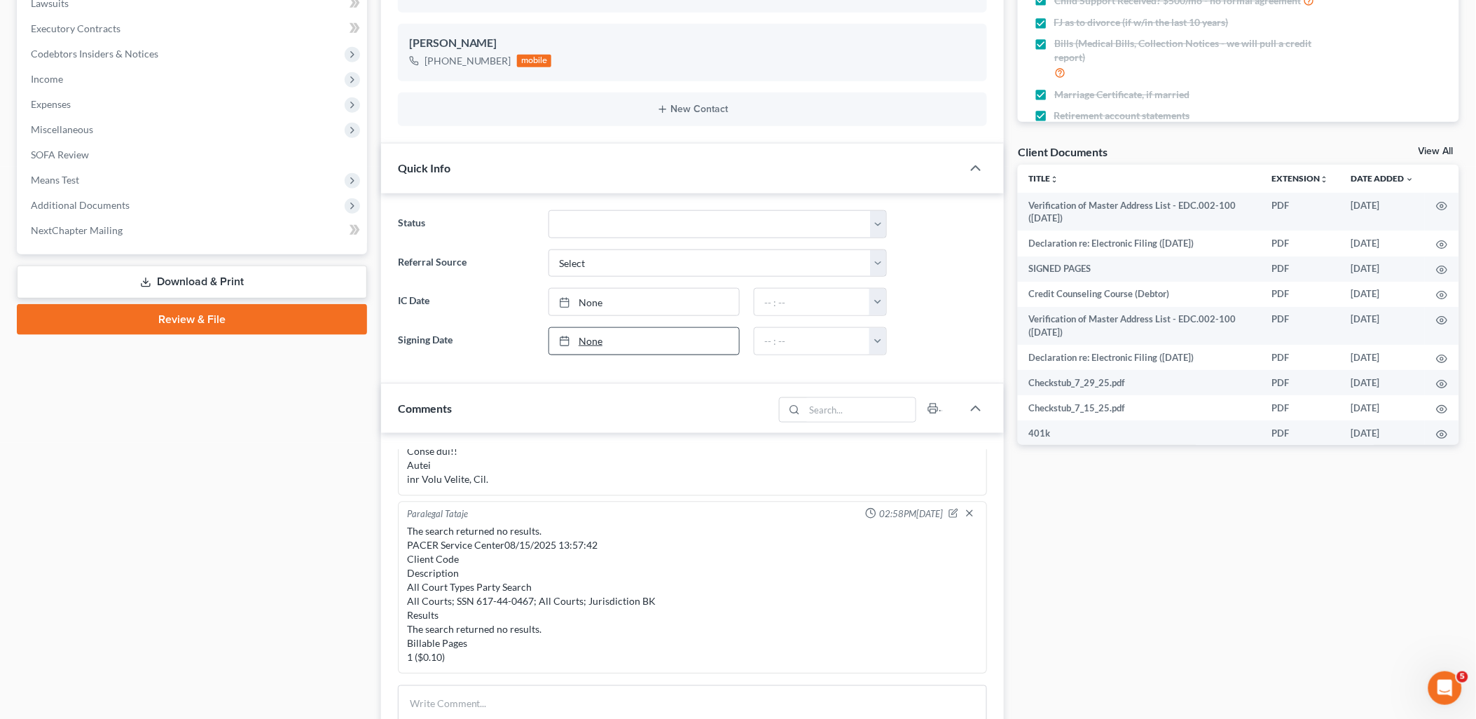
scroll to position [467, 0]
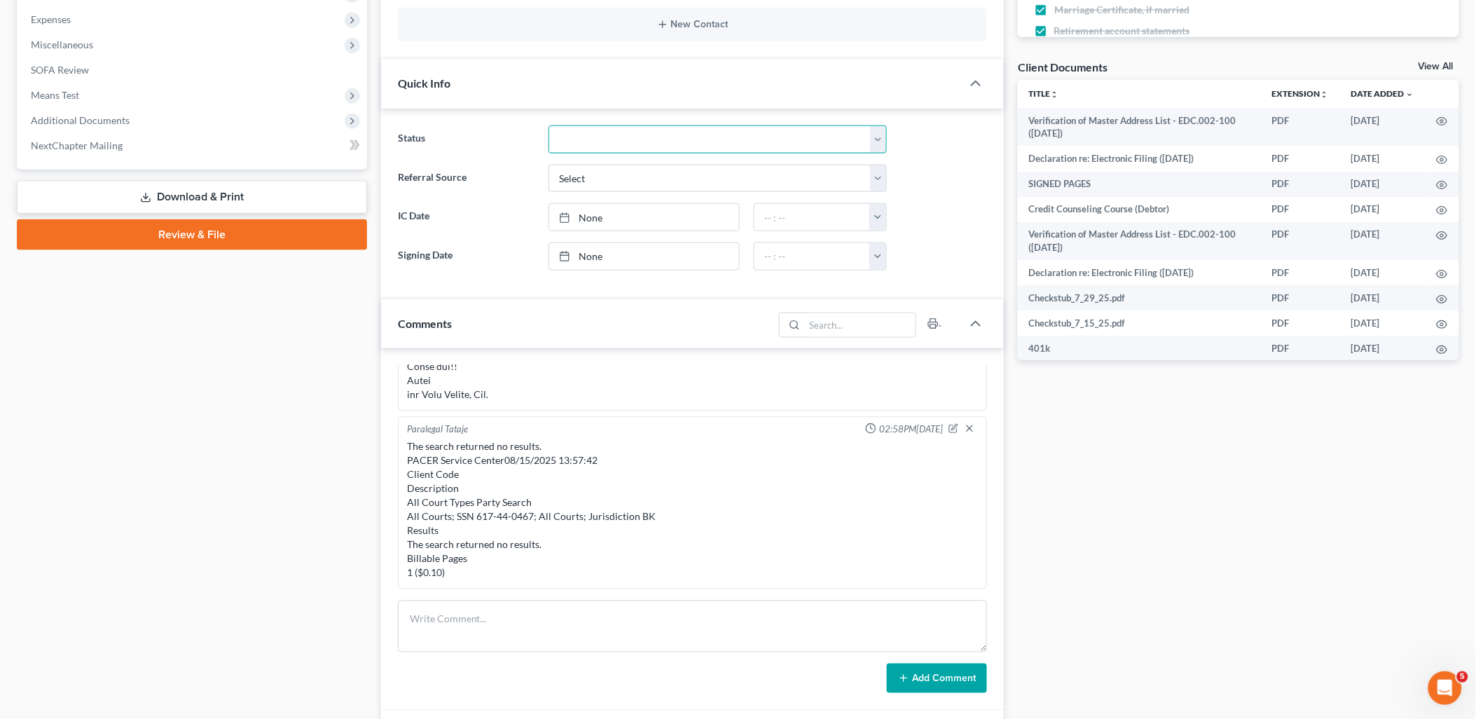
drag, startPoint x: 621, startPoint y: 133, endPoint x: 612, endPoint y: 154, distance: 22.6
click at [621, 133] on select "Discharged Discharged & Reported Discharge Litigation Dismissal Notice Dismisse…" at bounding box center [718, 139] width 338 height 28
select select "6"
click at [549, 125] on select "Discharged Discharged & Reported Discharge Litigation Dismissal Notice Dismisse…" at bounding box center [718, 139] width 338 height 28
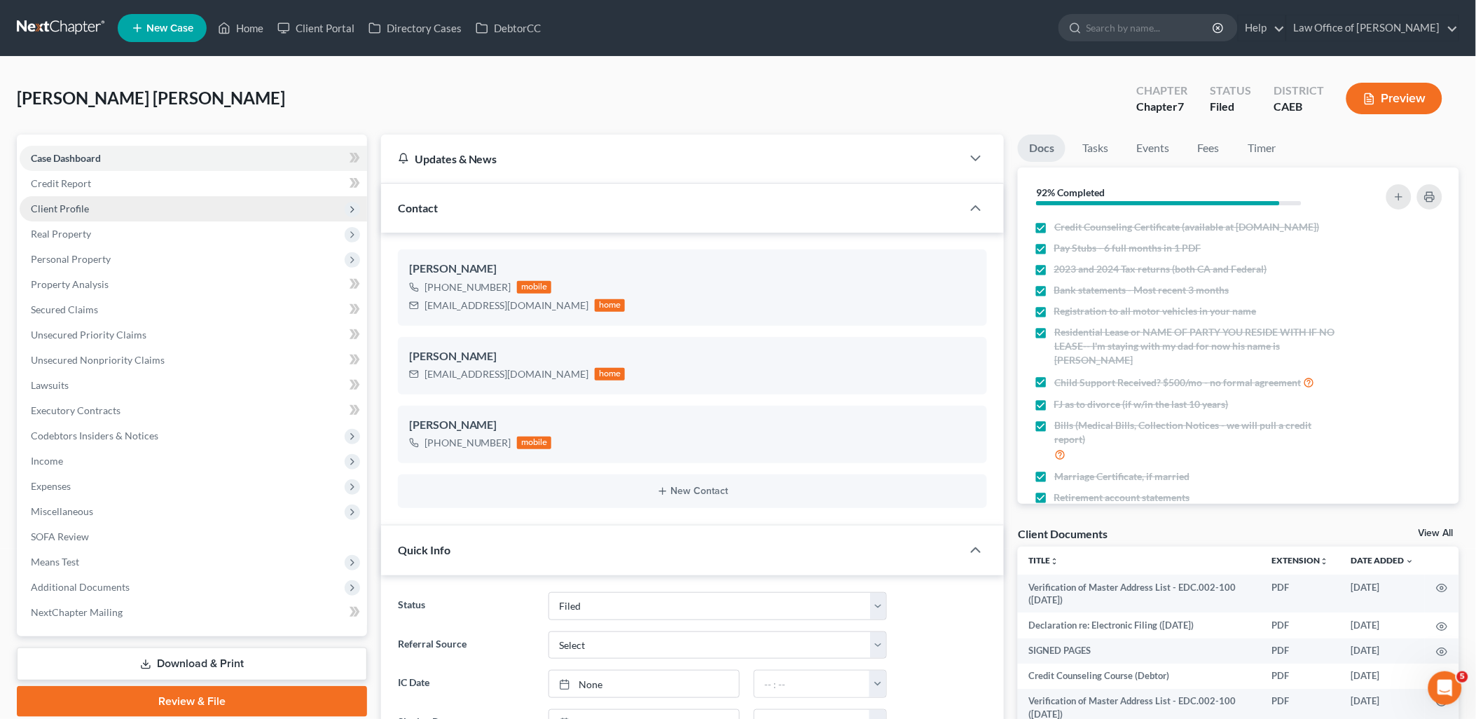
click at [66, 203] on span "Client Profile" at bounding box center [60, 208] width 58 height 12
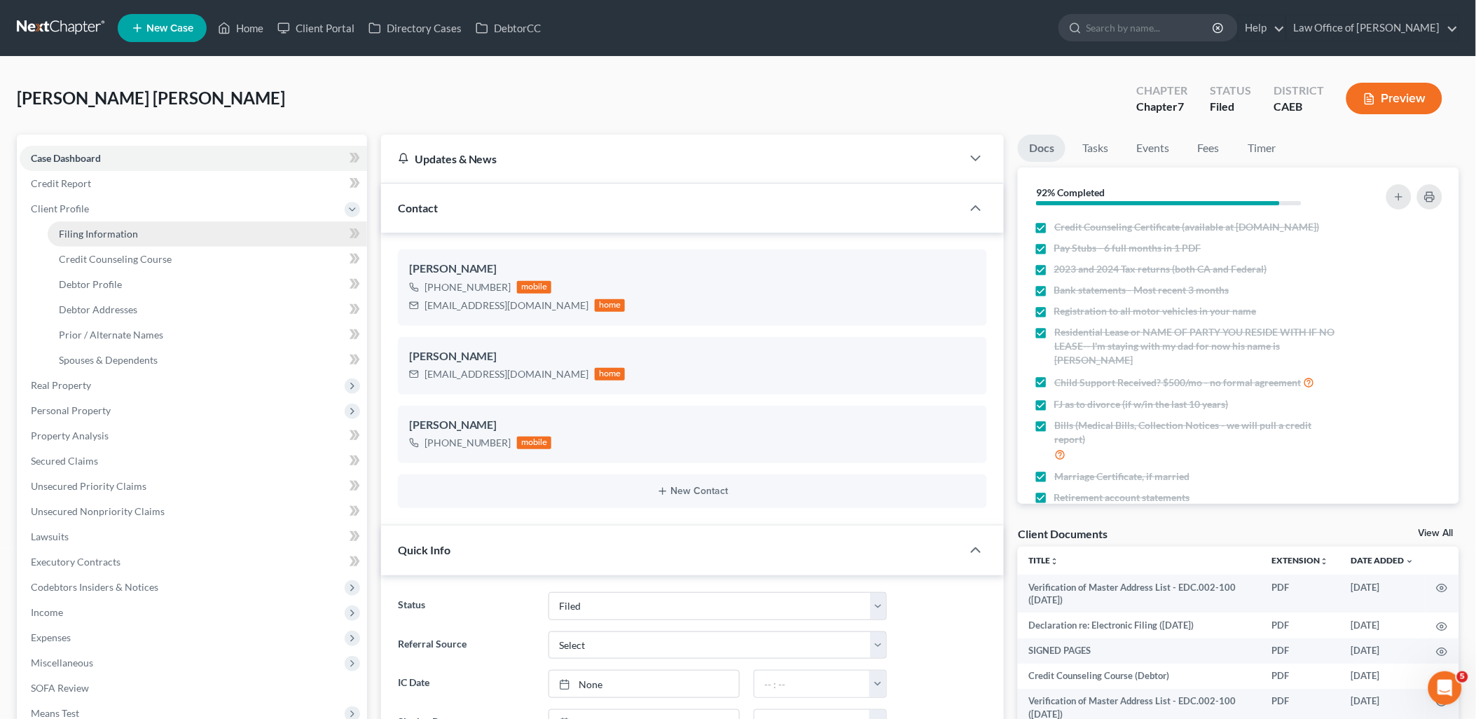
click at [104, 229] on span "Filing Information" at bounding box center [98, 234] width 79 height 12
select select "1"
select select "0"
select select "8"
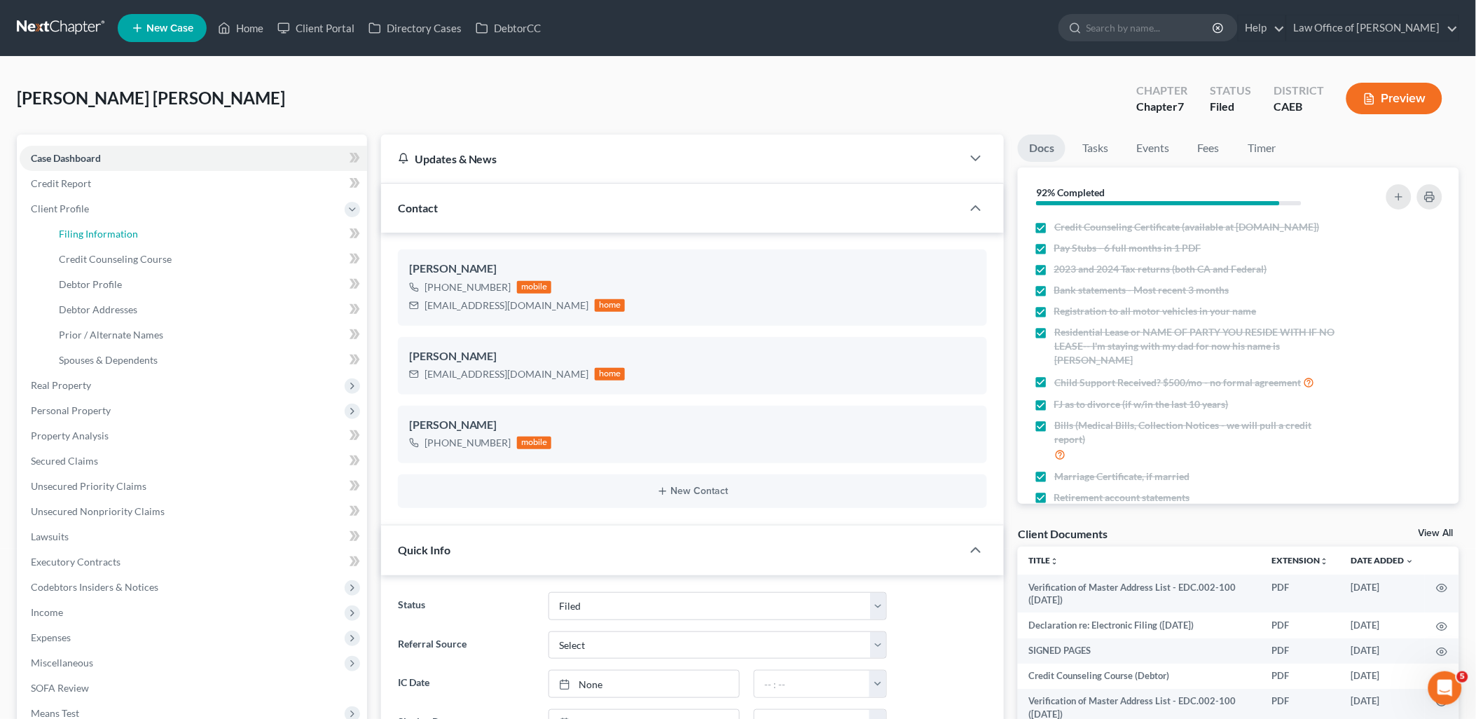
select select "0"
select select "4"
select select "0"
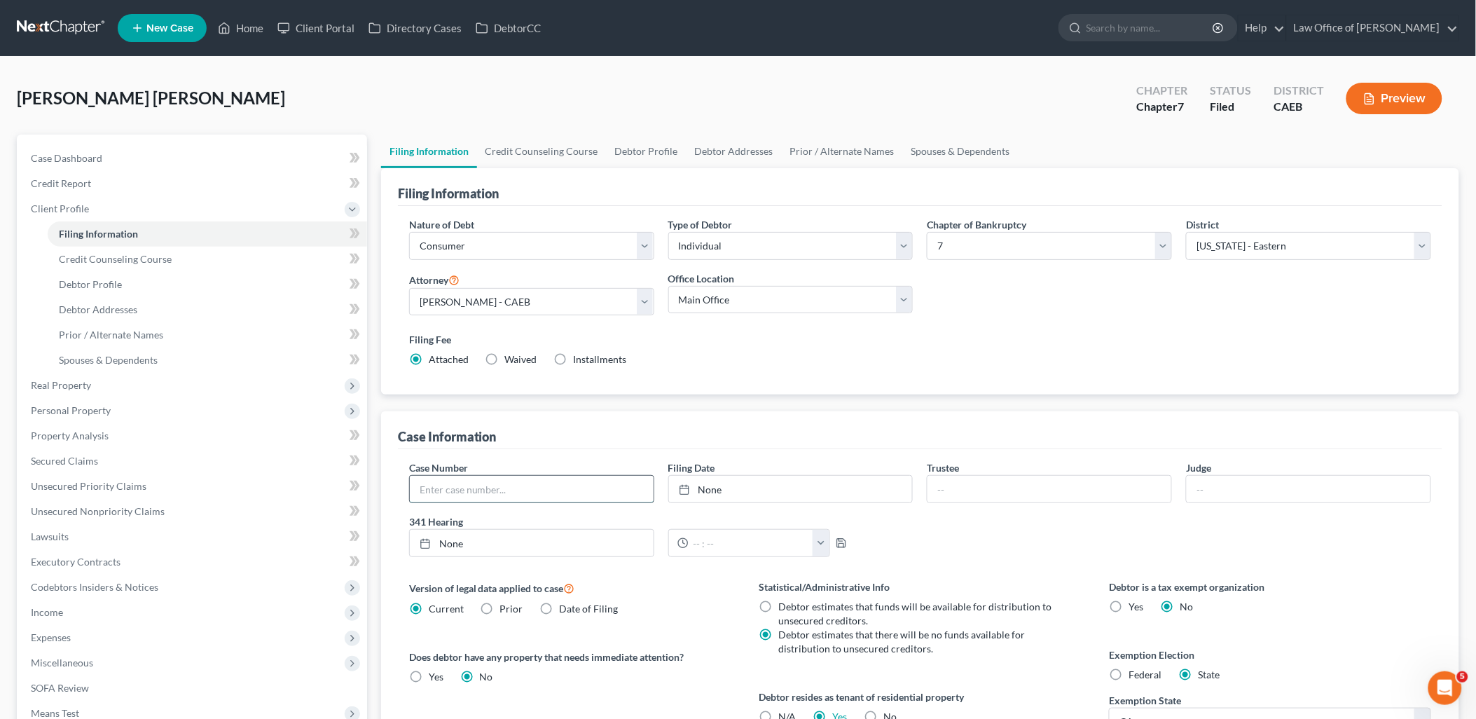
click at [493, 493] on input "text" at bounding box center [532, 489] width 244 height 27
type input "2025-24307"
click at [720, 486] on link "None" at bounding box center [791, 489] width 244 height 27
type input "[DATE]"
click at [65, 160] on span "Case Dashboard" at bounding box center [66, 158] width 71 height 12
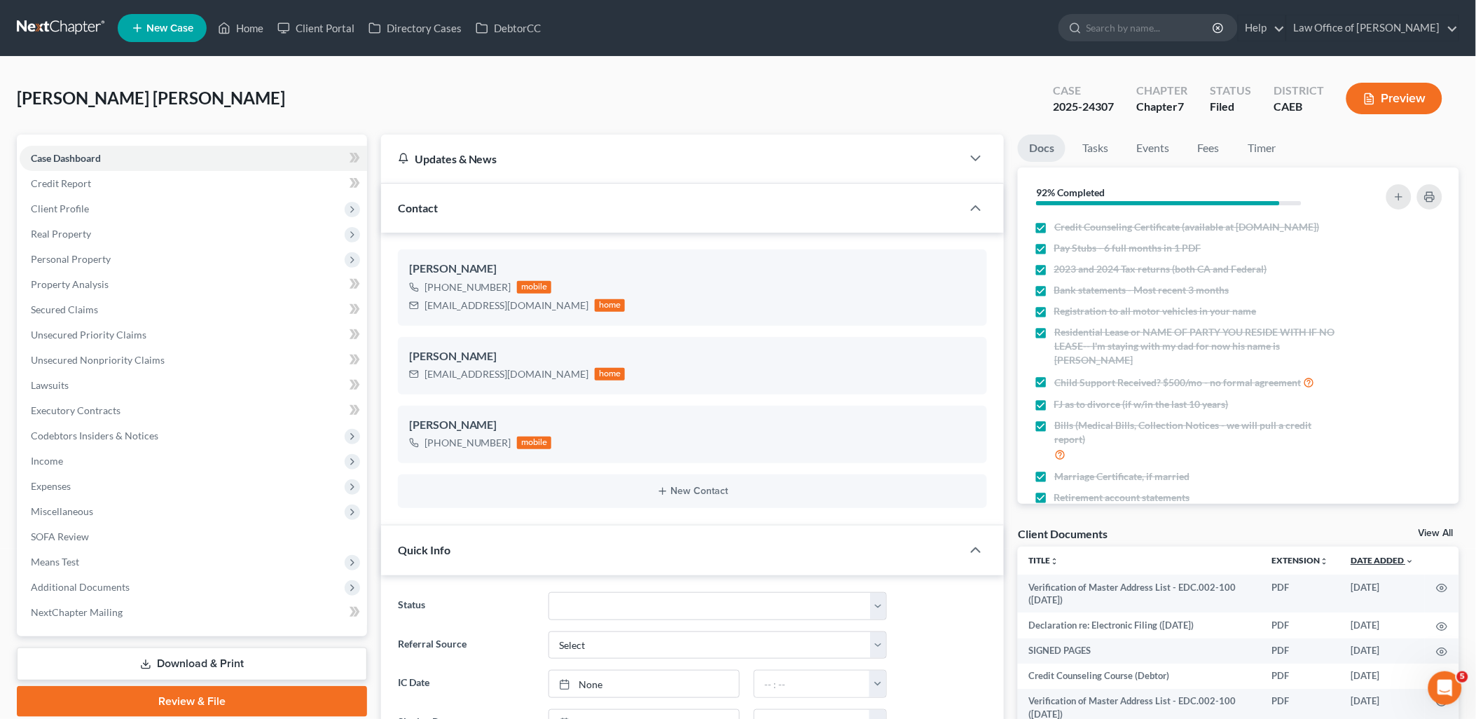
scroll to position [1516, 0]
click at [1437, 529] on link "View All" at bounding box center [1436, 533] width 35 height 10
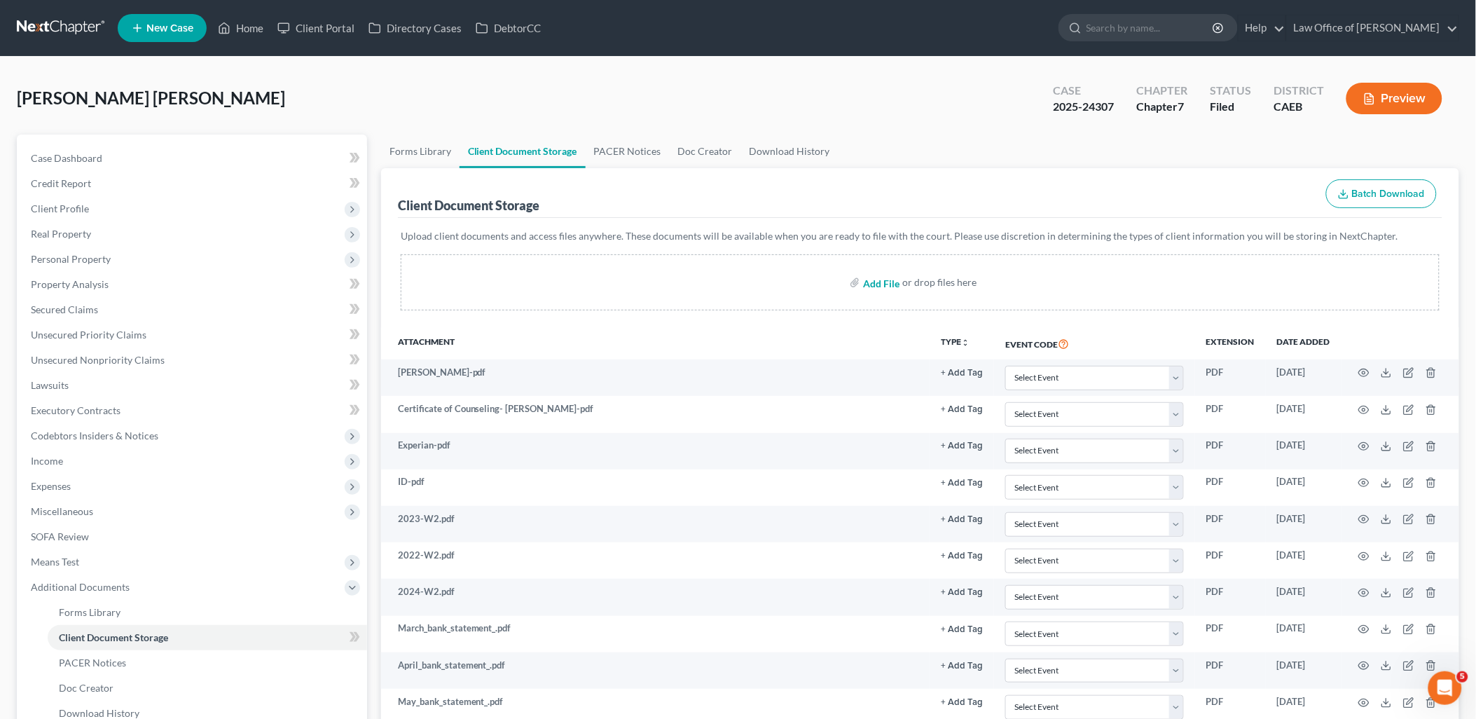
click at [886, 280] on input "file" at bounding box center [880, 282] width 34 height 25
type input "C:\fakepath\SubmissionConfirmation (15).pdf"
drag, startPoint x: 85, startPoint y: 157, endPoint x: 776, endPoint y: 340, distance: 715.3
click at [85, 157] on span "Case Dashboard" at bounding box center [66, 158] width 71 height 12
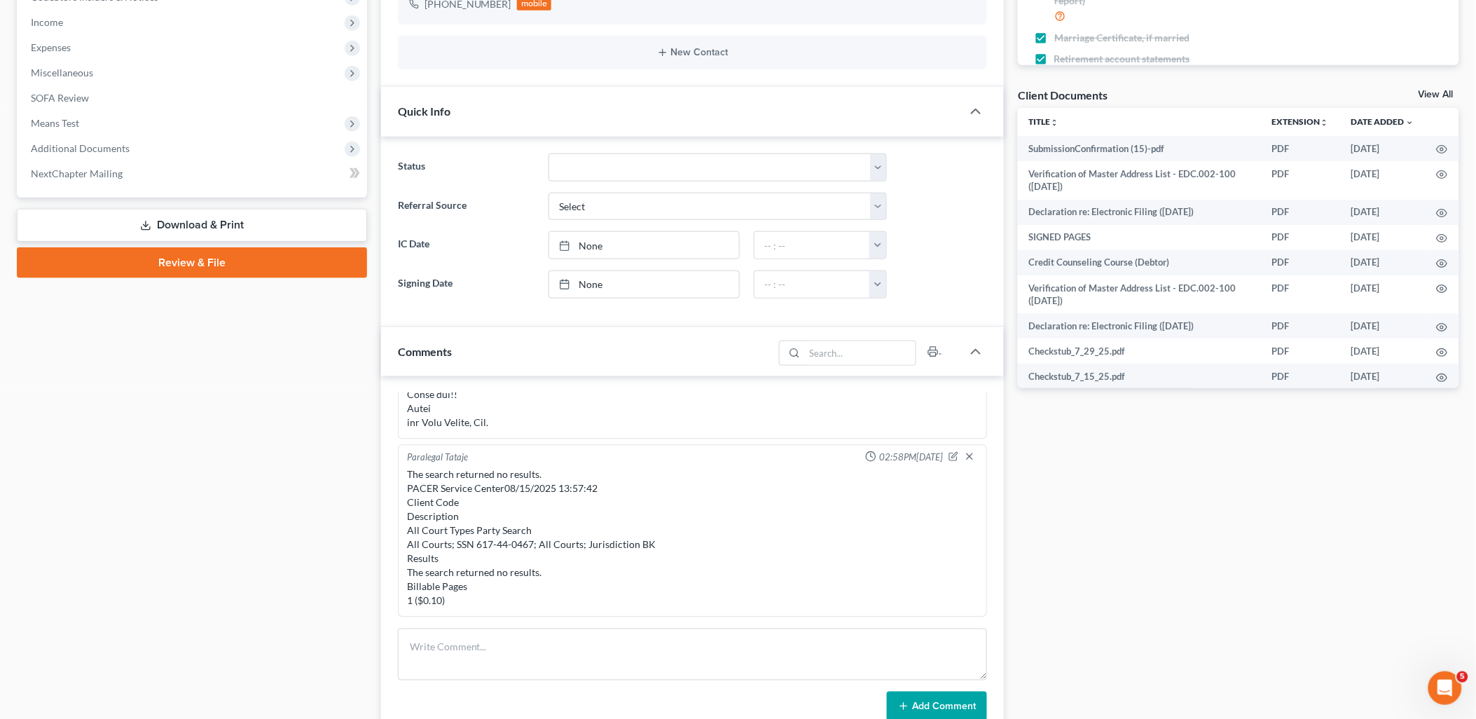
scroll to position [622, 0]
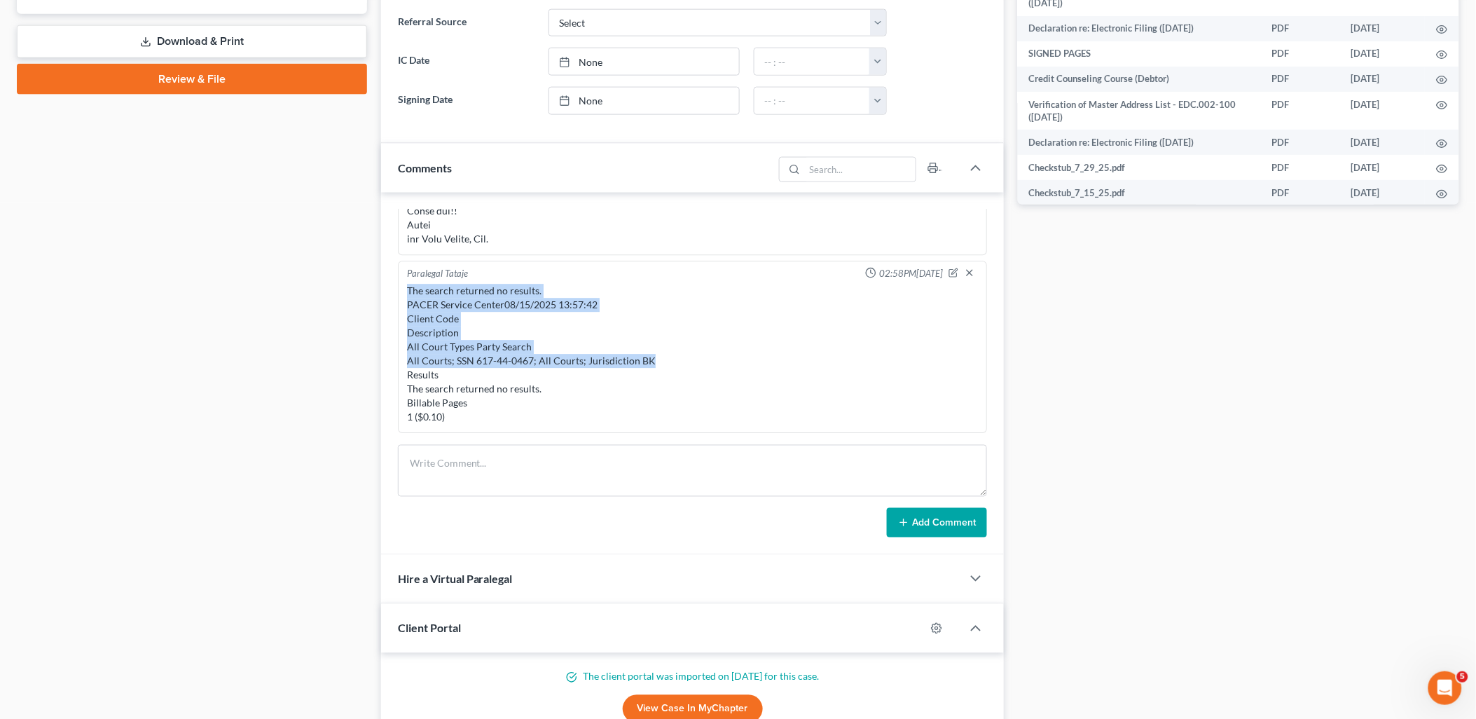
drag, startPoint x: 408, startPoint y: 289, endPoint x: 656, endPoint y: 362, distance: 258.1
click at [656, 362] on div "The search returned no results. PACER Service Center08/15/2025 13:57:42 Client …" at bounding box center [693, 354] width 572 height 140
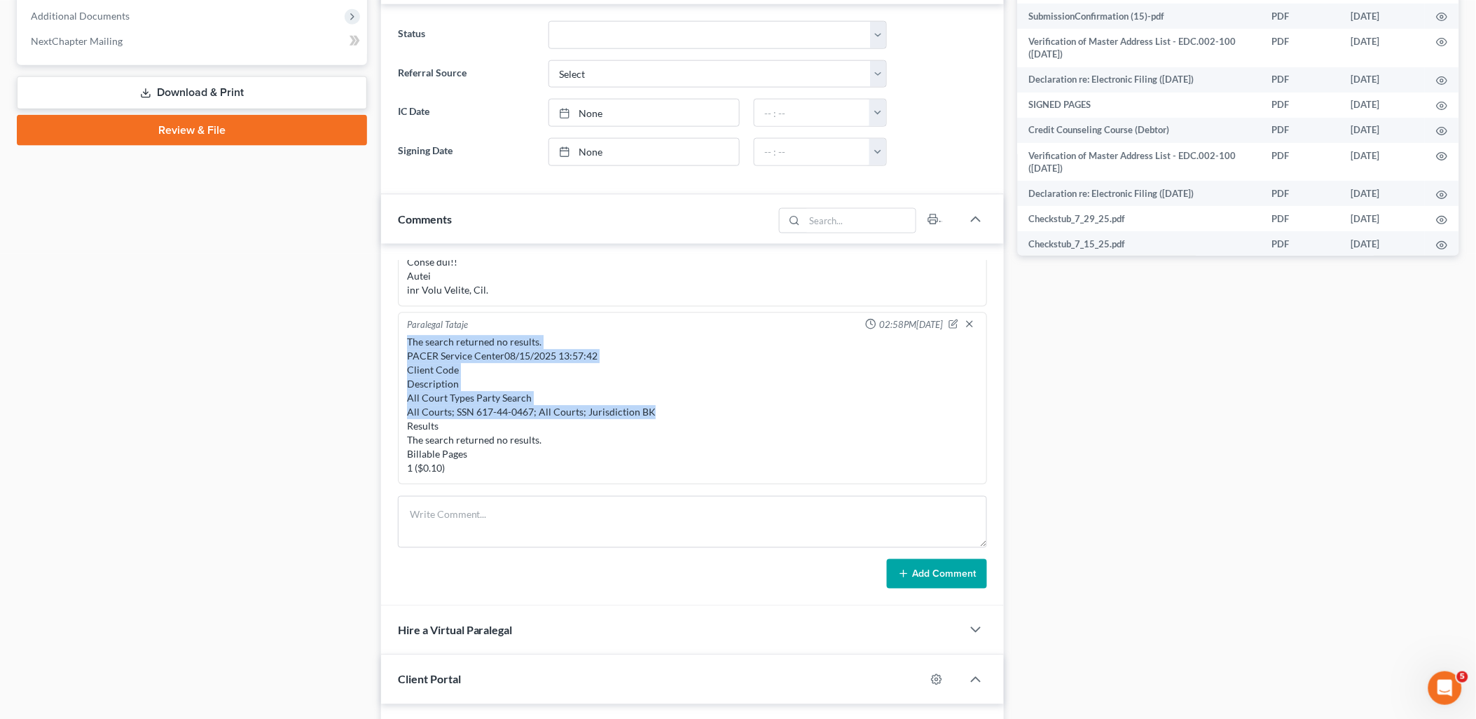
scroll to position [0, 0]
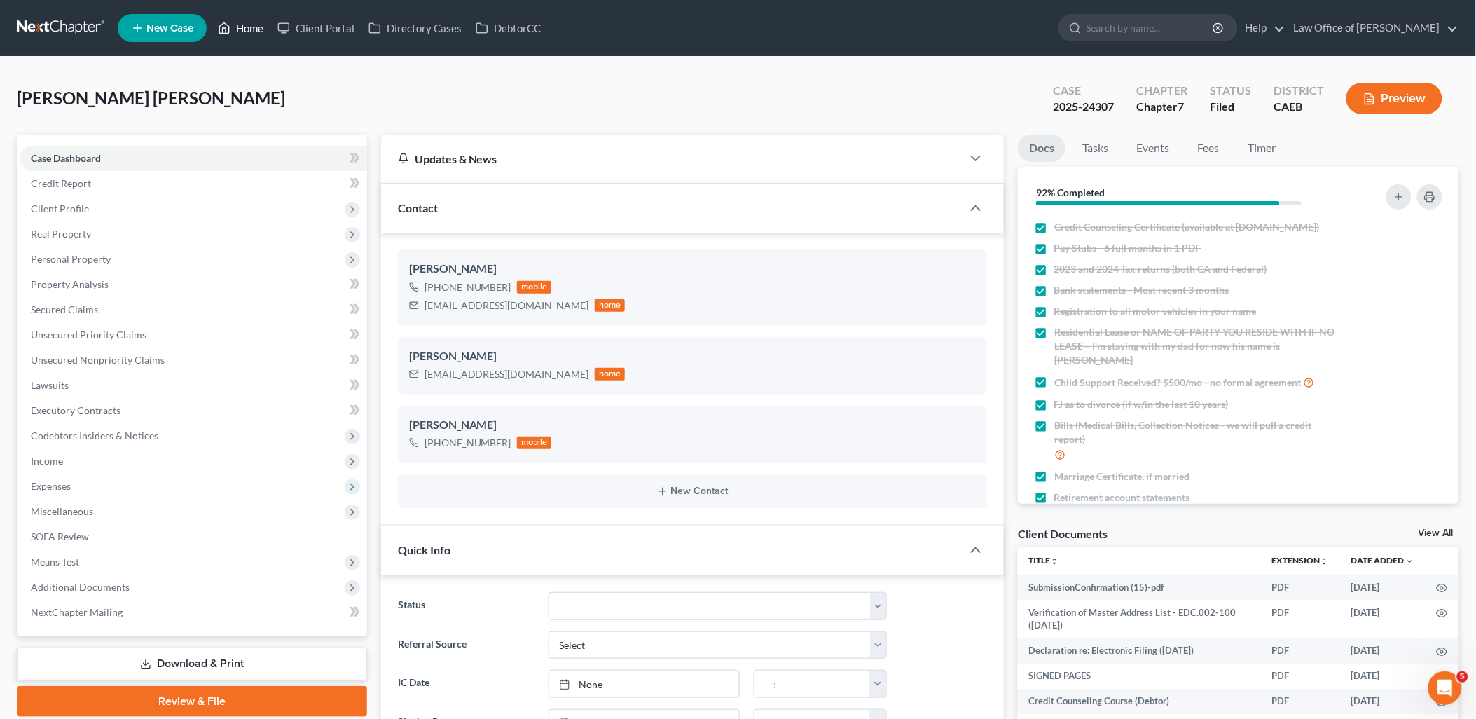
click at [240, 27] on link "Home" at bounding box center [241, 27] width 60 height 25
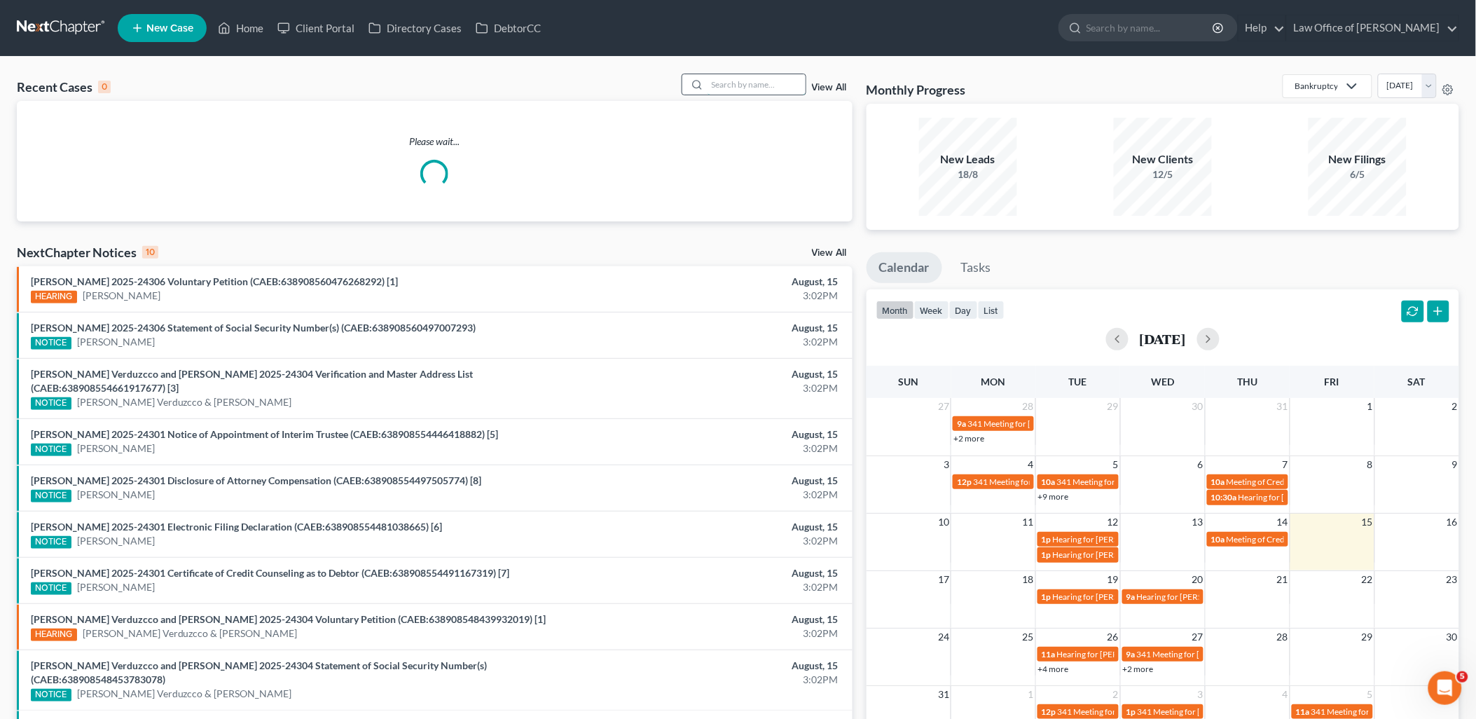
click at [793, 92] on input "search" at bounding box center [757, 84] width 98 height 20
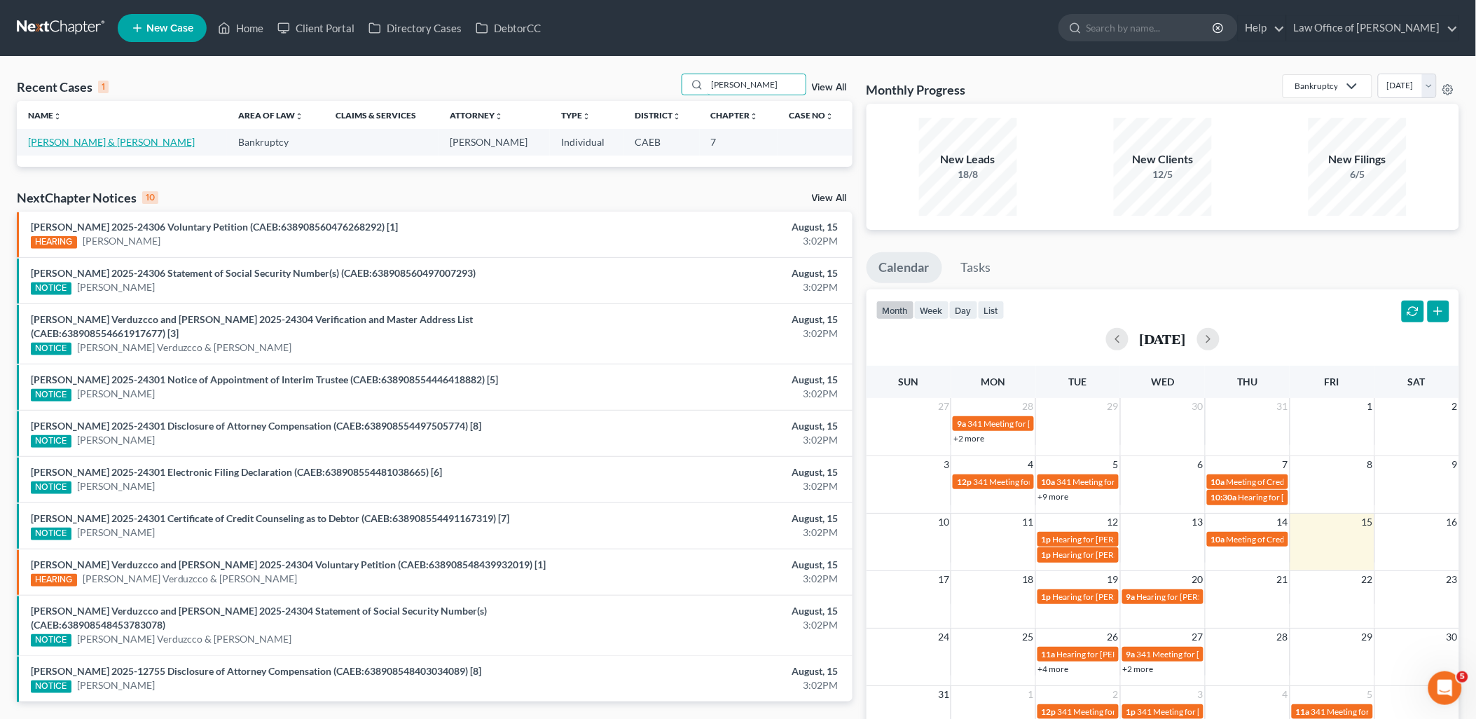
type input "[PERSON_NAME]"
click at [64, 142] on link "[PERSON_NAME] & [PERSON_NAME]" at bounding box center [111, 142] width 167 height 12
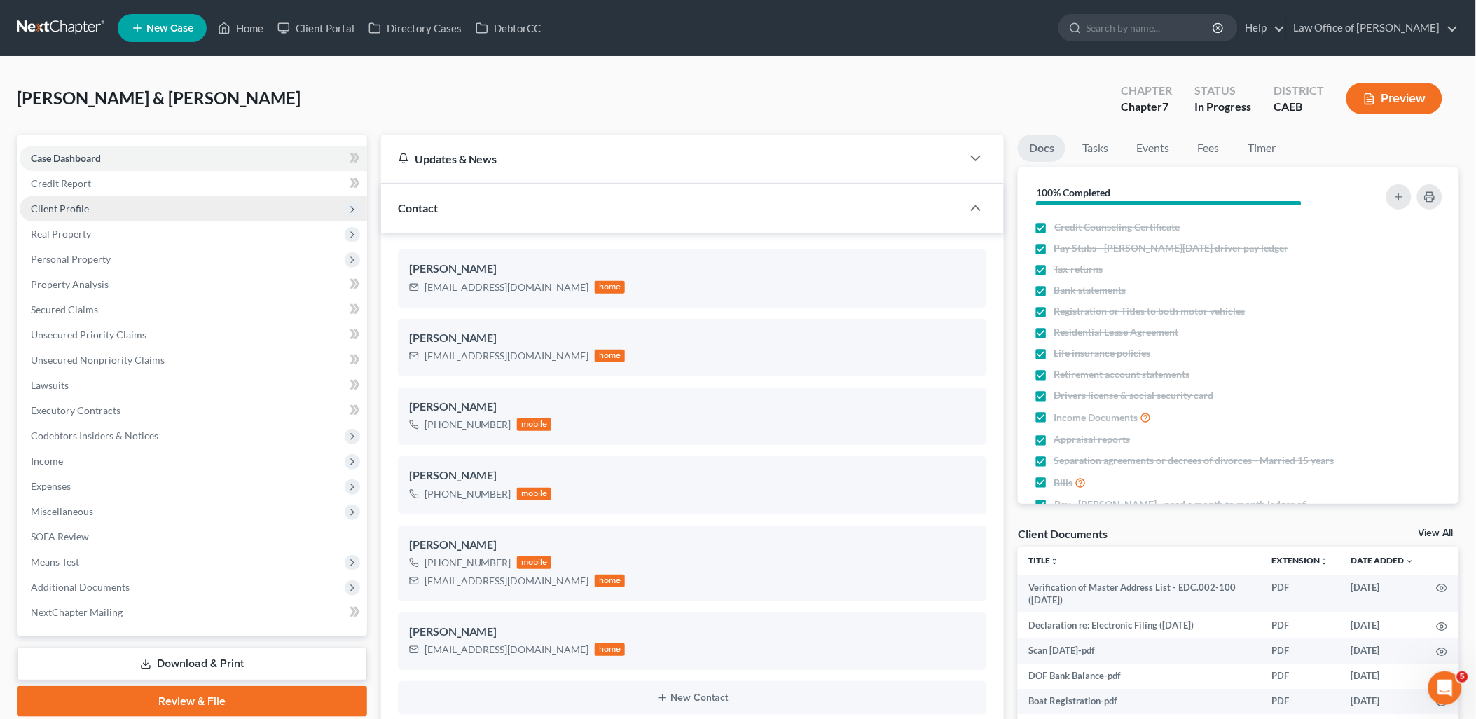
scroll to position [4259, 0]
click at [58, 234] on span "Real Property" at bounding box center [61, 234] width 60 height 12
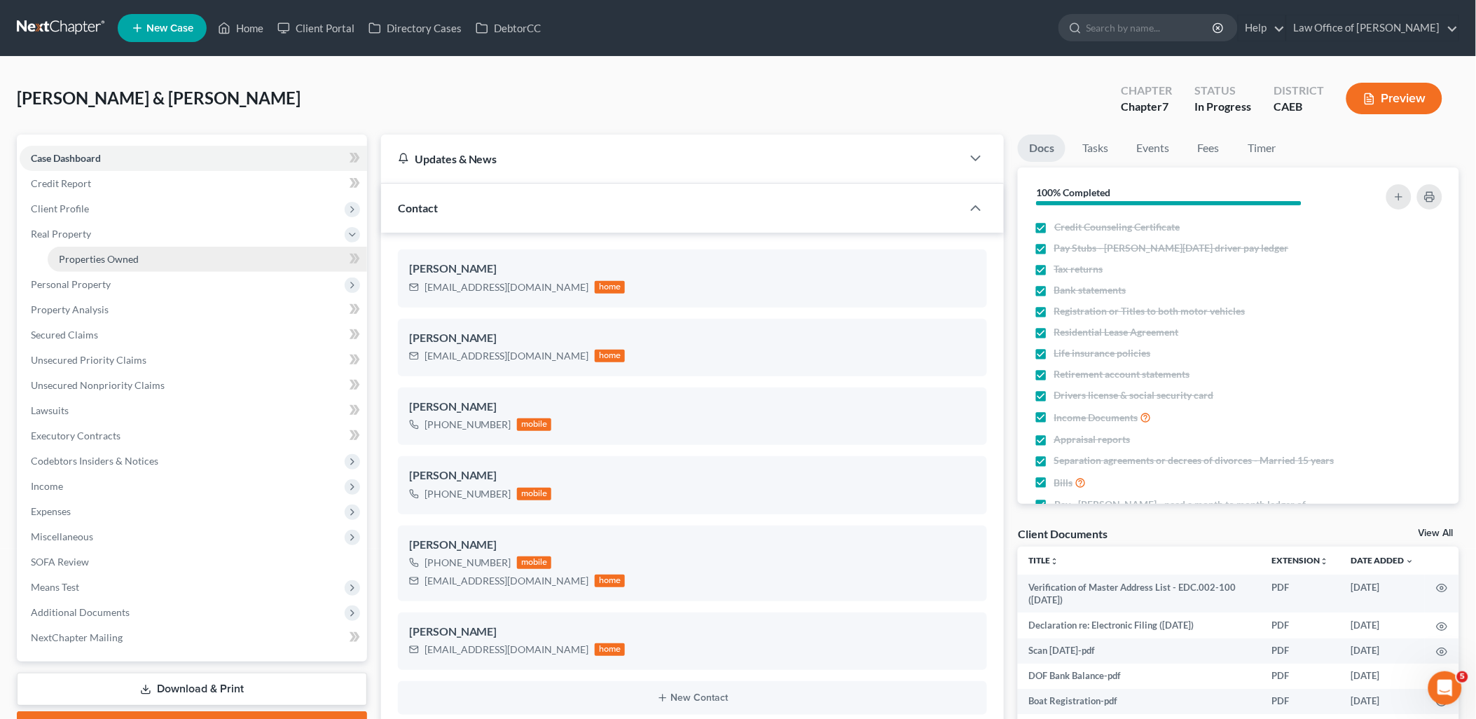
click at [107, 249] on link "Properties Owned" at bounding box center [208, 259] width 320 height 25
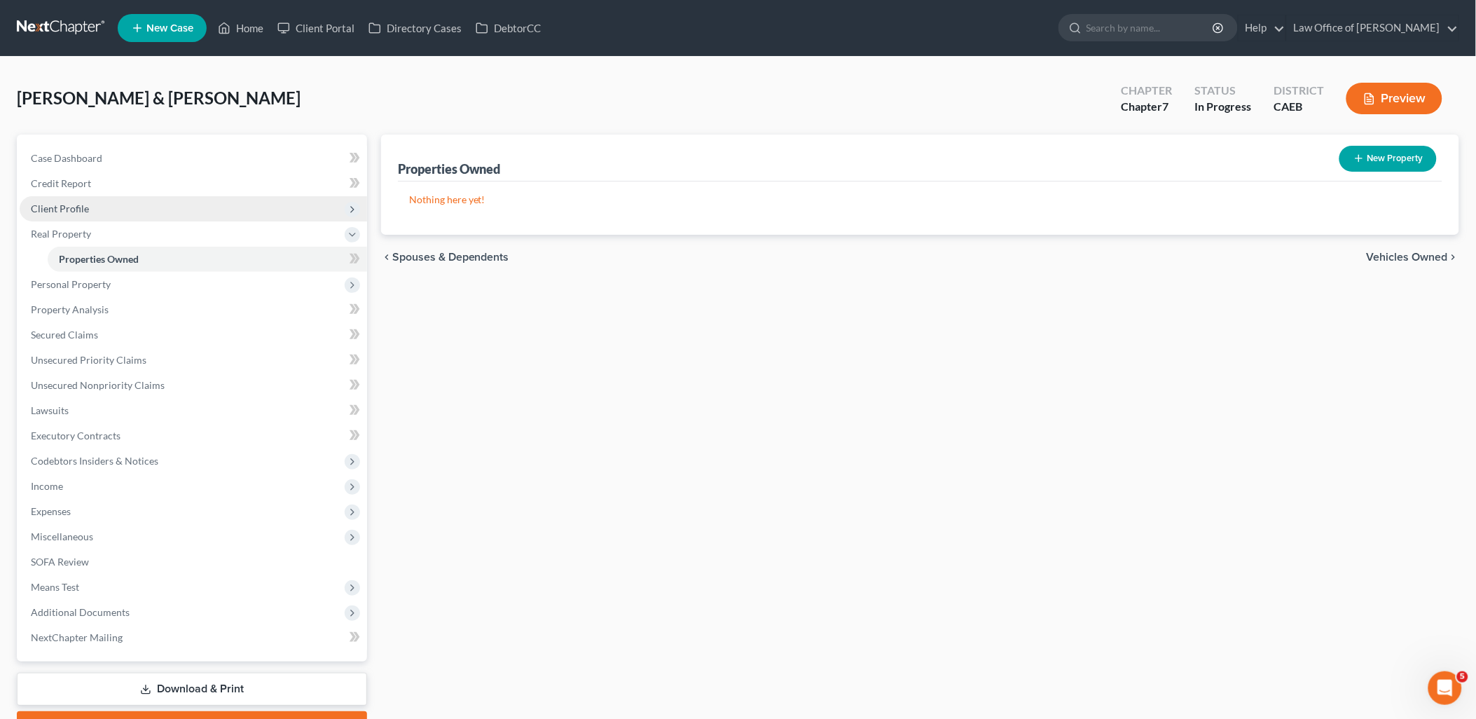
click at [58, 205] on span "Client Profile" at bounding box center [60, 208] width 58 height 12
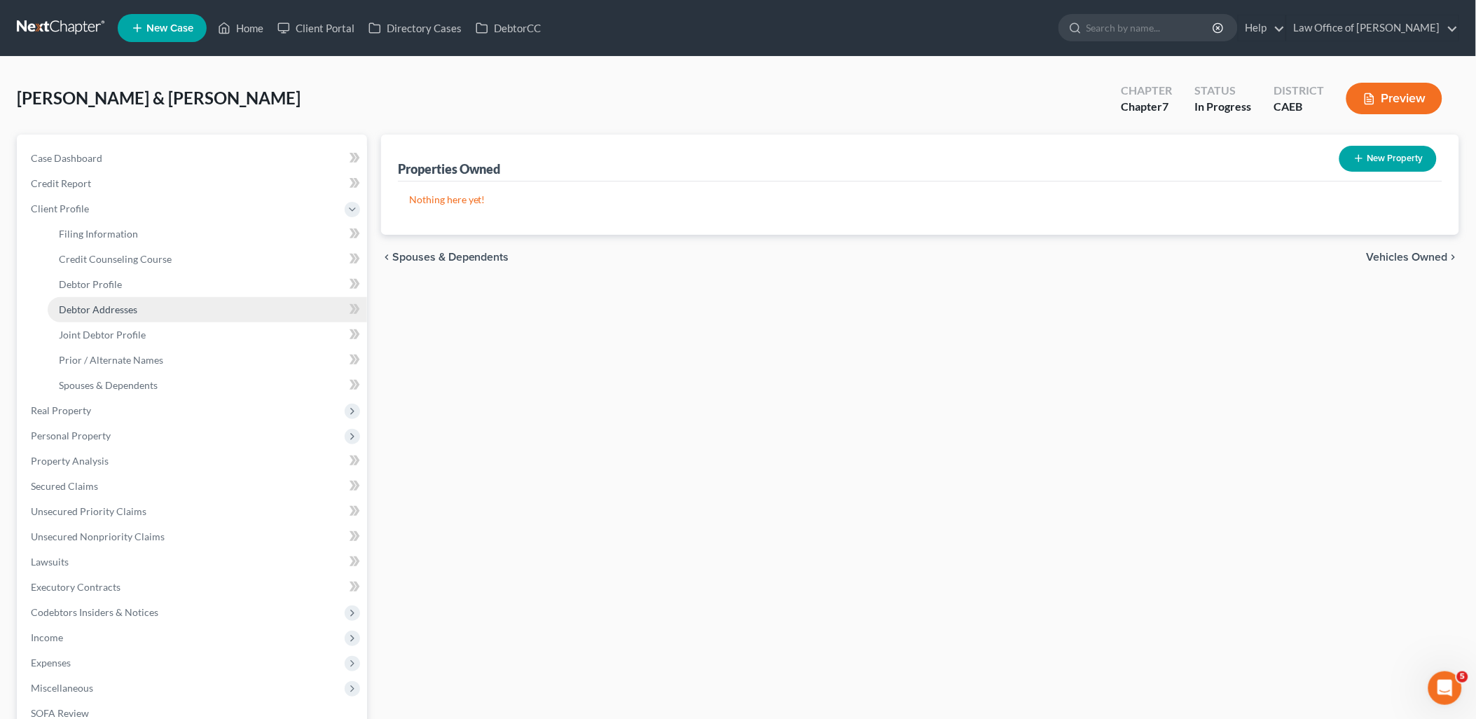
click at [95, 305] on span "Debtor Addresses" at bounding box center [98, 309] width 78 height 12
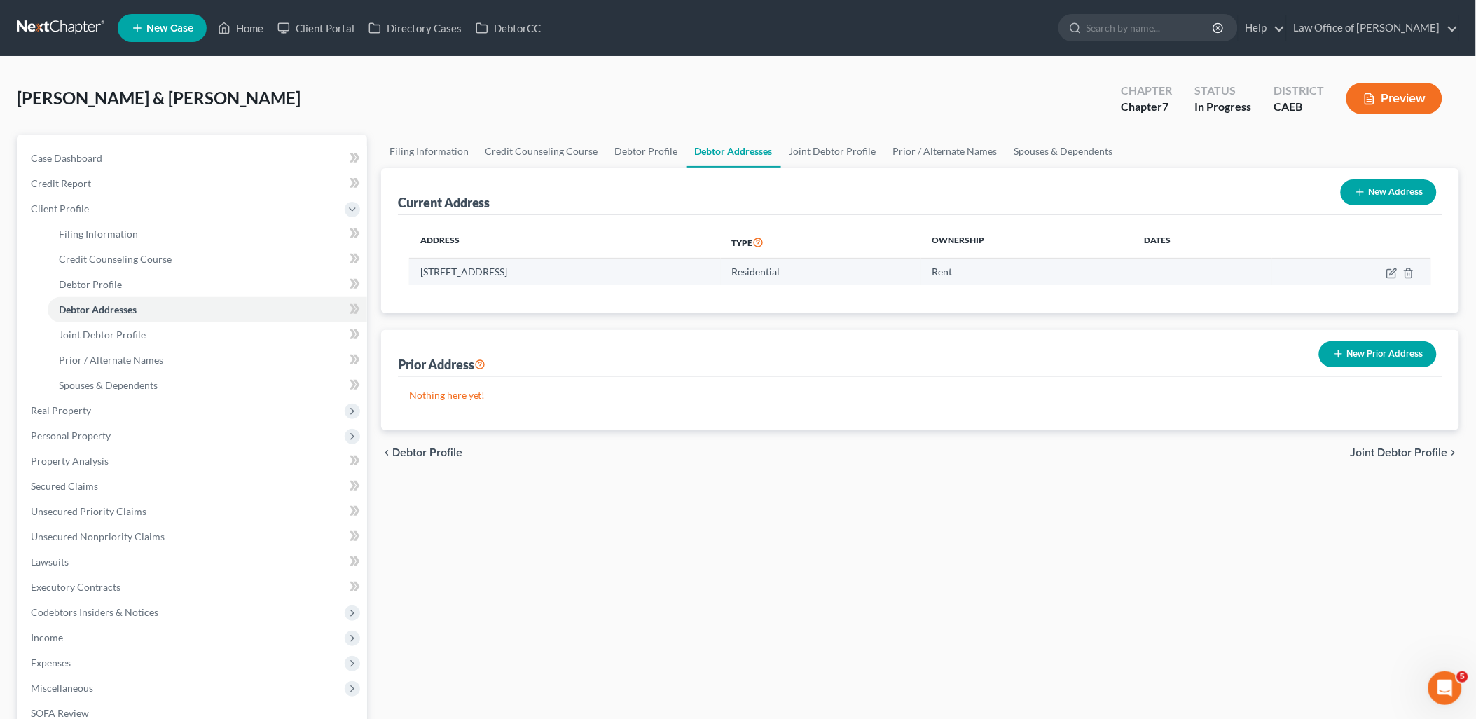
drag, startPoint x: 422, startPoint y: 269, endPoint x: 673, endPoint y: 265, distance: 250.9
click at [673, 265] on td "[STREET_ADDRESS]" at bounding box center [565, 272] width 312 height 27
copy td "[STREET_ADDRESS]"
click at [1388, 270] on icon "button" at bounding box center [1391, 273] width 8 height 8
select select "4"
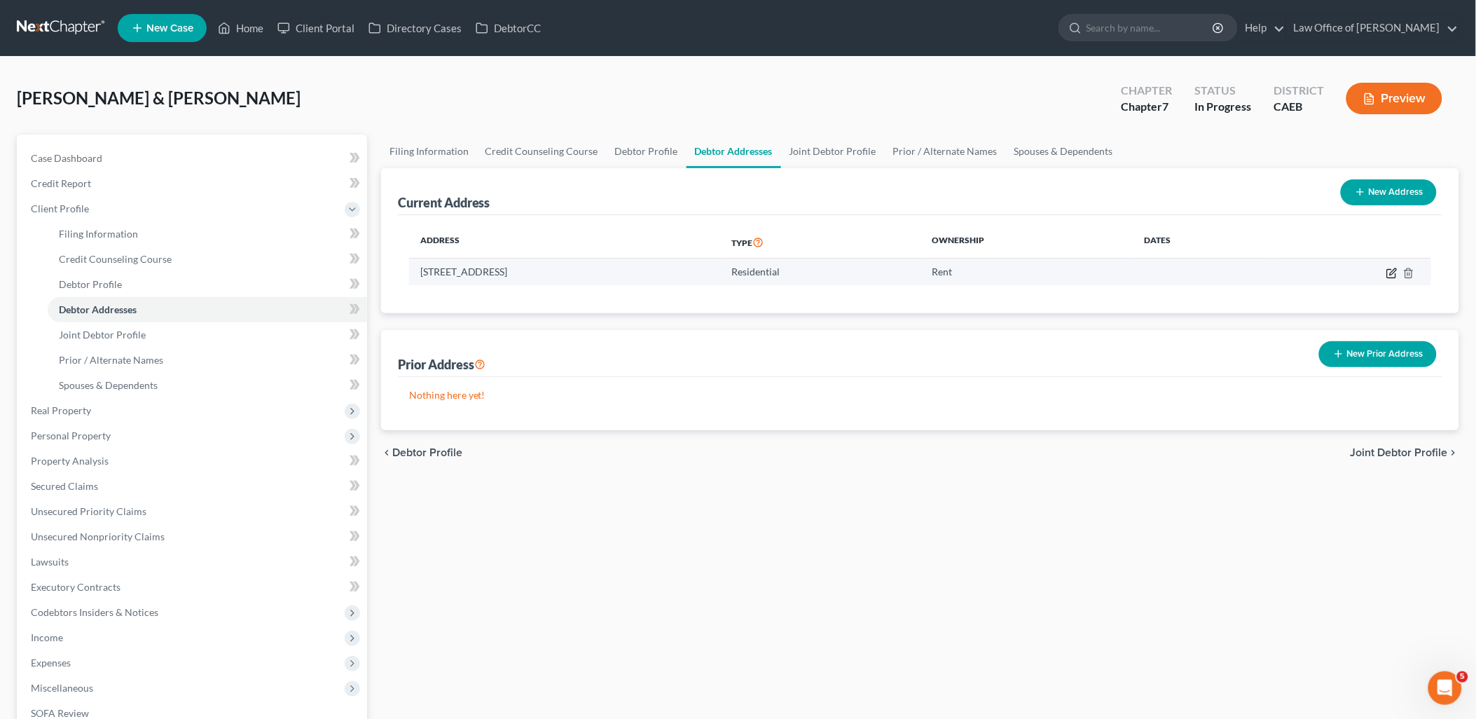
select select "0"
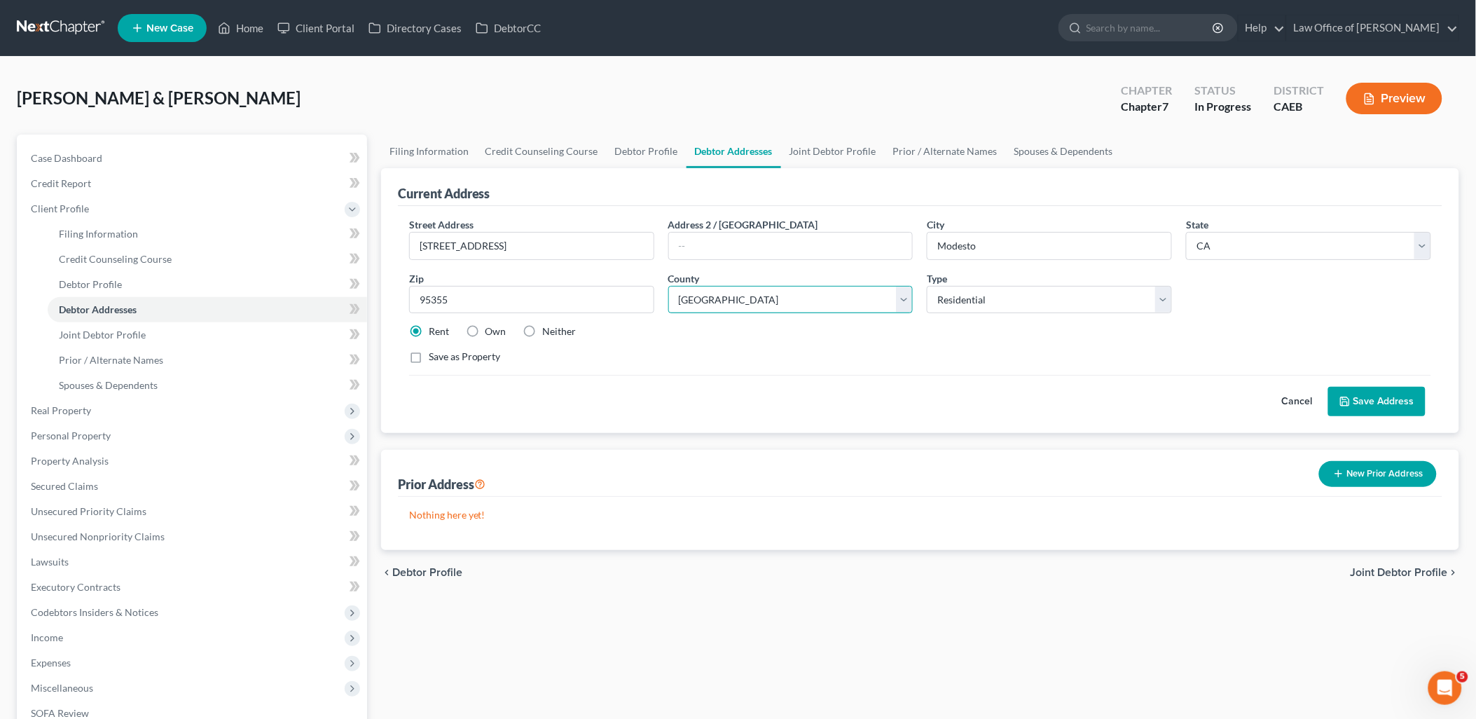
drag, startPoint x: 736, startPoint y: 303, endPoint x: 781, endPoint y: 313, distance: 46.1
click at [734, 302] on select "County [GEOGRAPHIC_DATA] [GEOGRAPHIC_DATA] [GEOGRAPHIC_DATA] [GEOGRAPHIC_DATA] …" at bounding box center [790, 300] width 245 height 28
select select "49"
click at [668, 286] on select "County [GEOGRAPHIC_DATA] [GEOGRAPHIC_DATA] [GEOGRAPHIC_DATA] [GEOGRAPHIC_DATA] …" at bounding box center [790, 300] width 245 height 28
drag, startPoint x: 1385, startPoint y: 397, endPoint x: 1347, endPoint y: 396, distance: 37.1
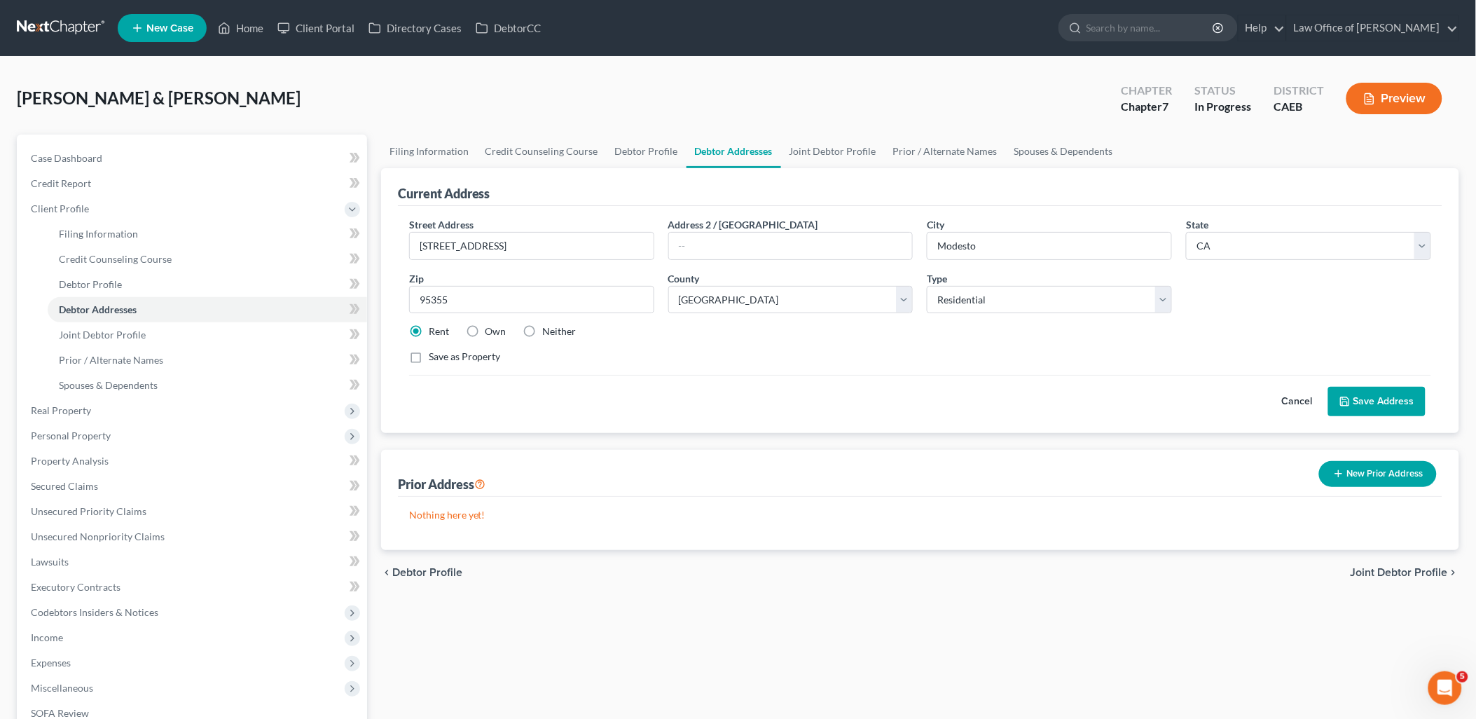
click at [1385, 397] on button "Save Address" at bounding box center [1376, 401] width 97 height 29
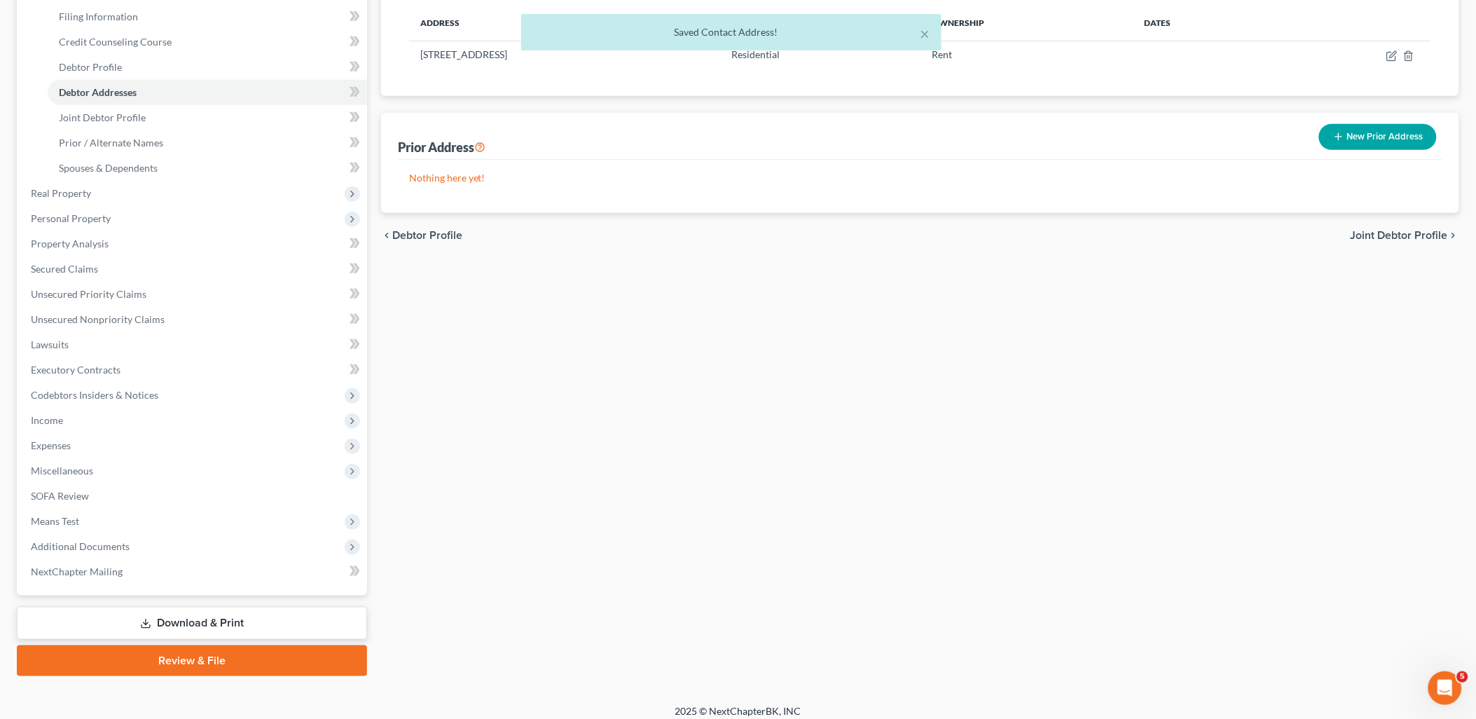
scroll to position [226, 0]
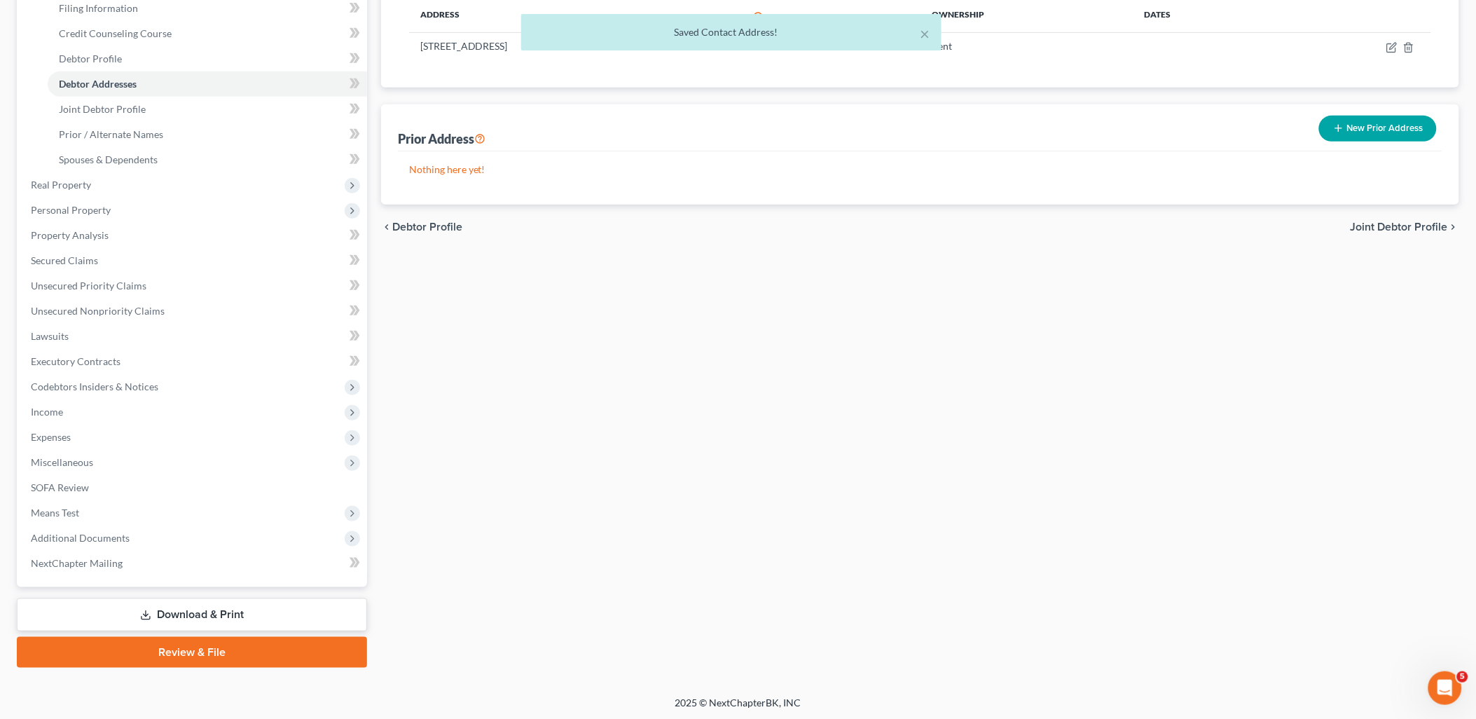
click at [170, 615] on link "Download & Print" at bounding box center [192, 614] width 350 height 33
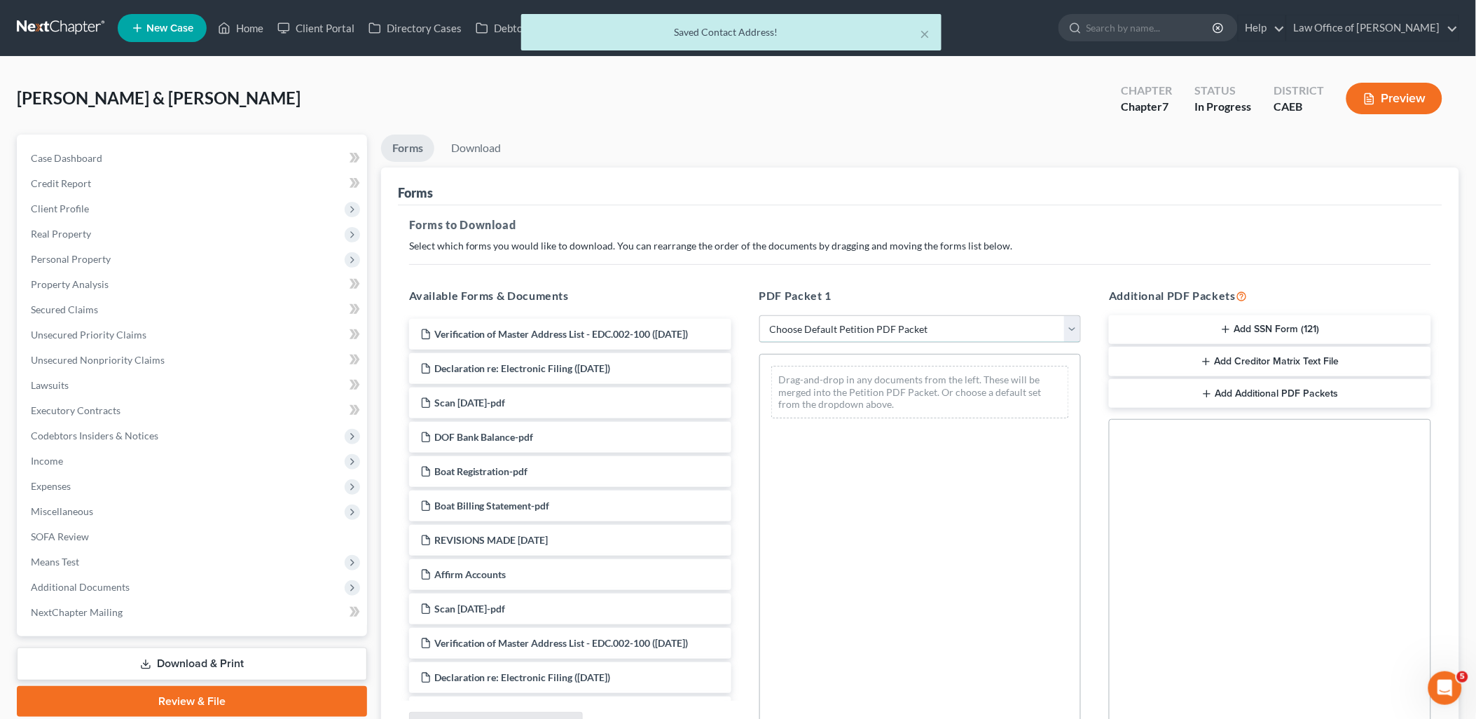
drag, startPoint x: 901, startPoint y: 327, endPoint x: 870, endPoint y: 341, distance: 33.6
click at [901, 327] on select "Choose Default Petition PDF Packet Complete Bankruptcy Petition (all forms and …" at bounding box center [921, 329] width 322 height 28
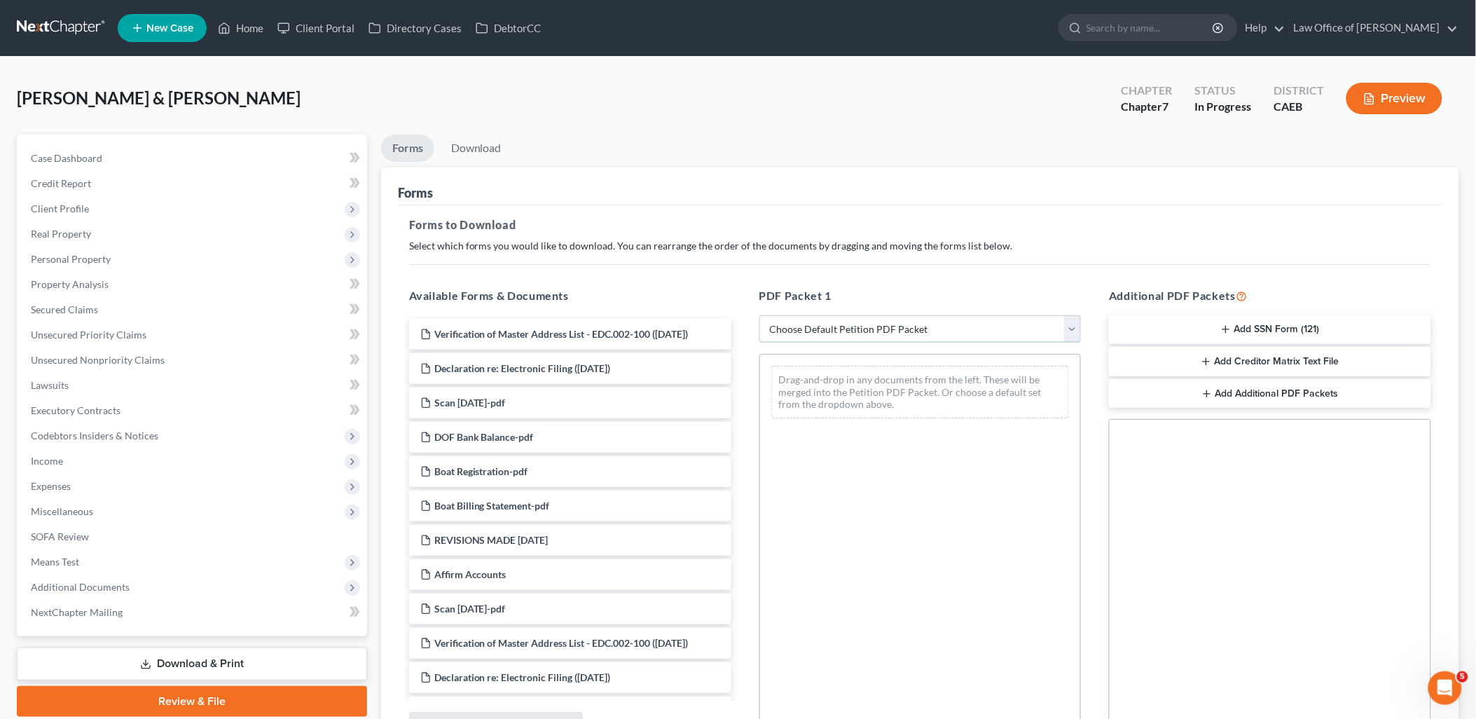
select select "0"
click at [760, 315] on select "Choose Default Petition PDF Packet Complete Bankruptcy Petition (all forms and …" at bounding box center [921, 329] width 322 height 28
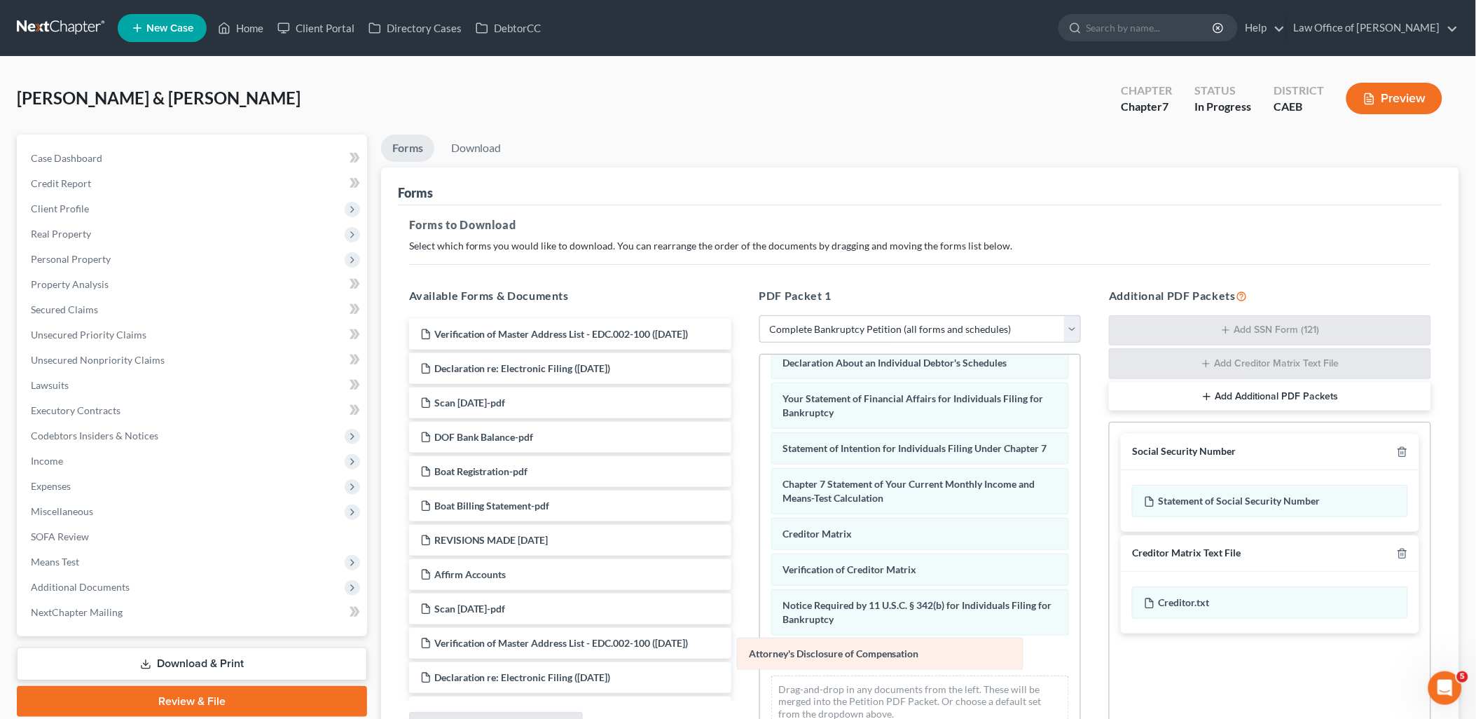
scroll to position [370, 0]
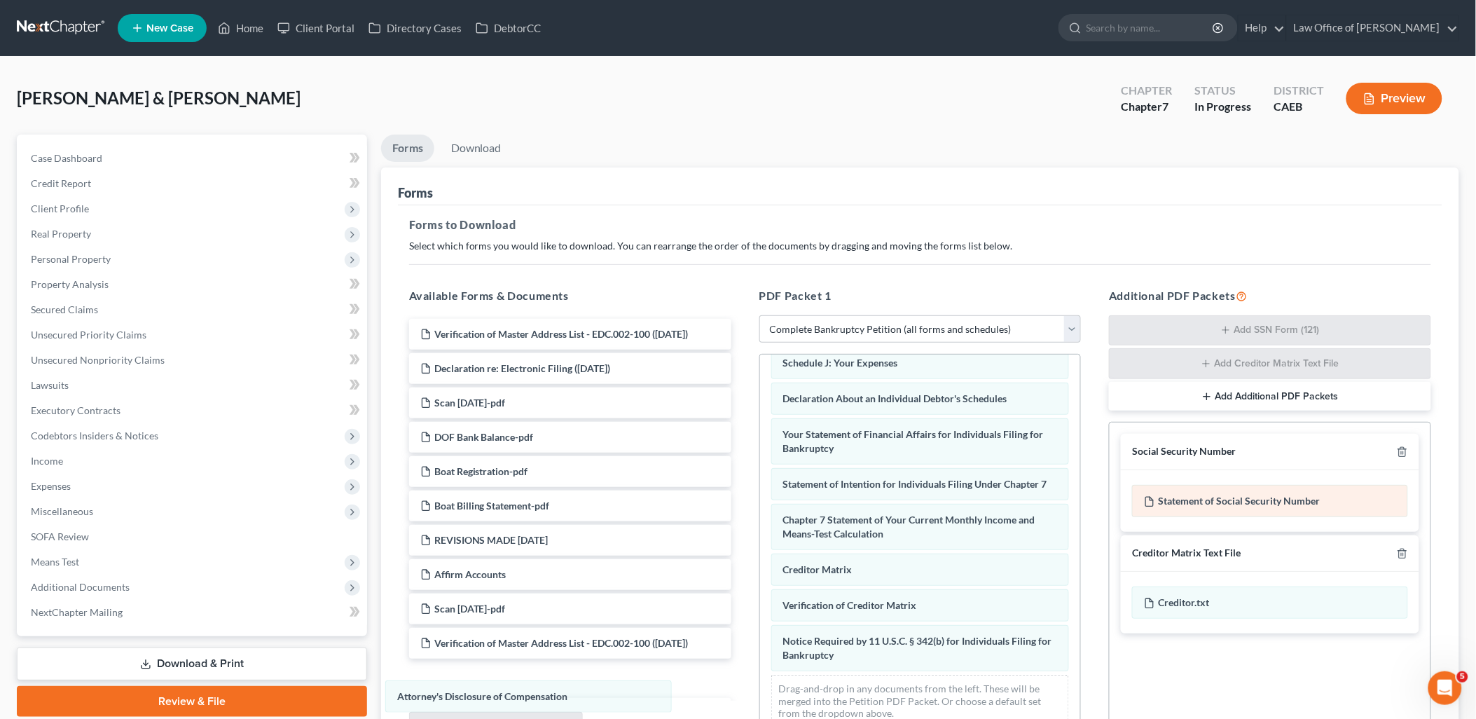
drag, startPoint x: 926, startPoint y: 662, endPoint x: 1175, endPoint y: 499, distance: 297.5
click at [760, 703] on div "Attorney's Disclosure of Compensation Voluntary Petition for Individuals Filing…" at bounding box center [920, 376] width 321 height 725
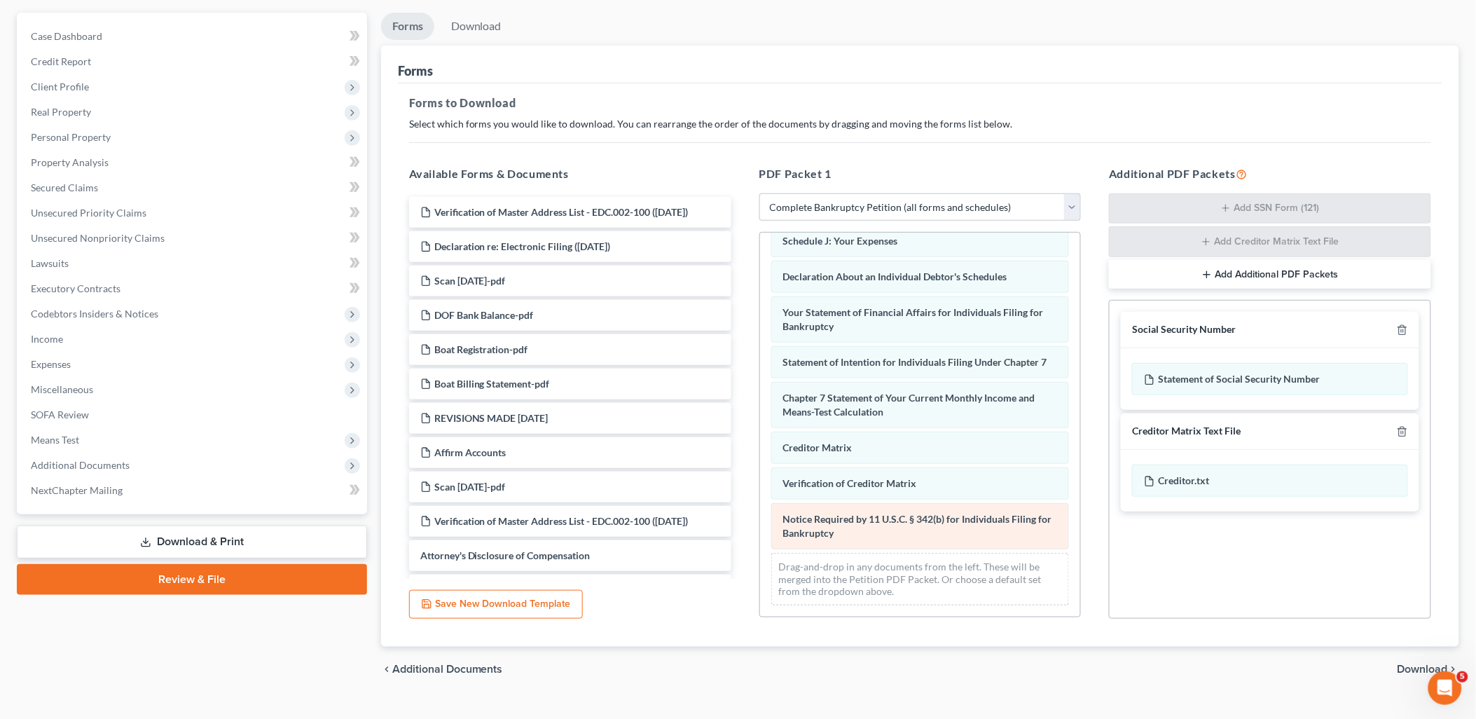
scroll to position [148, 0]
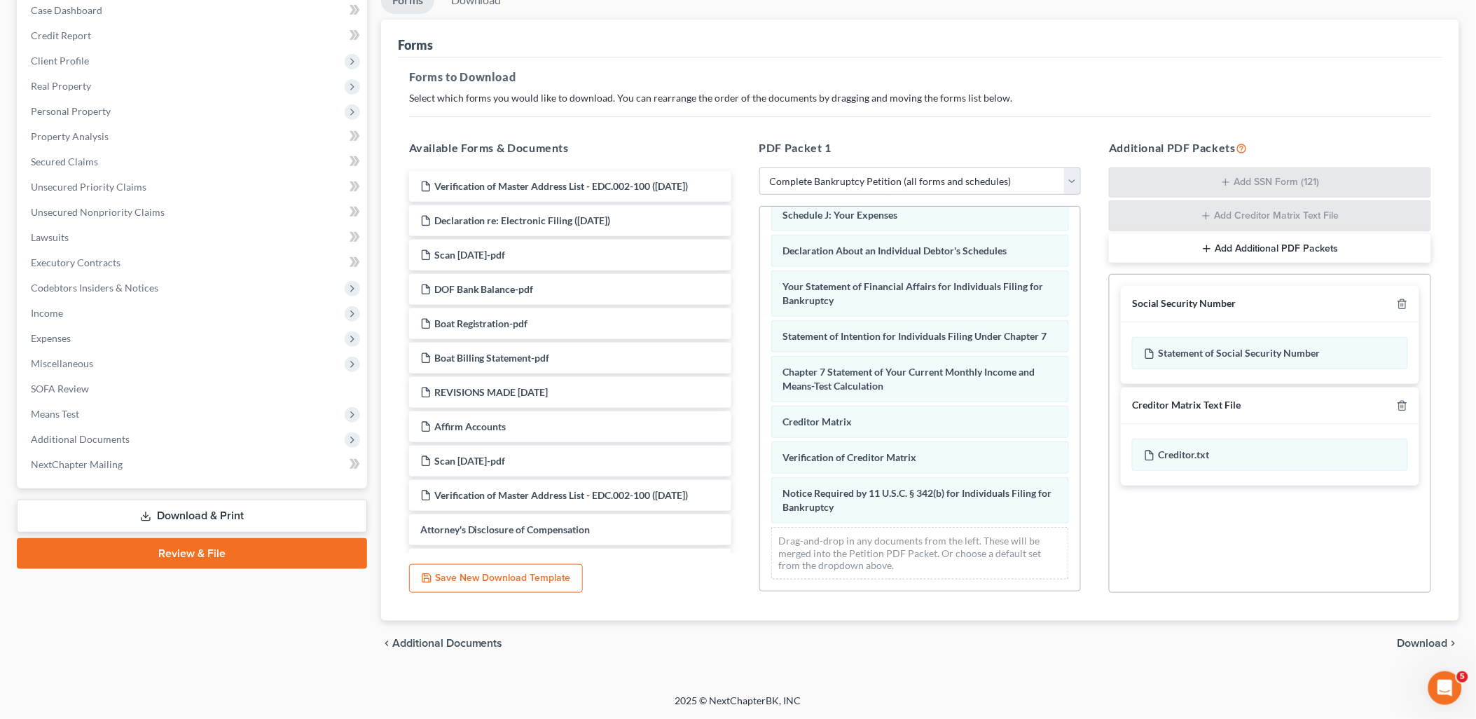
drag, startPoint x: 1434, startPoint y: 643, endPoint x: 1350, endPoint y: 444, distance: 216.3
click at [1434, 643] on span "Download" at bounding box center [1423, 643] width 50 height 11
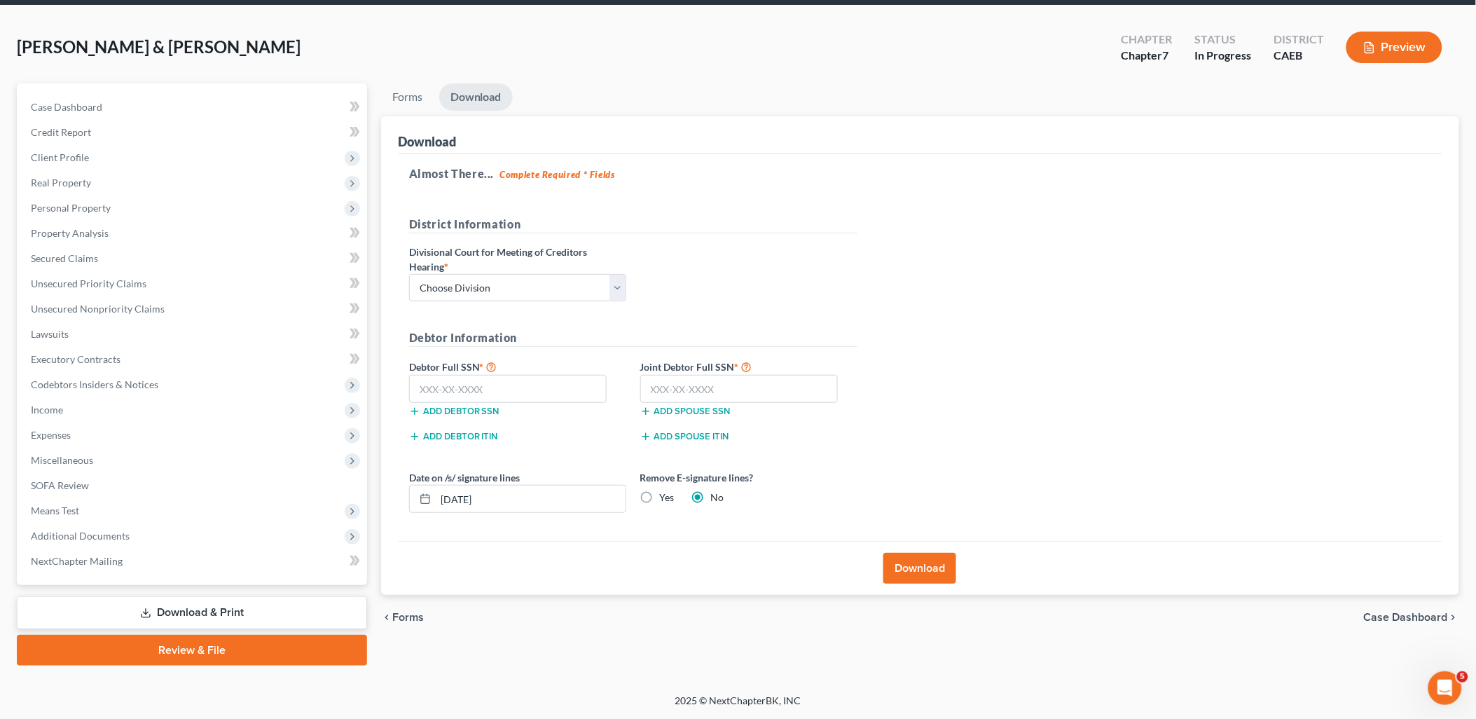
scroll to position [49, 0]
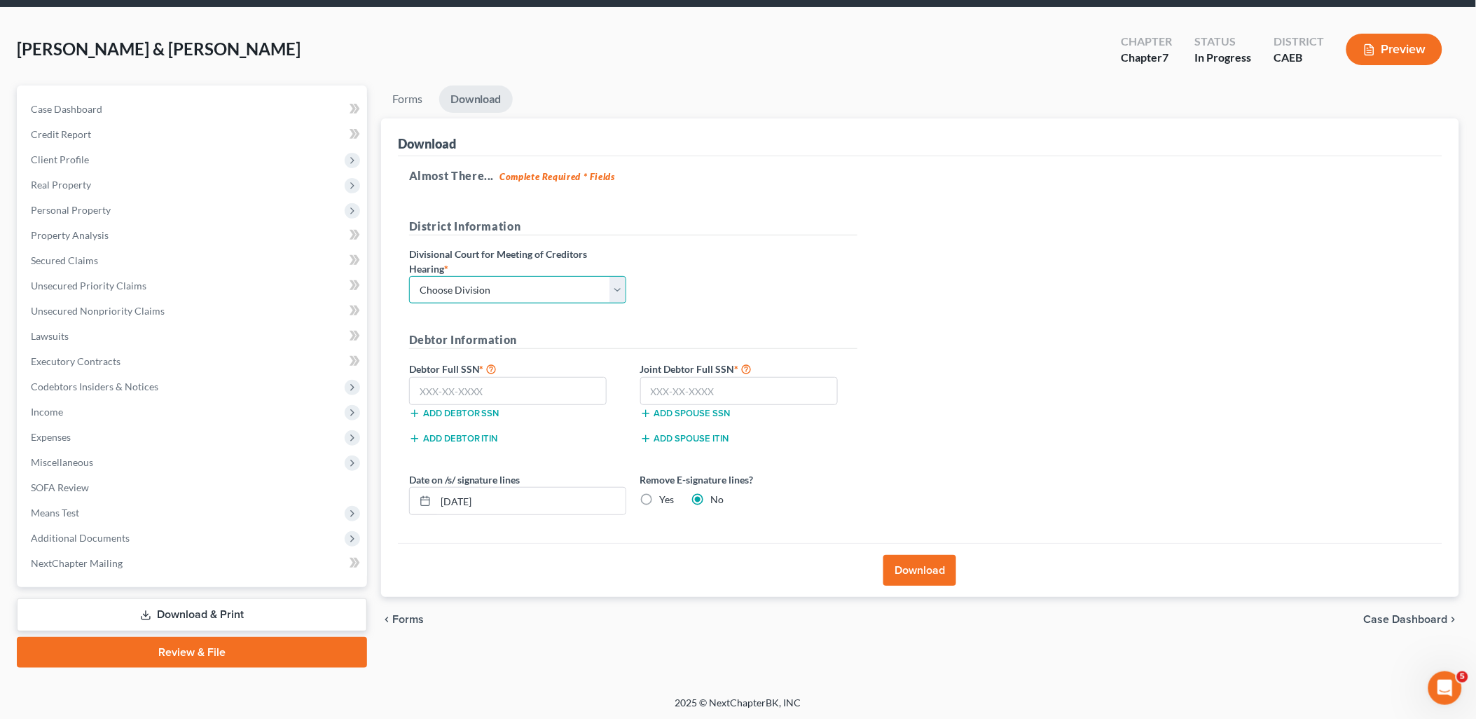
click at [529, 284] on select "Choose Division Fresno Modesto [GEOGRAPHIC_DATA]" at bounding box center [517, 290] width 217 height 28
select select "1"
click at [409, 276] on select "Choose Division Fresno Modesto [GEOGRAPHIC_DATA]" at bounding box center [517, 290] width 217 height 28
click at [480, 391] on input "text" at bounding box center [508, 391] width 198 height 28
type input "542-96-7677"
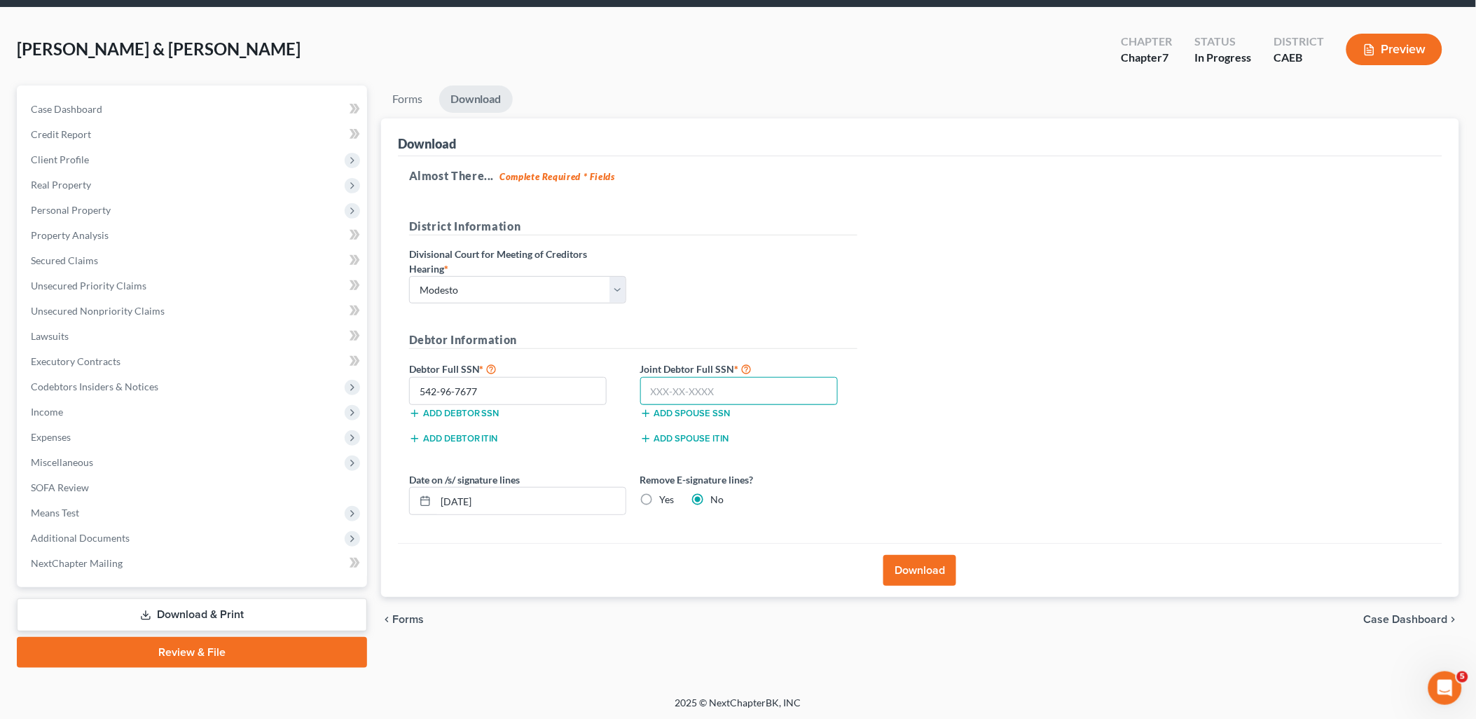
click at [703, 397] on input "text" at bounding box center [739, 391] width 198 height 28
type input "554-55-7640"
click at [928, 577] on button "Download" at bounding box center [920, 570] width 73 height 31
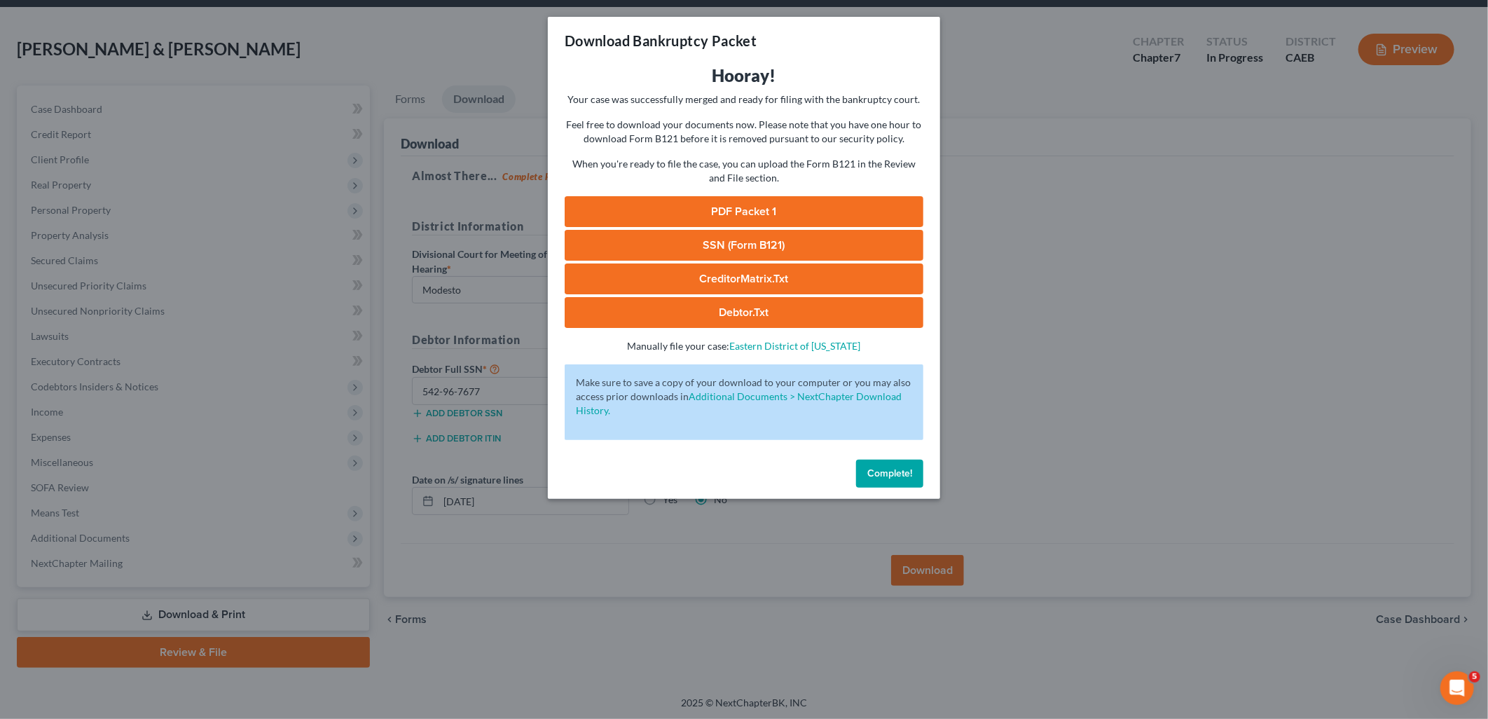
click at [734, 208] on link "PDF Packet 1" at bounding box center [744, 211] width 359 height 31
click at [729, 284] on link "CreditorMatrix.txt" at bounding box center [744, 278] width 359 height 31
click at [755, 312] on link "Debtor.txt" at bounding box center [744, 312] width 359 height 31
click at [711, 282] on link "CreditorMatrix.txt" at bounding box center [744, 278] width 359 height 31
drag, startPoint x: 879, startPoint y: 481, endPoint x: 432, endPoint y: 217, distance: 518.9
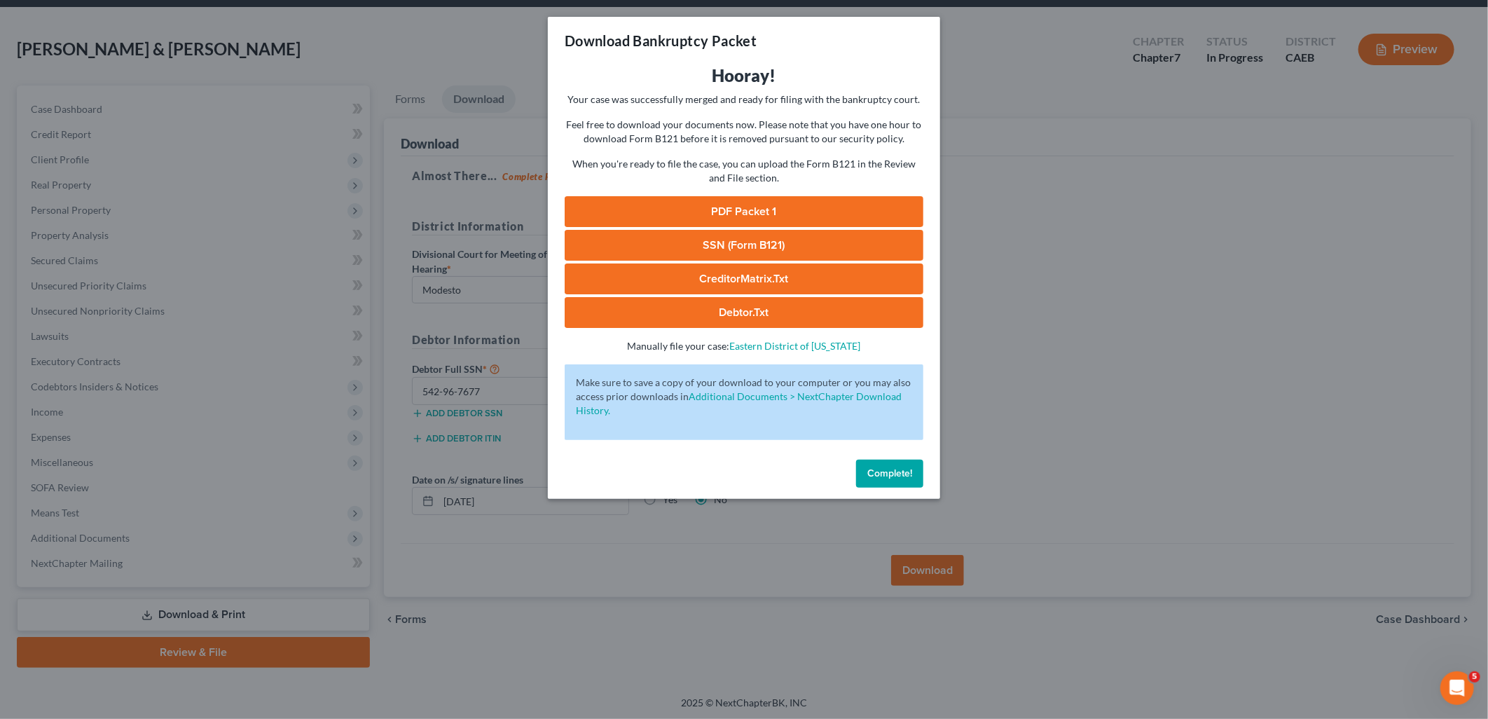
click at [879, 481] on button "Complete!" at bounding box center [889, 474] width 67 height 28
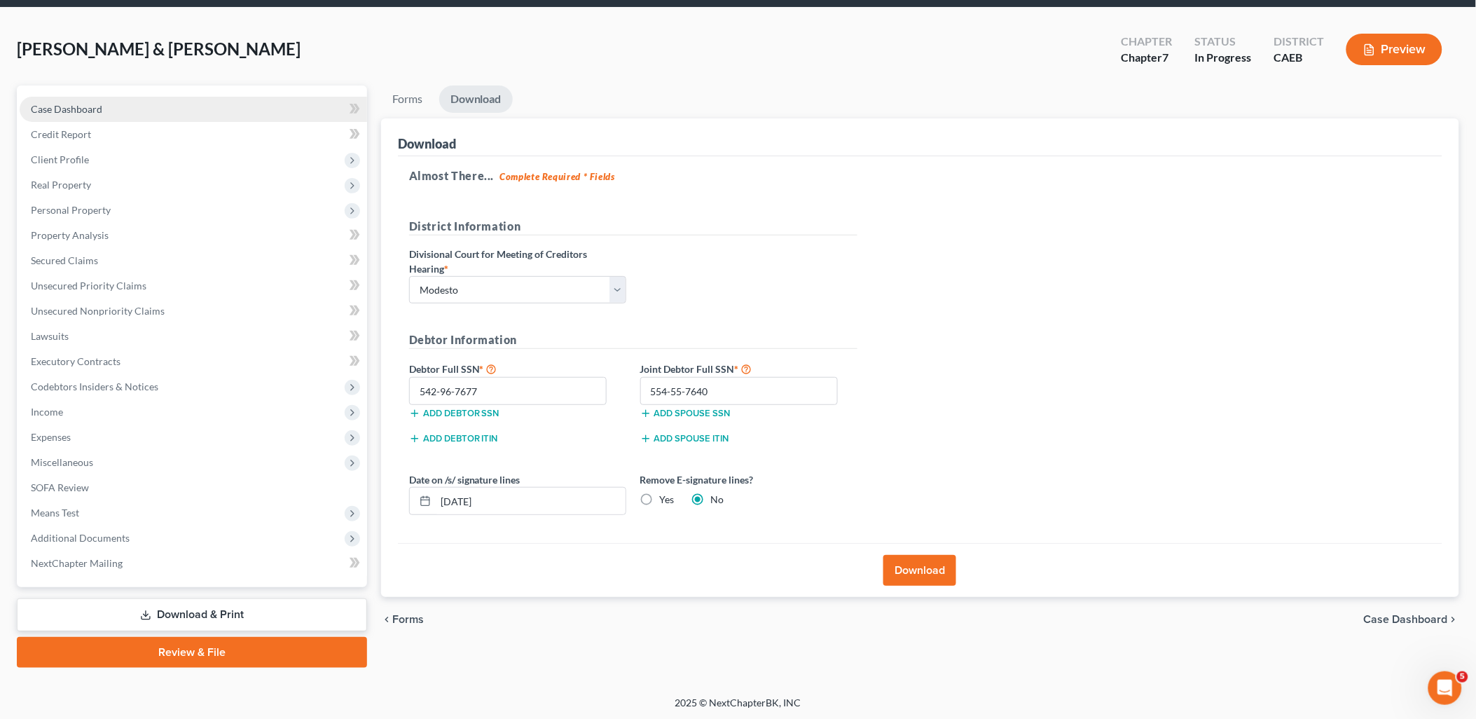
click at [81, 113] on span "Case Dashboard" at bounding box center [66, 109] width 71 height 12
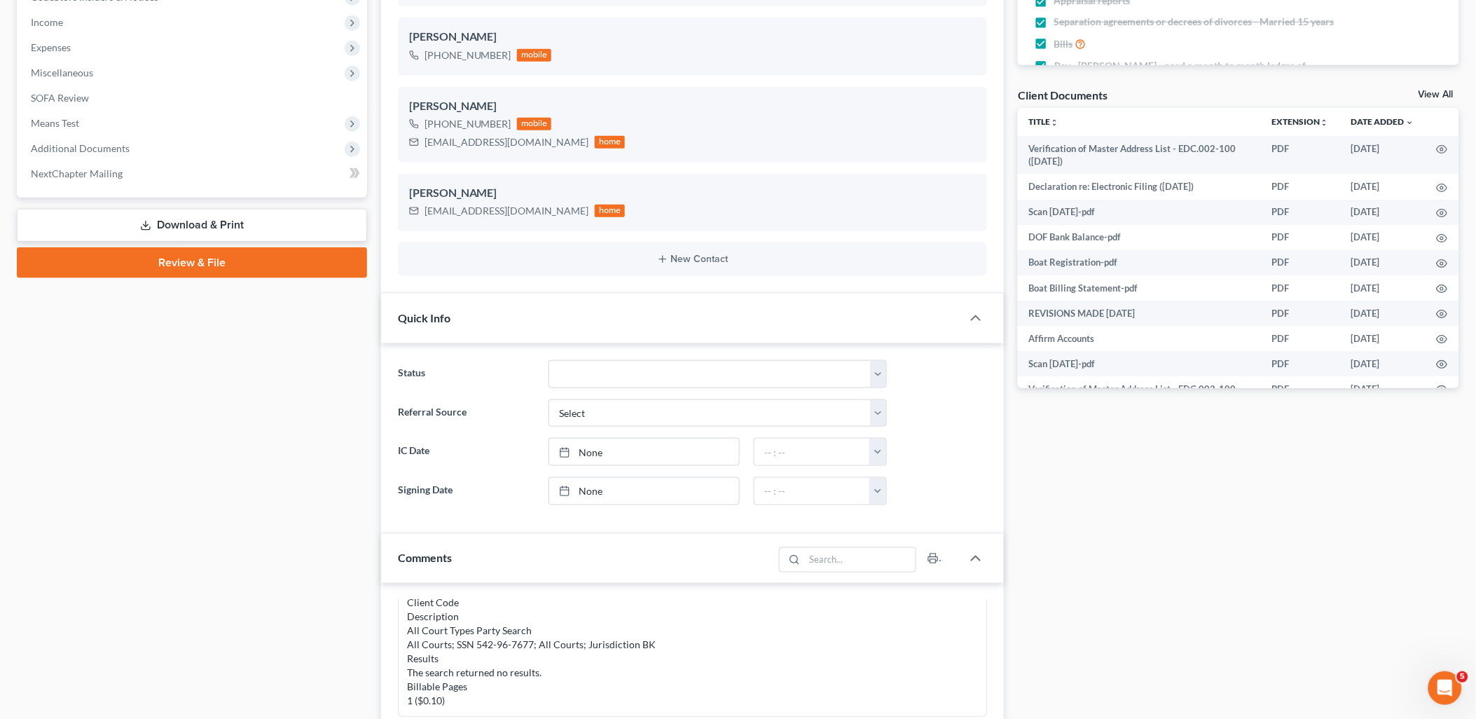
scroll to position [467, 0]
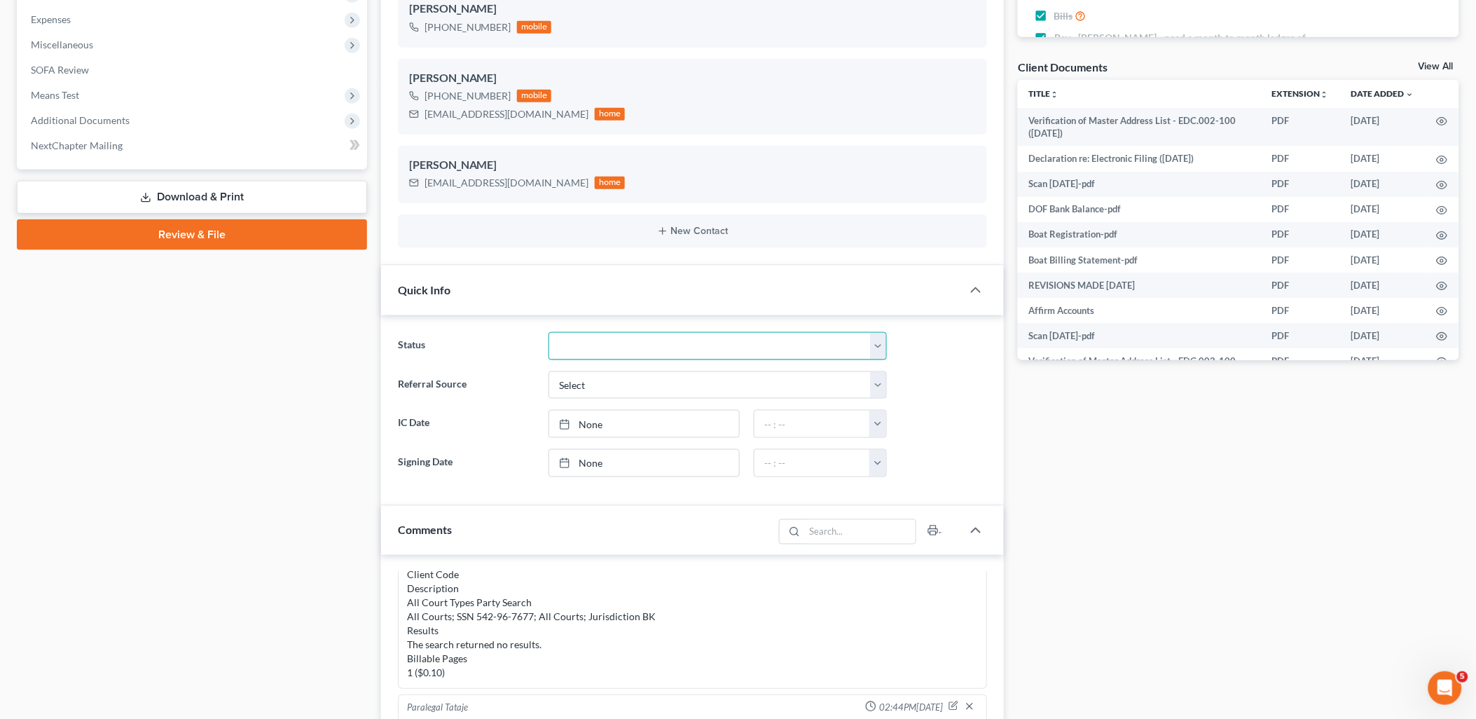
drag, startPoint x: 619, startPoint y: 348, endPoint x: 614, endPoint y: 330, distance: 18.4
click at [619, 348] on select "Discharged Discharged & Reported Discharge Litigation Dismissal Notice Dismisse…" at bounding box center [718, 346] width 338 height 28
select select "6"
click at [549, 332] on select "Discharged Discharged & Reported Discharge Litigation Dismissal Notice Dismisse…" at bounding box center [718, 346] width 338 height 28
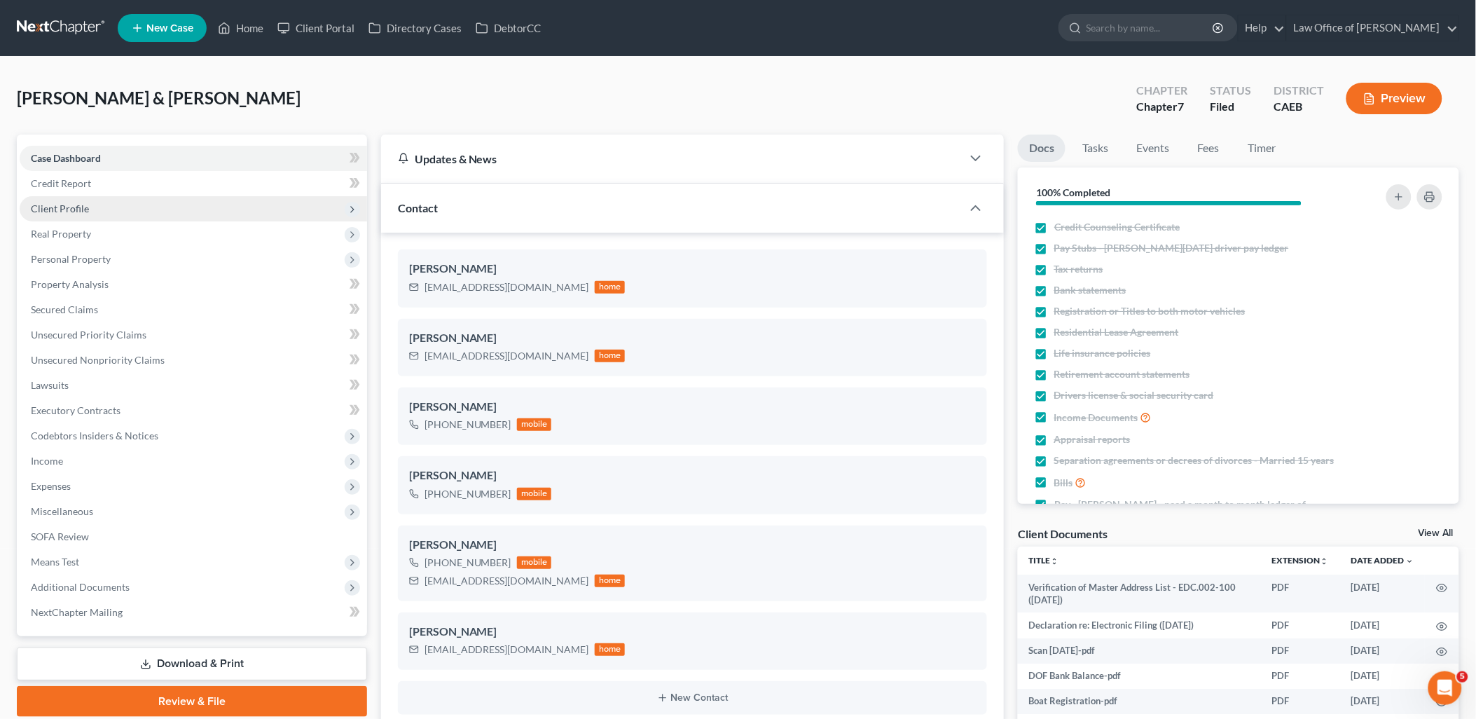
click at [57, 205] on span "Client Profile" at bounding box center [60, 208] width 58 height 12
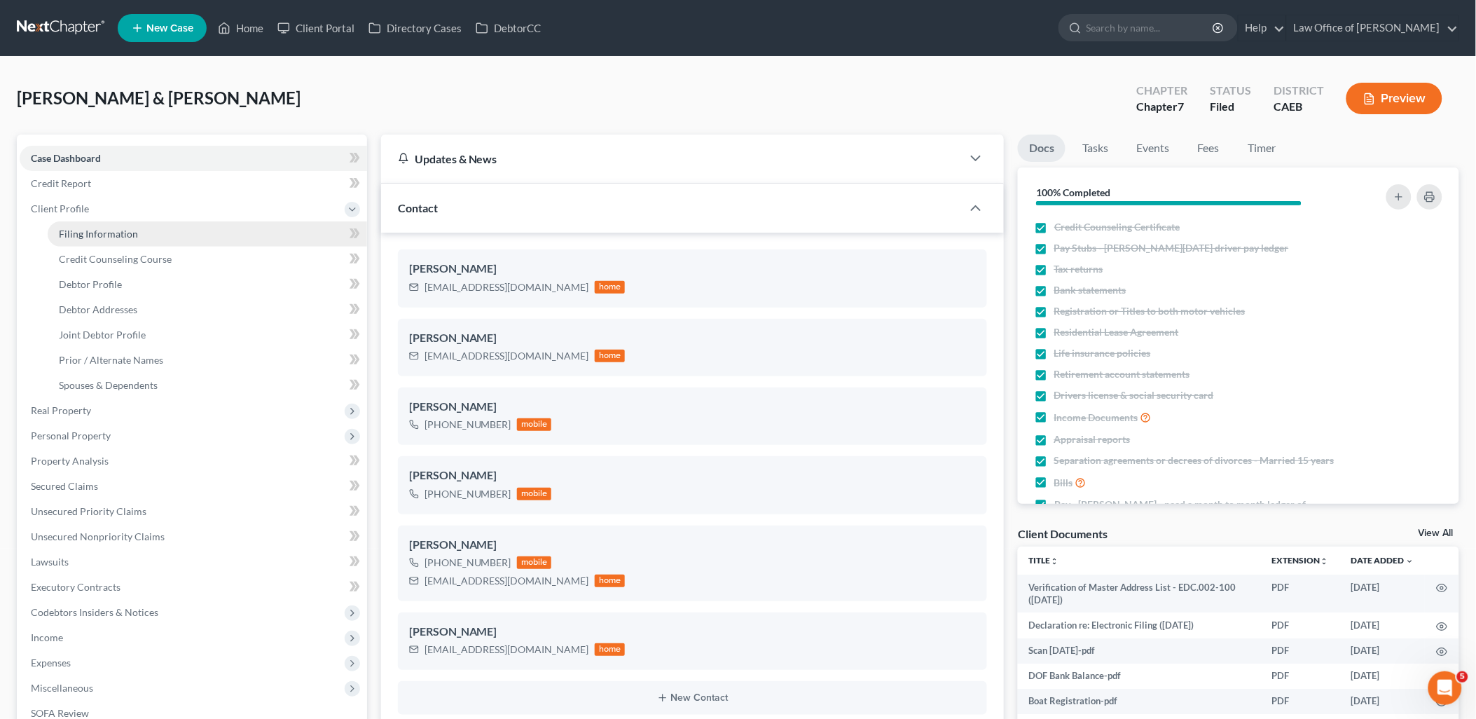
click at [114, 229] on span "Filing Information" at bounding box center [98, 234] width 79 height 12
select select "1"
select select "0"
select select "8"
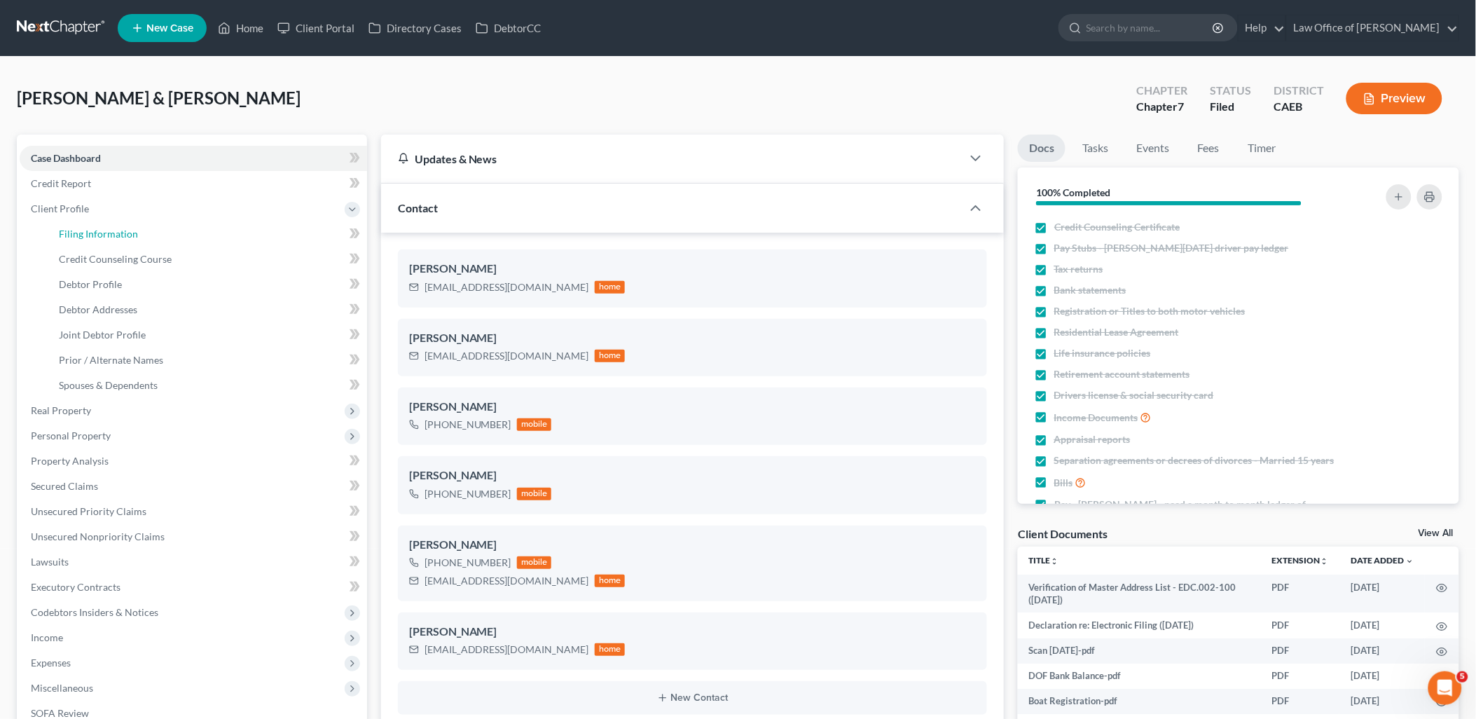
select select "0"
select select "4"
select select "0"
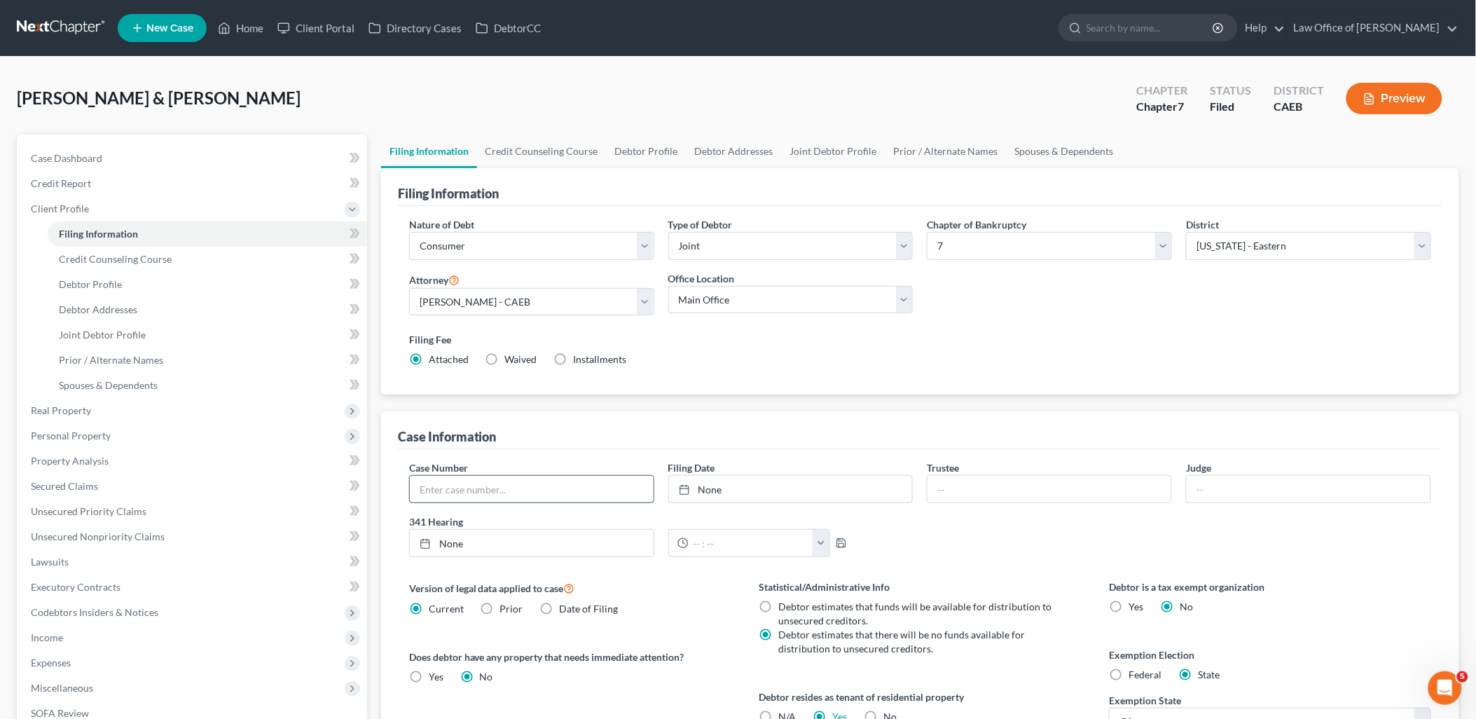
click at [589, 488] on input "text" at bounding box center [532, 489] width 244 height 27
type input "2025-24310"
click at [720, 489] on link "None" at bounding box center [791, 489] width 244 height 27
type input "[DATE]"
click at [76, 162] on span "Case Dashboard" at bounding box center [66, 158] width 71 height 12
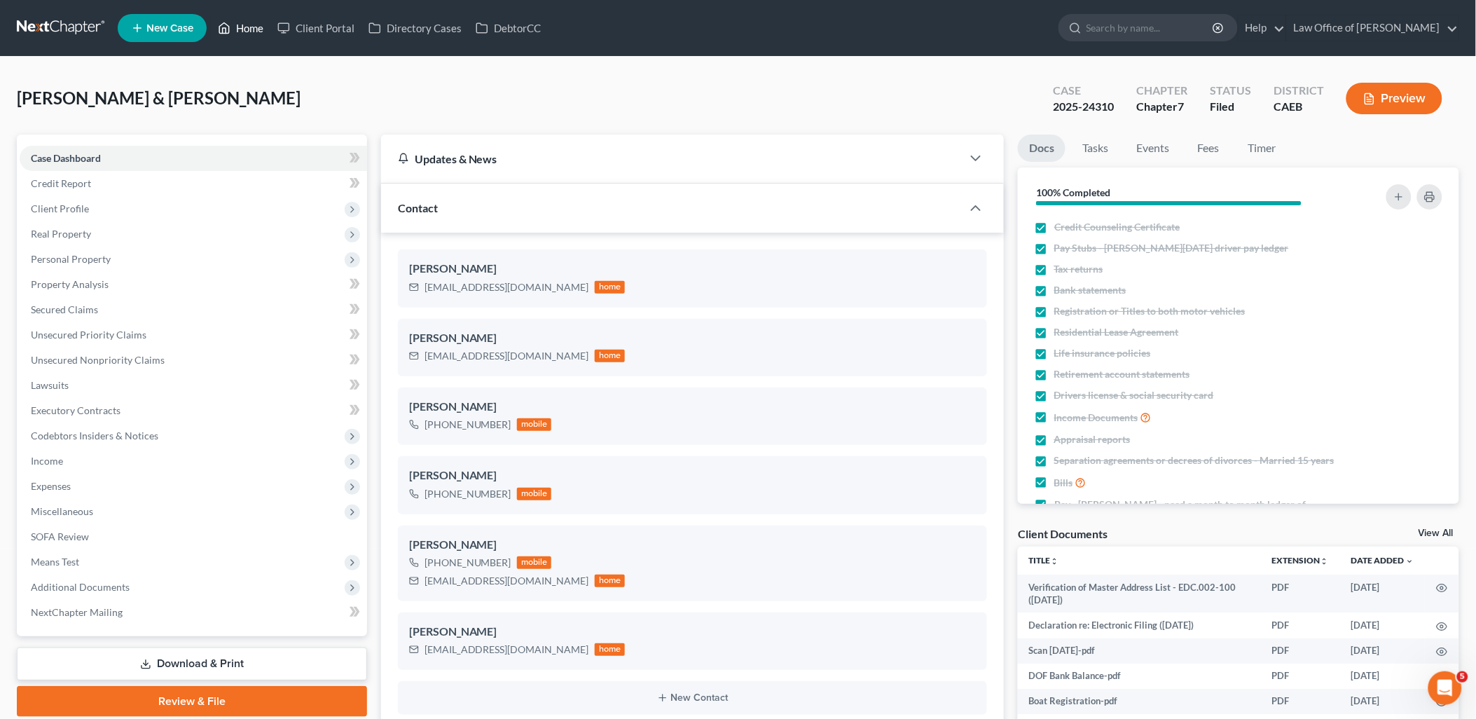
click at [253, 24] on link "Home" at bounding box center [241, 27] width 60 height 25
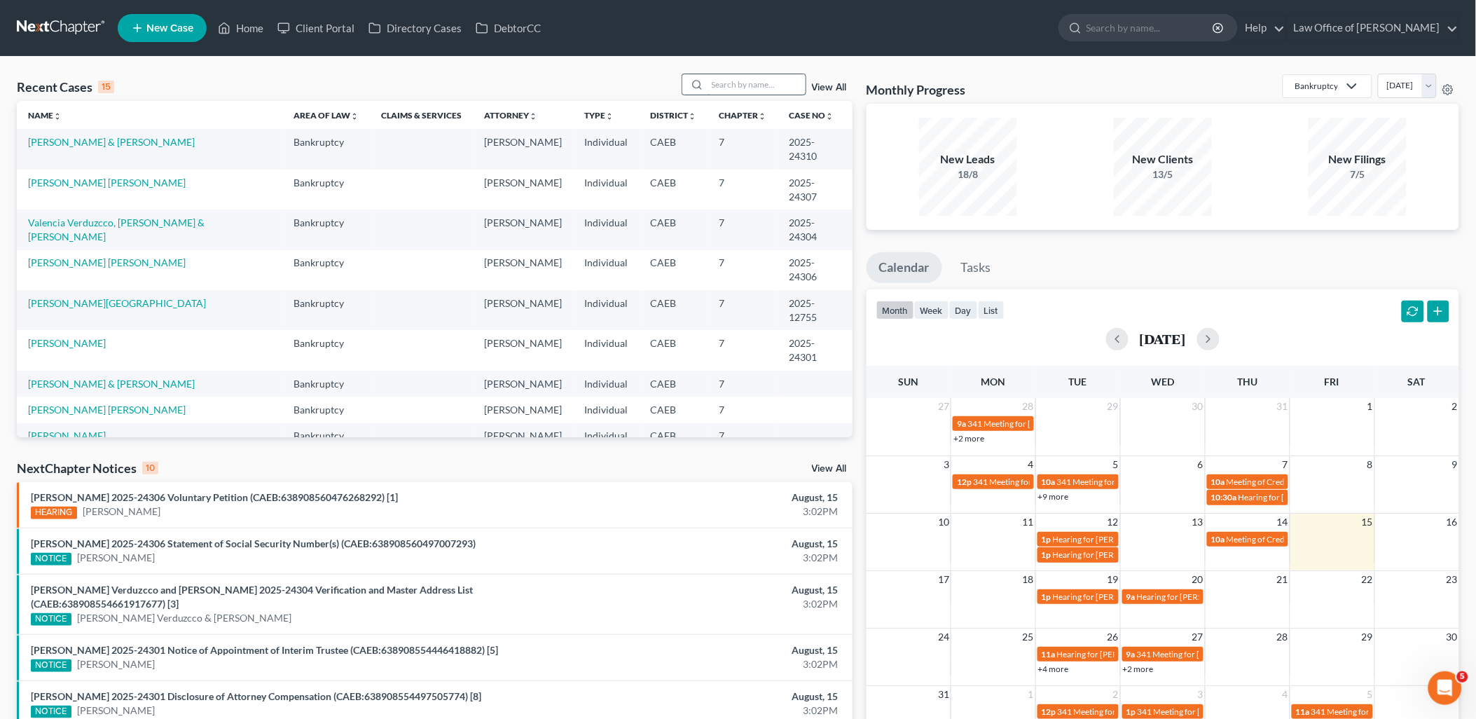
click at [748, 92] on input "search" at bounding box center [757, 84] width 98 height 20
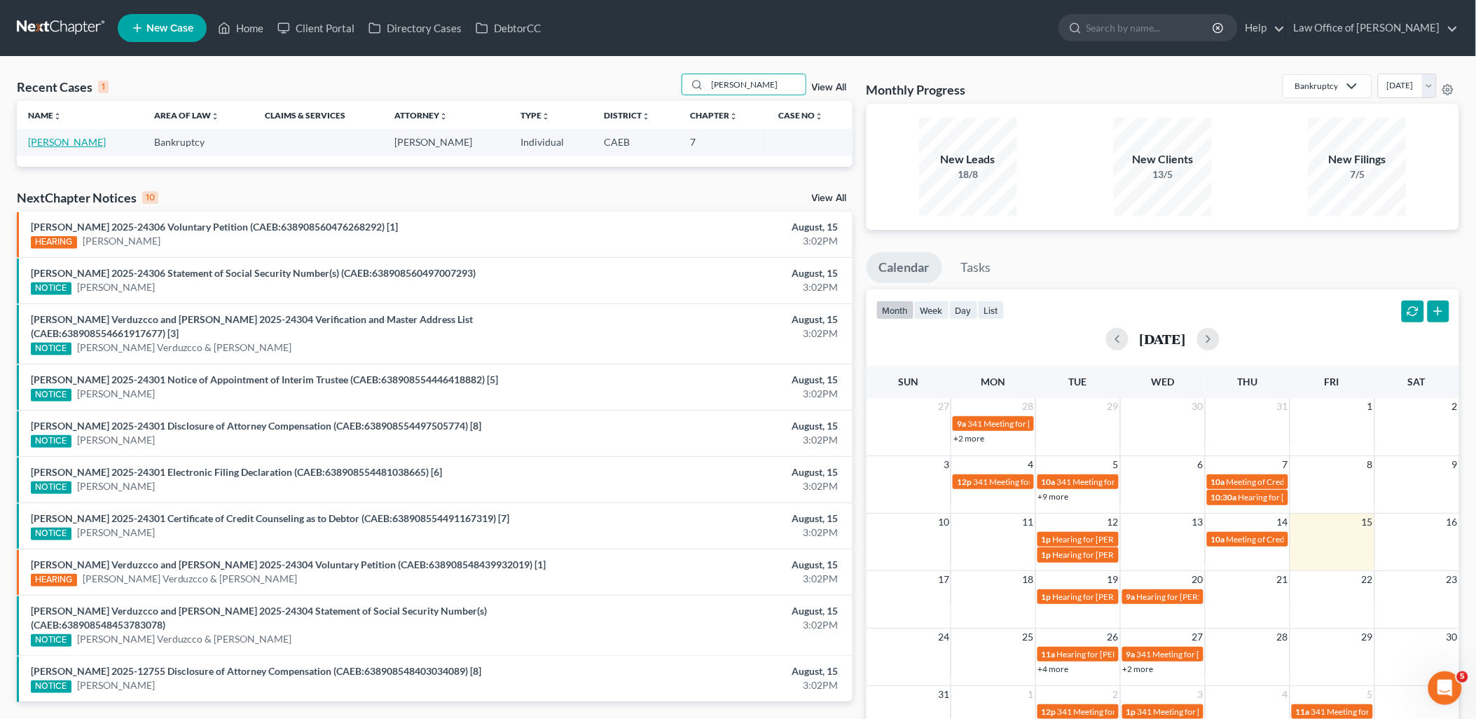
type input "[PERSON_NAME]"
click at [46, 144] on link "[PERSON_NAME]" at bounding box center [67, 142] width 78 height 12
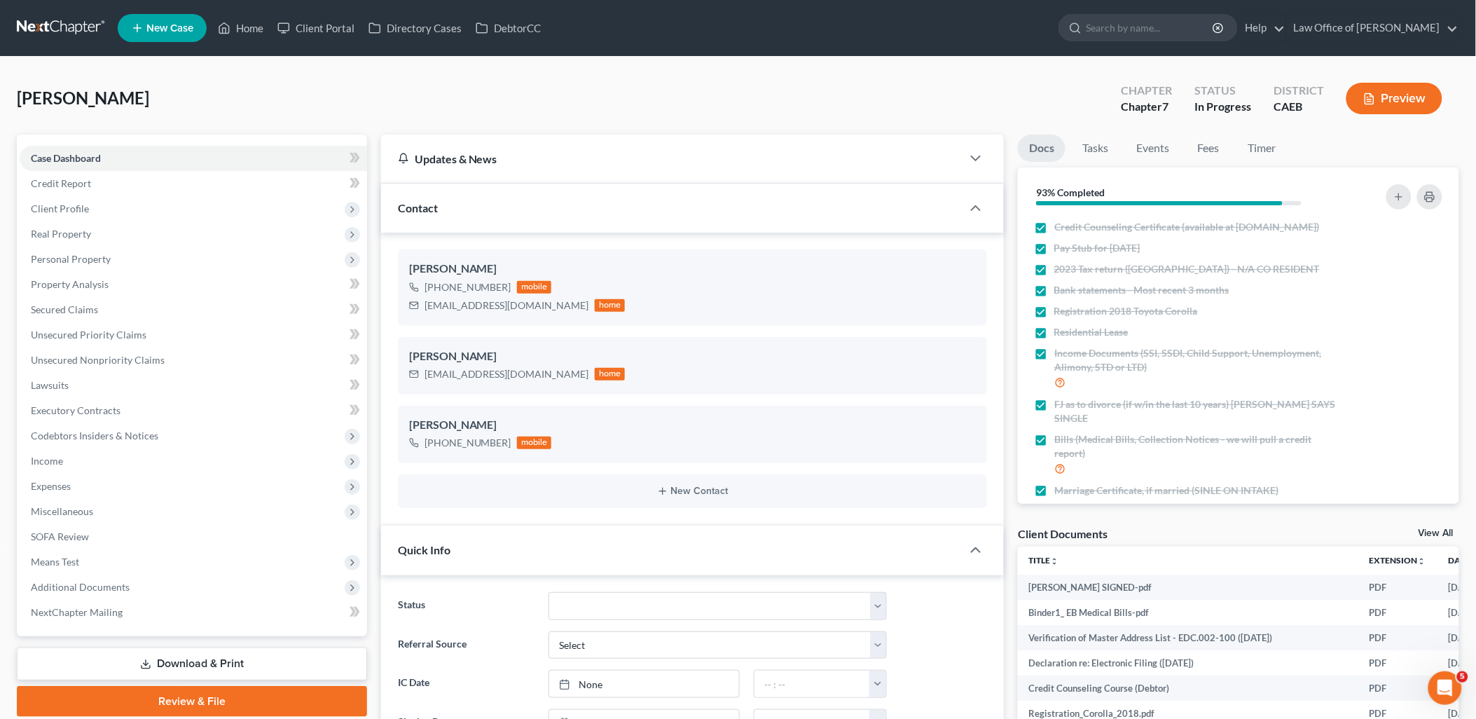
scroll to position [1389, 0]
drag, startPoint x: 43, startPoint y: 593, endPoint x: 55, endPoint y: 587, distance: 12.5
click at [43, 593] on span "Additional Documents" at bounding box center [194, 587] width 348 height 25
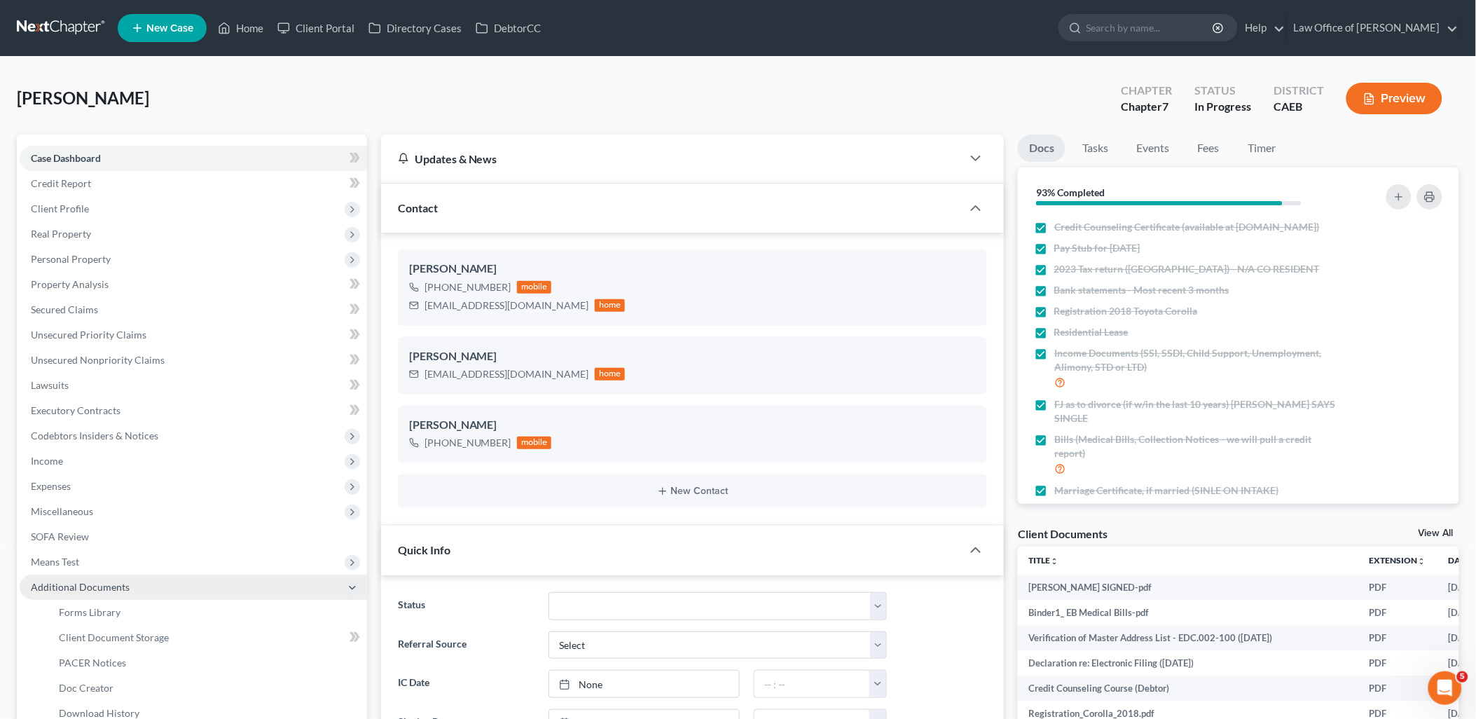
click at [55, 587] on span "Additional Documents" at bounding box center [80, 587] width 99 height 12
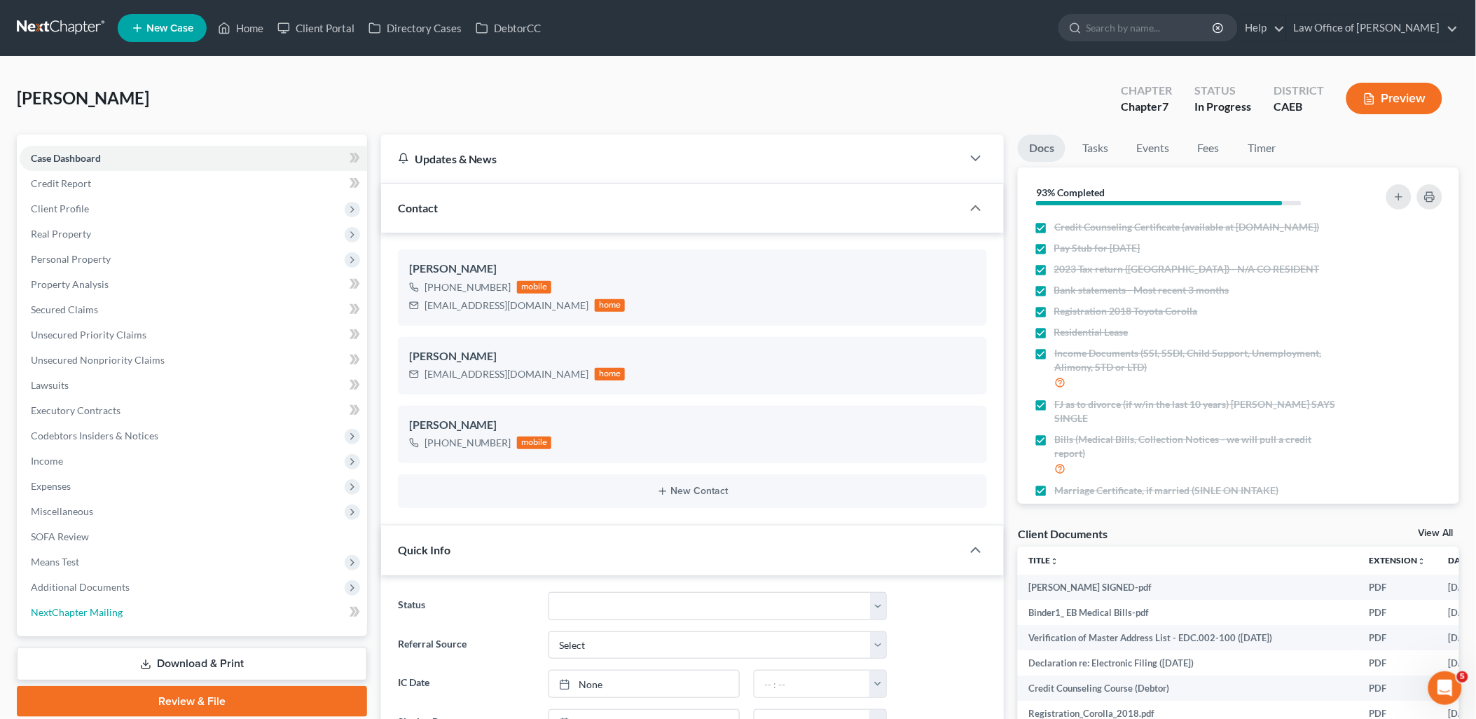
drag, startPoint x: 109, startPoint y: 612, endPoint x: 897, endPoint y: 549, distance: 790.1
click at [109, 612] on span "NextChapter Mailing" at bounding box center [77, 612] width 92 height 12
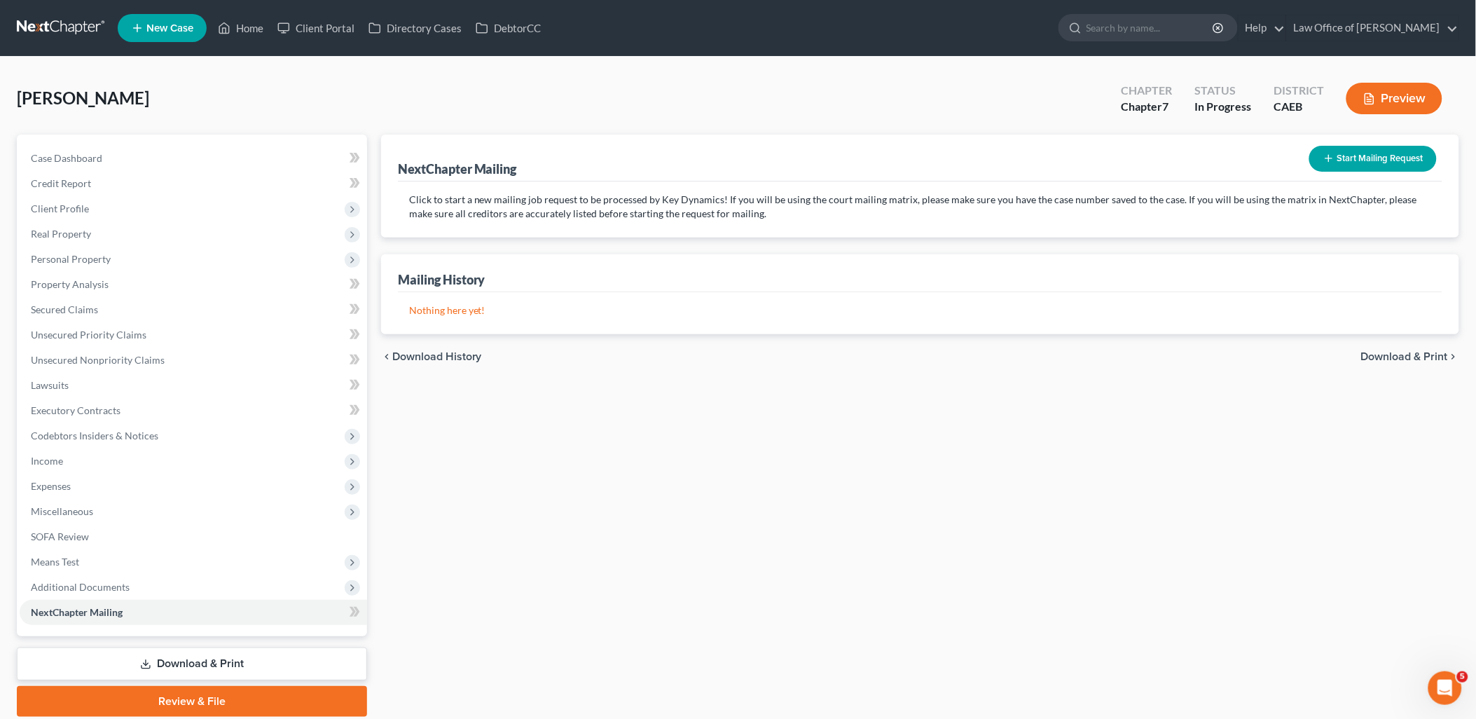
scroll to position [49, 0]
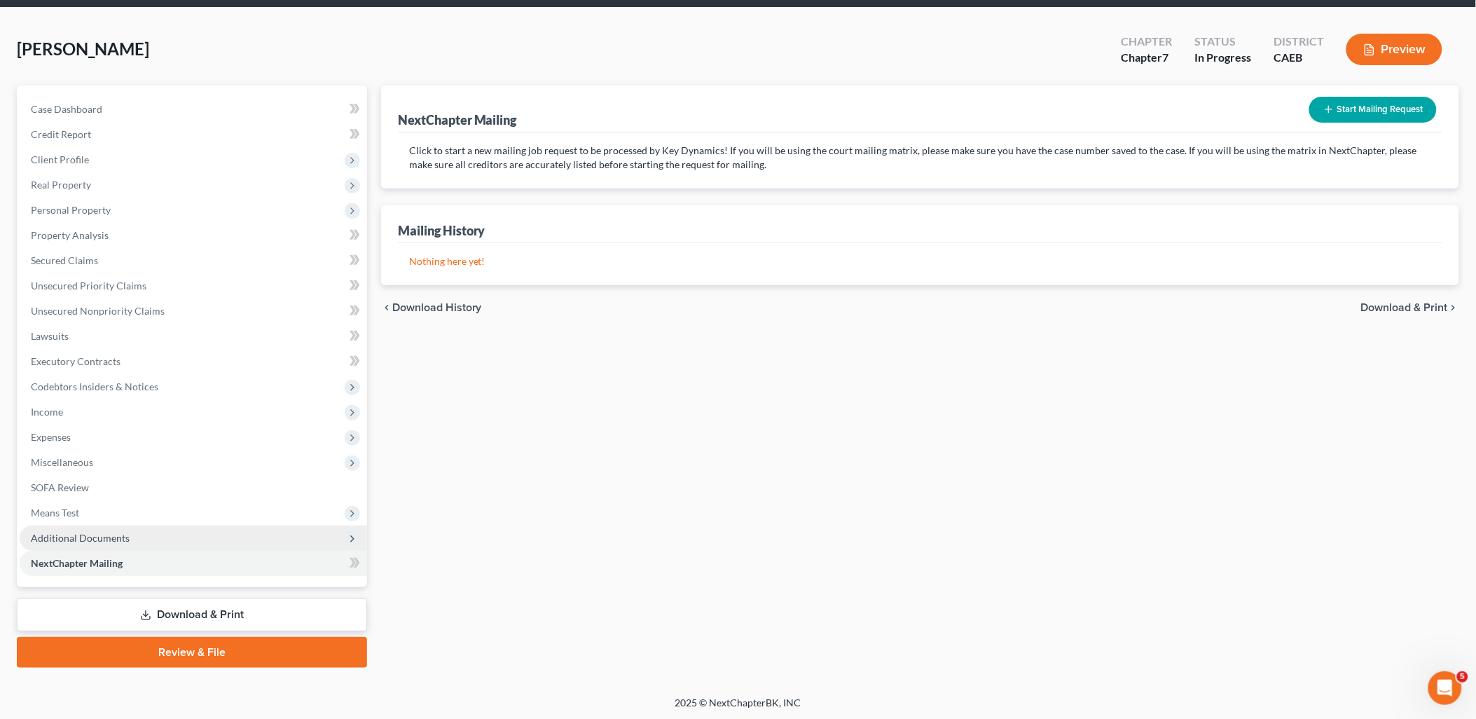
click at [67, 542] on span "Additional Documents" at bounding box center [194, 538] width 348 height 25
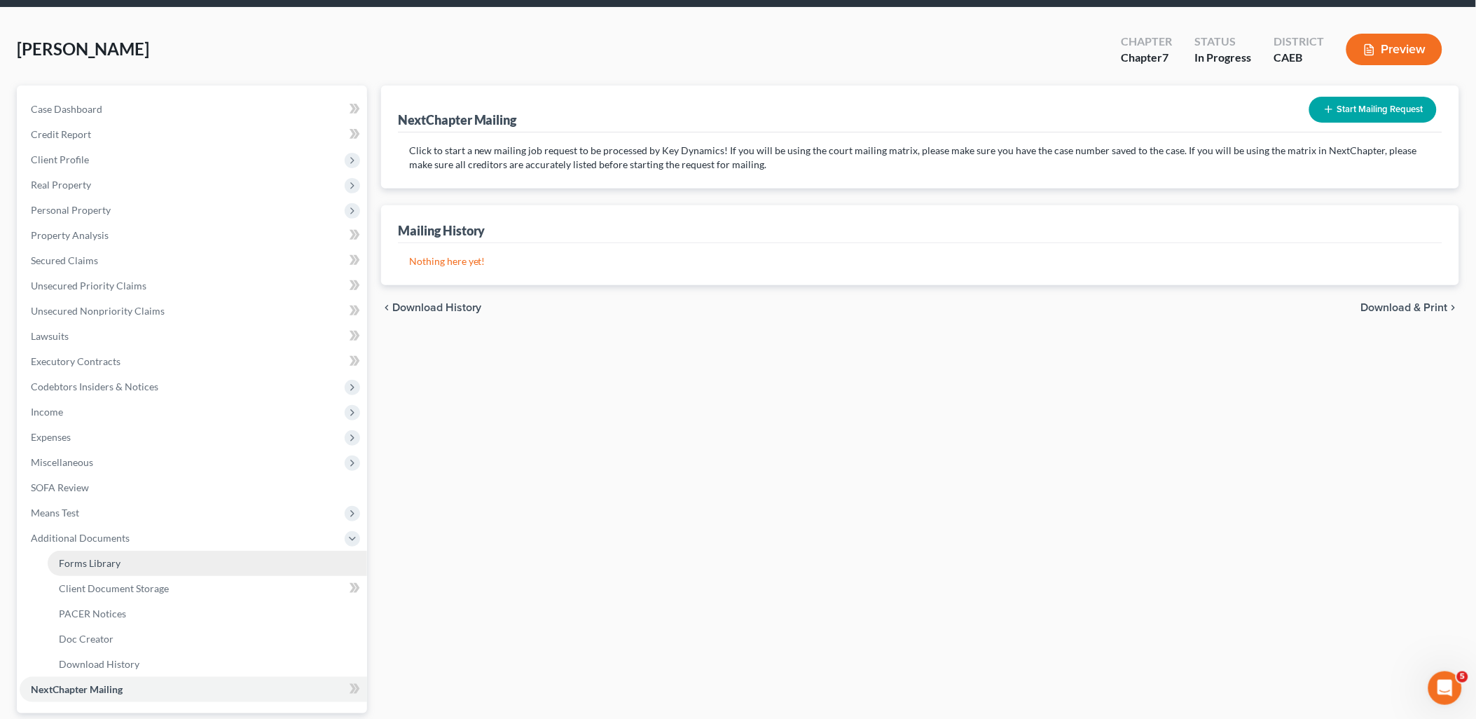
click at [85, 565] on span "Forms Library" at bounding box center [90, 563] width 62 height 12
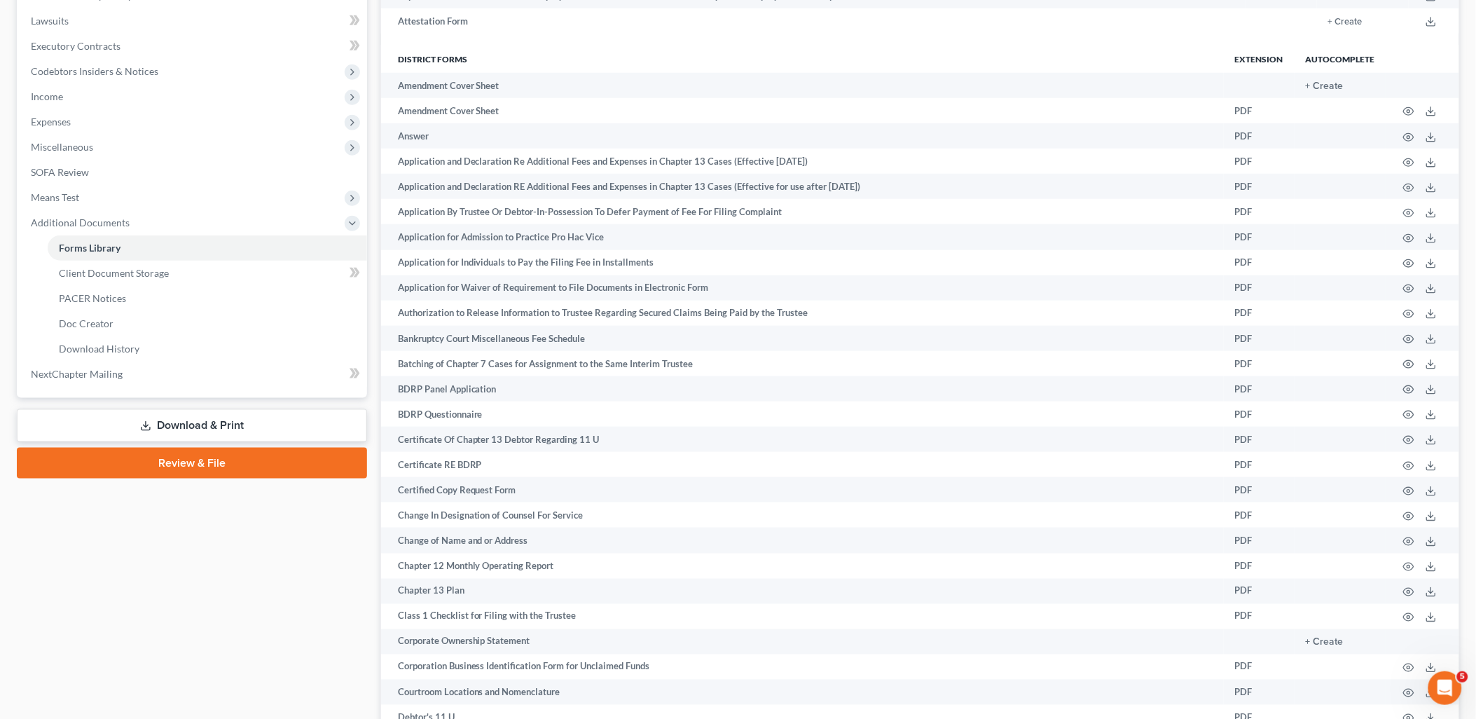
scroll to position [642, 0]
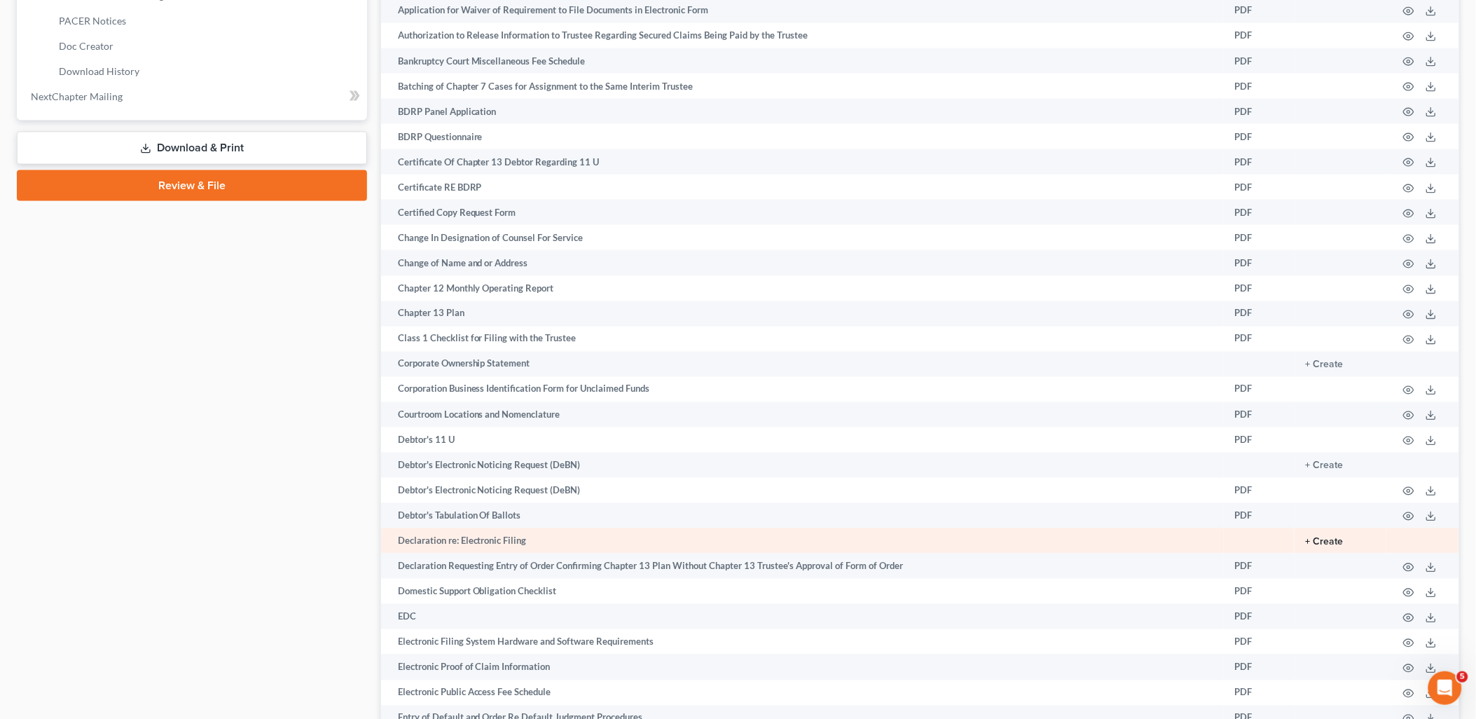
click at [1330, 547] on button "+ Create" at bounding box center [1325, 542] width 38 height 10
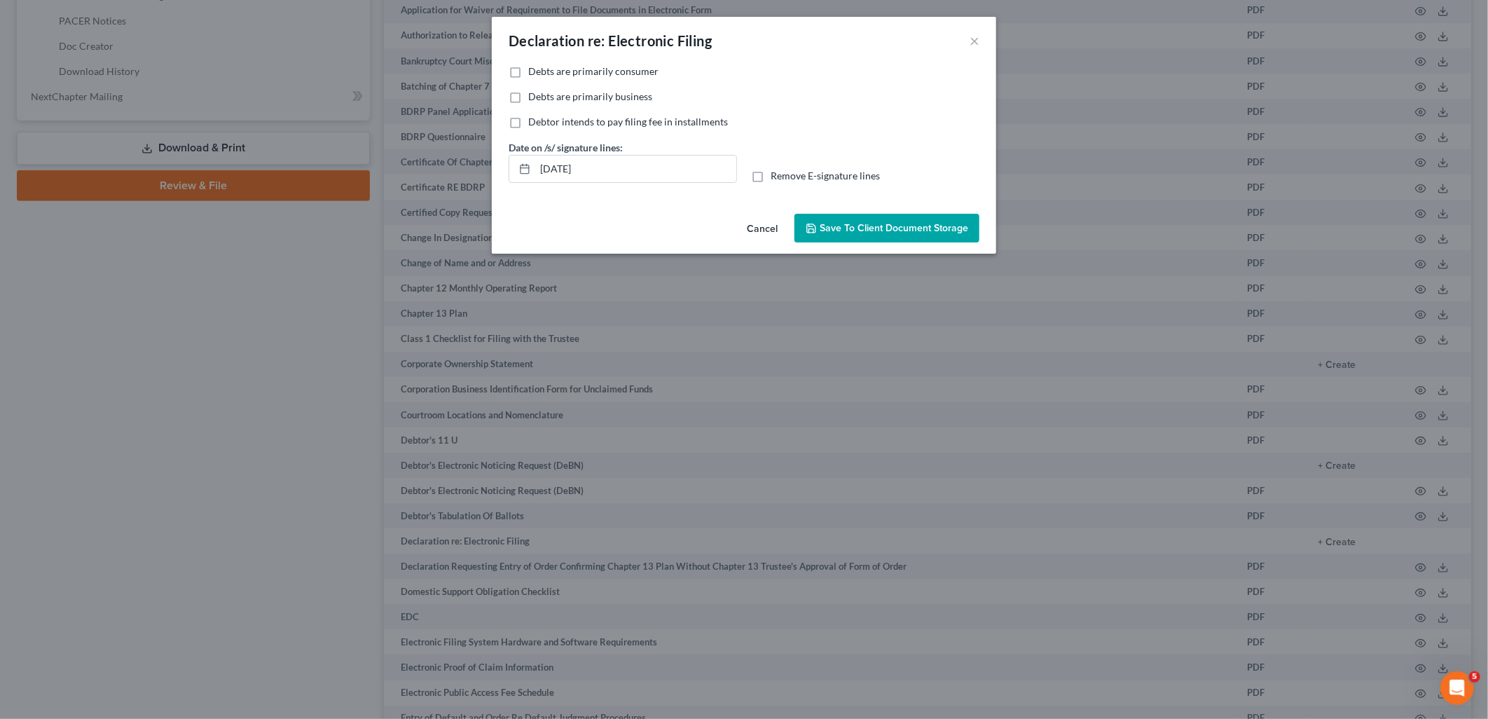
click at [563, 71] on span "Debts are primarily consumer" at bounding box center [593, 71] width 130 height 12
click at [543, 71] on input "Debts are primarily consumer" at bounding box center [538, 68] width 9 height 9
checkbox input "true"
click at [883, 233] on span "Save to Client Document Storage" at bounding box center [894, 228] width 149 height 12
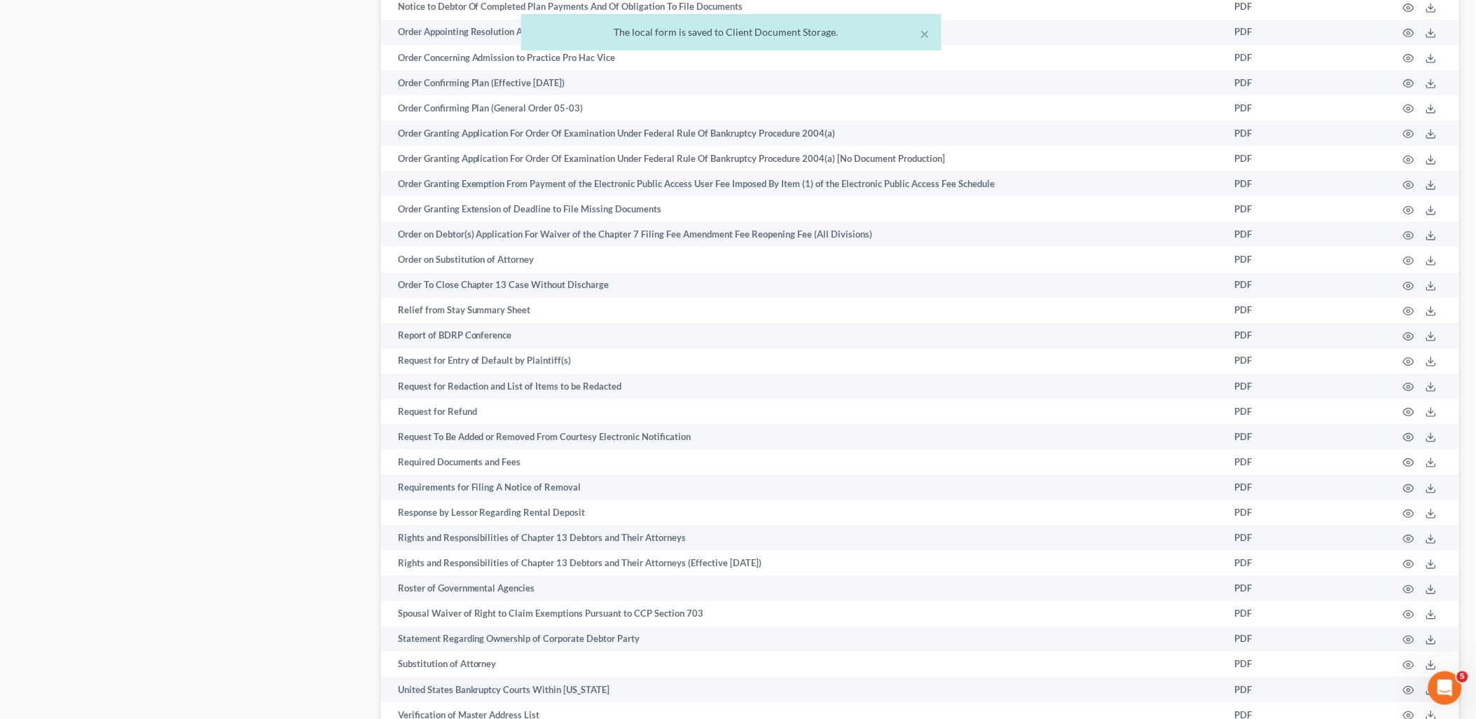
scroll to position [1965, 0]
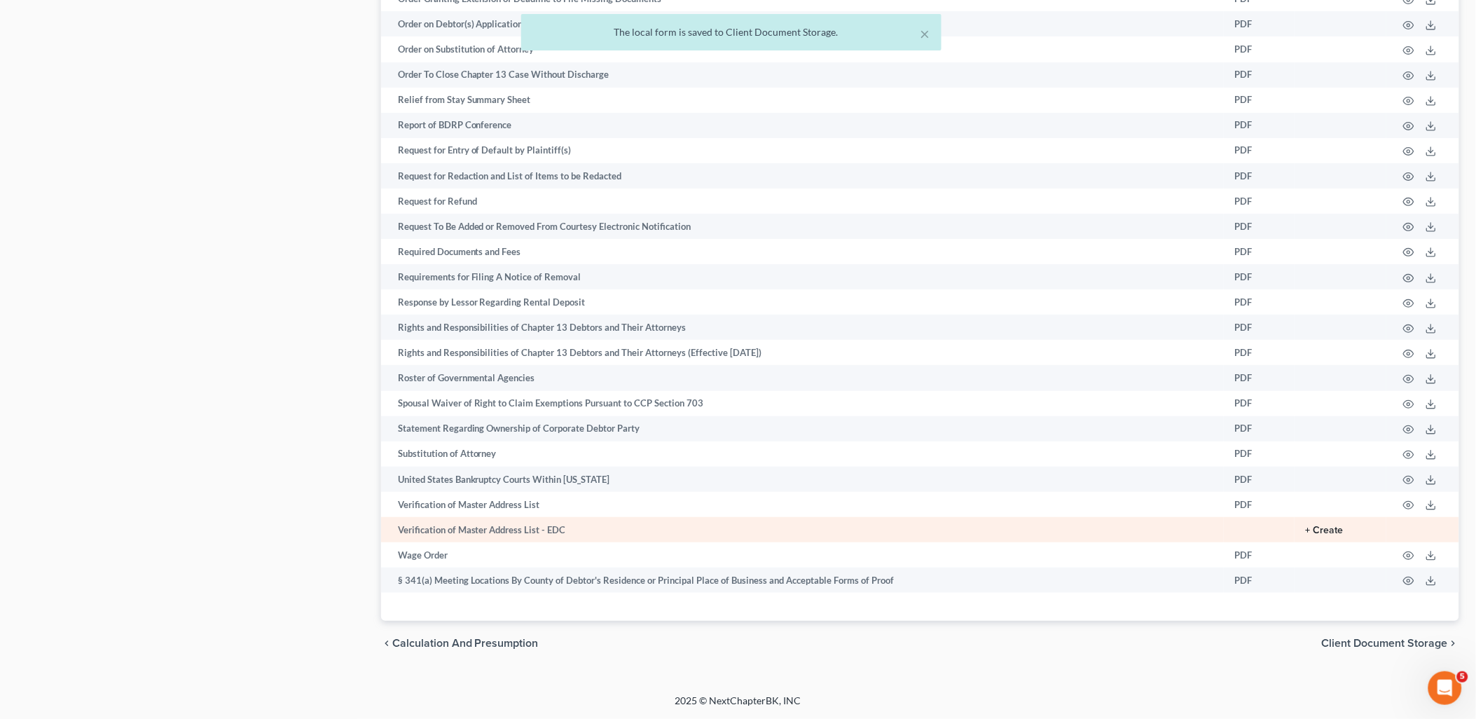
click at [1335, 527] on button "+ Create" at bounding box center [1325, 531] width 38 height 10
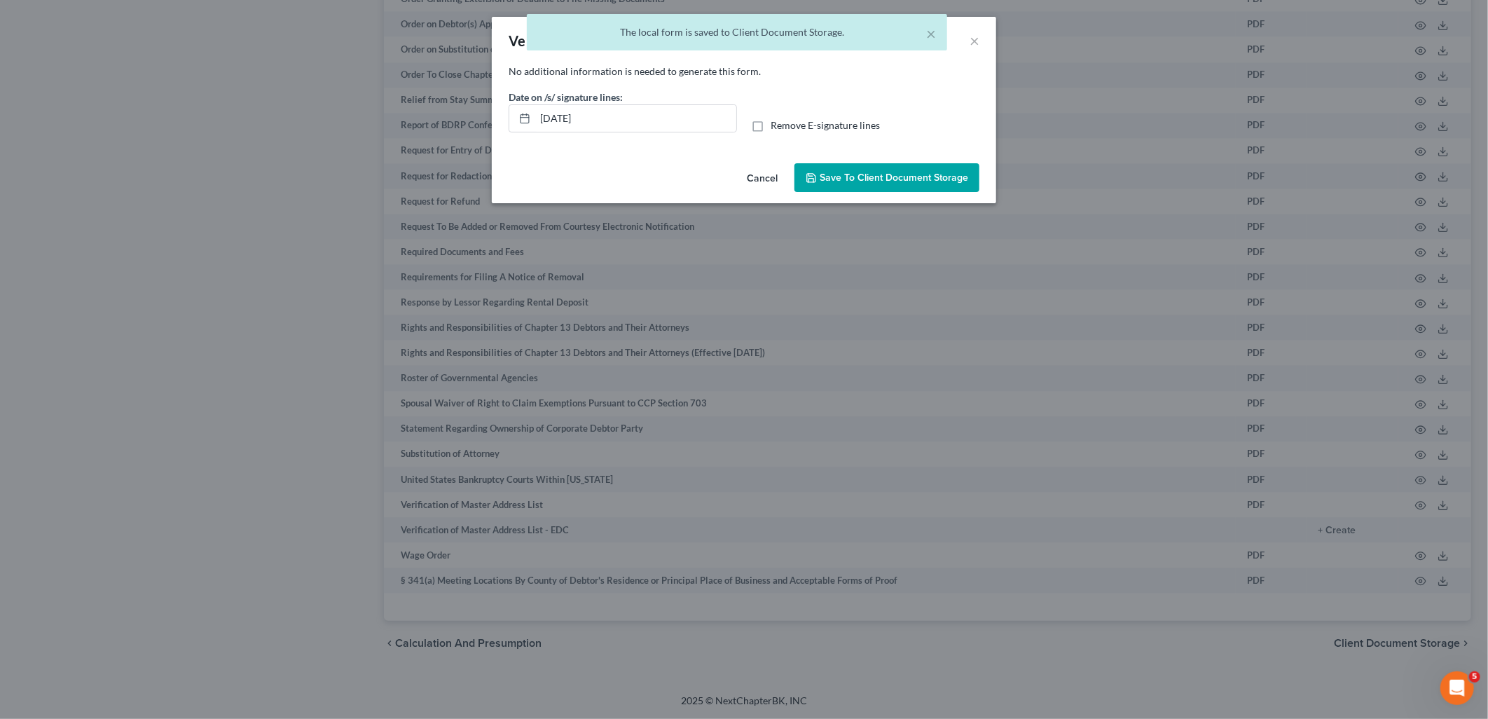
click at [870, 175] on span "Save to Client Document Storage" at bounding box center [894, 178] width 149 height 12
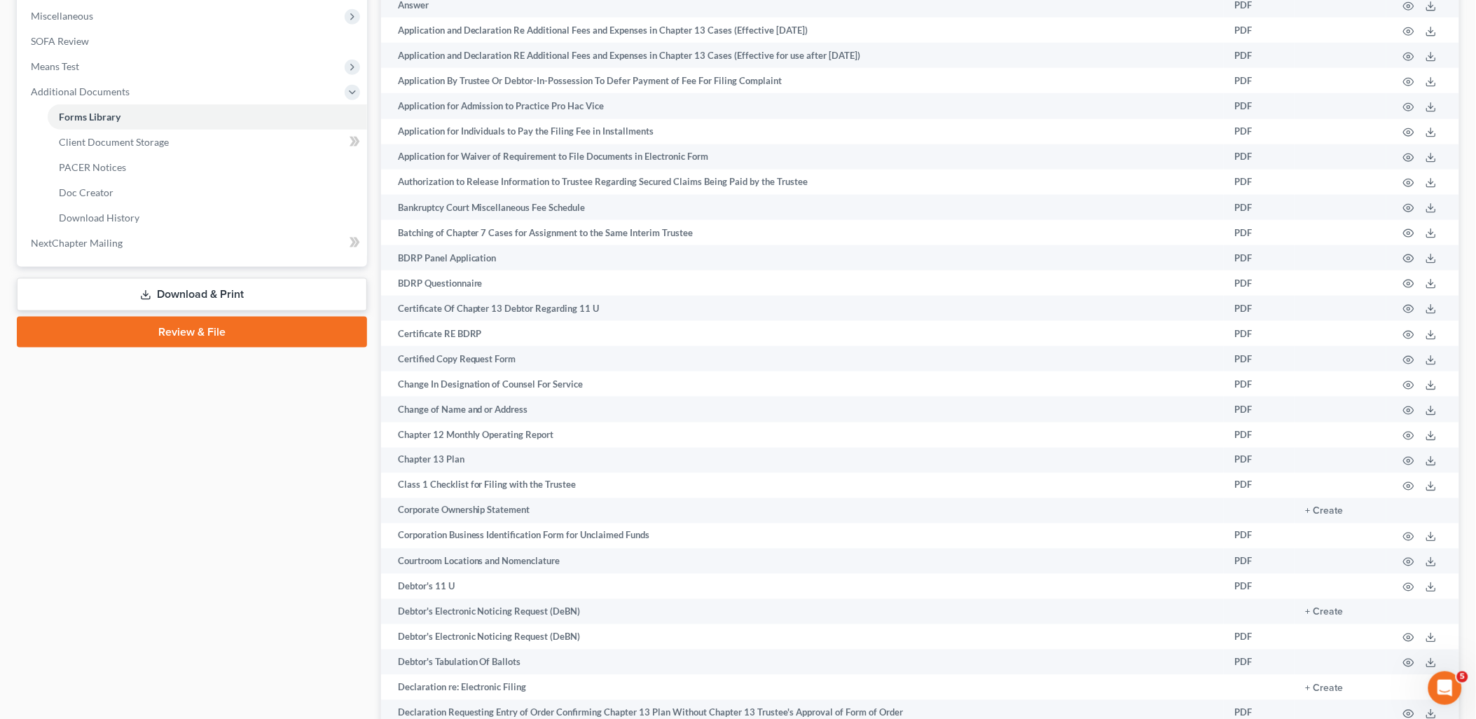
scroll to position [253, 0]
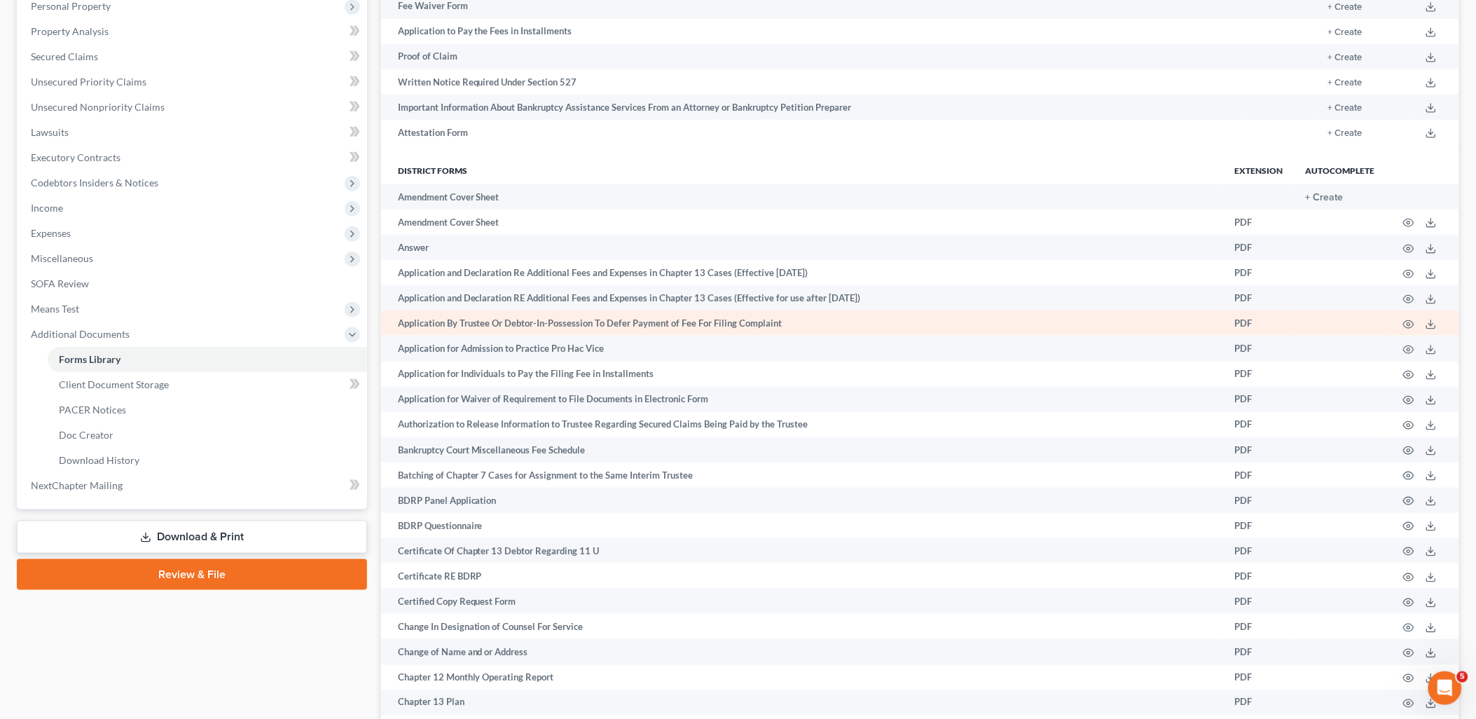
drag, startPoint x: 179, startPoint y: 533, endPoint x: 677, endPoint y: 315, distance: 542.8
click at [179, 533] on link "Download & Print" at bounding box center [192, 537] width 350 height 33
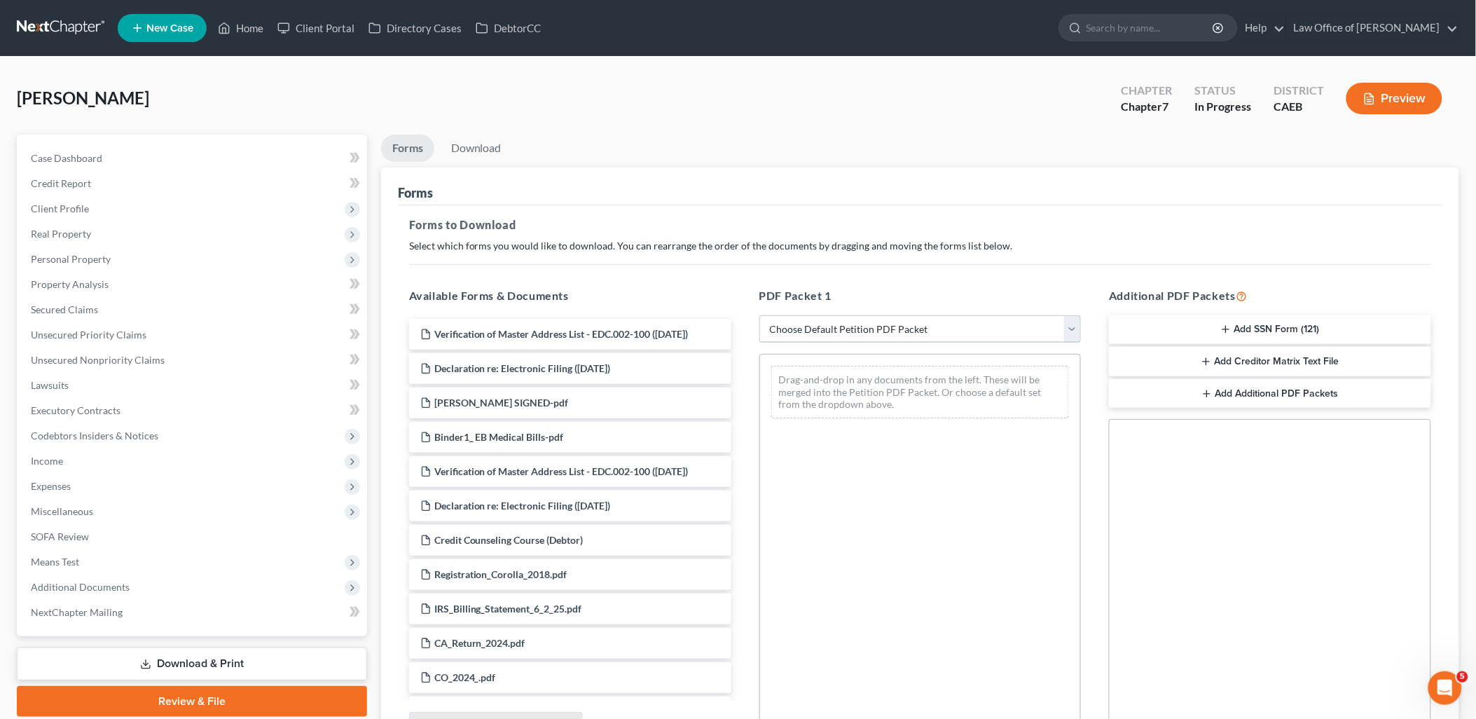
drag, startPoint x: 820, startPoint y: 326, endPoint x: 821, endPoint y: 345, distance: 18.9
click at [820, 326] on select "Choose Default Petition PDF Packet Complete Bankruptcy Petition (all forms and …" at bounding box center [921, 329] width 322 height 28
select select "0"
click at [760, 315] on select "Choose Default Petition PDF Packet Complete Bankruptcy Petition (all forms and …" at bounding box center [921, 329] width 322 height 28
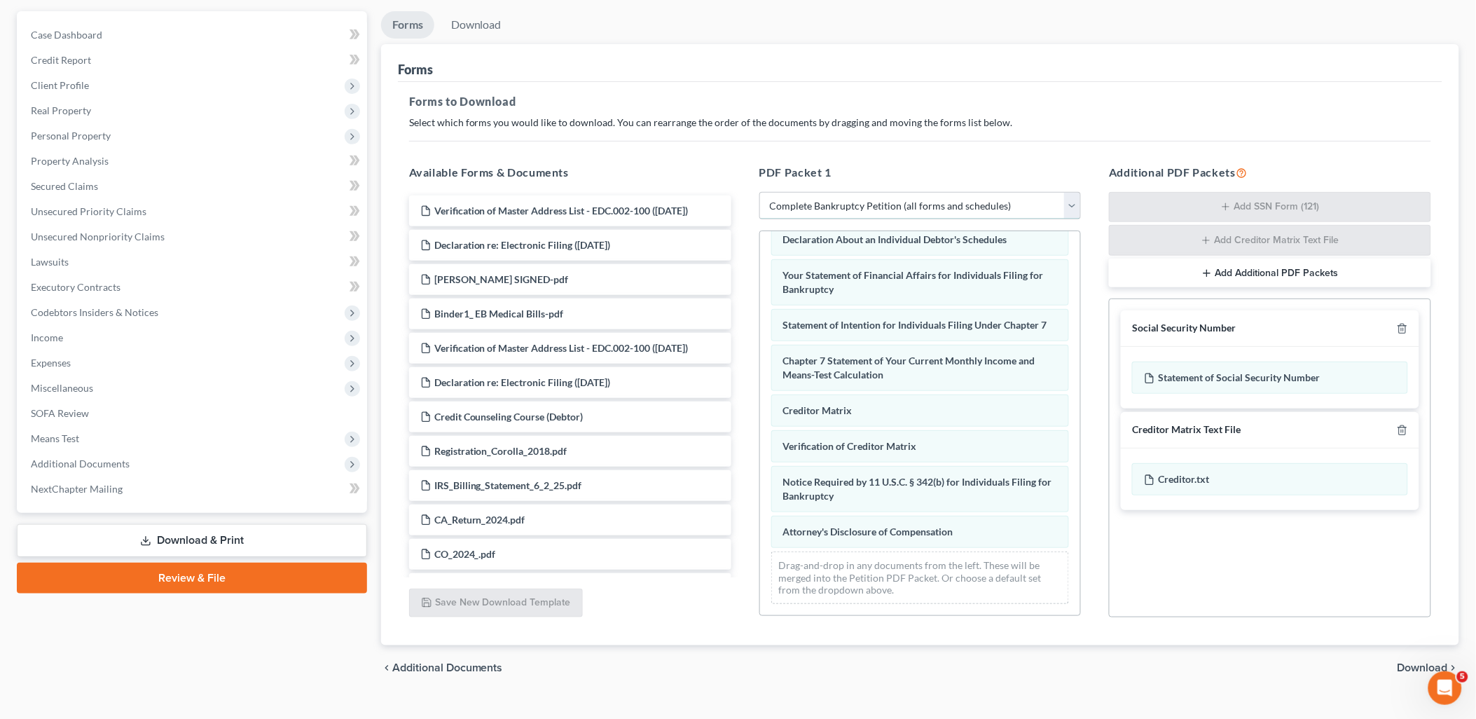
scroll to position [148, 0]
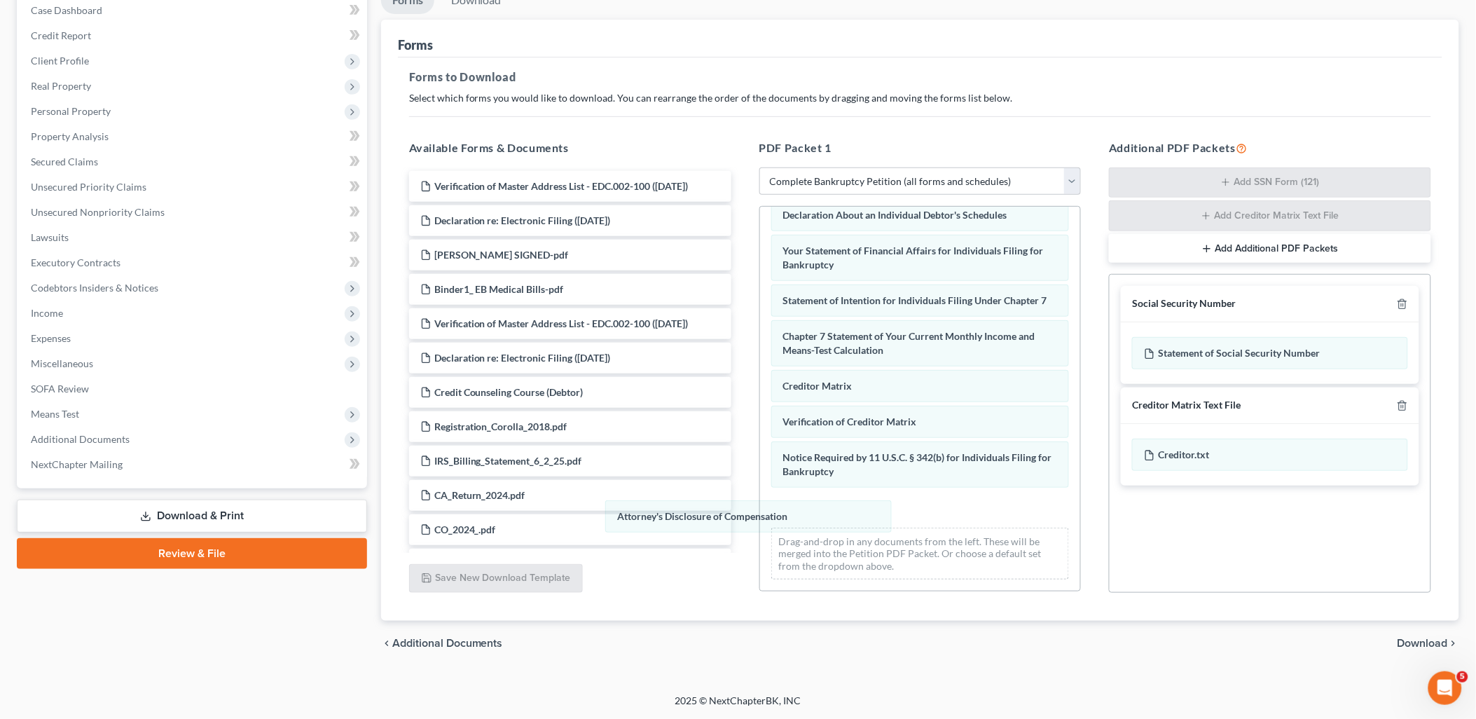
drag, startPoint x: 914, startPoint y: 507, endPoint x: 1069, endPoint y: 718, distance: 262.2
click at [760, 552] on div "Attorney's Disclosure of Compensation Voluntary Petition for Individuals Filing…" at bounding box center [920, 210] width 321 height 760
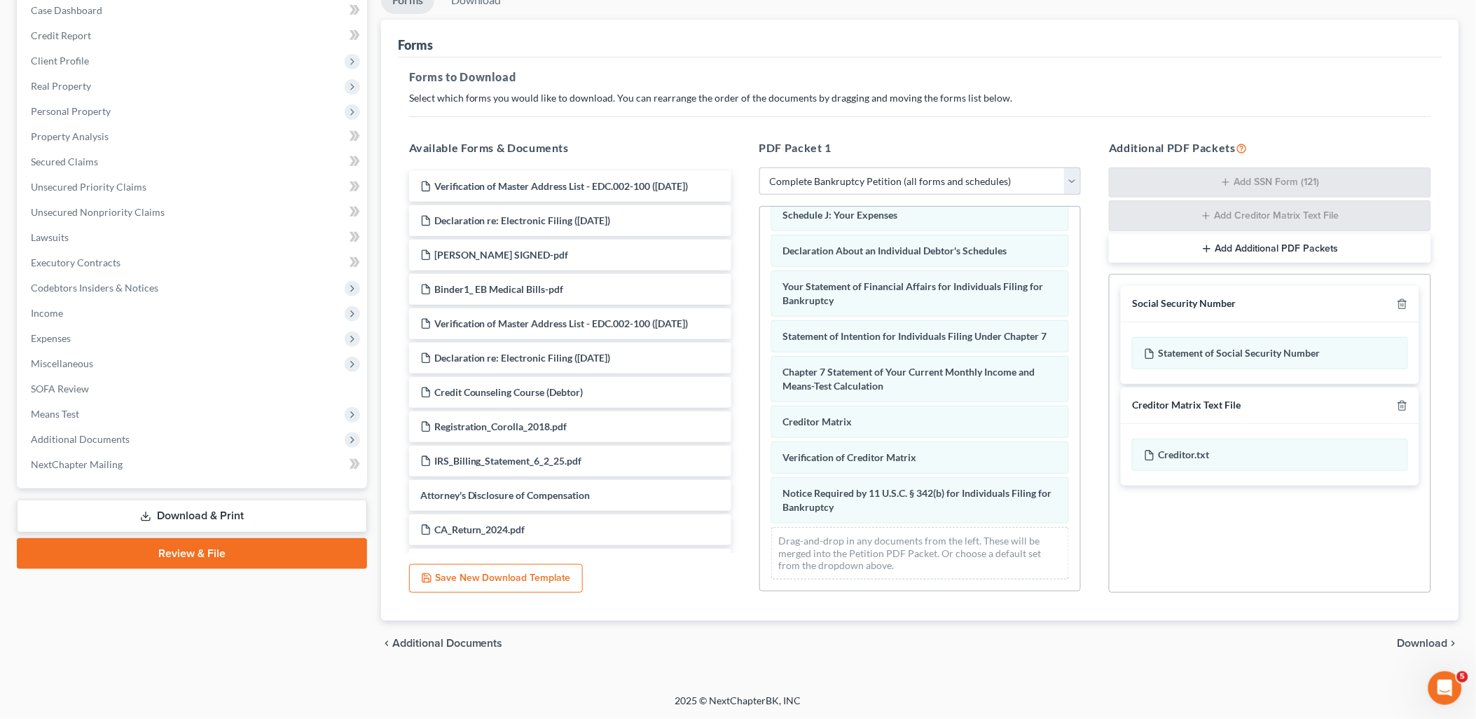
scroll to position [370, 0]
click at [1414, 638] on span "Download" at bounding box center [1423, 643] width 50 height 11
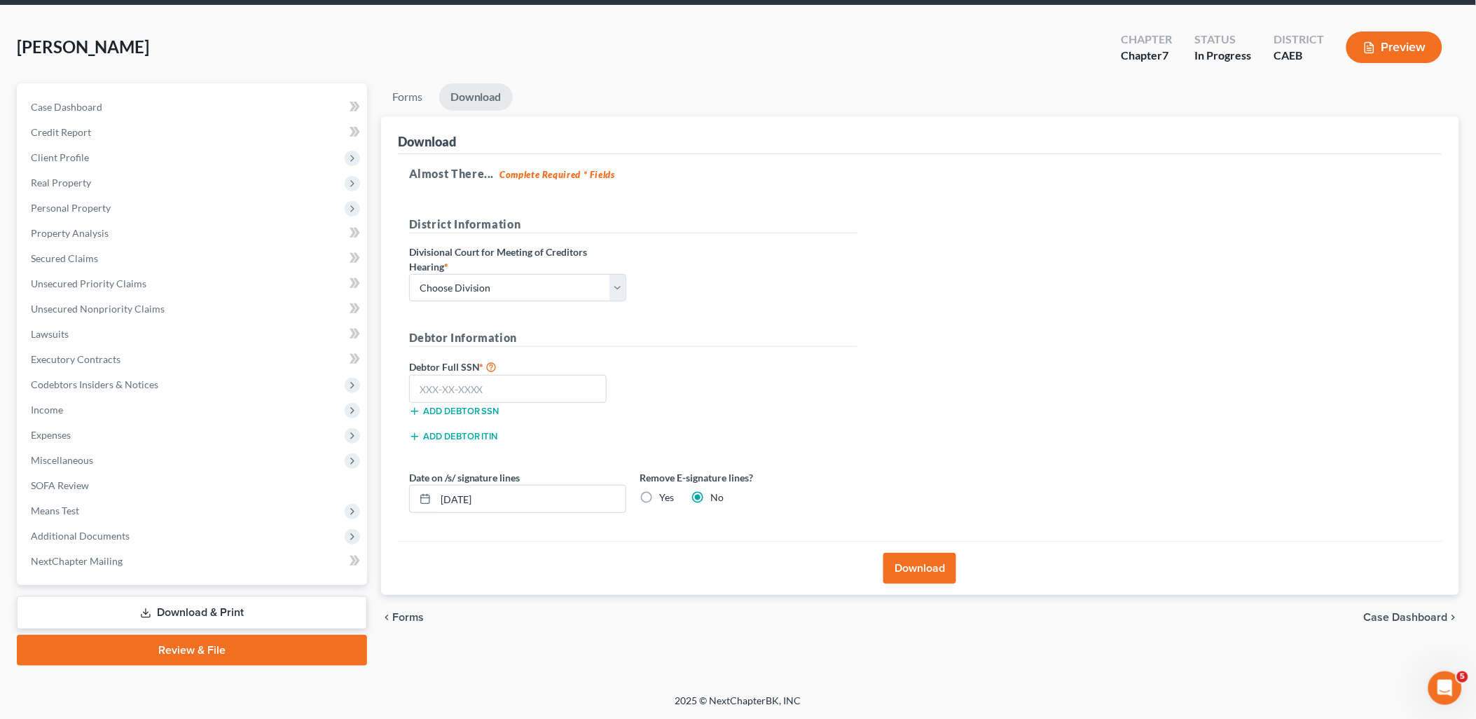
scroll to position [49, 0]
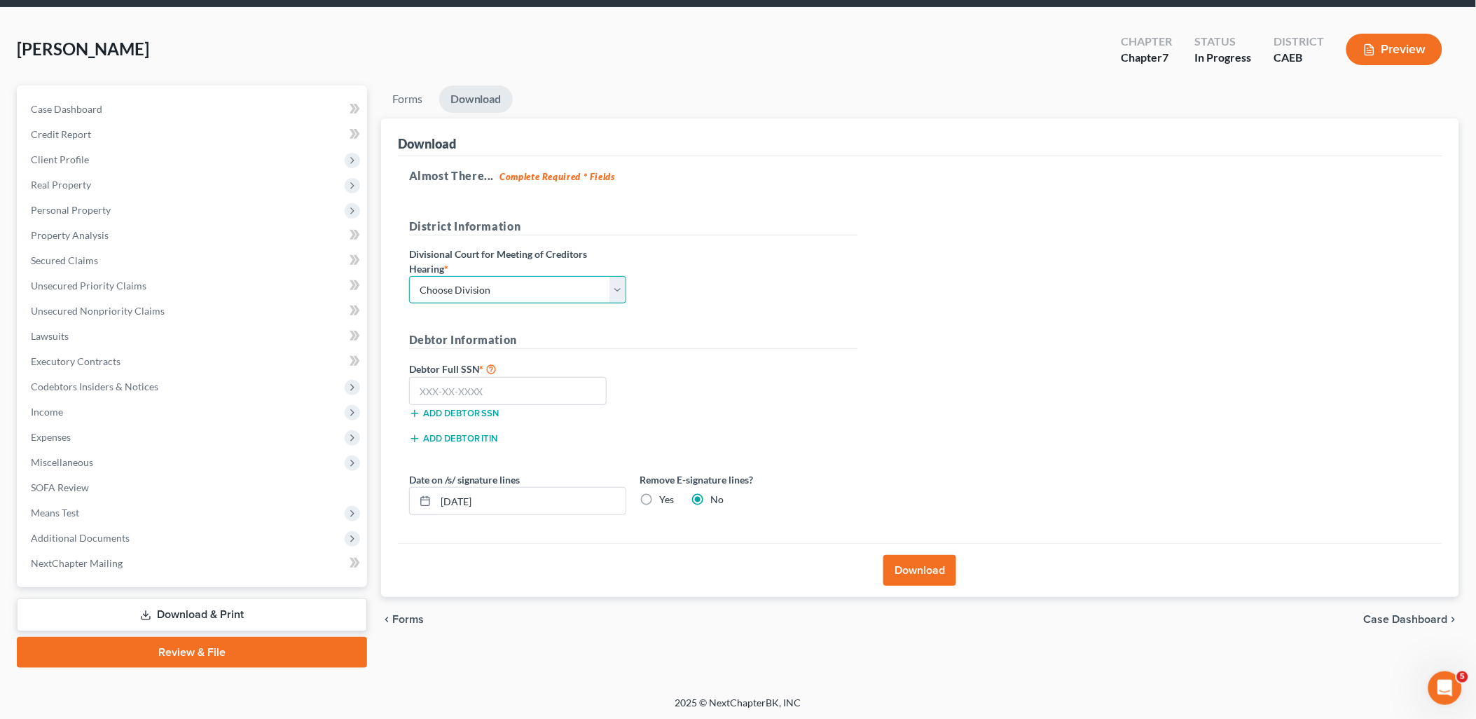
drag, startPoint x: 482, startPoint y: 288, endPoint x: 482, endPoint y: 305, distance: 16.8
click at [482, 288] on select "Choose Division Fresno Modesto [GEOGRAPHIC_DATA]" at bounding box center [517, 290] width 217 height 28
select select "1"
click at [409, 276] on select "Choose Division Fresno Modesto [GEOGRAPHIC_DATA]" at bounding box center [517, 290] width 217 height 28
click at [492, 386] on input "text" at bounding box center [508, 391] width 198 height 28
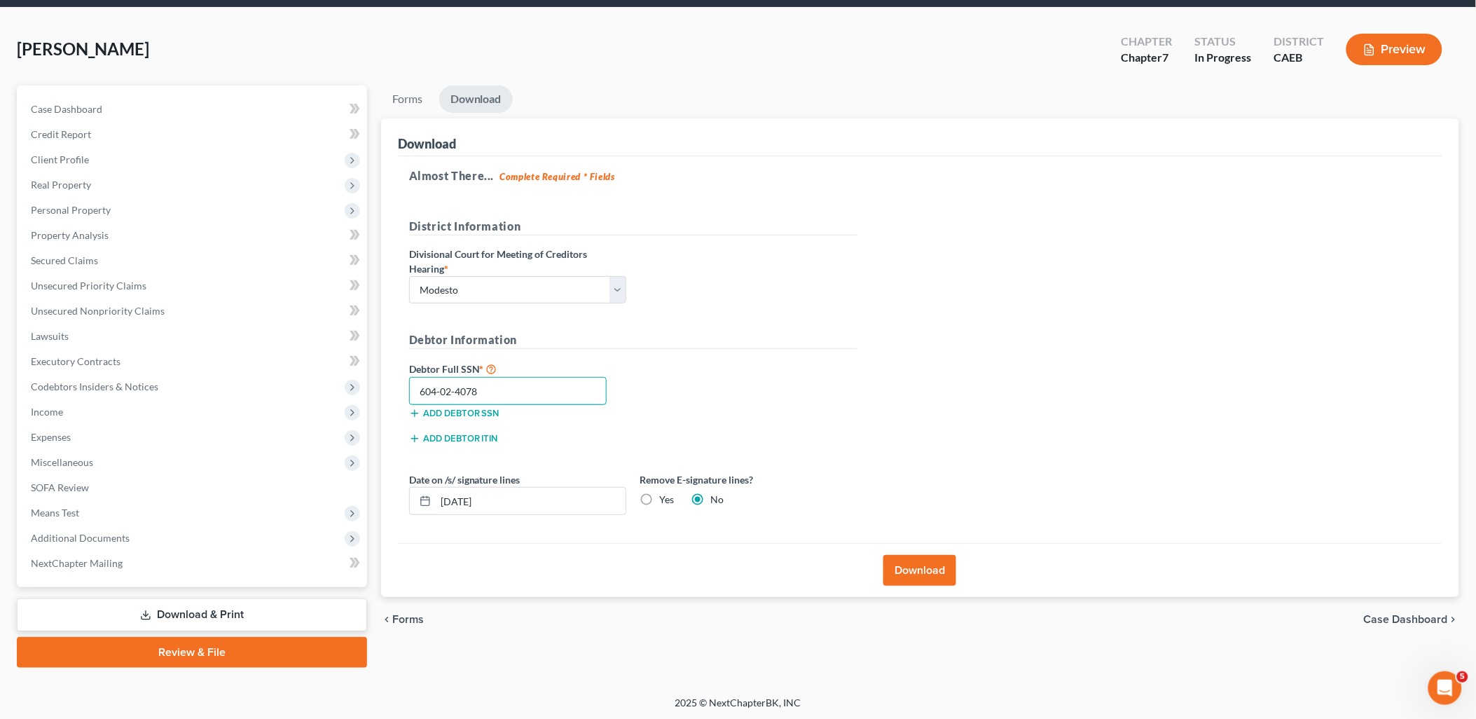
drag, startPoint x: 413, startPoint y: 389, endPoint x: 832, endPoint y: 446, distance: 422.2
click at [514, 393] on input "604-02-4078" at bounding box center [508, 391] width 198 height 28
type input "604-02-4078"
drag, startPoint x: 933, startPoint y: 563, endPoint x: 1476, endPoint y: 358, distance: 581.2
click at [933, 563] on button "Download" at bounding box center [920, 570] width 73 height 31
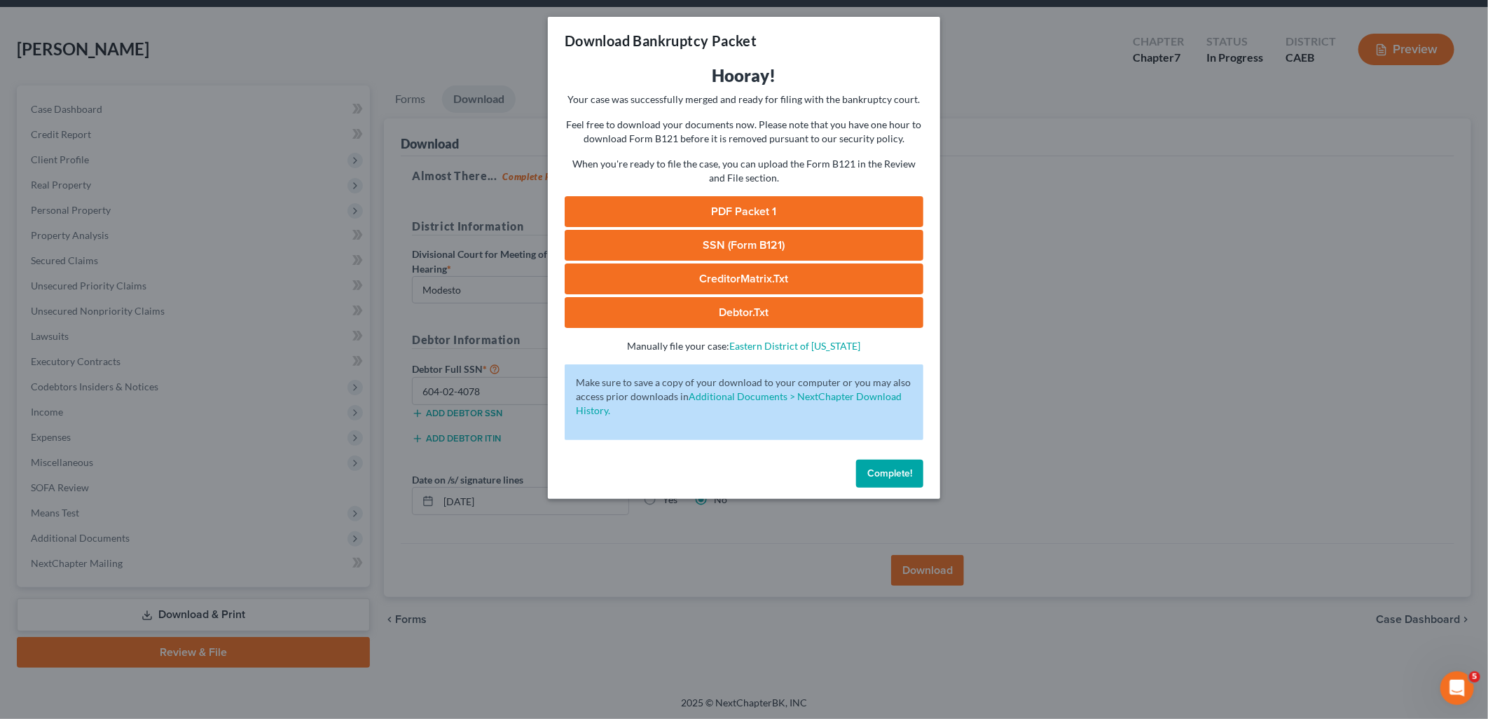
click at [747, 212] on link "PDF Packet 1" at bounding box center [744, 211] width 359 height 31
click at [741, 247] on link "SSN (Form B121)" at bounding box center [744, 245] width 359 height 31
drag, startPoint x: 741, startPoint y: 278, endPoint x: 462, endPoint y: 3, distance: 391.9
click at [741, 279] on link "CreditorMatrix.txt" at bounding box center [744, 278] width 359 height 31
click at [702, 309] on link "Debtor.txt" at bounding box center [744, 312] width 359 height 31
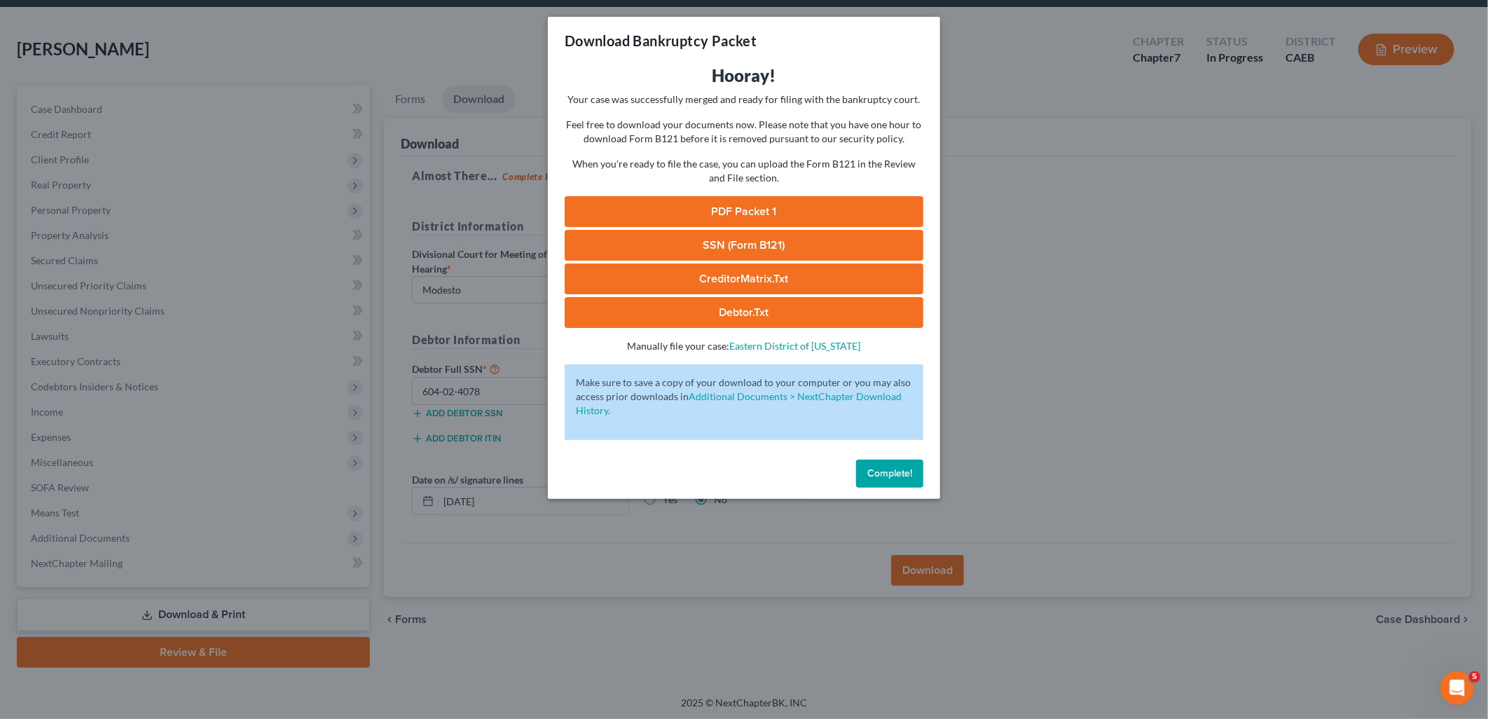
click at [1358, 516] on div "Download Bankruptcy Packet Hooray! Your case was successfully merged and ready …" at bounding box center [744, 359] width 1488 height 719
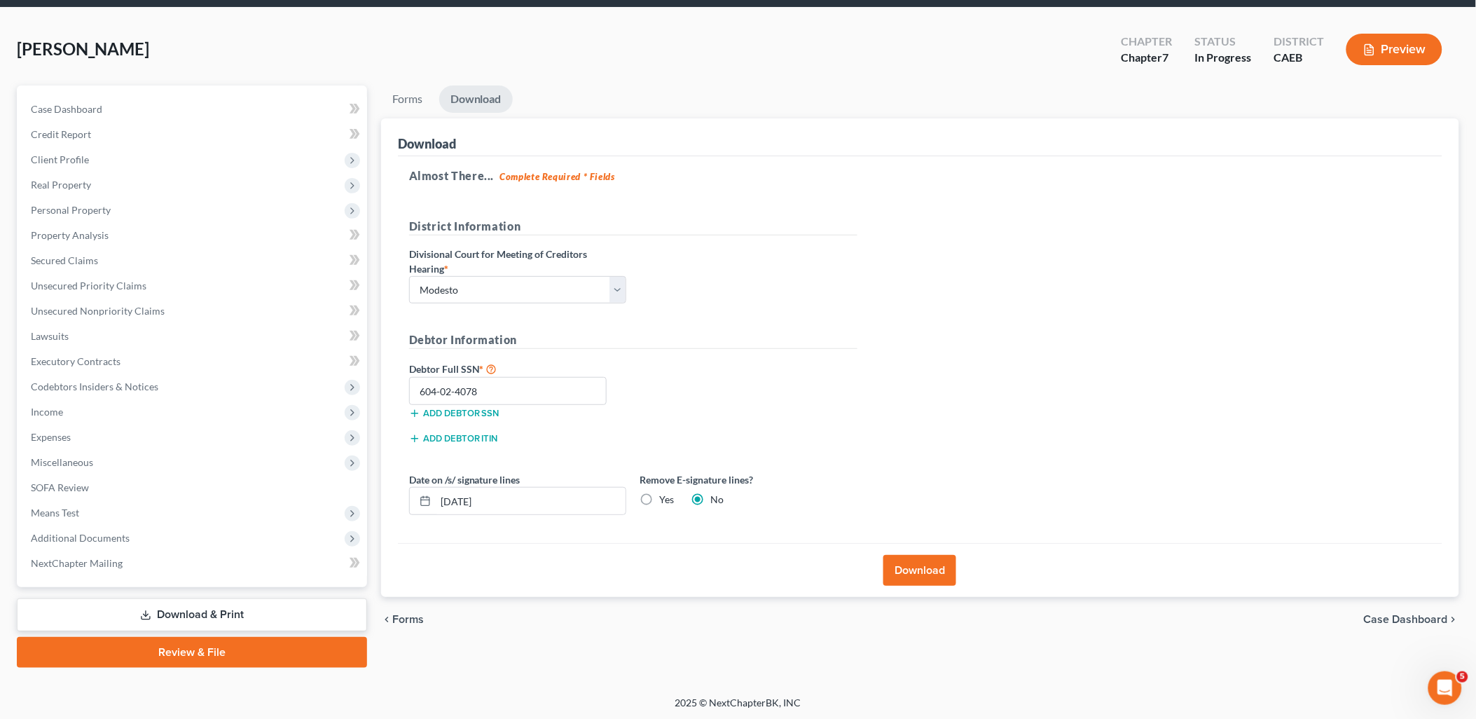
drag, startPoint x: 963, startPoint y: 365, endPoint x: 1005, endPoint y: 320, distance: 62.0
click at [963, 365] on div "Almost There... Complete Required * Fields District Information Divisional Cour…" at bounding box center [920, 349] width 1045 height 387
click at [927, 577] on button "Download" at bounding box center [920, 570] width 73 height 31
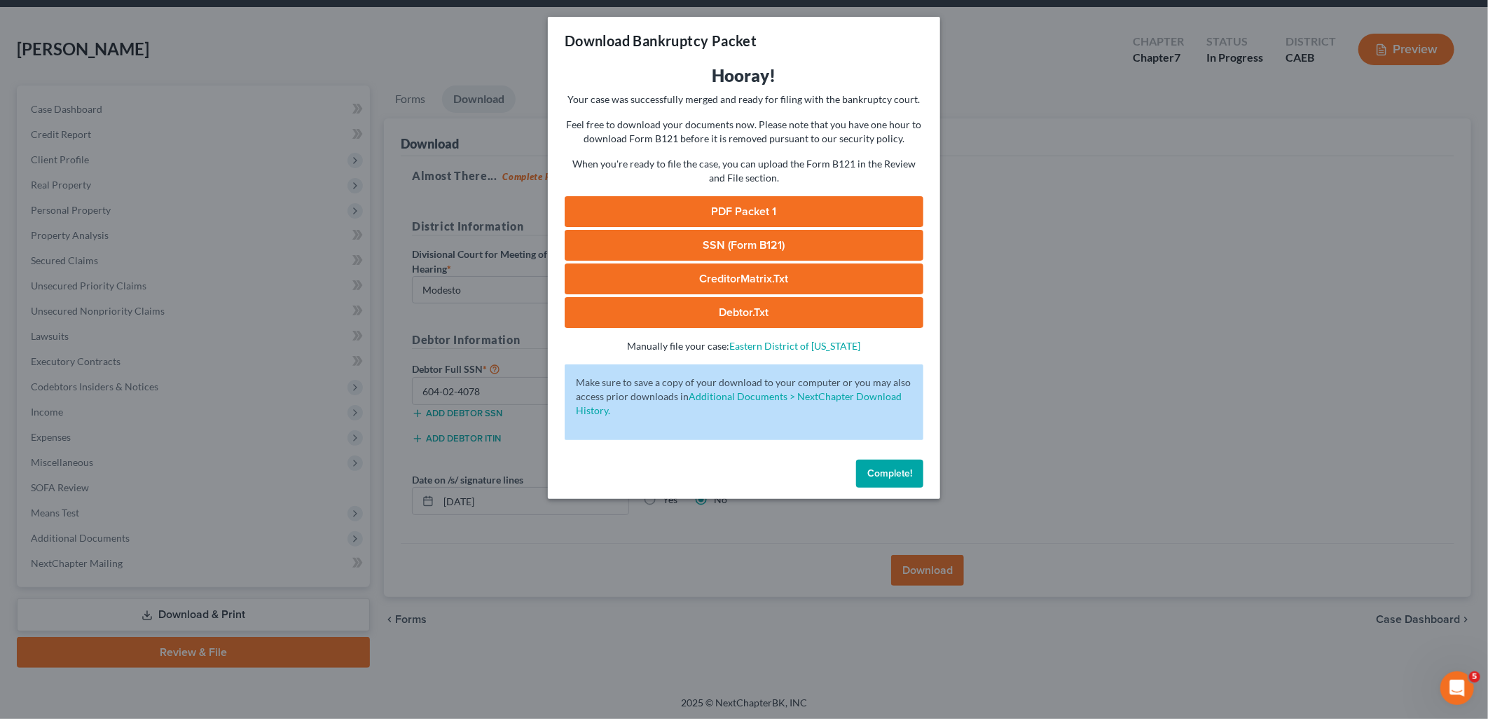
click at [688, 213] on link "PDF Packet 1" at bounding box center [744, 211] width 359 height 31
drag, startPoint x: 705, startPoint y: 249, endPoint x: 764, endPoint y: 259, distance: 60.4
click at [705, 249] on link "SSN (Form B121)" at bounding box center [744, 245] width 359 height 31
click at [738, 246] on link "SSN (Form B121)" at bounding box center [744, 245] width 359 height 31
drag, startPoint x: 748, startPoint y: 288, endPoint x: 587, endPoint y: 55, distance: 283.2
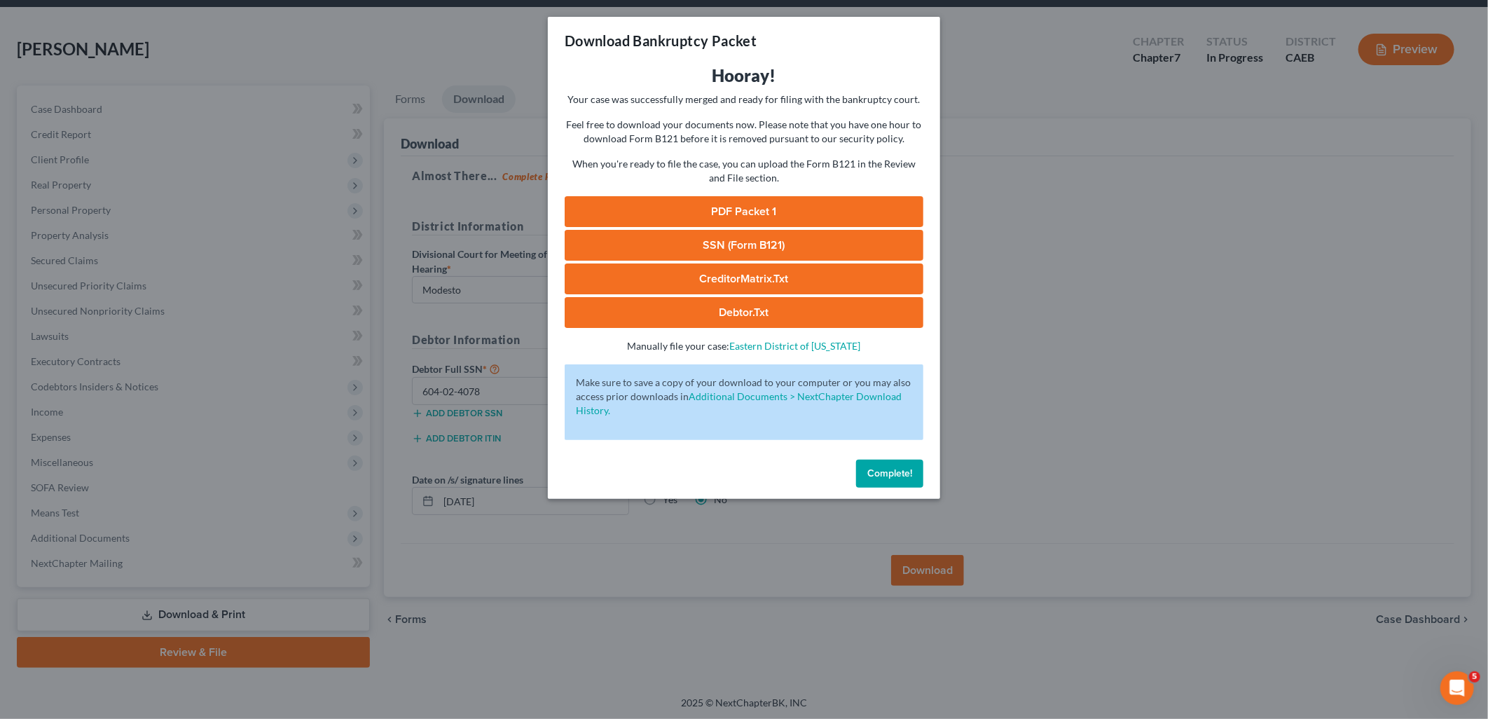
click at [748, 288] on link "CreditorMatrix.txt" at bounding box center [744, 278] width 359 height 31
click at [696, 308] on link "Debtor.txt" at bounding box center [744, 312] width 359 height 31
drag, startPoint x: 879, startPoint y: 473, endPoint x: 978, endPoint y: 701, distance: 249.2
click at [879, 473] on span "Complete!" at bounding box center [889, 473] width 45 height 12
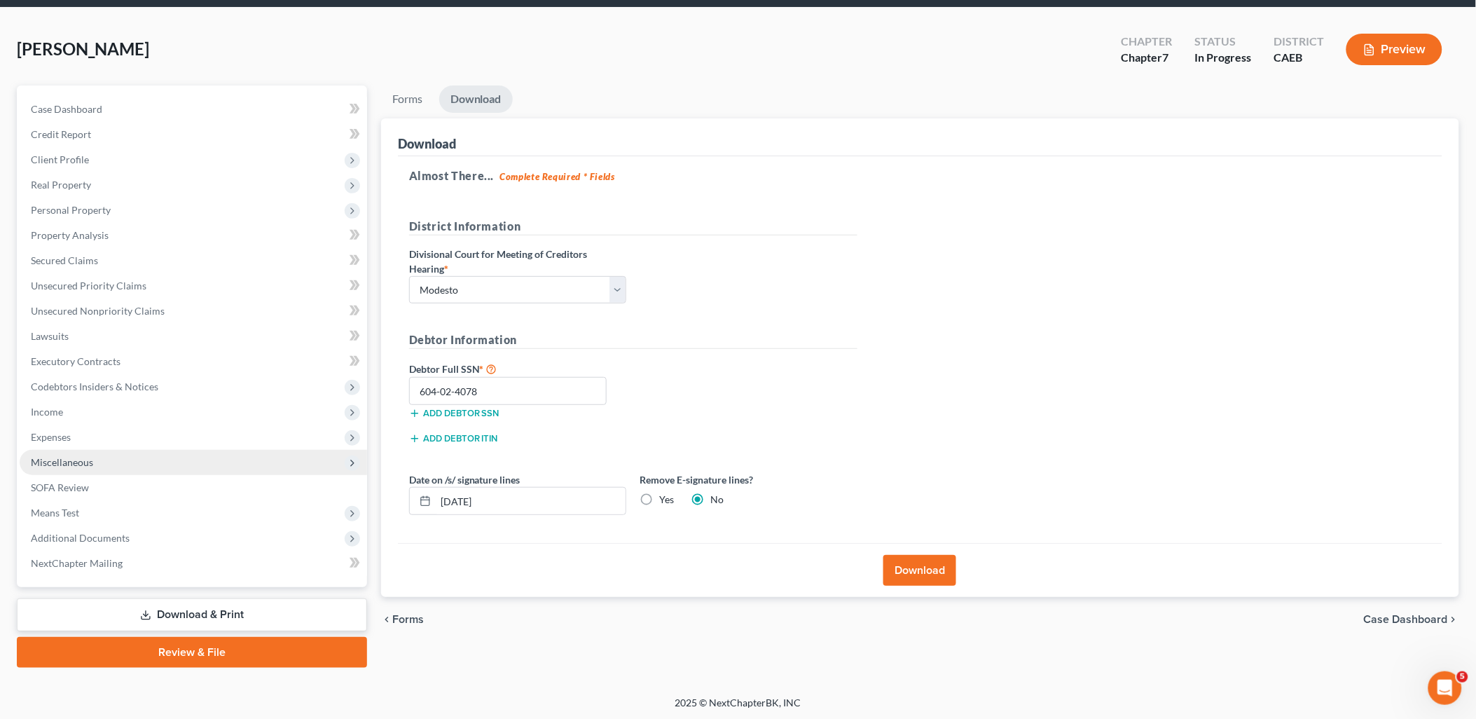
drag, startPoint x: 50, startPoint y: 467, endPoint x: 54, endPoint y: 460, distance: 7.2
click at [50, 467] on span "Miscellaneous" at bounding box center [194, 462] width 348 height 25
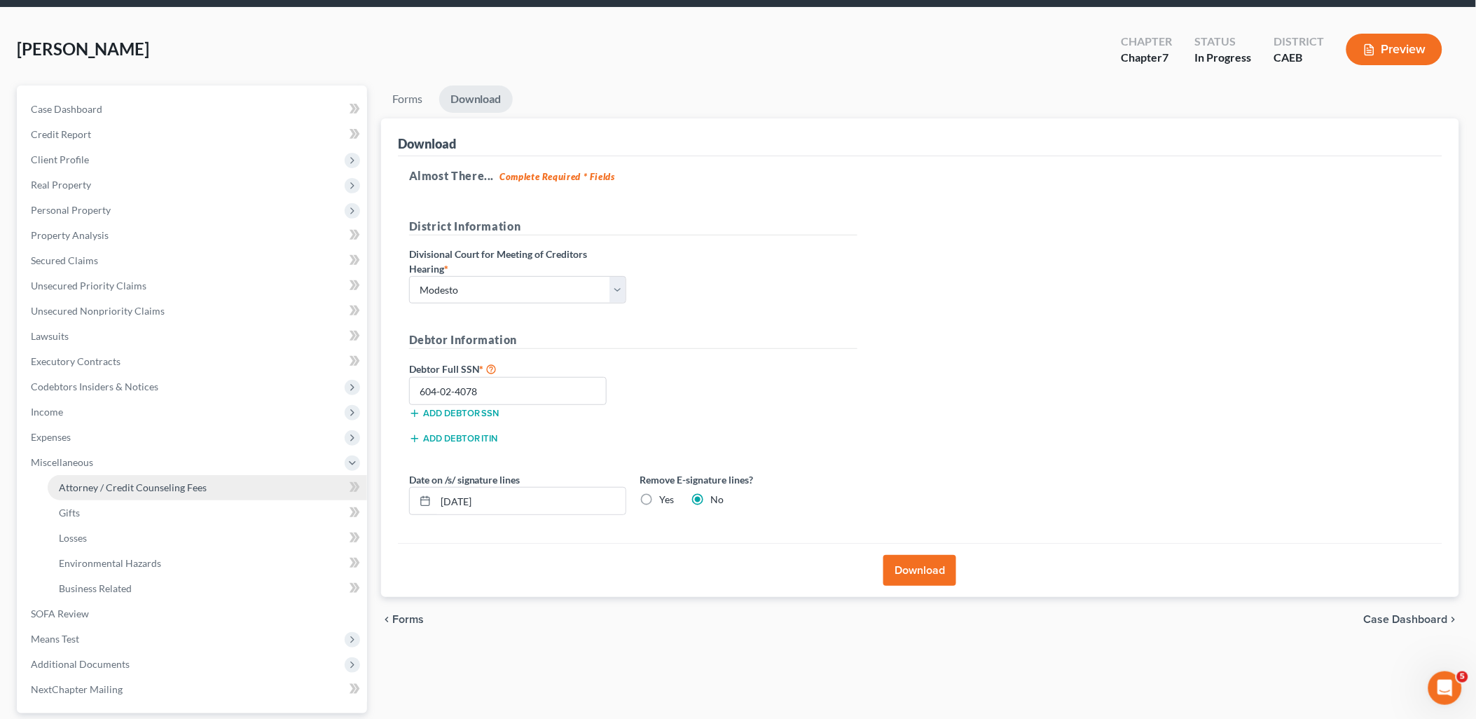
click at [92, 484] on span "Attorney / Credit Counseling Fees" at bounding box center [133, 487] width 148 height 12
select select "0"
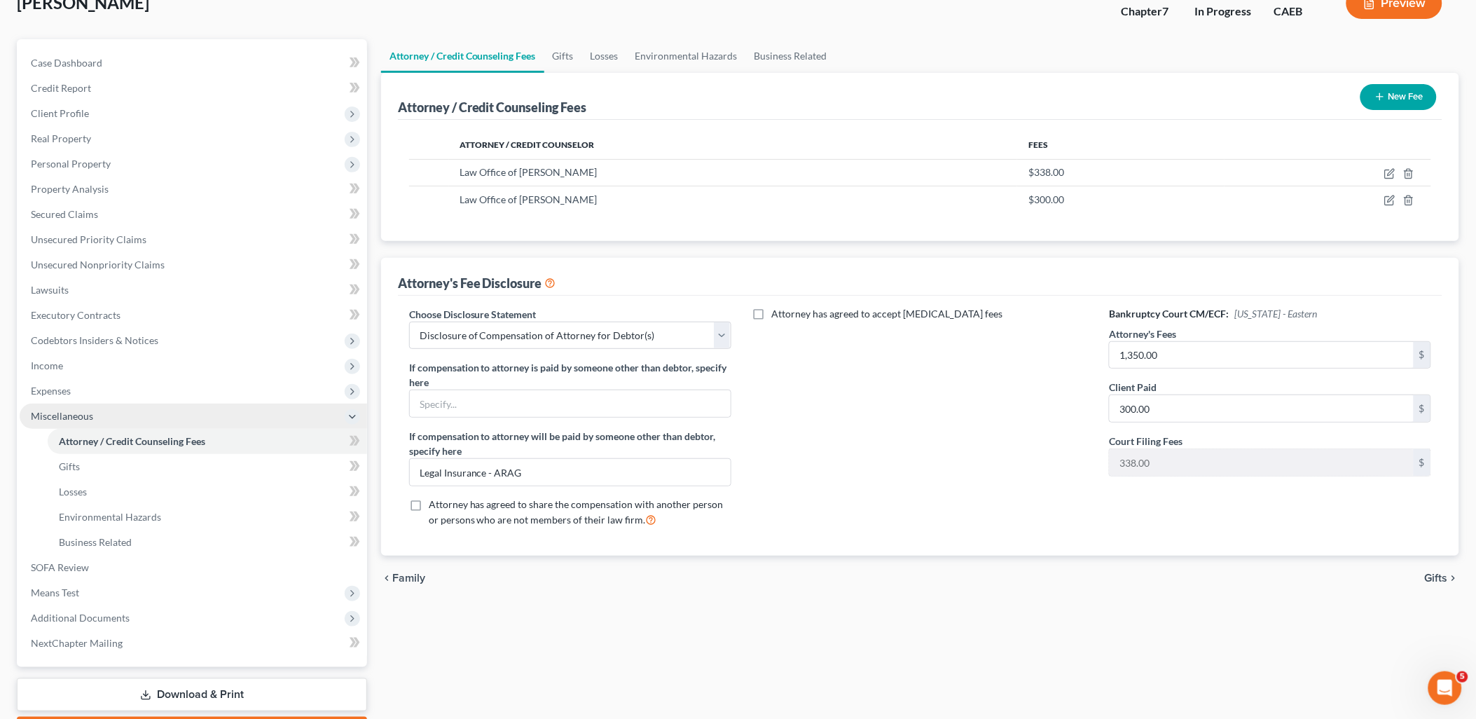
scroll to position [156, 0]
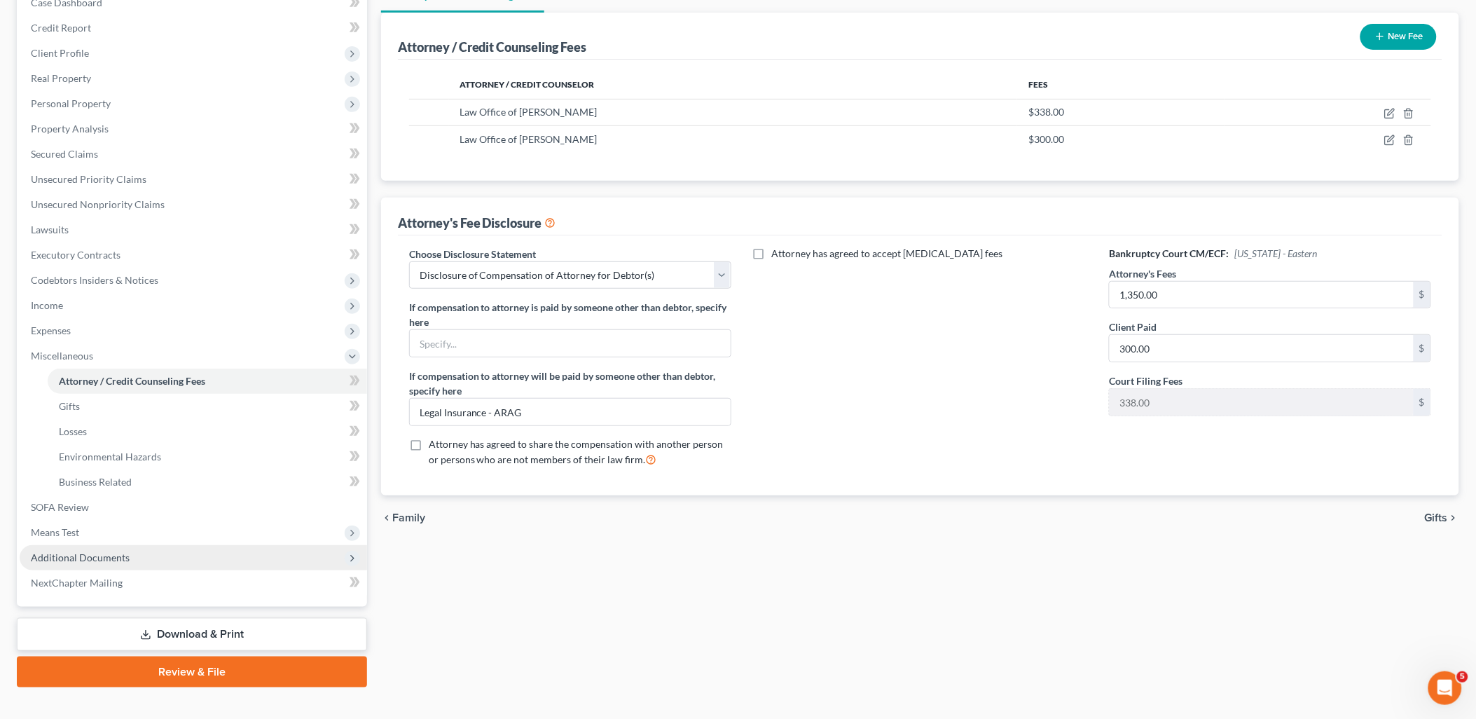
click at [78, 556] on span "Additional Documents" at bounding box center [80, 557] width 99 height 12
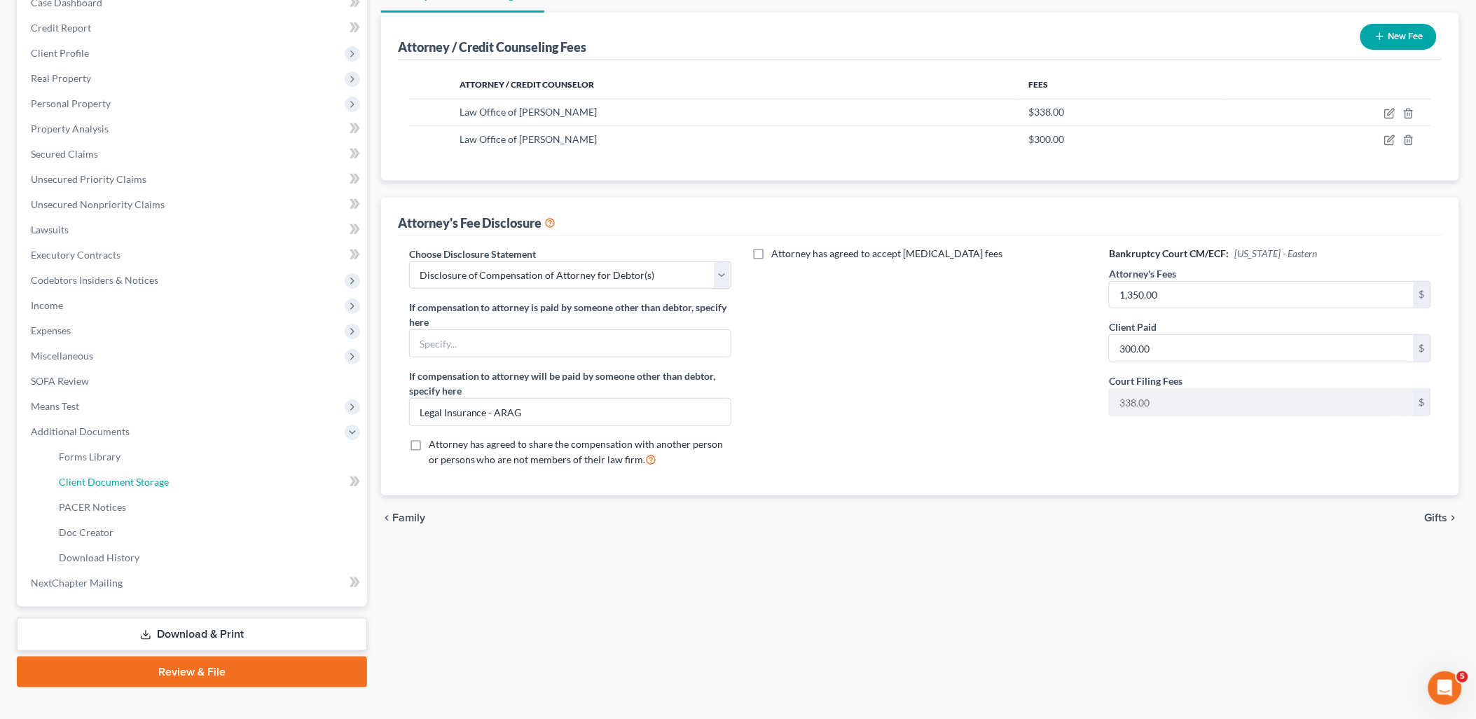
click at [117, 469] on link "Client Document Storage" at bounding box center [208, 481] width 320 height 25
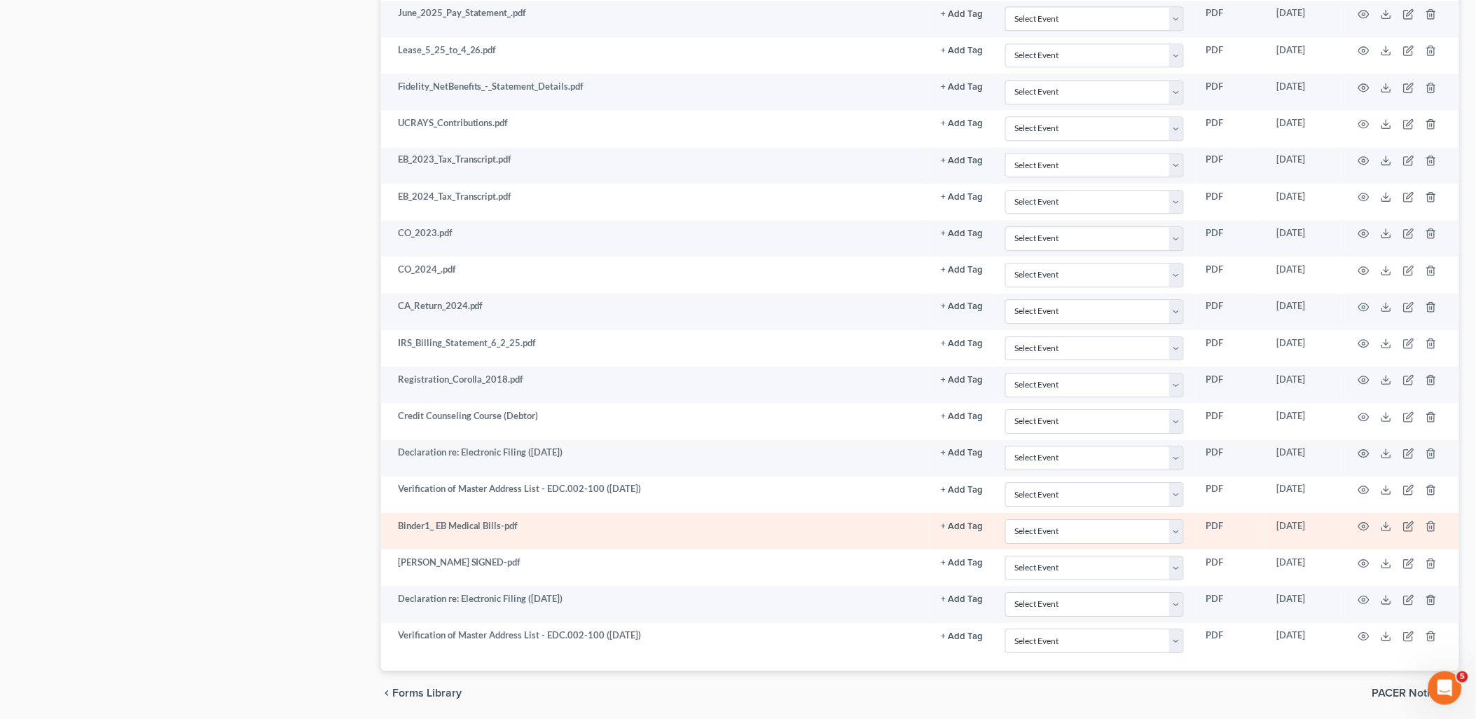
scroll to position [1292, 0]
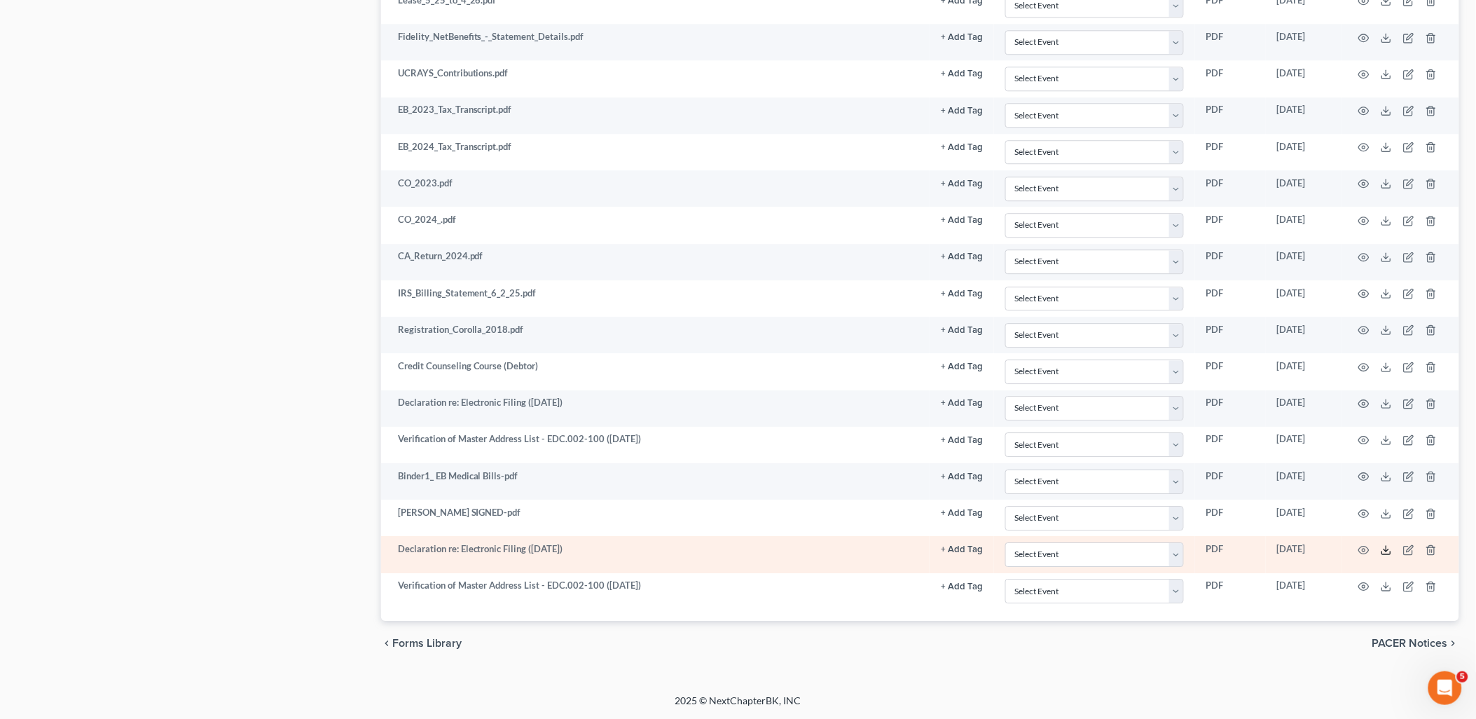
click at [1387, 554] on icon at bounding box center [1386, 549] width 11 height 11
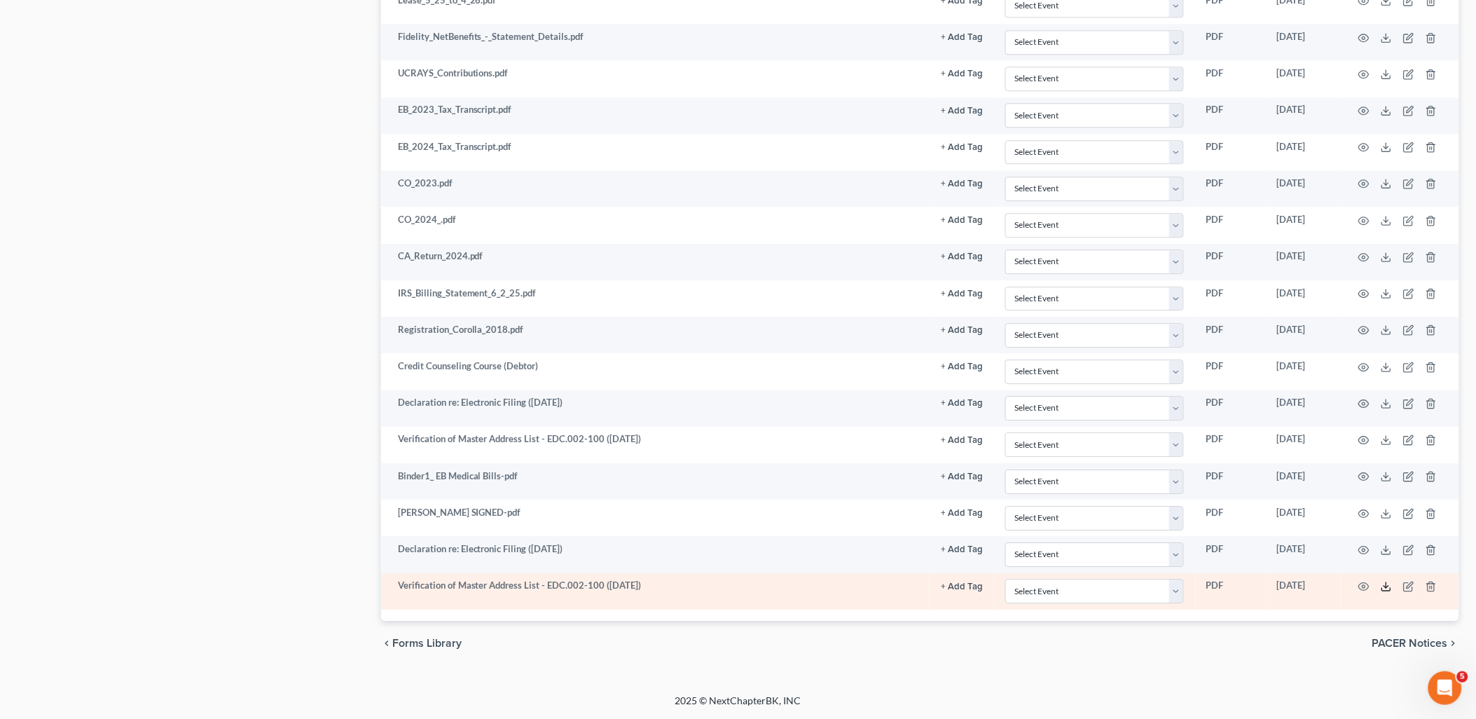
click at [1387, 583] on line at bounding box center [1387, 585] width 0 height 6
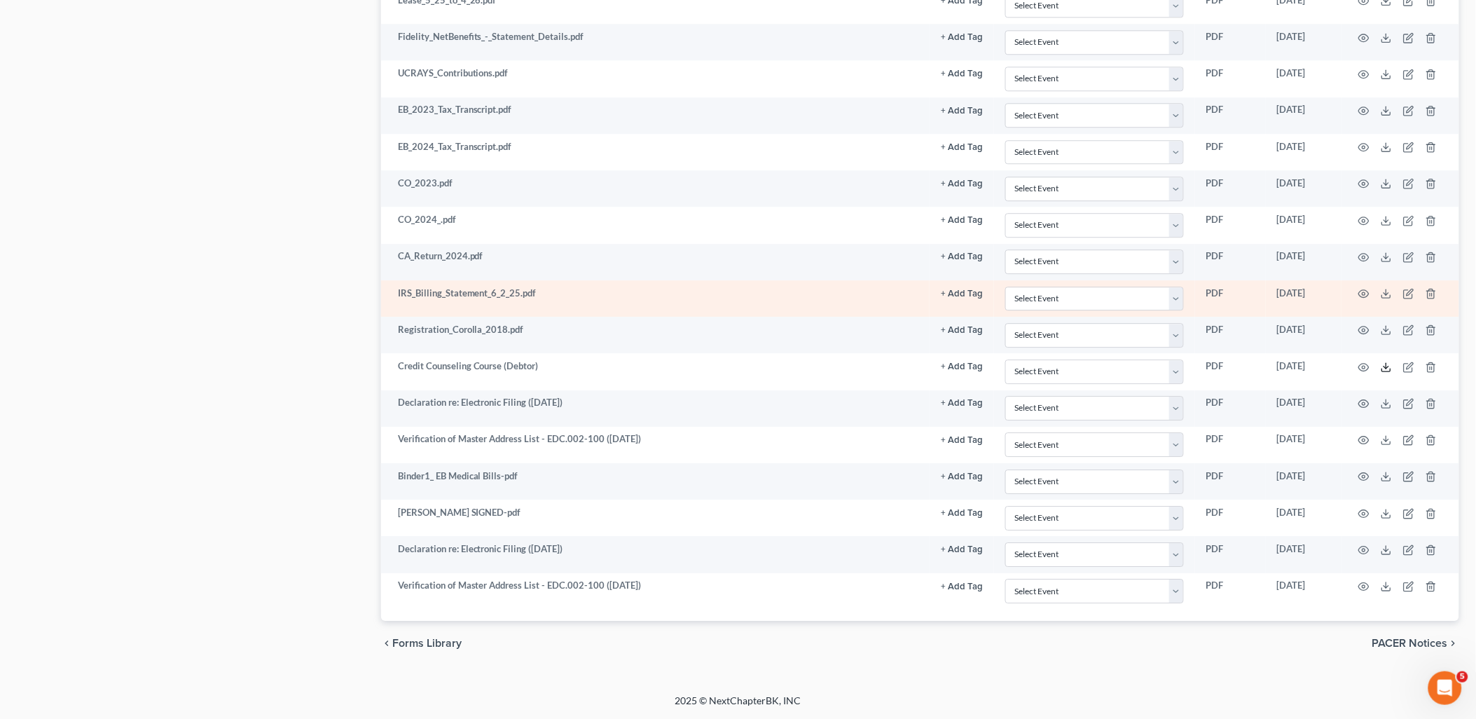
drag, startPoint x: 1387, startPoint y: 366, endPoint x: 645, endPoint y: 295, distance: 746.2
click at [1387, 366] on line at bounding box center [1387, 366] width 0 height 6
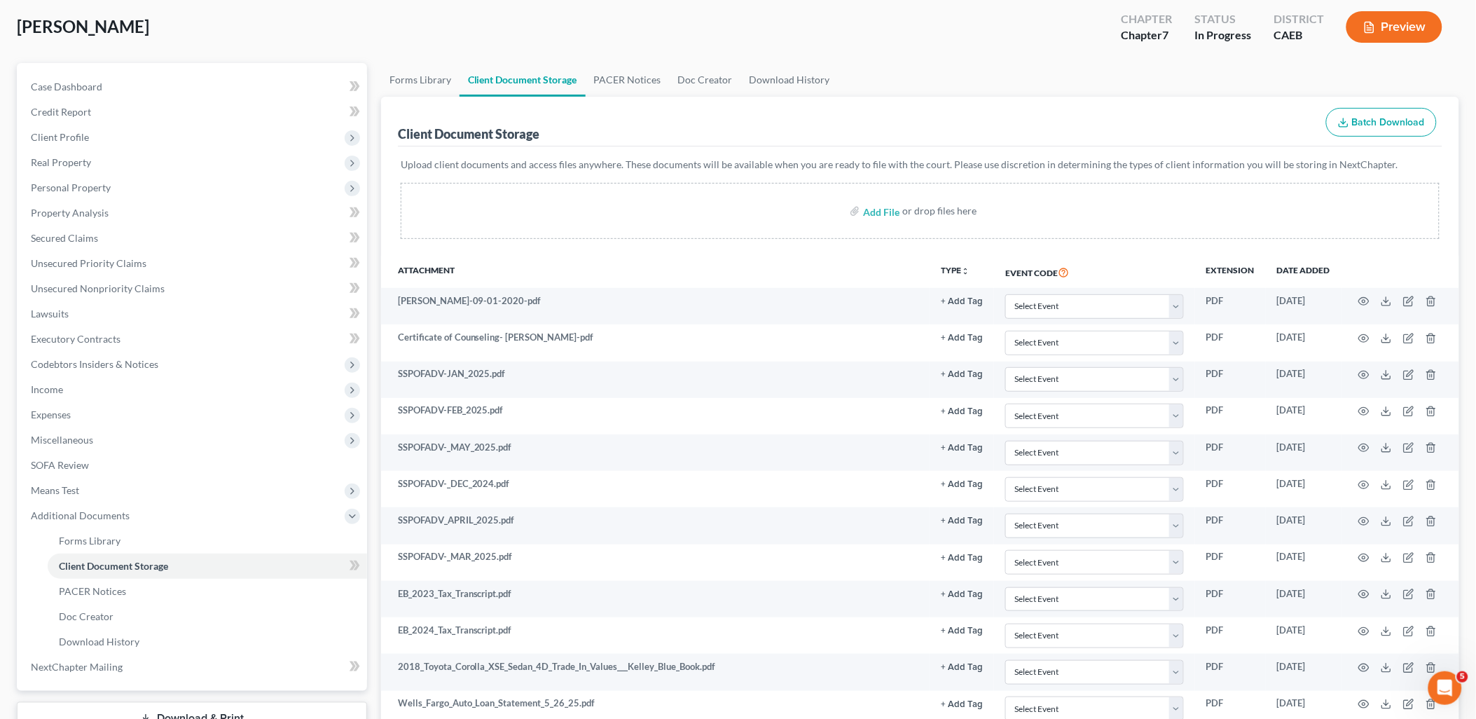
scroll to position [0, 0]
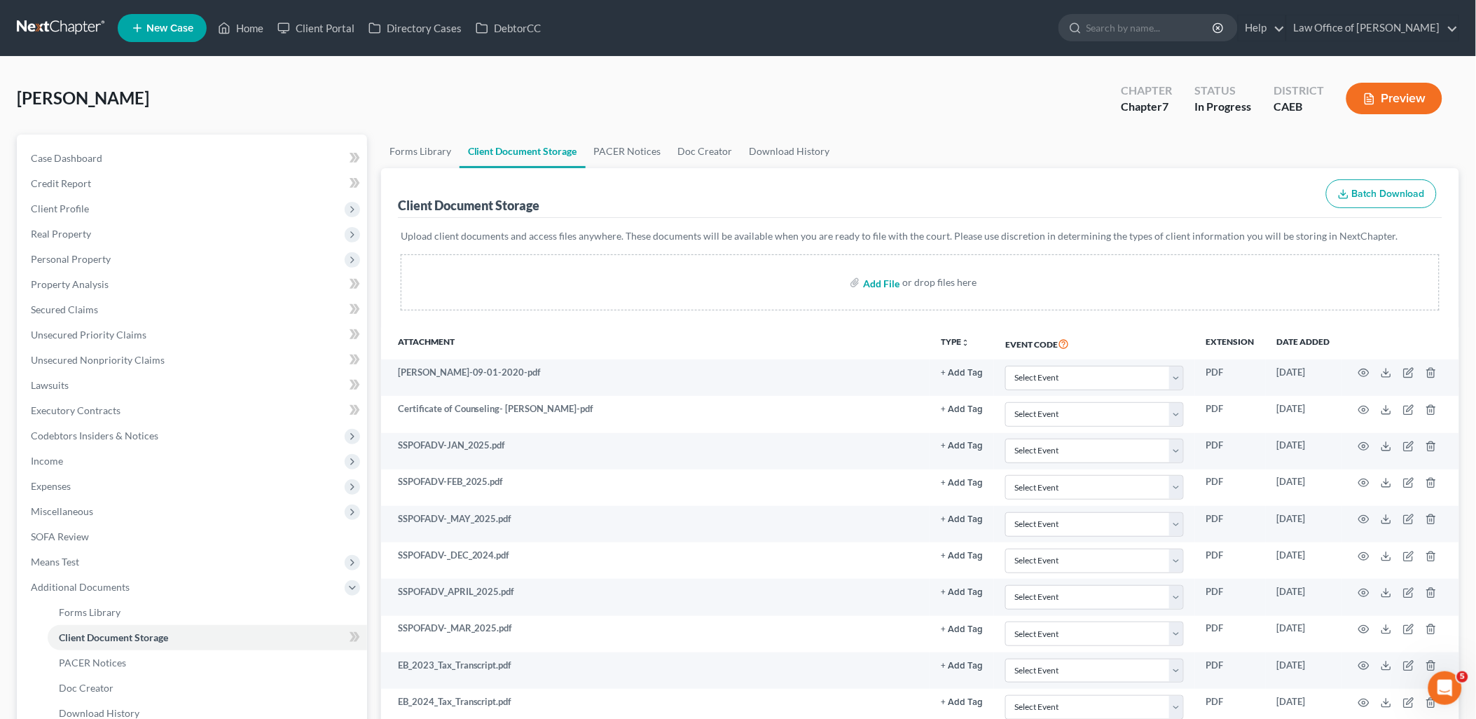
click at [880, 279] on input "file" at bounding box center [880, 282] width 34 height 25
type input "C:\fakepath\SubmissionConfirmation (16).pdf"
drag, startPoint x: 254, startPoint y: 28, endPoint x: 1475, endPoint y: 107, distance: 1223.8
click at [254, 28] on link "Home" at bounding box center [241, 27] width 60 height 25
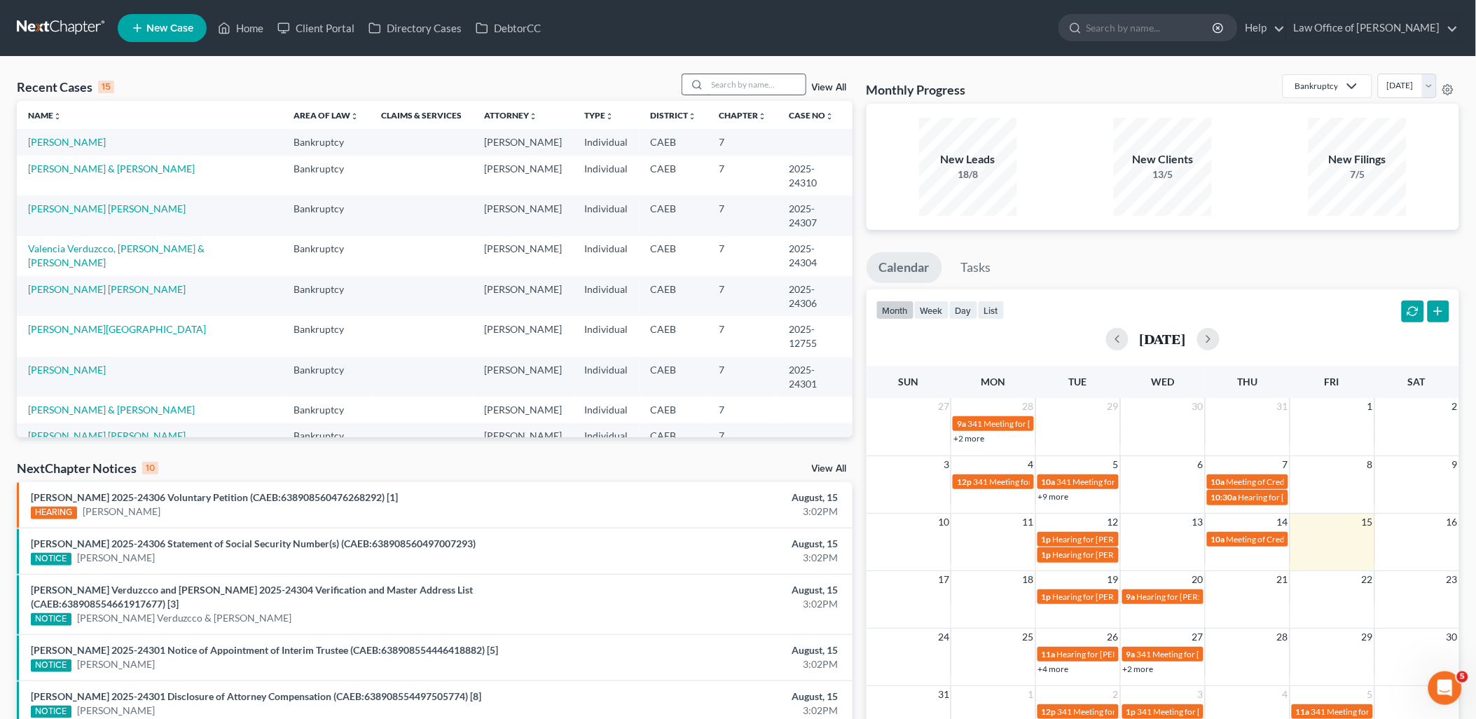
click at [750, 84] on input "search" at bounding box center [757, 84] width 98 height 20
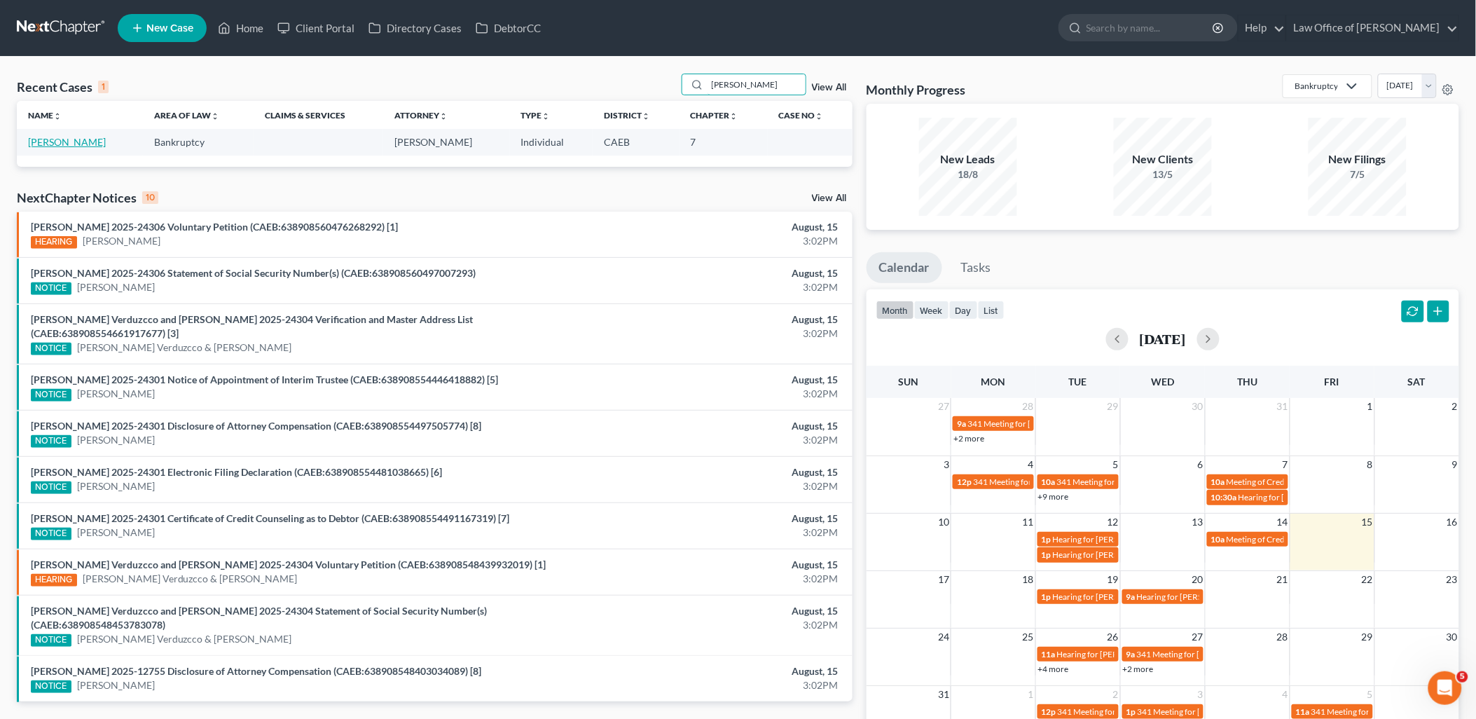
type input "[PERSON_NAME]"
click at [39, 144] on link "[PERSON_NAME]" at bounding box center [67, 142] width 78 height 12
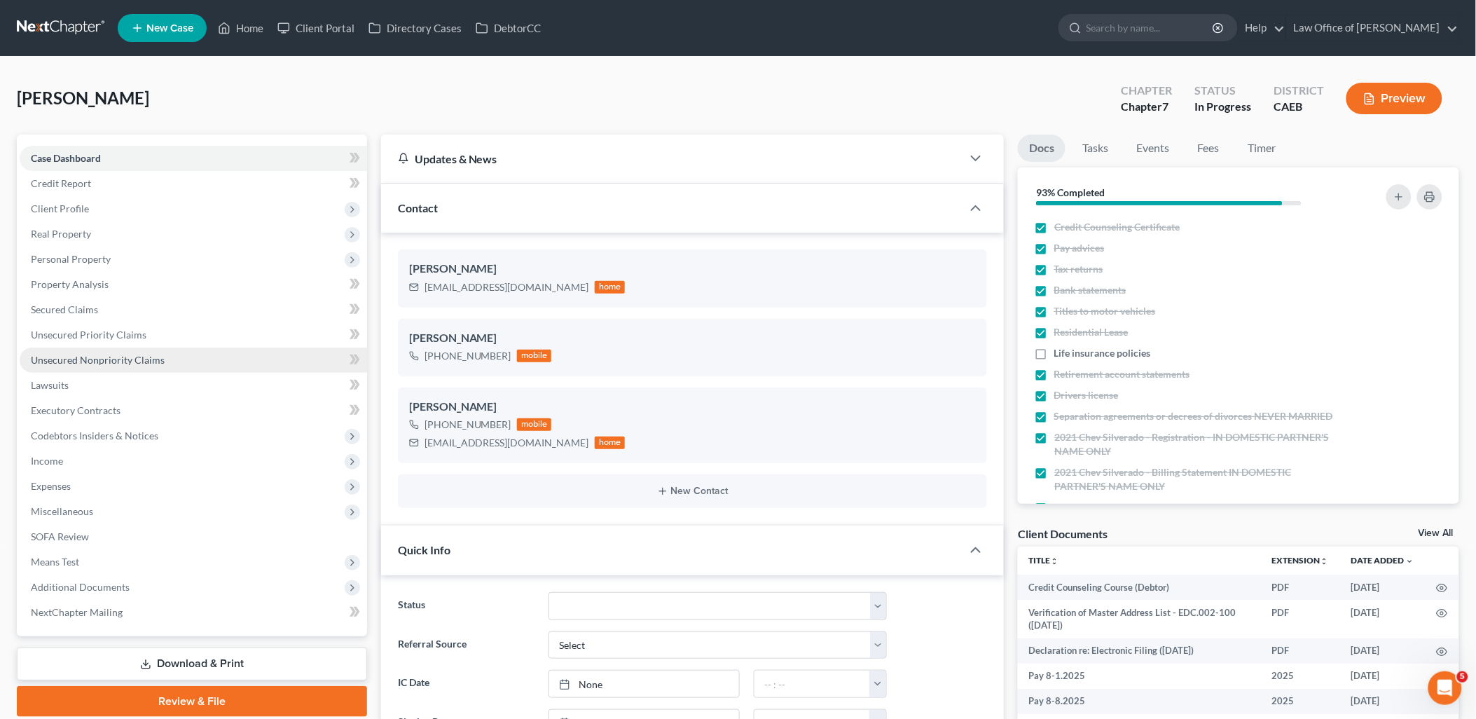
scroll to position [1774, 0]
click at [71, 355] on span "Unsecured Nonpriority Claims" at bounding box center [98, 360] width 134 height 12
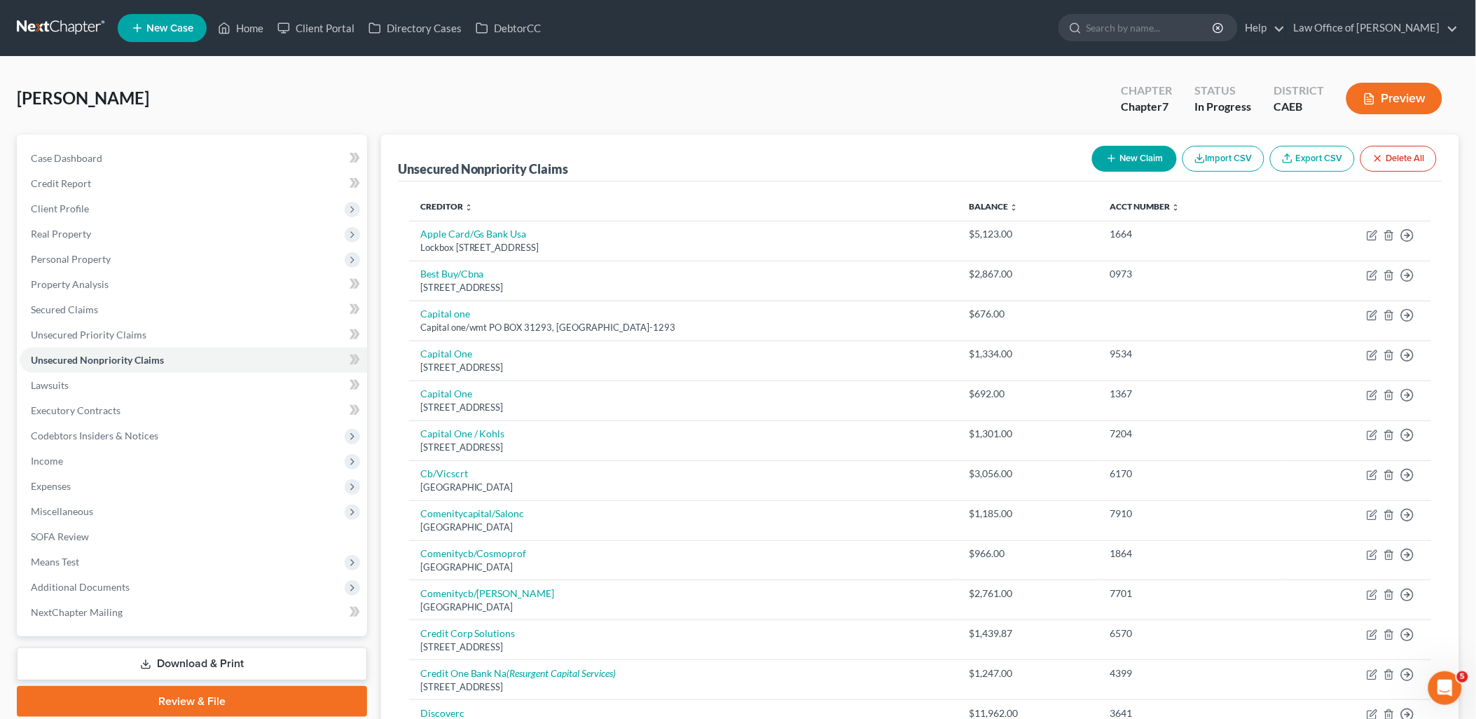
click at [1152, 165] on button "New Claim" at bounding box center [1134, 159] width 85 height 26
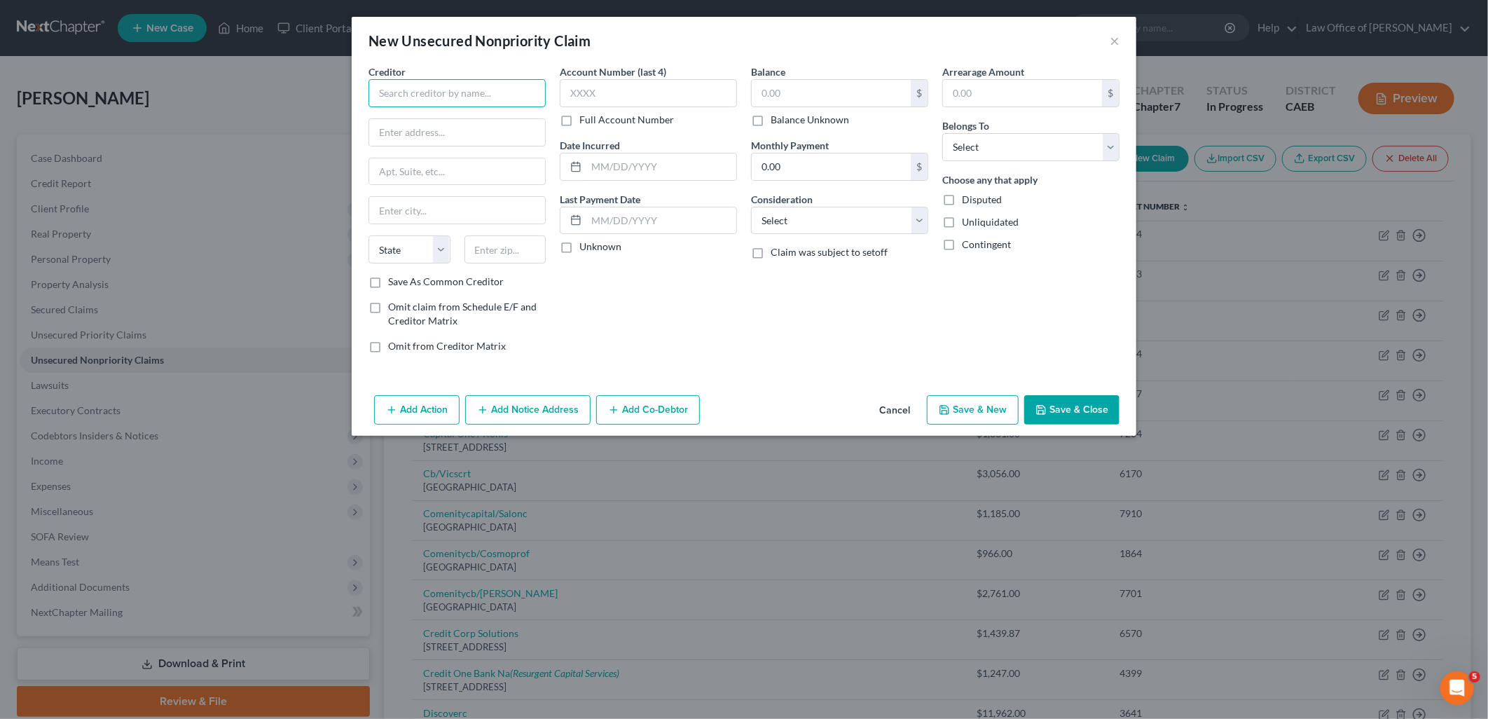
click at [434, 87] on input "text" at bounding box center [457, 93] width 177 height 28
type input "Vivint"
click at [771, 121] on label "Balance Unknown" at bounding box center [810, 120] width 78 height 14
click at [776, 121] on input "Balance Unknown" at bounding box center [780, 117] width 9 height 9
checkbox input "true"
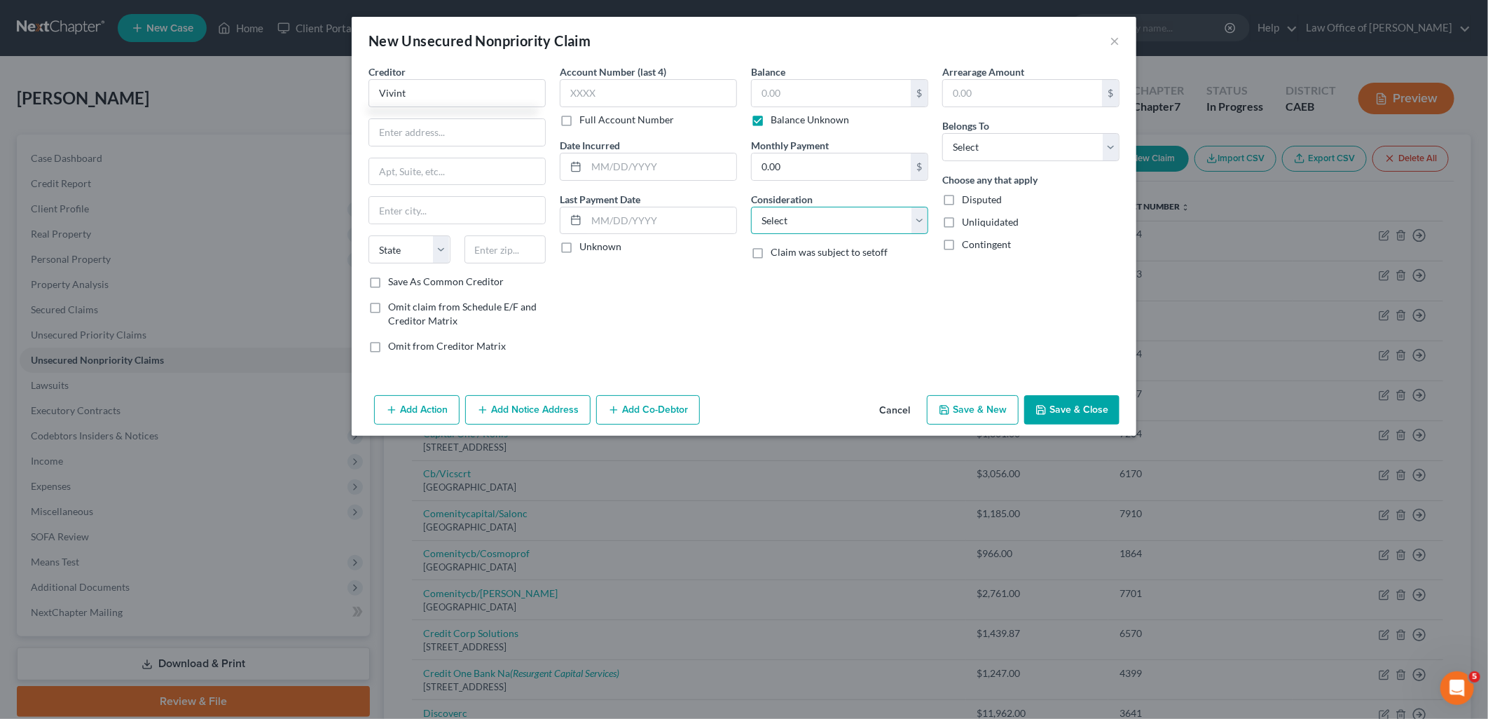
click at [815, 215] on select "Select Cable / Satellite Services Collection Agency Credit Card Debt Debt Couns…" at bounding box center [839, 221] width 177 height 28
type input "0.00"
select select "20"
click at [751, 207] on select "Select Cable / Satellite Services Collection Agency Credit Card Debt Debt Couns…" at bounding box center [839, 221] width 177 height 28
drag, startPoint x: 1006, startPoint y: 153, endPoint x: 1006, endPoint y: 163, distance: 10.5
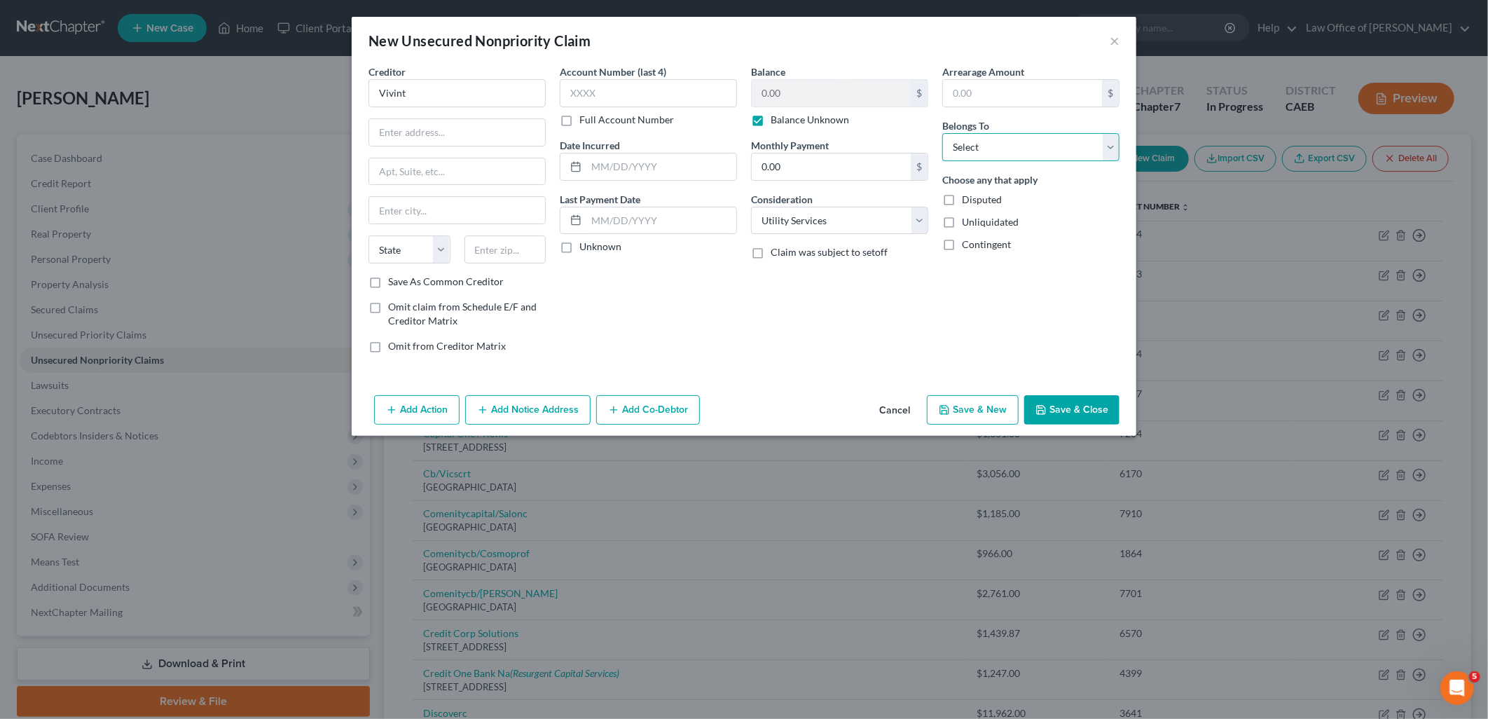
click at [1006, 153] on select "Select Debtor 1 Only Debtor 2 Only Debtor 1 And Debtor 2 Only At Least One Of T…" at bounding box center [1030, 147] width 177 height 28
select select "0"
click at [942, 133] on select "Select Debtor 1 Only Debtor 2 Only Debtor 1 And Debtor 2 Only At Least One Of T…" at bounding box center [1030, 147] width 177 height 28
click at [1059, 412] on button "Save & Close" at bounding box center [1071, 409] width 95 height 29
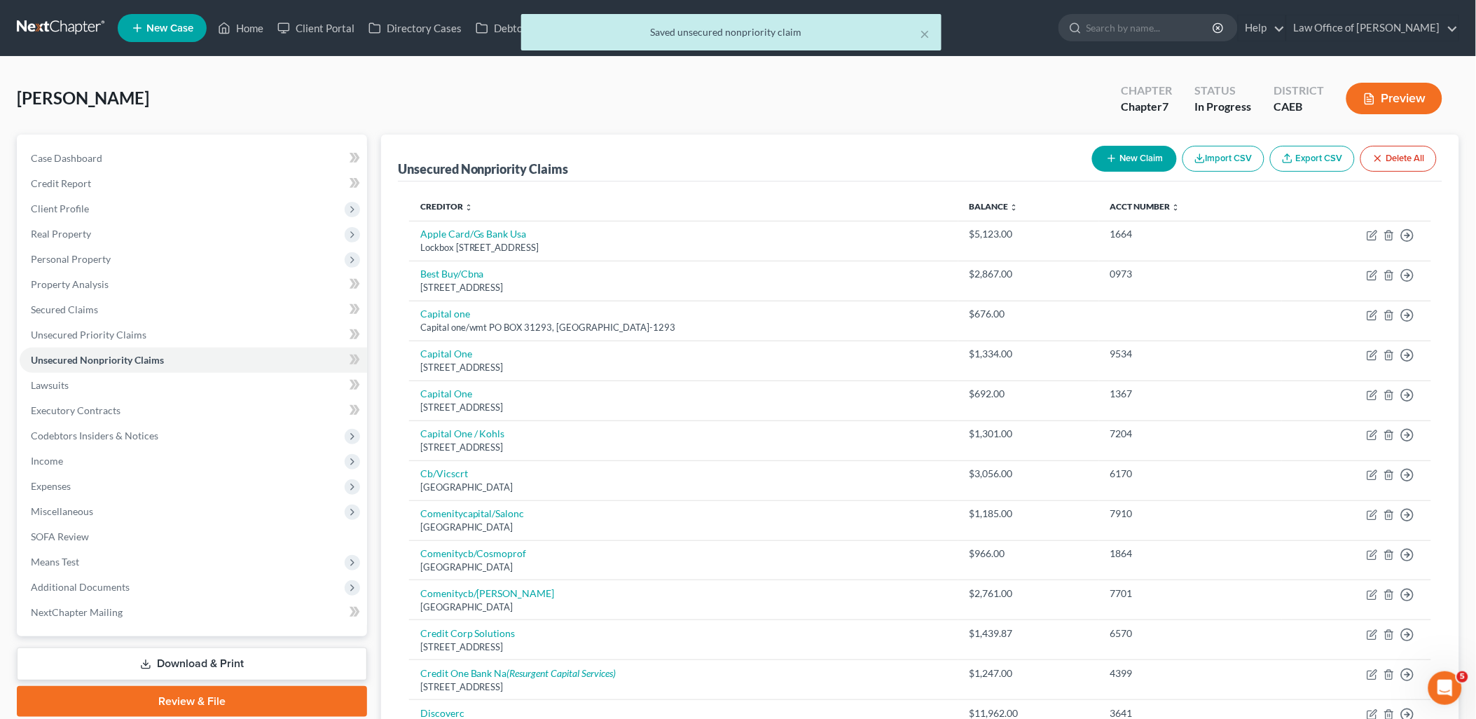
click at [1135, 149] on button "New Claim" at bounding box center [1134, 159] width 85 height 26
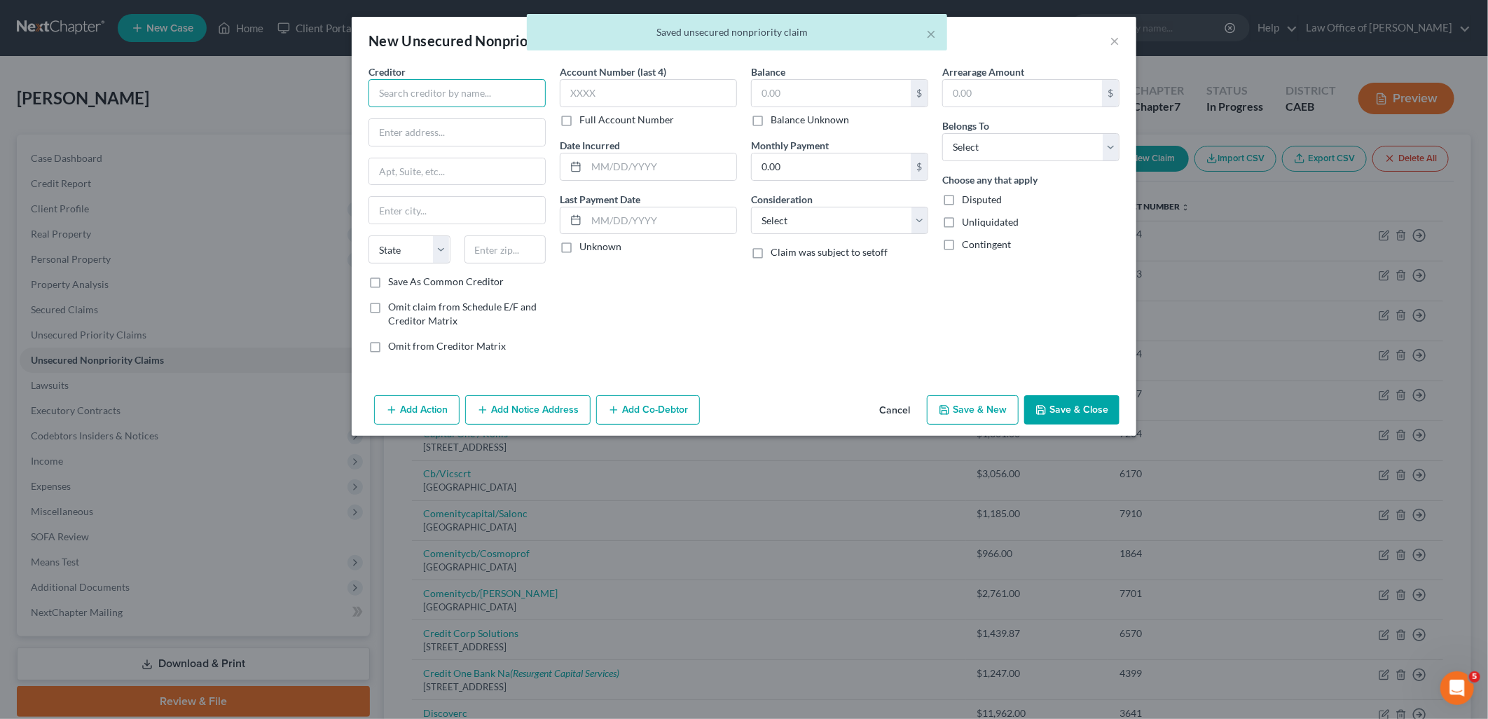
click at [480, 90] on input "text" at bounding box center [457, 93] width 177 height 28
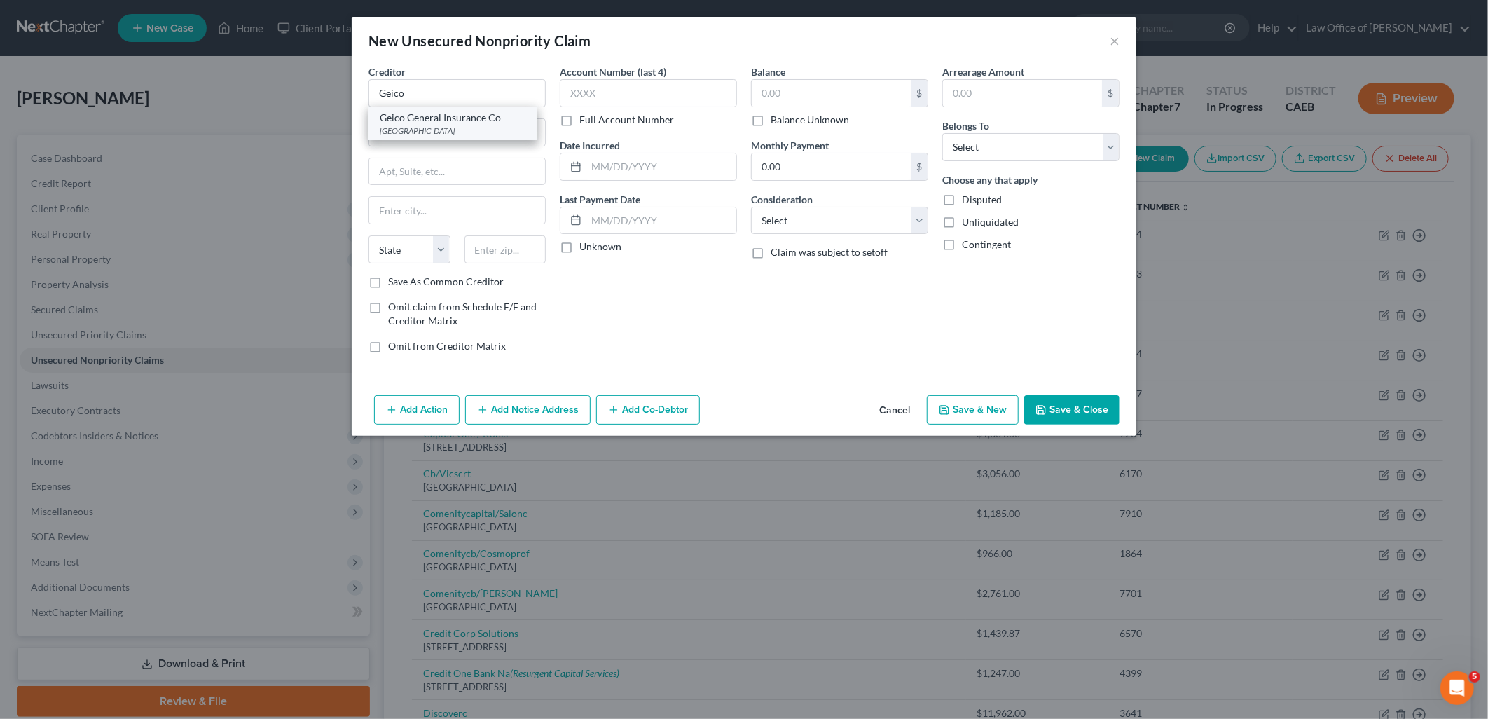
click at [439, 117] on div "Geico General Insurance Co" at bounding box center [453, 118] width 146 height 14
type input "Geico General Insurance Co"
type input "One GEICO Center"
type input "Macon"
select select "10"
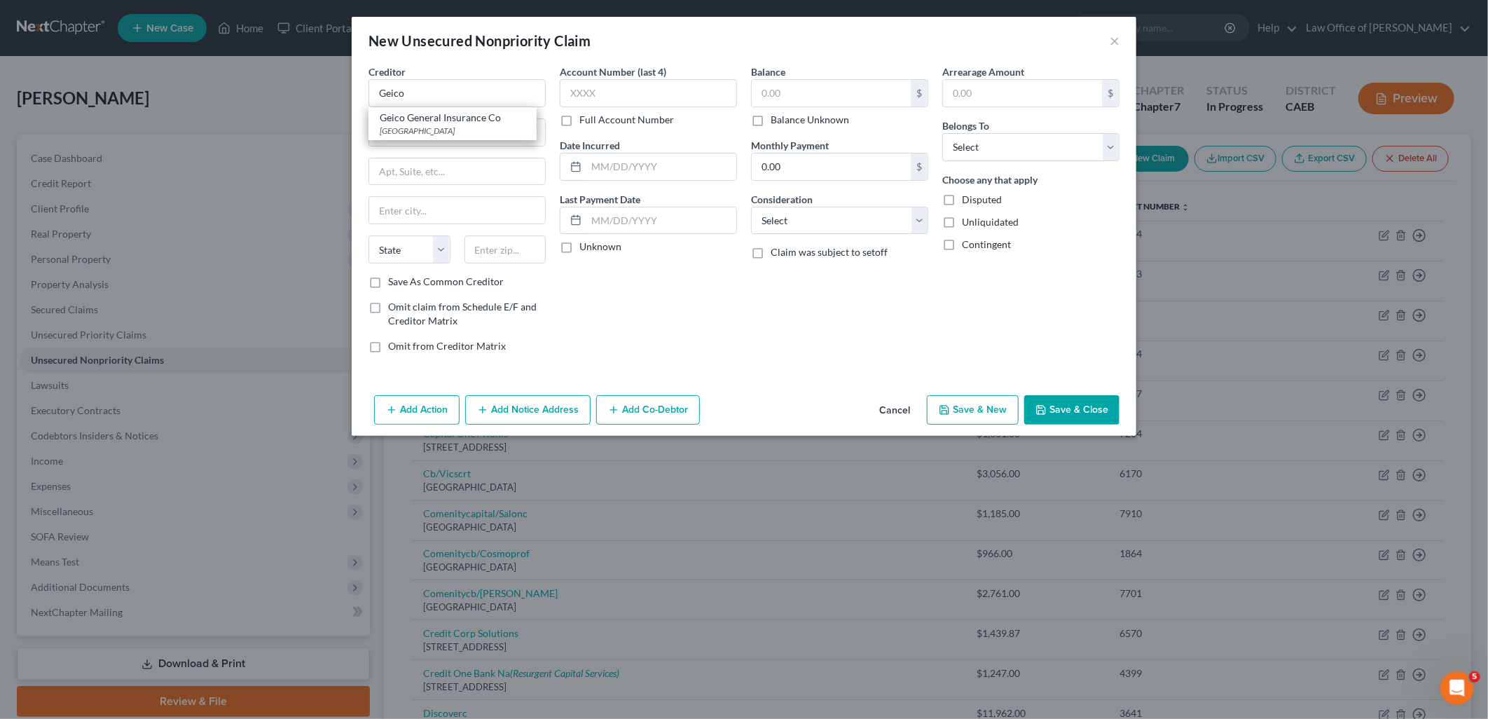
type input "31296"
click at [771, 120] on label "Balance Unknown" at bounding box center [810, 120] width 78 height 14
click at [776, 120] on input "Balance Unknown" at bounding box center [780, 117] width 9 height 9
checkbox input "true"
type input "0.00"
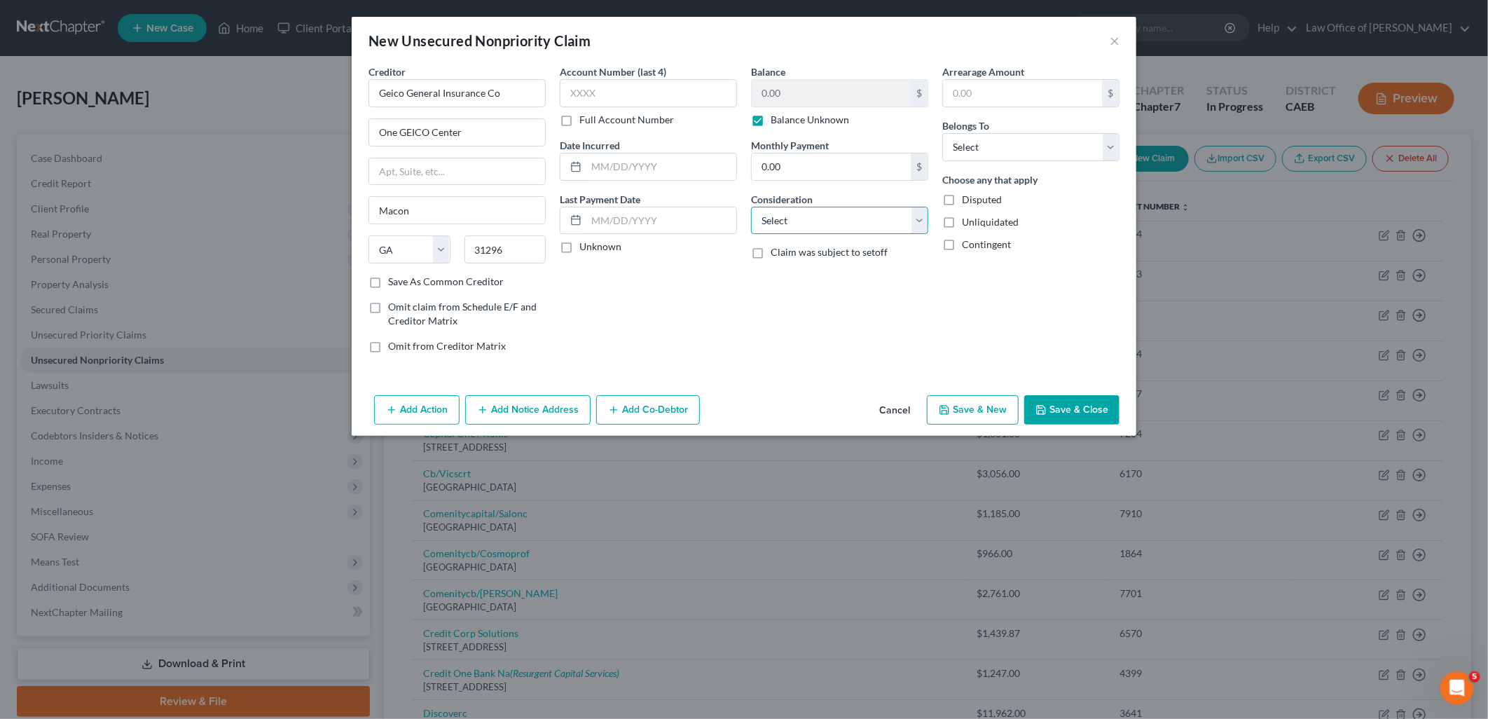
drag, startPoint x: 790, startPoint y: 214, endPoint x: 800, endPoint y: 236, distance: 24.8
click at [790, 214] on select "Select Cable / Satellite Services Collection Agency Credit Card Debt Debt Couns…" at bounding box center [839, 221] width 177 height 28
select select "14"
click at [751, 207] on select "Select Cable / Satellite Services Collection Agency Credit Card Debt Debt Couns…" at bounding box center [839, 221] width 177 height 28
click at [818, 270] on input "text" at bounding box center [840, 274] width 176 height 27
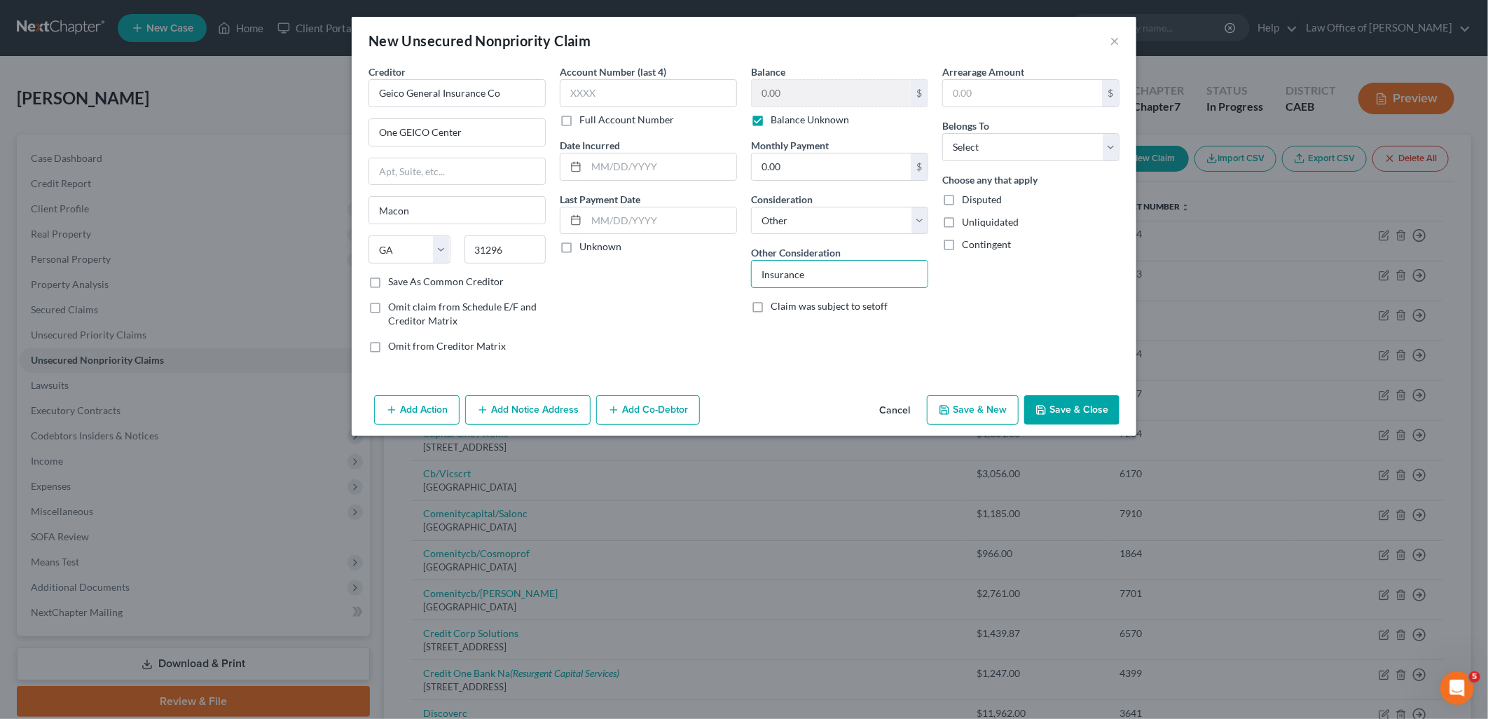
type input "Insurance"
click at [968, 134] on select "Select Debtor 1 Only Debtor 2 Only Debtor 1 And Debtor 2 Only At Least One Of T…" at bounding box center [1030, 147] width 177 height 28
select select "0"
click at [942, 133] on select "Select Debtor 1 Only Debtor 2 Only Debtor 1 And Debtor 2 Only At Least One Of T…" at bounding box center [1030, 147] width 177 height 28
click at [1060, 416] on button "Save & Close" at bounding box center [1071, 409] width 95 height 29
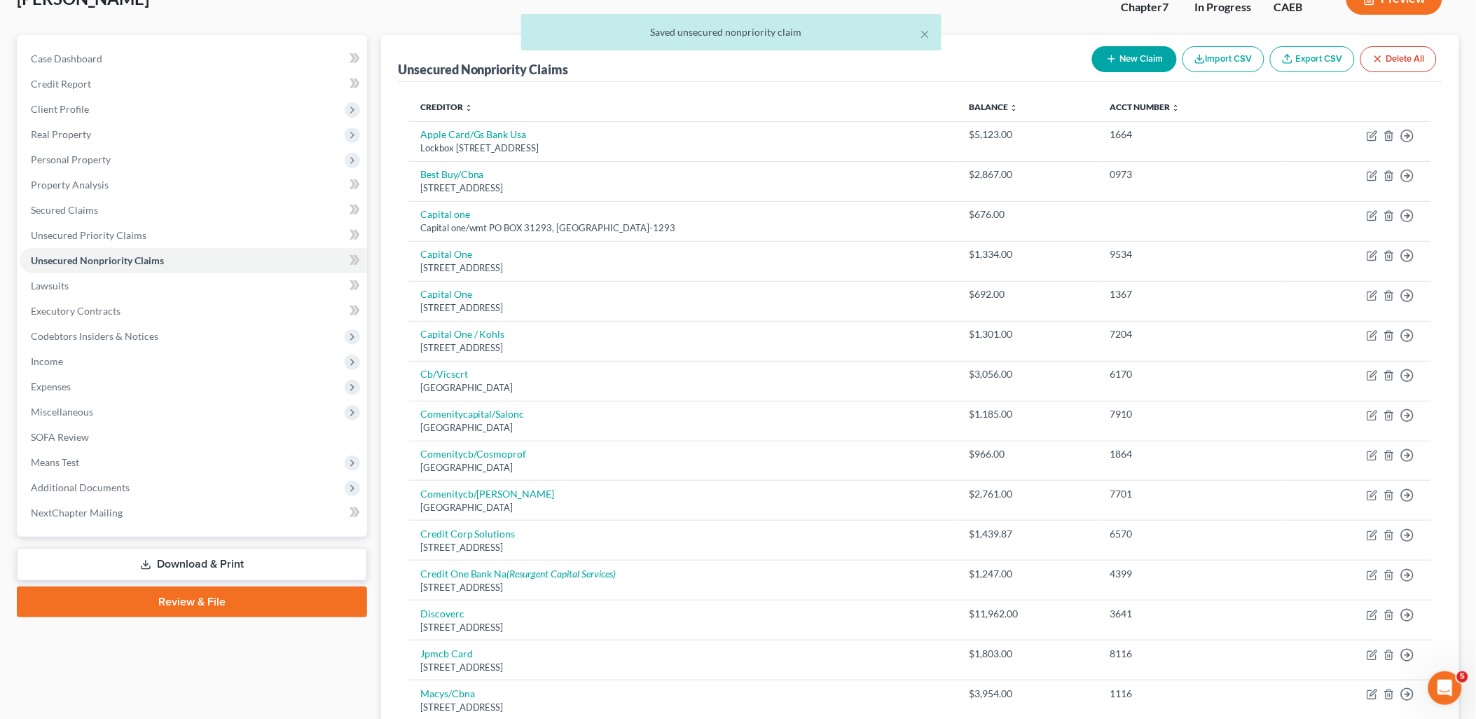
scroll to position [97, 0]
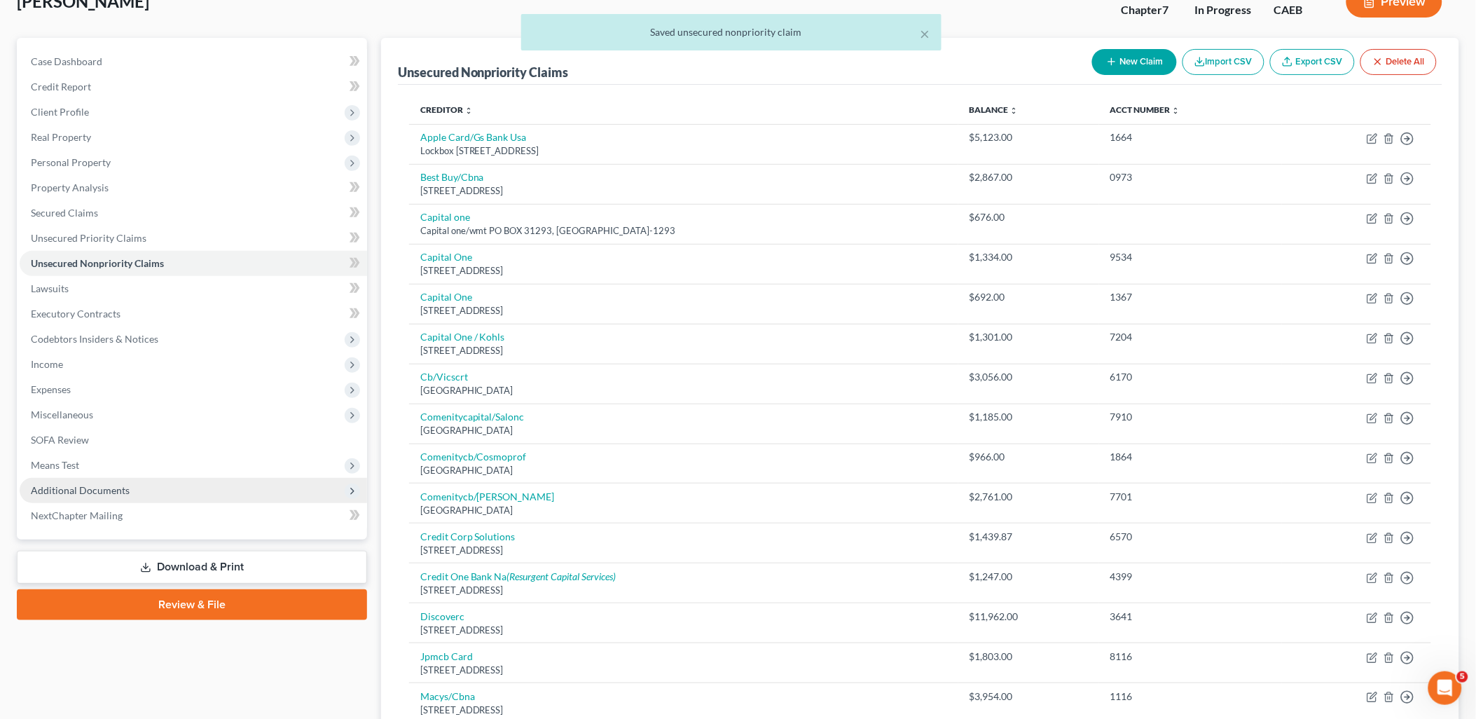
drag, startPoint x: 78, startPoint y: 480, endPoint x: 99, endPoint y: 488, distance: 22.0
click at [78, 480] on span "Additional Documents" at bounding box center [194, 490] width 348 height 25
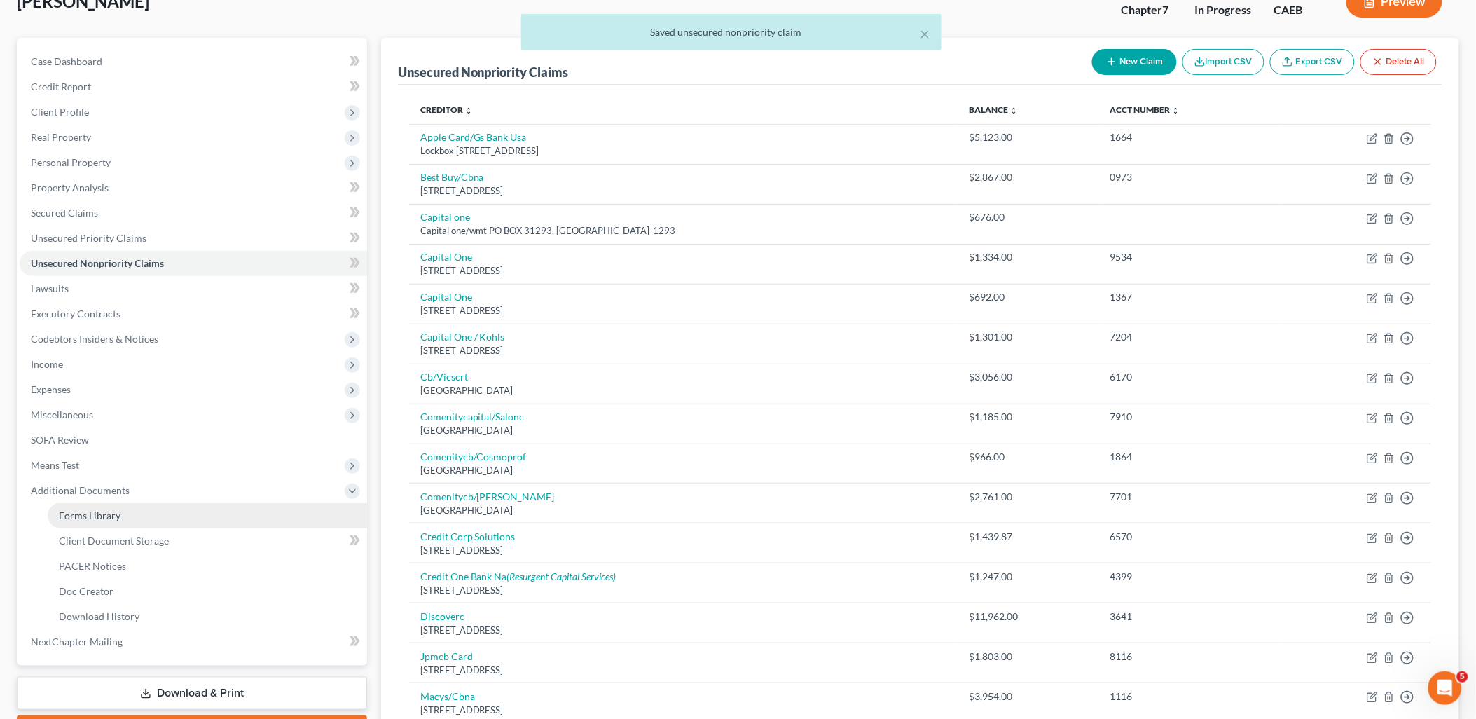
click at [110, 509] on span "Forms Library" at bounding box center [90, 515] width 62 height 12
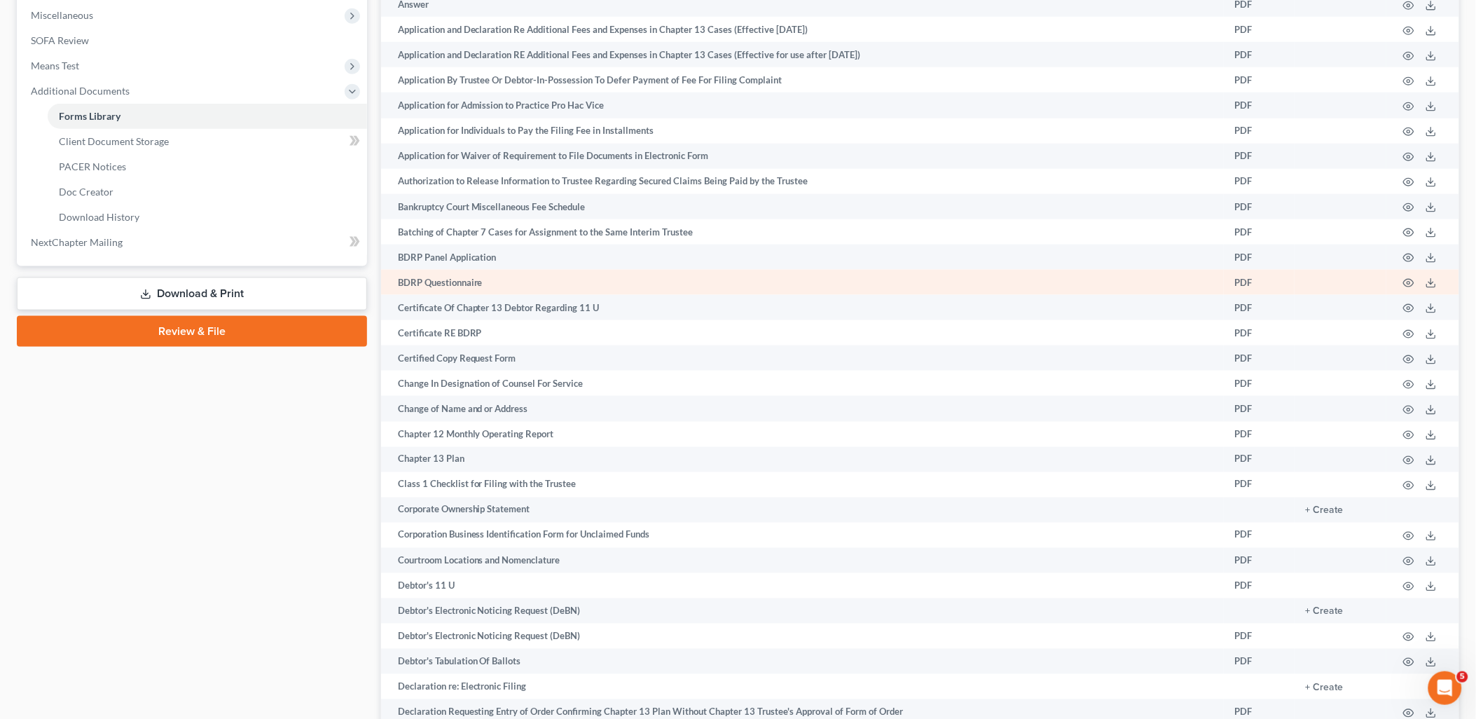
scroll to position [622, 0]
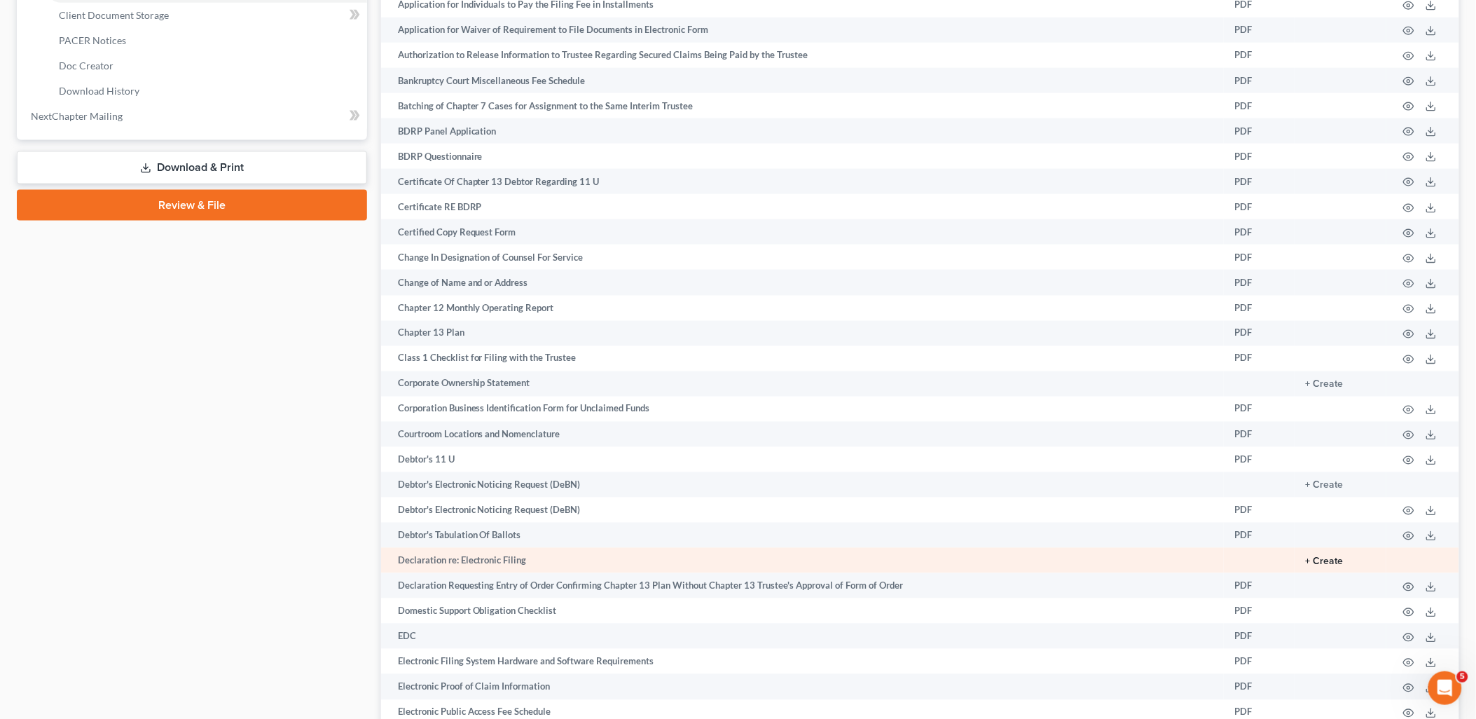
click at [1337, 567] on button "+ Create" at bounding box center [1325, 562] width 38 height 10
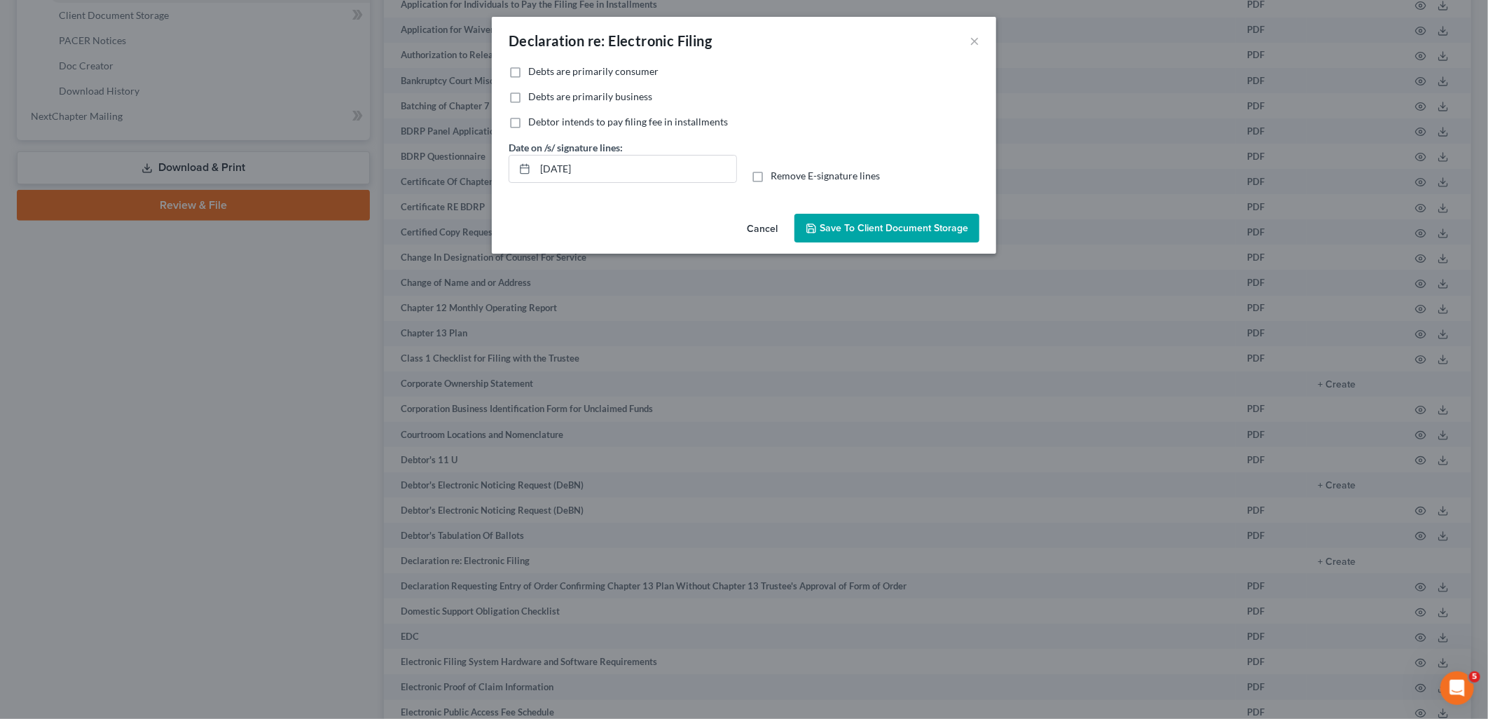
click at [536, 74] on span "Debts are primarily consumer" at bounding box center [593, 71] width 130 height 12
click at [536, 74] on input "Debts are primarily consumer" at bounding box center [538, 68] width 9 height 9
checkbox input "true"
click at [863, 228] on span "Save to Client Document Storage" at bounding box center [894, 228] width 149 height 12
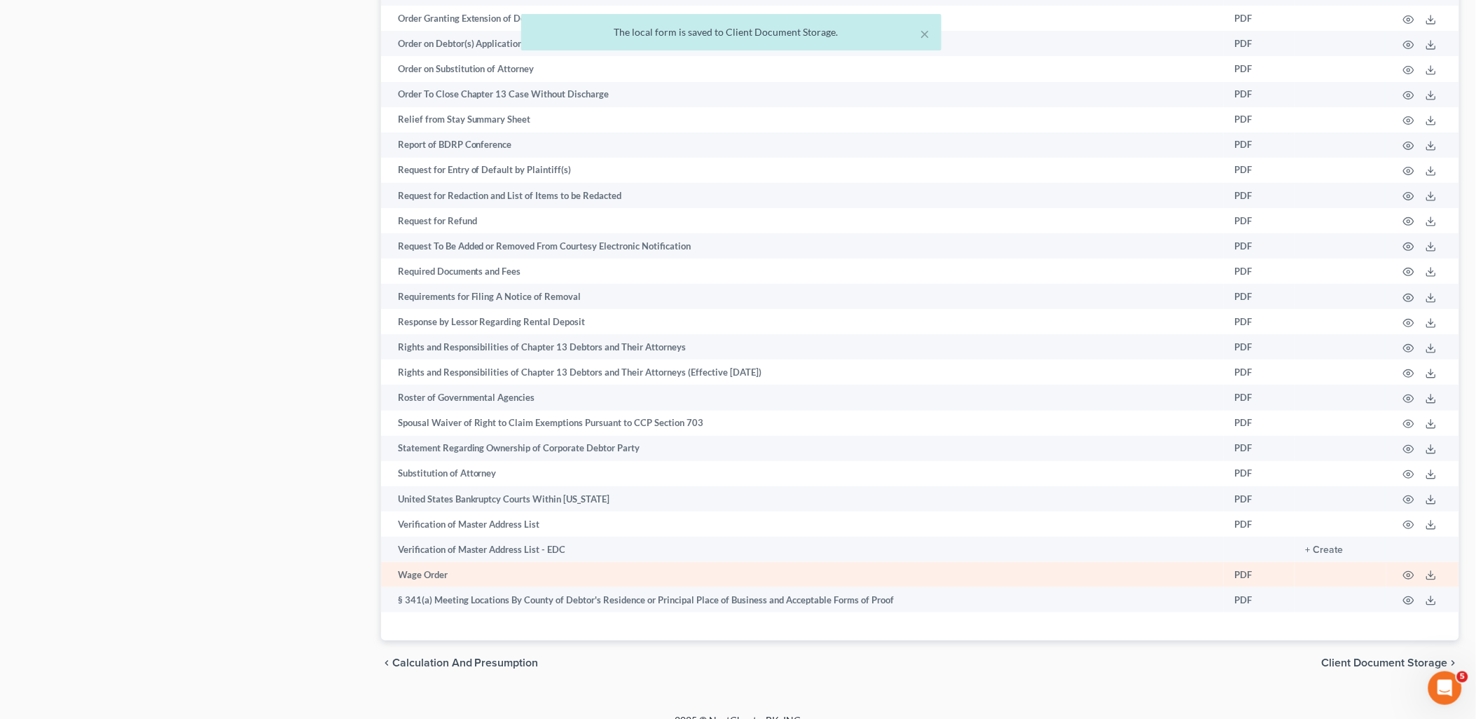
scroll to position [1965, 0]
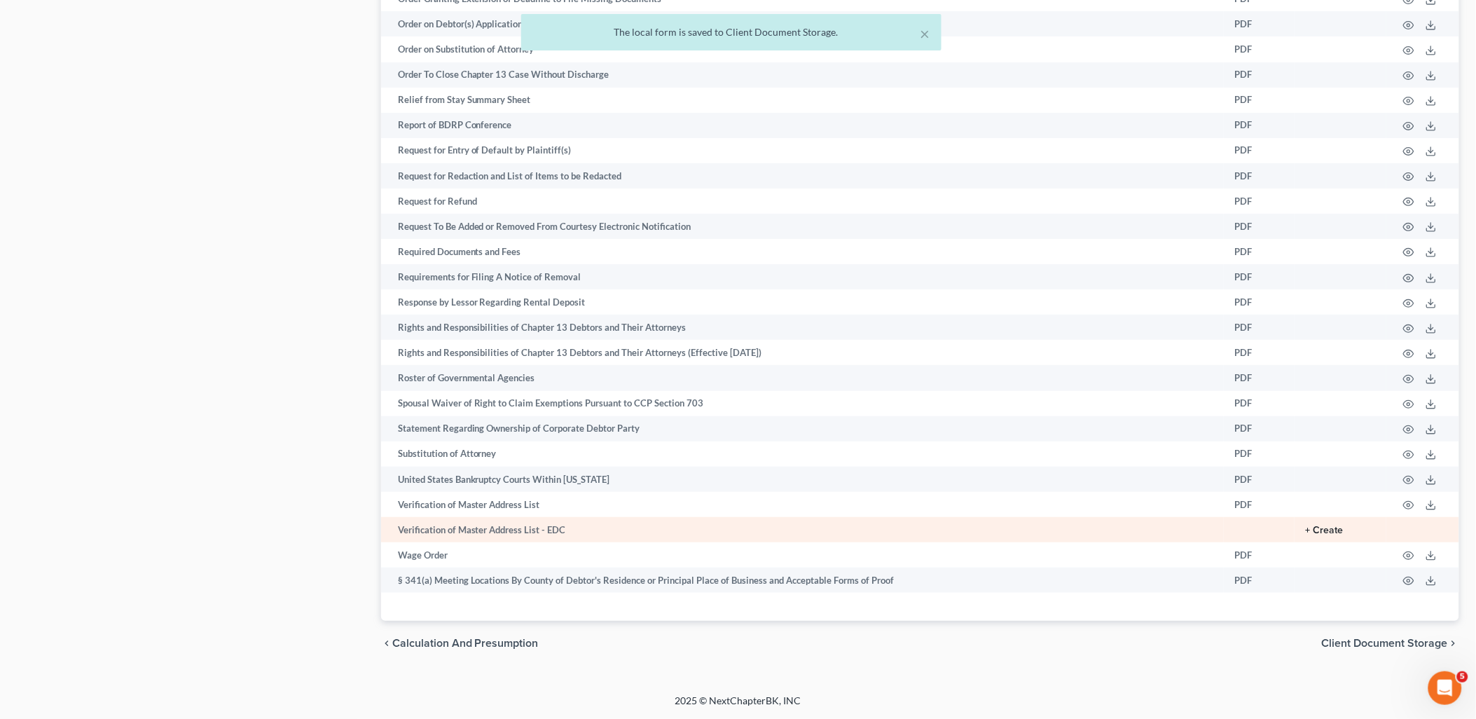
click at [1322, 531] on button "+ Create" at bounding box center [1325, 531] width 38 height 10
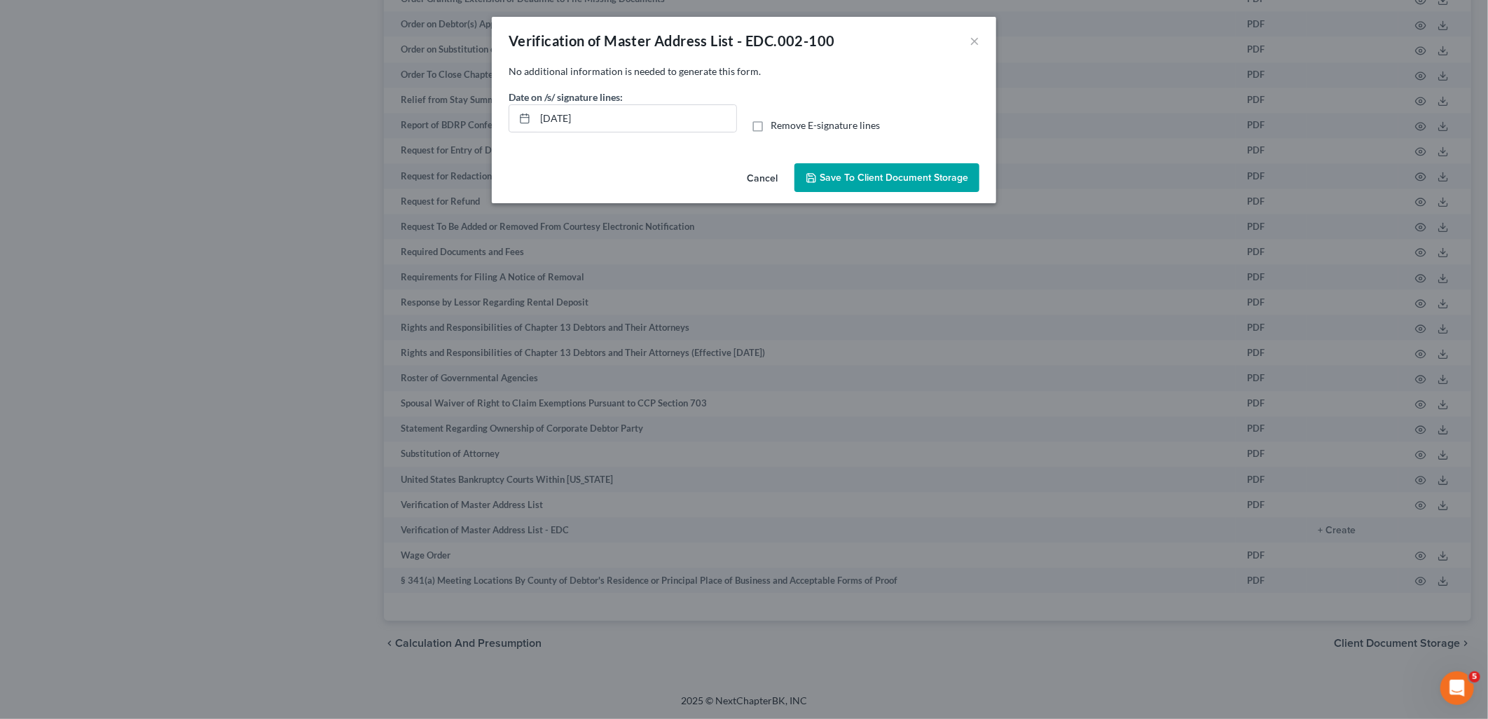
click at [863, 177] on span "Save to Client Document Storage" at bounding box center [894, 178] width 149 height 12
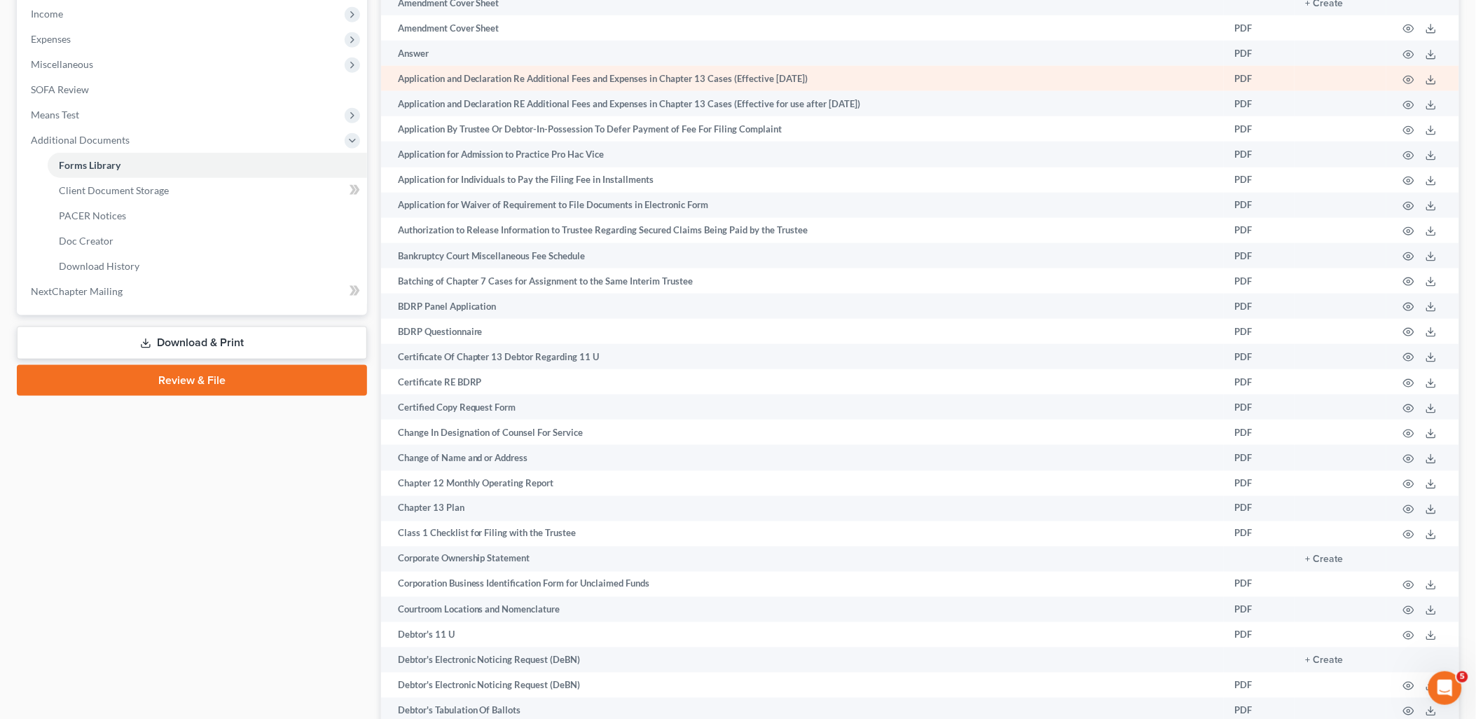
scroll to position [97, 0]
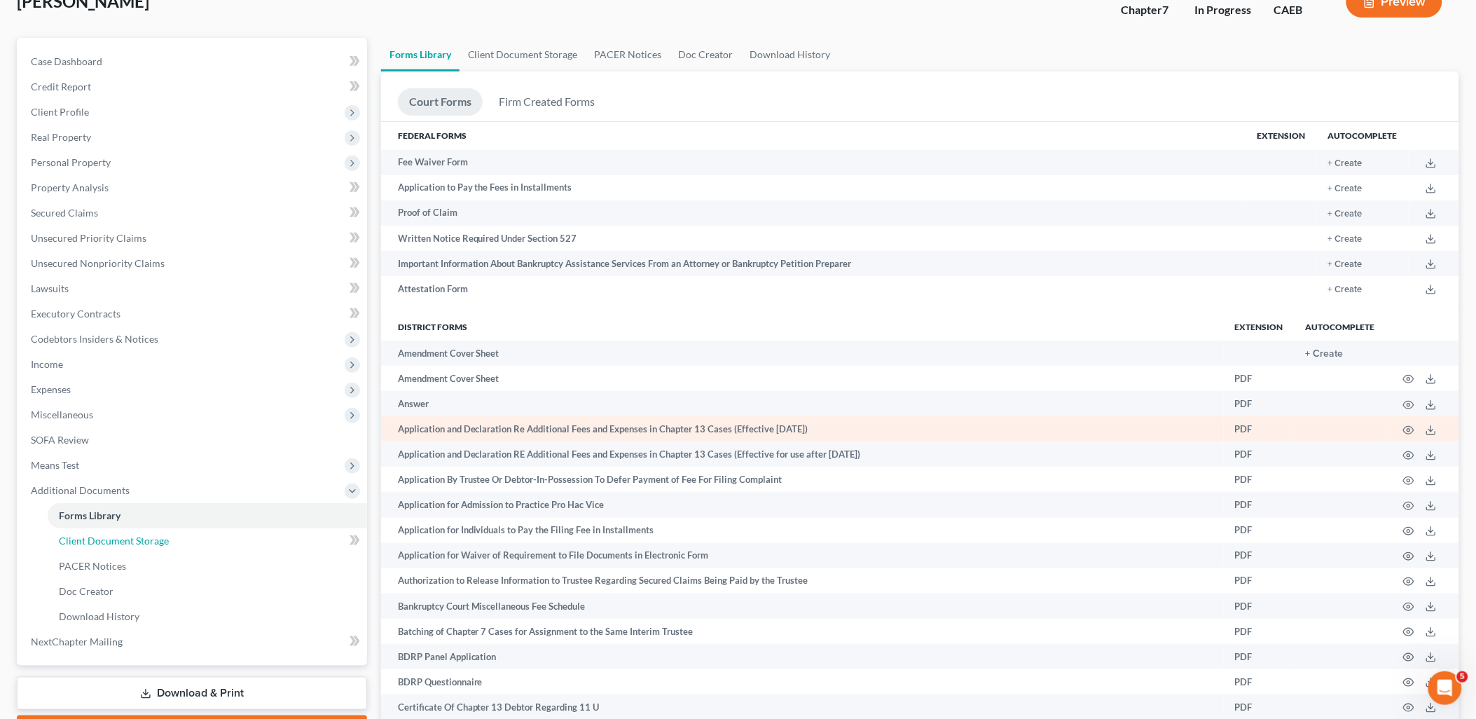
drag, startPoint x: 81, startPoint y: 541, endPoint x: 744, endPoint y: 417, distance: 675.0
click at [81, 541] on span "Client Document Storage" at bounding box center [114, 541] width 110 height 12
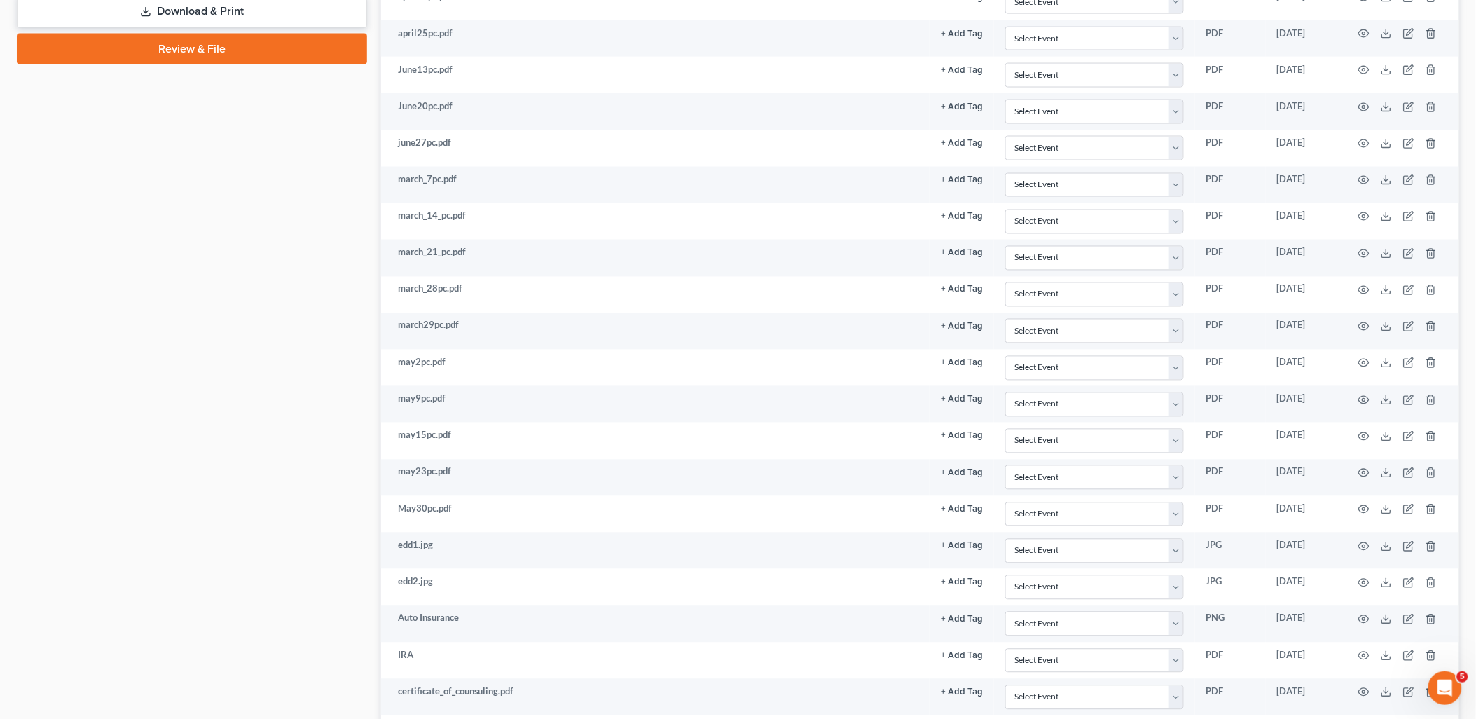
scroll to position [1366, 0]
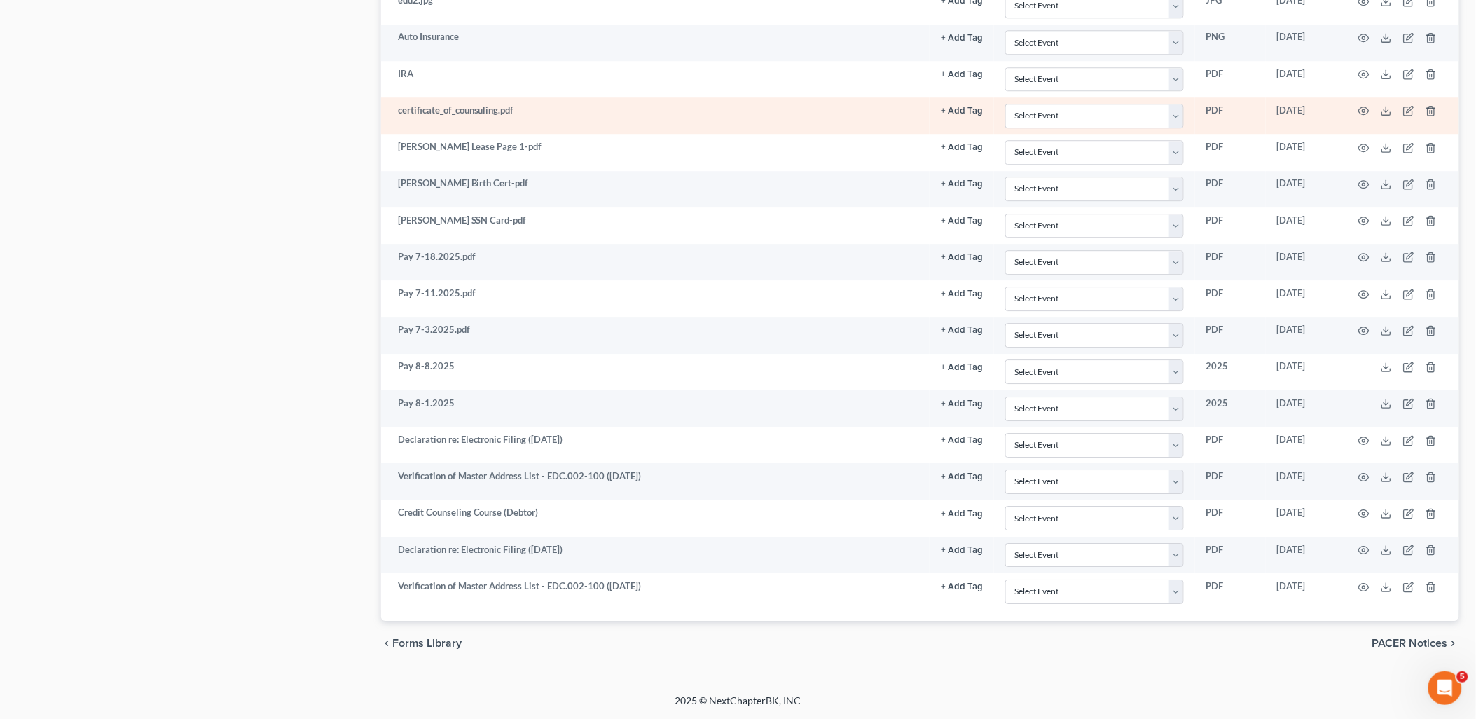
click at [1393, 549] on td at bounding box center [1401, 555] width 118 height 36
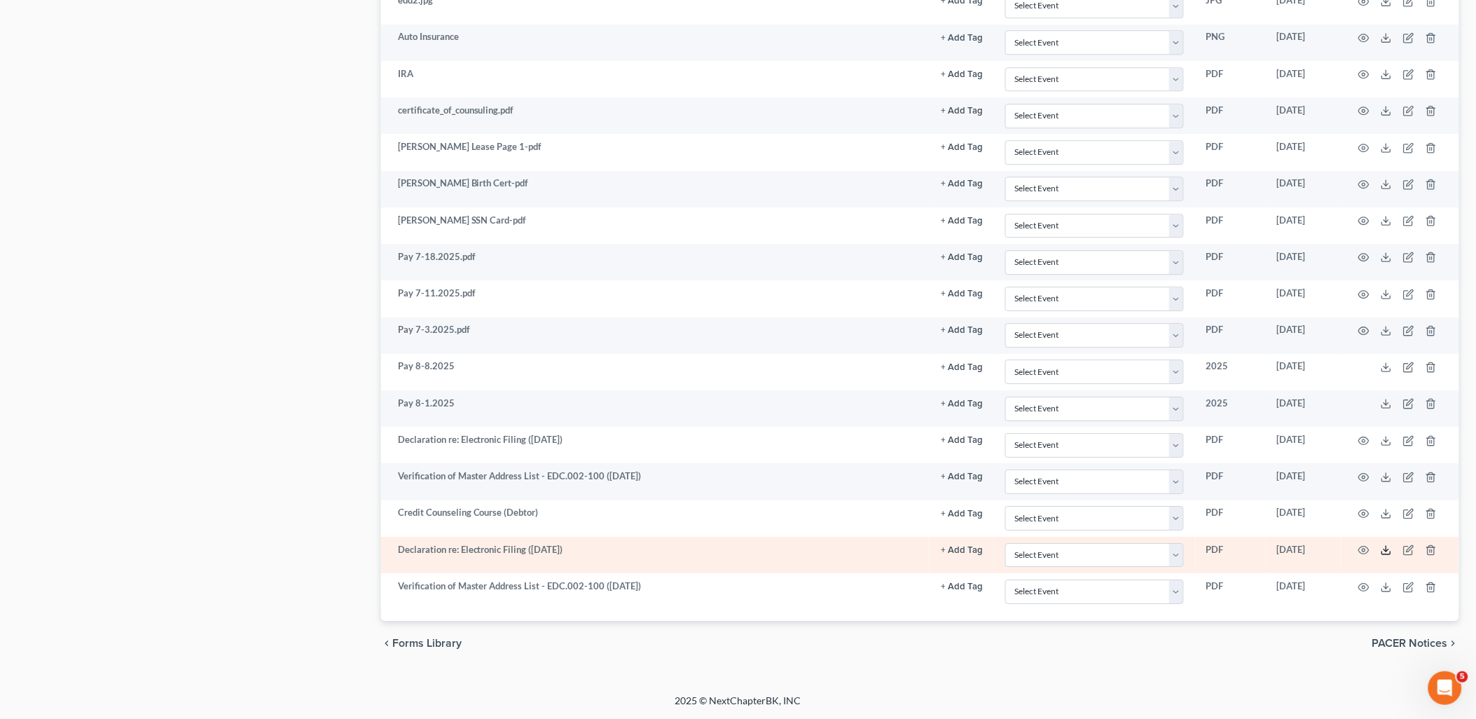
click at [1387, 551] on line at bounding box center [1387, 549] width 0 height 6
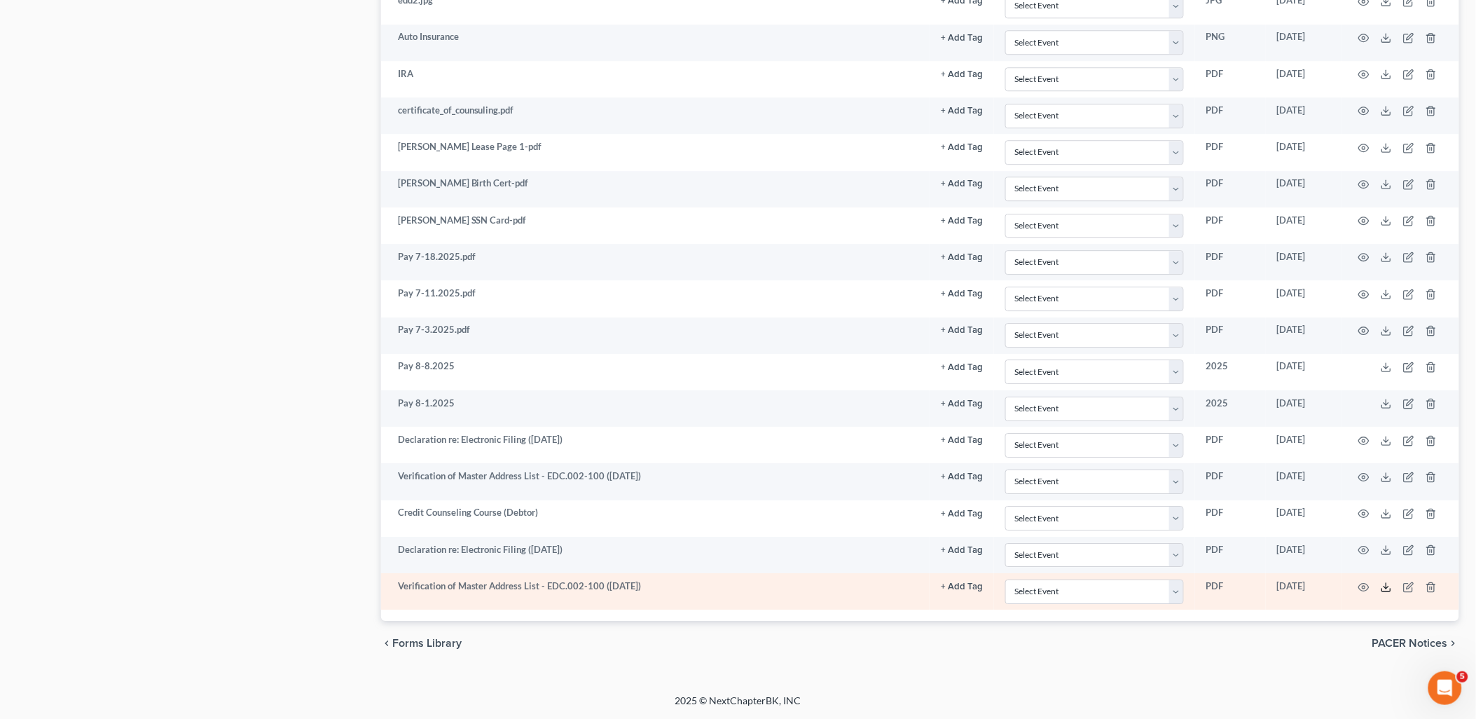
click at [1387, 589] on line at bounding box center [1387, 586] width 0 height 6
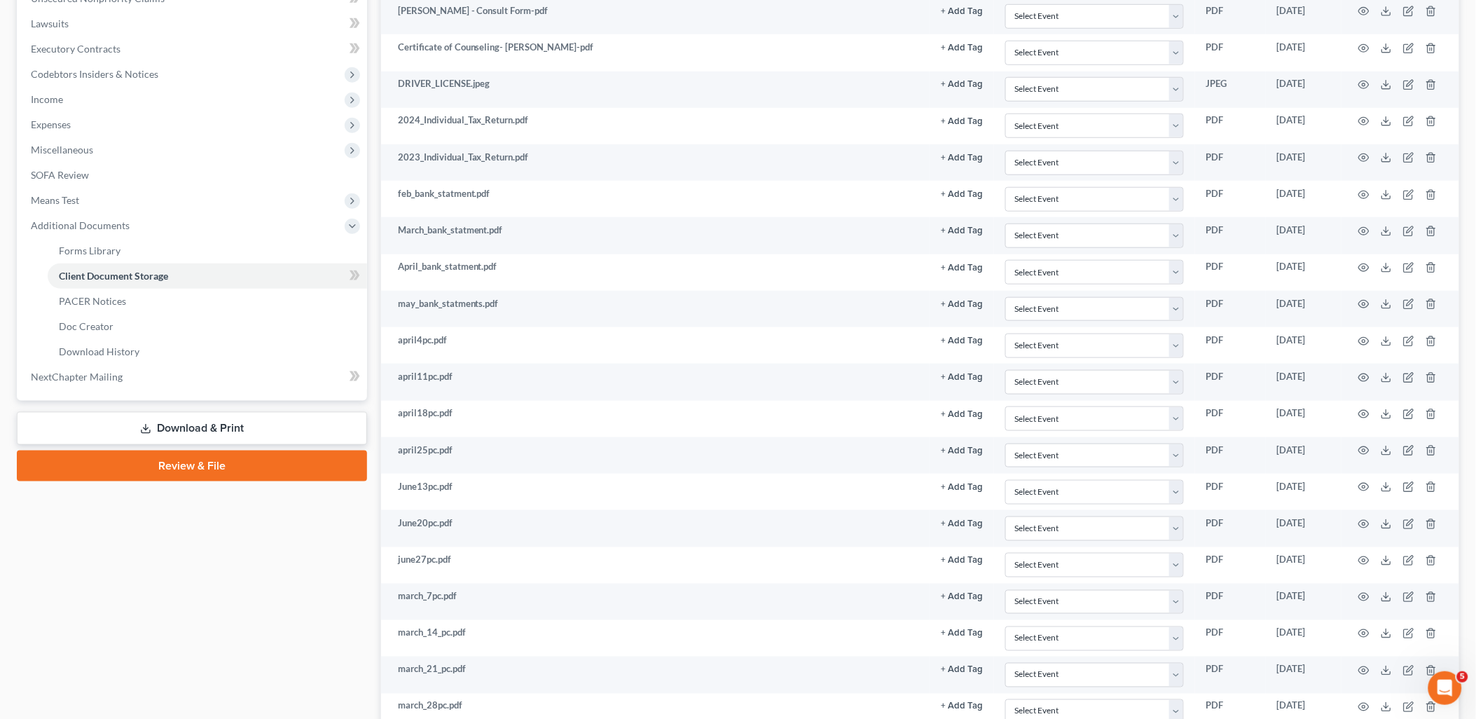
scroll to position [467, 0]
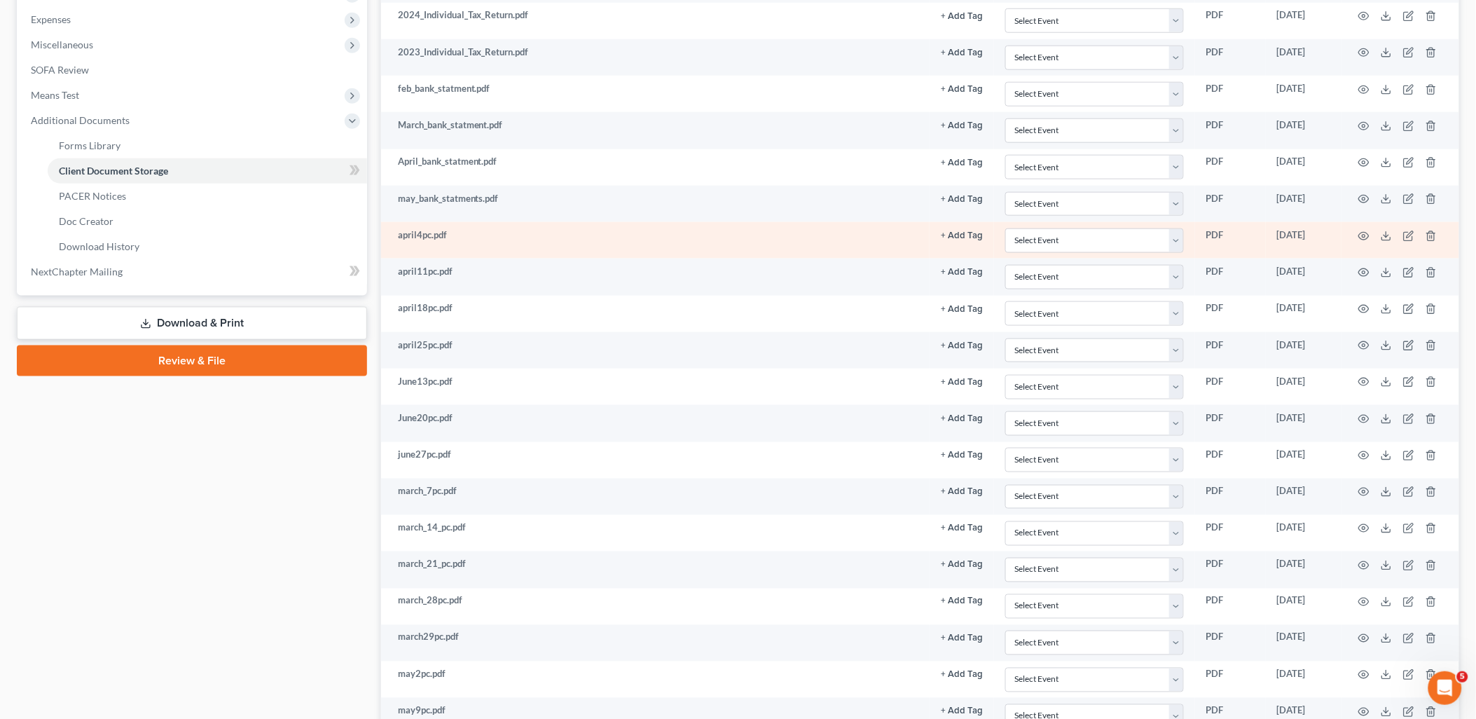
drag, startPoint x: 175, startPoint y: 324, endPoint x: 876, endPoint y: 258, distance: 703.8
click at [175, 324] on link "Download & Print" at bounding box center [192, 323] width 350 height 33
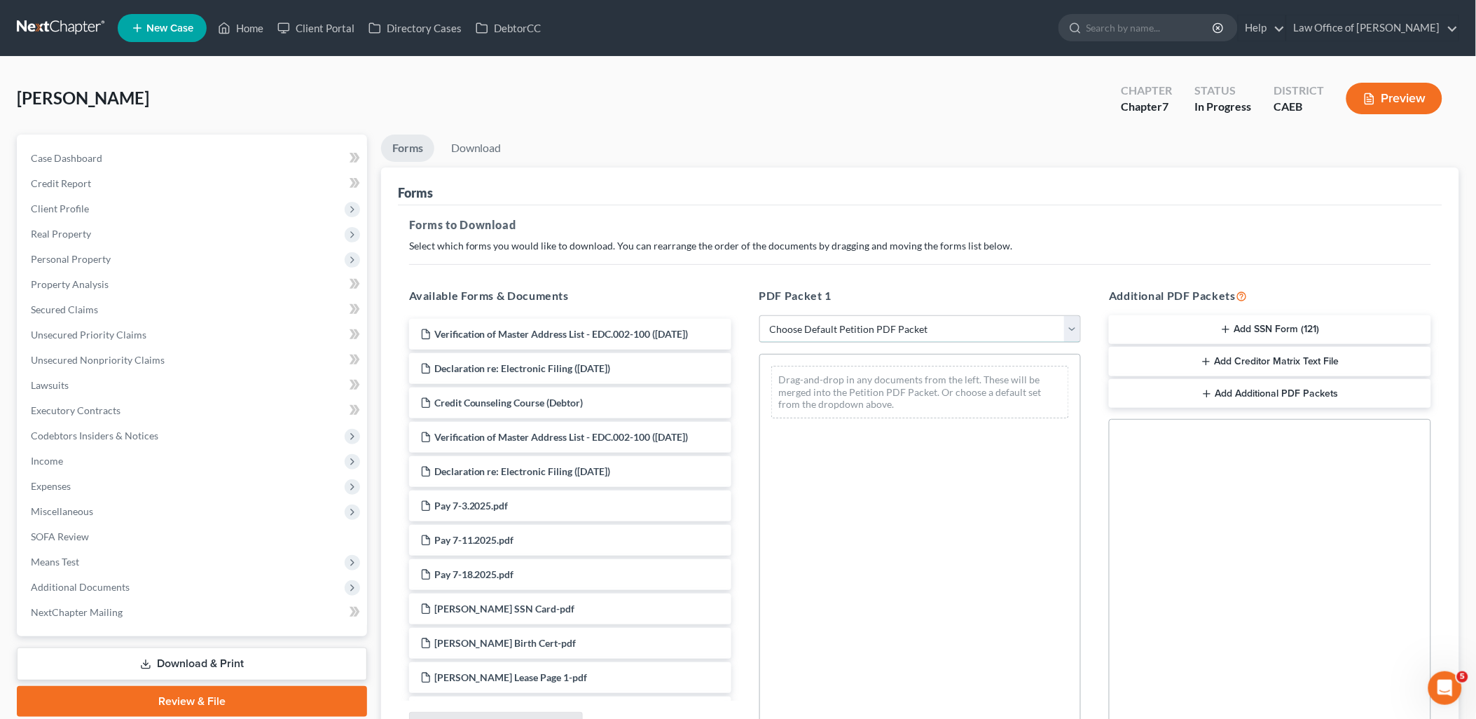
drag, startPoint x: 879, startPoint y: 330, endPoint x: 864, endPoint y: 344, distance: 20.3
click at [879, 330] on select "Choose Default Petition PDF Packet Complete Bankruptcy Petition (all forms and …" at bounding box center [921, 329] width 322 height 28
select select "0"
click at [760, 315] on select "Choose Default Petition PDF Packet Complete Bankruptcy Petition (all forms and …" at bounding box center [921, 329] width 322 height 28
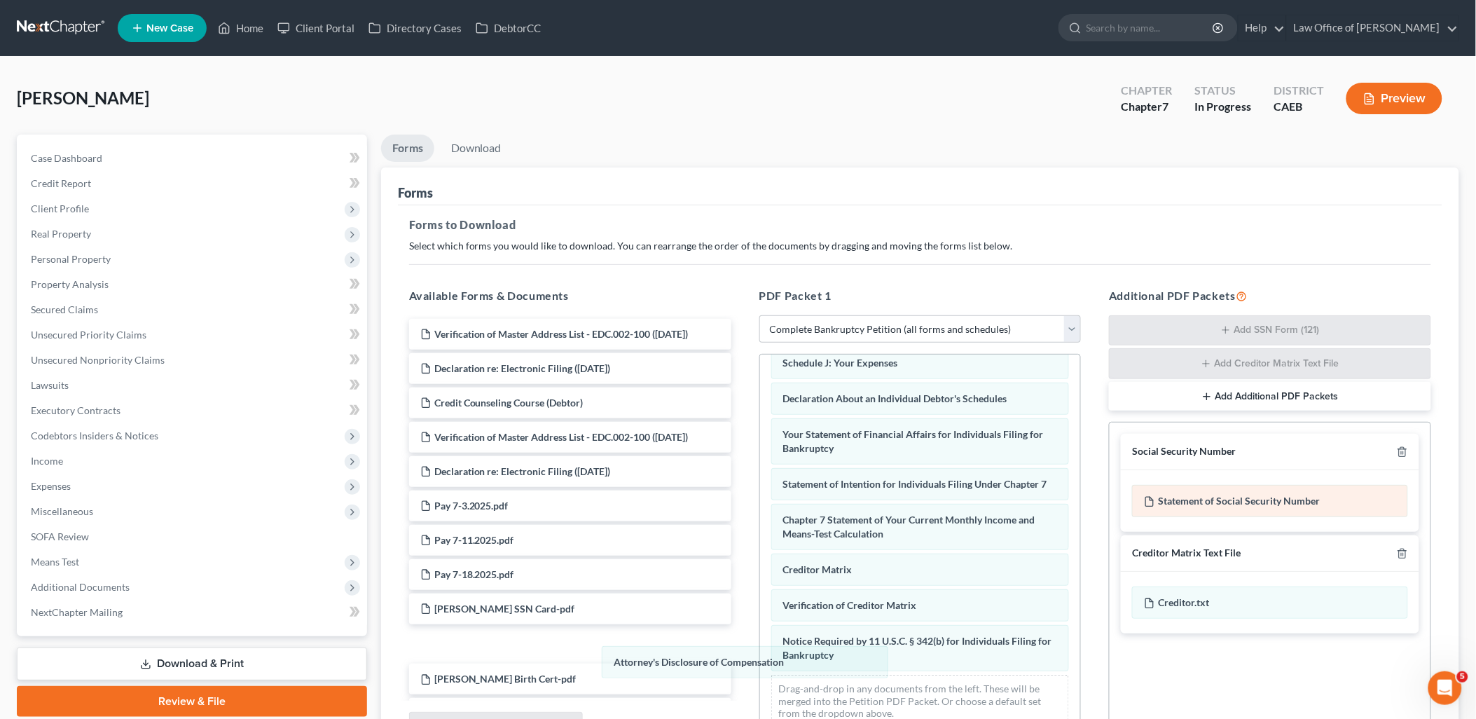
scroll to position [370, 0]
drag, startPoint x: 876, startPoint y: 664, endPoint x: 1222, endPoint y: 486, distance: 389.2
click at [760, 673] on div "Attorney's Disclosure of Compensation Voluntary Petition for Individuals Filing…" at bounding box center [920, 376] width 321 height 725
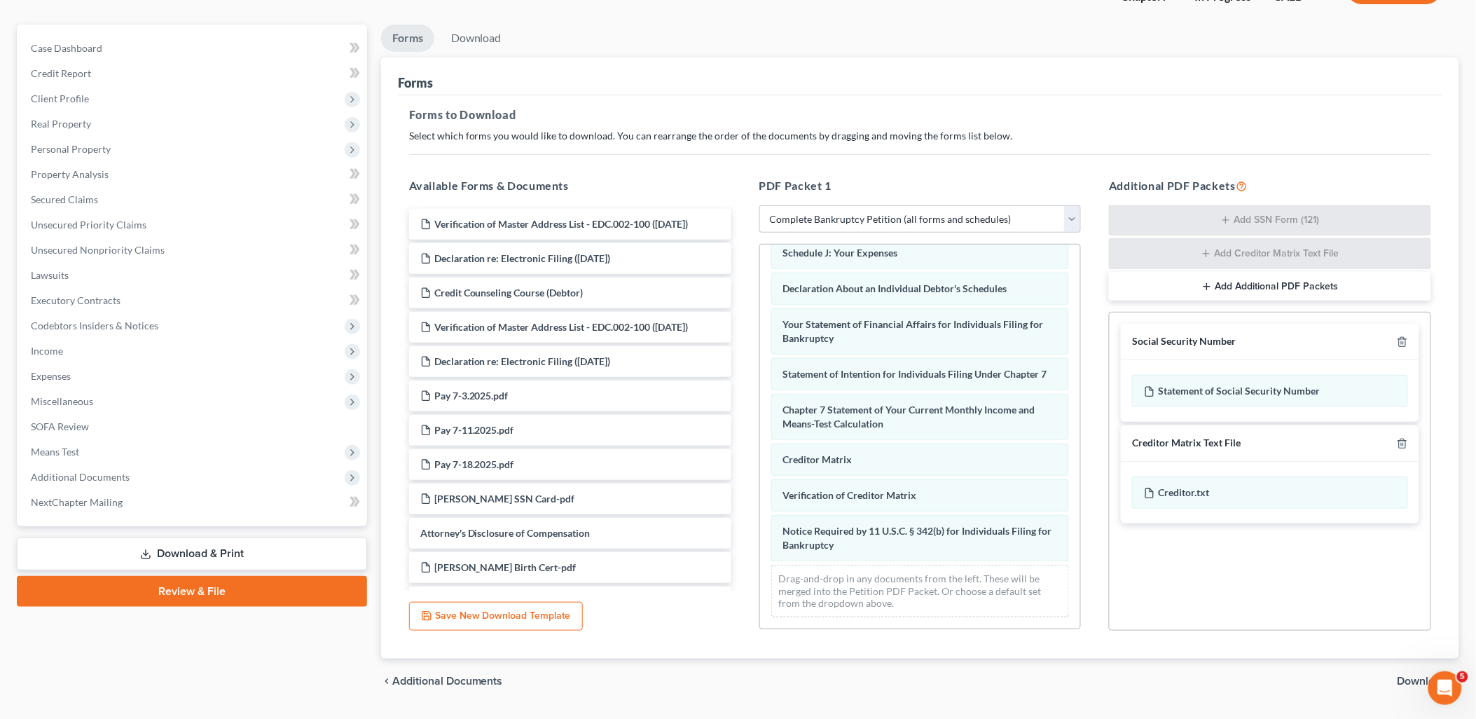
scroll to position [148, 0]
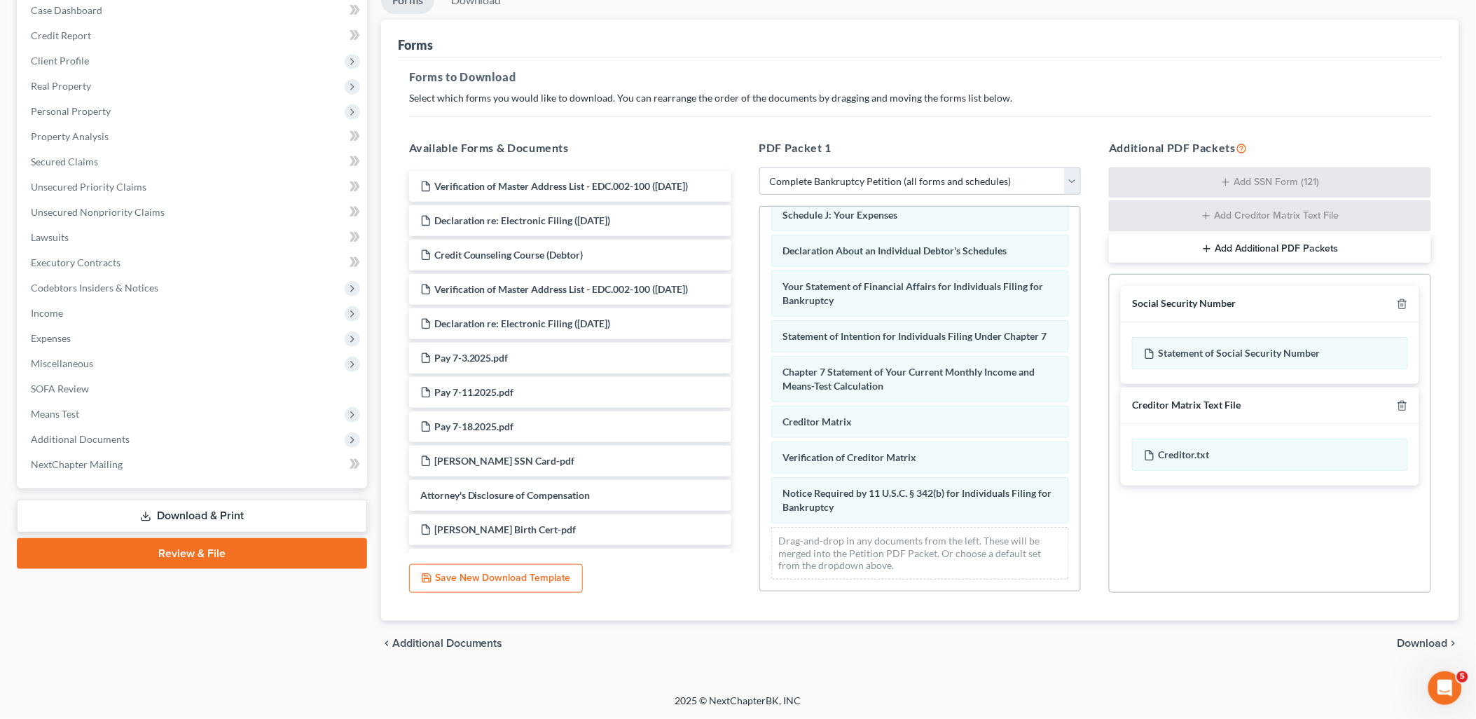
click at [1410, 641] on span "Download" at bounding box center [1423, 643] width 50 height 11
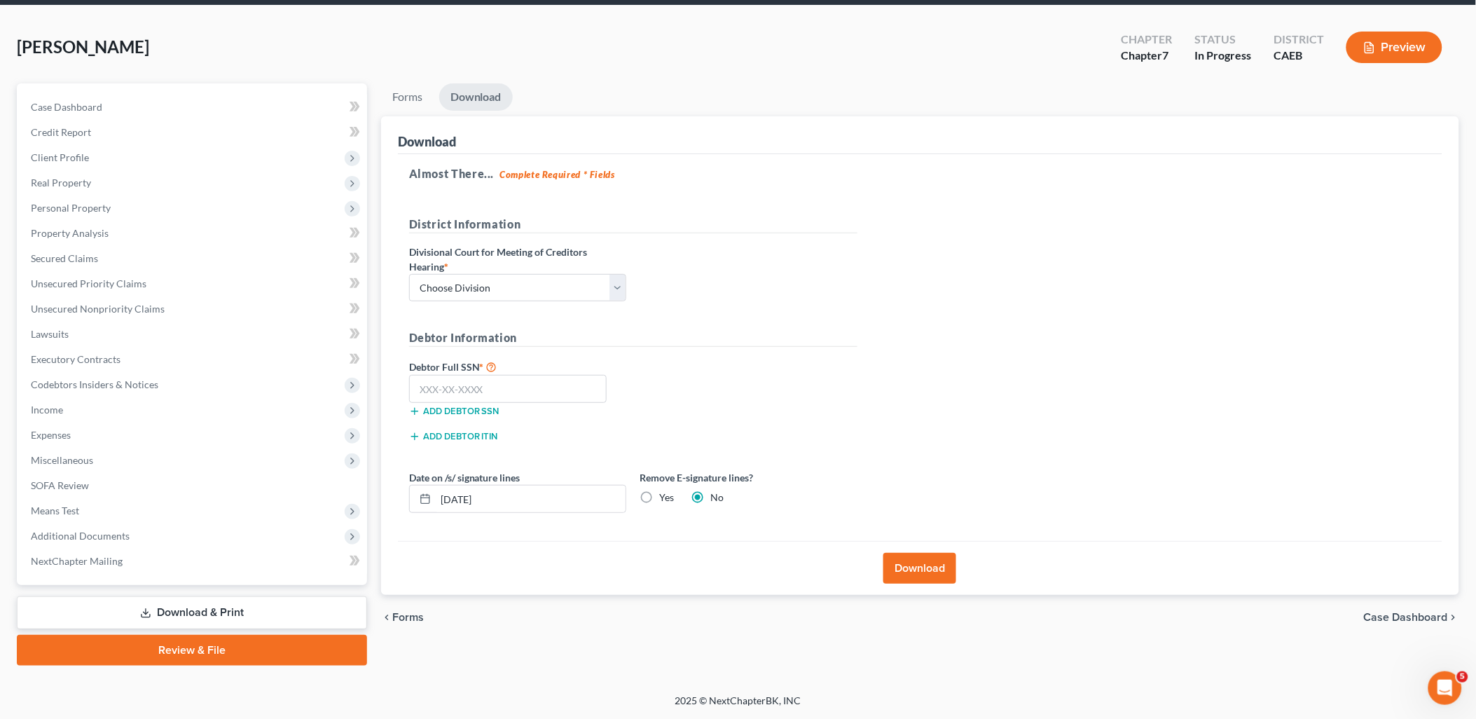
scroll to position [49, 0]
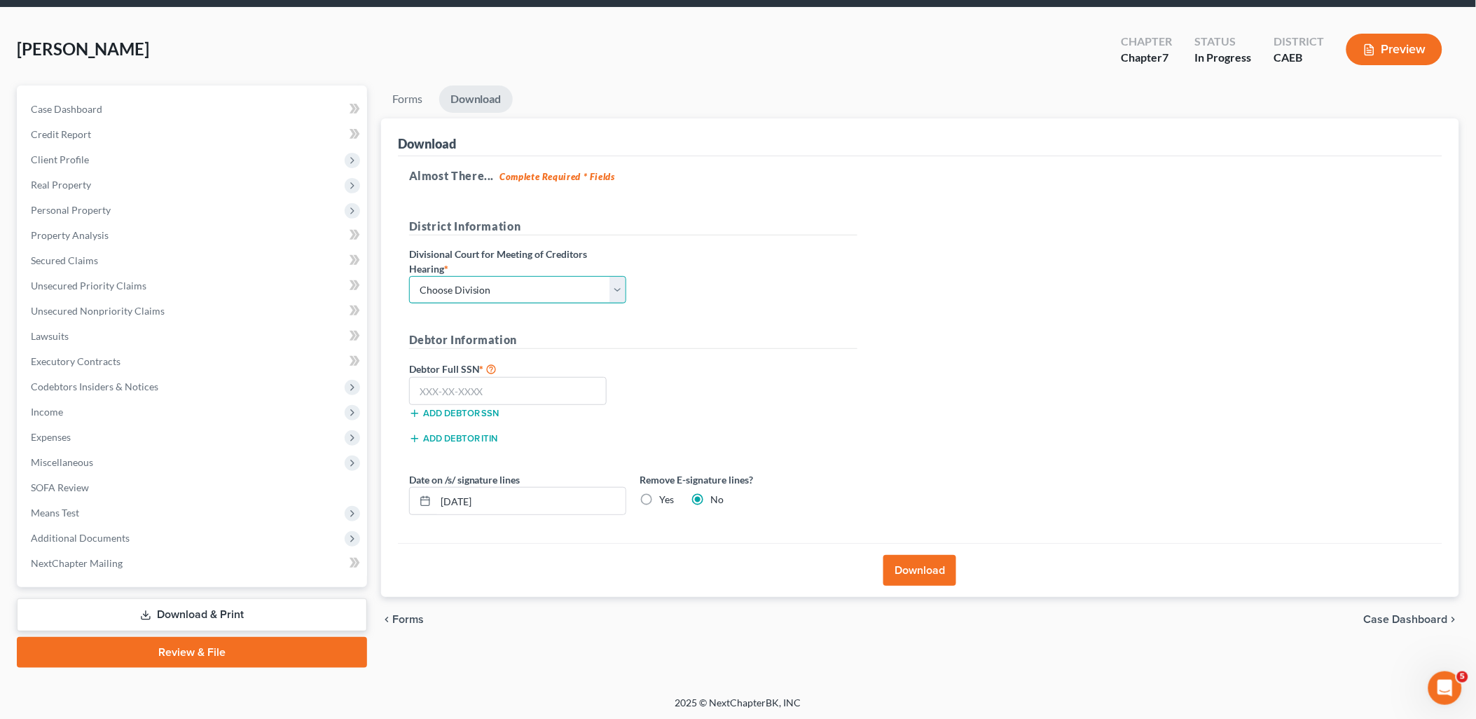
drag, startPoint x: 540, startPoint y: 286, endPoint x: 472, endPoint y: 305, distance: 70.1
click at [540, 286] on select "Choose Division Fresno Modesto [GEOGRAPHIC_DATA]" at bounding box center [517, 290] width 217 height 28
select select "1"
click at [409, 276] on select "Choose Division Fresno Modesto [GEOGRAPHIC_DATA]" at bounding box center [517, 290] width 217 height 28
click at [478, 389] on input "text" at bounding box center [508, 391] width 198 height 28
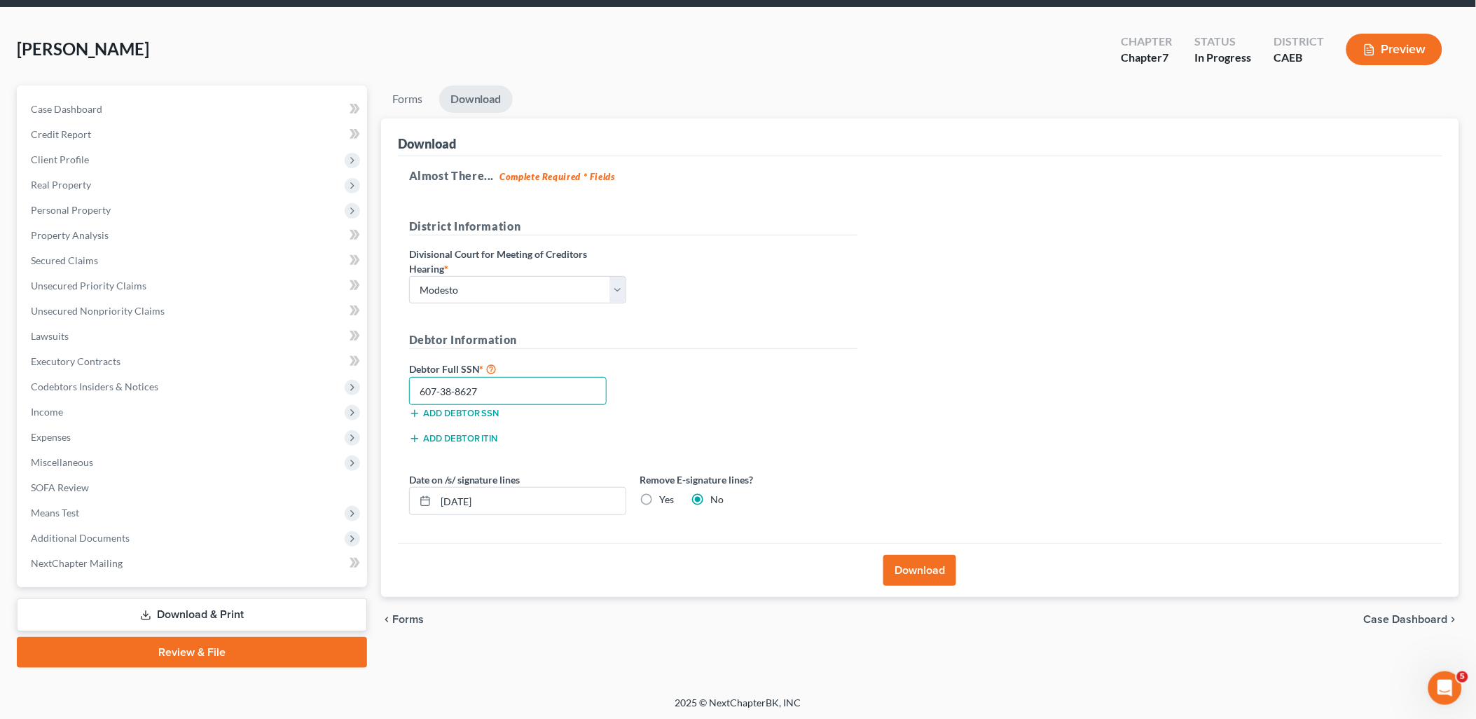
type input "607-38-8627"
click at [926, 563] on button "Download" at bounding box center [920, 570] width 73 height 31
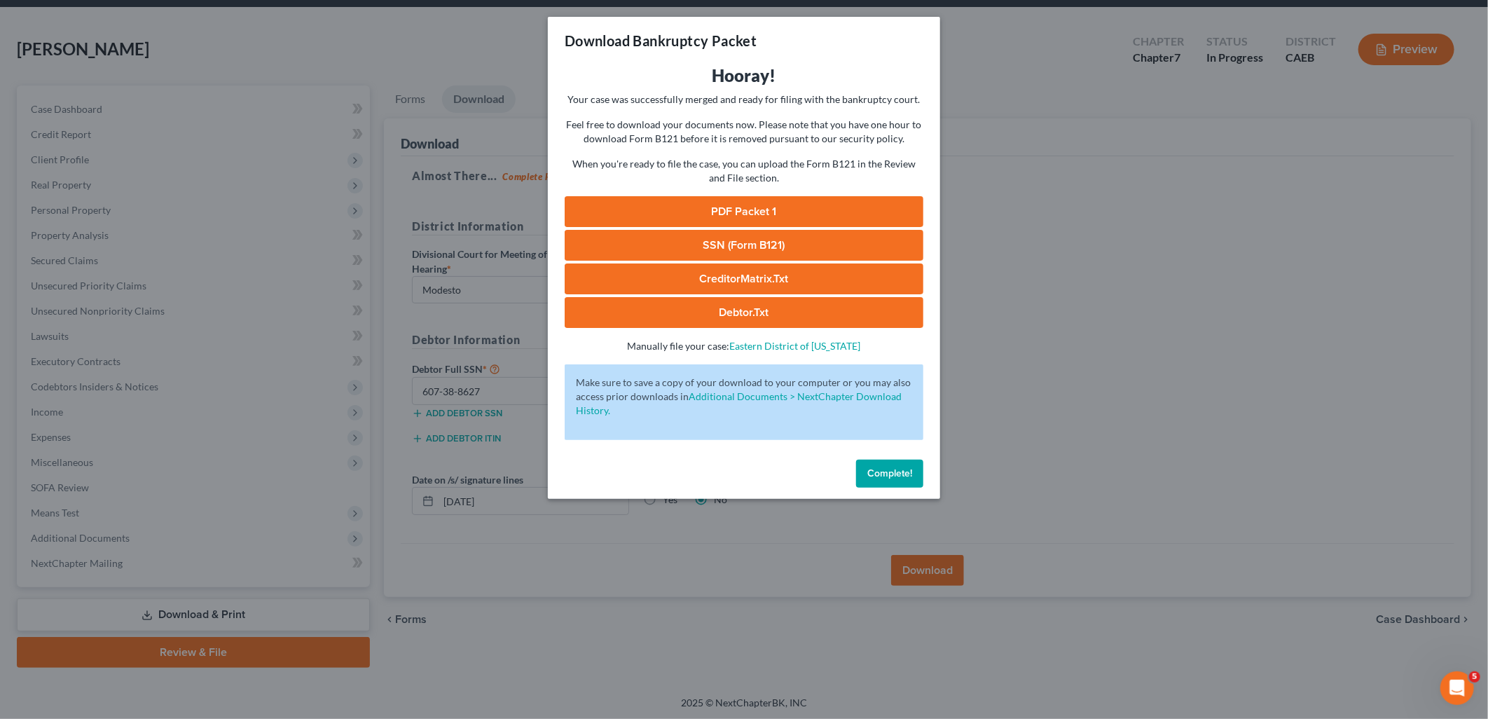
click at [738, 208] on link "PDF Packet 1" at bounding box center [744, 211] width 359 height 31
click at [661, 256] on link "SSN (Form B121)" at bounding box center [744, 245] width 359 height 31
click at [738, 284] on link "CreditorMatrix.txt" at bounding box center [744, 278] width 359 height 31
click at [719, 305] on link "Debtor.txt" at bounding box center [744, 312] width 359 height 31
drag, startPoint x: 881, startPoint y: 480, endPoint x: 853, endPoint y: 393, distance: 91.5
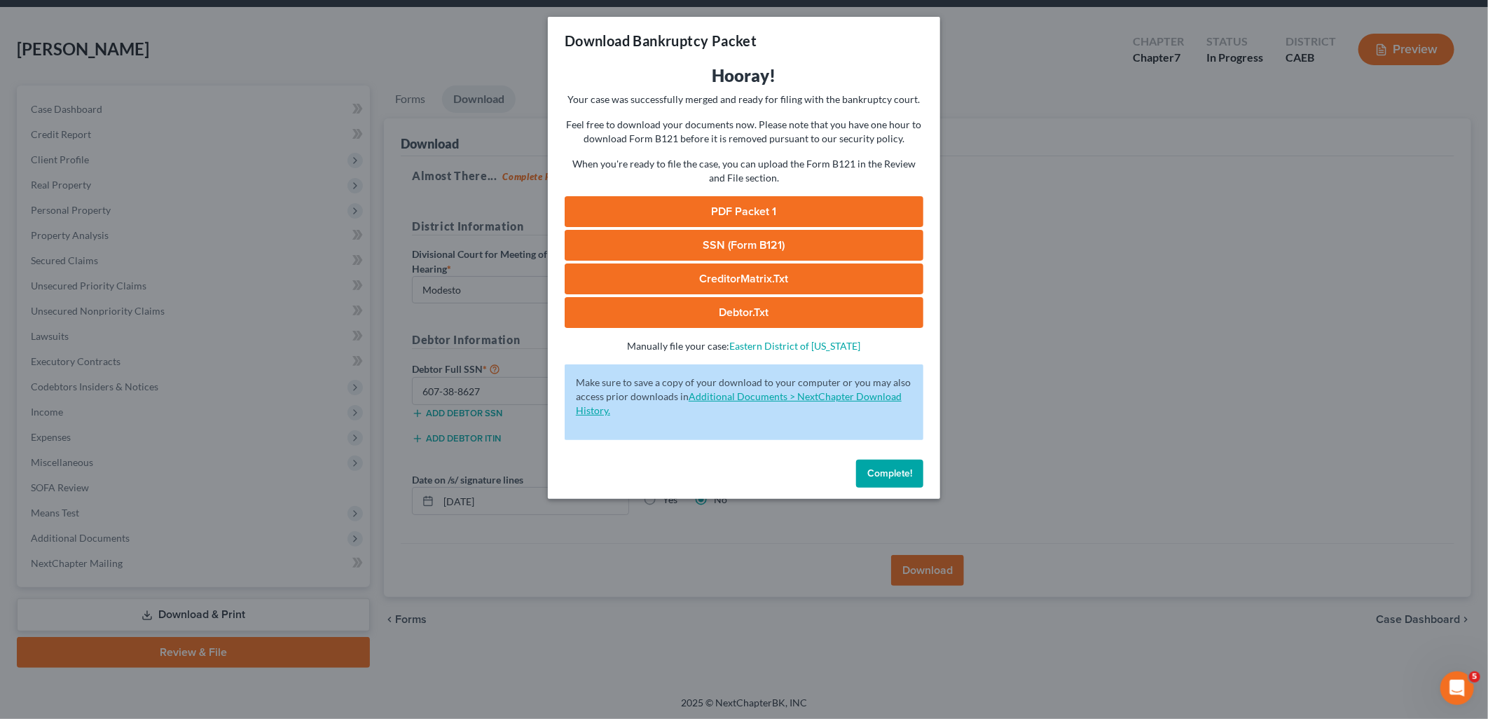
click at [881, 480] on button "Complete!" at bounding box center [889, 474] width 67 height 28
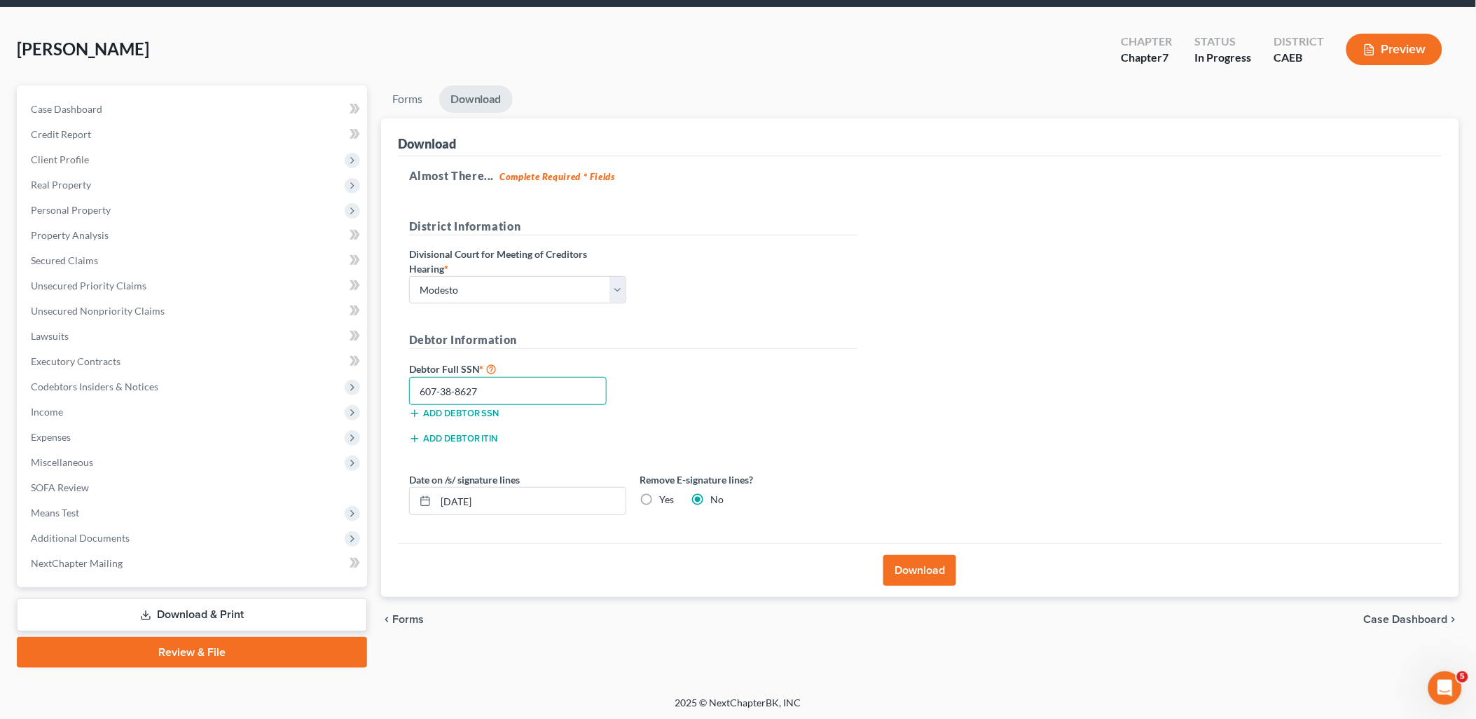
drag, startPoint x: 501, startPoint y: 394, endPoint x: 399, endPoint y: 383, distance: 102.2
click at [399, 383] on div "Almost There... Complete Required * Fields District Information Divisional Cour…" at bounding box center [920, 349] width 1045 height 387
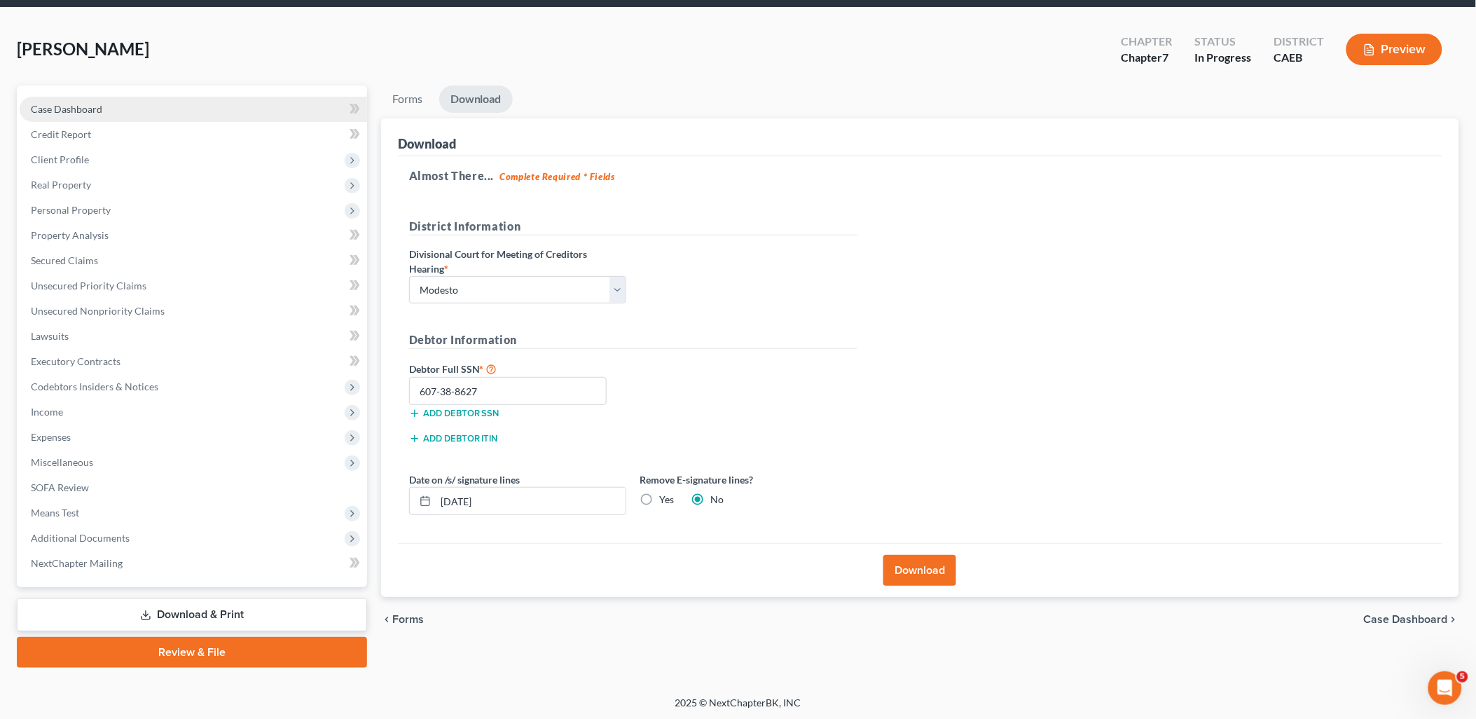
click at [80, 104] on span "Case Dashboard" at bounding box center [66, 109] width 71 height 12
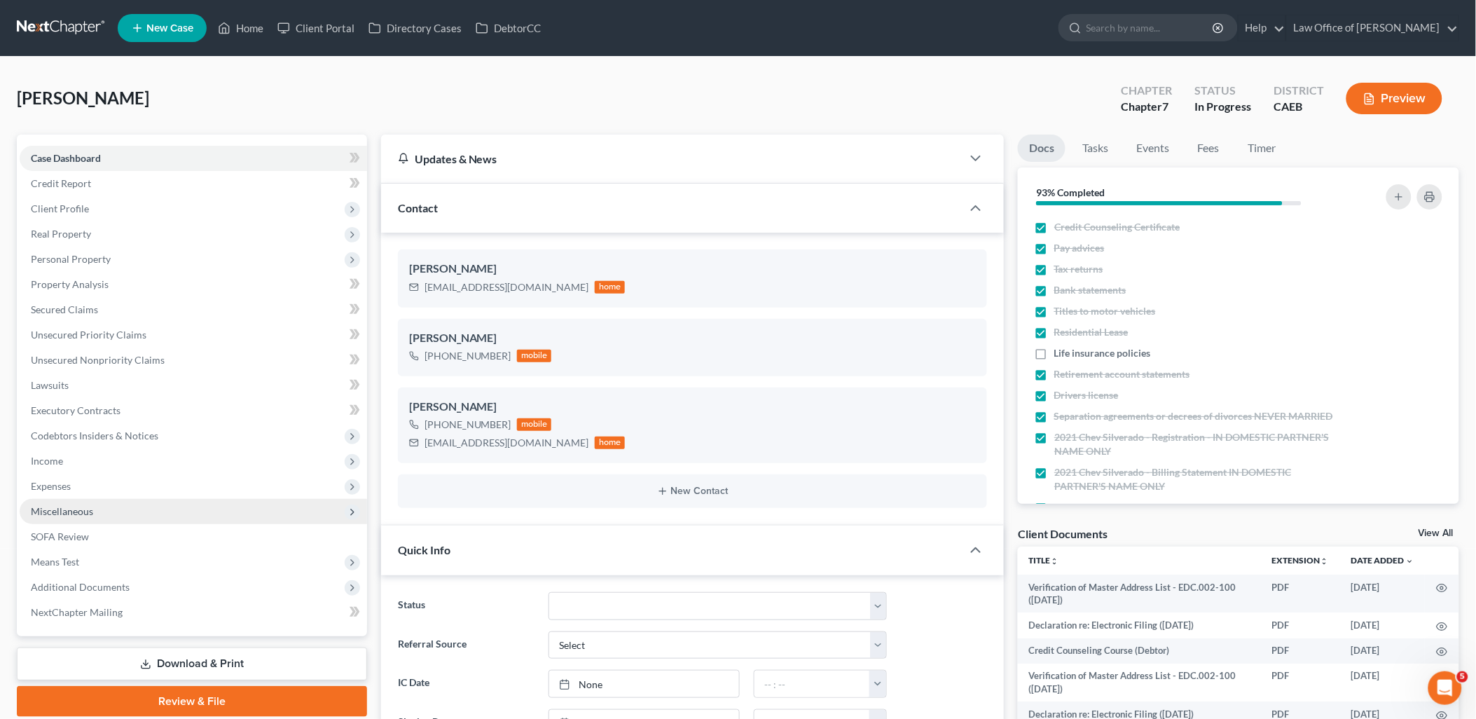
scroll to position [107, 0]
click at [74, 513] on span "Miscellaneous" at bounding box center [62, 511] width 62 height 12
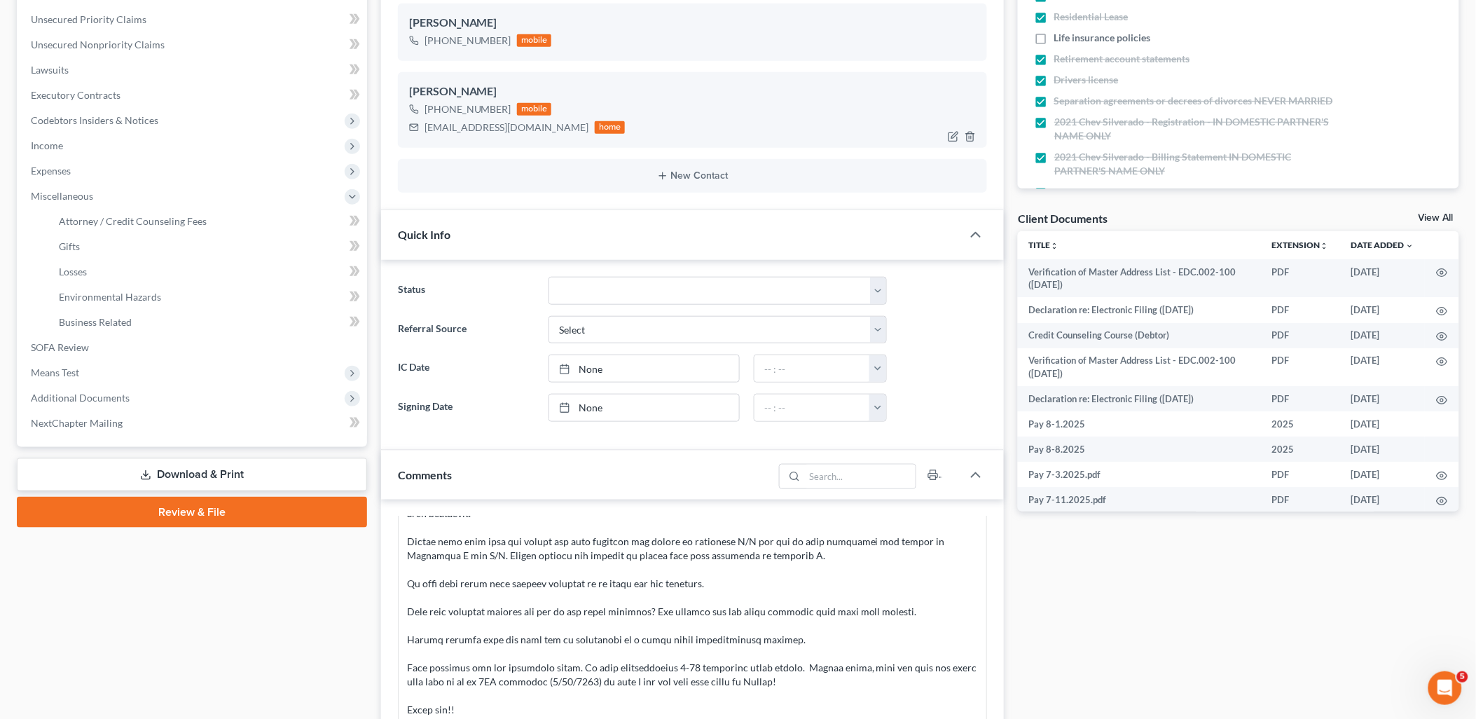
scroll to position [467, 0]
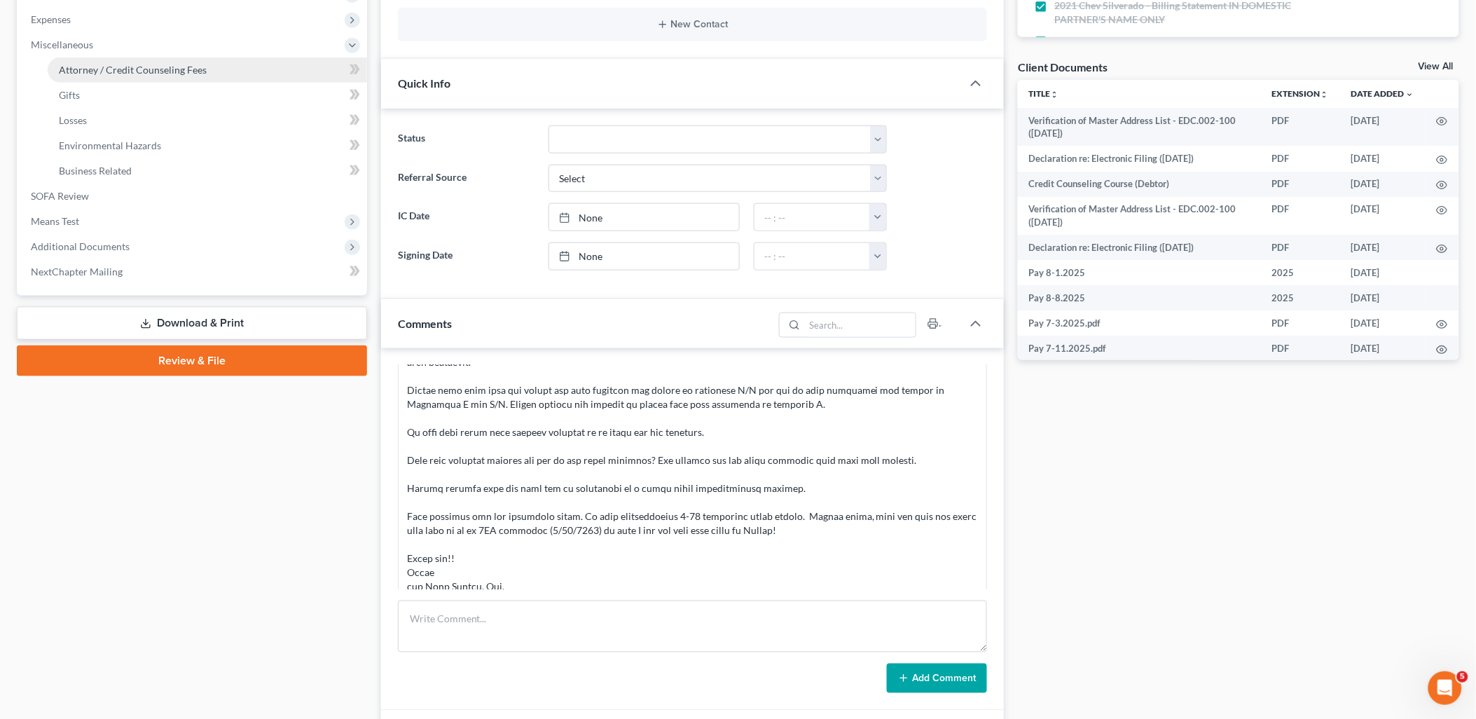
click at [136, 64] on span "Attorney / Credit Counseling Fees" at bounding box center [133, 70] width 148 height 12
select select "0"
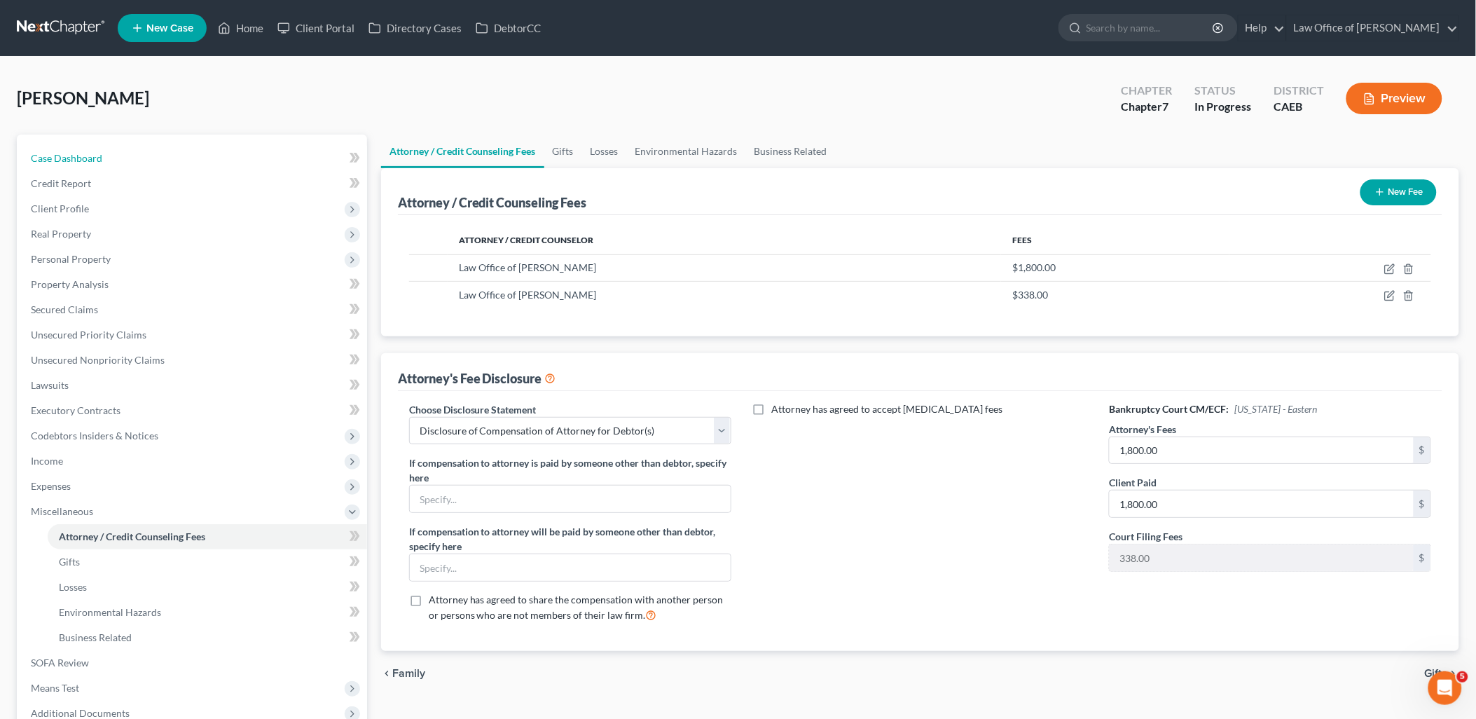
drag, startPoint x: 69, startPoint y: 158, endPoint x: 1221, endPoint y: 323, distance: 1164.3
click at [69, 158] on span "Case Dashboard" at bounding box center [66, 158] width 71 height 12
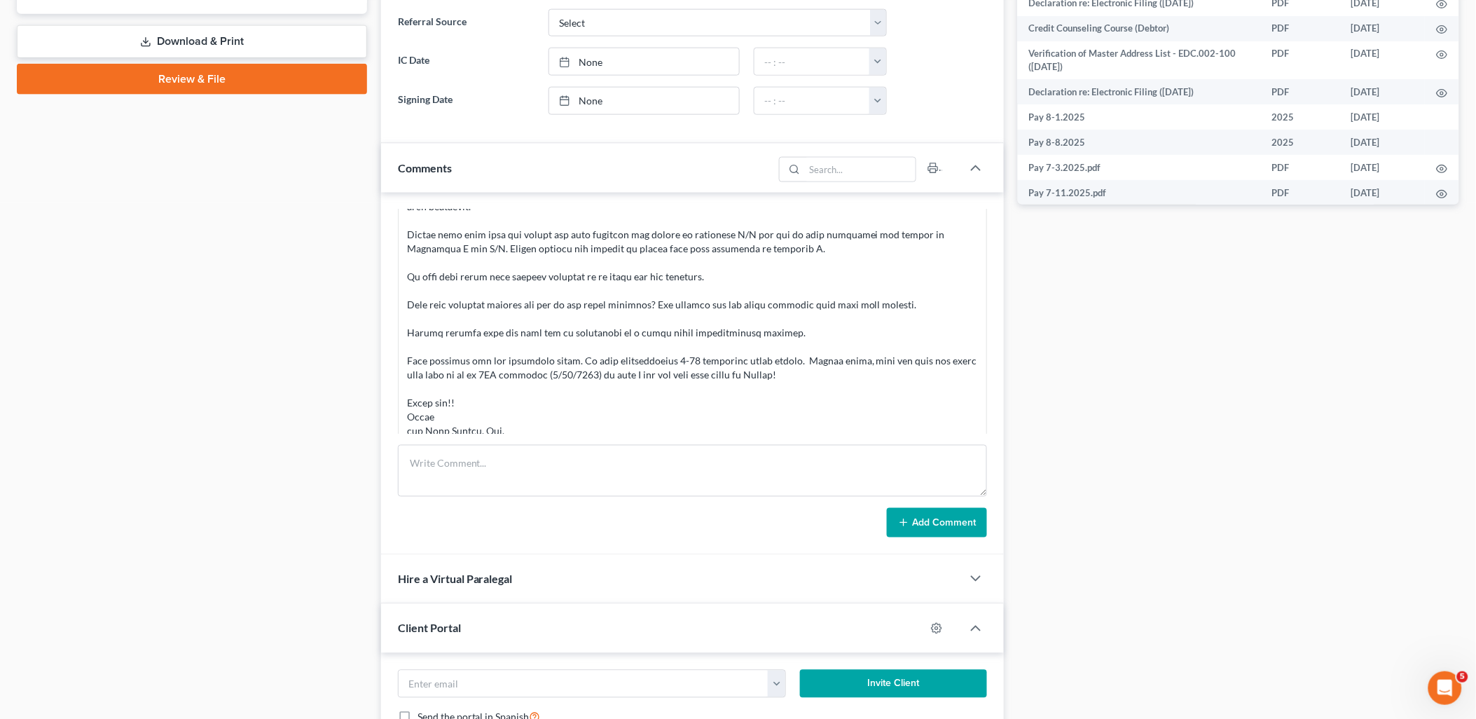
scroll to position [778, 0]
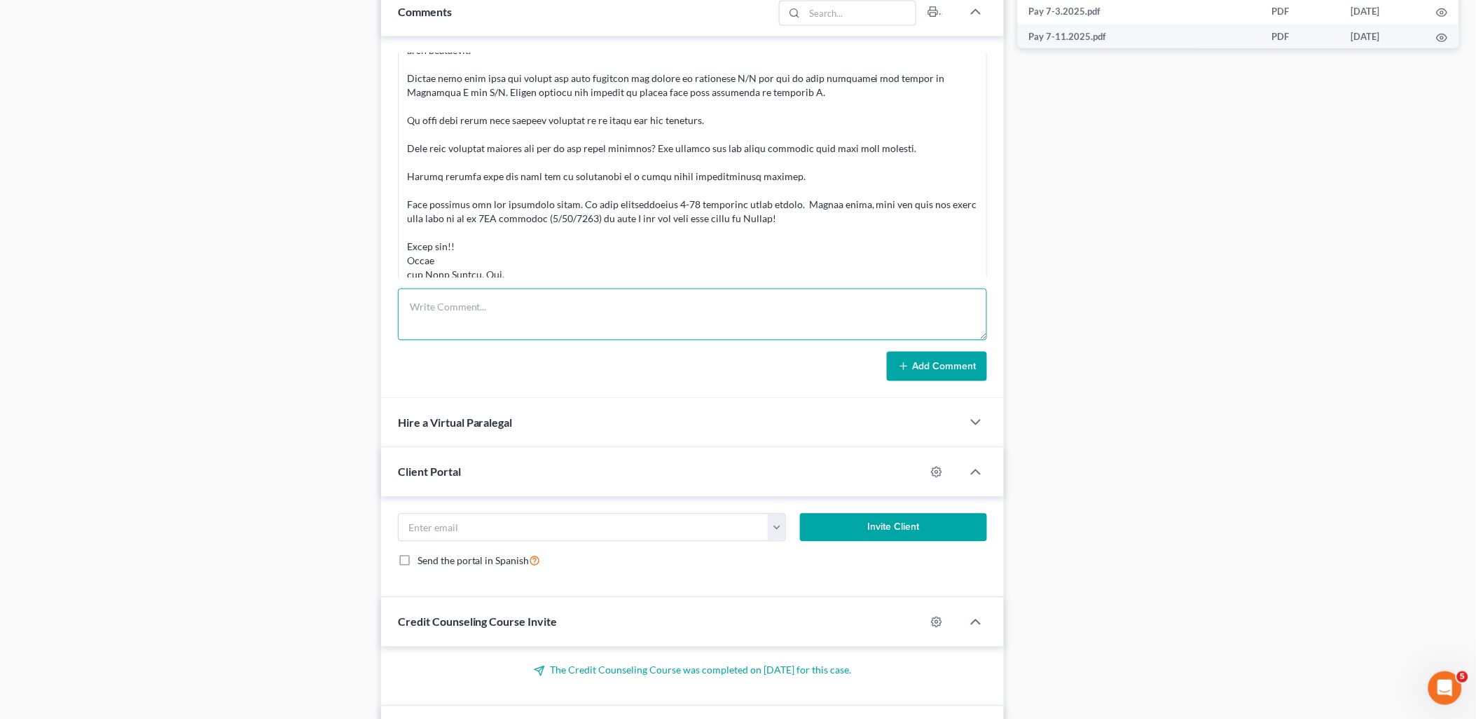
drag, startPoint x: 496, startPoint y: 312, endPoint x: 535, endPoint y: 338, distance: 47.4
click at [496, 312] on textarea at bounding box center [693, 315] width 590 height 52
paste textarea "The search returned no results. PACER Service Center08/15/2025 14:59:14 User cm…"
click at [474, 334] on textarea "The search returned no results. PACER Service Center08/15/2025 14:59:14 User cm…" at bounding box center [693, 315] width 590 height 52
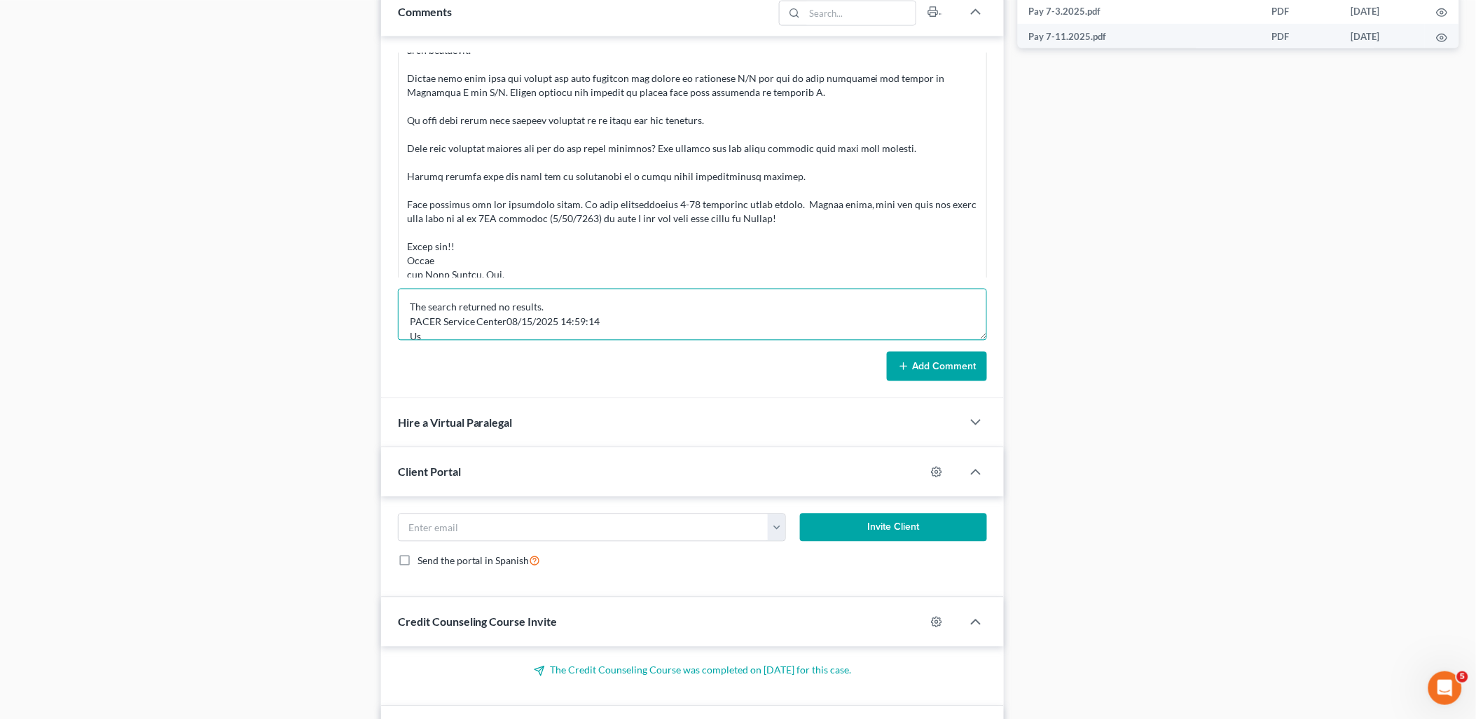
scroll to position [2, 0]
type textarea "The search returned no results. PACER Service Center08/15/2025 14:59:14 Client …"
click at [947, 371] on button "Add Comment" at bounding box center [937, 366] width 100 height 29
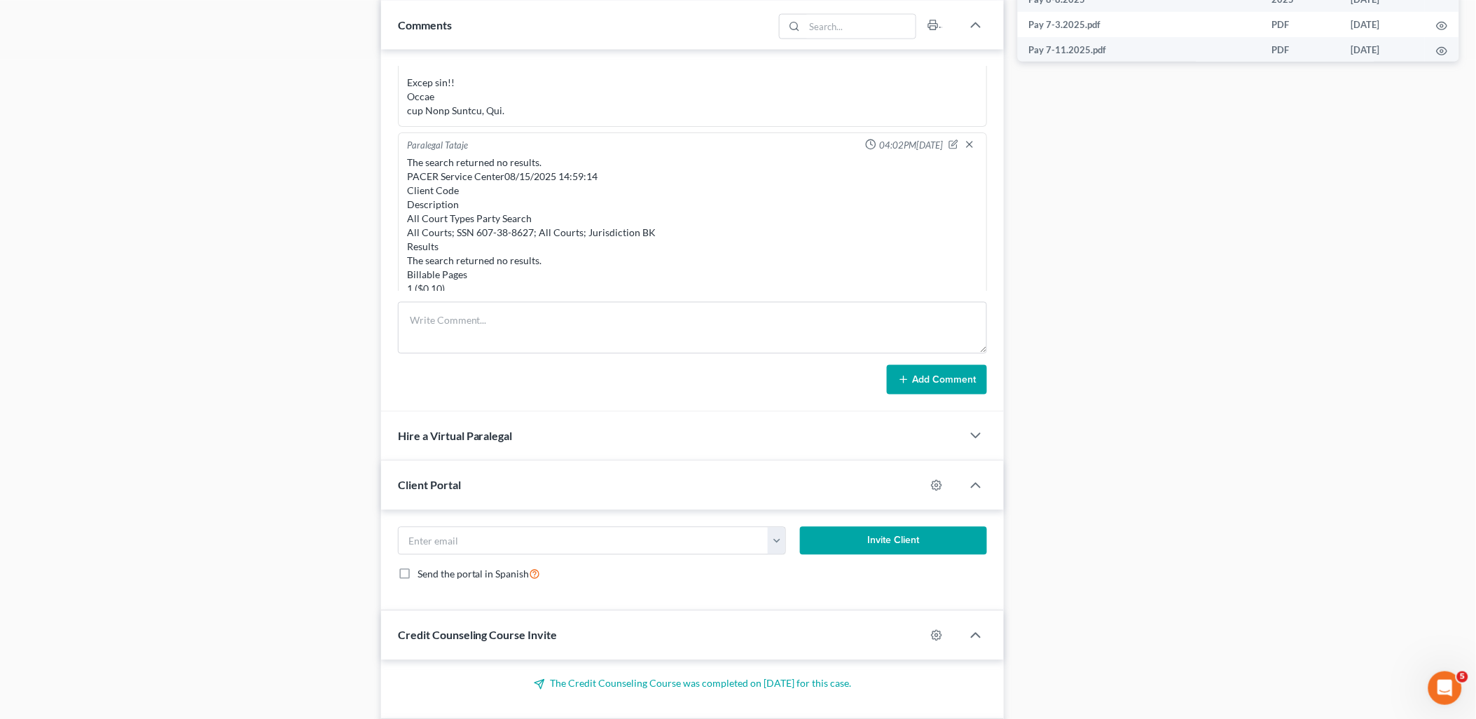
scroll to position [0, 0]
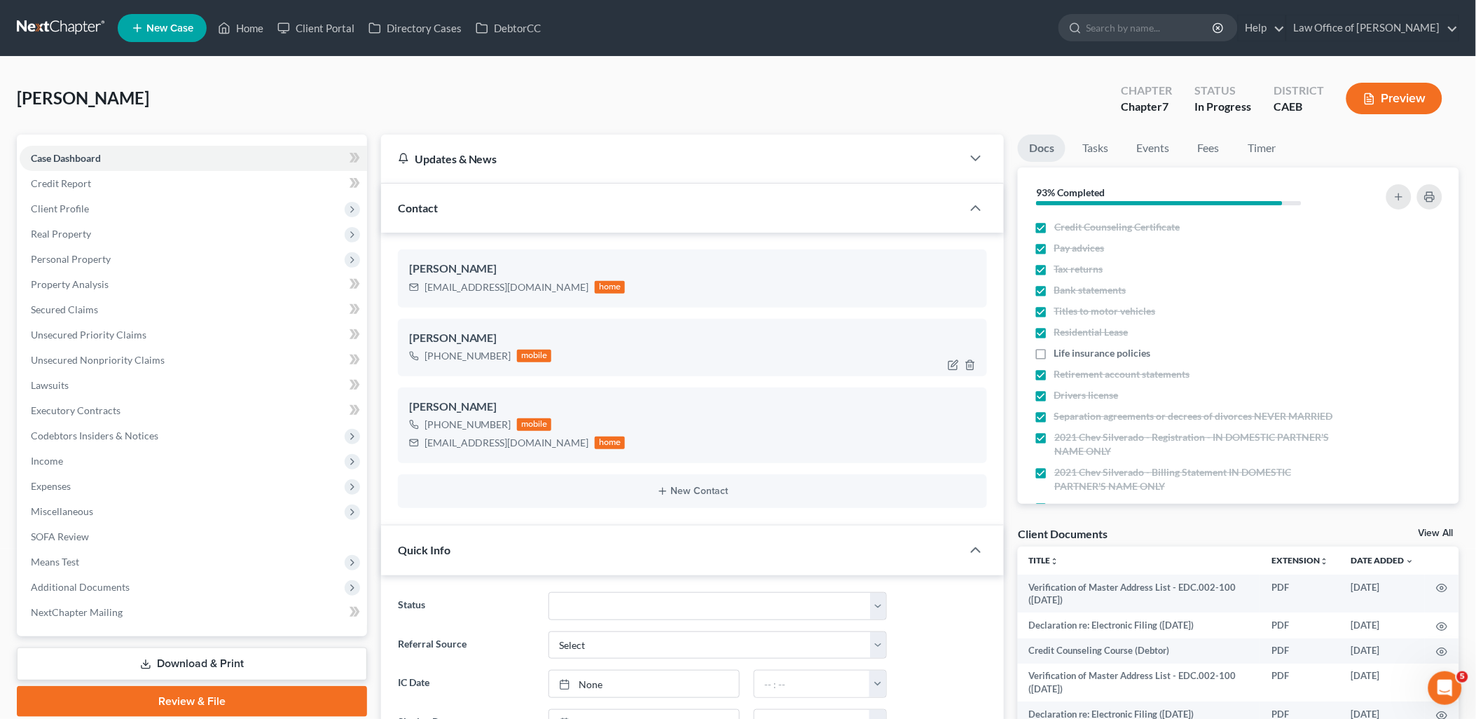
drag, startPoint x: 76, startPoint y: 160, endPoint x: 524, endPoint y: 363, distance: 492.3
click at [76, 160] on span "Case Dashboard" at bounding box center [66, 158] width 70 height 12
drag, startPoint x: 571, startPoint y: 612, endPoint x: 604, endPoint y: 589, distance: 40.2
click at [571, 612] on select "Discharged Discharged & Reported Discharge Litigation Dismissal Notice Dismisse…" at bounding box center [718, 606] width 338 height 28
select select "6"
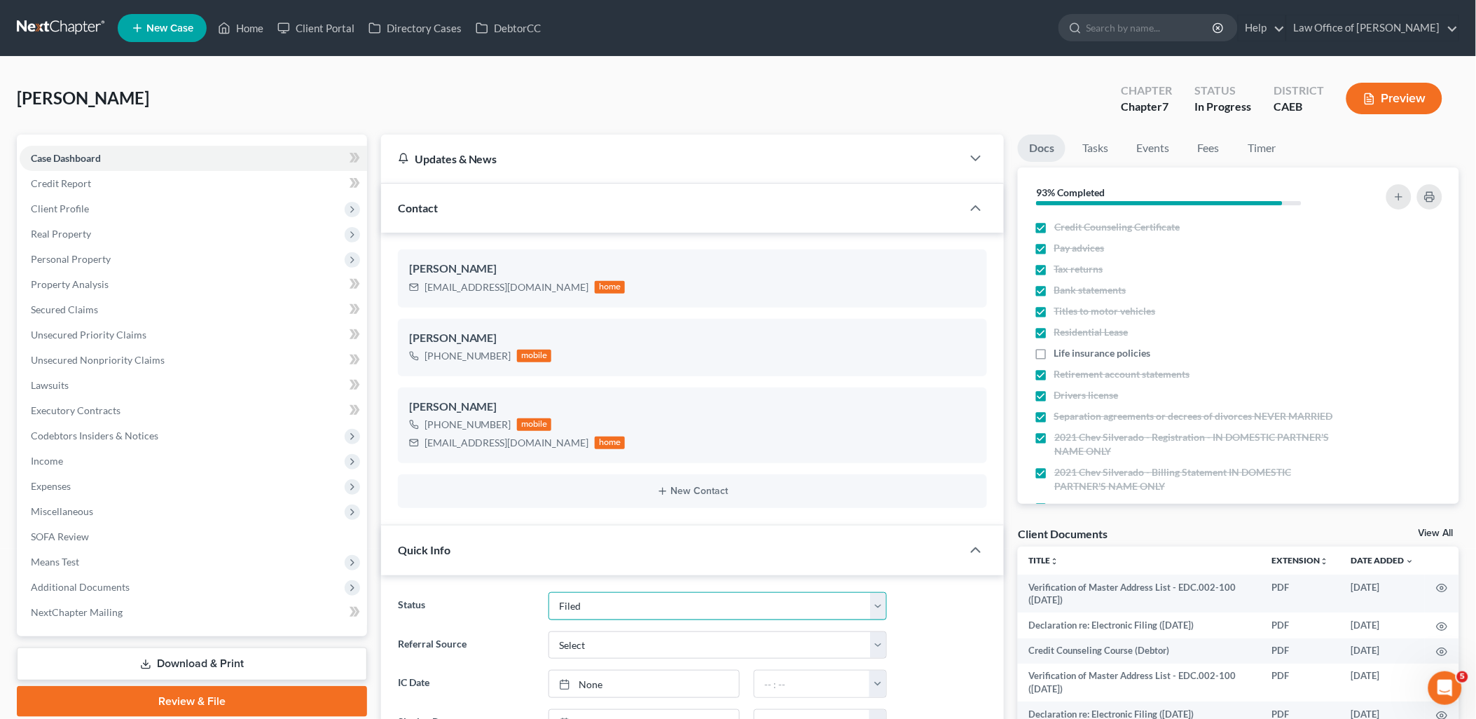
click at [549, 592] on select "Discharged Discharged & Reported Discharge Litigation Dismissal Notice Dismisse…" at bounding box center [718, 606] width 338 height 28
click at [80, 200] on span "Client Profile" at bounding box center [194, 208] width 348 height 25
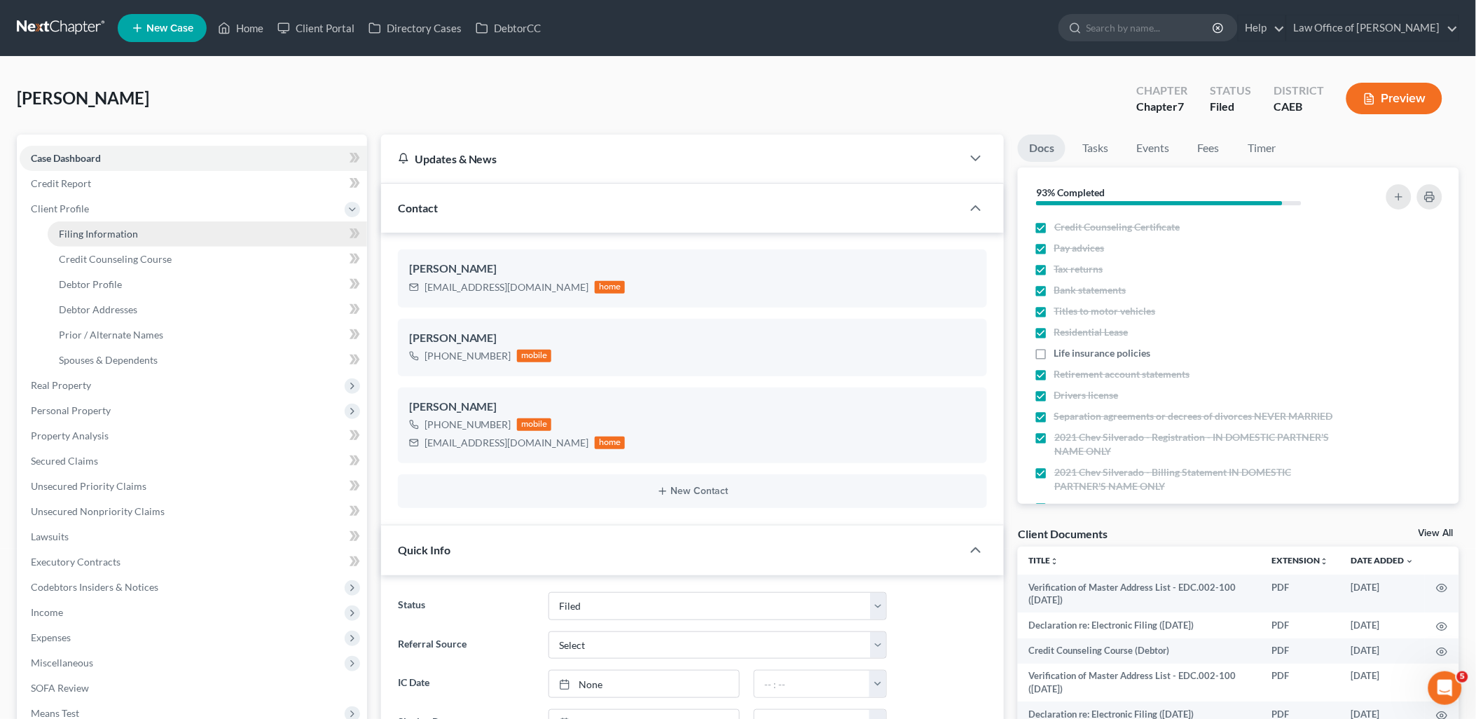
click at [134, 232] on span "Filing Information" at bounding box center [98, 234] width 79 height 12
select select "1"
select select "0"
select select "8"
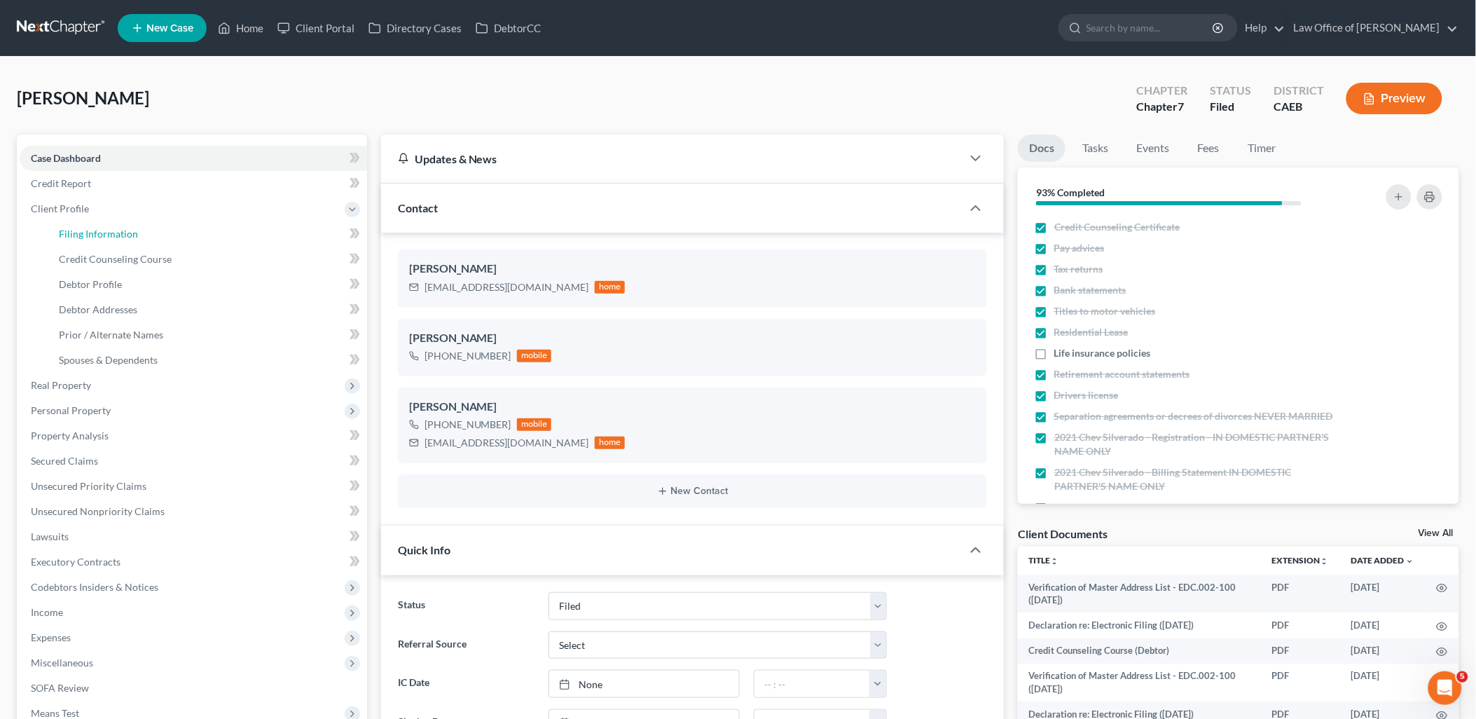
select select "0"
select select "4"
select select "0"
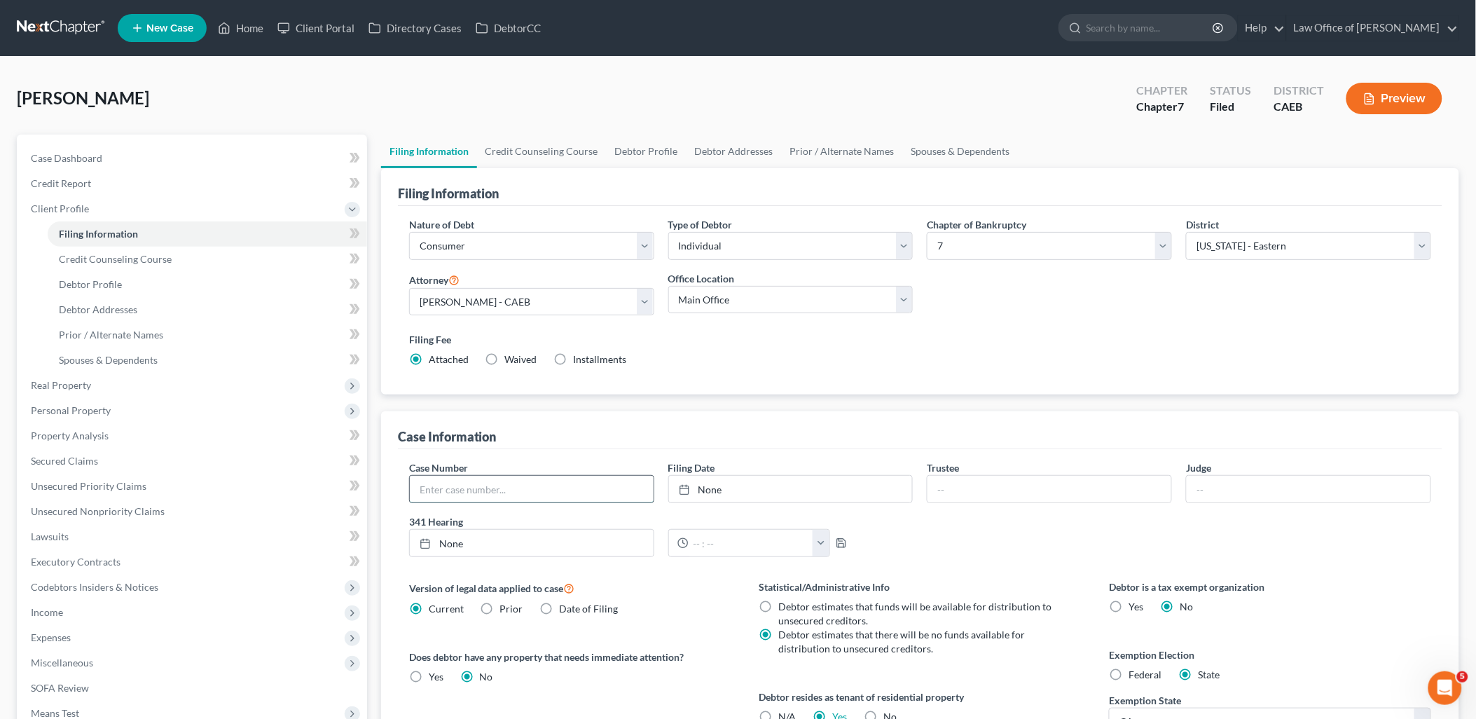
click at [514, 492] on input "text" at bounding box center [532, 489] width 244 height 27
type input "2025-24313"
click at [708, 500] on link "None" at bounding box center [791, 489] width 244 height 27
type input "[DATE]"
click at [533, 493] on input "2025-24313" at bounding box center [532, 489] width 244 height 27
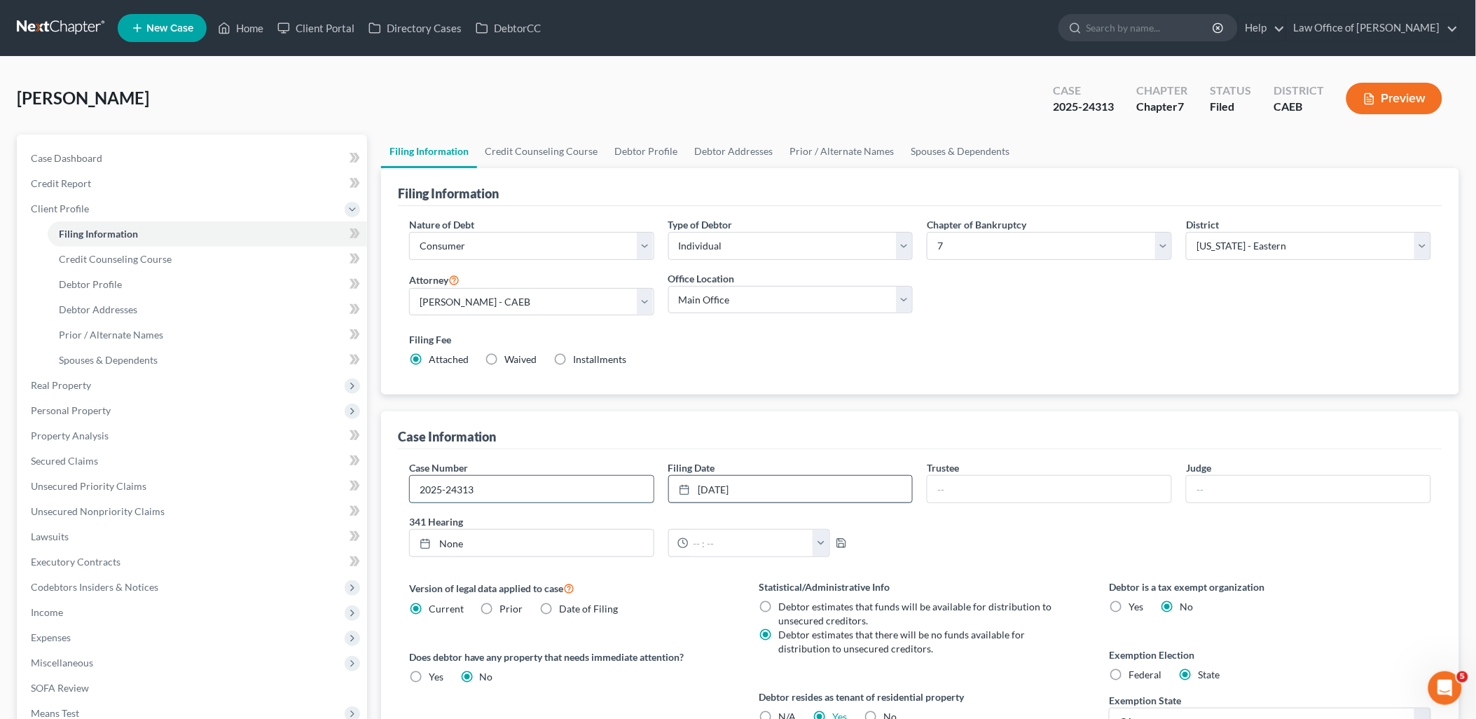
drag, startPoint x: 528, startPoint y: 489, endPoint x: 408, endPoint y: 488, distance: 119.1
click at [409, 488] on div "2025-24313" at bounding box center [531, 489] width 245 height 28
click at [82, 156] on span "Case Dashboard" at bounding box center [66, 158] width 71 height 12
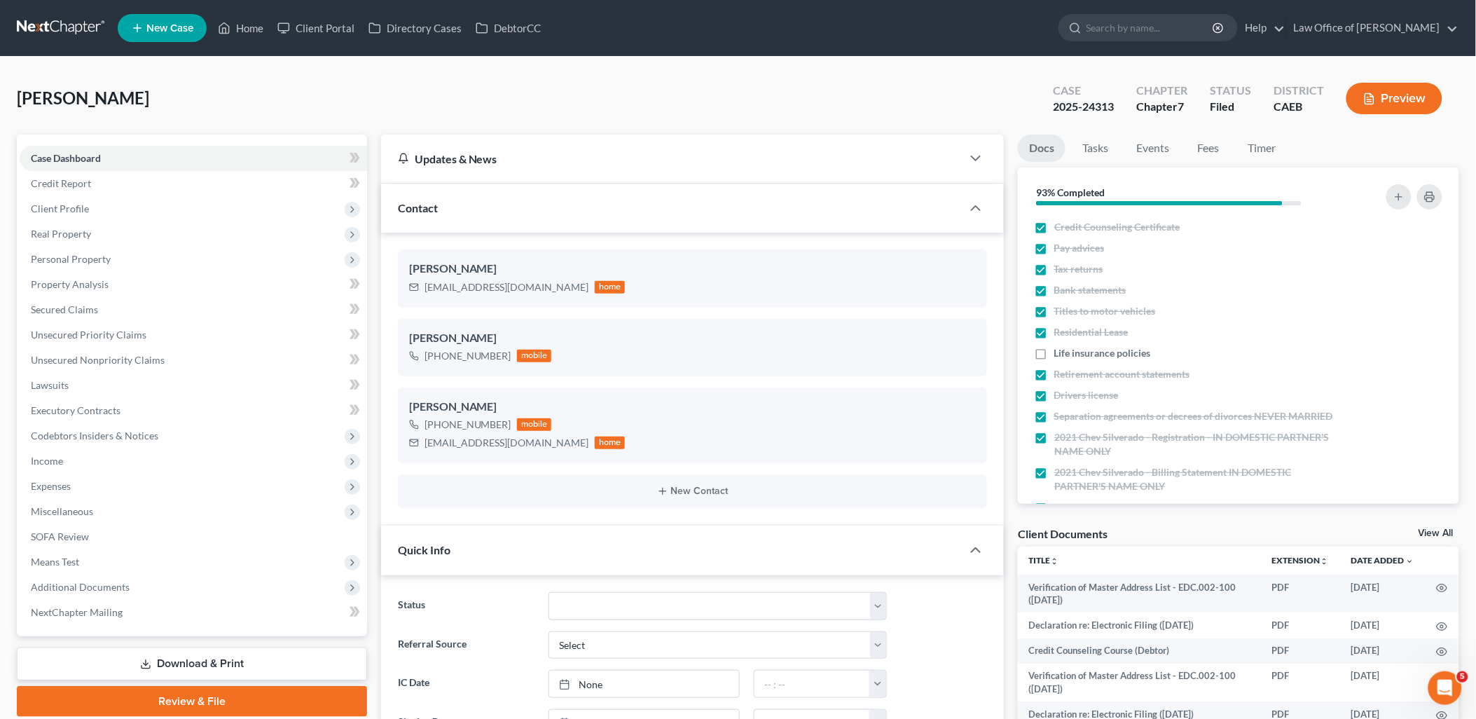
scroll to position [107, 0]
click at [1440, 528] on link "View All" at bounding box center [1436, 533] width 35 height 10
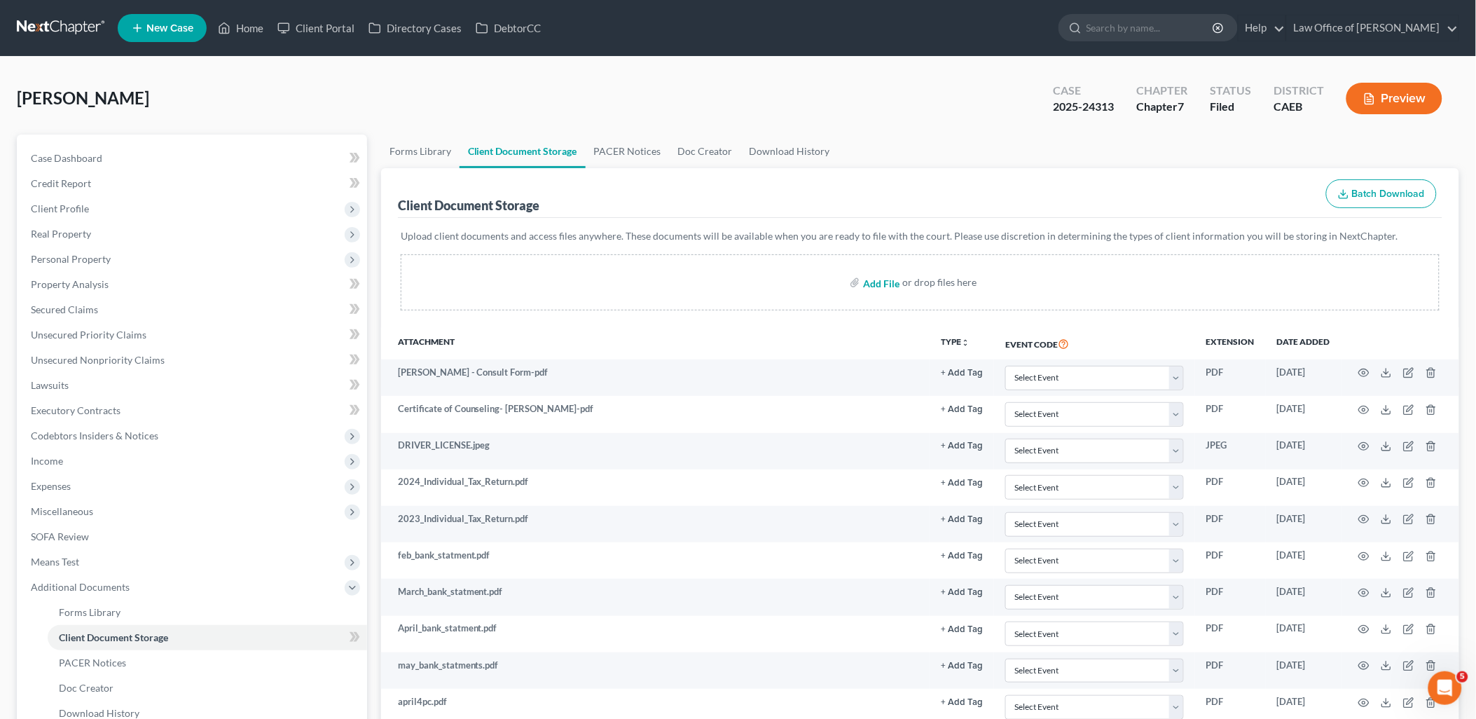
click at [874, 284] on input "file" at bounding box center [880, 282] width 34 height 25
type input "C:\fakepath\[PERSON_NAME] SIGN PAGES - signed.pdf"
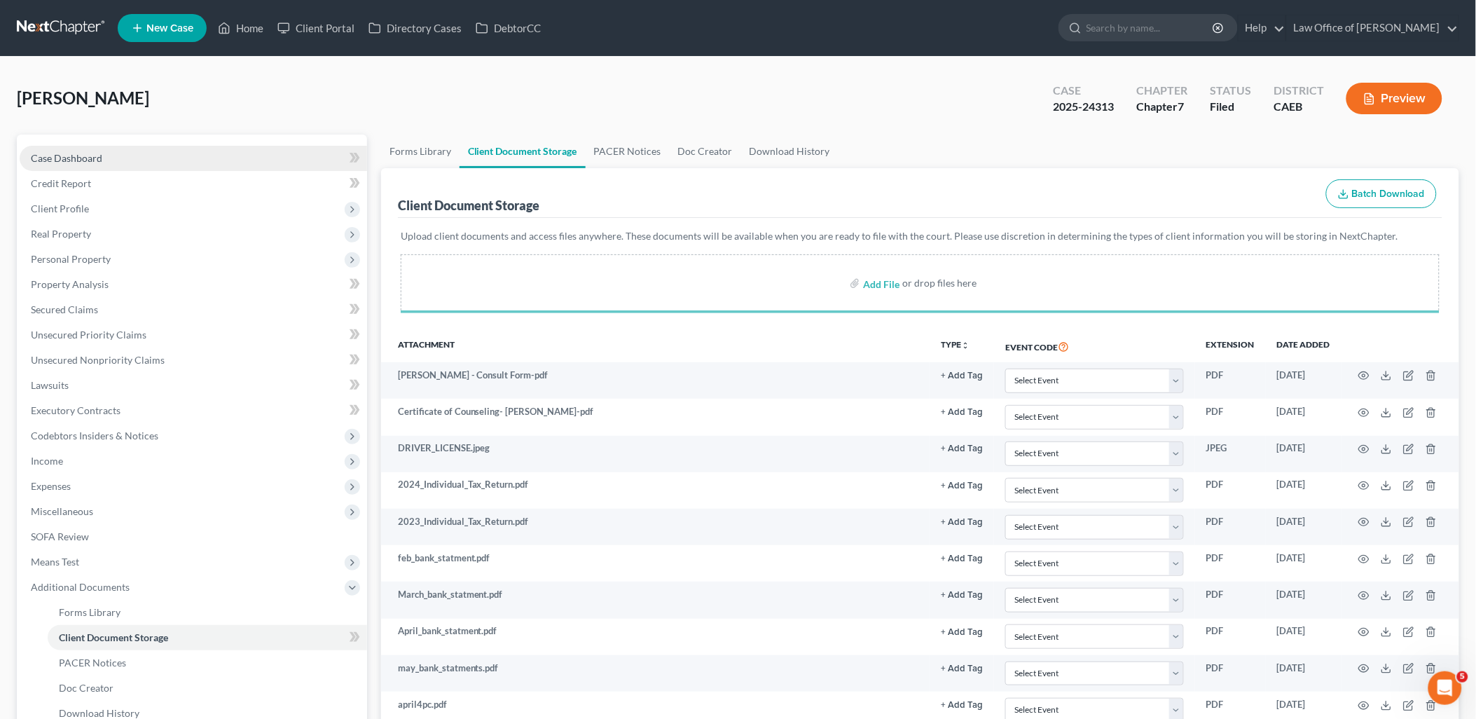
click at [90, 157] on span "Case Dashboard" at bounding box center [66, 158] width 71 height 12
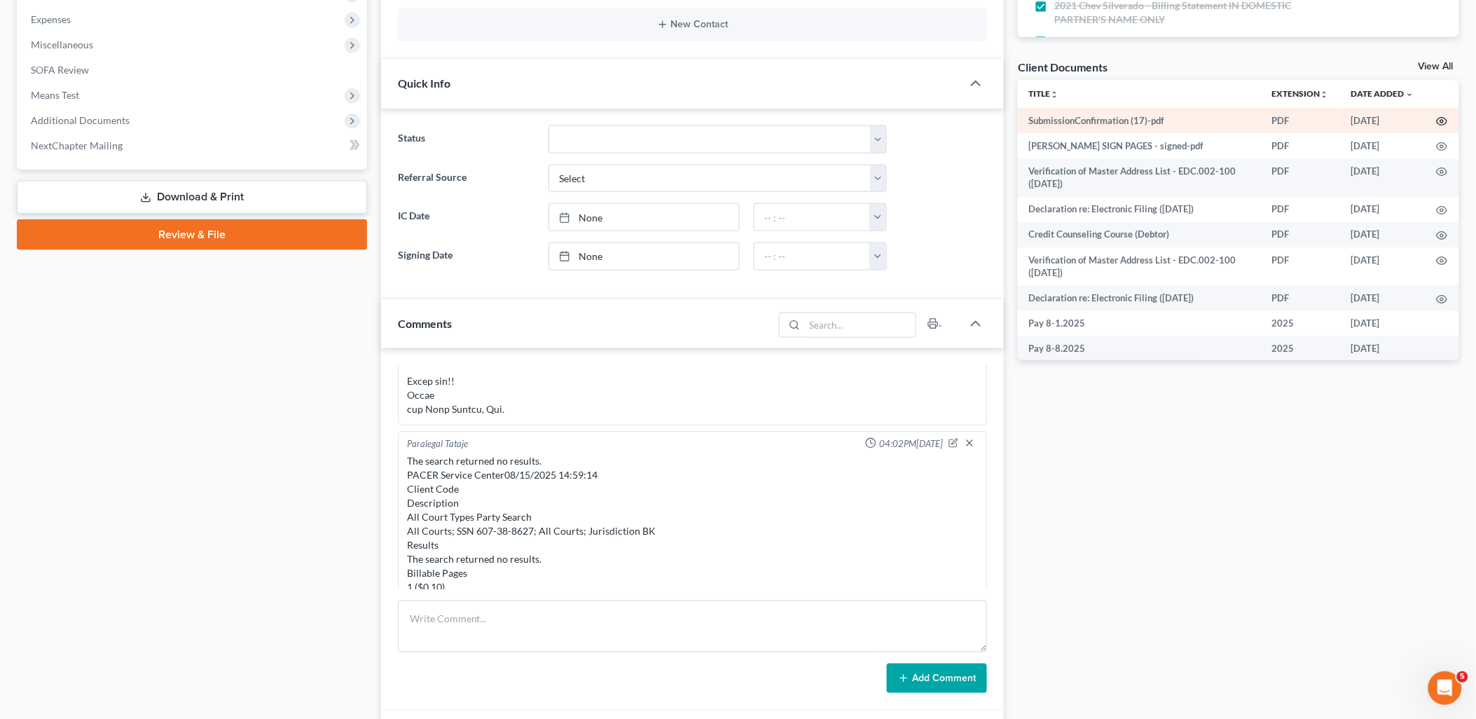
click at [1438, 121] on icon "button" at bounding box center [1443, 122] width 11 height 8
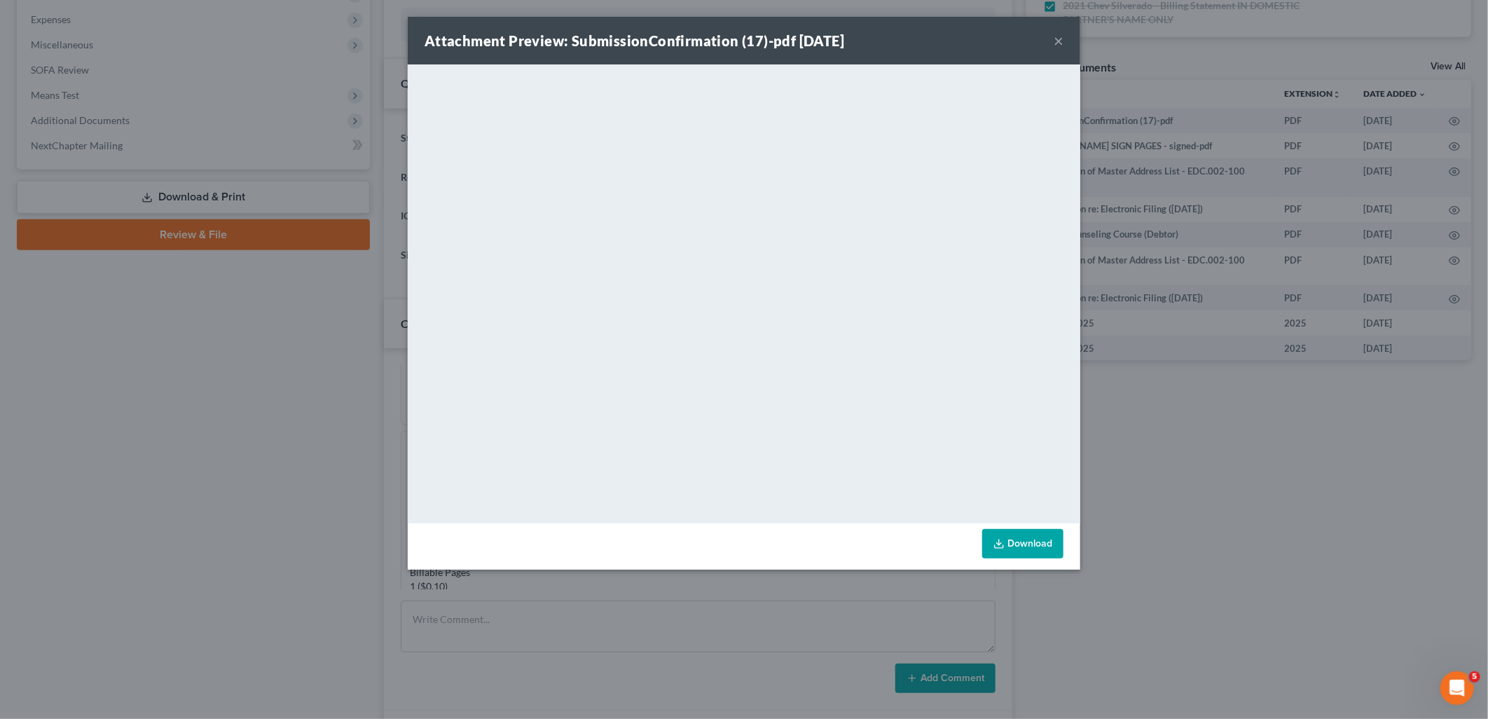
click at [1060, 38] on button "×" at bounding box center [1059, 40] width 10 height 17
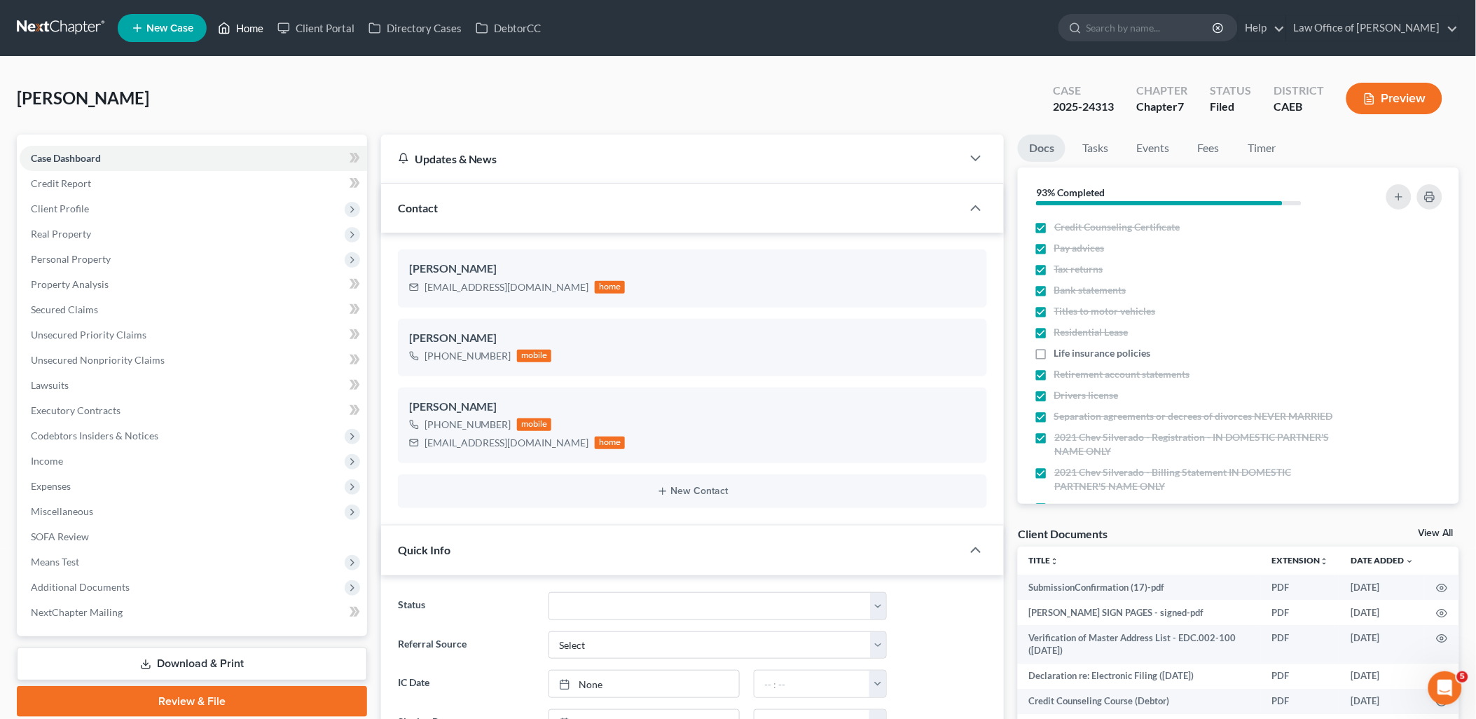
drag, startPoint x: 248, startPoint y: 31, endPoint x: 1443, endPoint y: 0, distance: 1195.8
click at [248, 31] on link "Home" at bounding box center [241, 27] width 60 height 25
